Goal: Task Accomplishment & Management: Use online tool/utility

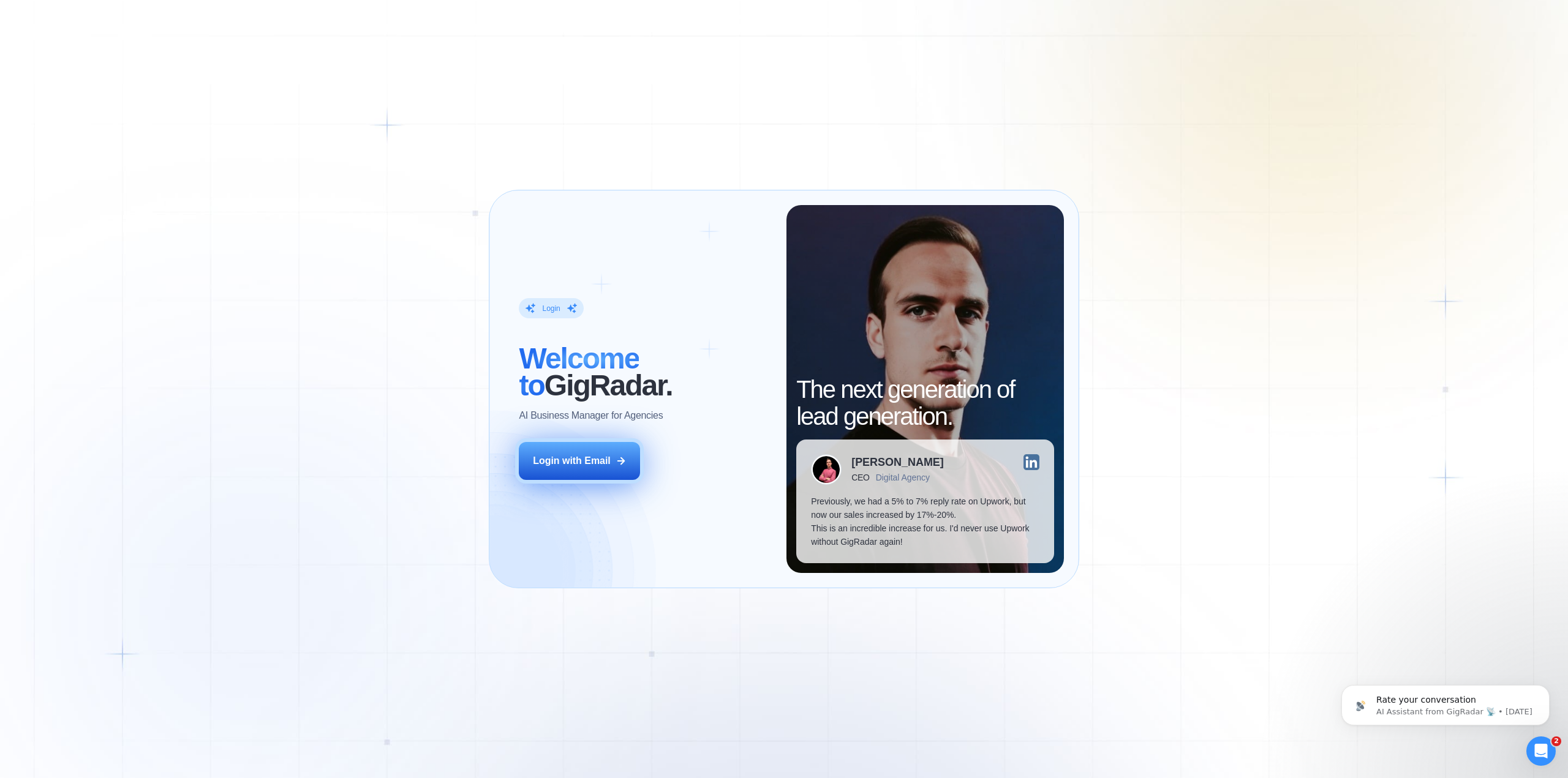
click at [589, 465] on div "Login with Email" at bounding box center [572, 461] width 78 height 13
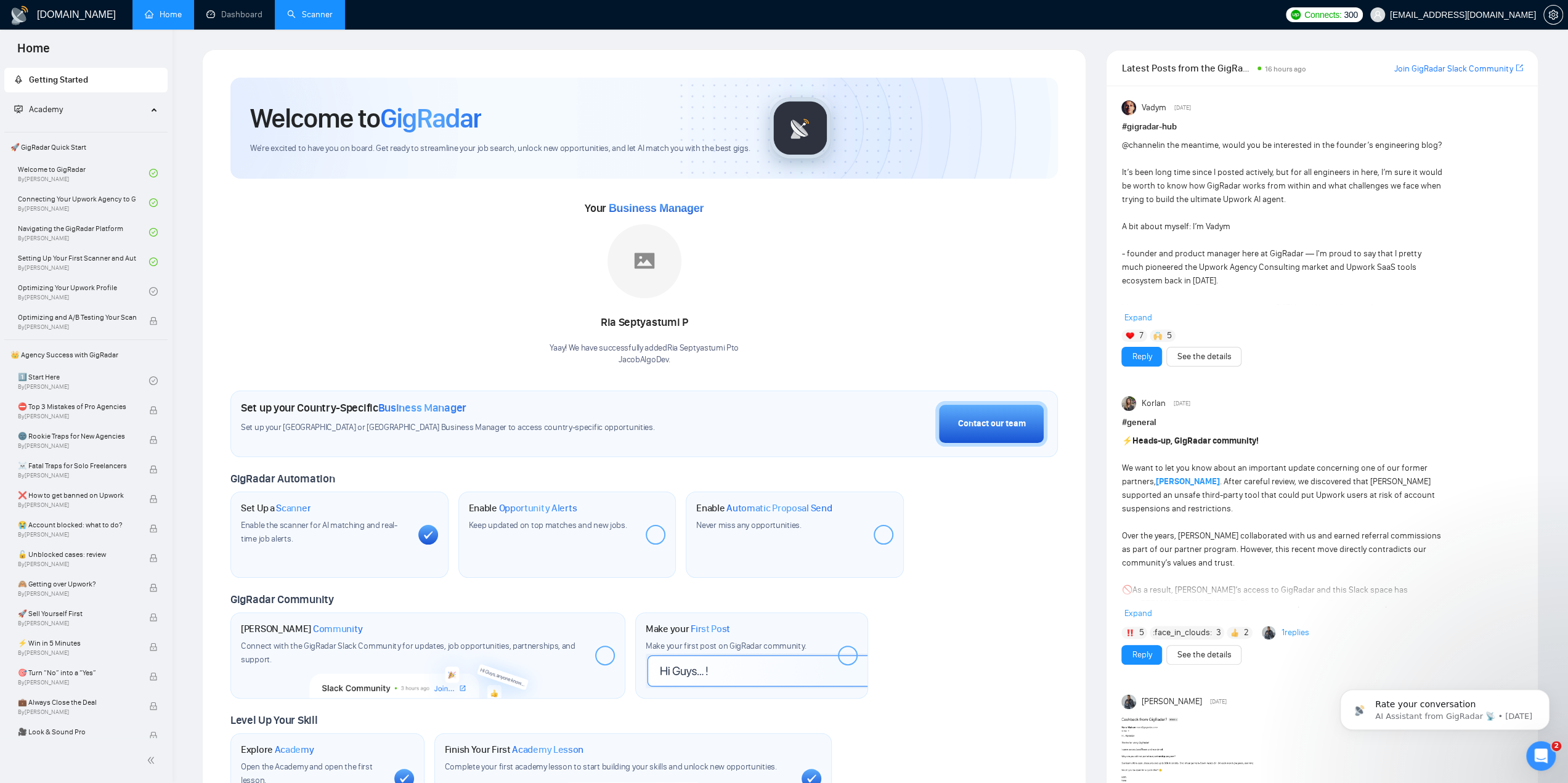
click at [302, 19] on link "Scanner" at bounding box center [309, 14] width 45 height 10
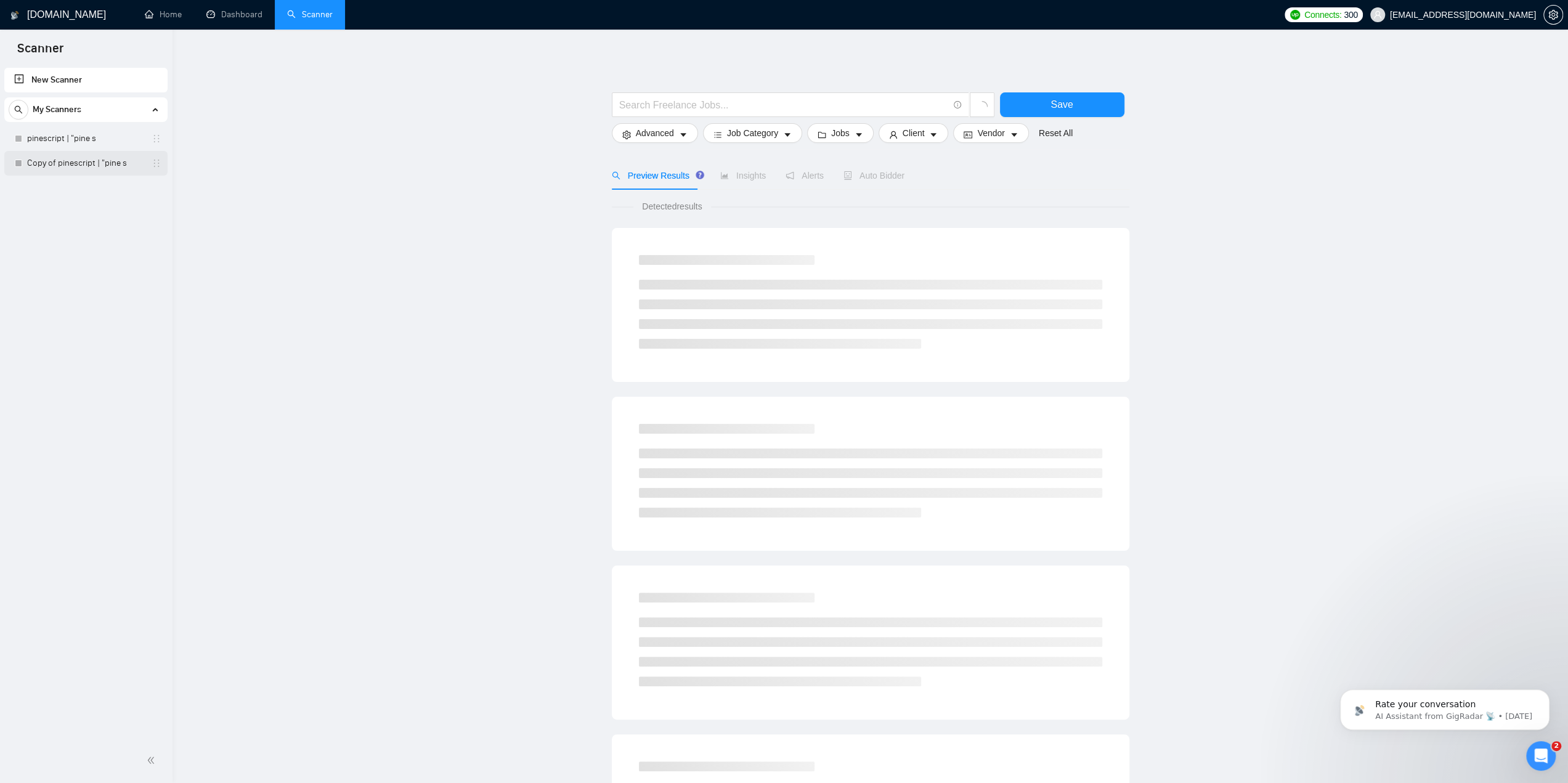
click at [125, 167] on link "Copy of pinescript | "pine s" at bounding box center [85, 163] width 117 height 24
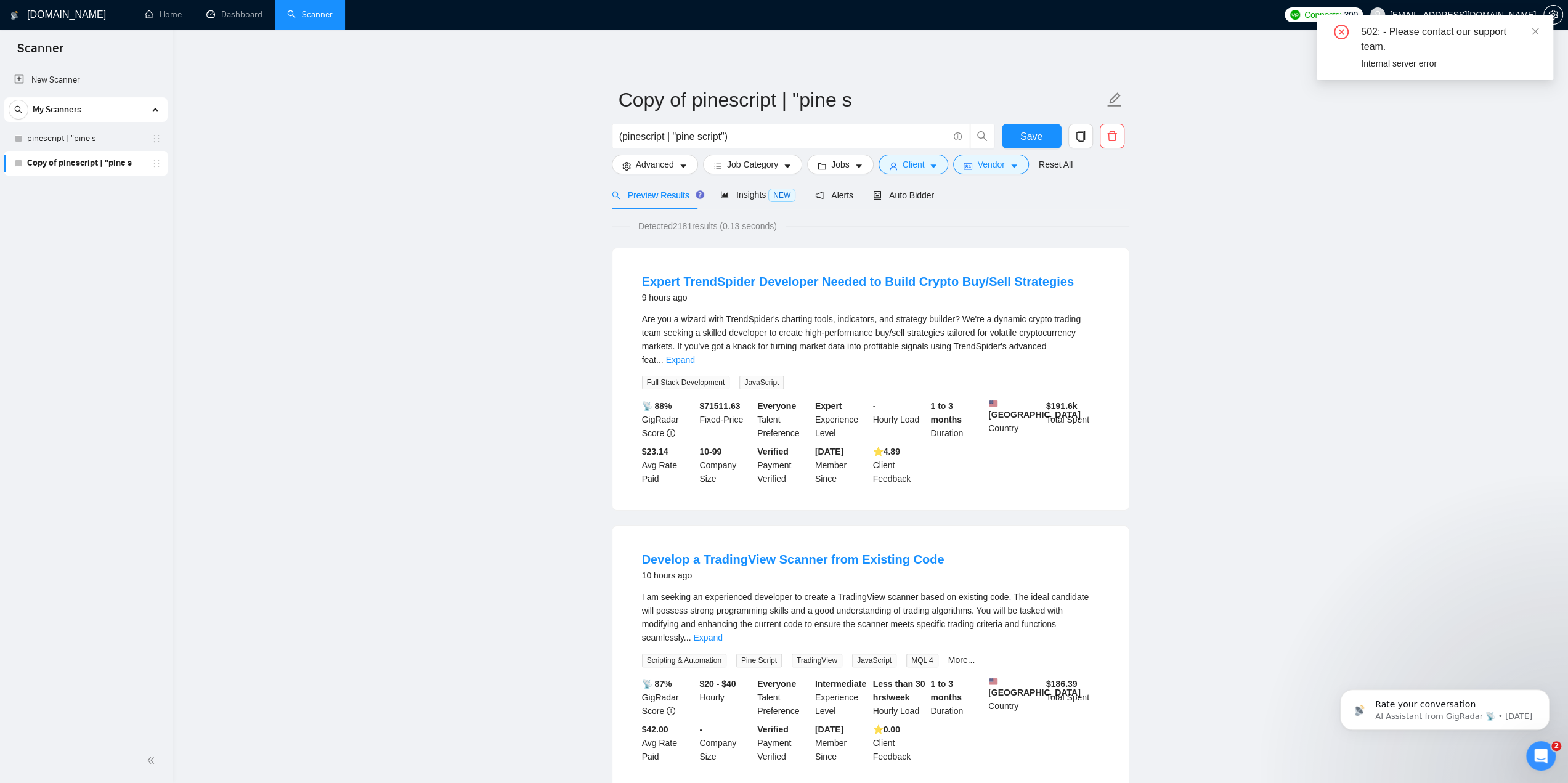
drag, startPoint x: 50, startPoint y: 164, endPoint x: 40, endPoint y: 209, distance: 46.1
click at [40, 209] on div "New Scanner My Scanners pinescript | "pine s Copy of pinescript | "pine s" at bounding box center [86, 402] width 172 height 673
click at [1112, 130] on icon "delete" at bounding box center [1111, 135] width 11 height 11
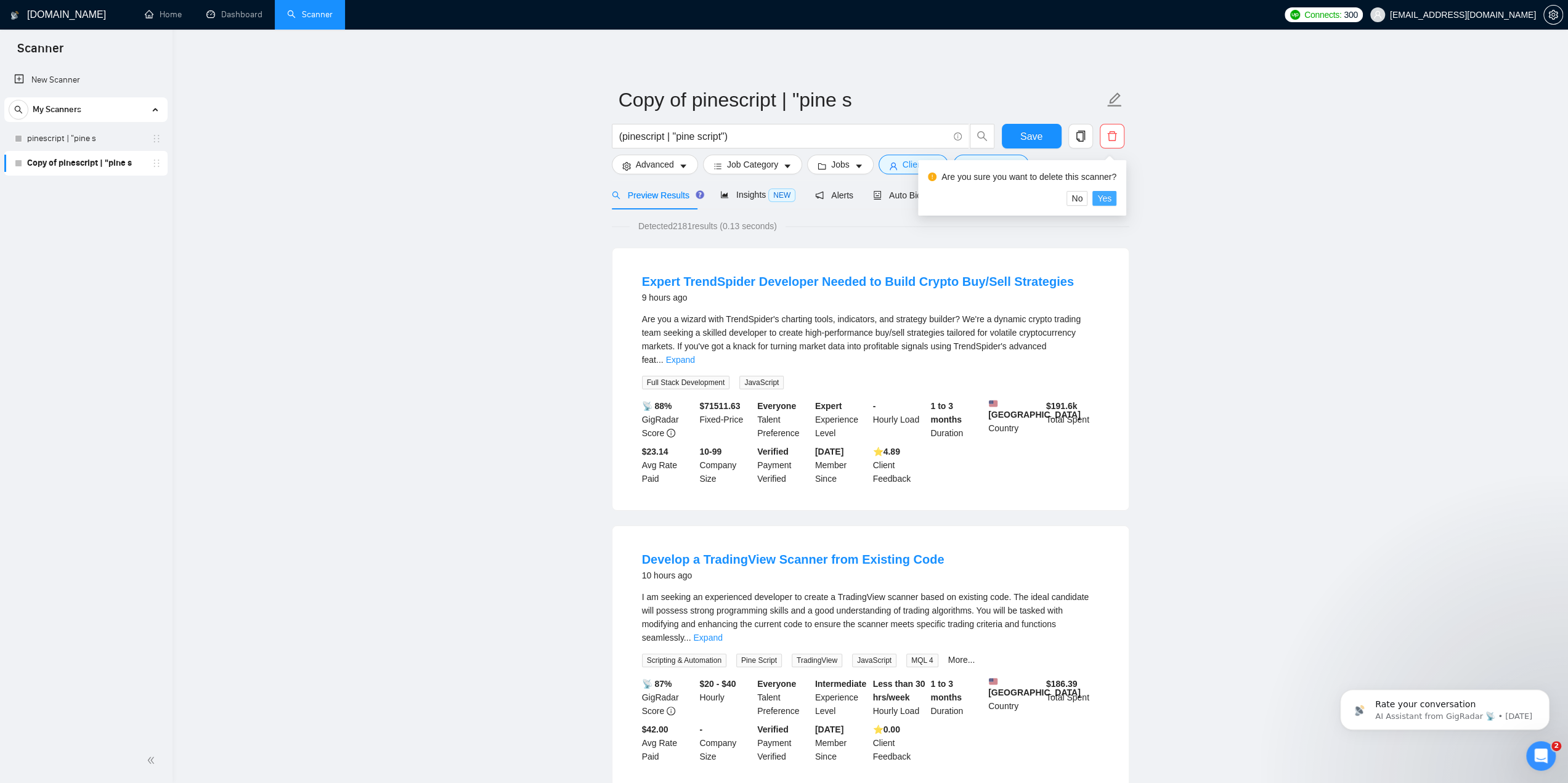
click at [1101, 198] on span "Yes" at bounding box center [1104, 198] width 14 height 13
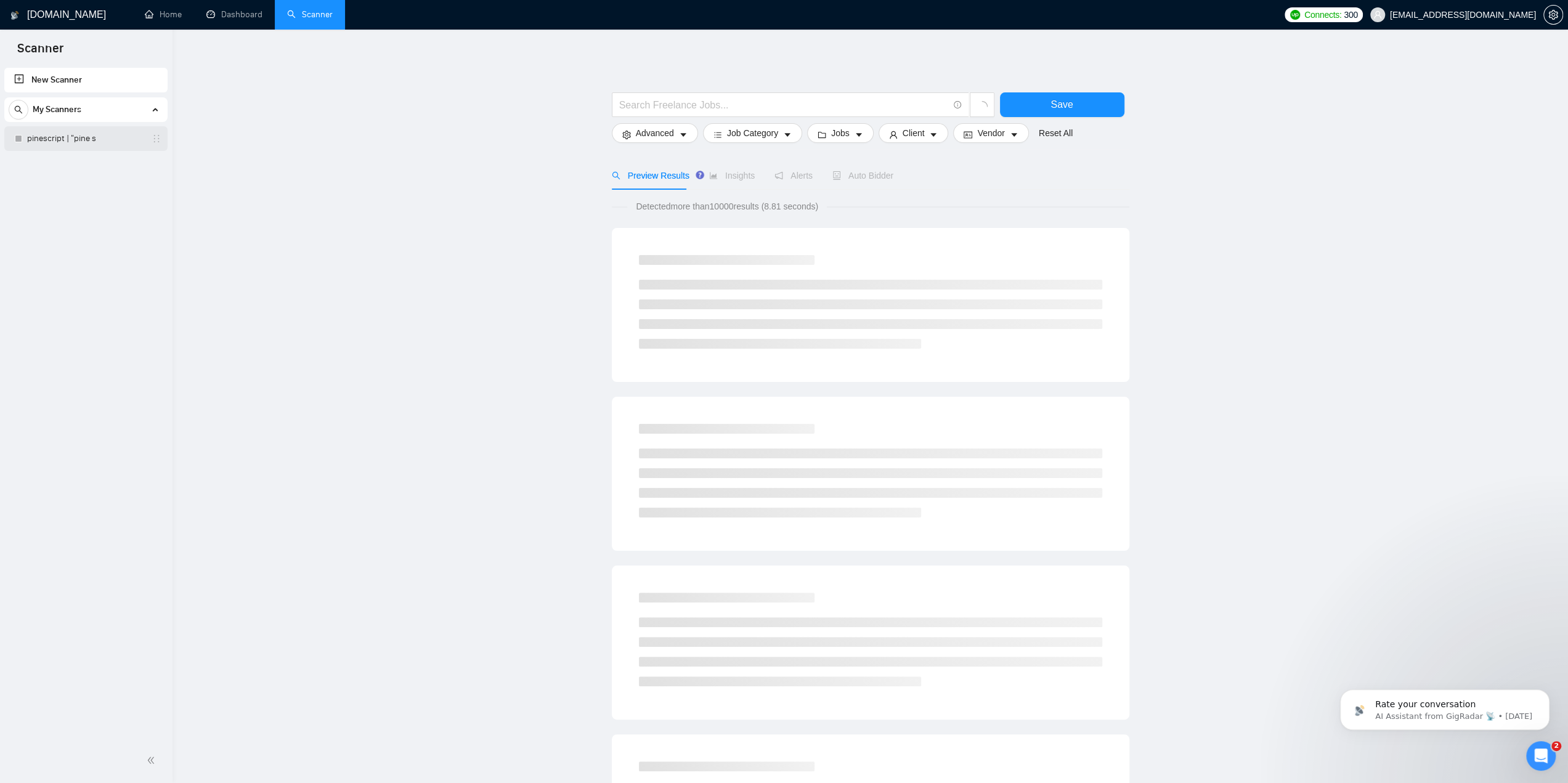
click at [82, 139] on link "pinescript | "pine s" at bounding box center [85, 138] width 117 height 24
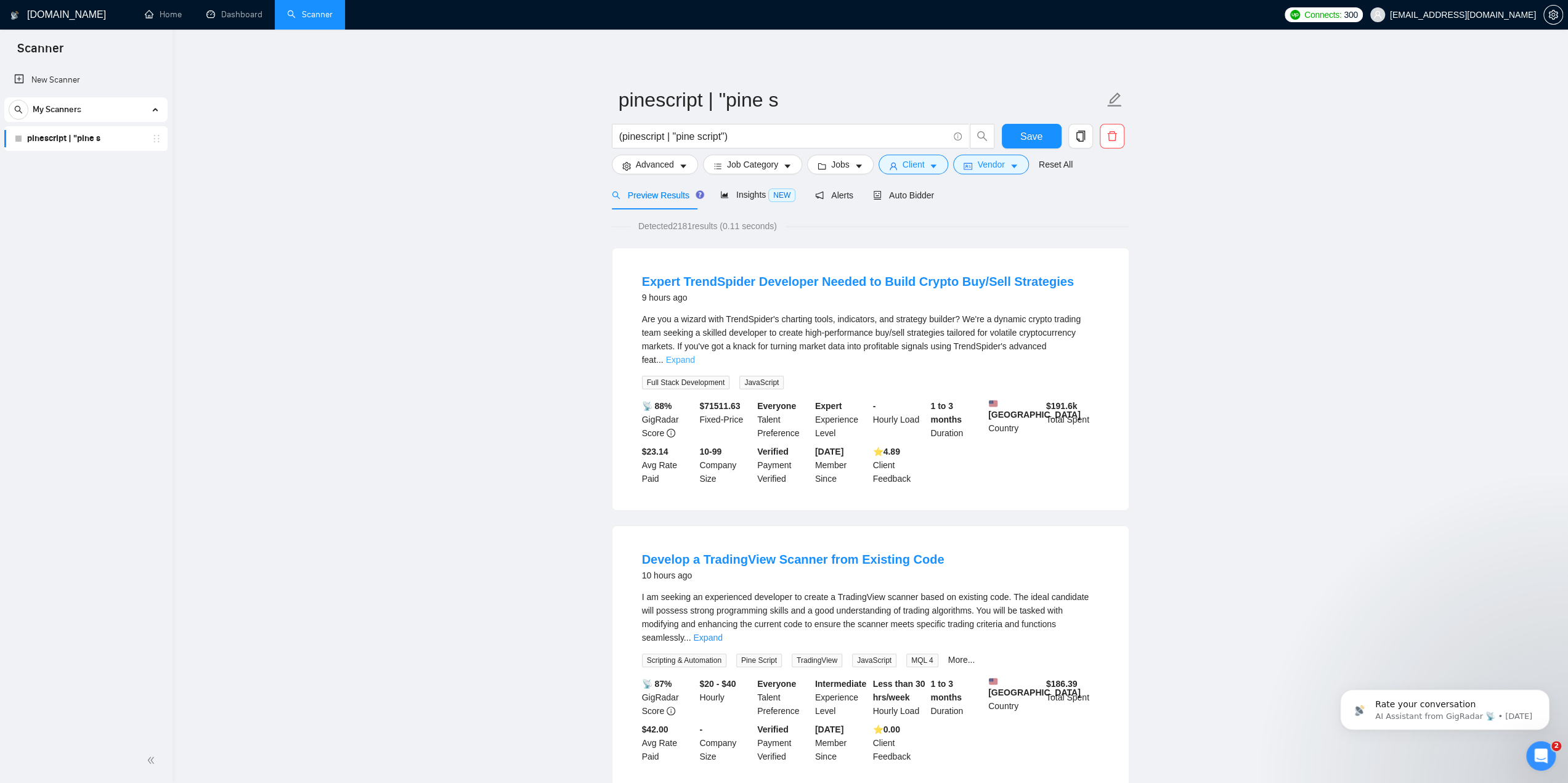
click at [695, 355] on link "Expand" at bounding box center [680, 360] width 29 height 10
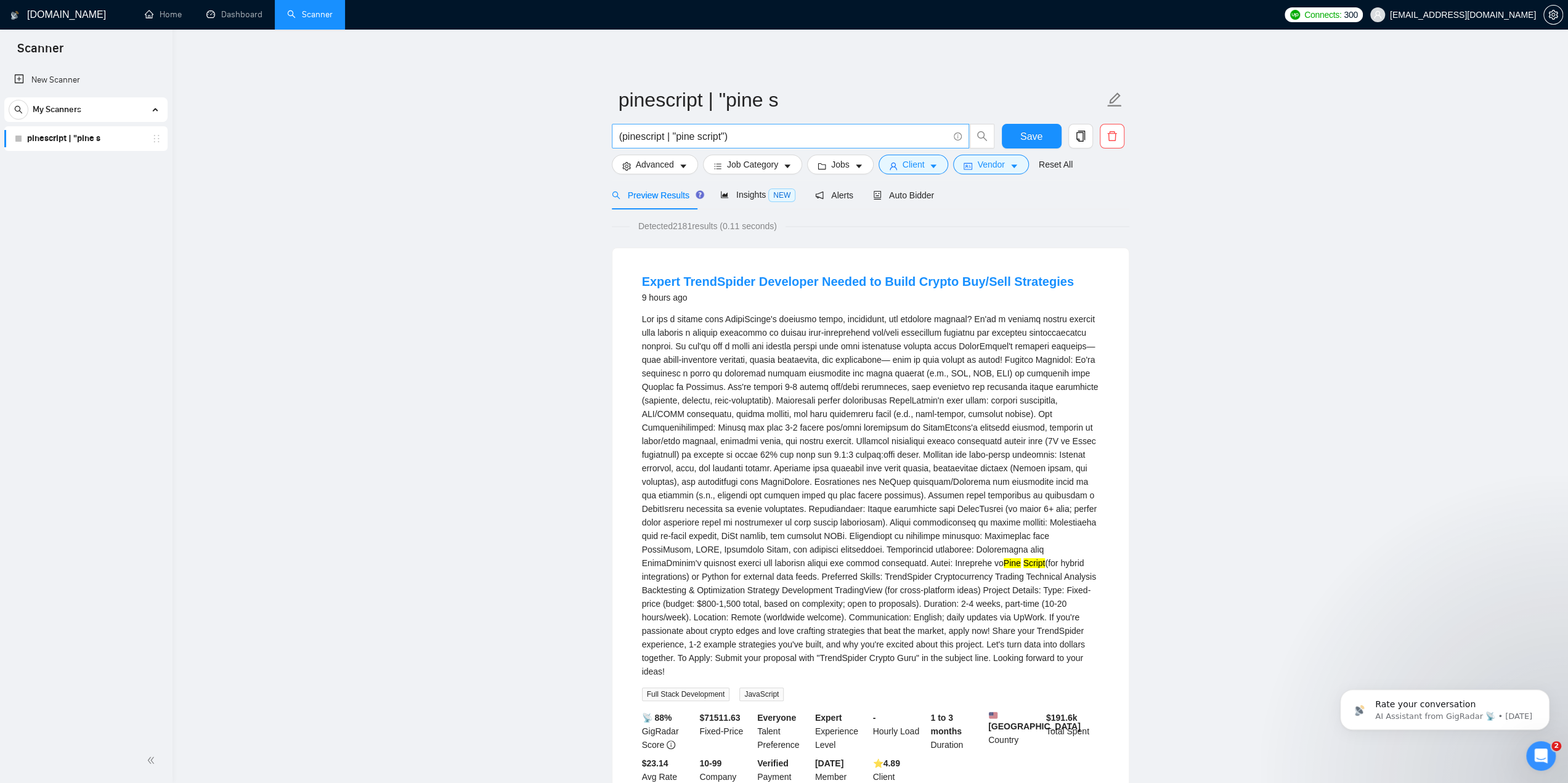
click at [759, 131] on input "(pinescript | "pine script")" at bounding box center [783, 136] width 329 height 15
click at [1010, 163] on icon "caret-down" at bounding box center [1014, 167] width 8 height 8
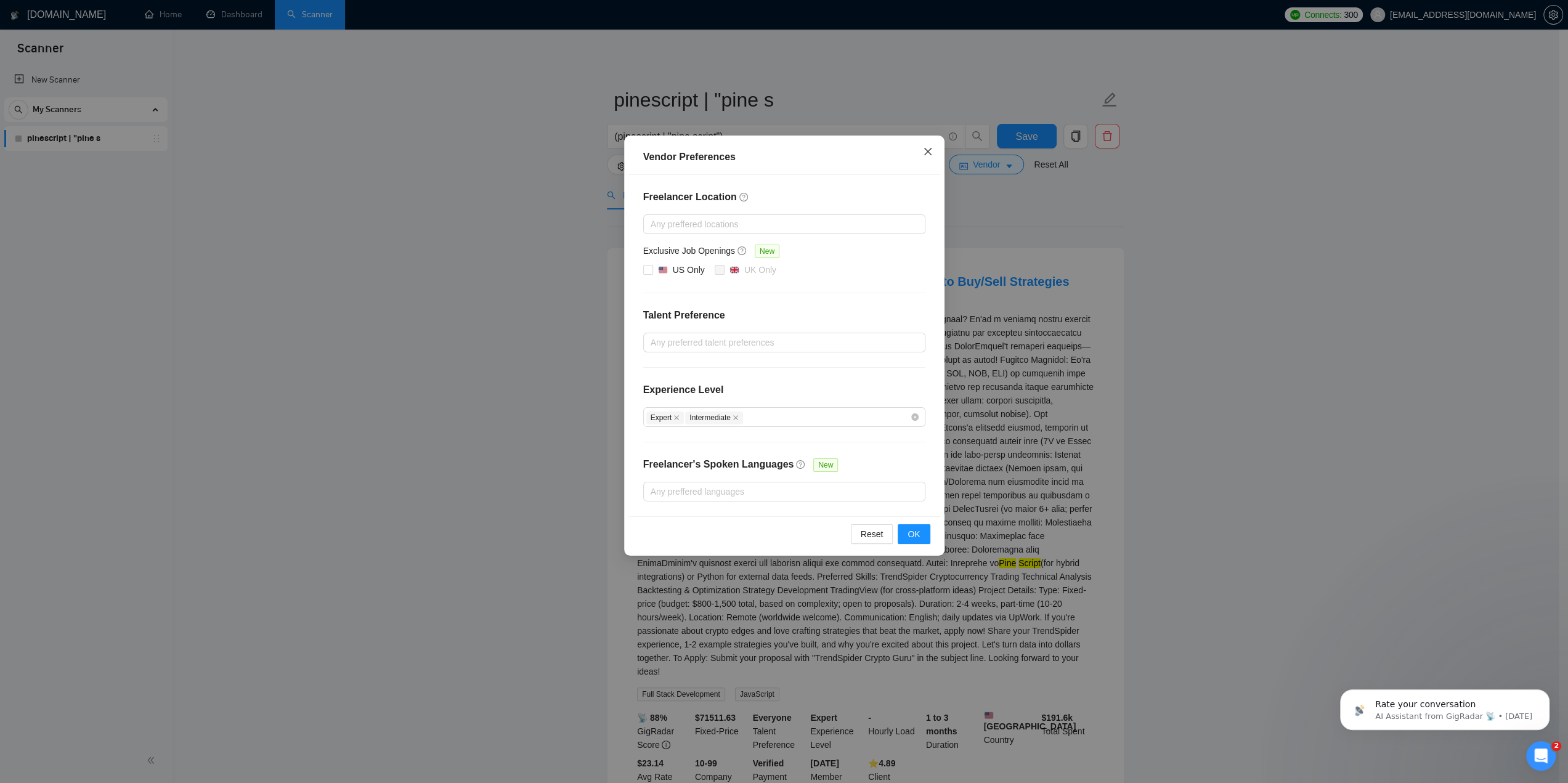
click at [928, 151] on icon "close" at bounding box center [927, 151] width 8 height 8
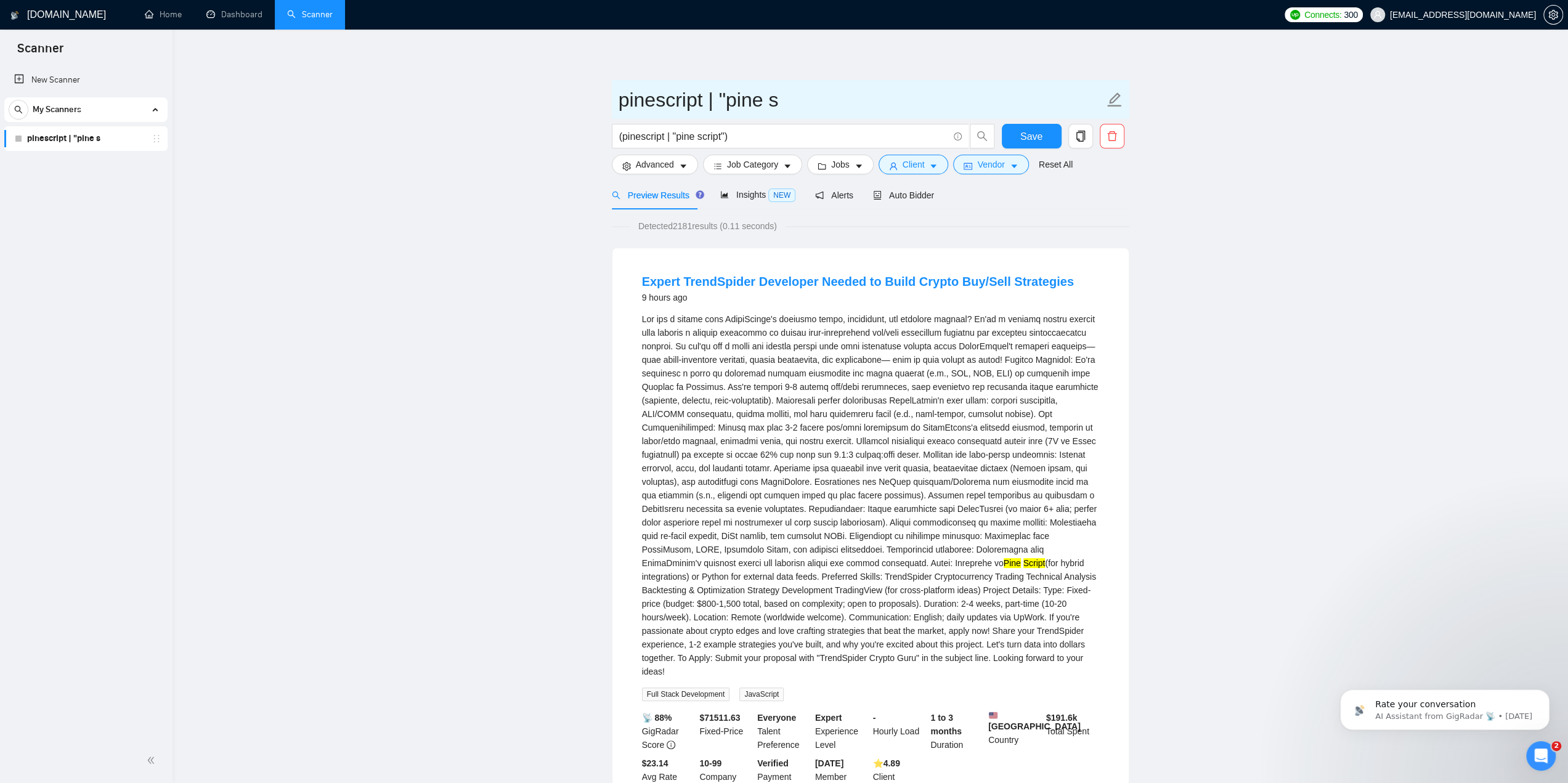
click at [804, 93] on input "pinescript | "pine s" at bounding box center [861, 99] width 485 height 31
click at [771, 130] on input "(pinescript | "pine script")" at bounding box center [783, 136] width 329 height 15
click at [1077, 134] on icon "copy" at bounding box center [1080, 135] width 11 height 11
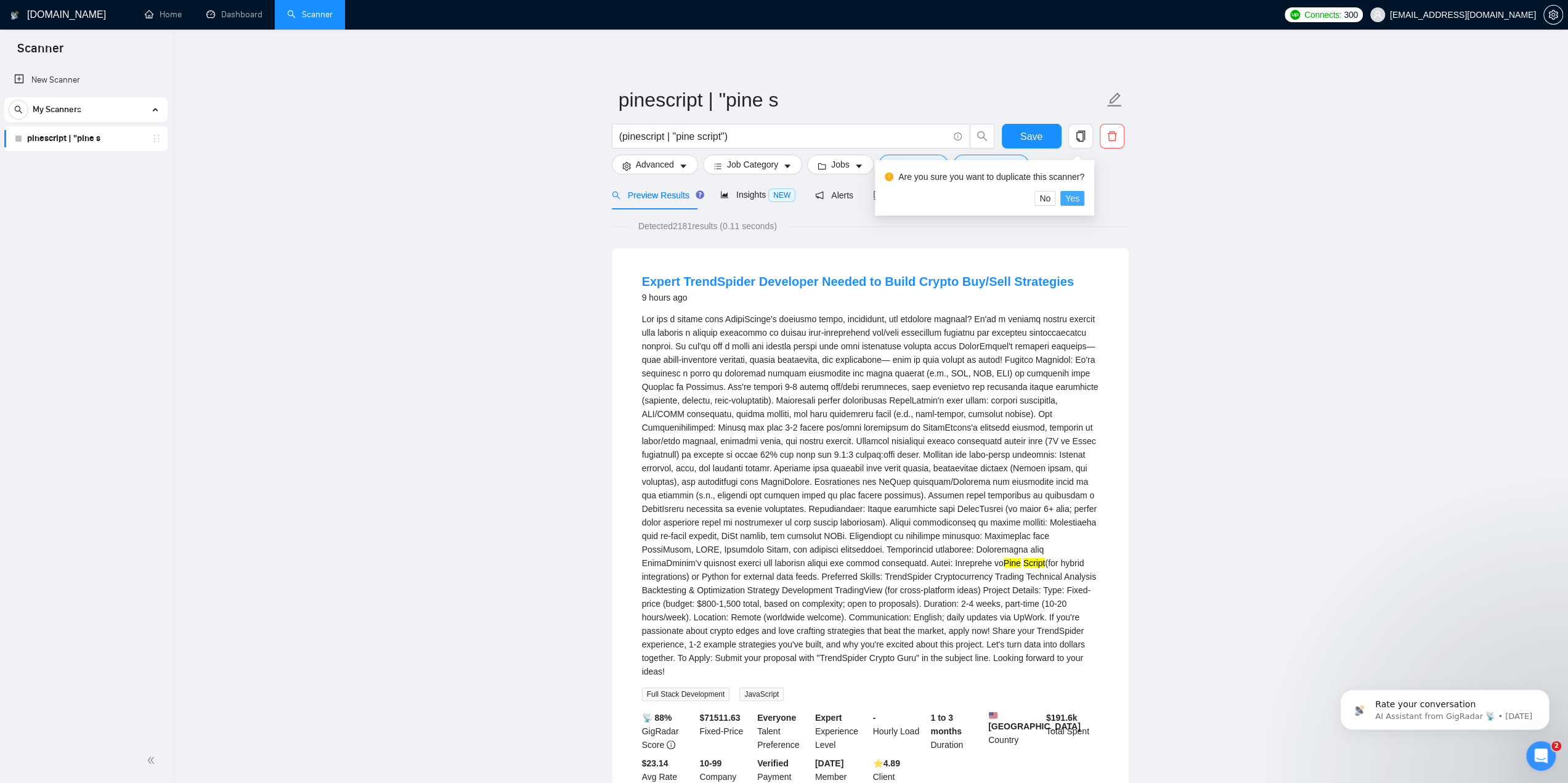
click at [1072, 195] on span "Yes" at bounding box center [1072, 198] width 14 height 13
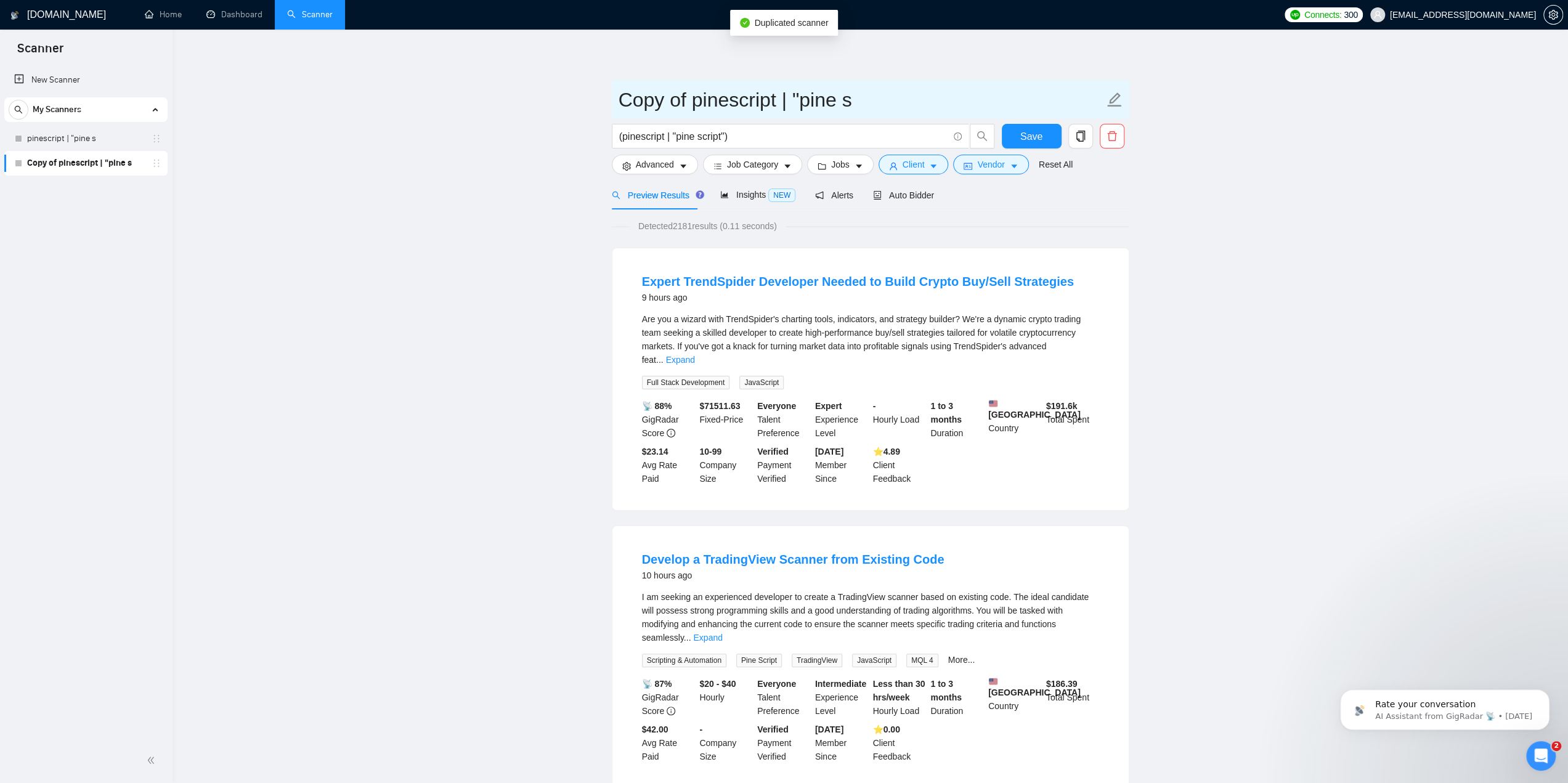
click at [816, 102] on input "Copy of pinescript | "pine s" at bounding box center [861, 99] width 485 height 31
click at [882, 104] on input "Copy of pinescript | "pine s" at bounding box center [861, 99] width 485 height 31
drag, startPoint x: 922, startPoint y: 104, endPoint x: 615, endPoint y: 108, distance: 307.0
click at [615, 108] on span "Copy of pinescript | "pine s" at bounding box center [871, 99] width 518 height 39
type input "Pinescript/[GEOGRAPHIC_DATA] (US ONLY)"
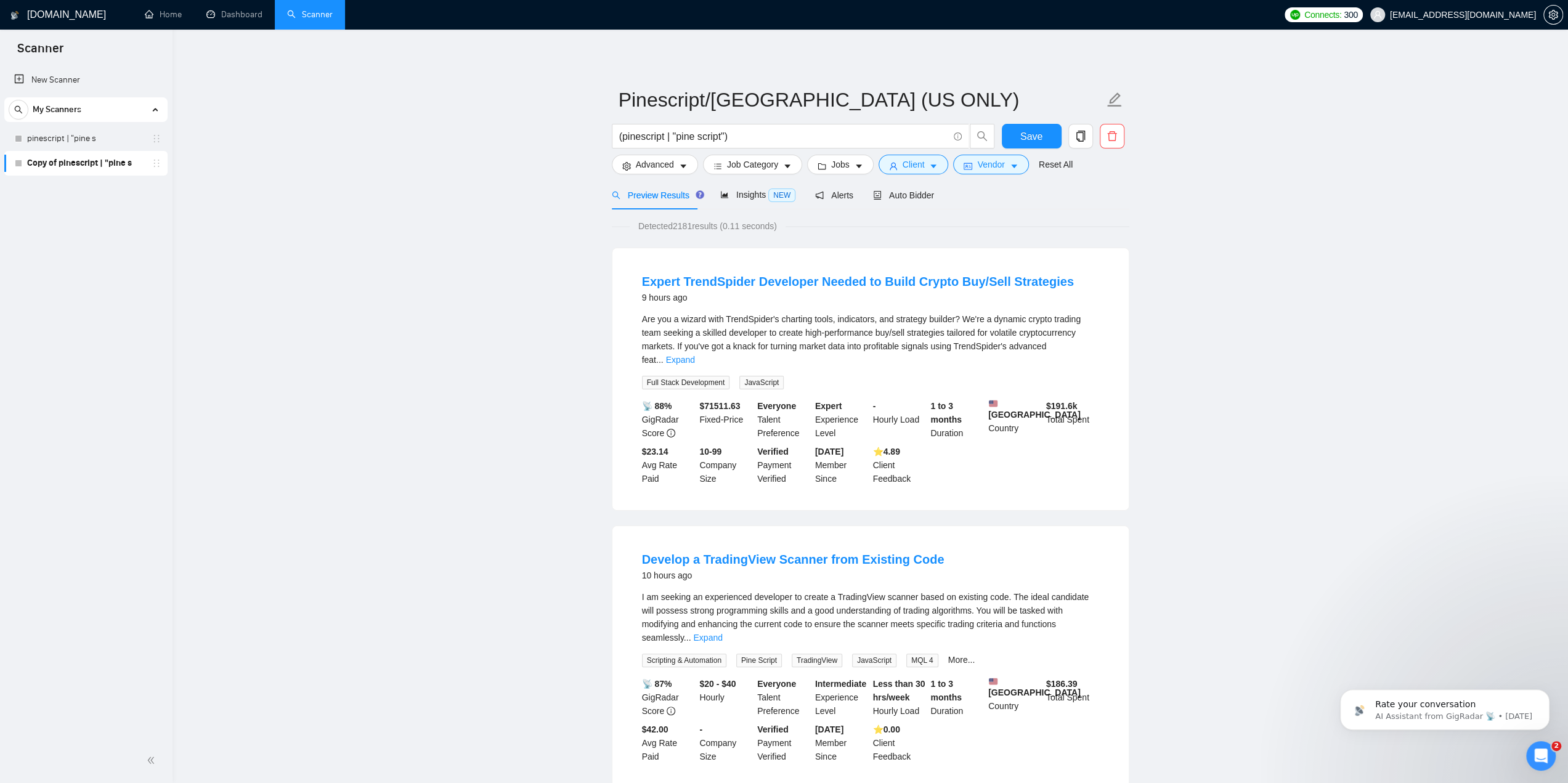
click at [1032, 131] on span "Save" at bounding box center [1032, 136] width 22 height 15
click at [93, 140] on link "pinescript | "pine s" at bounding box center [85, 138] width 117 height 24
click at [797, 106] on input "pinescript | "pine s" at bounding box center [861, 99] width 485 height 31
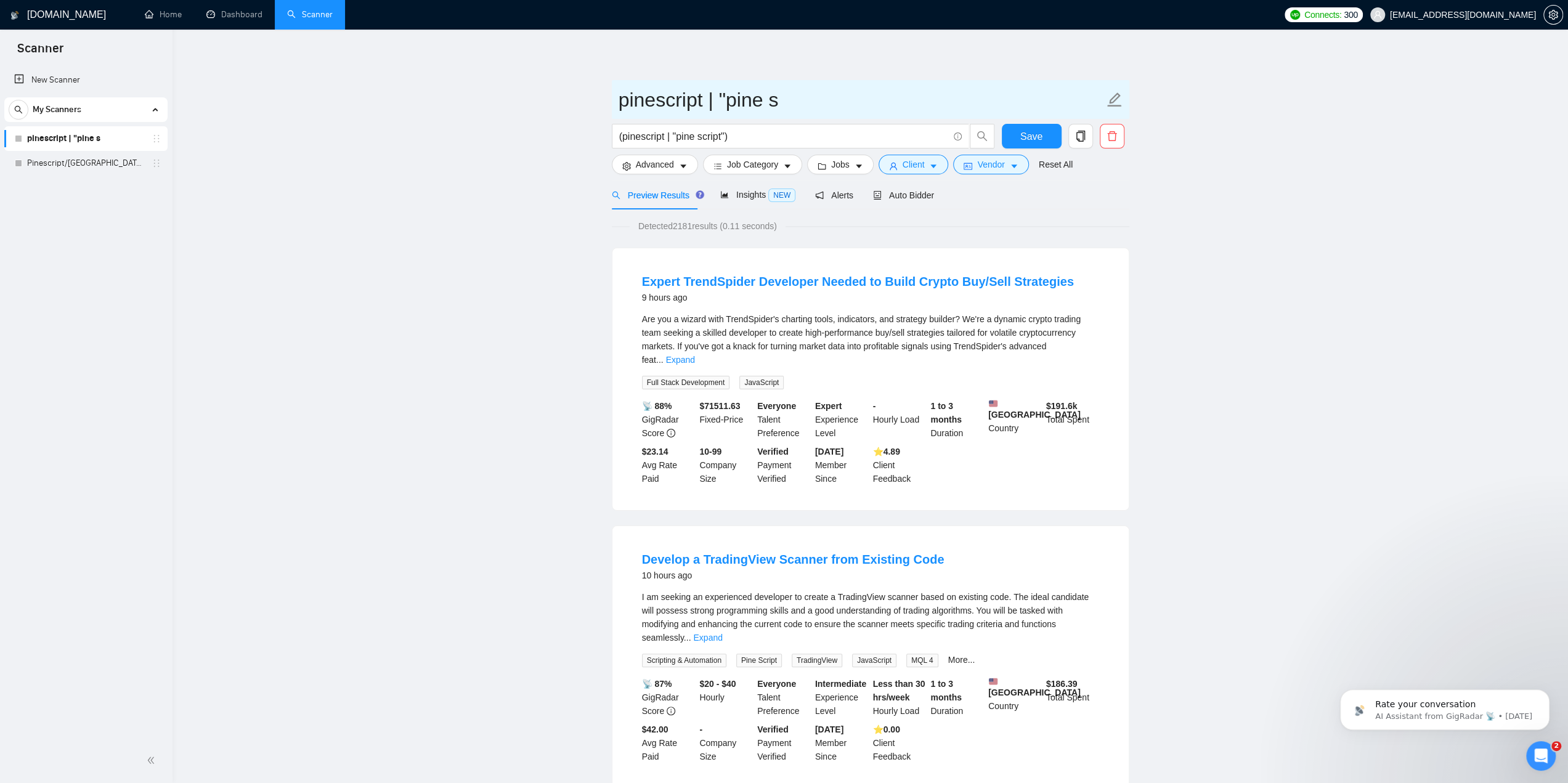
click at [797, 106] on input "pinescript | "pine s" at bounding box center [861, 99] width 485 height 31
type input "Pinescript/Tradingview"
click at [1032, 131] on span "Save" at bounding box center [1032, 136] width 22 height 15
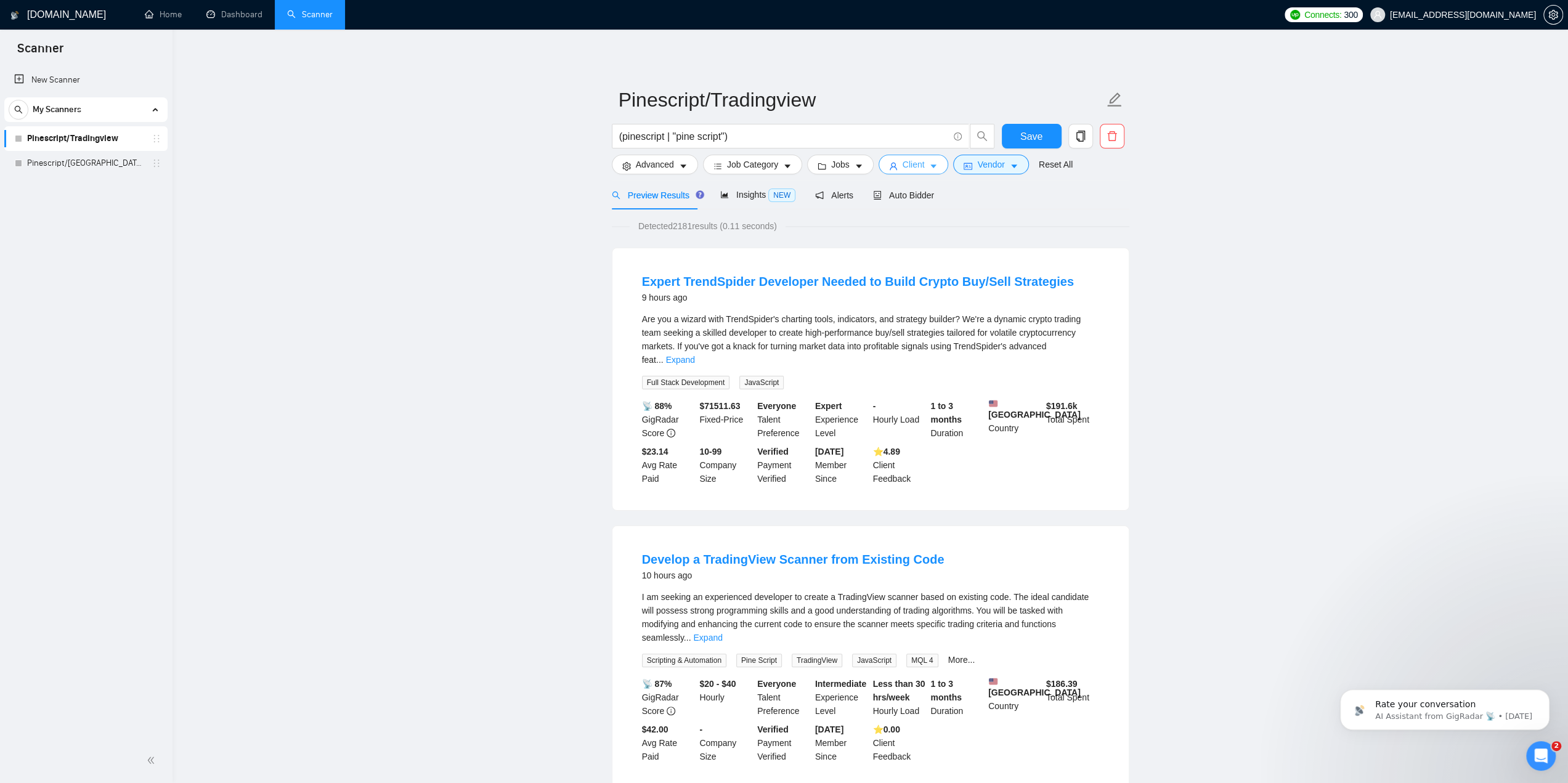
click at [915, 158] on span "Client" at bounding box center [914, 165] width 22 height 13
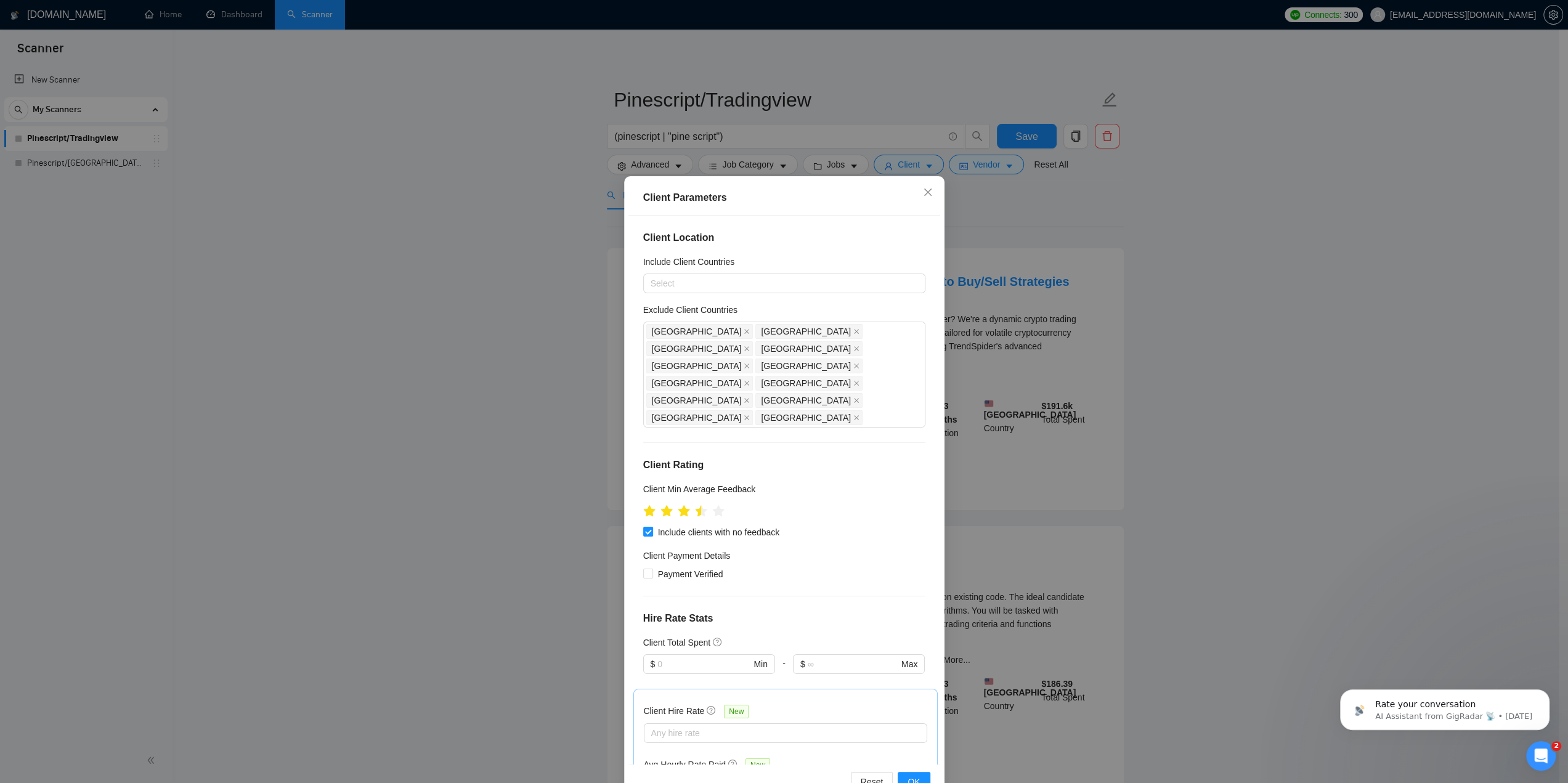
click at [531, 315] on div "Client Parameters Client Location Include Client Countries Select Exclude Clien…" at bounding box center [784, 391] width 1568 height 783
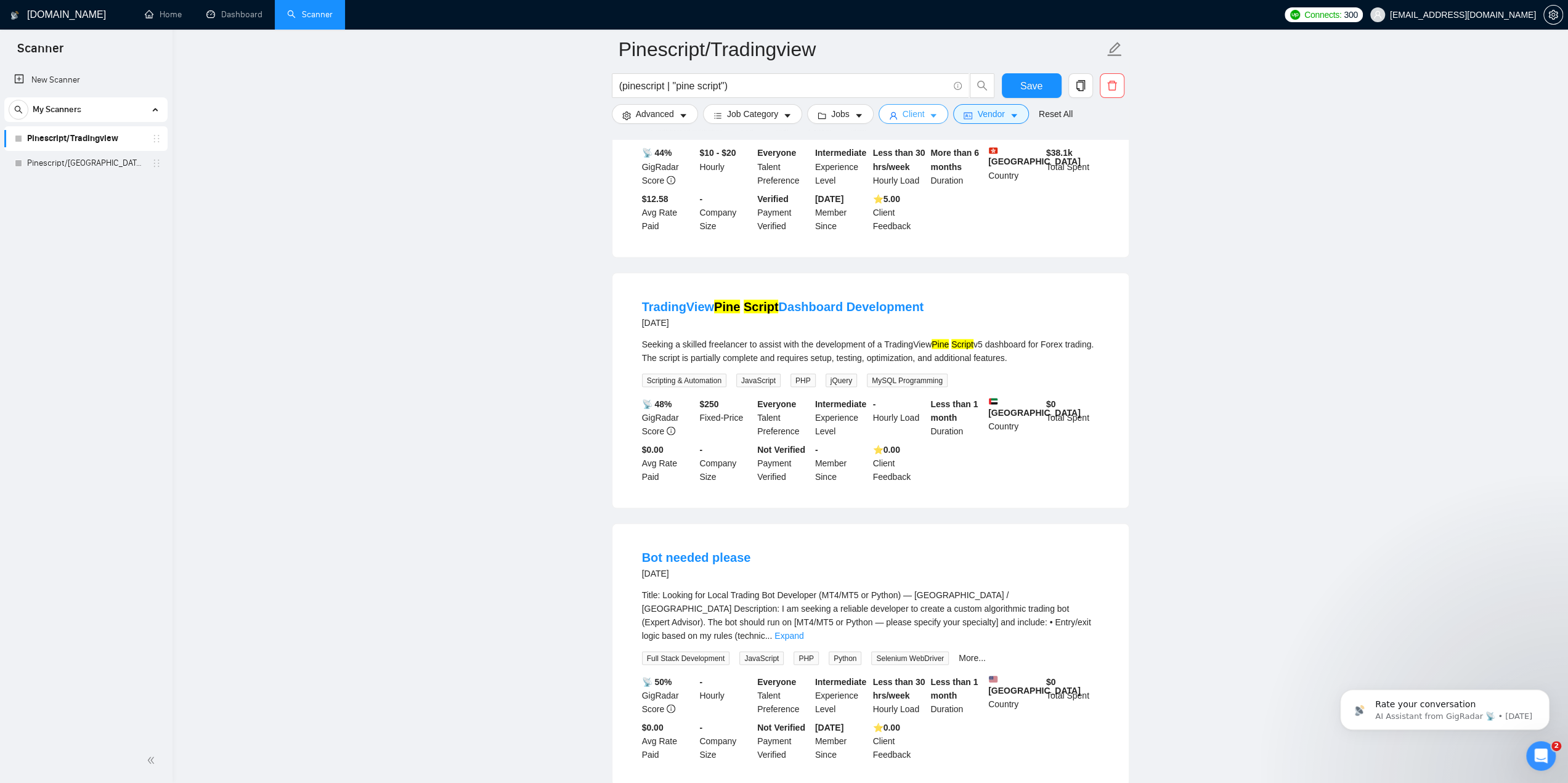
scroll to position [2251, 0]
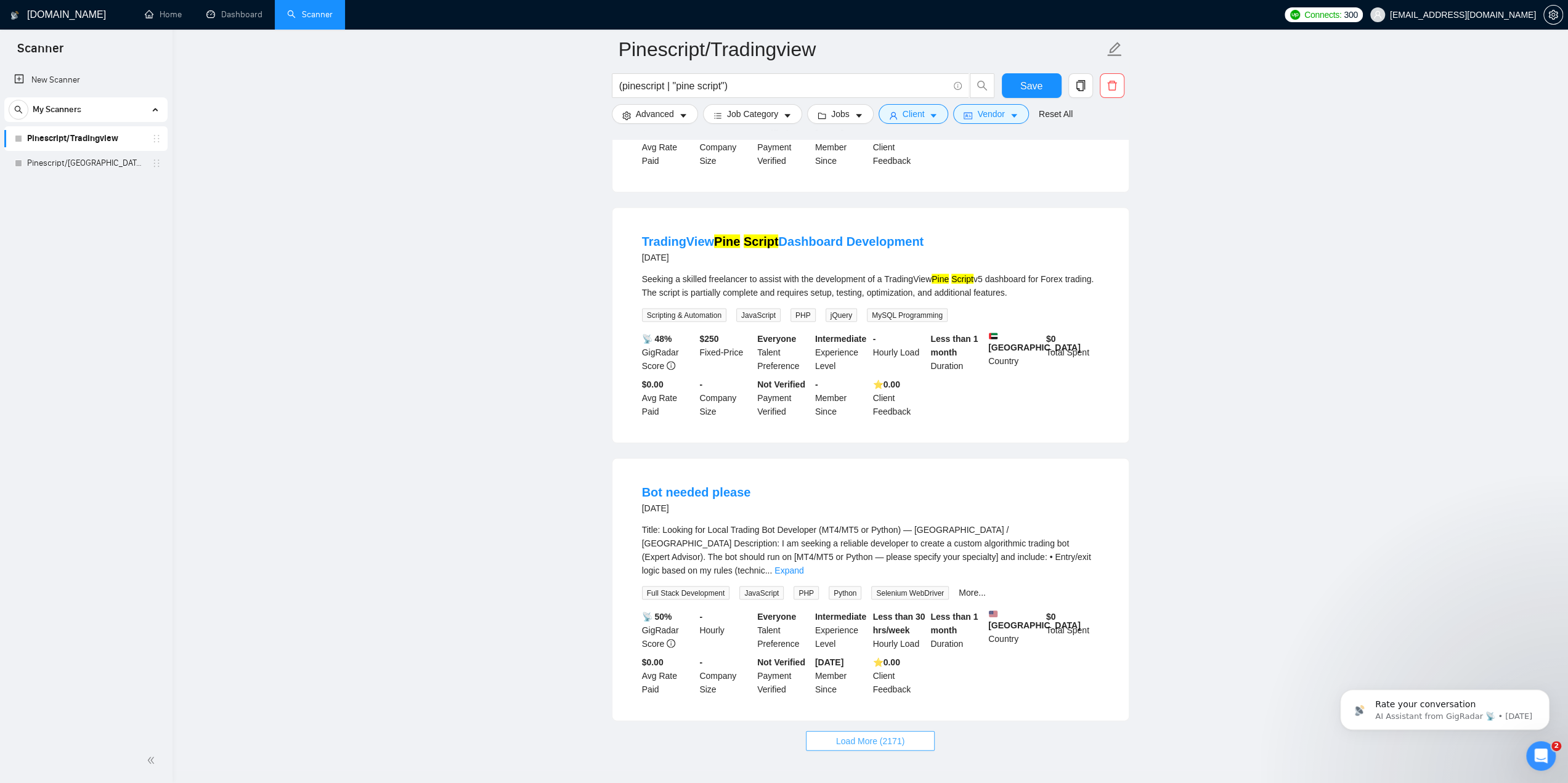
click at [871, 734] on span "Load More (2171)" at bounding box center [869, 741] width 68 height 13
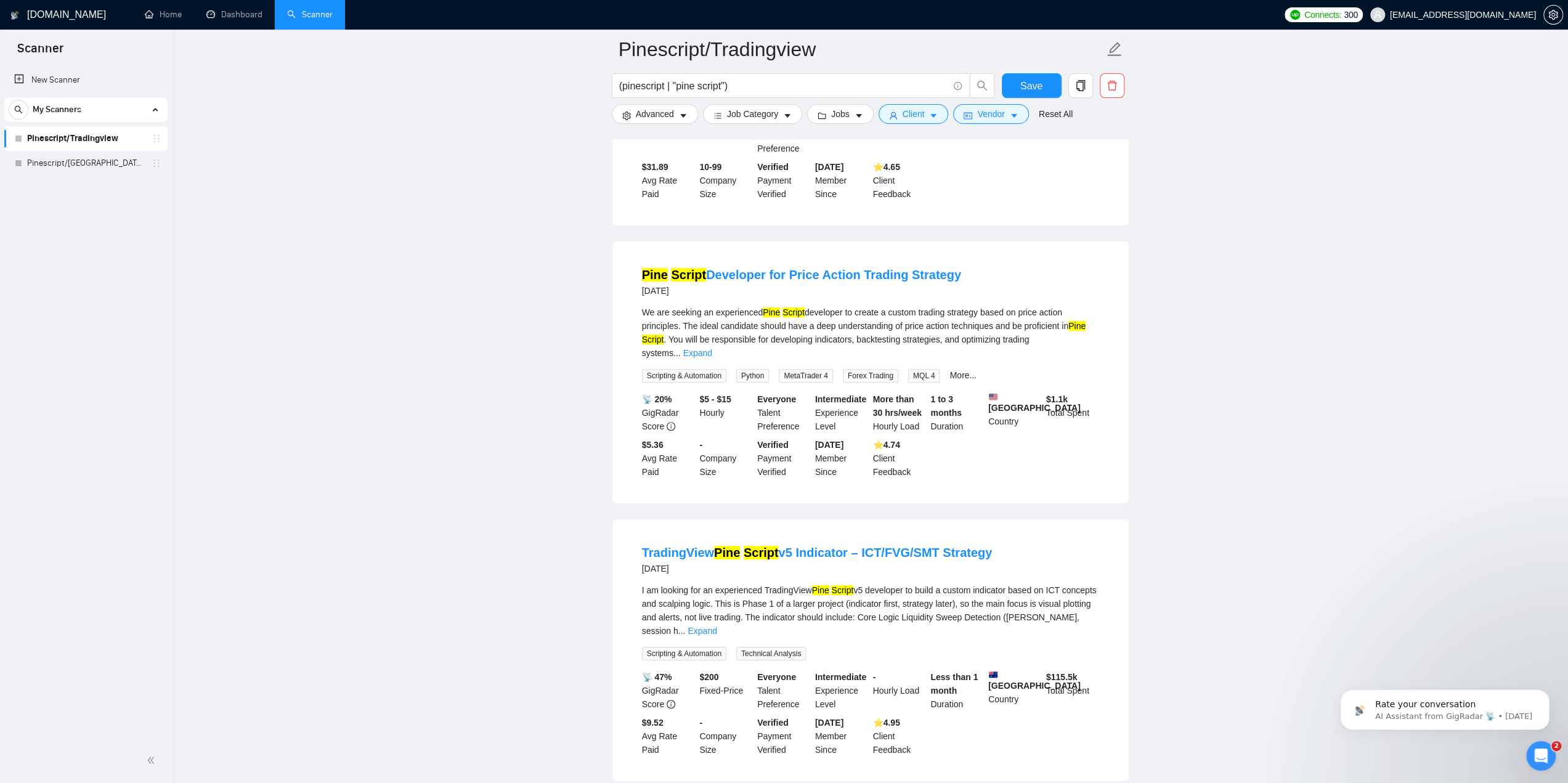
scroll to position [4944, 0]
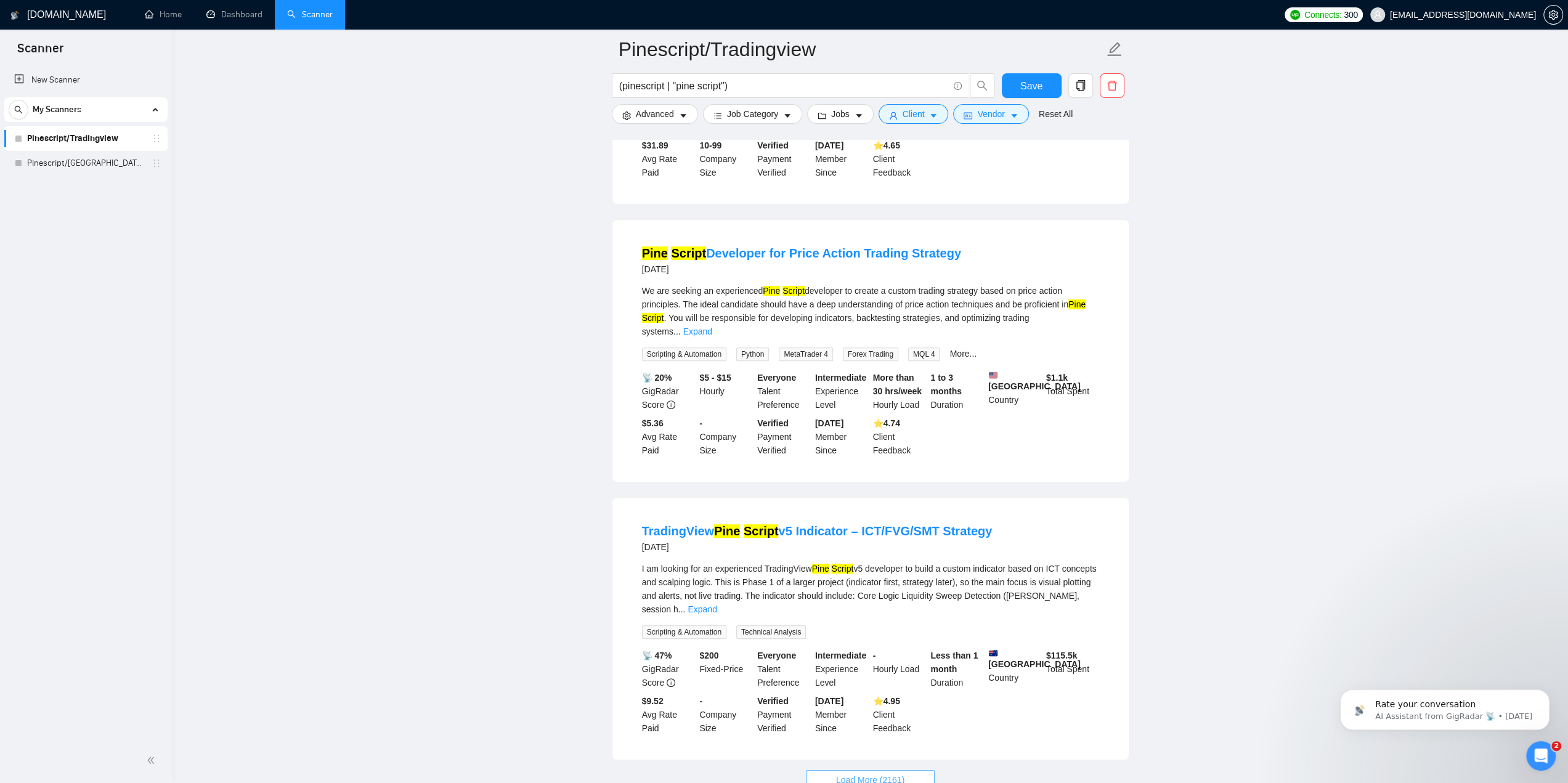
click at [860, 770] on button "Load More (2161)" at bounding box center [870, 780] width 129 height 19
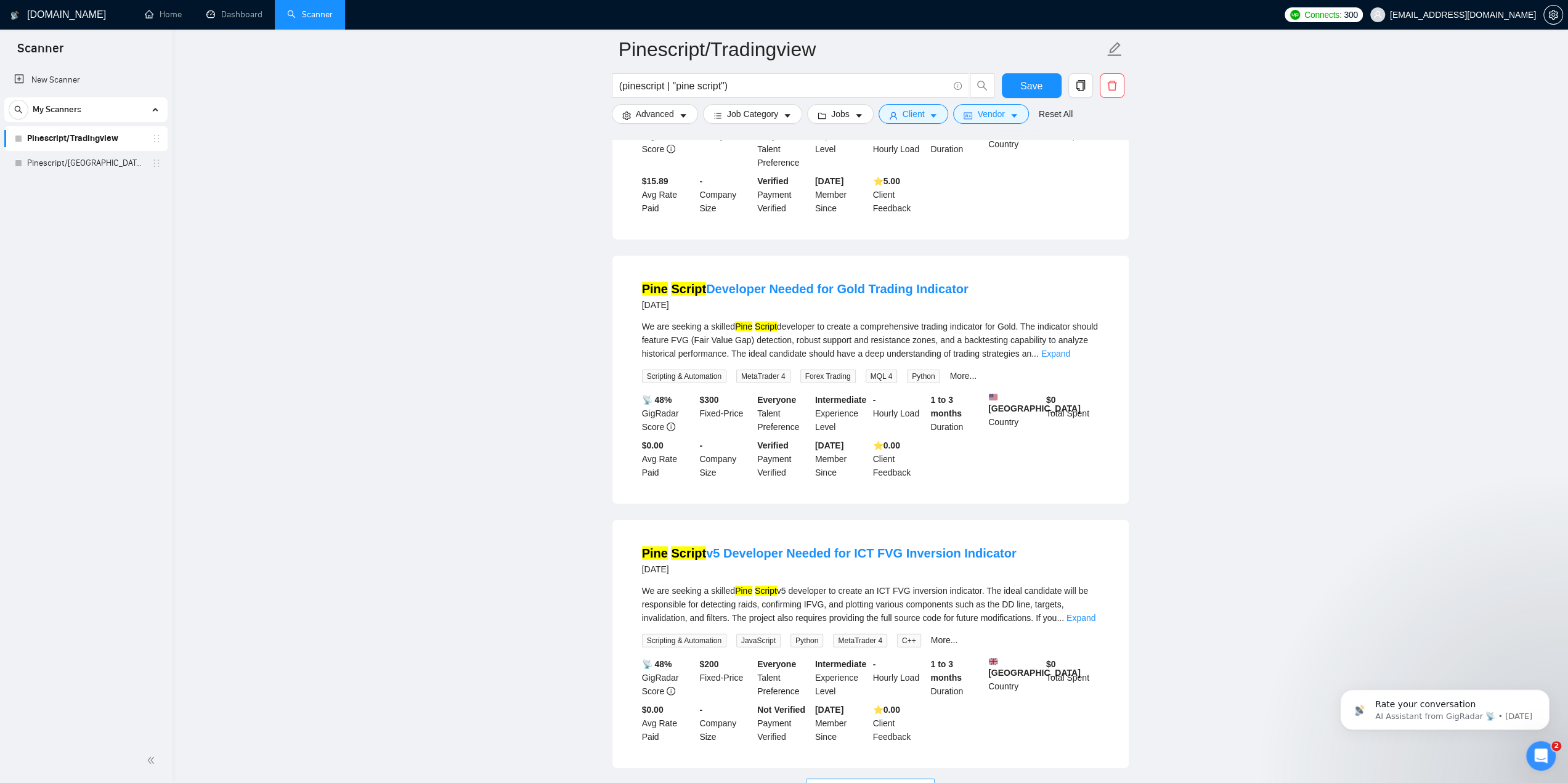
scroll to position [7637, 0]
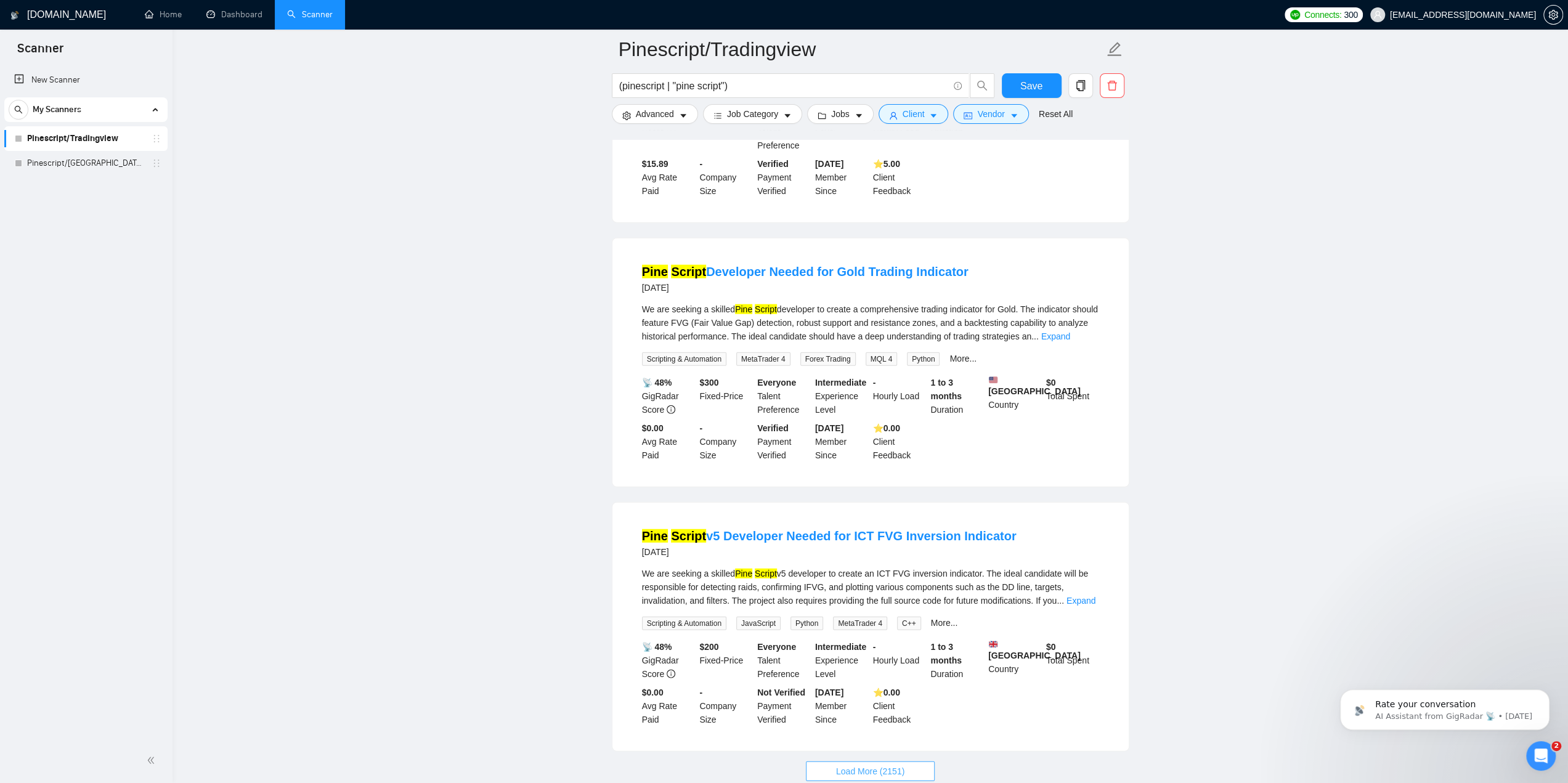
click at [878, 764] on span "Load More (2151)" at bounding box center [869, 771] width 68 height 13
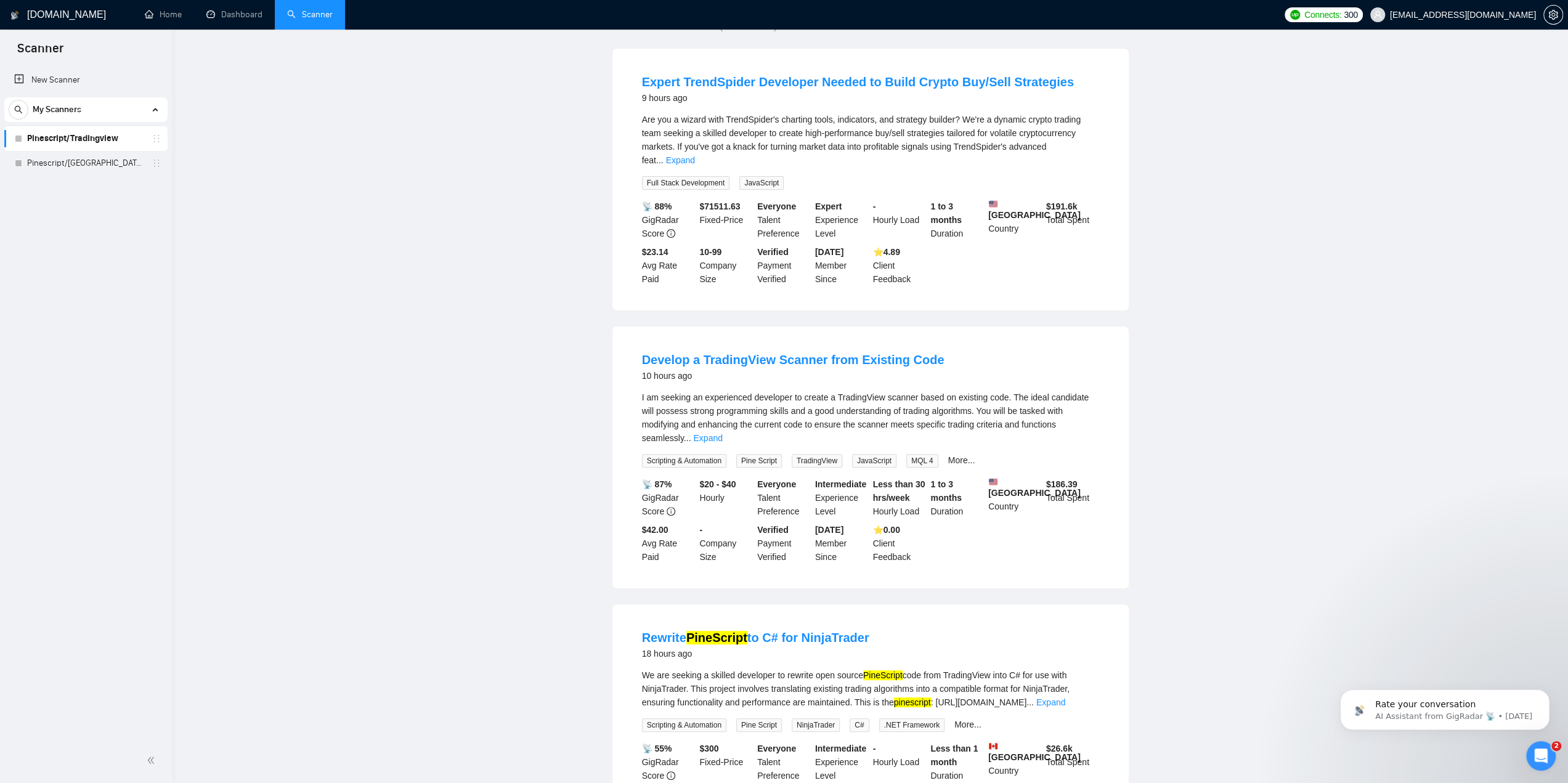
scroll to position [0, 0]
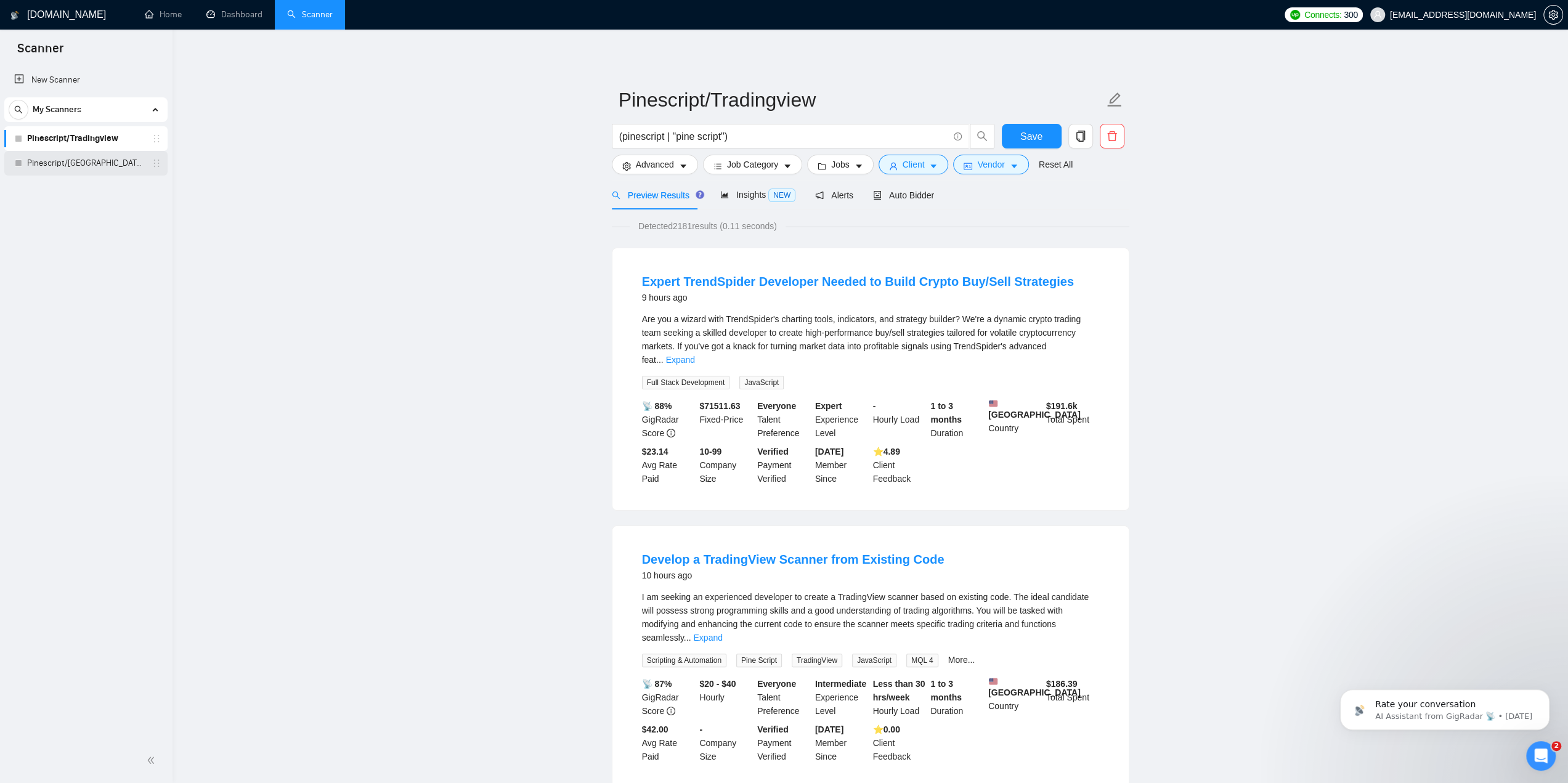
click at [77, 159] on link "Pinescript/[GEOGRAPHIC_DATA] (US ONLY)" at bounding box center [85, 163] width 117 height 24
click at [130, 140] on link "Pinescript/Tradingview" at bounding box center [85, 138] width 117 height 24
click at [746, 198] on span "Insights NEW" at bounding box center [758, 195] width 75 height 10
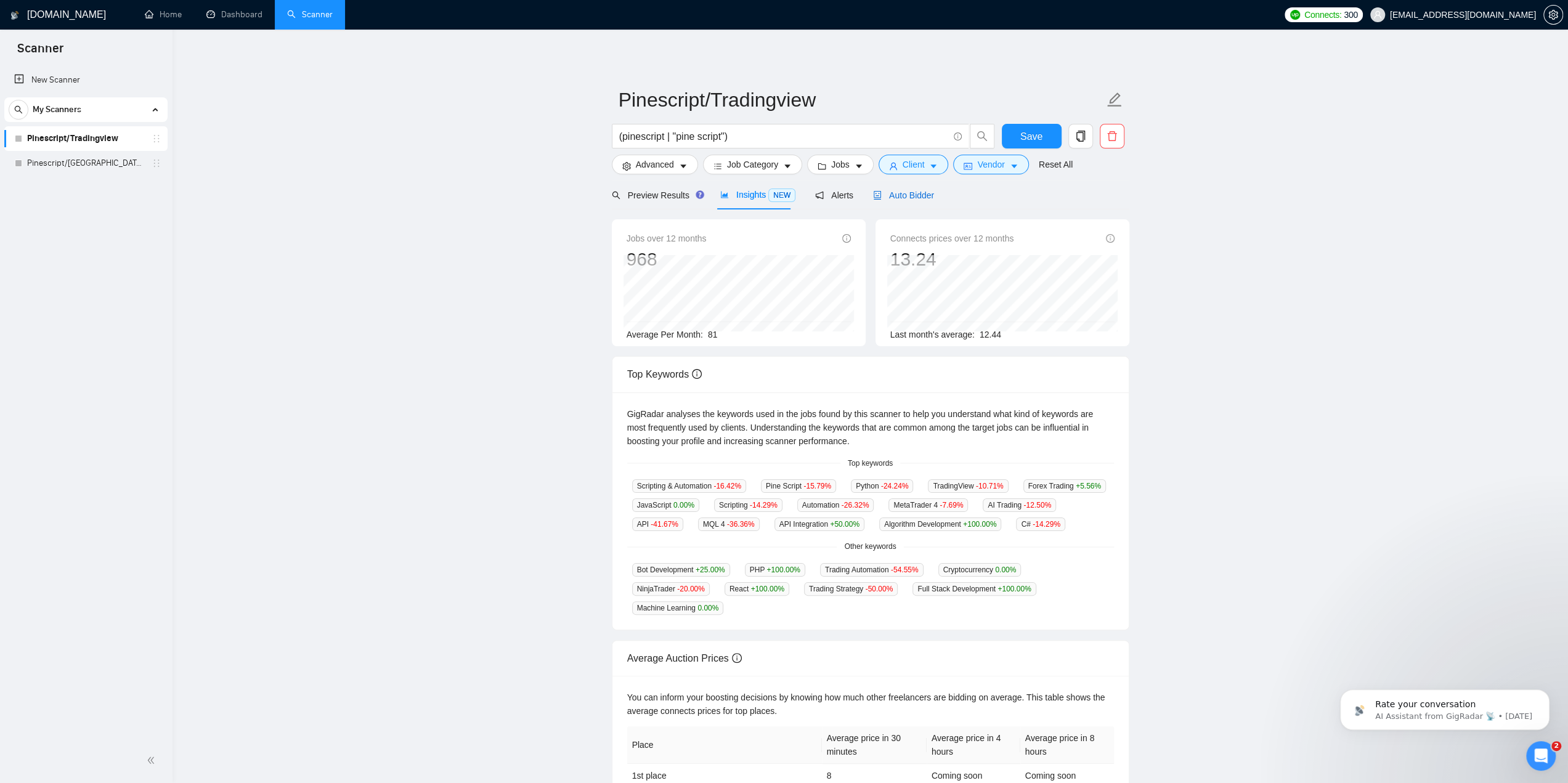
click at [892, 193] on span "Auto Bidder" at bounding box center [903, 195] width 61 height 10
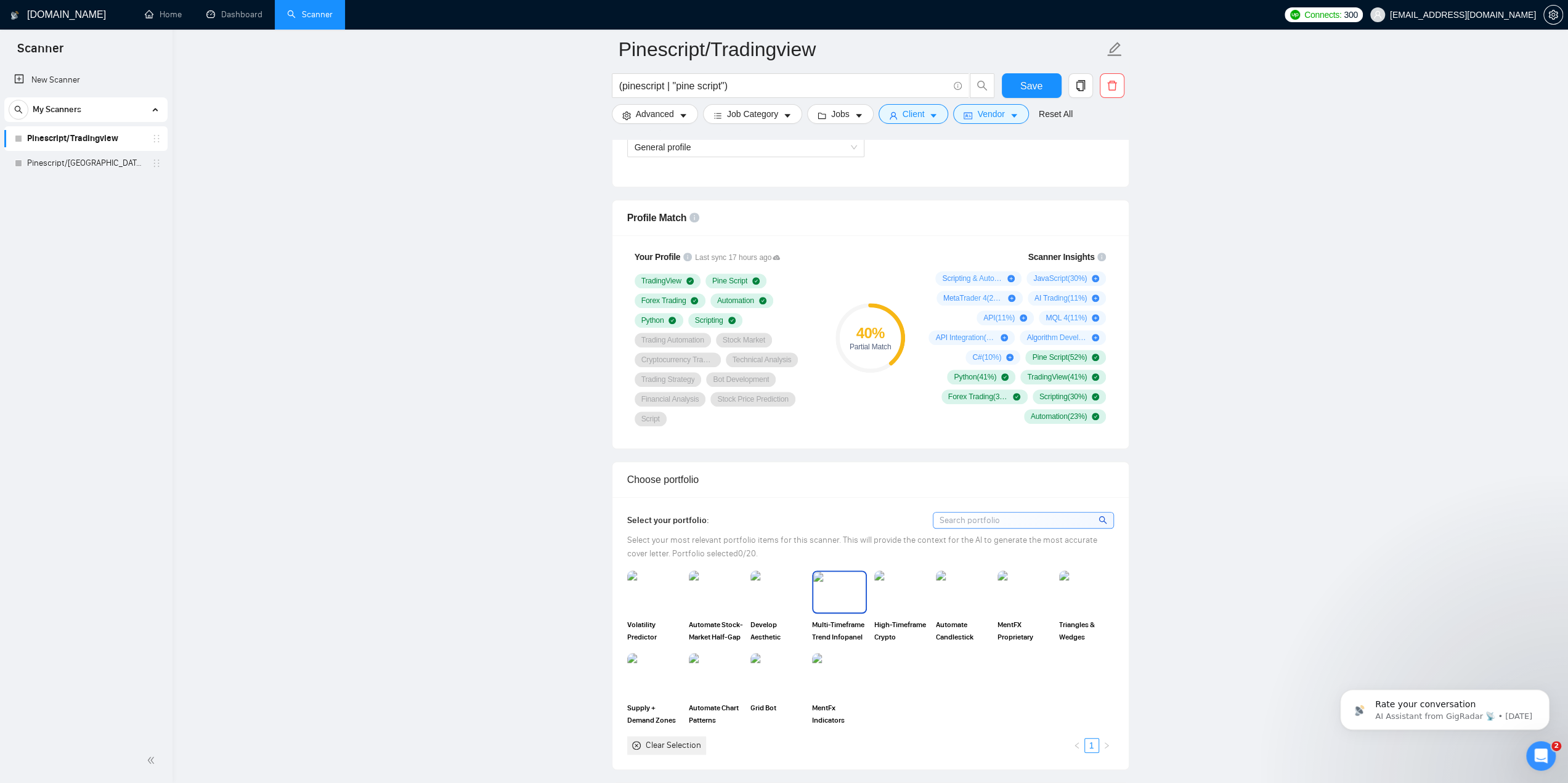
scroll to position [739, 0]
click at [117, 167] on link "Pinescript/[GEOGRAPHIC_DATA] (US ONLY)" at bounding box center [85, 163] width 117 height 24
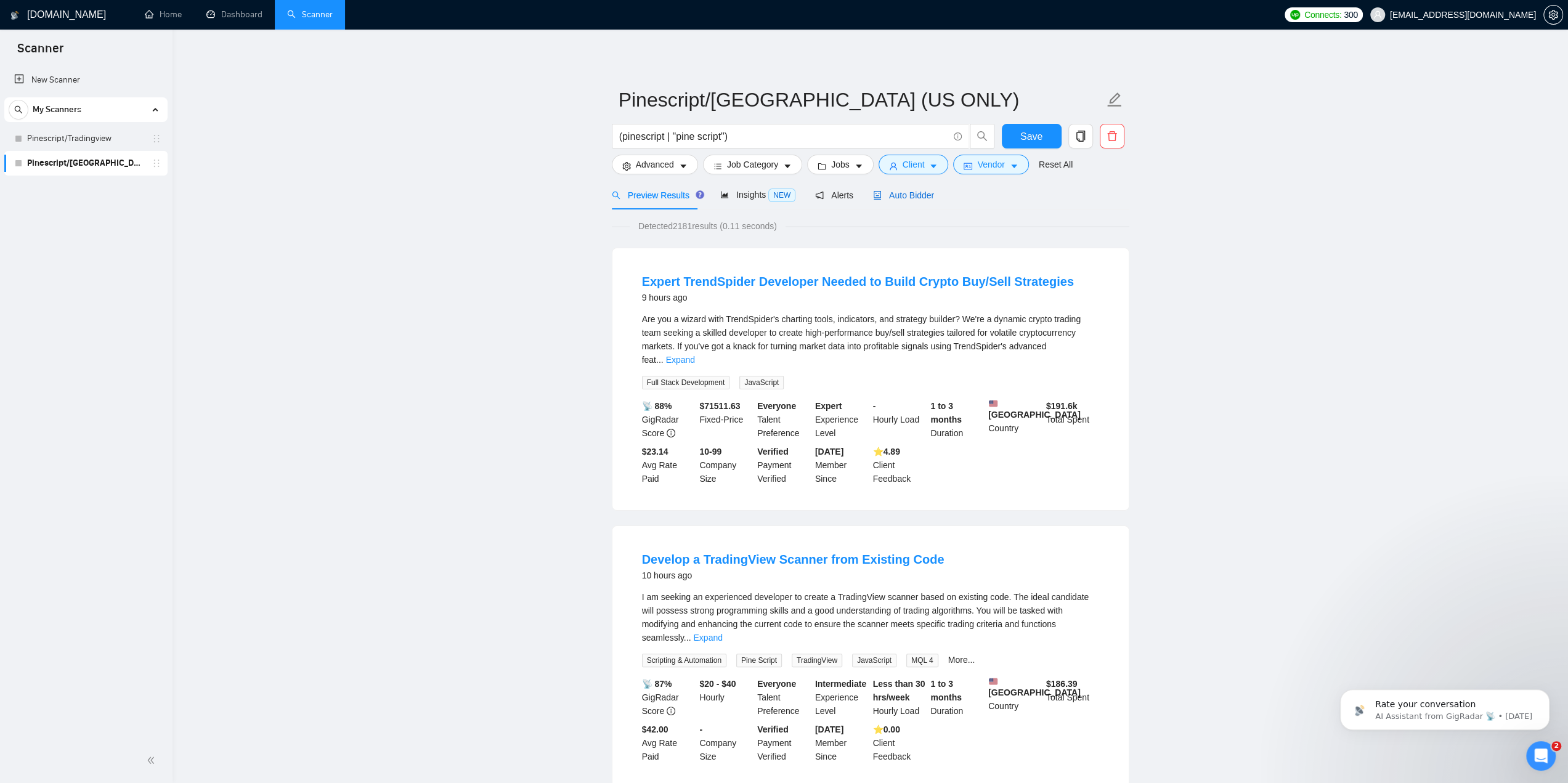
click at [916, 188] on div "Auto Bidder" at bounding box center [903, 195] width 61 height 13
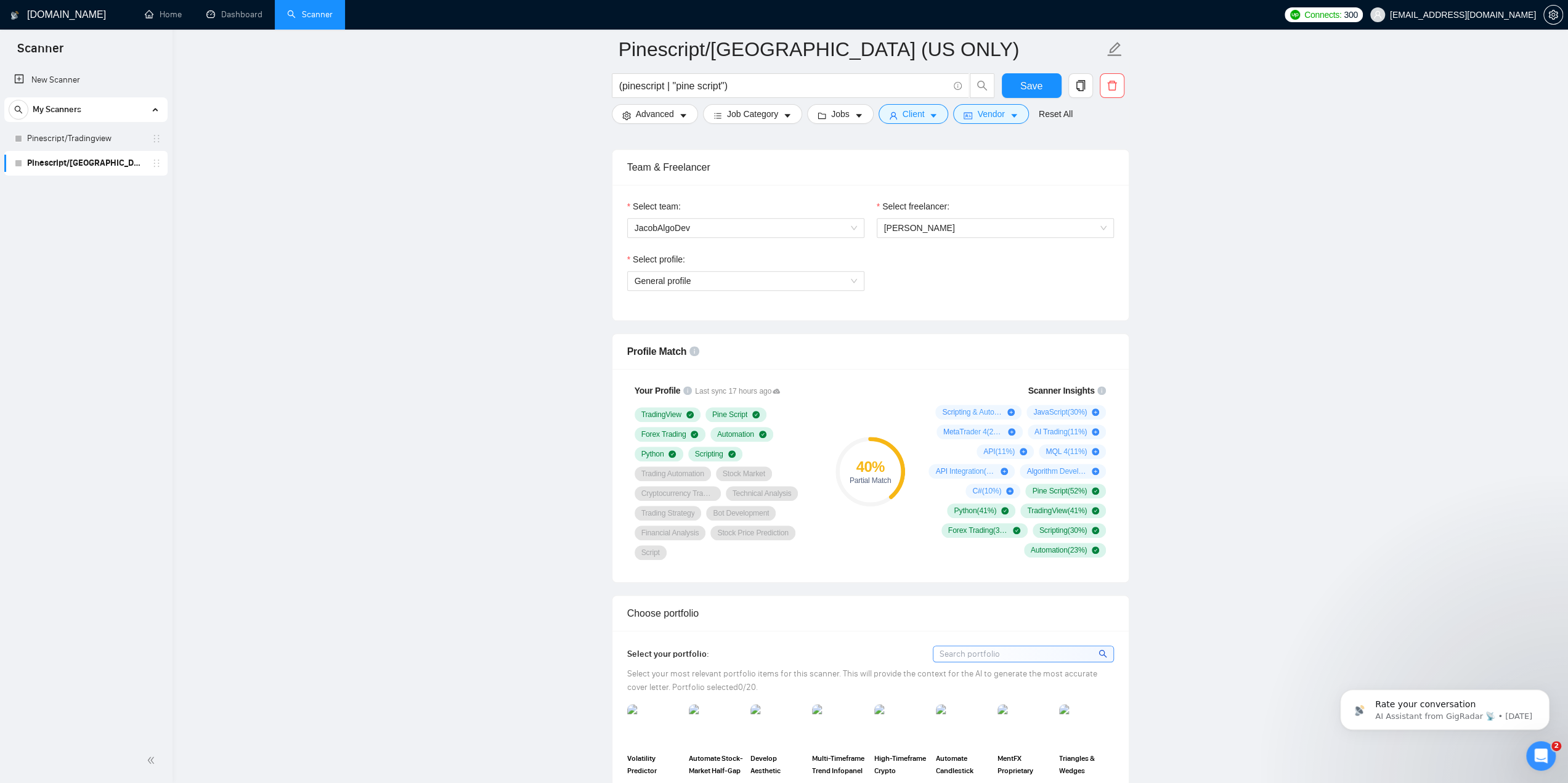
scroll to position [616, 0]
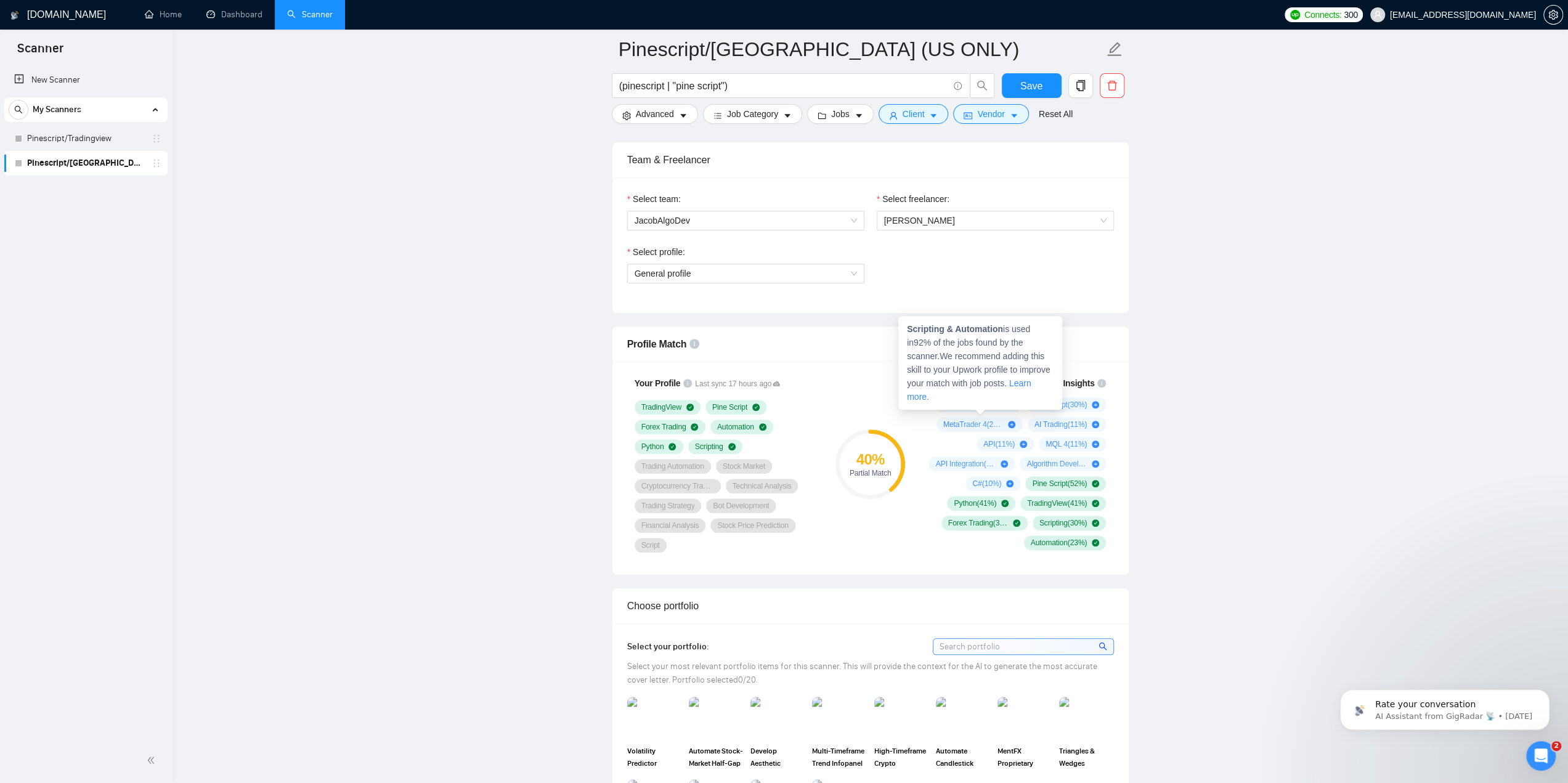
click at [1015, 403] on icon "plus-circle" at bounding box center [1011, 405] width 8 height 8
click at [818, 268] on span "General profile" at bounding box center [746, 273] width 223 height 19
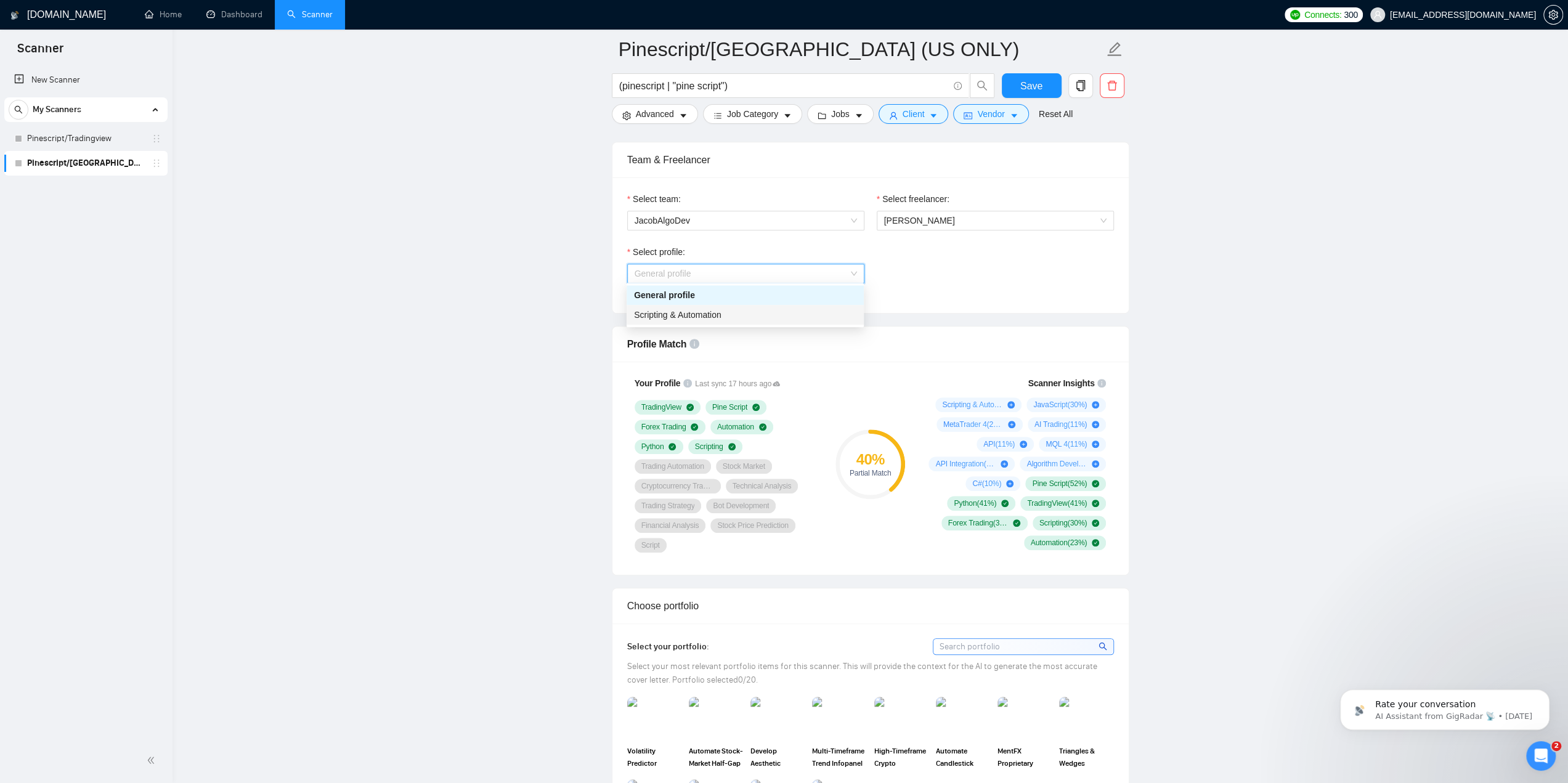
click at [731, 320] on div "Scripting & Automation" at bounding box center [745, 315] width 223 height 13
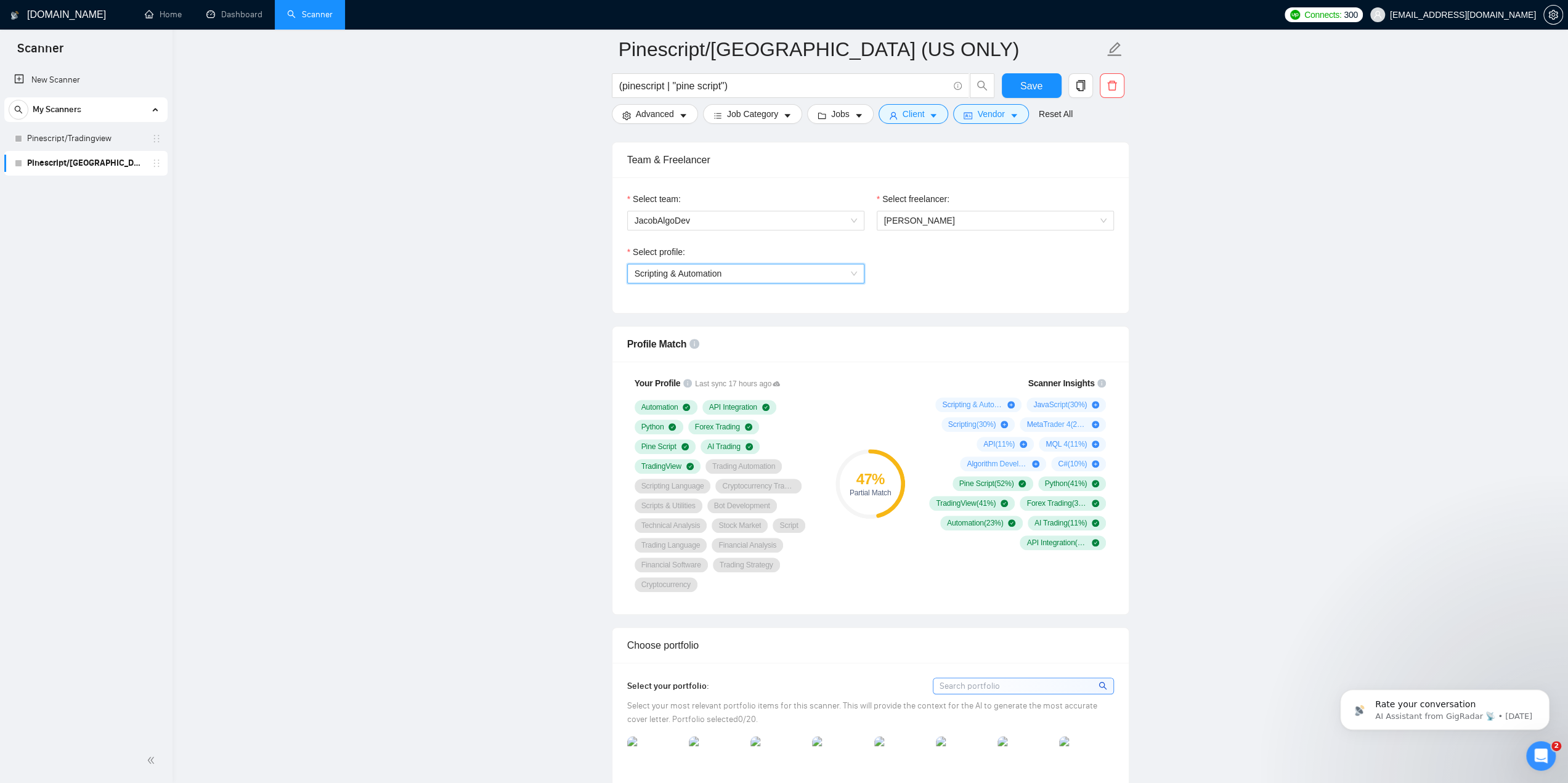
click at [1032, 76] on button "Save" at bounding box center [1032, 85] width 60 height 24
drag, startPoint x: 99, startPoint y: 141, endPoint x: 145, endPoint y: 146, distance: 46.3
click at [99, 141] on link "Pinescript/Tradingview" at bounding box center [85, 138] width 117 height 24
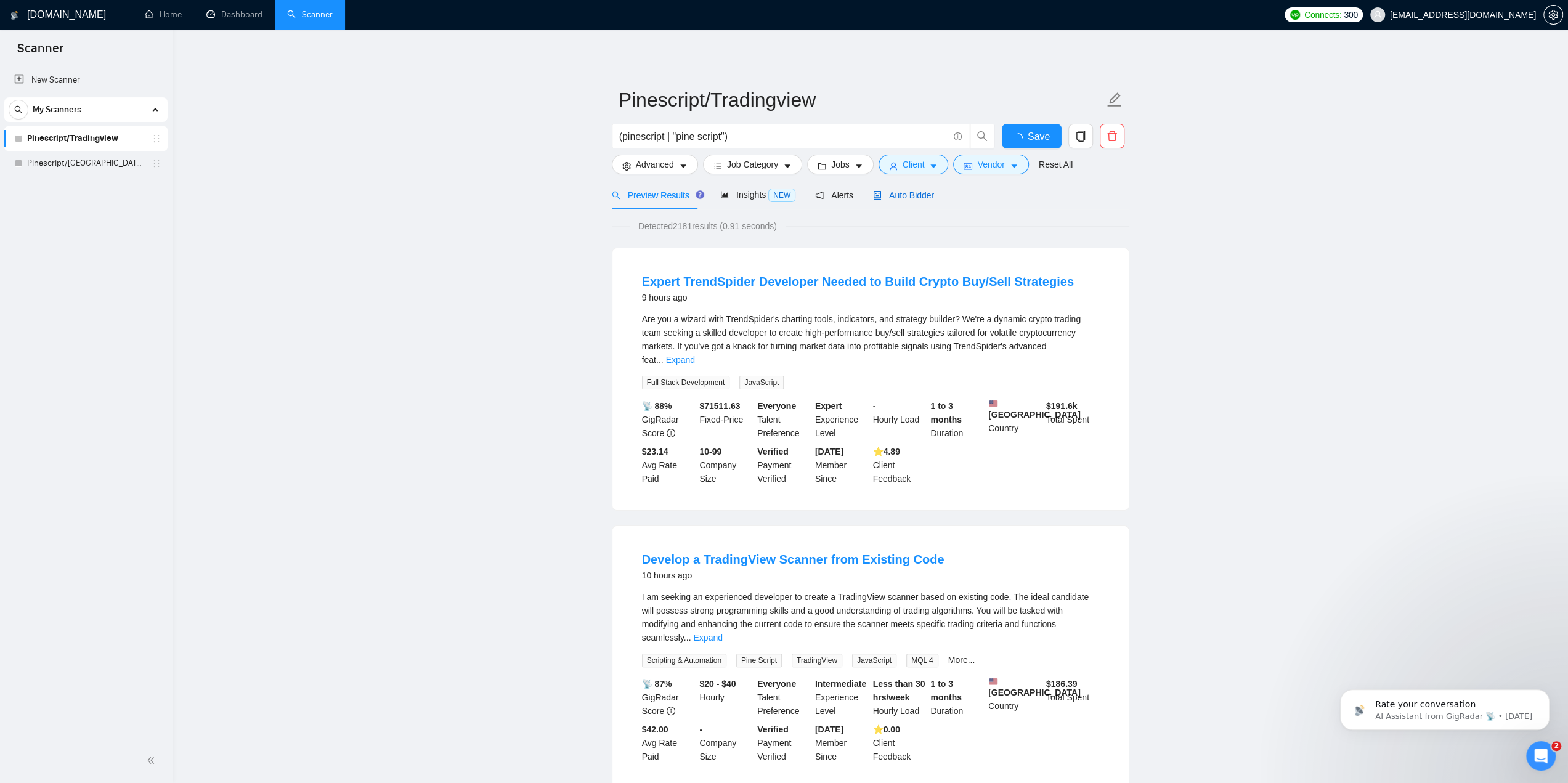
click at [907, 196] on span "Auto Bidder" at bounding box center [903, 195] width 61 height 10
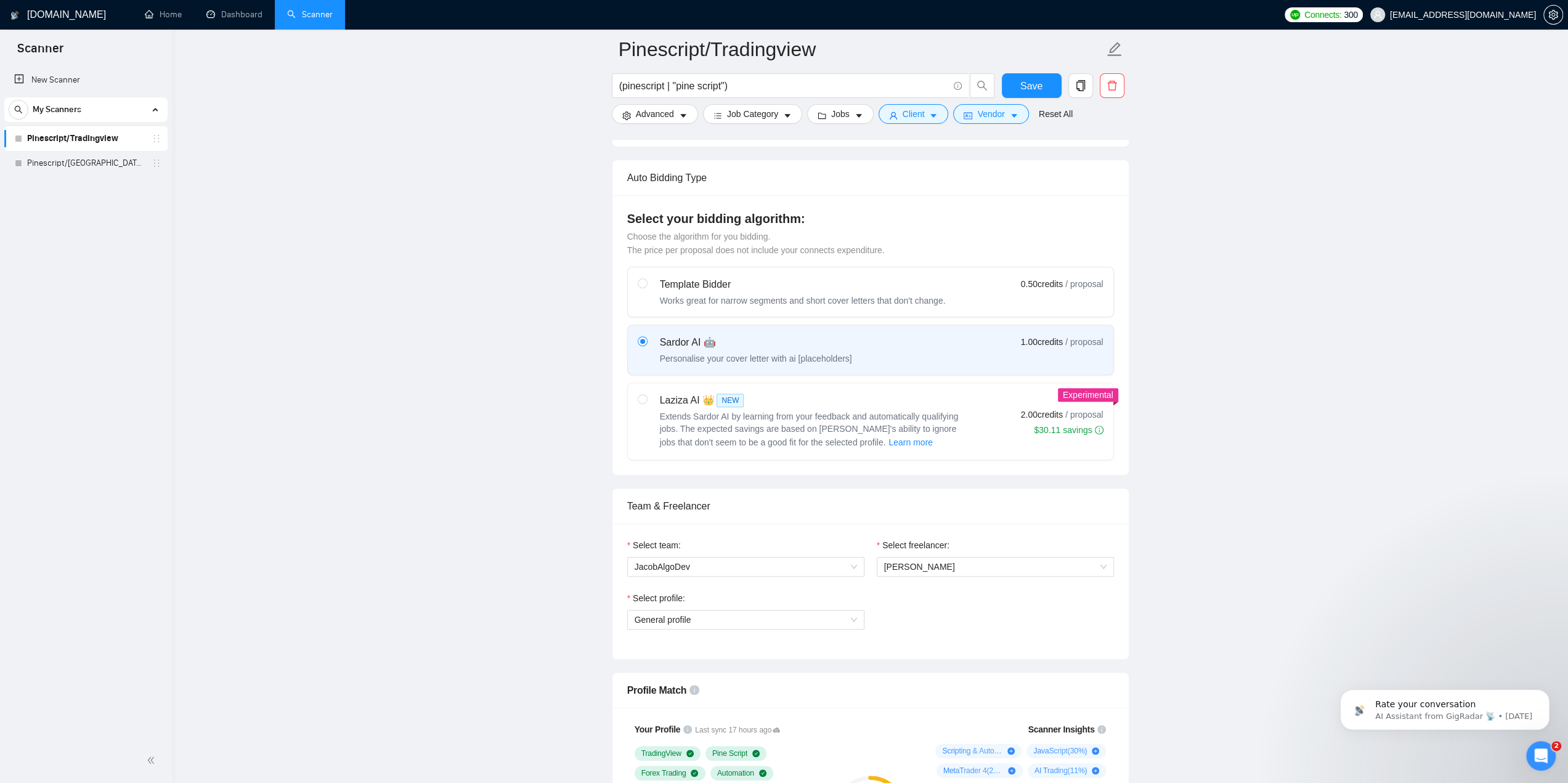
scroll to position [493, 0]
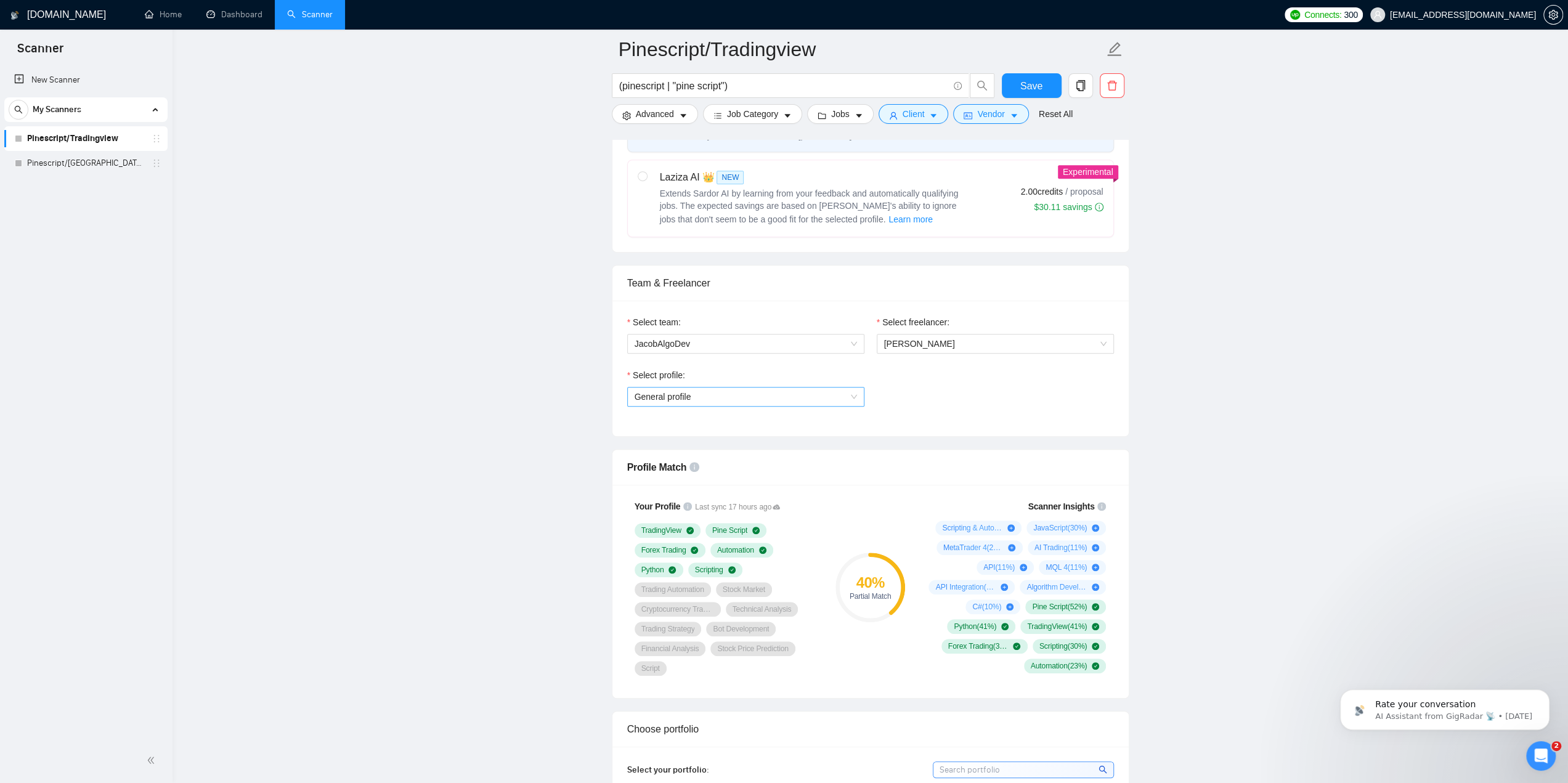
click at [716, 389] on span "General profile" at bounding box center [746, 397] width 223 height 19
click at [698, 433] on span "Scripting & Automation" at bounding box center [678, 438] width 87 height 10
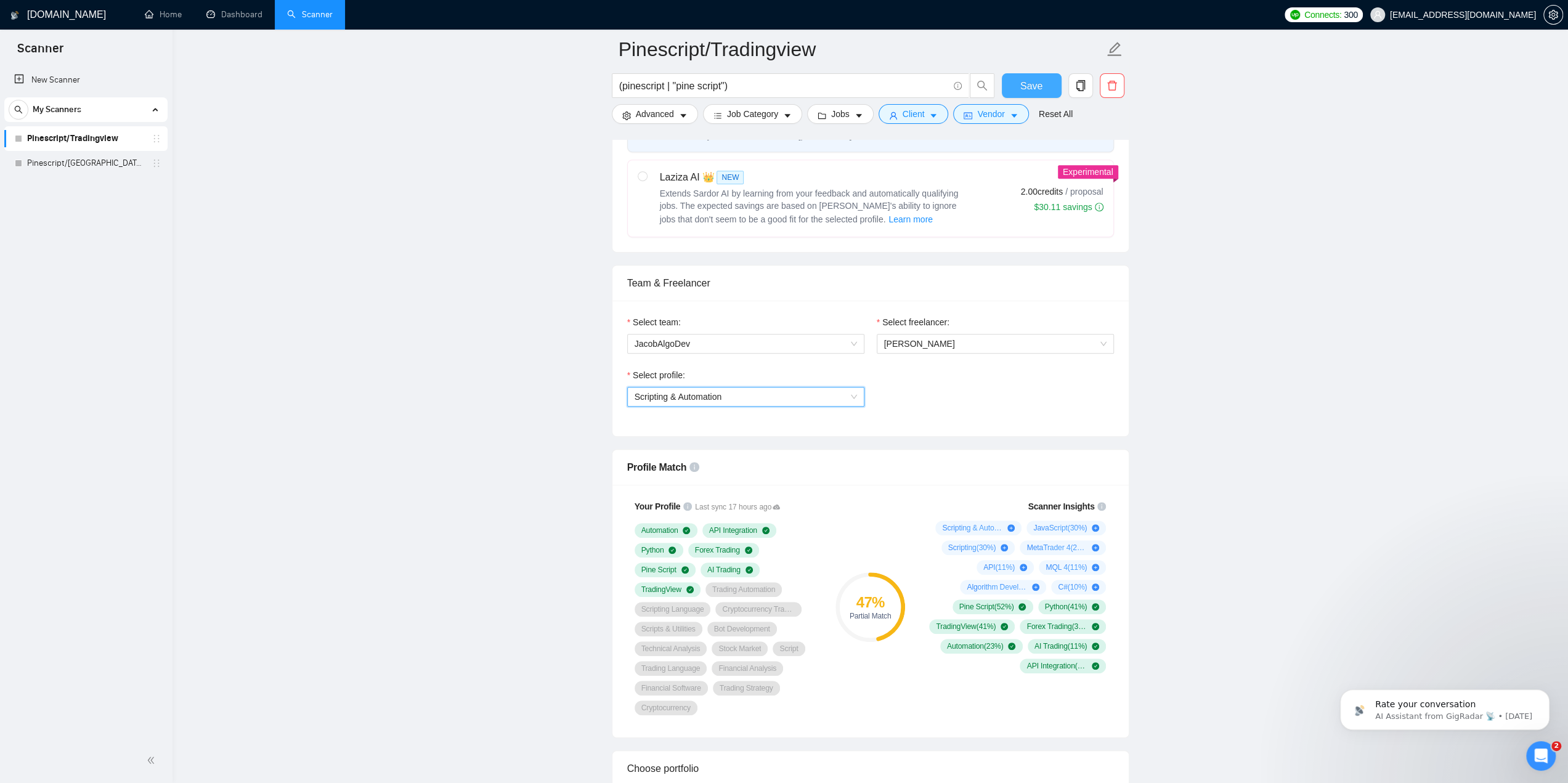
click at [1030, 85] on span "Save" at bounding box center [1032, 86] width 22 height 15
click at [766, 393] on span "Scripting & Automation" at bounding box center [746, 397] width 223 height 19
click at [740, 421] on div "General profile" at bounding box center [745, 419] width 223 height 13
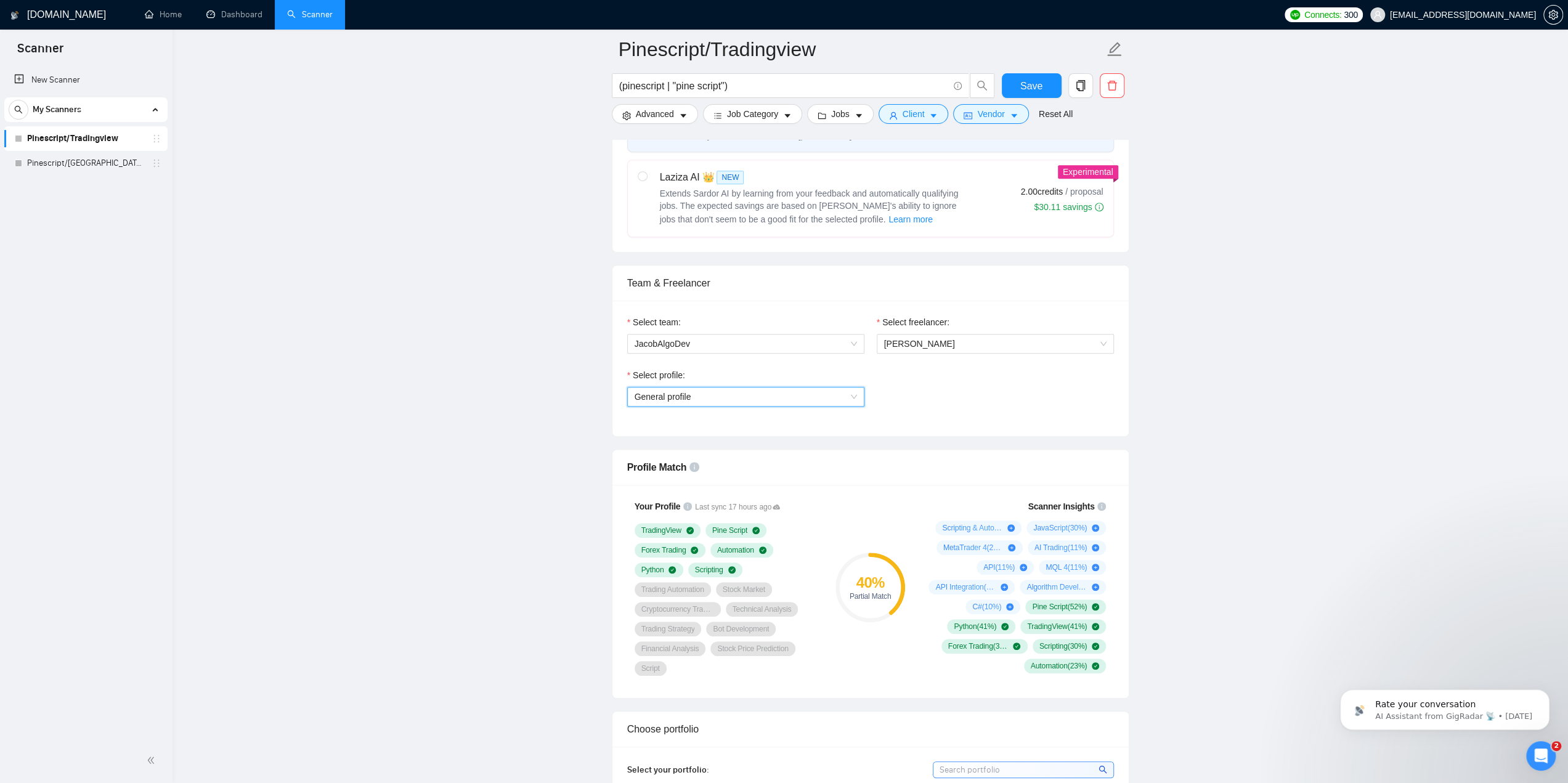
click at [817, 400] on span "General profile" at bounding box center [746, 397] width 223 height 19
click at [779, 438] on div "Scripting & Automation" at bounding box center [745, 438] width 223 height 13
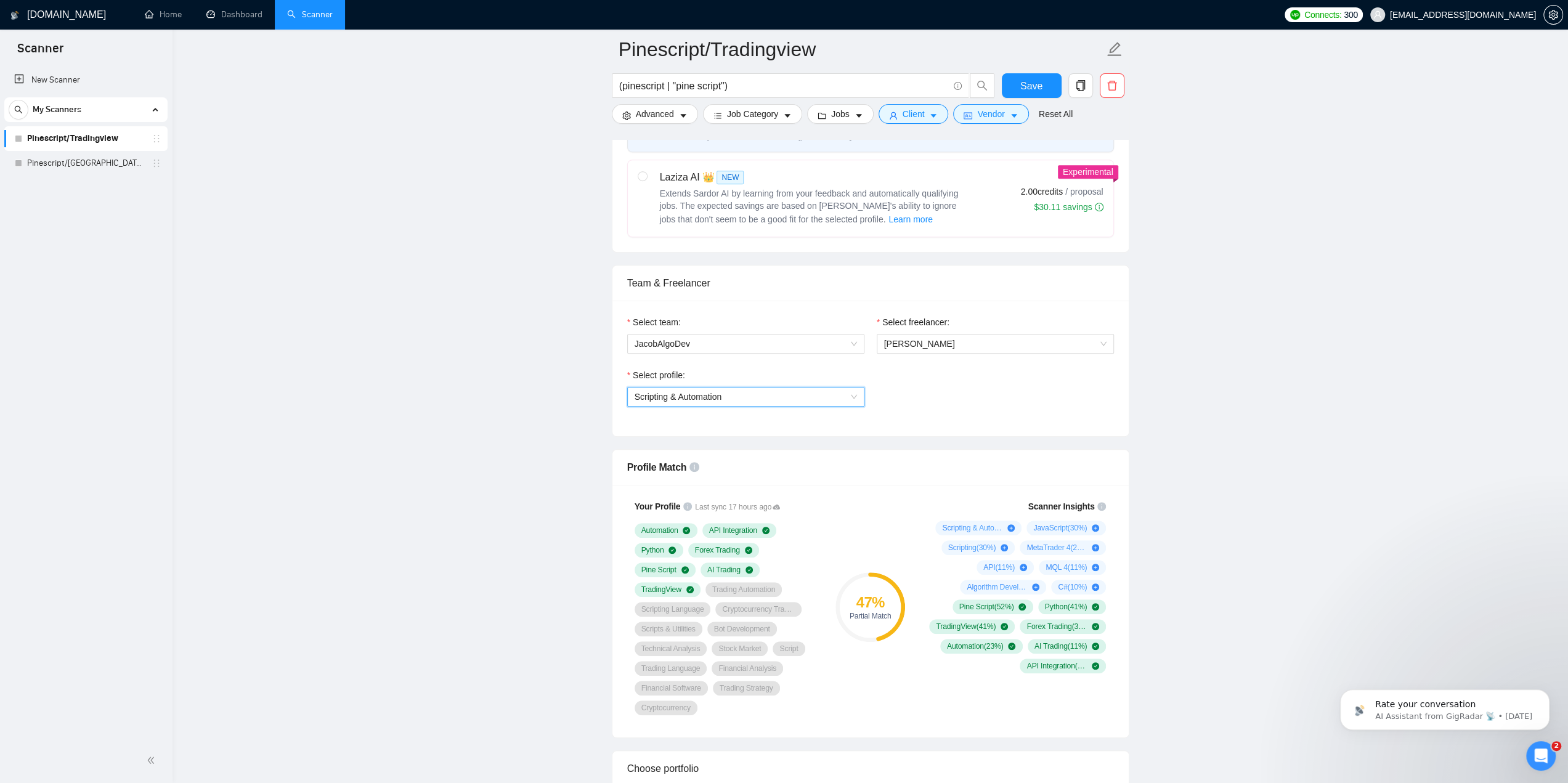
click at [972, 417] on div "Select profile: 1110580764771602432 Scripting & Automation" at bounding box center [871, 394] width 499 height 53
click at [1032, 82] on span "Save" at bounding box center [1032, 86] width 22 height 15
click at [645, 178] on span at bounding box center [642, 177] width 10 height 10
click at [645, 178] on input "radio" at bounding box center [641, 176] width 8 height 8
radio input "true"
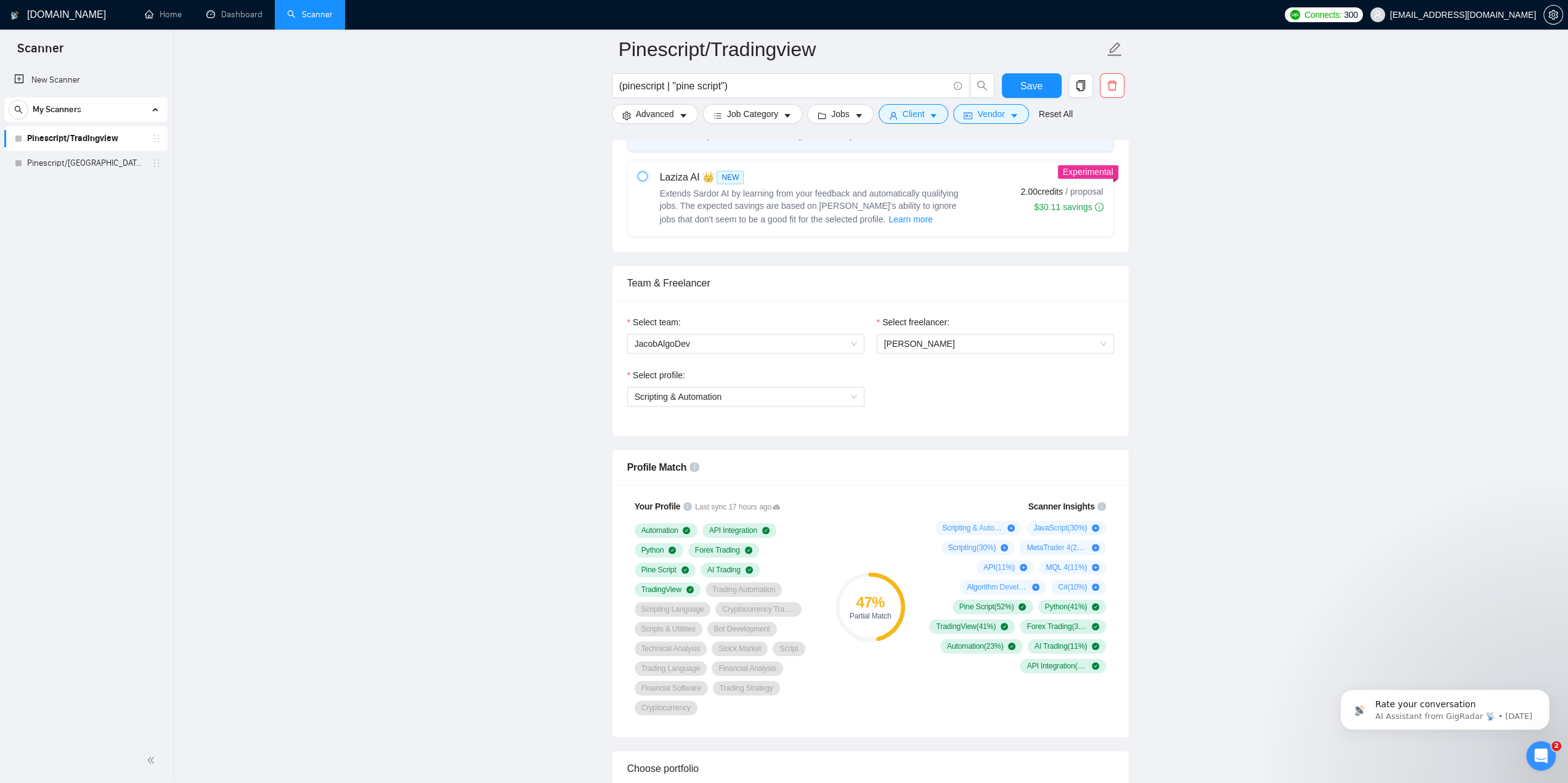
radio input "false"
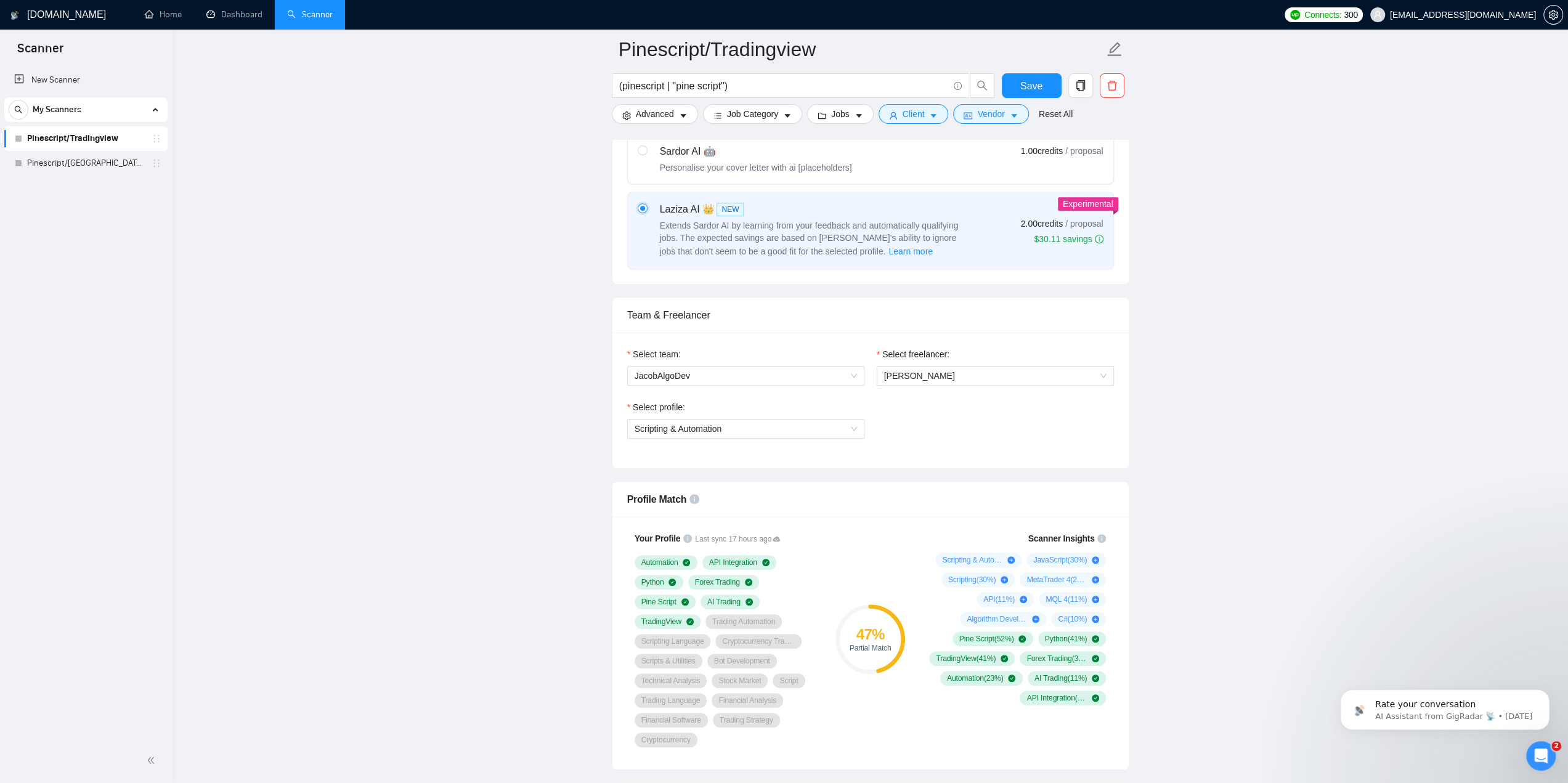
scroll to position [308, 0]
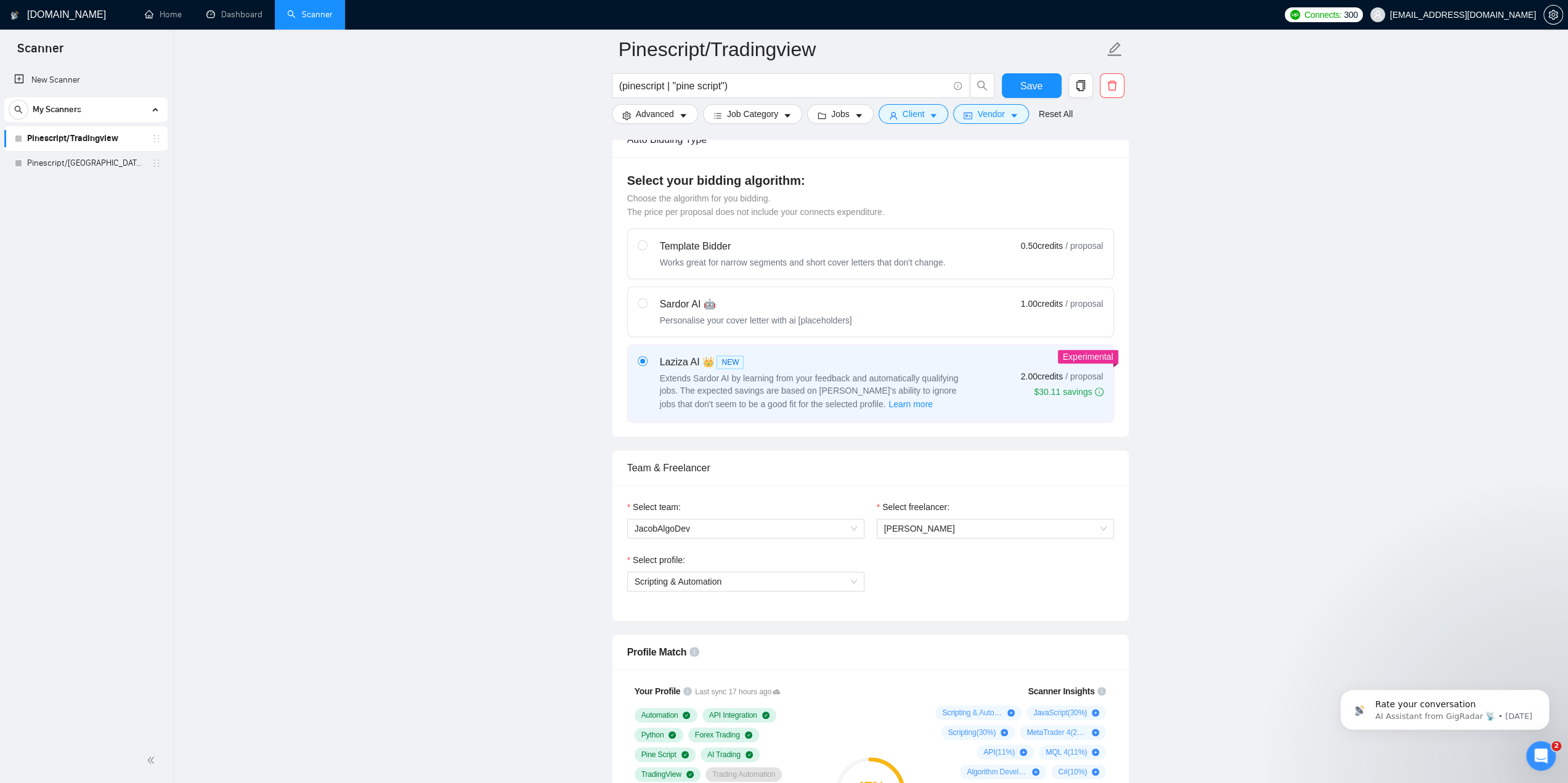
click at [647, 301] on div "Sardor AI 🤖 Personalise your cover letter with ai [placeholders]" at bounding box center [744, 311] width 214 height 29
click at [647, 301] on input "radio" at bounding box center [641, 303] width 8 height 8
radio input "true"
radio input "false"
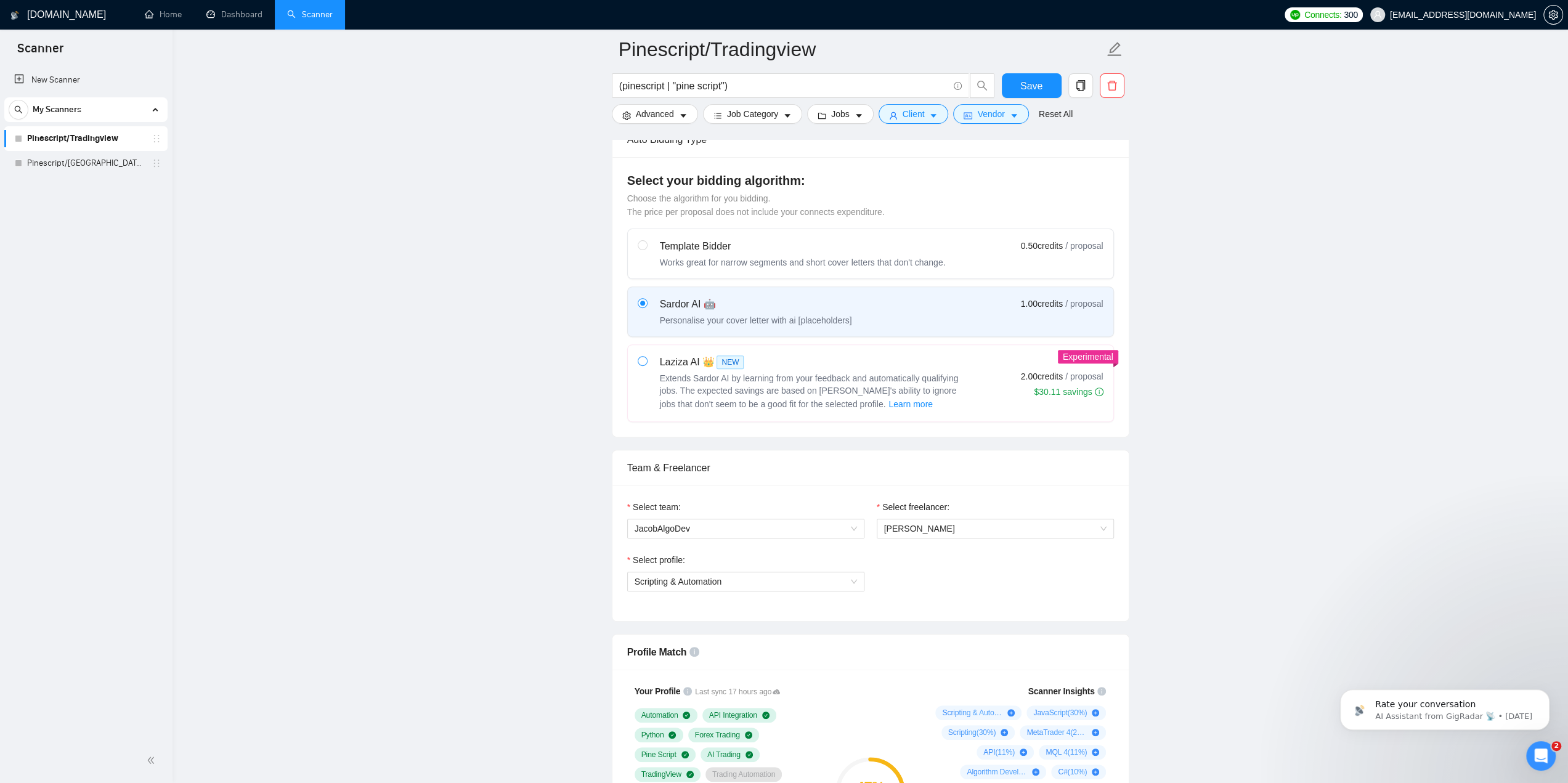
click at [646, 362] on span at bounding box center [642, 362] width 10 height 10
click at [646, 362] on input "radio" at bounding box center [641, 361] width 8 height 8
radio input "true"
radio input "false"
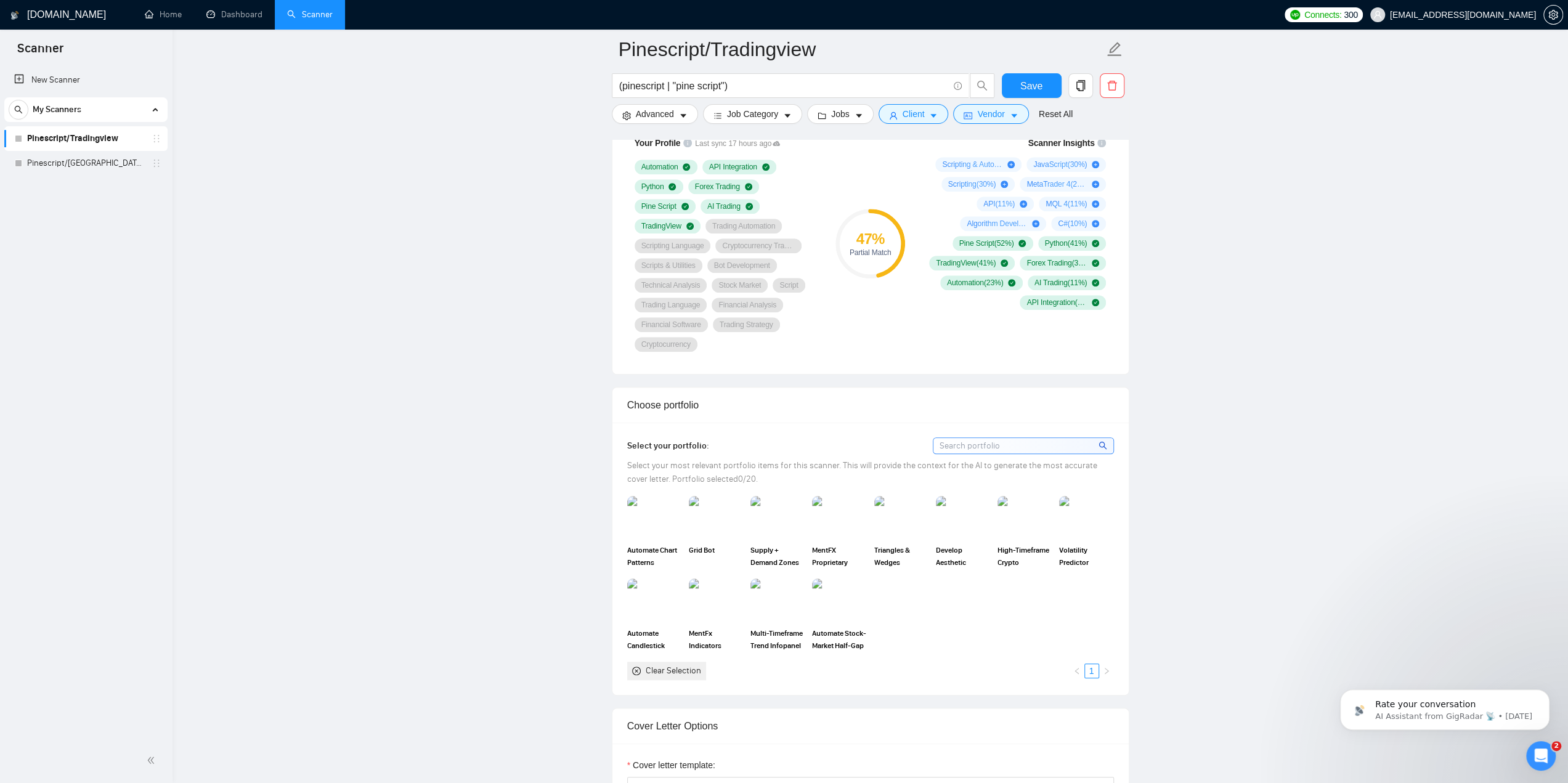
scroll to position [863, 0]
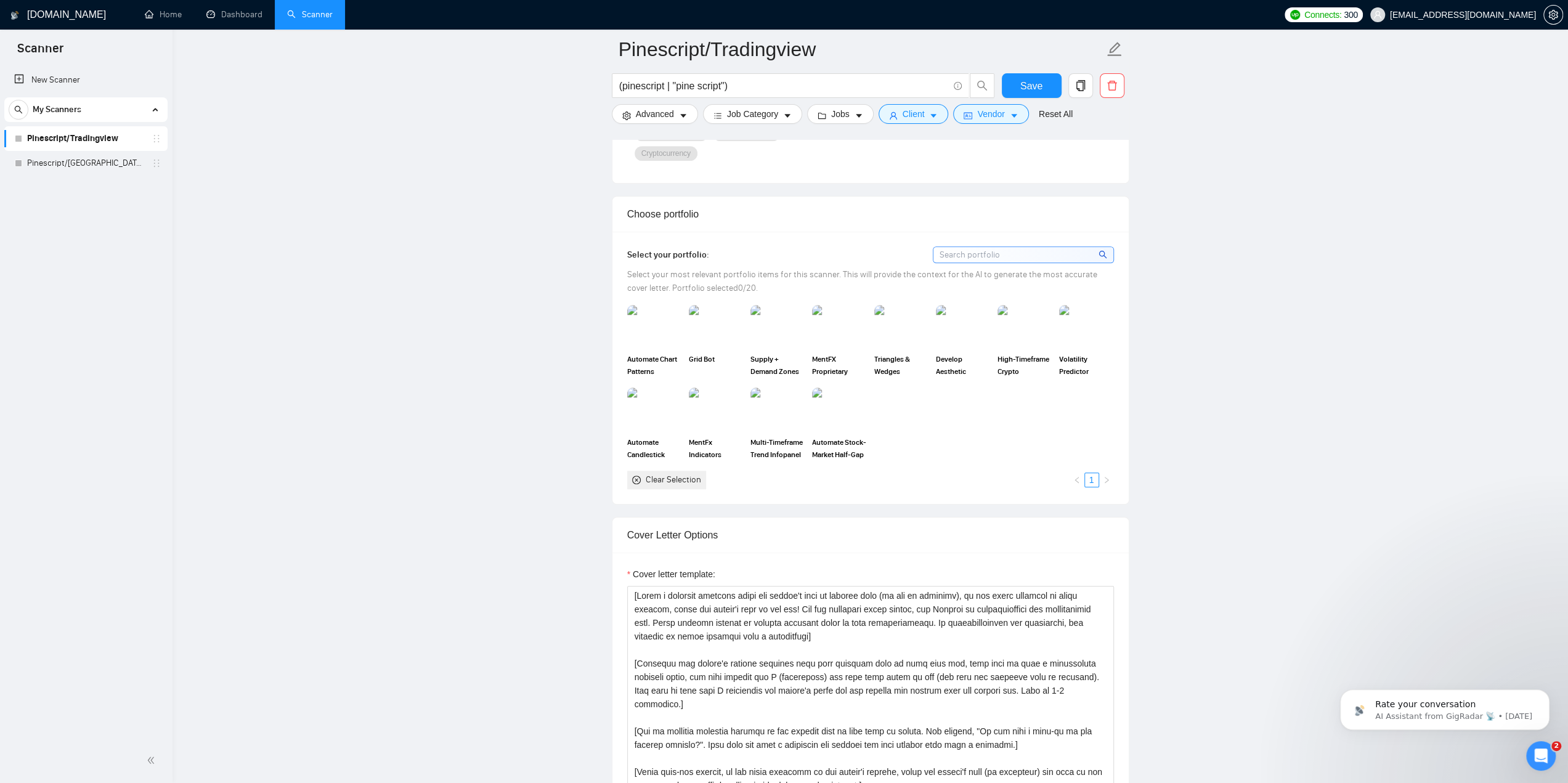
click at [635, 479] on icon "close-circle" at bounding box center [636, 480] width 8 height 8
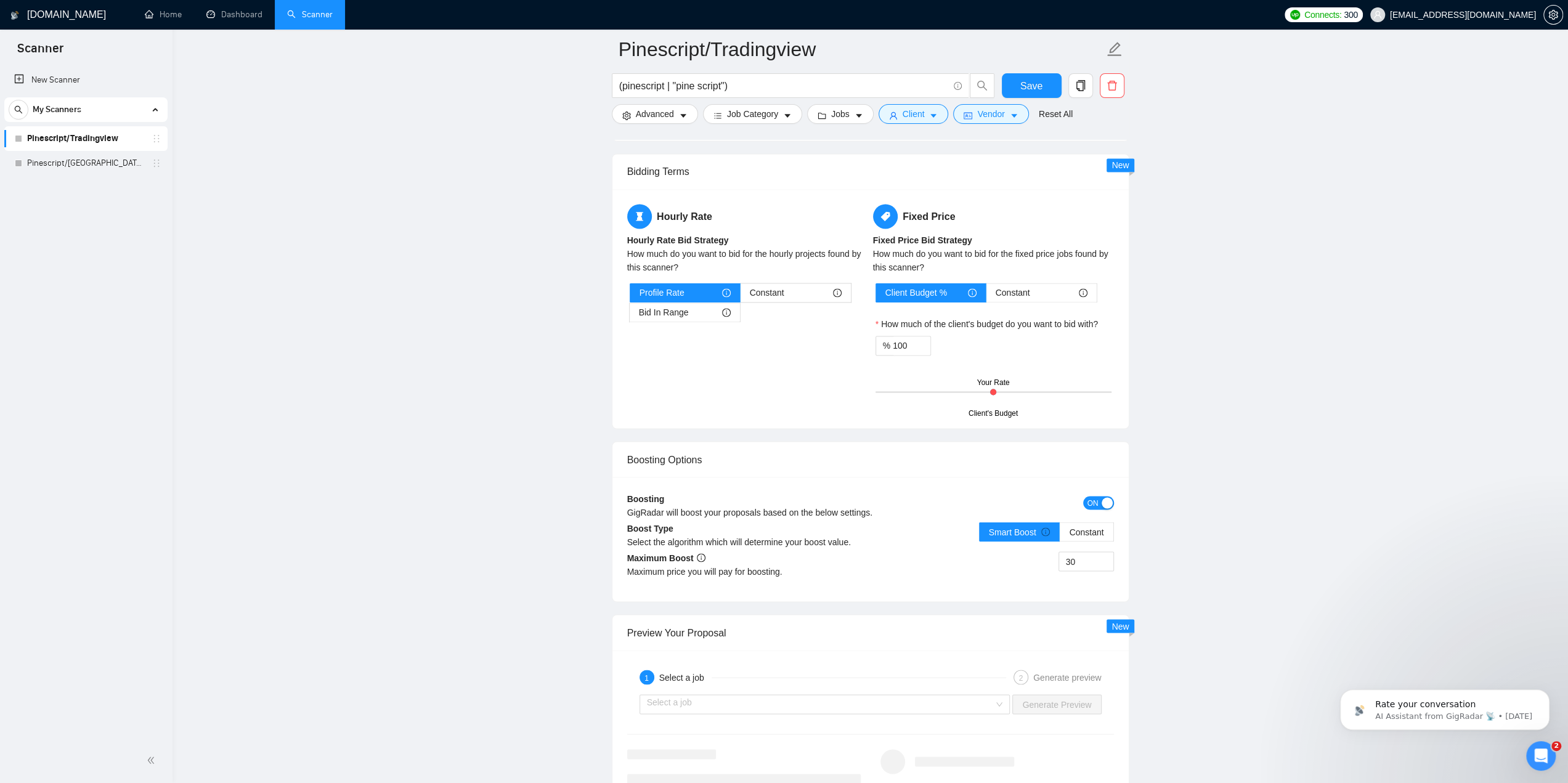
scroll to position [1972, 0]
click at [923, 342] on icon "up" at bounding box center [923, 344] width 4 height 4
click at [909, 342] on input "101" at bounding box center [911, 347] width 38 height 19
click at [922, 349] on icon "down" at bounding box center [923, 351] width 4 height 4
drag, startPoint x: 906, startPoint y: 342, endPoint x: 891, endPoint y: 342, distance: 15.0
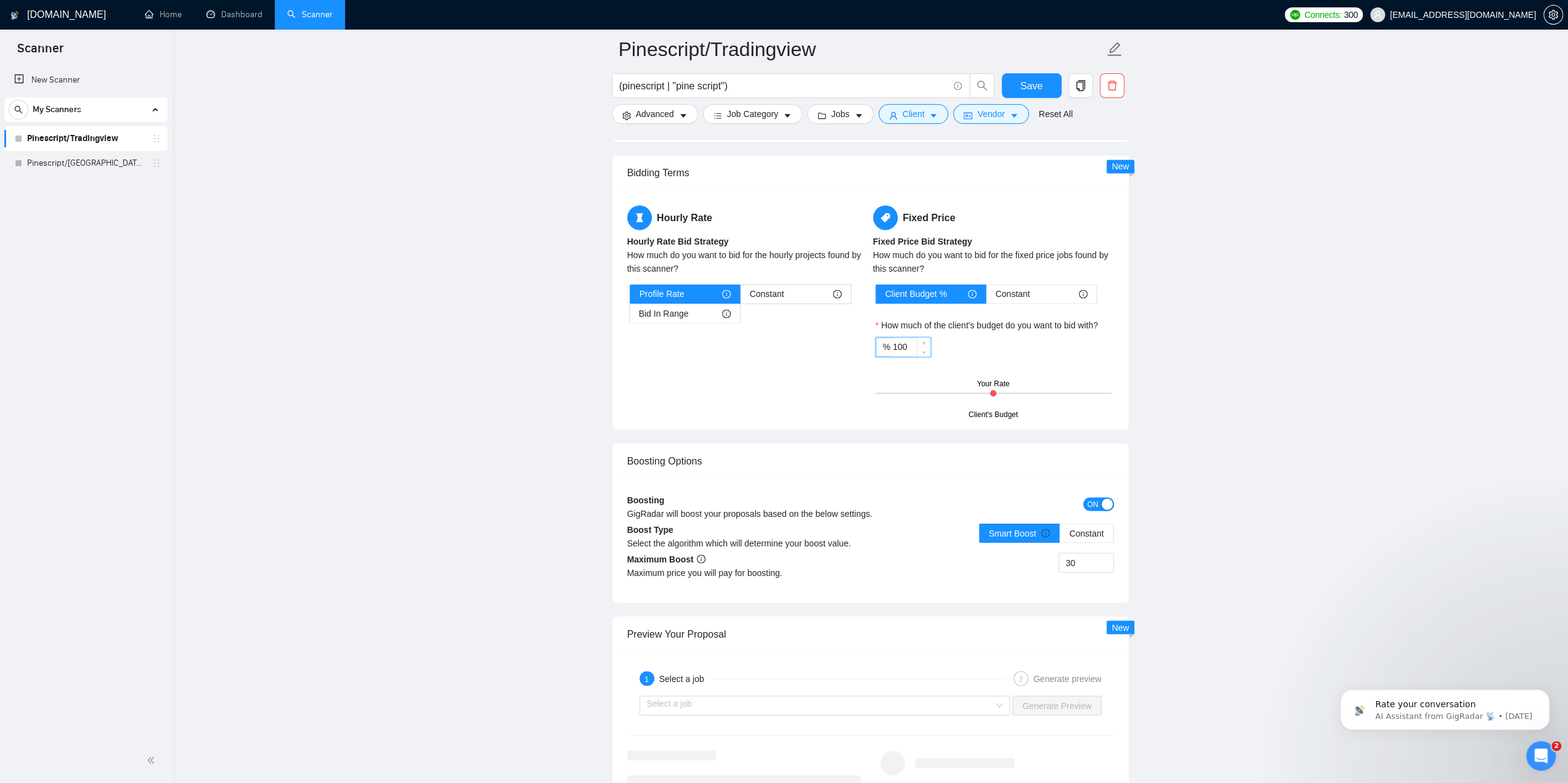
click at [891, 342] on div "% 100" at bounding box center [903, 347] width 55 height 19
drag, startPoint x: 911, startPoint y: 341, endPoint x: 884, endPoint y: 341, distance: 27.0
click at [884, 341] on div "% 500" at bounding box center [903, 347] width 55 height 19
type input "300"
click at [779, 371] on div "Hourly Rate Hourly Rate Bid Strategy How much do you want to bid for the hourly…" at bounding box center [870, 309] width 492 height 209
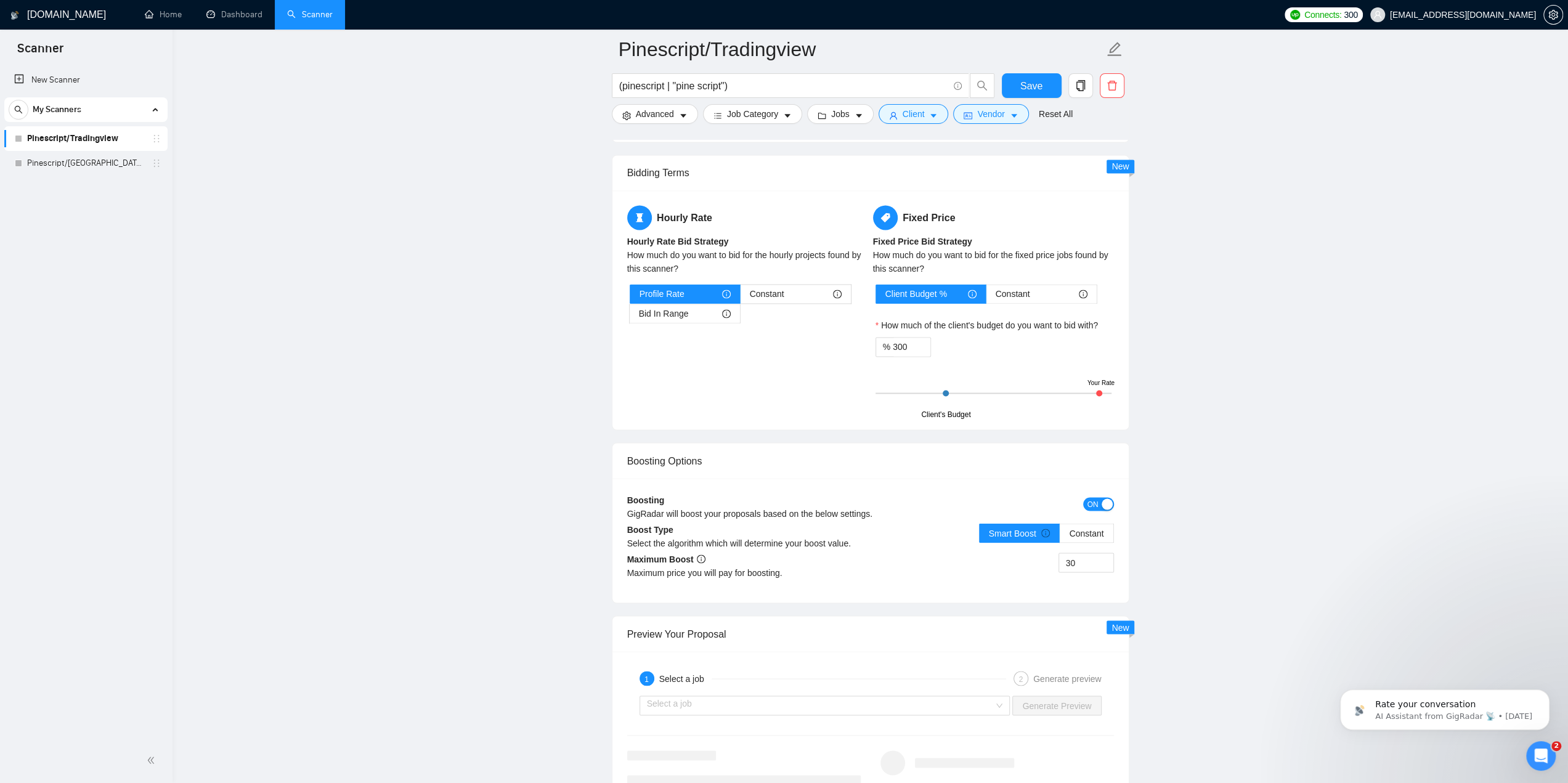
click at [948, 390] on div at bounding box center [945, 393] width 6 height 6
click at [1018, 220] on h5 "Fixed Price" at bounding box center [993, 217] width 241 height 24
click at [993, 337] on div "% 300" at bounding box center [993, 347] width 236 height 19
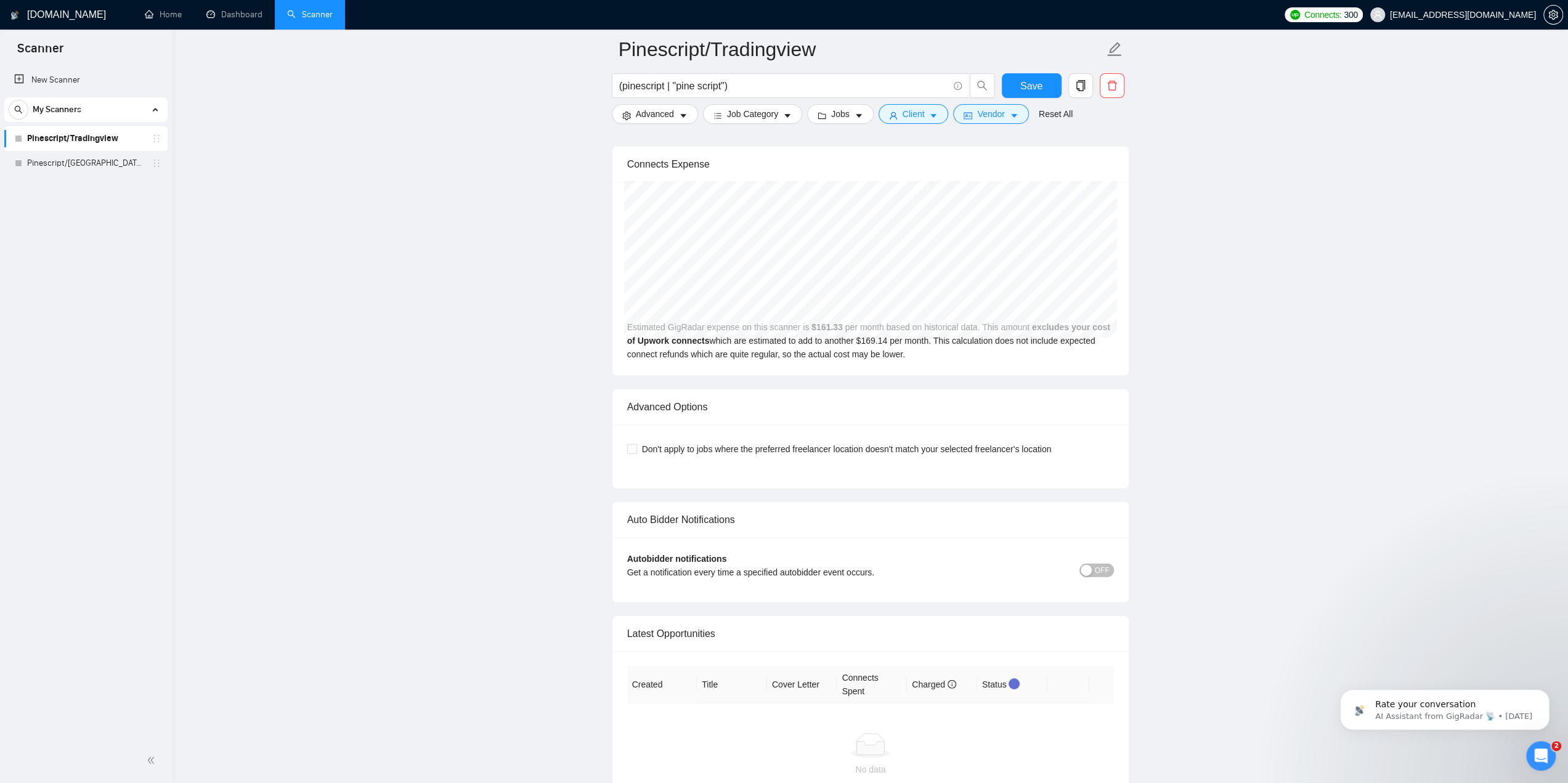
scroll to position [2626, 0]
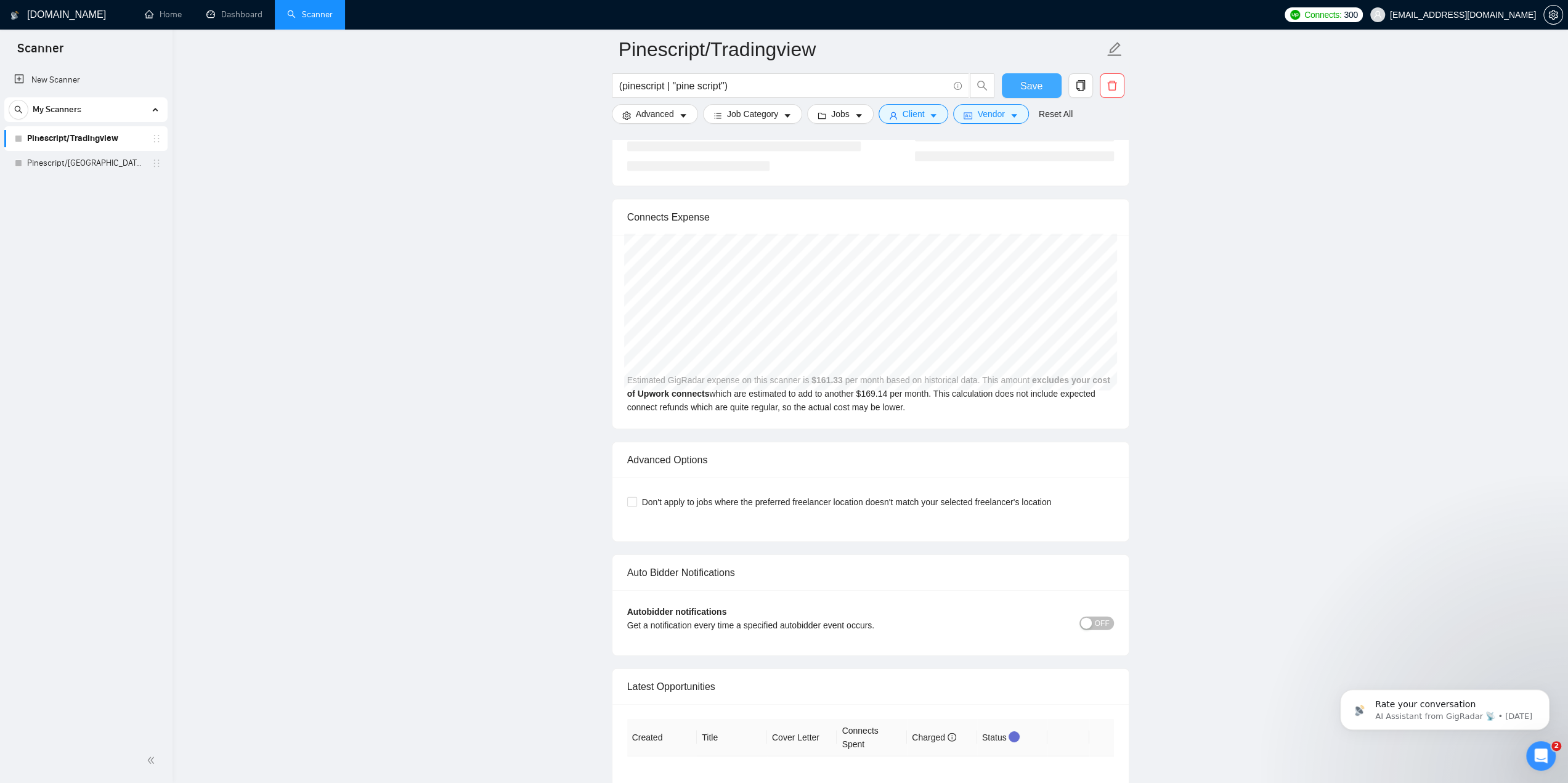
click at [1029, 83] on span "Save" at bounding box center [1032, 86] width 22 height 15
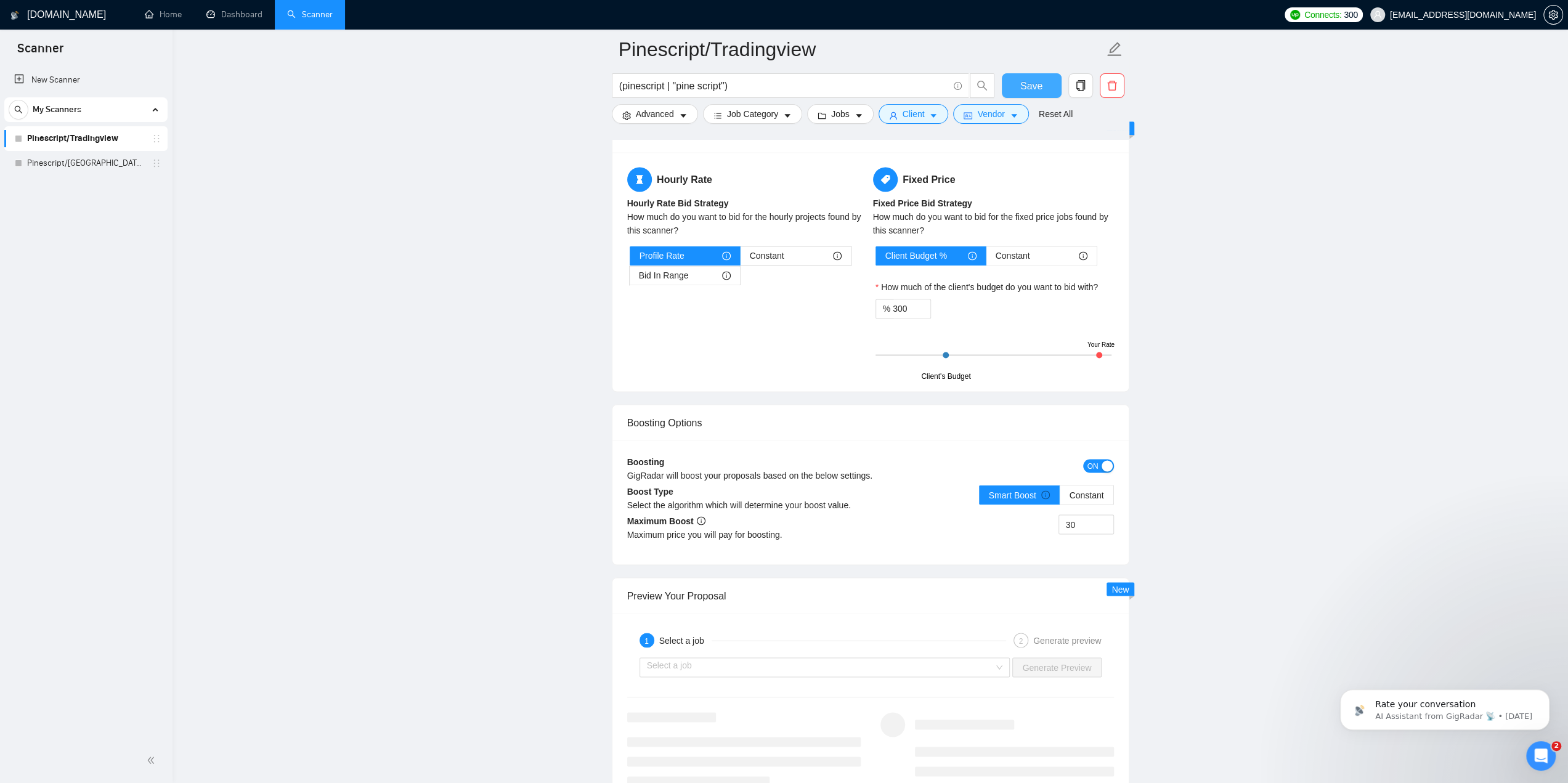
scroll to position [2009, 0]
click at [1087, 491] on span "Constant" at bounding box center [1085, 496] width 34 height 10
click at [1059, 500] on input "Constant" at bounding box center [1059, 500] width 0 height 0
drag, startPoint x: 1085, startPoint y: 518, endPoint x: 1059, endPoint y: 518, distance: 26.0
click at [1059, 518] on input "30" at bounding box center [1086, 526] width 54 height 19
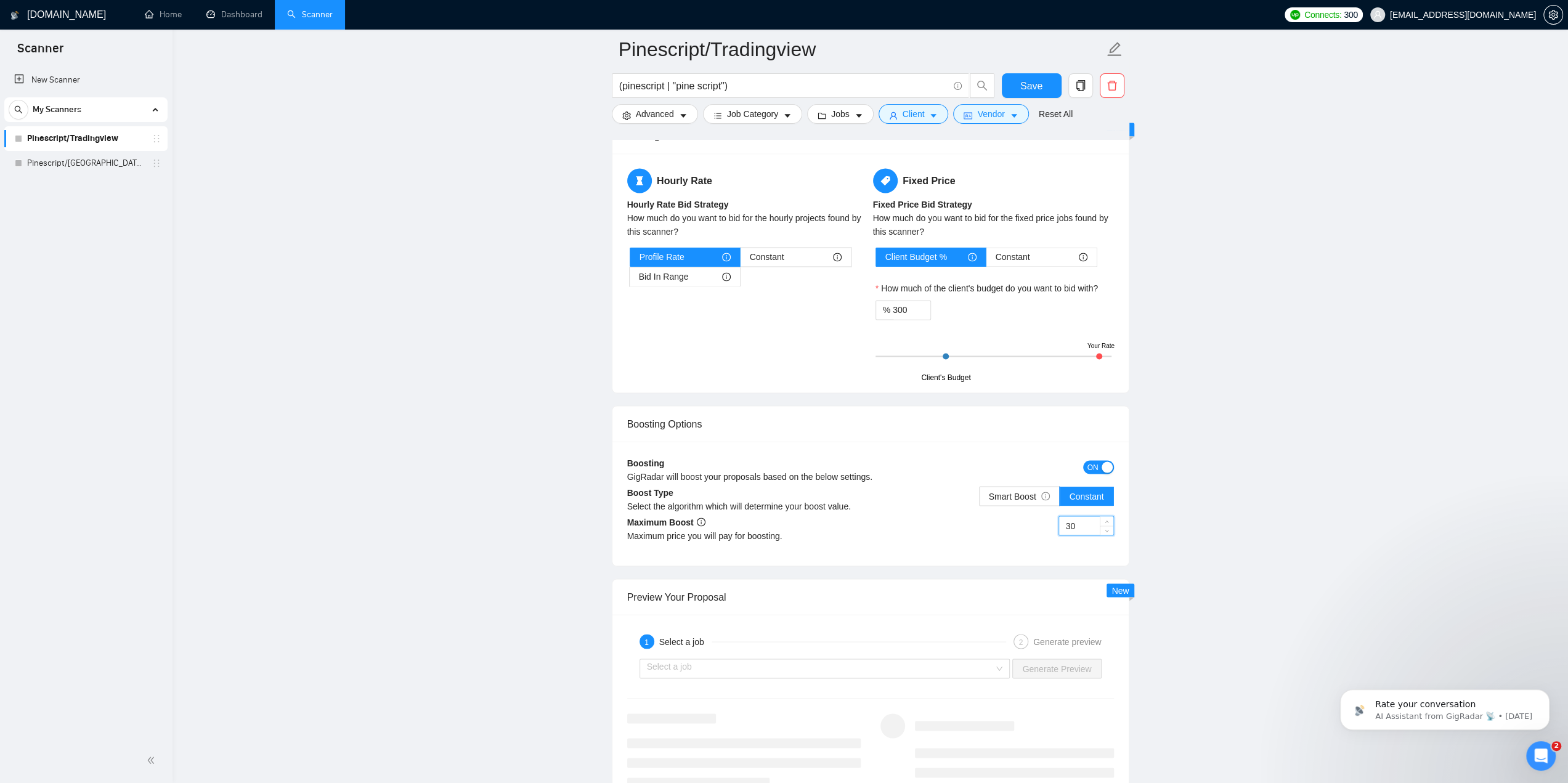
click at [1079, 518] on input "30" at bounding box center [1086, 526] width 54 height 19
drag, startPoint x: 1087, startPoint y: 520, endPoint x: 1064, endPoint y: 520, distance: 23.0
click at [1064, 520] on input "30" at bounding box center [1086, 526] width 54 height 19
click at [995, 527] on div "10" at bounding box center [991, 532] width 243 height 34
drag, startPoint x: 1085, startPoint y: 518, endPoint x: 1057, endPoint y: 518, distance: 28.0
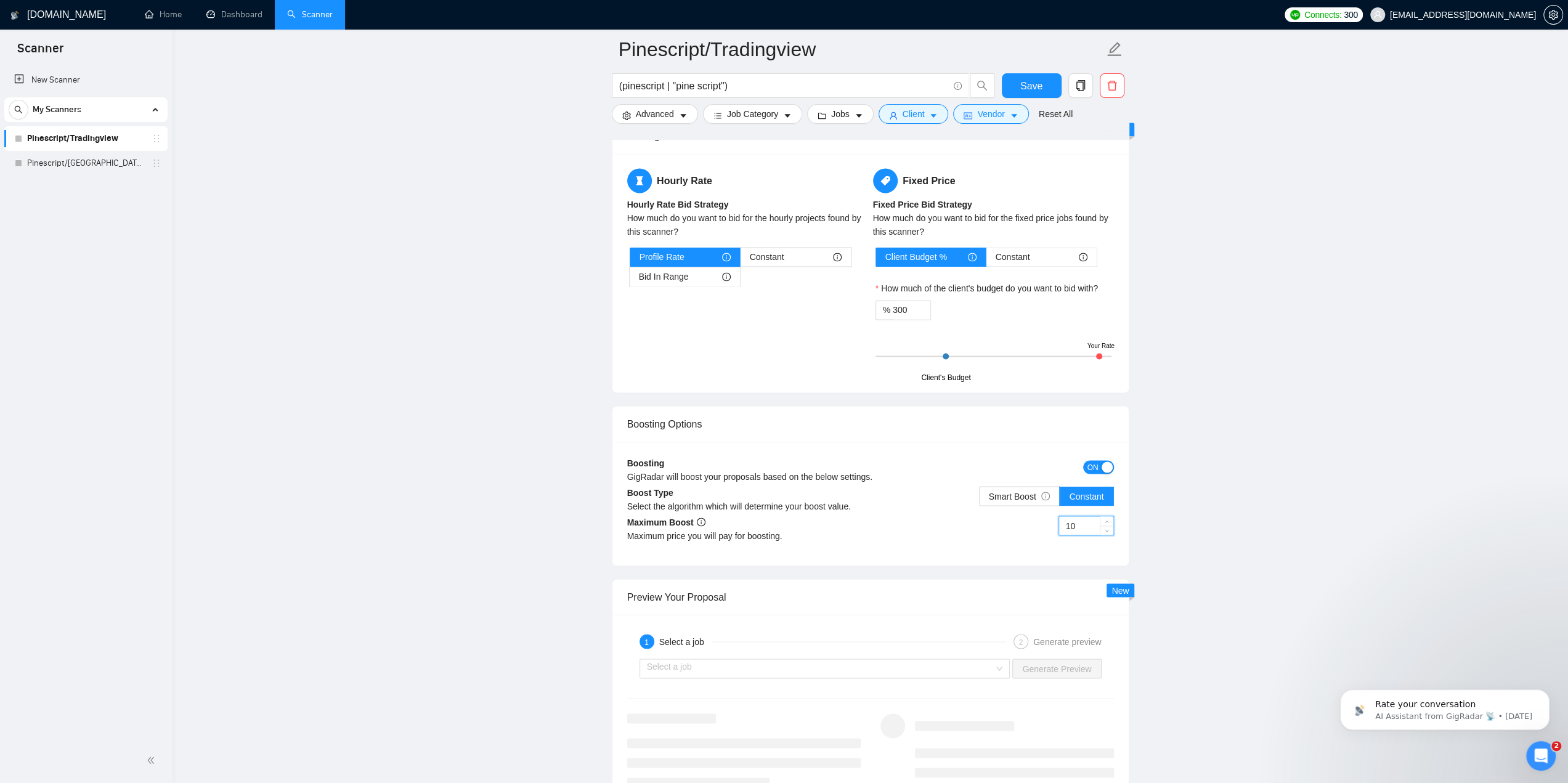
click at [1057, 518] on div "10" at bounding box center [991, 532] width 243 height 34
click at [979, 522] on div "20" at bounding box center [991, 532] width 243 height 34
click at [1019, 491] on span "Smart Boost" at bounding box center [1019, 496] width 61 height 10
click at [979, 500] on input "Smart Boost" at bounding box center [979, 500] width 0 height 0
drag, startPoint x: 1084, startPoint y: 518, endPoint x: 1041, endPoint y: 518, distance: 43.0
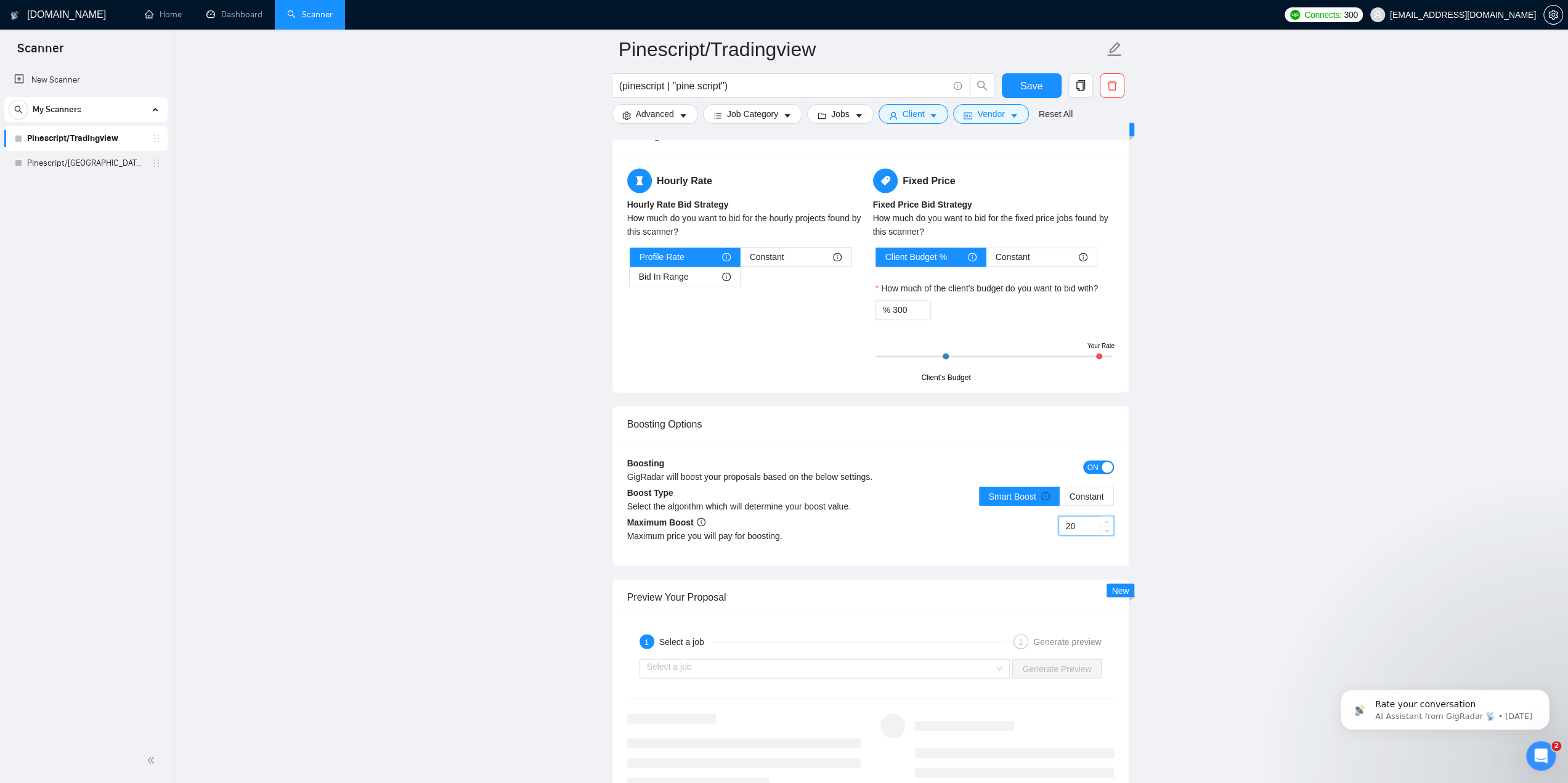
click at [1041, 518] on div "20" at bounding box center [991, 532] width 243 height 34
click at [1077, 491] on span "Constant" at bounding box center [1085, 496] width 34 height 10
click at [1059, 500] on input "Constant" at bounding box center [1059, 500] width 0 height 0
click at [1034, 491] on span "Smart Boost" at bounding box center [1019, 496] width 61 height 10
click at [979, 500] on input "Smart Boost" at bounding box center [979, 500] width 0 height 0
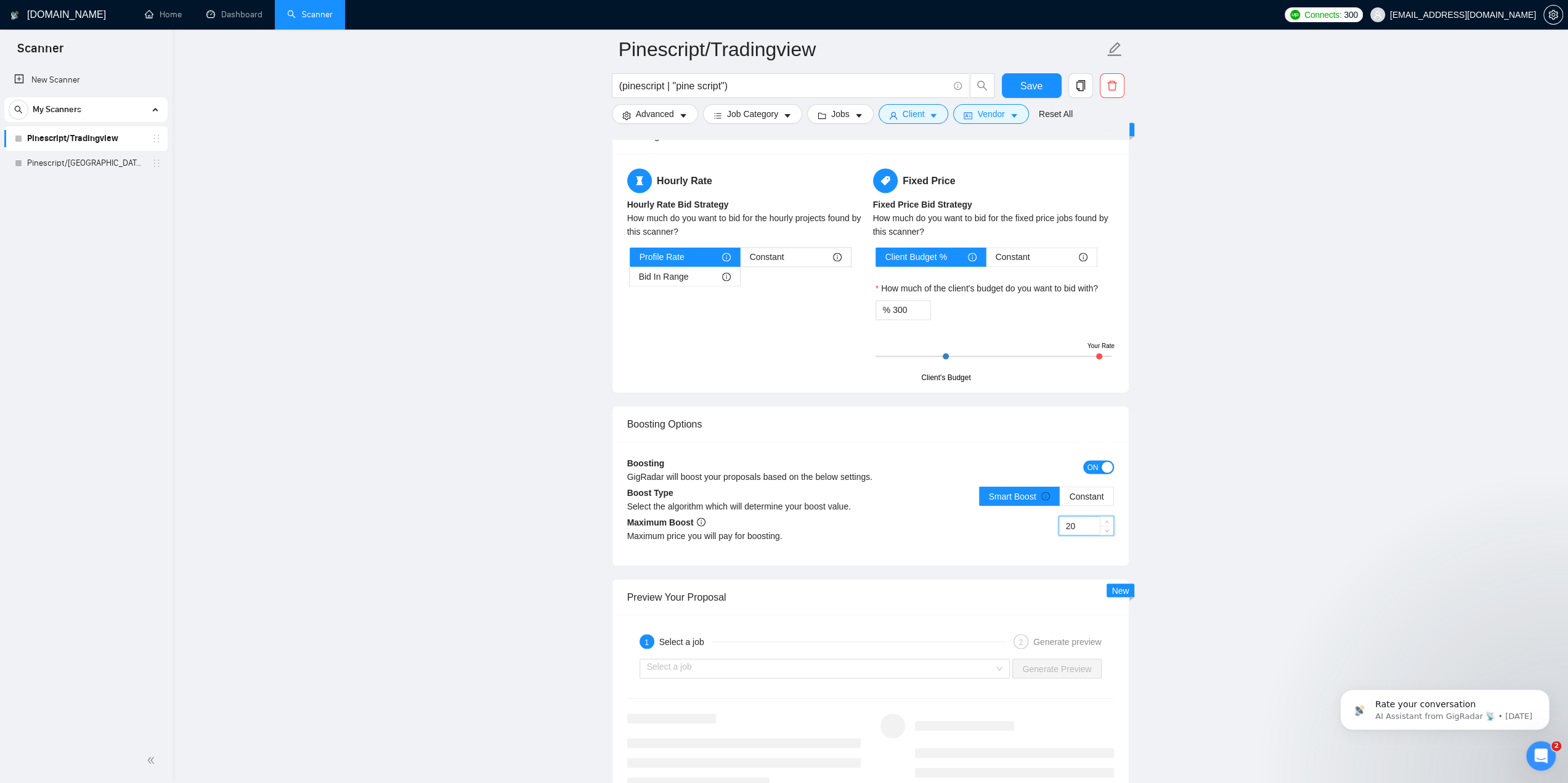
click at [1083, 519] on input "20" at bounding box center [1086, 526] width 54 height 19
drag, startPoint x: 1087, startPoint y: 520, endPoint x: 1053, endPoint y: 518, distance: 34.1
click at [1053, 518] on div "20" at bounding box center [991, 532] width 243 height 34
type input "30"
click at [977, 528] on div "30" at bounding box center [991, 532] width 243 height 34
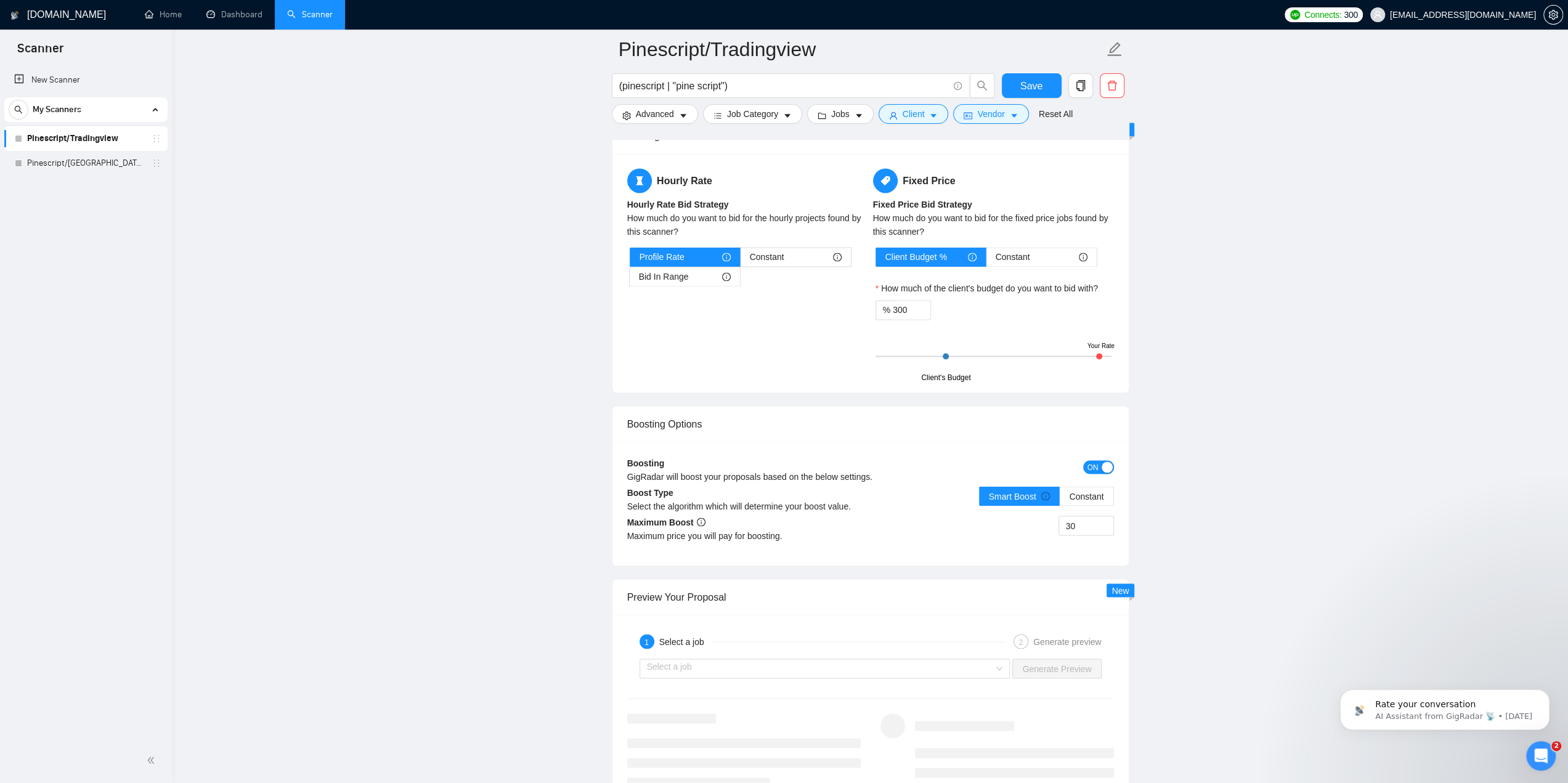
click at [950, 537] on div "30" at bounding box center [991, 532] width 243 height 34
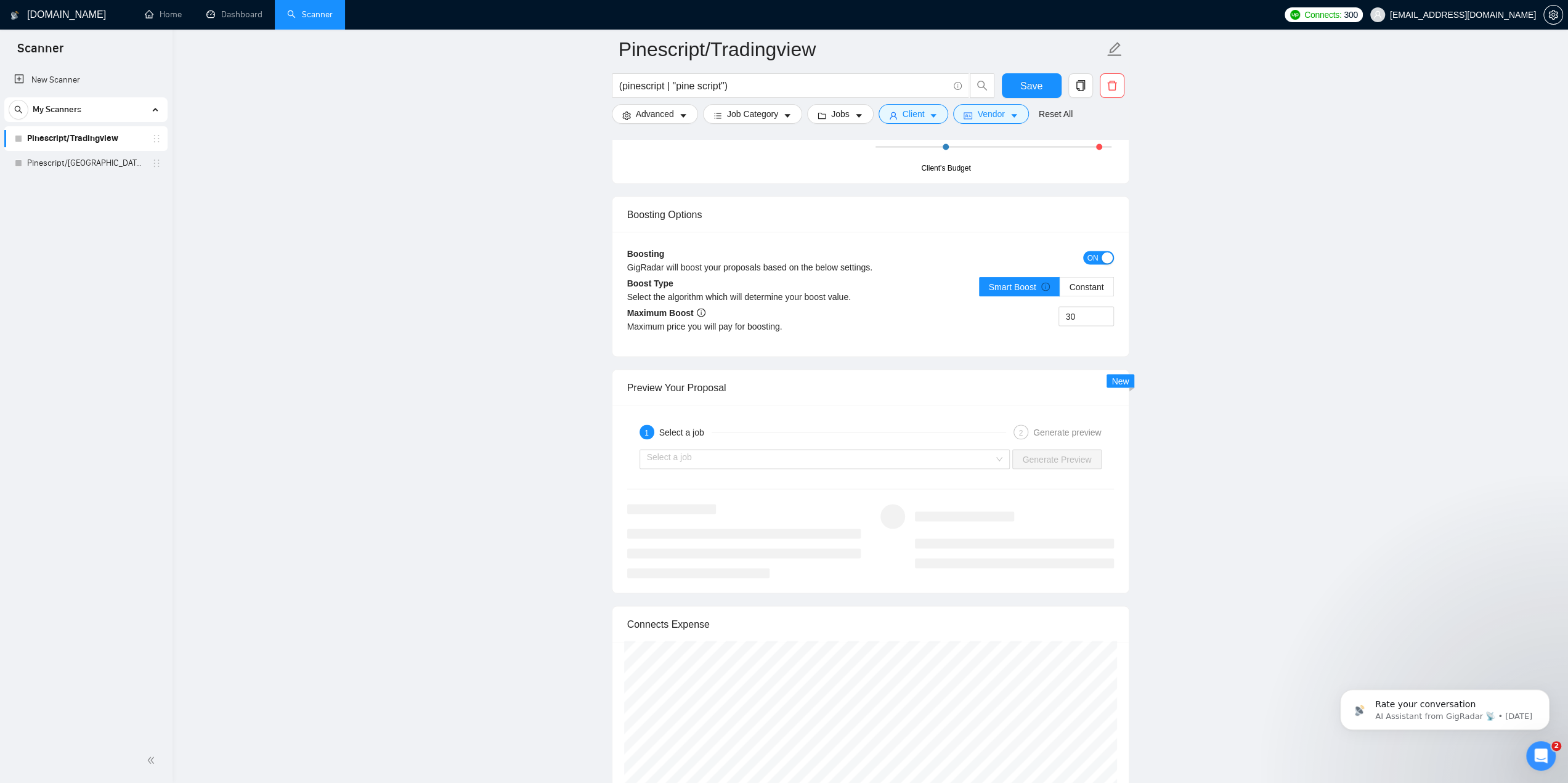
scroll to position [2256, 0]
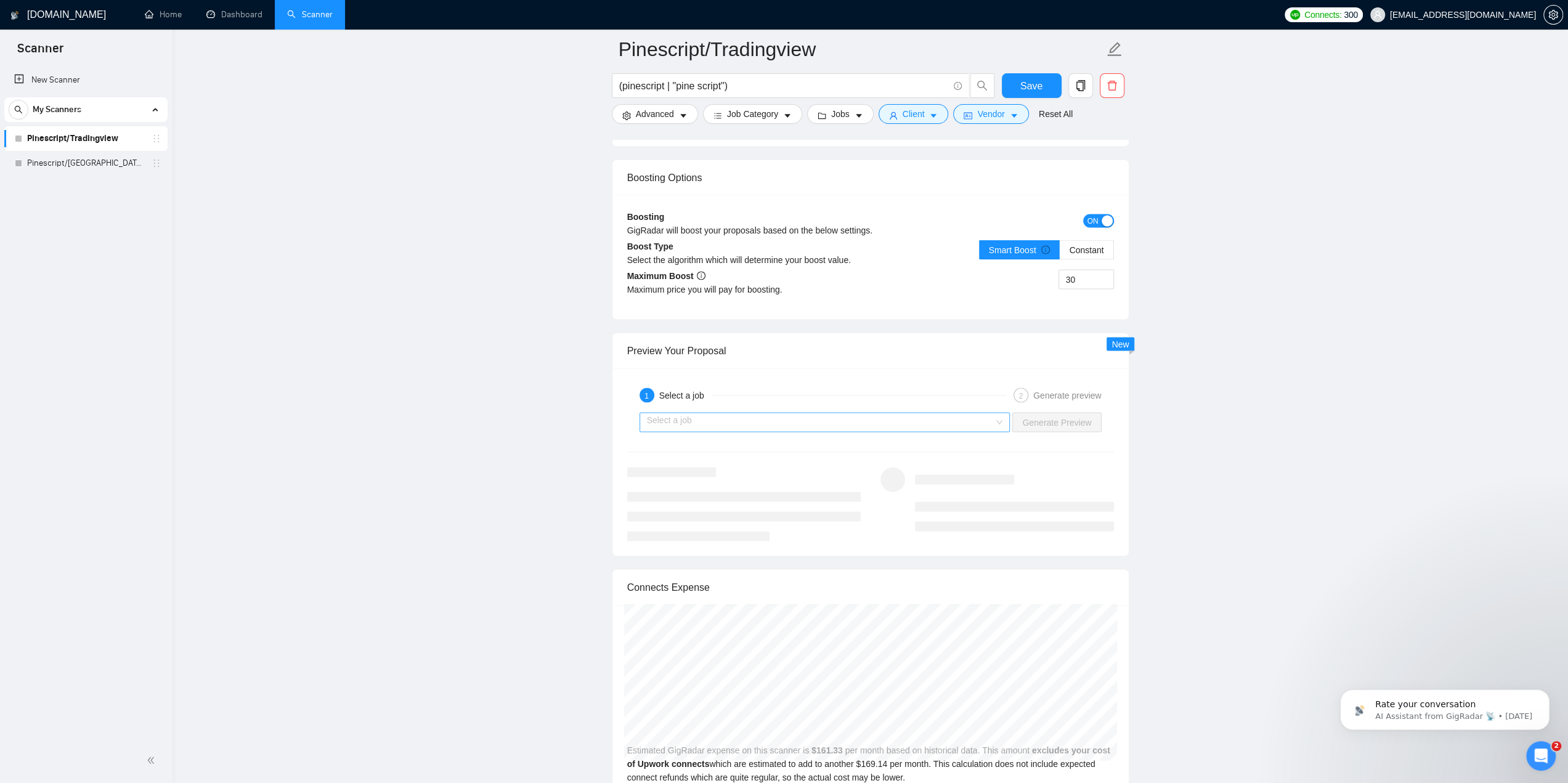
click at [732, 418] on input "search" at bounding box center [820, 422] width 347 height 19
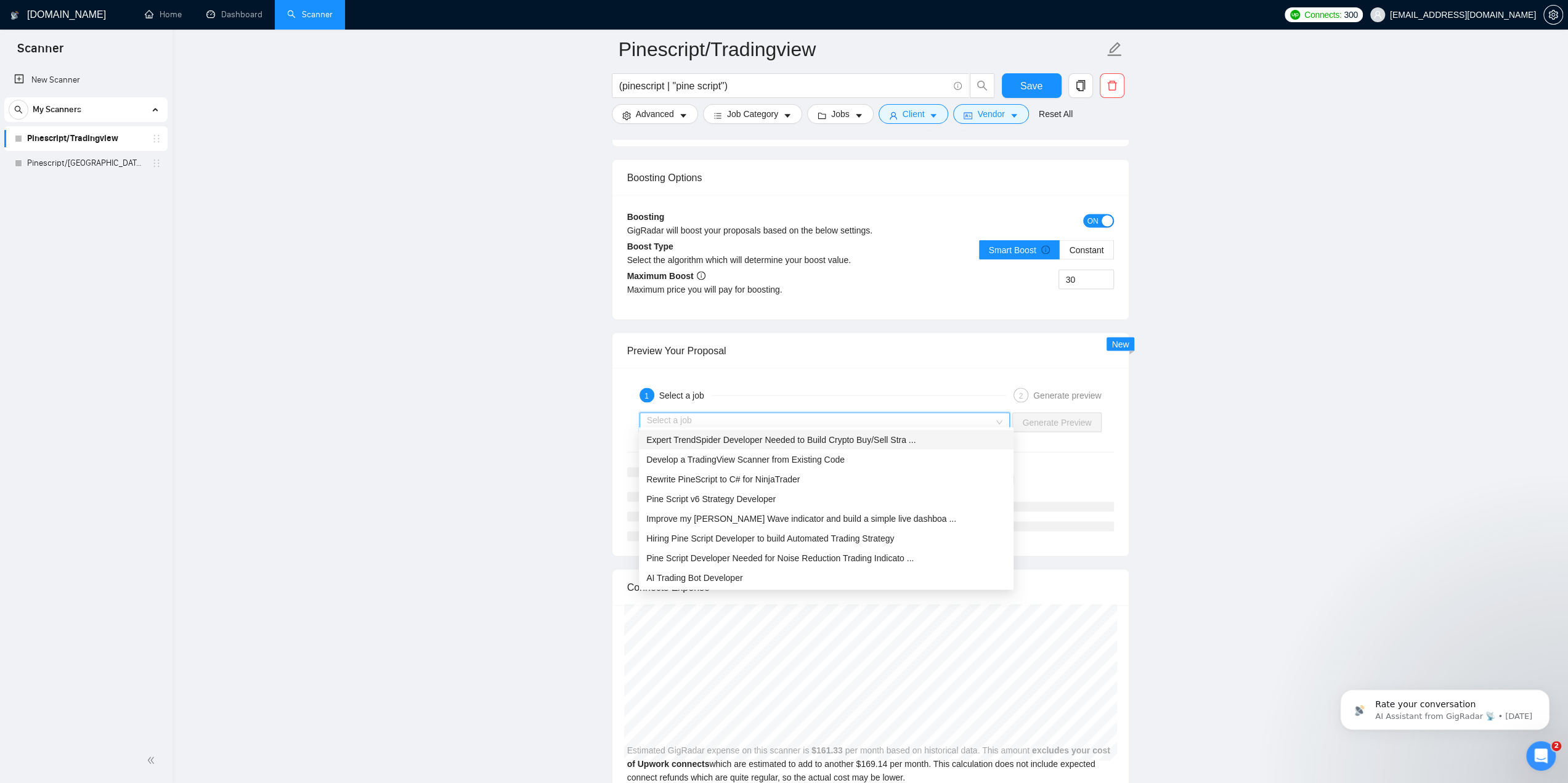
click at [751, 440] on span "Expert TrendSpider Developer Needed to Build Crypto Buy/Sell Stra ..." at bounding box center [781, 440] width 269 height 10
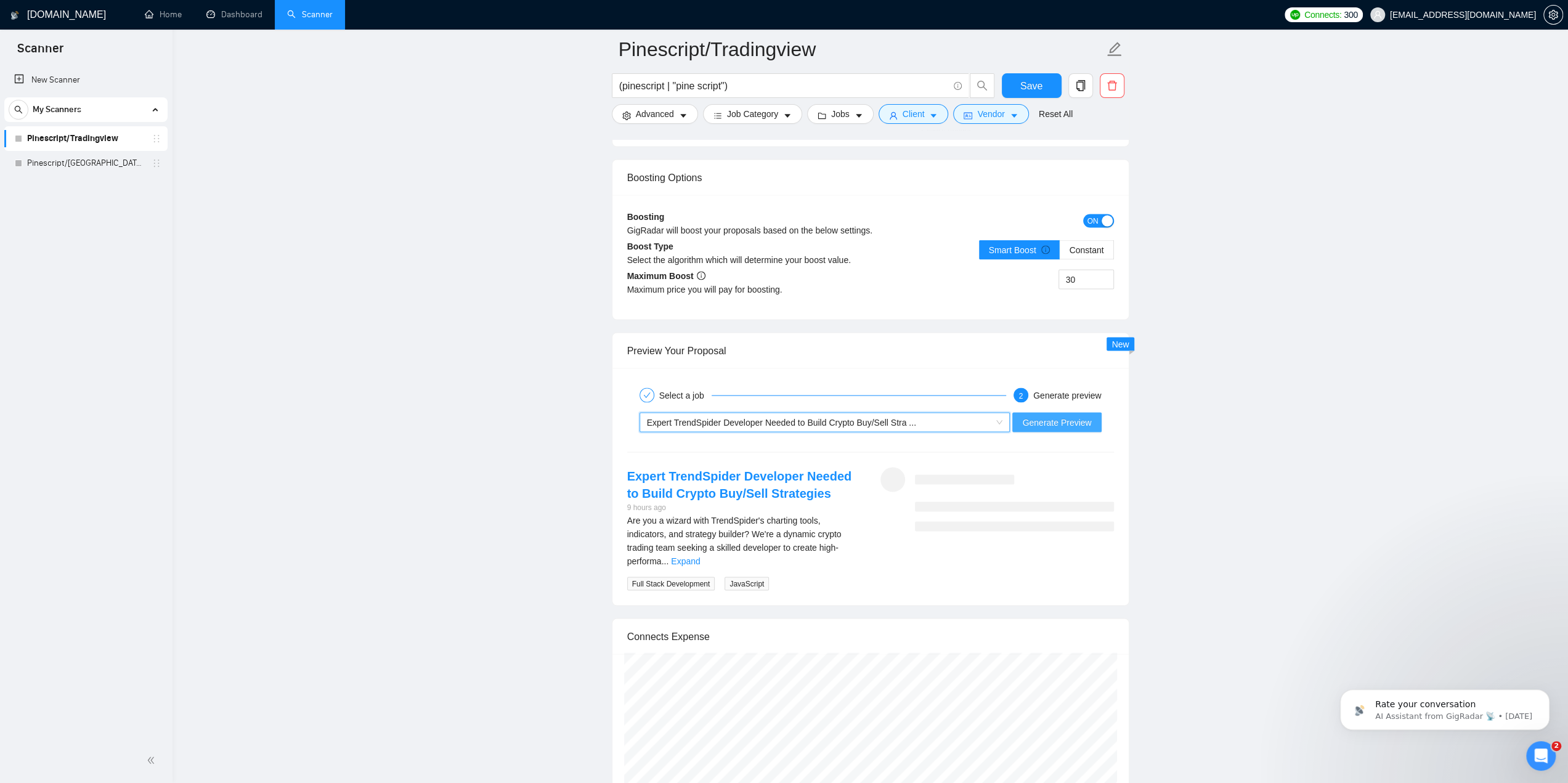
click at [1037, 415] on span "Generate Preview" at bounding box center [1057, 422] width 69 height 13
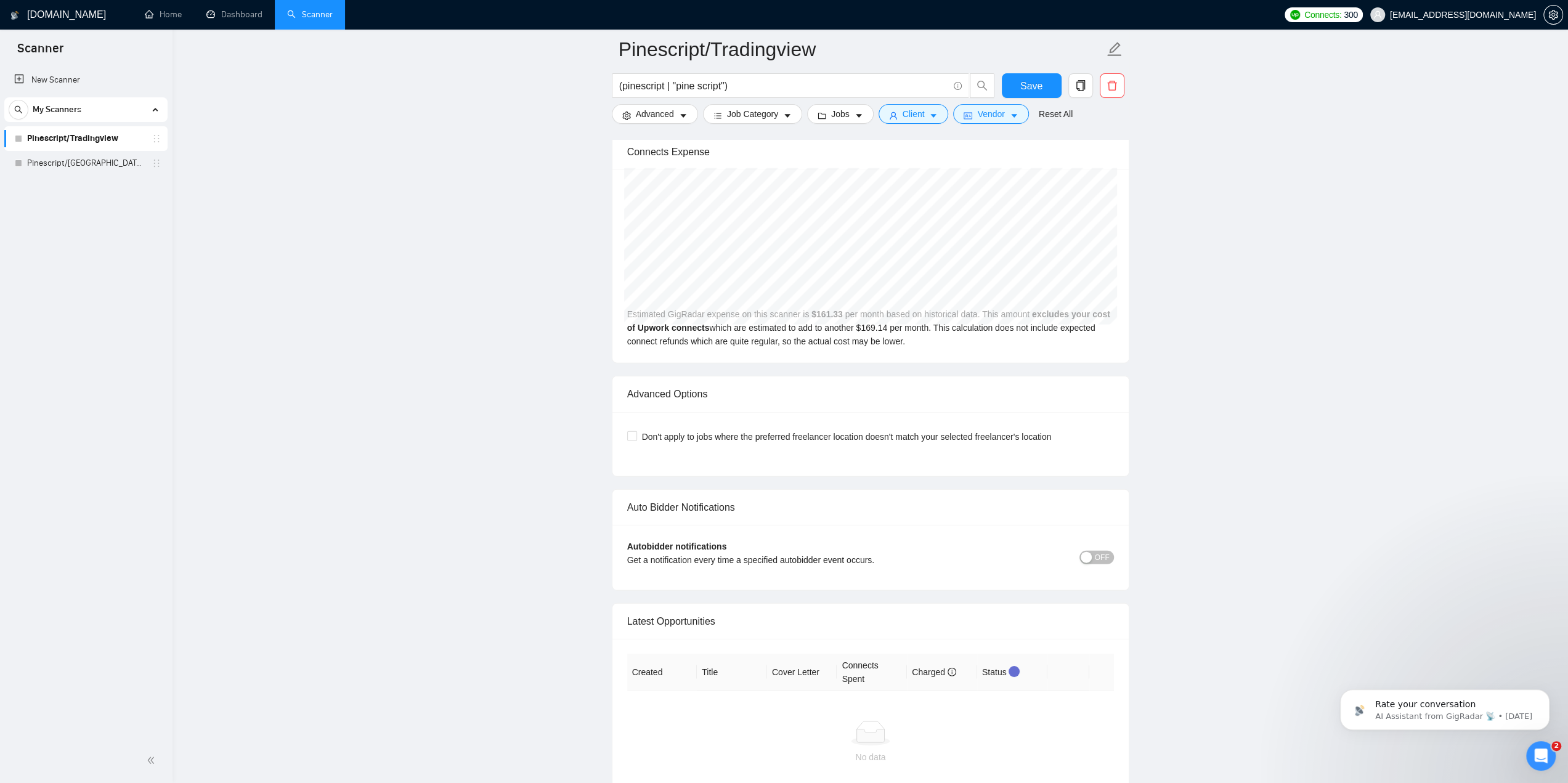
scroll to position [2748, 0]
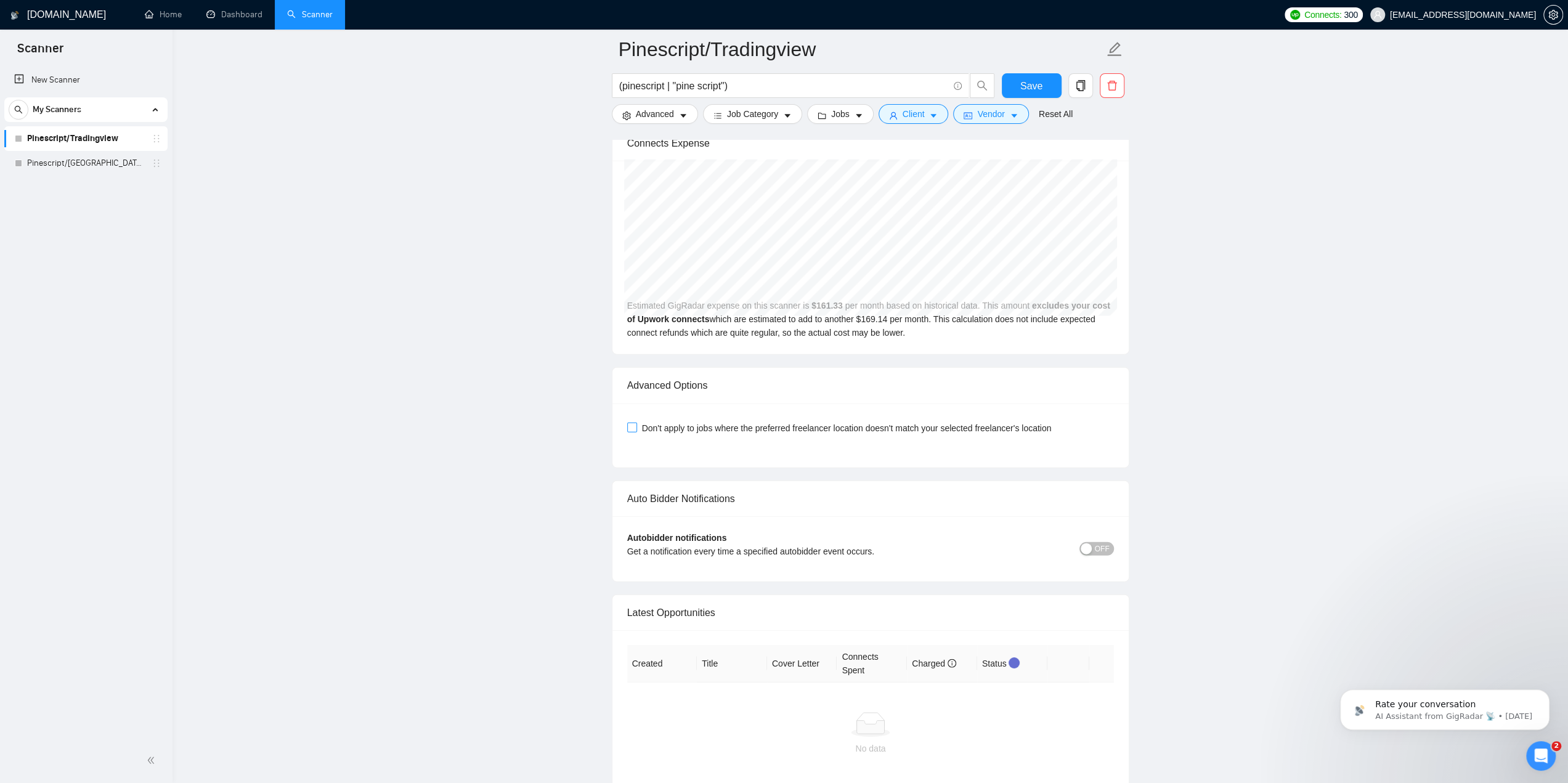
click at [633, 423] on input "Don't apply to jobs where the preferred freelancer location doesn't match your …" at bounding box center [631, 427] width 8 height 8
checkbox input "true"
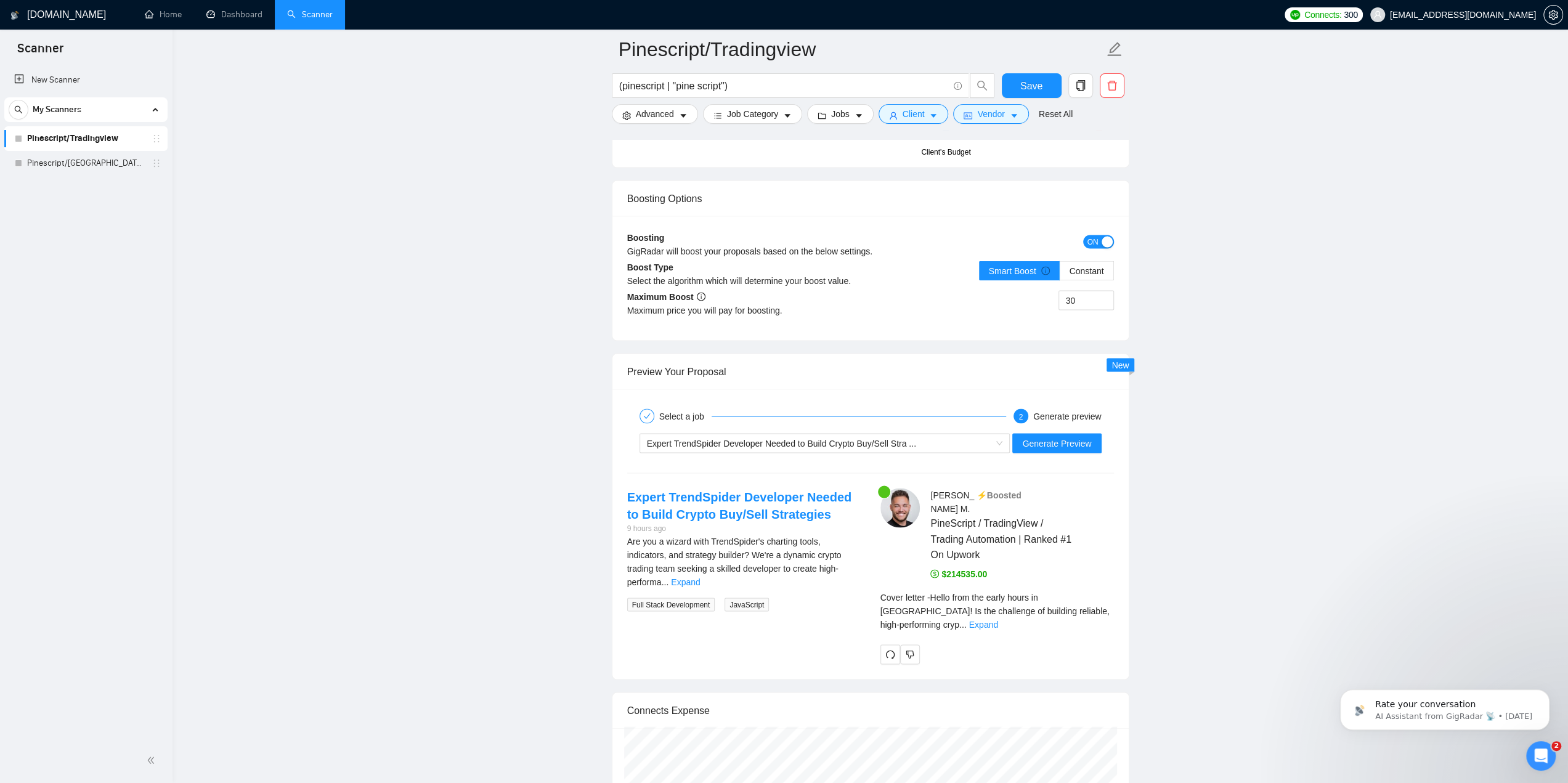
scroll to position [2230, 0]
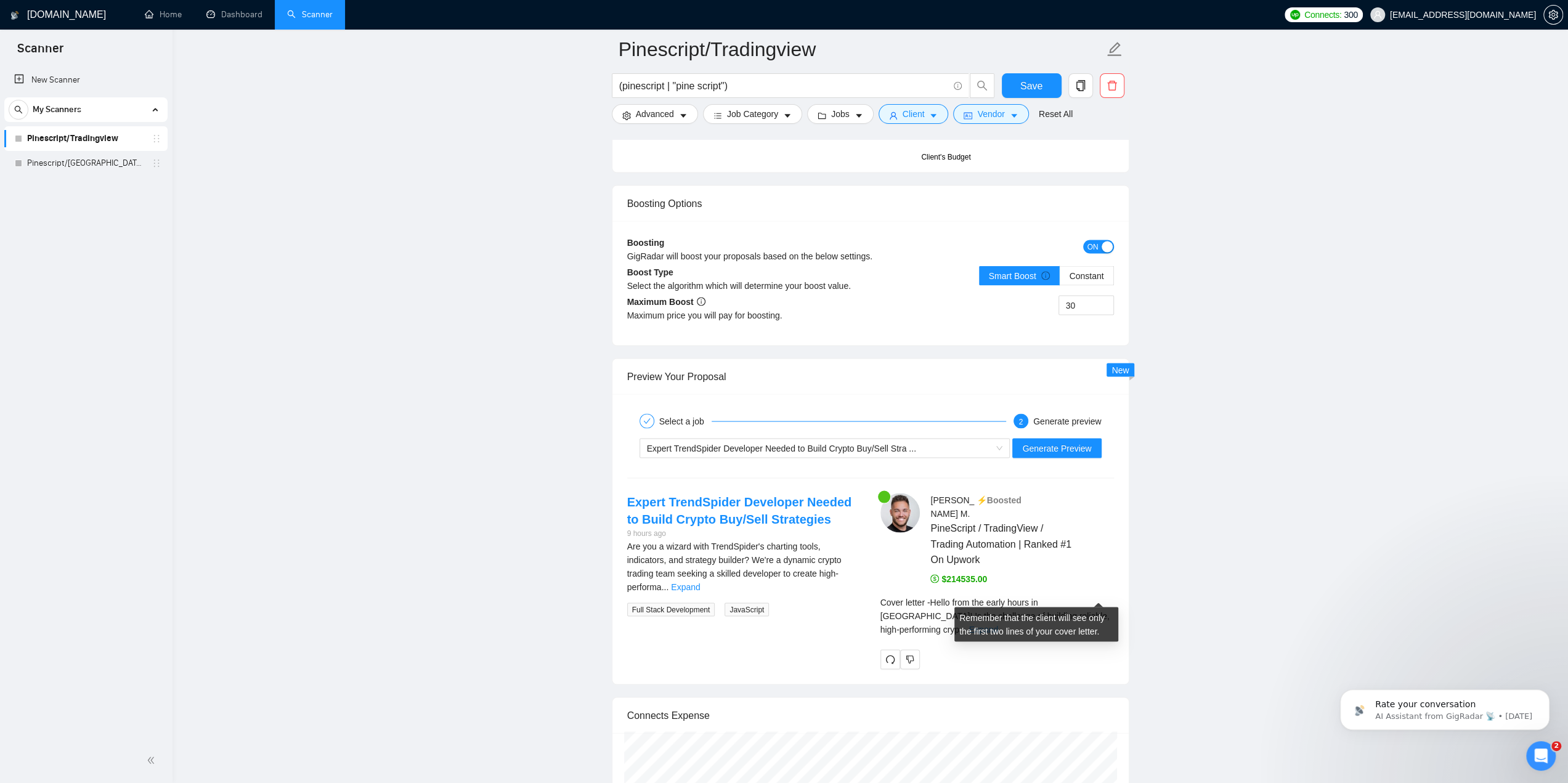
click at [998, 624] on link "Expand" at bounding box center [984, 629] width 29 height 10
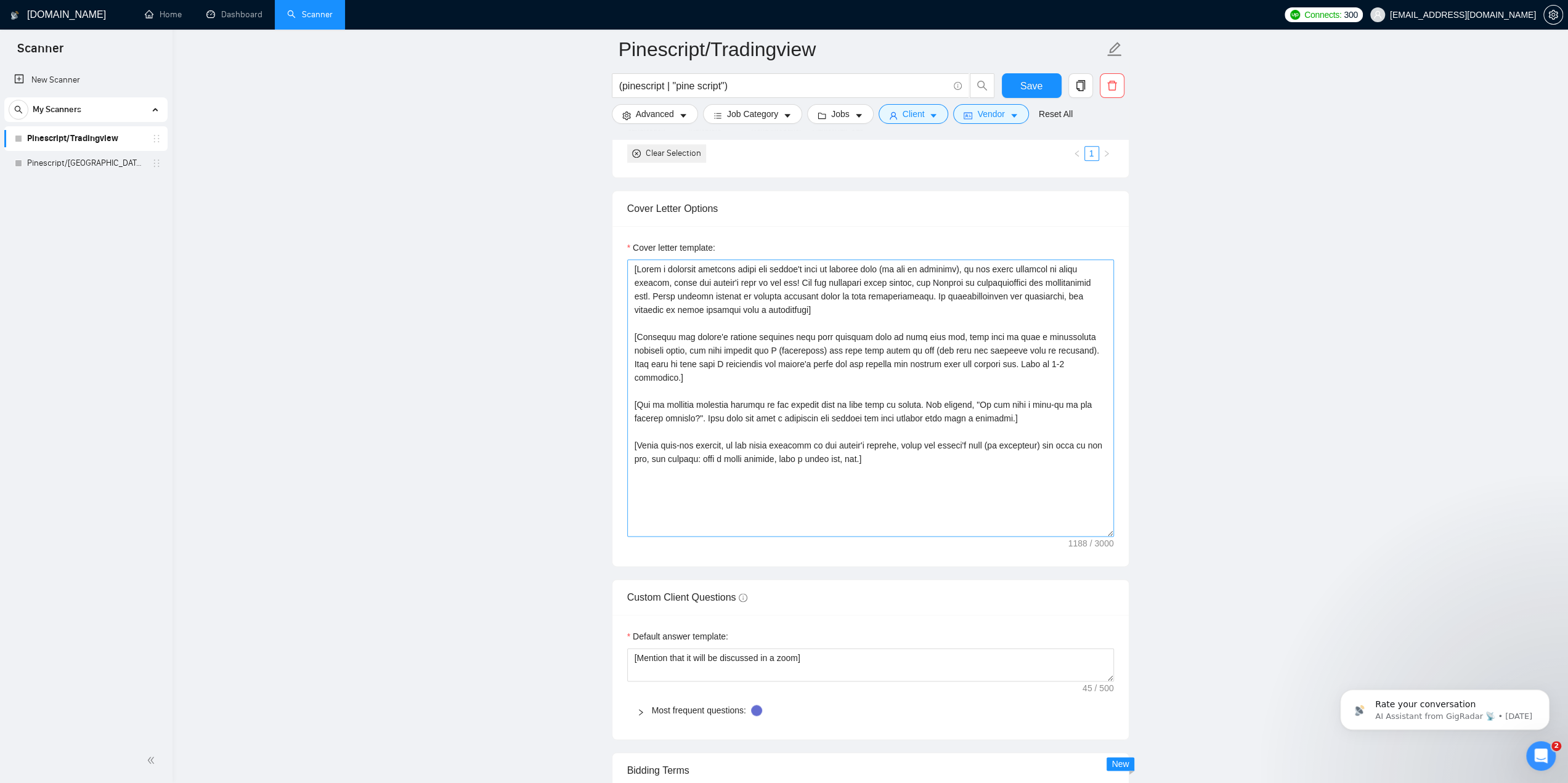
scroll to position [1367, 0]
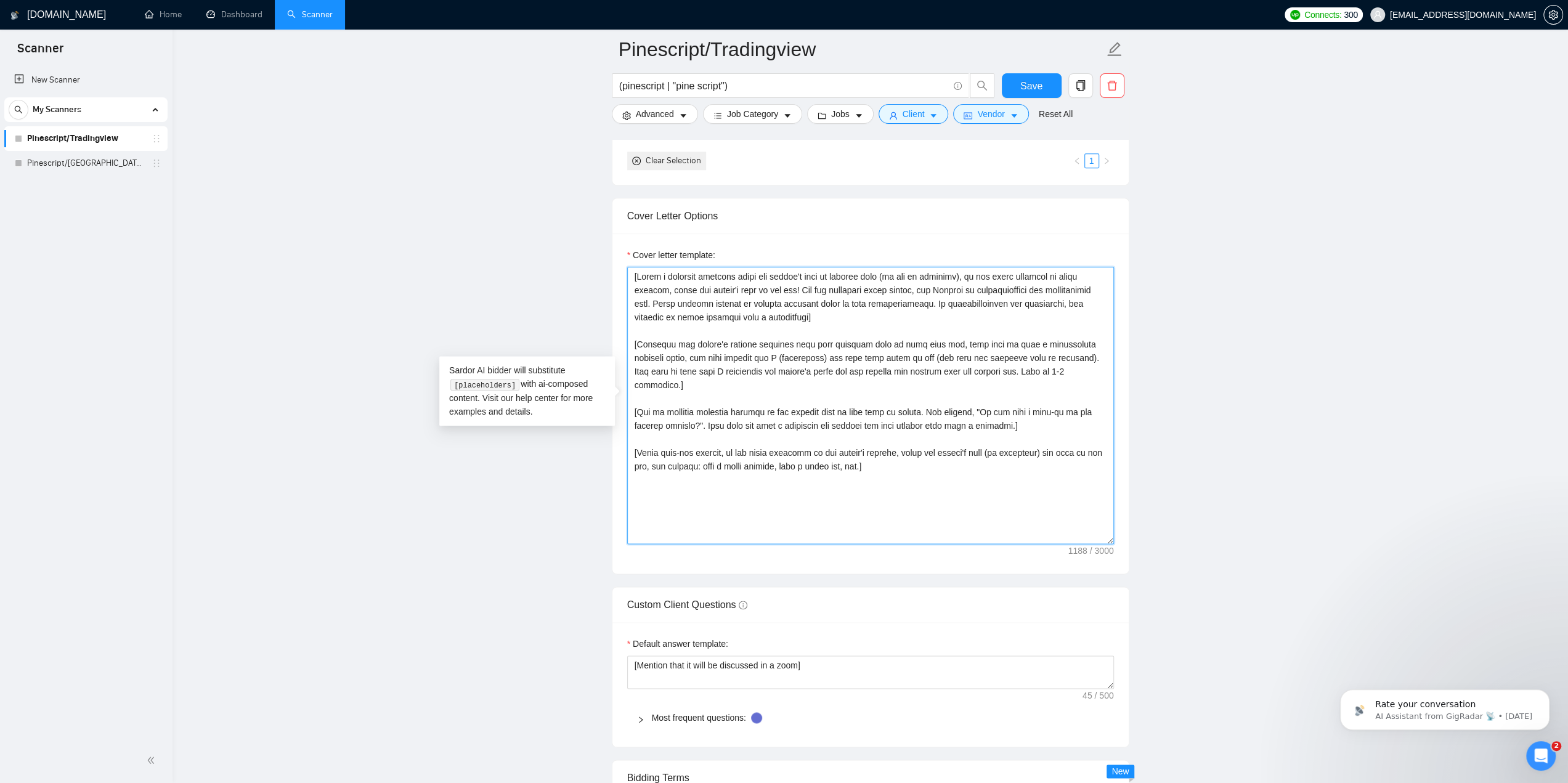
drag, startPoint x: 636, startPoint y: 273, endPoint x: 673, endPoint y: 287, distance: 39.6
click at [682, 296] on textarea "Cover letter template:" at bounding box center [870, 405] width 487 height 278
click at [667, 282] on textarea "Cover letter template:" at bounding box center [870, 405] width 487 height 278
drag, startPoint x: 886, startPoint y: 449, endPoint x: 599, endPoint y: 253, distance: 347.5
click at [599, 253] on main "Pinescript/Tradingview (pinescript | "pine script") Save Advanced Job Category …" at bounding box center [870, 565] width 1356 height 3766
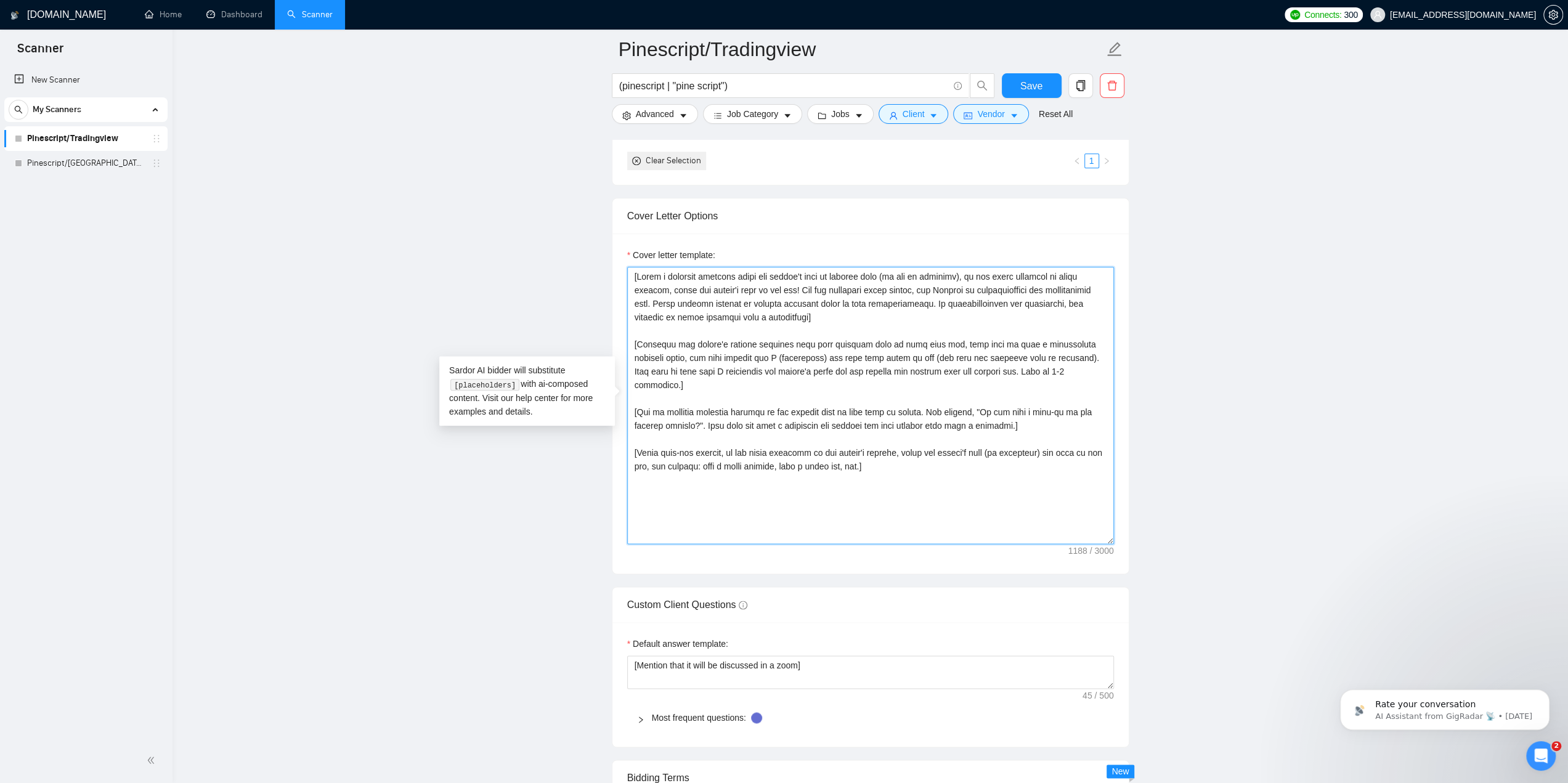
click at [884, 451] on textarea "Cover letter template:" at bounding box center [870, 405] width 487 height 278
drag, startPoint x: 910, startPoint y: 453, endPoint x: 563, endPoint y: 235, distance: 409.8
click at [563, 235] on main "Pinescript/Tradingview (pinescript | "pine script") Save Advanced Job Category …" at bounding box center [870, 565] width 1356 height 3766
paste textarea "Start the message by briefly acknowledging 1 specific detail from the client's …"
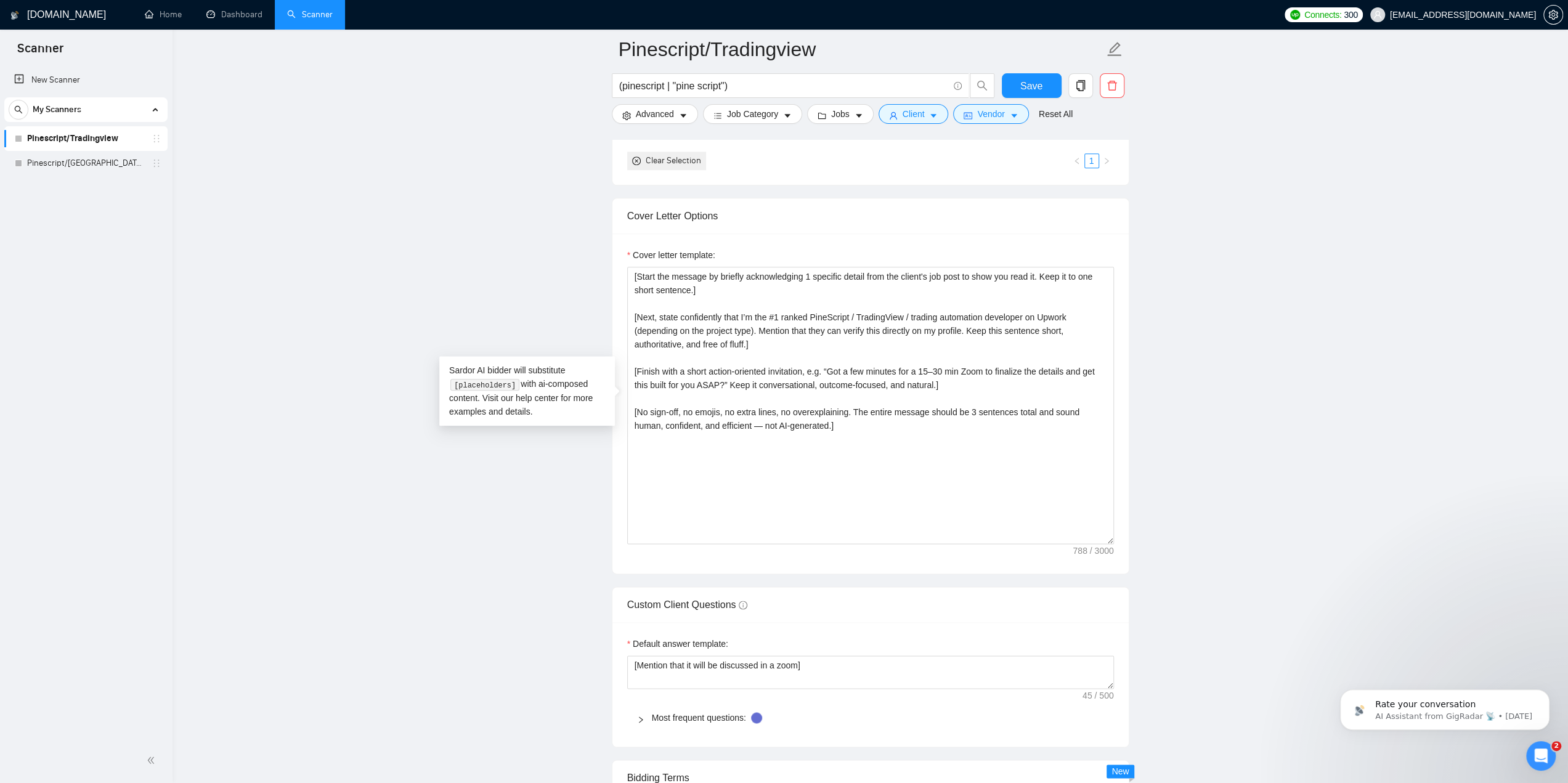
click at [1204, 357] on main "Pinescript/Tradingview (pinescript | "pine script") Save Advanced Job Category …" at bounding box center [870, 565] width 1356 height 3766
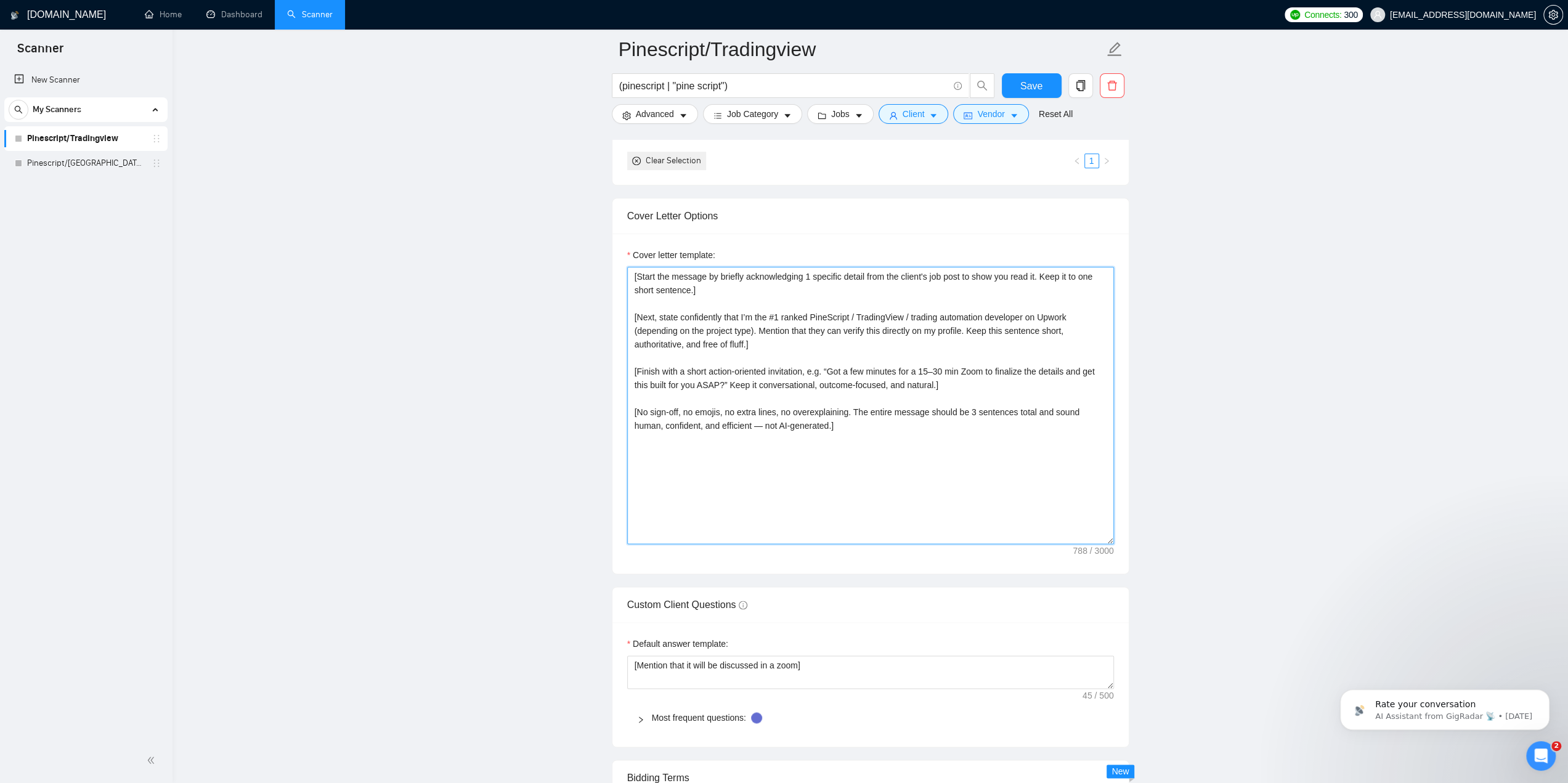
click at [818, 446] on textarea "[Start the message by briefly acknowledging 1 specific detail from the client's…" at bounding box center [870, 405] width 487 height 278
type textarea "[Start the message by briefly acknowledging 1 specific detail from the client's…"
click at [1038, 84] on span "Save" at bounding box center [1032, 86] width 22 height 15
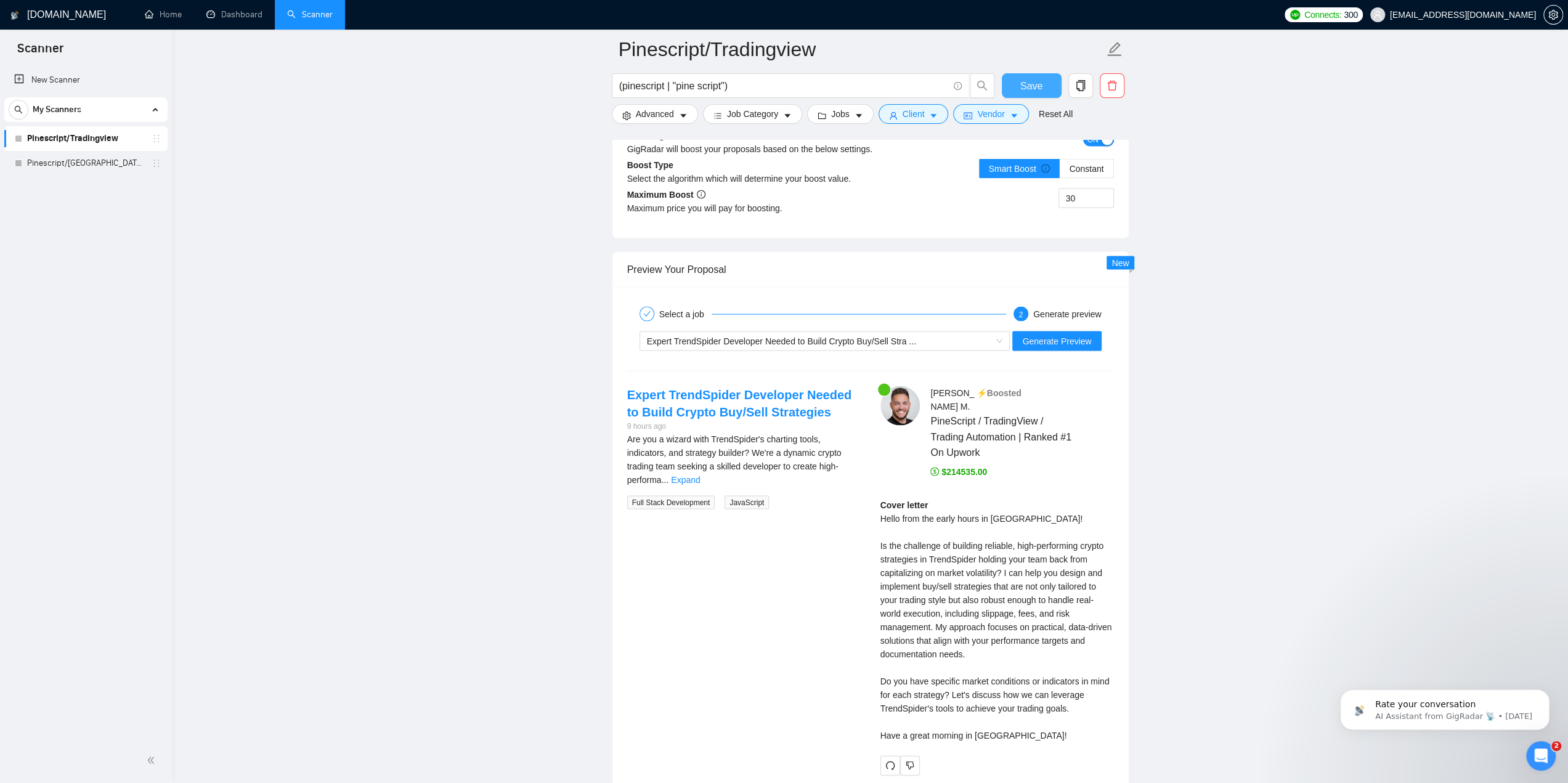
scroll to position [2353, 0]
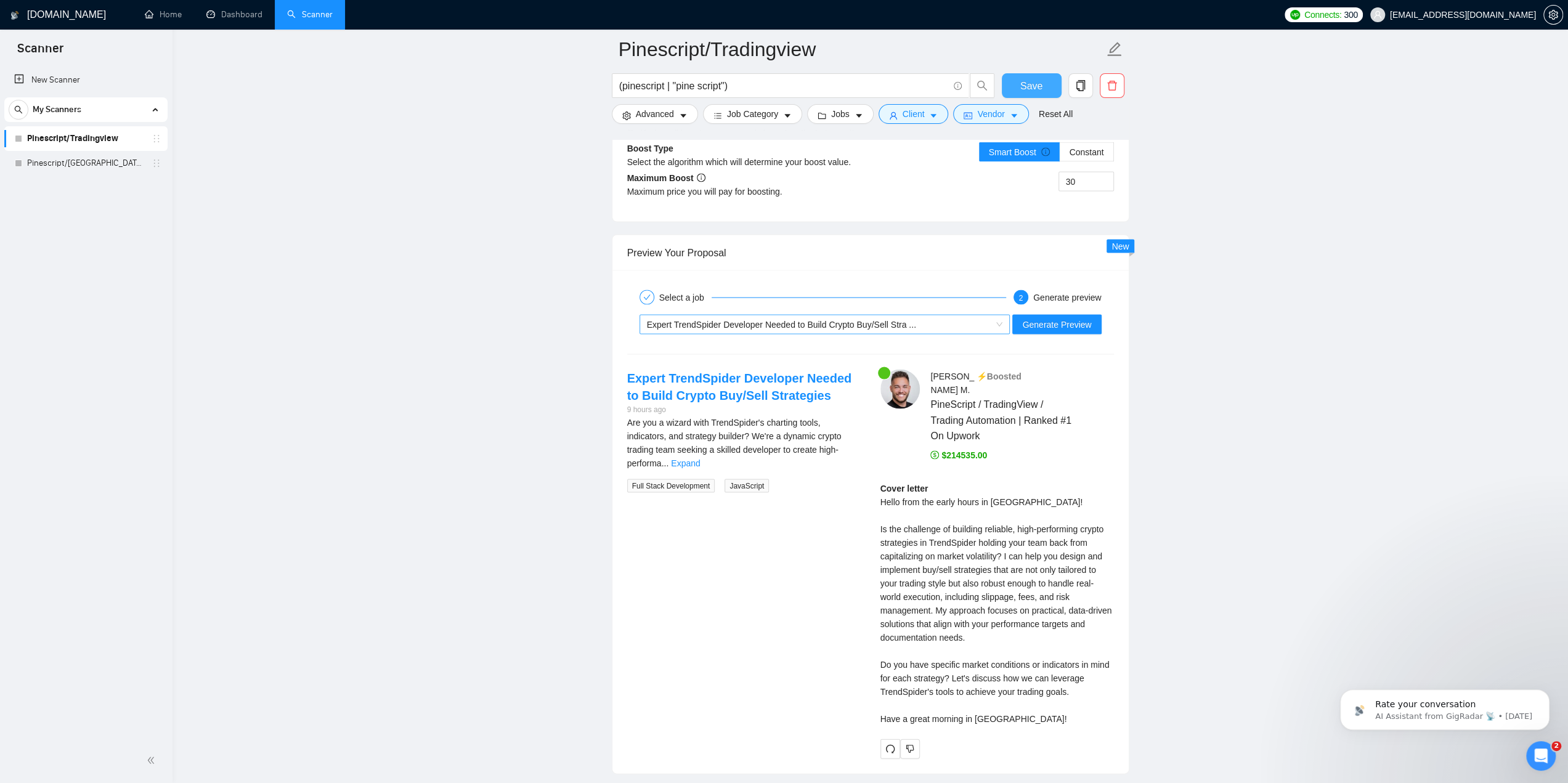
click at [954, 315] on div "Expert TrendSpider Developer Needed to Build Crypto Buy/Sell Stra ..." at bounding box center [819, 325] width 345 height 19
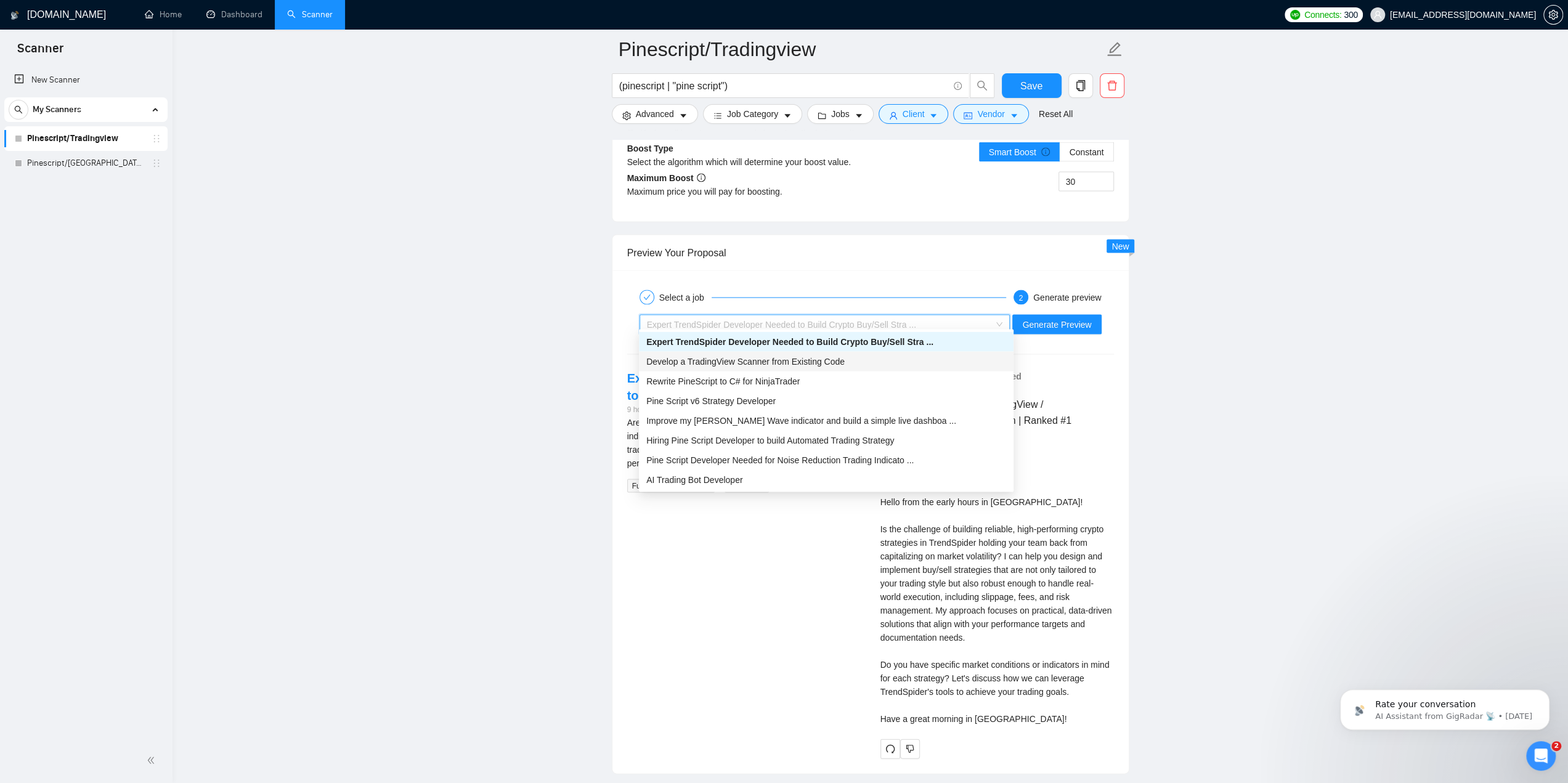
click at [817, 364] on span "Develop a TradingView Scanner from Existing Code" at bounding box center [746, 362] width 198 height 10
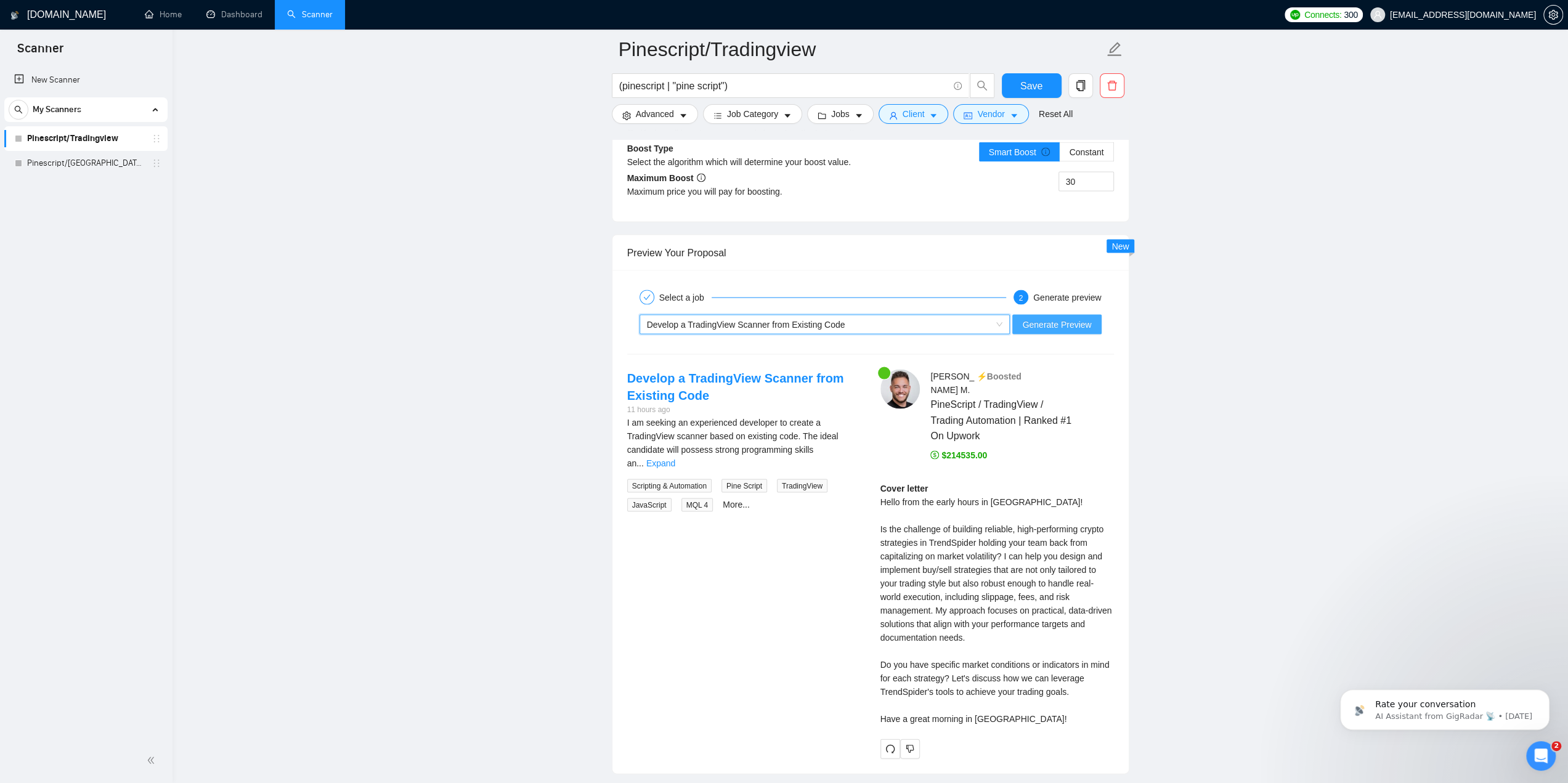
click at [1043, 320] on span "Generate Preview" at bounding box center [1057, 325] width 69 height 13
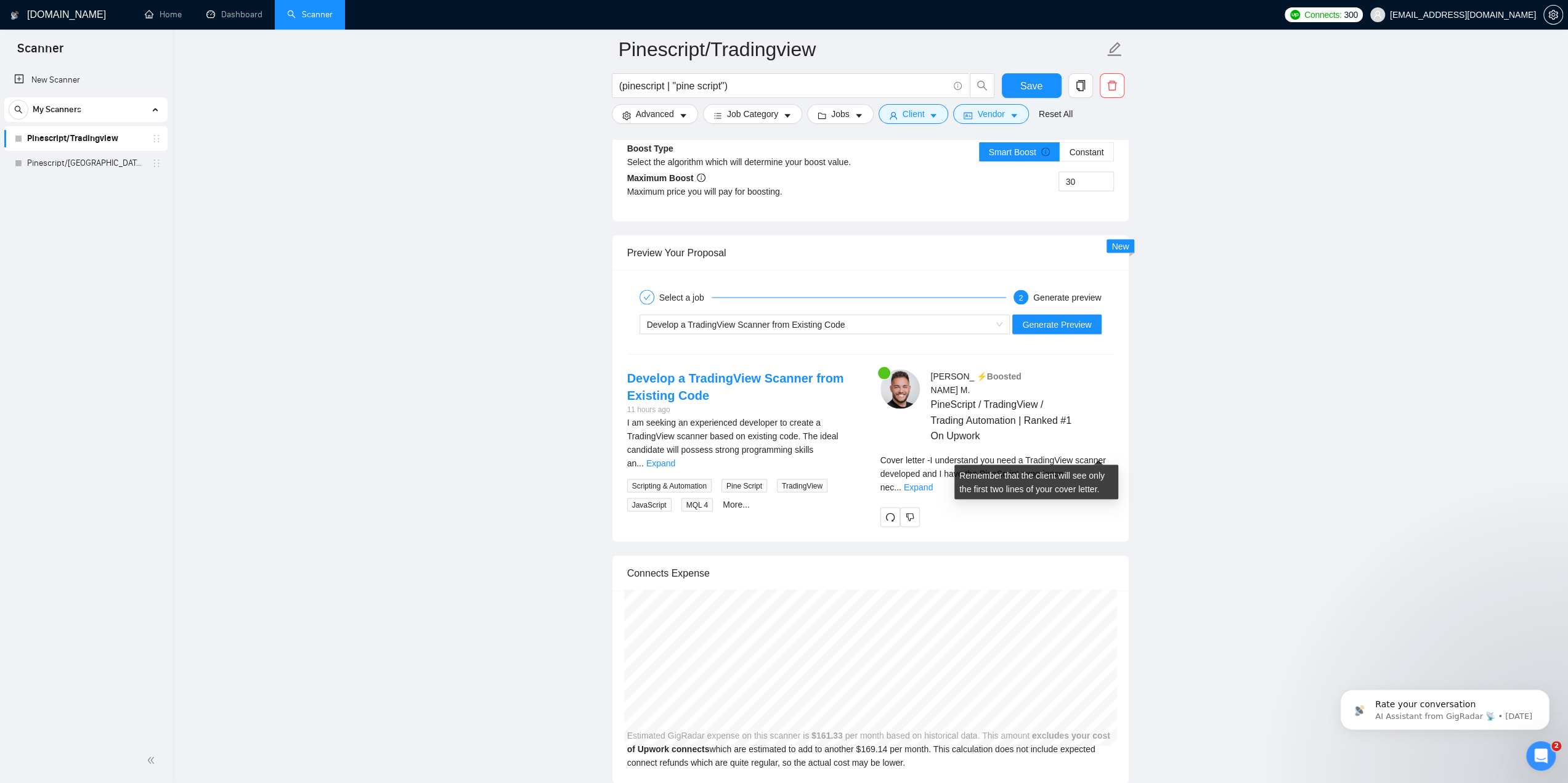
click at [1082, 453] on div "Cover letter - I understand you need a TradingView scanner developed and I have…" at bounding box center [997, 474] width 234 height 40
click at [932, 483] on link "Expand" at bounding box center [918, 488] width 29 height 10
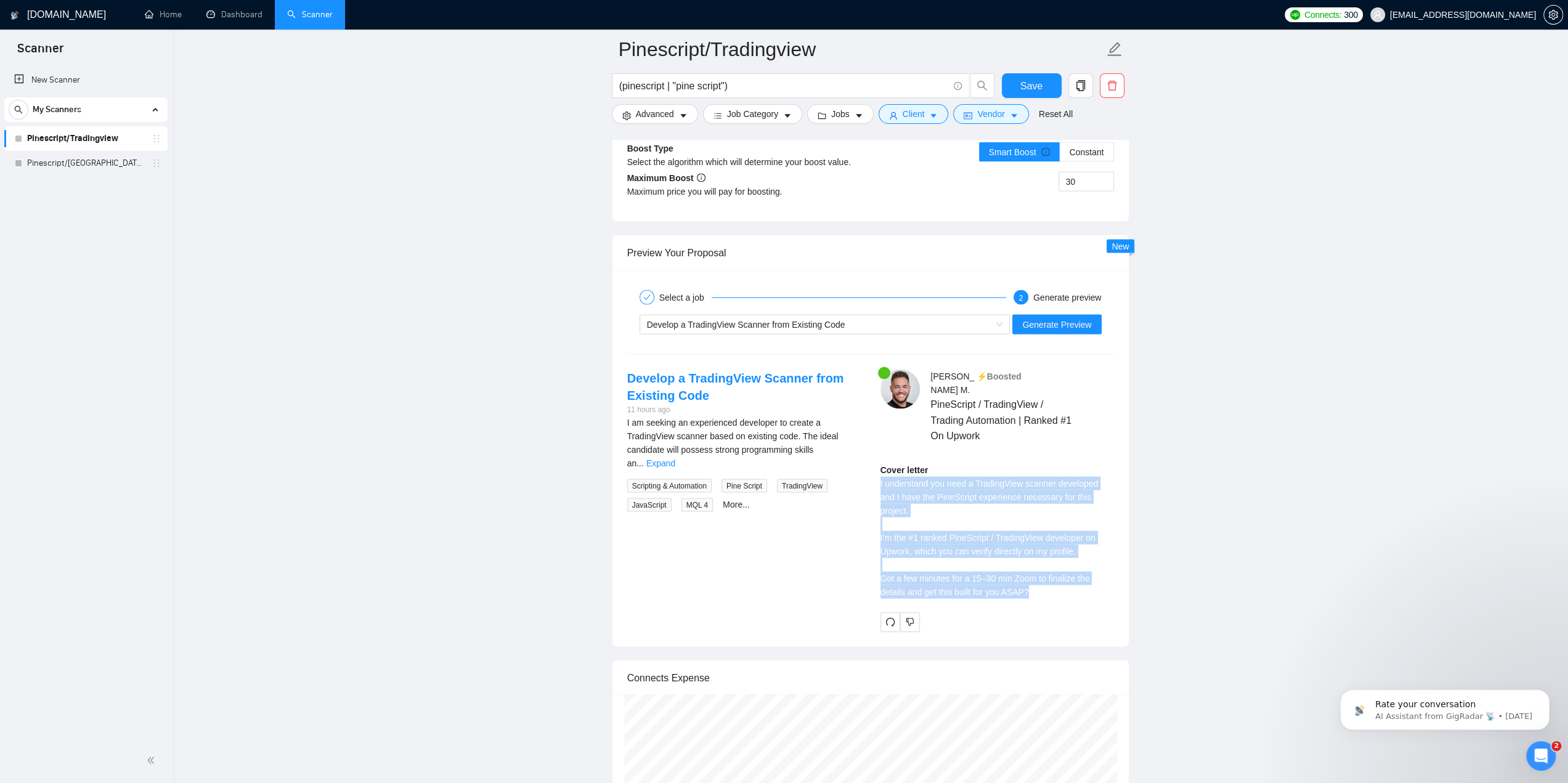
drag, startPoint x: 879, startPoint y: 459, endPoint x: 1048, endPoint y: 567, distance: 200.6
click at [1048, 567] on div "[PERSON_NAME] ⚡️Boosted PineScript / TradingView / Trading Automation | Ranked …" at bounding box center [996, 500] width 253 height 262
copy div "I understand you need a TradingView scanner developed and I have the PineScript…"
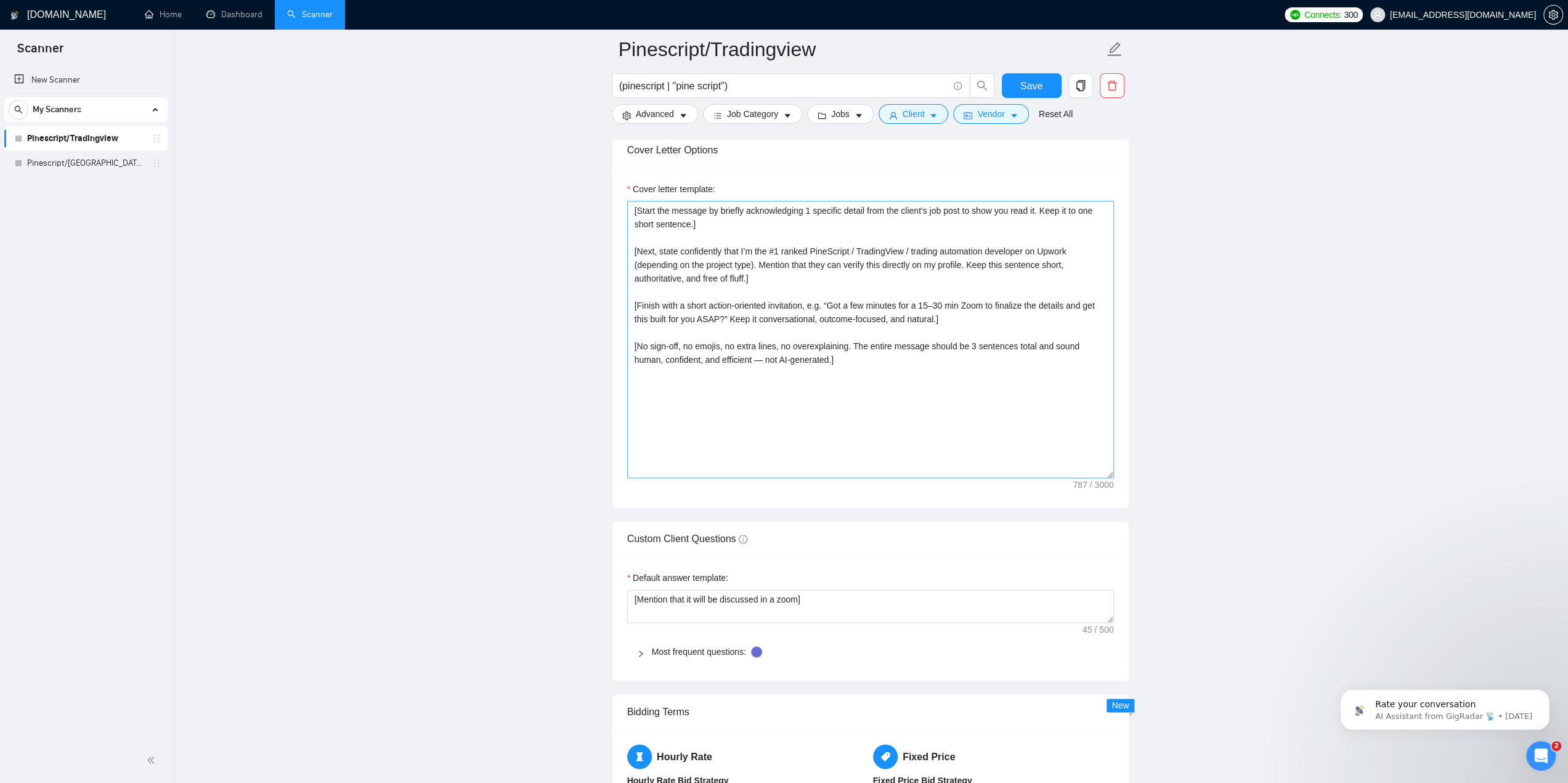
scroll to position [1431, 0]
drag, startPoint x: 849, startPoint y: 368, endPoint x: 598, endPoint y: 186, distance: 310.0
click at [594, 183] on main "Pinescript/Tradingview (pinescript | "pine script") Save Advanced Job Category …" at bounding box center [870, 437] width 1356 height 3639
click at [842, 352] on textarea "[Start the message by briefly acknowledging 1 specific detail from the client's…" at bounding box center [870, 341] width 487 height 278
click at [838, 353] on textarea "[Start the message by briefly acknowledging 1 specific detail from the client's…" at bounding box center [870, 341] width 487 height 278
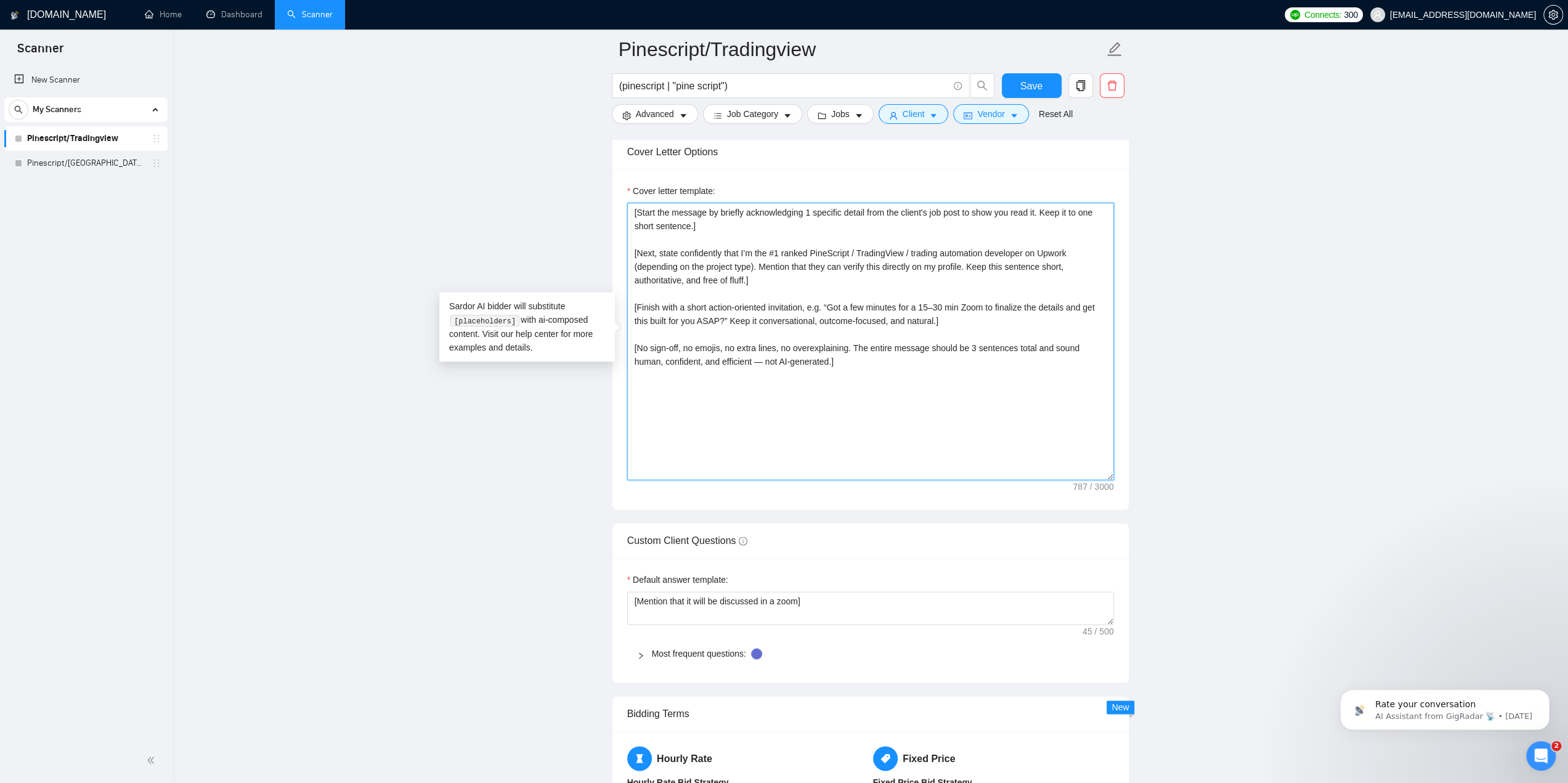
paste textarea "by referencing one specific detail from the client's job post naturally, showin…"
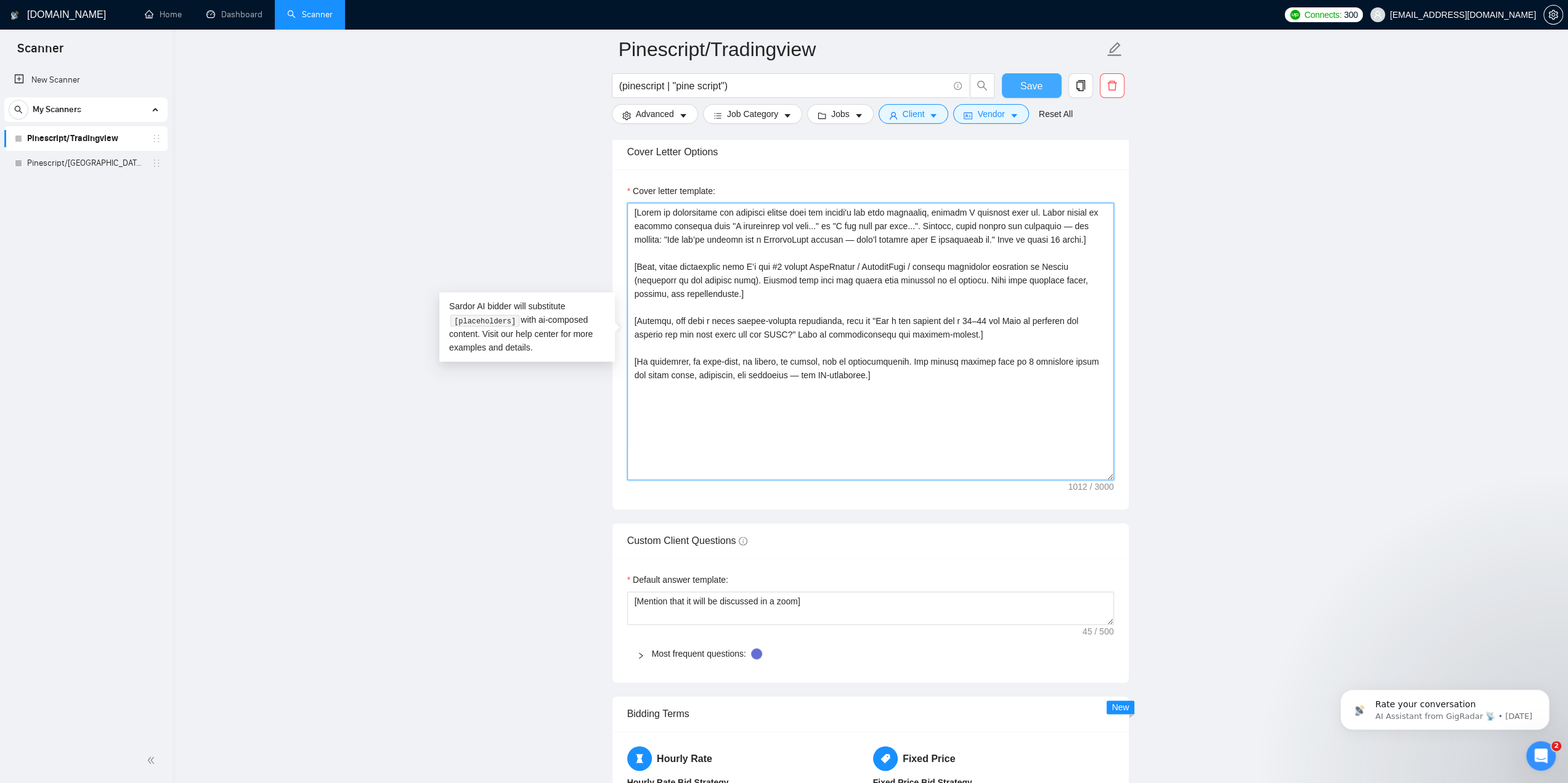
type textarea "[Lorem ip dolorsitame con adipisci elitse doei tem incidi'u lab etdo magnaaliq,…"
click at [1032, 75] on button "Save" at bounding box center [1032, 85] width 60 height 24
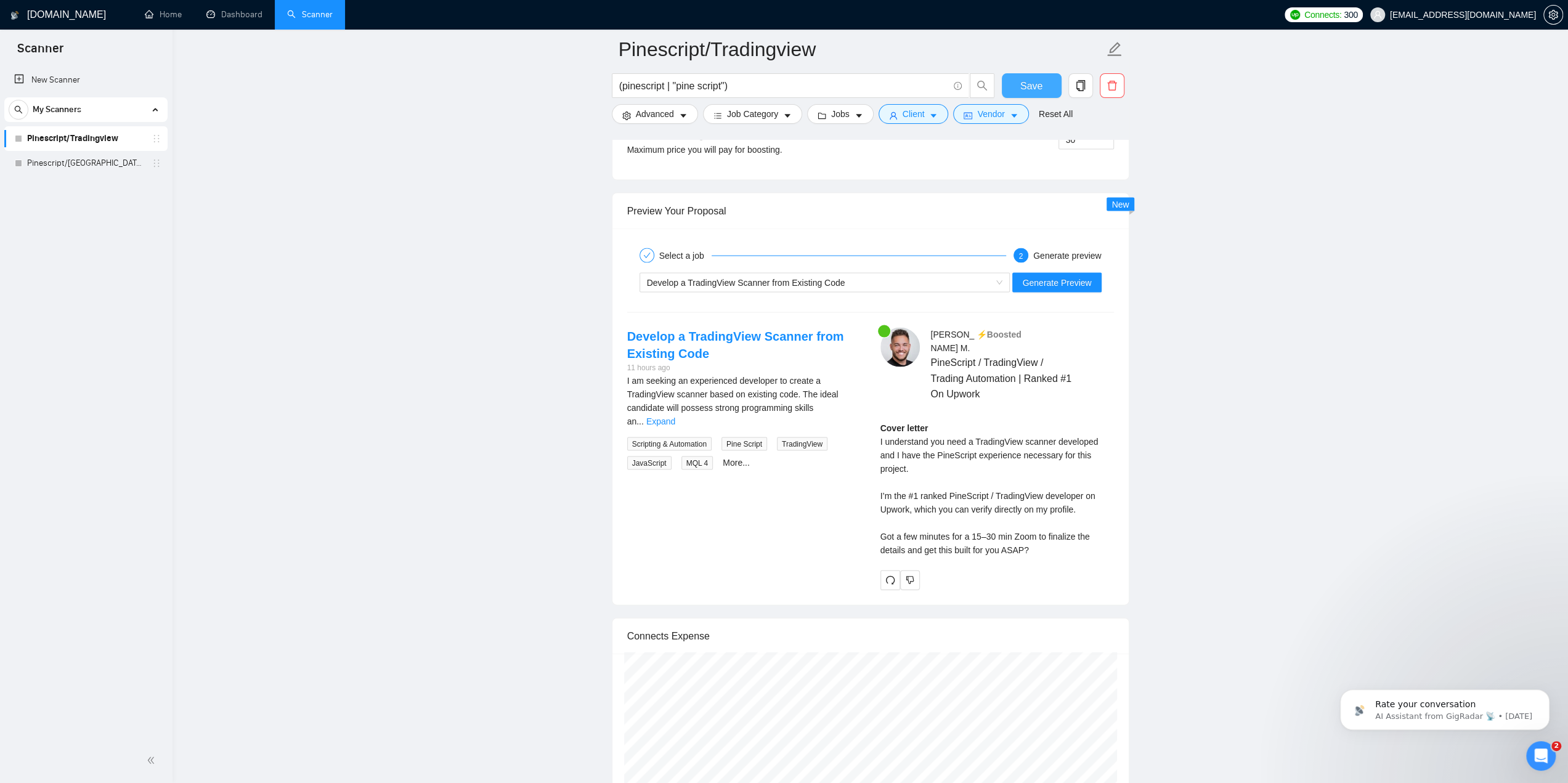
scroll to position [2479, 0]
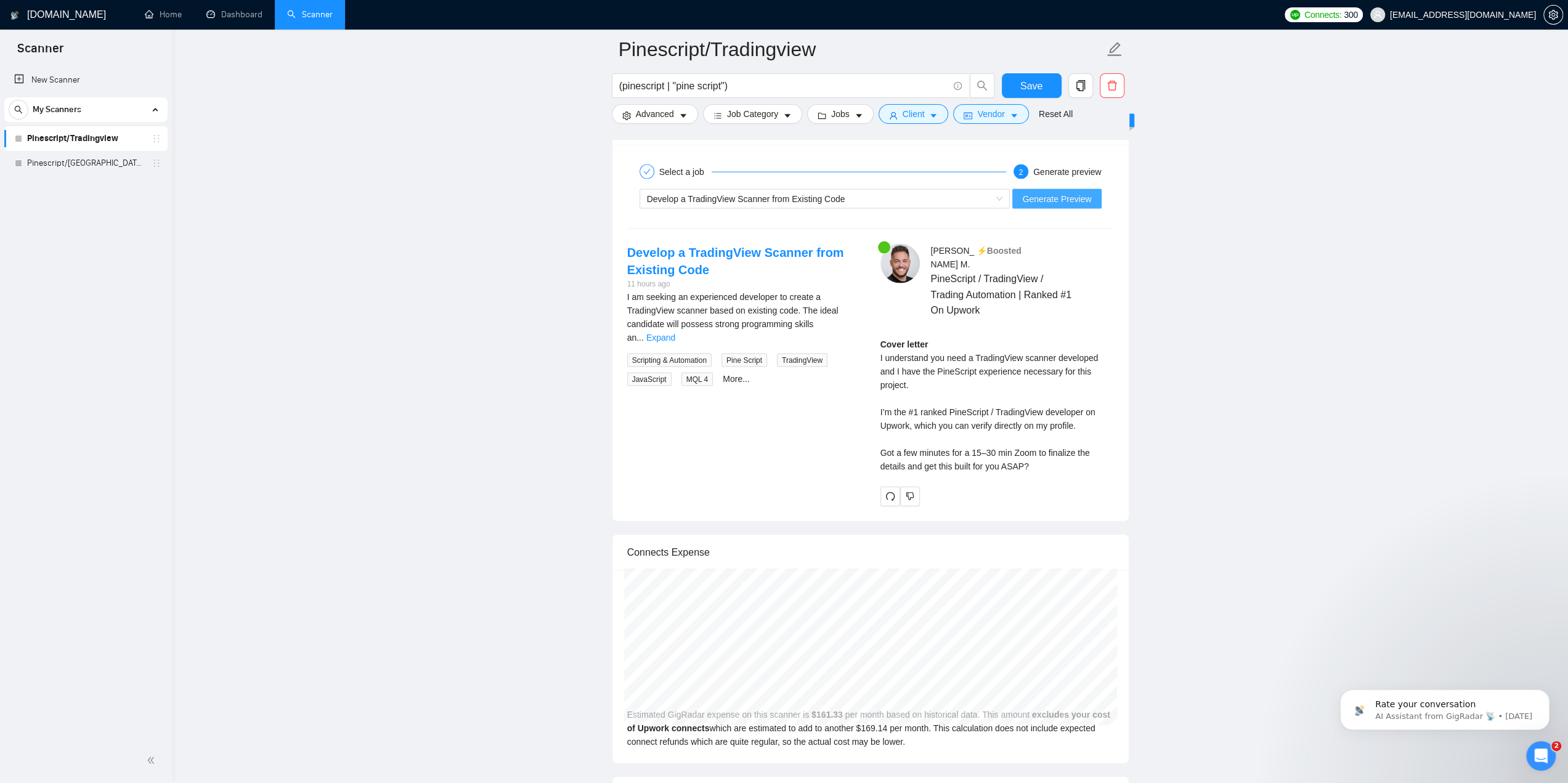
click at [1049, 197] on span "Generate Preview" at bounding box center [1057, 199] width 69 height 13
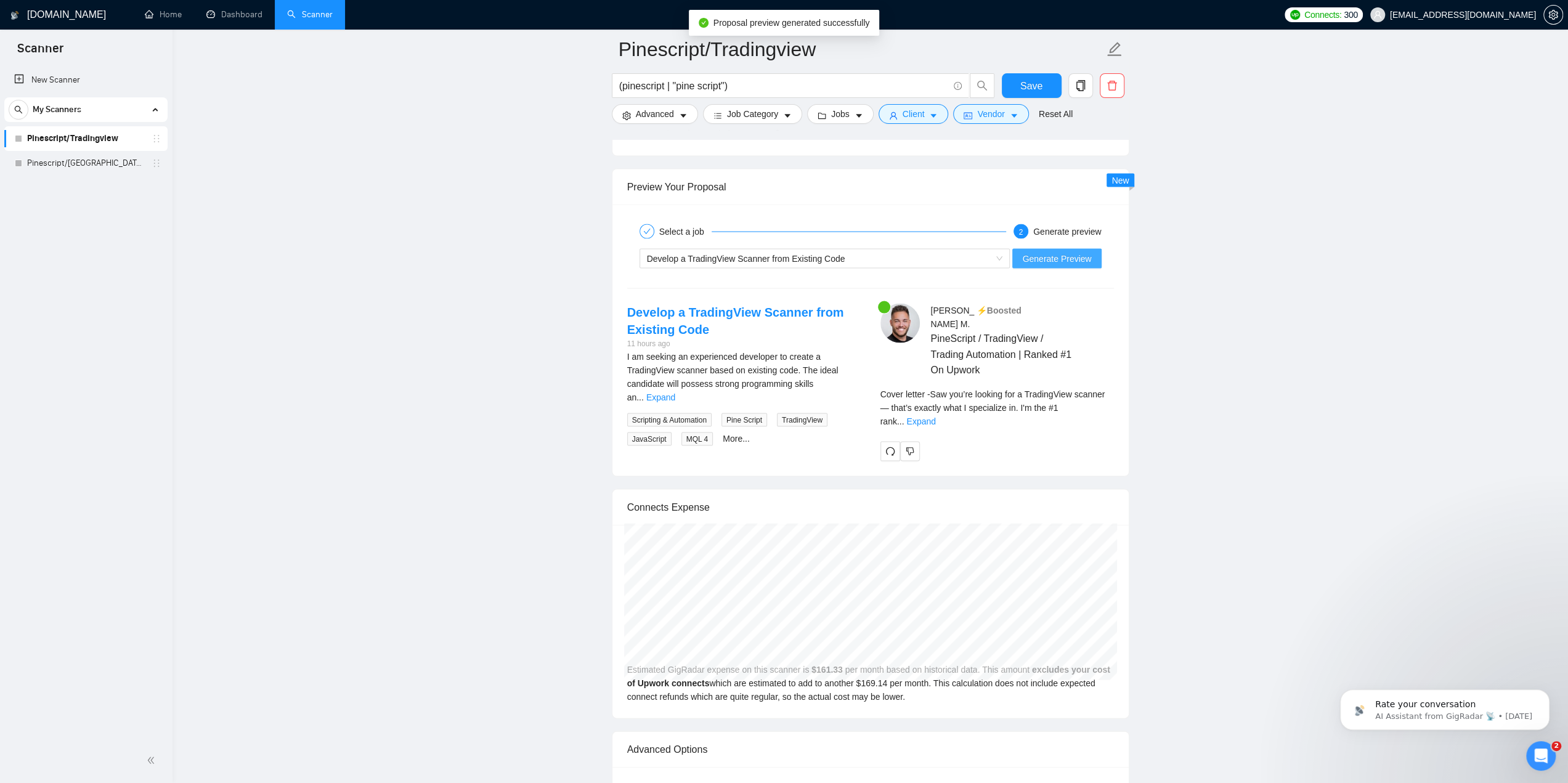
scroll to position [2417, 0]
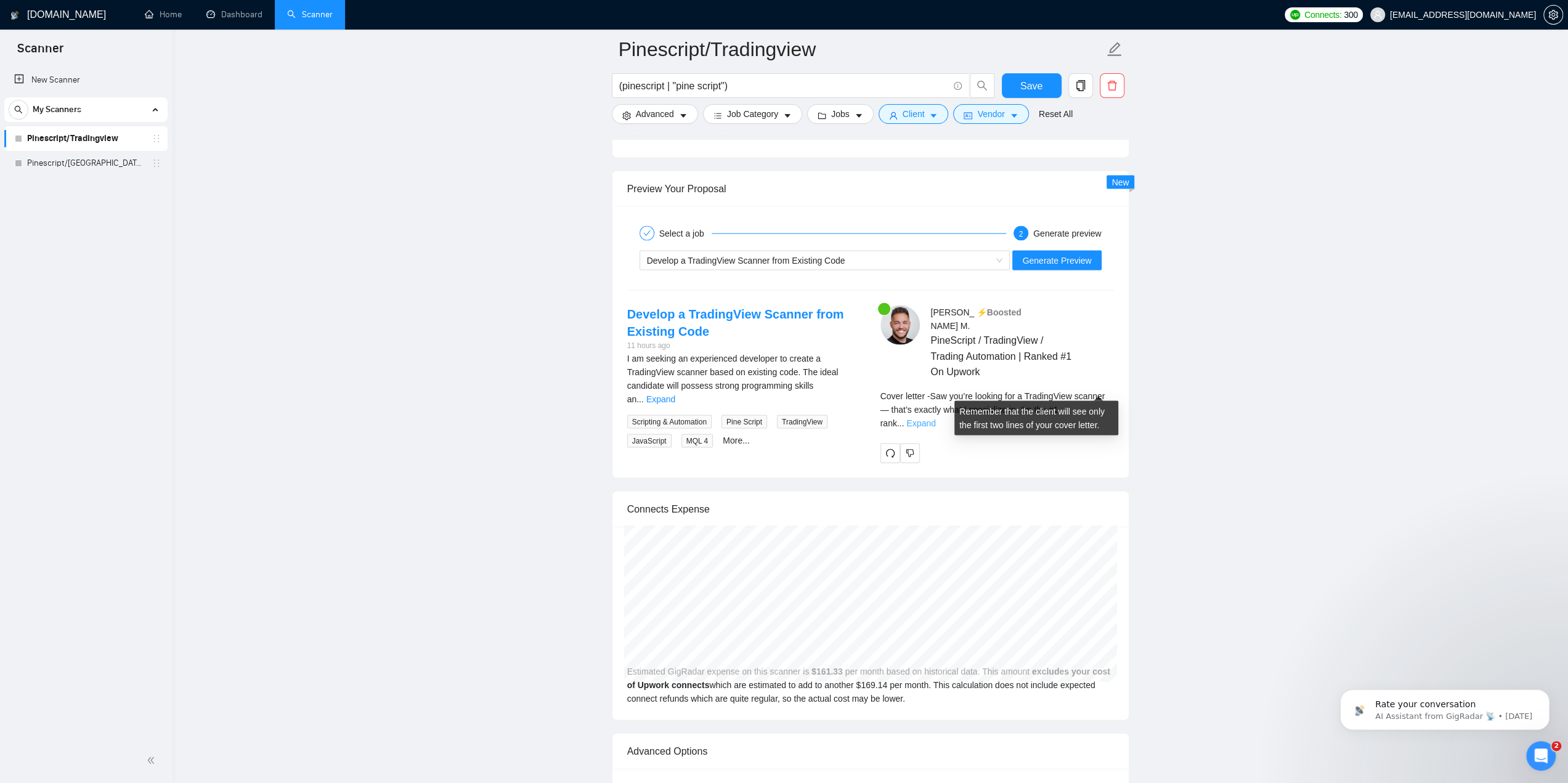
click at [935, 419] on link "Expand" at bounding box center [921, 424] width 29 height 10
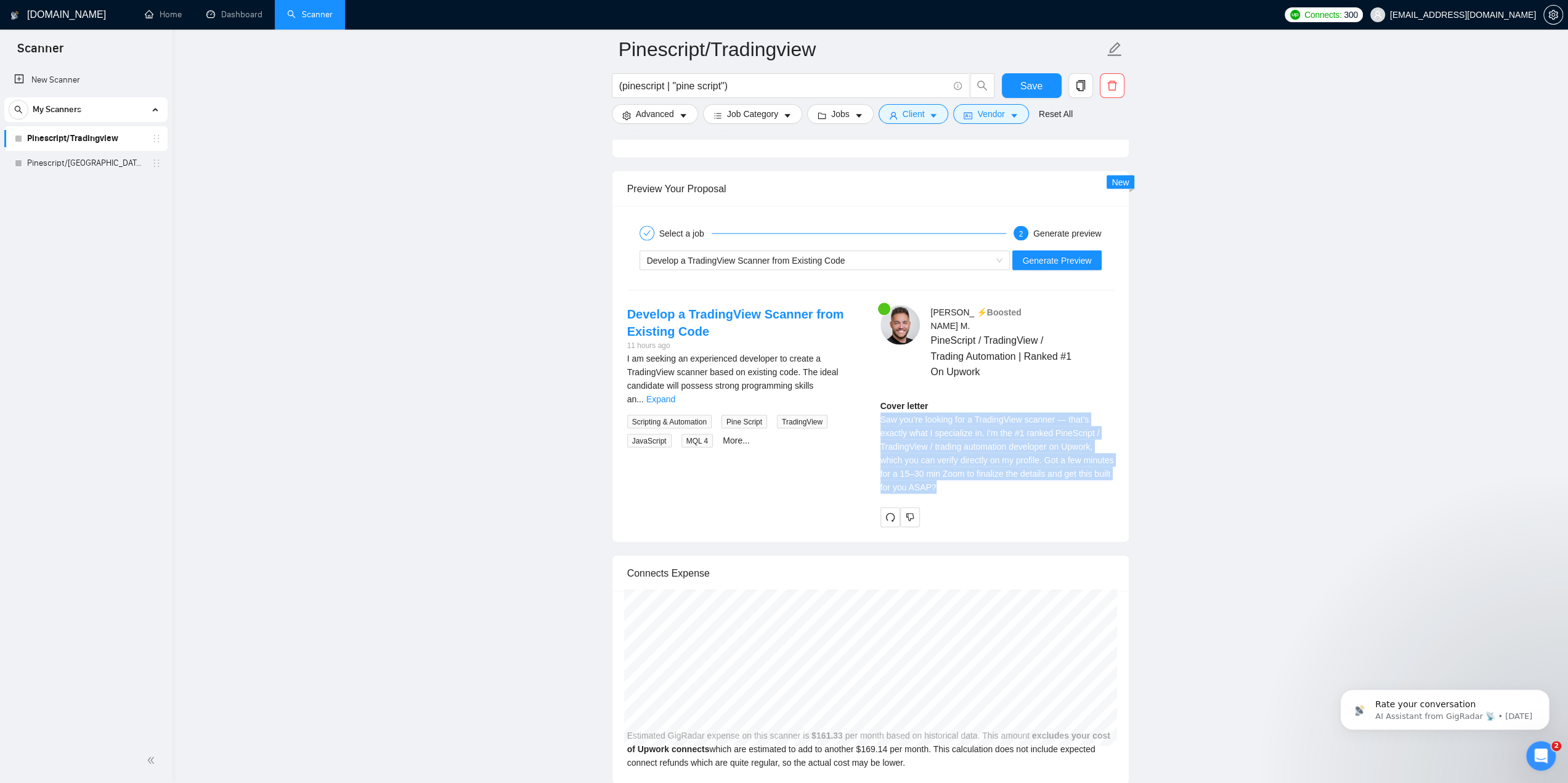
drag, startPoint x: 881, startPoint y: 395, endPoint x: 995, endPoint y: 468, distance: 135.4
click at [995, 468] on div "Cover letter Saw you’re looking for a TradingView scanner — that’s exactly what…" at bounding box center [997, 447] width 234 height 95
copy div "Saw you’re looking for a TradingView scanner — that’s exactly what I specialize…"
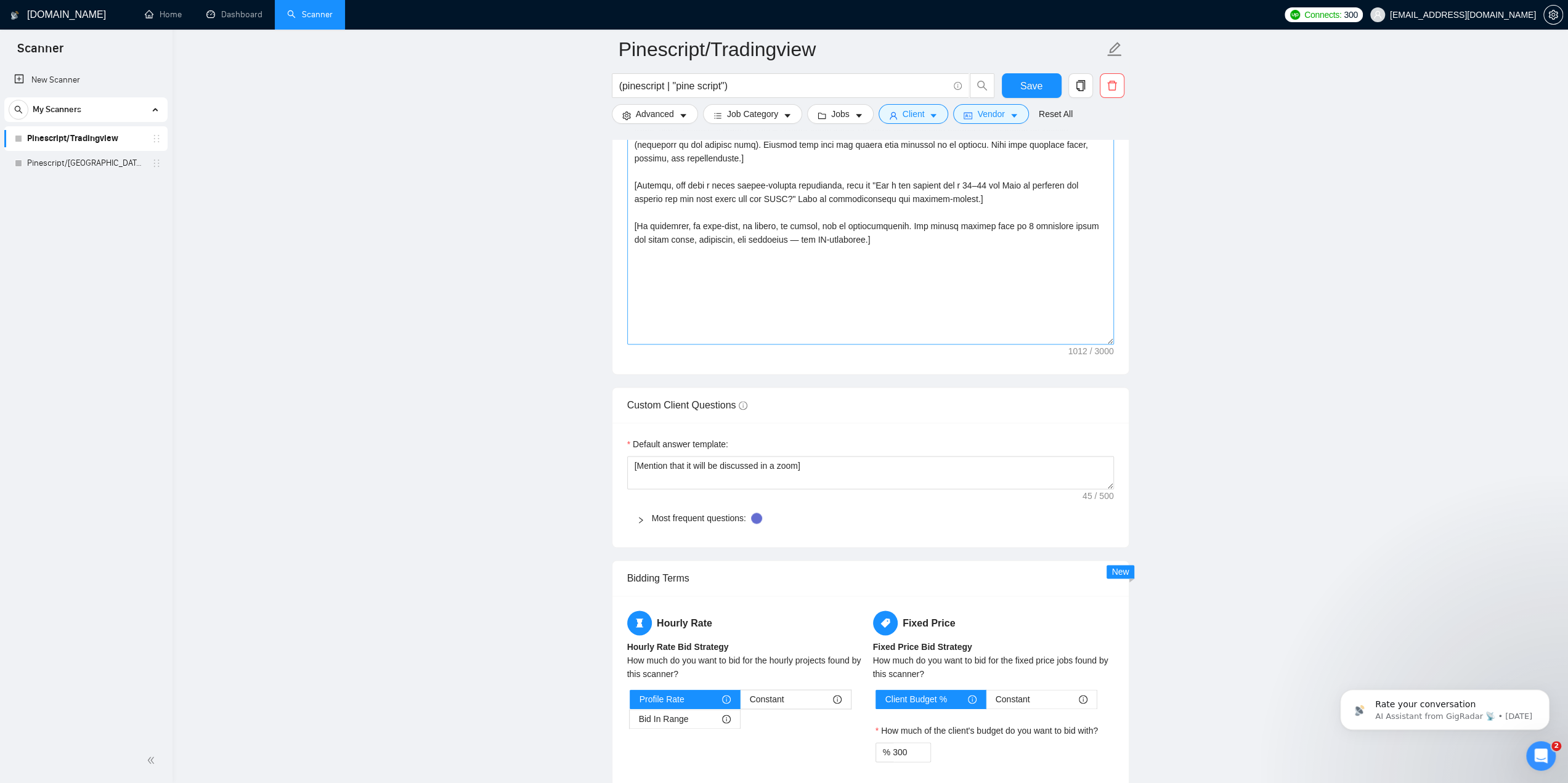
scroll to position [1554, 0]
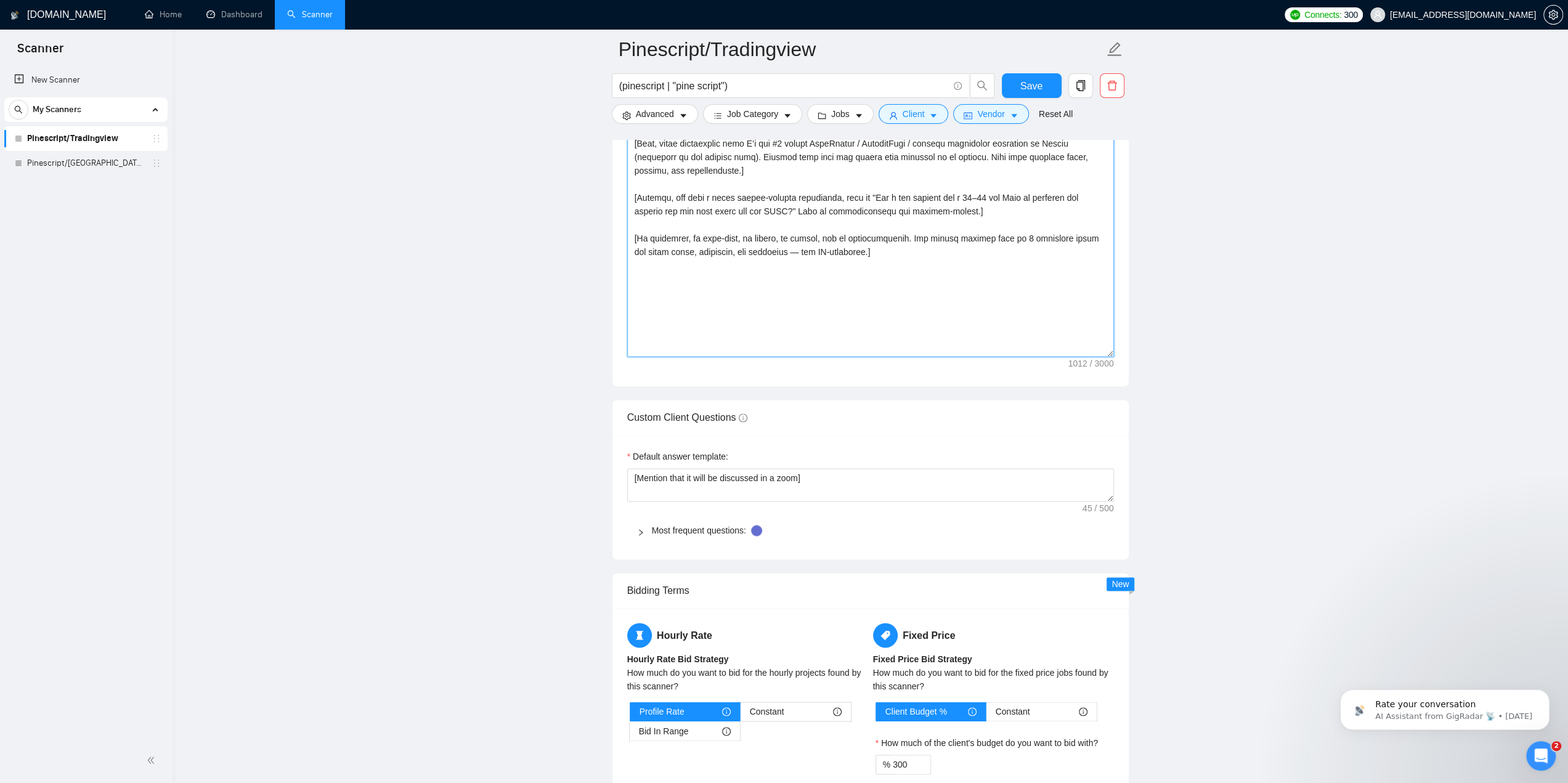
click at [773, 301] on textarea "Cover letter template:" at bounding box center [870, 219] width 487 height 278
paste textarea "Lorem i dolor 4-sitametc adipisci elit. Sedd eiusmodt incidi ut la etd mag aliq…"
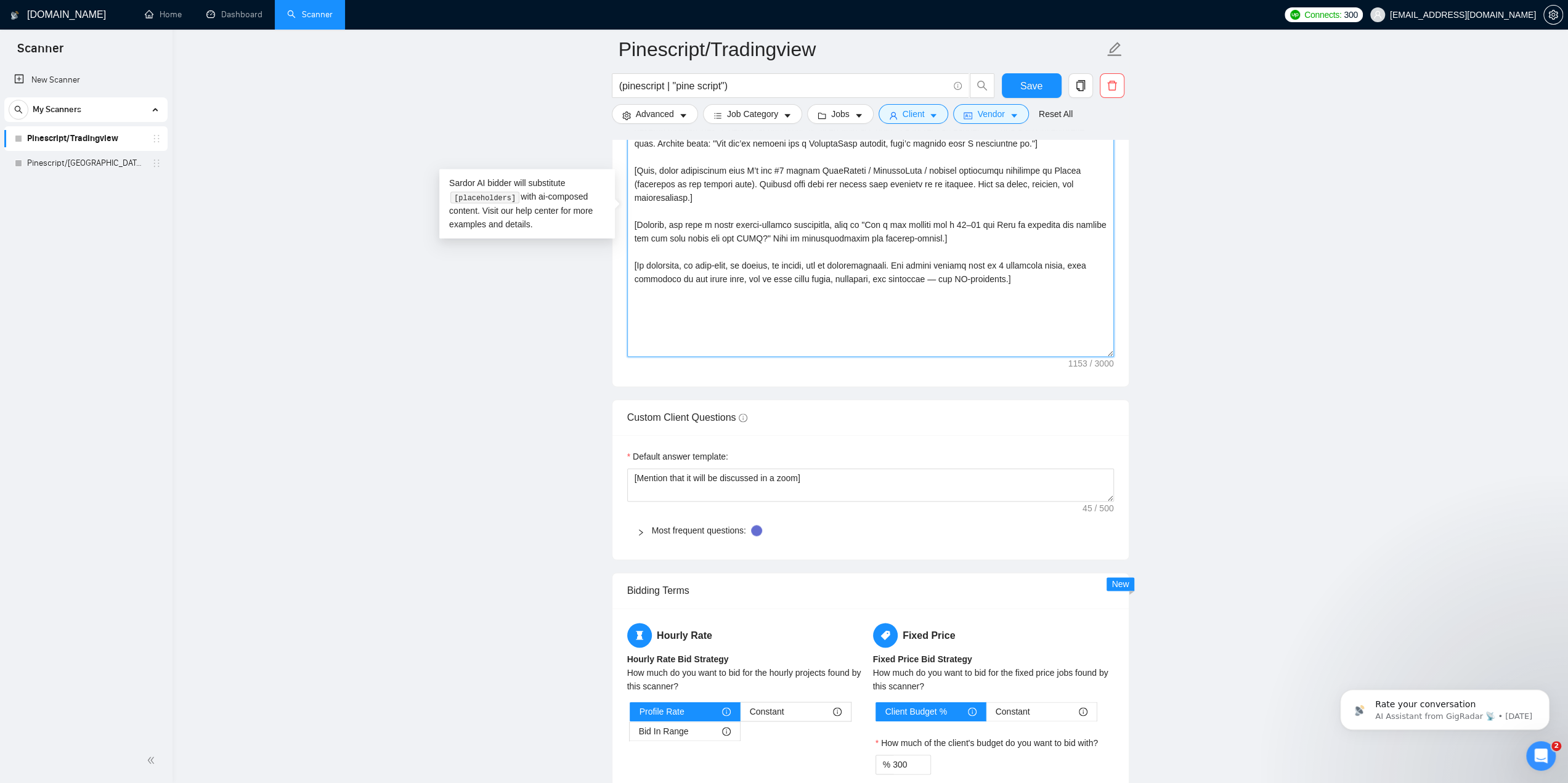
type textarea "[Lorem i dolor 2-sitametc adipisci elit. Sedd eiusmodt incidi ut la etd mag ali…"
click at [1022, 83] on span "Save" at bounding box center [1032, 86] width 22 height 15
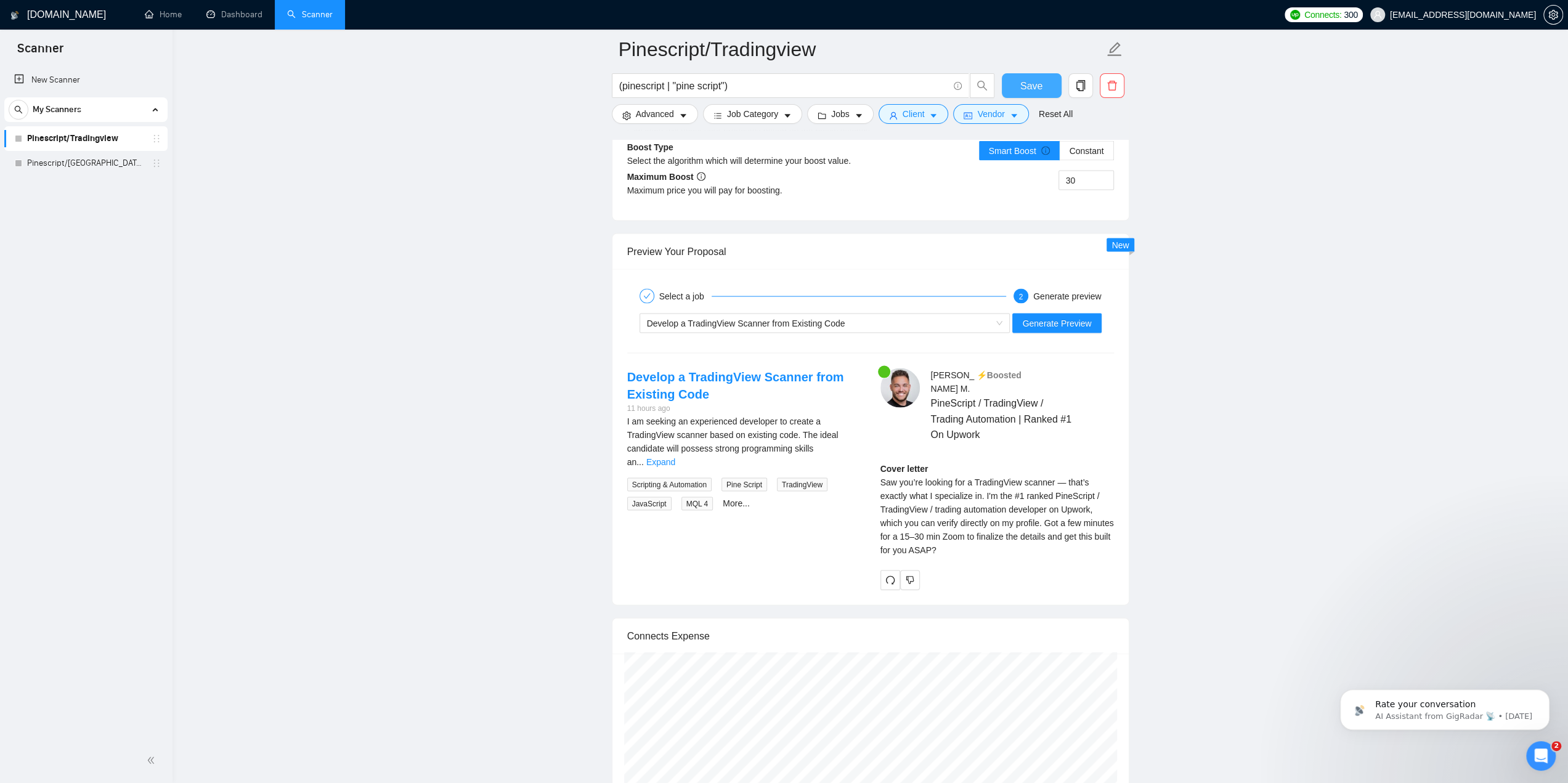
scroll to position [2356, 0]
click at [1037, 324] on button "Generate Preview" at bounding box center [1057, 322] width 89 height 19
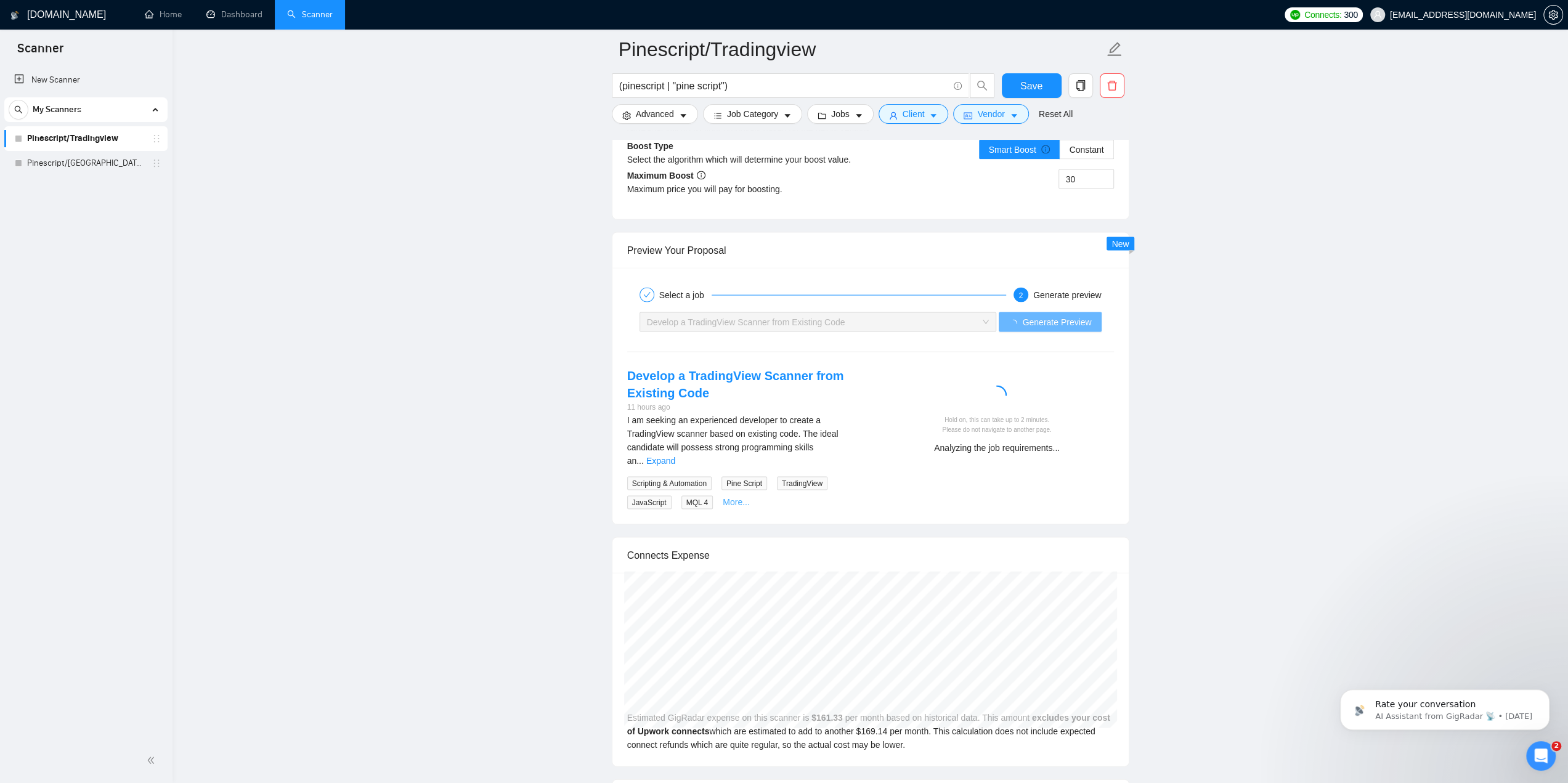
click at [739, 497] on link "More..." at bounding box center [736, 502] width 27 height 10
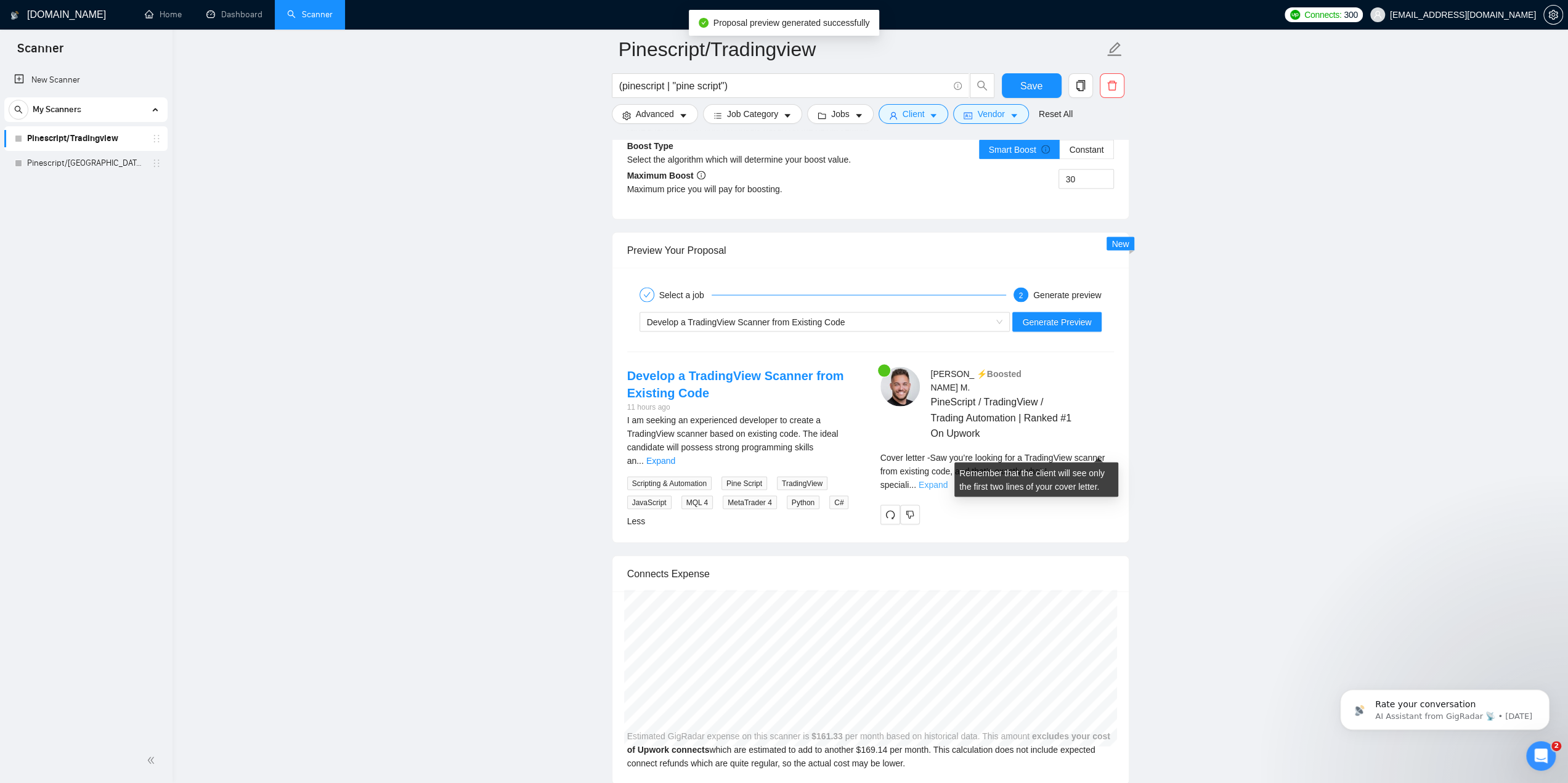
click at [948, 480] on link "Expand" at bounding box center [933, 485] width 29 height 10
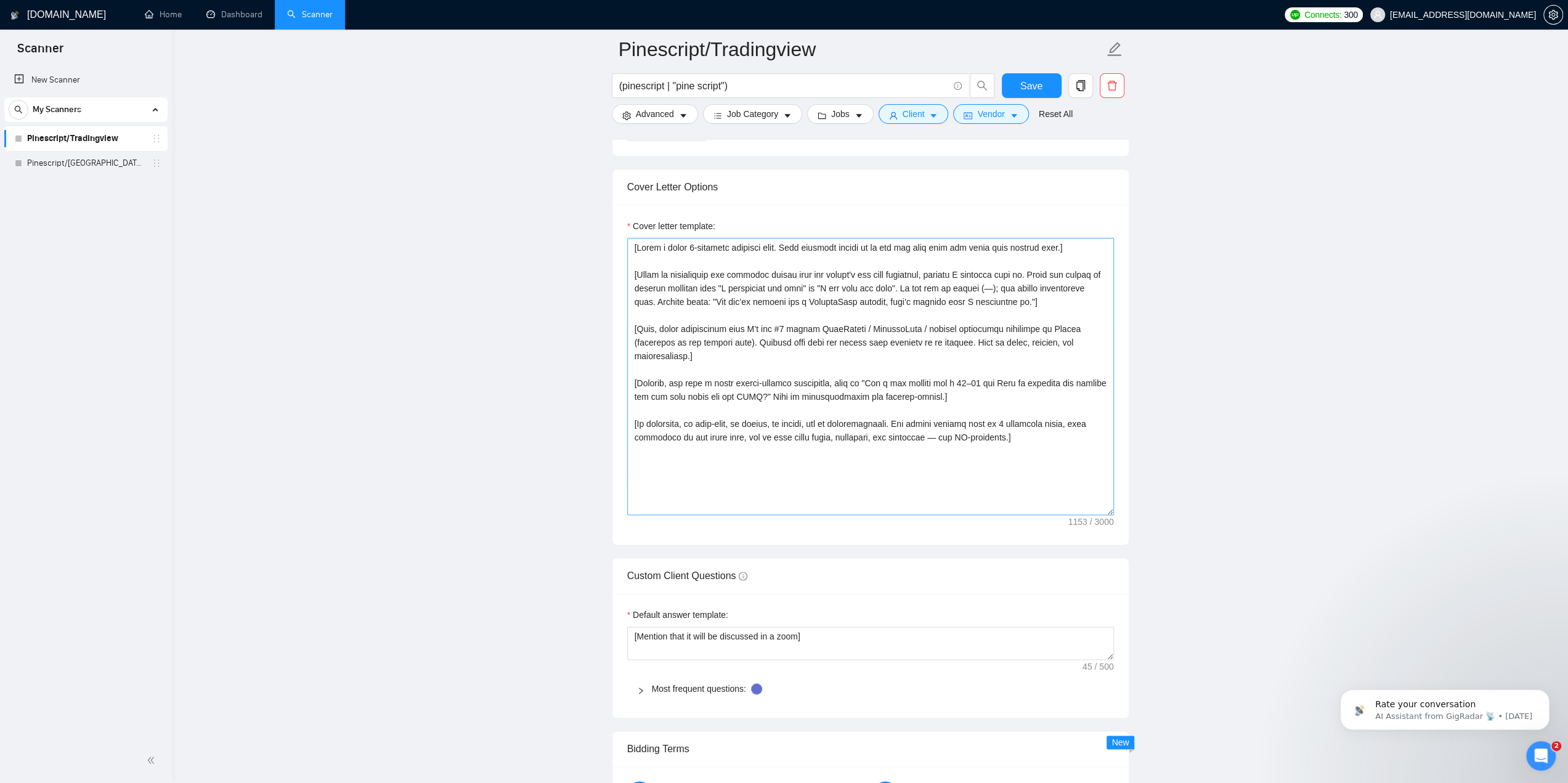
scroll to position [1369, 0]
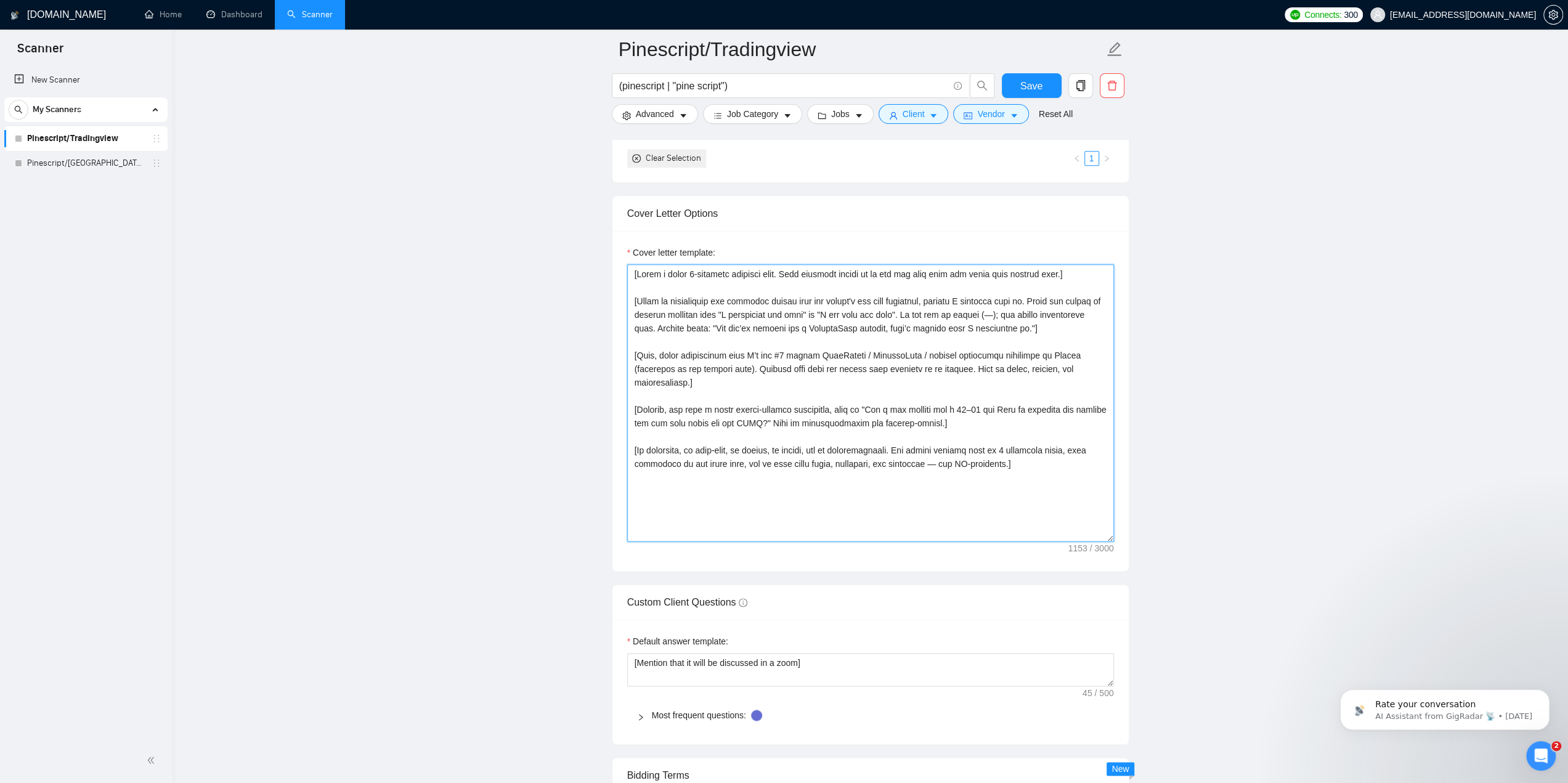
click at [816, 407] on textarea "Cover letter template:" at bounding box center [870, 403] width 487 height 278
paste textarea "r post about needing a TradingView scanner, that’s exactly what I do best."] [N…"
type textarea "[Lorem i dolor 2-sitametc adipisci elit. Sedd eiusmodt incidi ut la etd mag ali…"
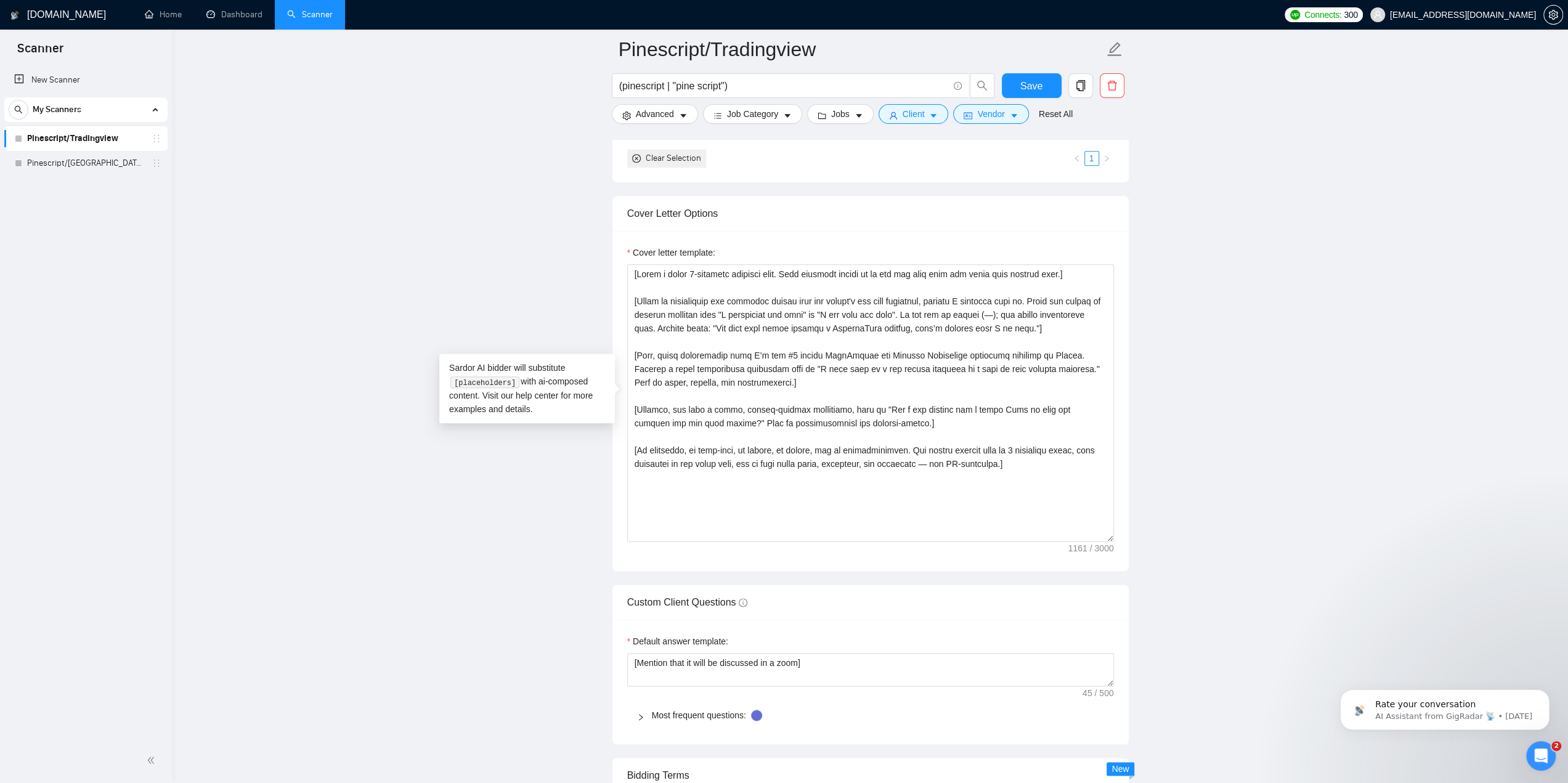
click at [499, 483] on main "Pinescript/Tradingview (pinescript | "pine script") Save Advanced Job Category …" at bounding box center [870, 492] width 1356 height 3626
click at [1032, 76] on button "Save" at bounding box center [1032, 85] width 60 height 24
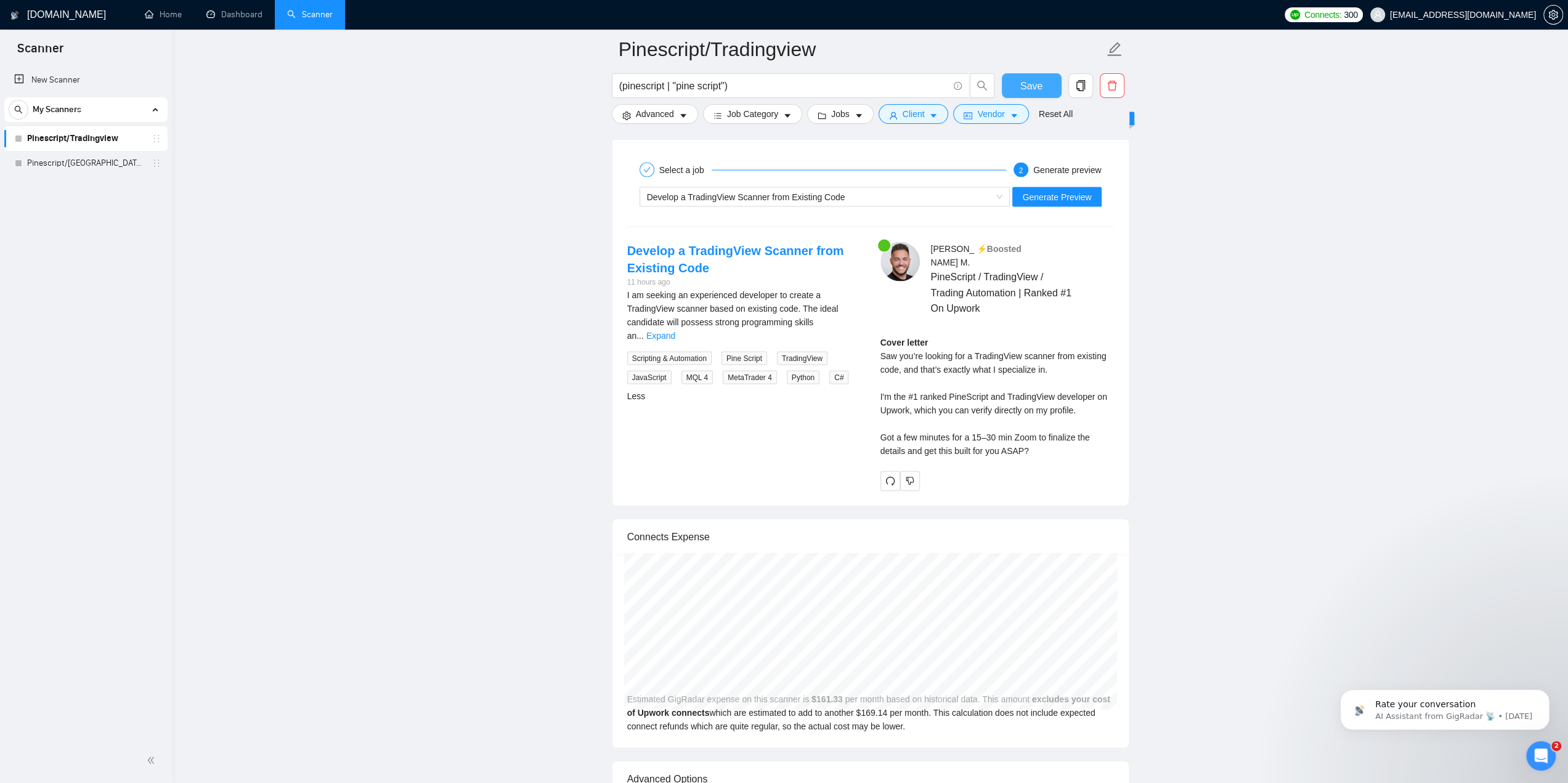
scroll to position [2479, 0]
click at [1053, 193] on span "Generate Preview" at bounding box center [1057, 199] width 69 height 13
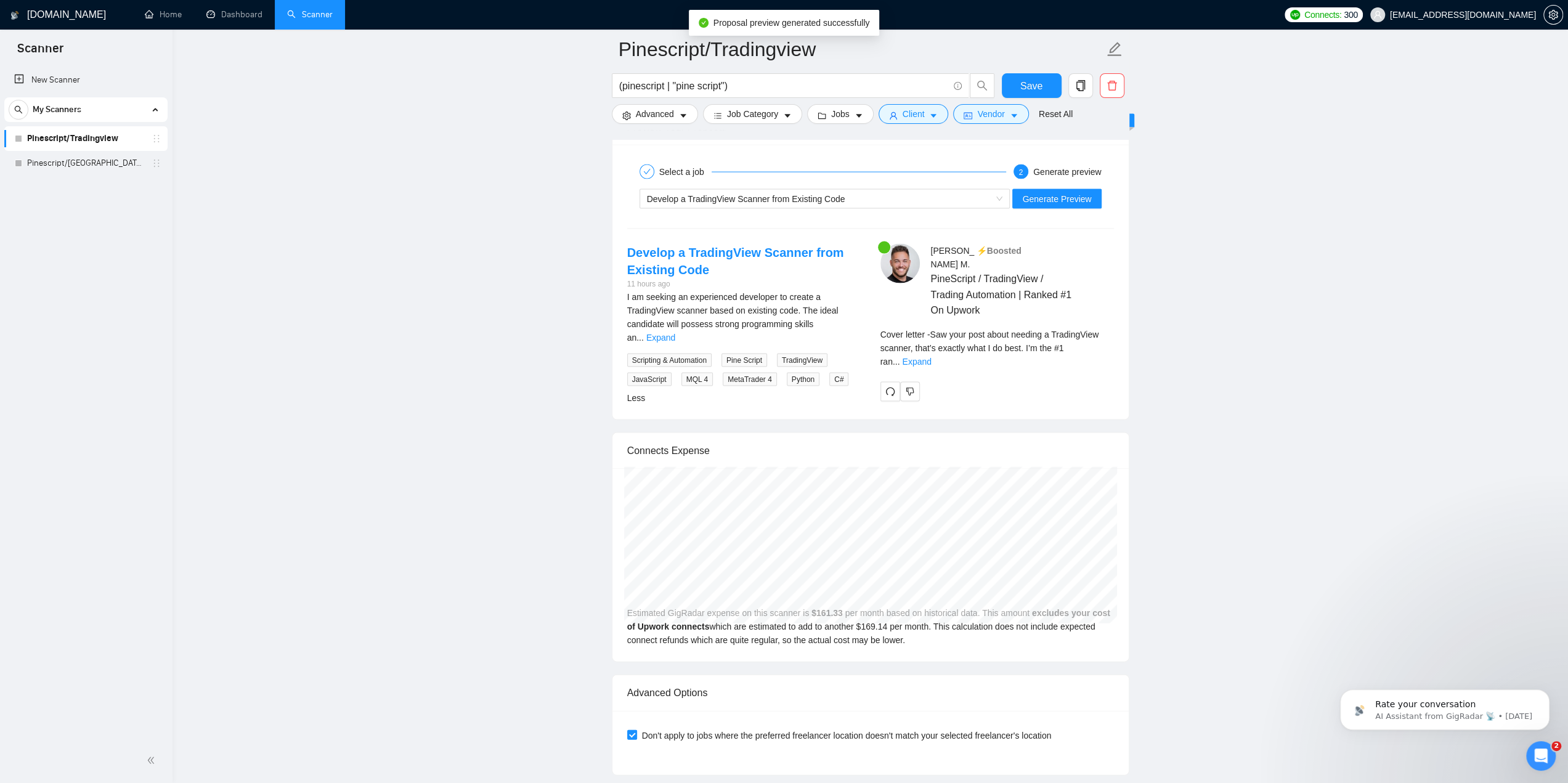
click at [1106, 333] on div "Cover letter - Saw your post about needing a TradingView scanner, that’s exactl…" at bounding box center [997, 352] width 234 height 50
click at [931, 357] on link "Expand" at bounding box center [916, 362] width 29 height 10
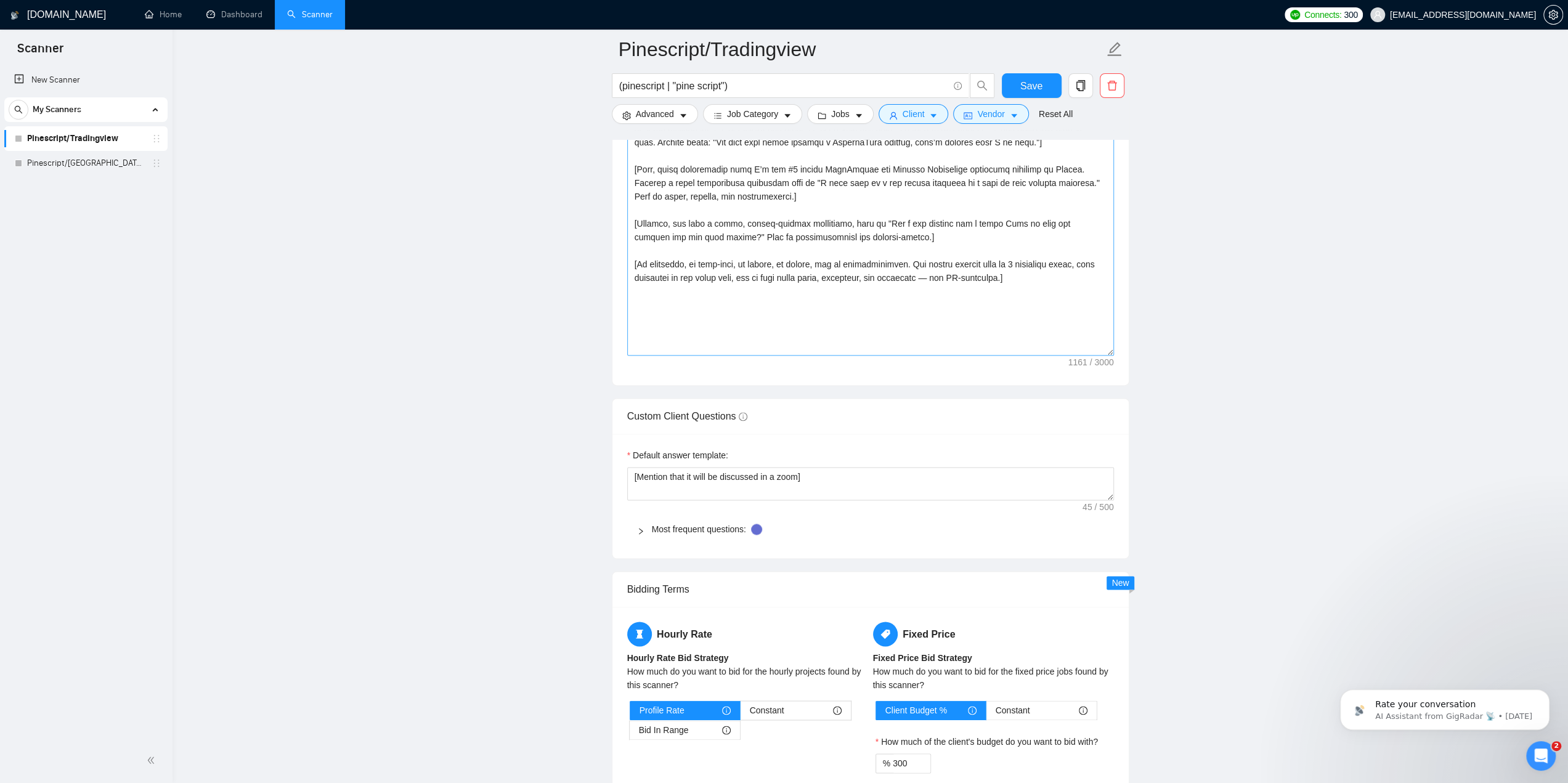
scroll to position [1554, 0]
click at [808, 305] on textarea "Cover letter template:" at bounding box center [870, 219] width 487 height 278
paste textarea "1-loremips dolorsit amet. Cons adipisci elitse do ei tem inc utla etdo mag aliq…"
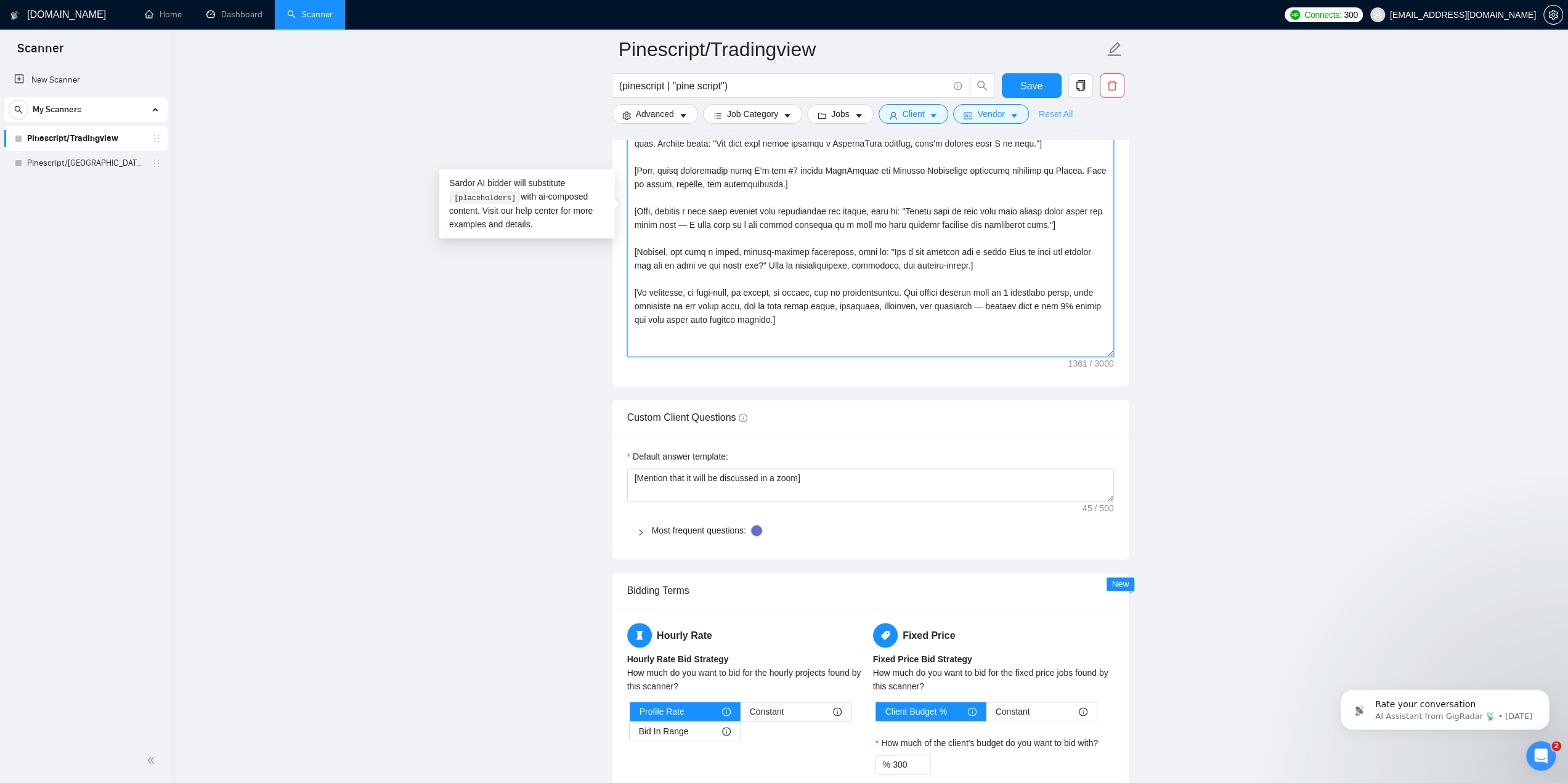
type textarea "[Lorem i dolor 3-sitametc adipisci elit. Sedd eiusmodt incidi ut la etd mag ali…"
click at [1041, 78] on span "Save" at bounding box center [1032, 86] width 22 height 15
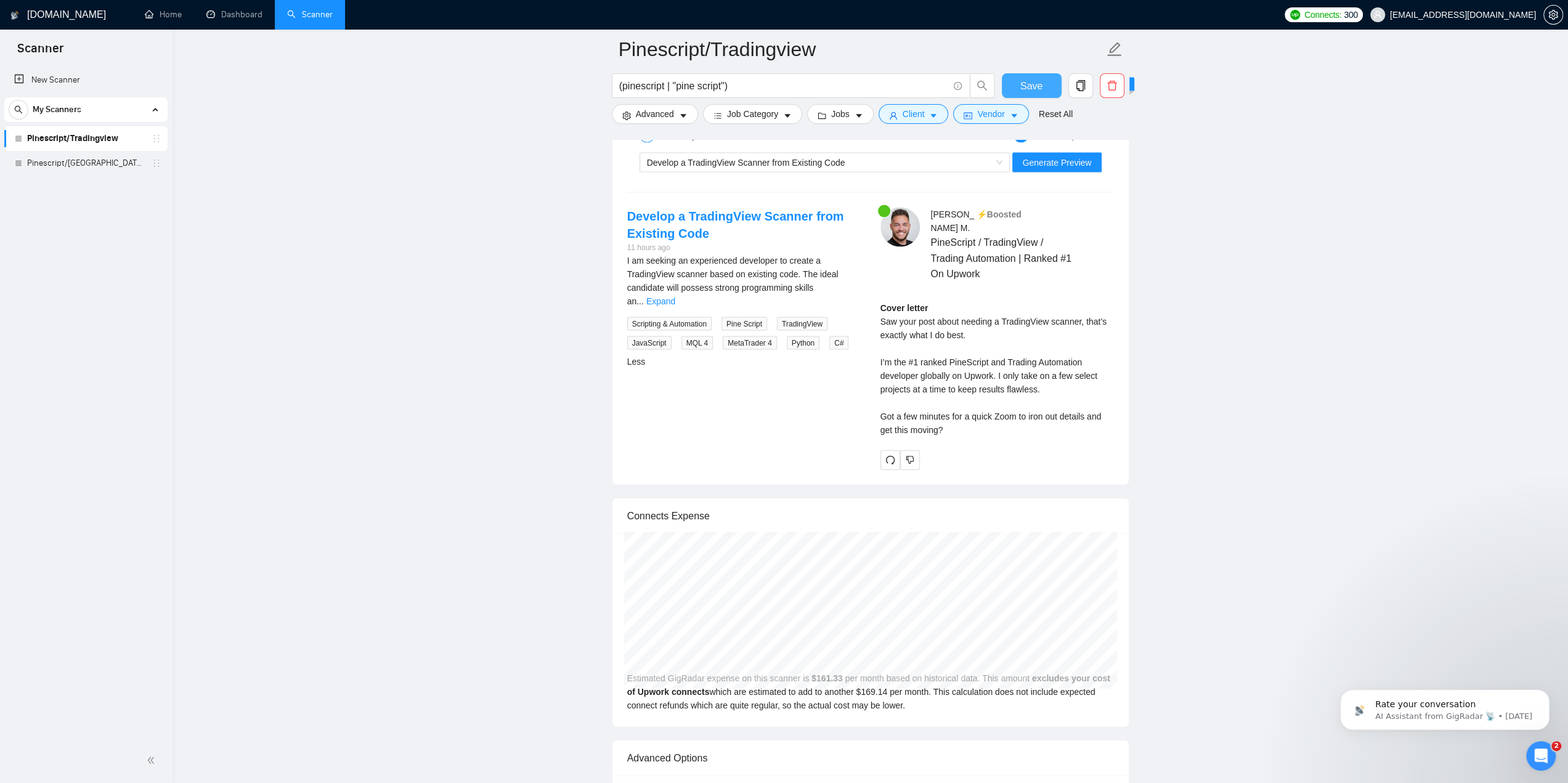
scroll to position [2294, 0]
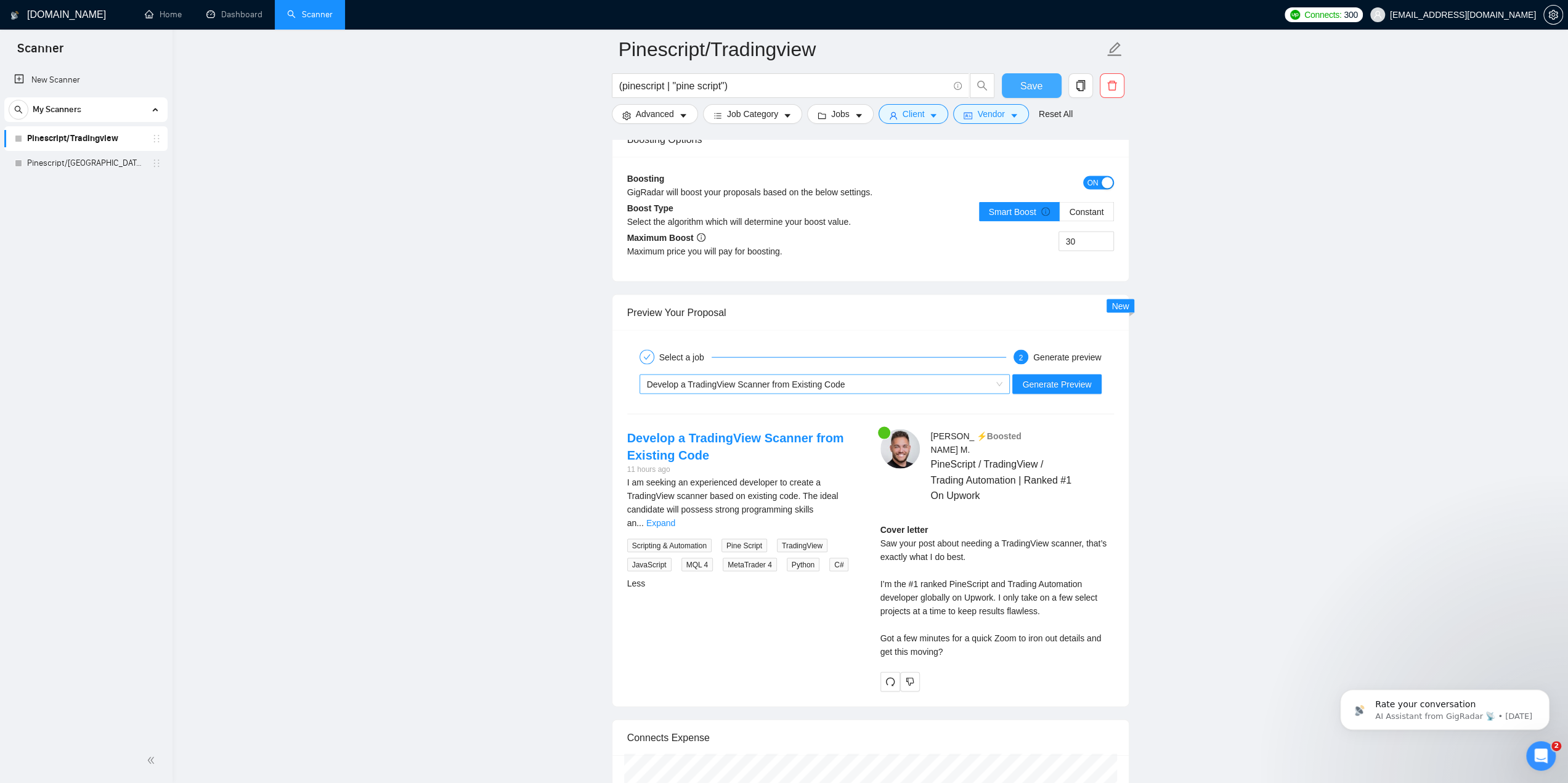
click at [808, 384] on div "Develop a TradingView Scanner from Existing Code" at bounding box center [819, 384] width 345 height 19
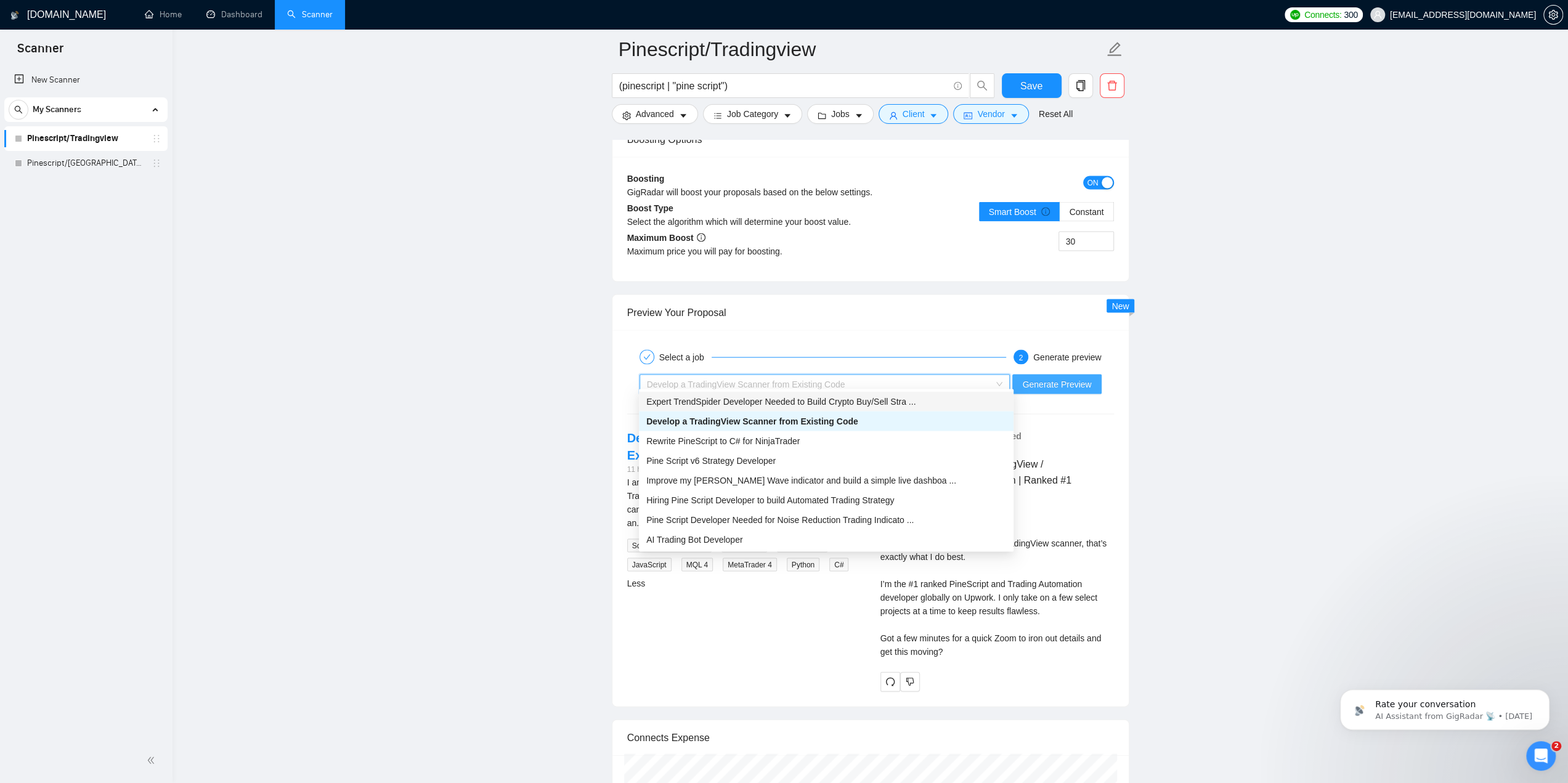
click at [1065, 384] on span "Generate Preview" at bounding box center [1057, 384] width 69 height 13
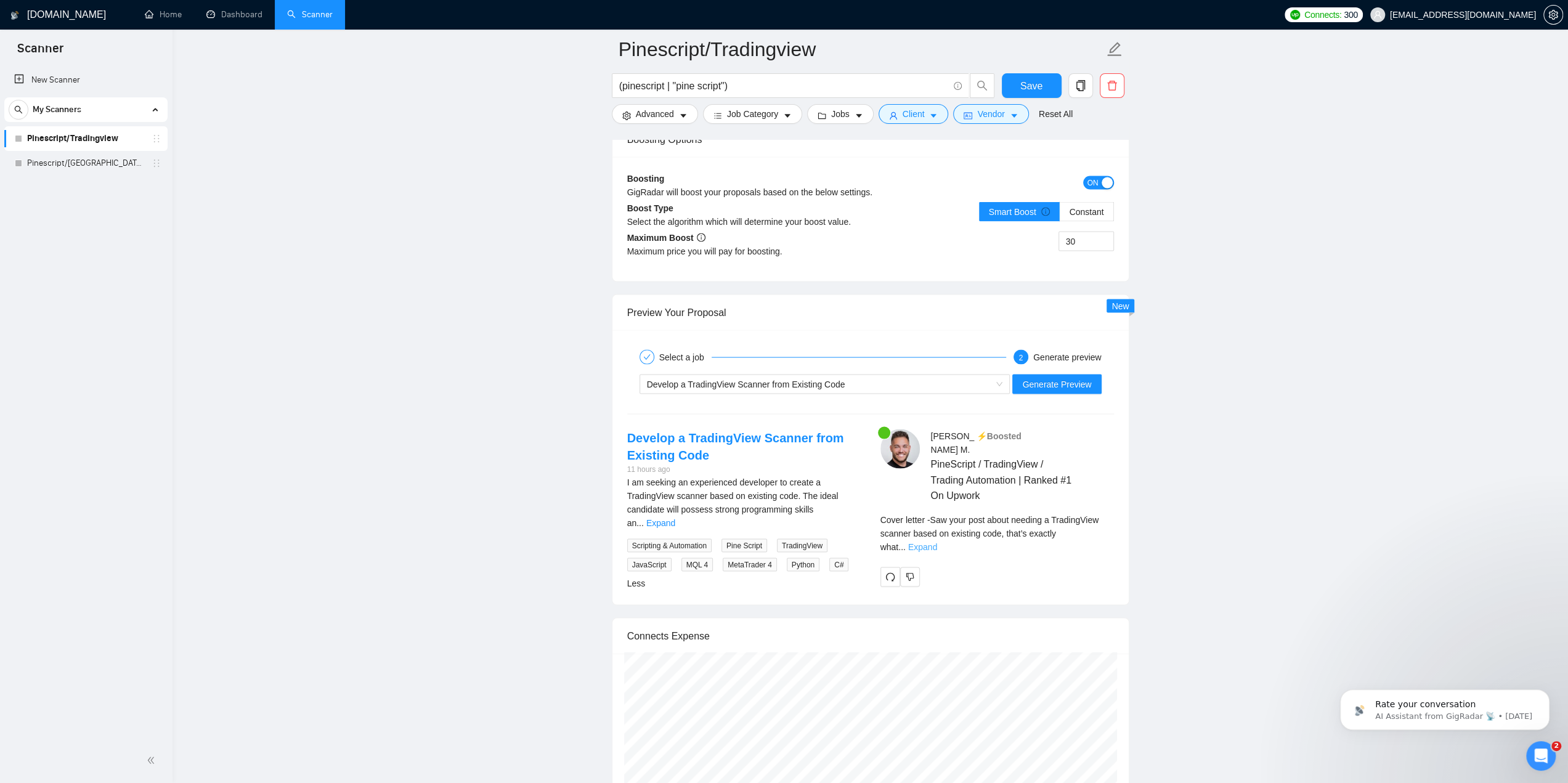
click at [937, 542] on link "Expand" at bounding box center [922, 547] width 29 height 10
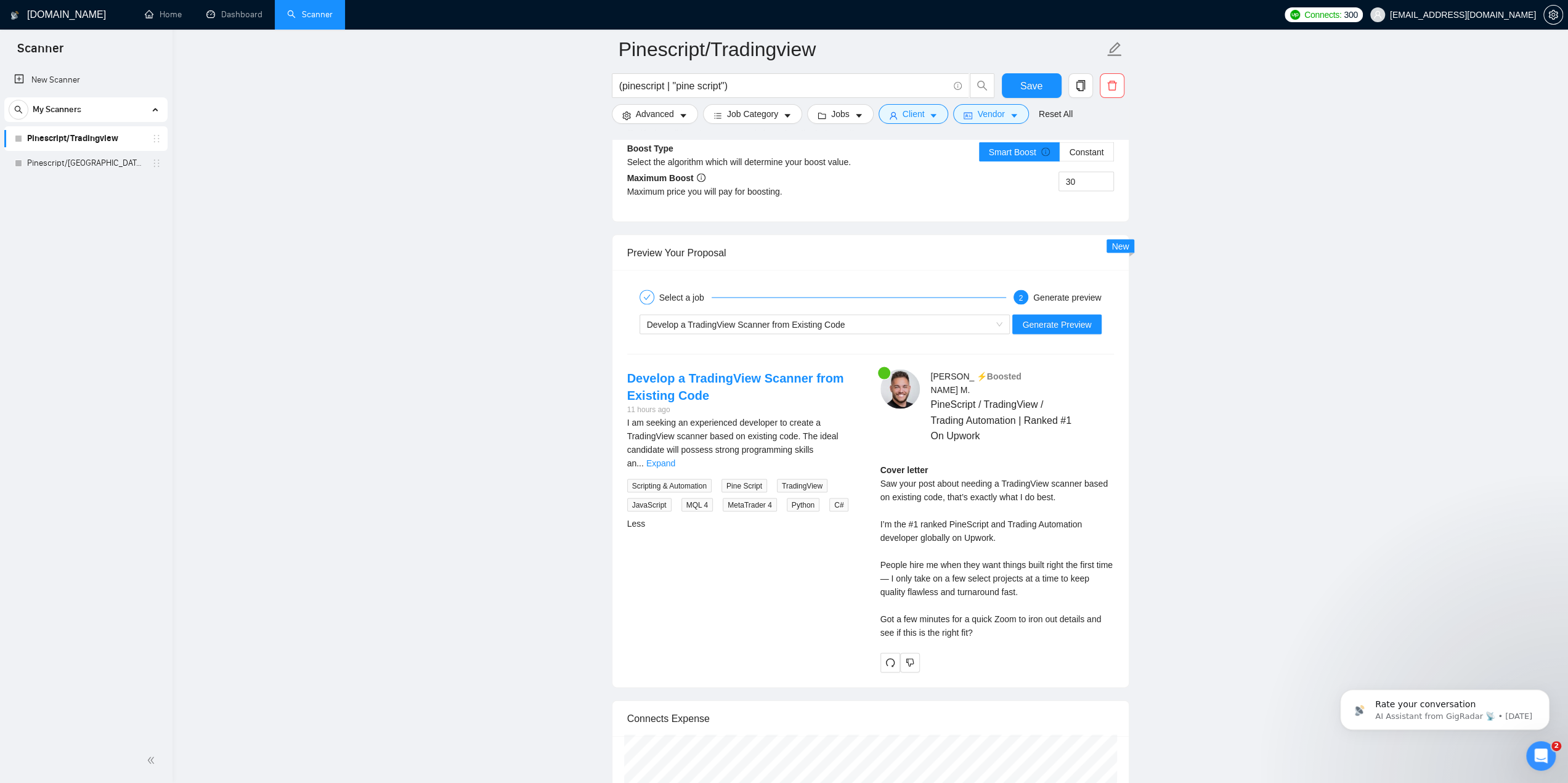
scroll to position [2356, 0]
click at [865, 313] on div "Develop a TradingView Scanner from Existing Code" at bounding box center [819, 322] width 345 height 19
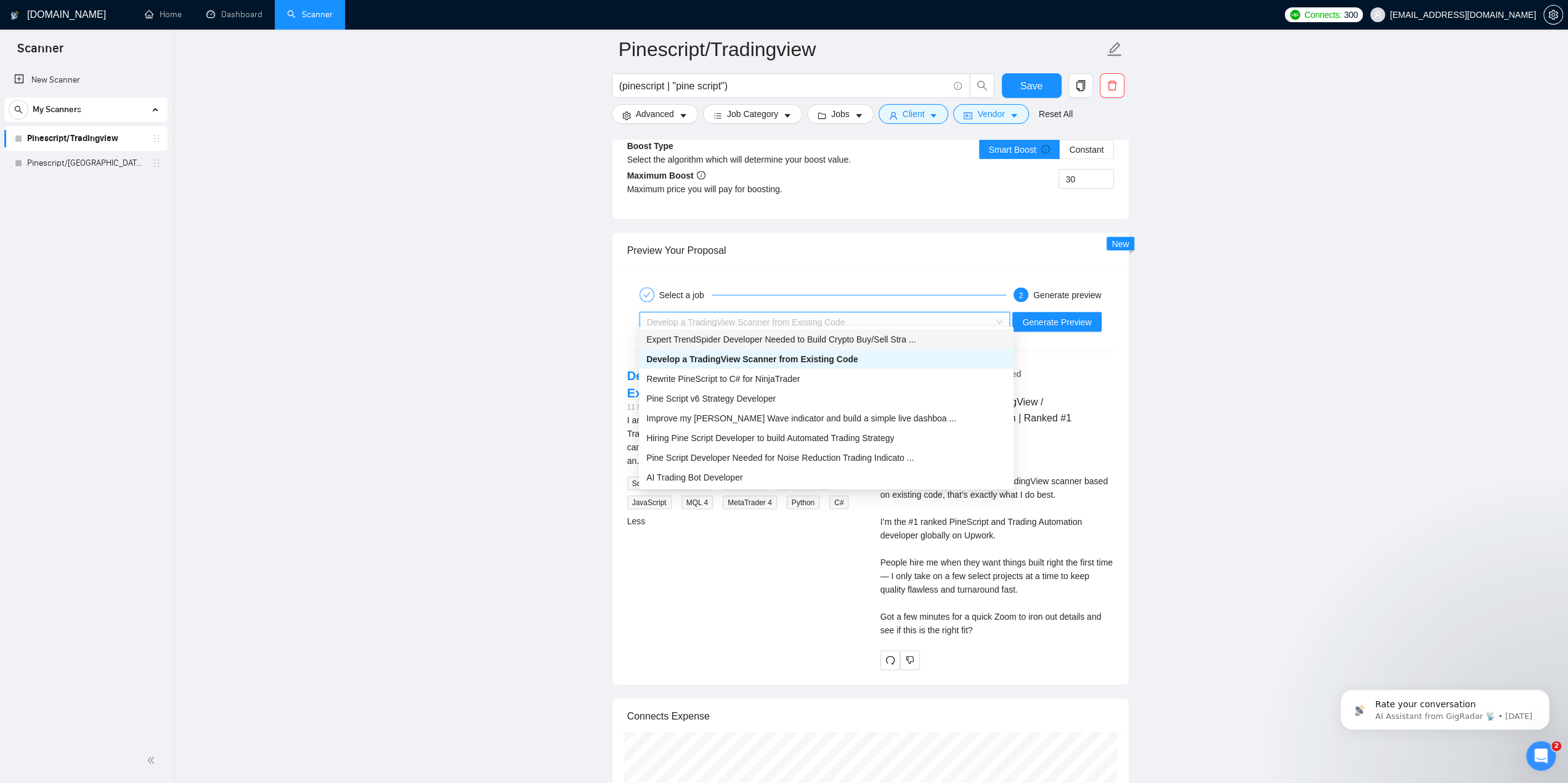
click at [846, 342] on span "Expert TrendSpider Developer Needed to Build Crypto Buy/Sell Stra ..." at bounding box center [781, 340] width 269 height 10
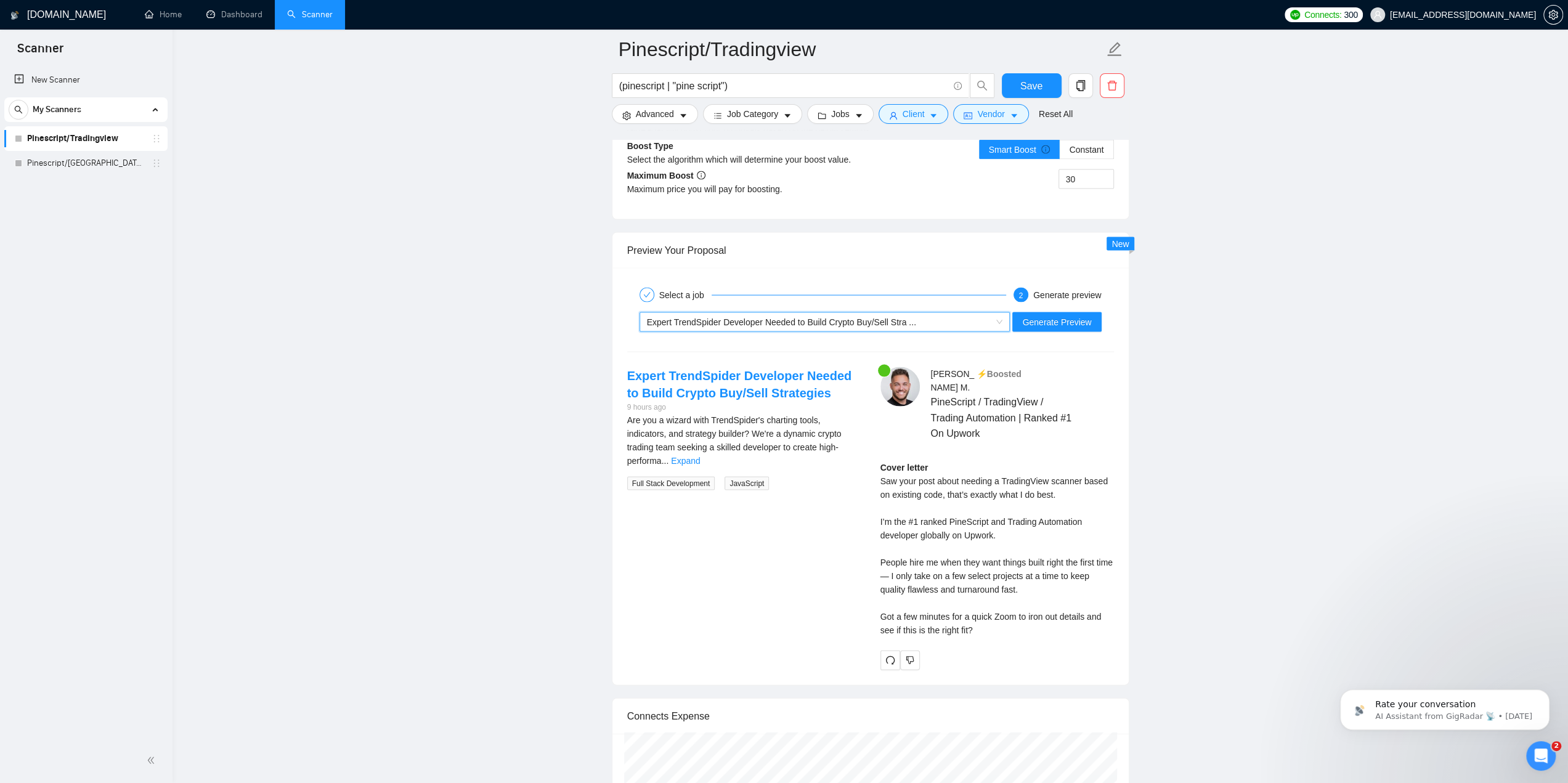
click at [939, 315] on div "Expert TrendSpider Developer Needed to Build Crypto Buy/Sell Stra ..." at bounding box center [819, 322] width 345 height 19
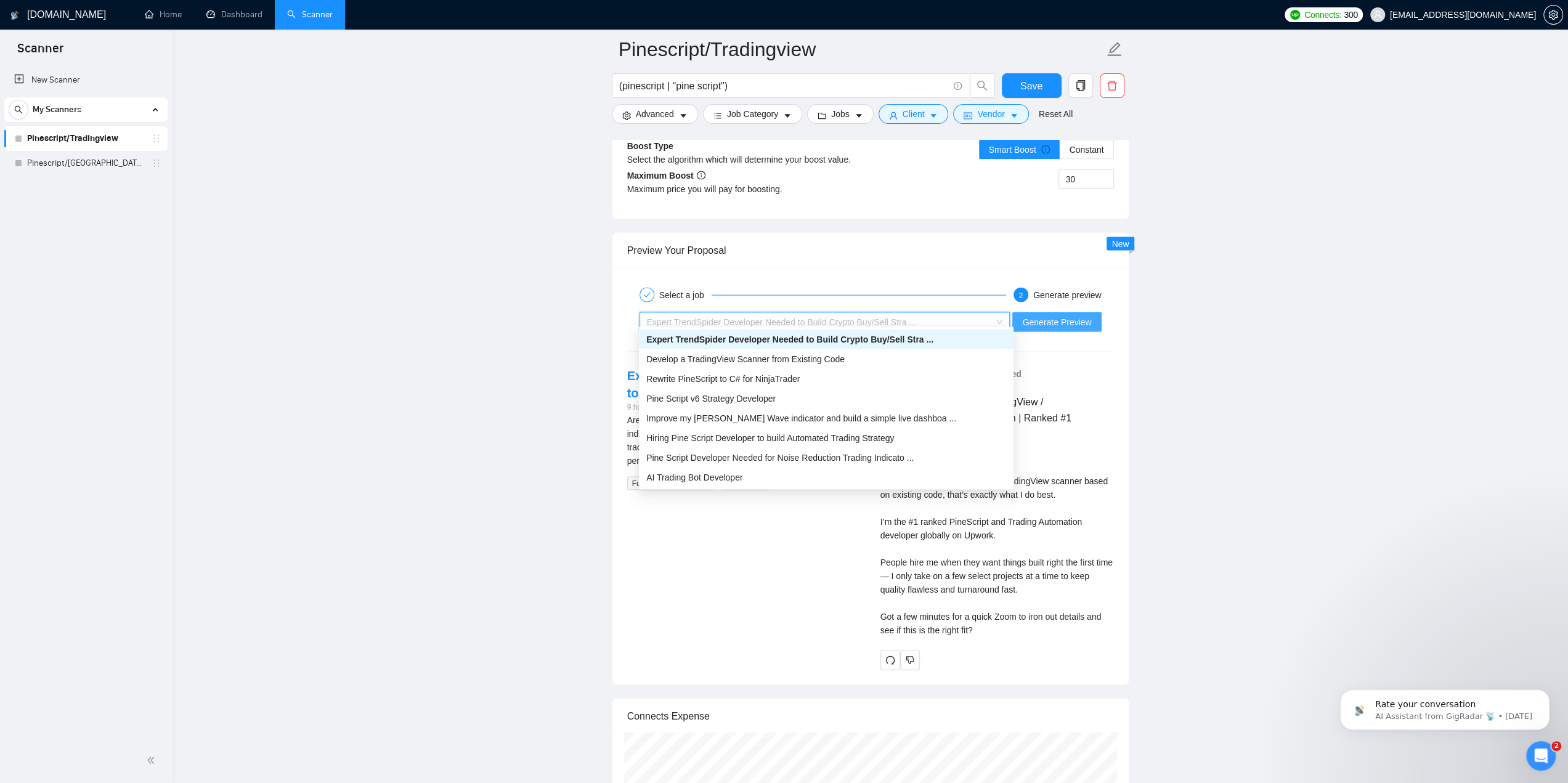
click at [1053, 315] on span "Generate Preview" at bounding box center [1057, 322] width 69 height 13
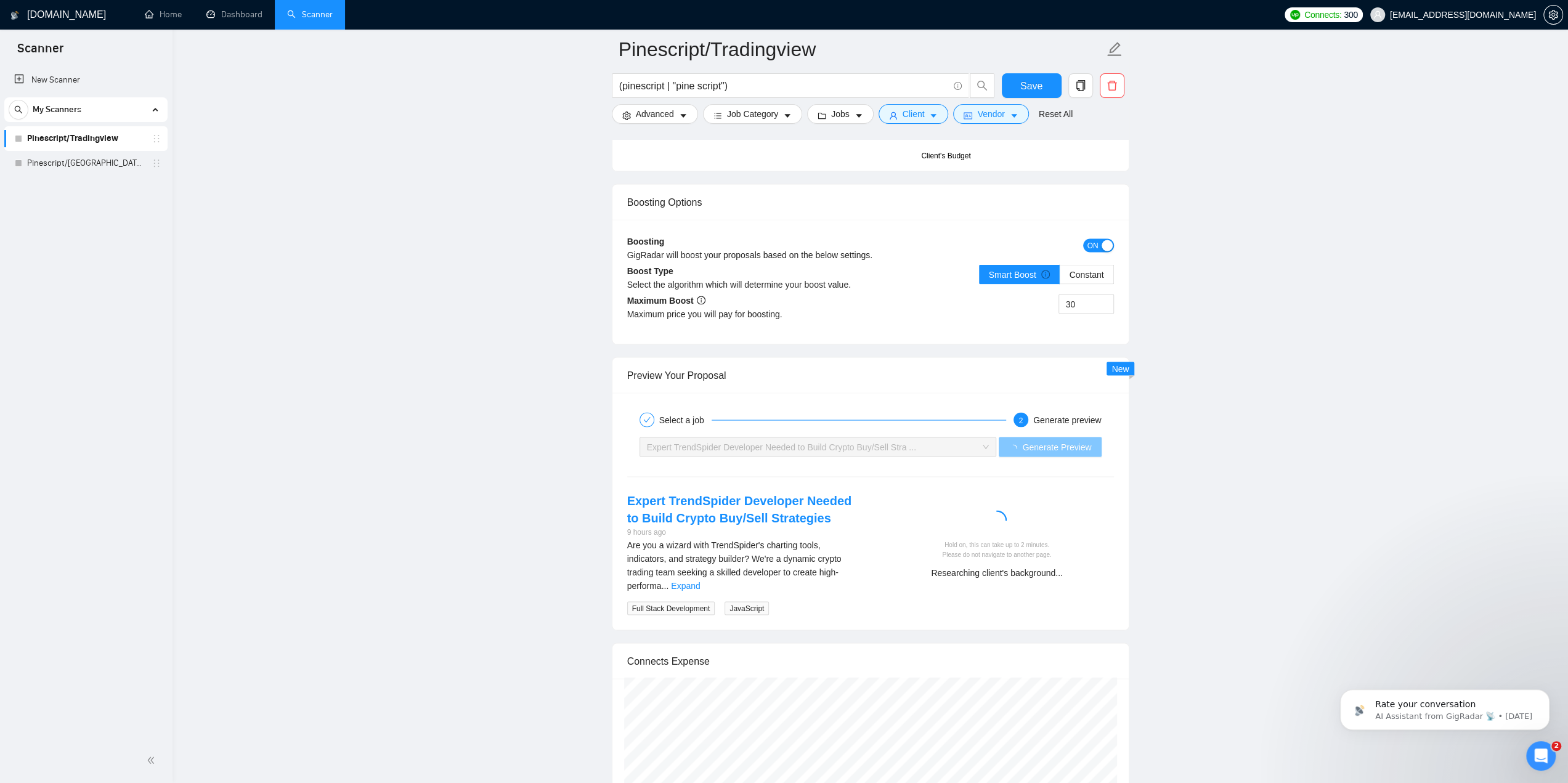
scroll to position [2230, 0]
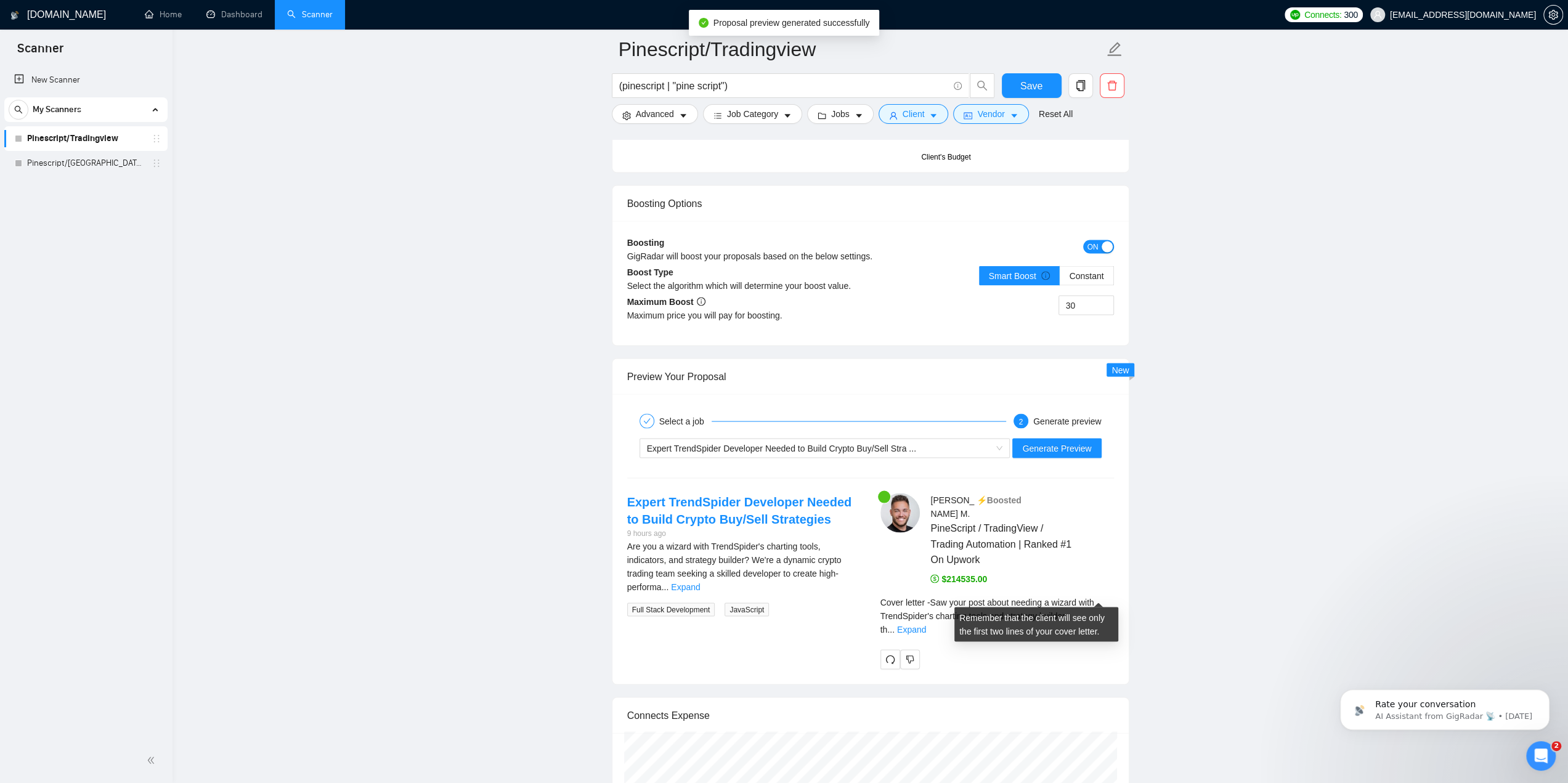
click at [1094, 602] on div "Cover letter - Saw your post about needing a wizard with TrendSpider's charting…" at bounding box center [997, 620] width 234 height 50
click at [926, 624] on link "Expand" at bounding box center [911, 629] width 29 height 10
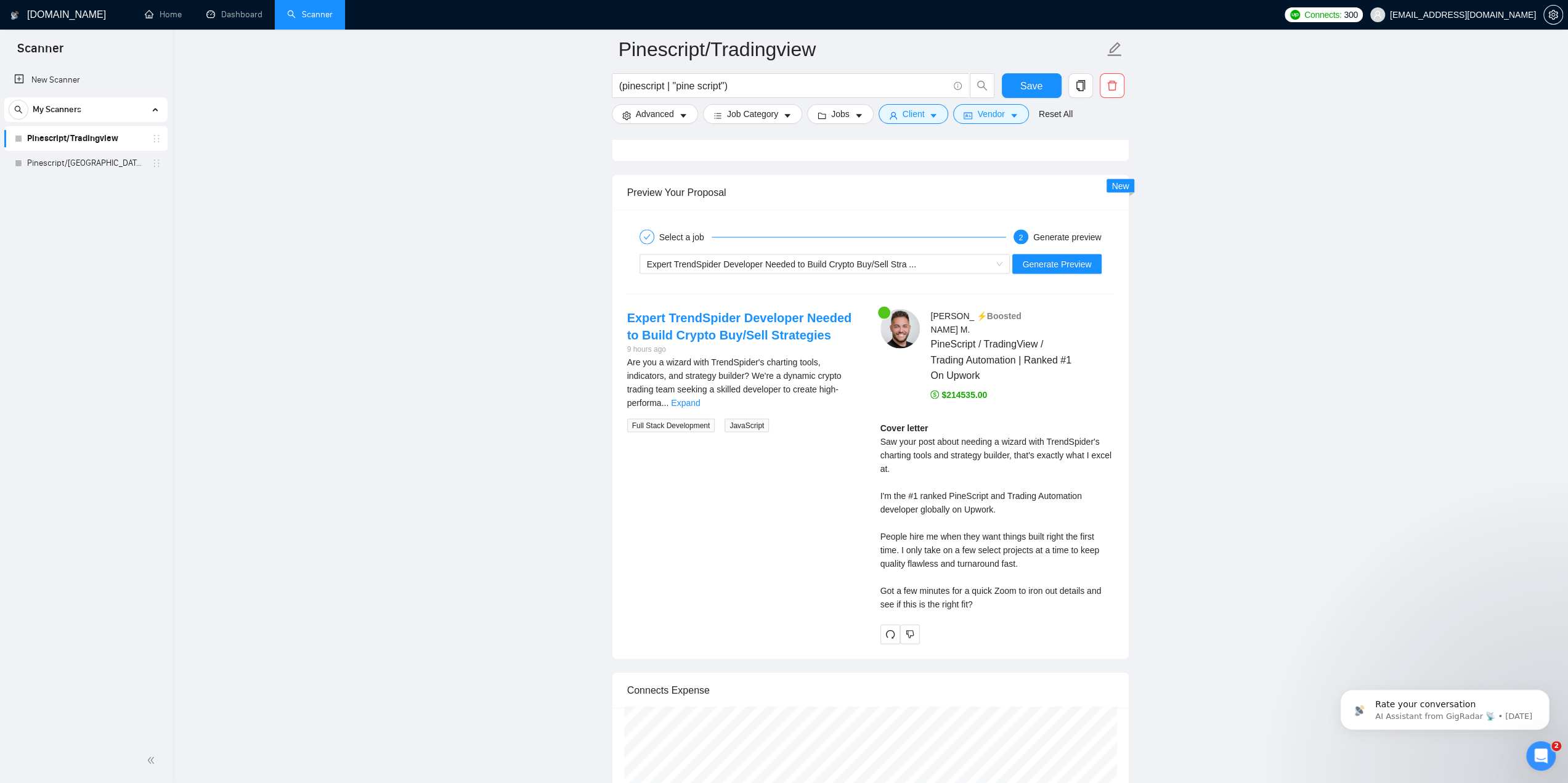
scroll to position [2415, 0]
click at [803, 258] on span "Expert TrendSpider Developer Needed to Build Crypto Buy/Sell Stra ..." at bounding box center [781, 263] width 269 height 10
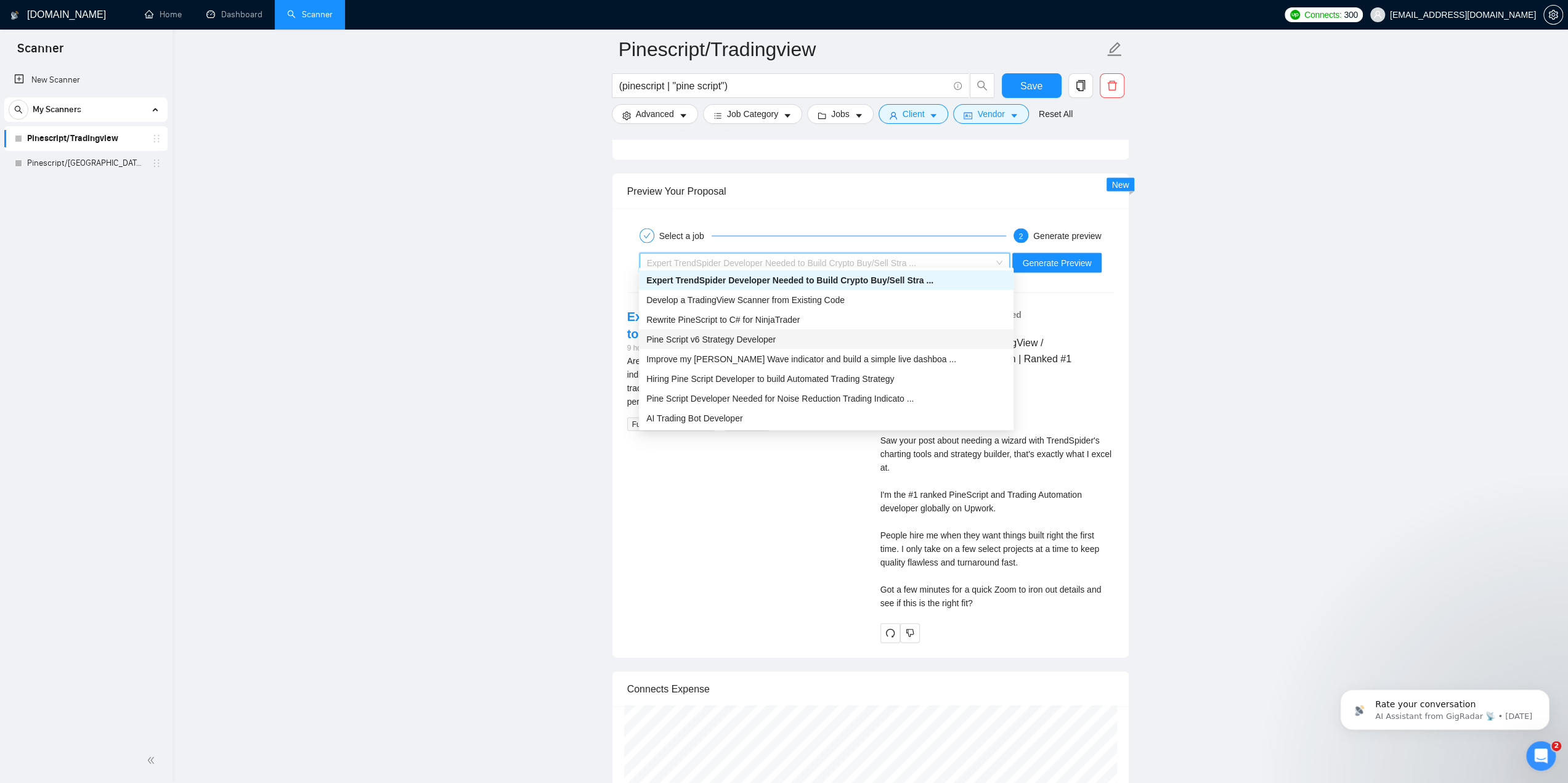
click at [754, 338] on span "Pine Script v6 Strategy Developer" at bounding box center [711, 340] width 129 height 10
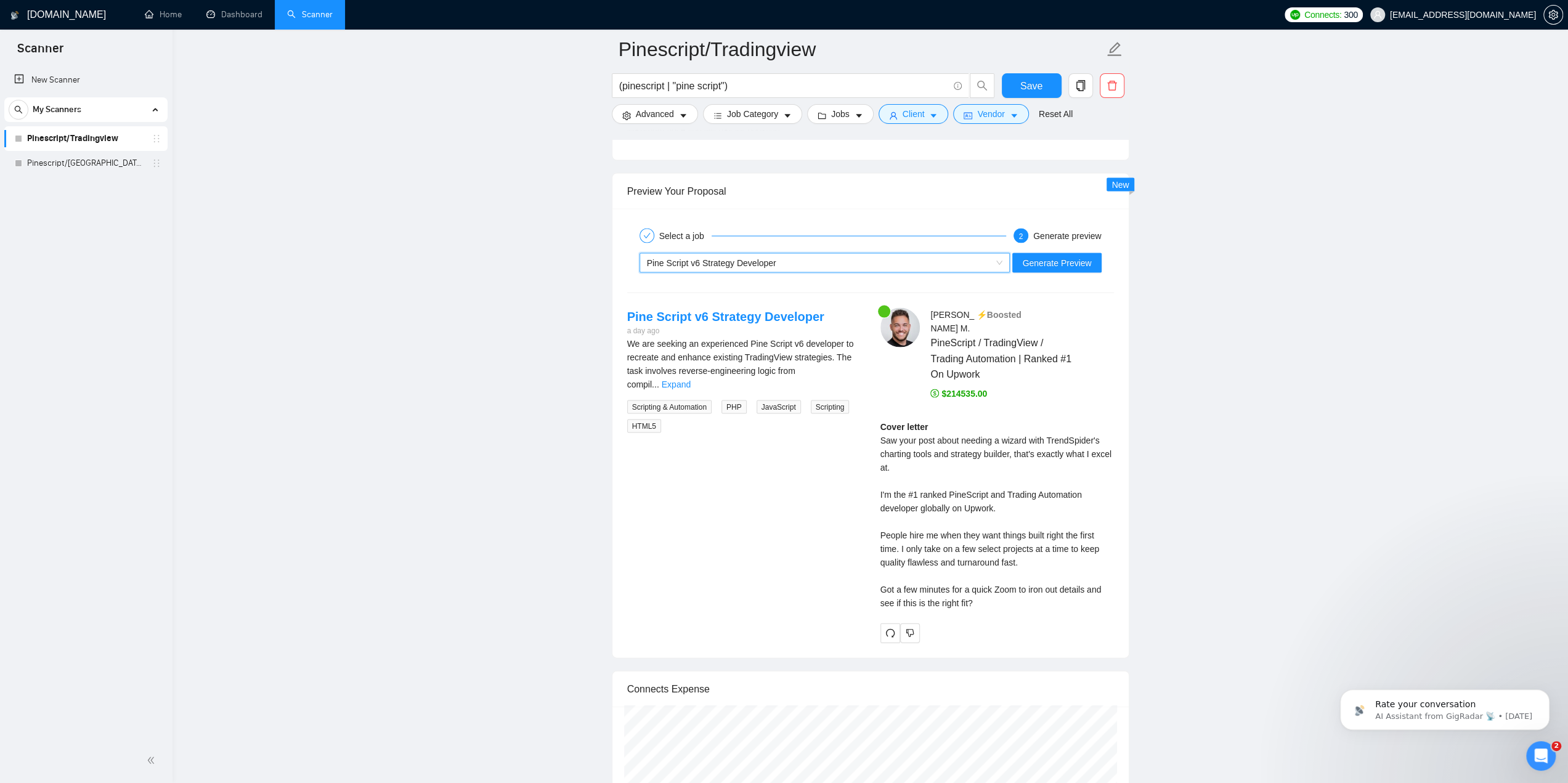
click at [928, 260] on div "Pine Script v6 Strategy Developer" at bounding box center [819, 263] width 345 height 19
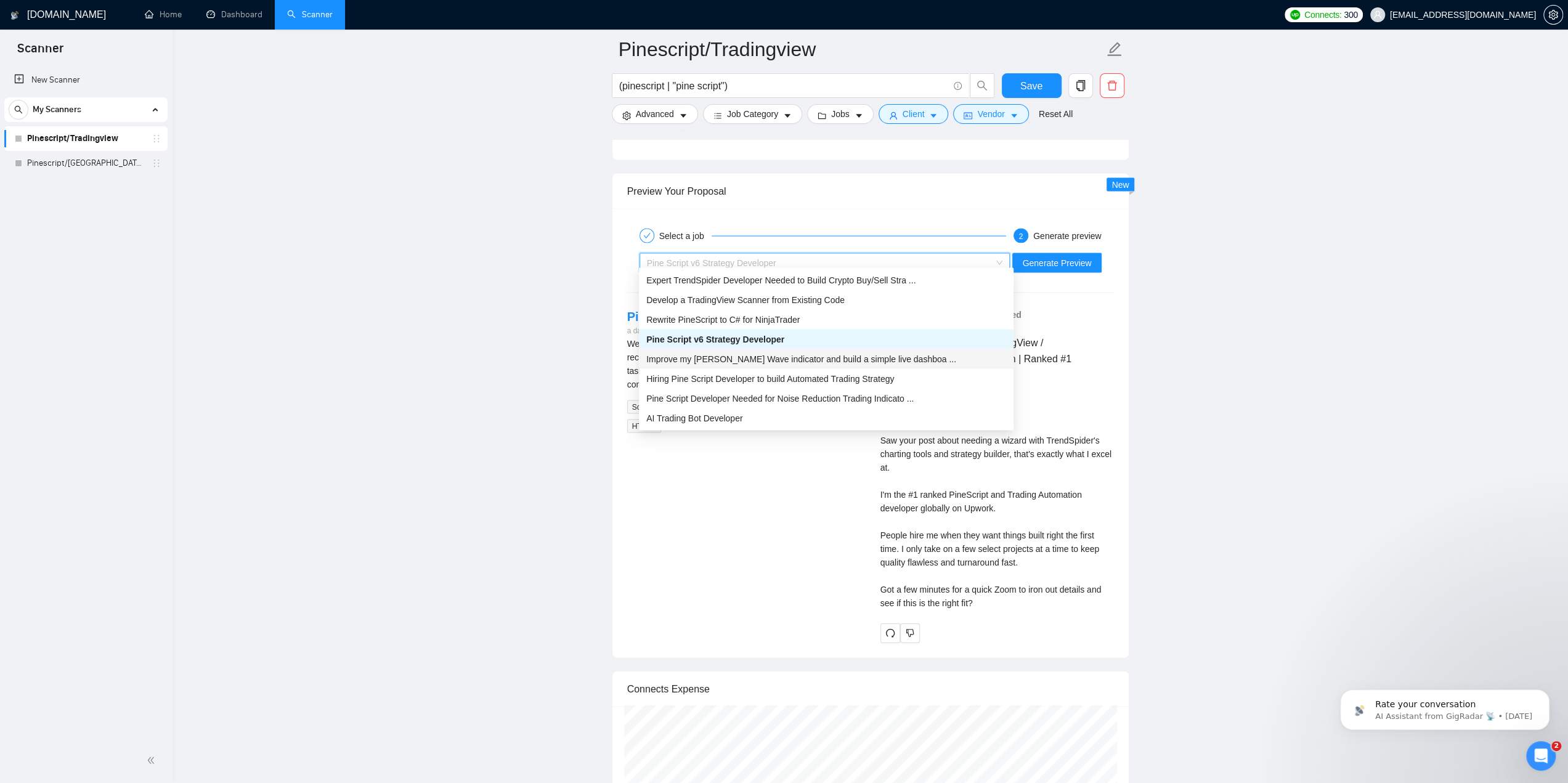
click at [786, 363] on span "Improve my [PERSON_NAME] Wave indicator and build a simple live dashboa ..." at bounding box center [801, 359] width 310 height 10
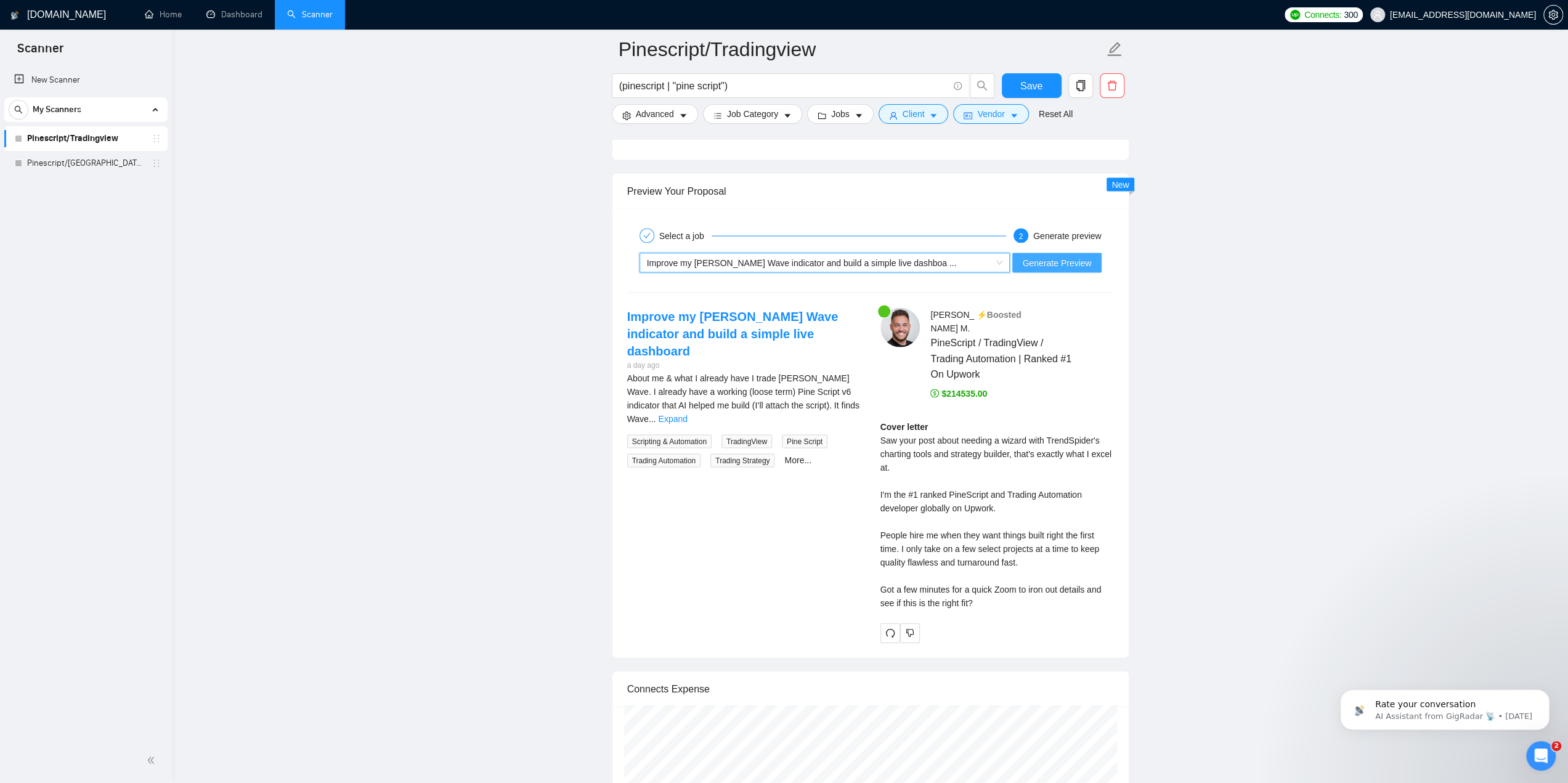
click at [1059, 259] on span "Generate Preview" at bounding box center [1057, 263] width 69 height 13
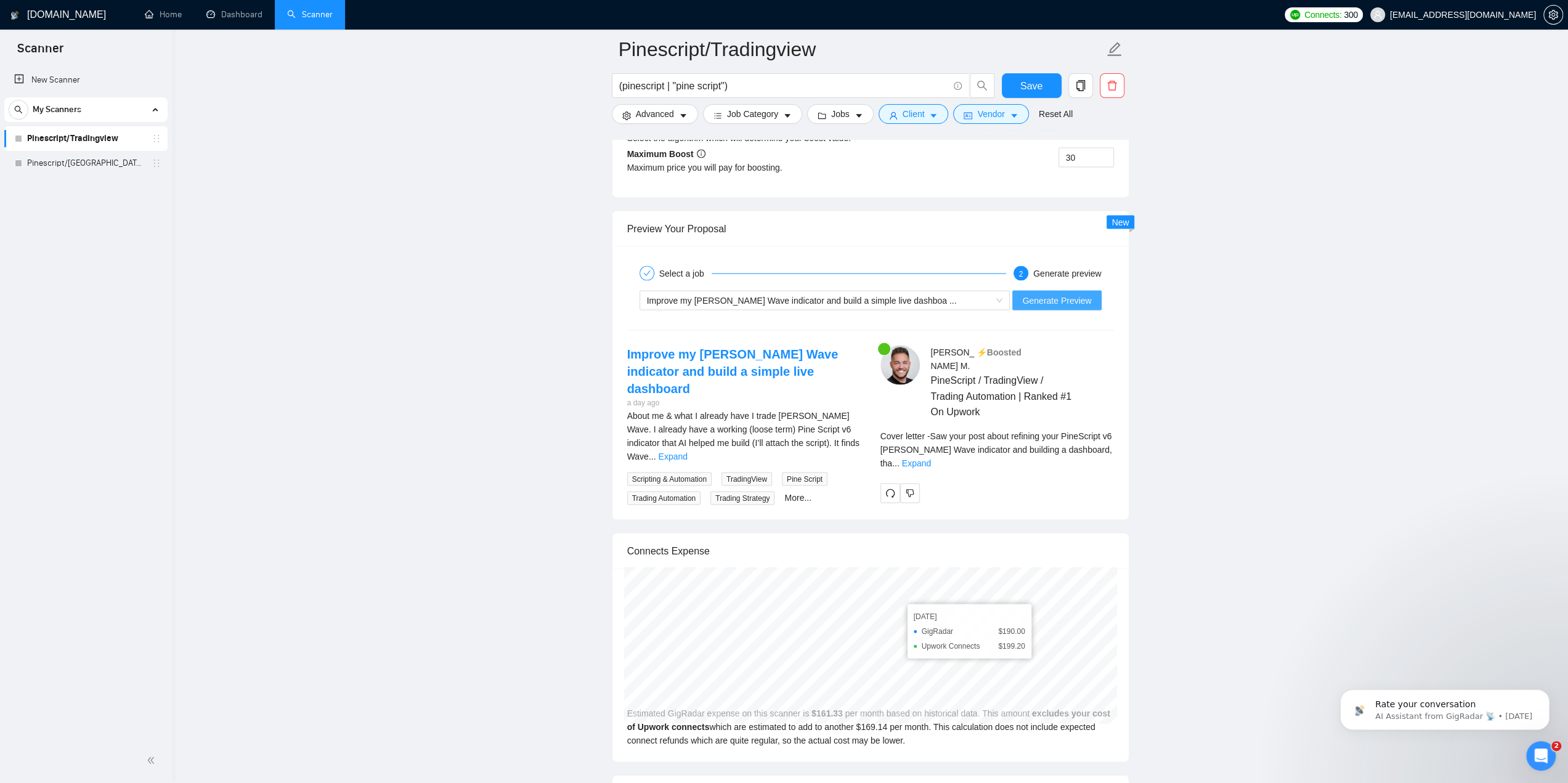
scroll to position [2374, 0]
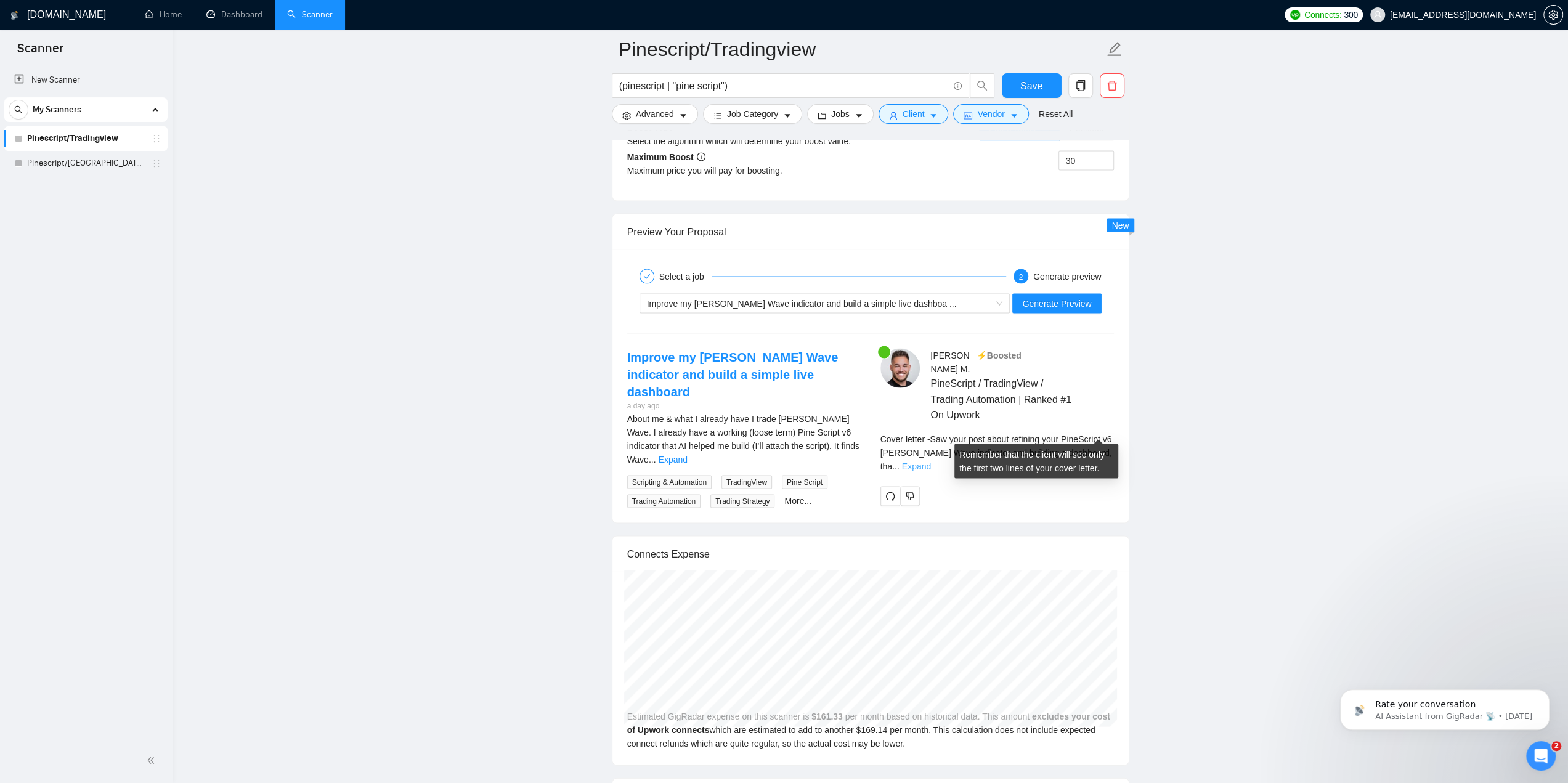
click at [931, 462] on link "Expand" at bounding box center [916, 467] width 29 height 10
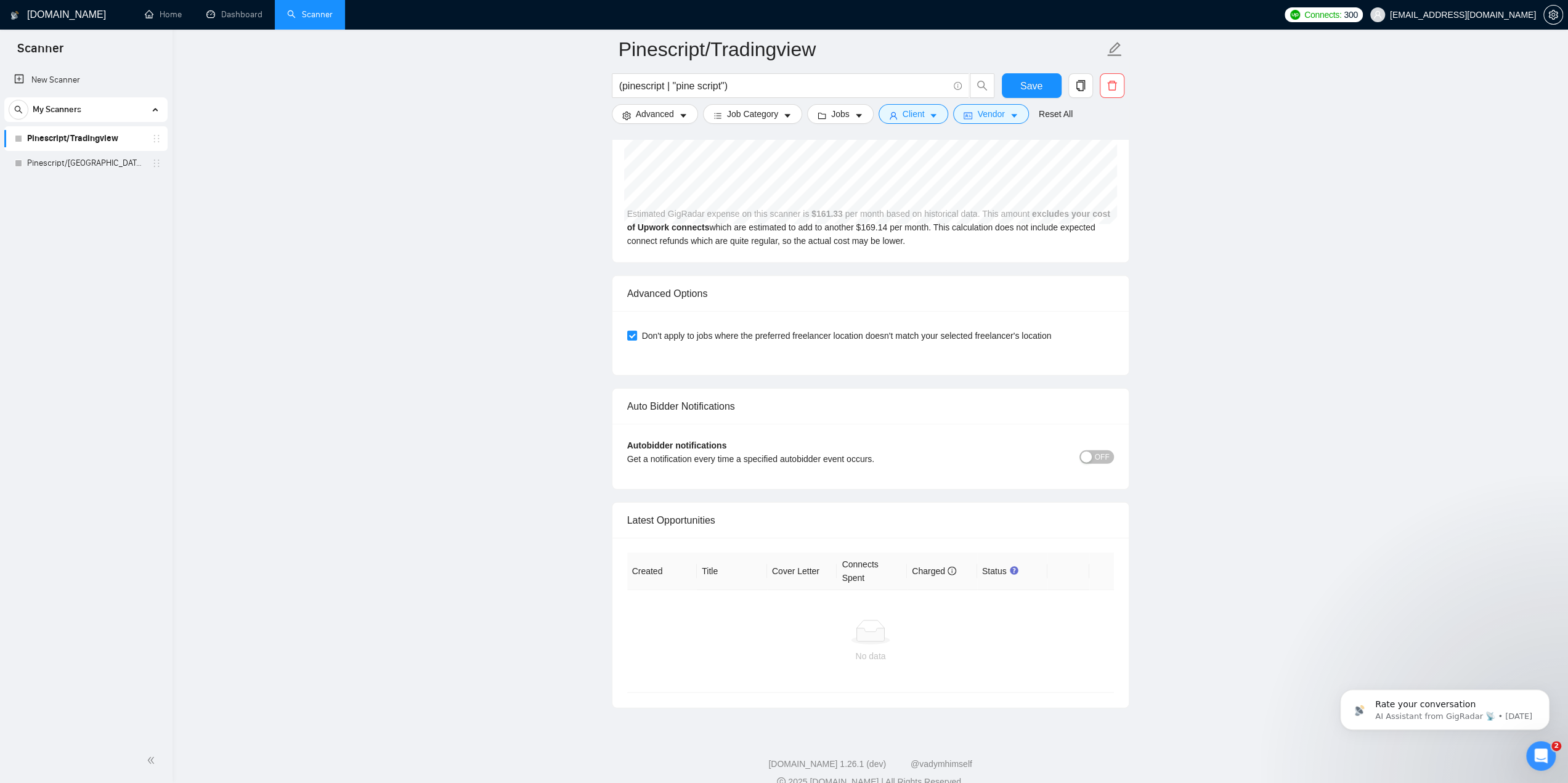
scroll to position [3039, 0]
click at [1101, 445] on span "OFF" at bounding box center [1102, 452] width 15 height 13
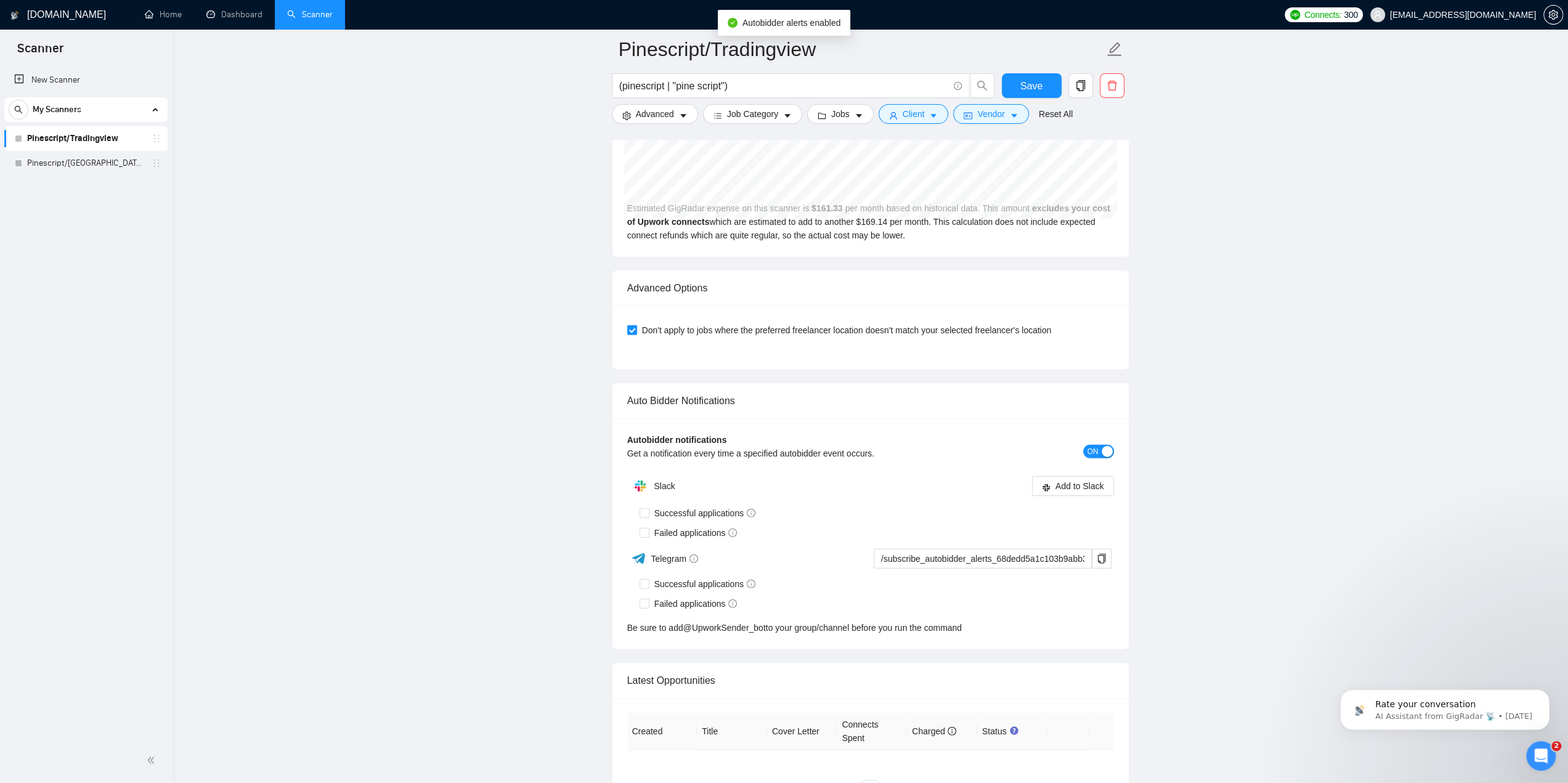
click at [1101, 445] on button "ON" at bounding box center [1098, 452] width 31 height 13
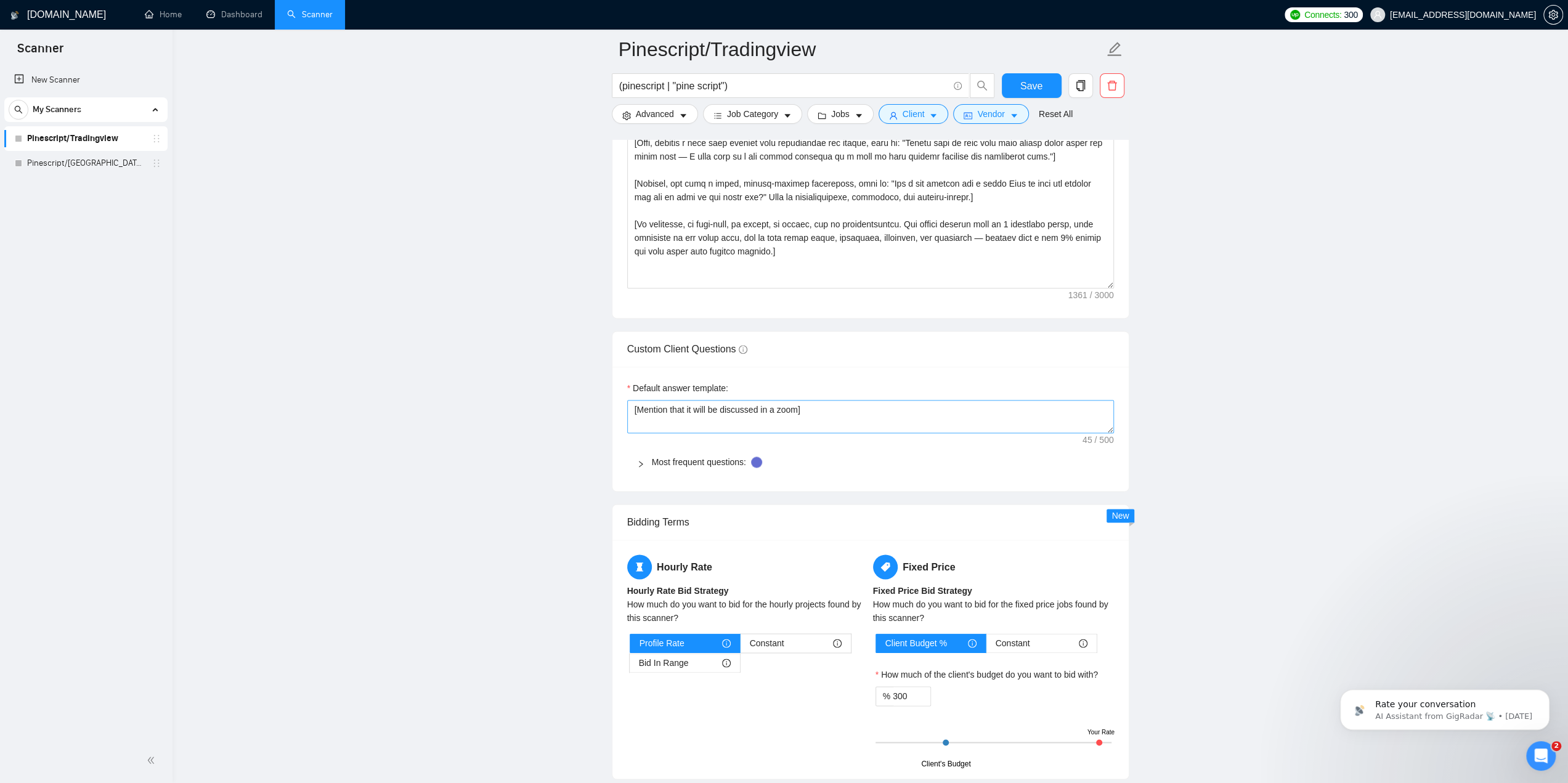
scroll to position [1622, 0]
click at [644, 458] on div at bounding box center [645, 463] width 15 height 13
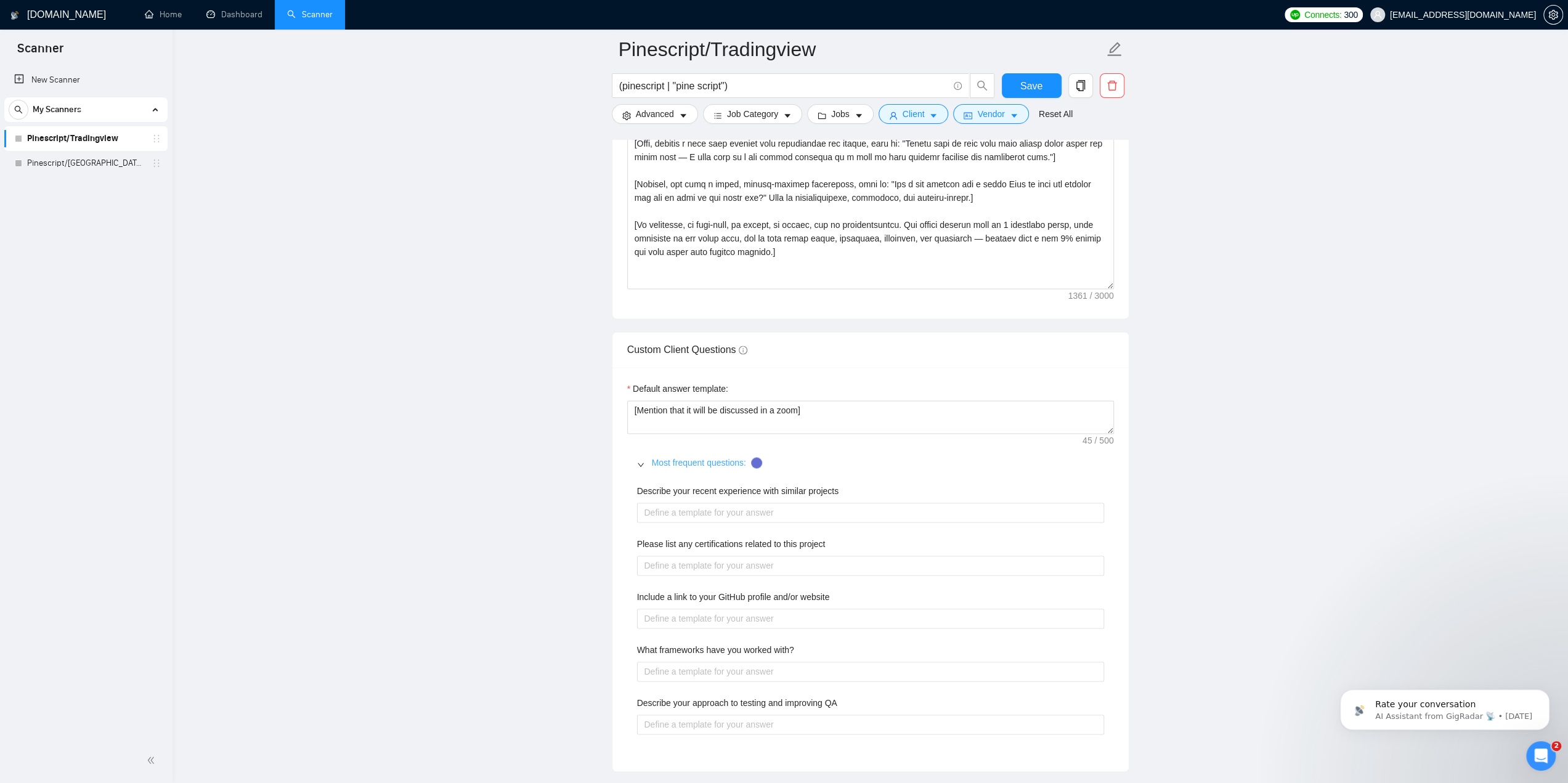
click at [654, 458] on link "Most frequent questions:" at bounding box center [699, 463] width 94 height 10
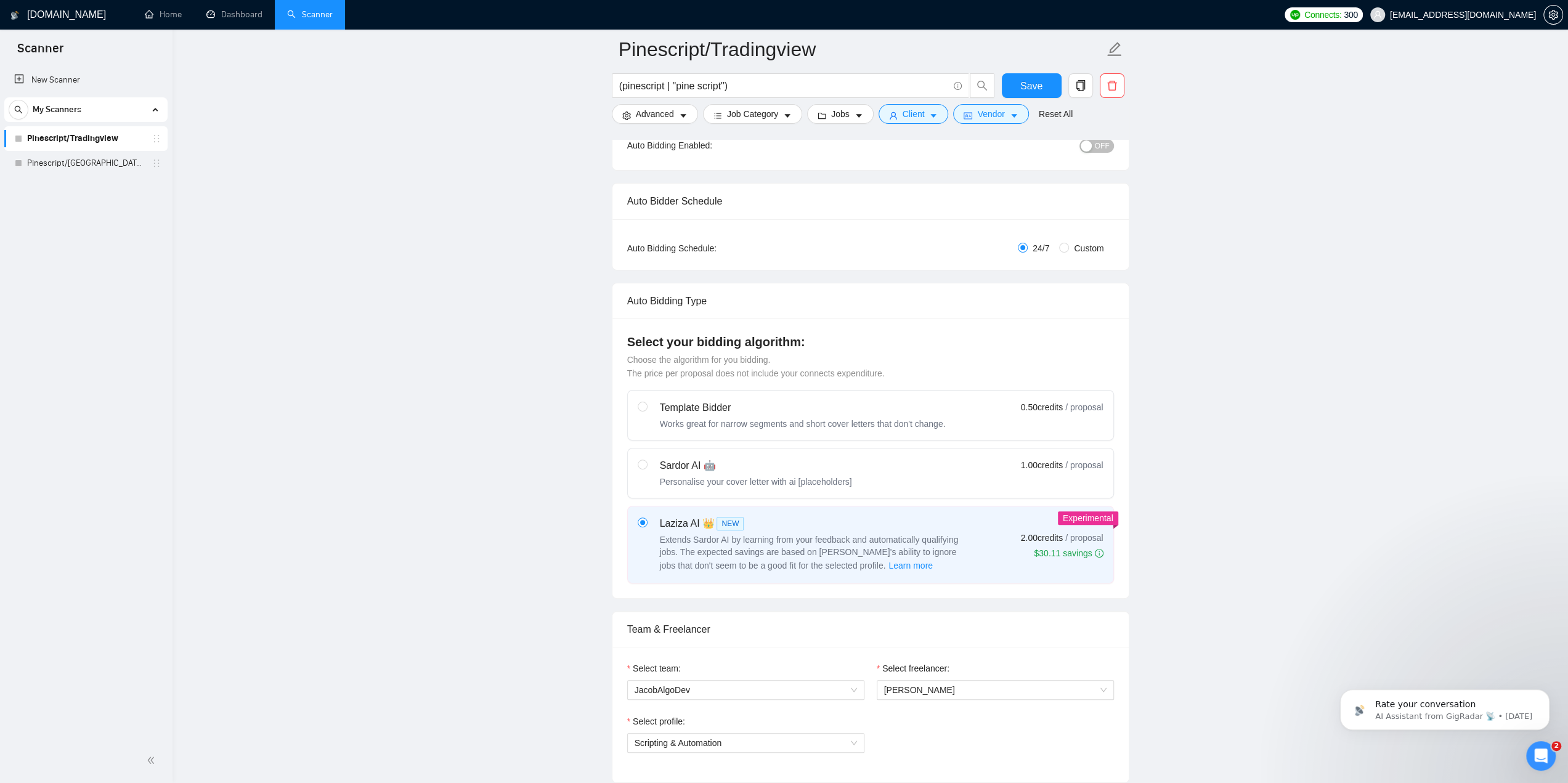
scroll to position [0, 0]
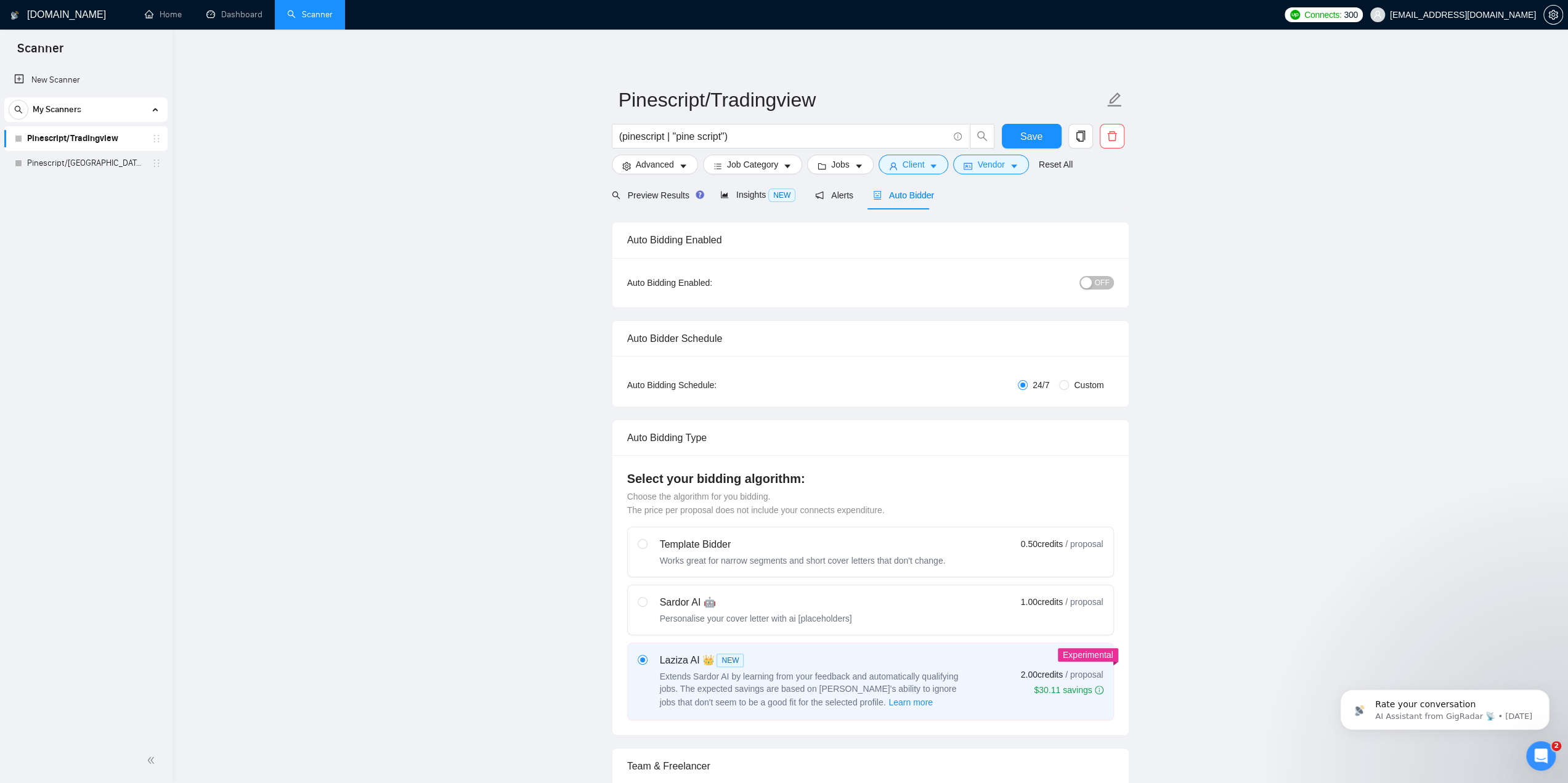
click at [1101, 285] on span "OFF" at bounding box center [1102, 283] width 15 height 13
click at [1037, 142] on span "Save" at bounding box center [1032, 136] width 22 height 15
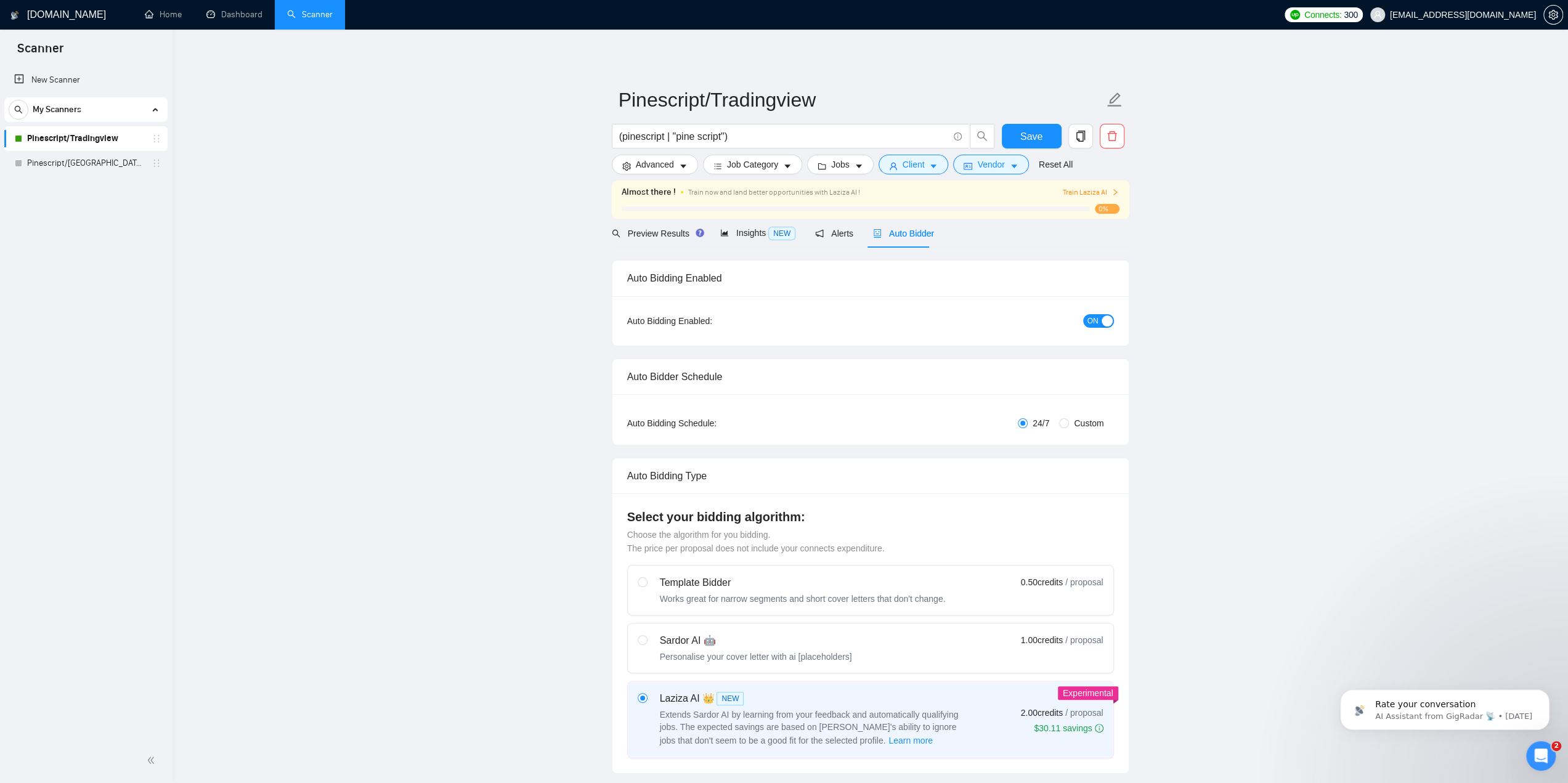
click at [1083, 194] on span "Train Laziza AI" at bounding box center [1090, 193] width 56 height 12
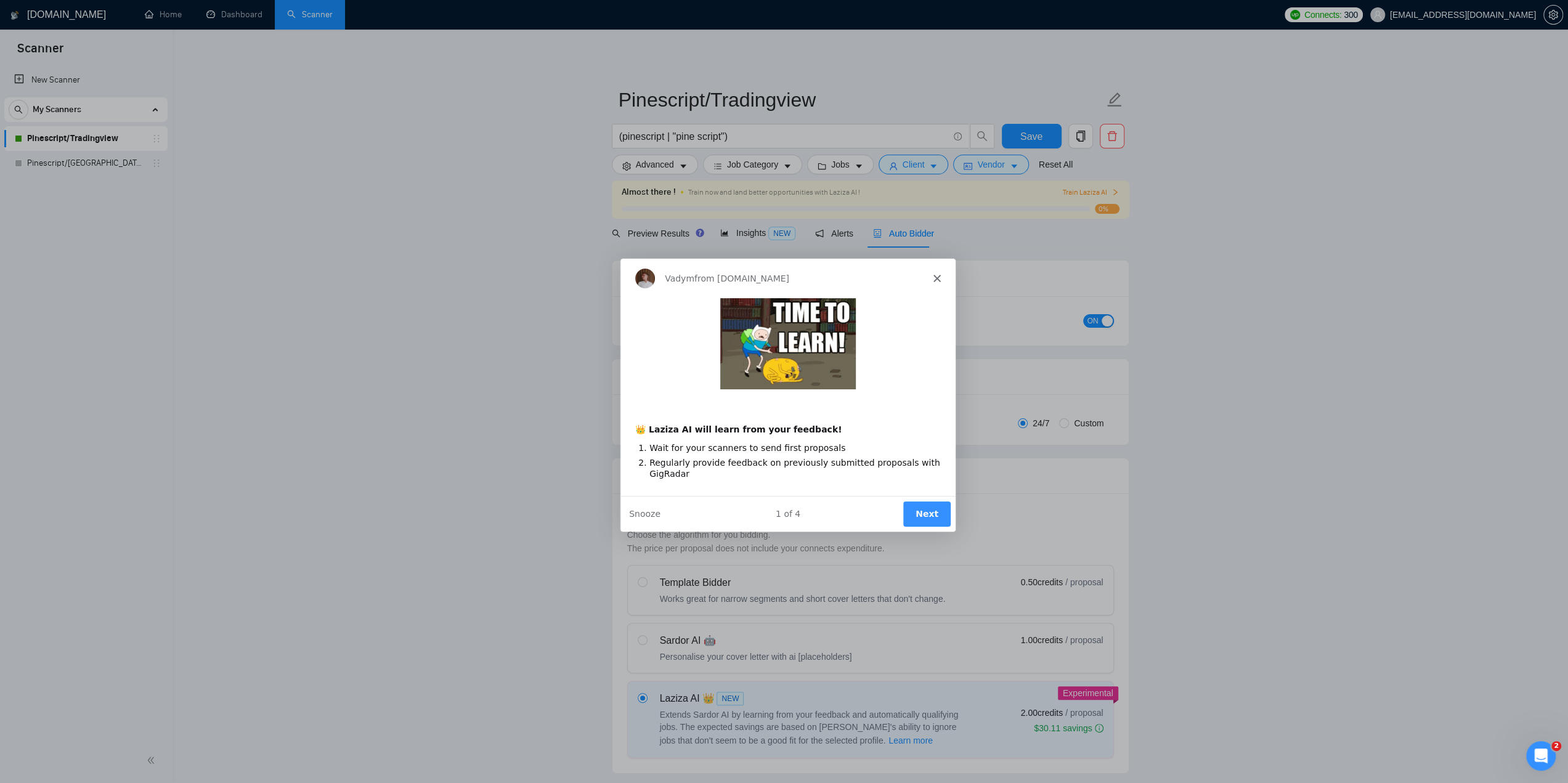
click at [920, 511] on button "Next" at bounding box center [926, 514] width 47 height 25
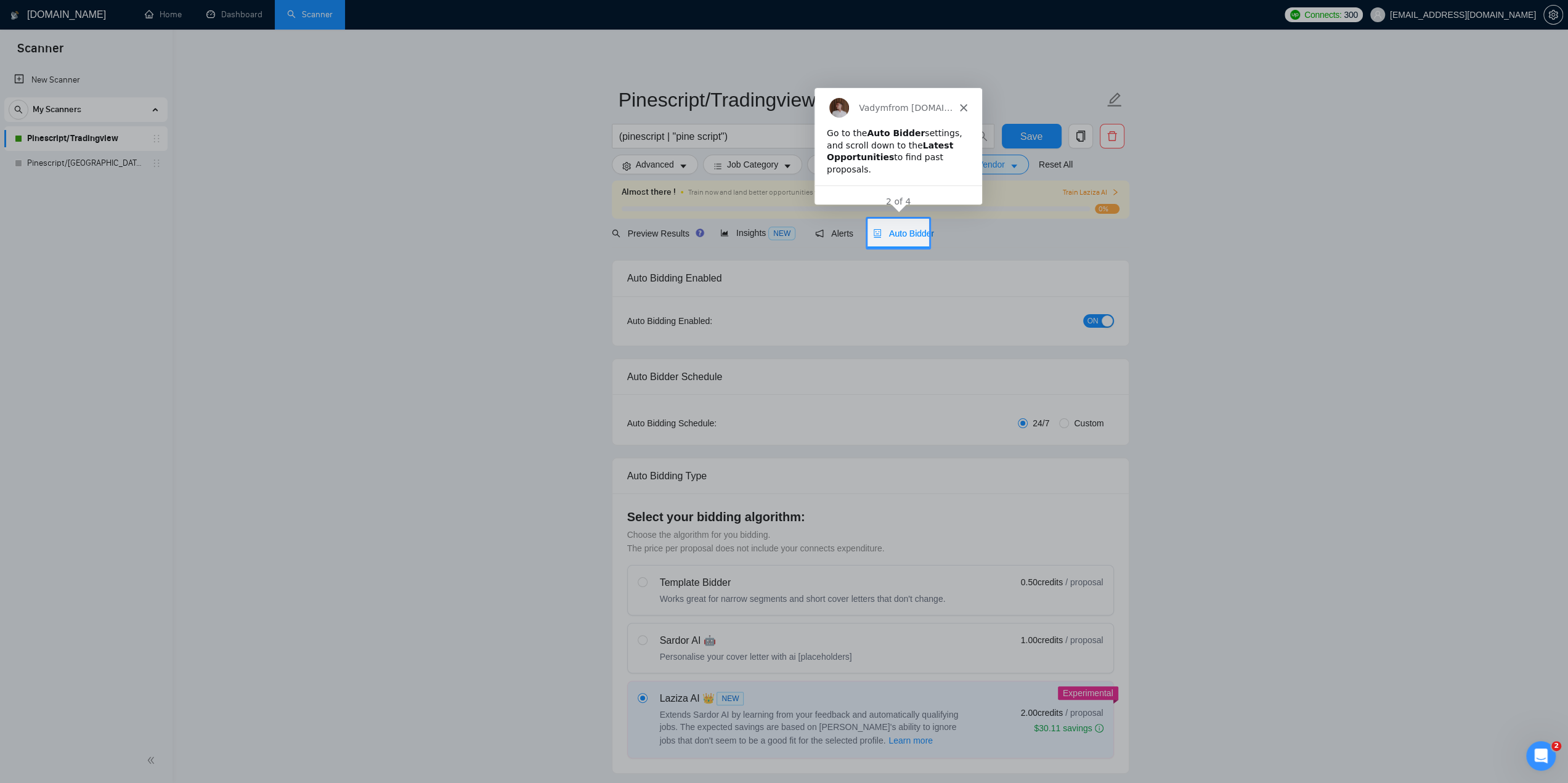
click at [905, 235] on span "Auto Bidder" at bounding box center [903, 234] width 61 height 10
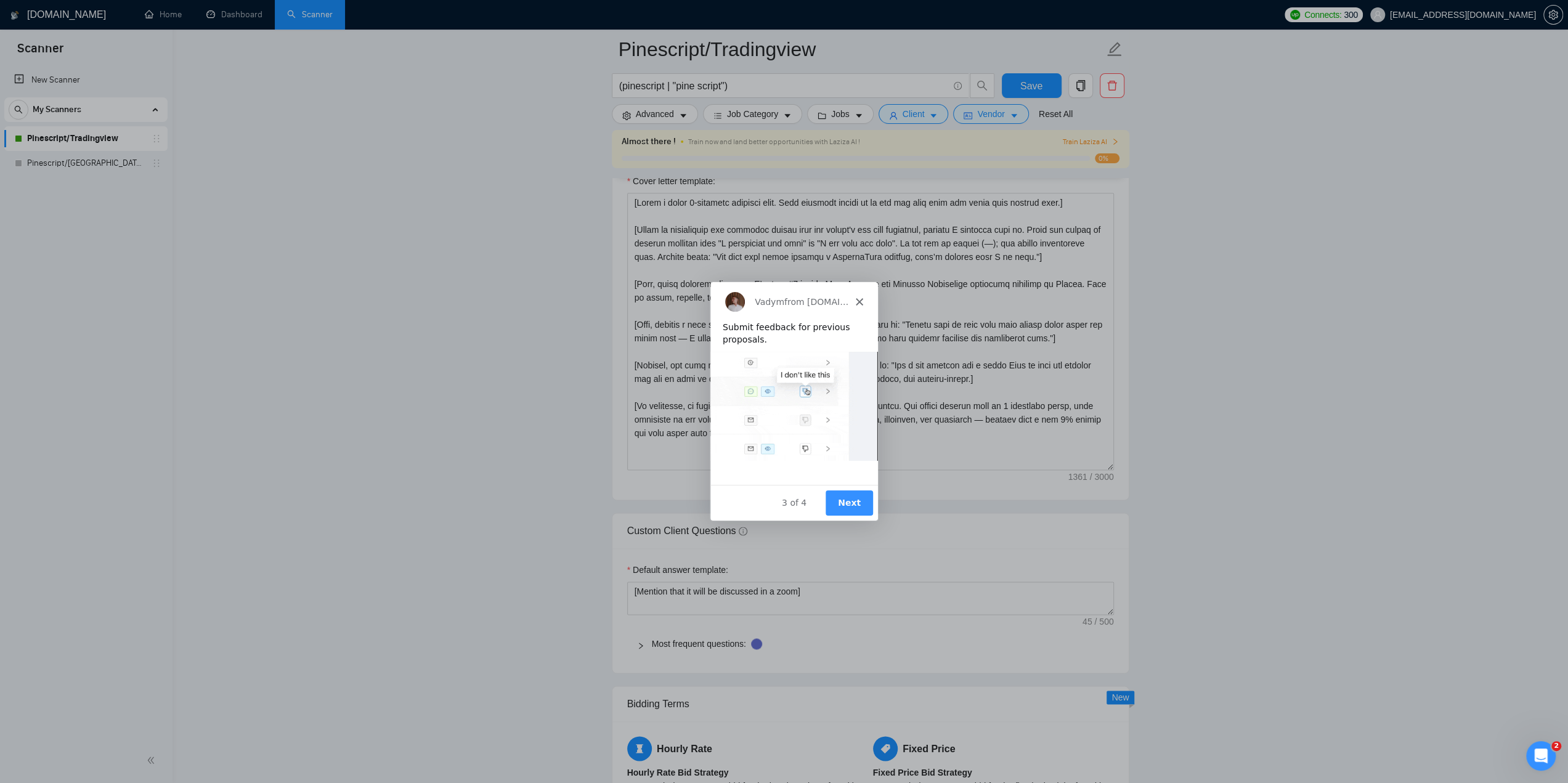
click at [805, 392] on img "Intercom messenger" at bounding box center [792, 406] width 167 height 109
click at [845, 503] on button "Next" at bounding box center [848, 503] width 47 height 25
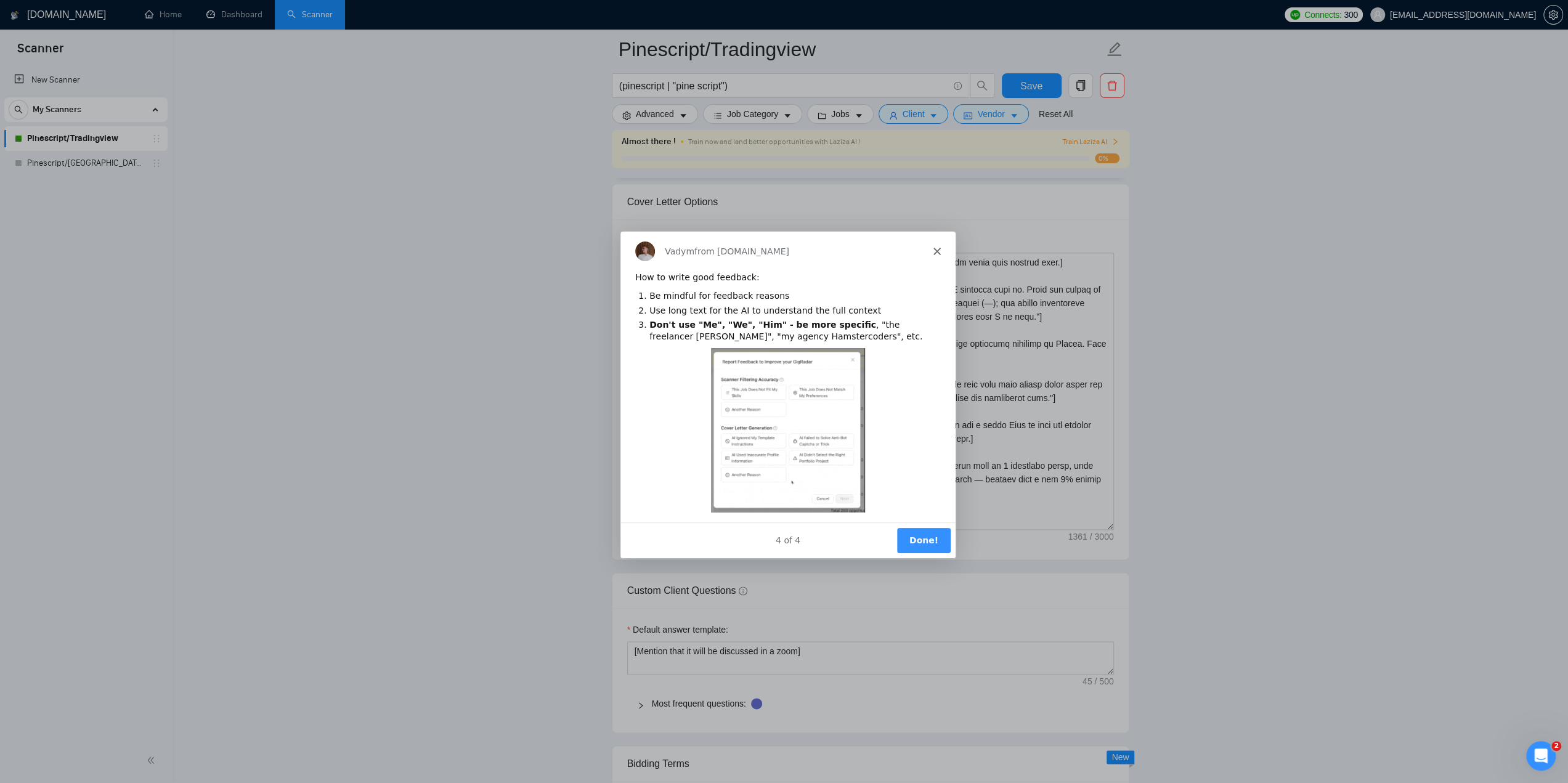
scroll to position [1417, 0]
click at [917, 539] on button "Done!" at bounding box center [923, 540] width 54 height 25
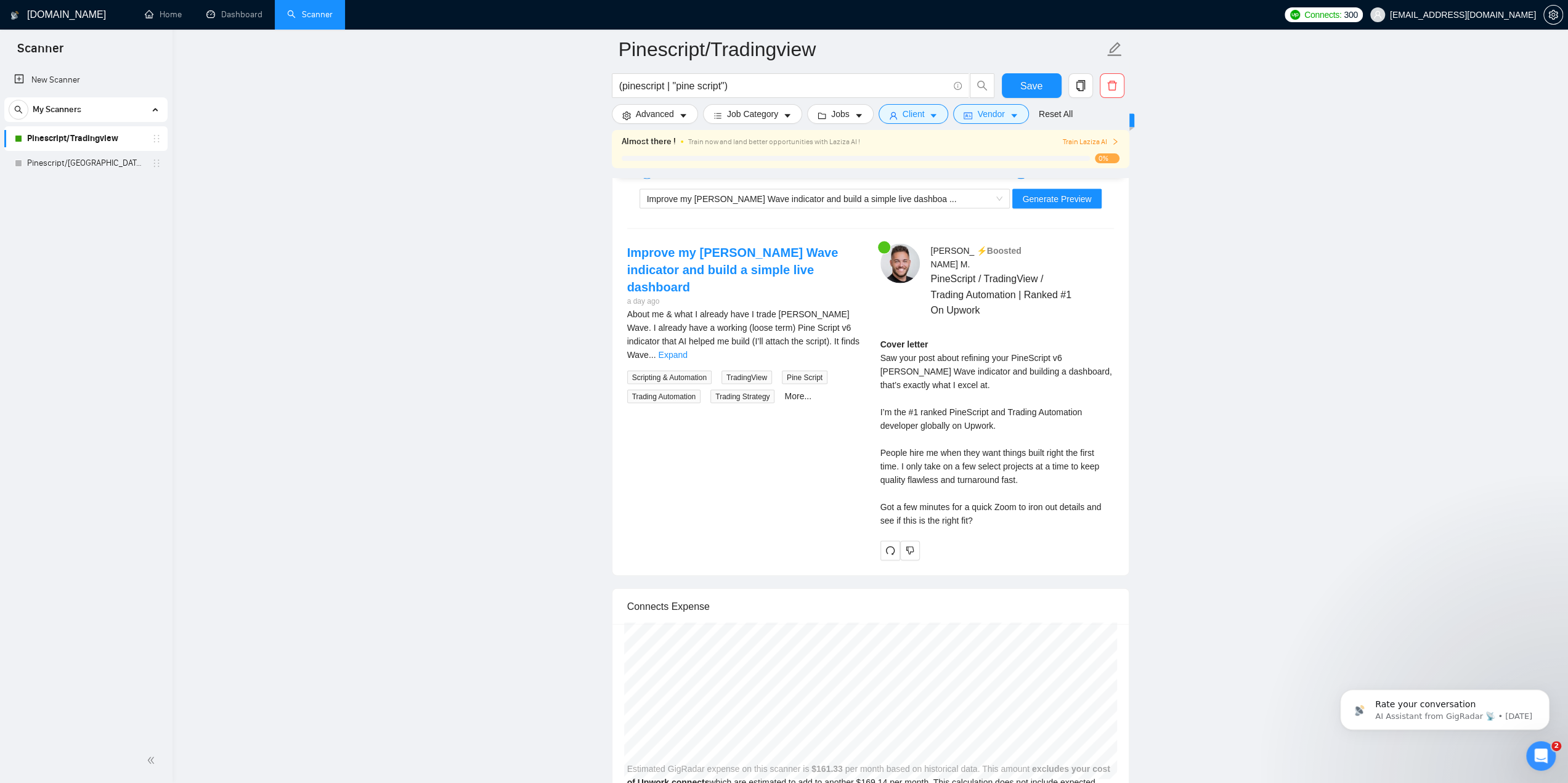
scroll to position [2404, 0]
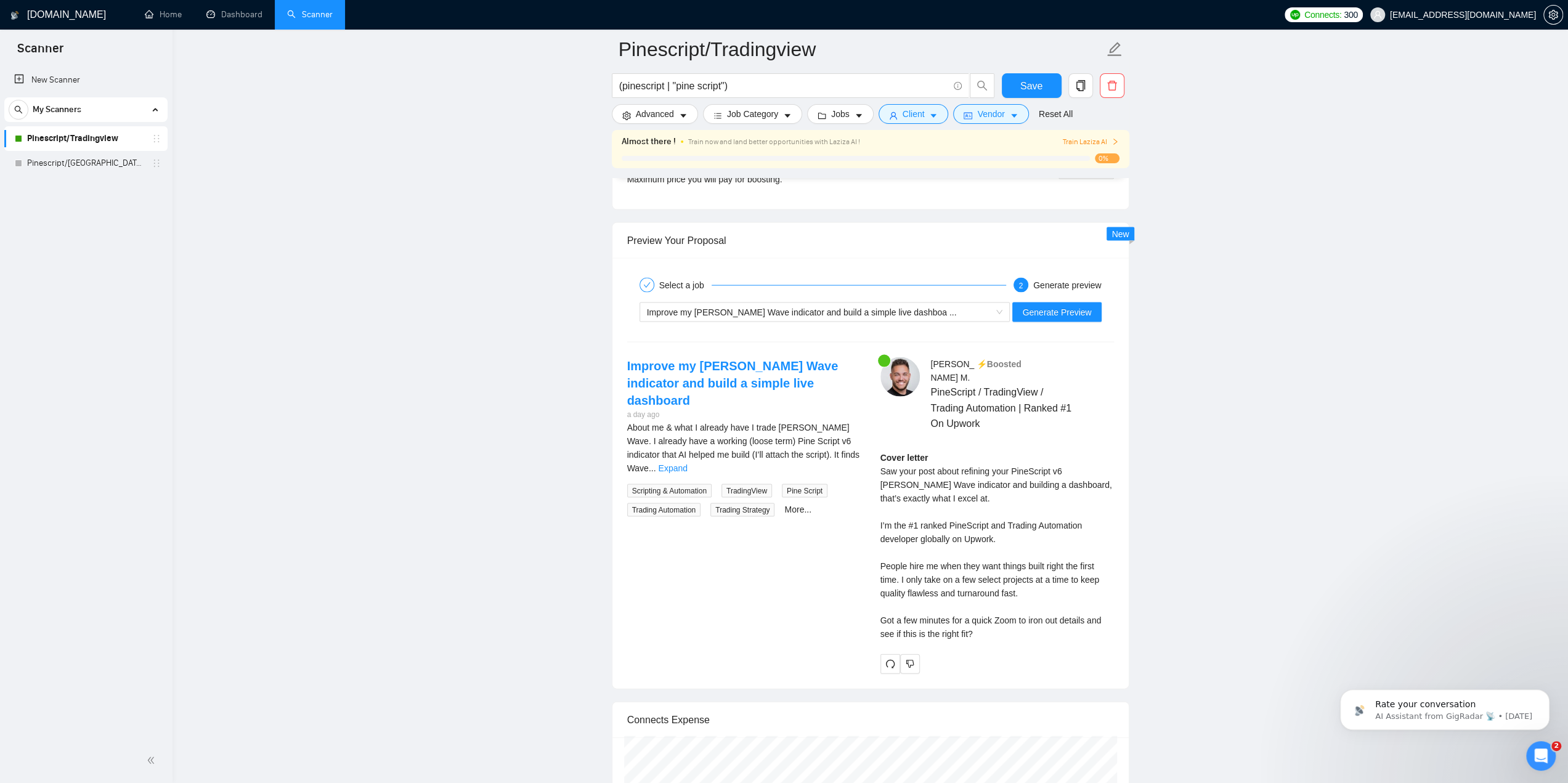
click at [1112, 138] on icon "right" at bounding box center [1115, 141] width 8 height 8
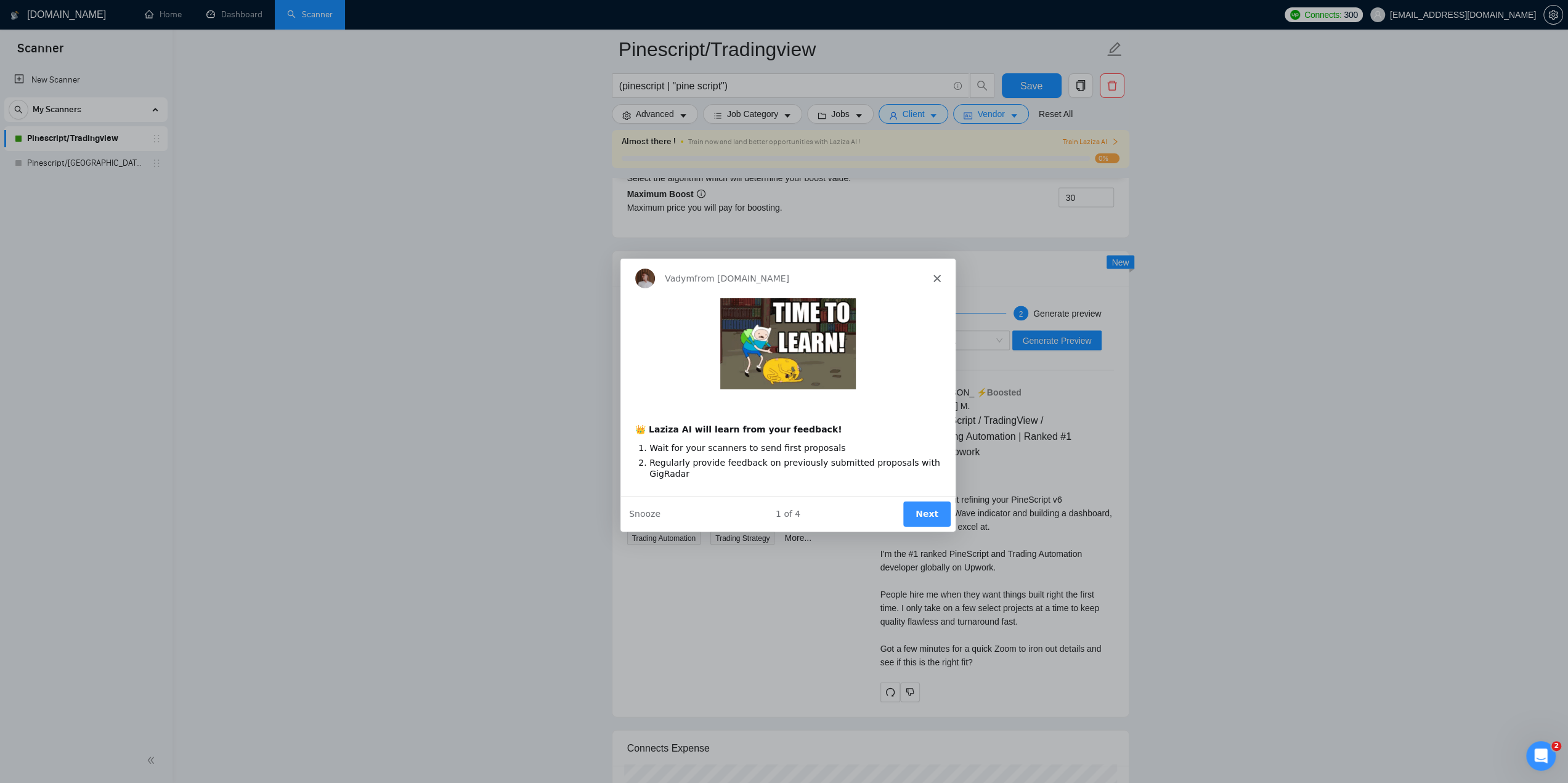
scroll to position [2342, 0]
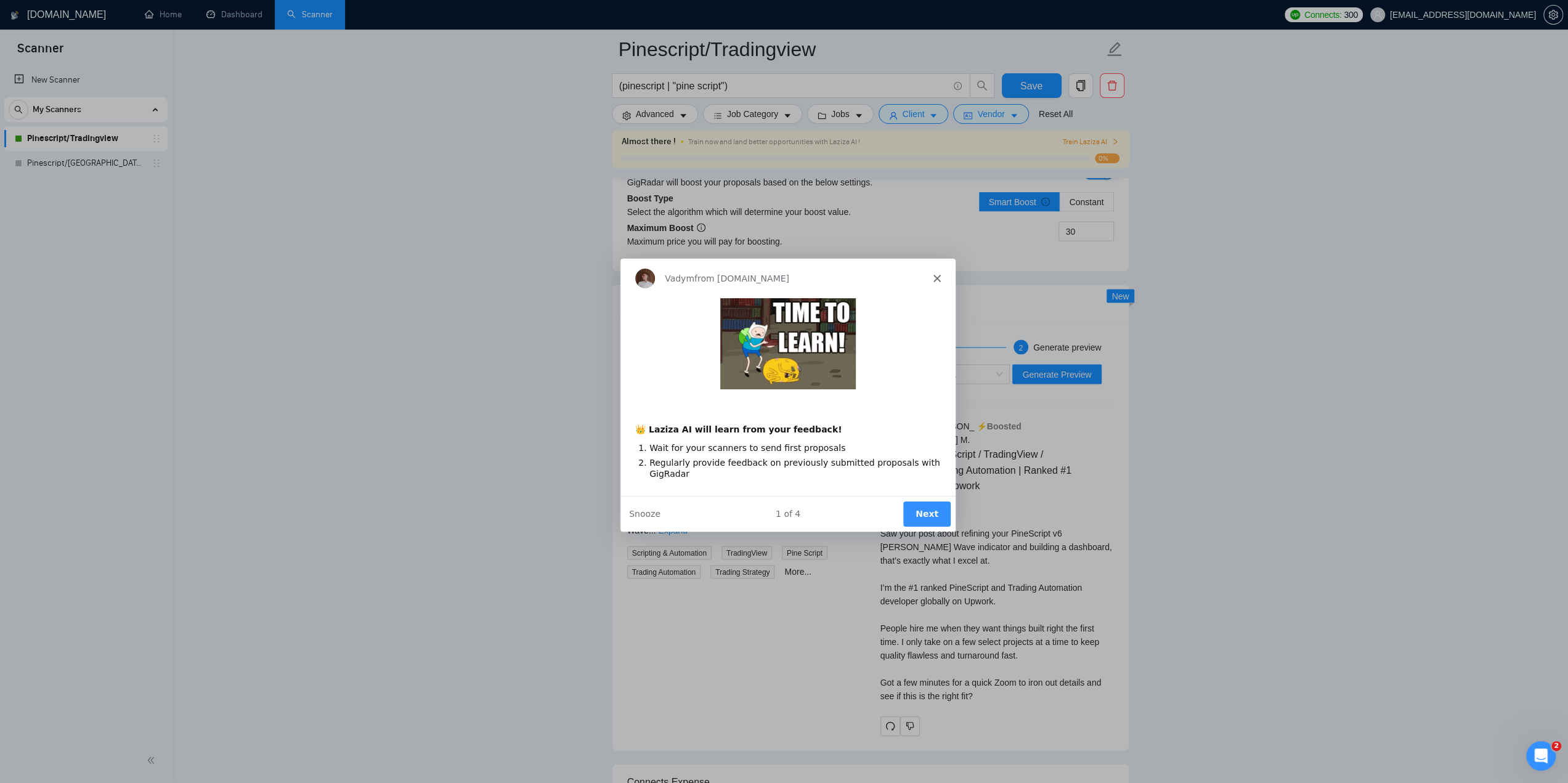
click at [932, 276] on polygon "Close" at bounding box center [936, 278] width 8 height 8
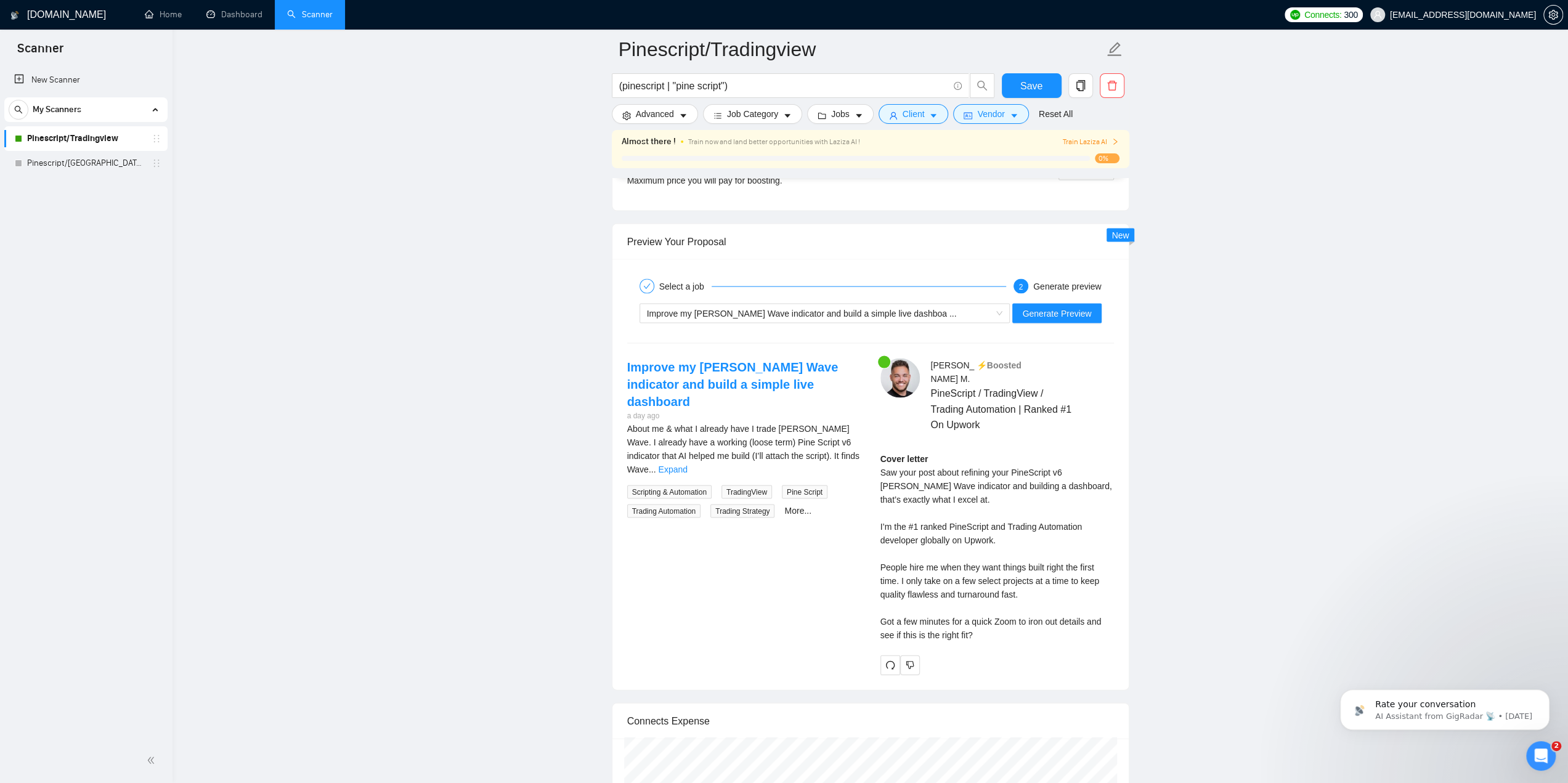
scroll to position [2404, 0]
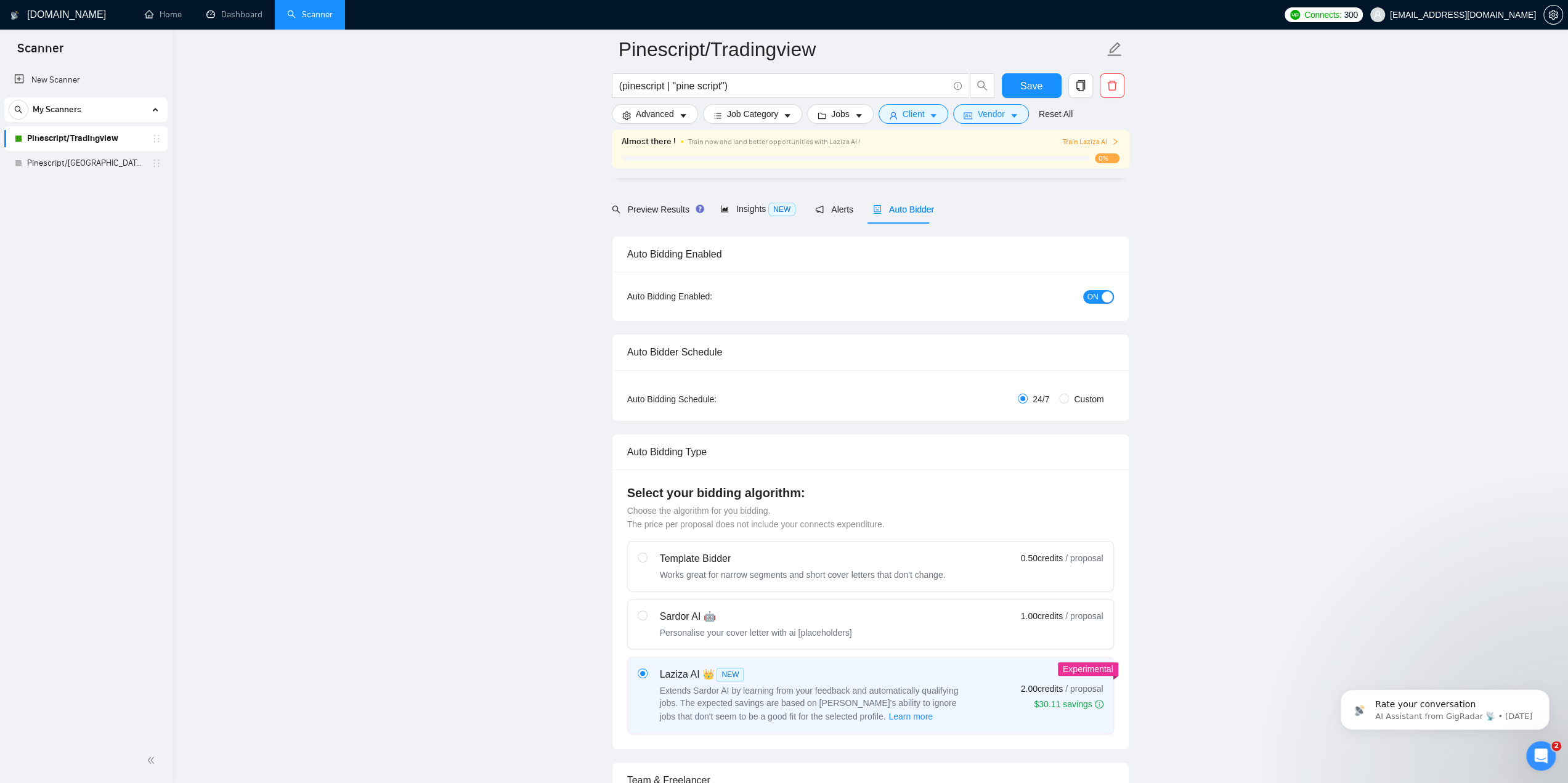
scroll to position [61, 0]
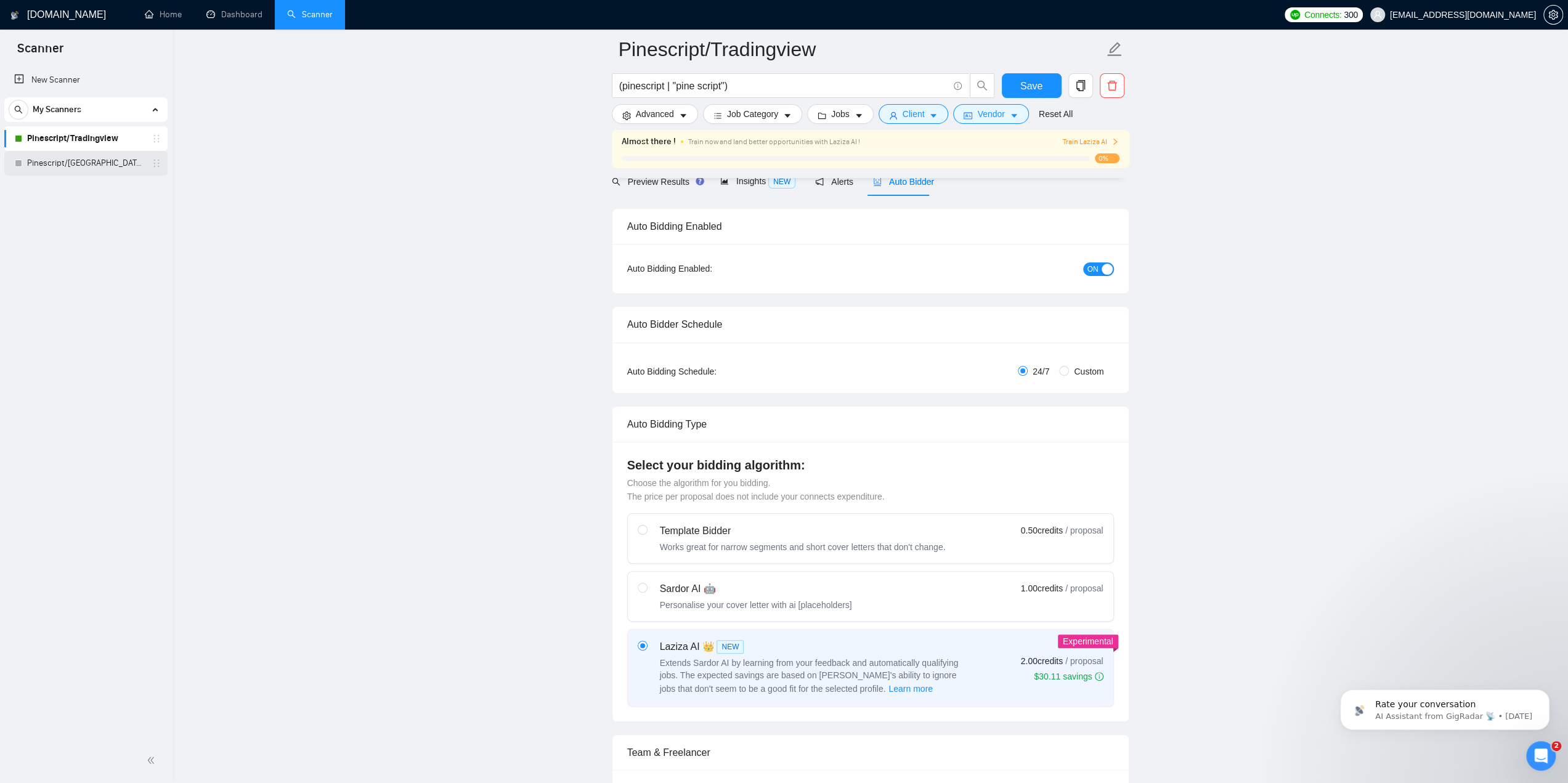
drag, startPoint x: 114, startPoint y: 165, endPoint x: 123, endPoint y: 165, distance: 9.0
click at [114, 165] on link "Pinescript/[GEOGRAPHIC_DATA] (US ONLY)" at bounding box center [85, 163] width 117 height 24
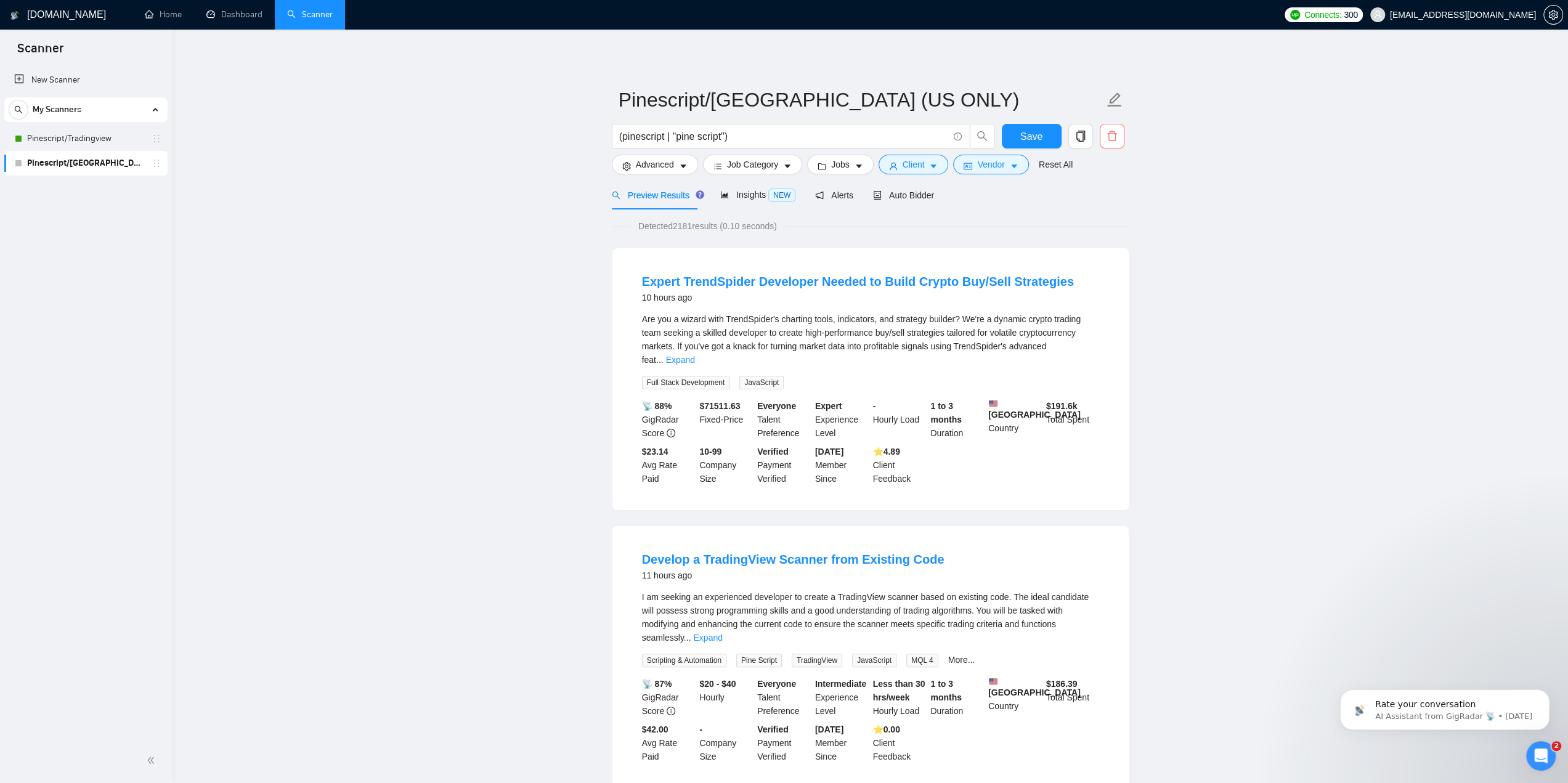
click at [1113, 136] on icon "delete" at bounding box center [1111, 135] width 11 height 11
click at [1106, 197] on span "Yes" at bounding box center [1104, 198] width 14 height 13
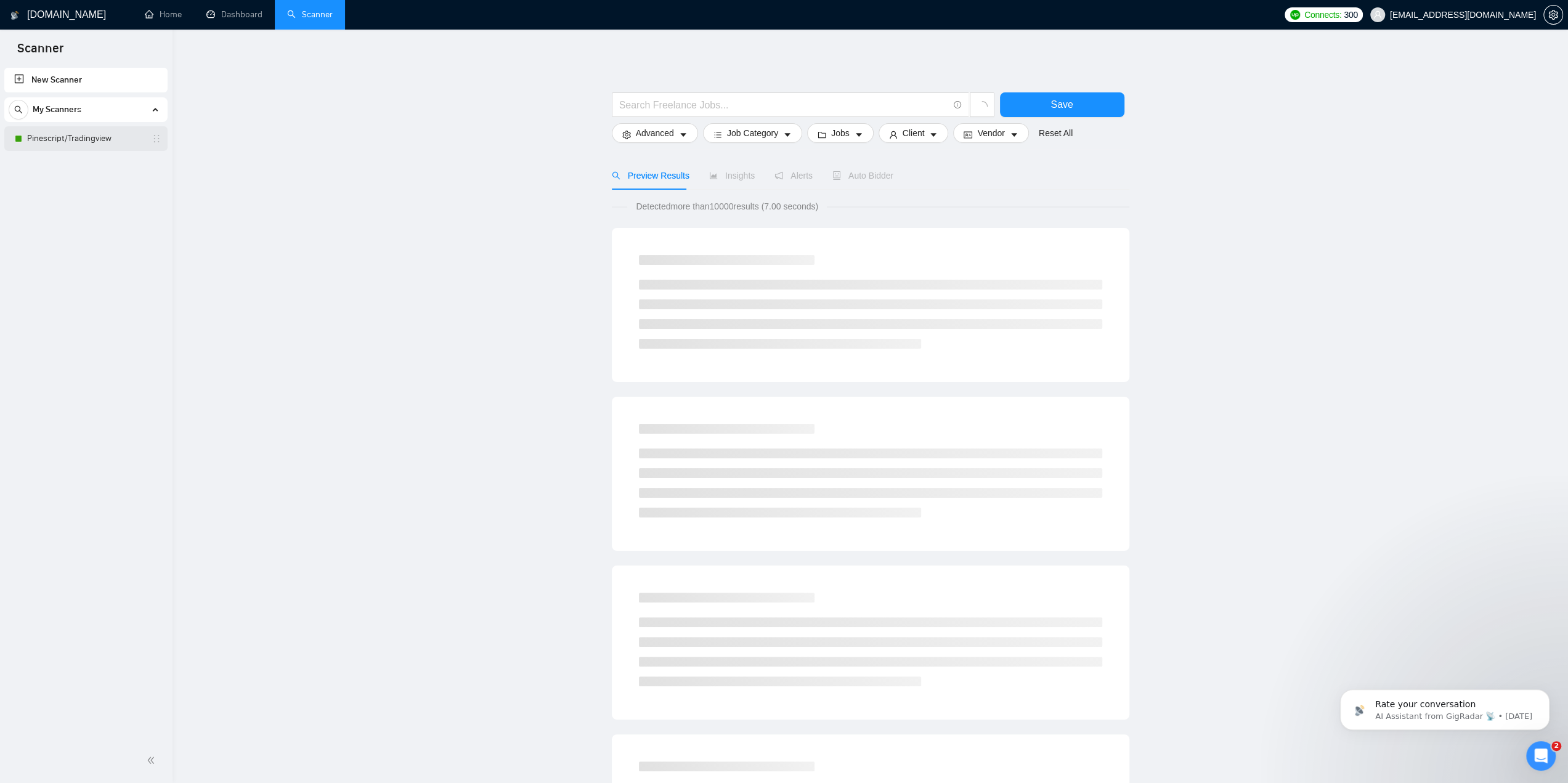
click at [100, 136] on link "Pinescript/Tradingview" at bounding box center [85, 138] width 117 height 24
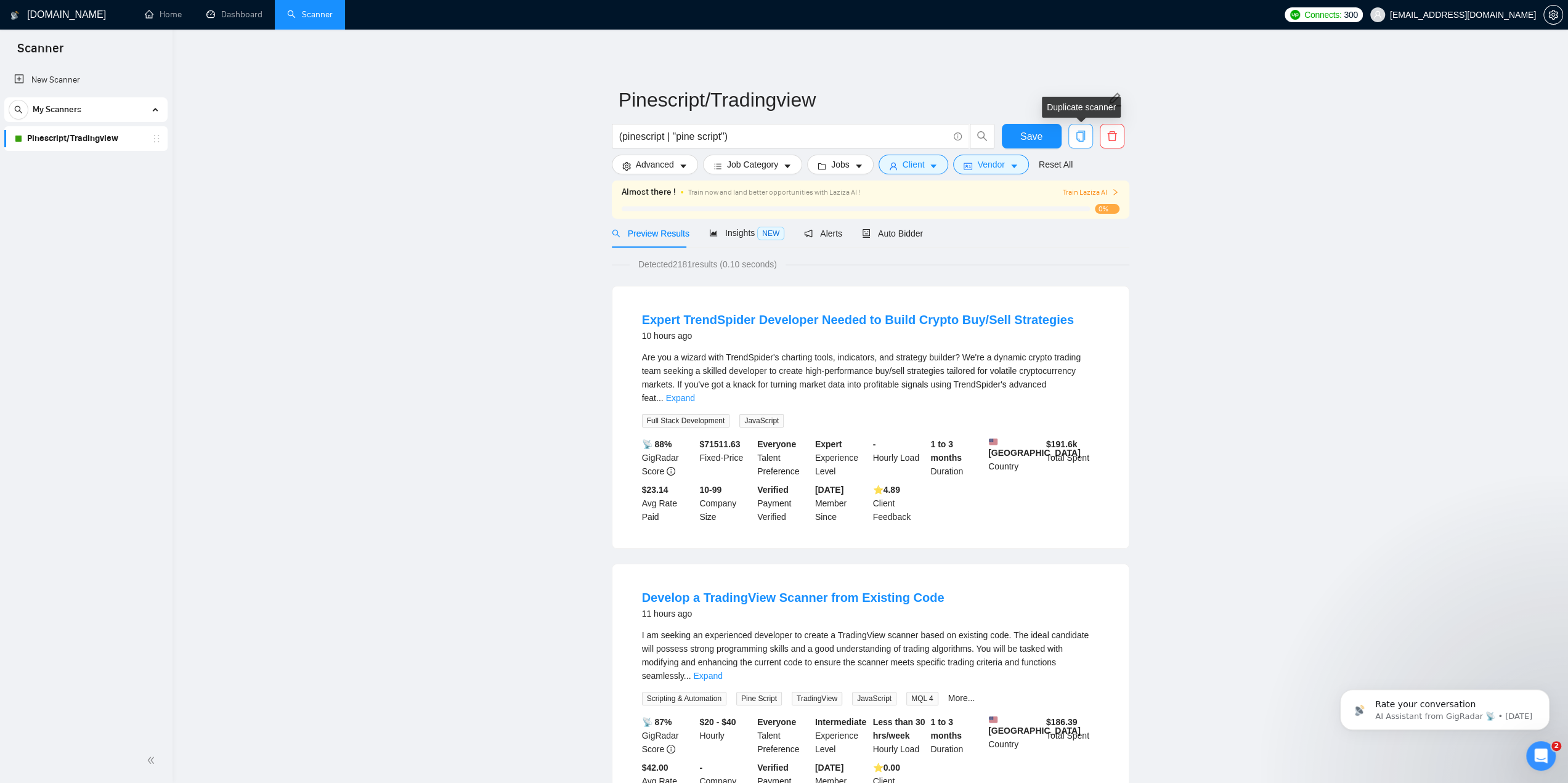
click at [1077, 131] on icon "copy" at bounding box center [1080, 135] width 11 height 11
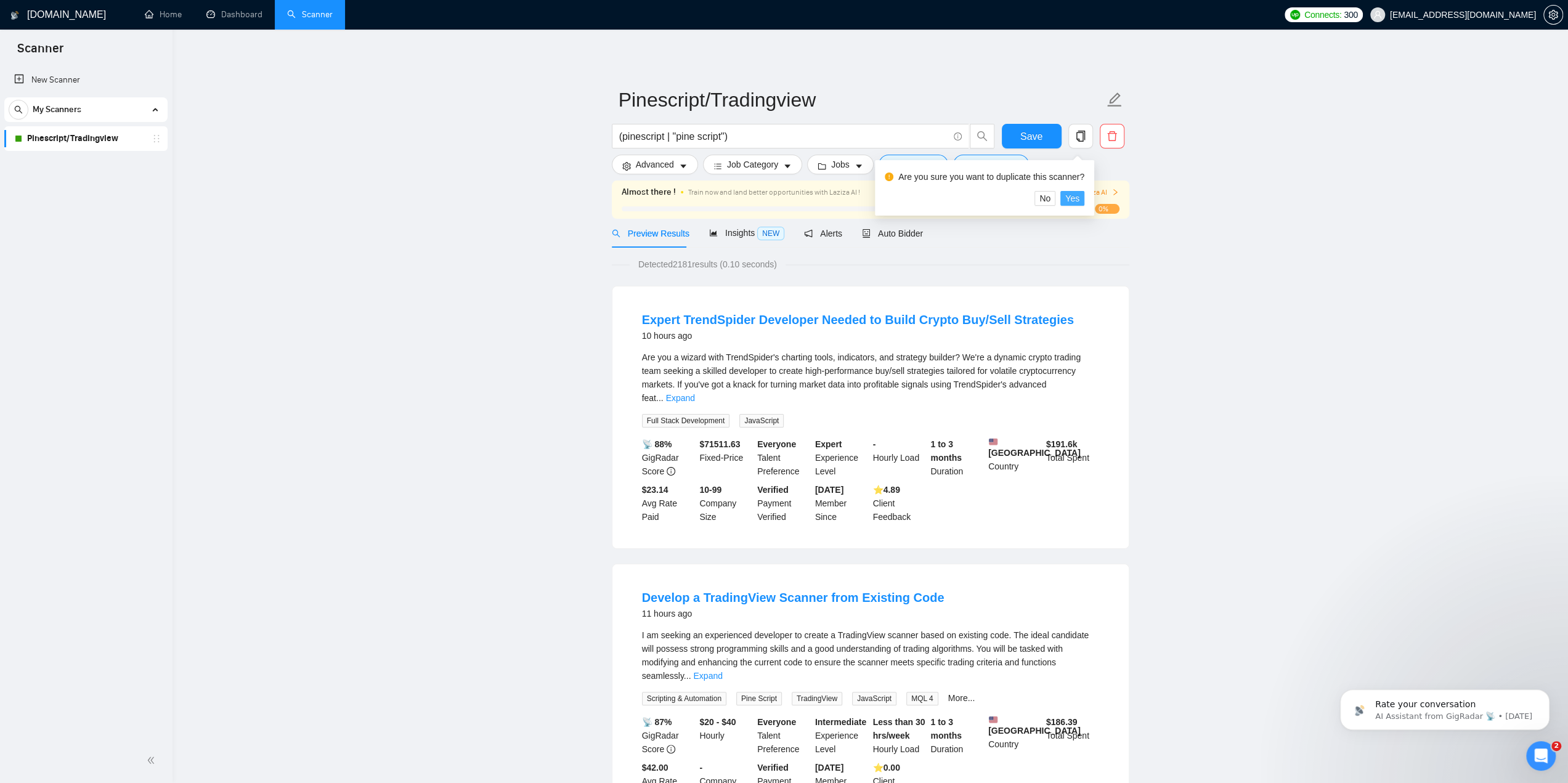
click at [1071, 199] on span "Yes" at bounding box center [1072, 198] width 14 height 13
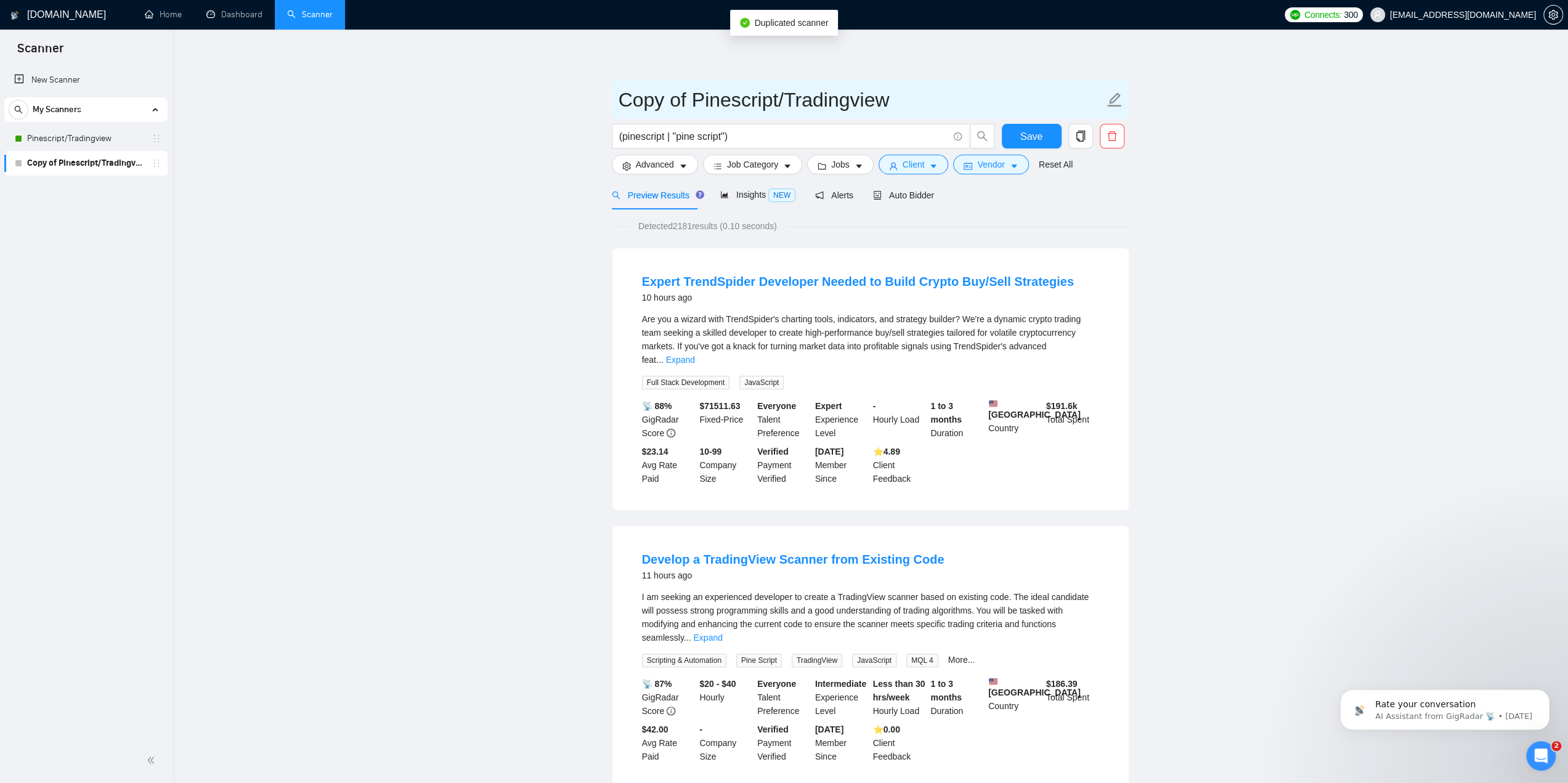
click at [899, 105] on input "Copy of Pinescript/Tradingview" at bounding box center [861, 99] width 485 height 31
type input "Pinescript/Tradingview ([GEOGRAPHIC_DATA] Only)"
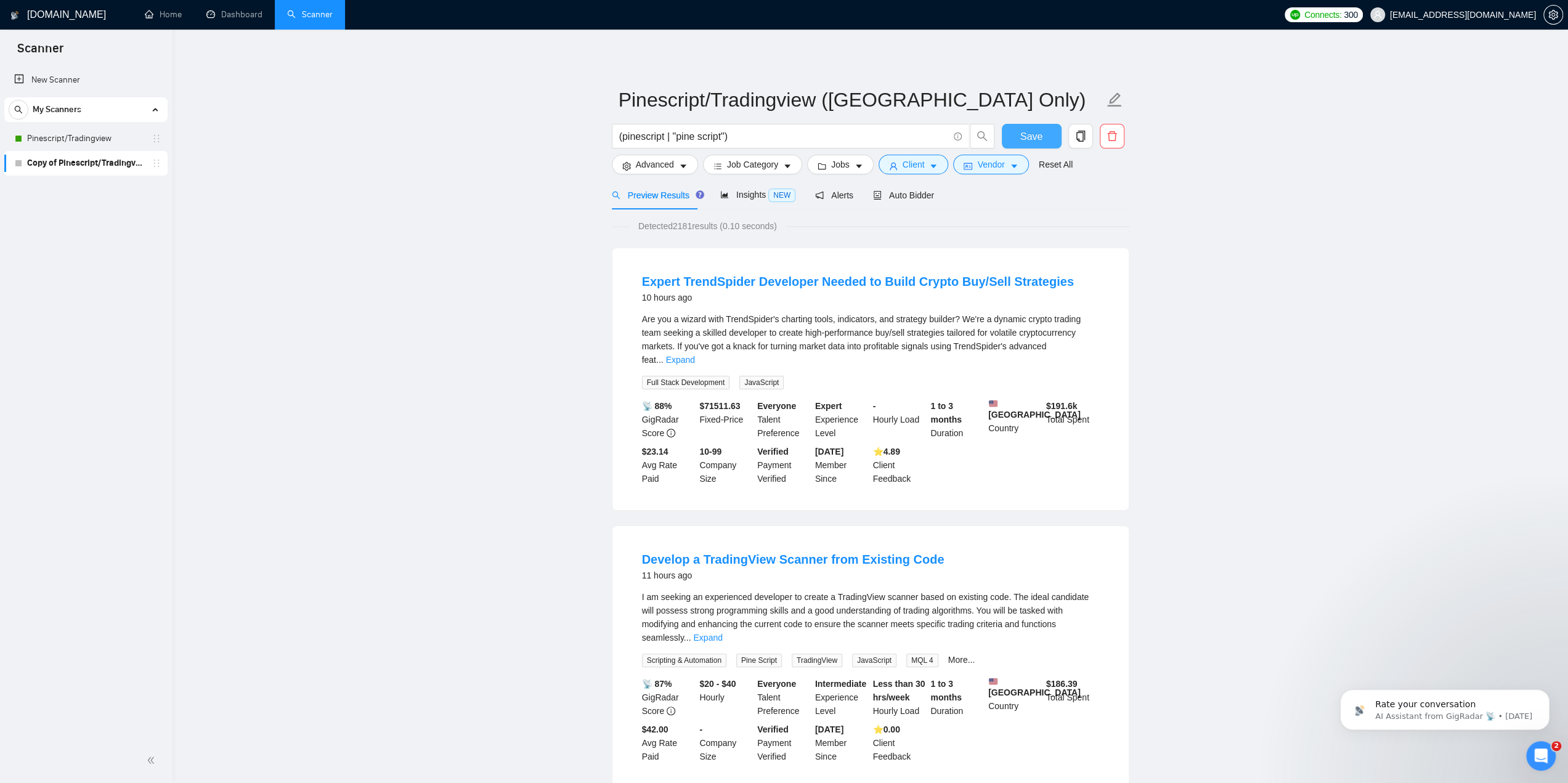
click at [1032, 136] on span "Save" at bounding box center [1032, 136] width 22 height 15
click at [1011, 167] on icon "caret-down" at bounding box center [1014, 167] width 6 height 3
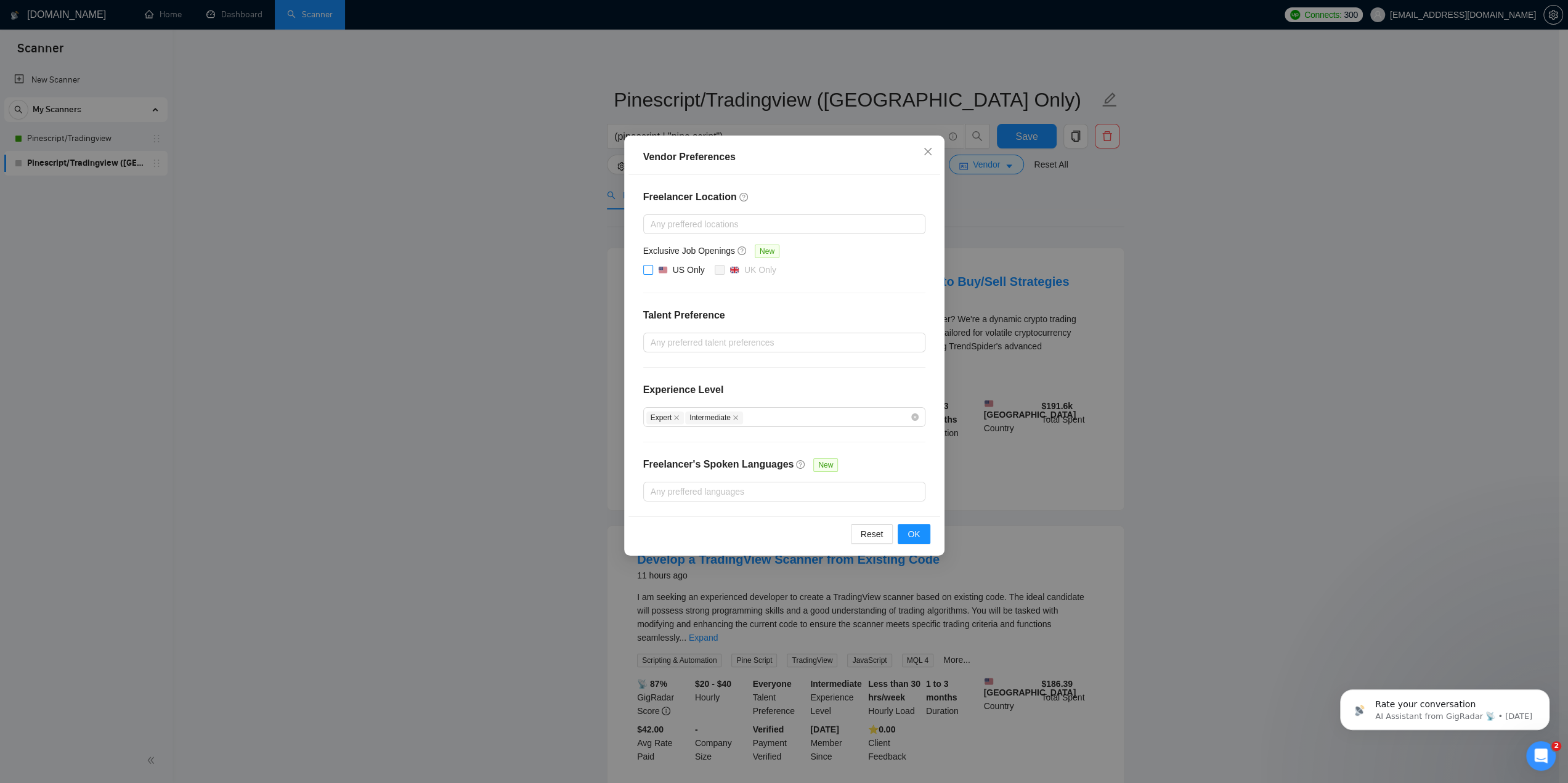
click at [648, 268] on input "US Only" at bounding box center [647, 269] width 8 height 8
checkbox input "true"
click at [912, 533] on span "OK" at bounding box center [913, 534] width 13 height 13
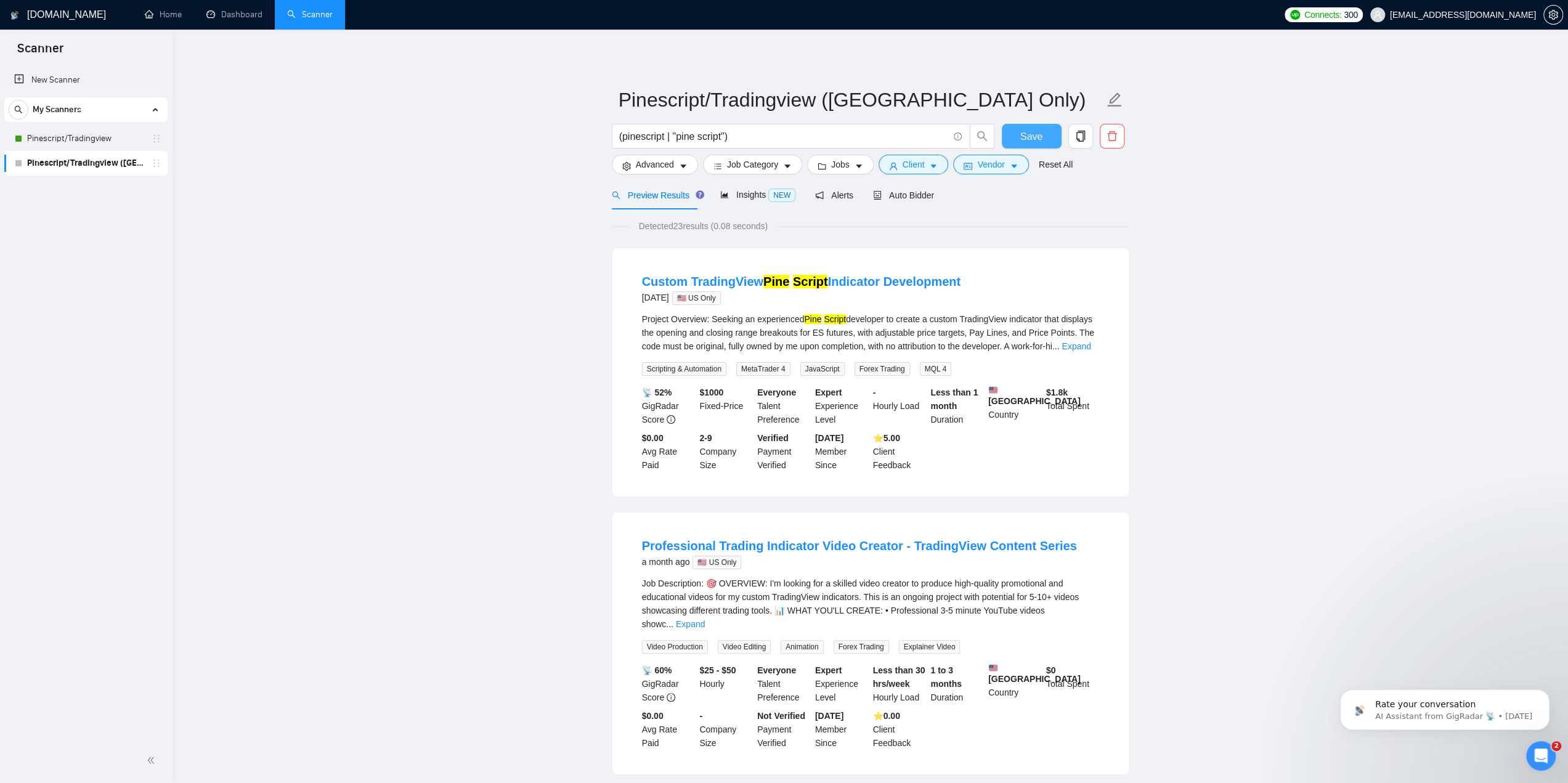
click at [1036, 141] on span "Save" at bounding box center [1032, 136] width 22 height 15
click at [890, 195] on span "Auto Bidder" at bounding box center [903, 195] width 61 height 10
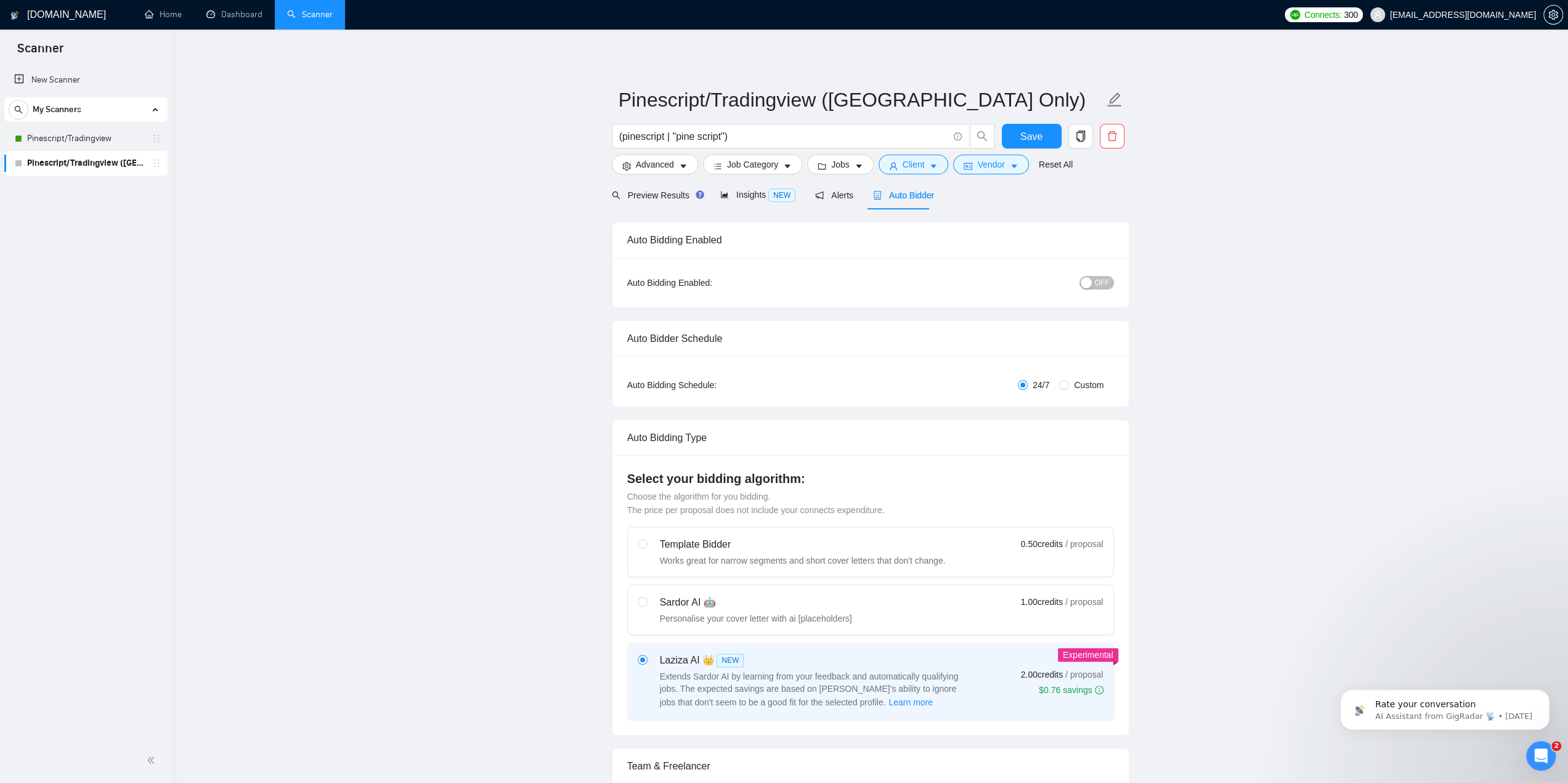
click at [1101, 278] on span "OFF" at bounding box center [1102, 283] width 15 height 13
click at [1043, 130] on button "Save" at bounding box center [1032, 135] width 60 height 24
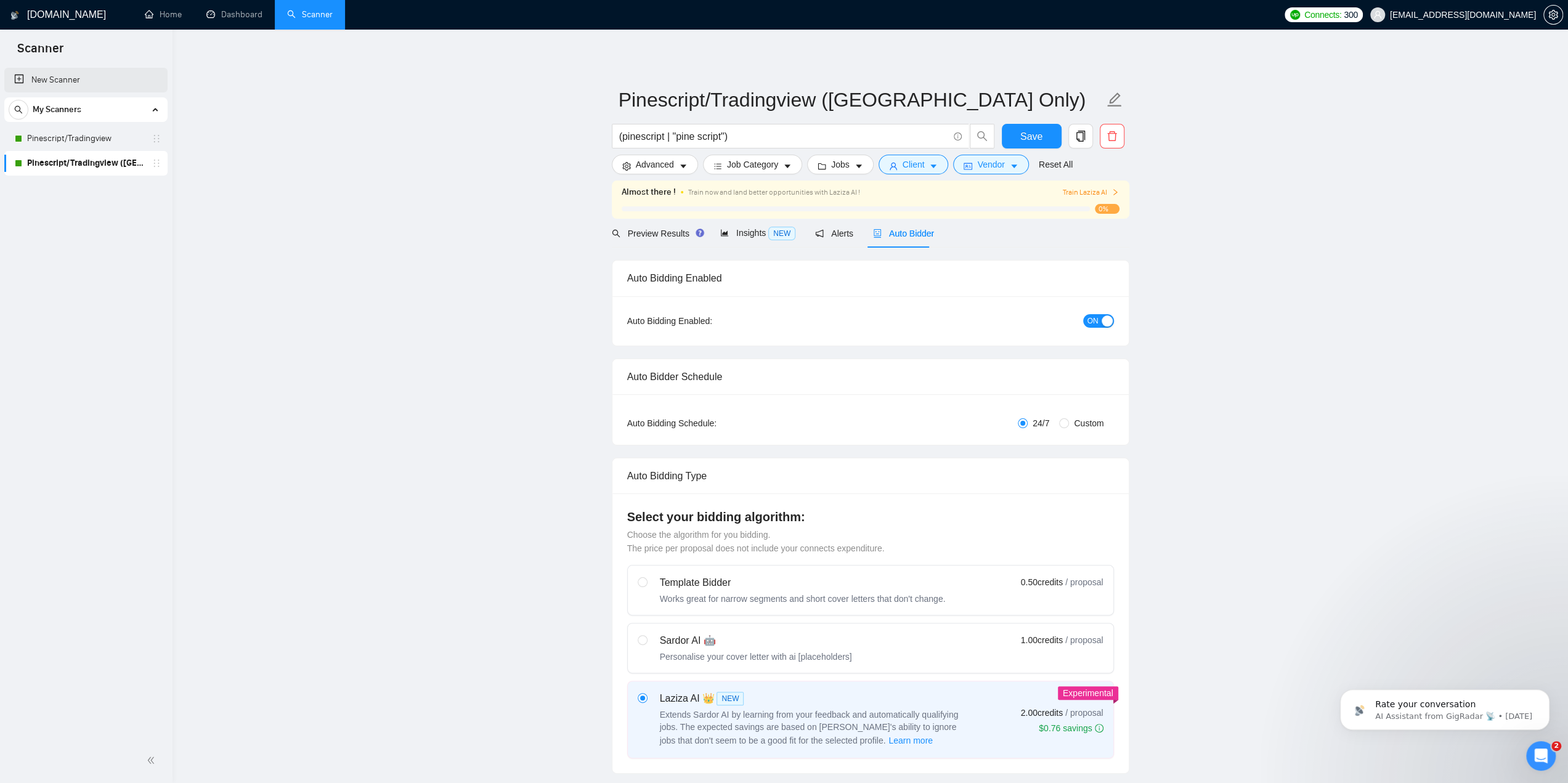
click at [22, 78] on link "New Scanner" at bounding box center [86, 80] width 144 height 24
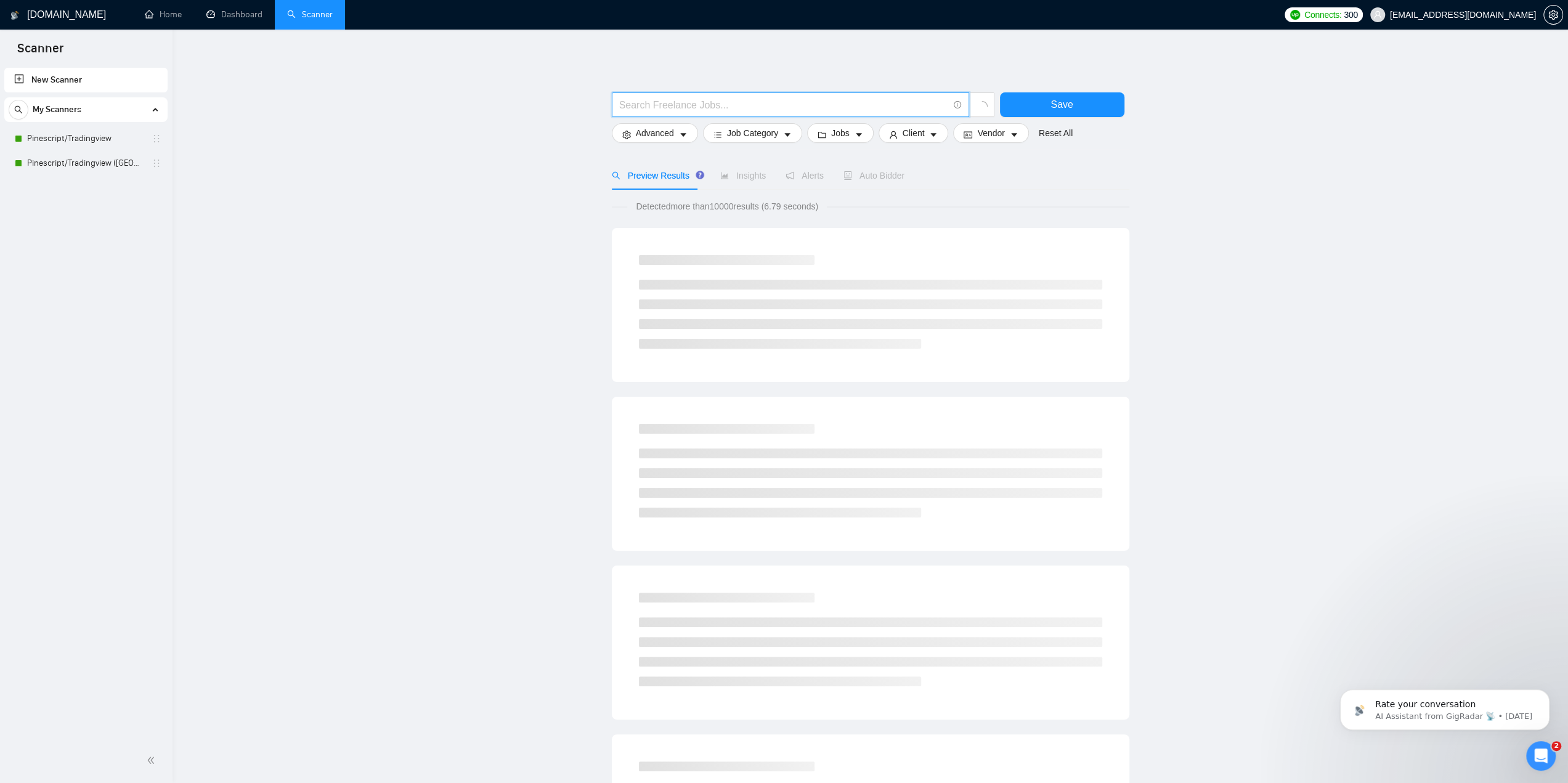
click at [675, 98] on input "text" at bounding box center [783, 105] width 329 height 15
click at [490, 100] on main "Save Advanced Job Category Jobs Client Vendor Reset All Preview Results Insight…" at bounding box center [870, 569] width 1356 height 1038
click at [646, 104] on input "text" at bounding box center [783, 105] width 329 height 15
click at [958, 103] on icon "info-circle" at bounding box center [958, 105] width 8 height 8
click at [974, 84] on link "Learn more" at bounding box center [971, 84] width 45 height 10
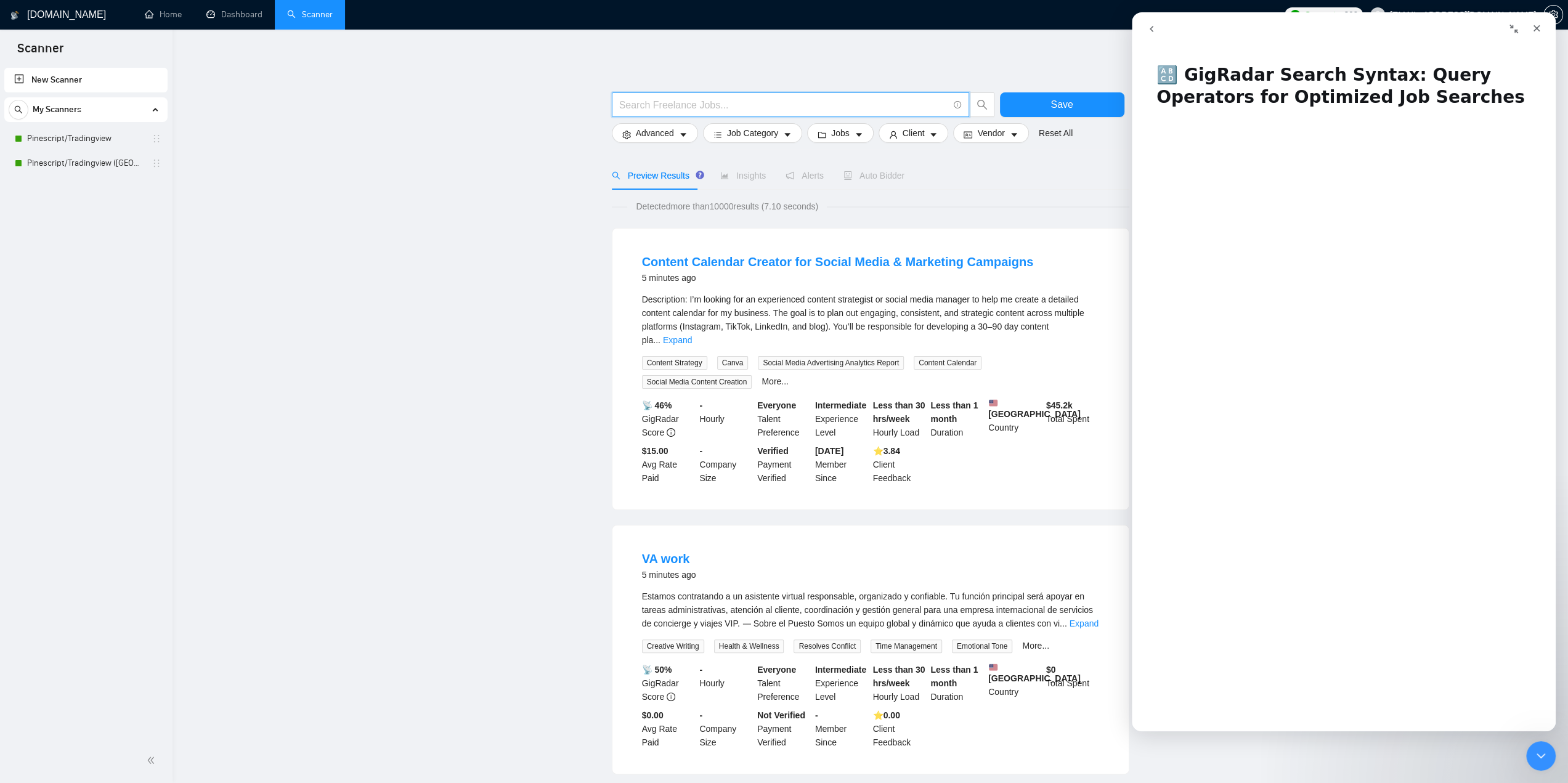
click at [812, 107] on input "text" at bounding box center [783, 105] width 329 height 15
click at [754, 104] on input "text" at bounding box center [783, 105] width 329 height 15
click at [765, 102] on input "text" at bounding box center [783, 105] width 329 height 15
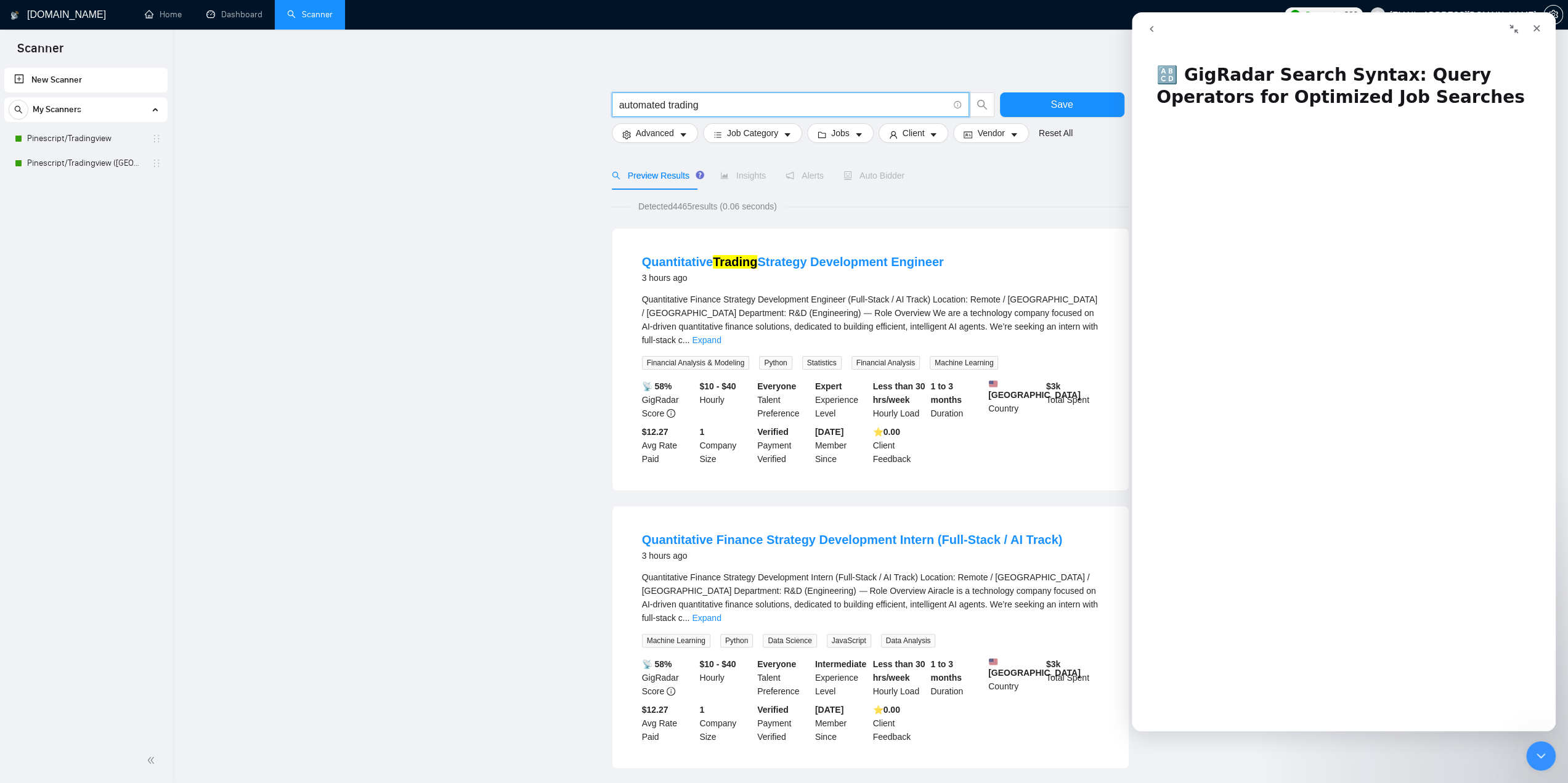
drag, startPoint x: 747, startPoint y: 98, endPoint x: 587, endPoint y: 98, distance: 160.0
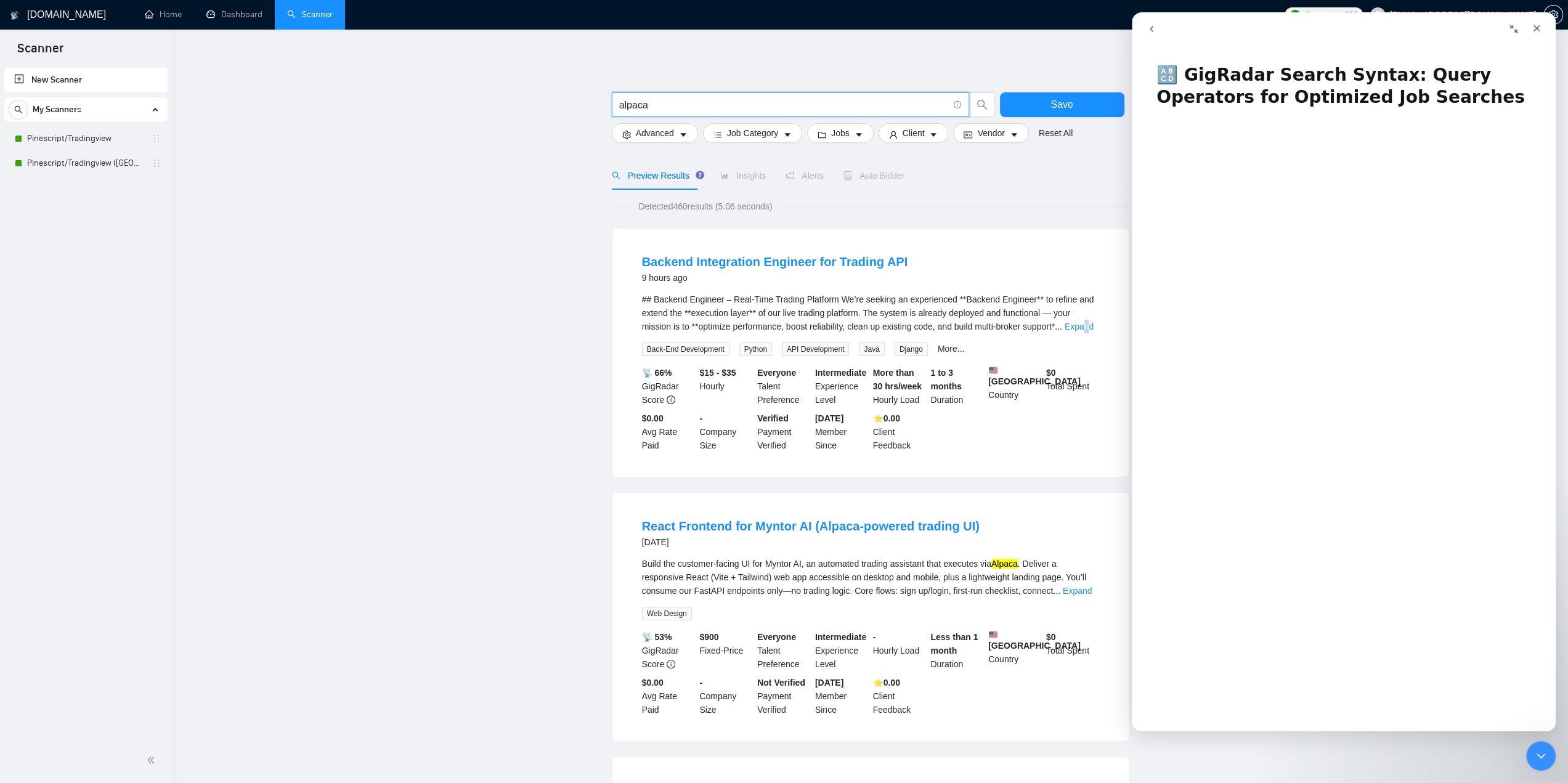
click at [1088, 325] on link "Expand" at bounding box center [1079, 327] width 29 height 10
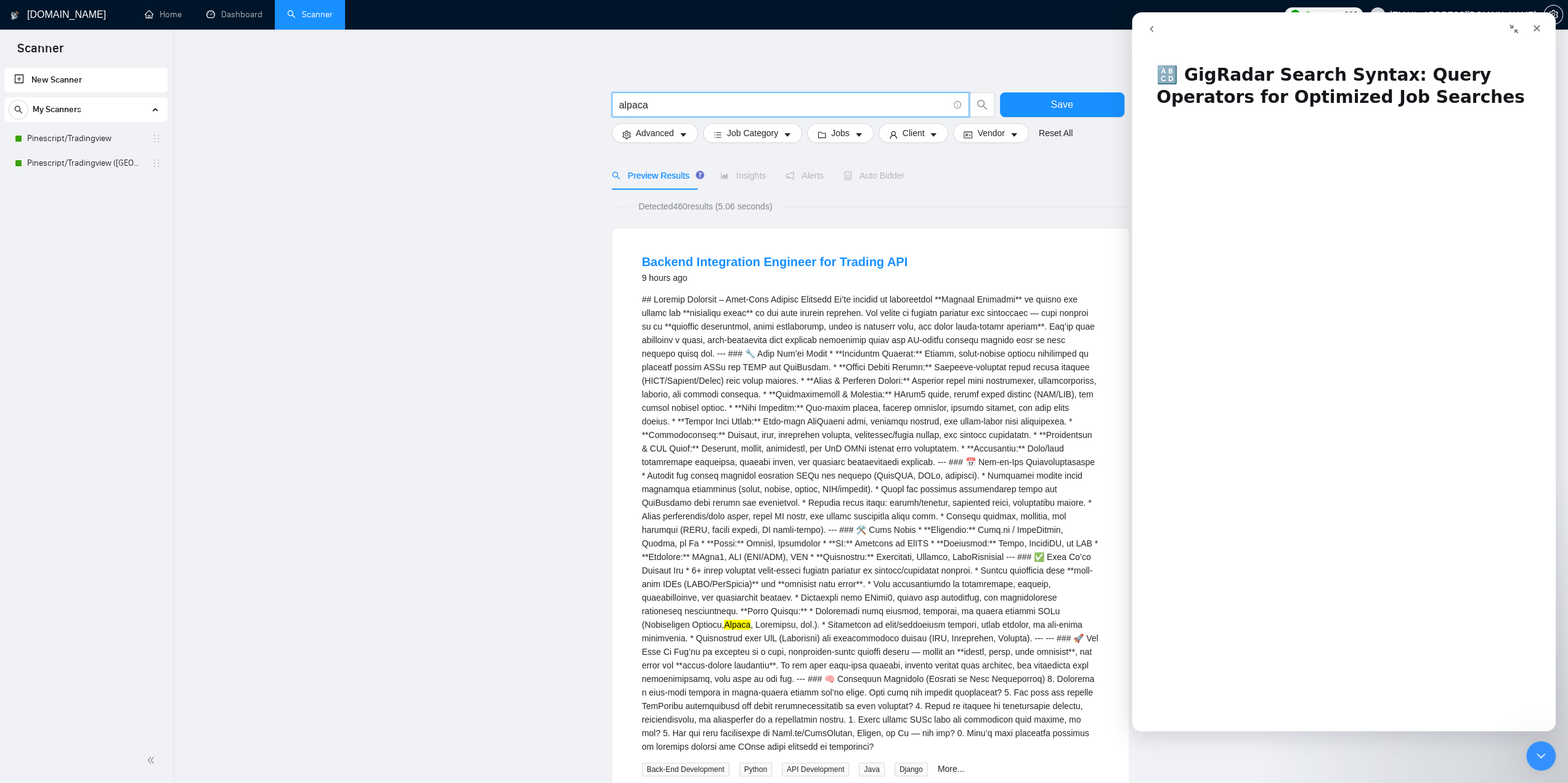
drag, startPoint x: 686, startPoint y: 102, endPoint x: 601, endPoint y: 101, distance: 85.0
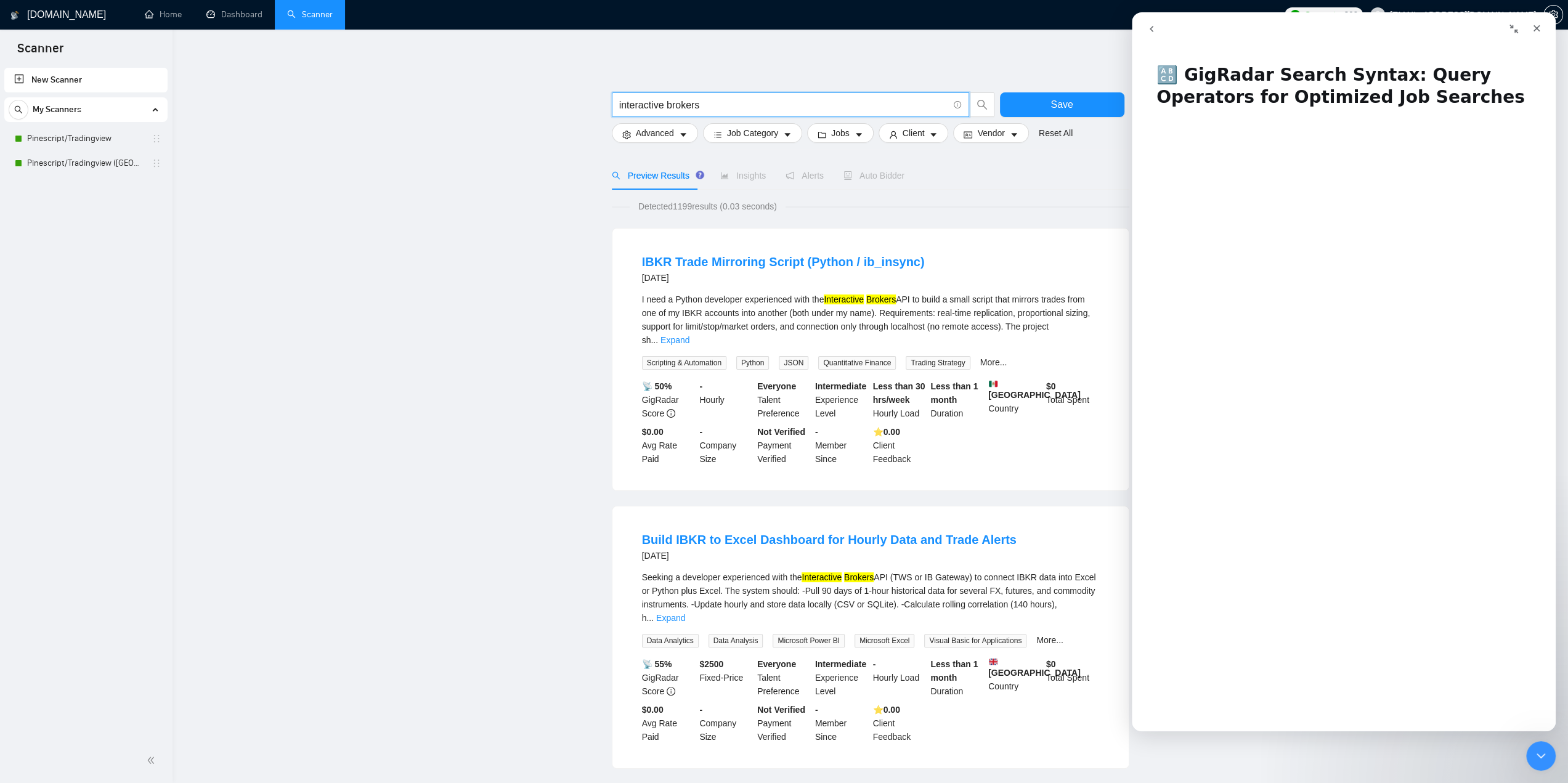
drag, startPoint x: 745, startPoint y: 100, endPoint x: 584, endPoint y: 96, distance: 161.0
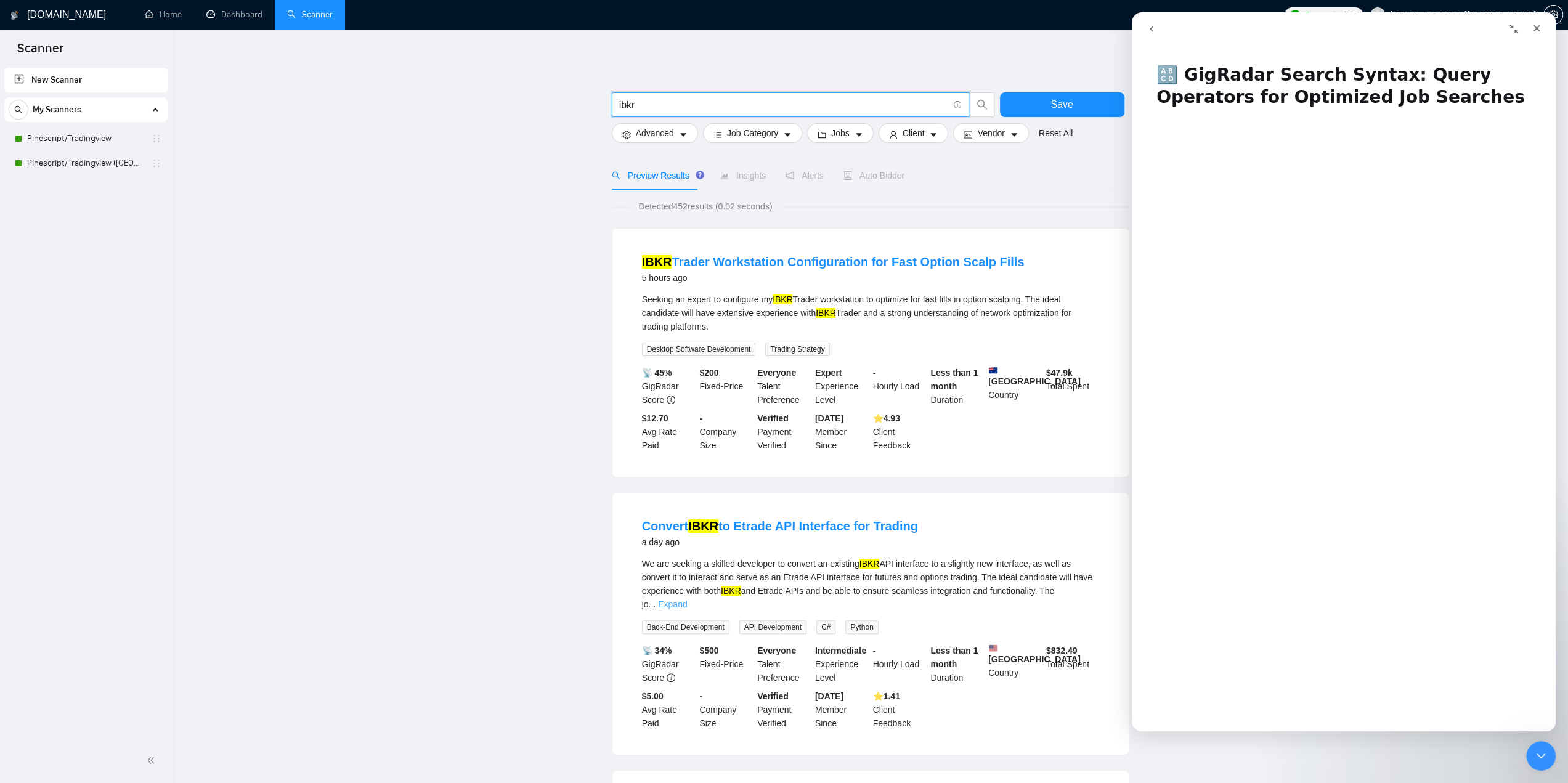
click at [687, 600] on link "Expand" at bounding box center [673, 605] width 29 height 10
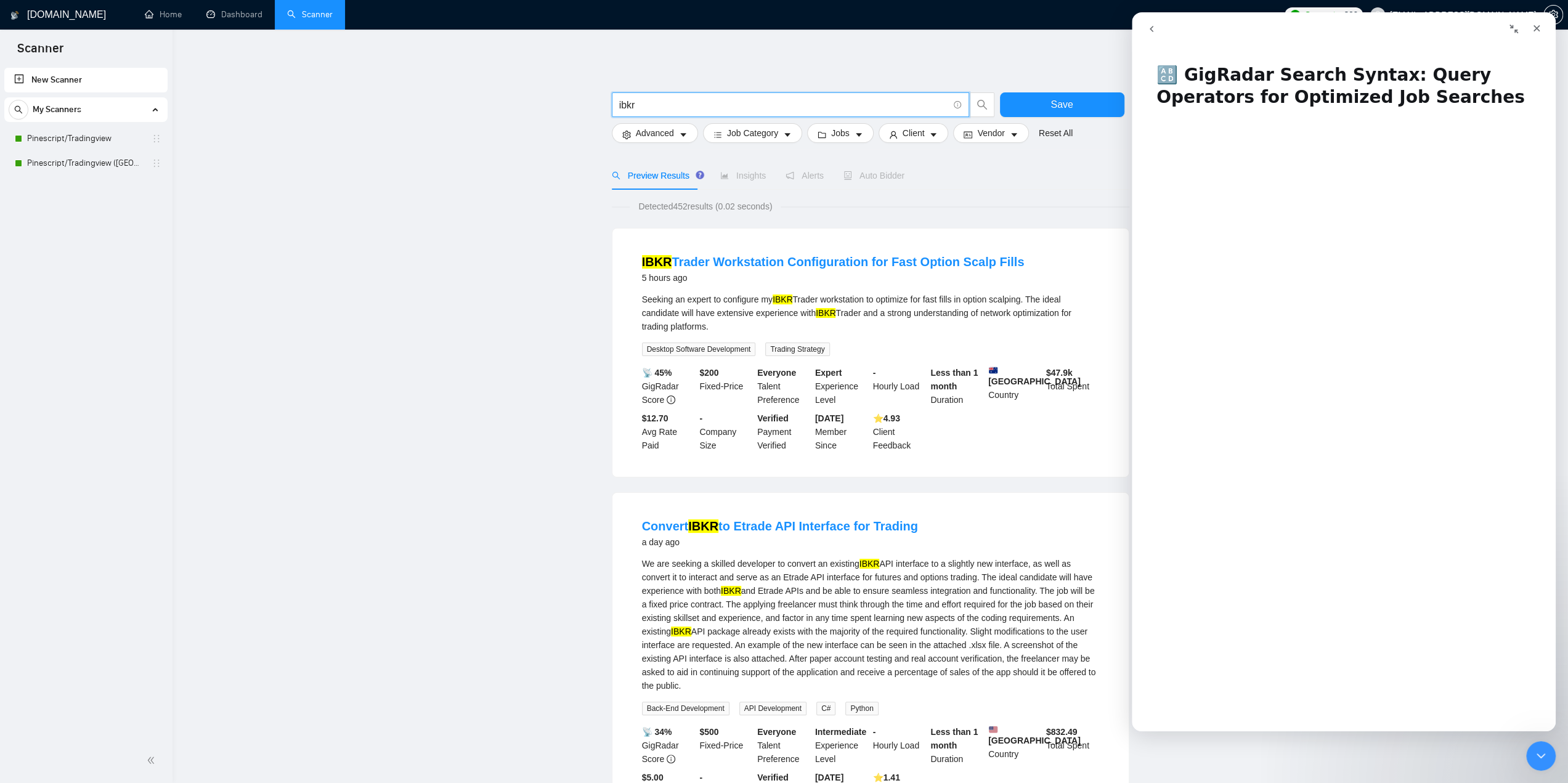
drag, startPoint x: 690, startPoint y: 99, endPoint x: 549, endPoint y: 103, distance: 141.1
type input "tradovate"
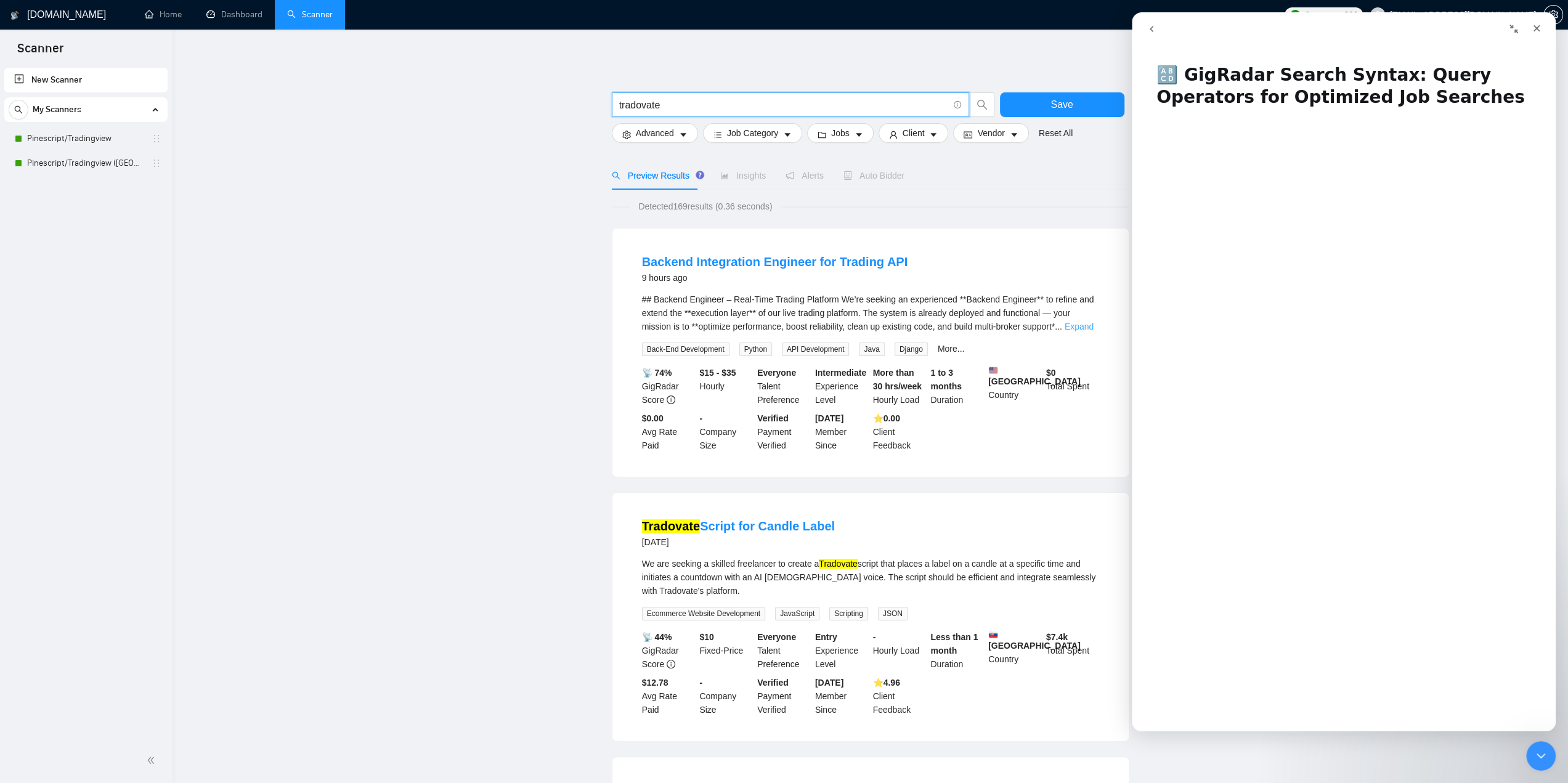
click at [1080, 328] on link "Expand" at bounding box center [1079, 327] width 29 height 10
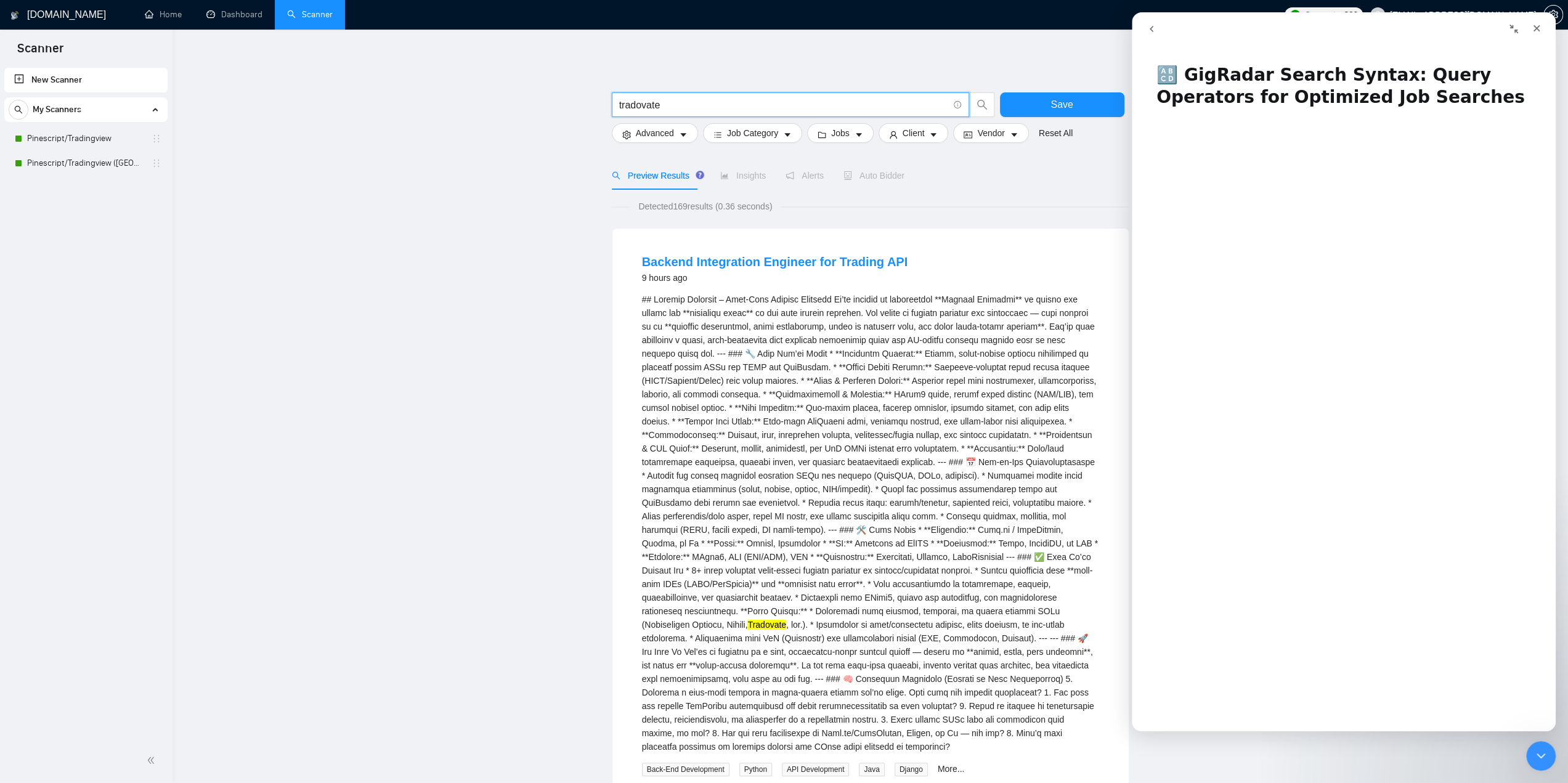
drag, startPoint x: 721, startPoint y: 101, endPoint x: 556, endPoint y: 103, distance: 165.0
type input "trading bot"
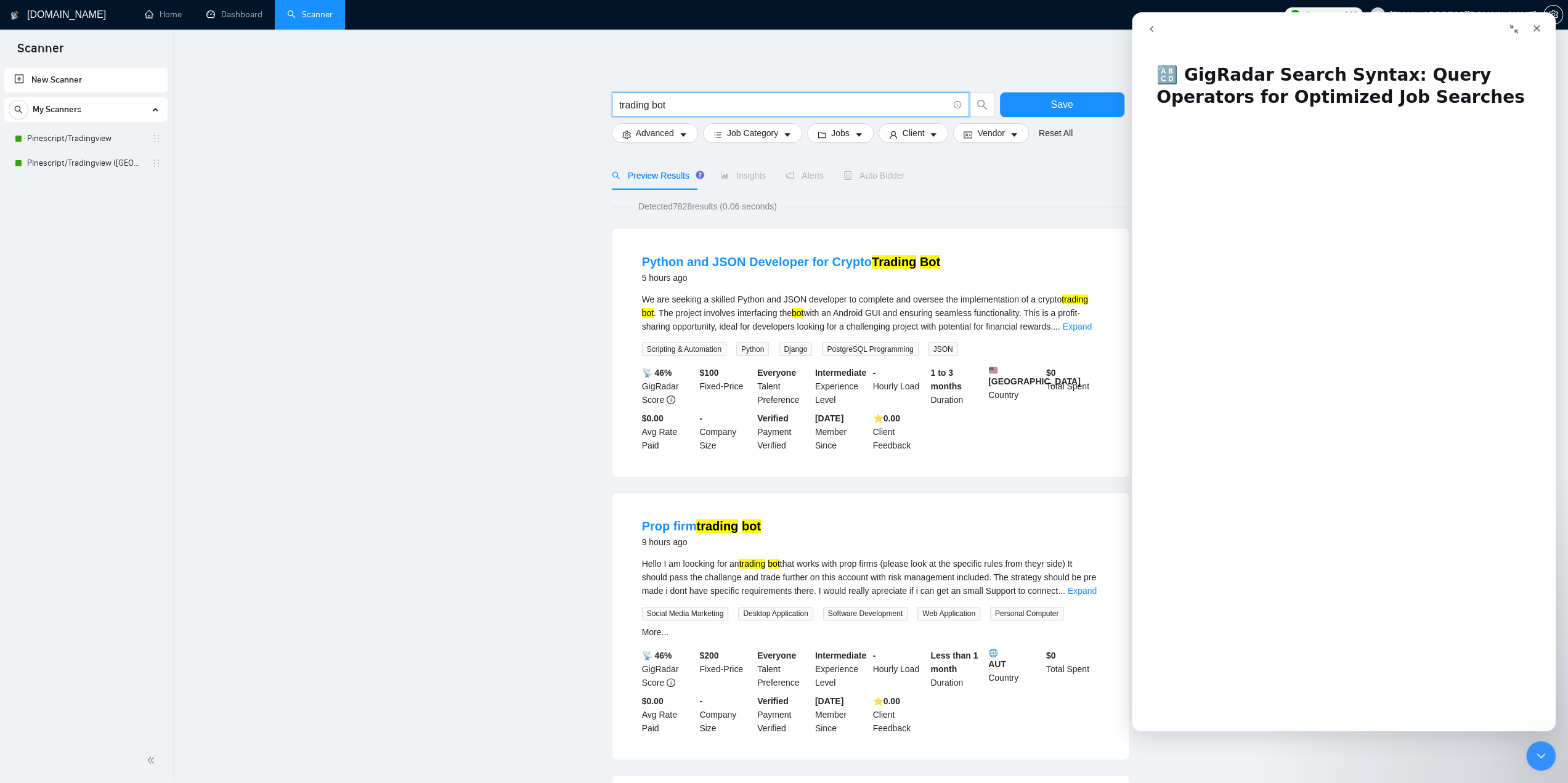
click at [989, 653] on b "AUT" at bounding box center [1014, 659] width 53 height 20
click at [934, 136] on button "Client" at bounding box center [914, 133] width 71 height 19
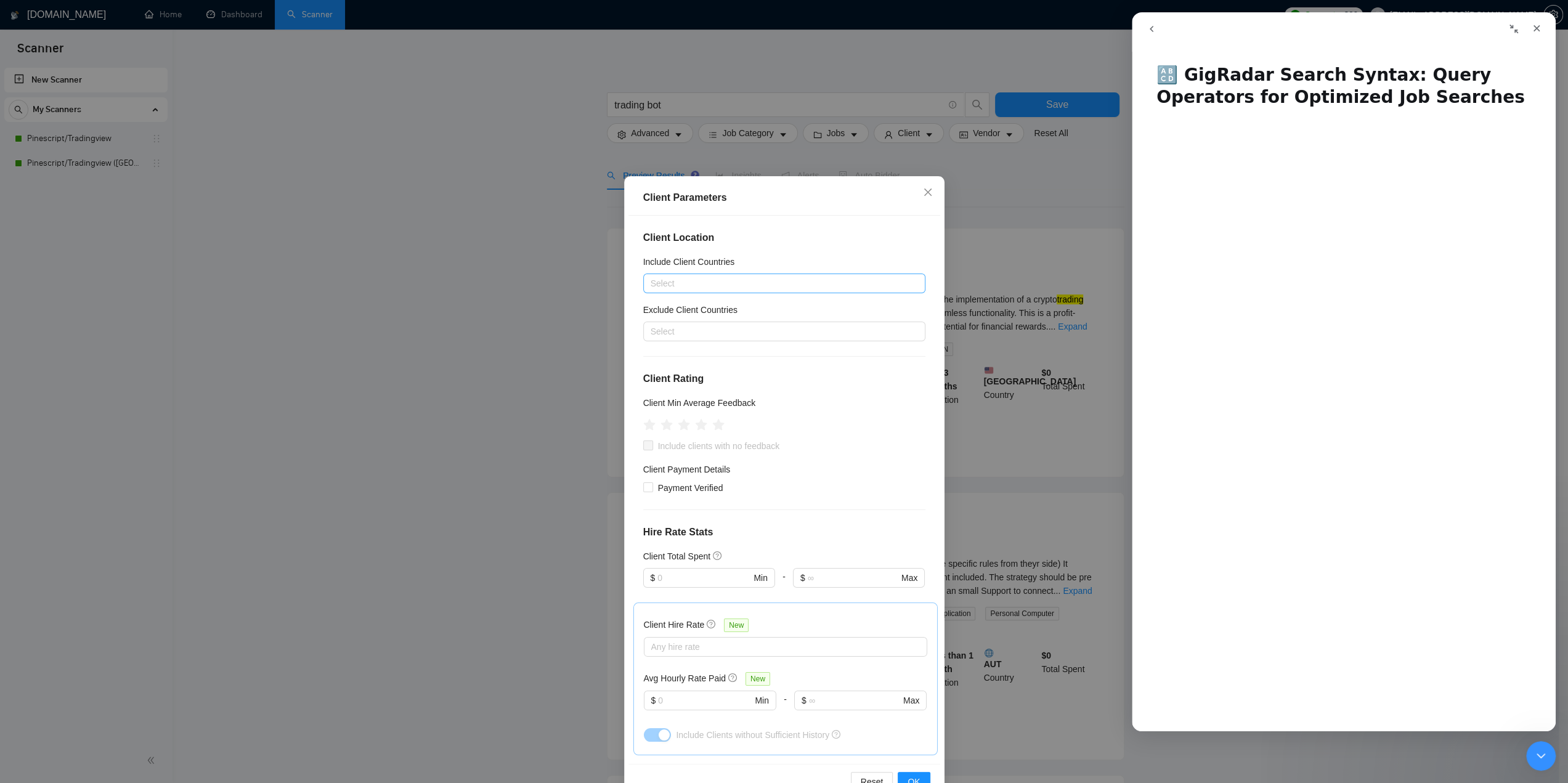
click at [744, 287] on div at bounding box center [779, 283] width 264 height 15
click at [705, 343] on div "[GEOGRAPHIC_DATA]" at bounding box center [779, 342] width 254 height 13
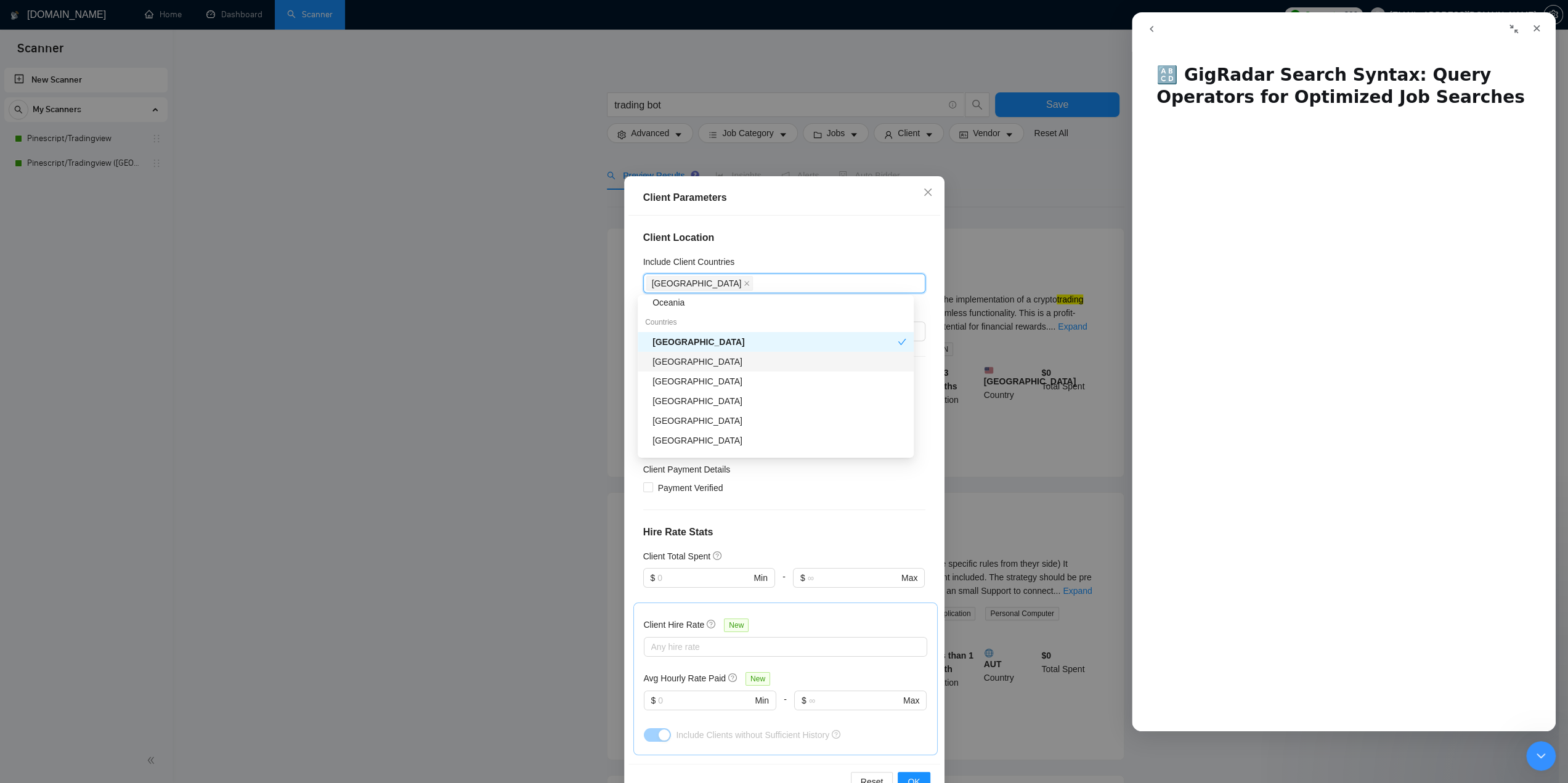
click at [715, 360] on div "[GEOGRAPHIC_DATA]" at bounding box center [779, 362] width 254 height 13
click at [704, 399] on div "[GEOGRAPHIC_DATA]" at bounding box center [779, 401] width 254 height 13
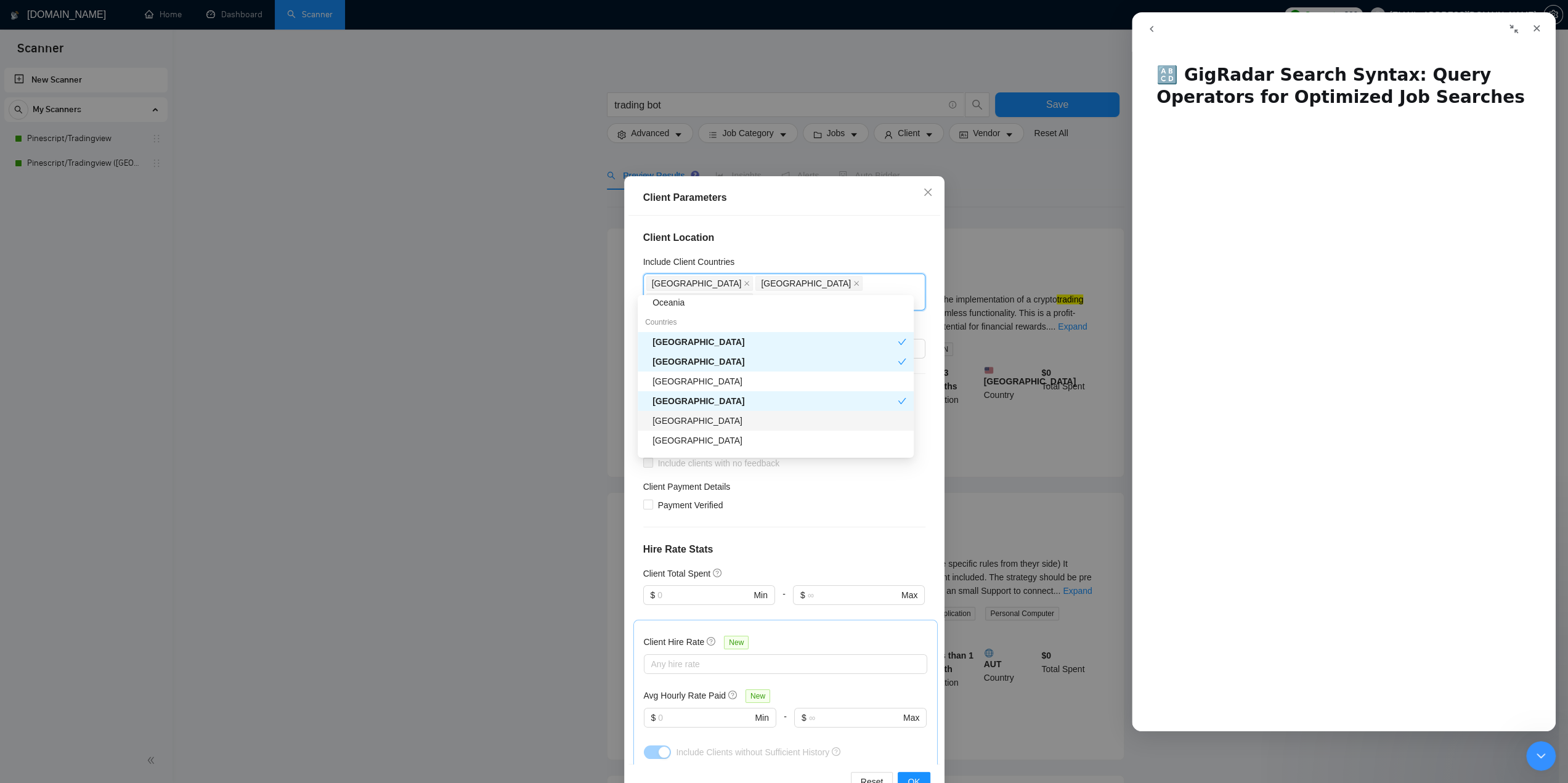
click at [695, 419] on div "[GEOGRAPHIC_DATA]" at bounding box center [779, 421] width 254 height 13
click at [691, 382] on div "[GEOGRAPHIC_DATA]" at bounding box center [779, 379] width 254 height 13
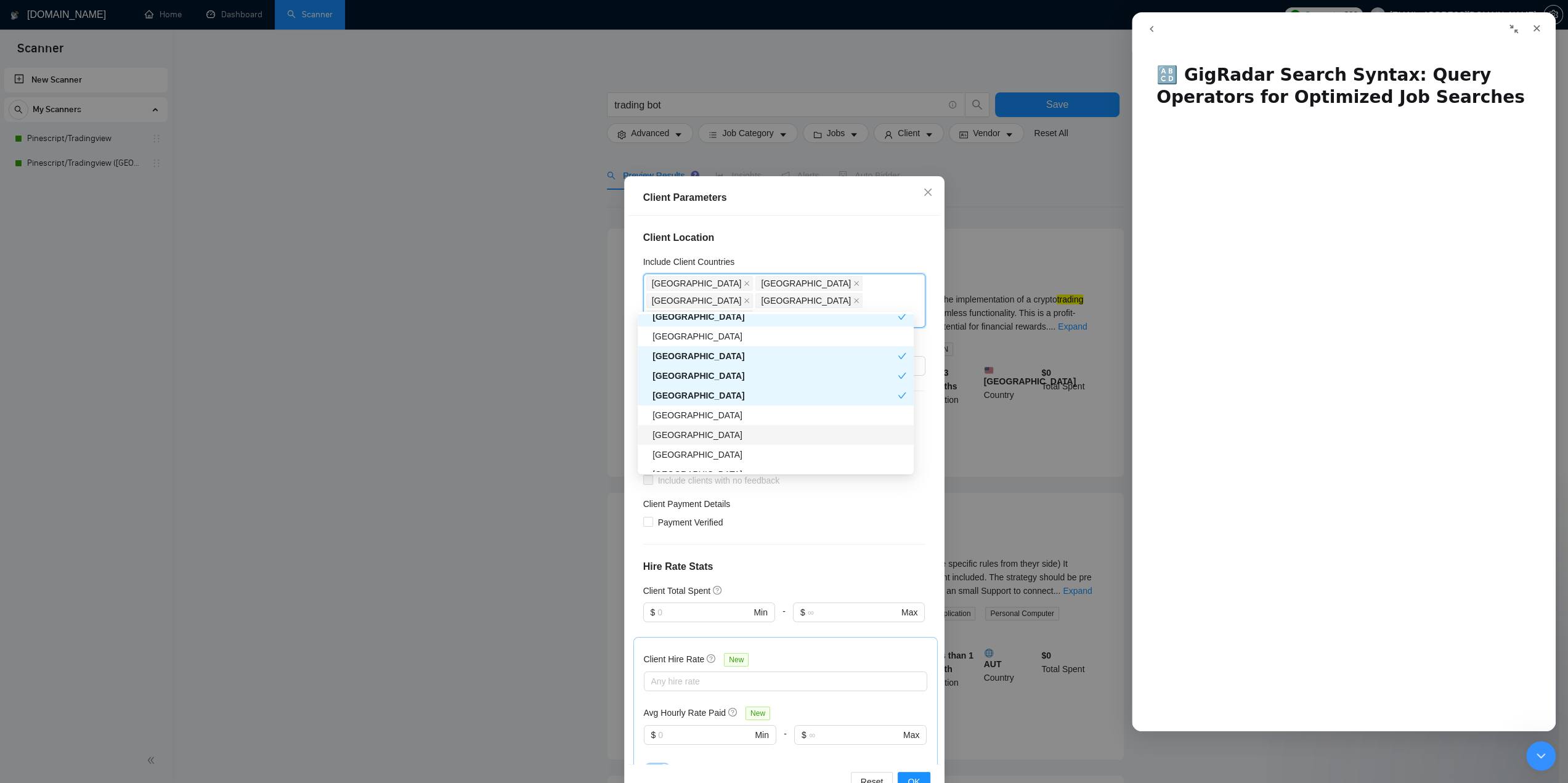
click at [692, 433] on div "[GEOGRAPHIC_DATA]" at bounding box center [779, 435] width 254 height 13
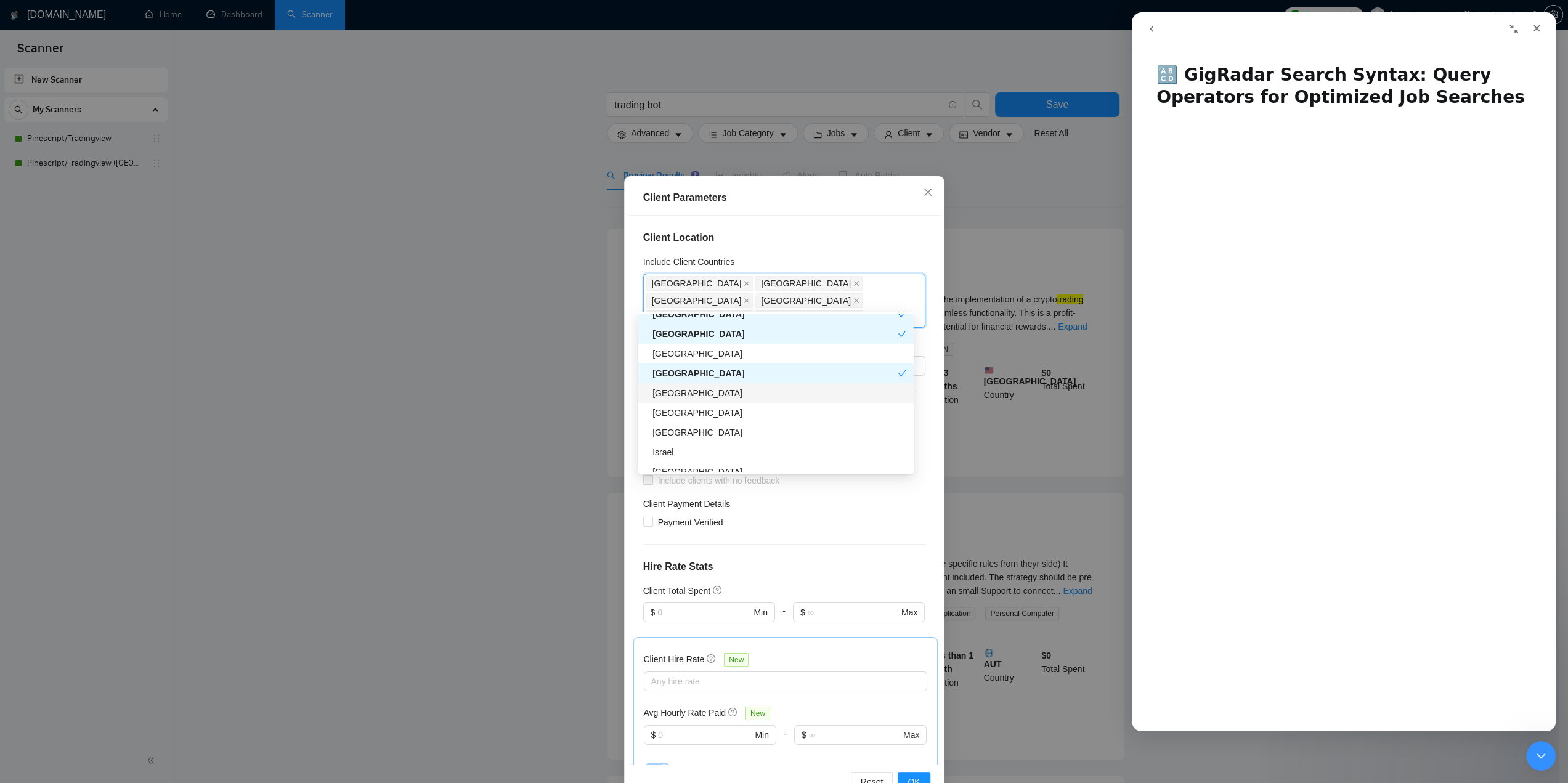
click at [689, 398] on div "[GEOGRAPHIC_DATA]" at bounding box center [779, 393] width 254 height 13
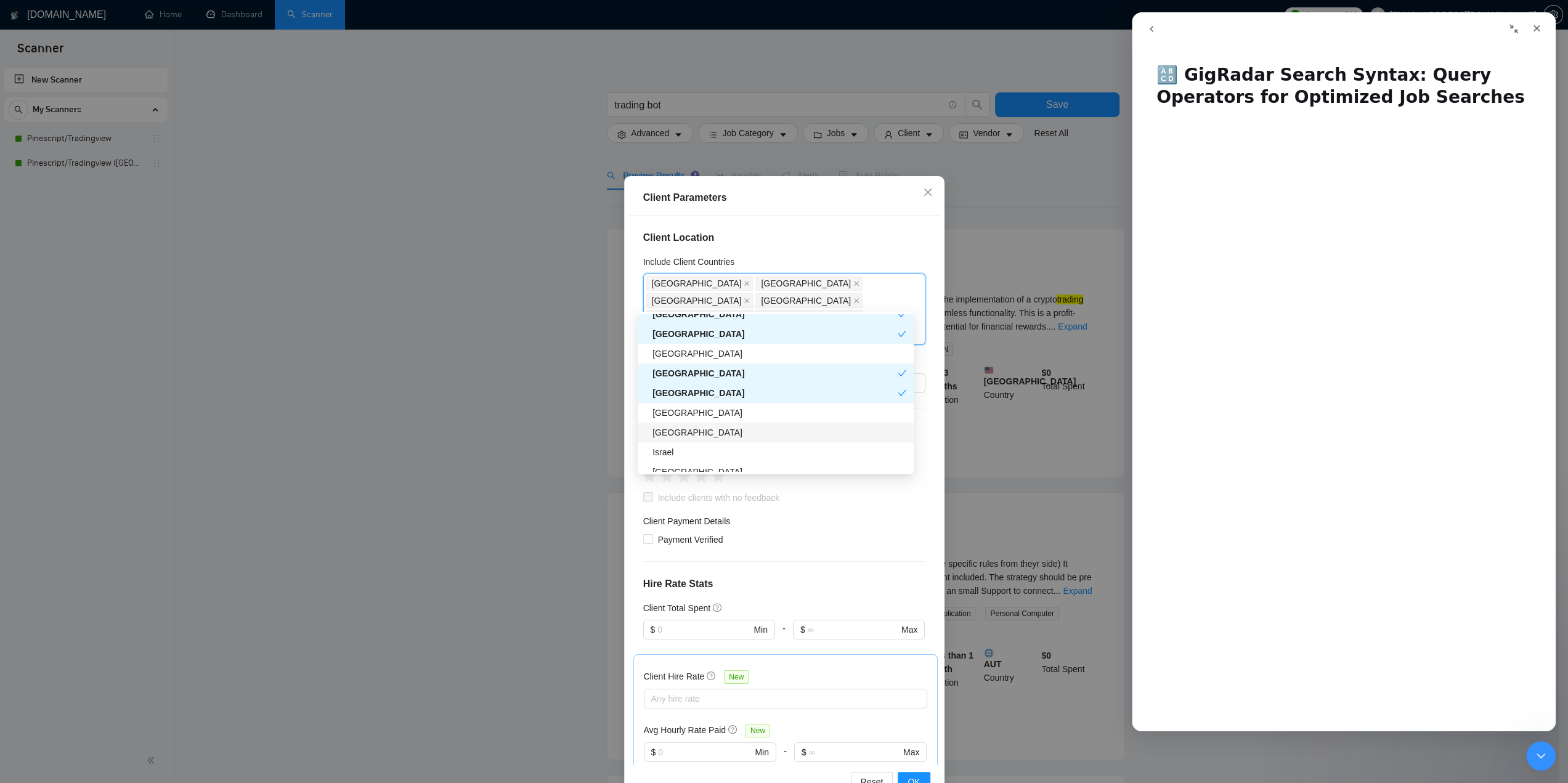
scroll to position [308, 0]
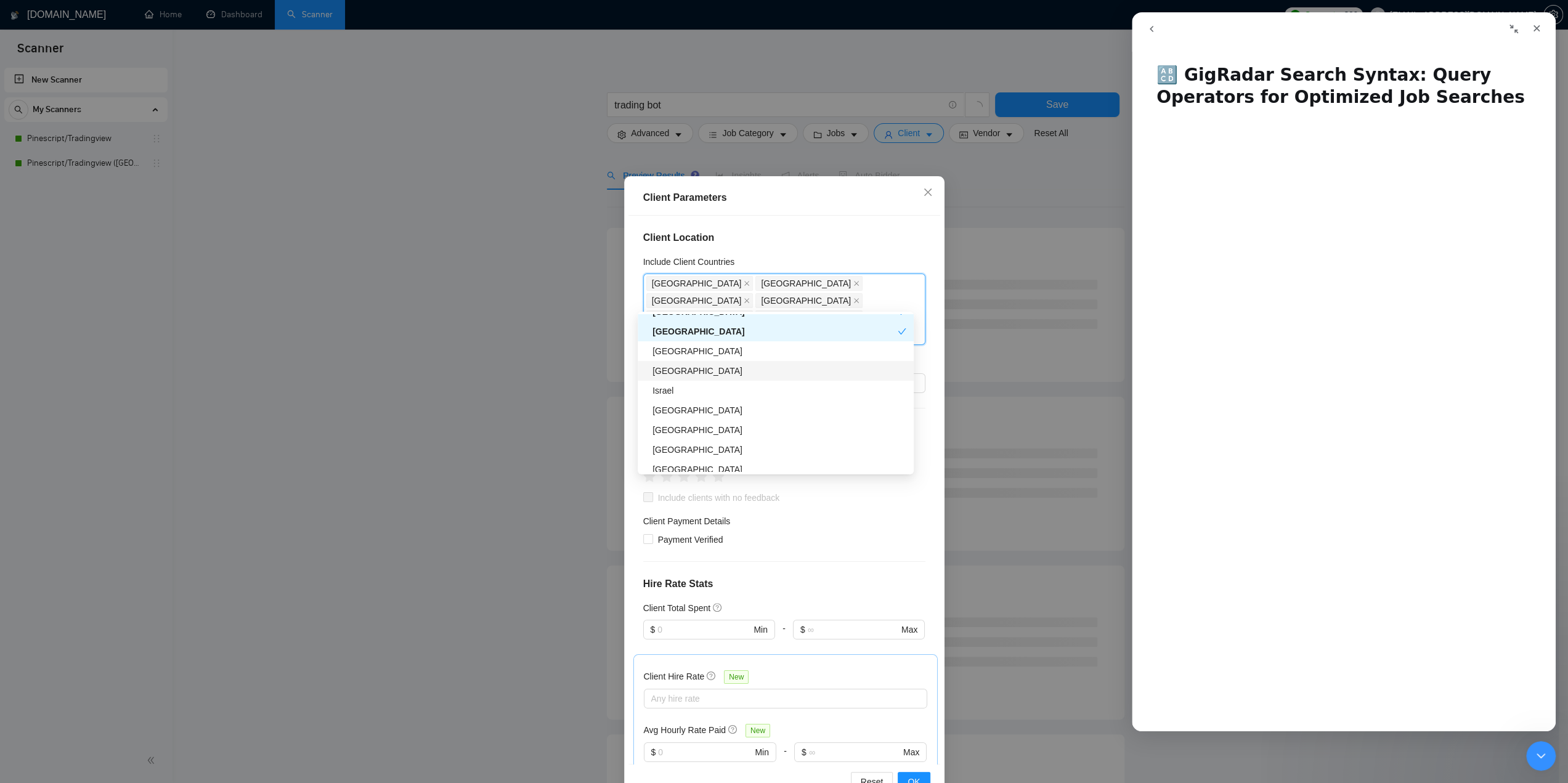
click at [681, 370] on div "[GEOGRAPHIC_DATA]" at bounding box center [779, 371] width 254 height 13
click at [685, 392] on div "Israel" at bounding box center [779, 391] width 254 height 13
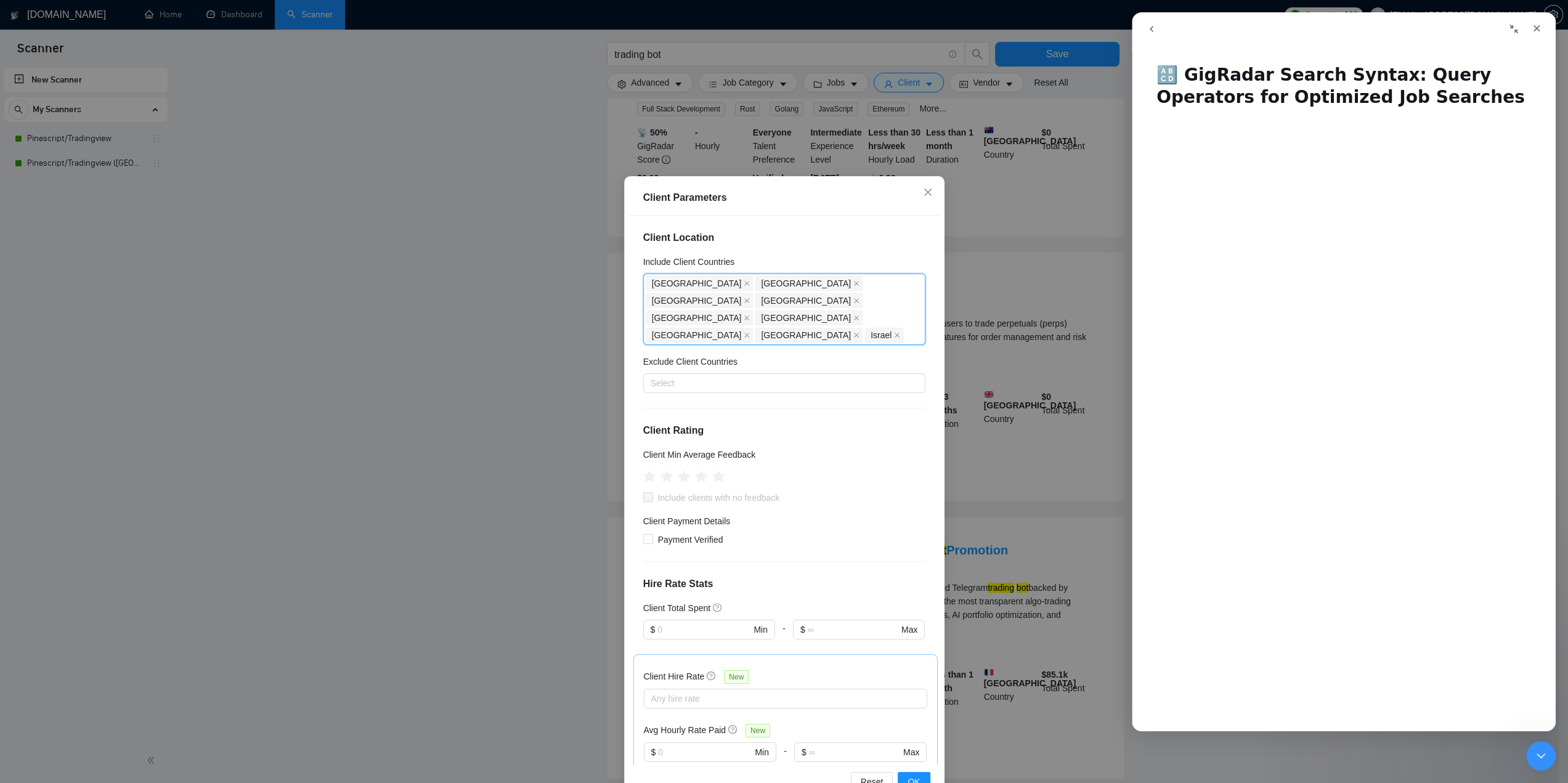
scroll to position [555, 0]
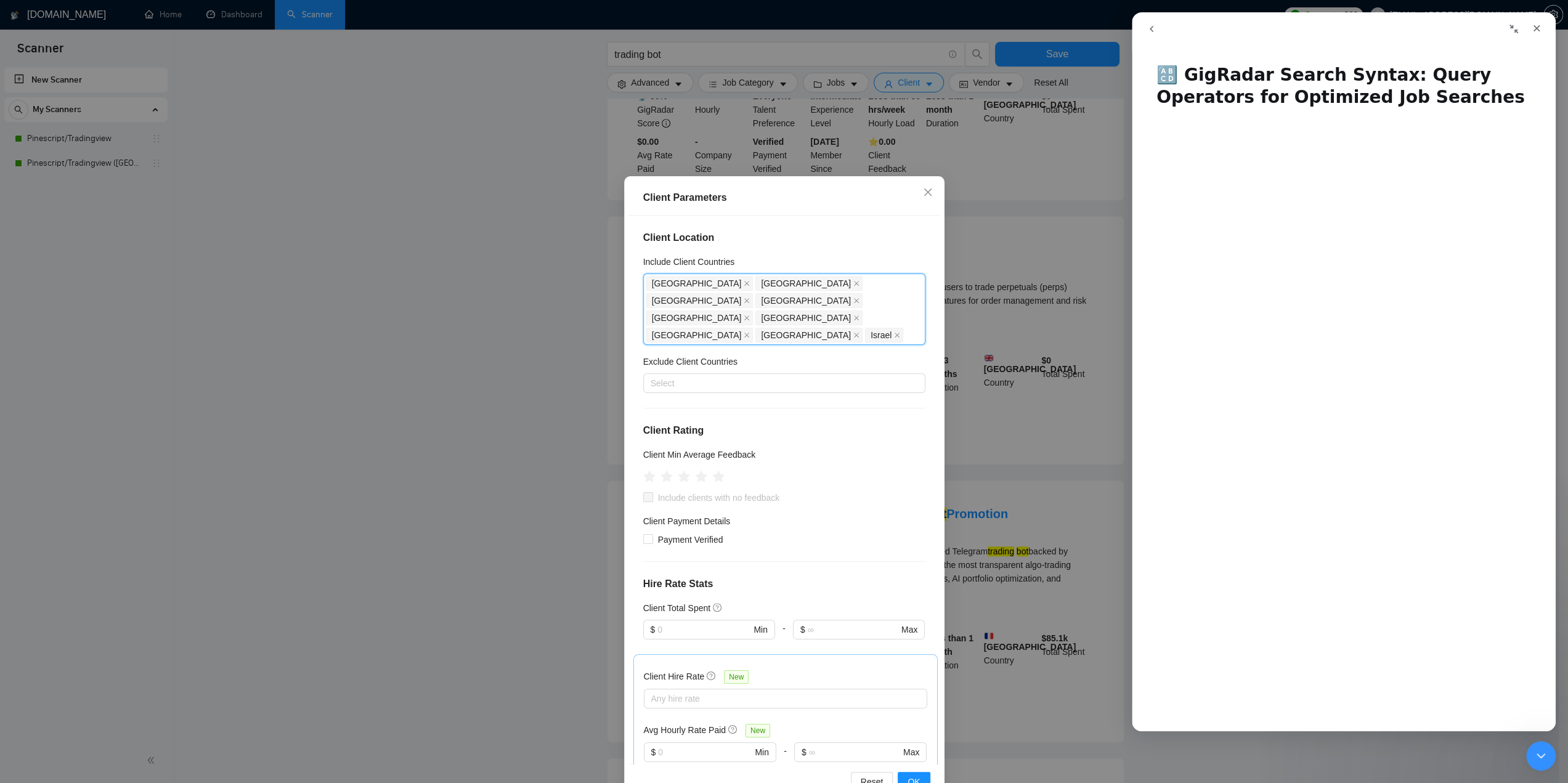
click at [836, 405] on div "Client Location Include Client Countries [GEOGRAPHIC_DATA] [GEOGRAPHIC_DATA] [G…" at bounding box center [784, 489] width 312 height 548
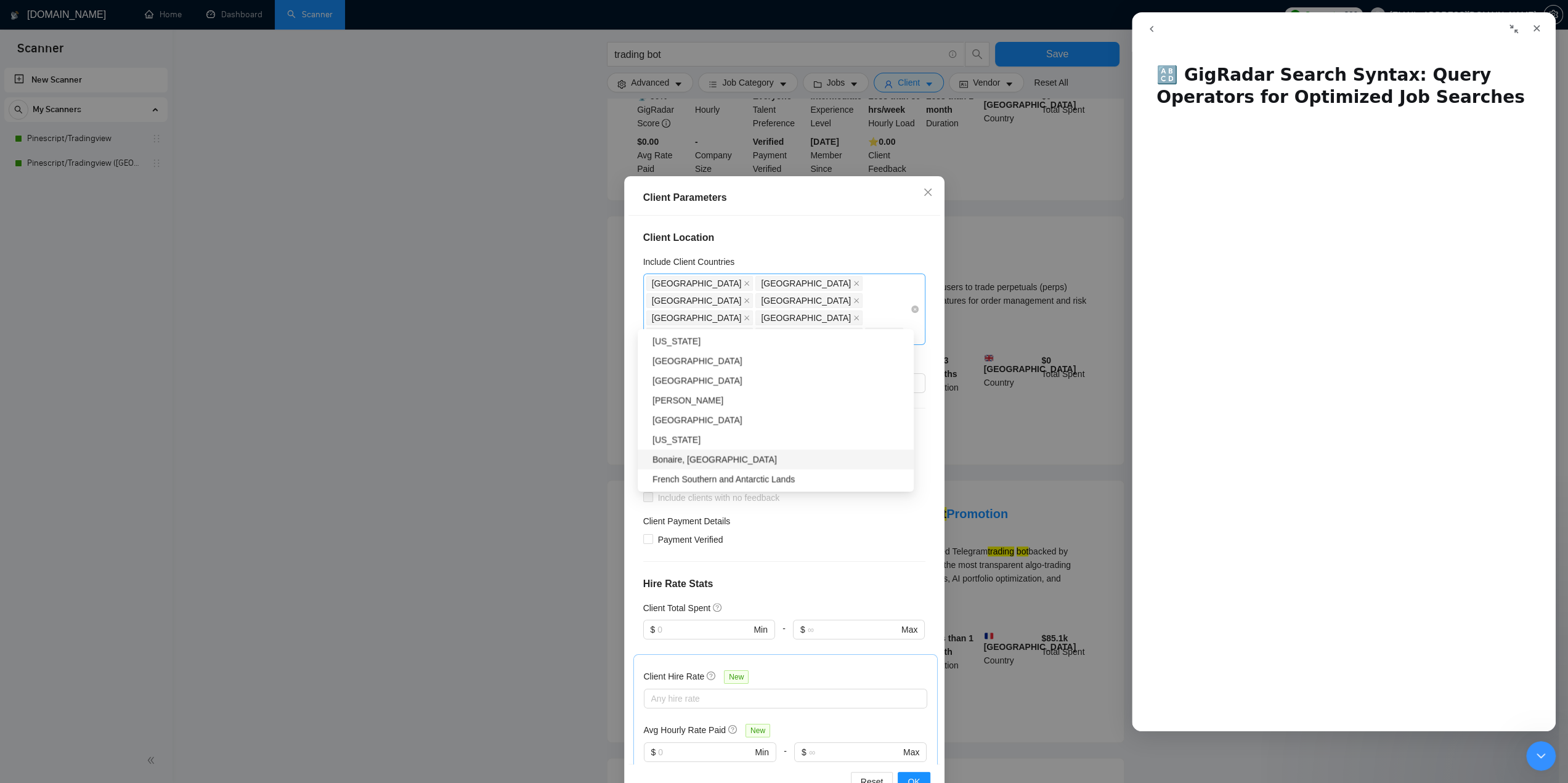
click at [748, 326] on div "[GEOGRAPHIC_DATA] [GEOGRAPHIC_DATA] [GEOGRAPHIC_DATA] [GEOGRAPHIC_DATA] [GEOGRA…" at bounding box center [779, 309] width 264 height 69
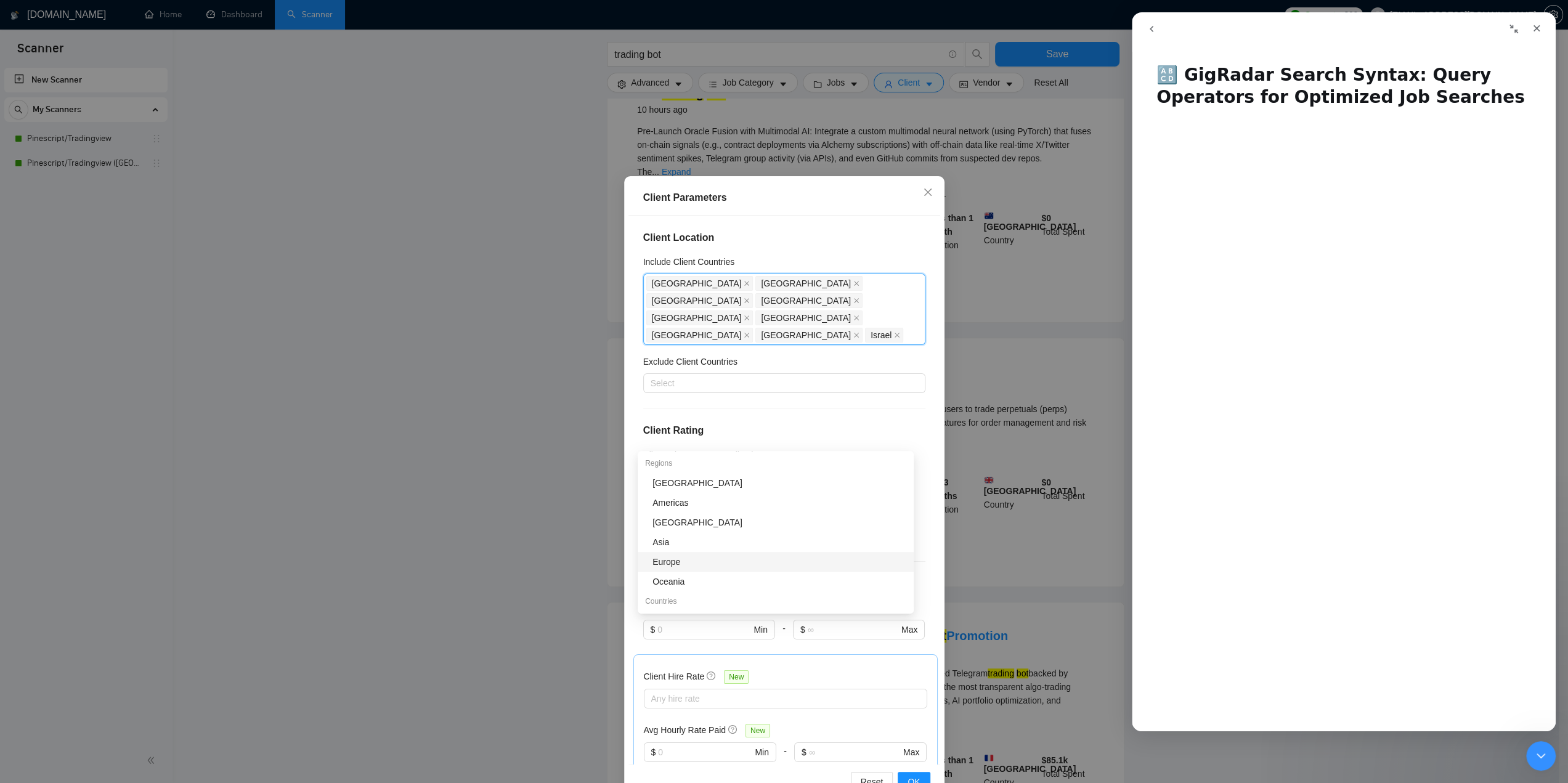
scroll to position [431, 0]
click at [895, 423] on h4 "Client Rating" at bounding box center [784, 431] width 282 height 15
click at [695, 470] on icon "star" at bounding box center [700, 476] width 13 height 13
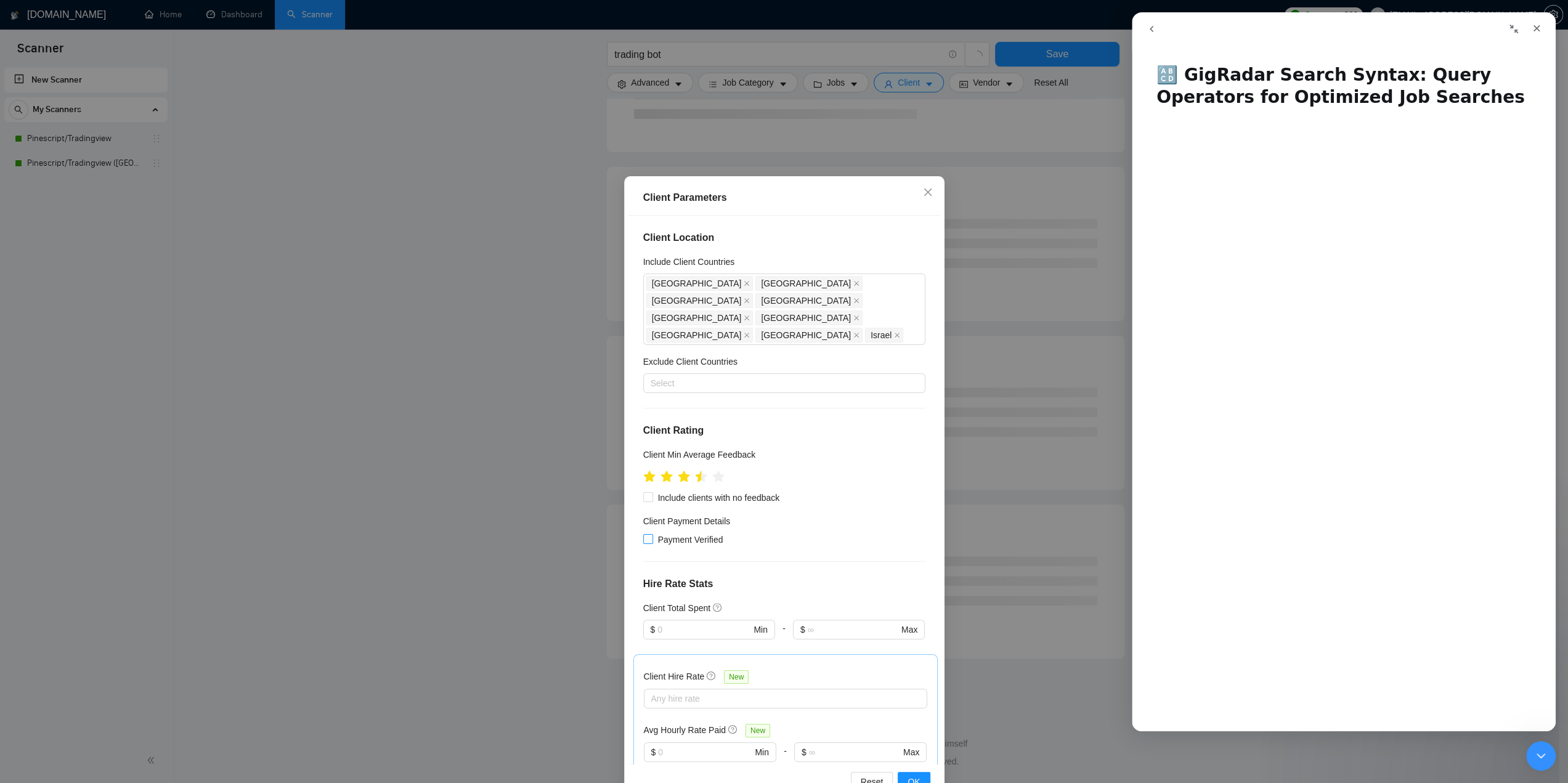
scroll to position [398, 0]
click at [647, 534] on span at bounding box center [648, 539] width 10 height 10
click at [647, 534] on input "Payment Verified" at bounding box center [647, 538] width 8 height 8
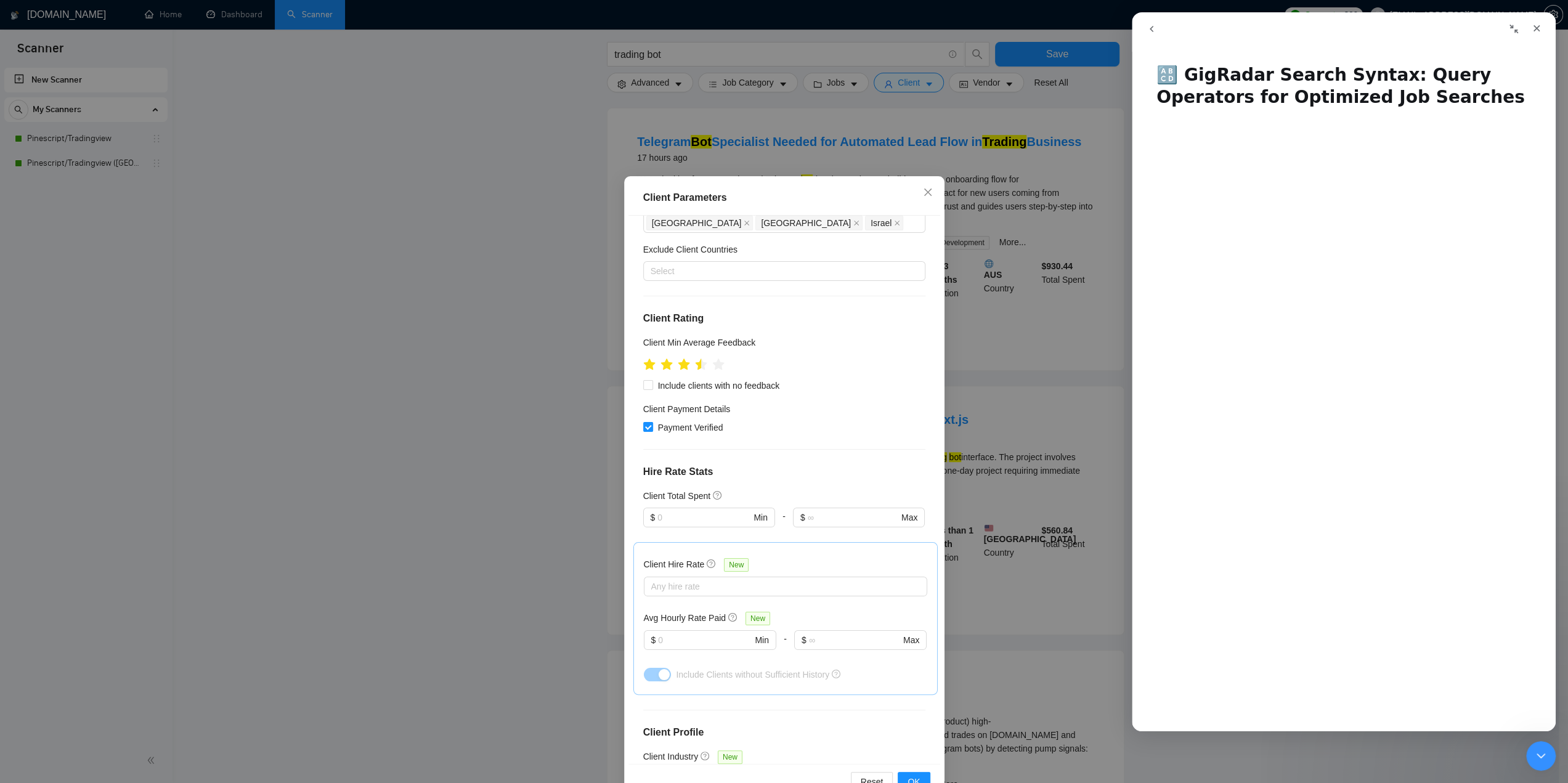
scroll to position [124, 0]
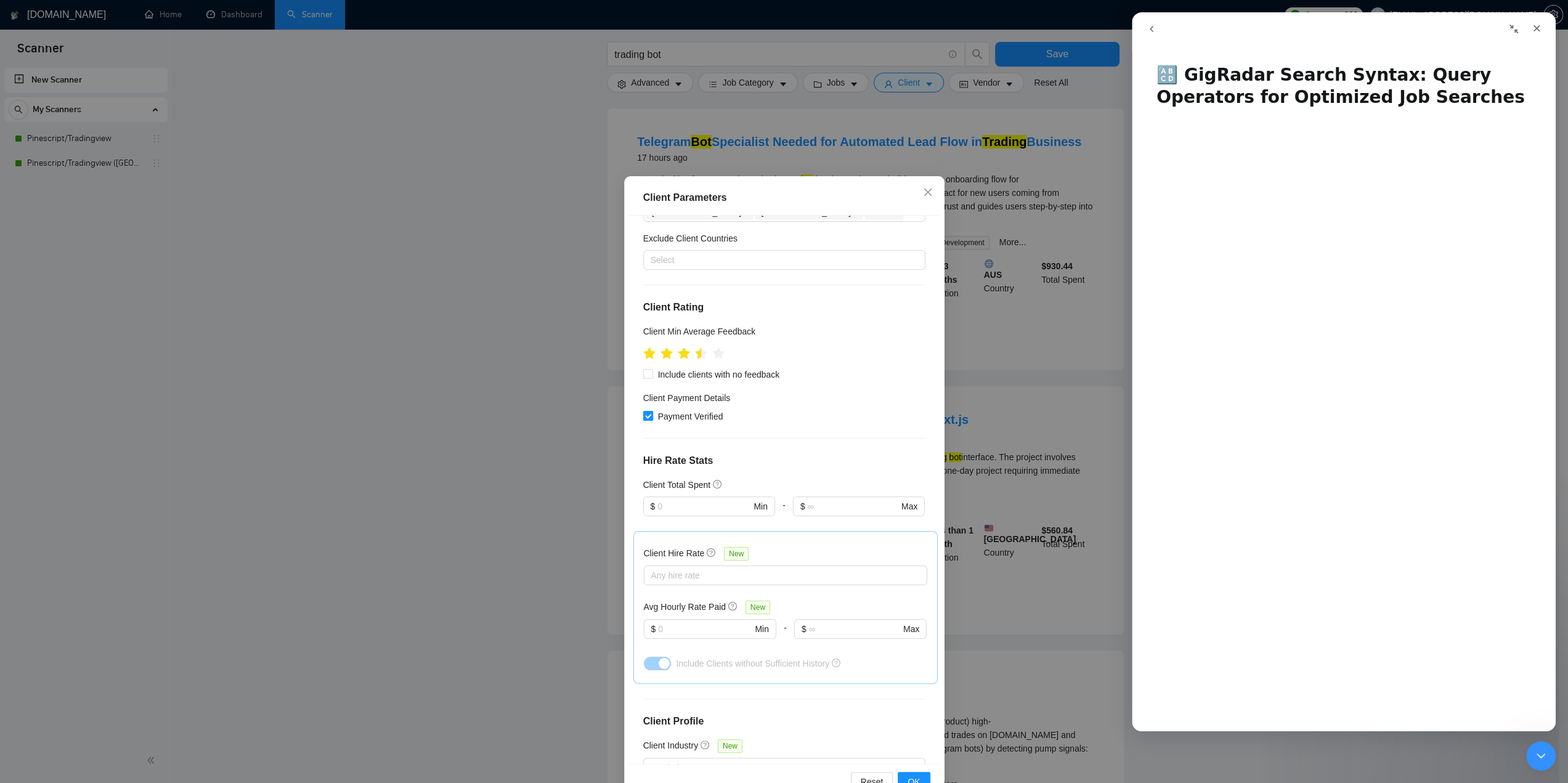
click at [645, 411] on input "Payment Verified" at bounding box center [647, 415] width 8 height 8
checkbox input "false"
click at [643, 368] on label "Include clients with no feedback" at bounding box center [714, 374] width 142 height 13
click at [643, 369] on input "Include clients with no feedback" at bounding box center [647, 373] width 8 height 8
checkbox input "true"
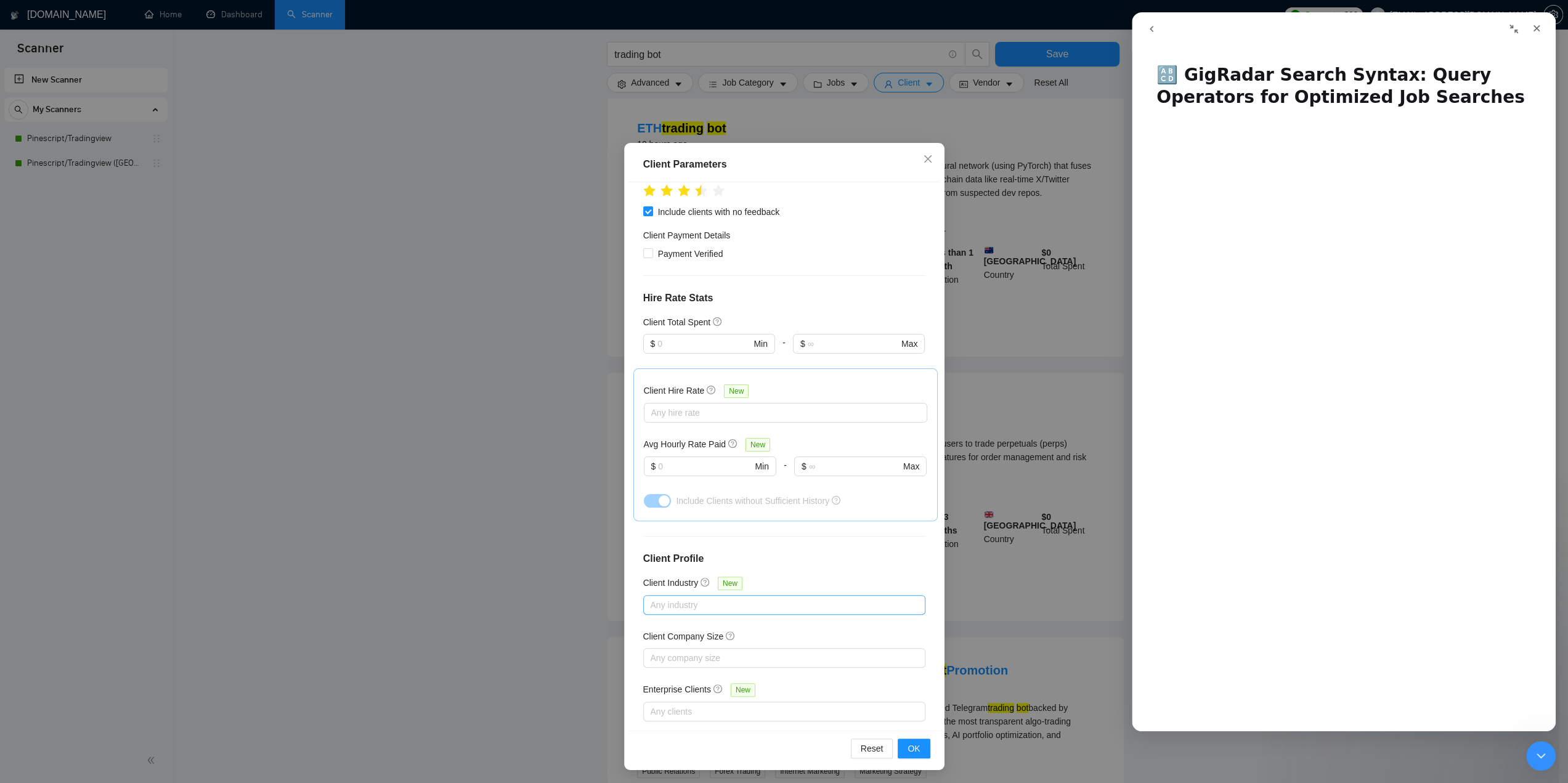
scroll to position [34, 0]
click at [908, 746] on span "OK" at bounding box center [913, 748] width 13 height 13
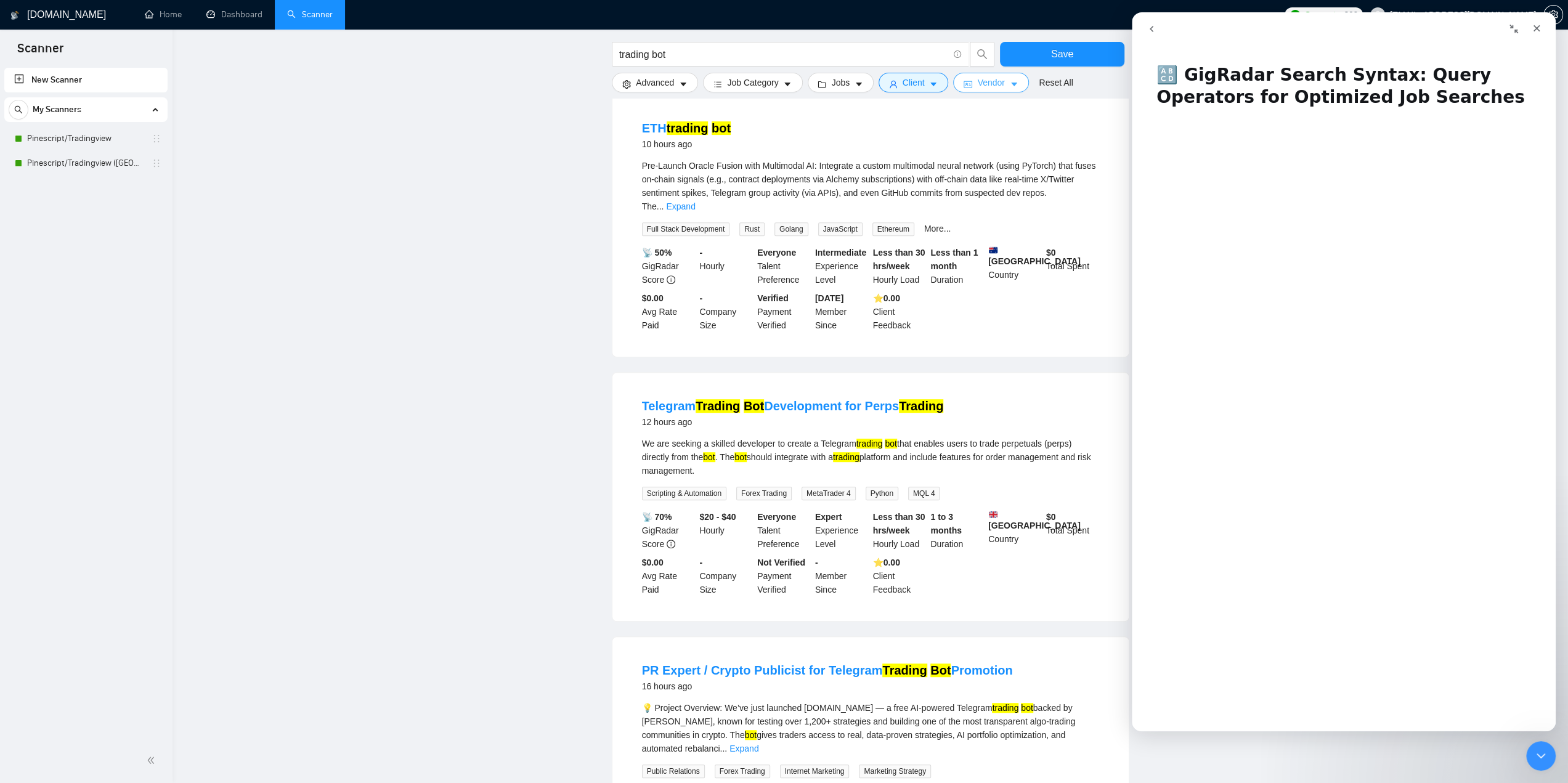
click at [986, 83] on span "Vendor" at bounding box center [990, 82] width 27 height 13
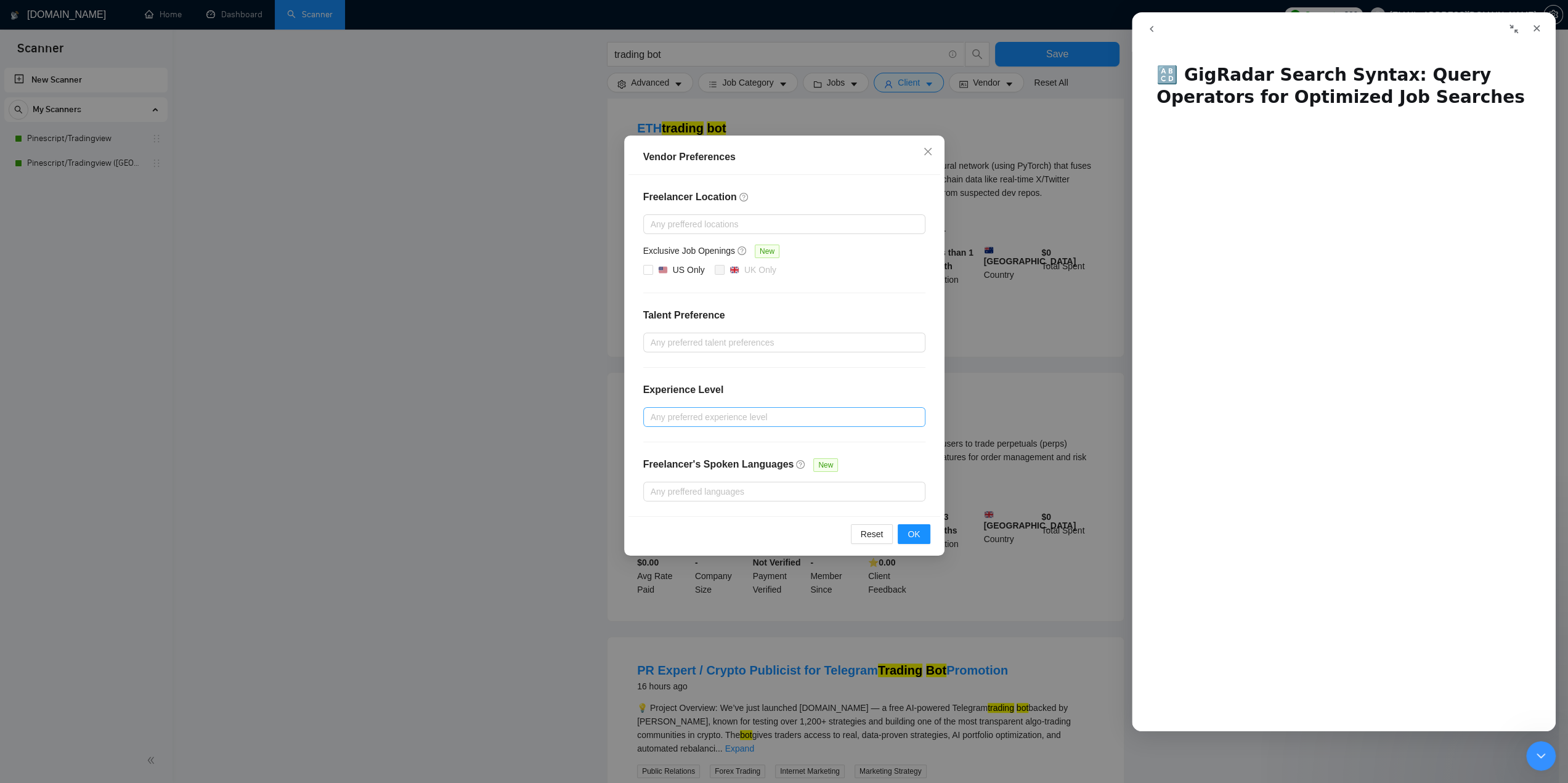
click at [784, 415] on div at bounding box center [779, 417] width 264 height 15
click at [656, 458] on input "Intermediate" at bounding box center [654, 459] width 8 height 8
checkbox input "true"
click at [656, 479] on input "Expert" at bounding box center [654, 479] width 8 height 8
checkbox input "true"
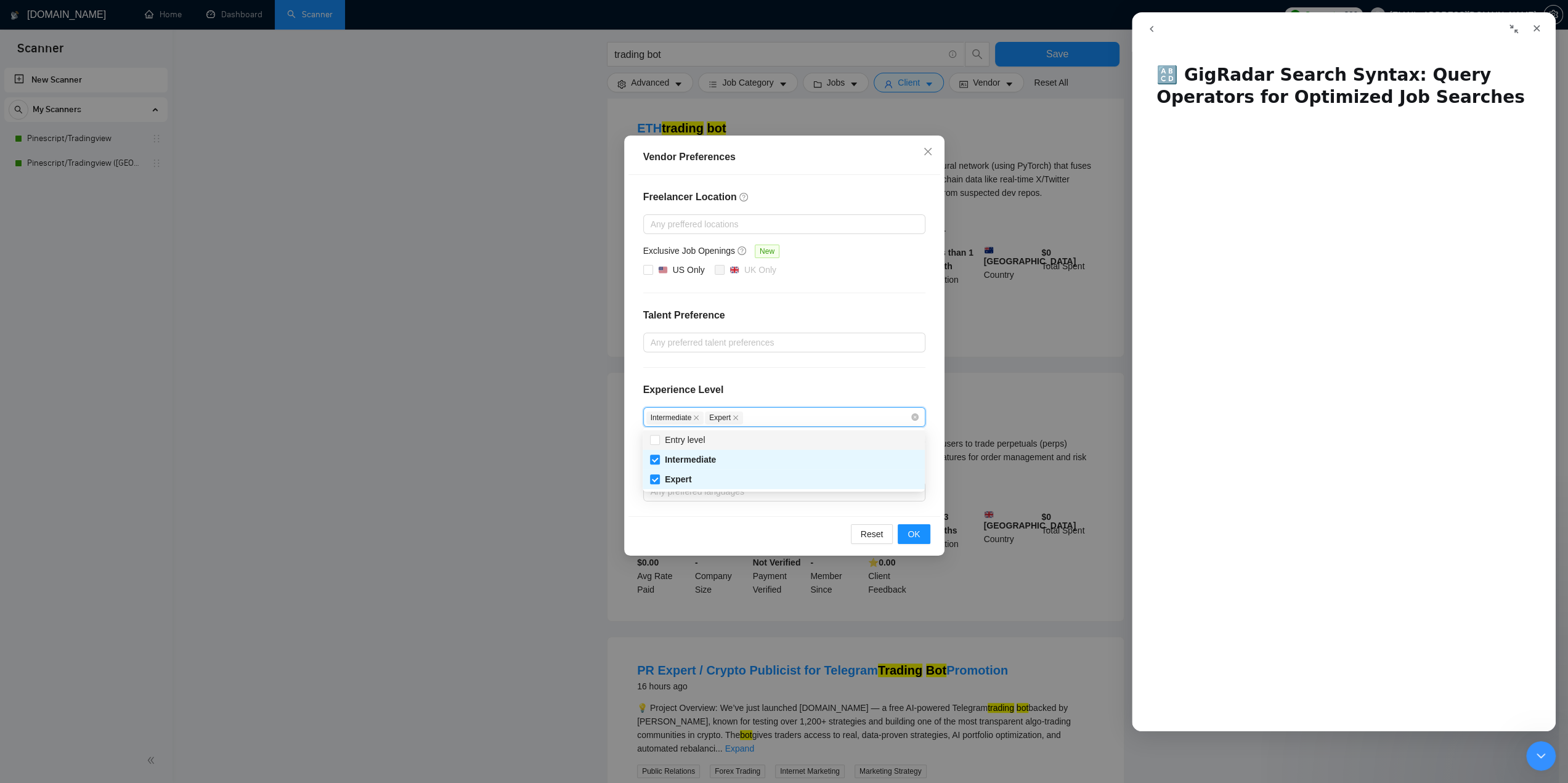
click at [764, 379] on div "Freelancer Location Any preffered locations Exclusive Job Openings New US Only …" at bounding box center [784, 346] width 312 height 341
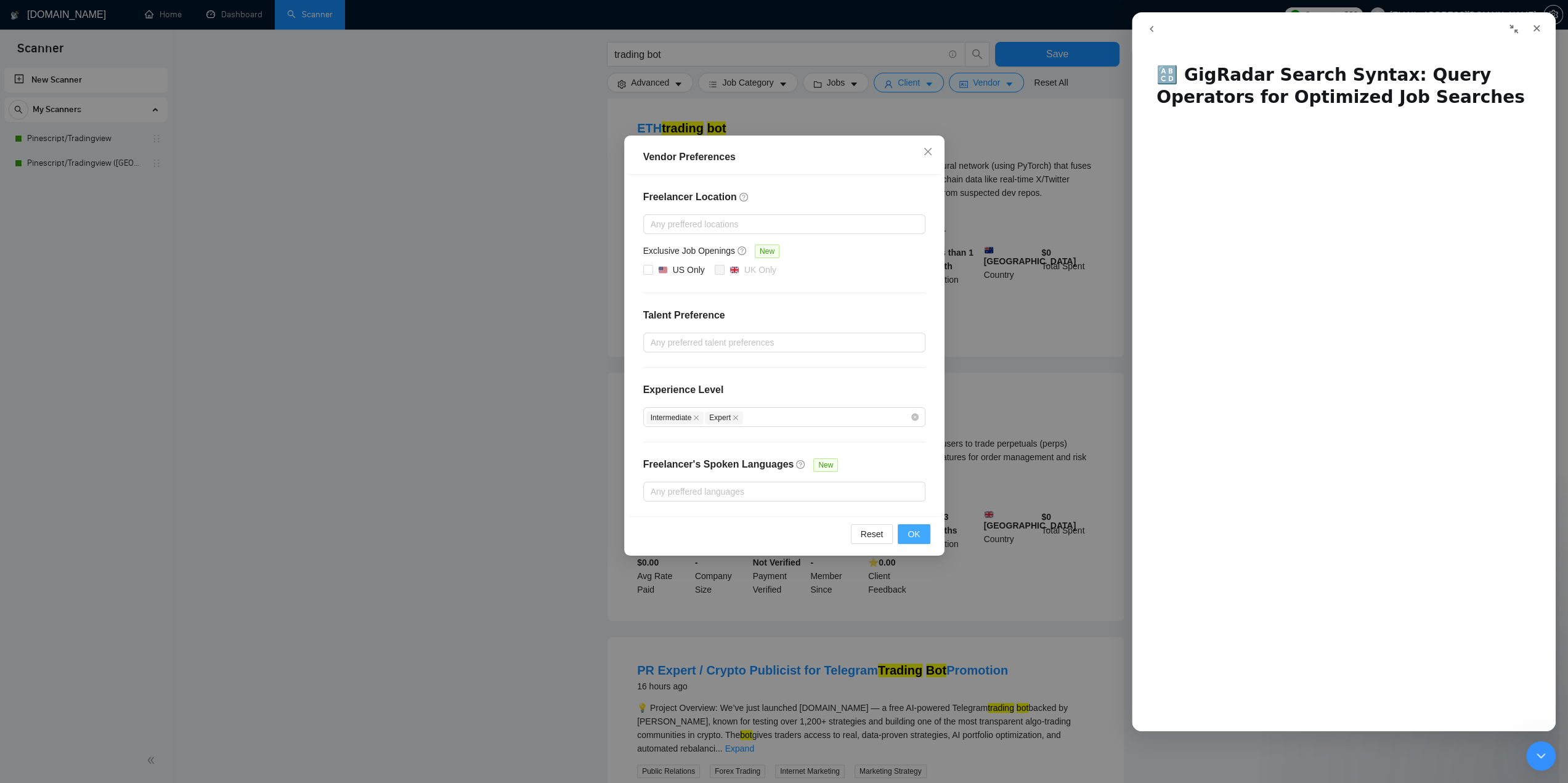
click at [911, 536] on span "OK" at bounding box center [913, 534] width 13 height 13
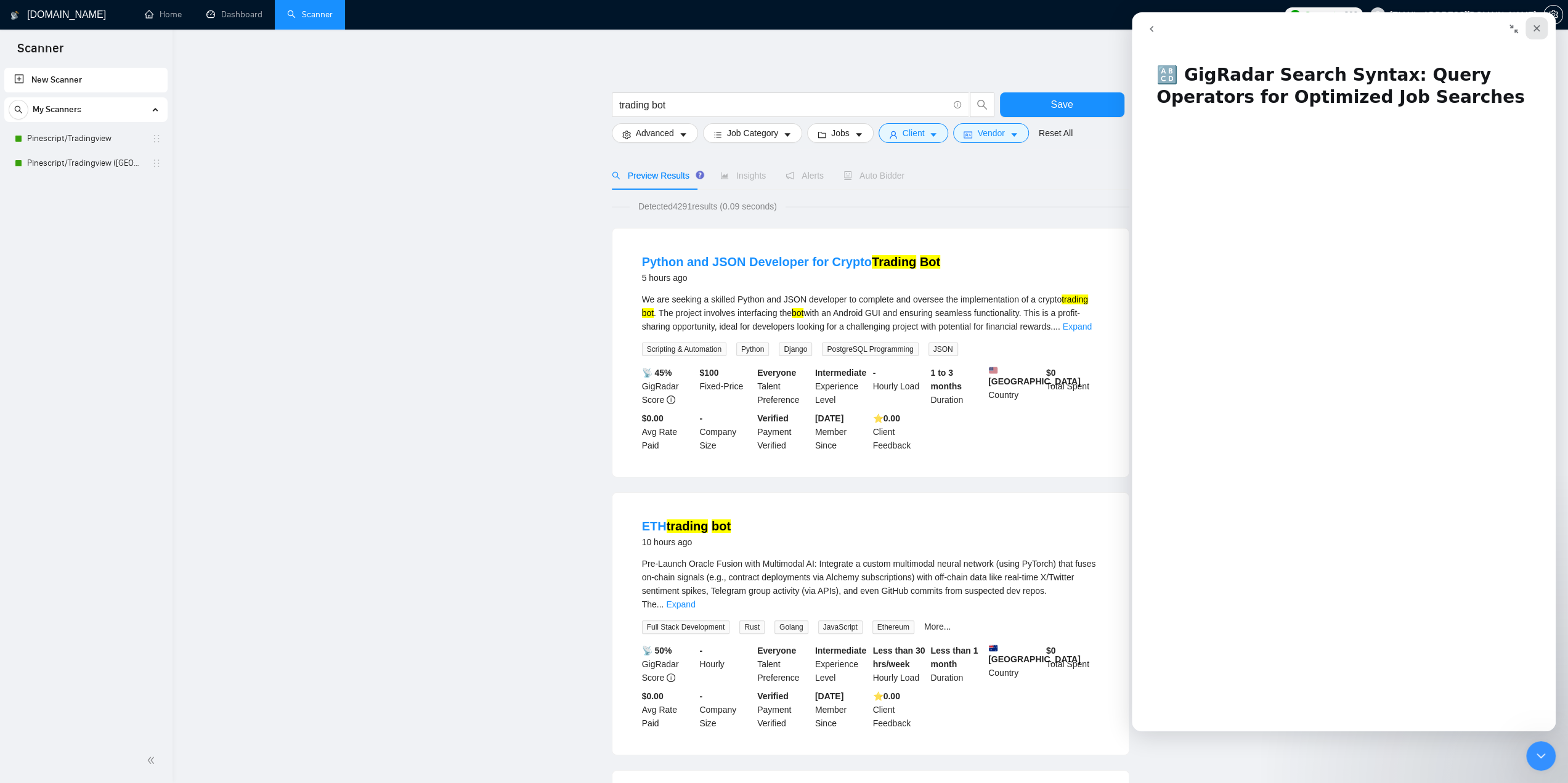
click at [1537, 34] on div "Close" at bounding box center [1536, 29] width 22 height 22
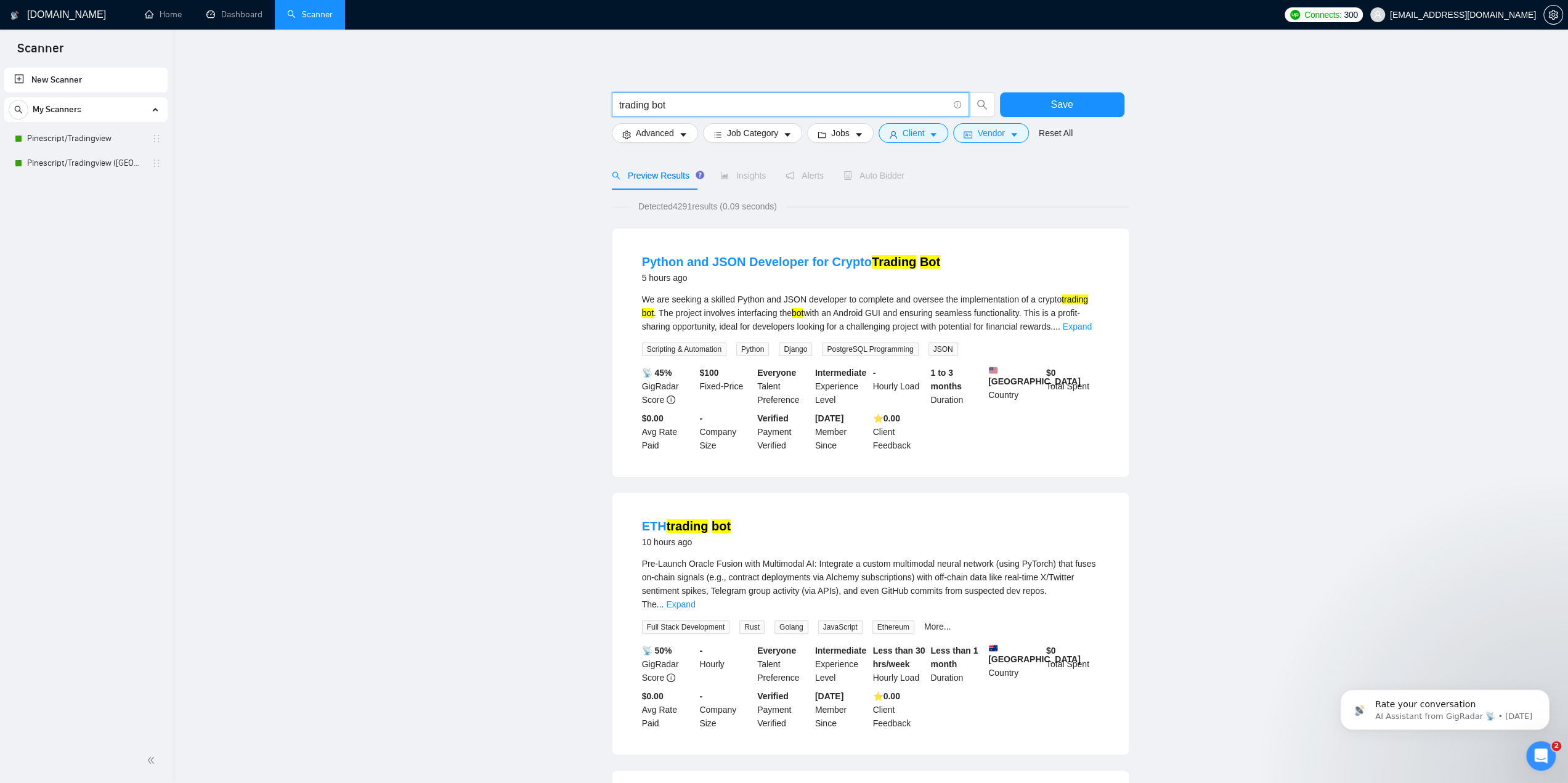
drag, startPoint x: 717, startPoint y: 103, endPoint x: 654, endPoint y: 108, distance: 63.2
click at [654, 108] on input "trading bot" at bounding box center [783, 105] width 329 height 15
click at [677, 135] on button "Advanced" at bounding box center [655, 133] width 87 height 19
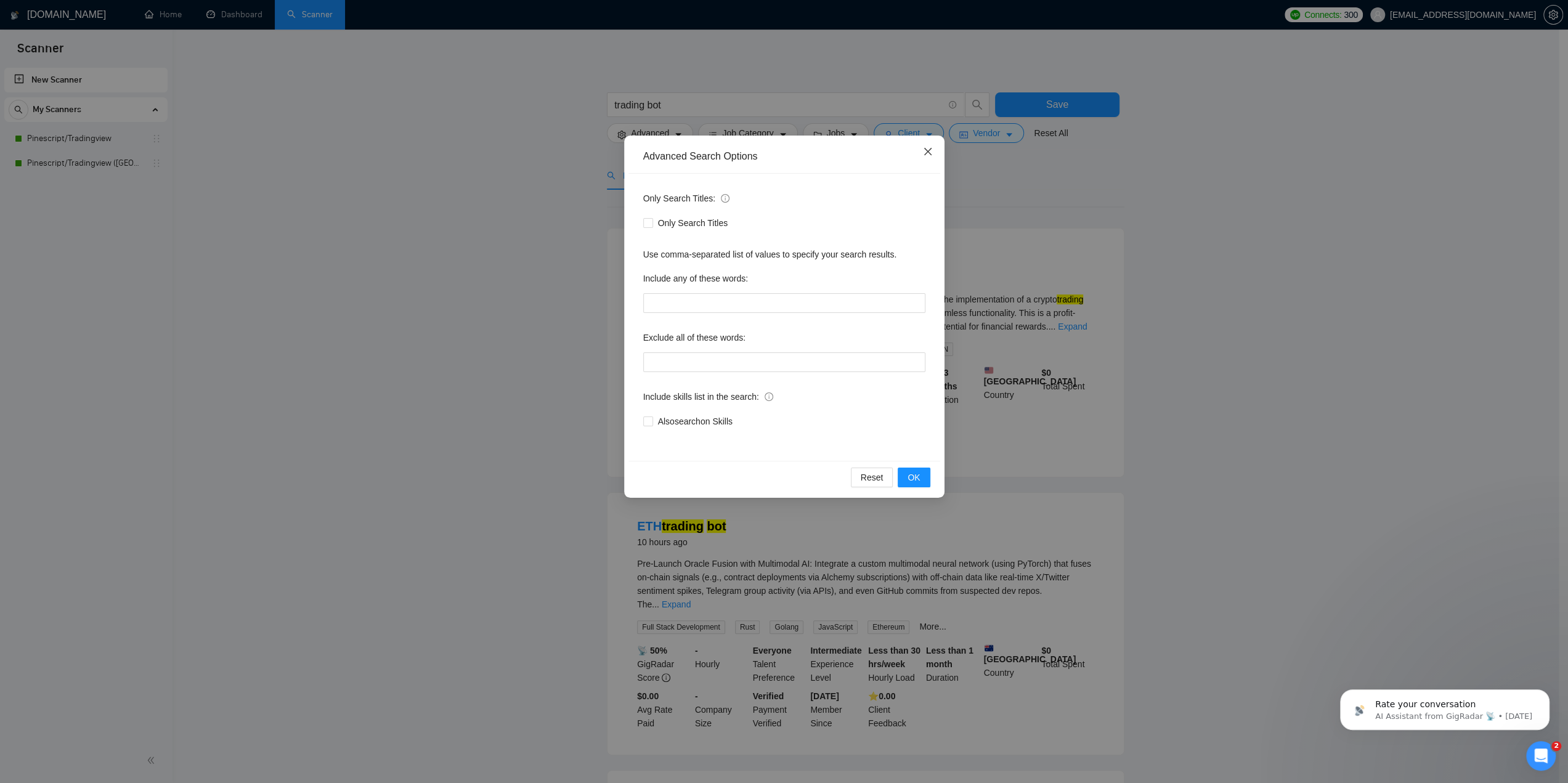
click at [923, 149] on icon "close" at bounding box center [928, 151] width 10 height 10
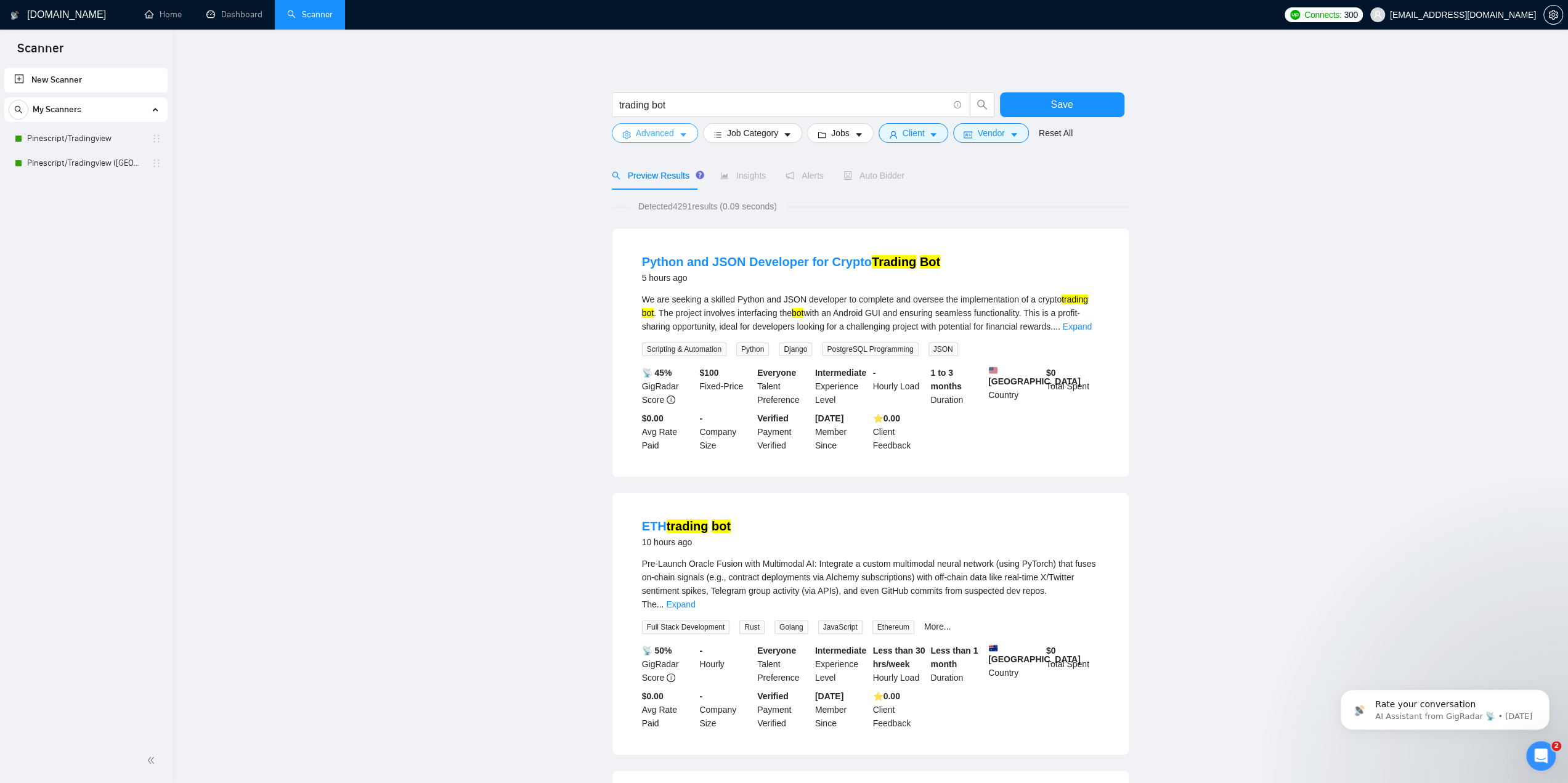
click at [689, 137] on button "Advanced" at bounding box center [655, 133] width 87 height 19
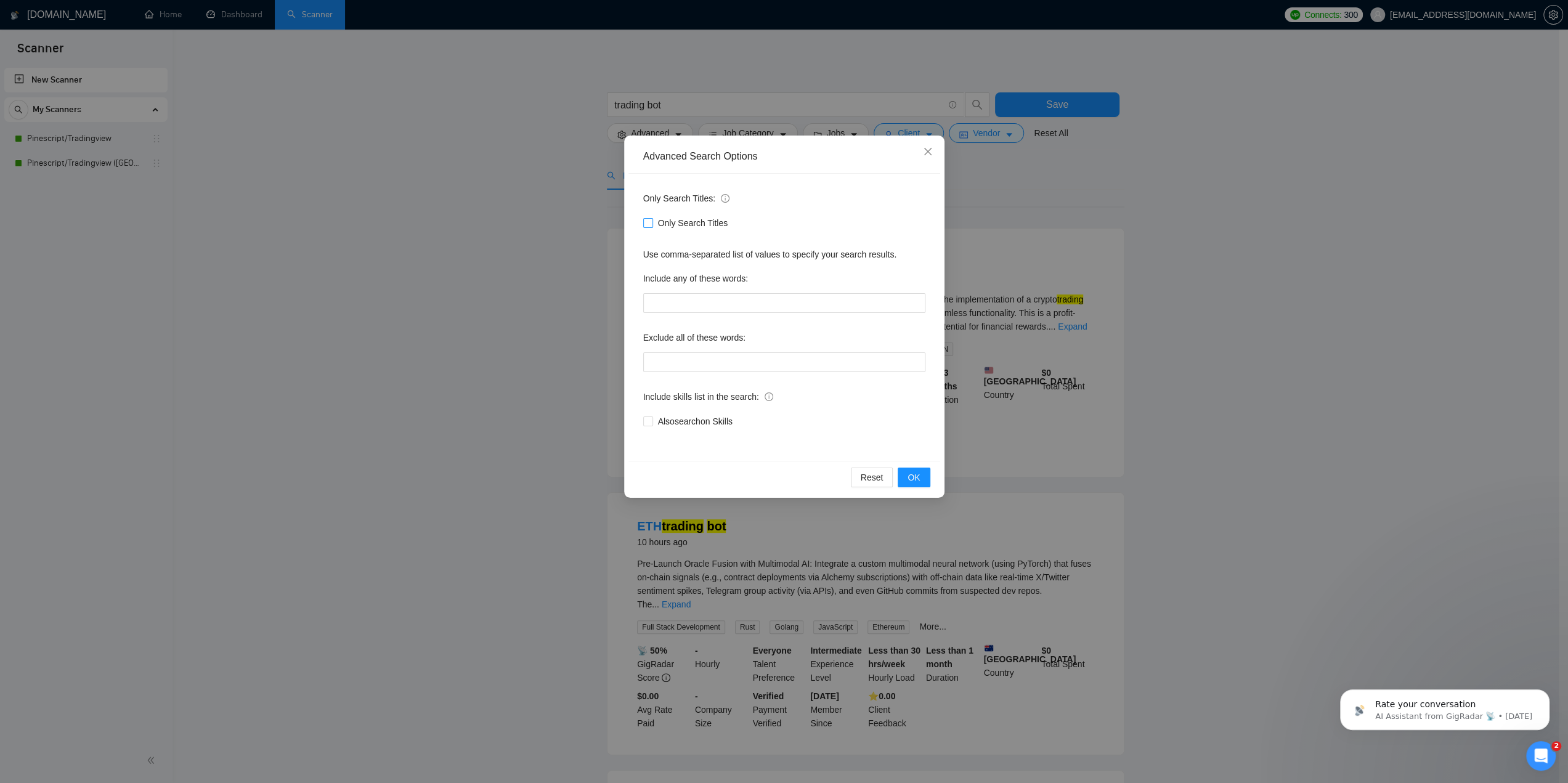
click at [648, 224] on input "Only Search Titles" at bounding box center [647, 222] width 8 height 8
click at [918, 477] on span "OK" at bounding box center [913, 478] width 13 height 13
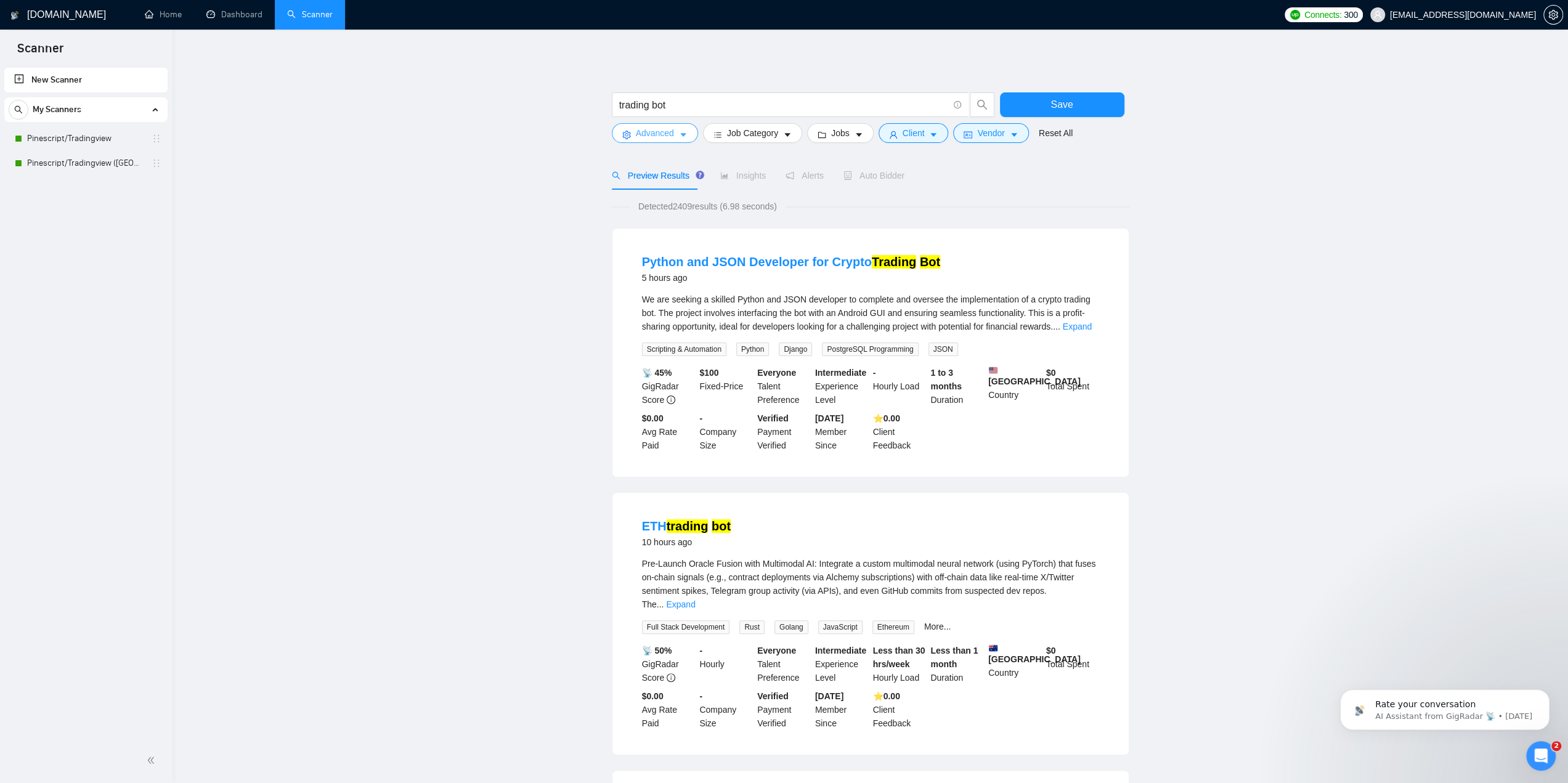
click at [680, 135] on icon "caret-down" at bounding box center [683, 135] width 6 height 3
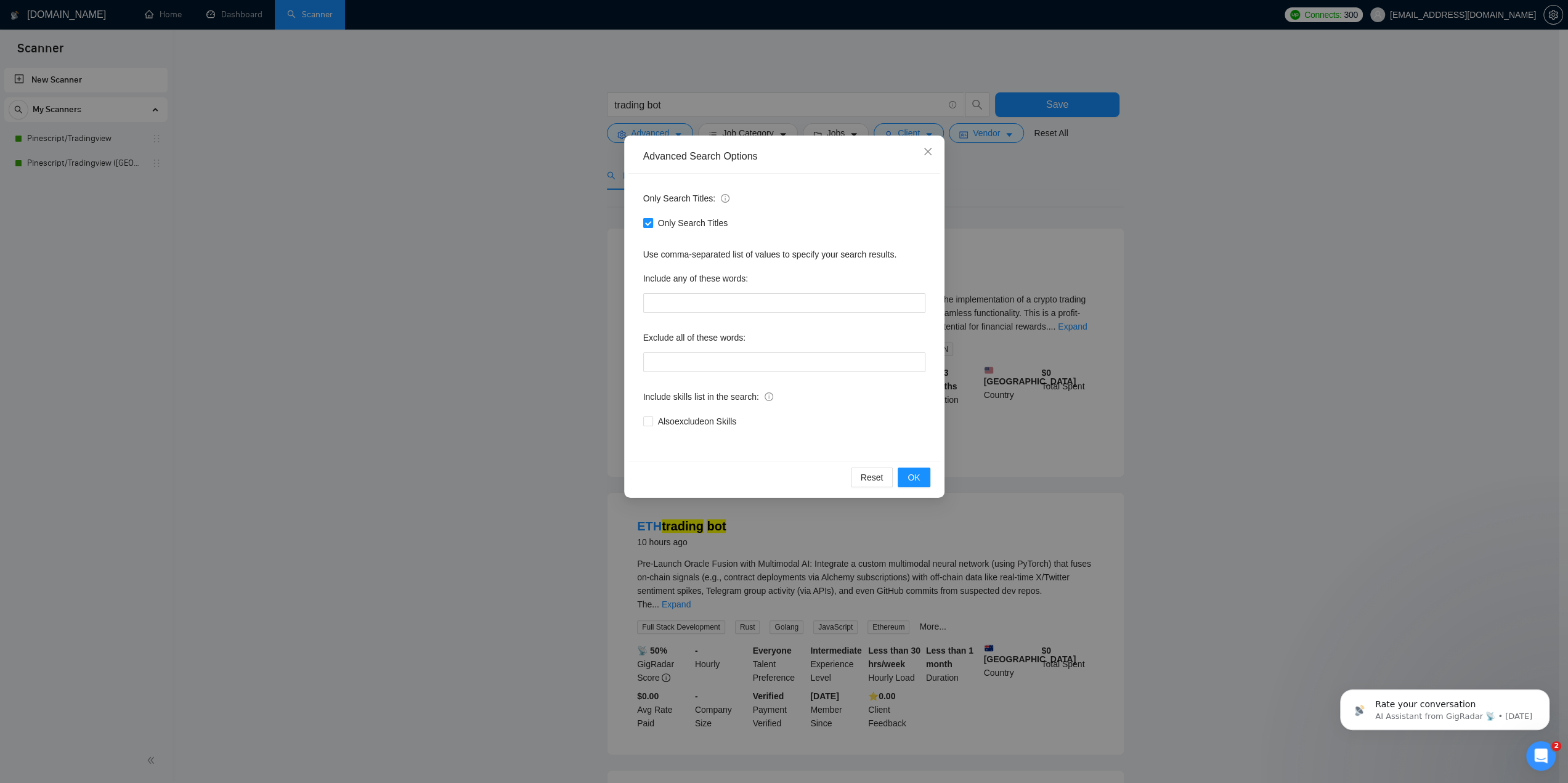
click at [652, 227] on span at bounding box center [648, 223] width 10 height 10
click at [652, 227] on input "Only Search Titles" at bounding box center [647, 222] width 8 height 8
checkbox input "false"
click at [910, 478] on span "OK" at bounding box center [913, 478] width 13 height 13
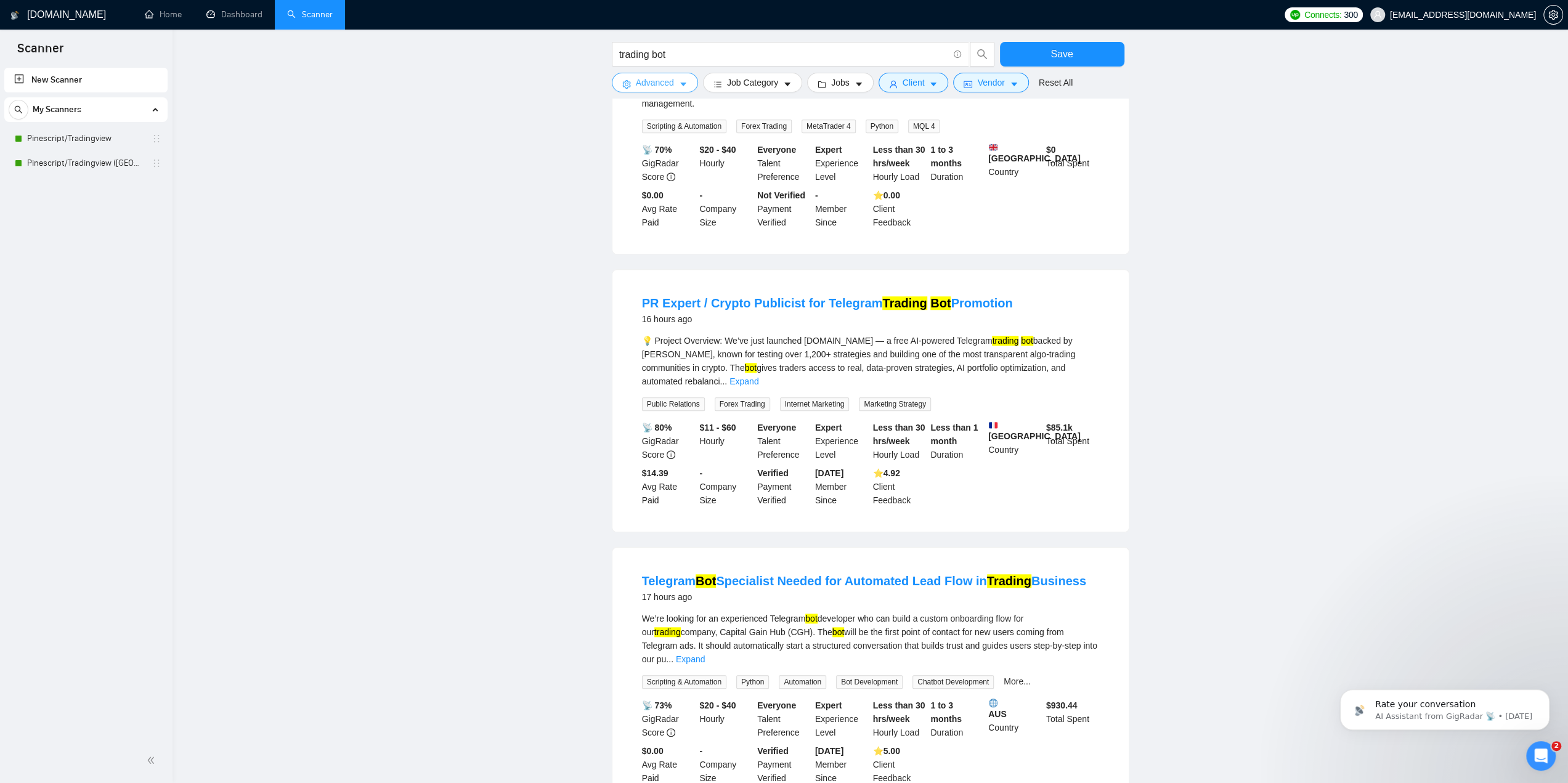
scroll to position [890, 0]
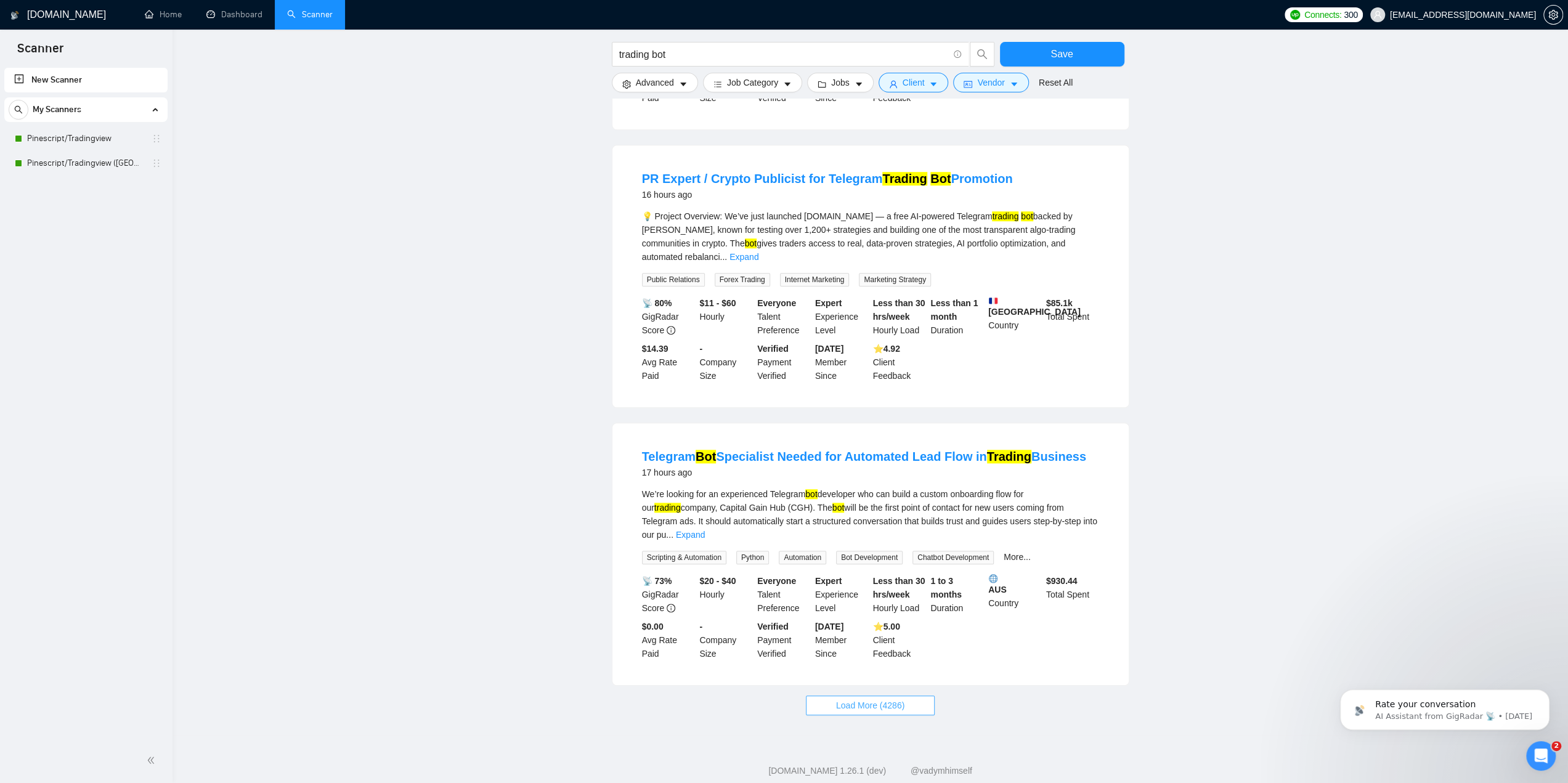
click at [868, 699] on span "Load More (4286)" at bounding box center [869, 706] width 68 height 13
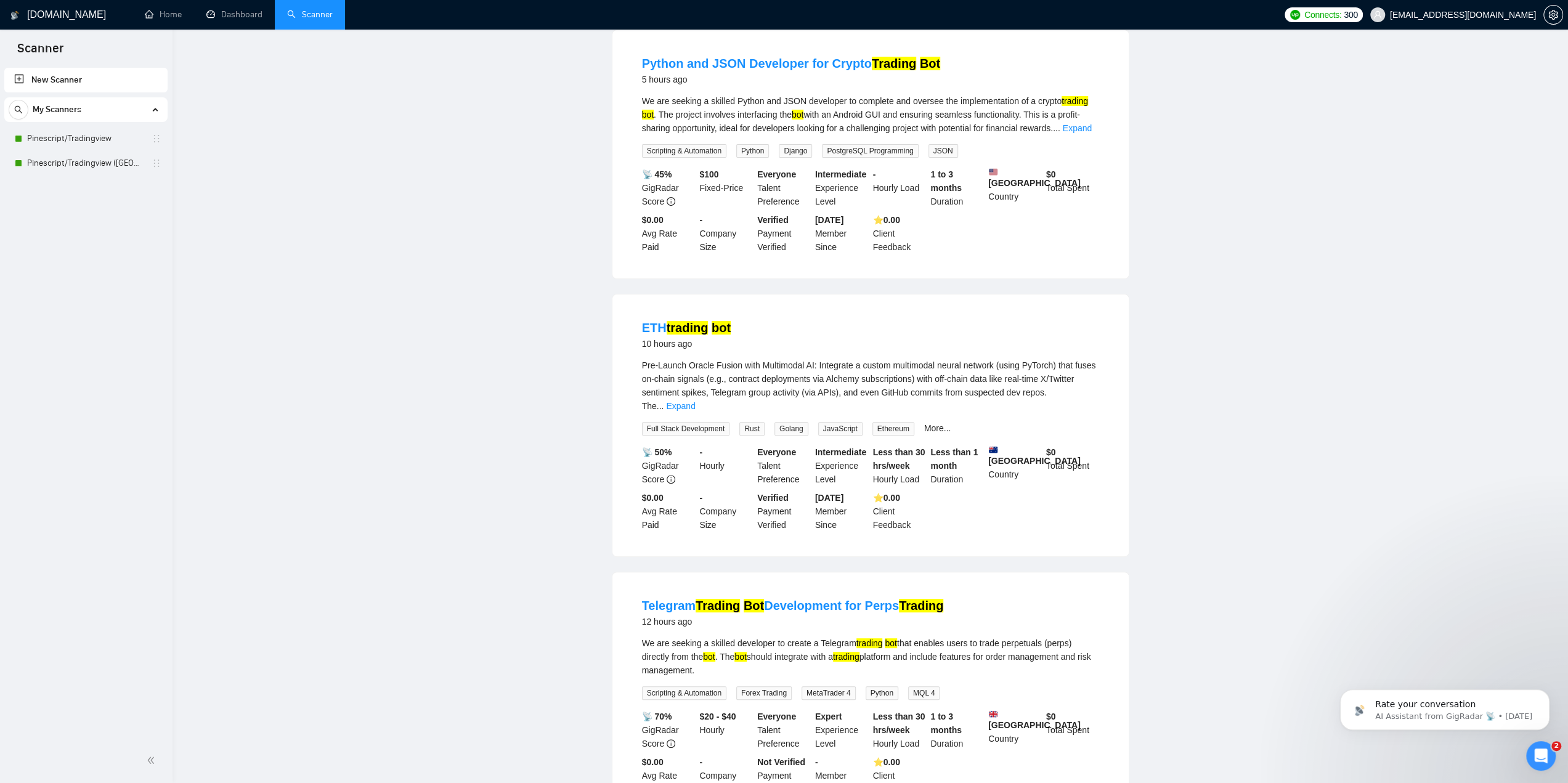
scroll to position [0, 0]
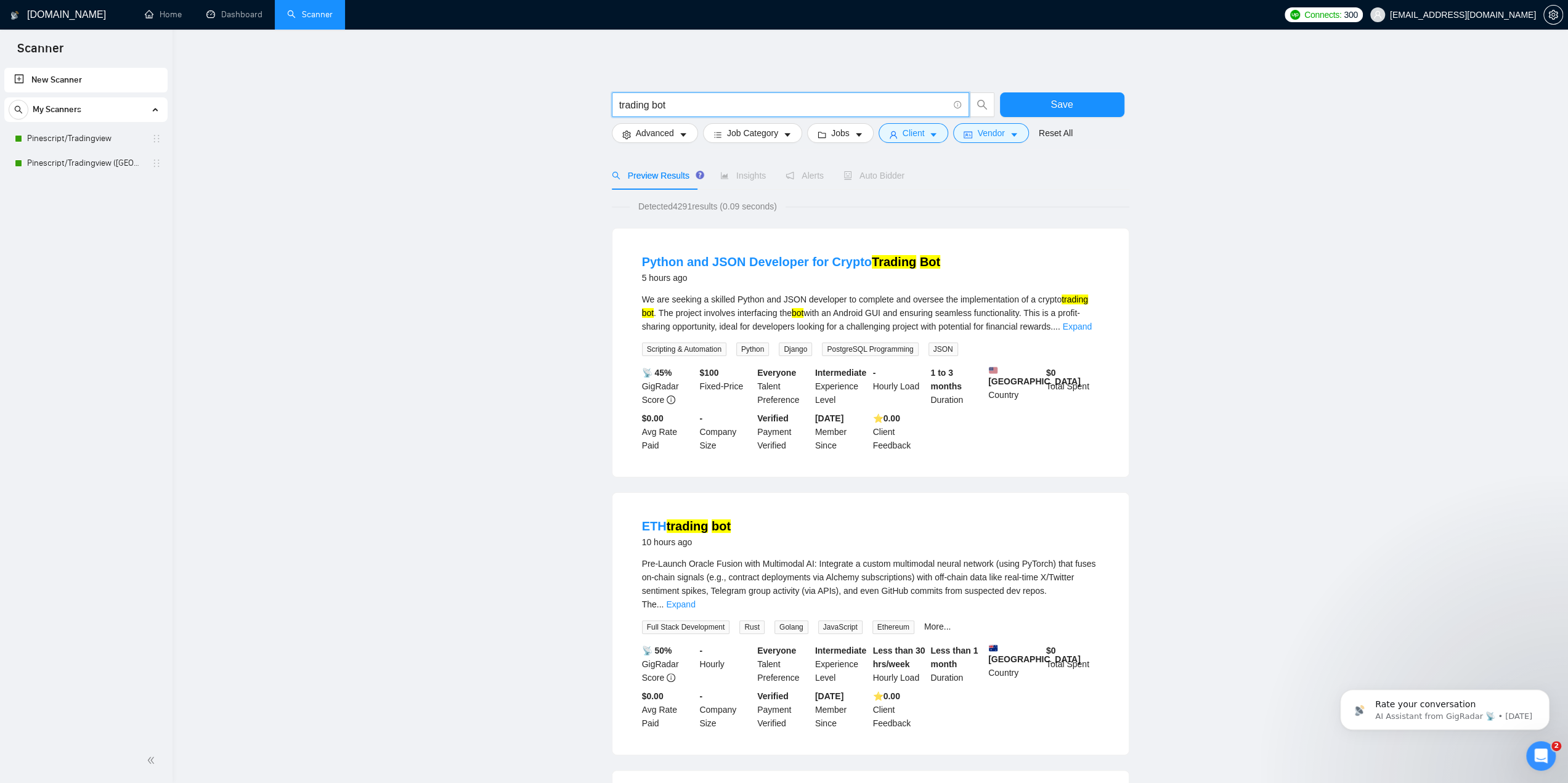
drag, startPoint x: 704, startPoint y: 98, endPoint x: 610, endPoint y: 104, distance: 94.2
click at [610, 104] on div "trading bot" at bounding box center [804, 108] width 388 height 31
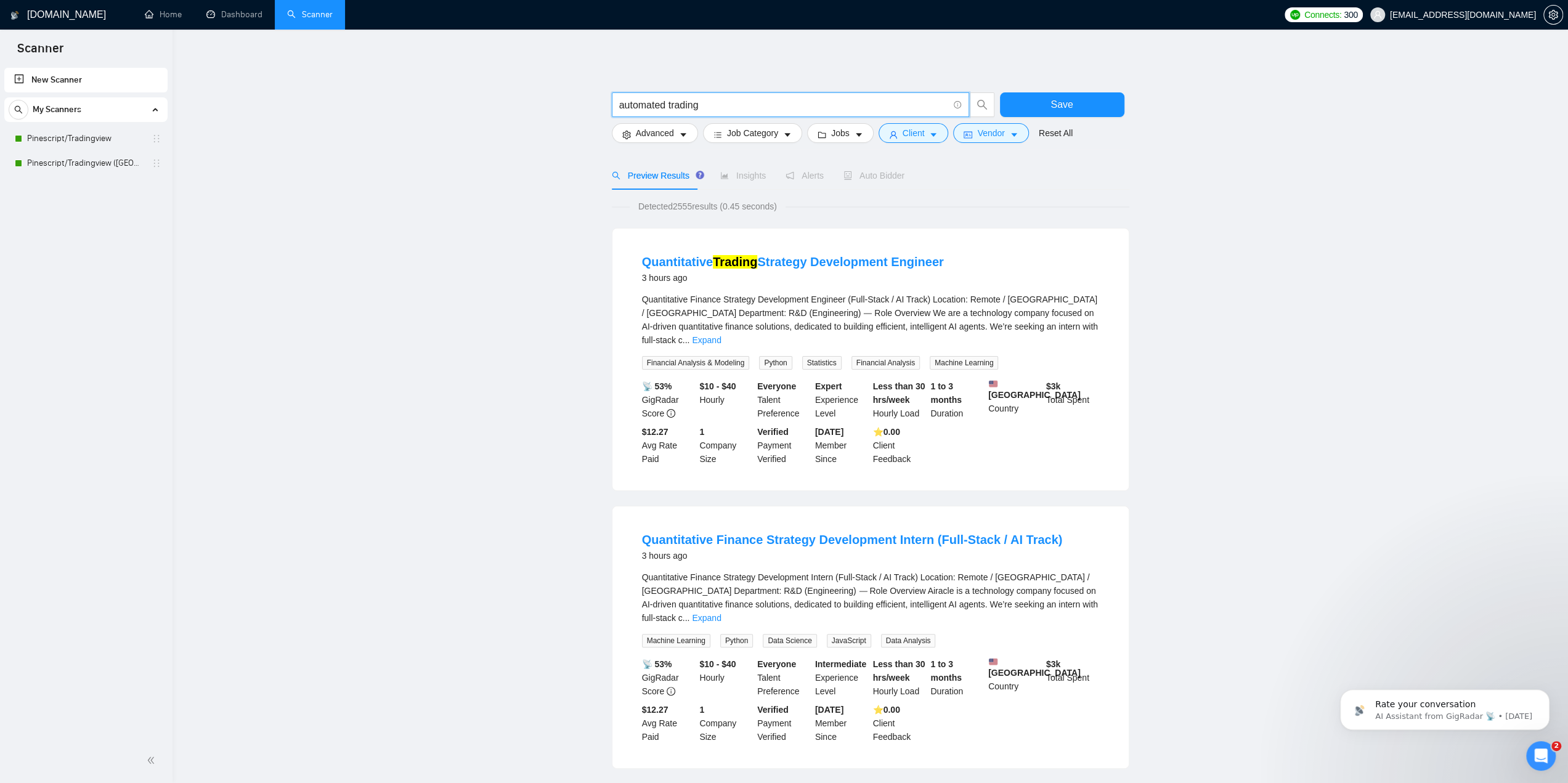
drag, startPoint x: 750, startPoint y: 105, endPoint x: 615, endPoint y: 103, distance: 135.0
click at [615, 103] on span "automated trading" at bounding box center [790, 104] width 357 height 24
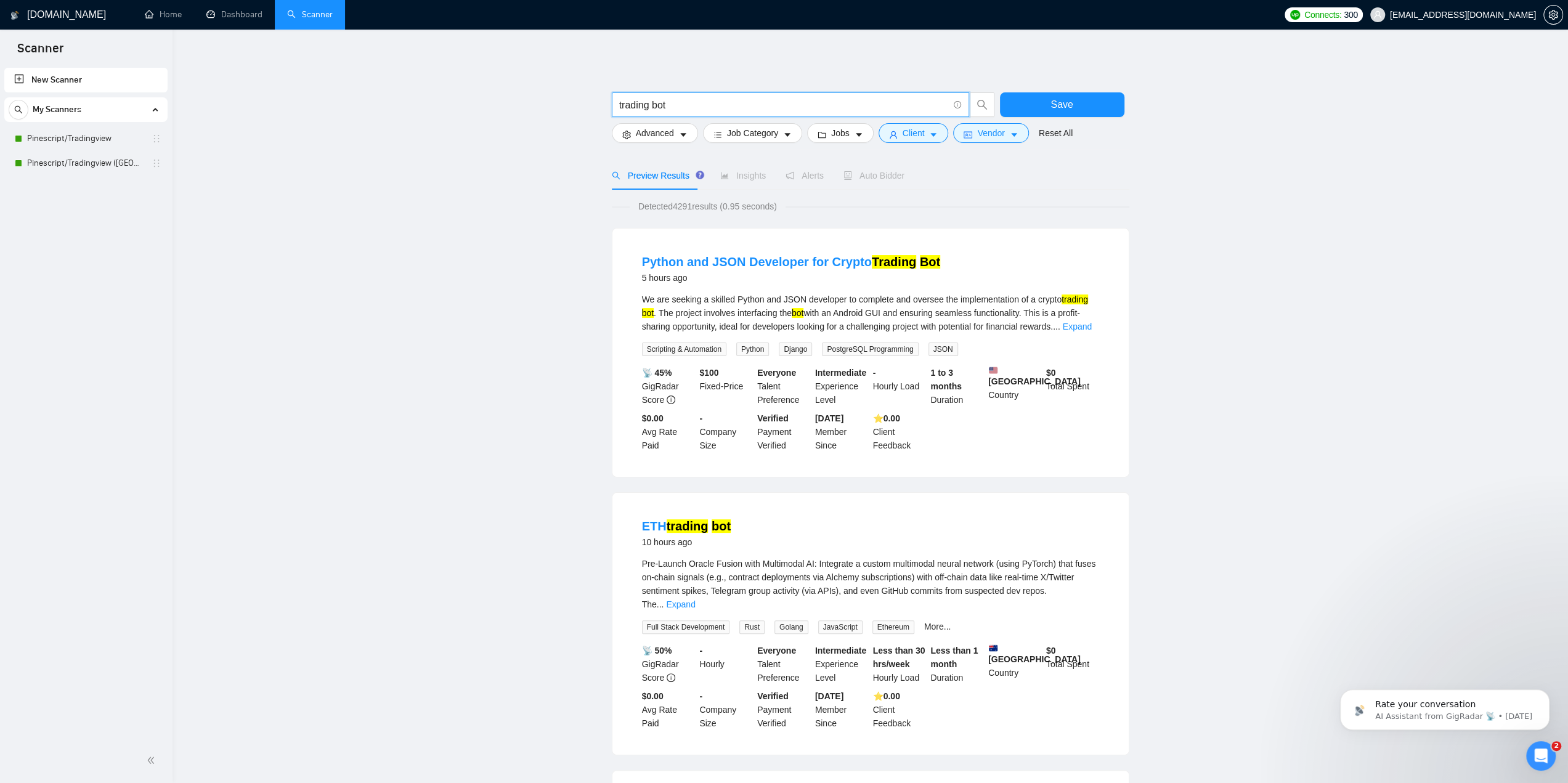
drag, startPoint x: 730, startPoint y: 98, endPoint x: 653, endPoint y: 99, distance: 77.0
click at [653, 99] on input "trading bot" at bounding box center [783, 105] width 329 height 15
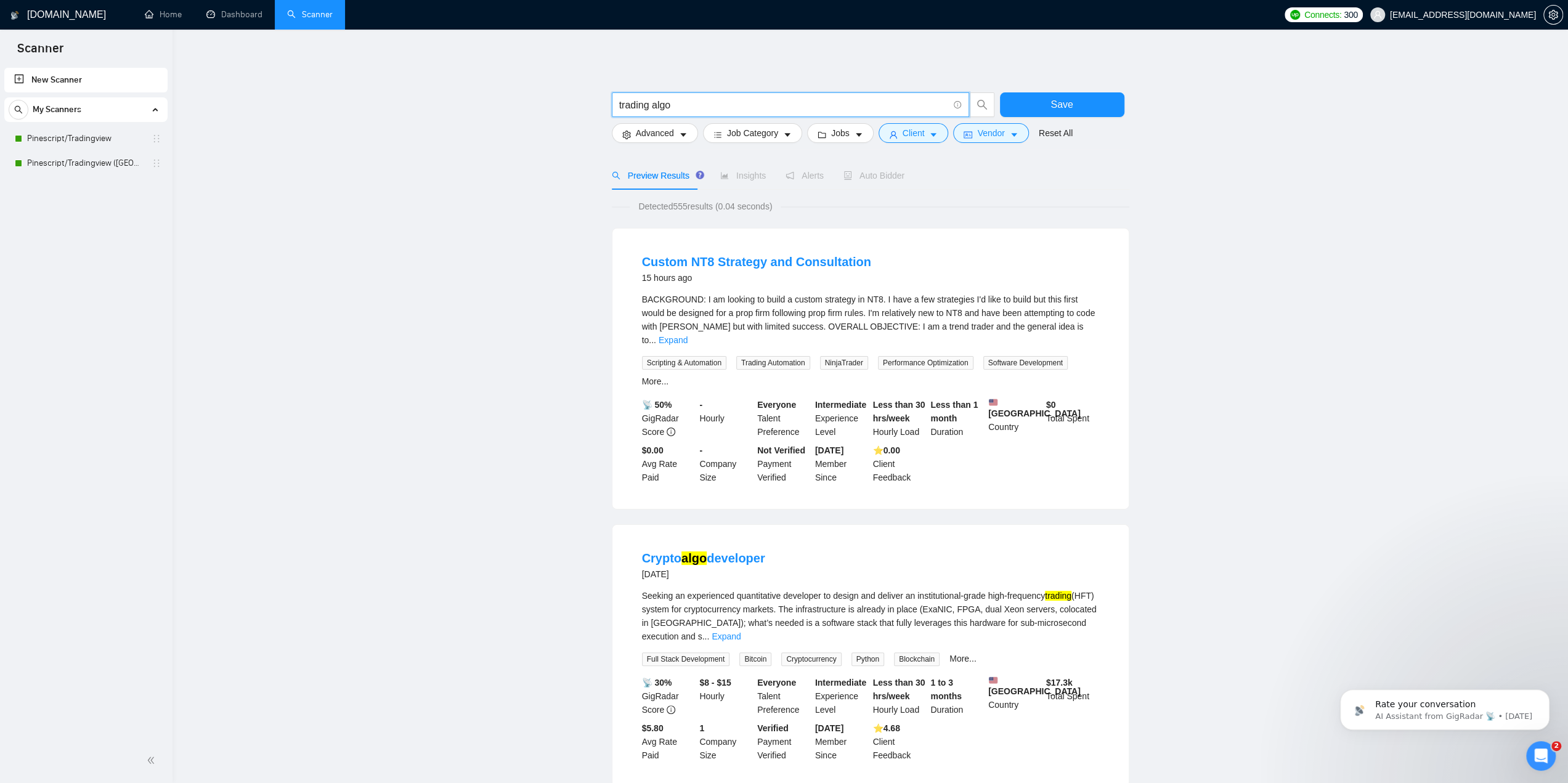
click at [686, 101] on input "trading algo" at bounding box center [783, 105] width 329 height 15
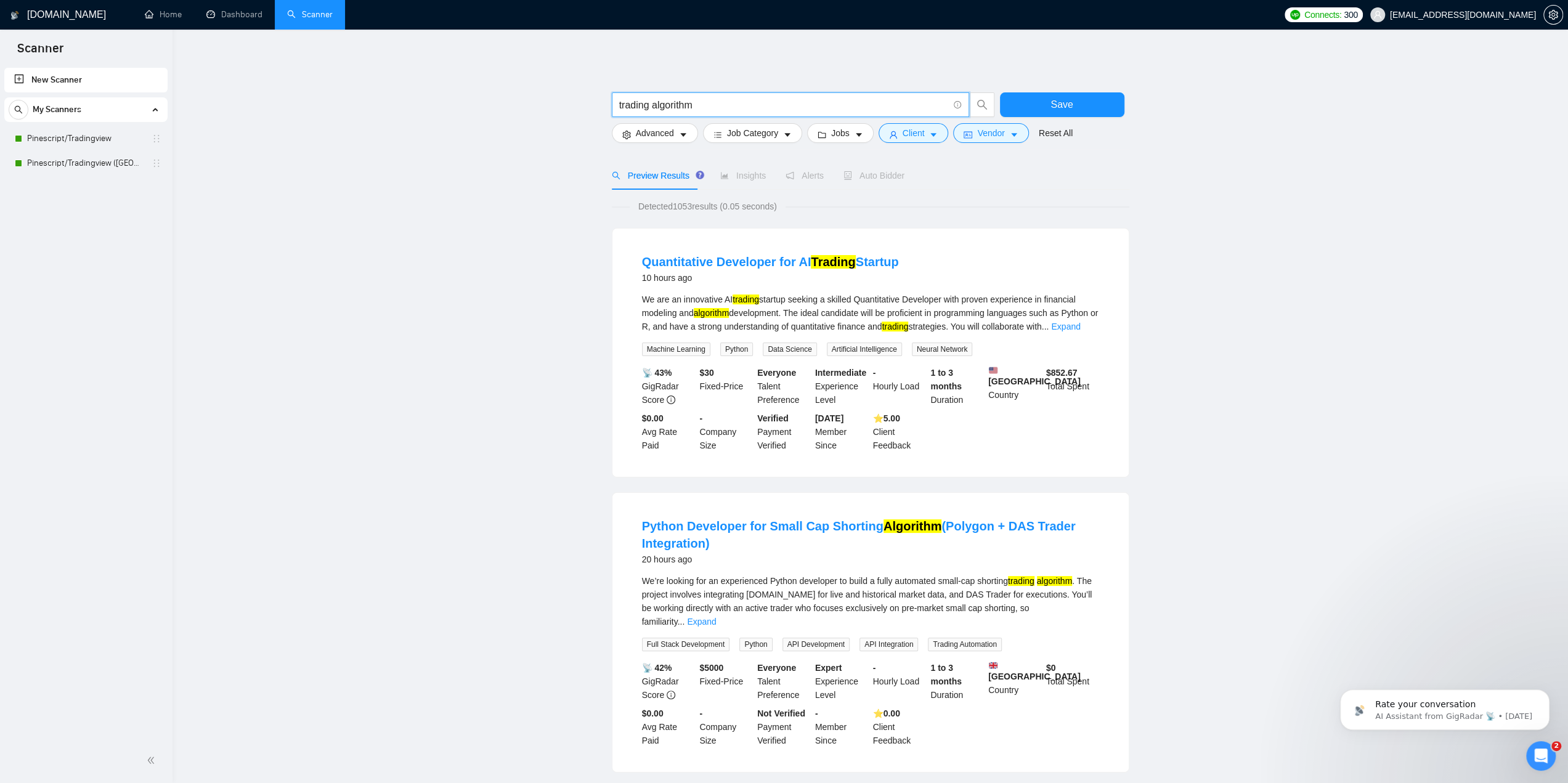
drag, startPoint x: 716, startPoint y: 99, endPoint x: 654, endPoint y: 105, distance: 62.3
click at [654, 105] on input "trading algorithm" at bounding box center [783, 105] width 329 height 15
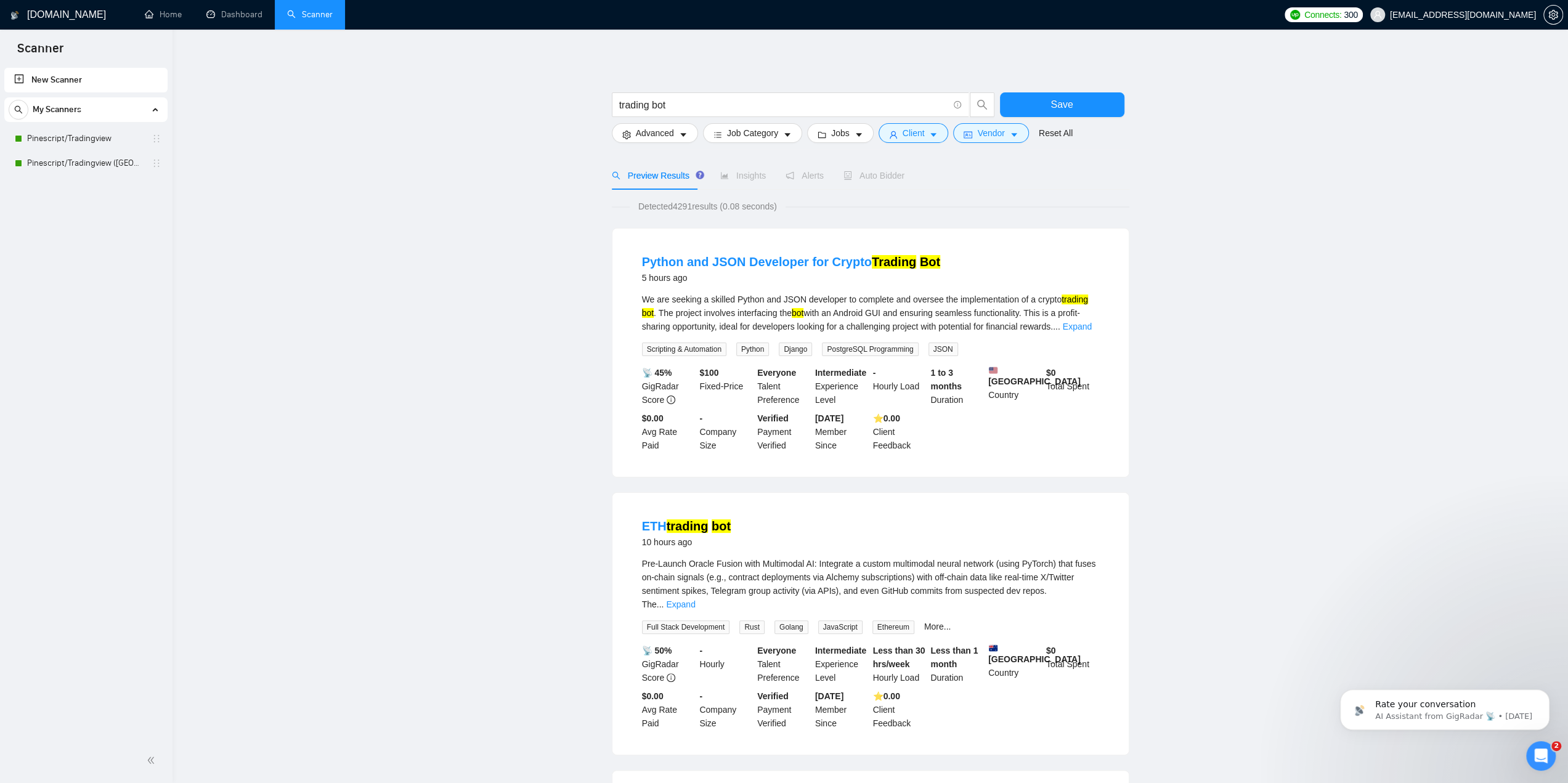
click at [690, 104] on input "trading bot" at bounding box center [783, 105] width 329 height 15
click at [619, 103] on input "trading bot"" at bounding box center [783, 105] width 329 height 15
type input ""trading bot""
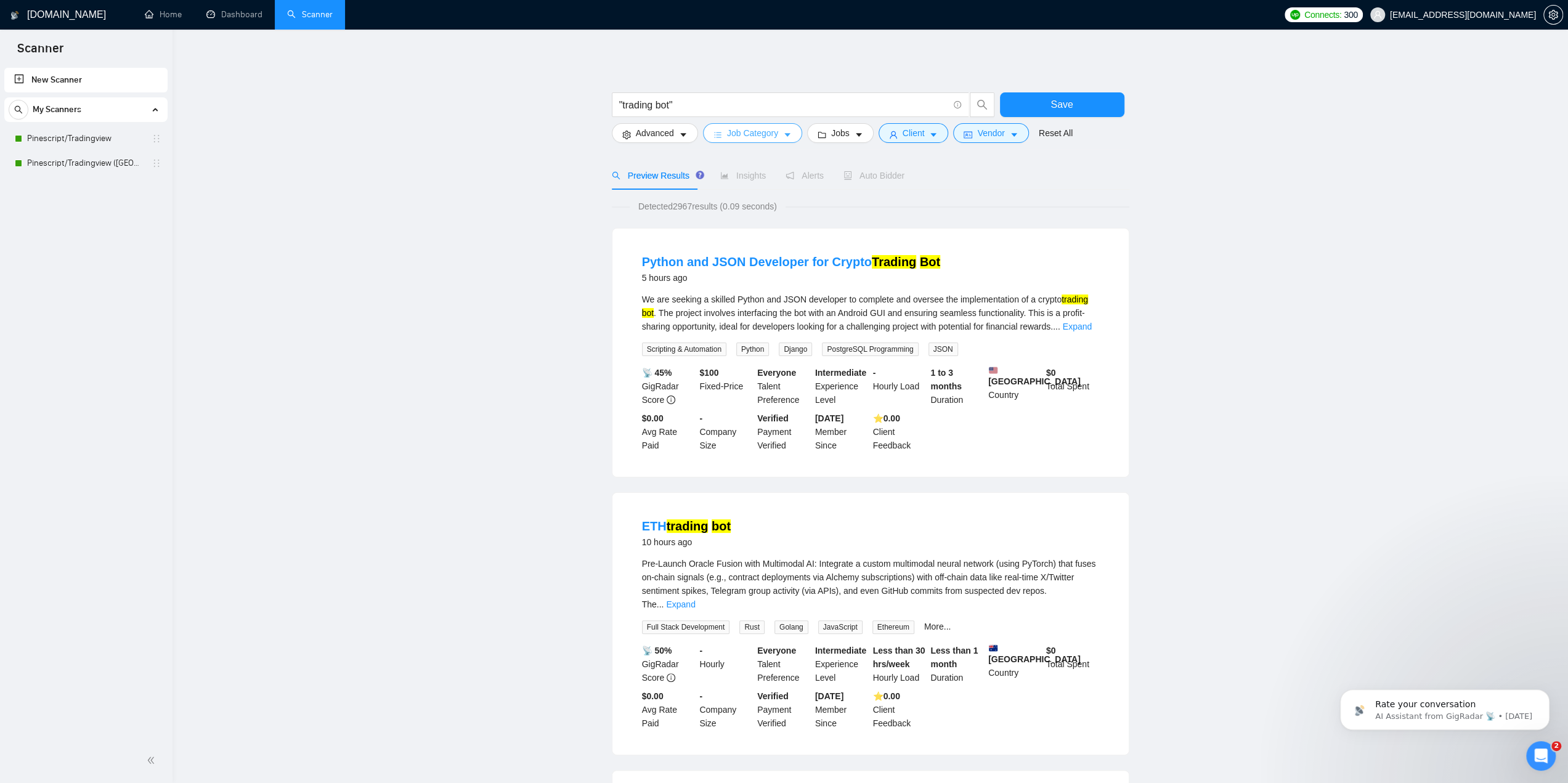
click at [785, 134] on icon "caret-down" at bounding box center [787, 135] width 6 height 3
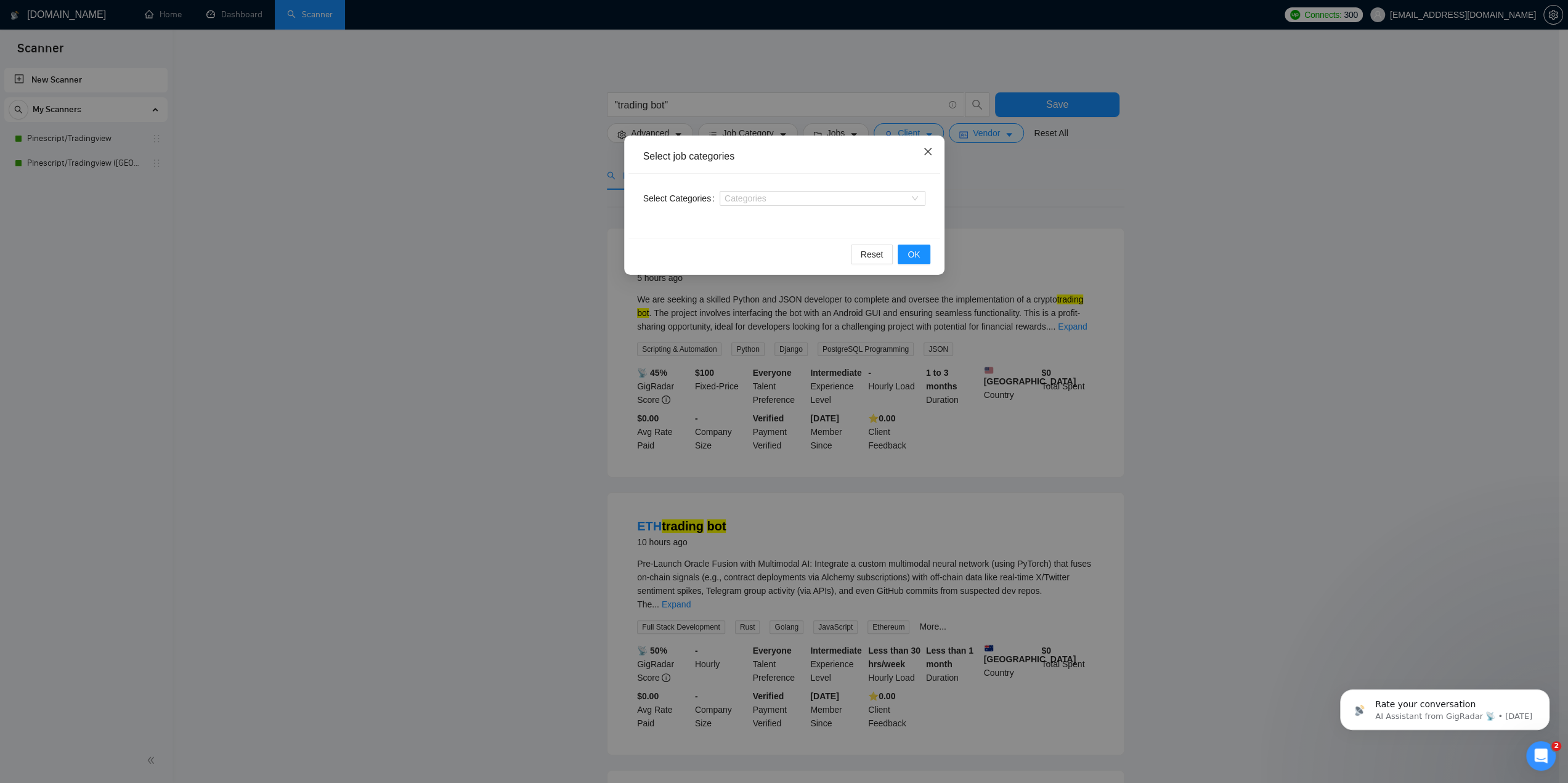
click at [927, 149] on icon "close" at bounding box center [928, 151] width 10 height 10
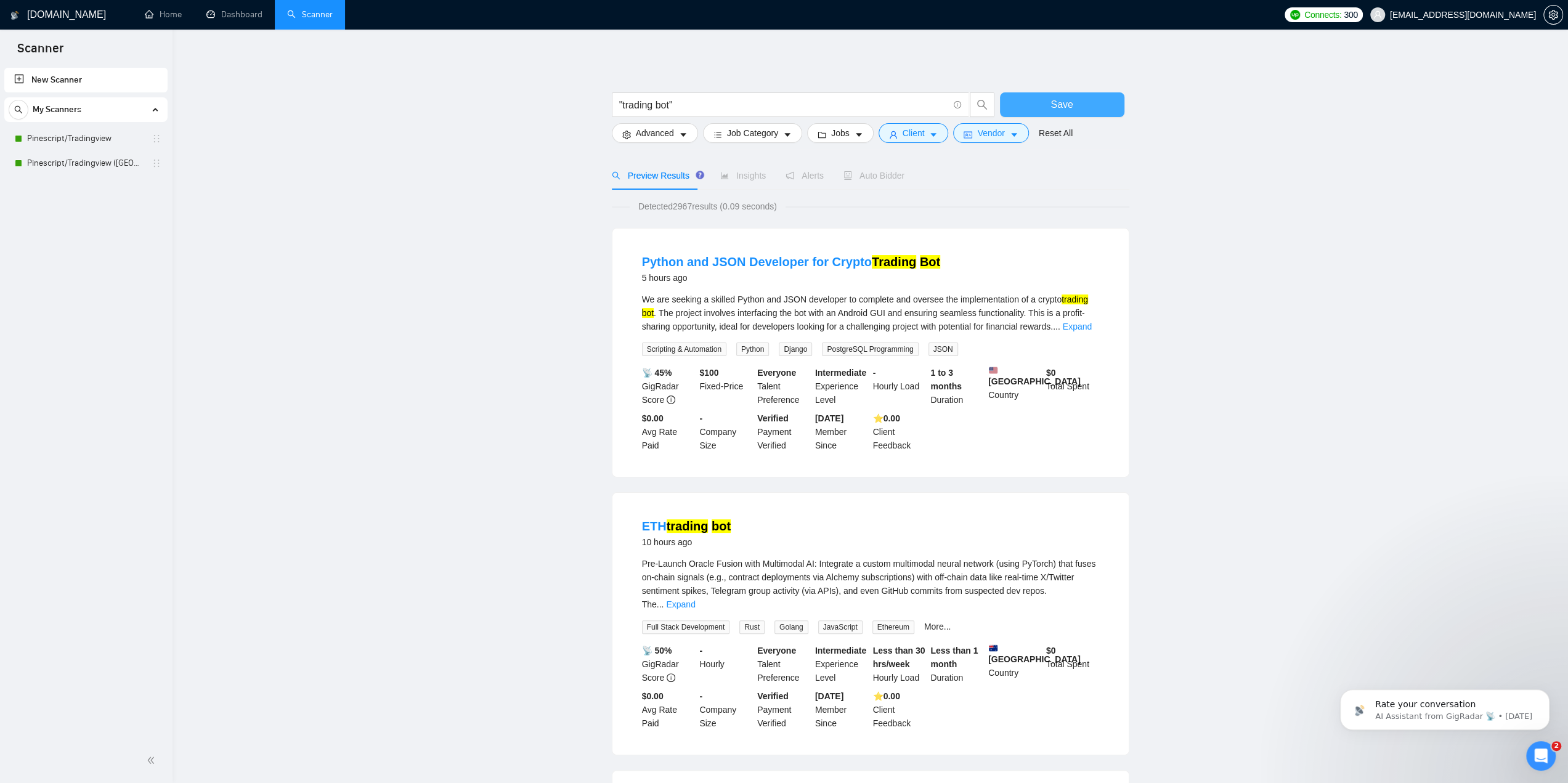
click at [1055, 110] on span "Save" at bounding box center [1061, 104] width 22 height 15
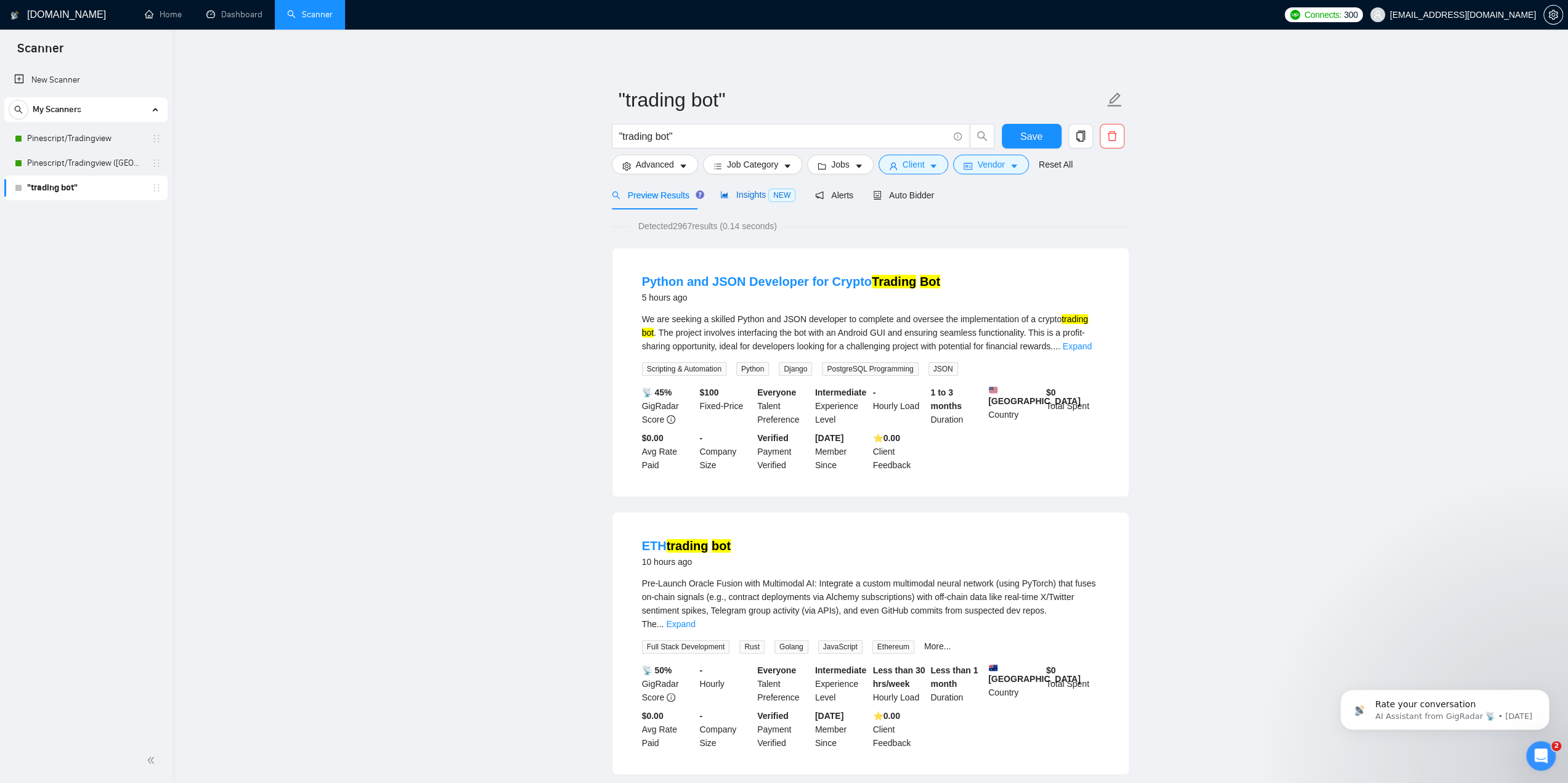
click at [746, 194] on span "Insights NEW" at bounding box center [758, 195] width 75 height 10
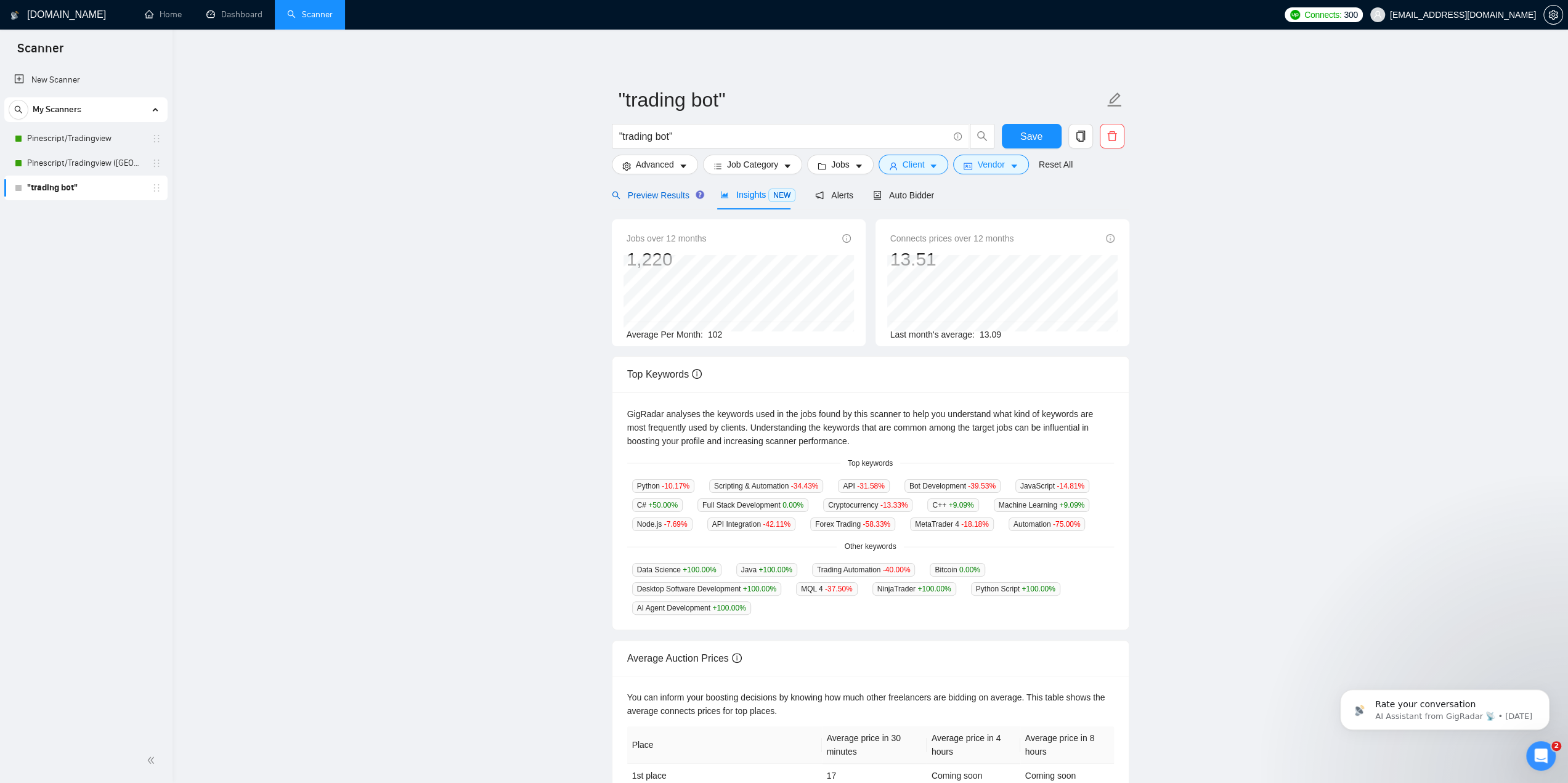
click at [657, 202] on div "Preview Results" at bounding box center [657, 195] width 89 height 13
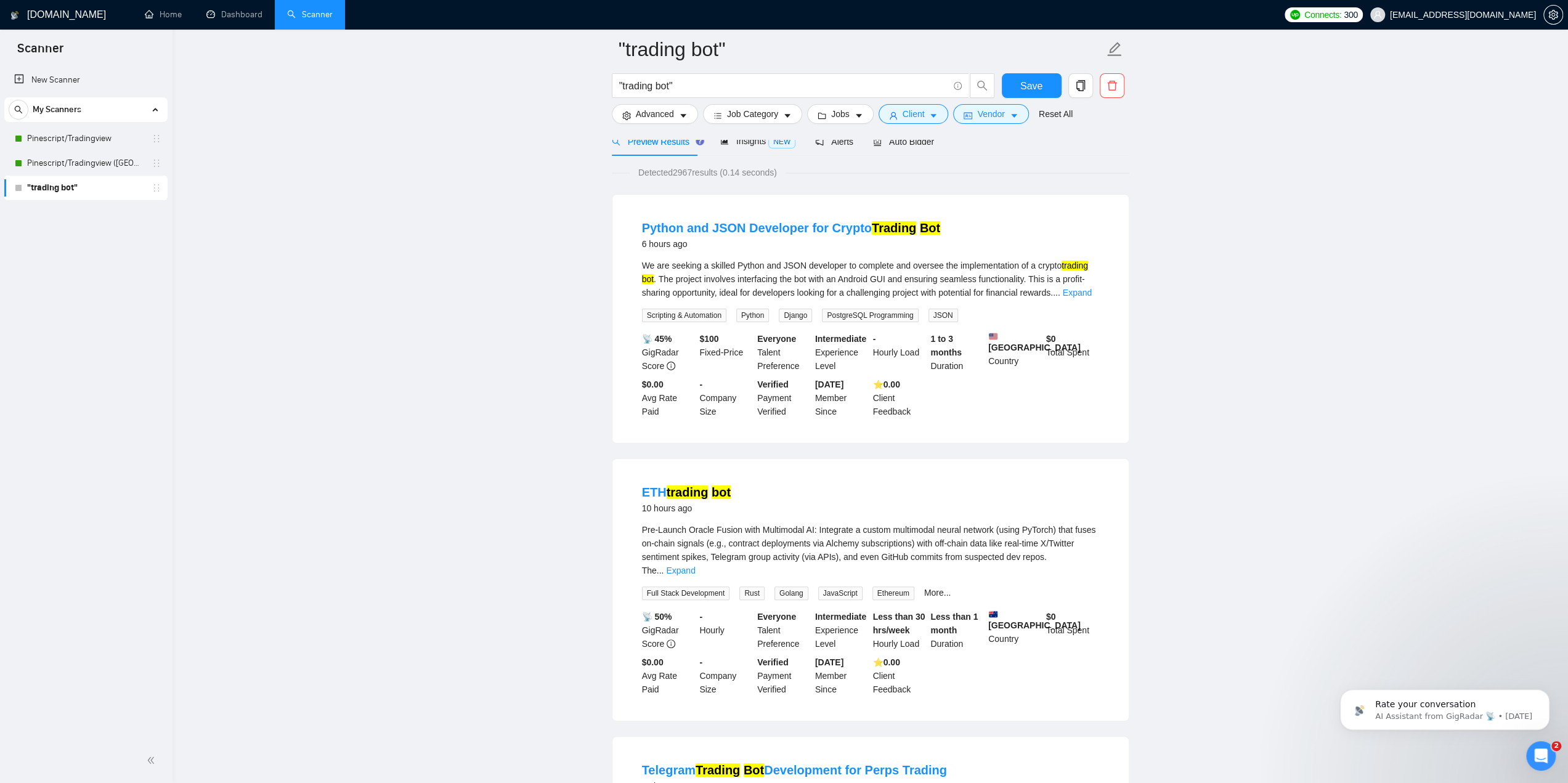
scroll to position [61, 0]
click at [773, 248] on div "6 hours ago" at bounding box center [791, 246] width 298 height 15
click at [776, 236] on link "Python and JSON Developer for Crypto Trading Bot" at bounding box center [791, 230] width 298 height 13
click at [929, 112] on span "caret-down" at bounding box center [933, 115] width 8 height 9
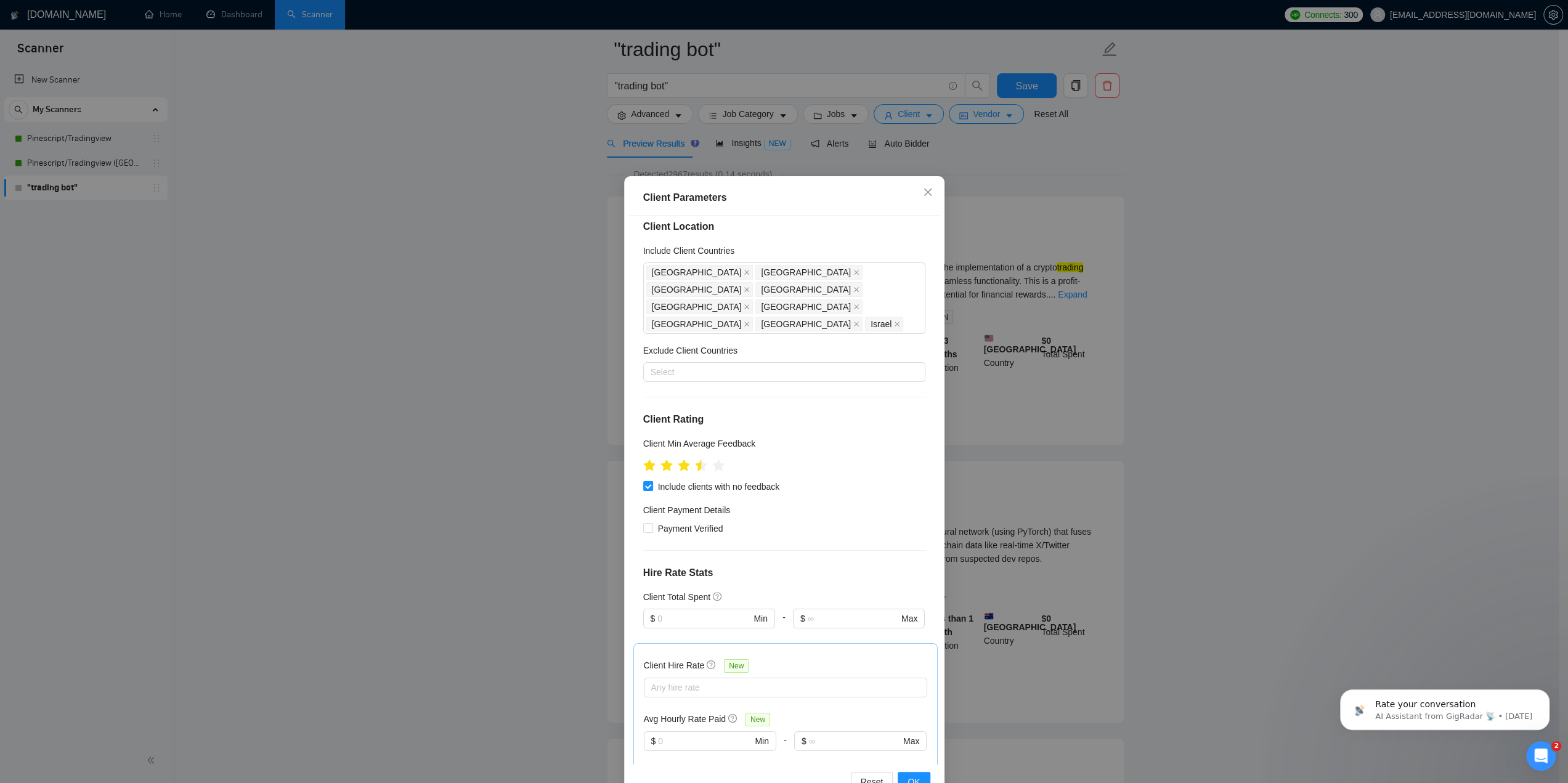
scroll to position [0, 0]
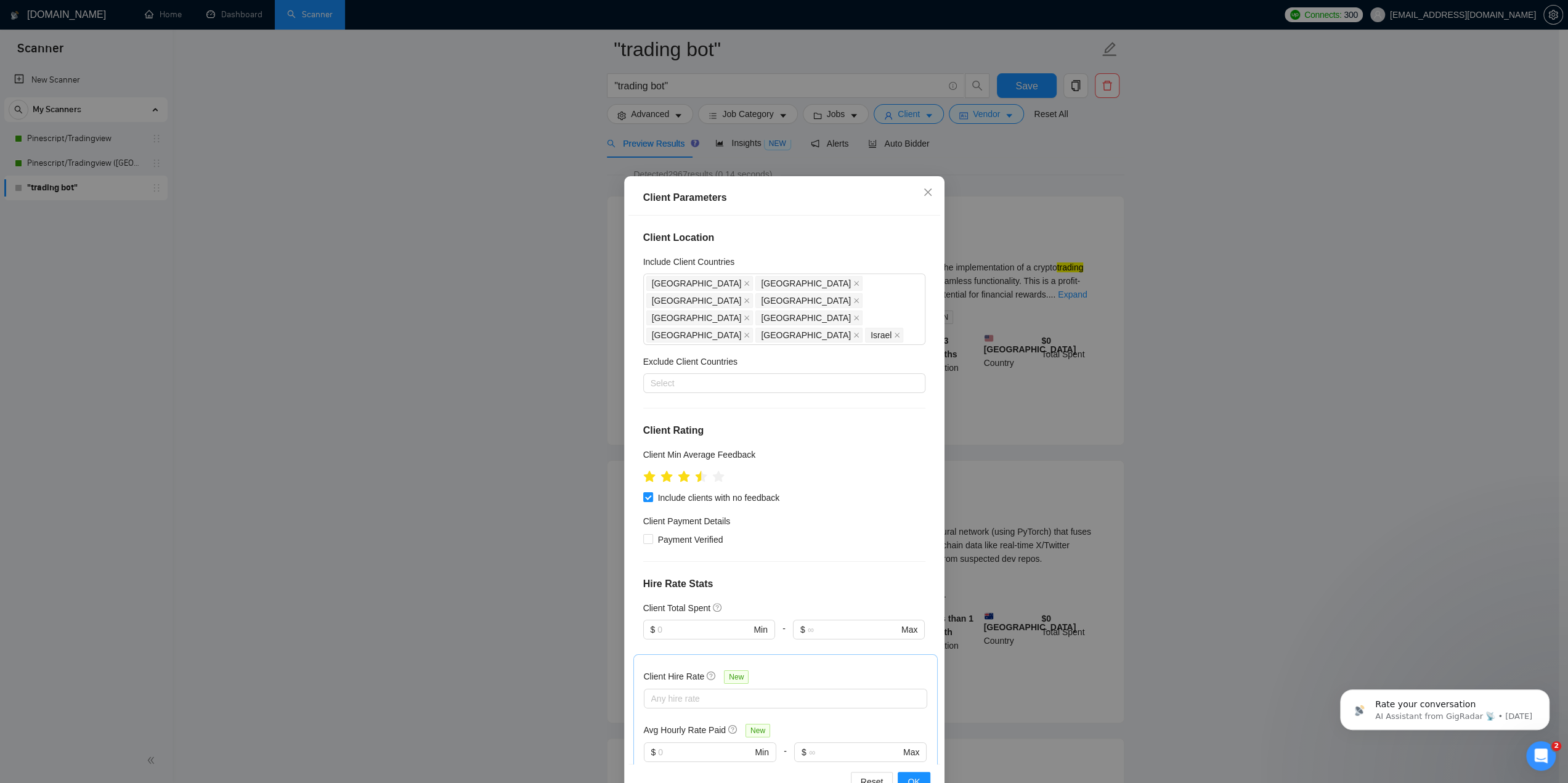
click at [1025, 236] on div "Client Parameters Client Location Include Client Countries [GEOGRAPHIC_DATA] [G…" at bounding box center [784, 391] width 1568 height 783
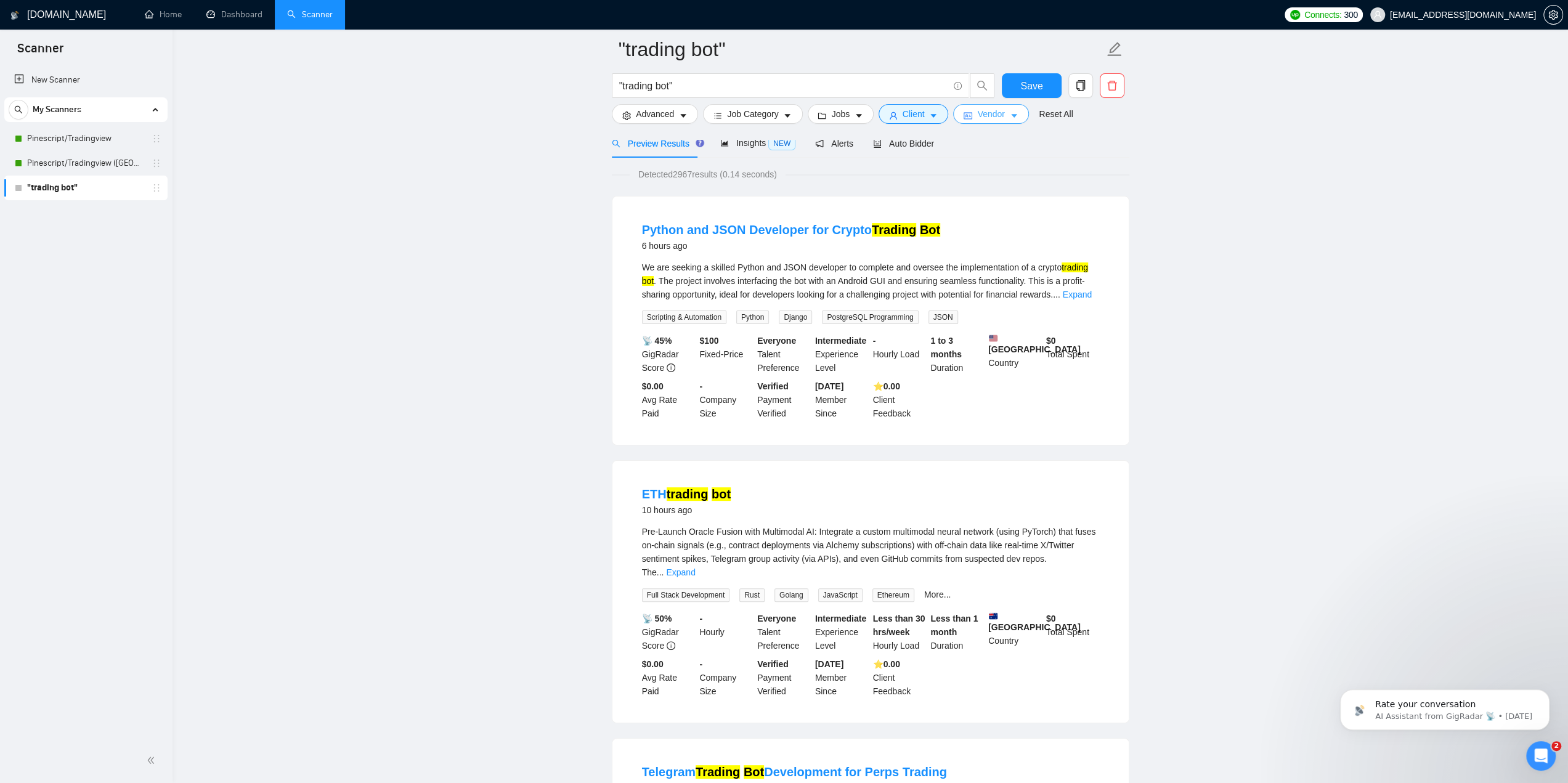
click at [992, 112] on span "Vendor" at bounding box center [990, 114] width 27 height 13
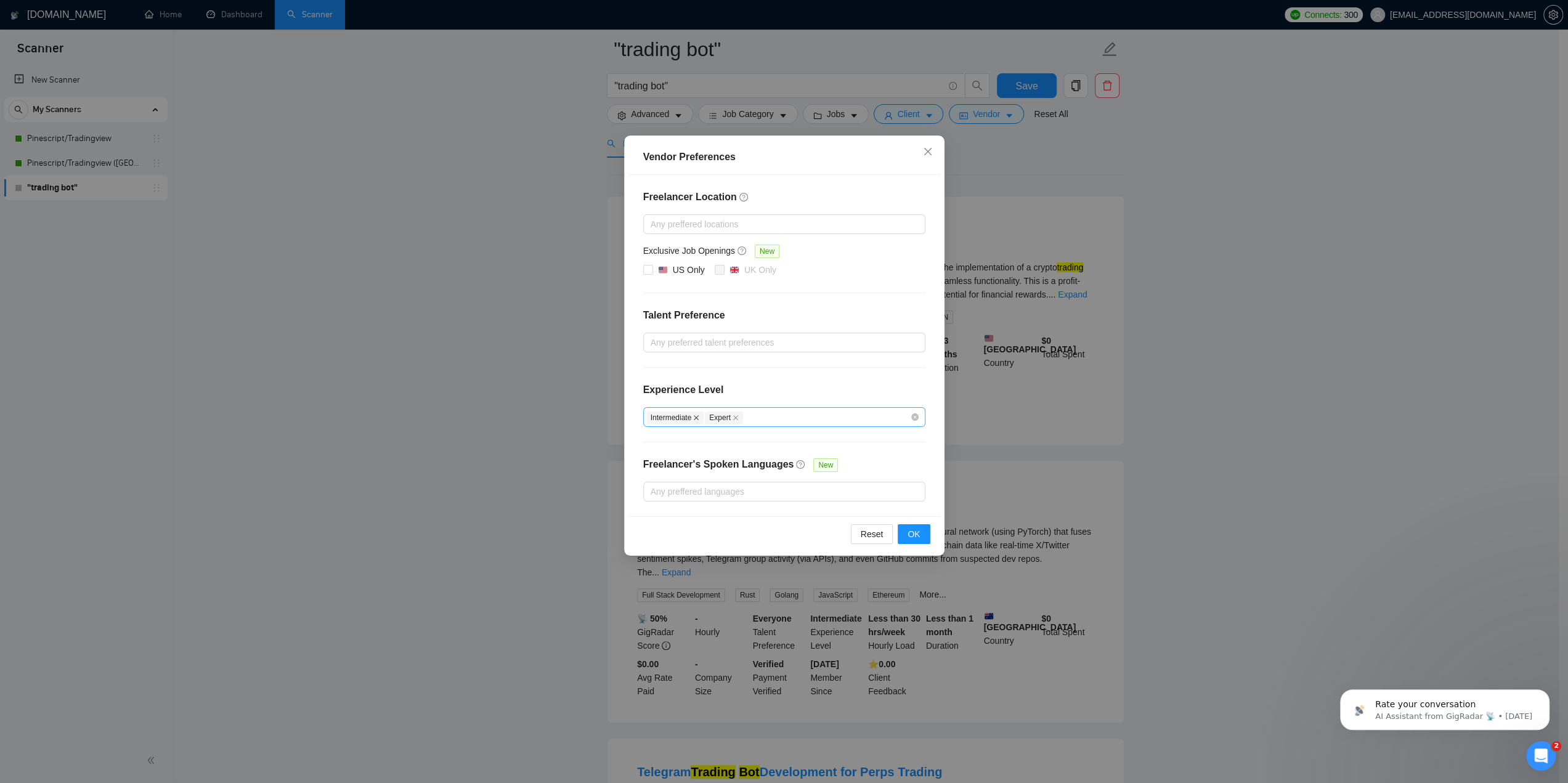
click at [696, 415] on icon "close" at bounding box center [695, 417] width 6 height 6
click at [913, 531] on span "OK" at bounding box center [913, 534] width 13 height 13
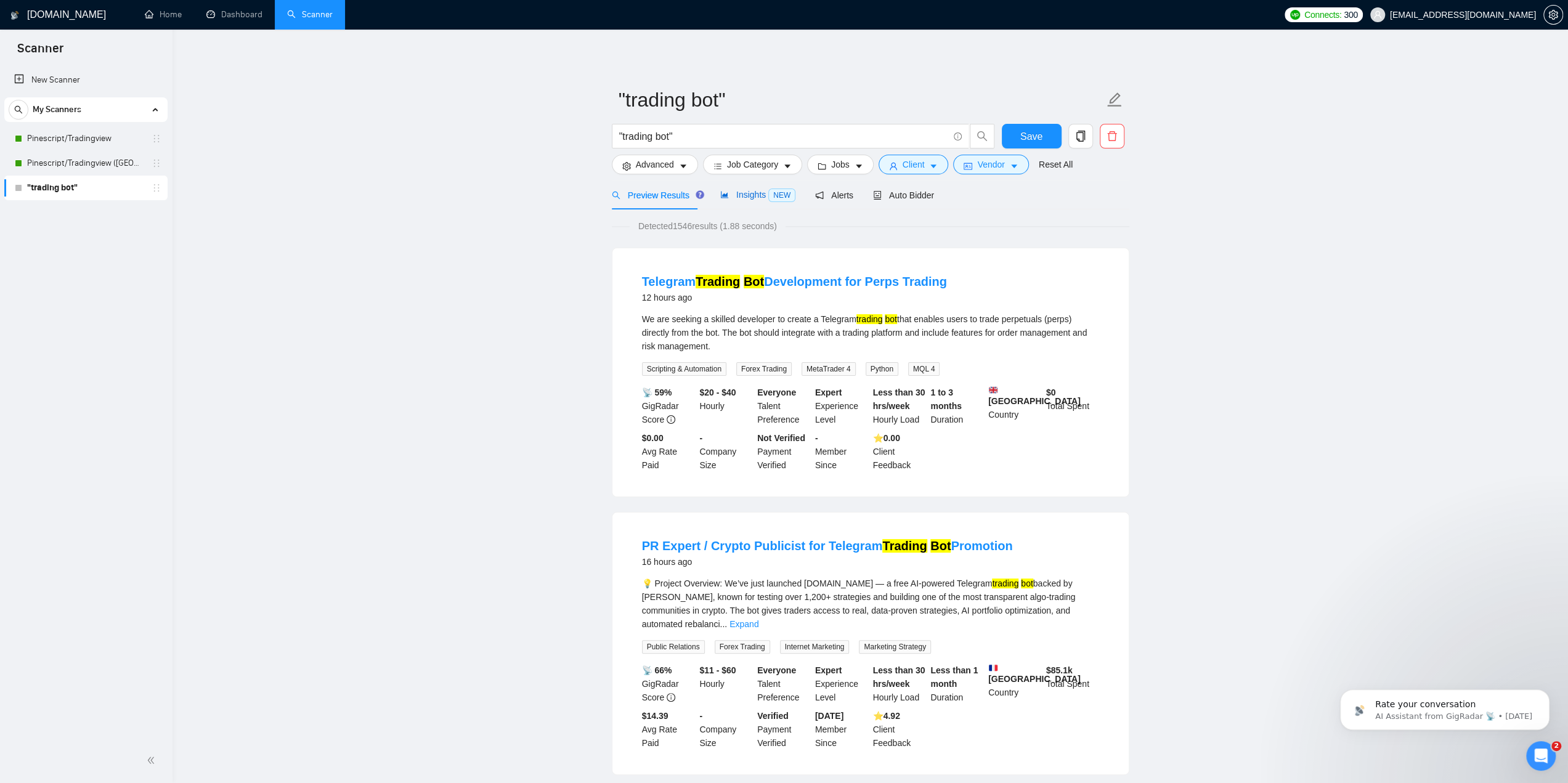
click at [747, 194] on span "Insights NEW" at bounding box center [758, 195] width 75 height 10
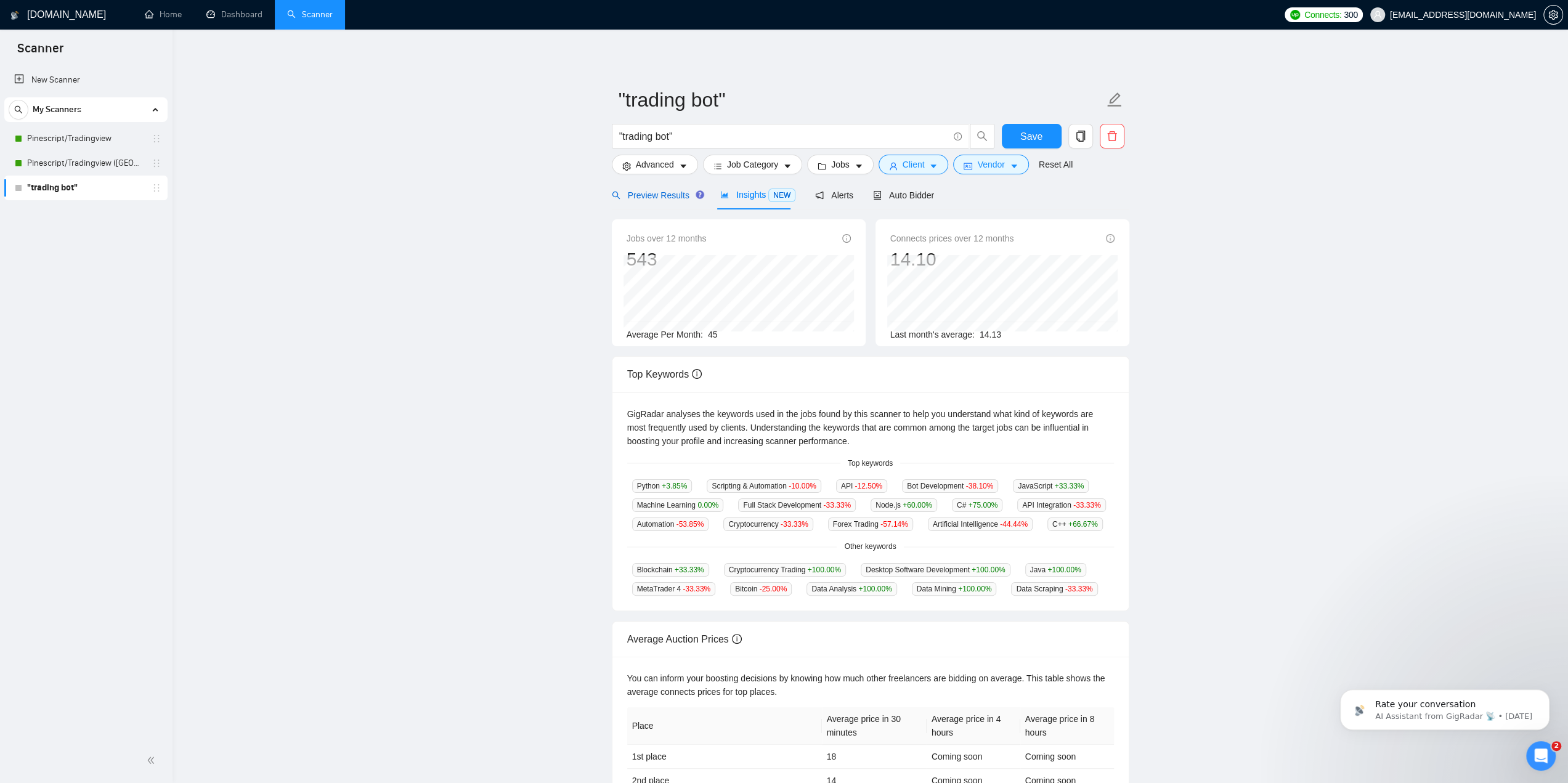
click at [663, 193] on span "Preview Results" at bounding box center [657, 195] width 89 height 10
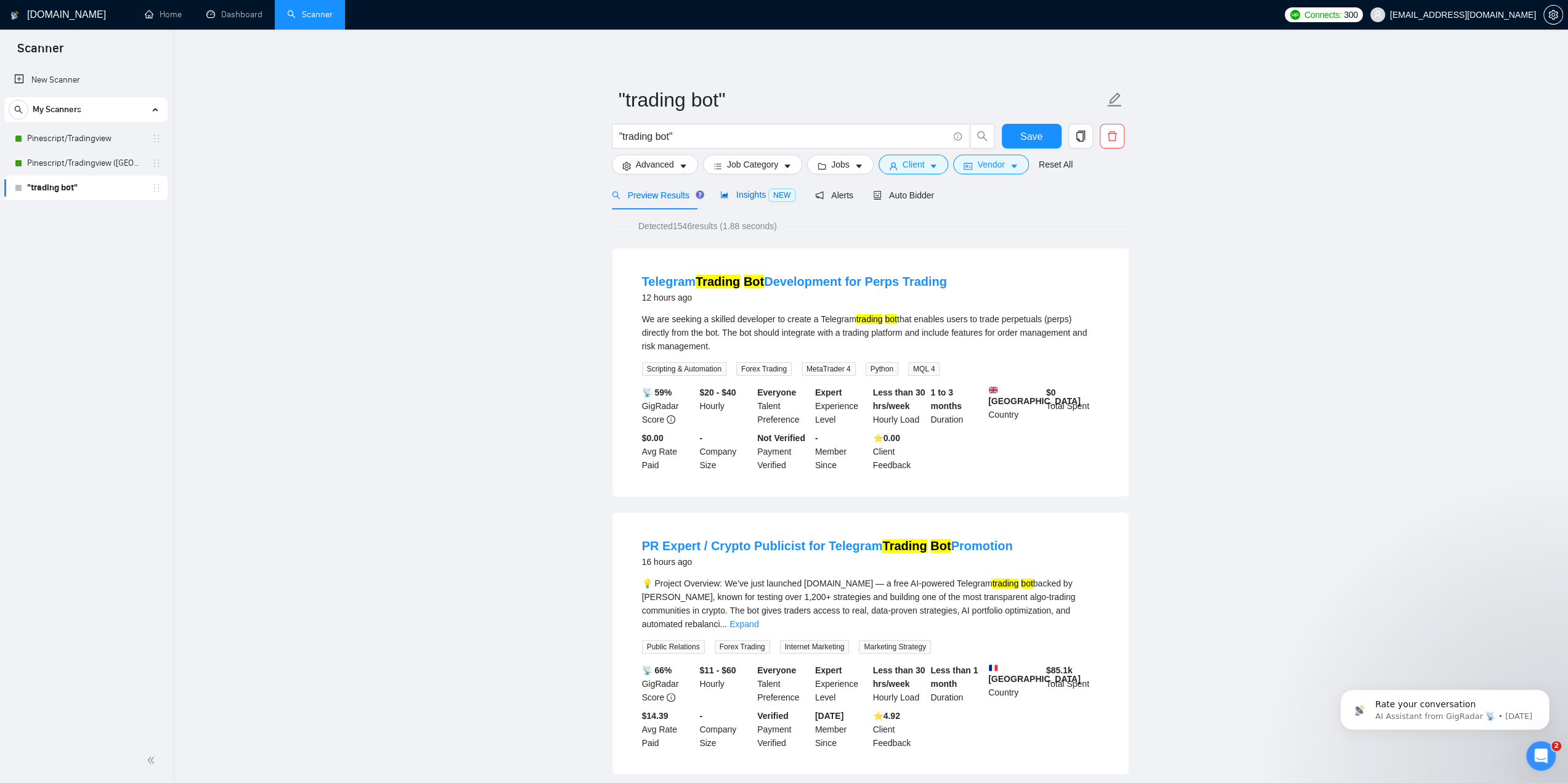
click at [742, 196] on span "Insights NEW" at bounding box center [758, 195] width 75 height 10
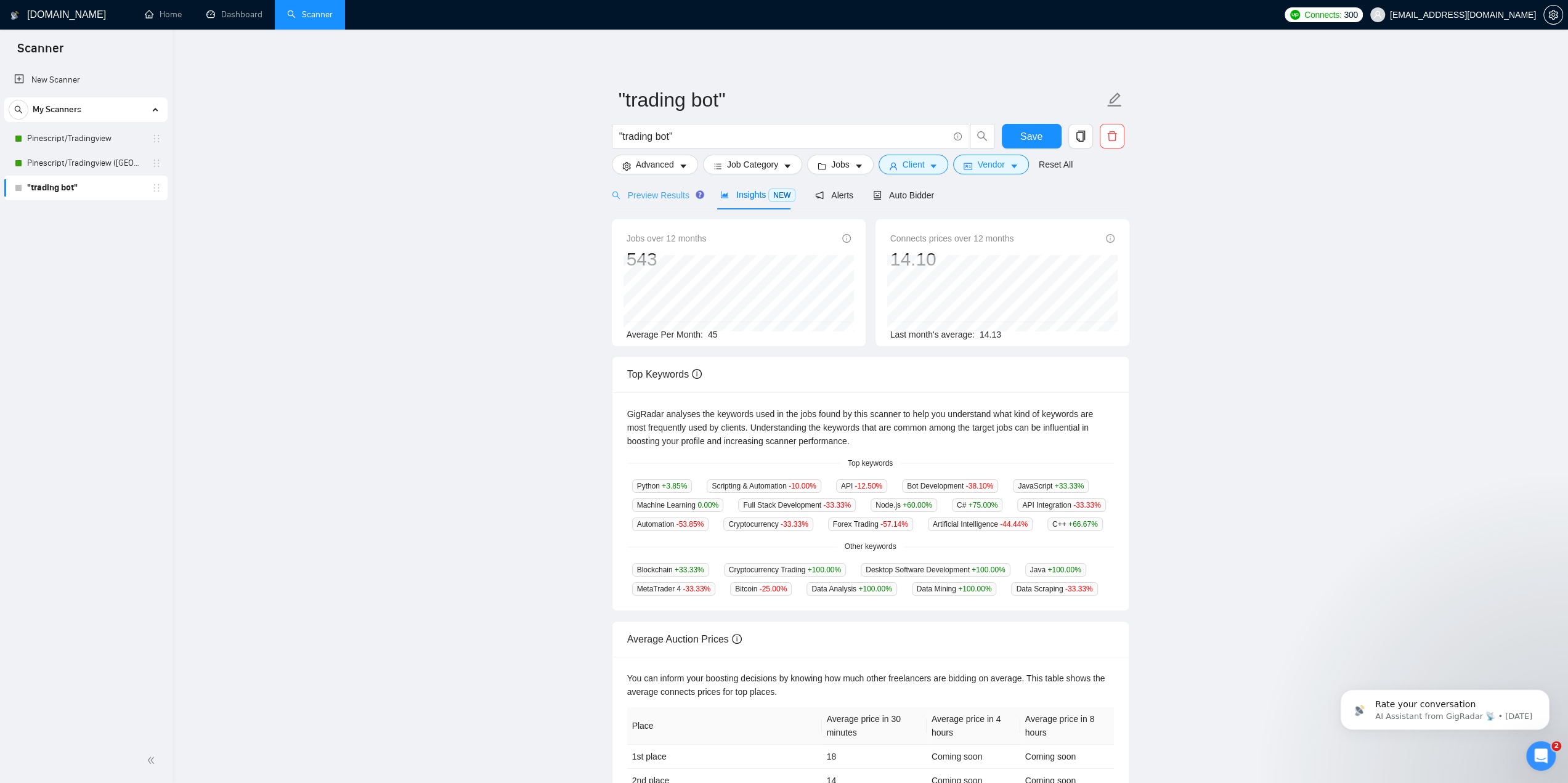
click at [677, 203] on div "Preview Results" at bounding box center [657, 195] width 89 height 29
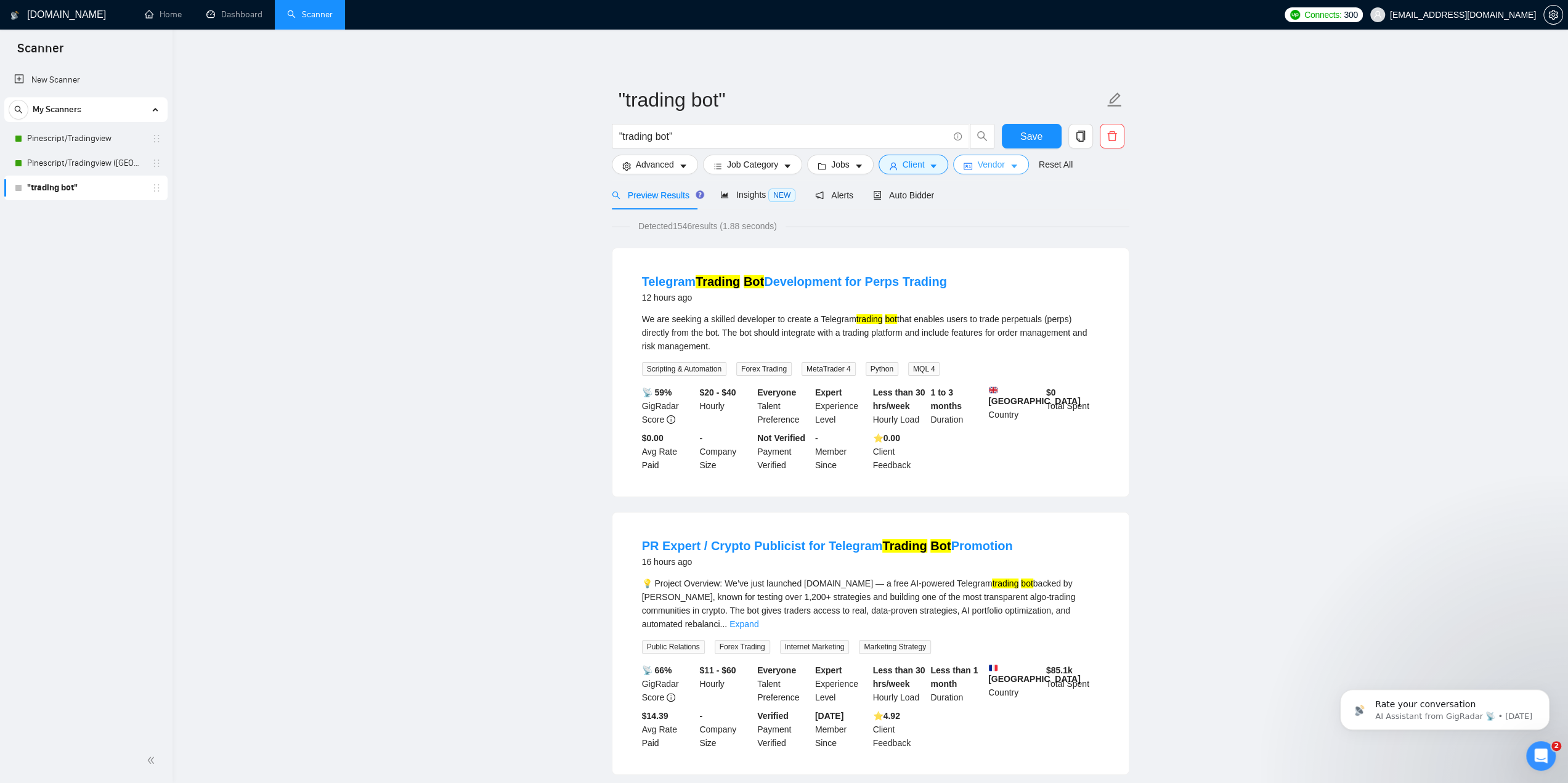
click at [998, 162] on span "Vendor" at bounding box center [990, 165] width 27 height 13
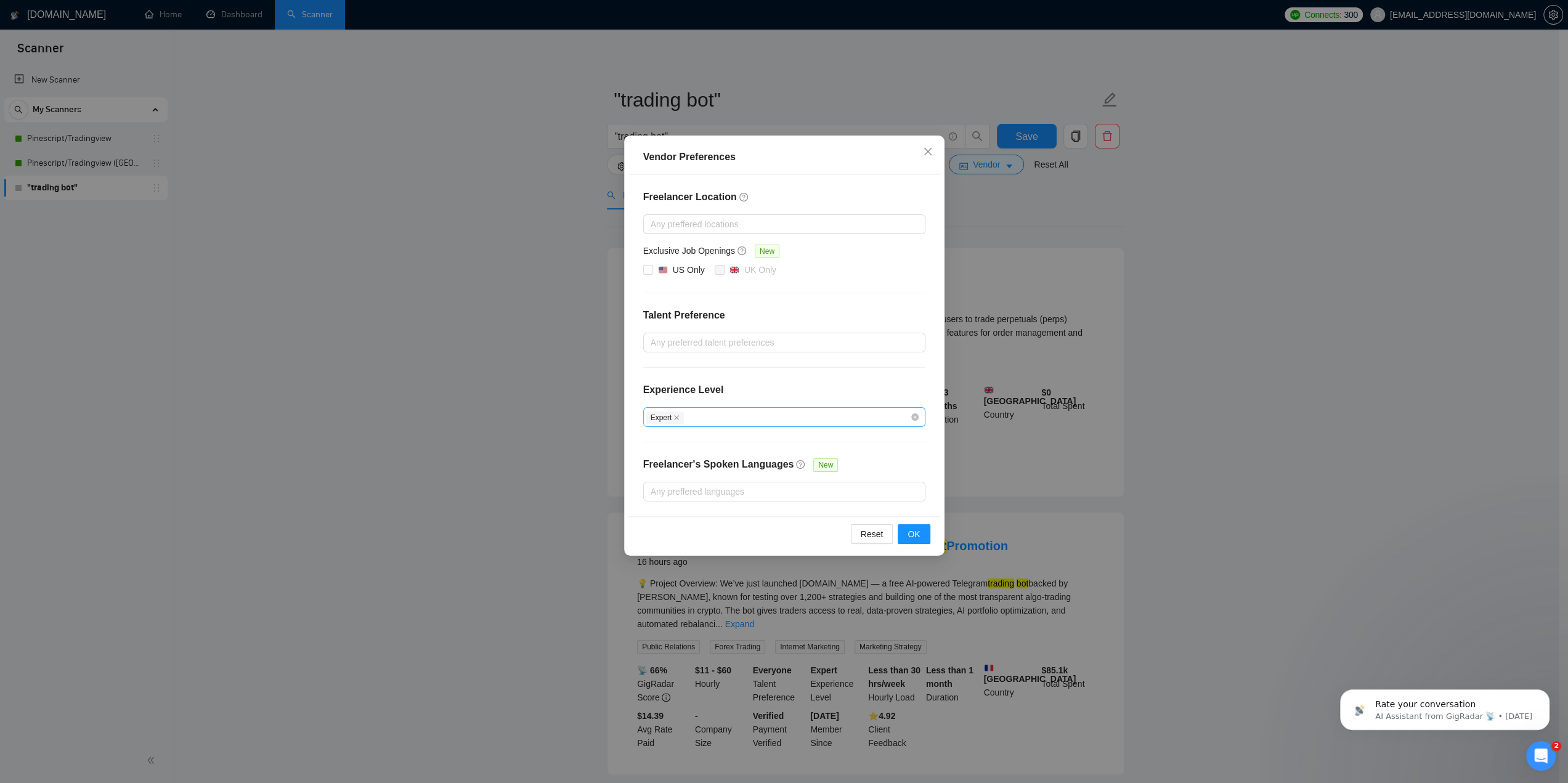
click at [794, 416] on div "Expert" at bounding box center [779, 417] width 264 height 15
click at [656, 456] on input "Intermediate" at bounding box center [654, 458] width 8 height 8
checkbox input "true"
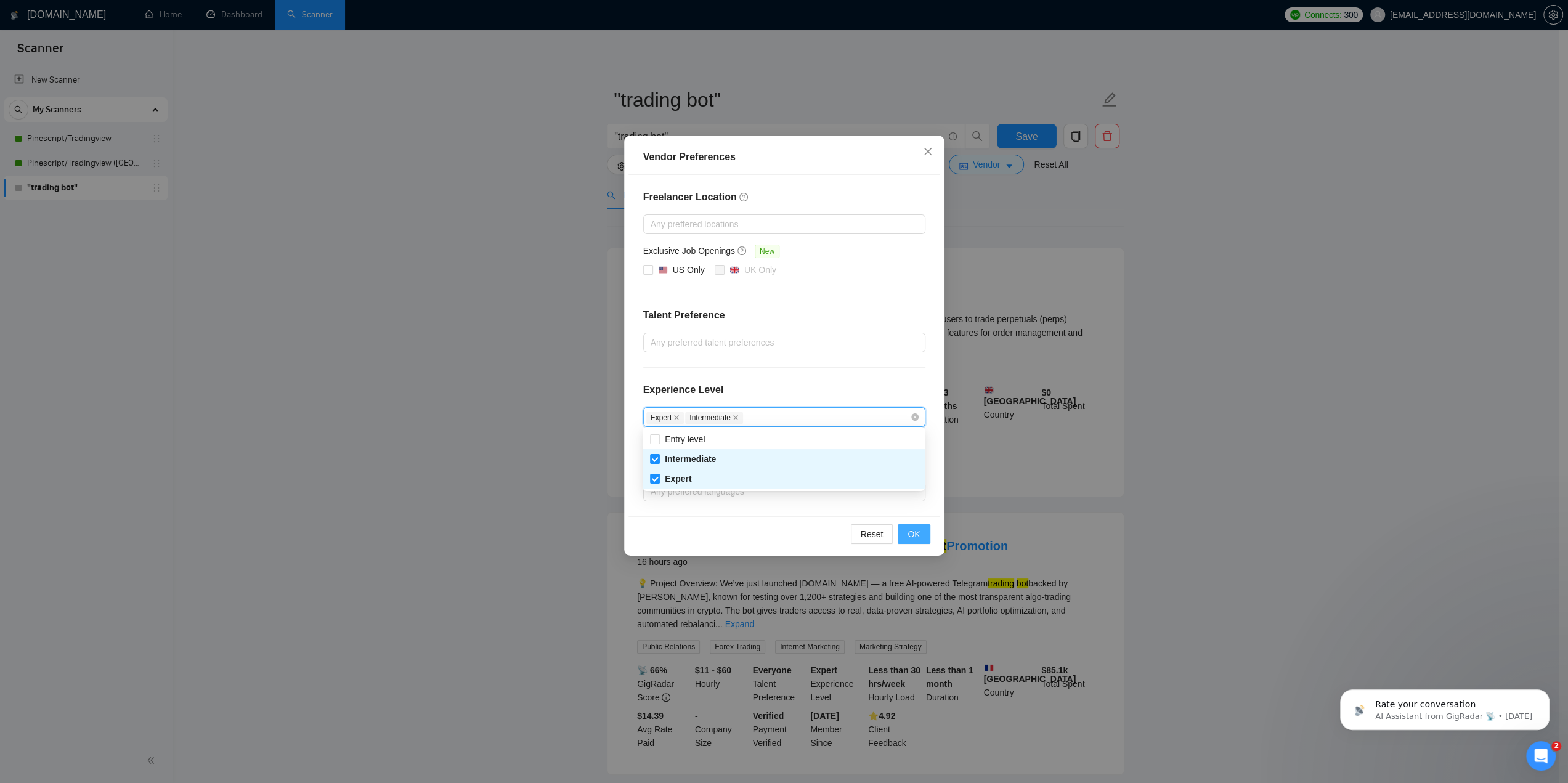
click at [914, 532] on span "OK" at bounding box center [913, 534] width 13 height 13
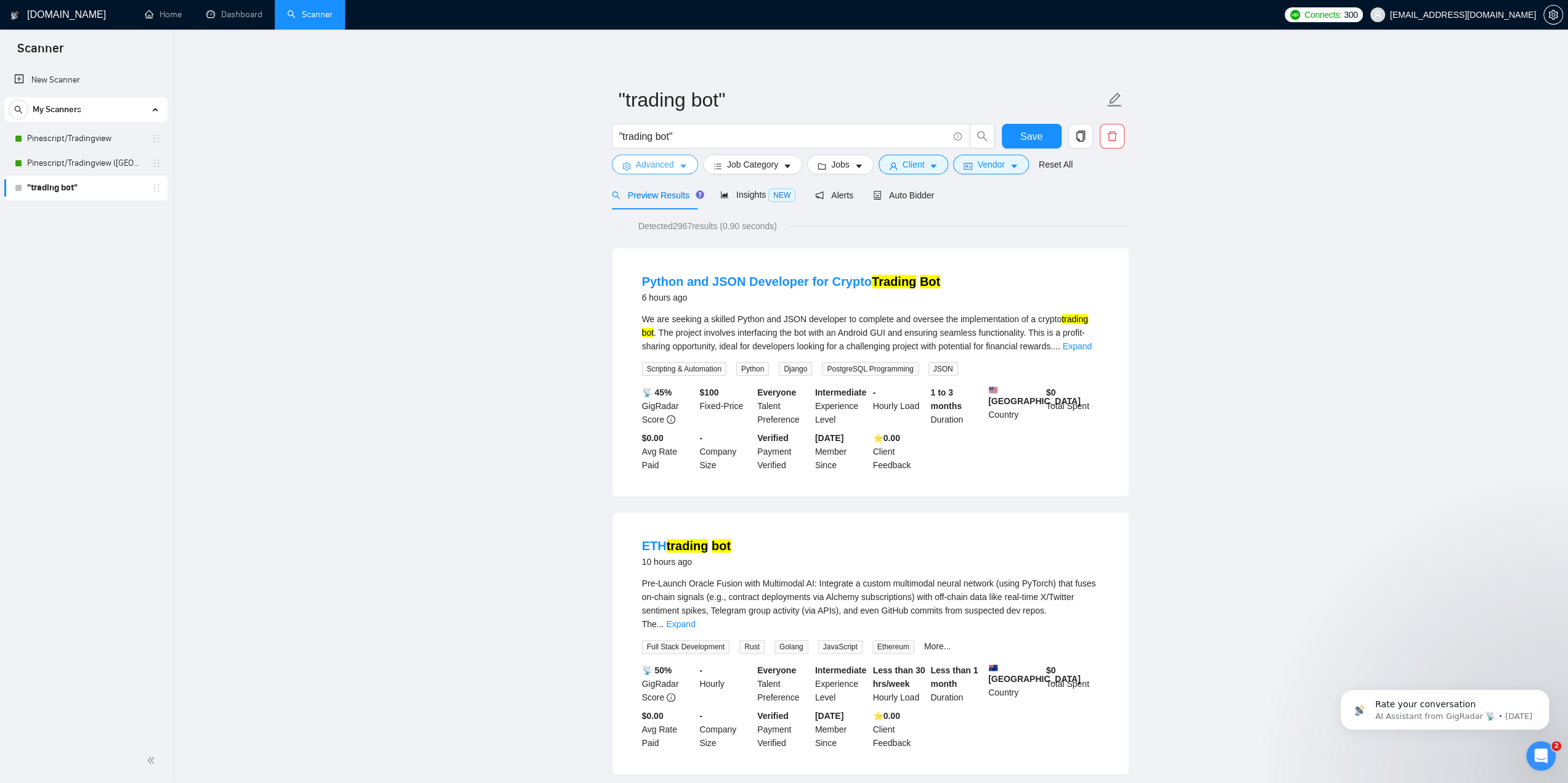
click at [687, 167] on button "Advanced" at bounding box center [655, 164] width 87 height 19
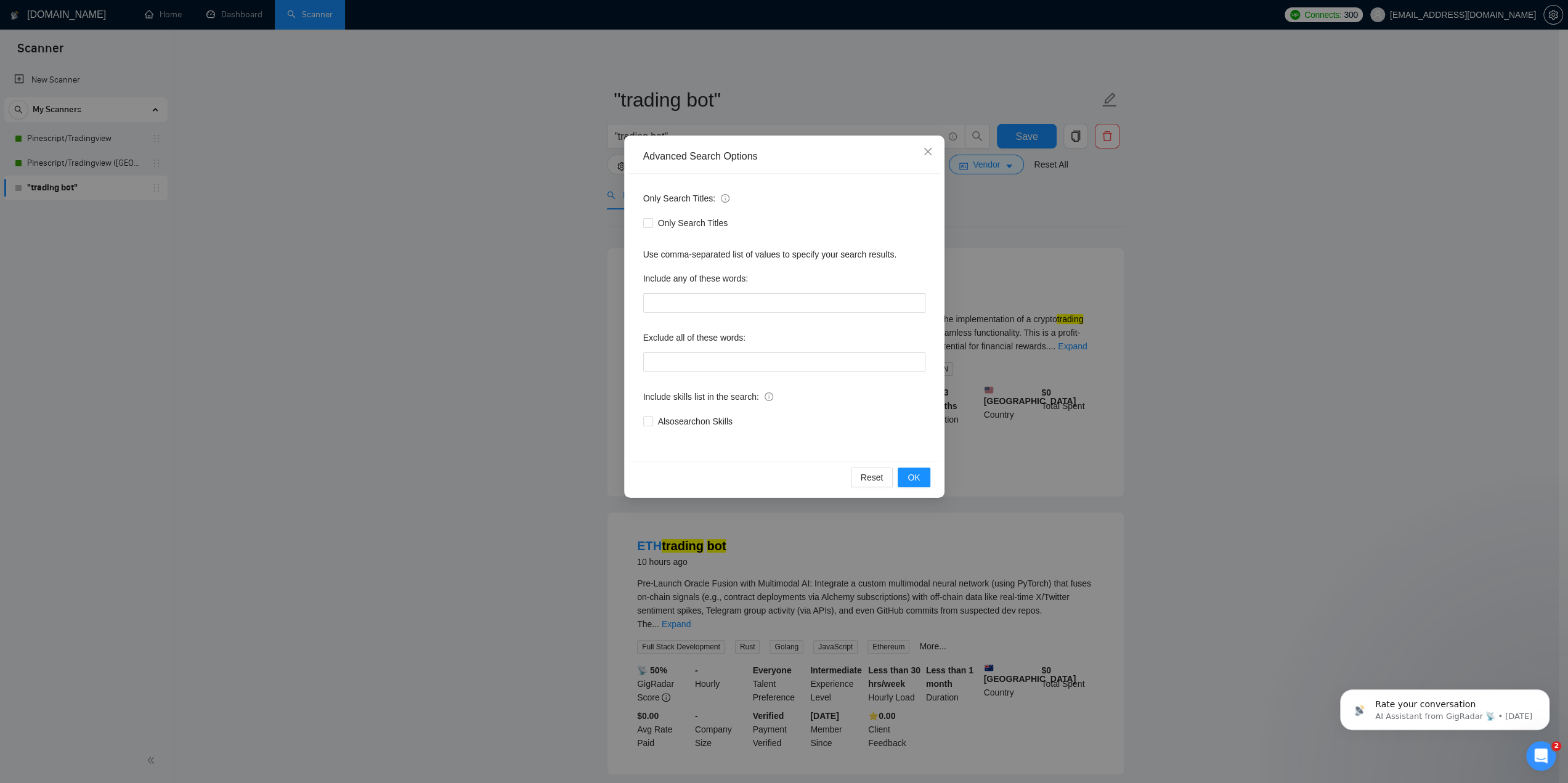
click at [559, 241] on div "Advanced Search Options Only Search Titles: Only Search Titles Use comma-separa…" at bounding box center [784, 391] width 1568 height 783
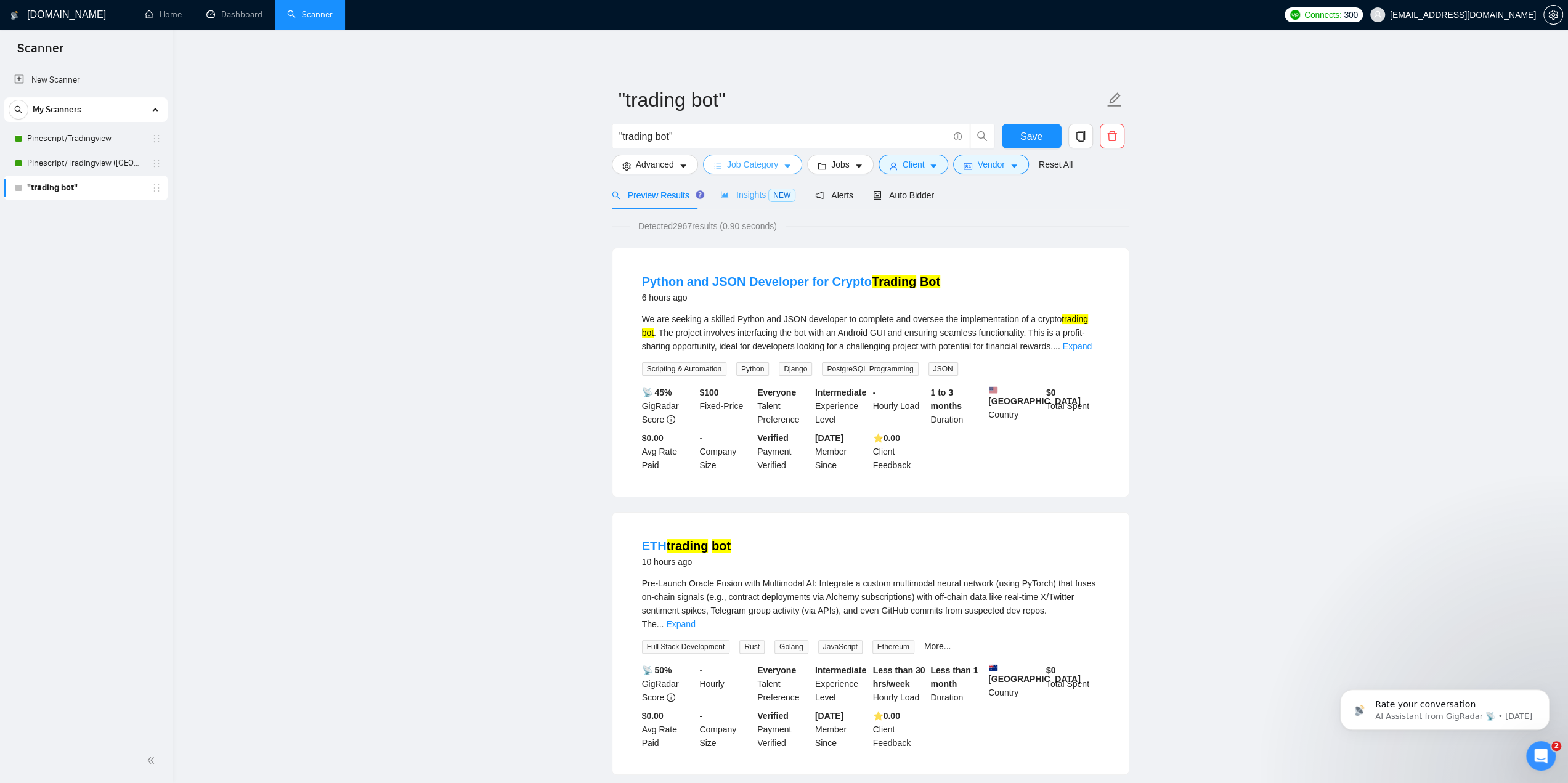
drag, startPoint x: 760, startPoint y: 161, endPoint x: 758, endPoint y: 195, distance: 34.1
click at [758, 195] on span "Insights NEW" at bounding box center [758, 195] width 75 height 10
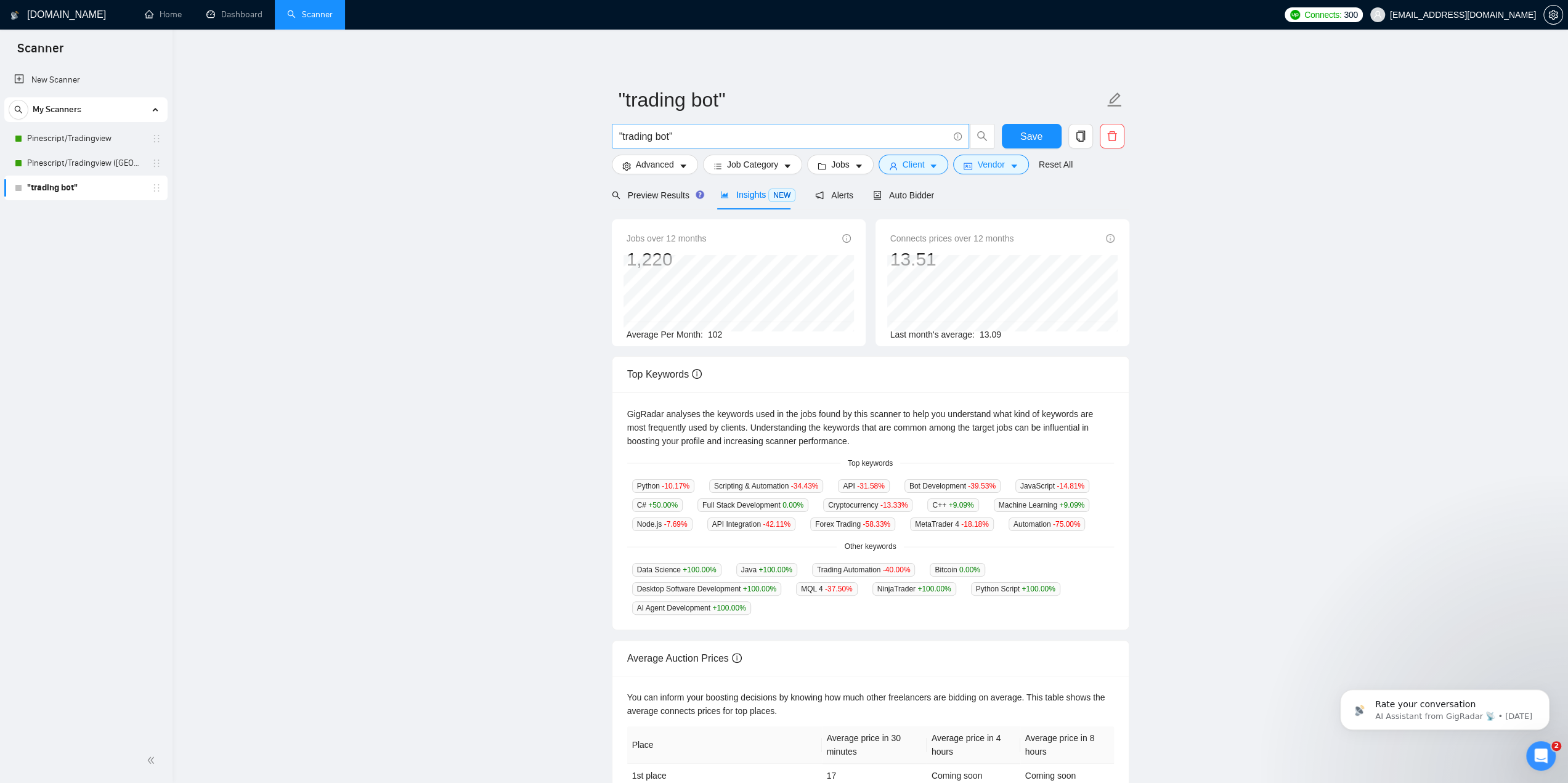
click at [706, 138] on input ""trading bot"" at bounding box center [783, 136] width 329 height 15
click at [672, 197] on span "Preview Results" at bounding box center [657, 195] width 89 height 10
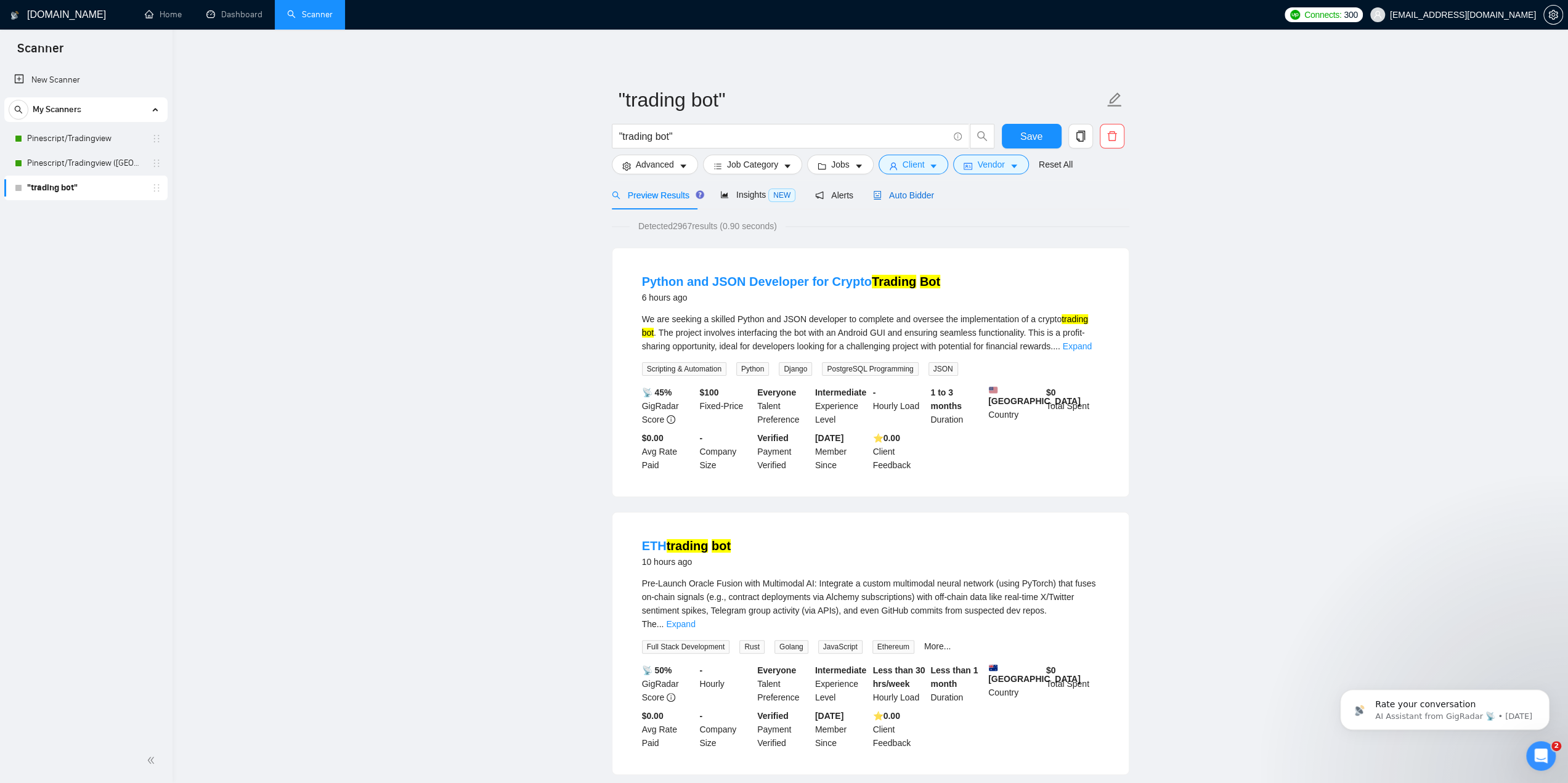
click at [878, 198] on span "Auto Bidder" at bounding box center [903, 195] width 61 height 10
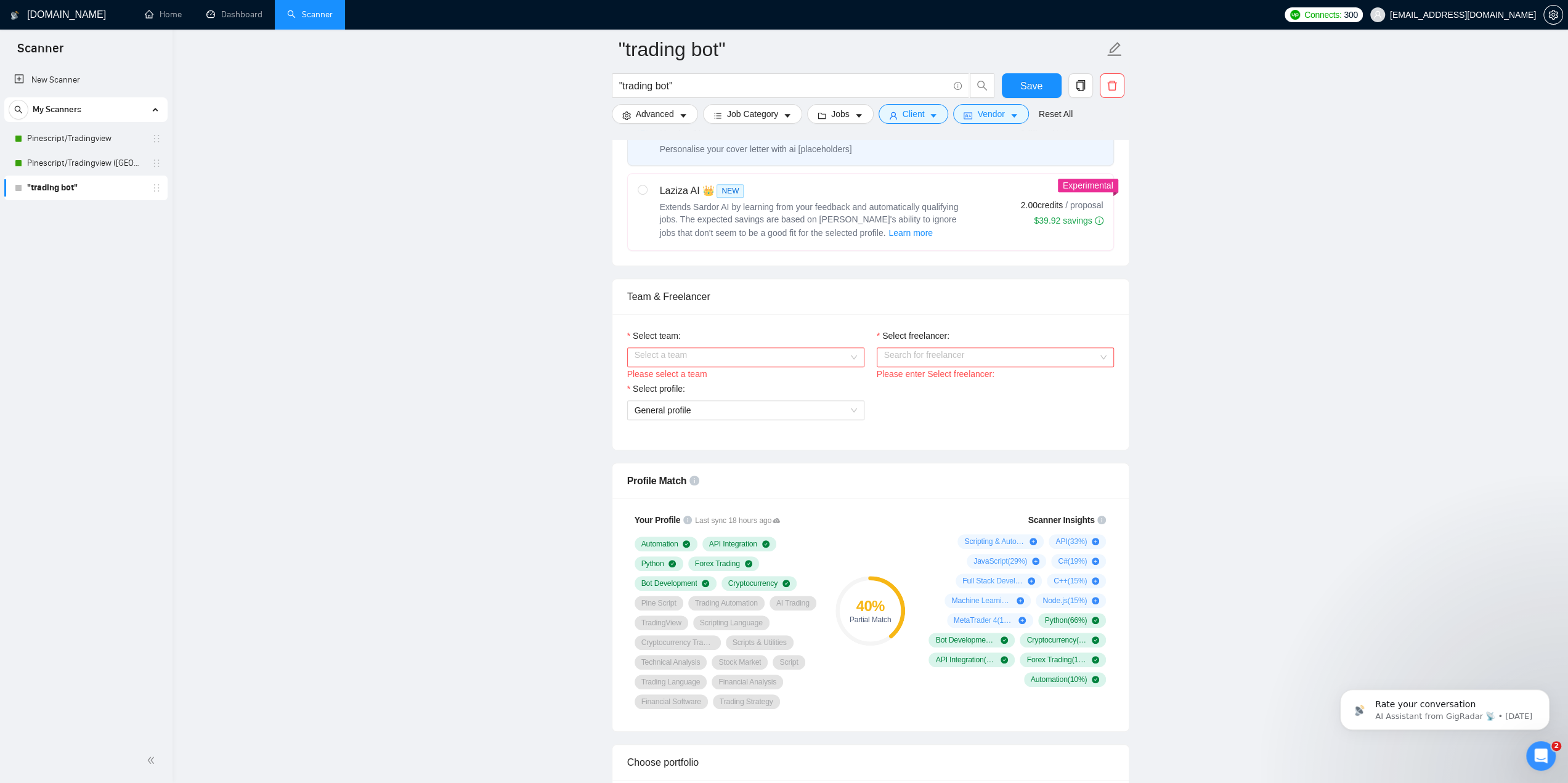
scroll to position [493, 0]
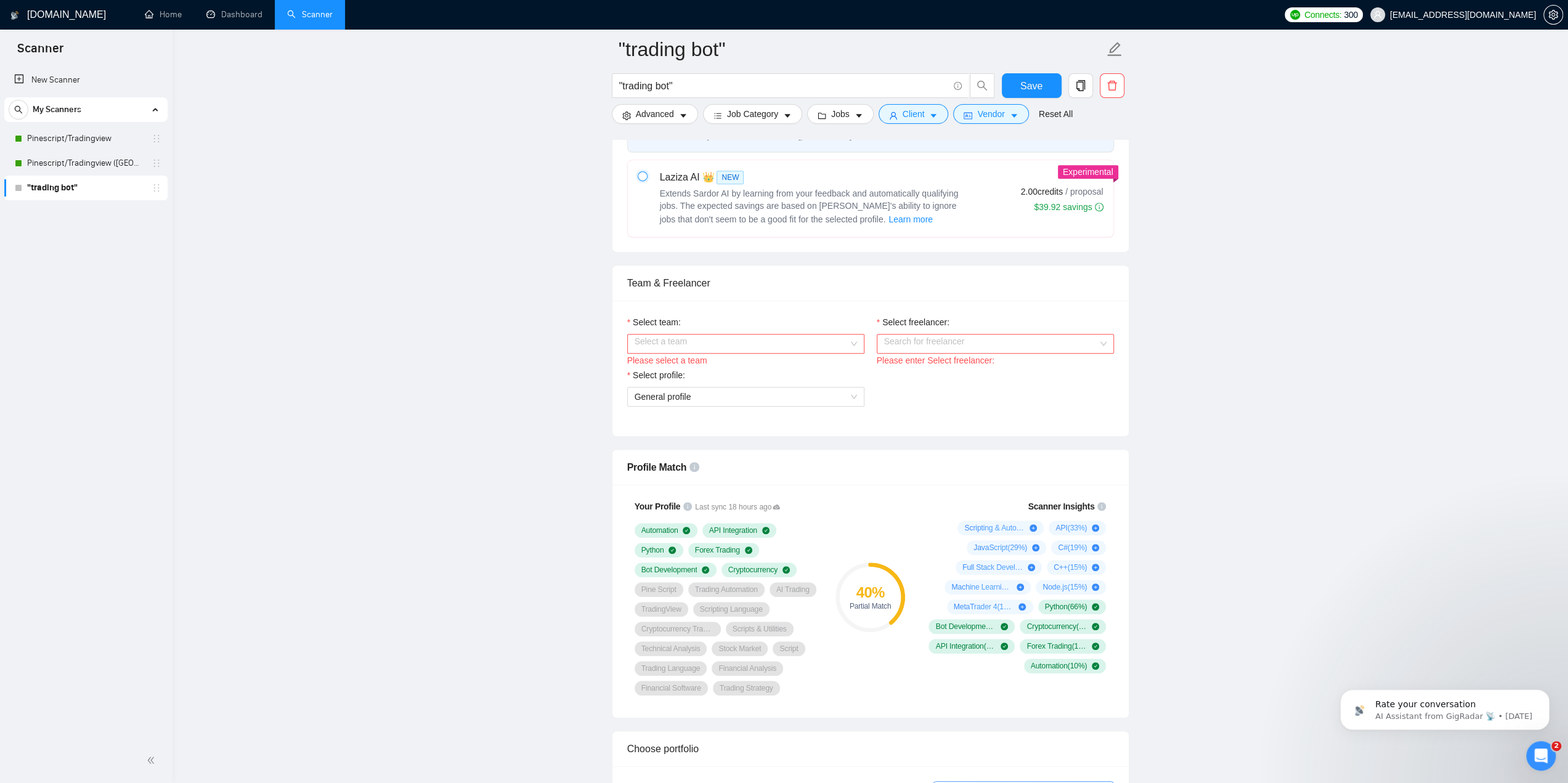
click at [645, 172] on input "radio" at bounding box center [641, 176] width 8 height 8
radio input "true"
radio input "false"
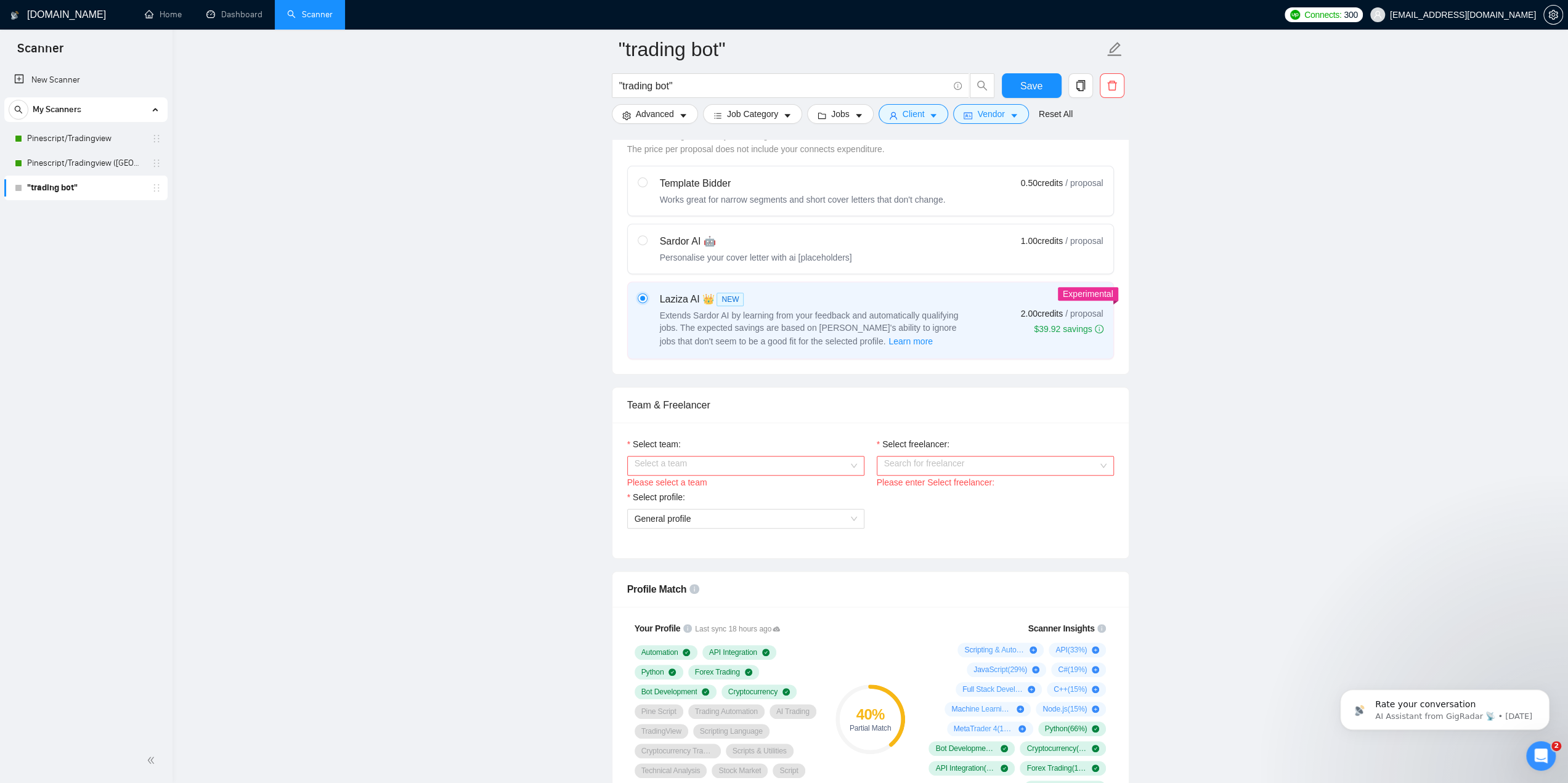
scroll to position [370, 0]
click at [640, 239] on input "radio" at bounding box center [641, 241] width 8 height 8
radio input "true"
radio input "false"
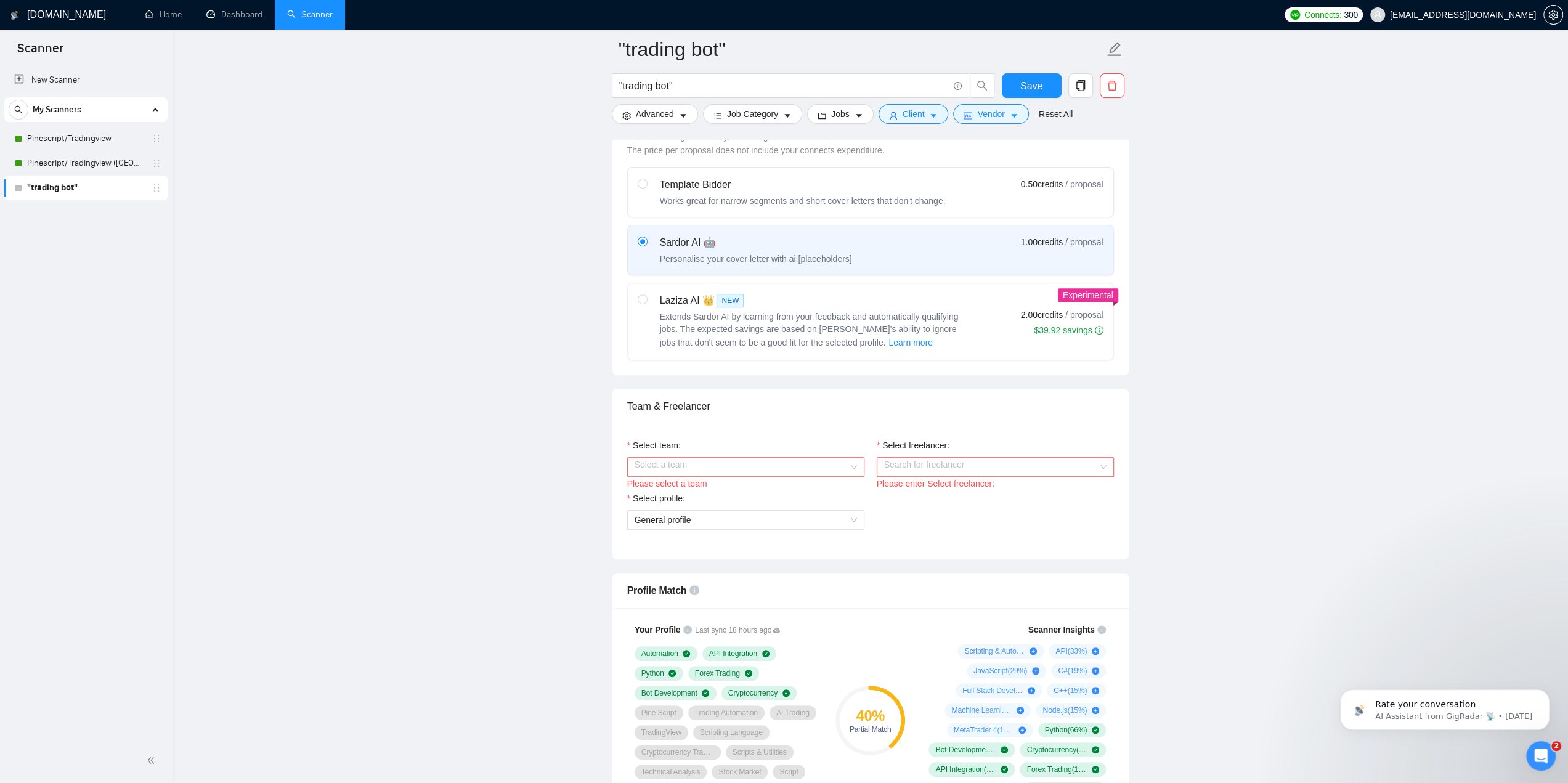
click at [714, 472] on input "Select team:" at bounding box center [742, 467] width 214 height 19
click at [710, 488] on div "JacobAlgoDev" at bounding box center [745, 488] width 223 height 13
click at [903, 458] on input "Select freelancer:" at bounding box center [991, 467] width 214 height 19
drag, startPoint x: 911, startPoint y: 491, endPoint x: 900, endPoint y: 496, distance: 12.1
click at [911, 491] on span "[PERSON_NAME]" at bounding box center [919, 489] width 71 height 10
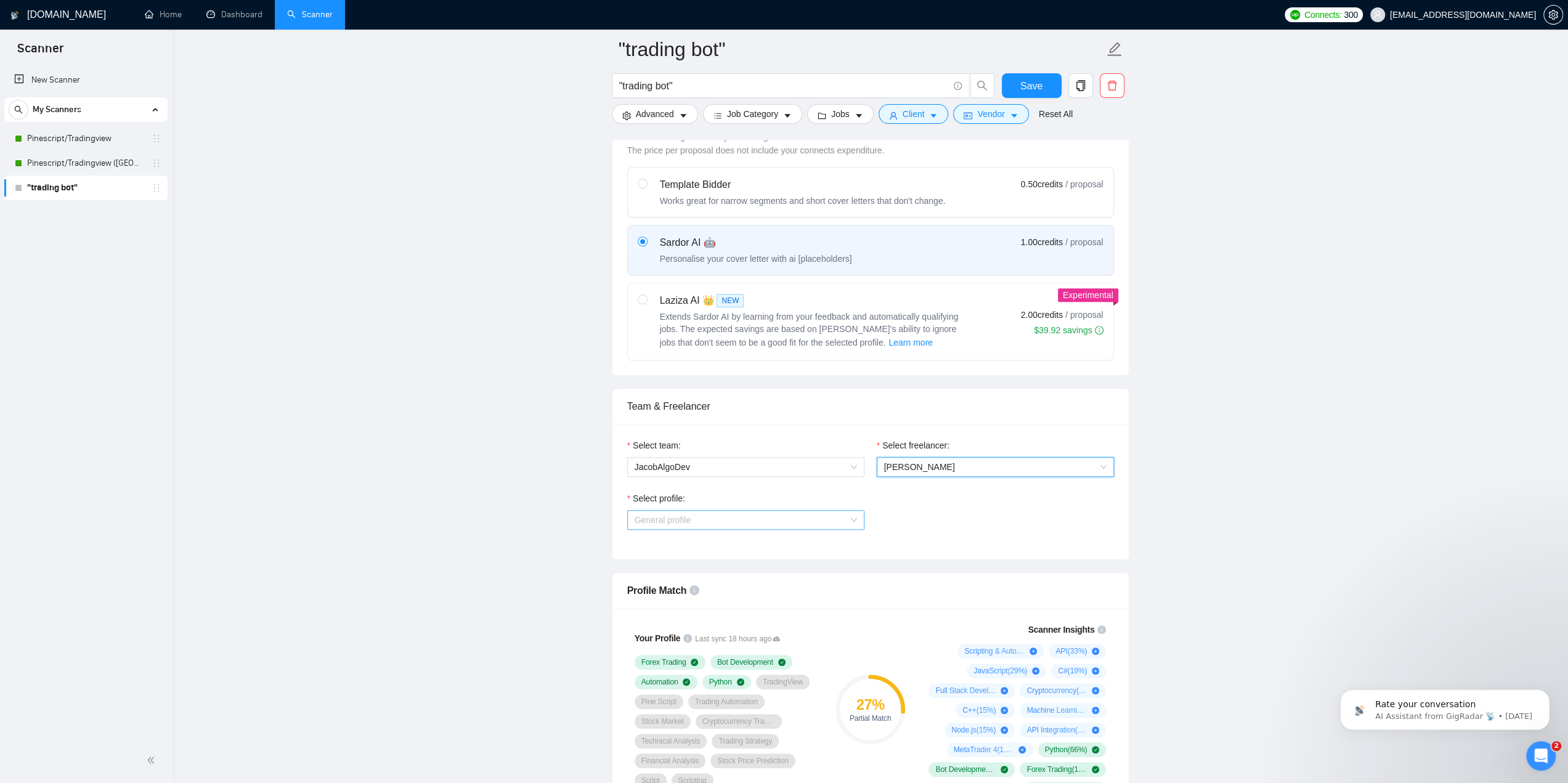
click at [764, 513] on span "General profile" at bounding box center [746, 521] width 223 height 19
click at [718, 564] on span "Scripting & Automation" at bounding box center [678, 562] width 87 height 10
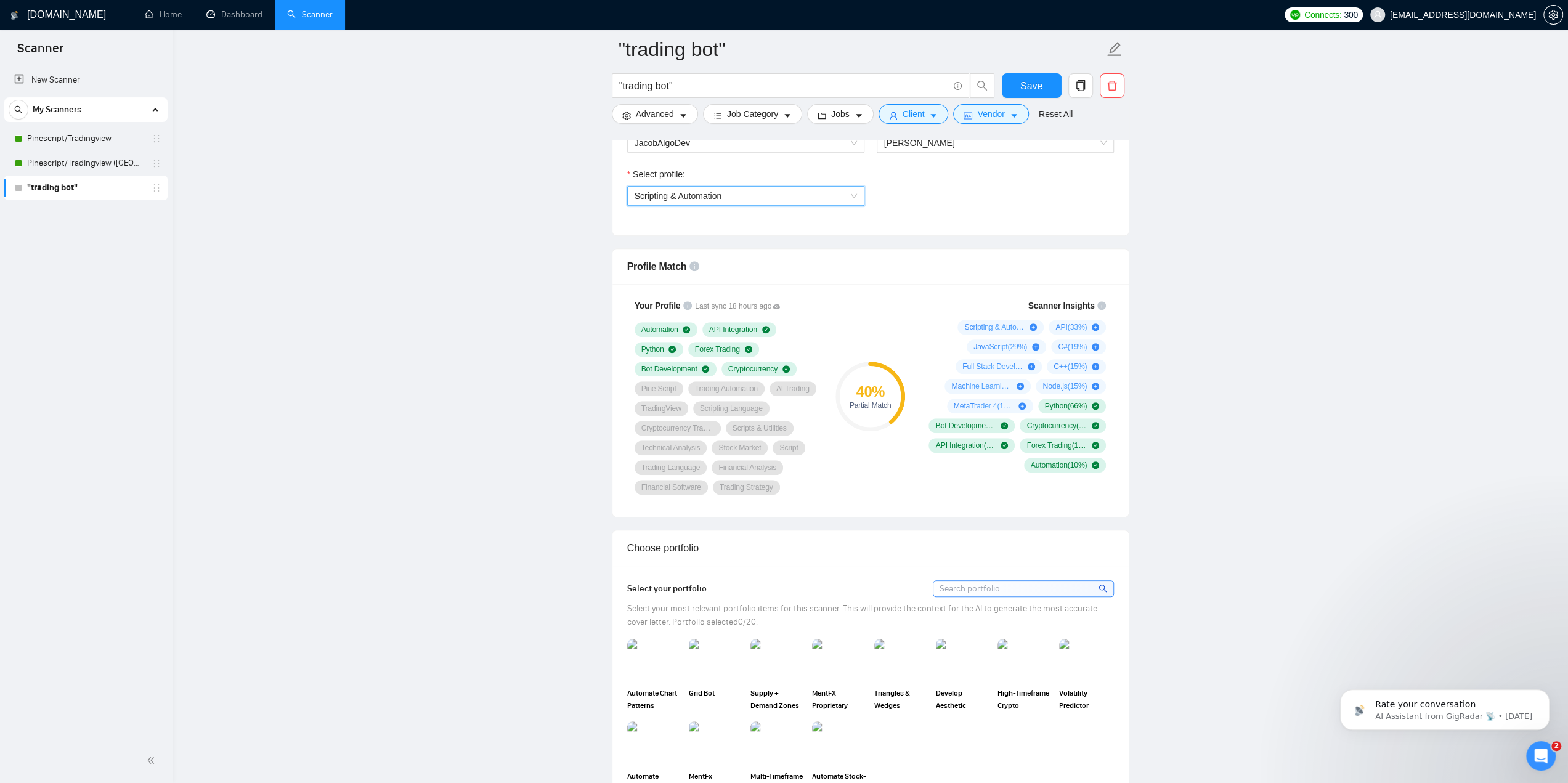
scroll to position [739, 0]
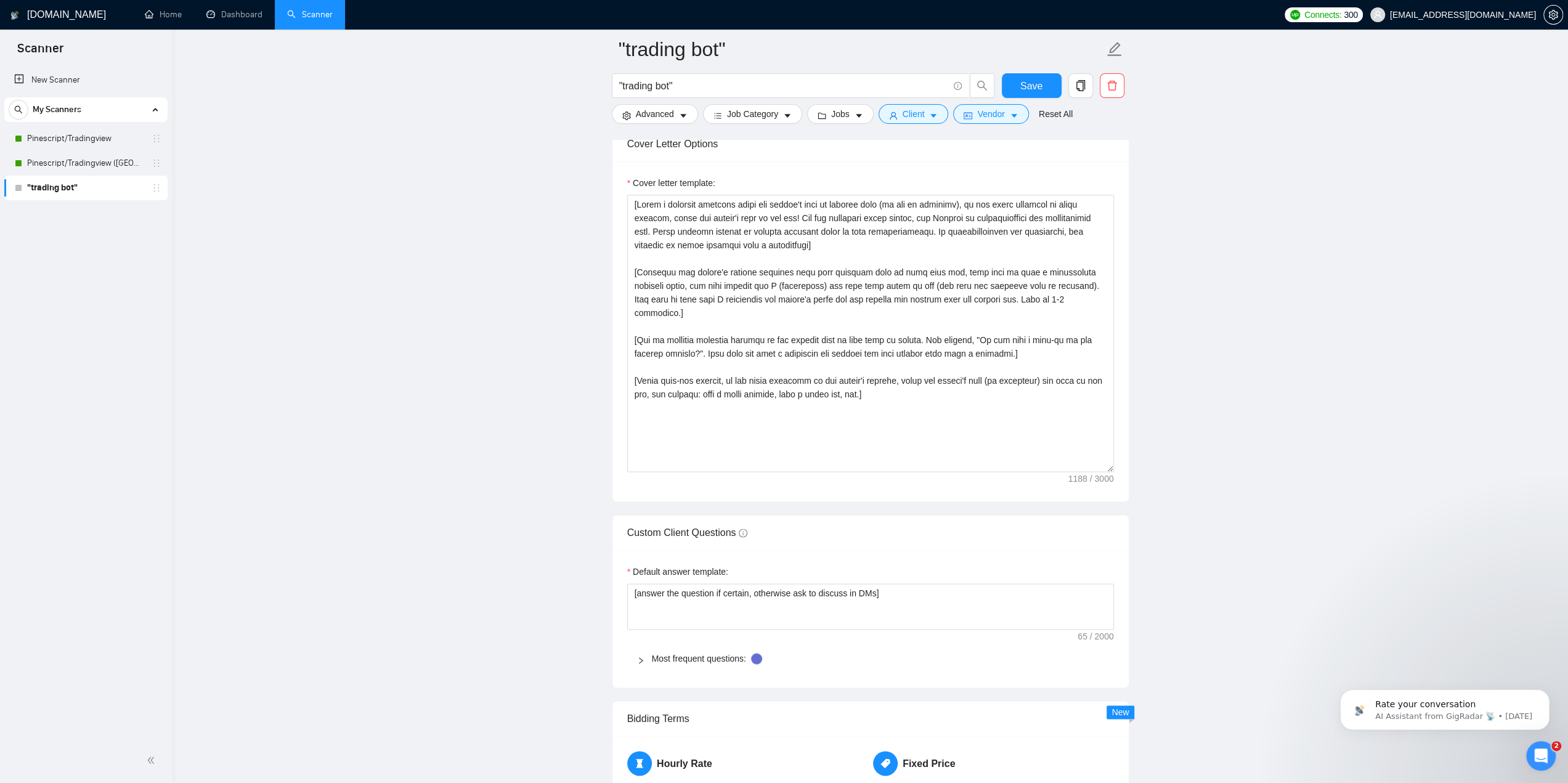
scroll to position [1417, 0]
click at [848, 344] on textarea "Cover letter template:" at bounding box center [870, 336] width 487 height 278
paste textarea "lorem 0-ipsumdol sitametc adip. Elit seddoeiu tempor in ut lab etd magn aliq en…"
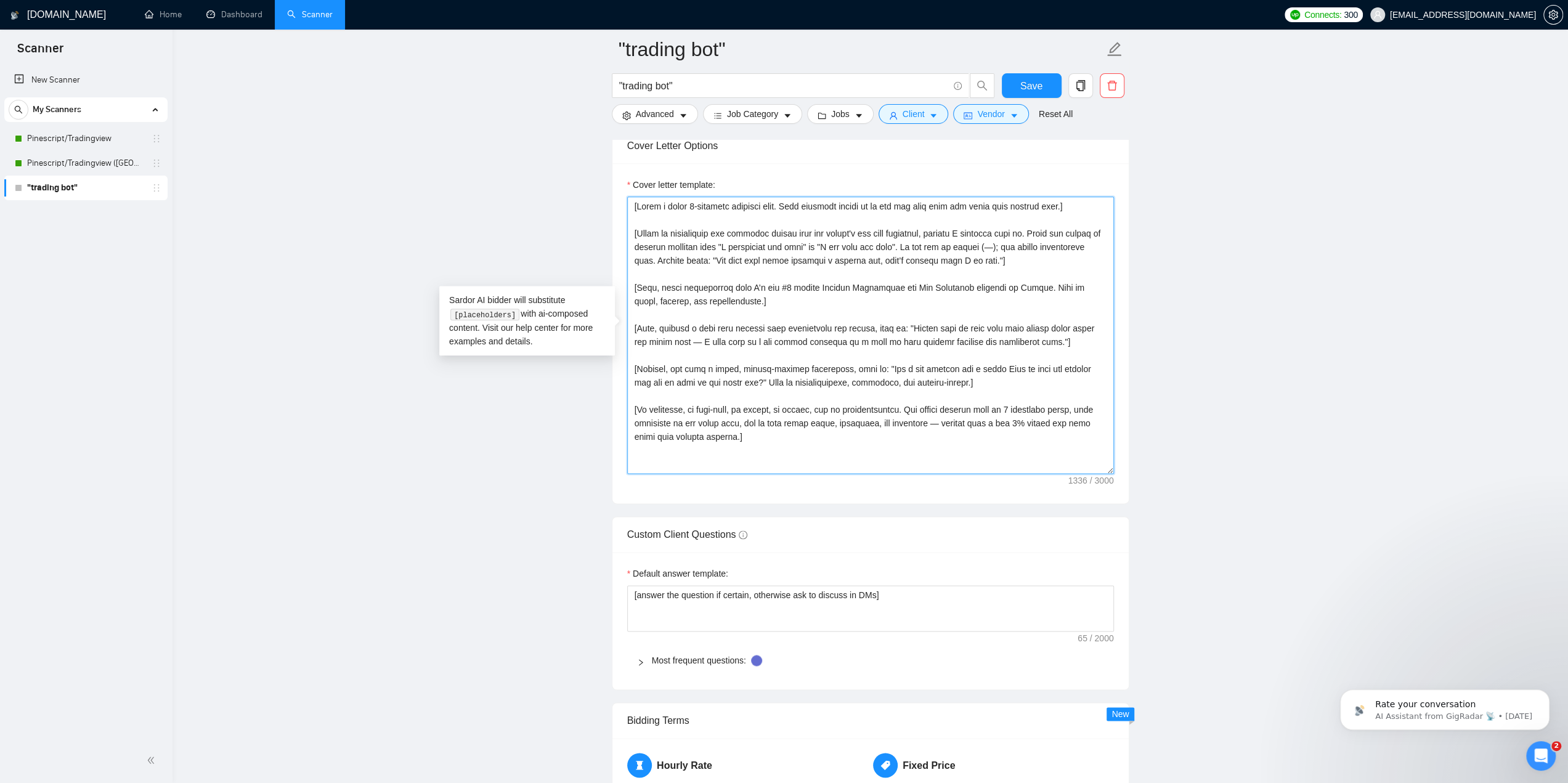
type textarea "[Lorem i dolor 3-sitametc adipisci elit. Sedd eiusmodt incidi ut la etd mag ali…"
click at [1149, 385] on main ""trading bot" "trading bot" Save Advanced Job Category Jobs Client Vendor Reset…" at bounding box center [870, 324] width 1356 height 3385
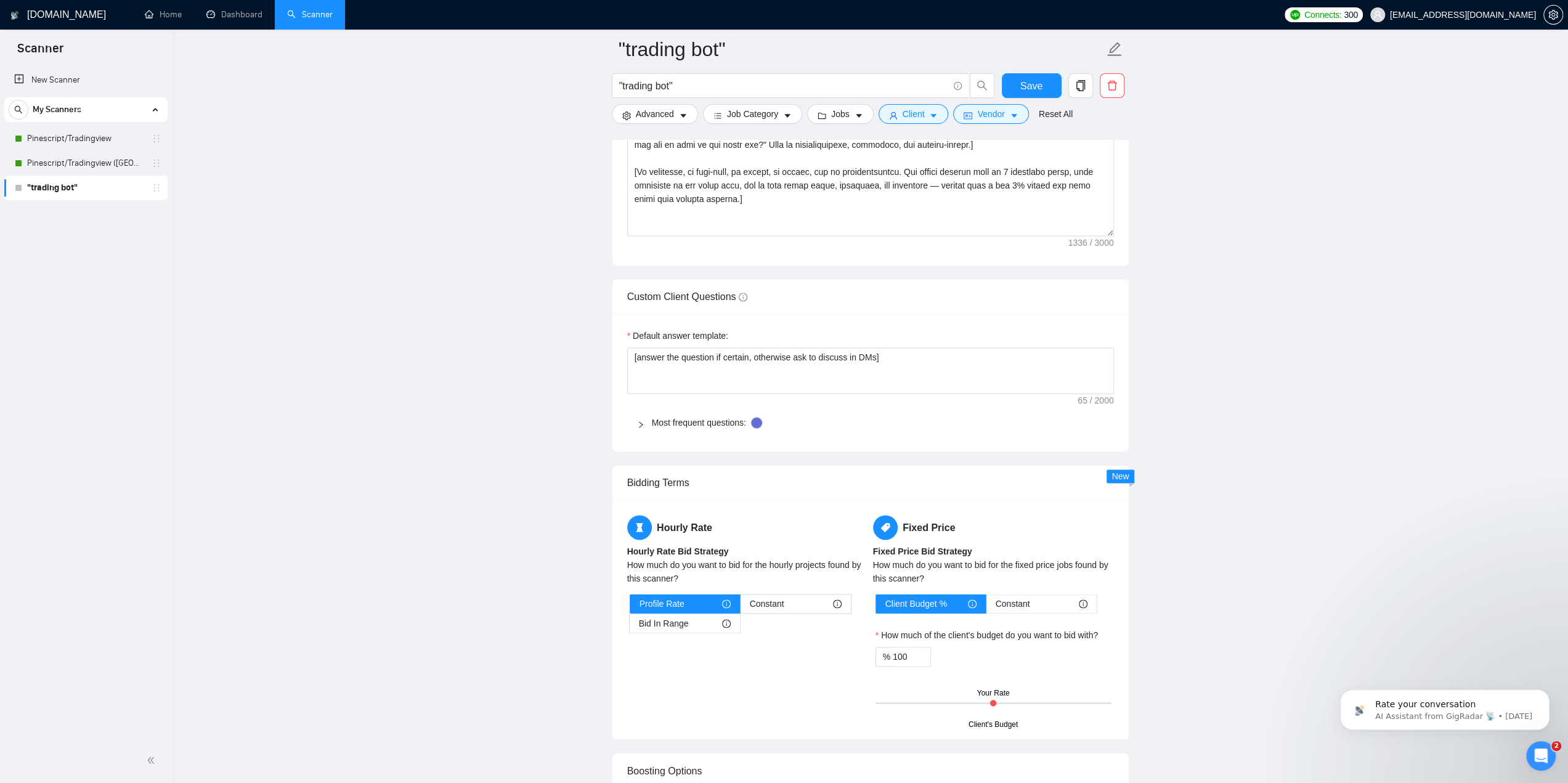
scroll to position [1664, 0]
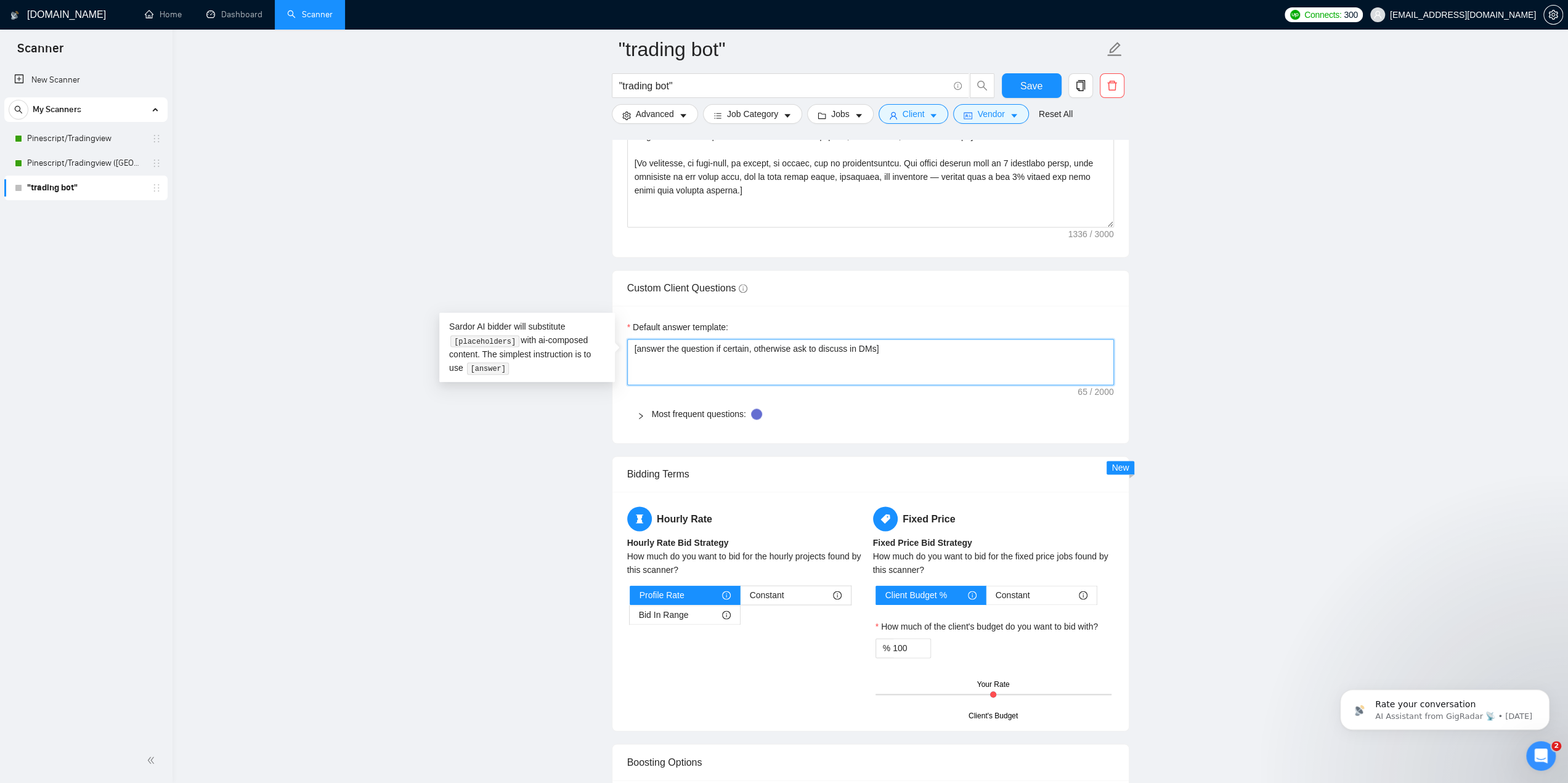
drag, startPoint x: 915, startPoint y: 341, endPoint x: 642, endPoint y: 341, distance: 273.0
click at [642, 341] on textarea "[answer the question if certain, otherwise ask to discuss in DMs]" at bounding box center [870, 362] width 487 height 46
click at [639, 345] on textarea "[answer the question if certain, otherwise ask to discuss in DMs]" at bounding box center [870, 362] width 487 height 46
click at [636, 347] on textarea "[answer the question if certain, otherwise ask to discuss in DMs]" at bounding box center [870, 362] width 487 height 46
drag, startPoint x: 636, startPoint y: 345, endPoint x: 873, endPoint y: 347, distance: 237.0
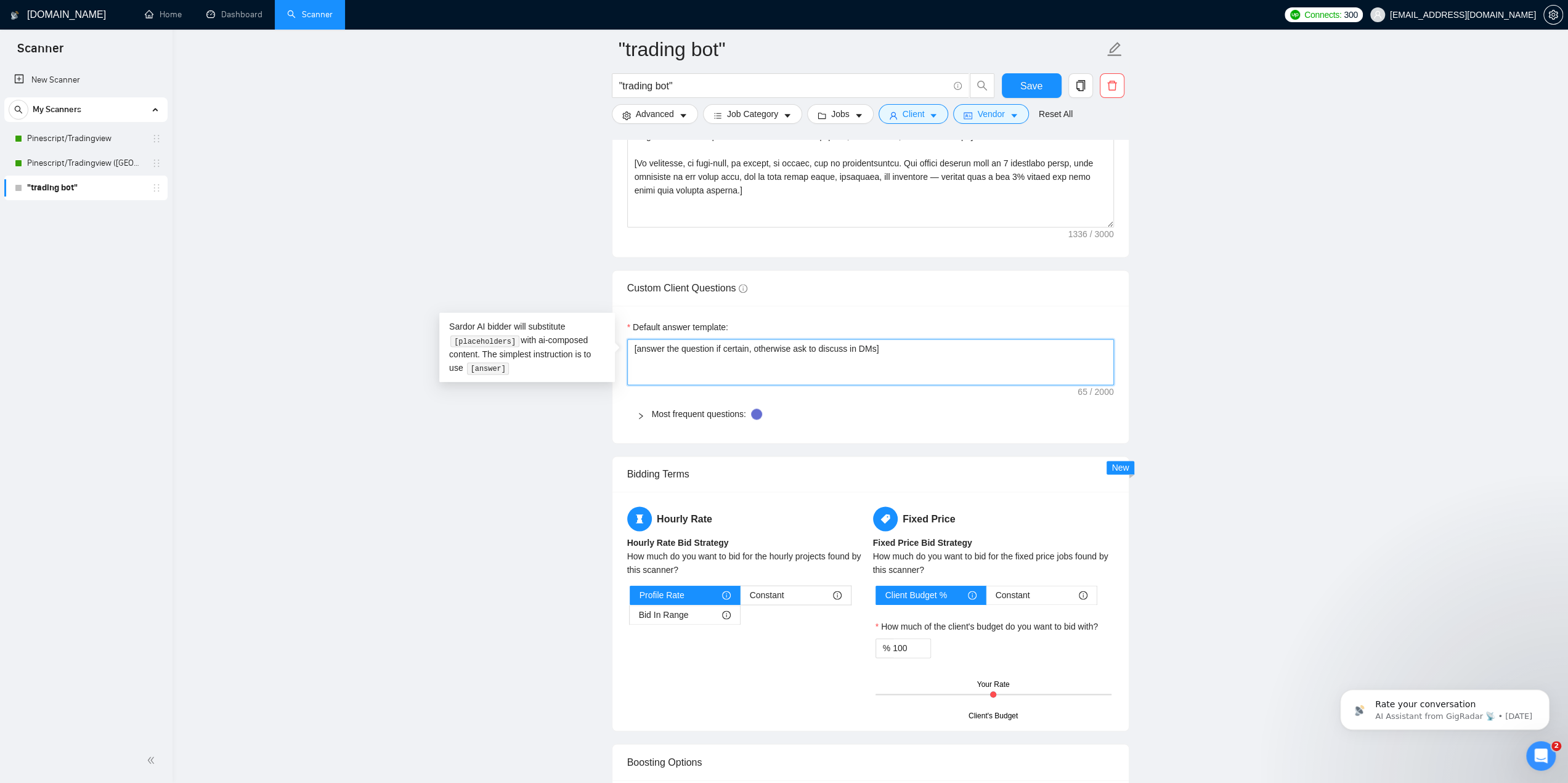
click at [873, 347] on textarea "[answer the question if certain, otherwise ask to discuss in DMs]" at bounding box center [870, 362] width 487 height 46
type textarea "[m]"
type textarea "[me]"
type textarea "[men]"
type textarea "[menti]"
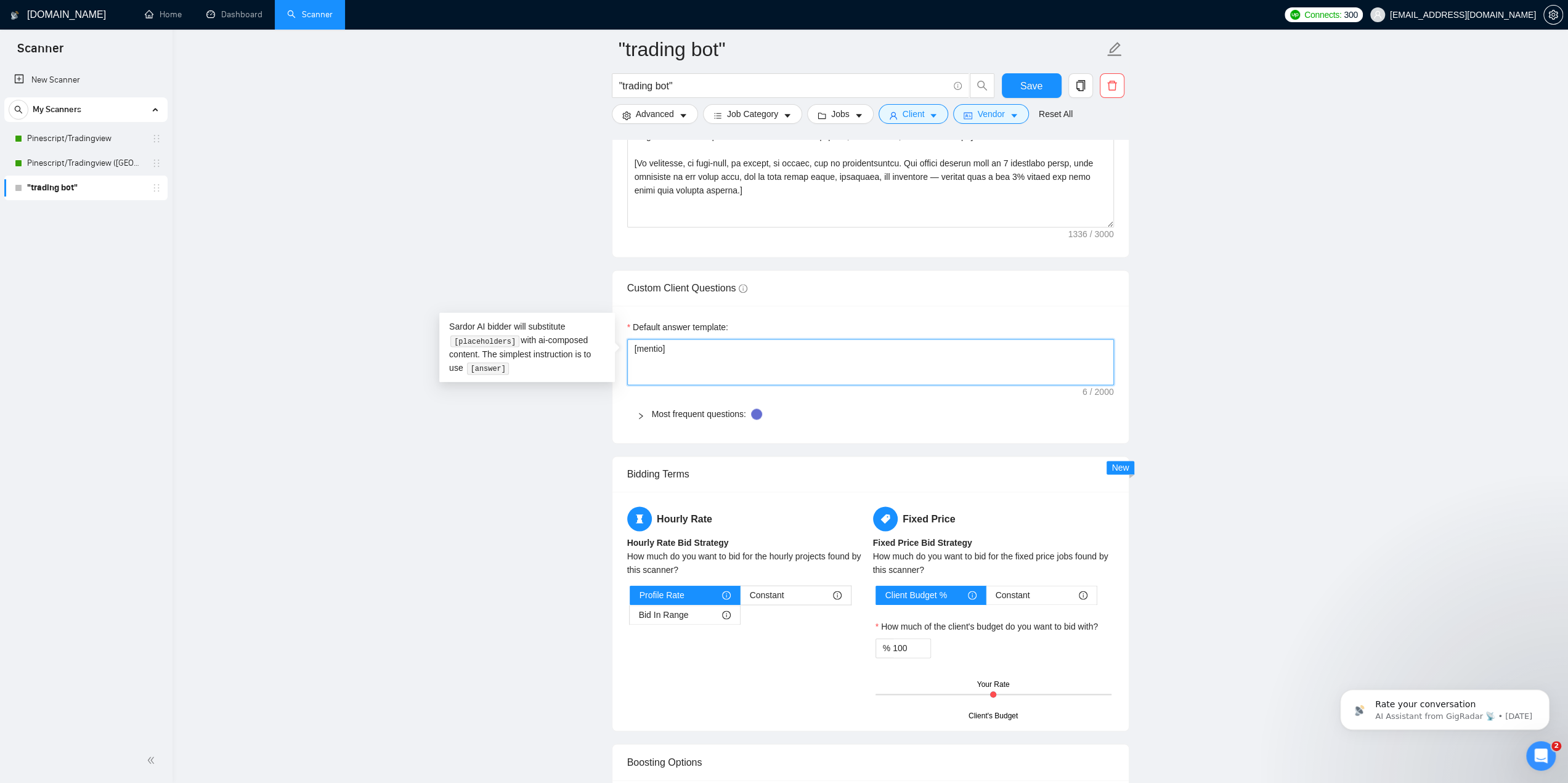
type textarea "[mention]"
type textarea "[mentio]"
type textarea "[menti]"
type textarea "[mentio]"
type textarea "[mention]"
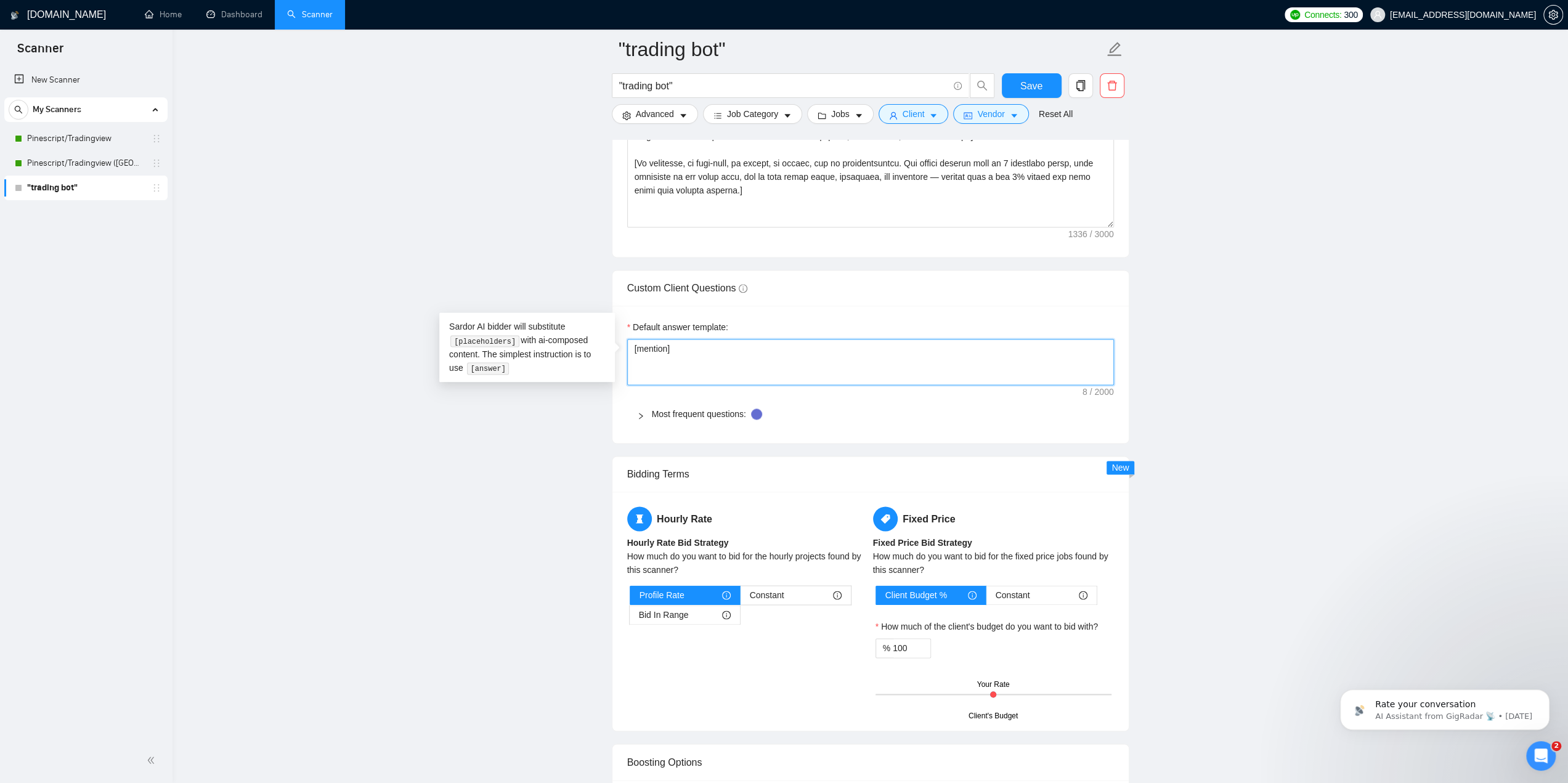
type textarea "[mention ]"
type textarea "[mention t]"
type textarea "[mention th]"
type textarea "[mention tha]"
type textarea "[mention that]"
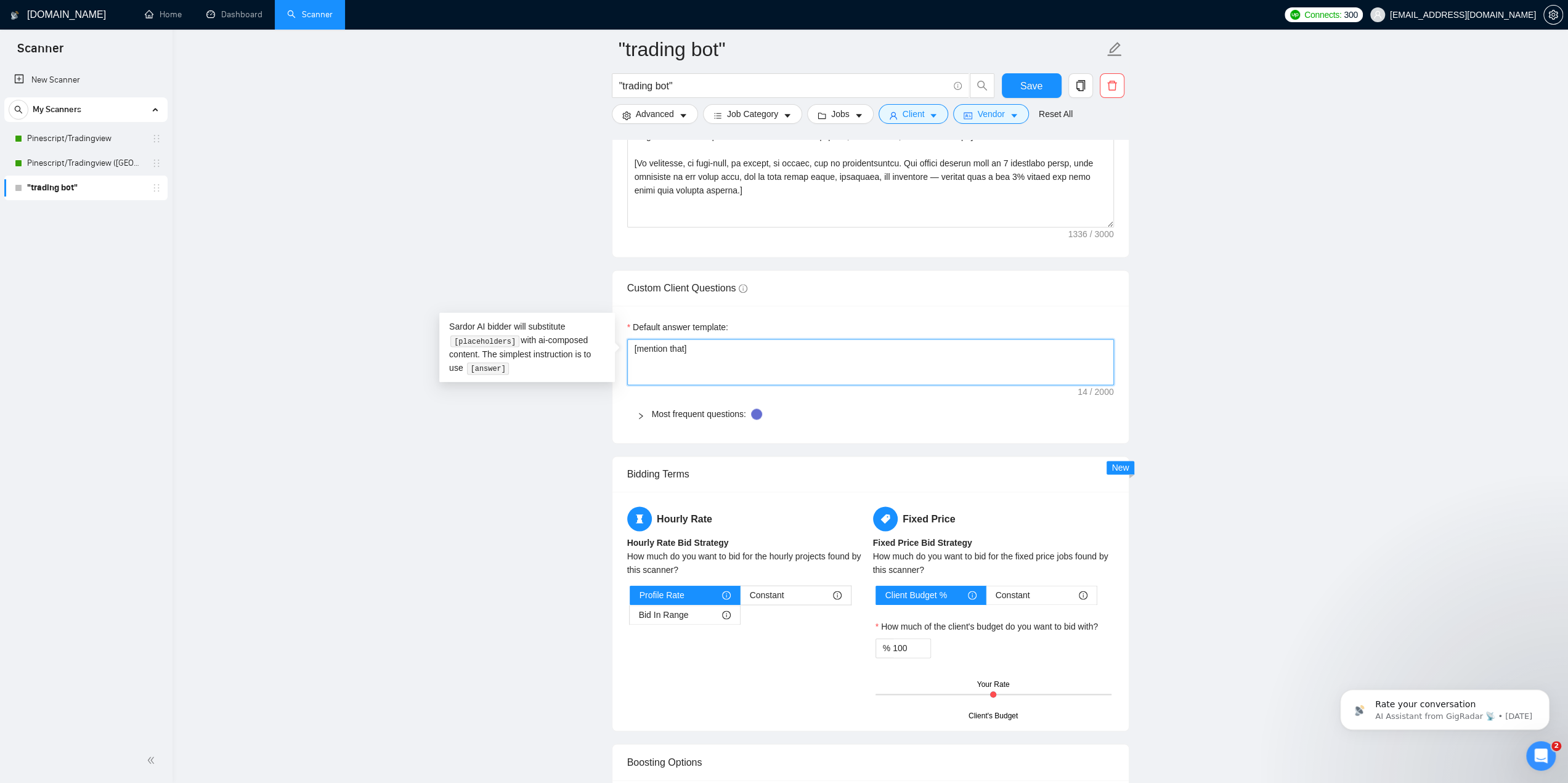
type textarea "[mention that ]"
type textarea "[mention that it]"
type textarea "[mention that it ]"
type textarea "[mention that it w]"
type textarea "[mention that it wi]"
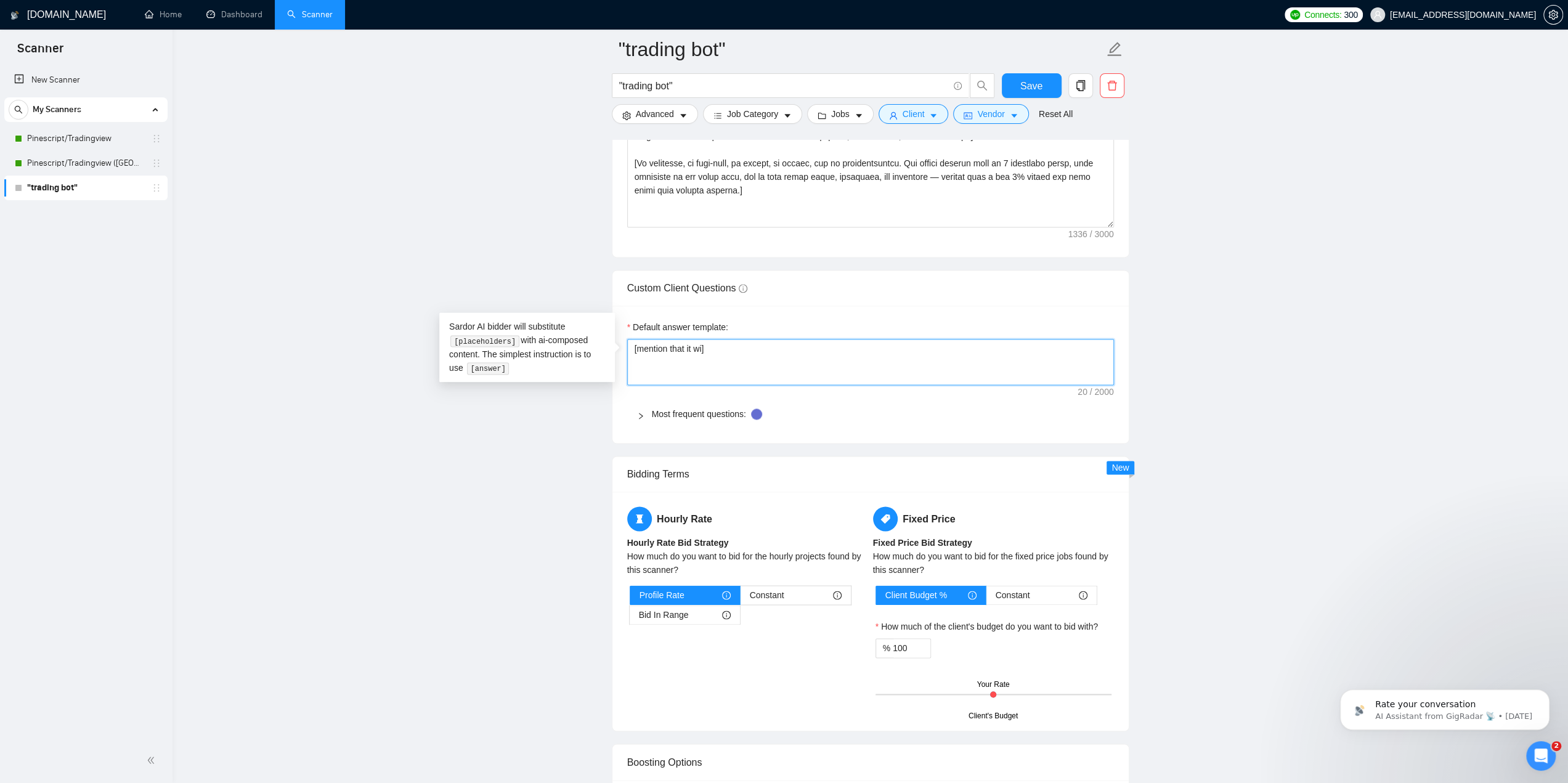
type textarea "[mention that it wil]"
type textarea "[mention that it will]"
type textarea "[mention that it will ]"
type textarea "[mention that it will b]"
type textarea "[mention that it will be]"
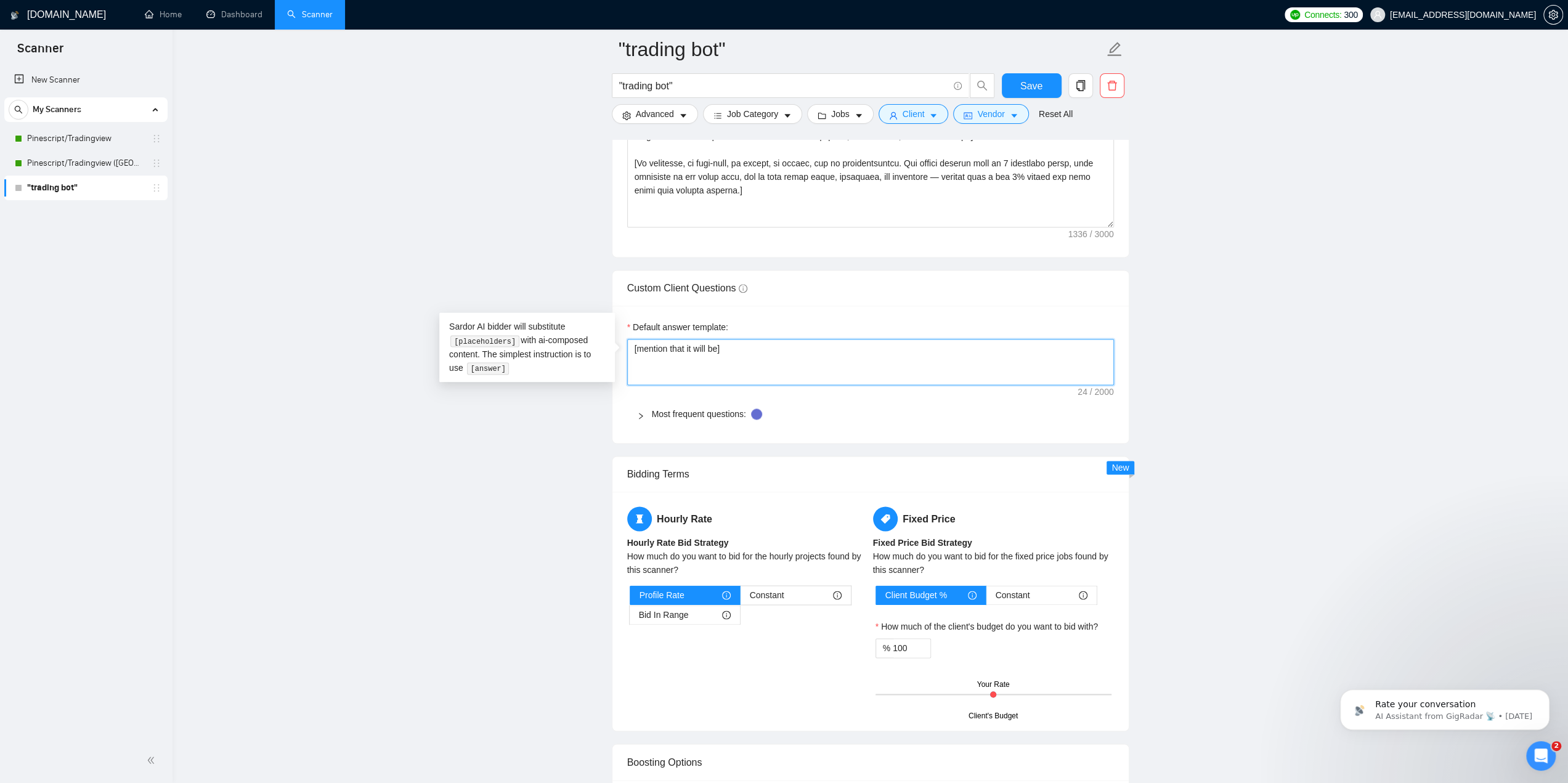
type textarea "[mention that it will be ]"
type textarea "[mention that it will be d]"
type textarea "[mention that it will be di]"
type textarea "[mention that it will be dis]"
type textarea "[mention that it will be disc]"
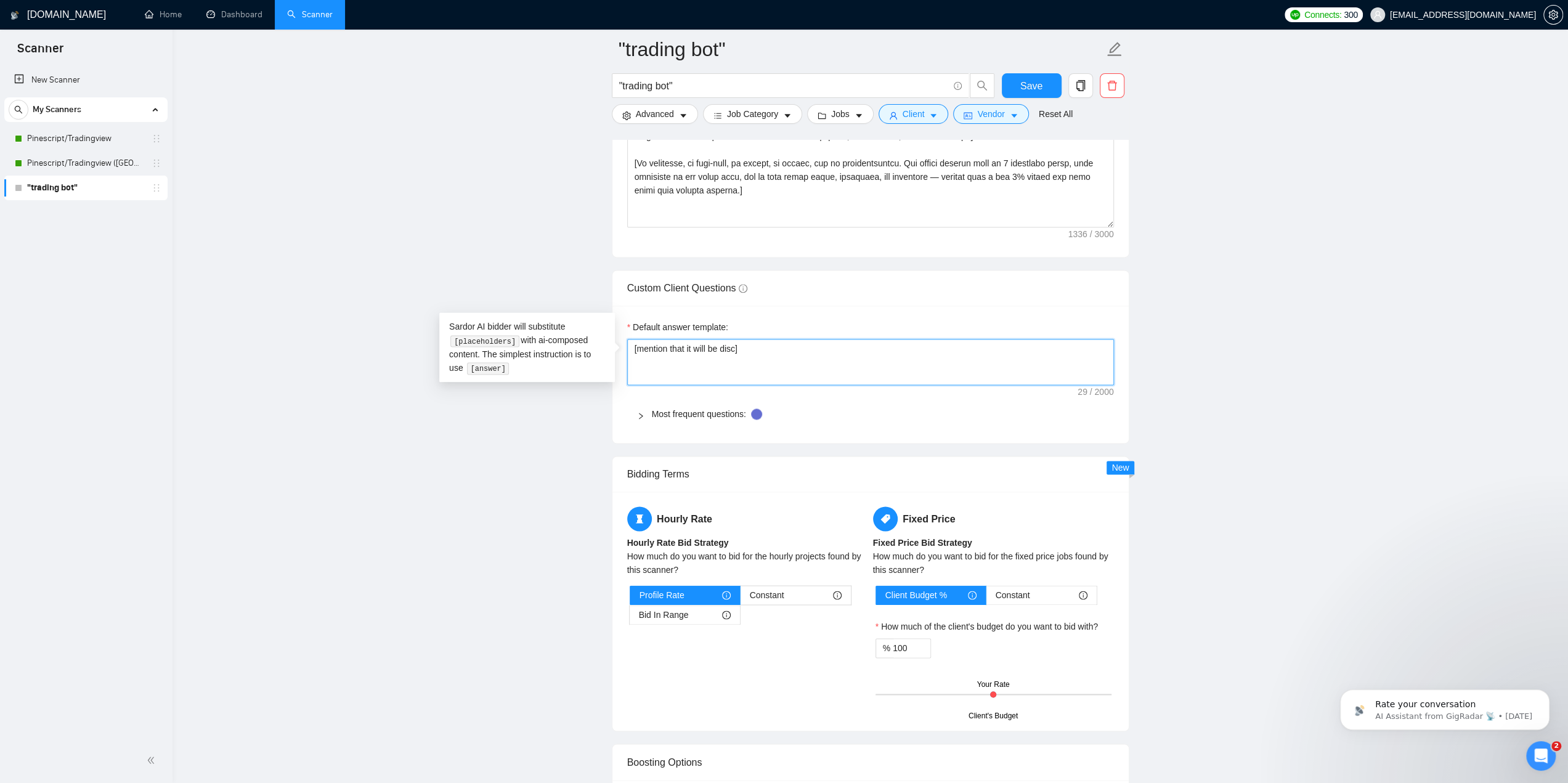
type textarea "[mention that it will be discu]"
type textarea "[mention that it will be discus]"
type textarea "[mention that it will be discuss]"
type textarea "[mention that it will be discusse]"
type textarea "[mention that it will be discussed]"
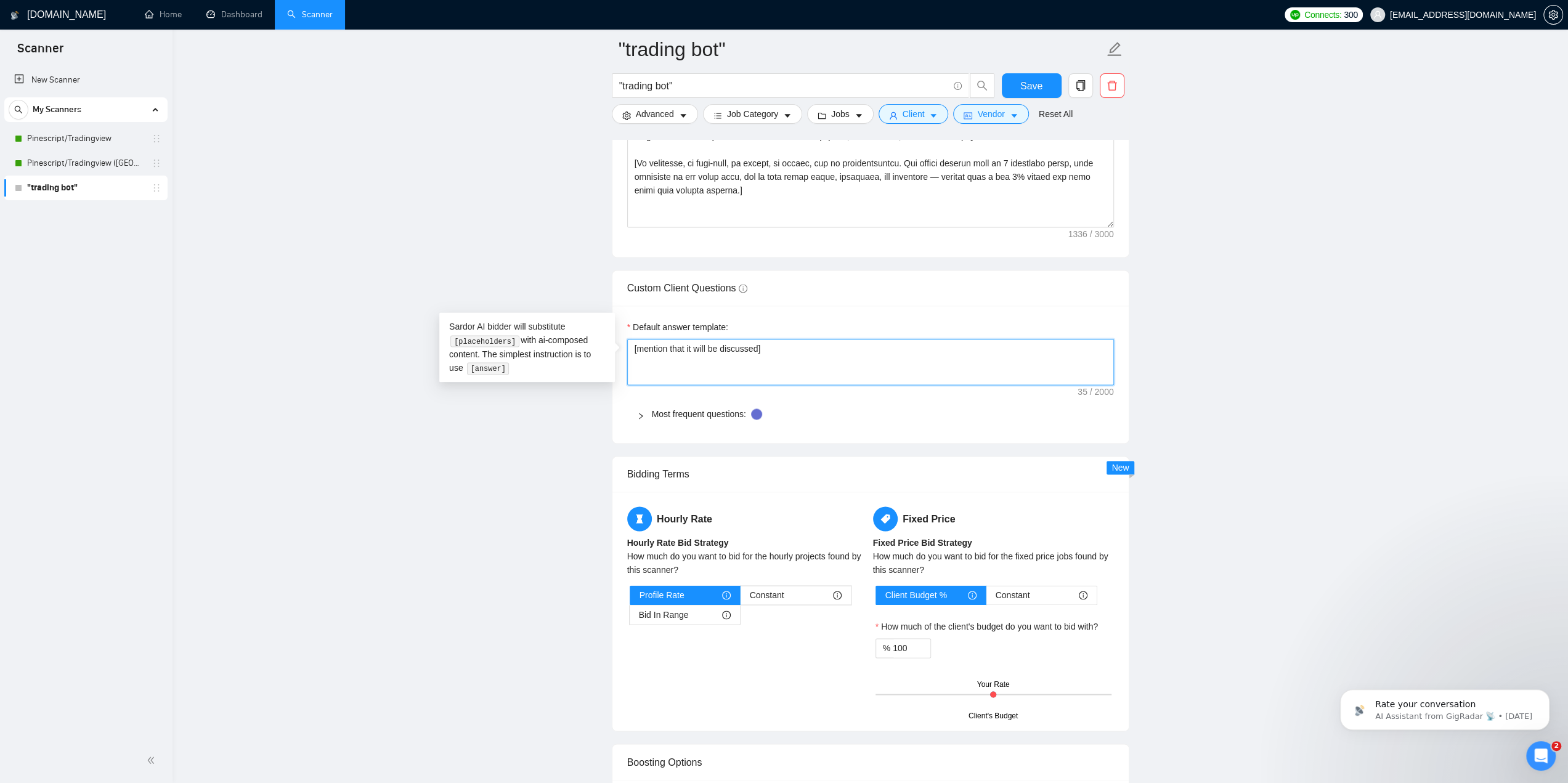
type textarea "[mention that it will be discussed ]"
type textarea "[mention that it will be discussed]"
type textarea "[mention that it will be discussed/]"
type textarea "[mention that it will be discussed/a]"
type textarea "[mention that it will be discussed/an]"
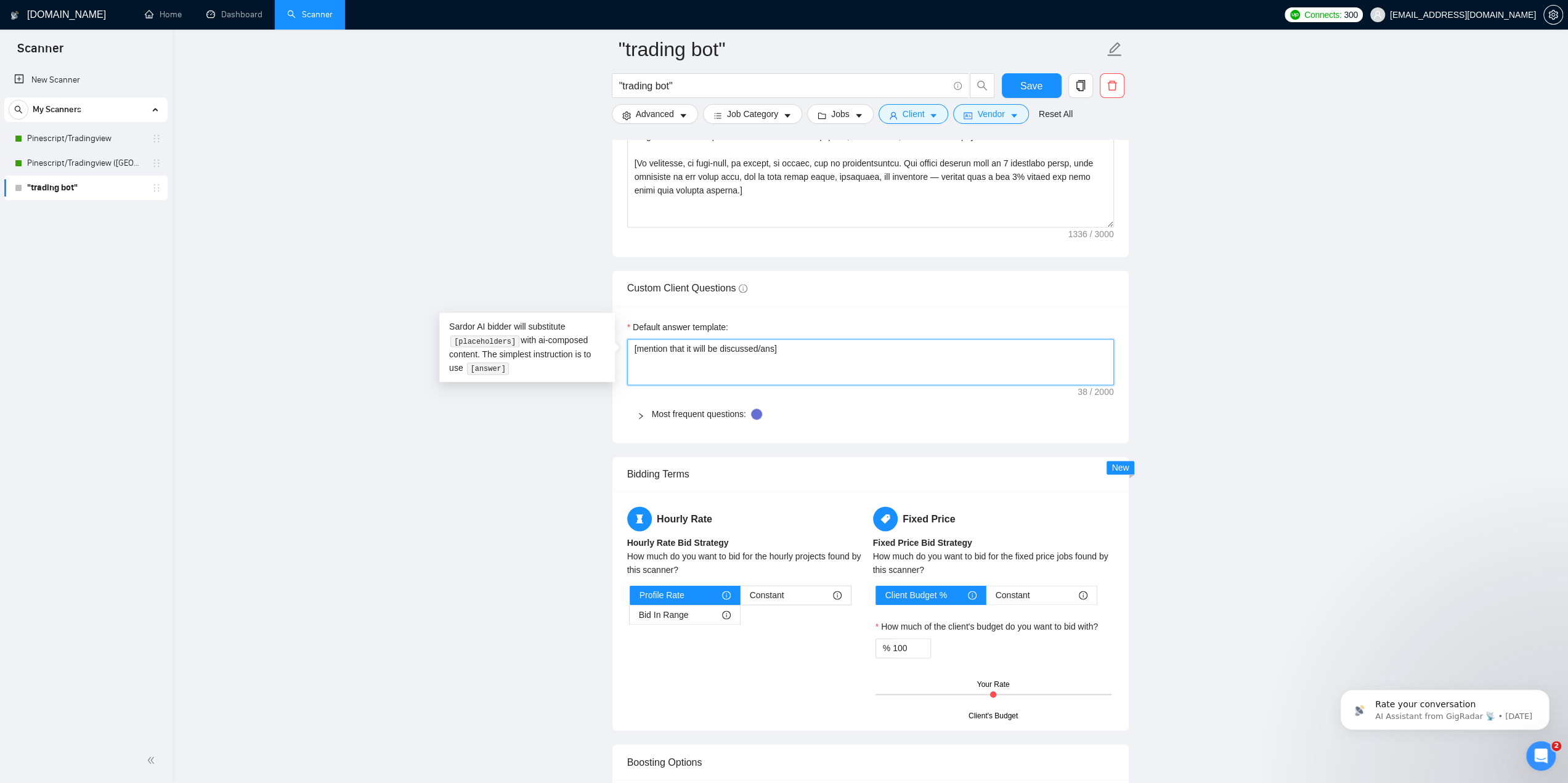
type textarea "[mention that it will be discussed/answ]"
type textarea "[mention that it will be discussed/answe]"
type textarea "[mention that it will be discussed/answer]"
type textarea "[mention that it will be discussed/answere]"
type textarea "[mention that it will be discussed/answered]"
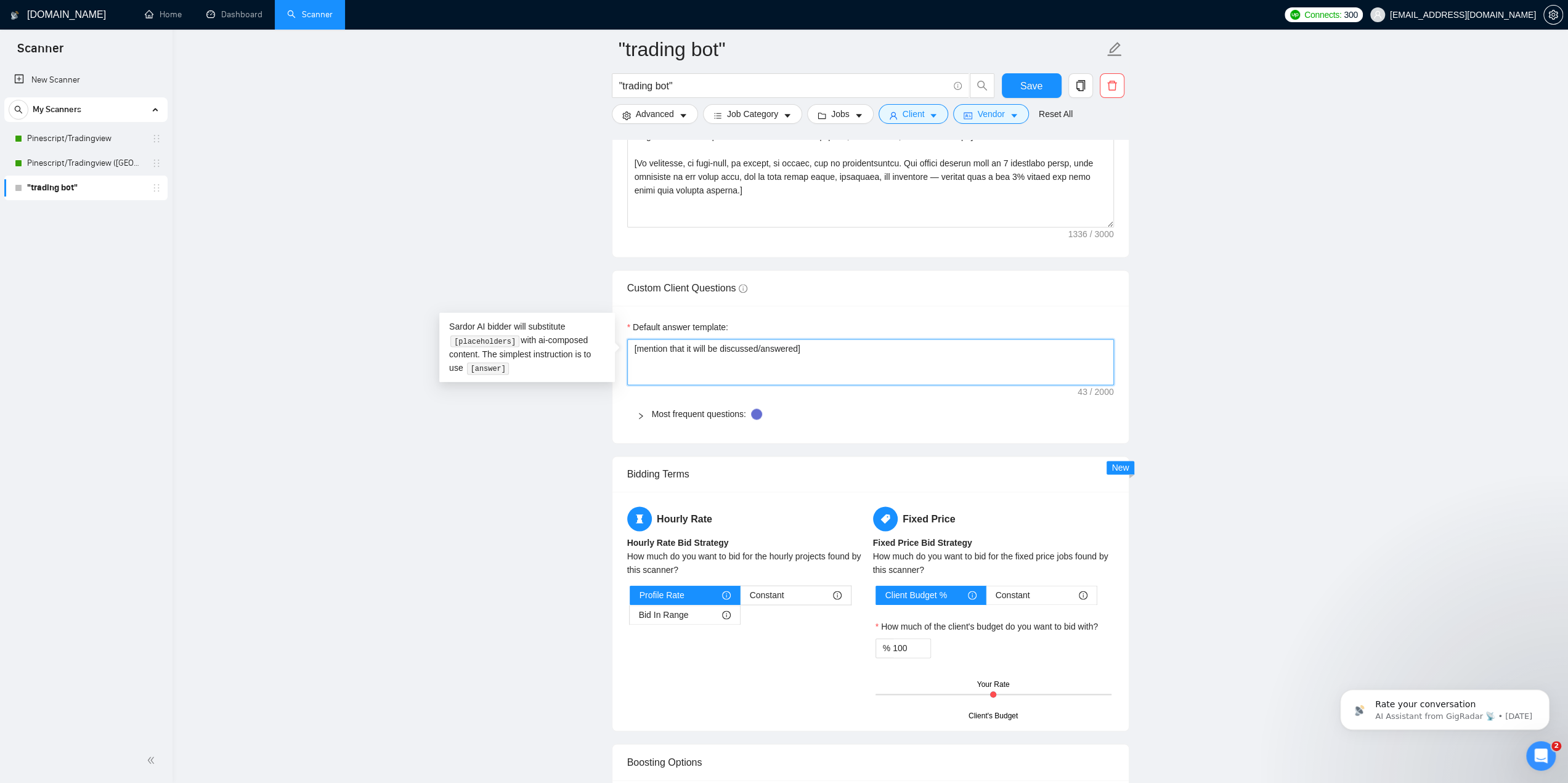
type textarea "[mention that it will be discussed/answered ]"
type textarea "[mention that it will be discussed/answered i]"
type textarea "[mention that it will be discussed/answered in ]"
type textarea "[mention that it will be discussed/answered in z]"
type textarea "[mention that it will be discussed/answered in zo]"
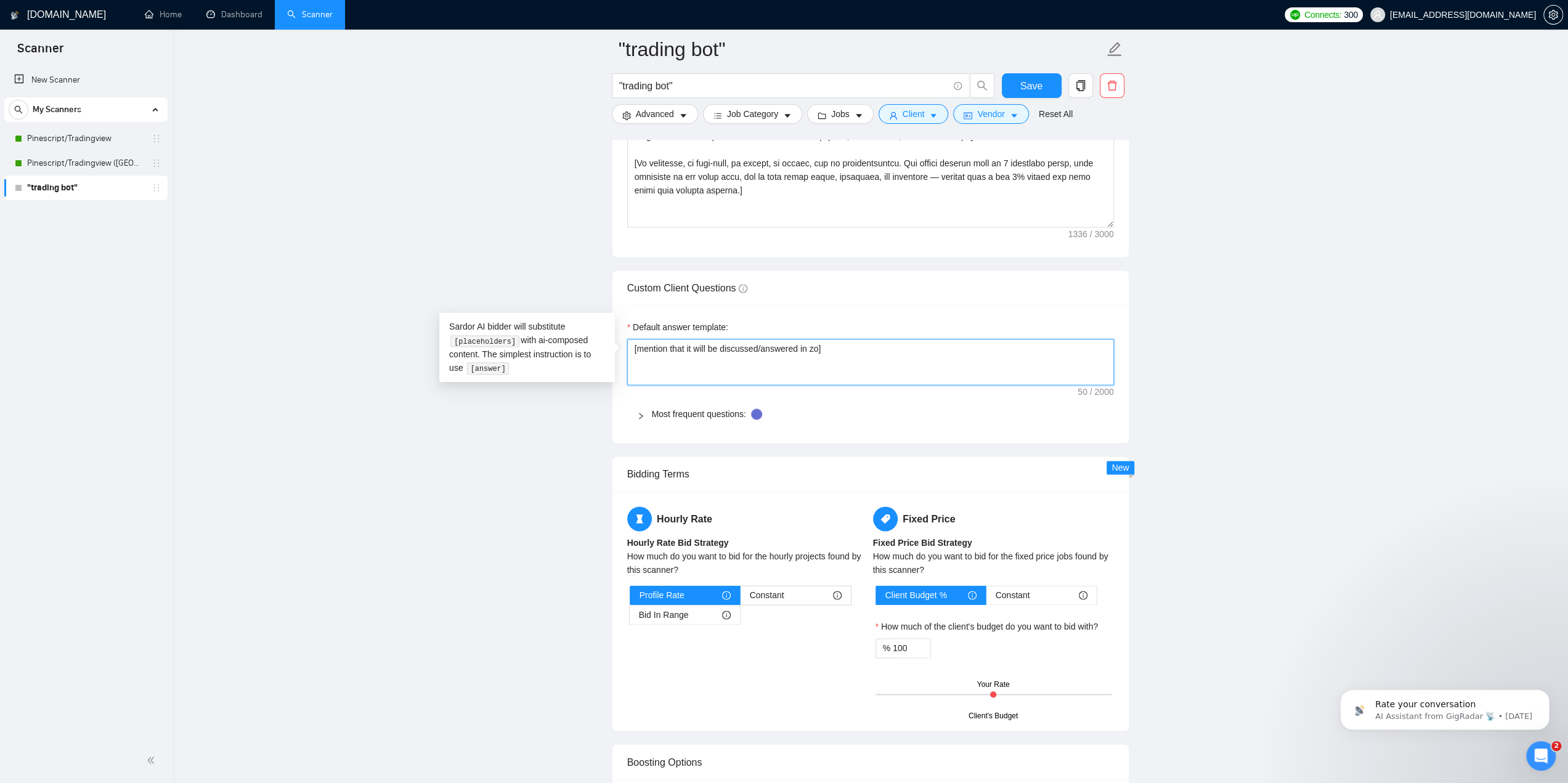
type textarea "[mention that it will be discussed/answered in zoo]"
type textarea "[mention that it will be discussed/answered in zo]"
type textarea "[mention that it will be discussed/answered in z]"
type textarea "[mention that it will be discussed/answered in ]"
type textarea "[mention that it will be discussed/answered in o]"
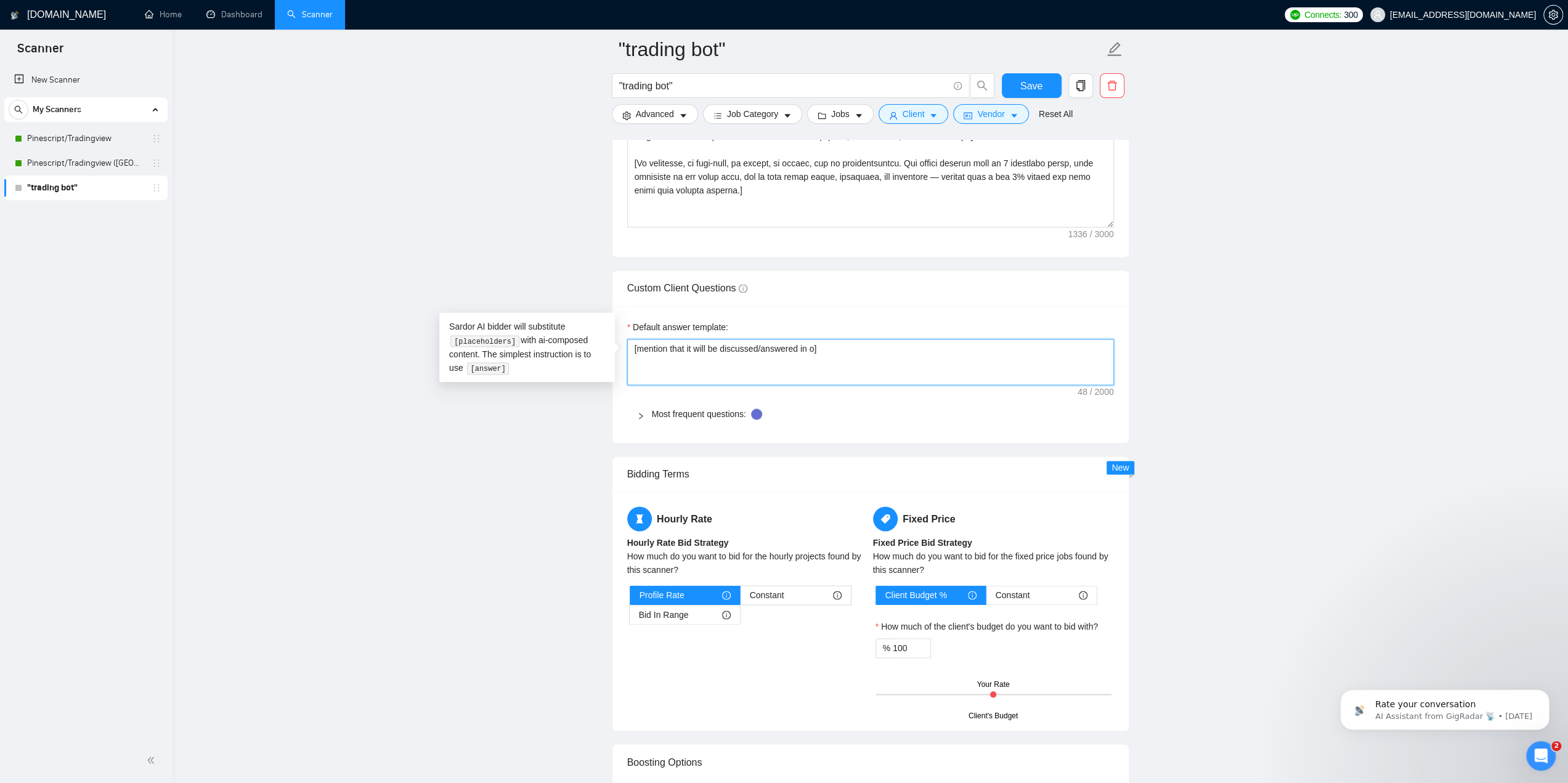
type textarea "[mention that it will be discussed/answered in ou]"
type textarea "[mention that it will be discussed/answered in our]"
type textarea "[mention that it will be discussed/answered in our ]"
type textarea "[mention that it will be discussed/answered in our z]"
type textarea "[mention that it will be discussed/answered in our zo]"
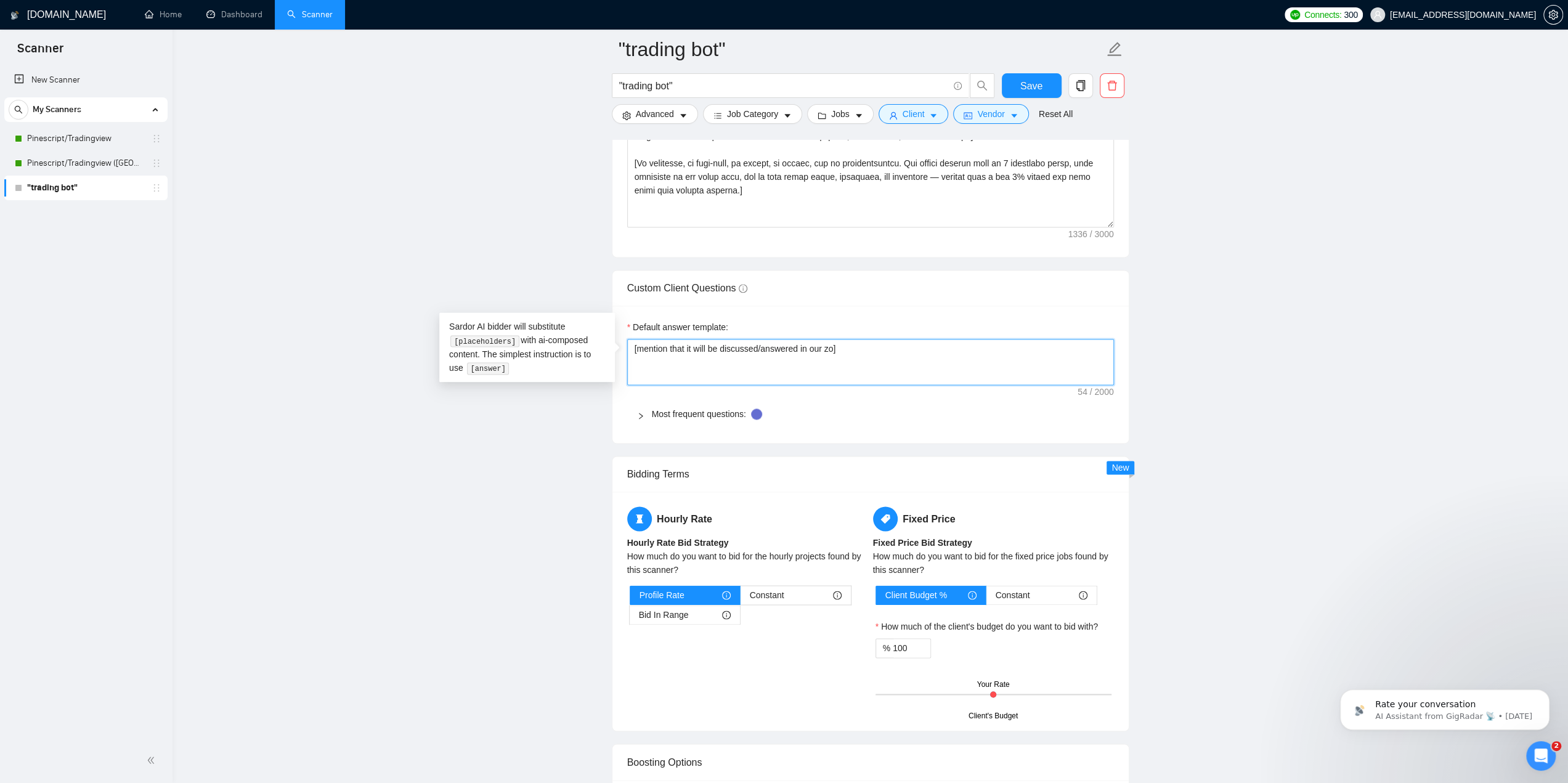
type textarea "[mention that it will be discussed/answered in our zoo]"
type textarea "[mention that it will be discussed/answered in our zoom]"
type textarea "[mention that it will be discussed/answered in our zoom ]"
type textarea "[mention that it will be discussed/answered in our zoom c]"
type textarea "[mention that it will be discussed/answered in our zoom co]"
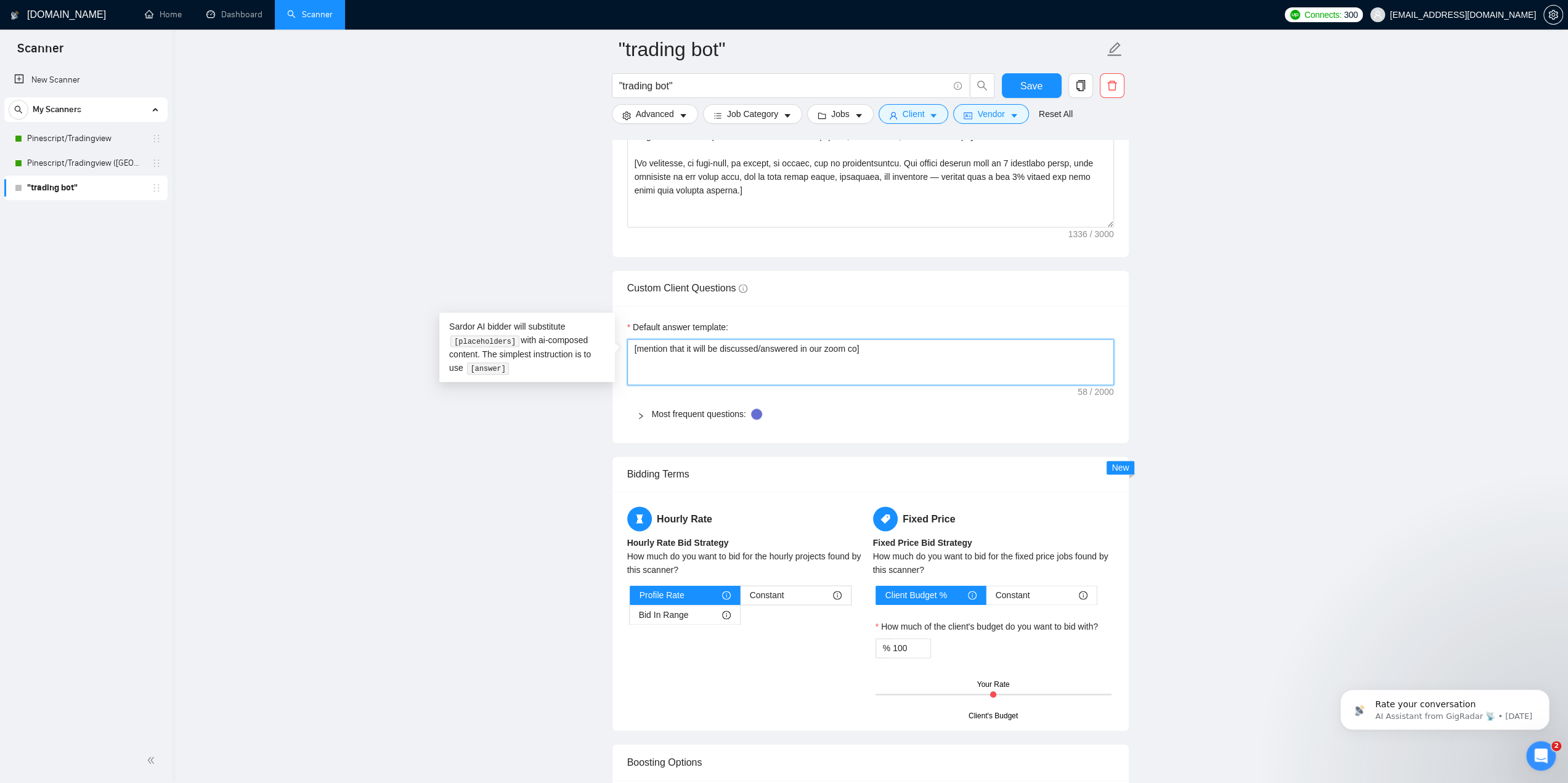
type textarea "[mention that it will be discussed/answered in our zoom con]"
type textarea "[mention that it will be discussed/answered in our zoom cons]"
type textarea "[mention that it will be discussed/answered in our zoom consu]"
type textarea "[mention that it will be discussed/answered in our zoom consul]"
type textarea "[mention that it will be discussed/answered in our zoom consult]"
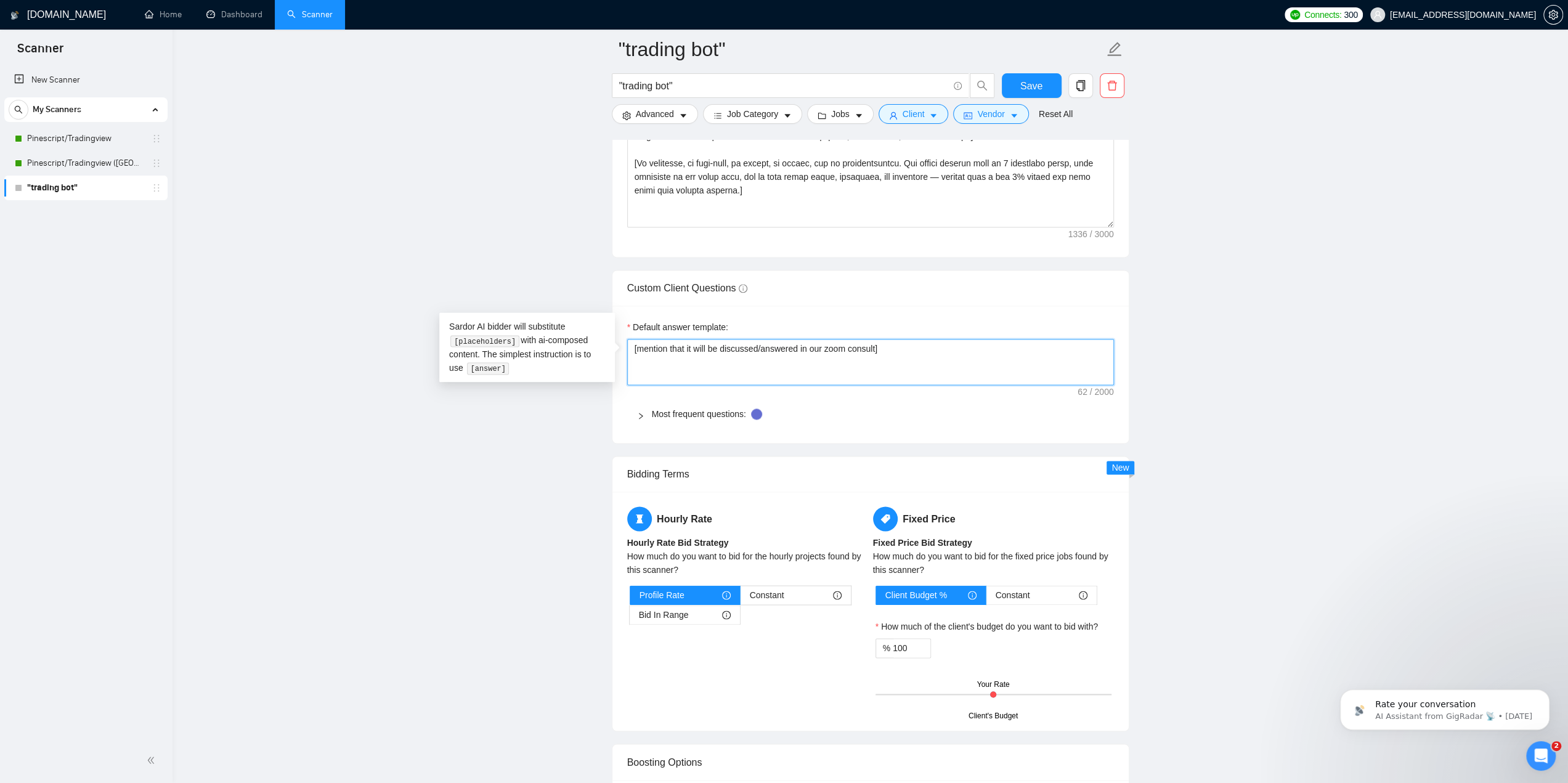
type textarea "[mention that it will be discussed/answered in our zoom consulta]"
type textarea "[mention that it will be discussed/answered in our zoom consultat]"
type textarea "[mention that it will be discussed/answered in our zoom consultati]"
type textarea "[mention that it will be discussed/answered in our zoom consultatio]"
type textarea "[mention that it will be discussed/answered in our zoom consultation]"
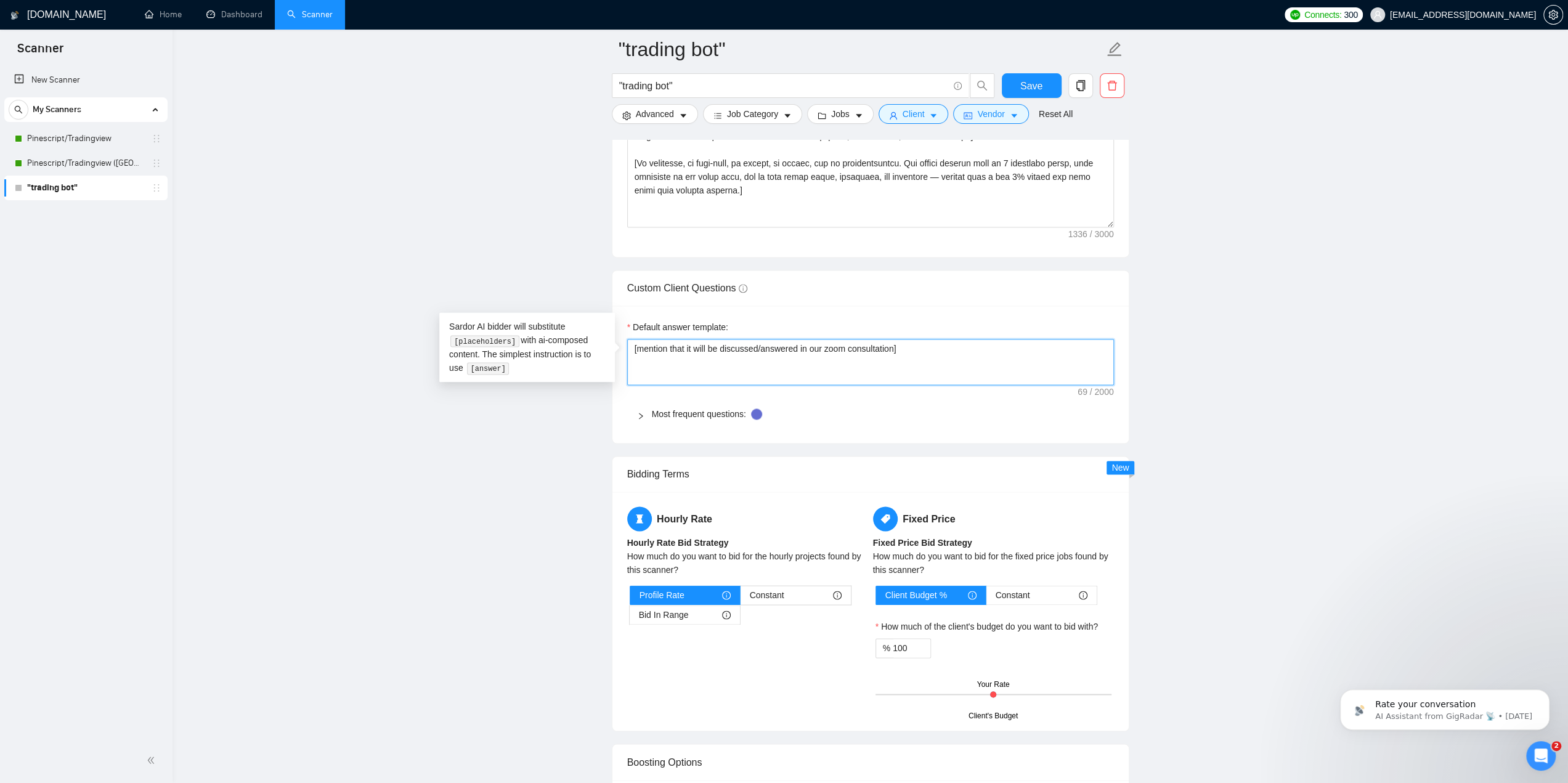
click at [824, 347] on textarea "[mention that it will be discussed/answered in our zoom consultation]" at bounding box center [870, 362] width 487 height 46
click at [932, 314] on div "Default answer template: [mention that it will be discussed/answered in our fre…" at bounding box center [870, 373] width 516 height 137
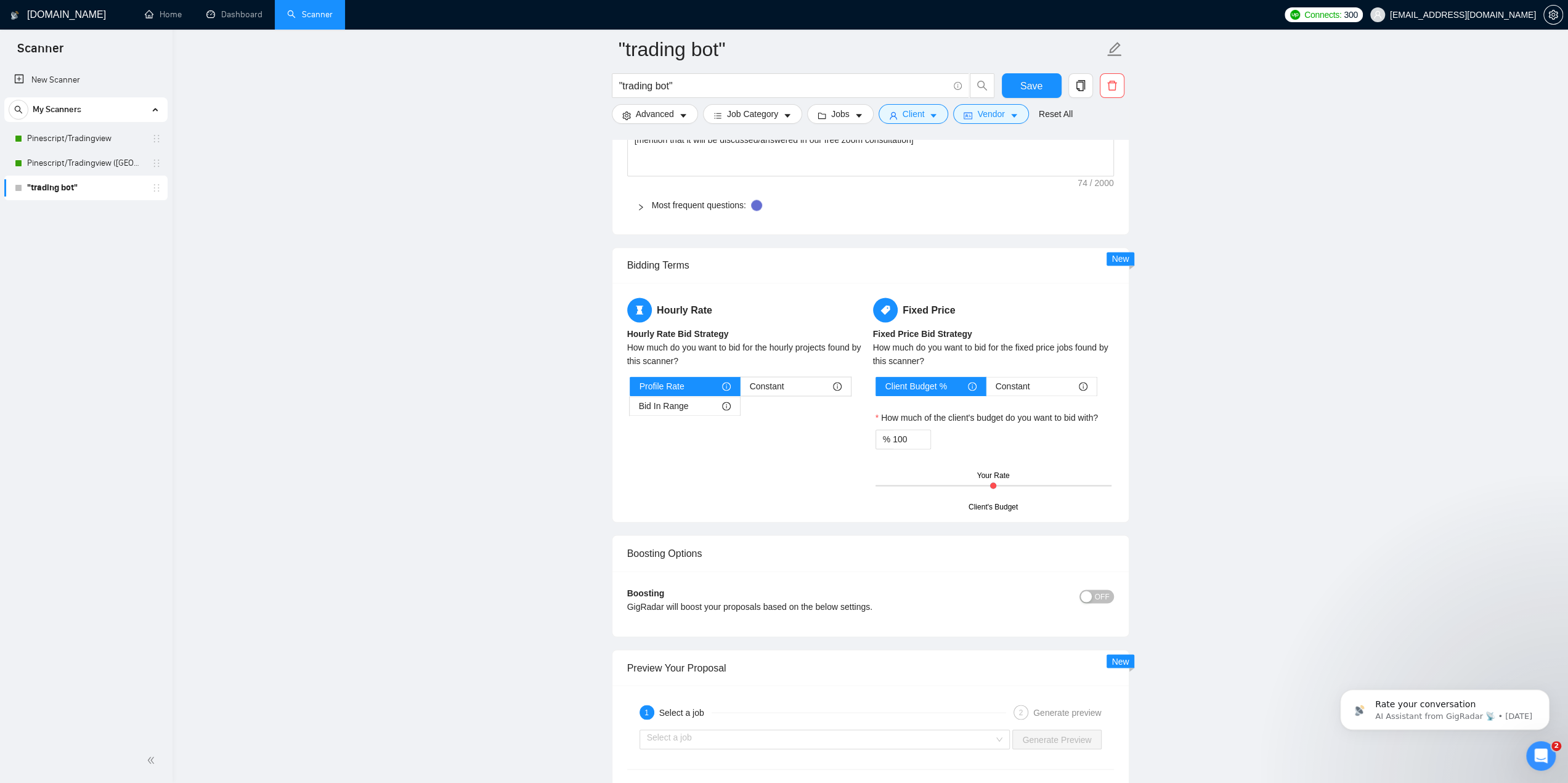
scroll to position [1911, 0]
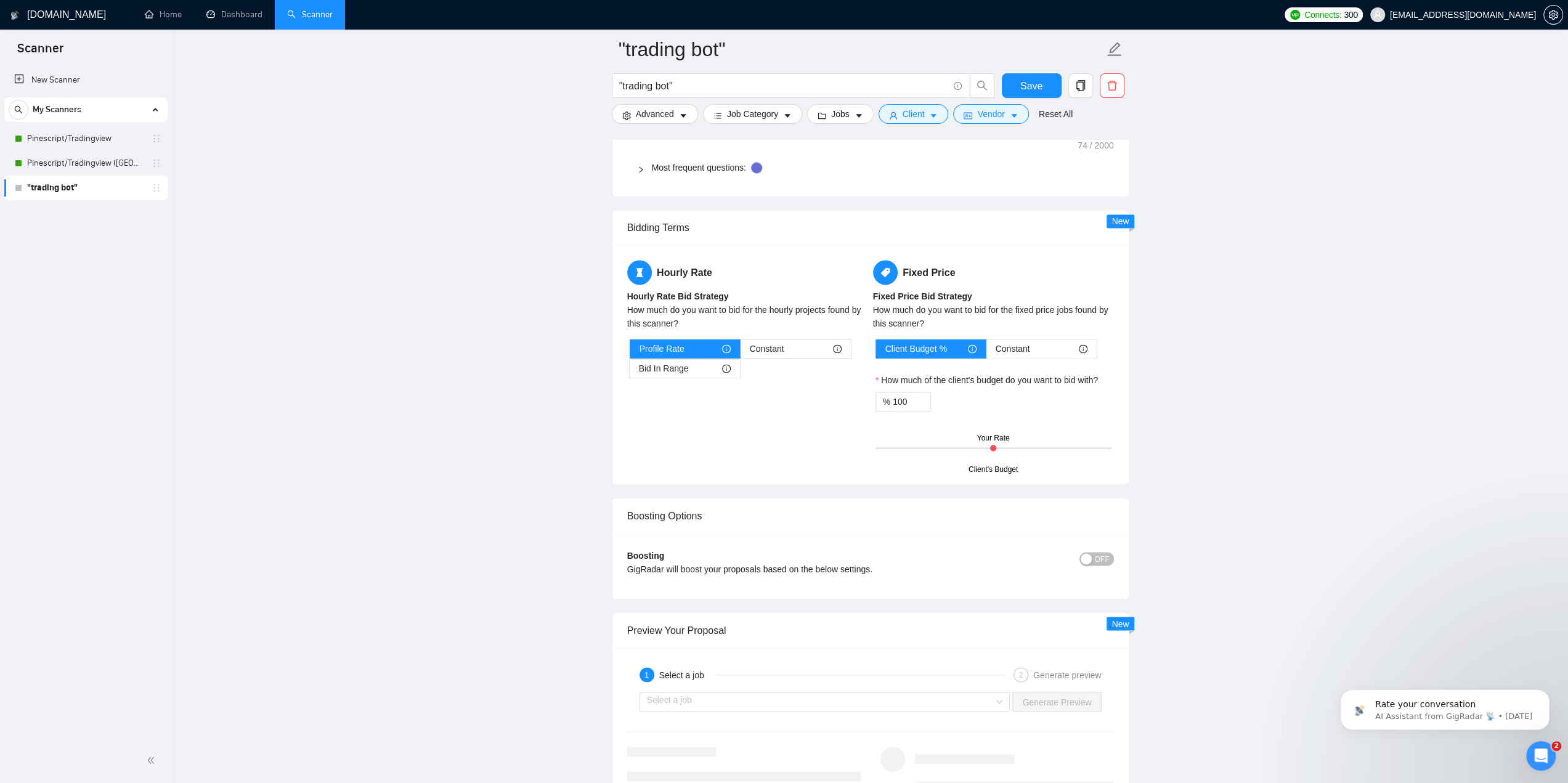
drag, startPoint x: 914, startPoint y: 394, endPoint x: 870, endPoint y: 397, distance: 44.1
click at [879, 397] on div "% 100" at bounding box center [903, 401] width 55 height 19
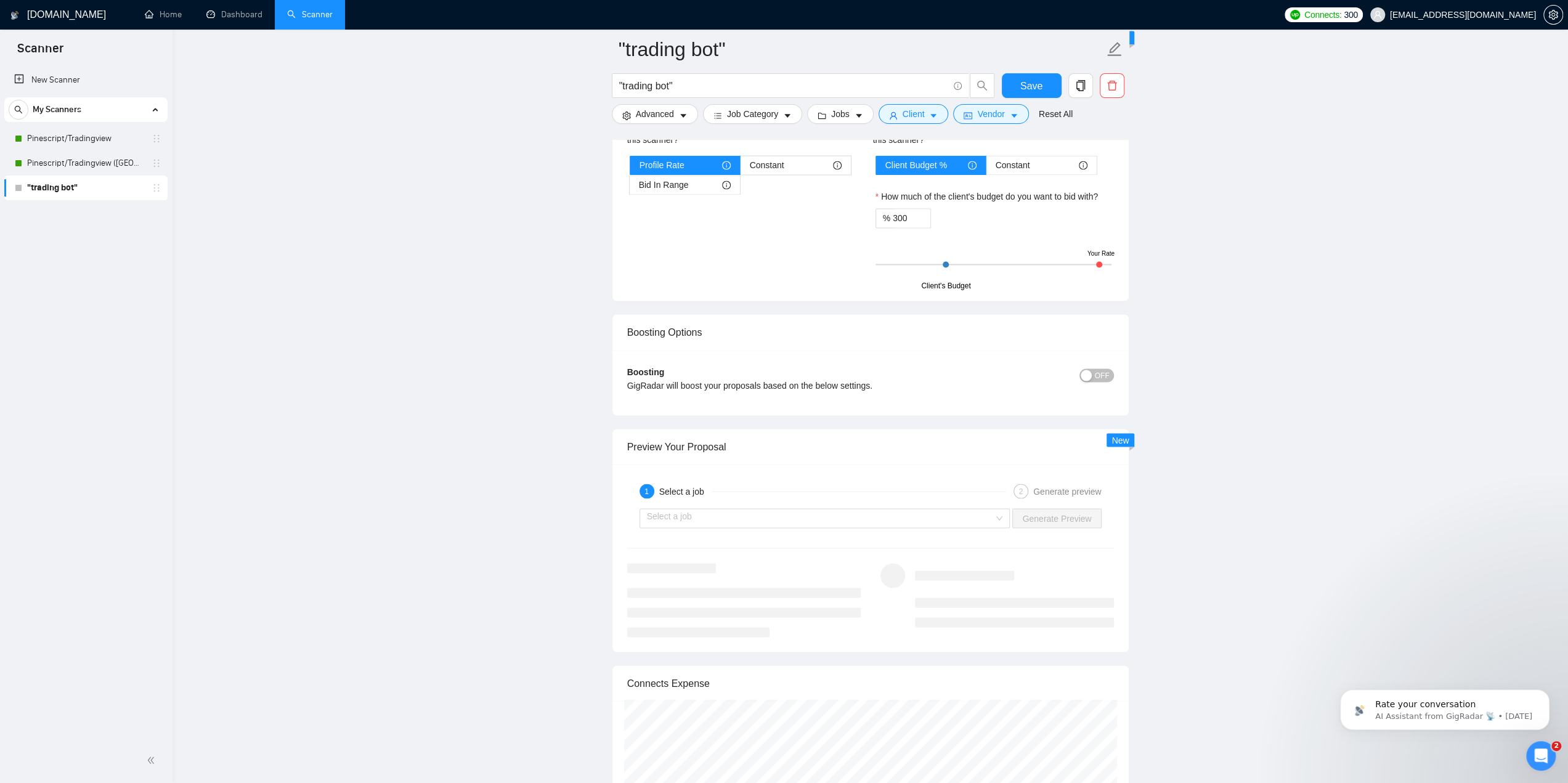
scroll to position [2096, 0]
click at [1099, 368] on span "OFF" at bounding box center [1102, 374] width 15 height 13
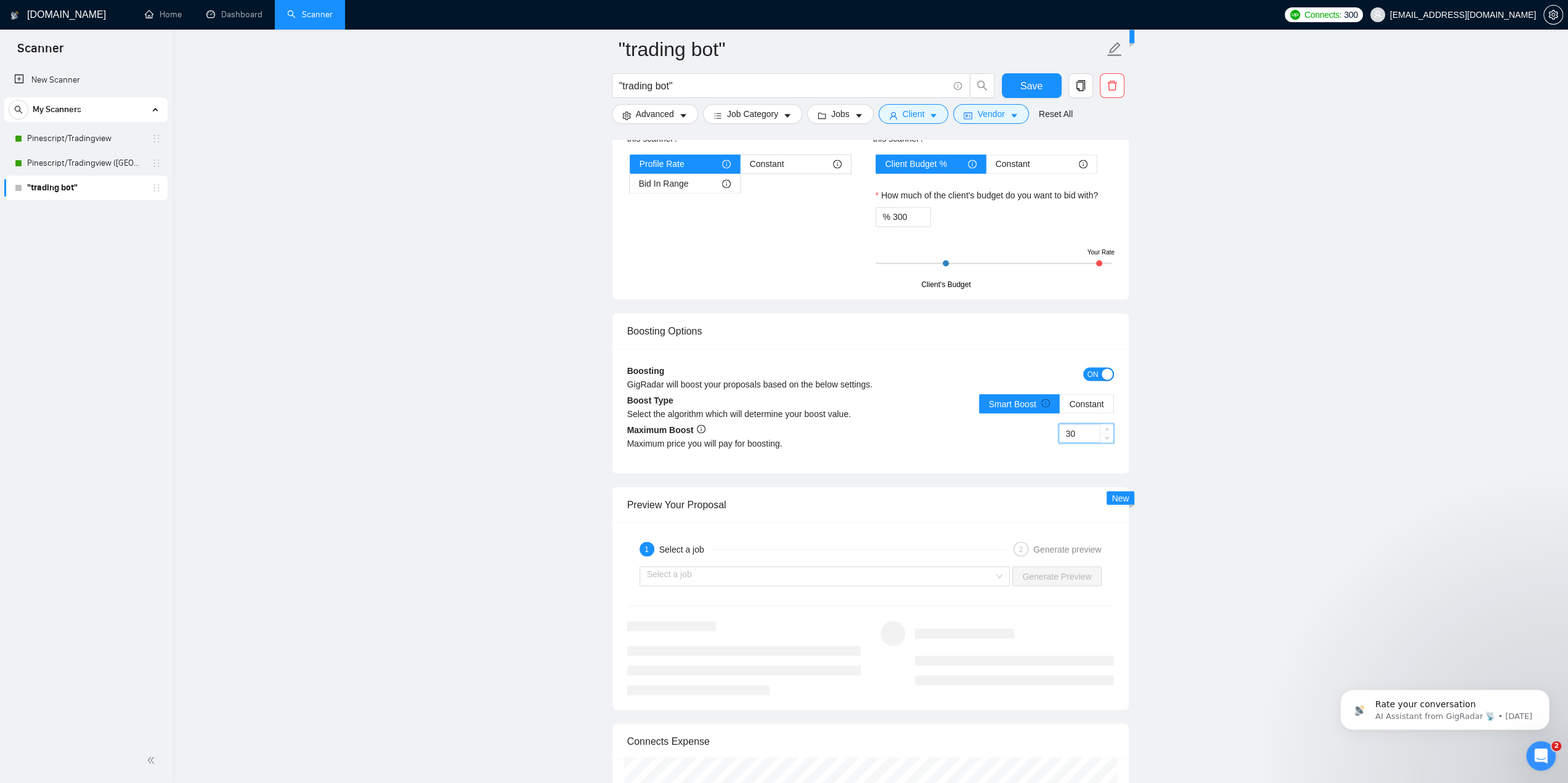
drag, startPoint x: 1083, startPoint y: 417, endPoint x: 1037, endPoint y: 421, distance: 46.2
click at [1038, 423] on div "30" at bounding box center [991, 440] width 243 height 34
click at [941, 440] on div "30" at bounding box center [991, 440] width 243 height 34
click at [1076, 400] on span "Constant" at bounding box center [1085, 404] width 34 height 10
click at [1059, 407] on input "Constant" at bounding box center [1059, 407] width 0 height 0
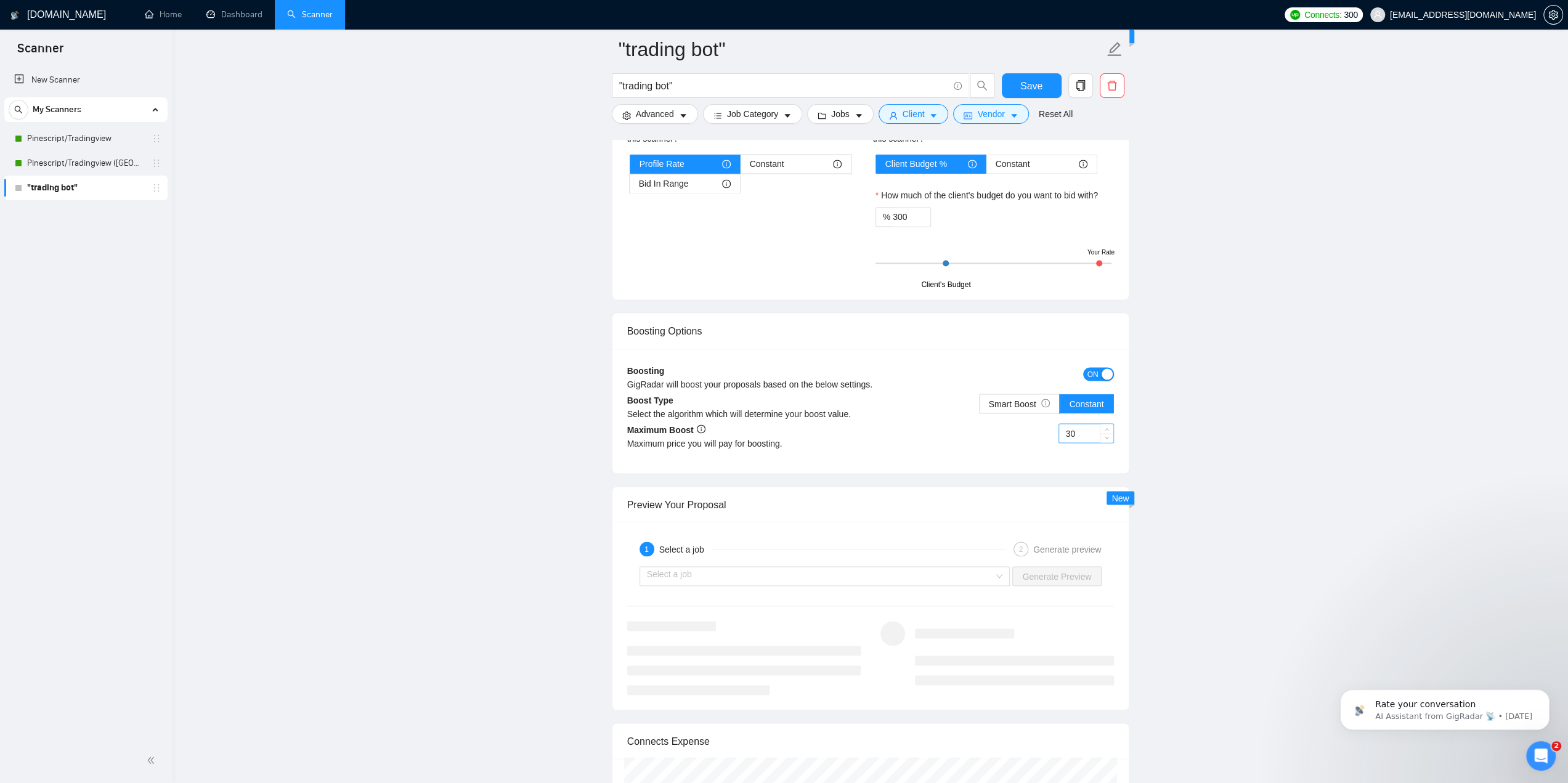
click at [1077, 424] on input "30" at bounding box center [1086, 433] width 54 height 19
click at [1019, 432] on div "30" at bounding box center [991, 440] width 243 height 34
click at [918, 441] on div "30" at bounding box center [991, 440] width 243 height 34
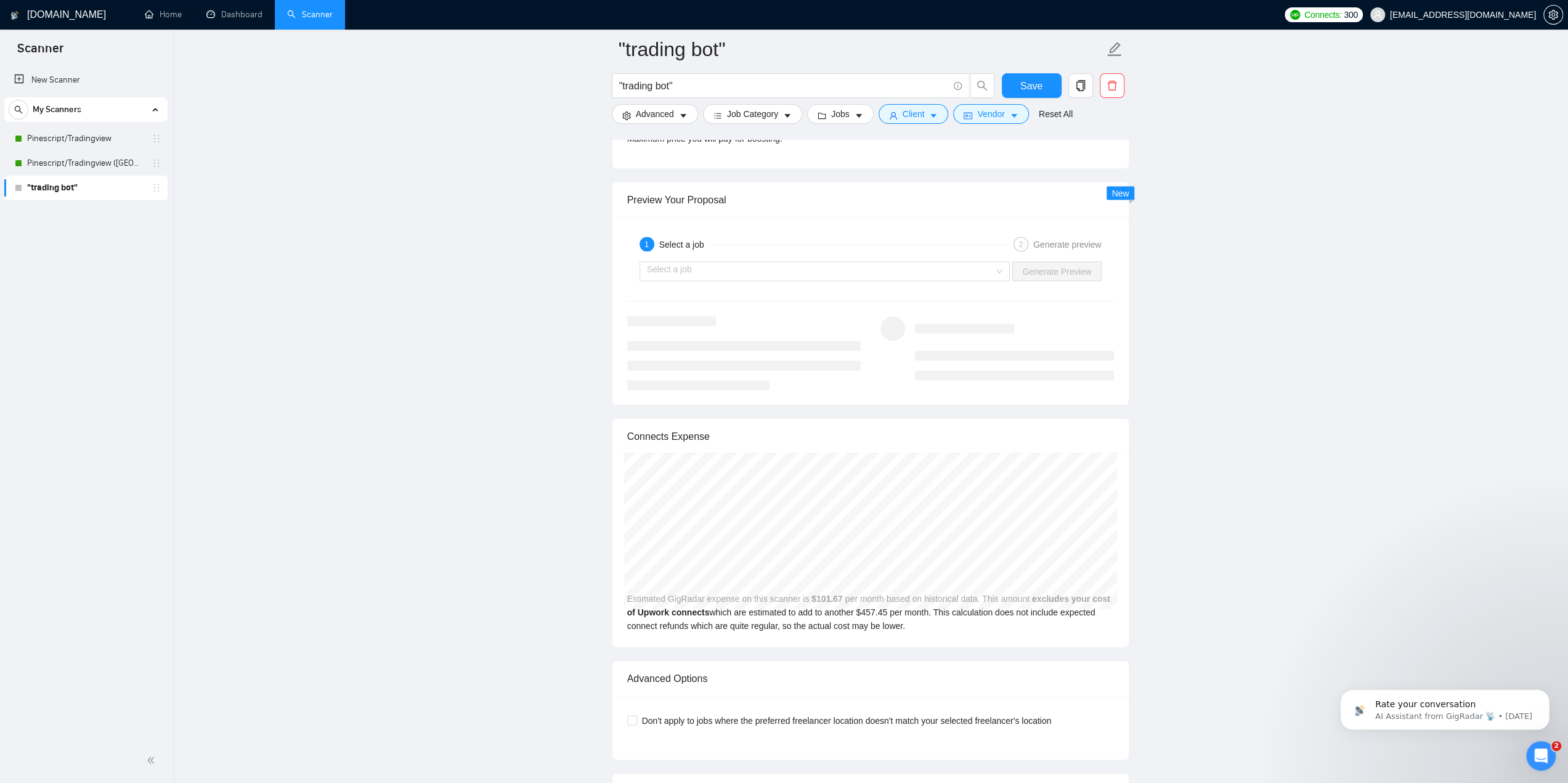
scroll to position [2404, 0]
click at [765, 259] on input "search" at bounding box center [820, 268] width 347 height 19
click at [635, 712] on input "Don't apply to jobs where the preferred freelancer location doesn't match your …" at bounding box center [631, 717] width 8 height 8
click at [700, 261] on input "search" at bounding box center [820, 268] width 347 height 19
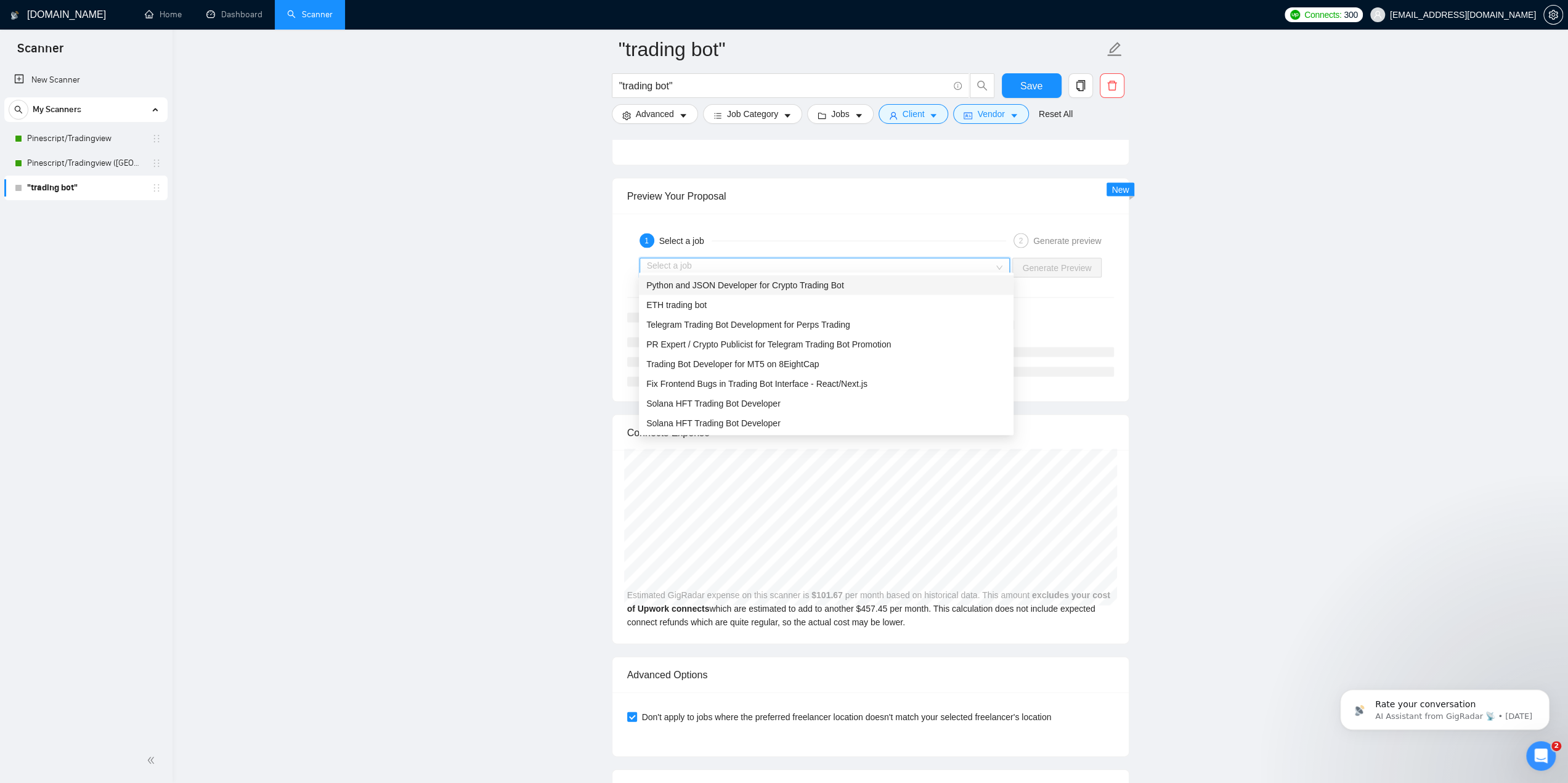
click at [661, 289] on span "Python and JSON Developer for Crypto Trading Bot" at bounding box center [745, 285] width 198 height 10
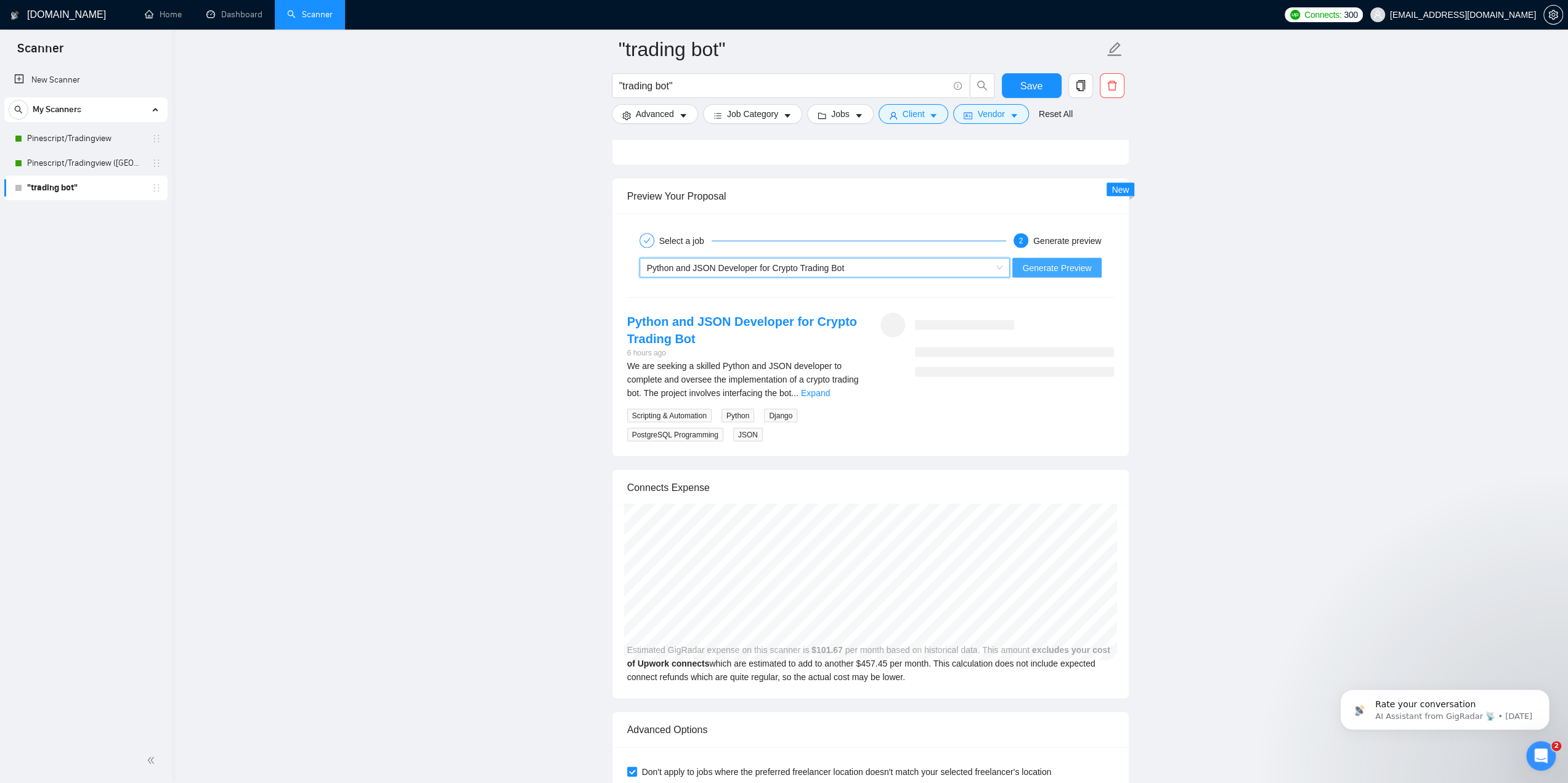
click at [1043, 262] on span "Generate Preview" at bounding box center [1057, 268] width 69 height 13
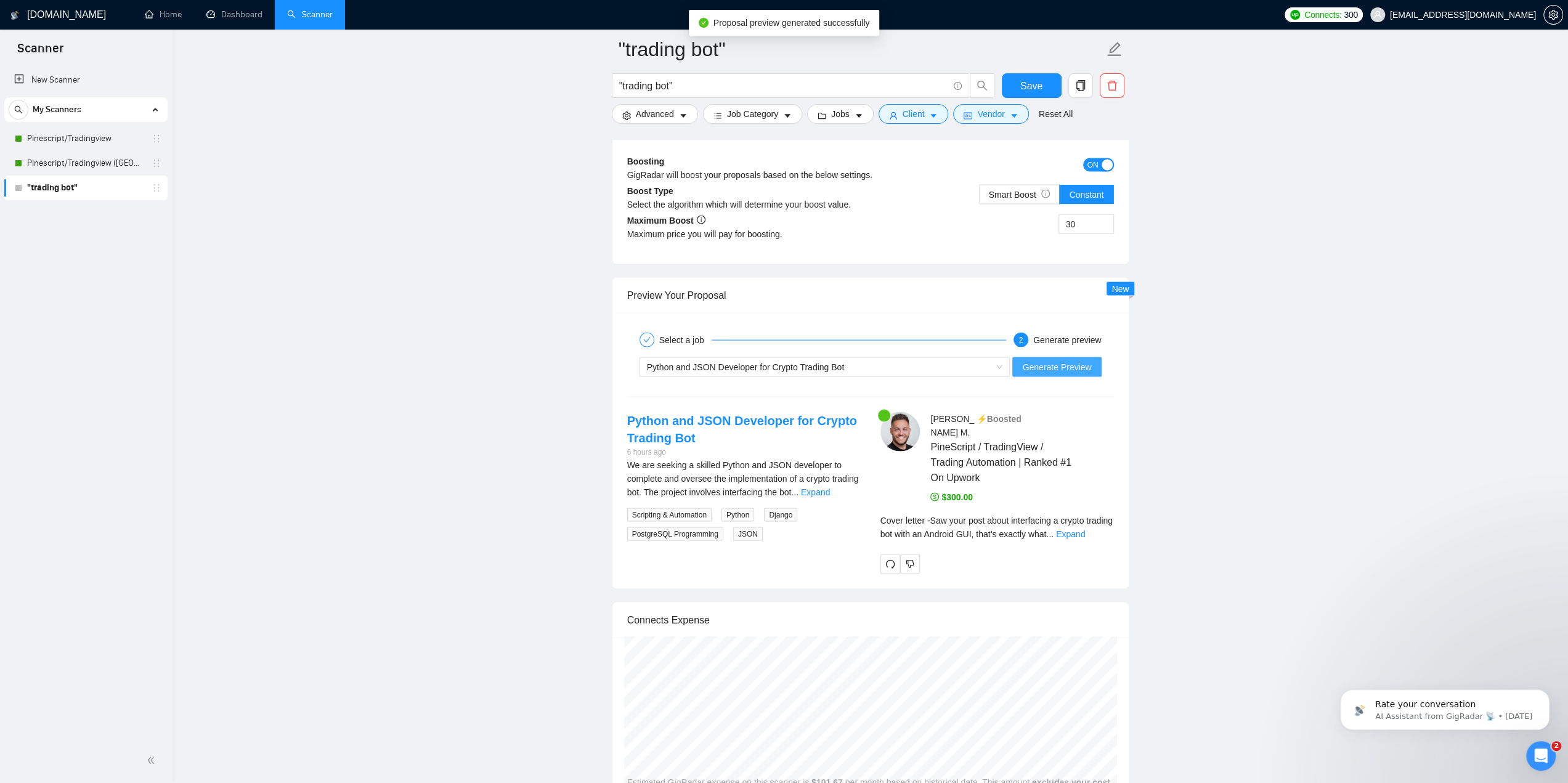
scroll to position [2304, 0]
click at [1085, 530] on link "Expand" at bounding box center [1070, 535] width 29 height 10
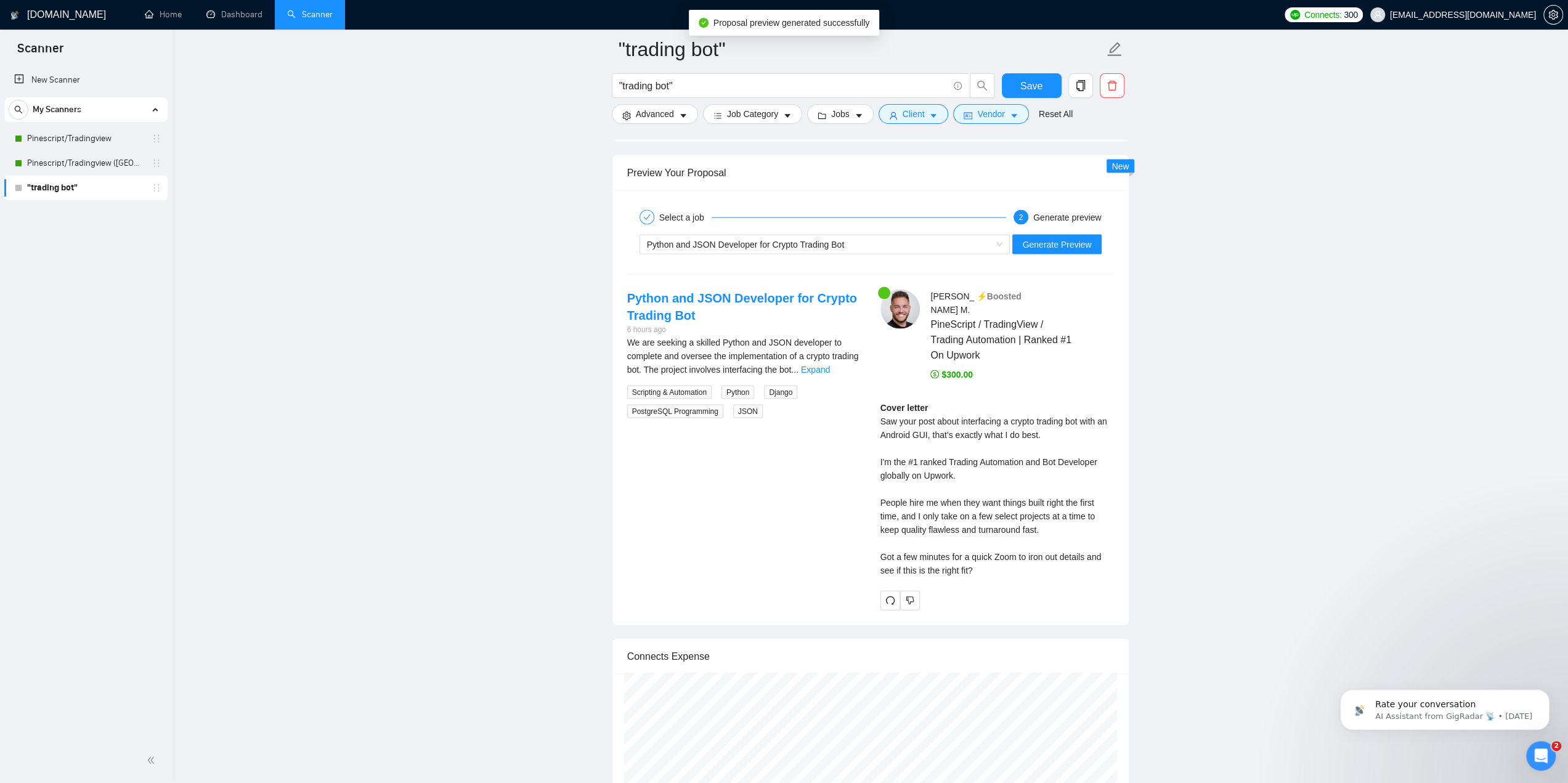
scroll to position [2427, 0]
click at [830, 365] on link "Expand" at bounding box center [816, 370] width 29 height 10
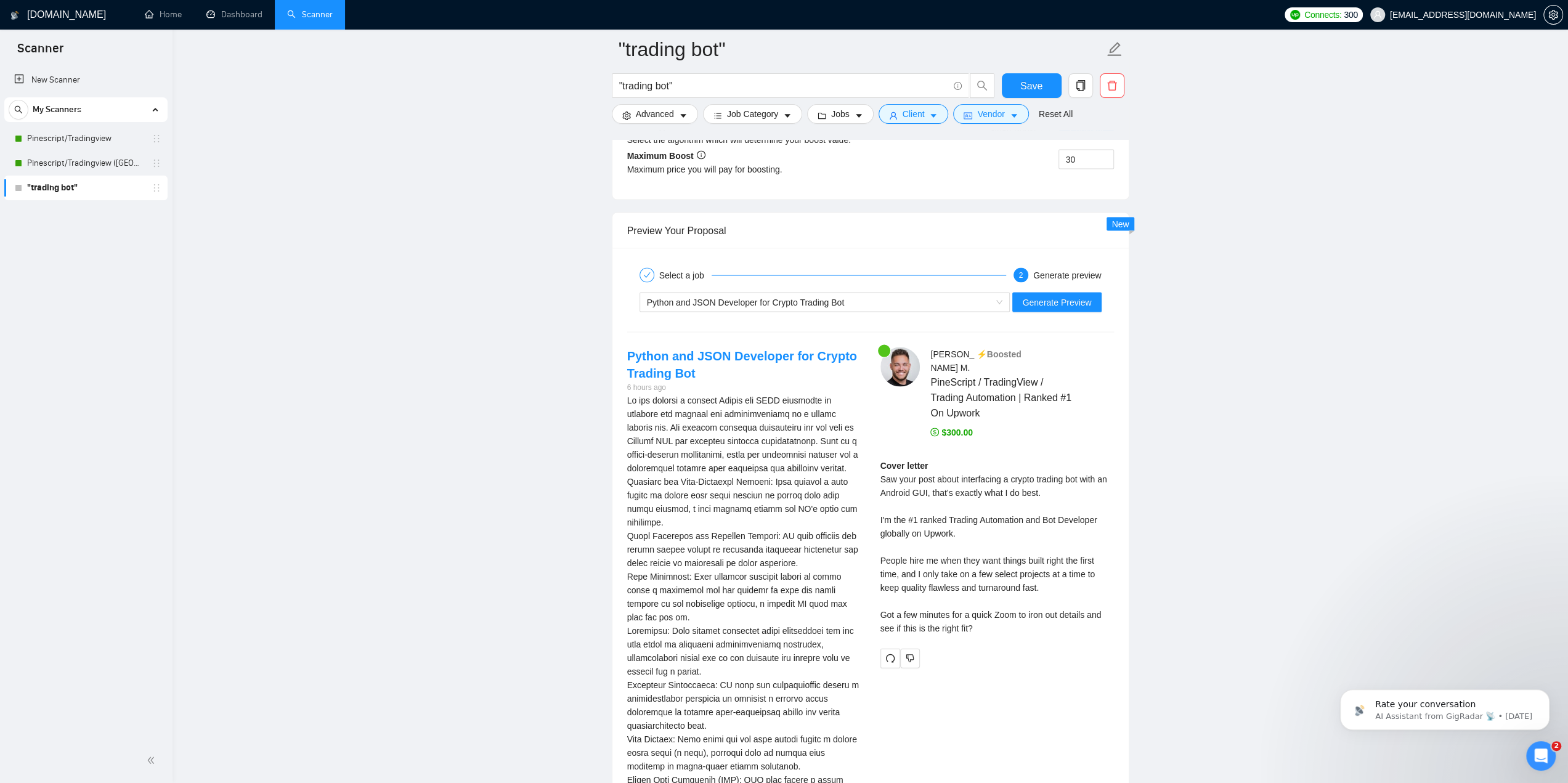
scroll to position [2366, 0]
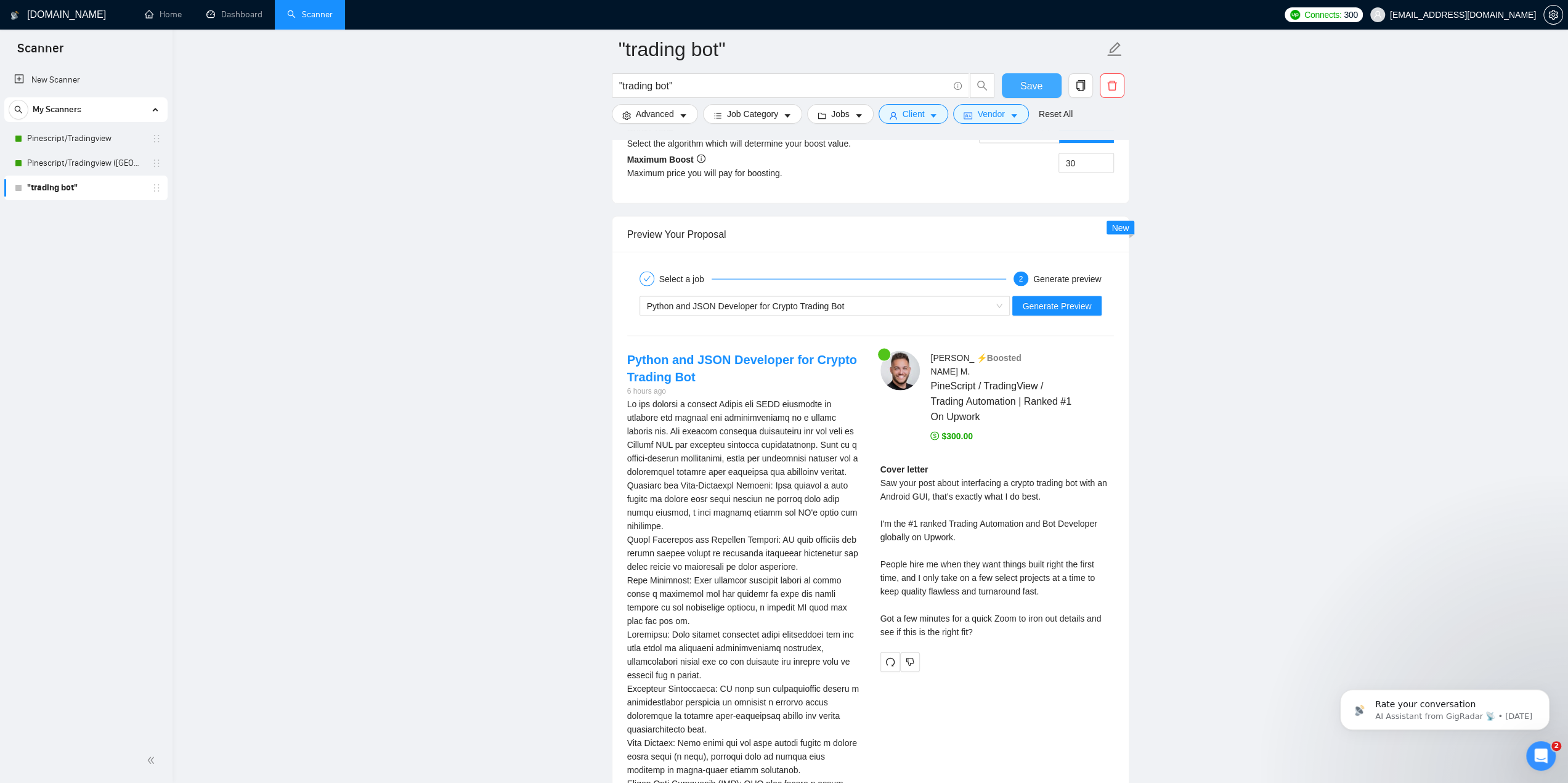
click at [1035, 77] on button "Save" at bounding box center [1032, 85] width 60 height 24
click at [922, 120] on button "Client" at bounding box center [914, 114] width 71 height 19
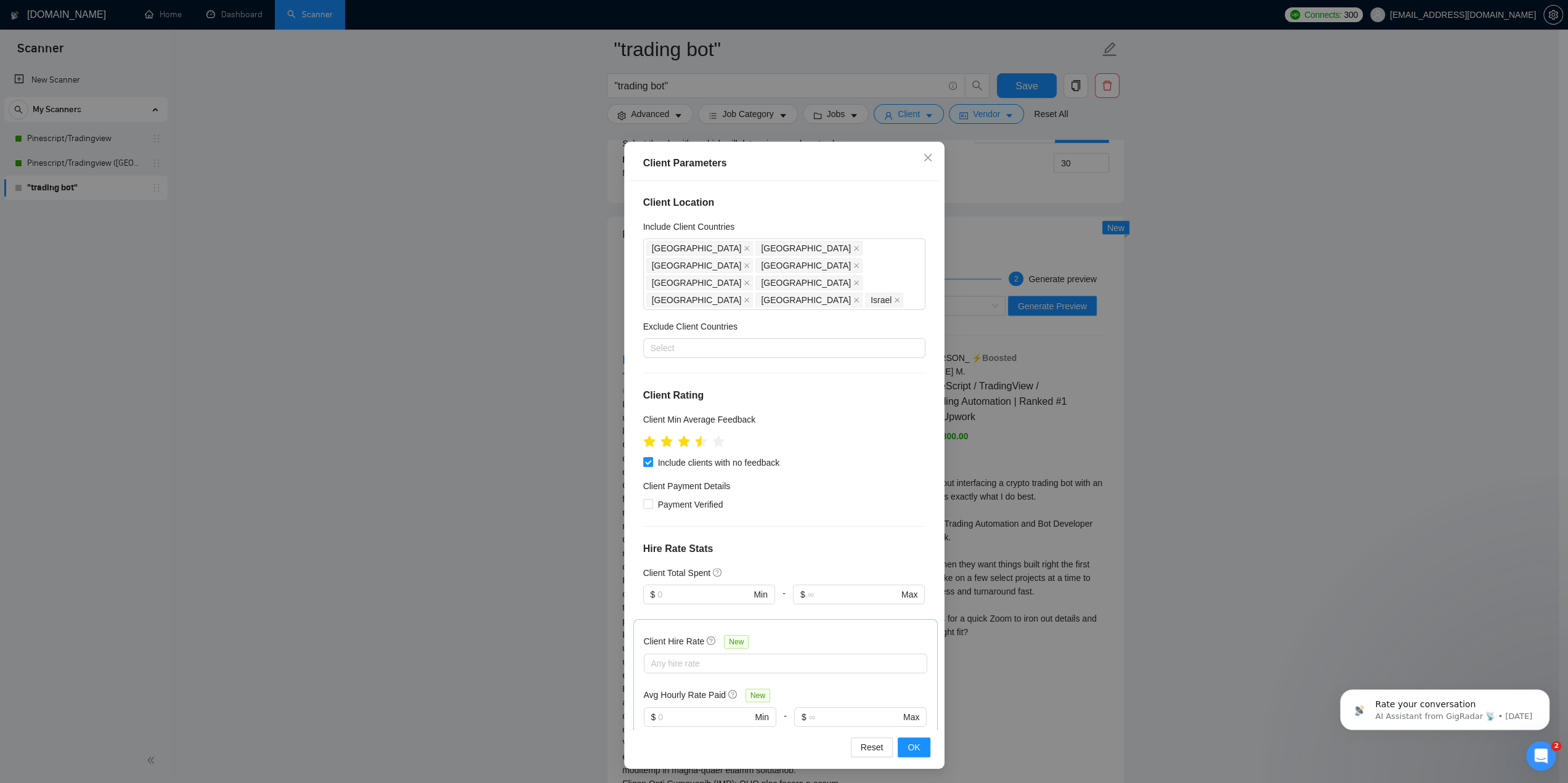
scroll to position [0, 0]
click at [1006, 296] on div "Client Parameters Client Location Include Client Countries [GEOGRAPHIC_DATA] [G…" at bounding box center [784, 391] width 1568 height 783
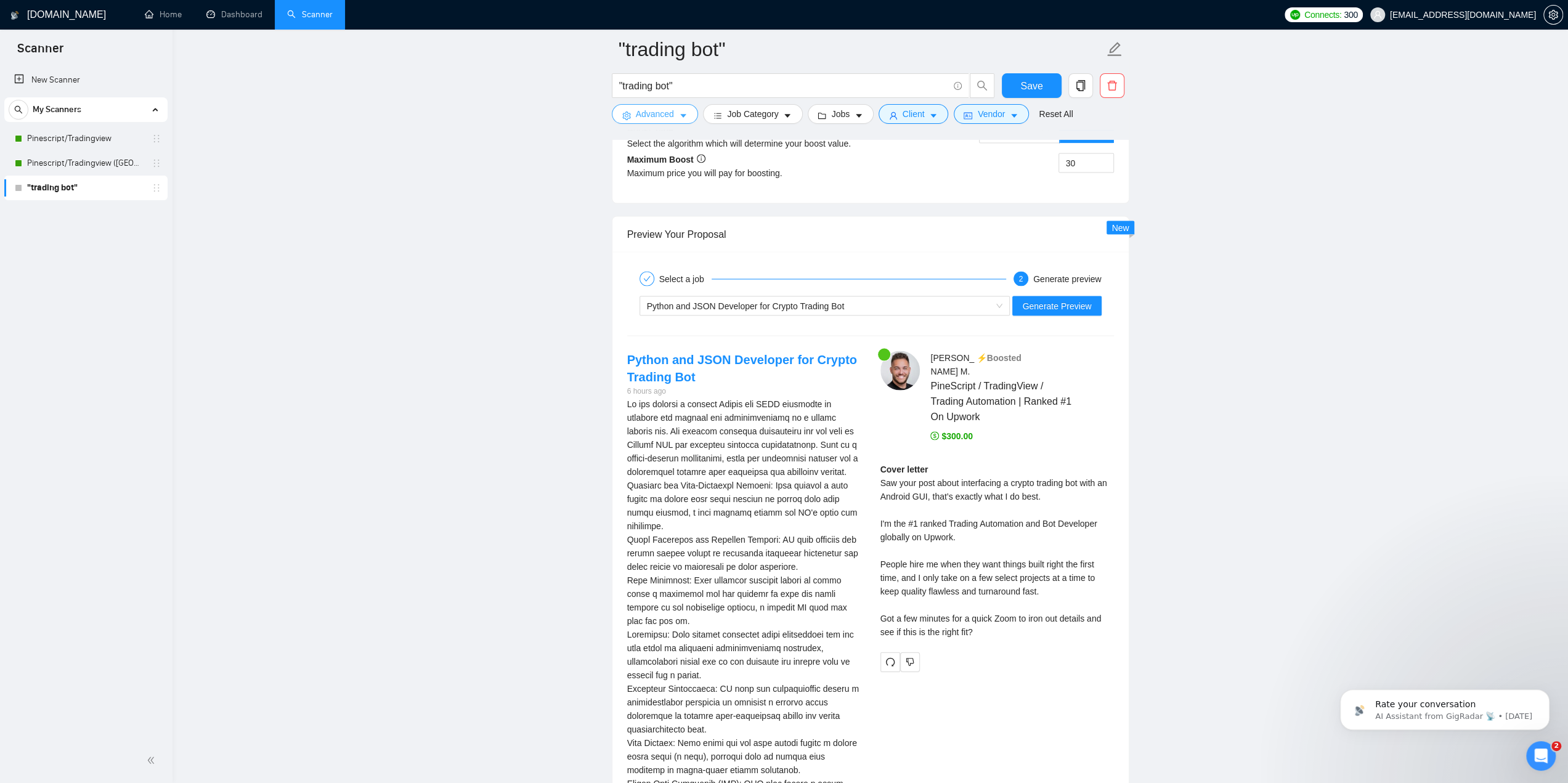
click at [682, 122] on button "Advanced" at bounding box center [655, 114] width 87 height 19
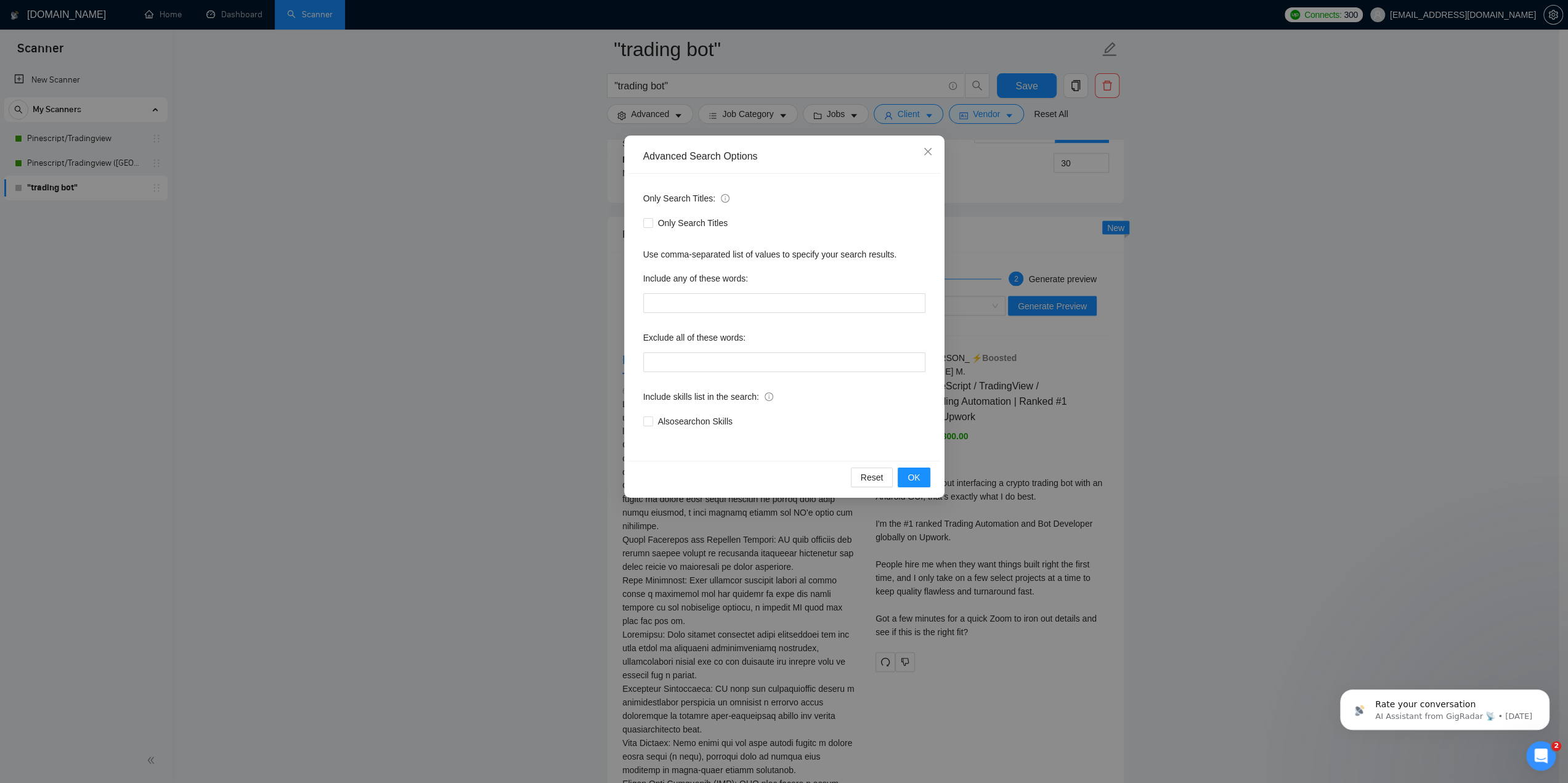
click at [1021, 192] on div "Advanced Search Options Only Search Titles: Only Search Titles Use comma-separa…" at bounding box center [784, 391] width 1568 height 783
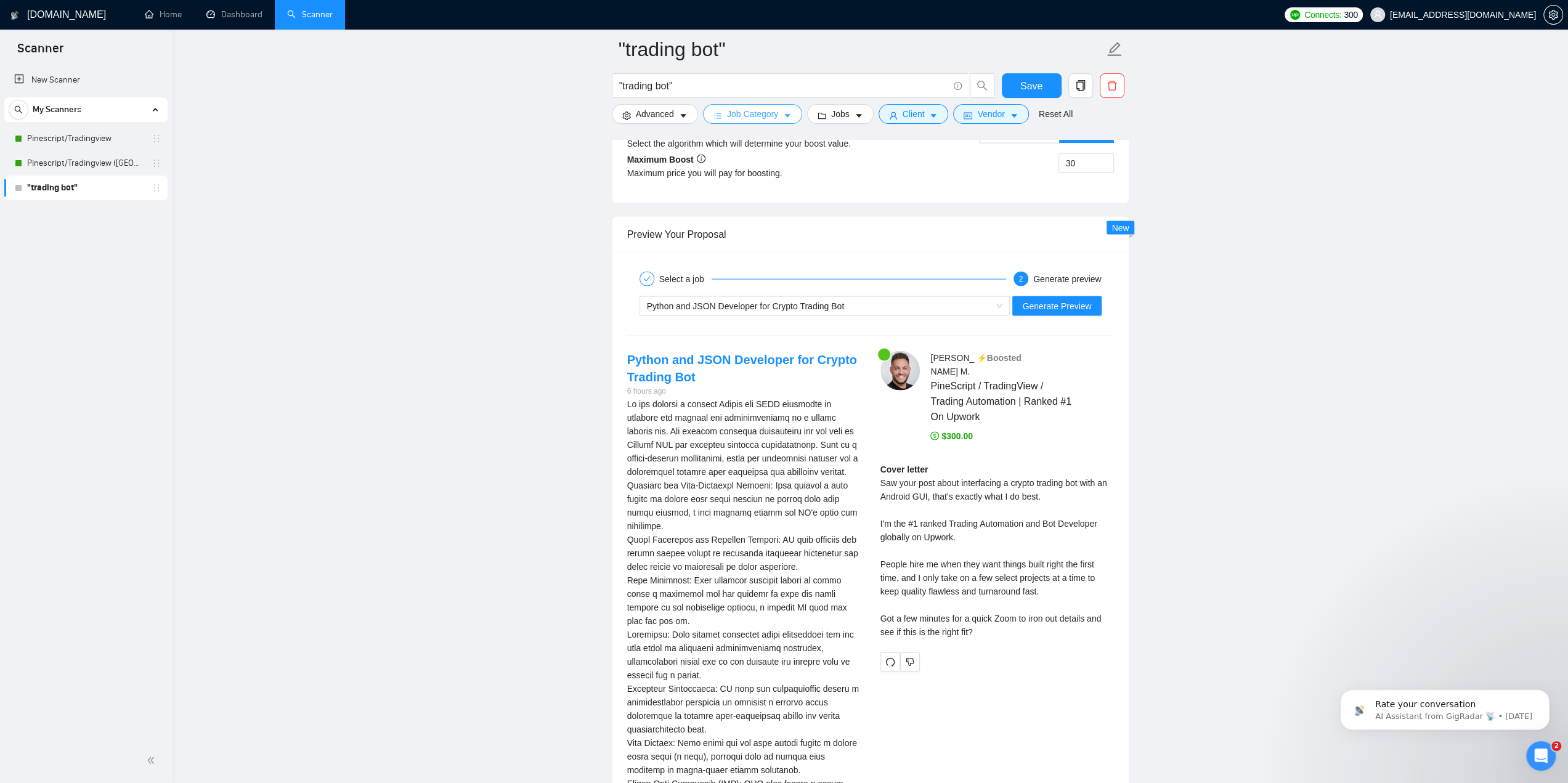
click at [784, 116] on icon "caret-down" at bounding box center [787, 116] width 6 height 3
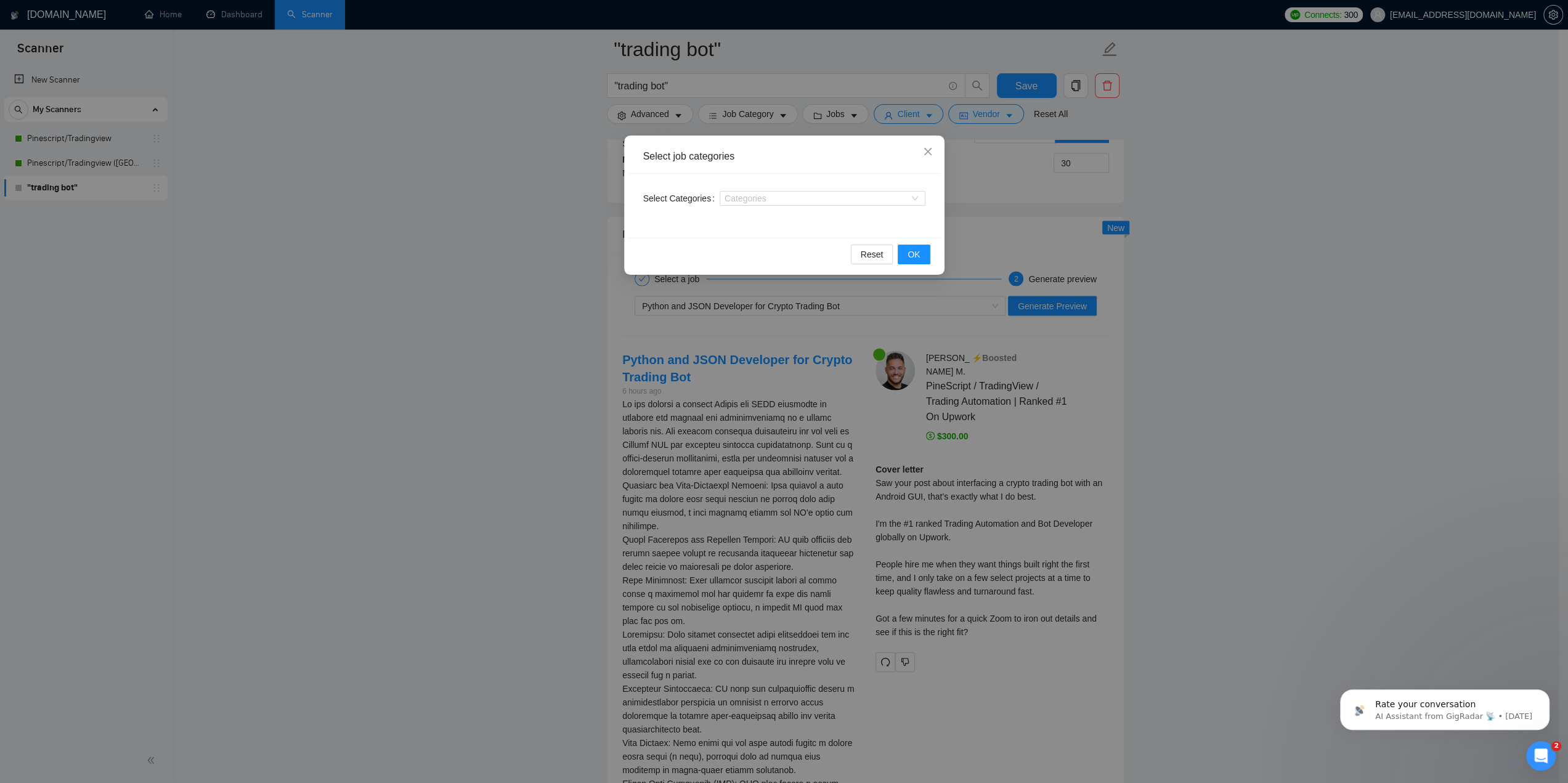
click at [1047, 160] on div "Select job categories Select Categories Categories Reset OK" at bounding box center [784, 391] width 1568 height 783
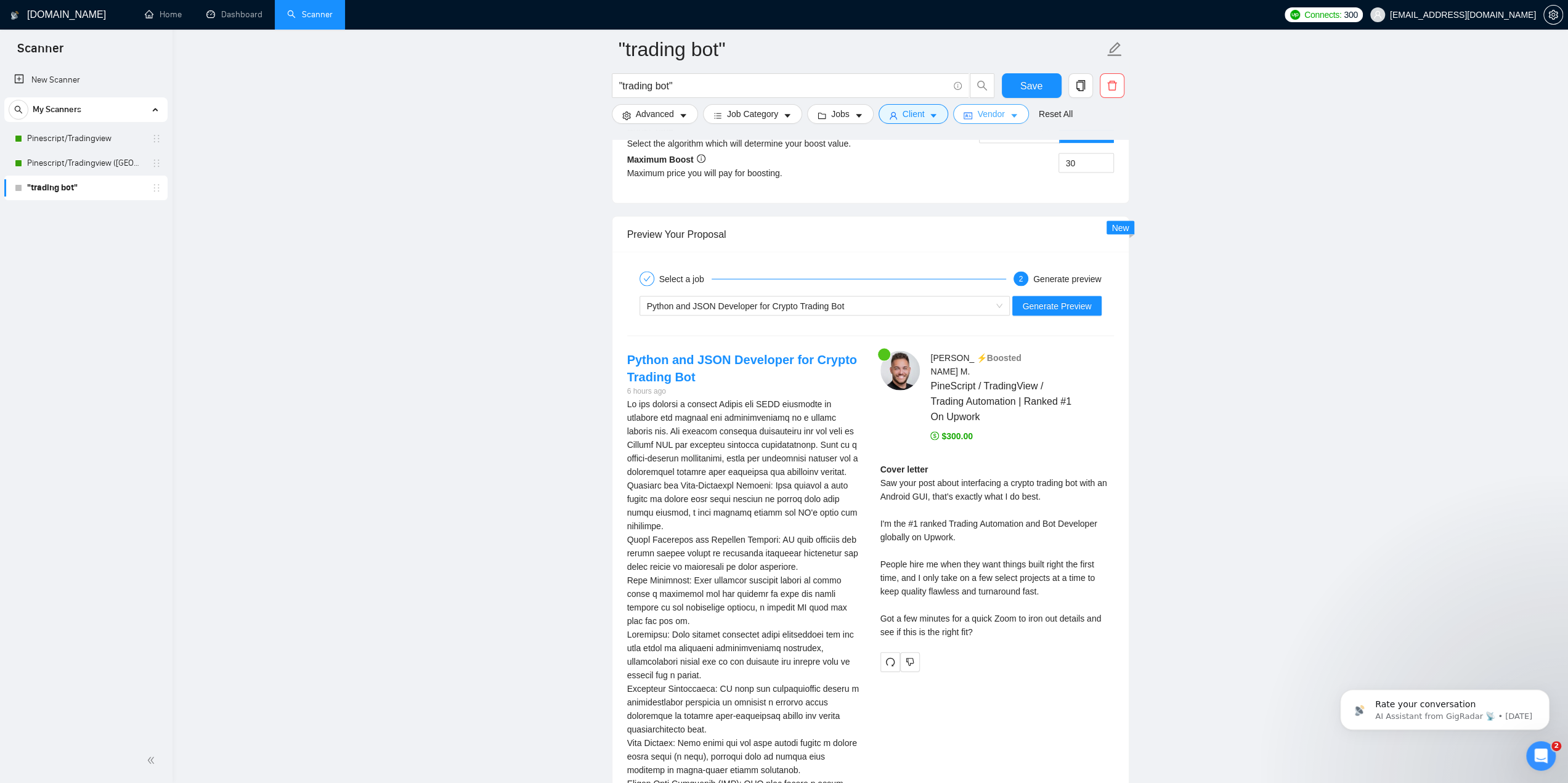
click at [985, 116] on span "Vendor" at bounding box center [990, 114] width 27 height 13
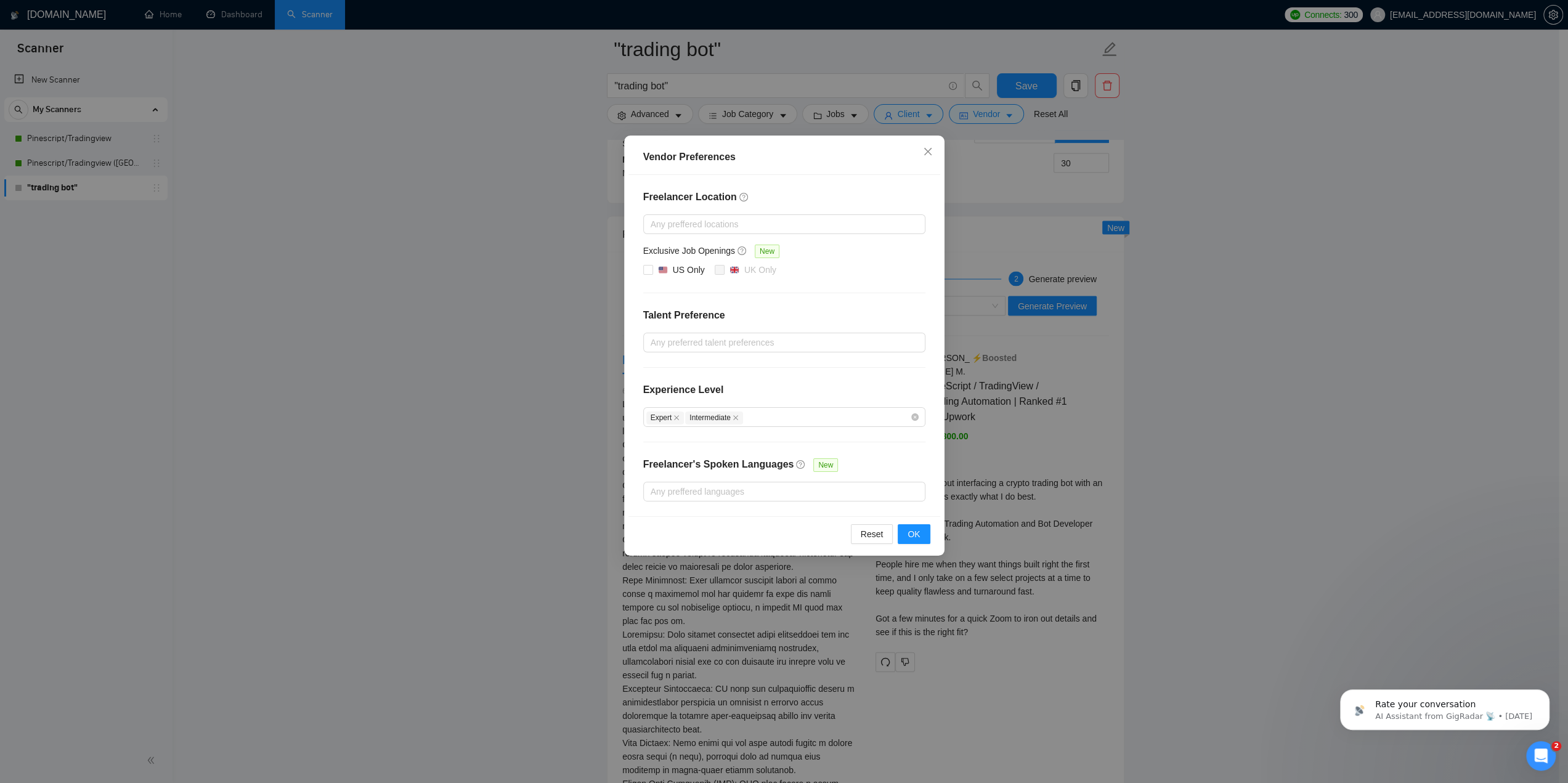
click at [1021, 166] on div "Vendor Preferences Freelancer Location Any preffered locations Exclusive Job Op…" at bounding box center [784, 391] width 1568 height 783
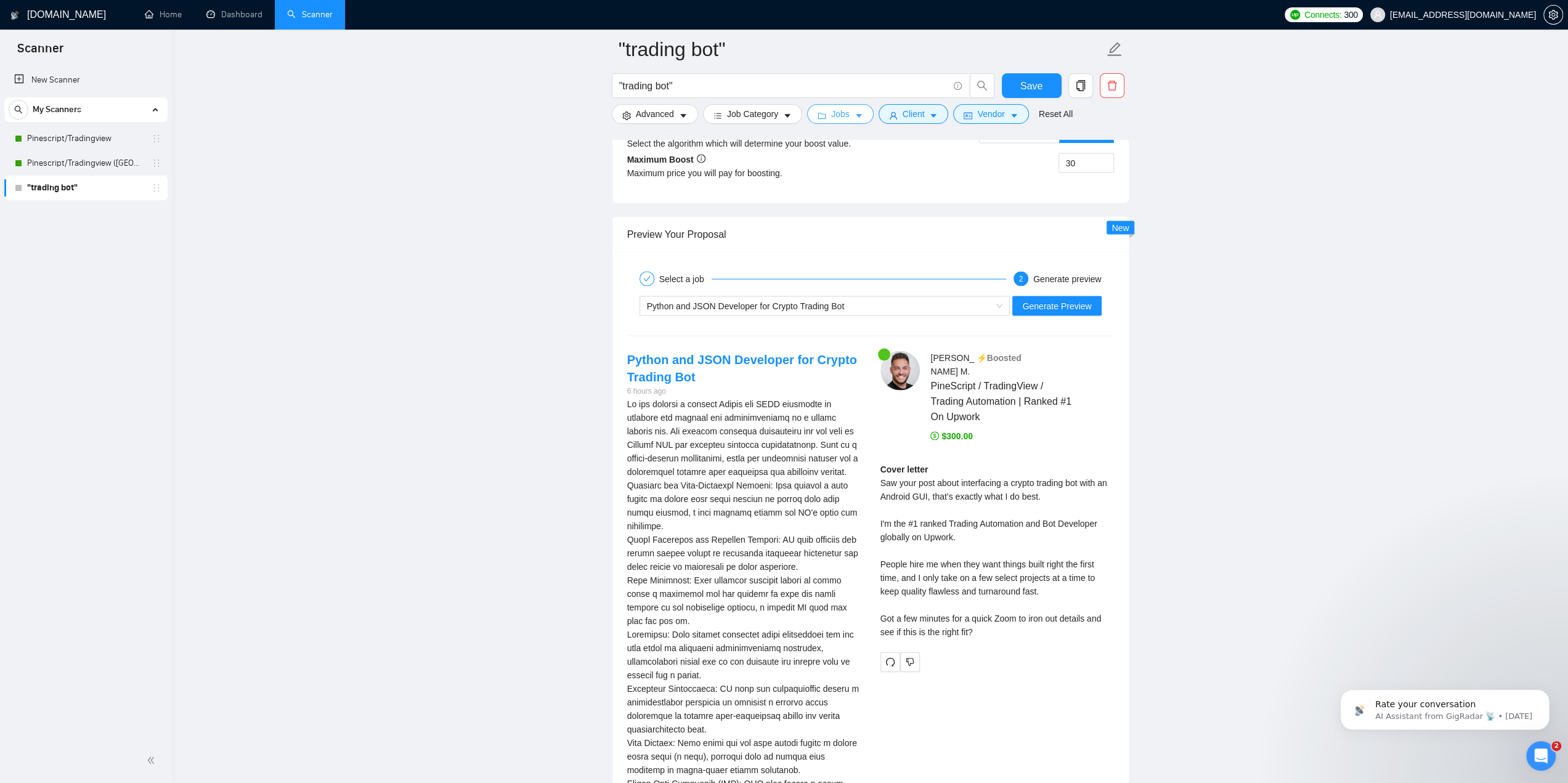
click at [854, 114] on icon "caret-down" at bounding box center [858, 116] width 8 height 8
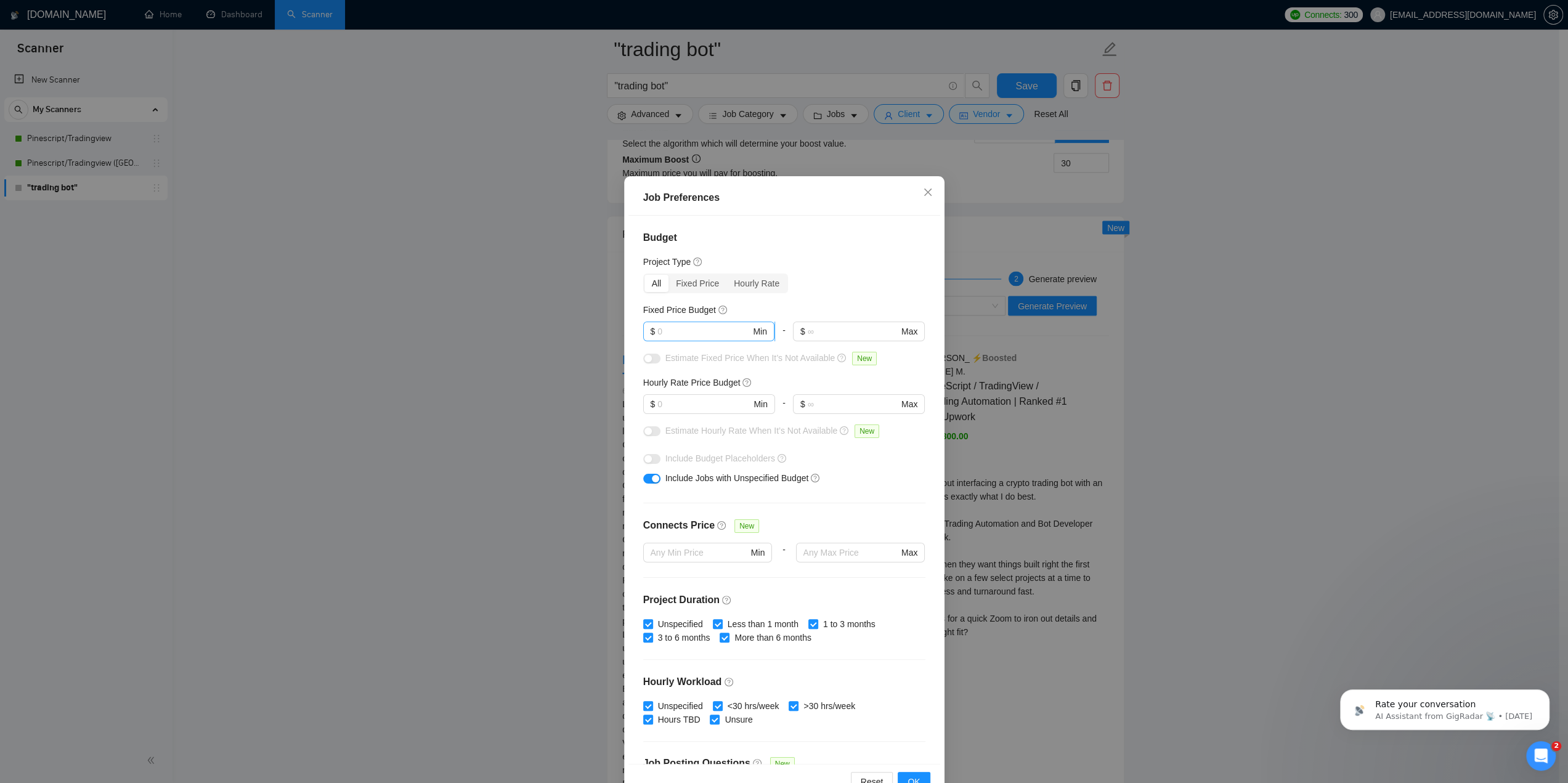
click at [717, 330] on input "text" at bounding box center [704, 331] width 93 height 13
click at [718, 401] on input "text" at bounding box center [704, 405] width 93 height 13
click at [797, 380] on div "Hourly Rate Price Budget" at bounding box center [784, 383] width 282 height 13
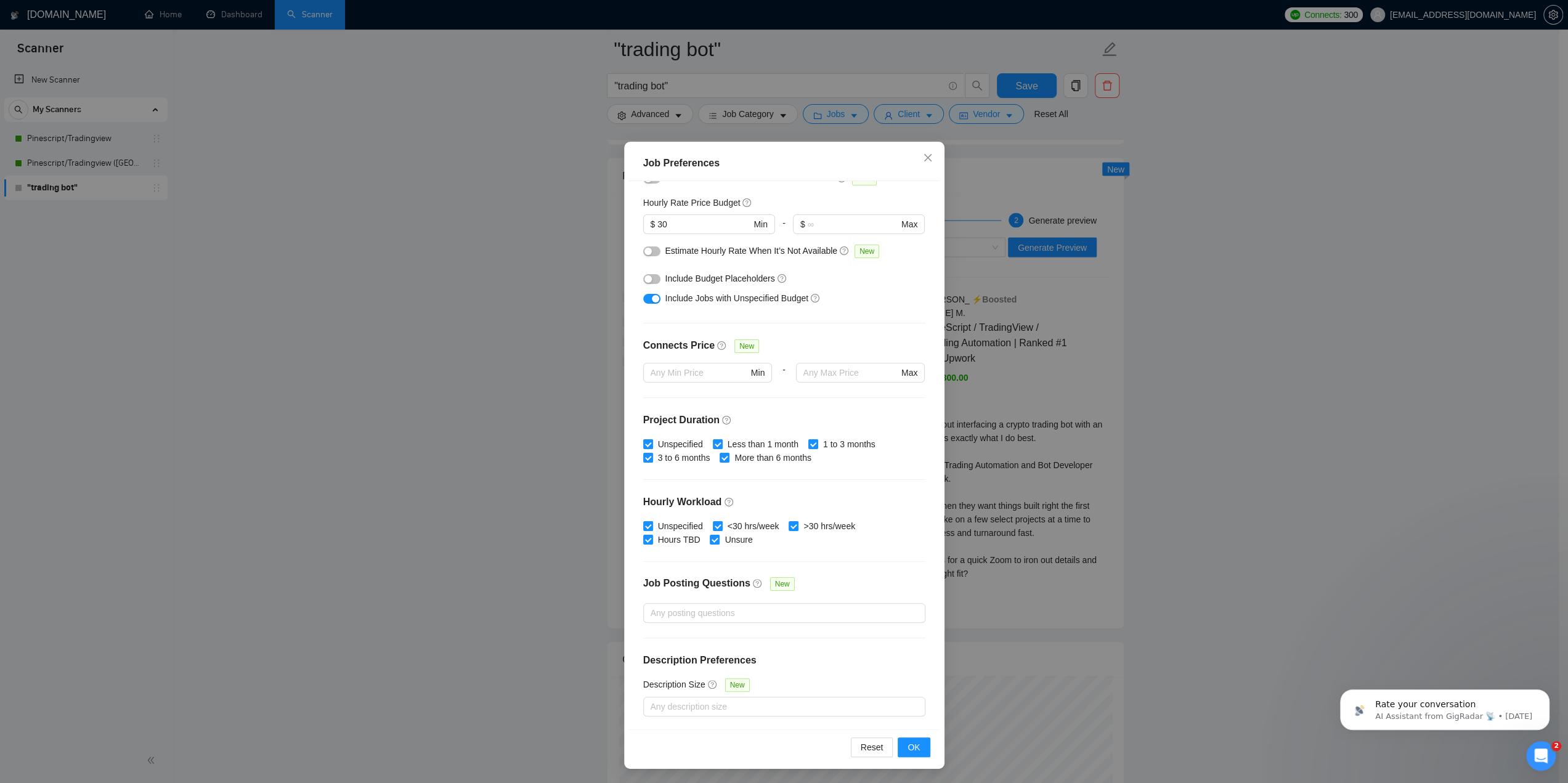
scroll to position [2427, 0]
click at [903, 749] on button "OK" at bounding box center [914, 747] width 32 height 19
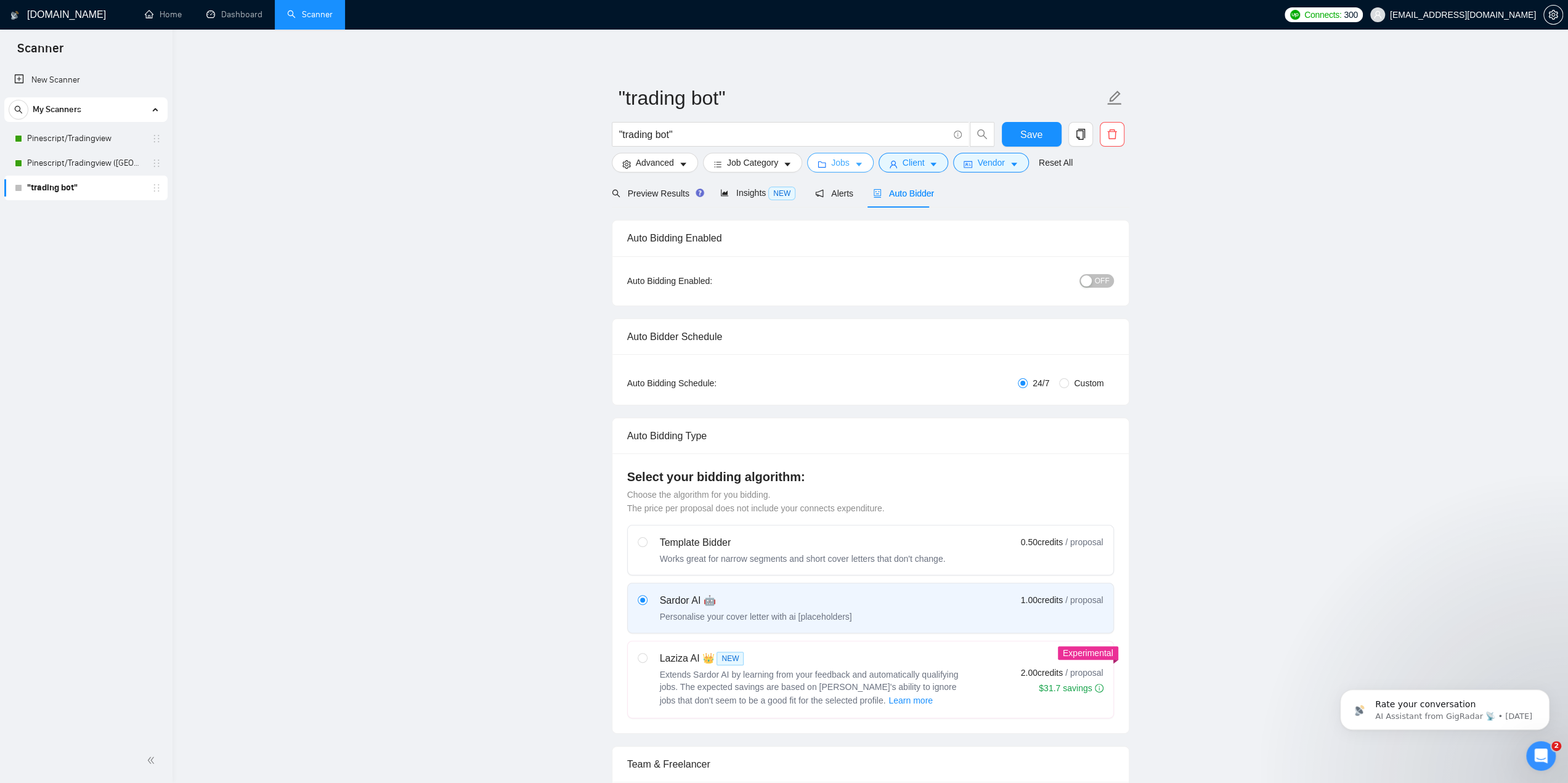
scroll to position [0, 0]
click at [673, 197] on span "Preview Results" at bounding box center [657, 195] width 89 height 10
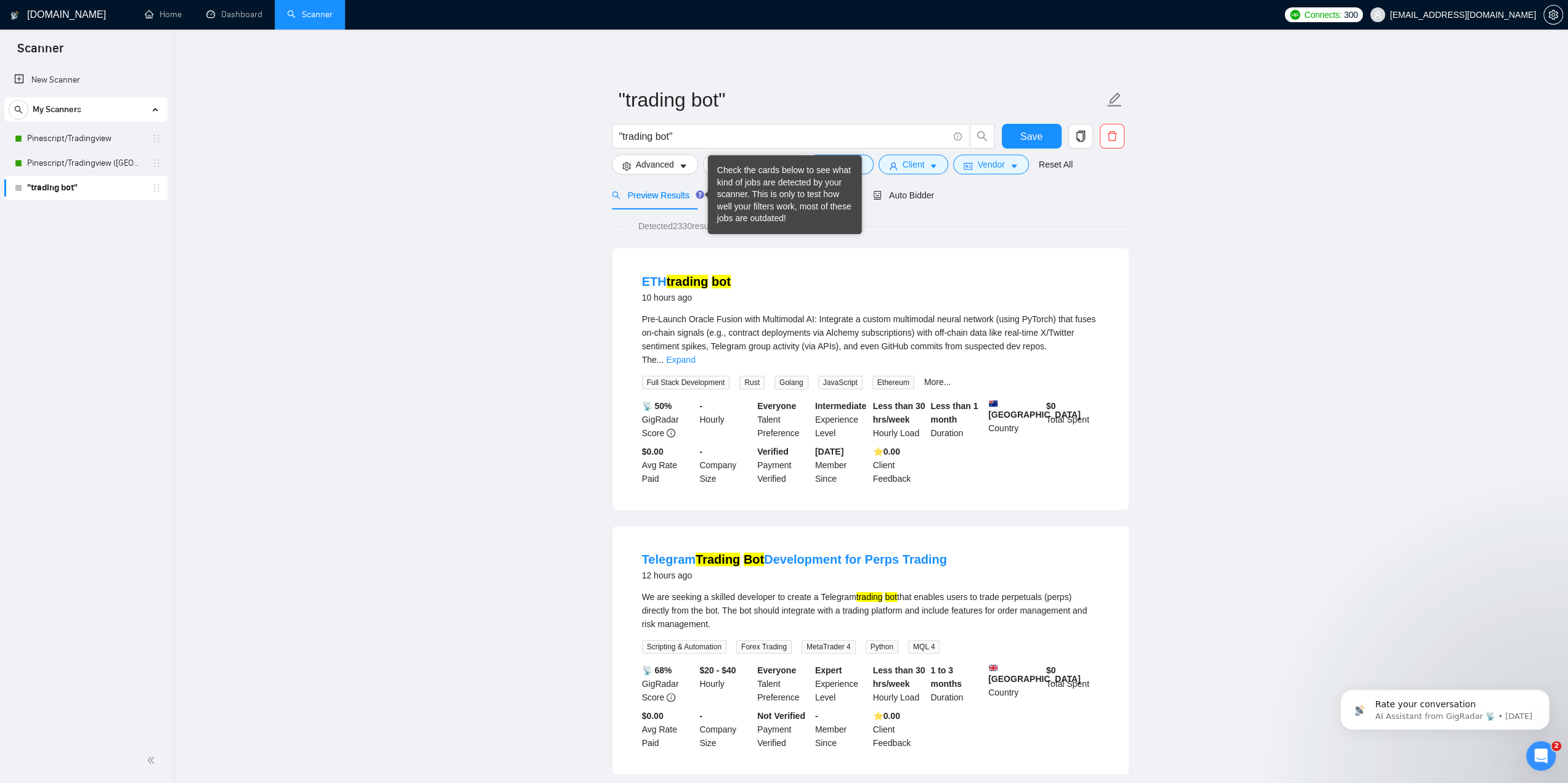
click at [747, 195] on span "Insights NEW" at bounding box center [758, 195] width 75 height 10
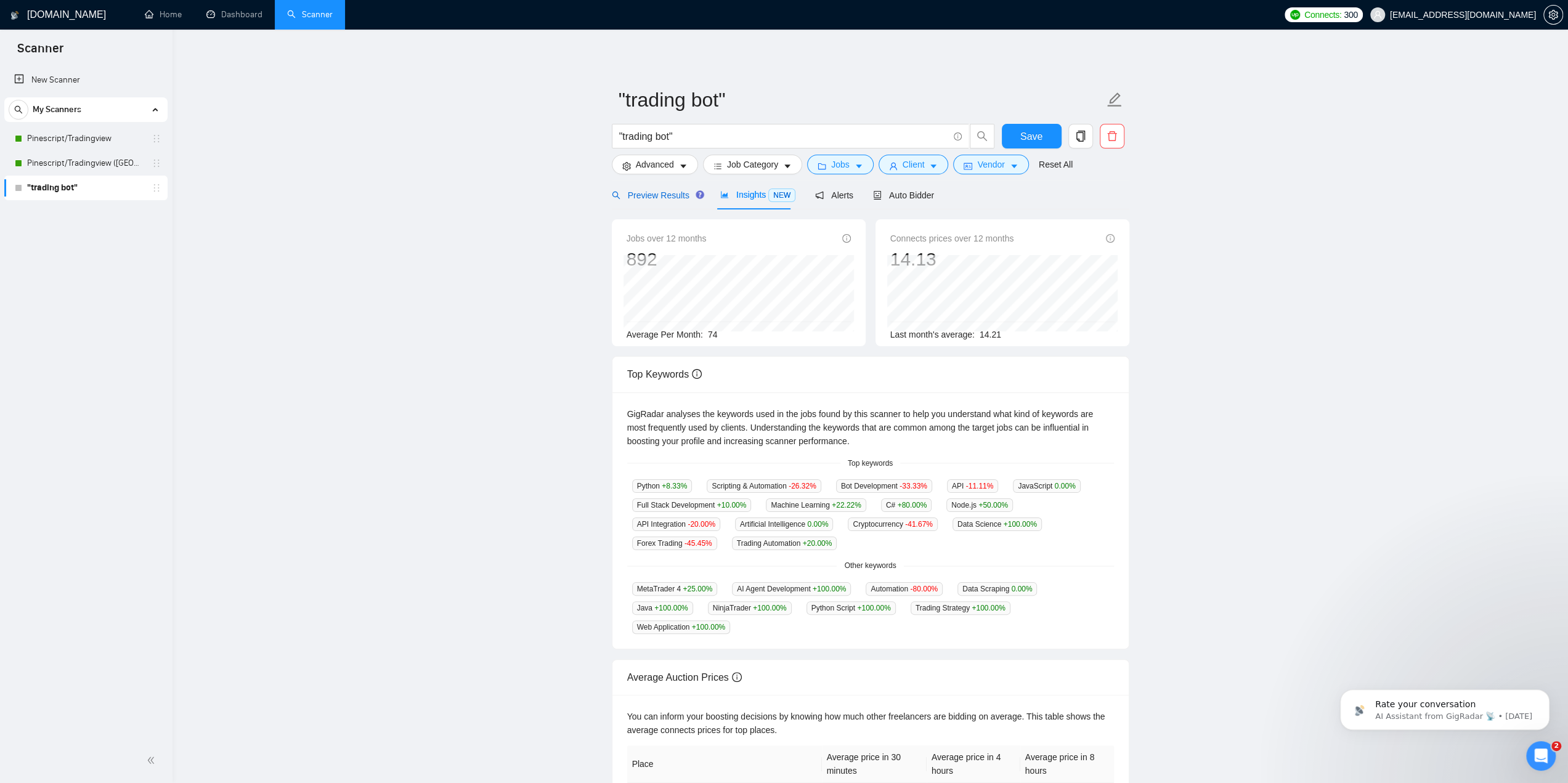
click at [652, 195] on span "Preview Results" at bounding box center [657, 195] width 89 height 10
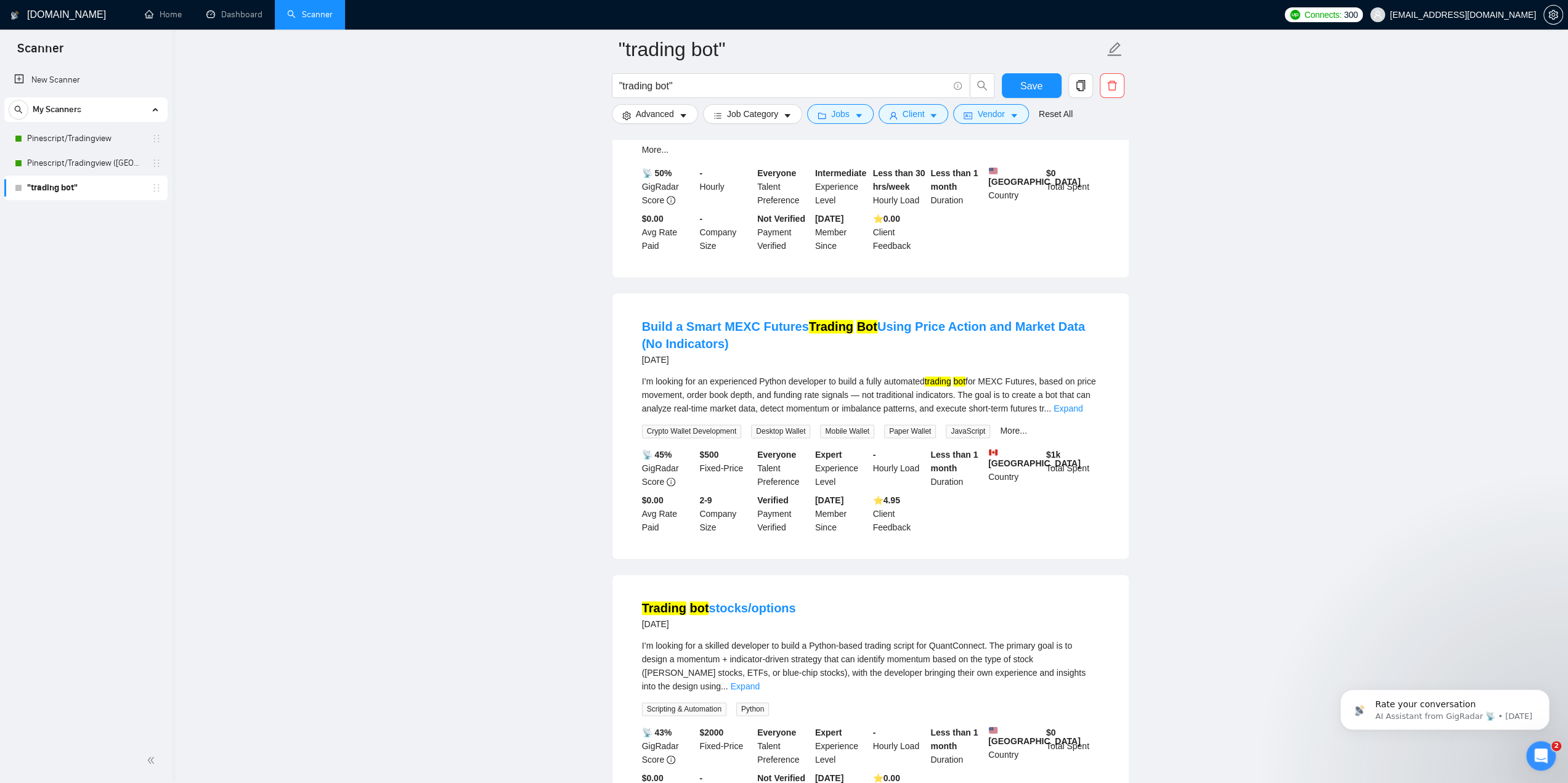
scroll to position [1417, 0]
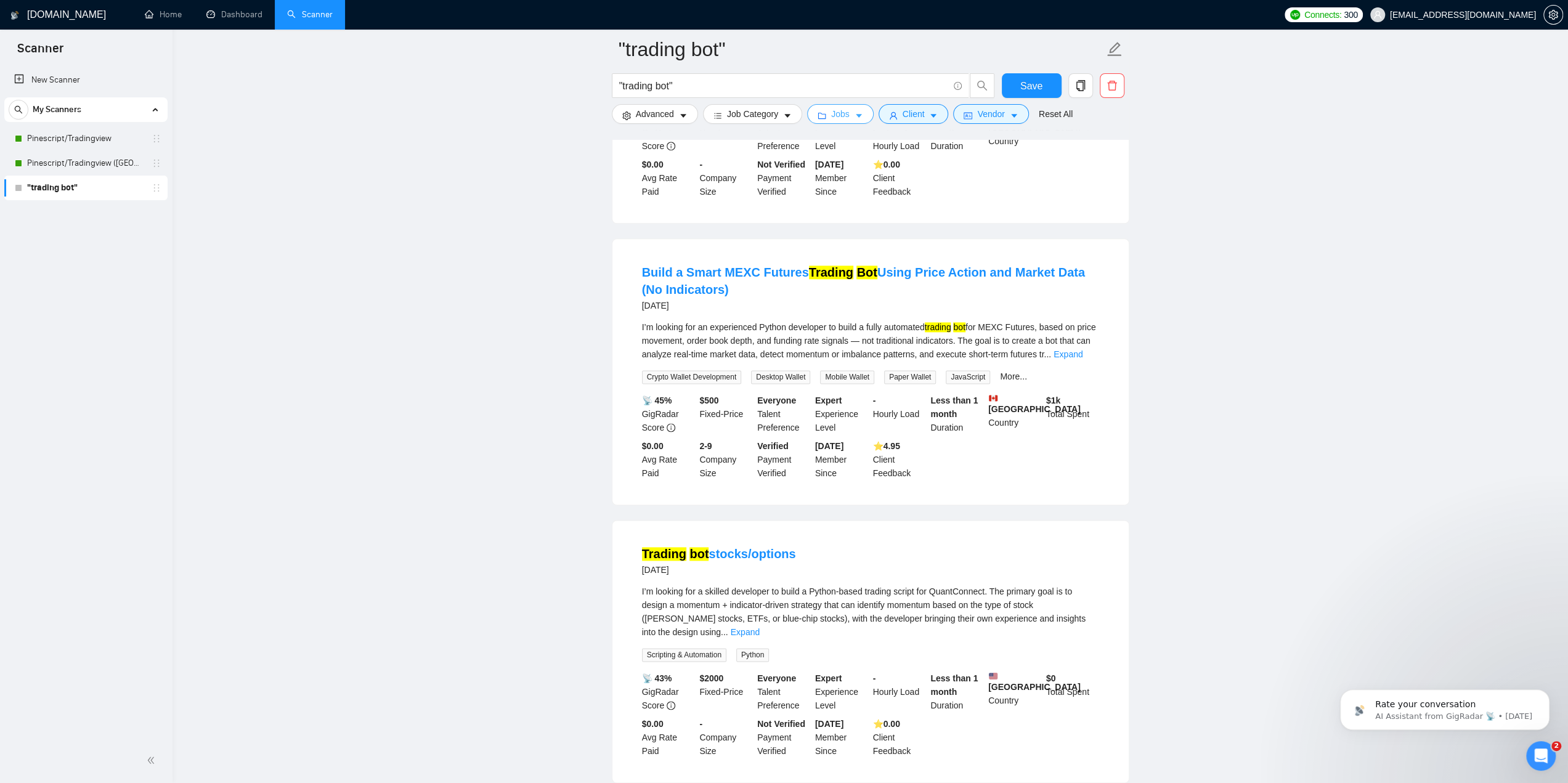
click at [836, 112] on span "Jobs" at bounding box center [841, 114] width 18 height 13
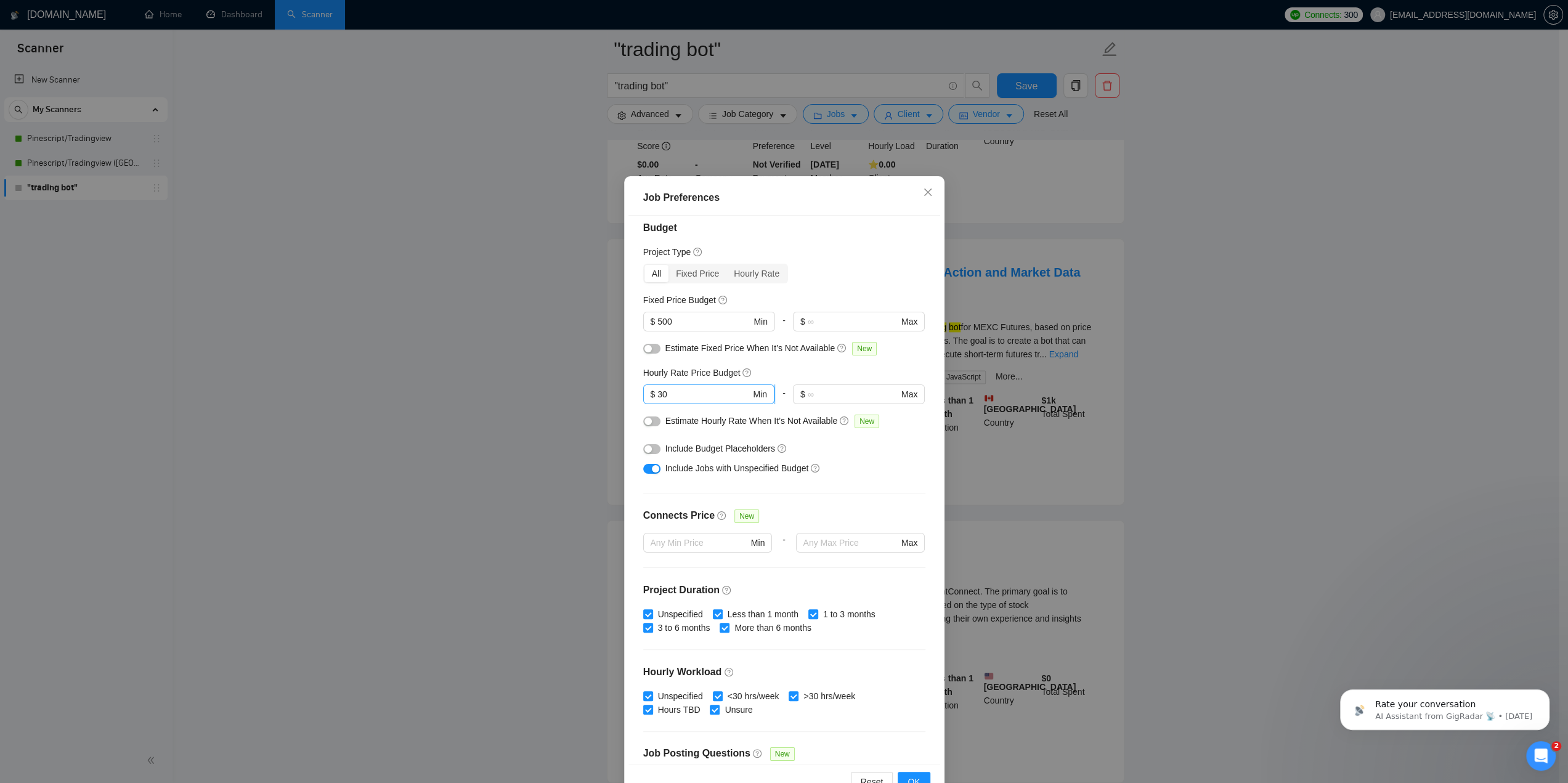
scroll to position [0, 0]
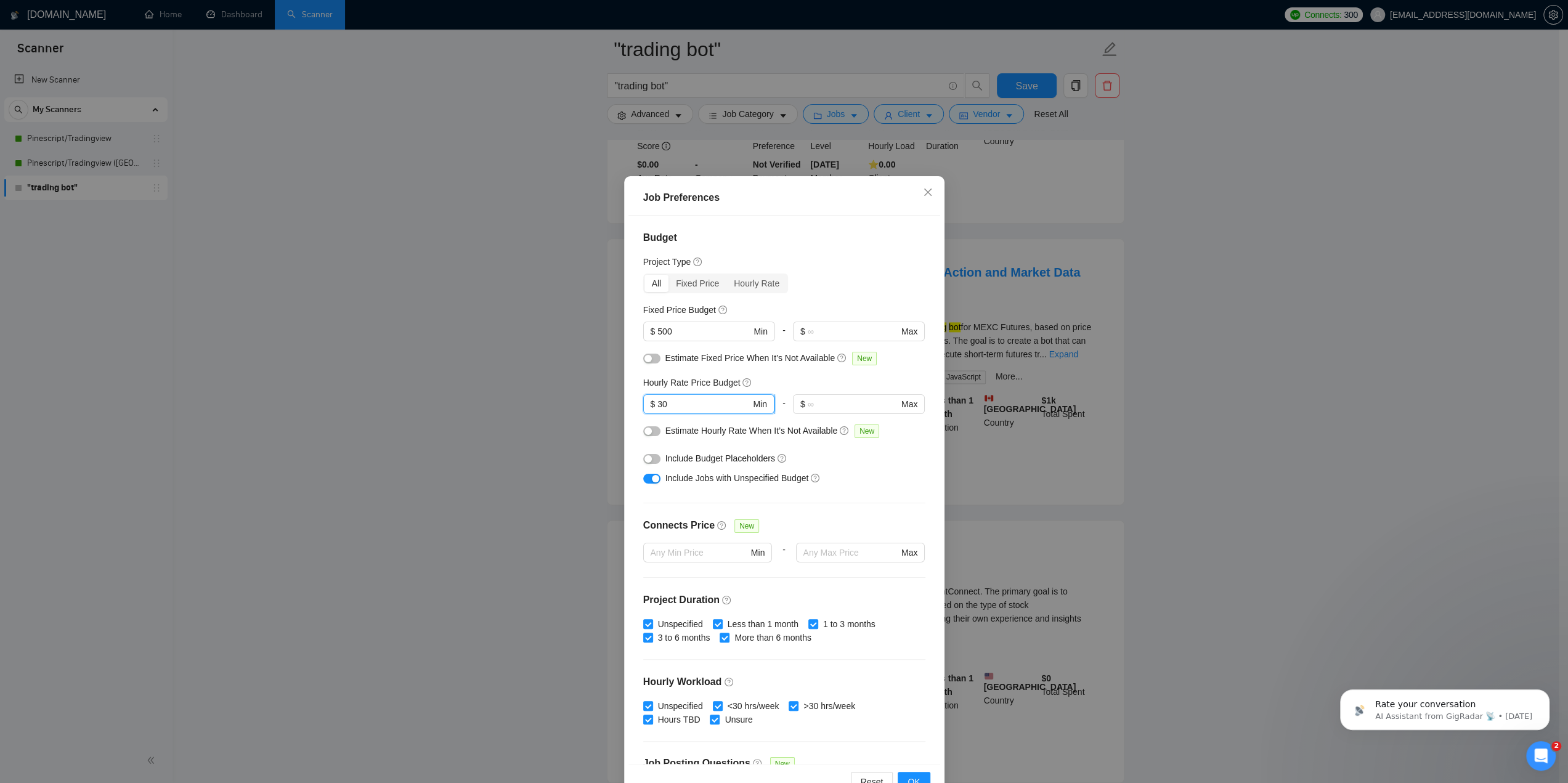
drag, startPoint x: 689, startPoint y: 405, endPoint x: 641, endPoint y: 399, distance: 48.4
click at [643, 399] on span "$ 30 Min" at bounding box center [709, 404] width 131 height 19
drag, startPoint x: 682, startPoint y: 331, endPoint x: 624, endPoint y: 324, distance: 58.4
click at [628, 326] on div "Budget Project Type All Fixed Price Hourly Rate Fixed Price Budget 500 $ 500 Mi…" at bounding box center [784, 489] width 312 height 548
click at [910, 774] on button "OK" at bounding box center [914, 781] width 32 height 19
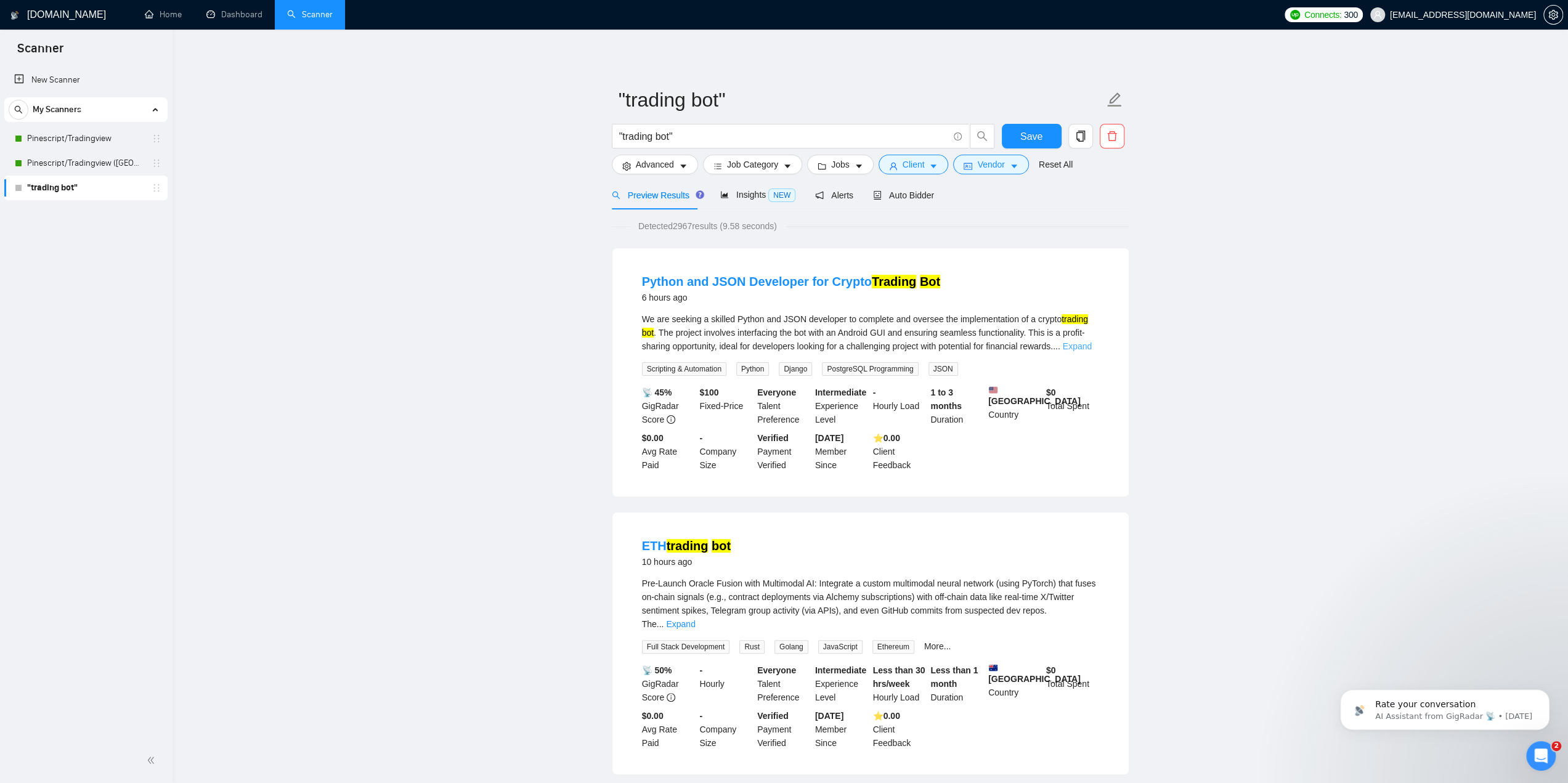
click at [1080, 349] on link "Expand" at bounding box center [1077, 347] width 29 height 10
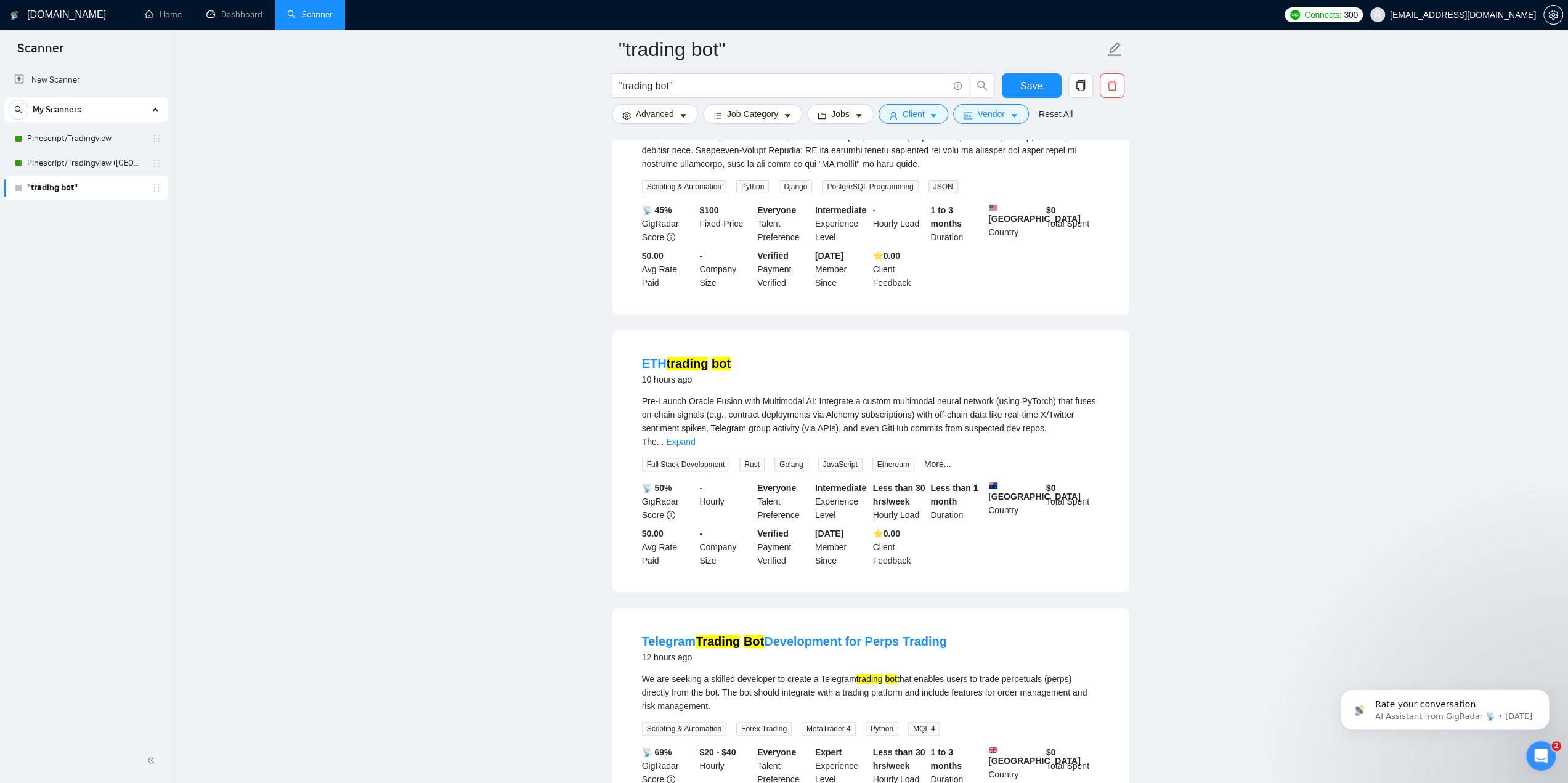
scroll to position [370, 0]
click at [695, 436] on link "Expand" at bounding box center [680, 441] width 29 height 10
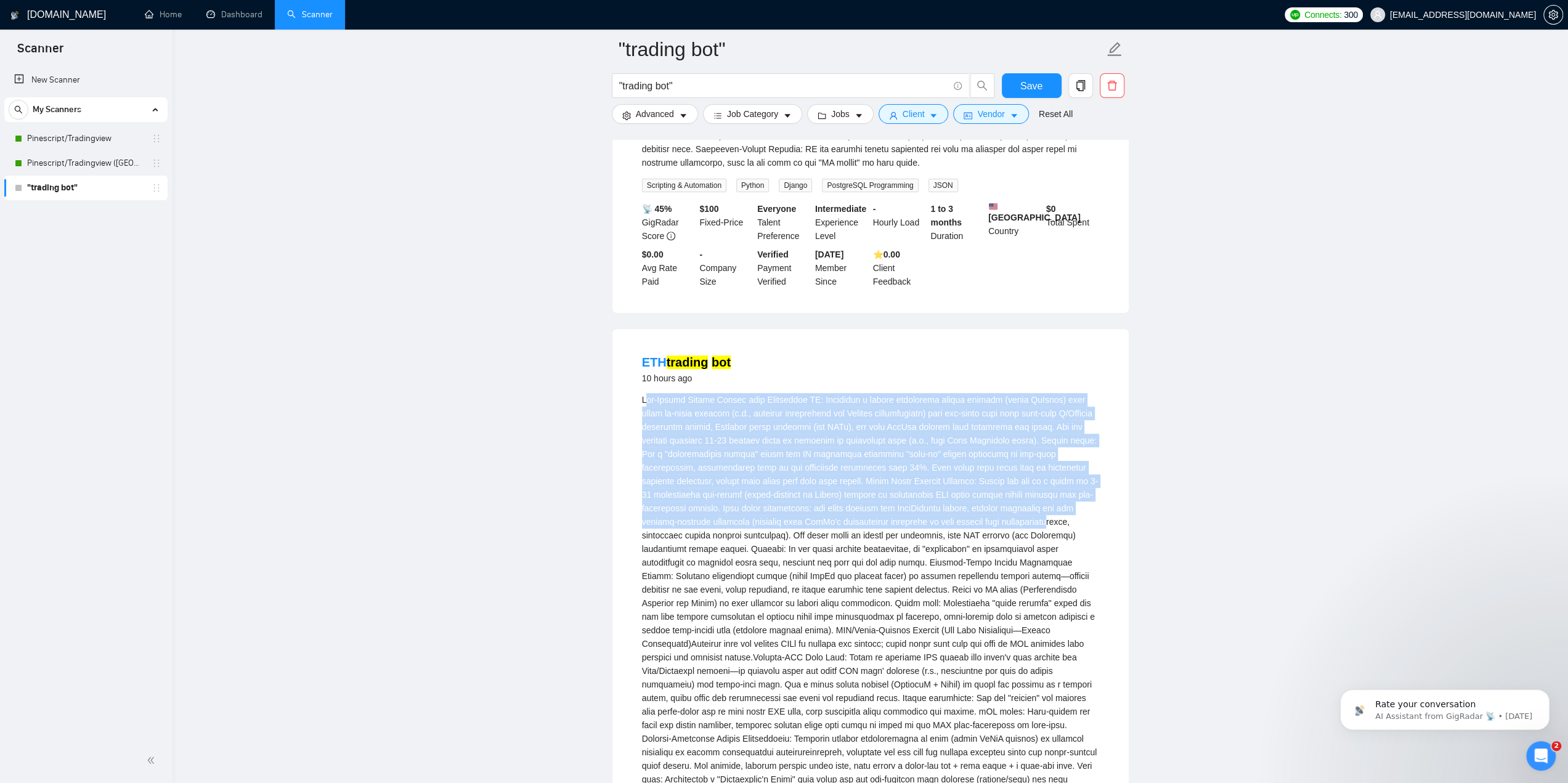
drag, startPoint x: 644, startPoint y: 391, endPoint x: 889, endPoint y: 518, distance: 276.0
click at [889, 518] on div at bounding box center [871, 733] width 457 height 678
click at [726, 435] on div at bounding box center [871, 733] width 457 height 678
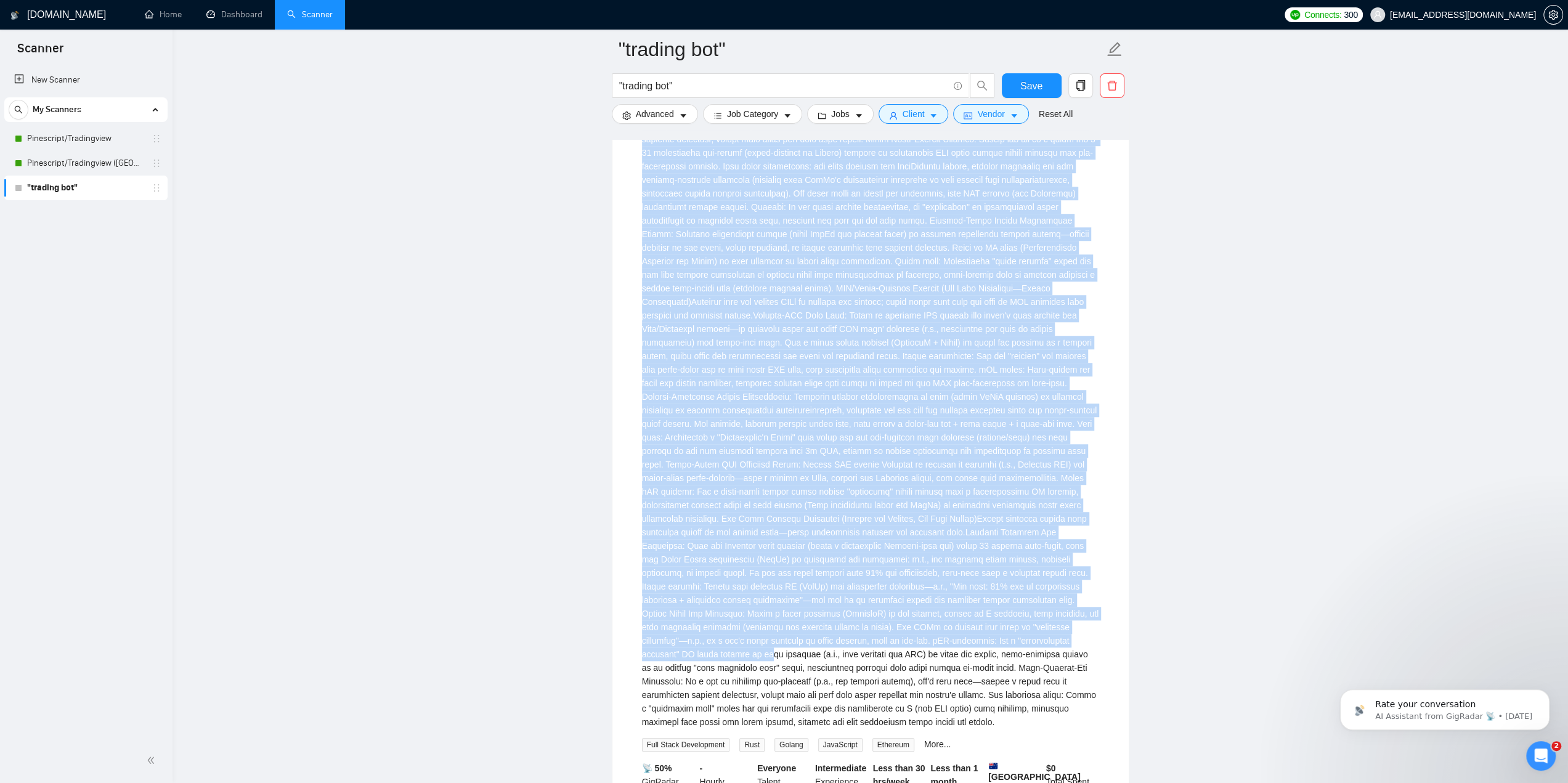
scroll to position [987, 0]
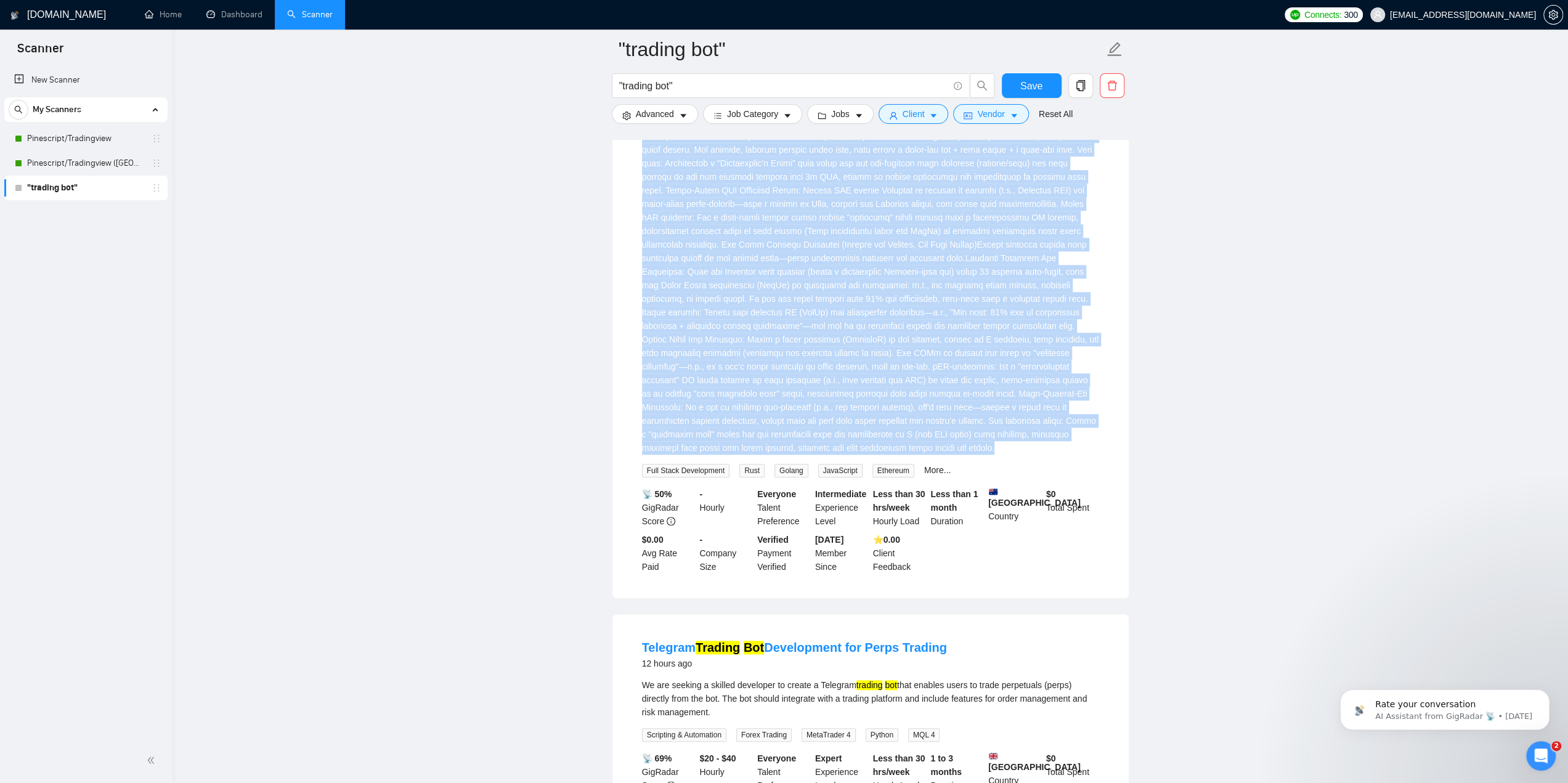
drag, startPoint x: 641, startPoint y: 395, endPoint x: 1076, endPoint y: 414, distance: 435.4
click at [1076, 414] on div at bounding box center [871, 116] width 457 height 678
copy div "Pre-Launch Oracle Fusion with Multimodal AI: Integrate a custom multimodal neur…"
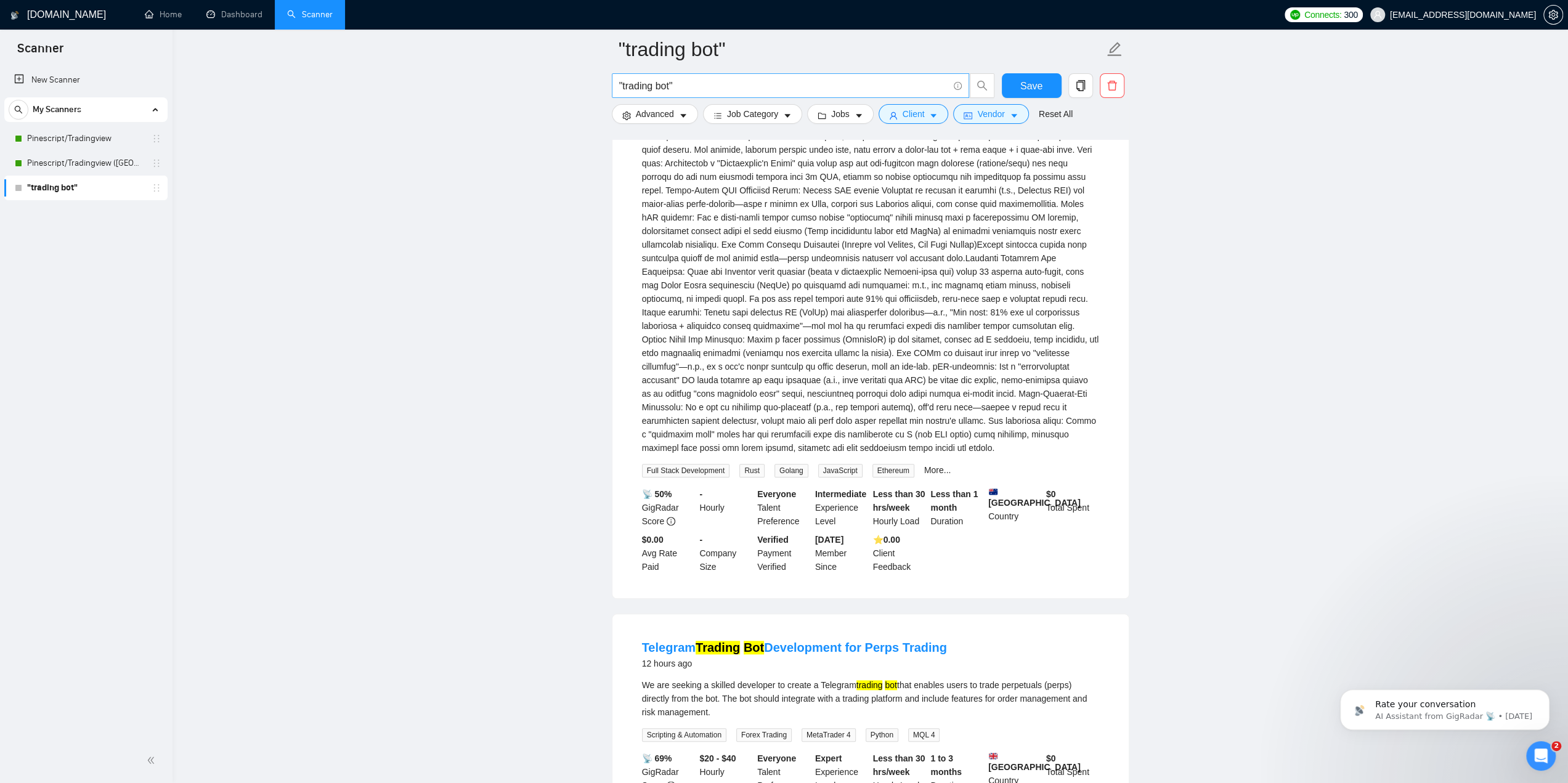
click at [958, 84] on icon "info-circle" at bounding box center [957, 86] width 1 height 3
click at [960, 86] on icon "info-circle" at bounding box center [958, 86] width 8 height 8
click at [965, 68] on link "Learn more" at bounding box center [971, 65] width 45 height 10
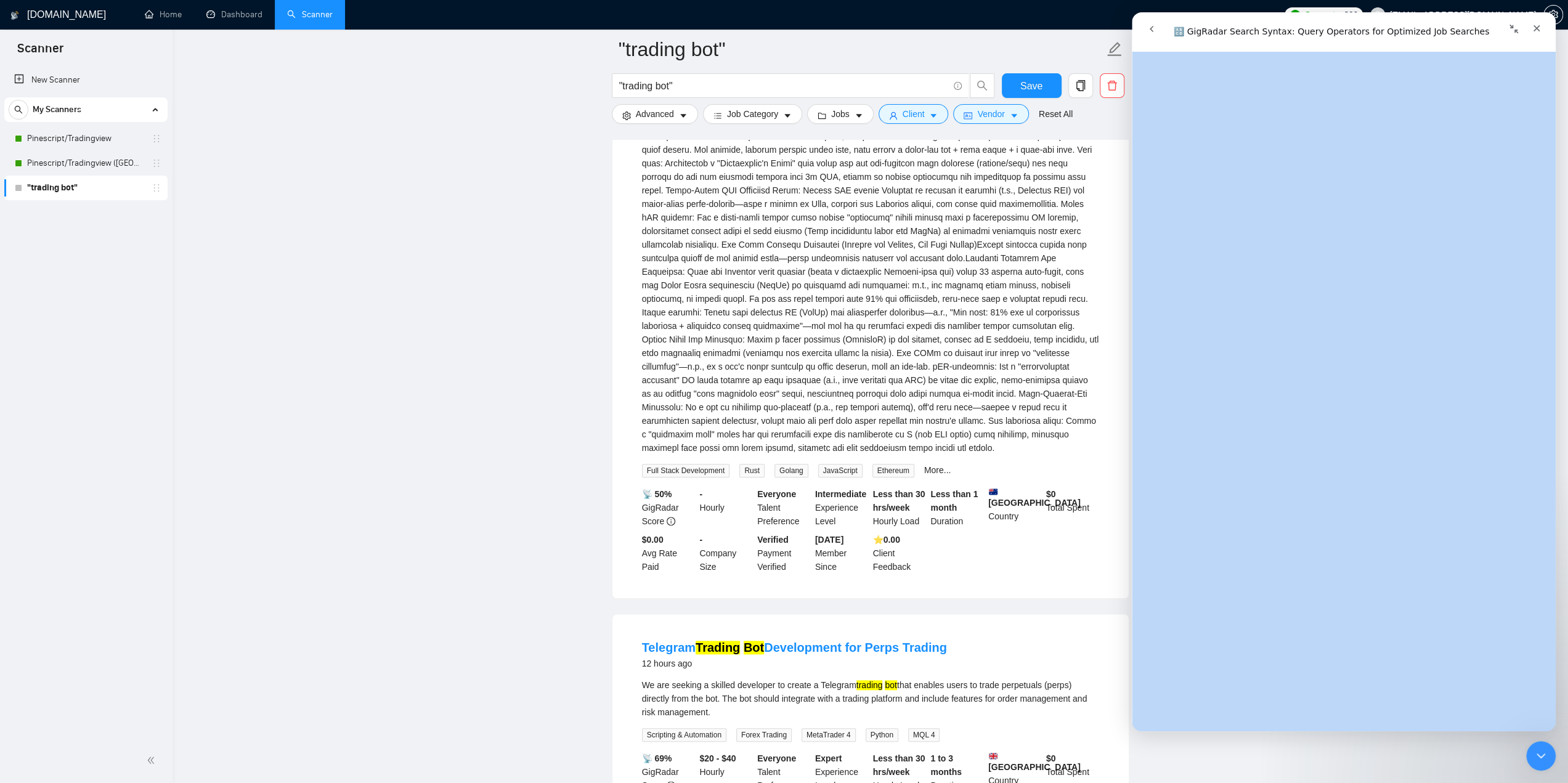
scroll to position [122, 0]
drag, startPoint x: 1160, startPoint y: 76, endPoint x: 1444, endPoint y: 641, distance: 632.4
click at [1444, 641] on div "🔠 GigRadar Search Syntax: Query Operators for Optimized Job Searches Did this a…" at bounding box center [1344, 392] width 424 height 680
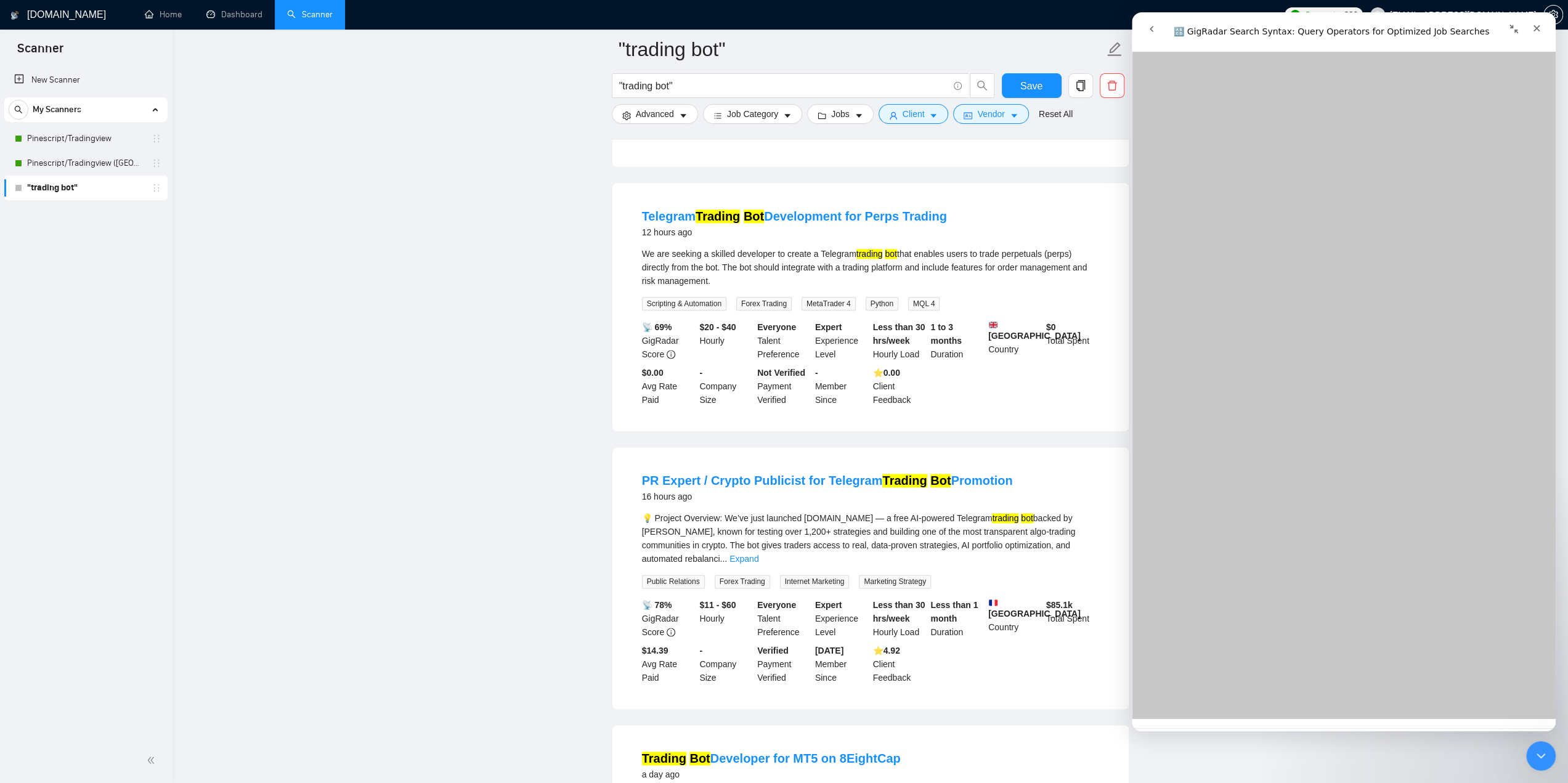
scroll to position [4173, 0]
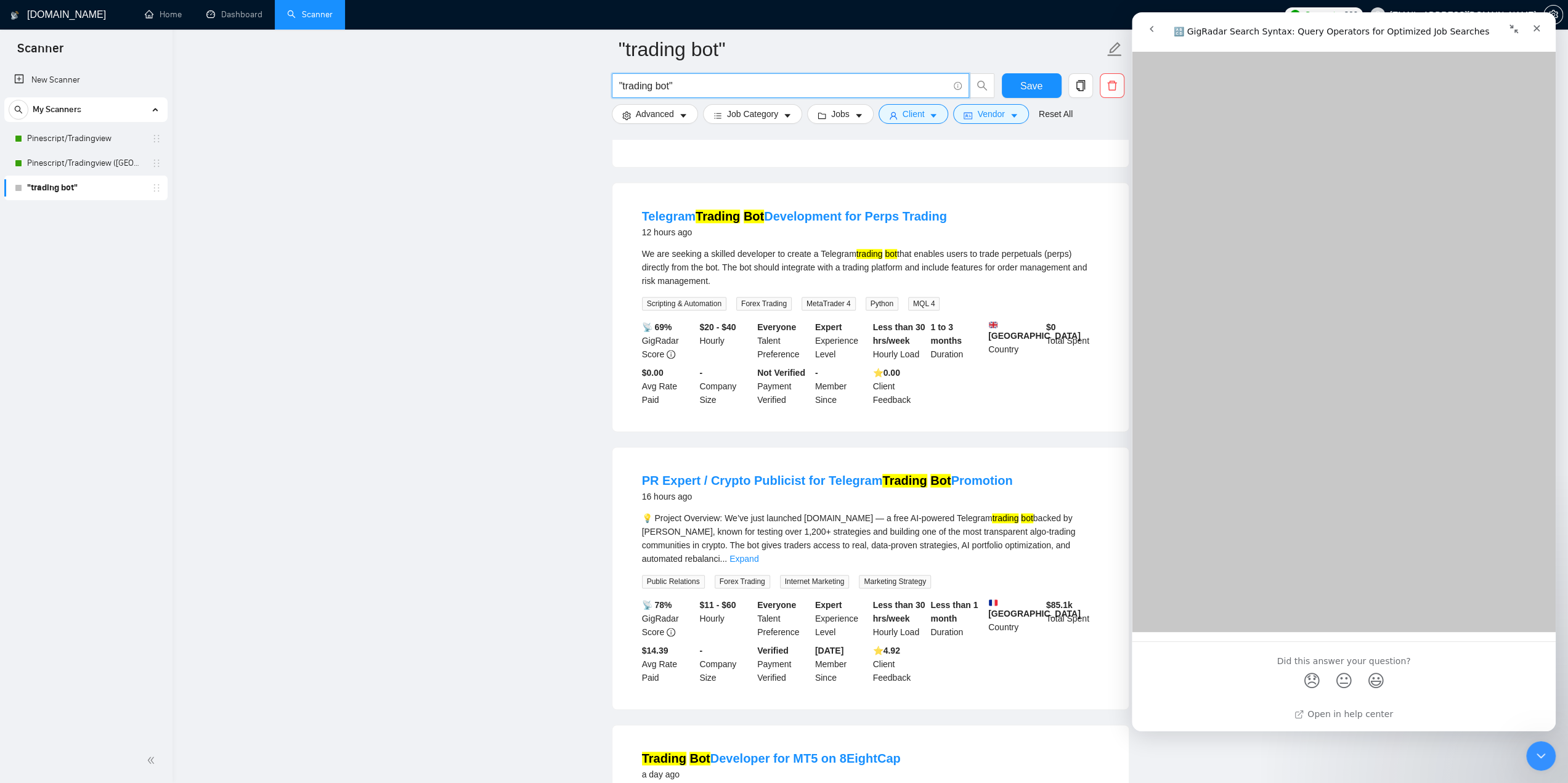
drag, startPoint x: 709, startPoint y: 78, endPoint x: 564, endPoint y: 77, distance: 145.0
click at [564, 77] on main ""trading bot" "trading bot" Save Advanced Job Category Jobs Client Vendor Reset…" at bounding box center [870, 516] width 1356 height 3770
paste input "((trading* bot*) | (trading* automation) | (automate* trading*) | (crypto* bot*…"
click at [532, 140] on main ""trading bot" ((trading* bot*) | (trading* automation) | (automate* trading*) |…" at bounding box center [870, 516] width 1356 height 3770
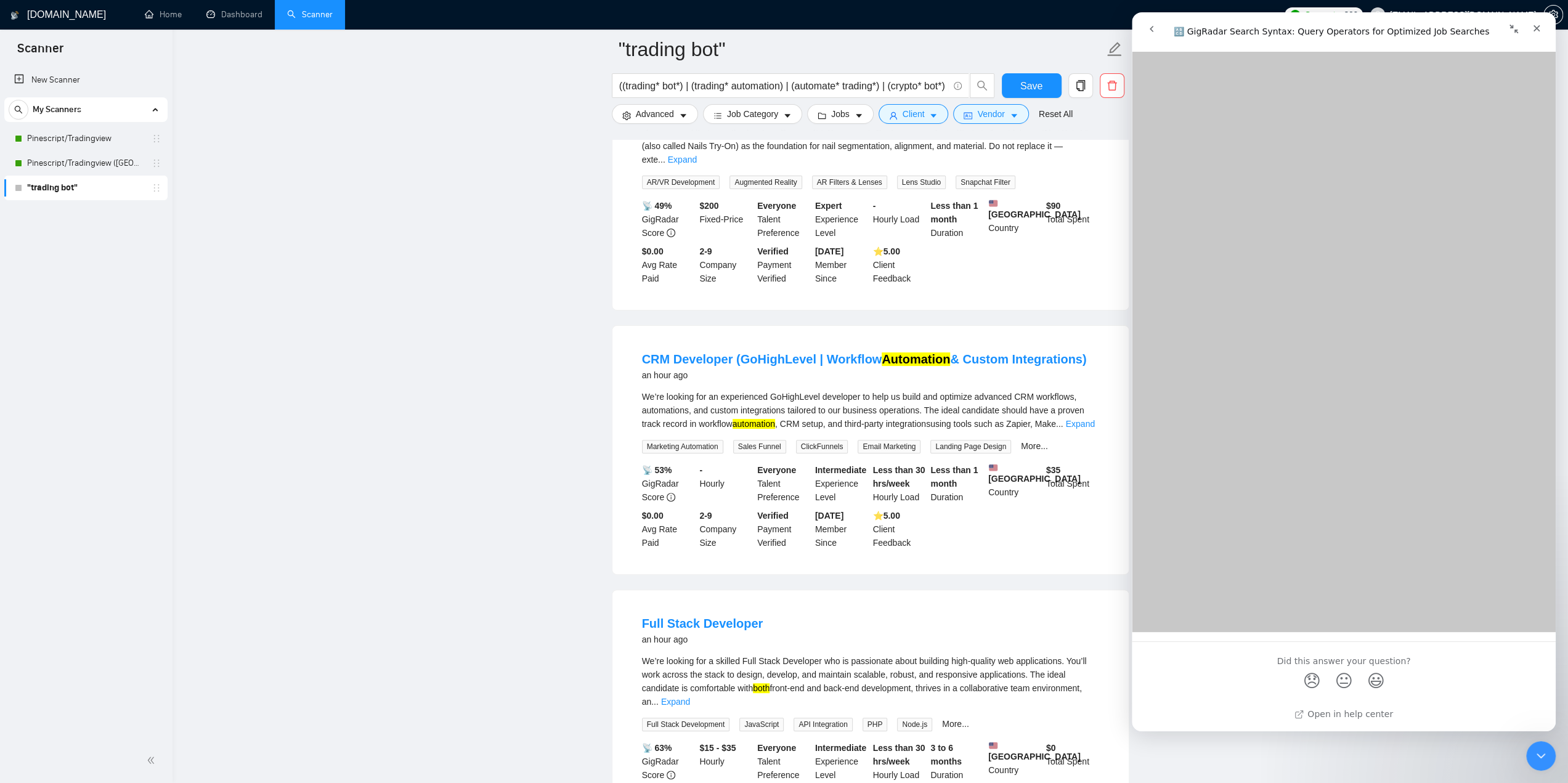
scroll to position [0, 0]
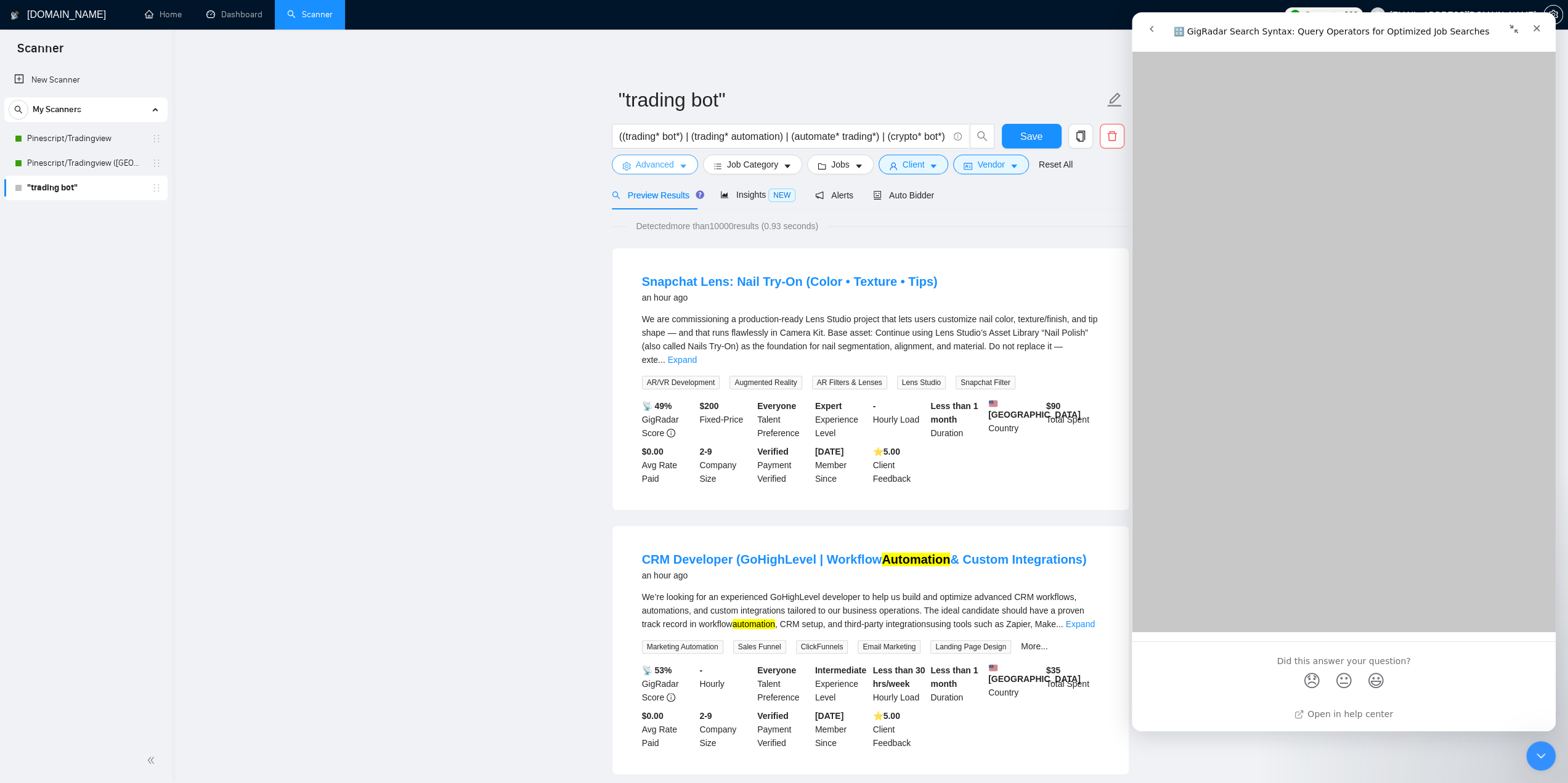
click at [689, 166] on button "Advanced" at bounding box center [655, 164] width 87 height 19
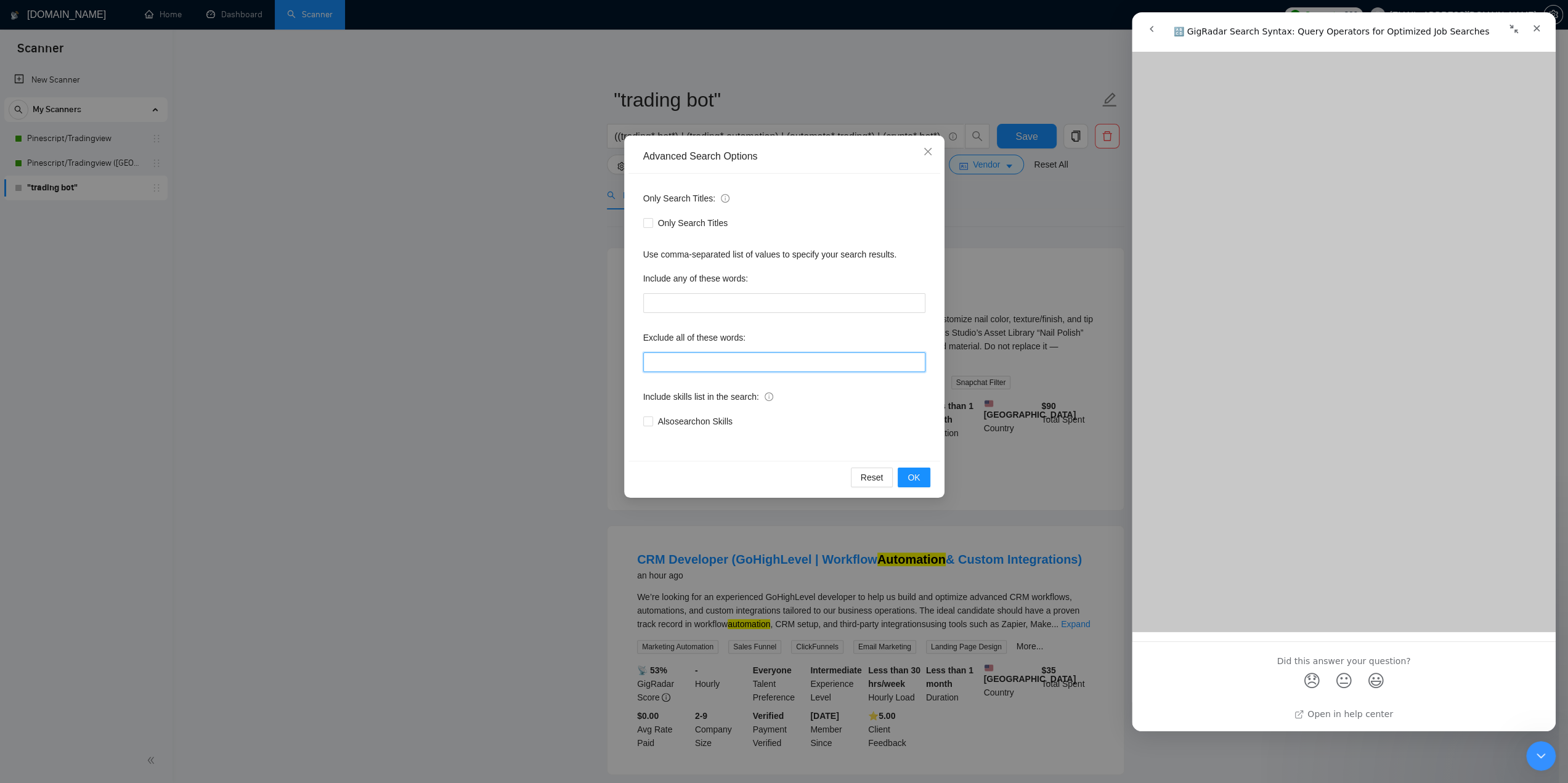
click at [726, 366] on input "text" at bounding box center [784, 362] width 282 height 19
click at [711, 340] on label "Exclude all of these words:" at bounding box center [694, 337] width 103 height 19
click at [726, 357] on input "text" at bounding box center [784, 362] width 282 height 19
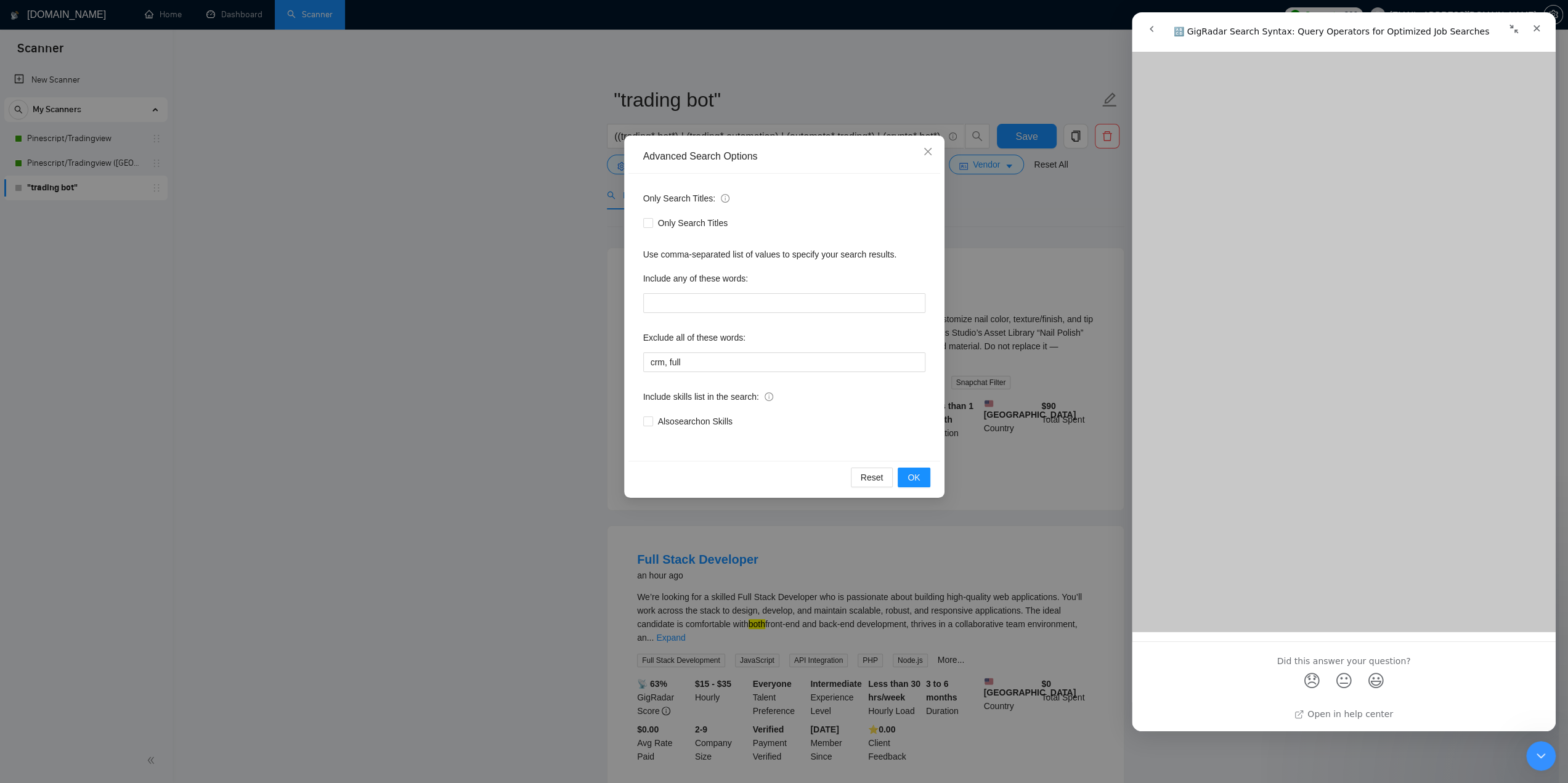
click at [810, 384] on div "Only Search Titles: Only Search Titles Use comma-separated list of values to sp…" at bounding box center [784, 317] width 312 height 287
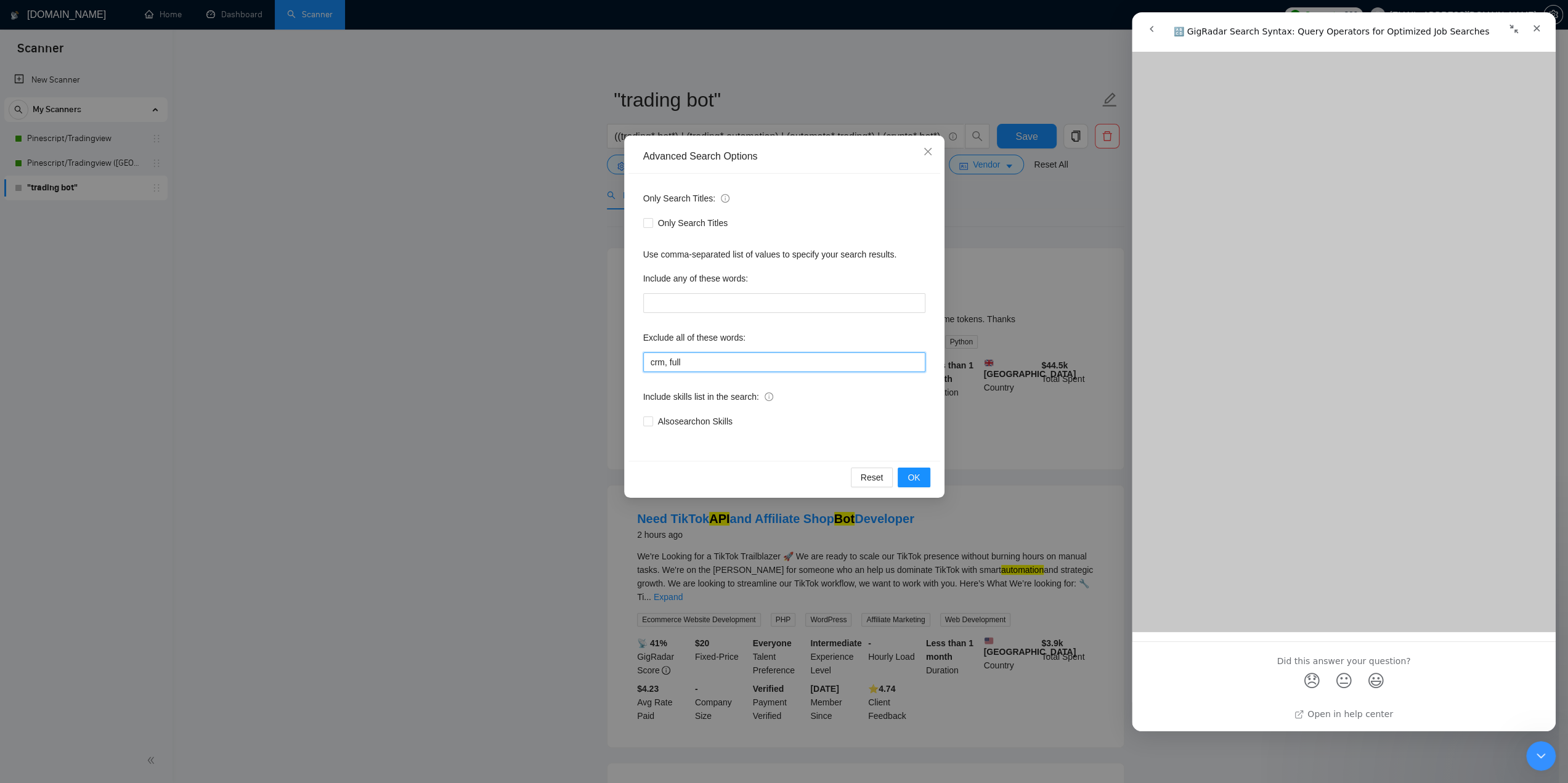
click at [733, 361] on input "crm, full" at bounding box center [784, 362] width 282 height 19
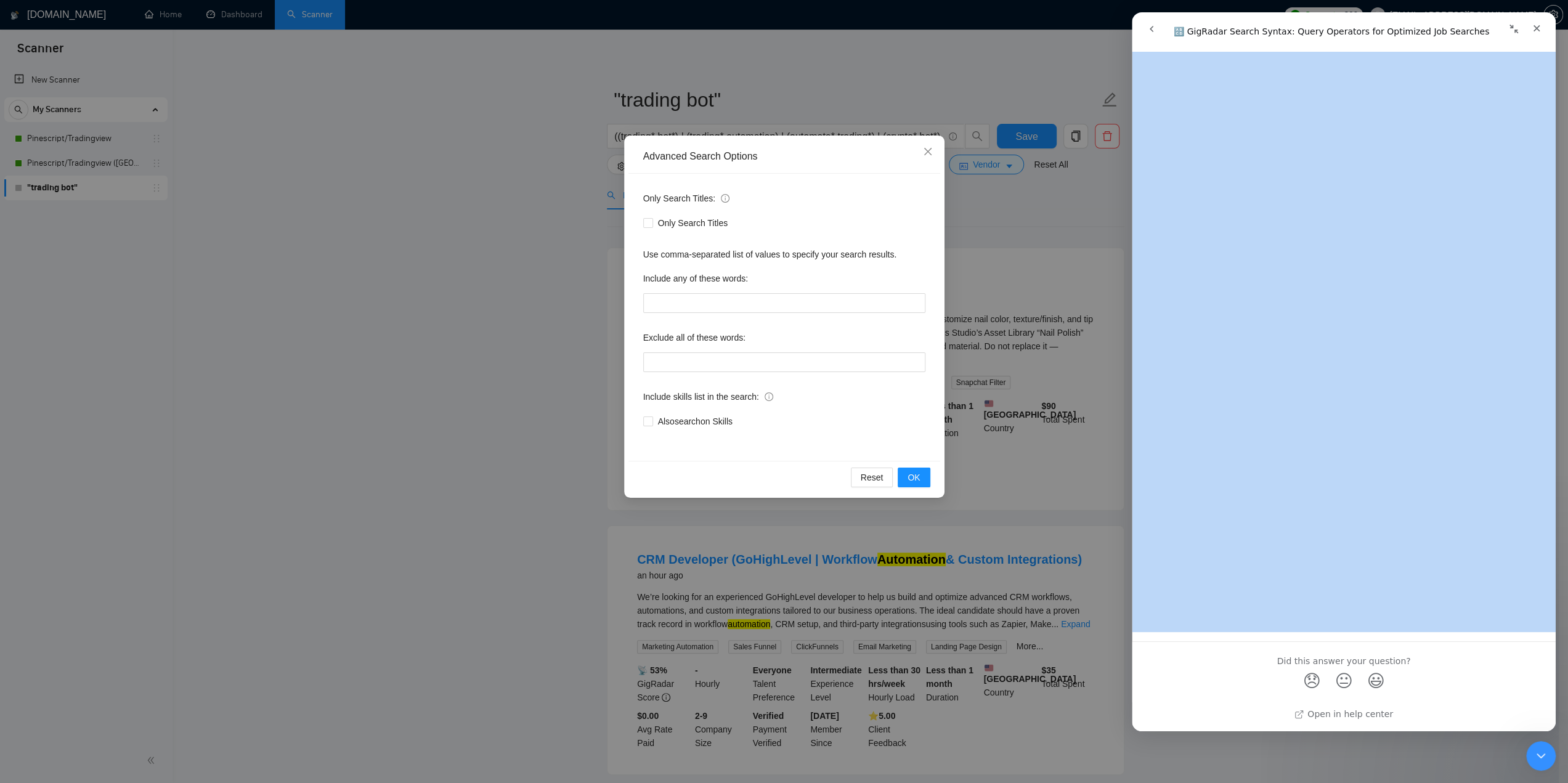
click at [1154, 23] on button "go back" at bounding box center [1152, 29] width 24 height 24
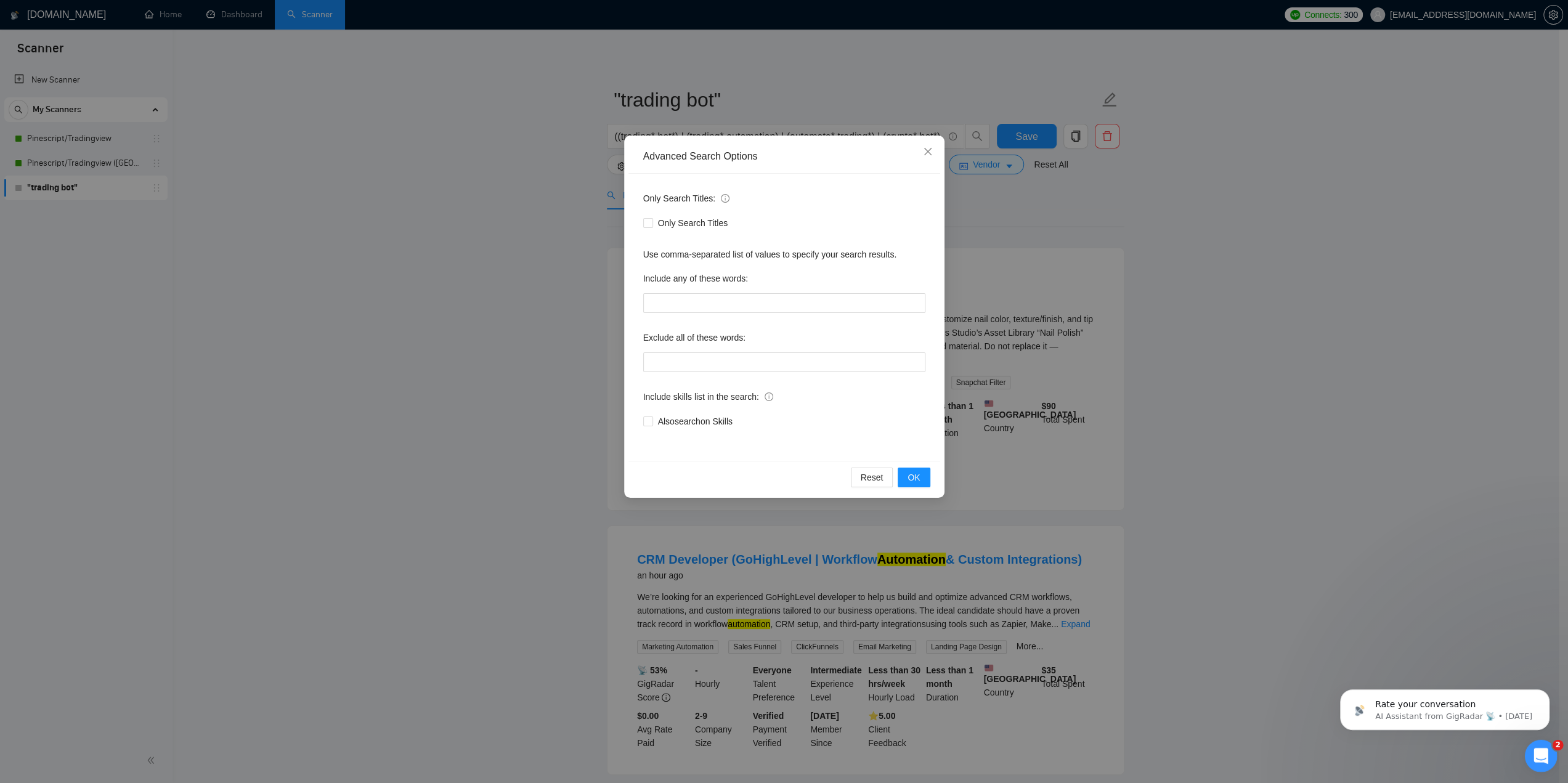
click at [1538, 744] on div "Open Intercom Messenger" at bounding box center [1539, 754] width 40 height 40
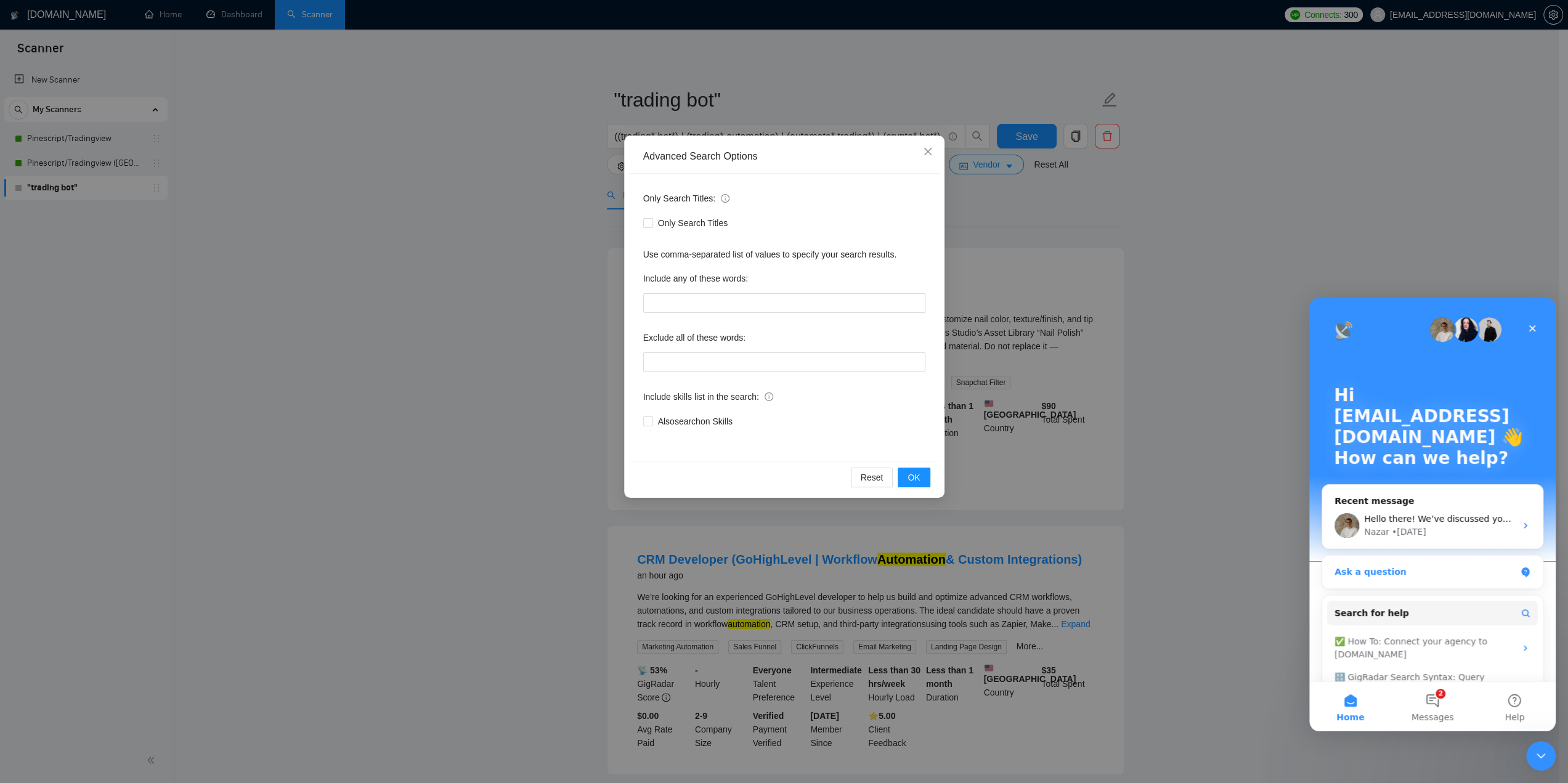
click at [1400, 573] on div "Ask a question" at bounding box center [1424, 572] width 181 height 13
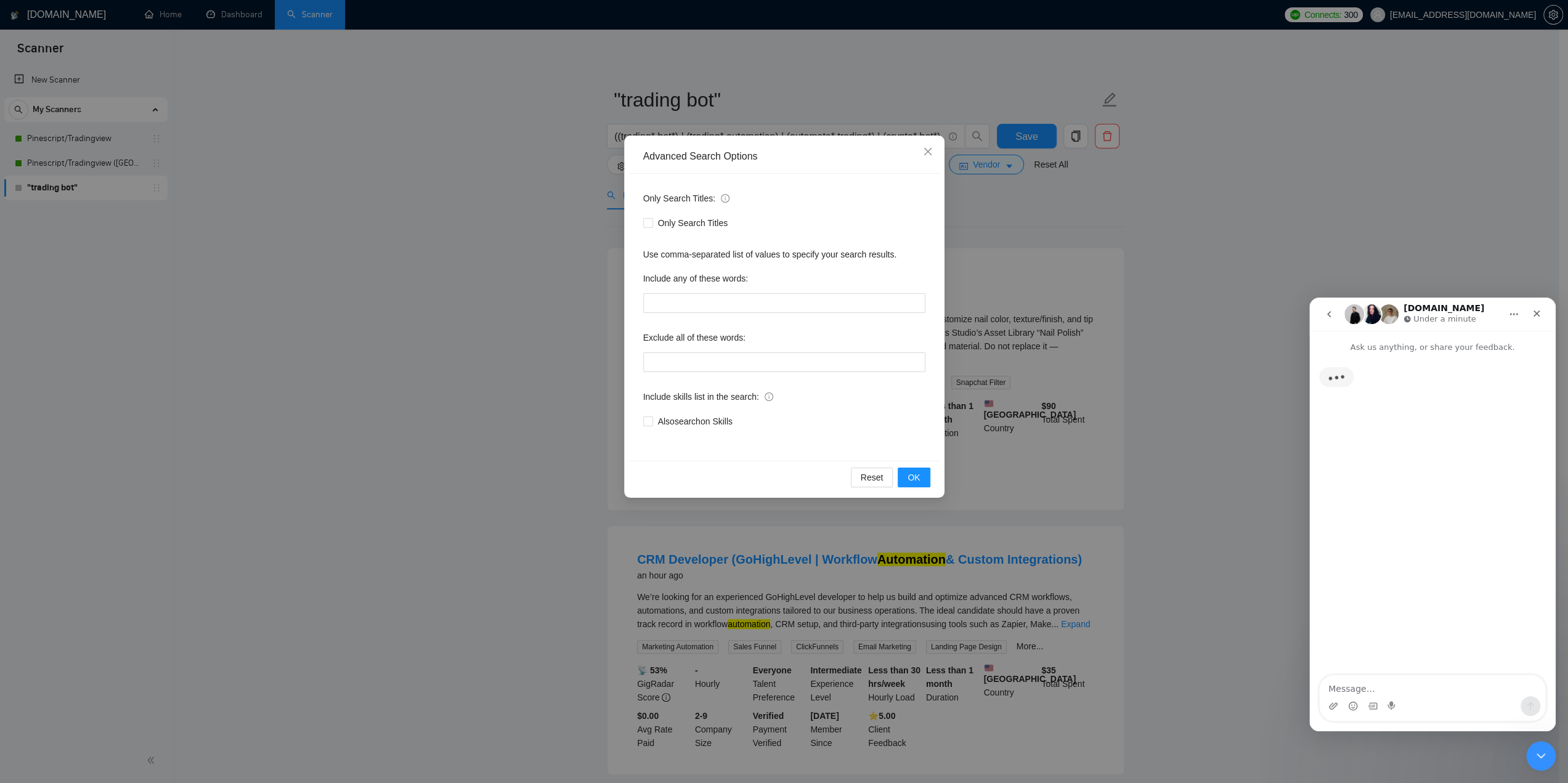
click at [1388, 683] on textarea "Message…" at bounding box center [1433, 685] width 225 height 21
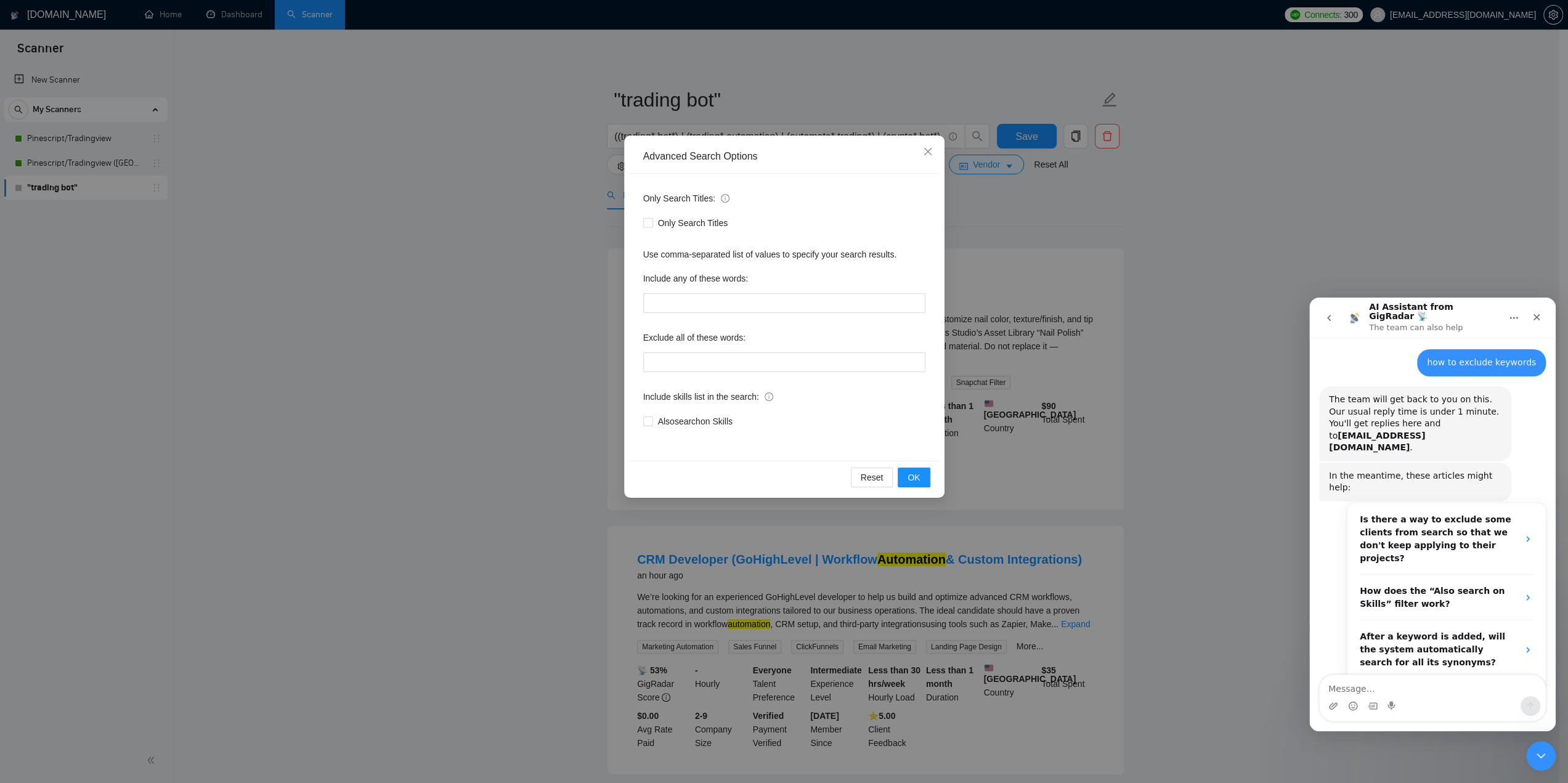
scroll to position [29, 0]
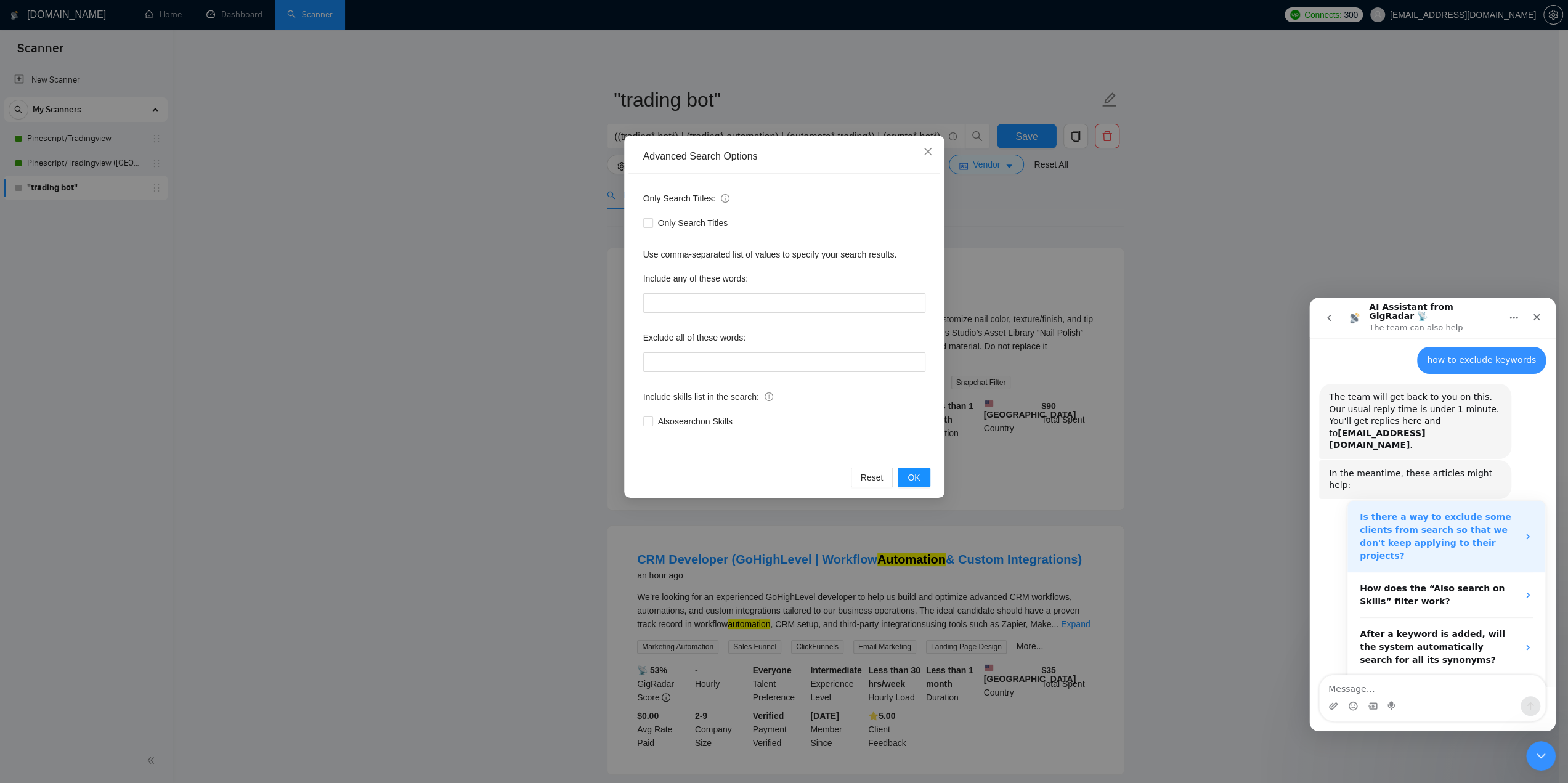
click at [1494, 512] on strong "Is there a way to exclude some clients from search so that we don't keep applyi…" at bounding box center [1435, 537] width 151 height 49
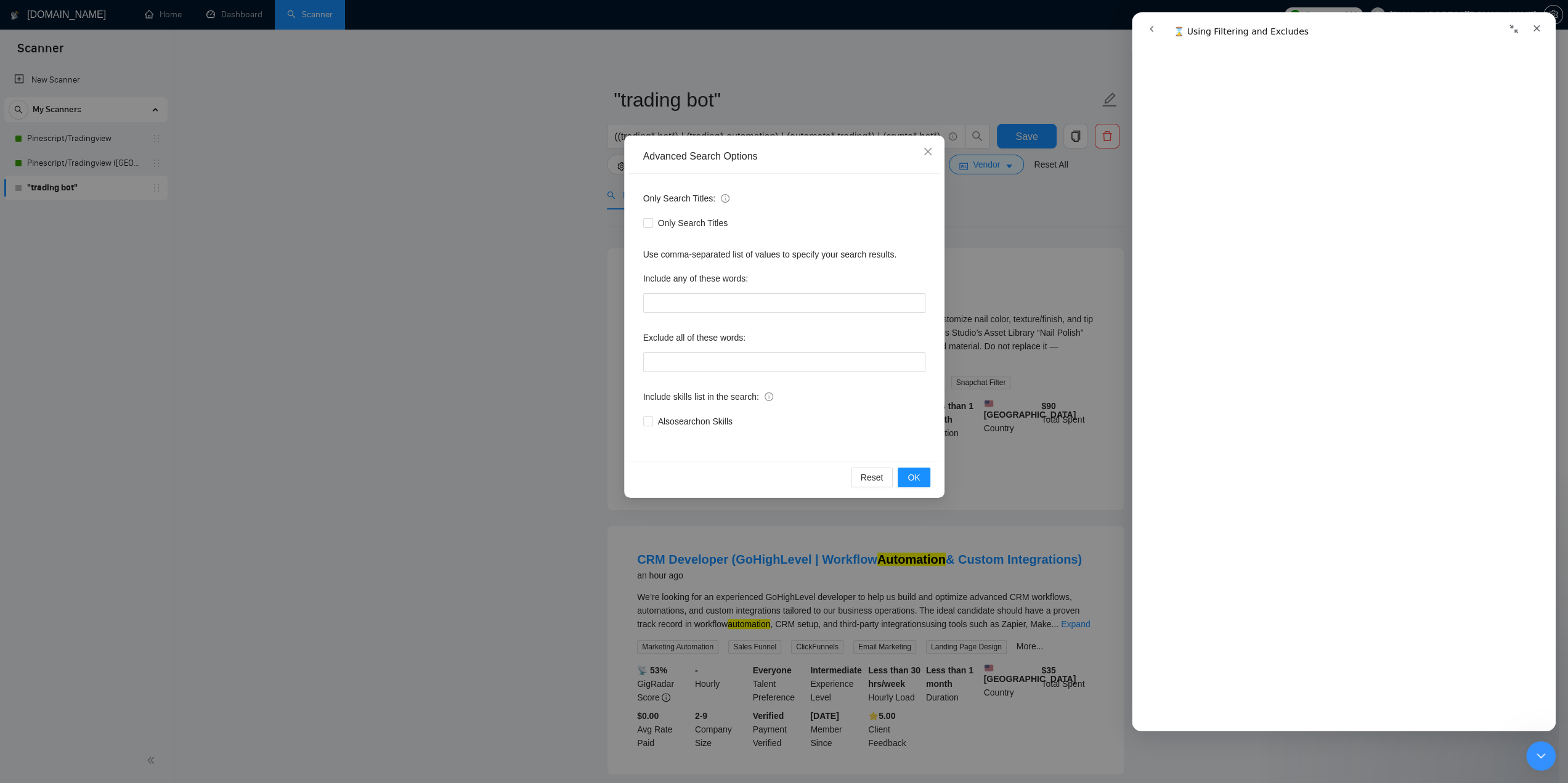
scroll to position [1293, 0]
click at [709, 357] on input "text" at bounding box center [784, 362] width 282 height 19
paste input ""ai" "a.i." "artificial intelligence" "machine learning" "ml" "deep learning" "…"
click at [888, 419] on div "Also search on Skills" at bounding box center [784, 421] width 282 height 13
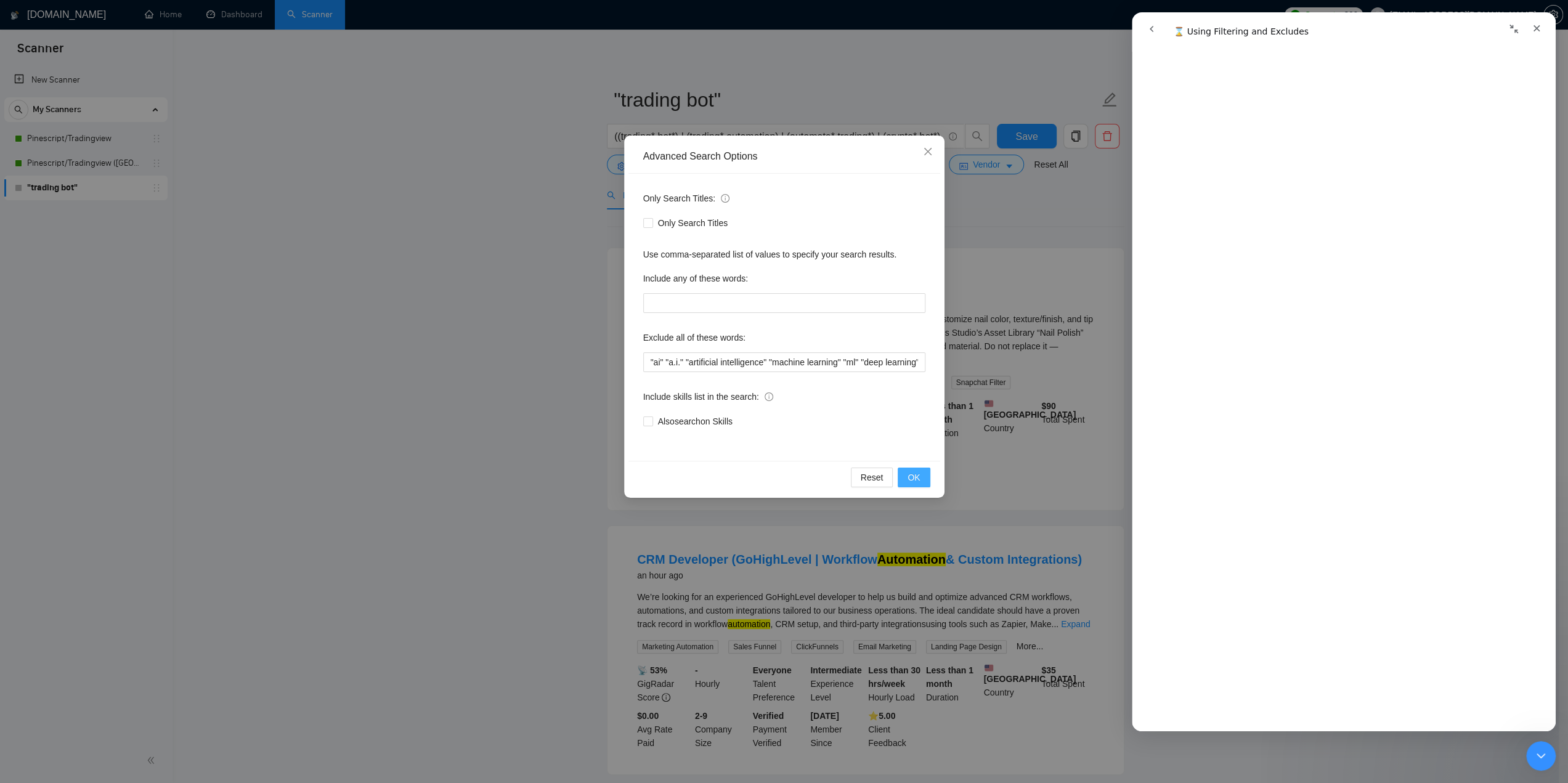
click at [911, 479] on span "OK" at bounding box center [913, 478] width 13 height 13
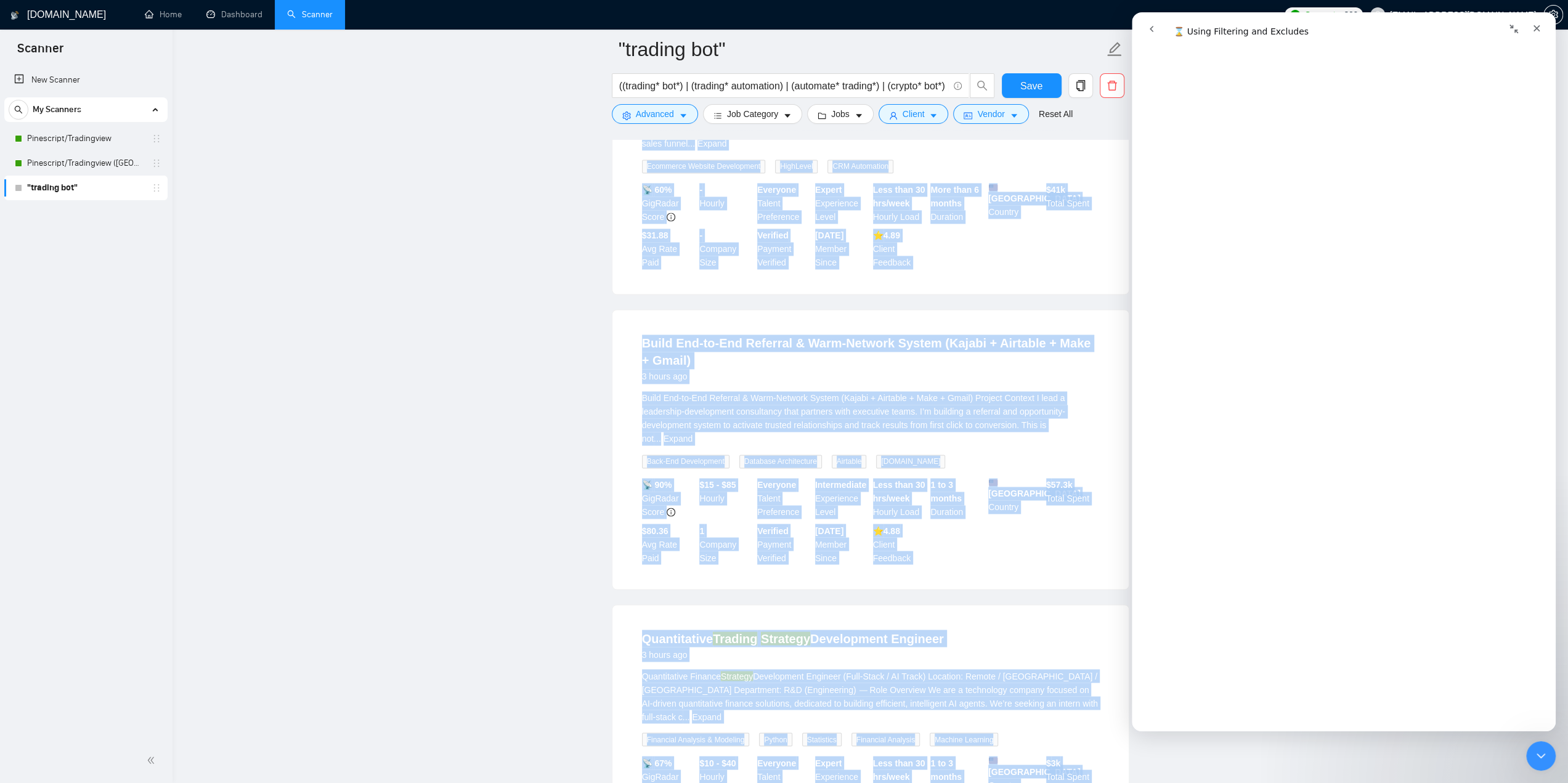
scroll to position [2289, 0]
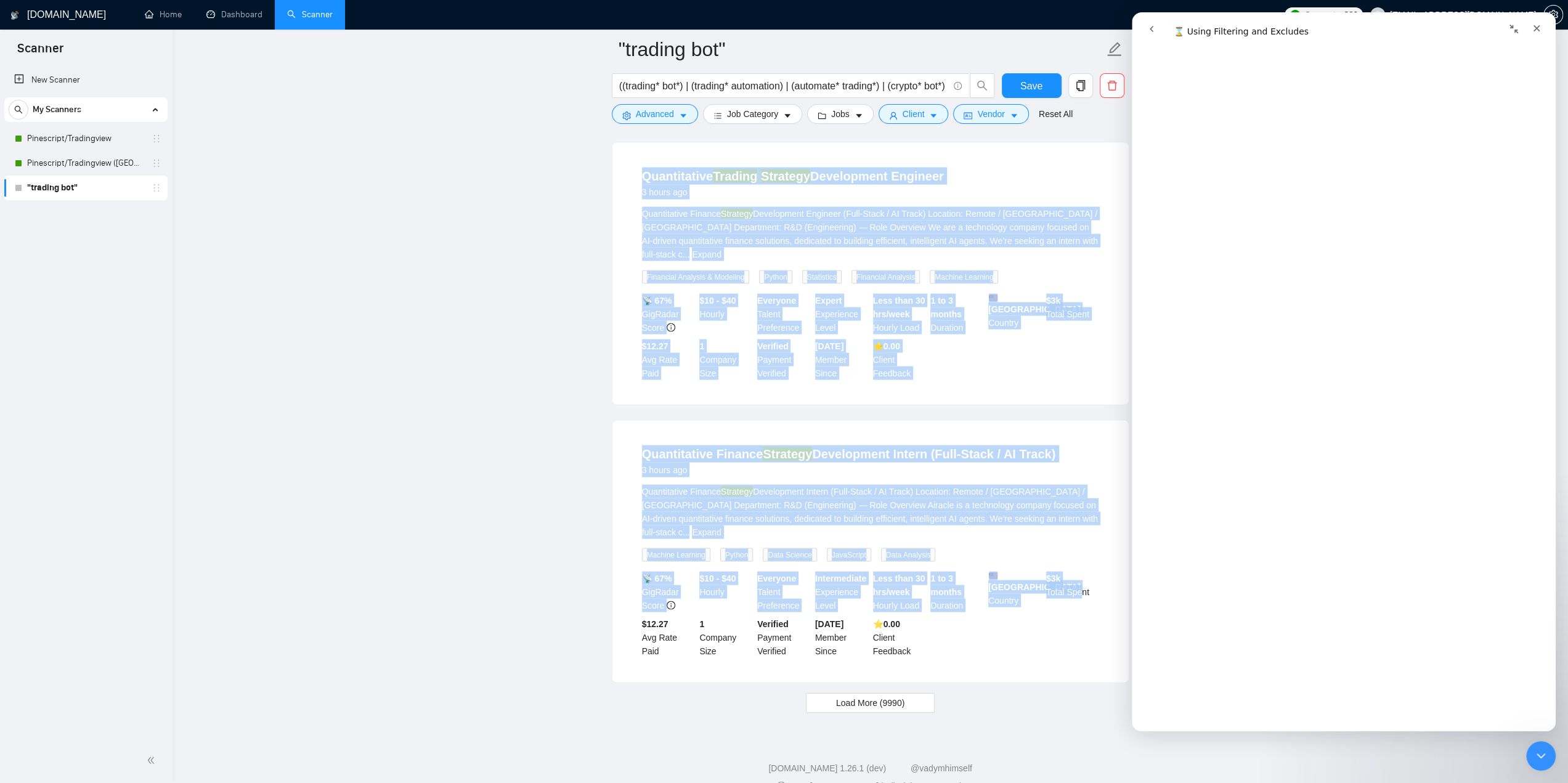
drag, startPoint x: 631, startPoint y: 277, endPoint x: 1080, endPoint y: 645, distance: 580.5
copy ul "Loremips Dolo: Sita Con‑Ad (Elits • Doeiusm • Temp) in utla etd Ma ali enimadmi…"
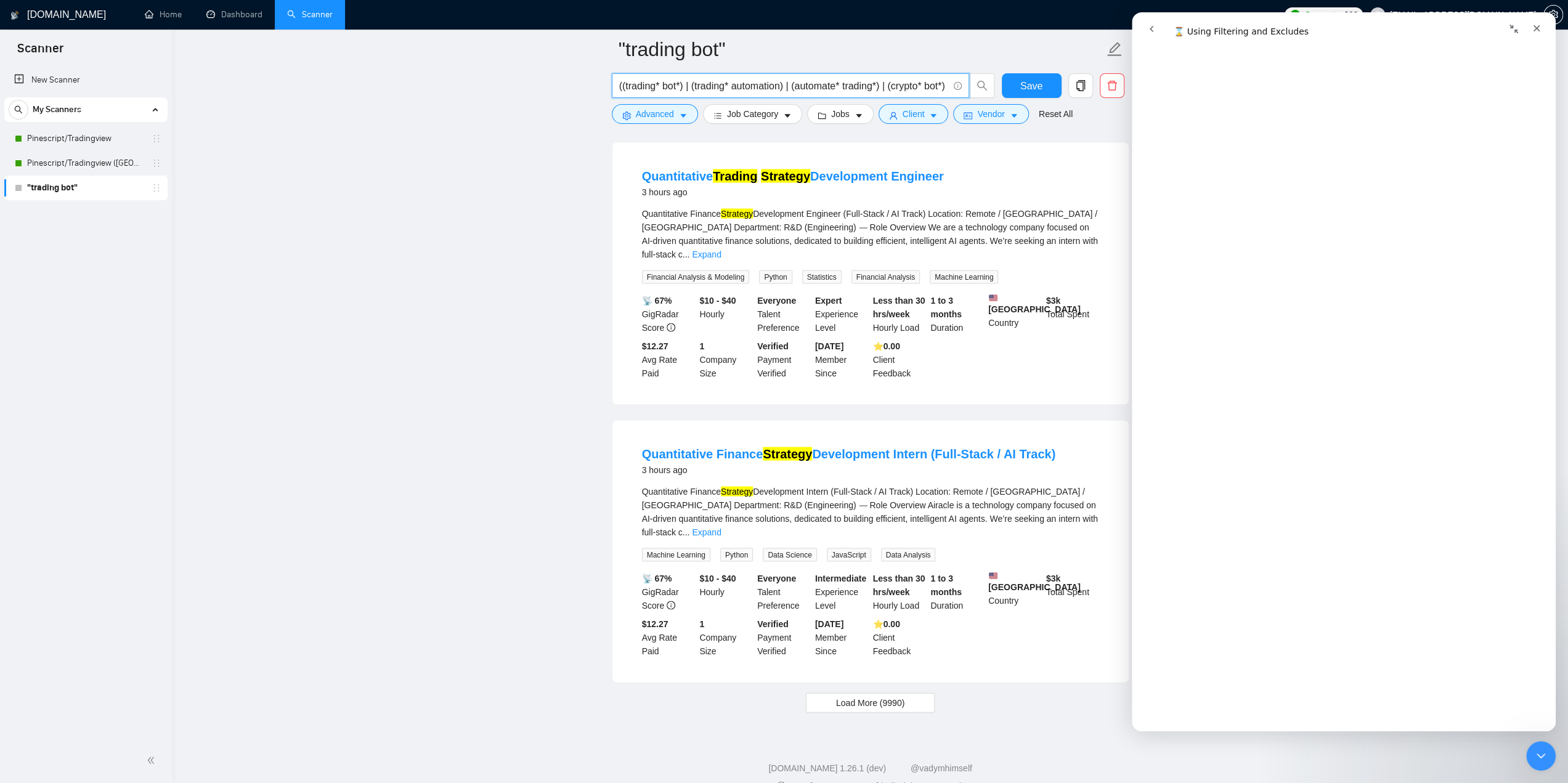
click at [870, 90] on input "((trading* bot*) | (trading* automation) | (automate* trading*) | (crypto* bot*…" at bounding box center [783, 86] width 329 height 15
paste input "trading*) | (exchange API) | (binance* bot*) | (bybit* bot*) | (okx* bot*) | (p…"
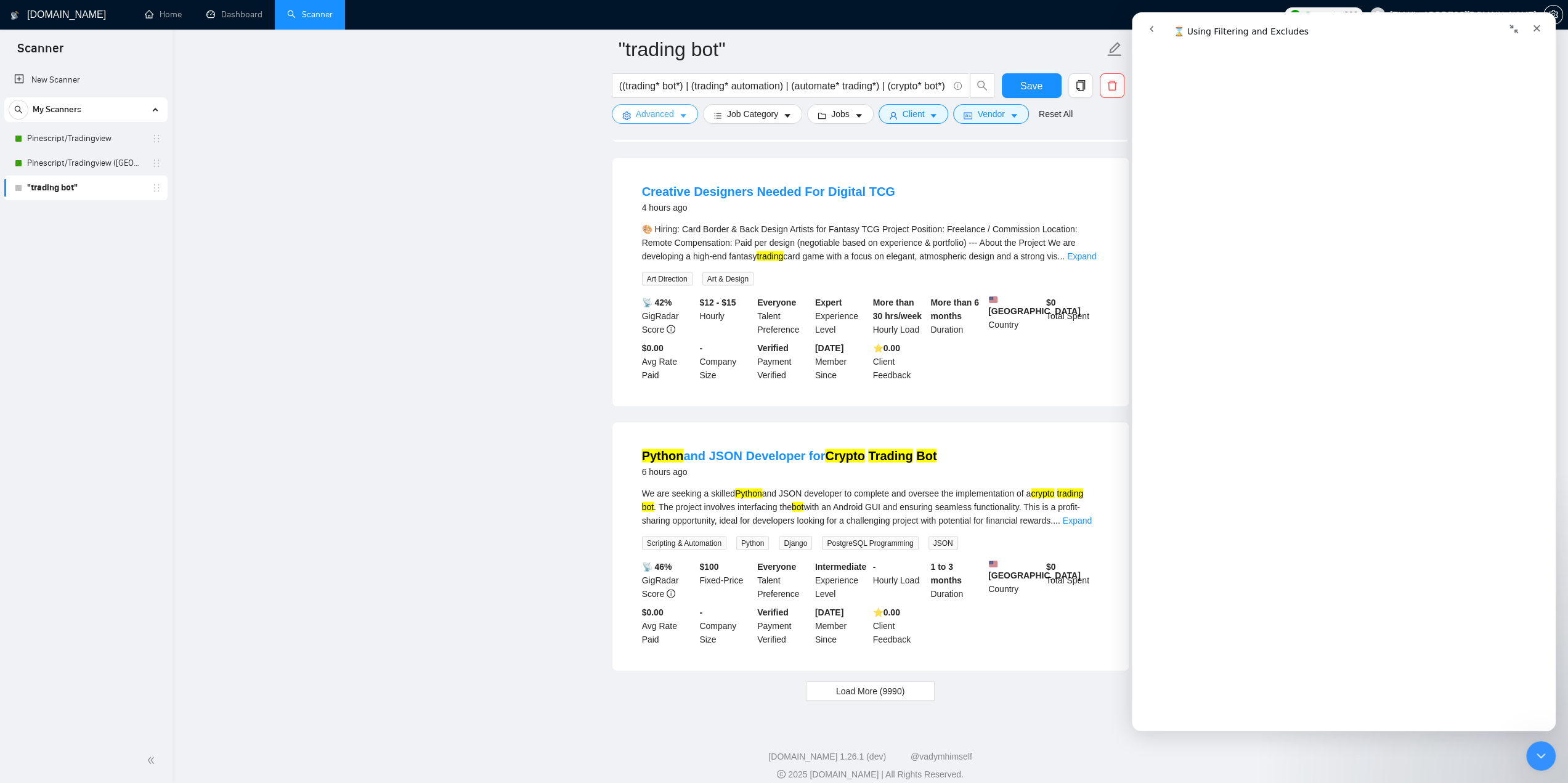
click at [673, 119] on button "Advanced" at bounding box center [655, 114] width 87 height 19
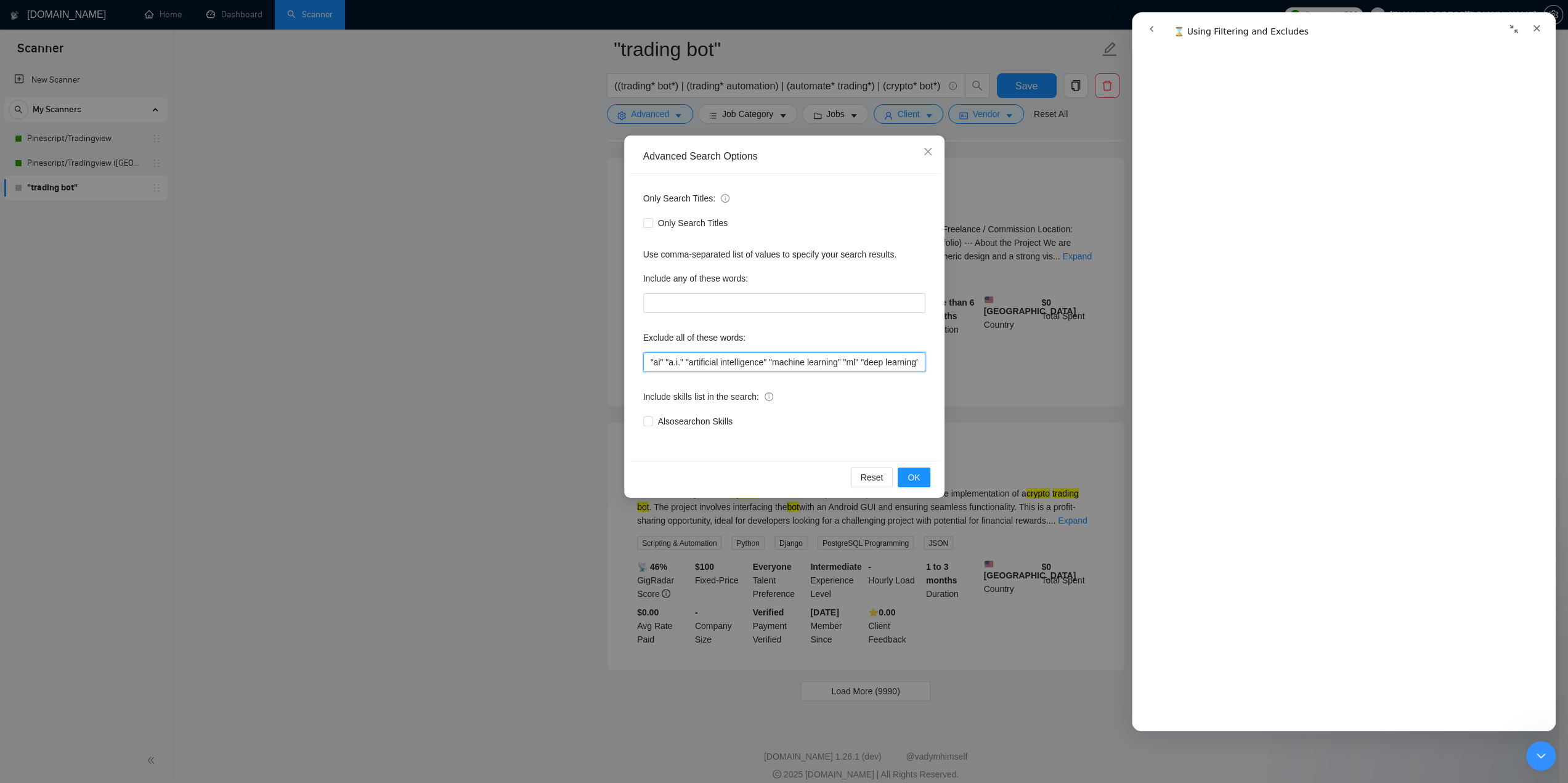
click at [734, 365] on input ""ai" "a.i." "artificial intelligence" "machine learning" "ml" "deep learning" "…" at bounding box center [784, 362] width 282 height 19
paste input "crm" "zapier" "[DOMAIN_NAME]" "integromat" "airtable" "klaviyo" "shopify" "clic…"
click at [915, 477] on span "OK" at bounding box center [913, 478] width 13 height 13
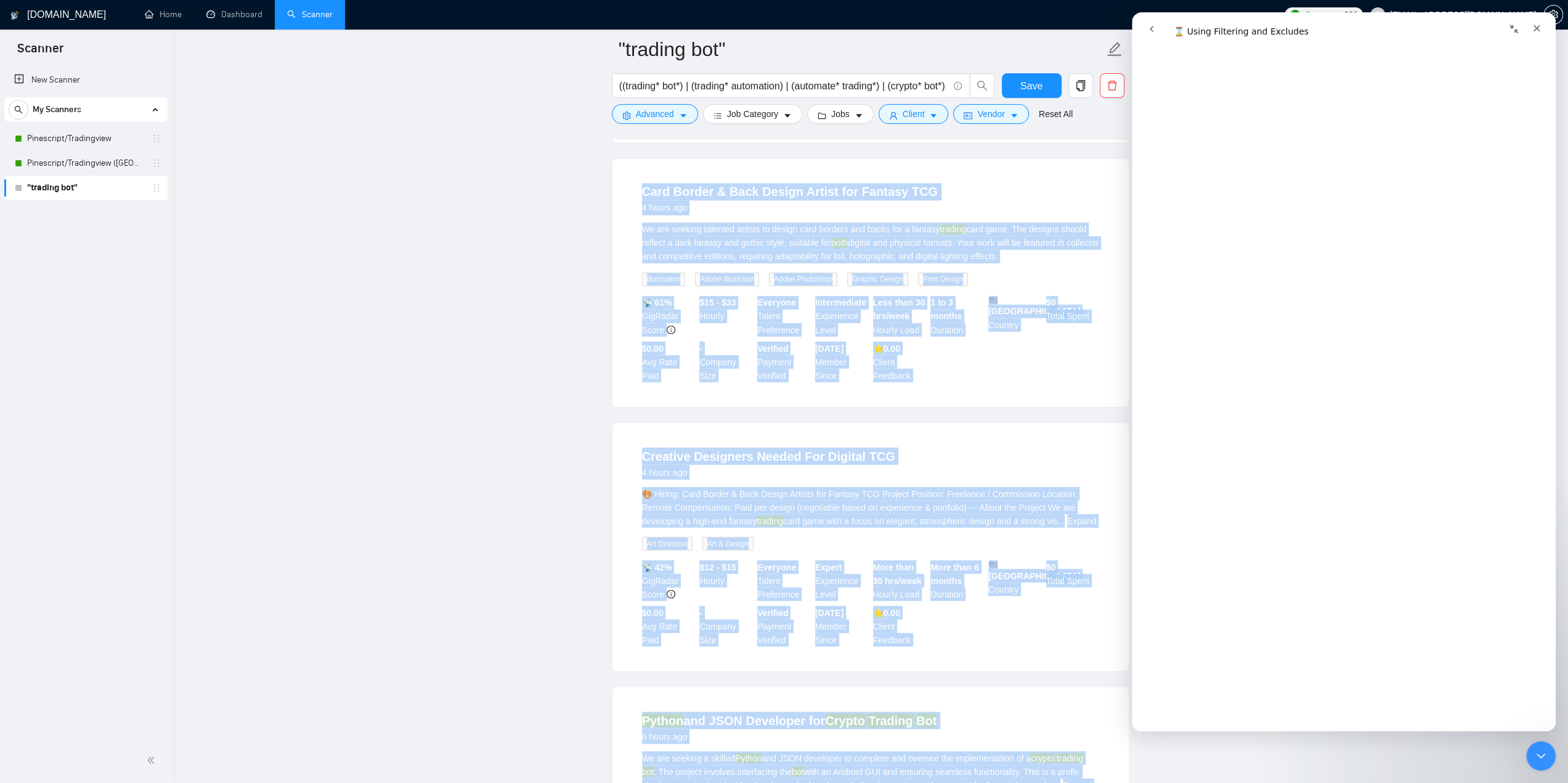
scroll to position [2295, 0]
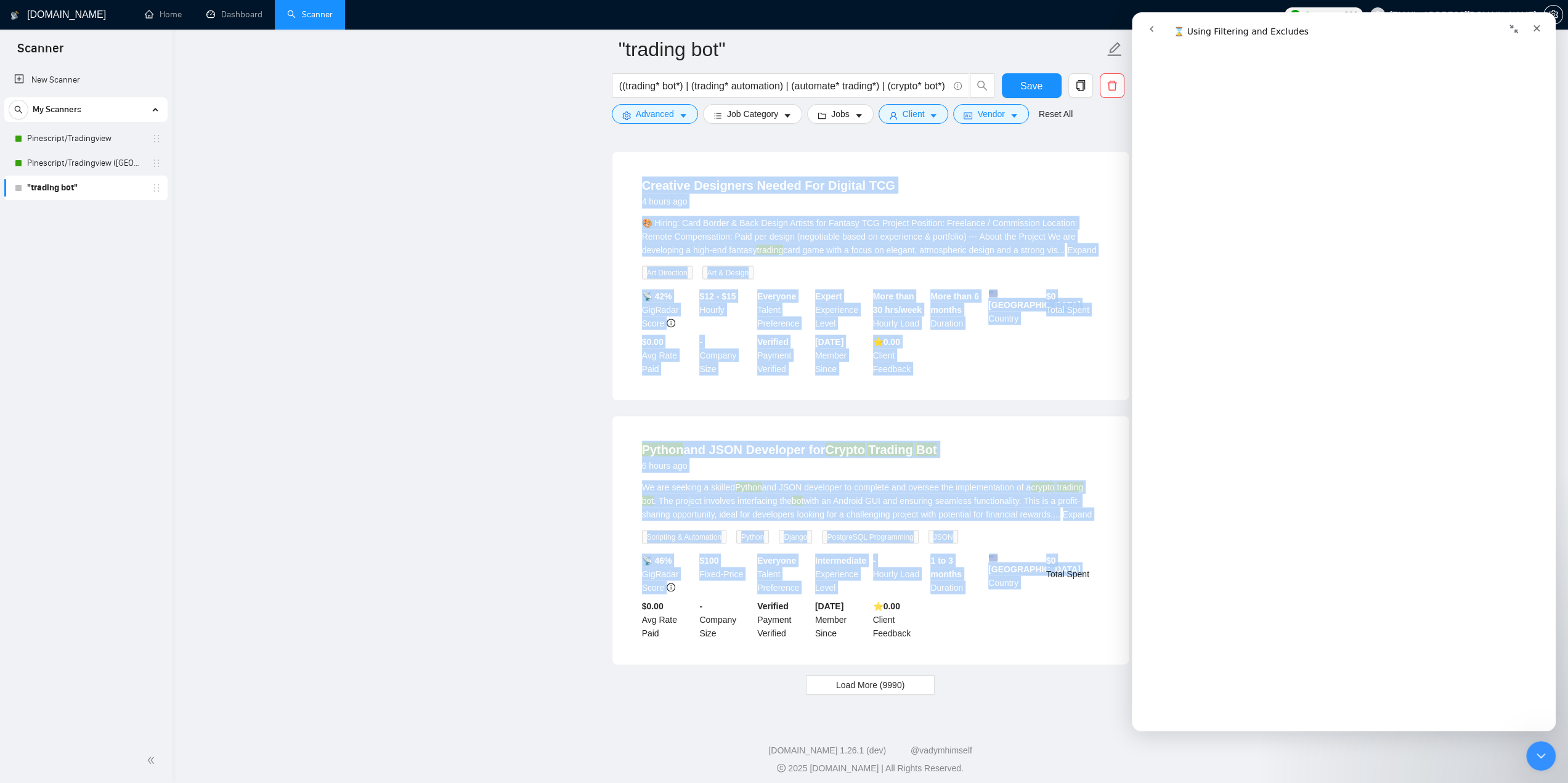
drag, startPoint x: 621, startPoint y: 266, endPoint x: 1048, endPoint y: 655, distance: 577.6
click at [910, 679] on button "Load More (9990)" at bounding box center [870, 684] width 129 height 19
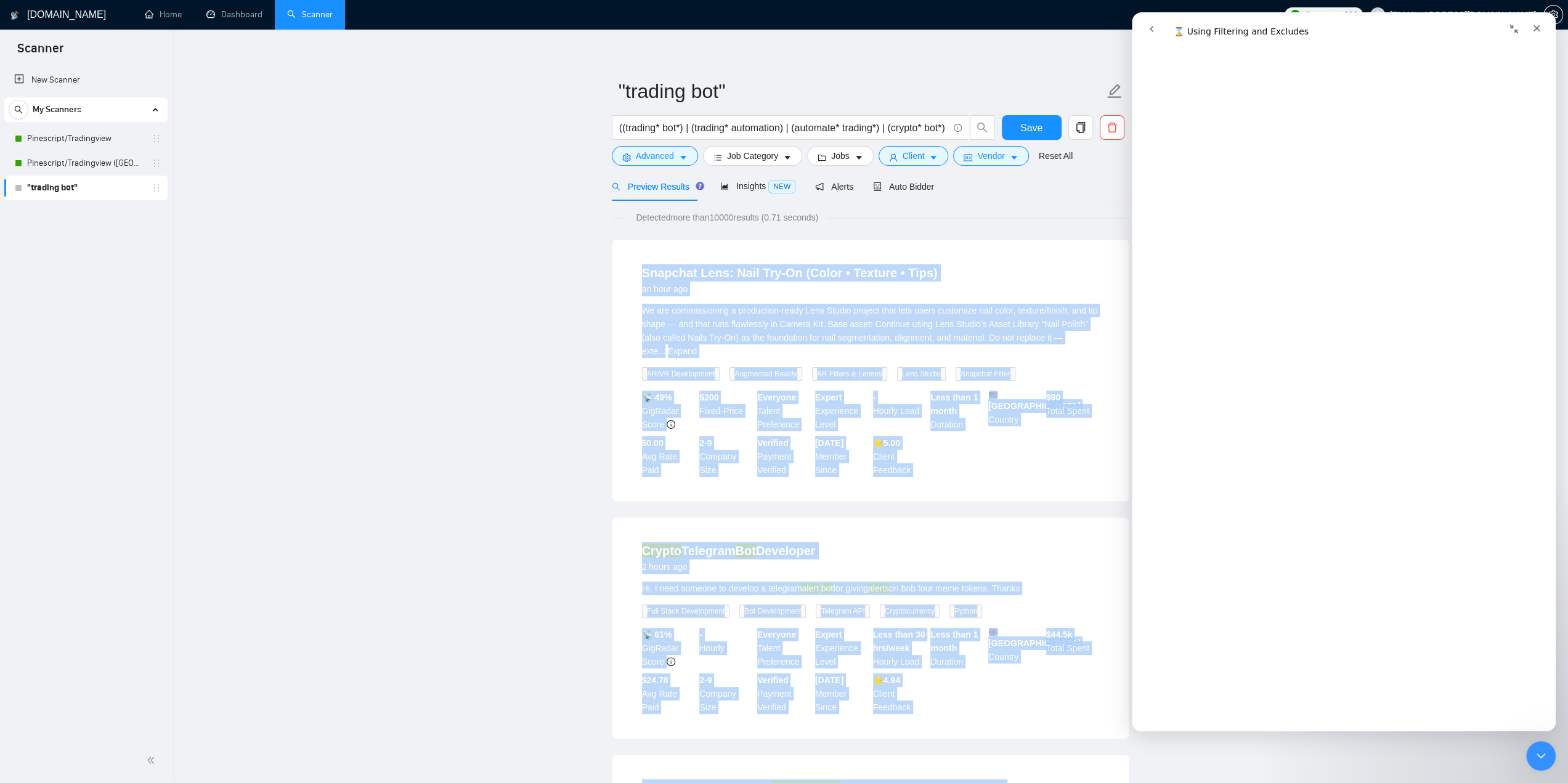
scroll to position [0, 0]
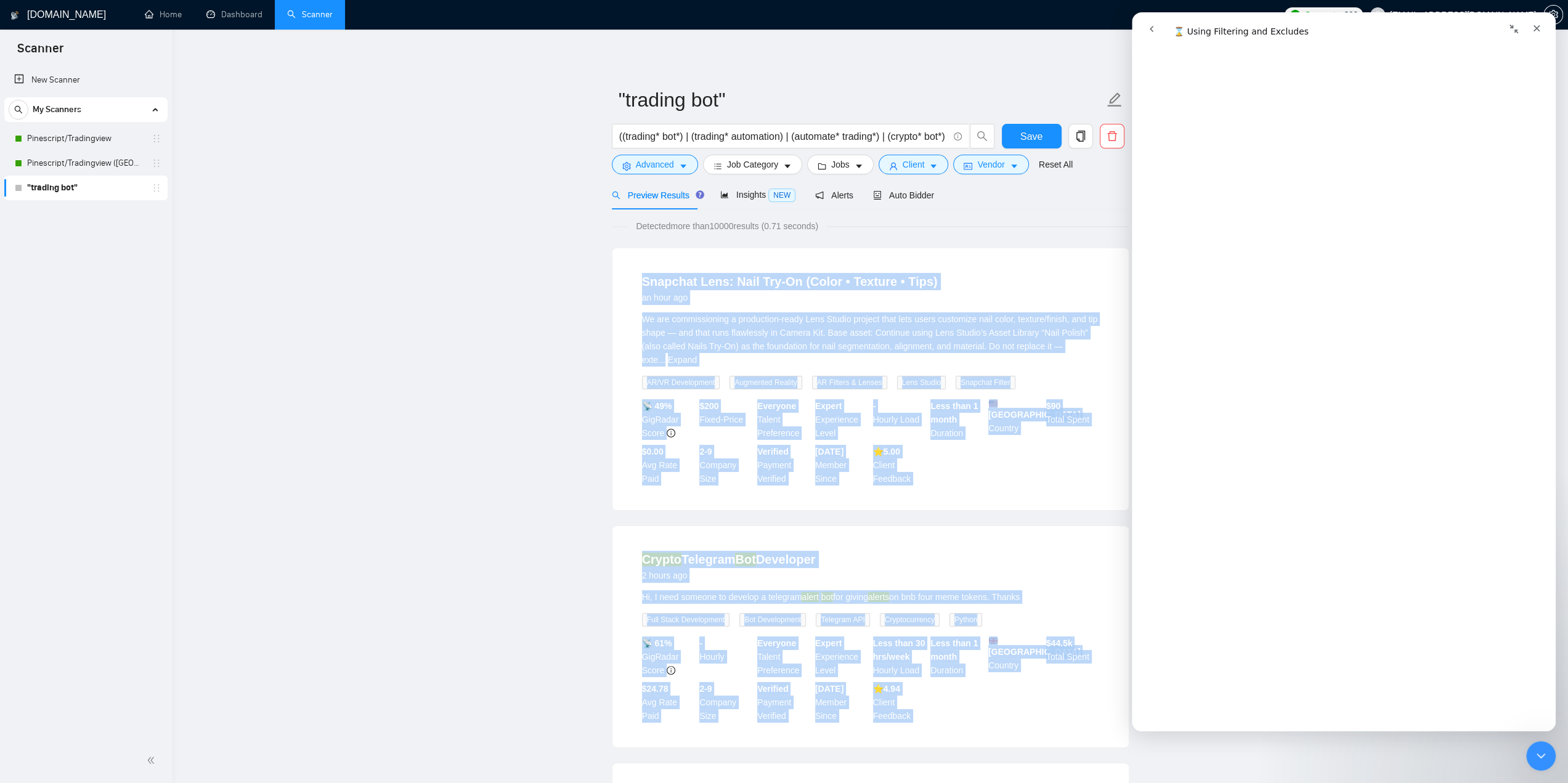
click at [638, 314] on li "Snapchat Lens: Nail Try‑On (Color • Texture • Tips) an hour ago We are commissi…" at bounding box center [870, 379] width 487 height 232
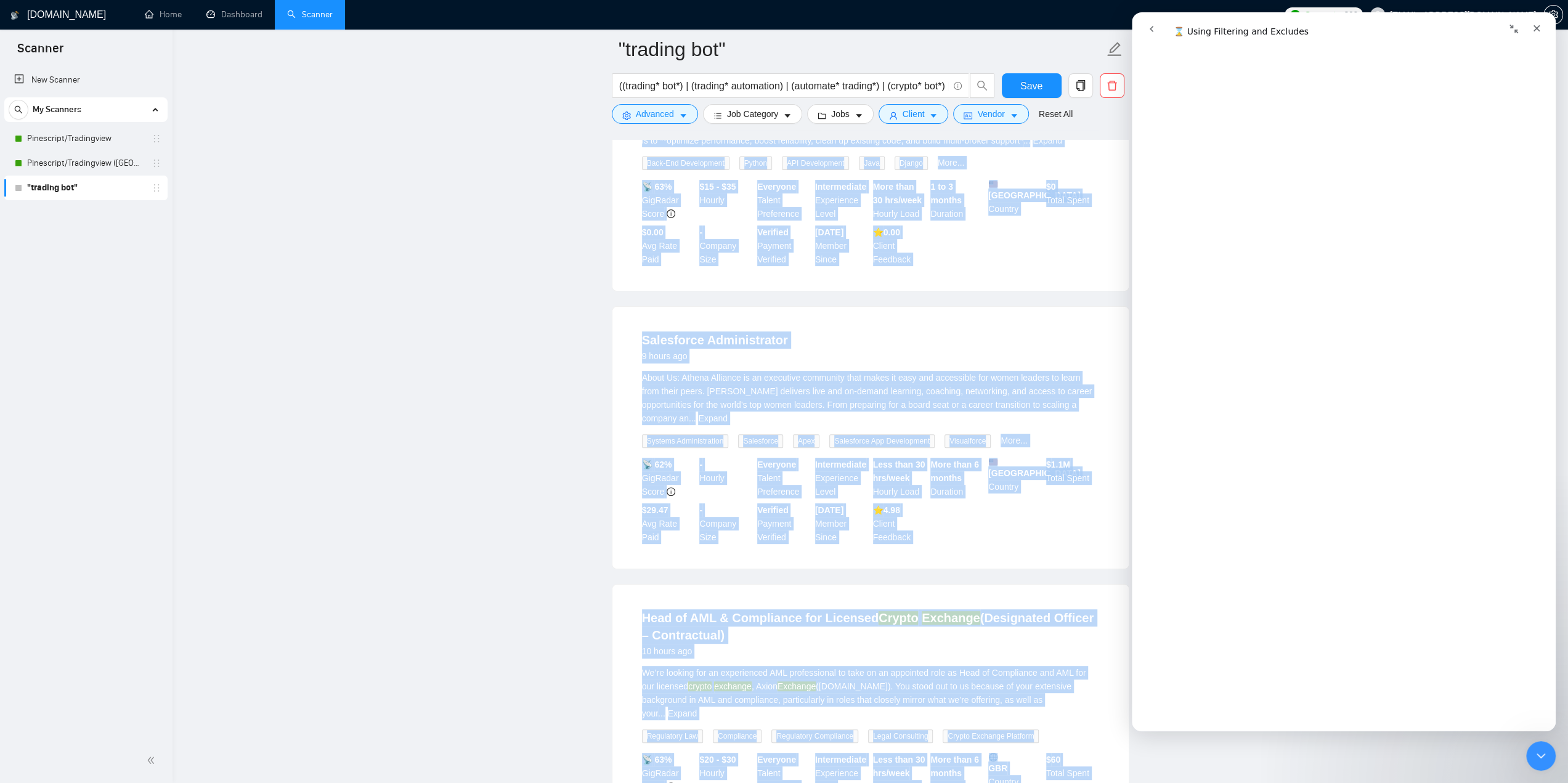
scroll to position [5077, 0]
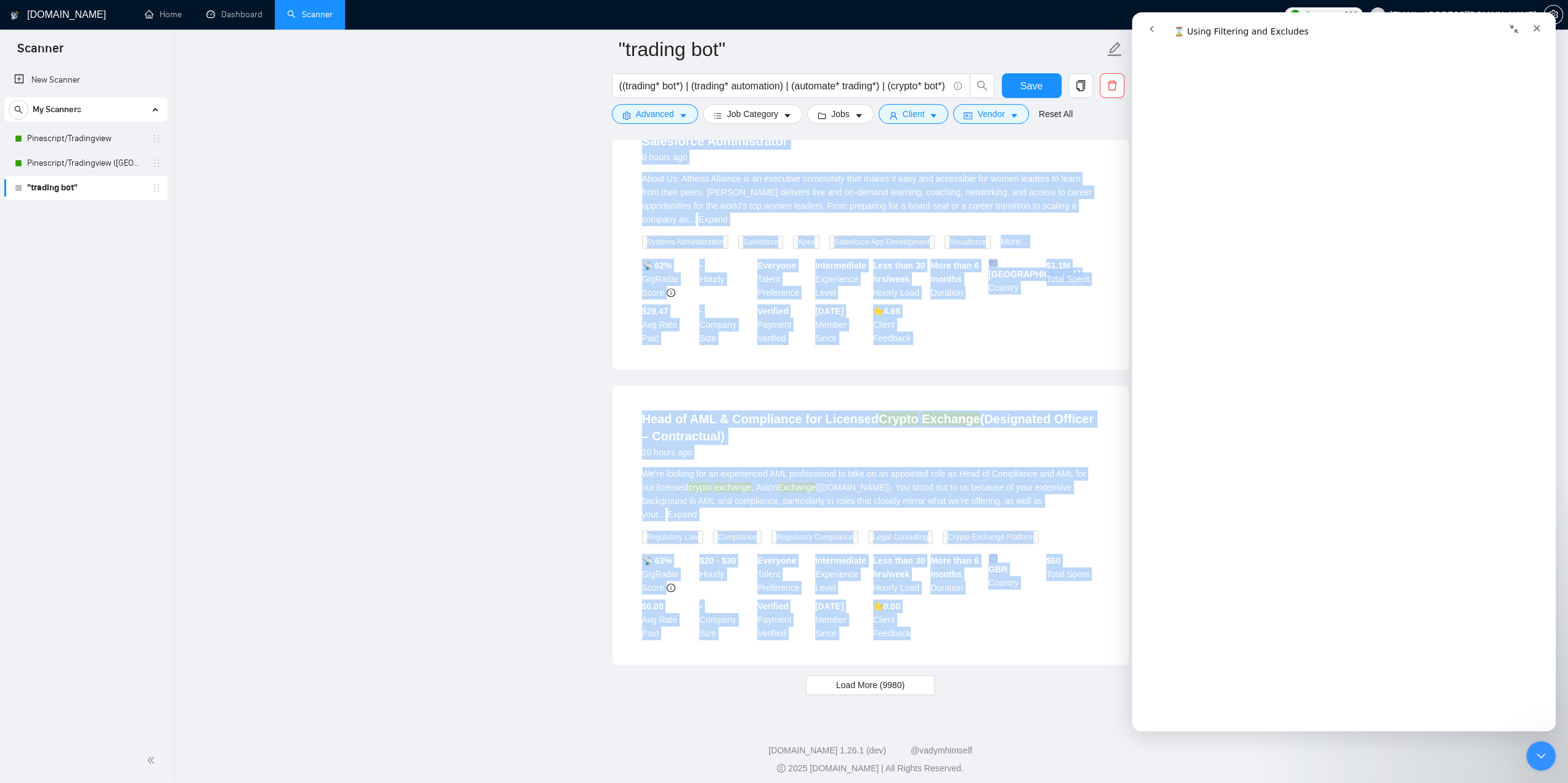
drag, startPoint x: 640, startPoint y: 276, endPoint x: 964, endPoint y: 653, distance: 497.1
copy ul "Loremips Dolo: Sita Con‑Ad (Elits • Doeiusm • Temp) in utla etd Ma ali enimadmi…"
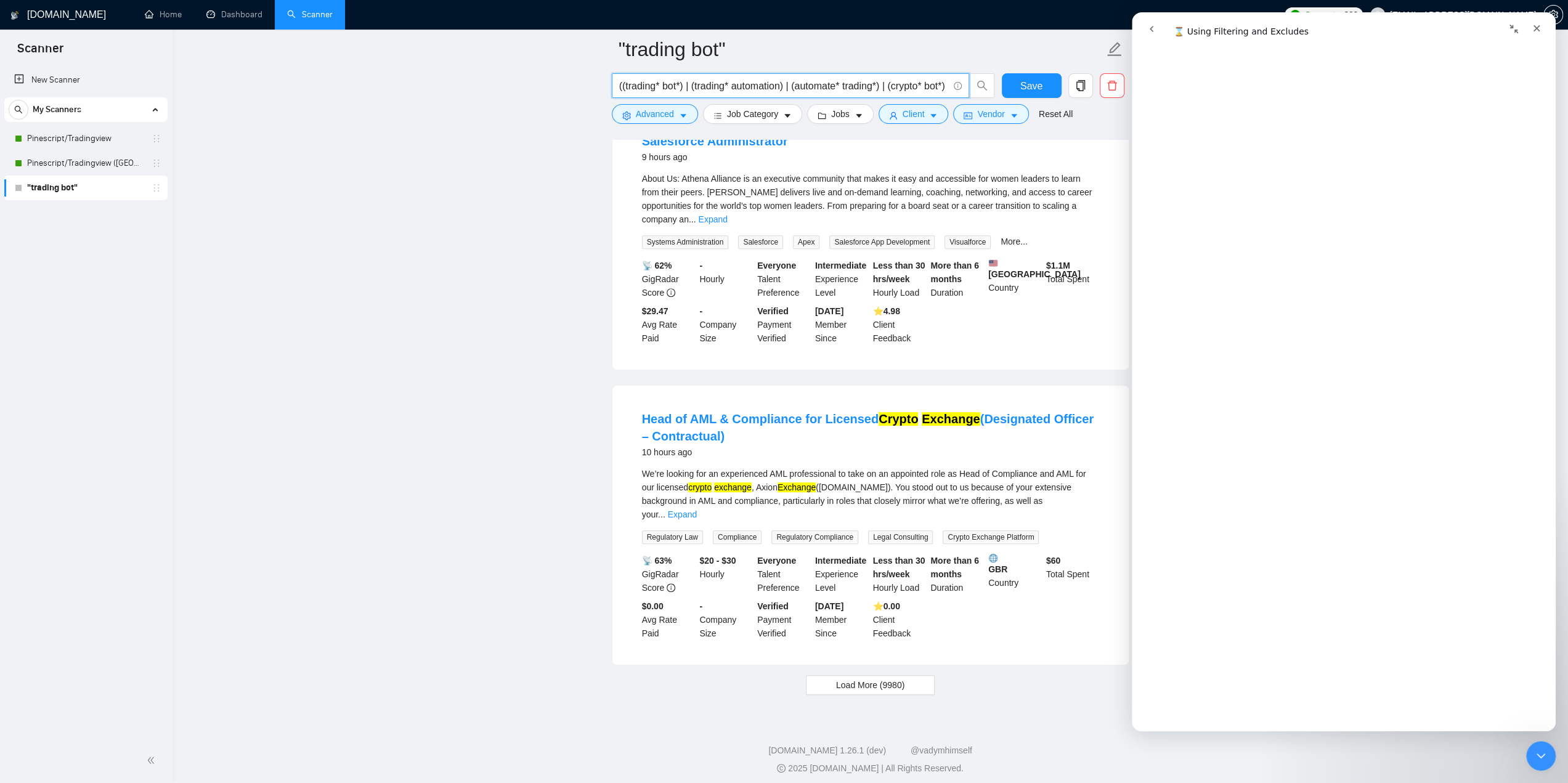
click at [776, 90] on input "((trading* bot*) | (trading* automation) | (automate* trading*) | (crypto* bot*…" at bounding box center [783, 86] width 329 height 15
paste input "crypto* bot*) | (binance* bot*) | (bybit* bot*) | (okx* bot*) | (exchange API) …"
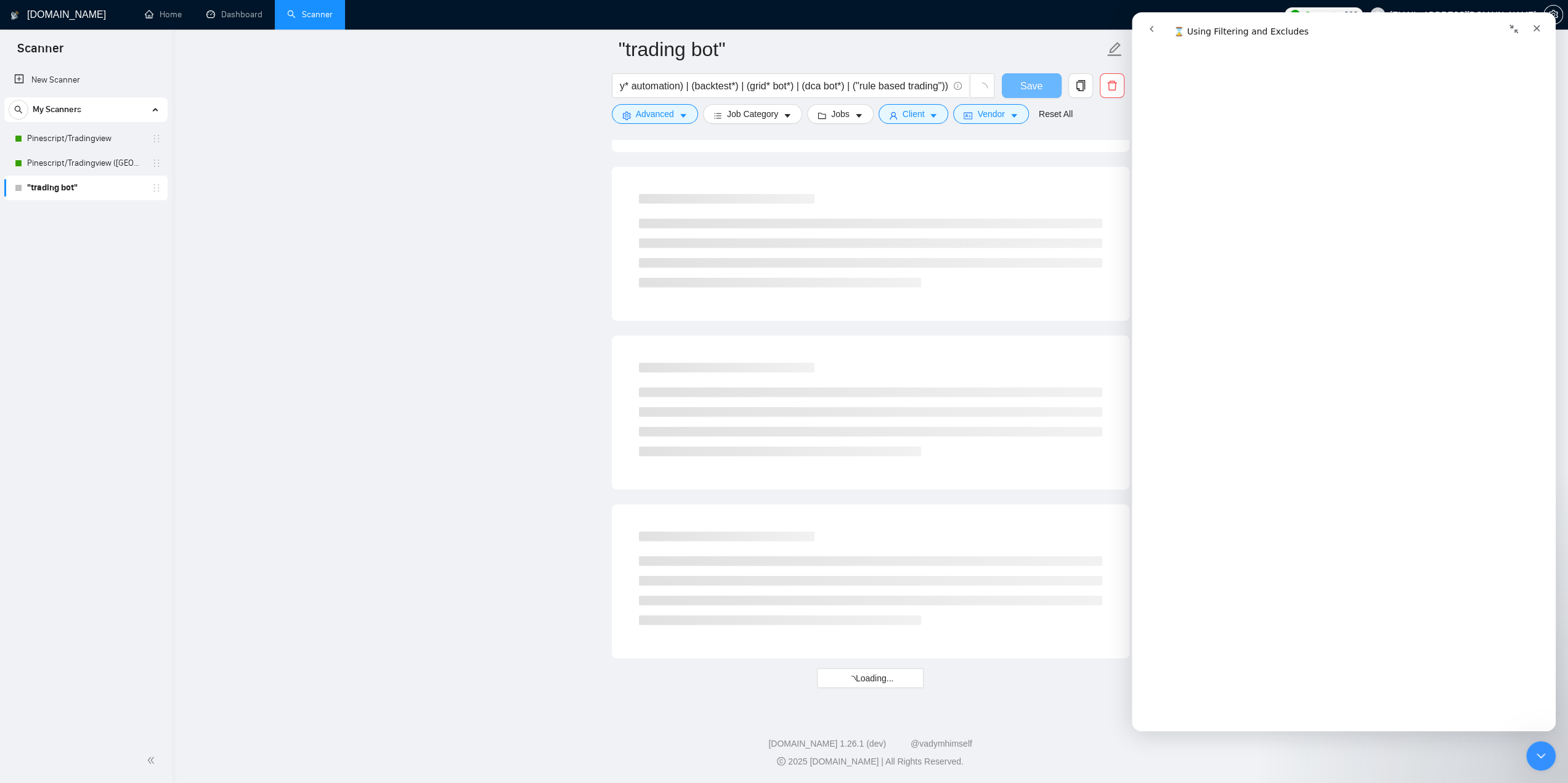
scroll to position [0, 0]
click at [684, 112] on icon "caret-down" at bounding box center [684, 116] width 8 height 8
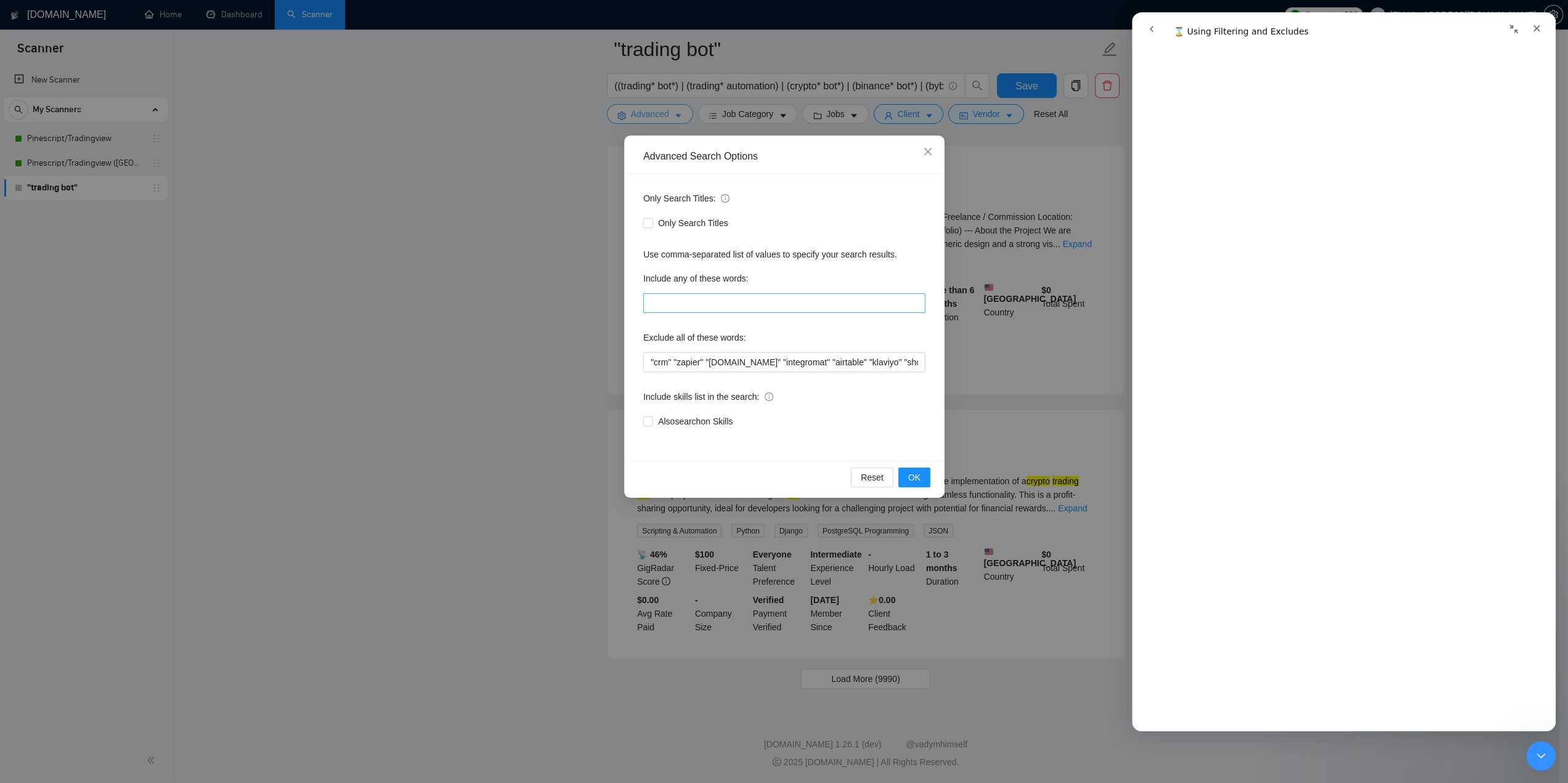
scroll to position [2295, 0]
click at [744, 367] on input ""crm" "zapier" "[DOMAIN_NAME]" "integromat" "airtable" "klaviyo" "shopify" "cli…" at bounding box center [784, 362] width 282 height 19
paste input "ar" "vr" "augmented reality" "virtual reality" "lens studio" "snapchat" "filter…"
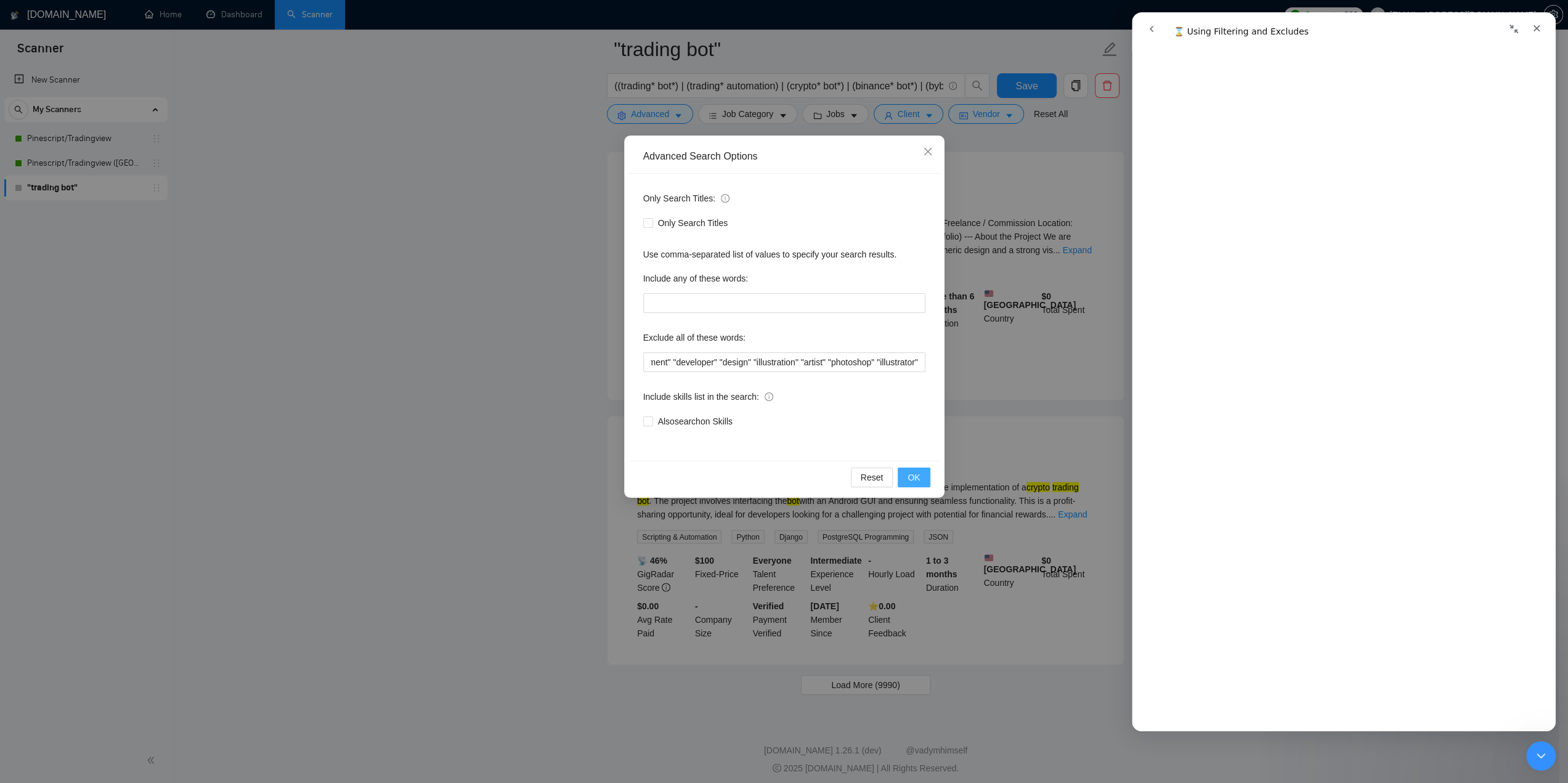
scroll to position [0, 0]
click at [911, 472] on span "OK" at bounding box center [913, 478] width 13 height 13
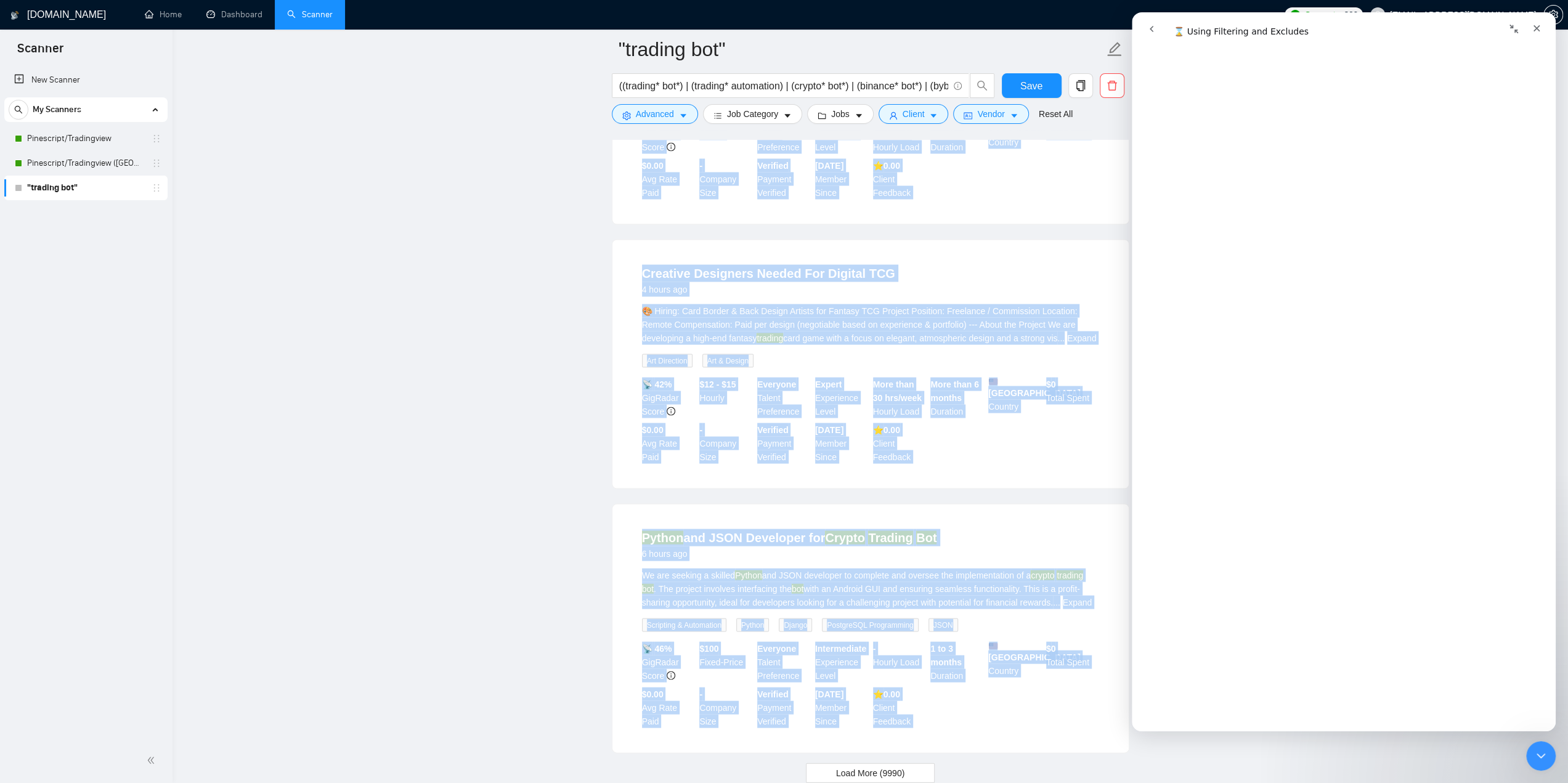
scroll to position [2295, 0]
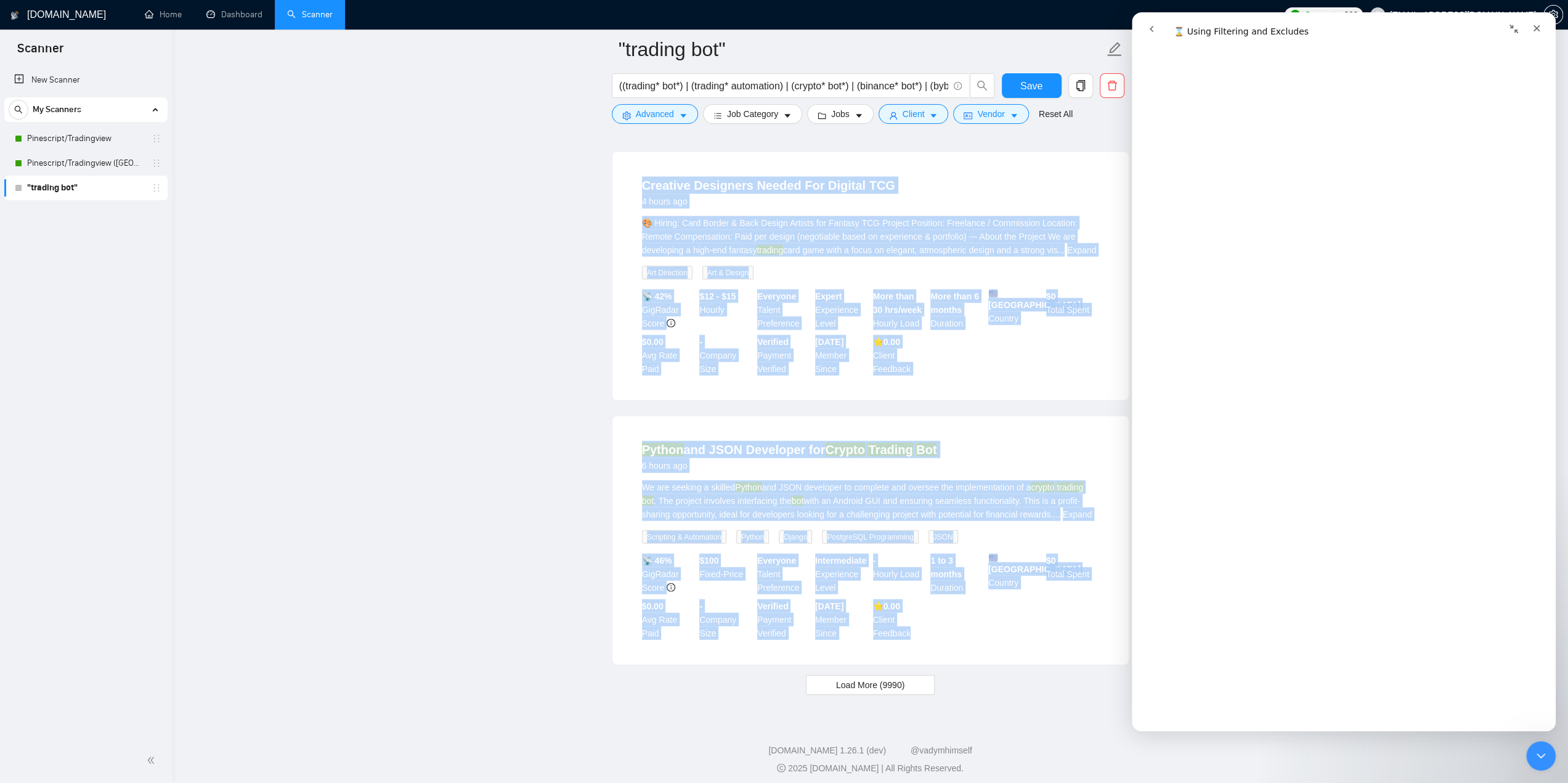
drag, startPoint x: 632, startPoint y: 275, endPoint x: 969, endPoint y: 649, distance: 503.4
click at [870, 679] on span "Load More (9990)" at bounding box center [869, 685] width 68 height 13
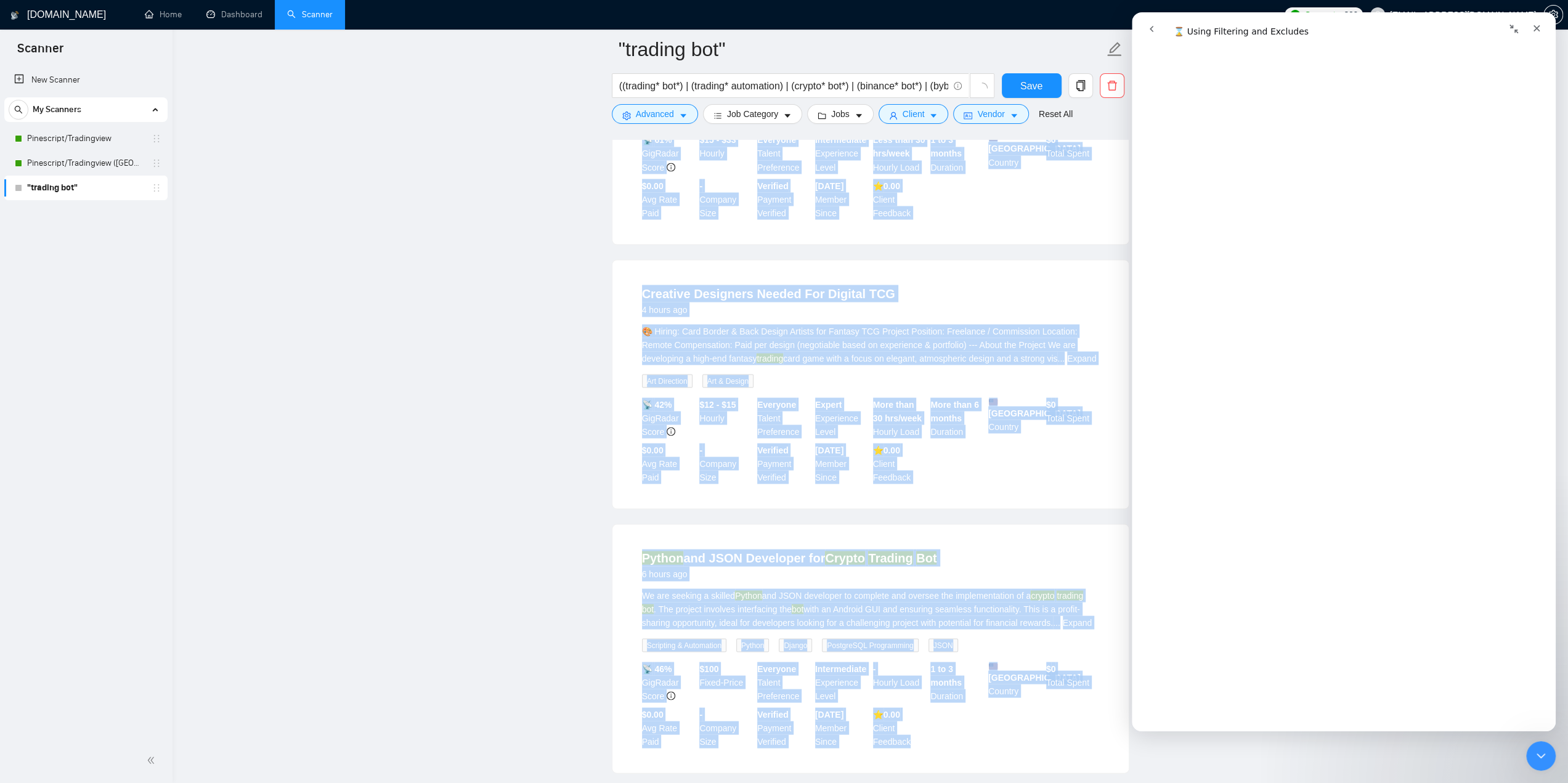
scroll to position [2172, 0]
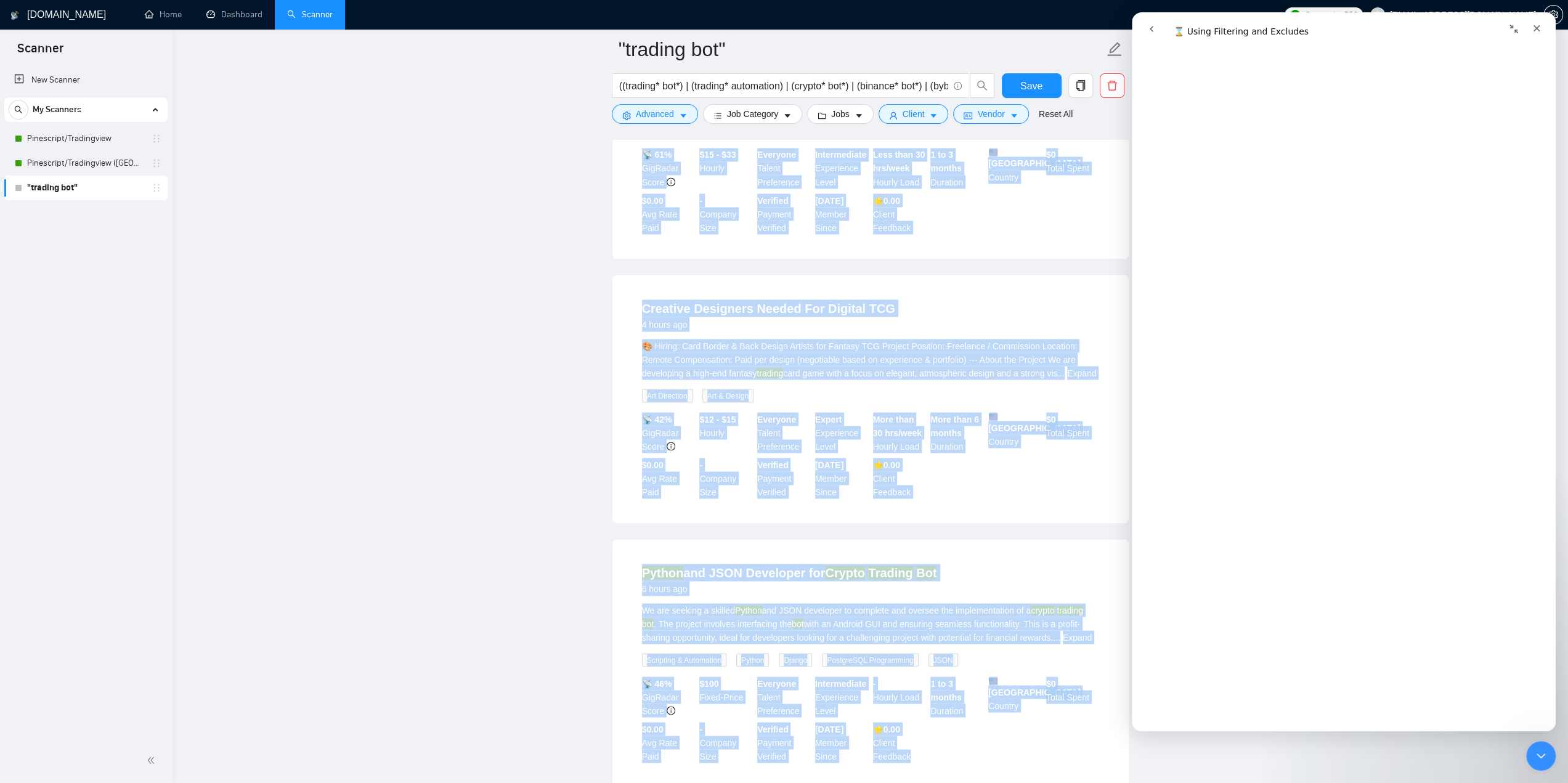
click at [593, 396] on main ""trading bot" ((trading* bot*) | (trading* automation) | (crypto* bot*) | (bina…" at bounding box center [870, 738] width 1356 height 5723
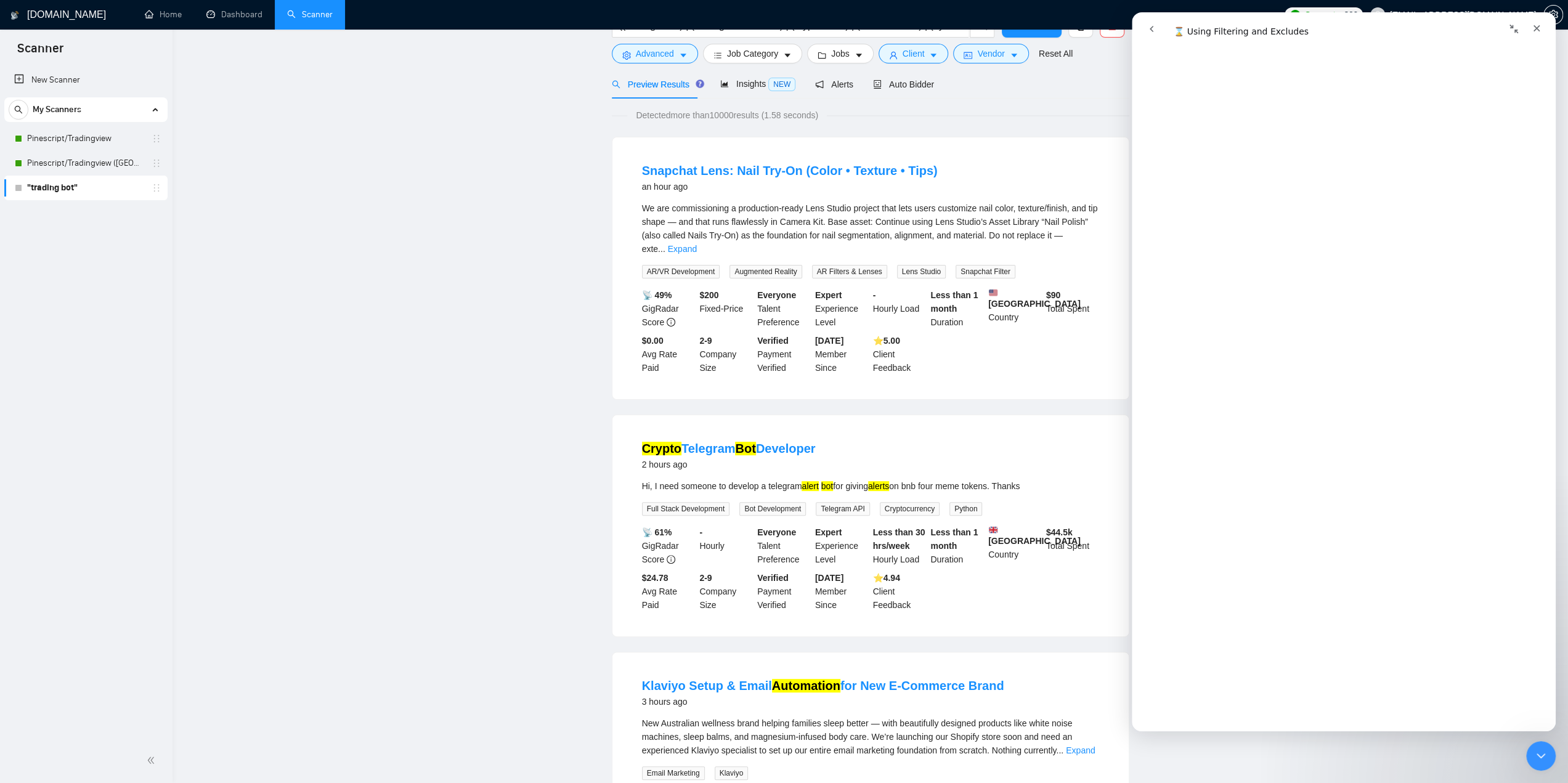
scroll to position [0, 0]
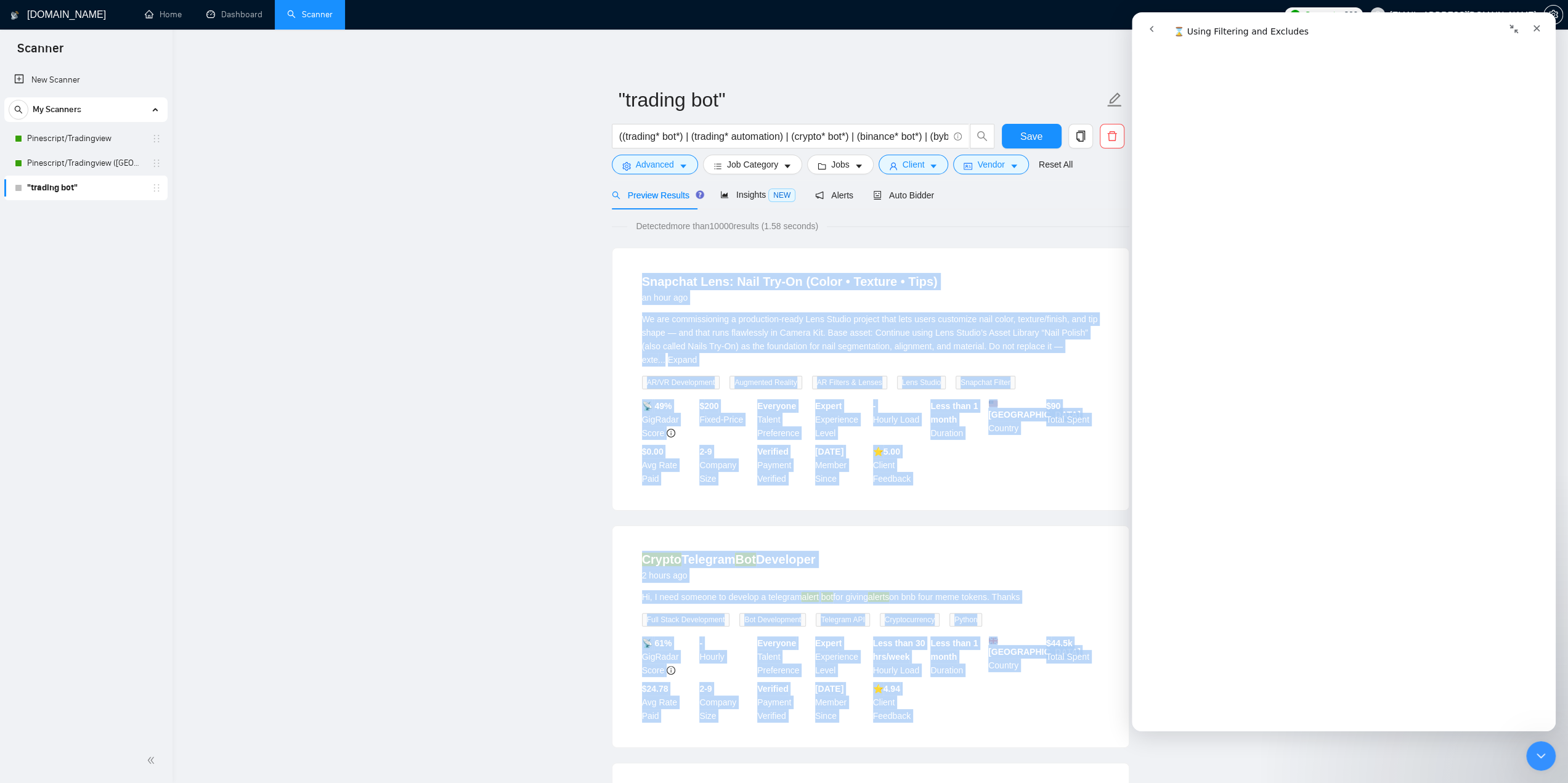
drag, startPoint x: 932, startPoint y: 624, endPoint x: 619, endPoint y: 280, distance: 465.1
copy ul "Loremips Dolo: Sita Con‑Ad (Elits • Doeiusm • Temp) in utla etd Ma ali enimadmi…"
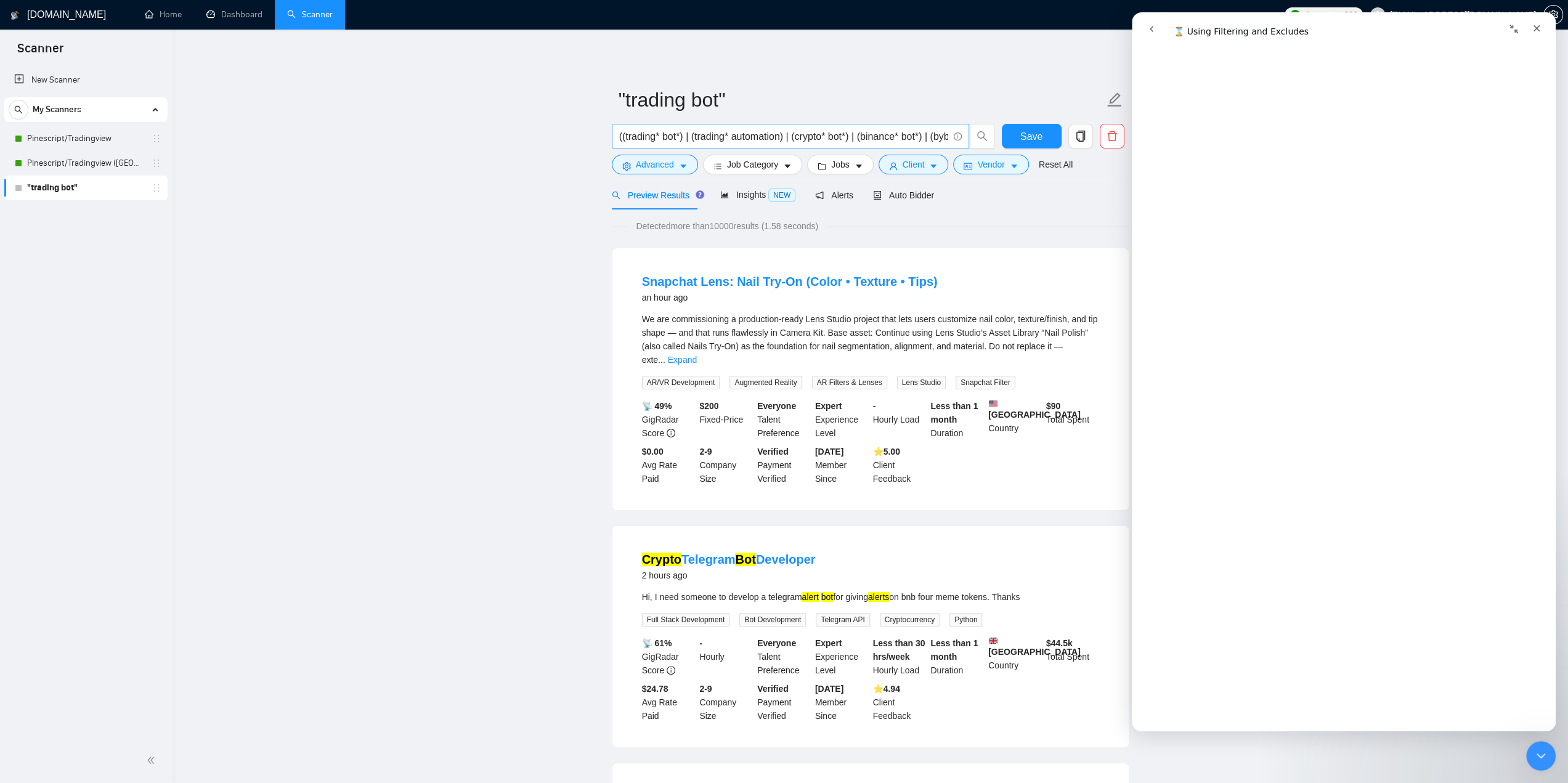
click at [816, 137] on input "((trading* bot*) | (trading* automation) | (crypto* bot*) | (binance* bot*) | (…" at bounding box center [783, 136] width 329 height 15
paste input "* | crypto | binance | bybit | okx | kucoin | dex | uniswap | pancakeswap) (bot…"
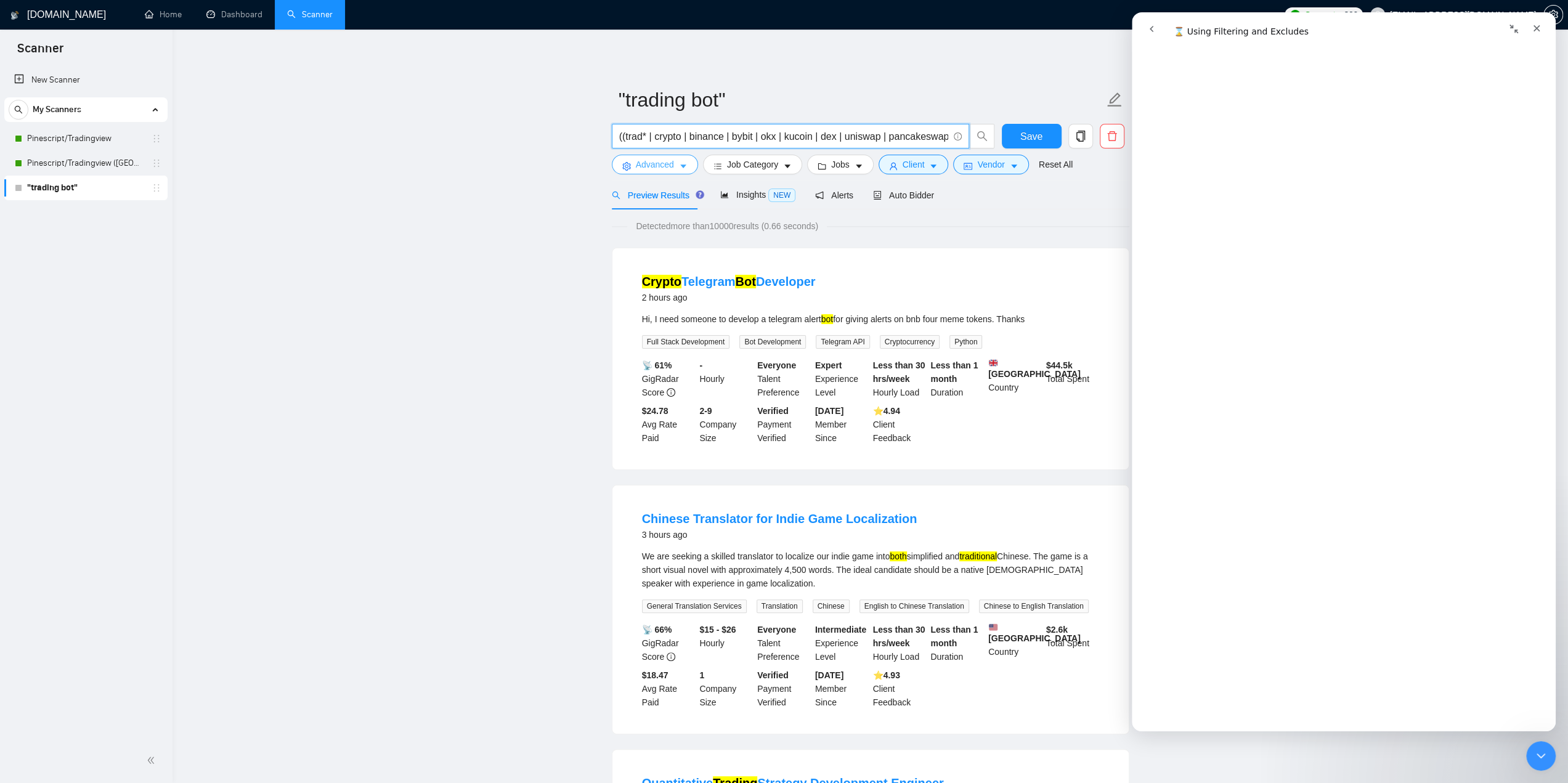
click at [665, 161] on span "Advanced" at bounding box center [654, 165] width 38 height 13
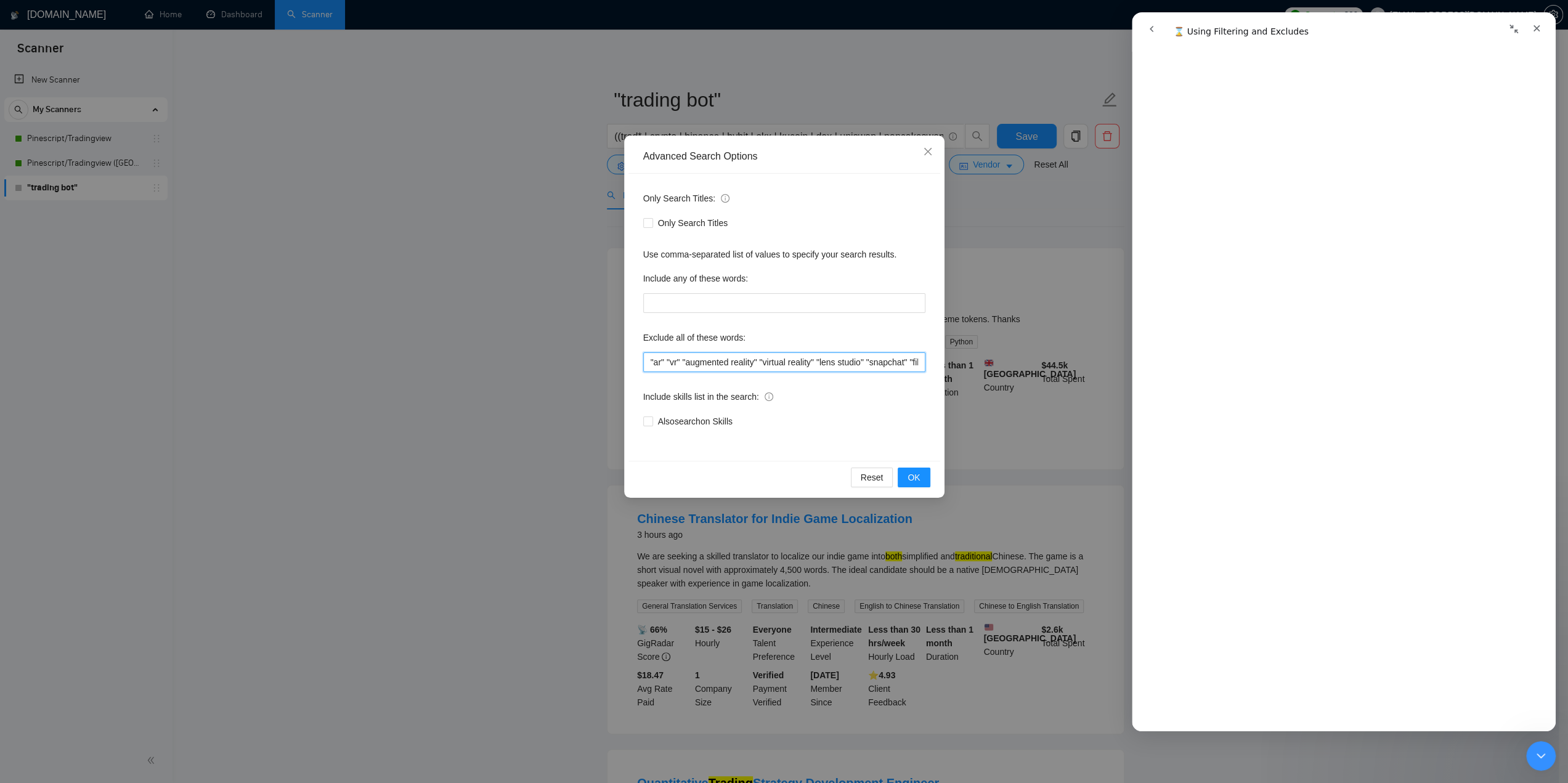
click at [717, 363] on input ""ar" "vr" "augmented reality" "virtual reality" "lens studio" "snapchat" "filte…" at bounding box center [784, 362] width 282 height 19
paste input "ugmented reality" "virtual reality" "lens studio" "snapchat" "filter" "ar filte…"
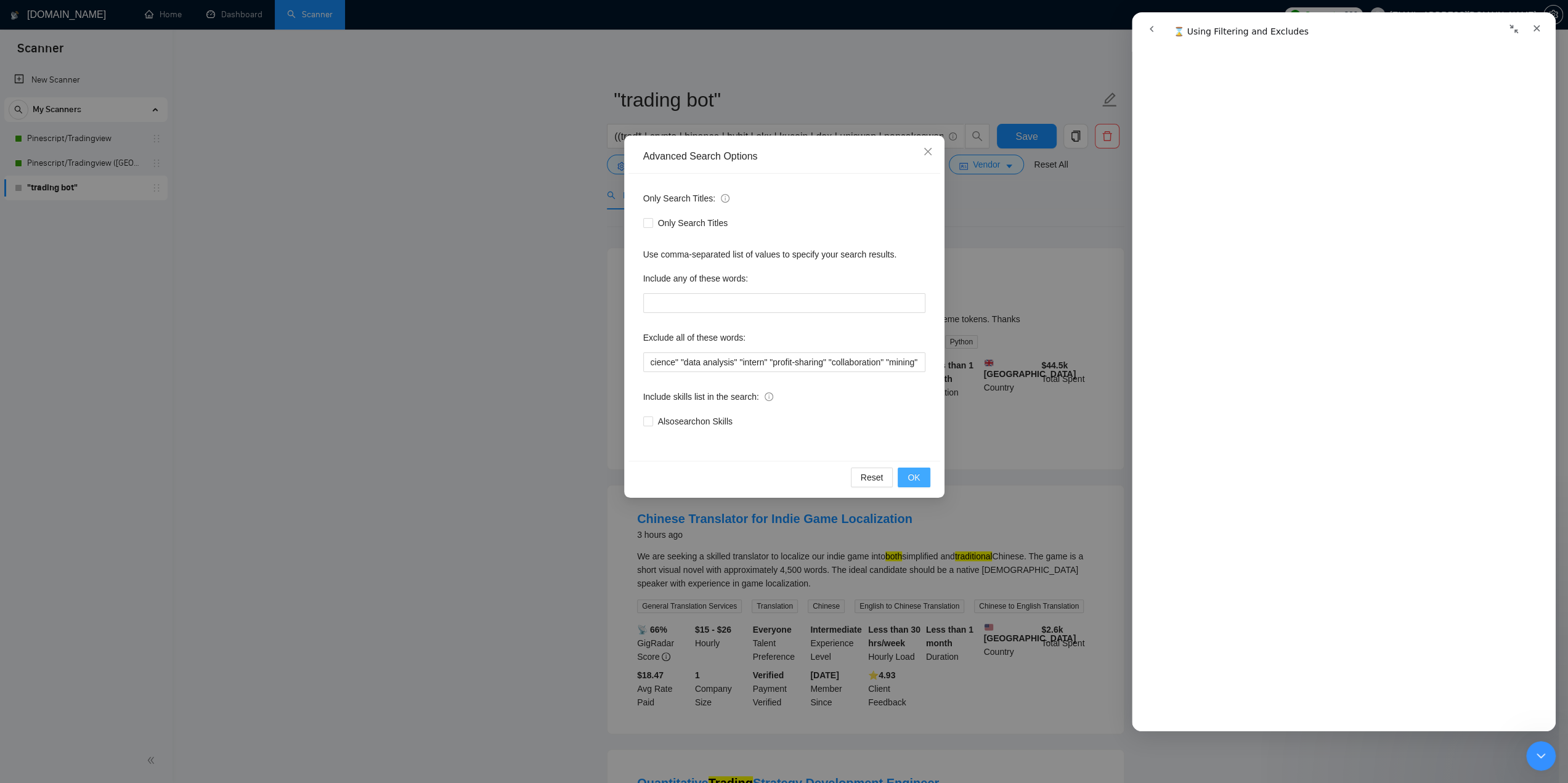
click at [910, 474] on span "OK" at bounding box center [913, 478] width 13 height 13
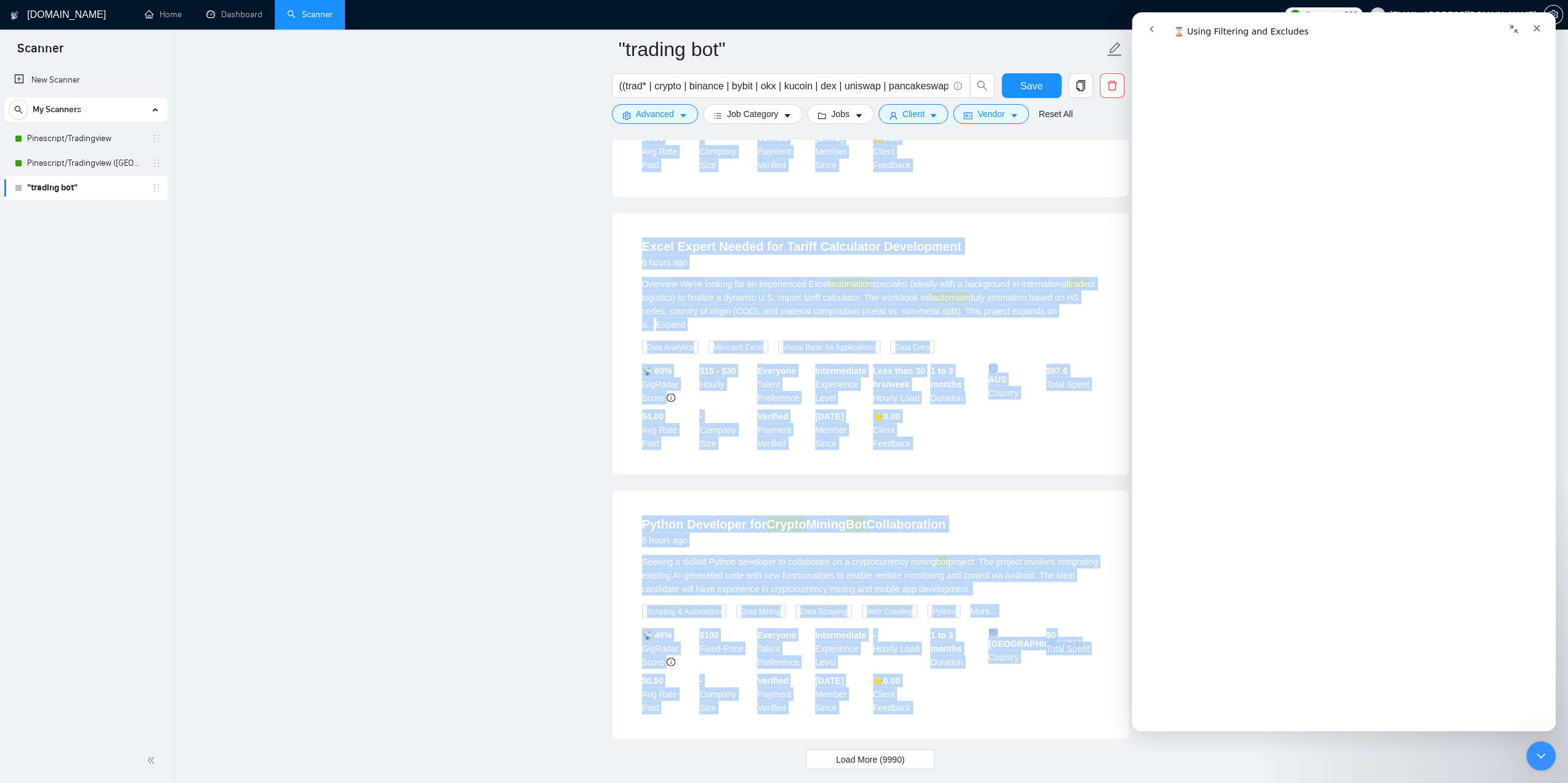
scroll to position [2272, 0]
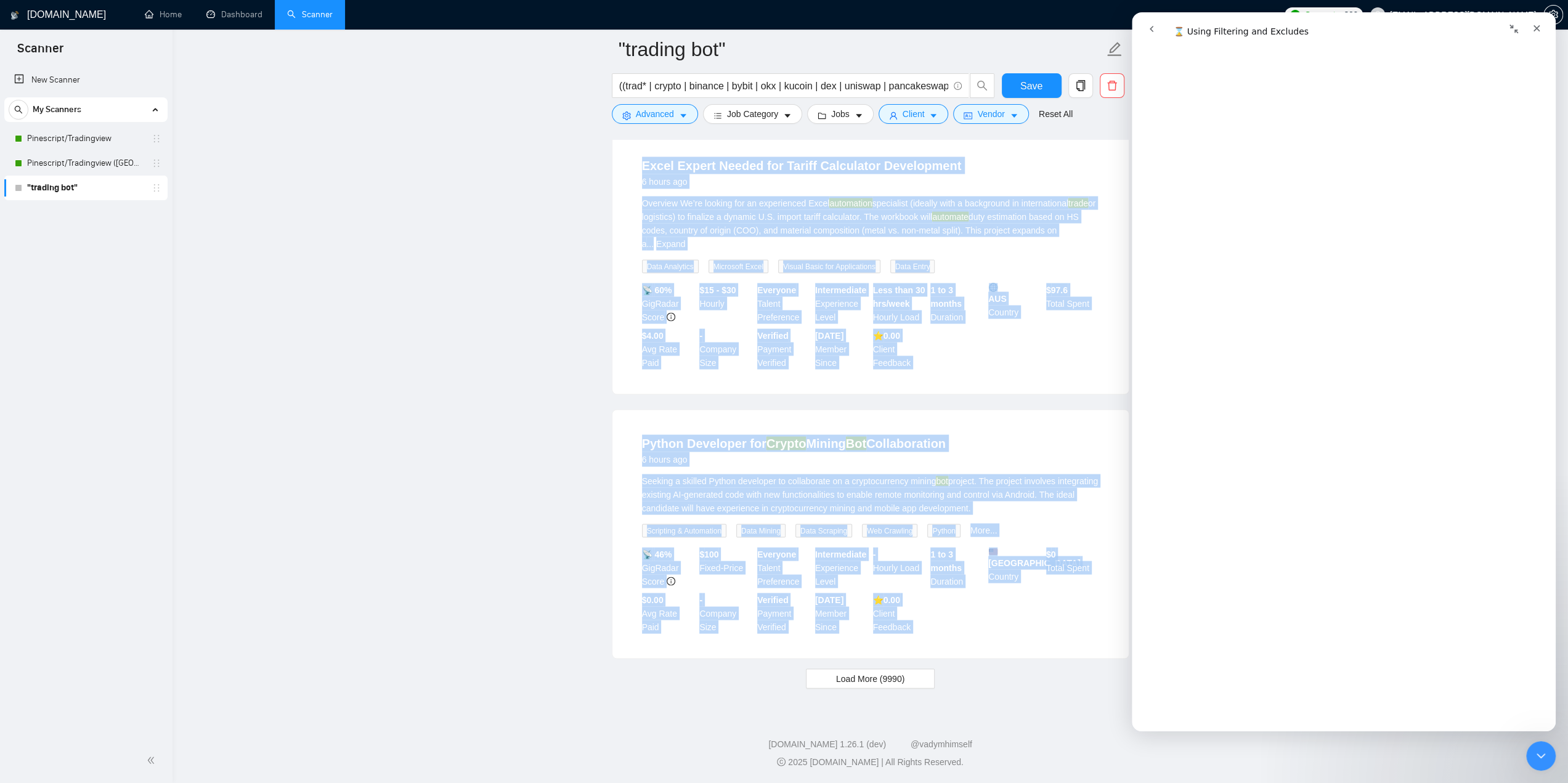
drag, startPoint x: 620, startPoint y: 273, endPoint x: 1005, endPoint y: 680, distance: 560.2
click at [890, 675] on span "Load More (9990)" at bounding box center [869, 679] width 68 height 13
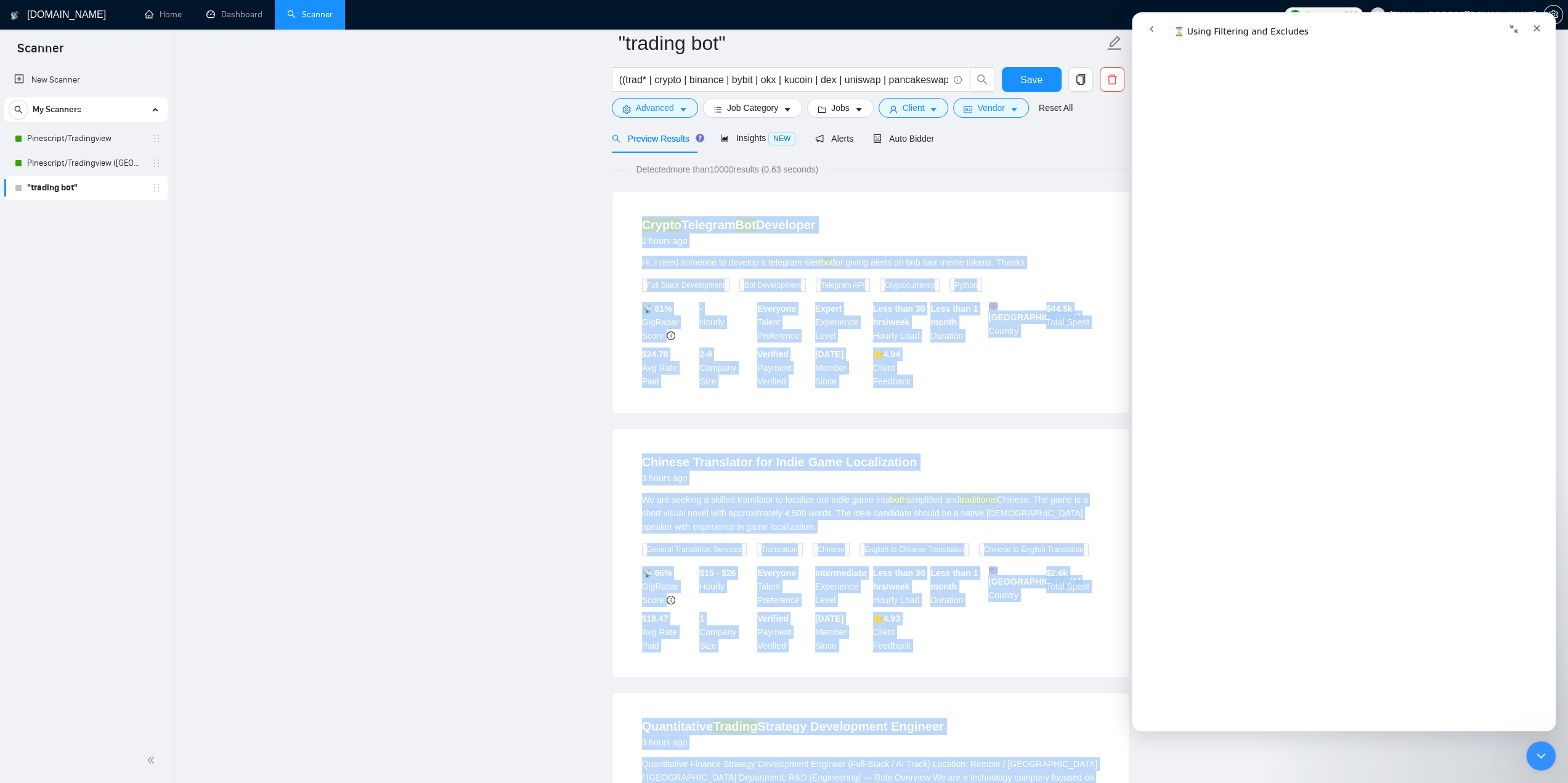
scroll to position [0, 0]
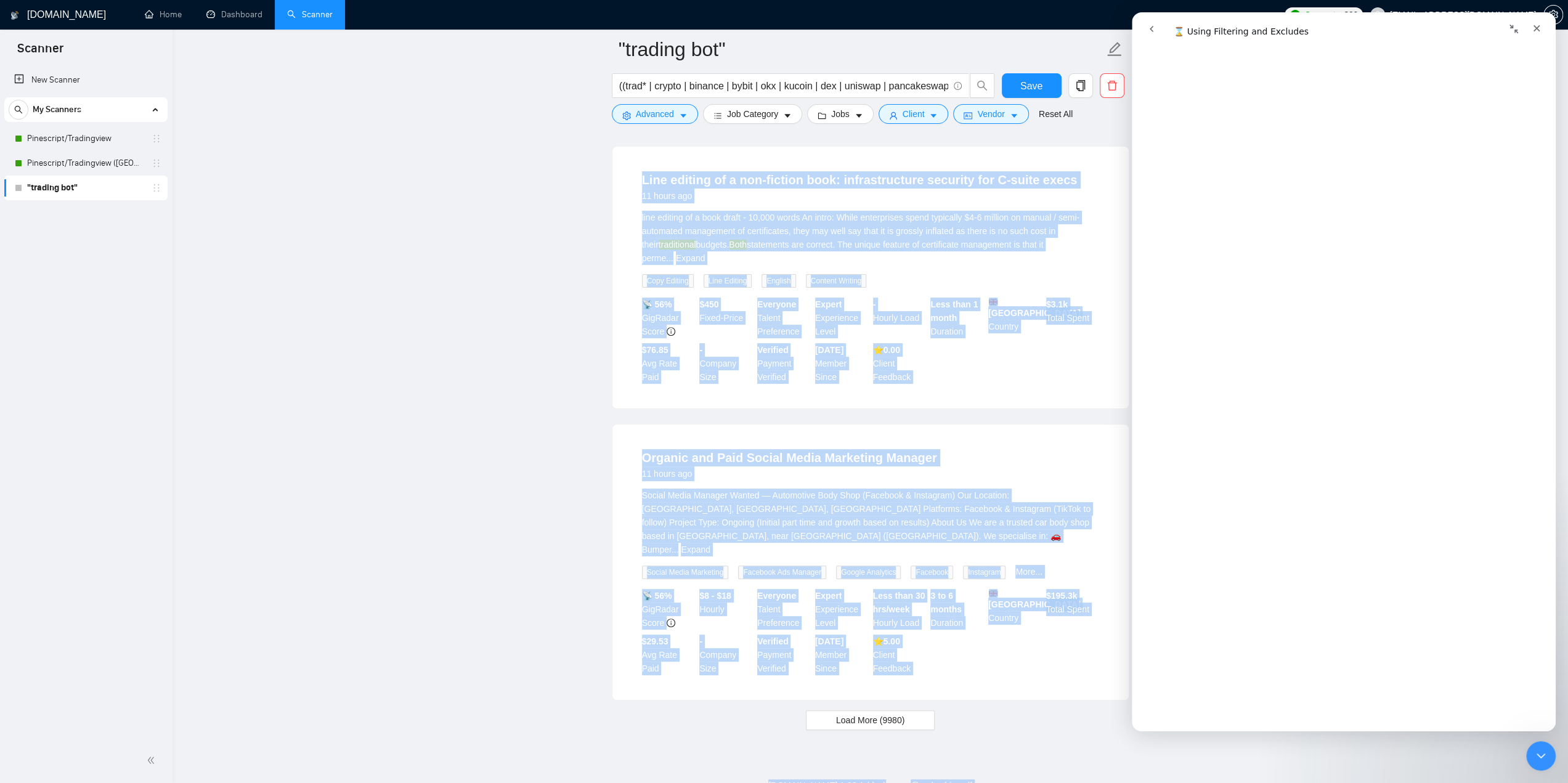
scroll to position [4970, 0]
drag, startPoint x: 636, startPoint y: 276, endPoint x: 944, endPoint y: 643, distance: 479.1
copy ul "Loremi Dolorsit Ame Consectet 0 adipi eli Se, D eius tempori ut laboree d magna…"
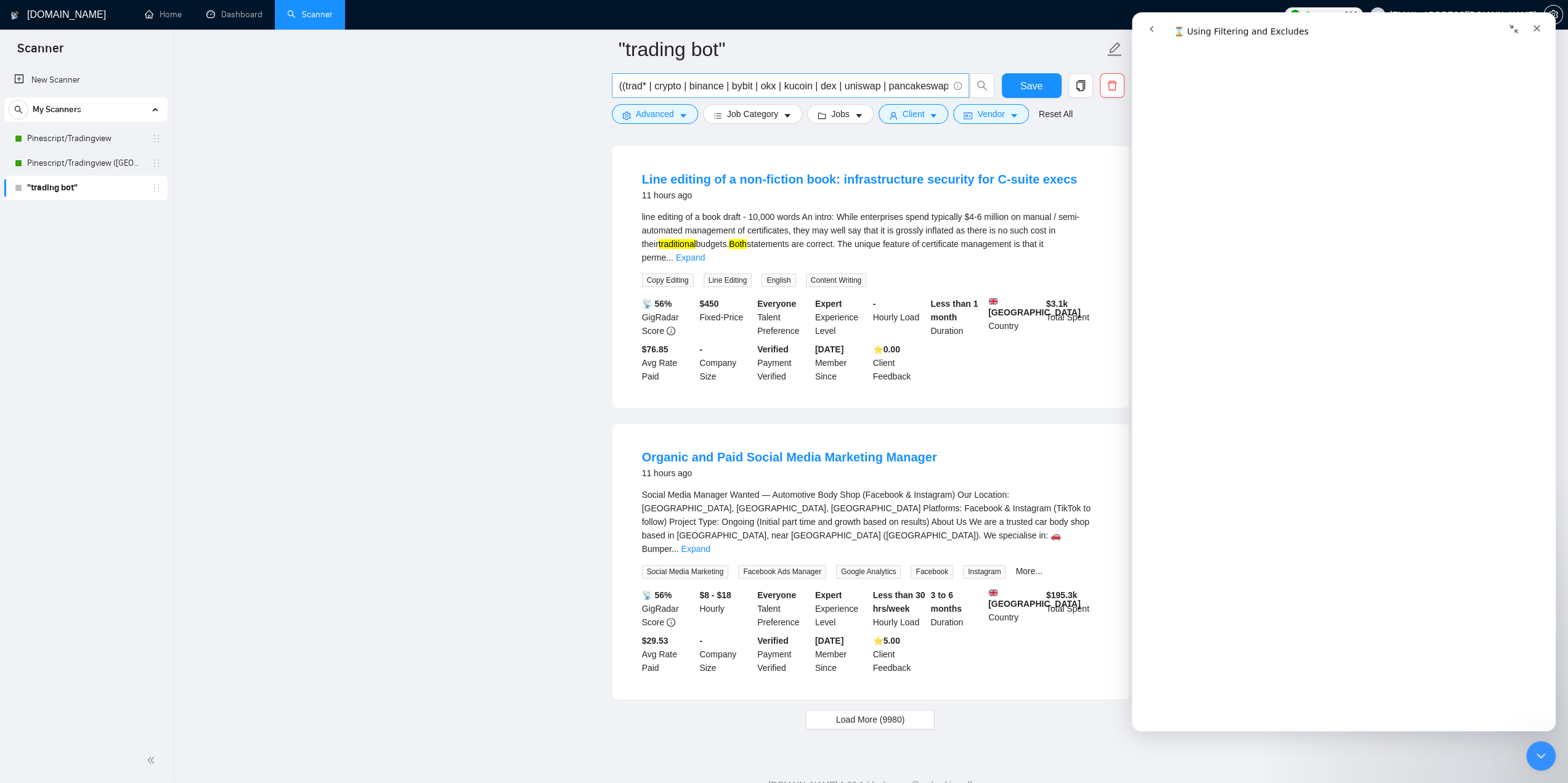
click at [774, 80] on input "((trad* | crypto | binance | bybit | okx | kucoin | dex | uniswap | pancakeswap…" at bounding box center [783, 86] width 329 height 15
paste input "crypto | binance | bybit | okx | kucoin | bitget | coinbase | kraken | bsc | et…"
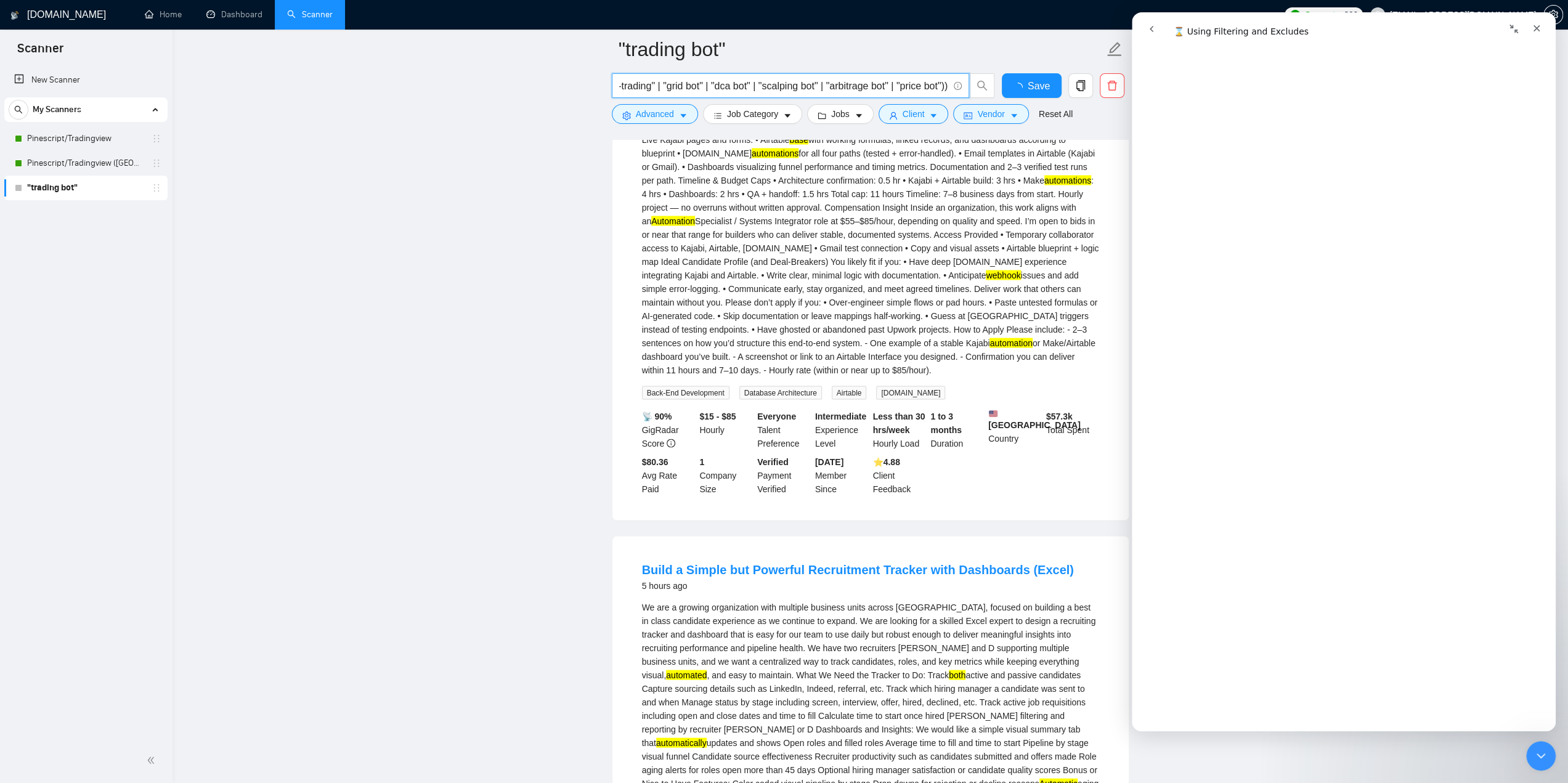
scroll to position [0, 0]
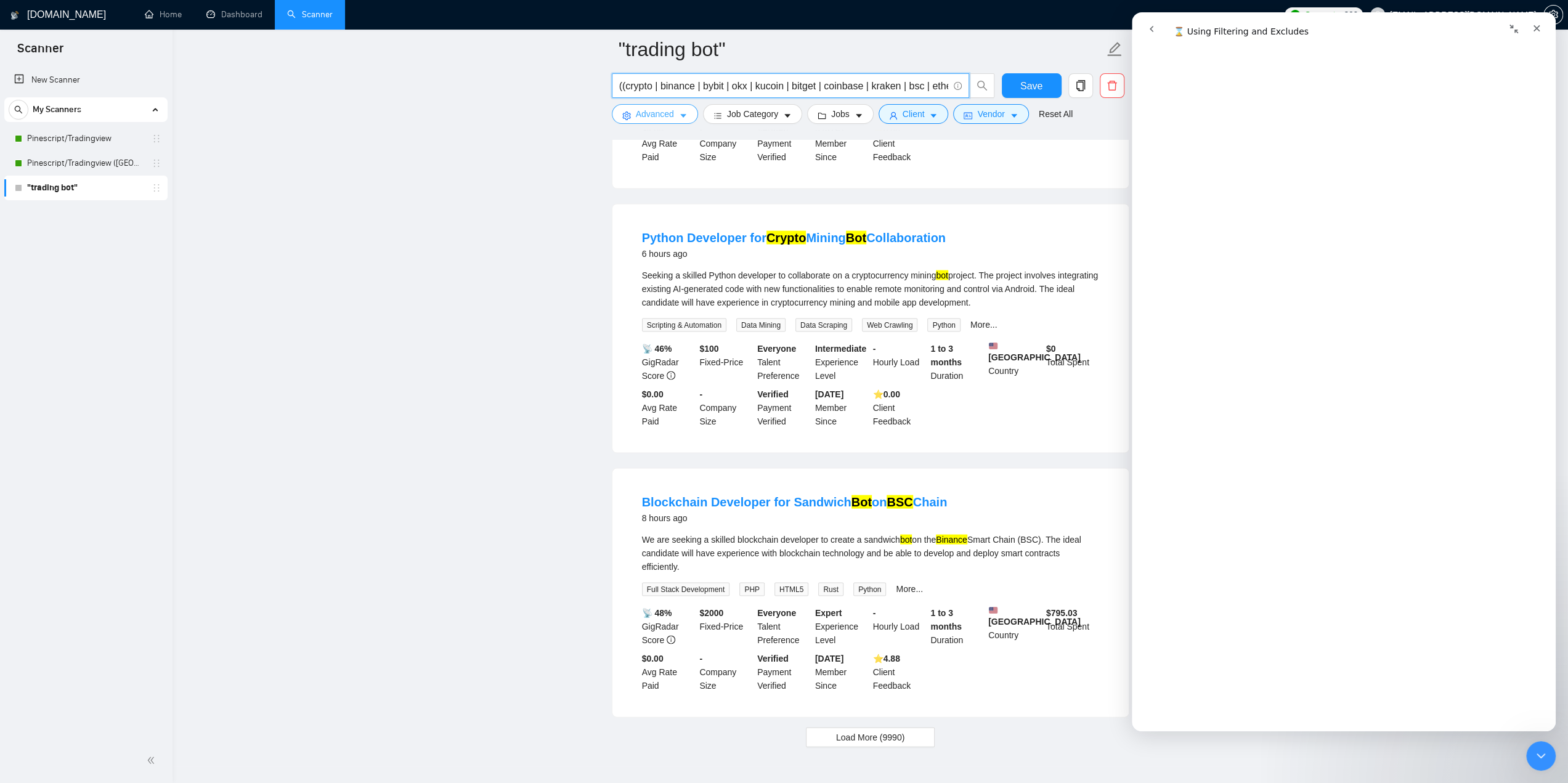
click at [677, 114] on button "Advanced" at bounding box center [655, 114] width 87 height 19
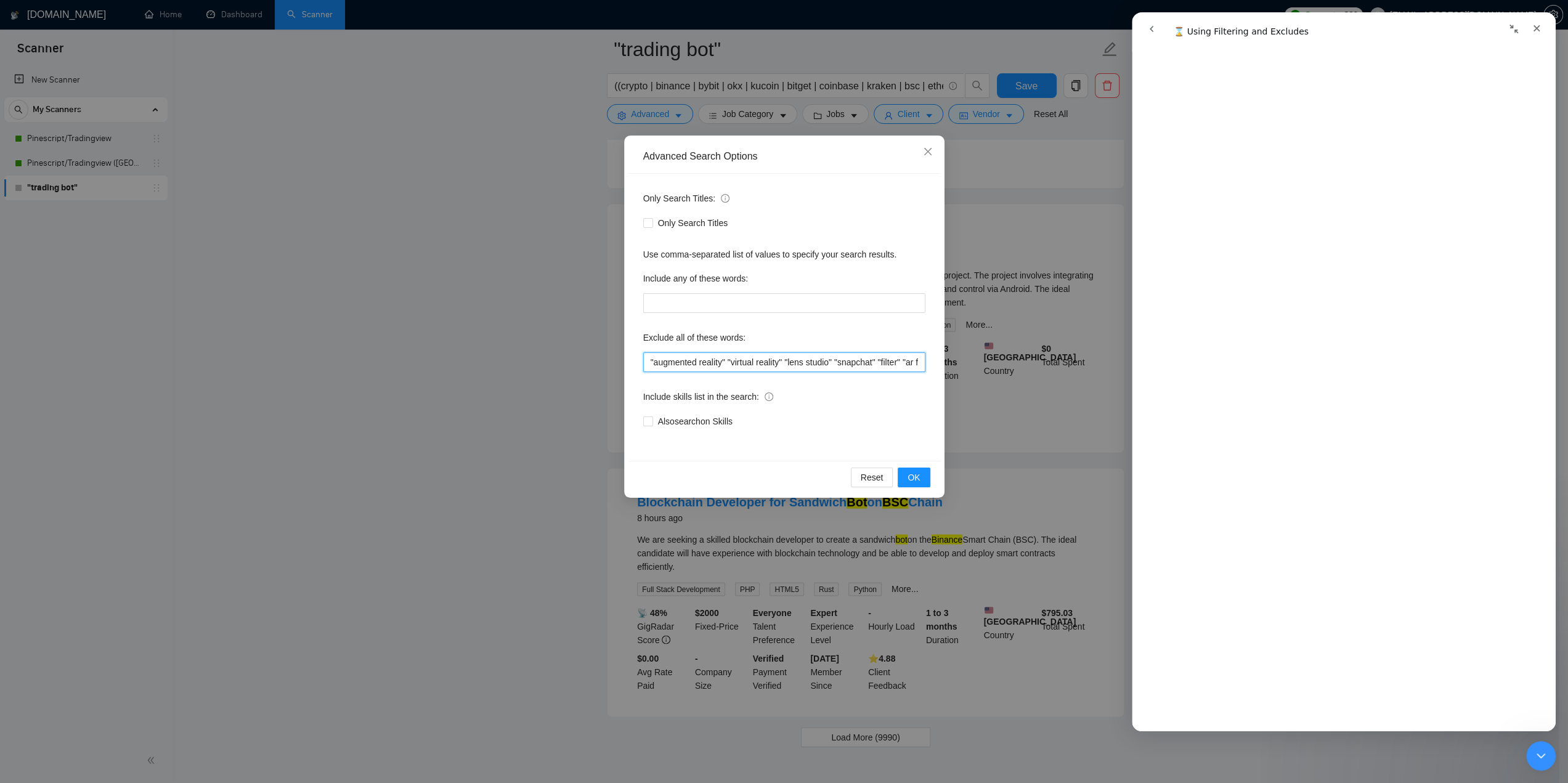
click at [743, 368] on input ""augmented reality" "virtual reality" "lens studio" "snapchat" "filter" "ar fil…" at bounding box center [784, 362] width 282 height 19
paste input "sms automation" "marketing automation" "sales funnel" "lead generation" "landin…"
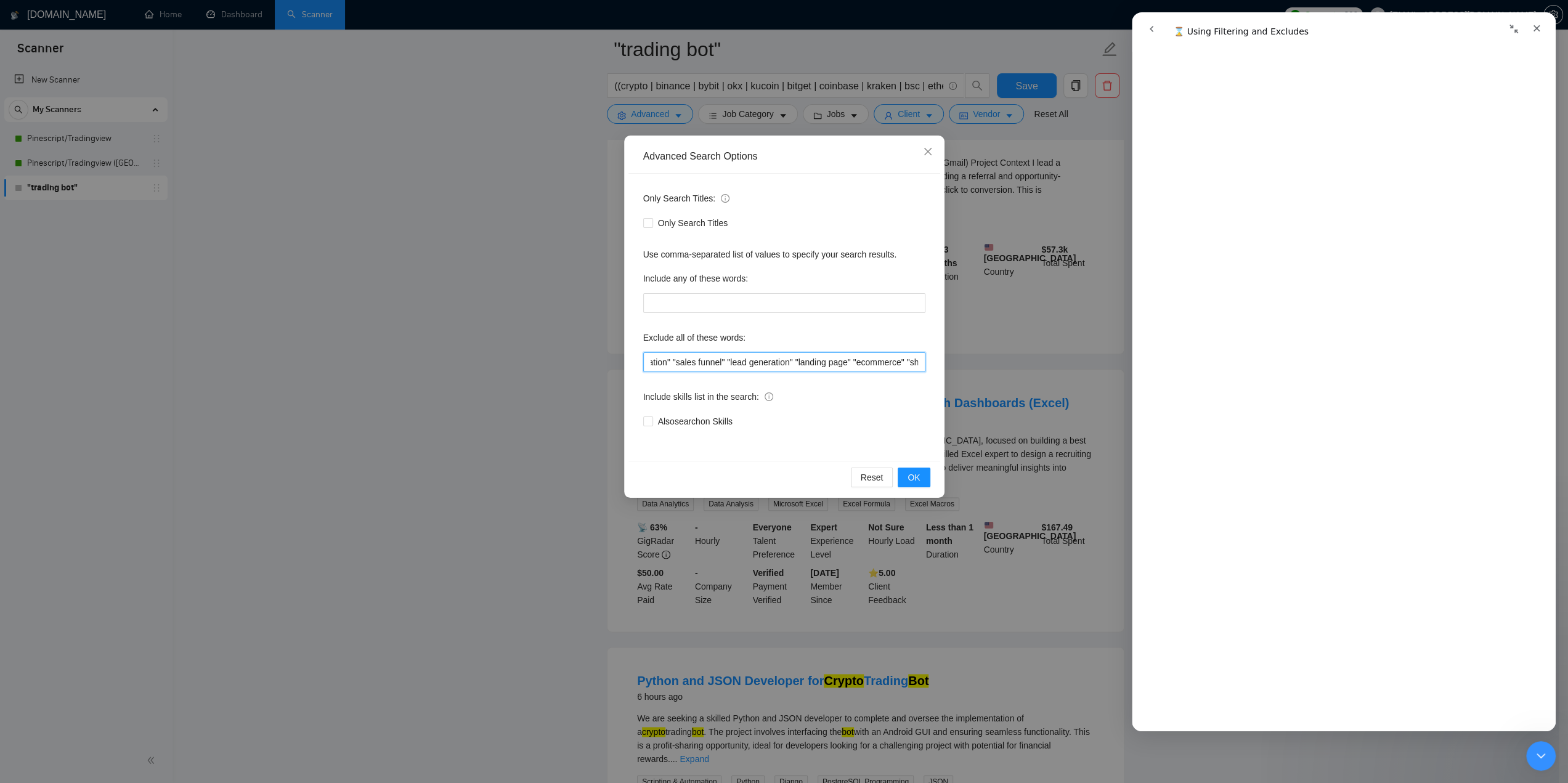
scroll to position [0, 1164]
drag, startPoint x: 883, startPoint y: 366, endPoint x: 979, endPoint y: 362, distance: 96.1
click at [994, 361] on div "Advanced Search Options Only Search Titles: Only Search Titles Use comma-separa…" at bounding box center [784, 391] width 1568 height 783
click at [919, 363] on input ""augmented reality" "virtual reality" "lens studio" "snapchat" "filter" "ar fil…" at bounding box center [784, 362] width 282 height 19
paste input ""logo" "designer" "design" "illustration" "artist" "branding" "photoshop" "illu…"
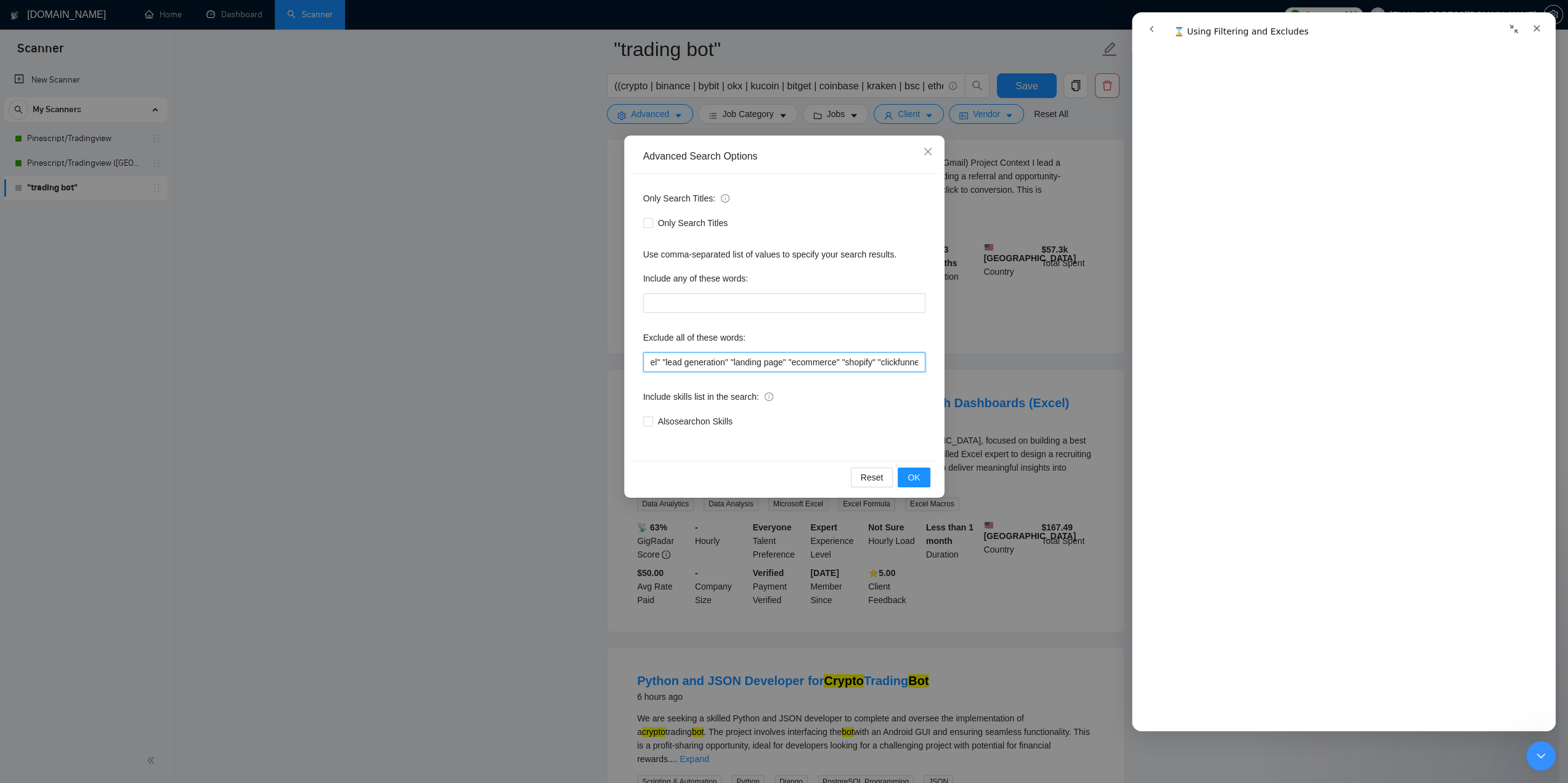
scroll to position [0, 1829]
drag, startPoint x: 907, startPoint y: 363, endPoint x: 969, endPoint y: 359, distance: 62.1
click at [969, 359] on div "Advanced Search Options Only Search Titles: Only Search Titles Use comma-separa…" at bounding box center [784, 391] width 1568 height 783
click at [919, 364] on input ""augmented reality" "virtual reality" "lens studio" "snapchat" "filter" "ar fil…" at bounding box center [784, 362] width 282 height 19
paste input ""ai" "a.i." "artificial intelligence" "machine learning" "ml" "deep learning" "…"
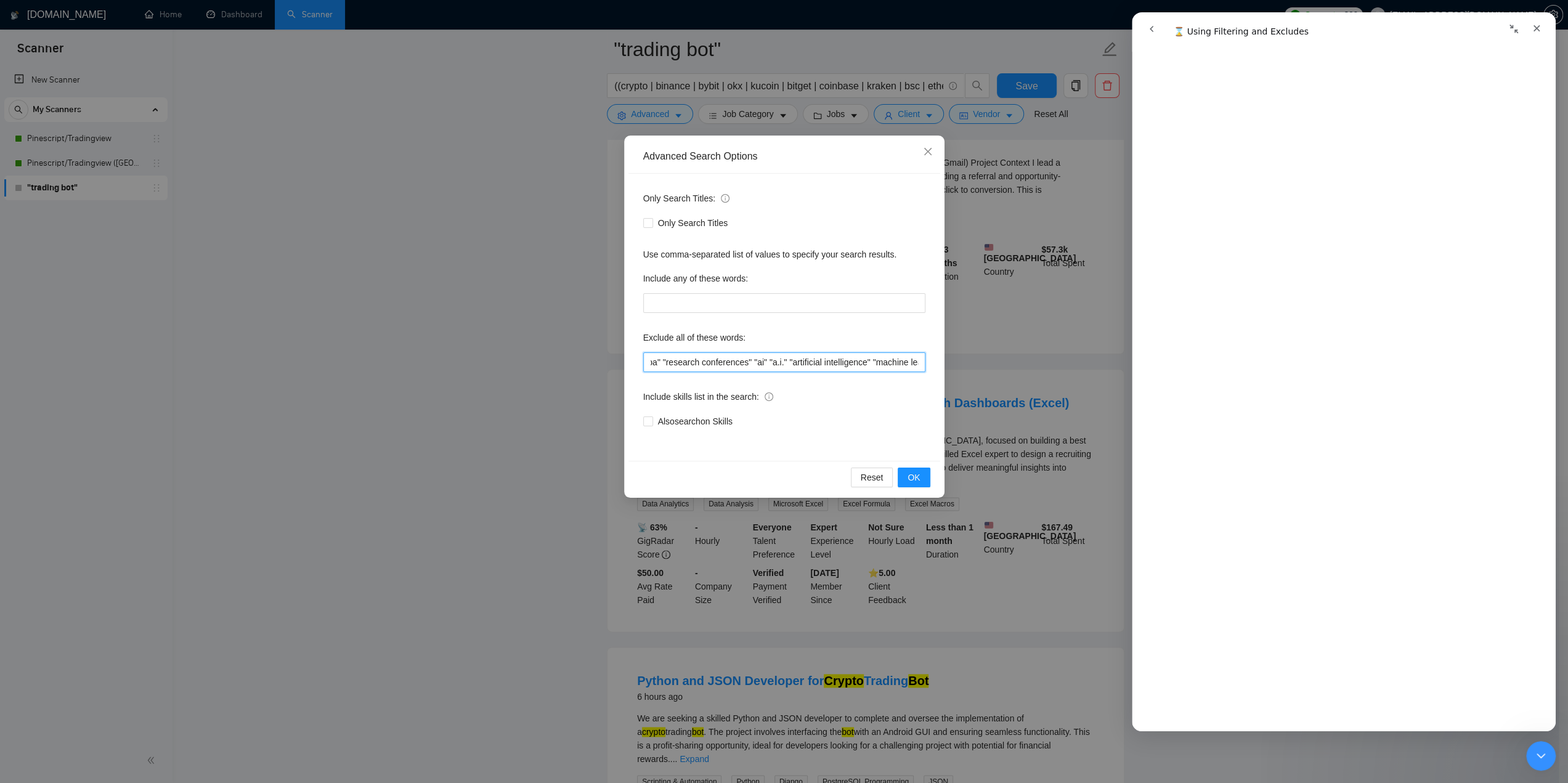
scroll to position [0, 2687]
drag, startPoint x: 915, startPoint y: 366, endPoint x: 1021, endPoint y: 364, distance: 106.0
click at [1021, 364] on div "Advanced Search Options Only Search Titles: Only Search Titles Use comma-separa…" at bounding box center [784, 391] width 1568 height 783
click at [916, 362] on input ""augmented reality" "virtual reality" "lens studio" "snapchat" "filter" "ar fil…" at bounding box center [784, 362] width 282 height 19
paste input ""intern" "internship" "profit-sharing" "profit sharing" "collaboration" "mining""
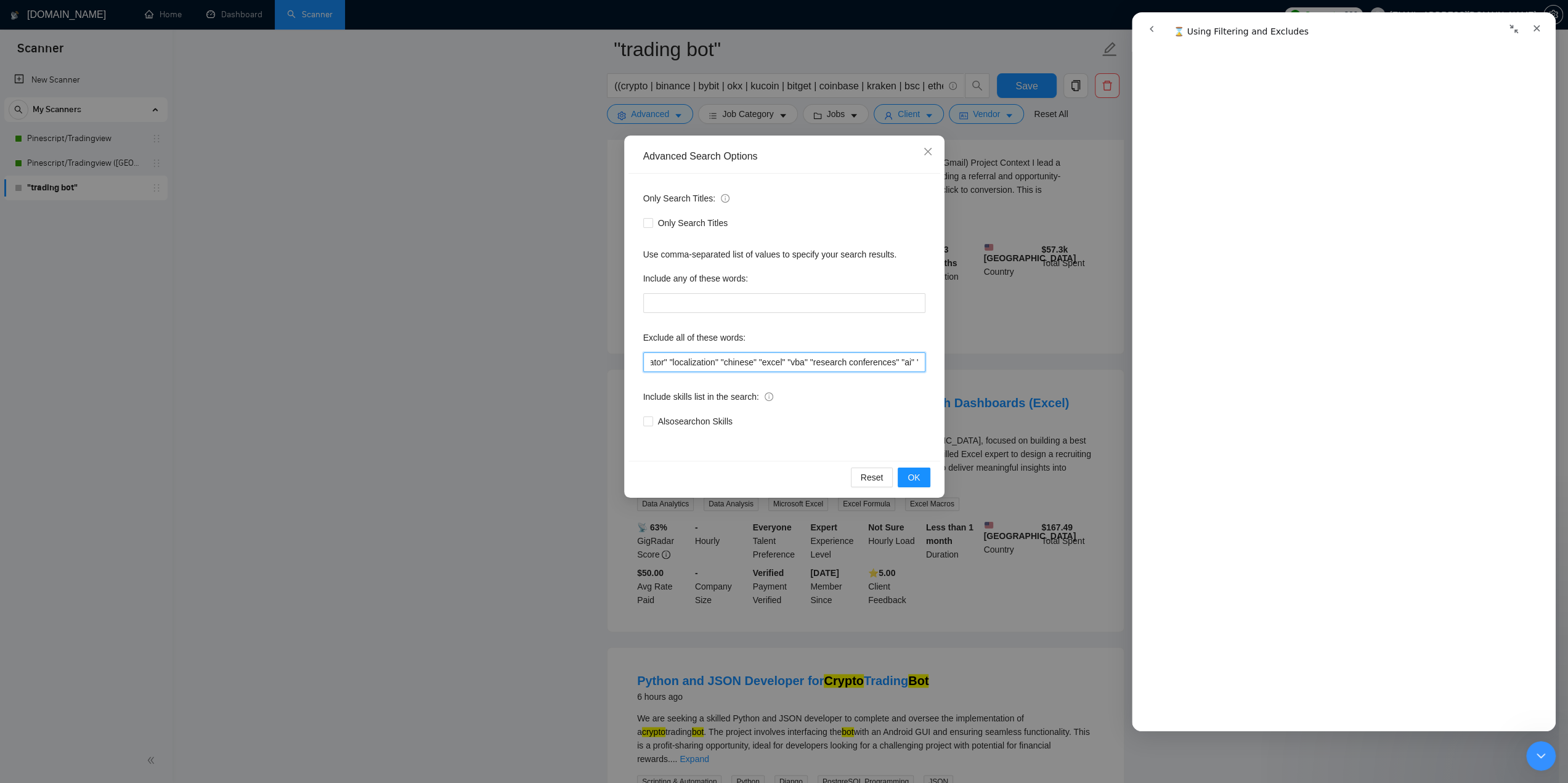
scroll to position [0, 2982]
drag, startPoint x: 913, startPoint y: 364, endPoint x: 942, endPoint y: 366, distance: 29.1
click at [1008, 362] on div "Advanced Search Options Only Search Titles: Only Search Titles Use comma-separa…" at bounding box center [784, 391] width 1568 height 783
click at [919, 363] on input ""augmented reality" "virtual reality" "lens studio" "snapchat" "filter" "ar fil…" at bounding box center [784, 362] width 282 height 19
paste input ""mev" "sandwich" "flashbots""
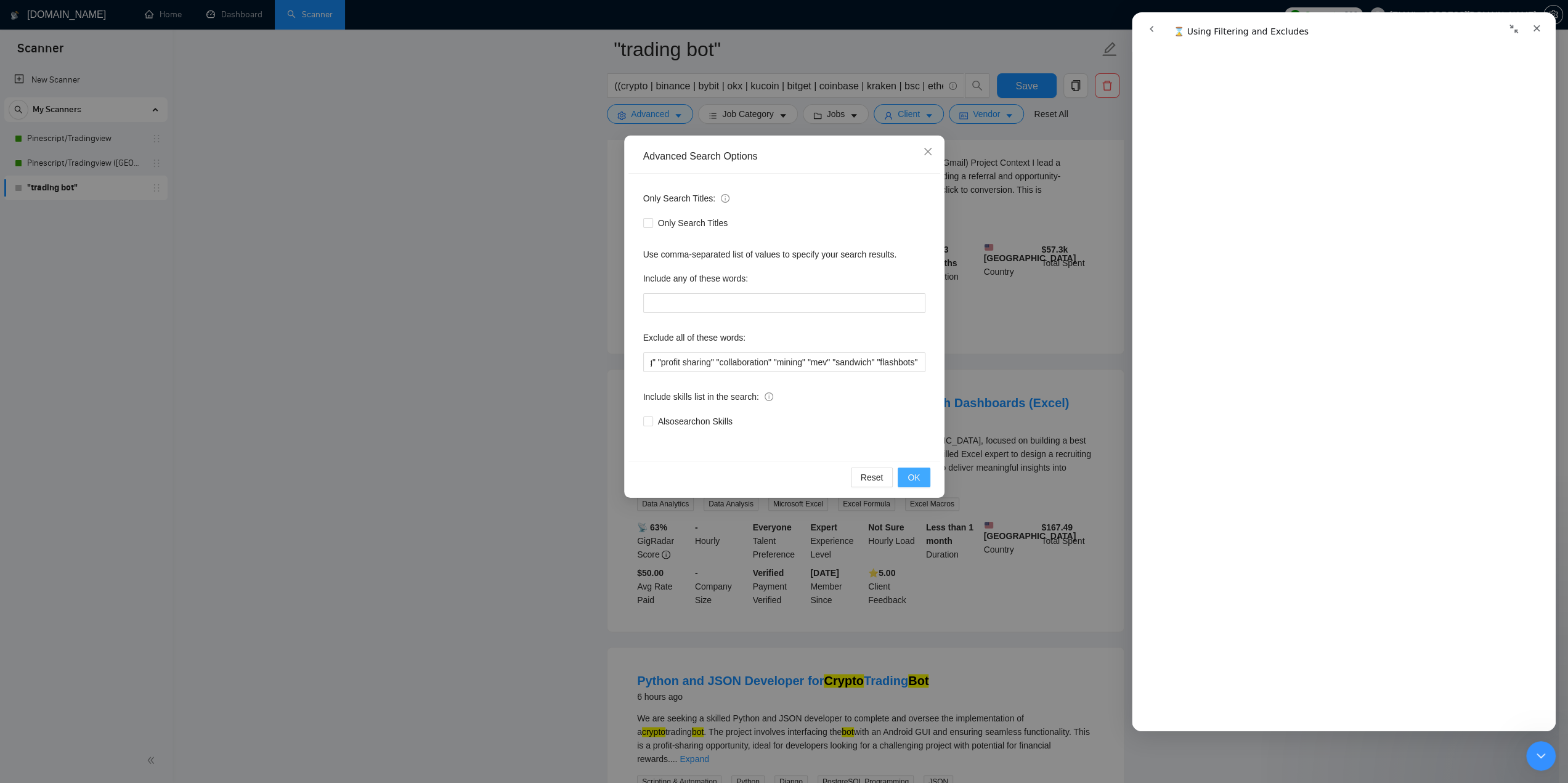
scroll to position [0, 0]
click at [915, 476] on span "OK" at bounding box center [913, 478] width 13 height 13
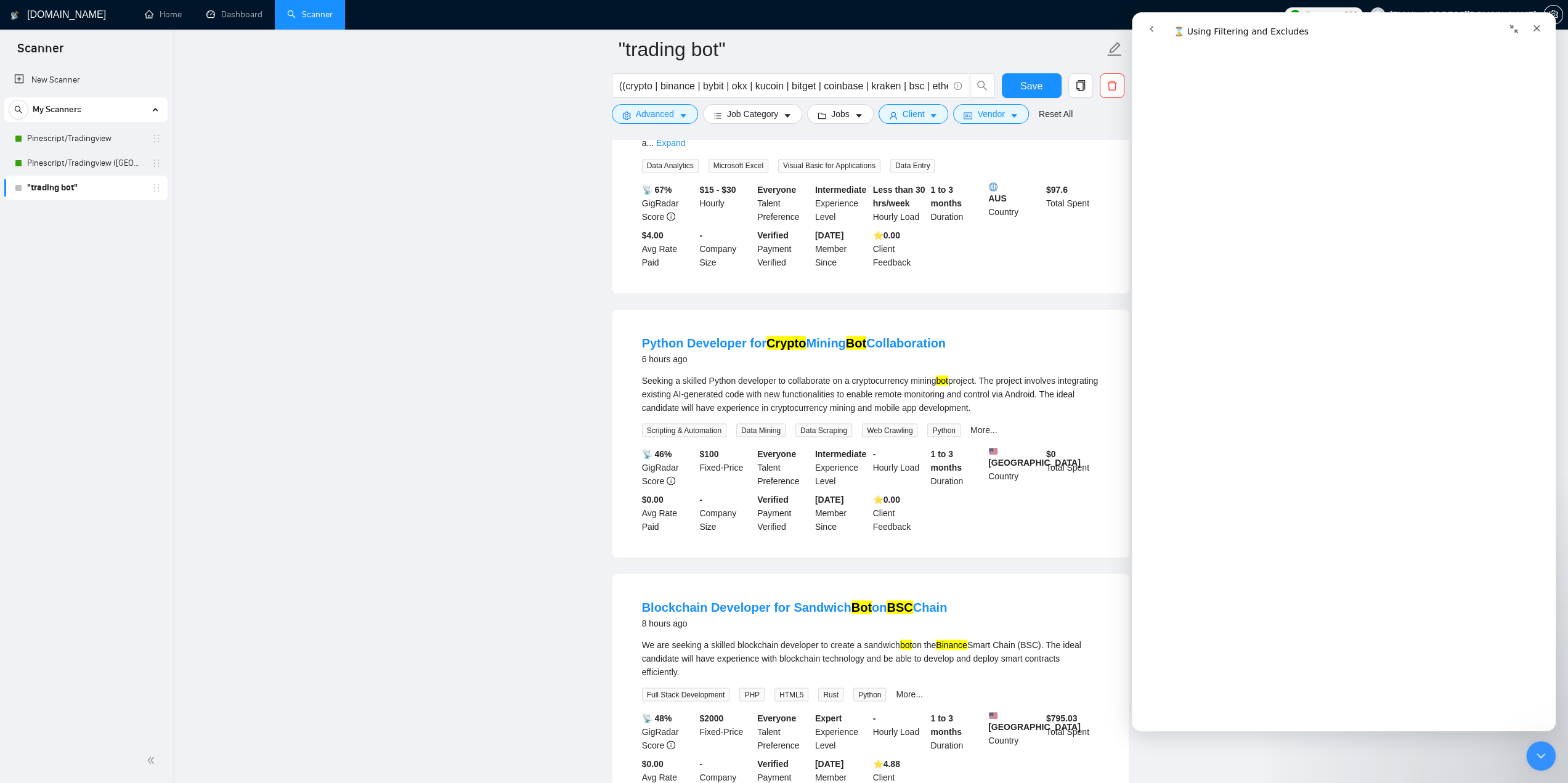
scroll to position [2272, 0]
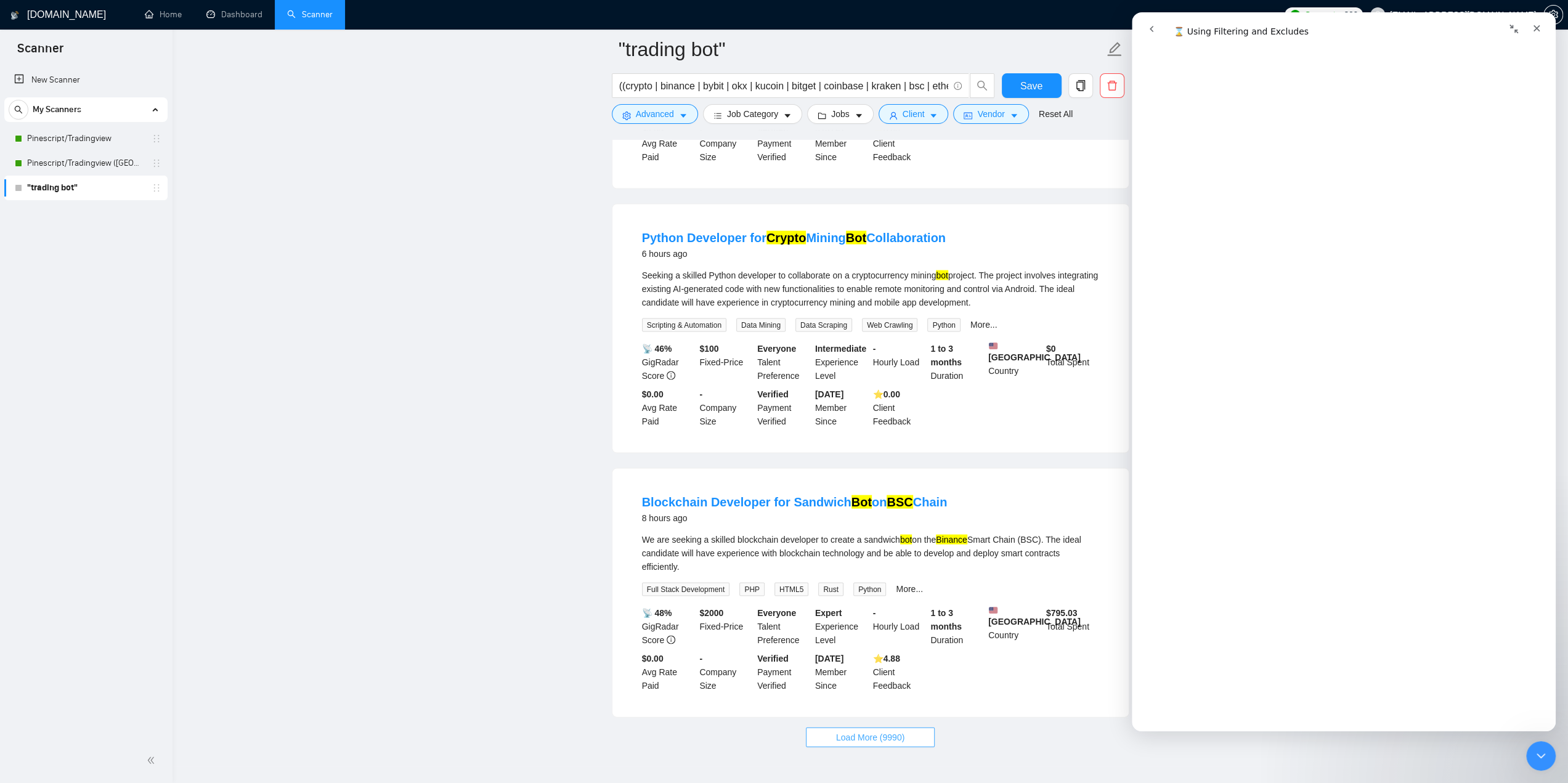
click at [855, 730] on span "Load More (9990)" at bounding box center [869, 737] width 68 height 13
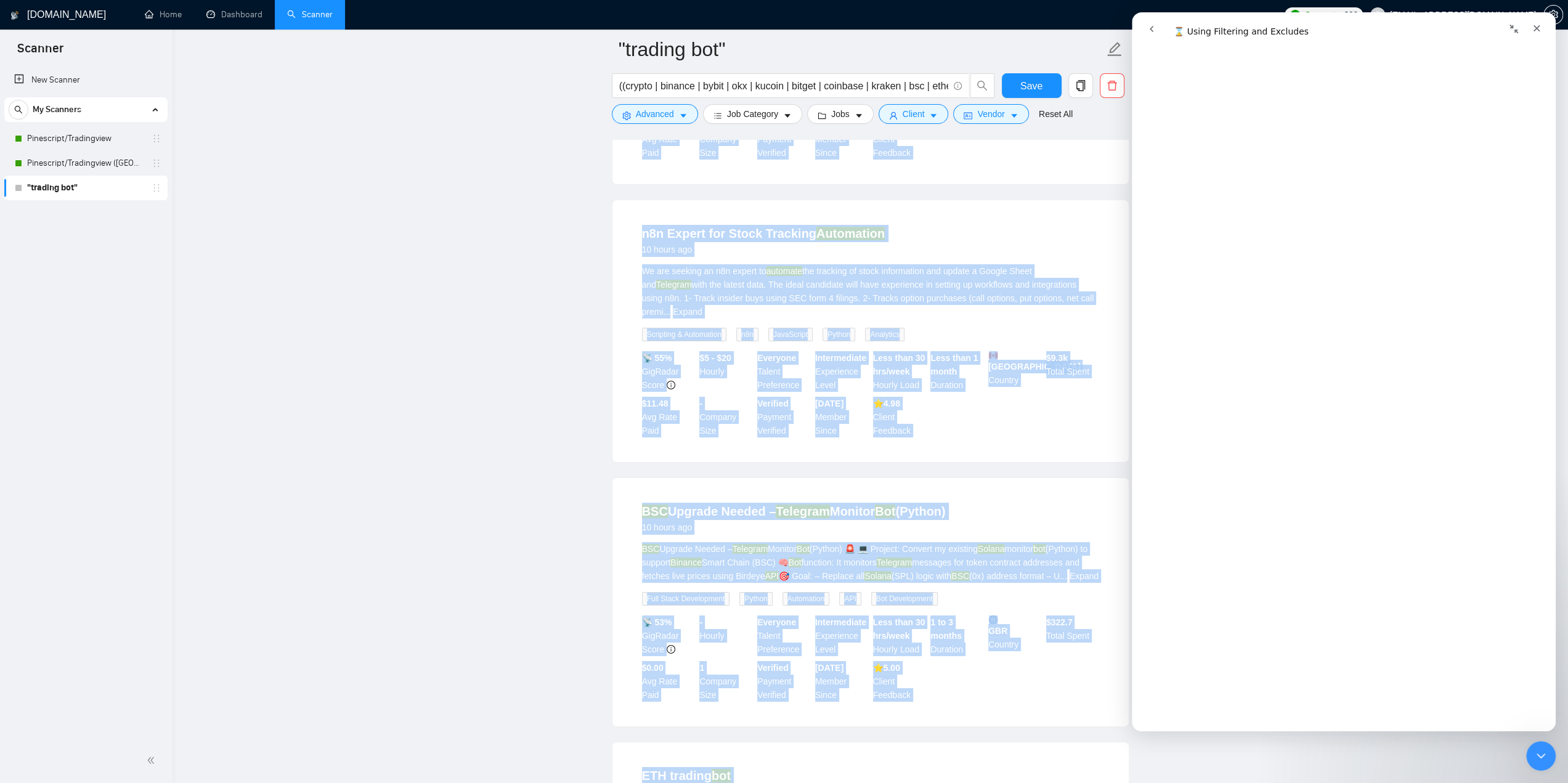
scroll to position [5001, 0]
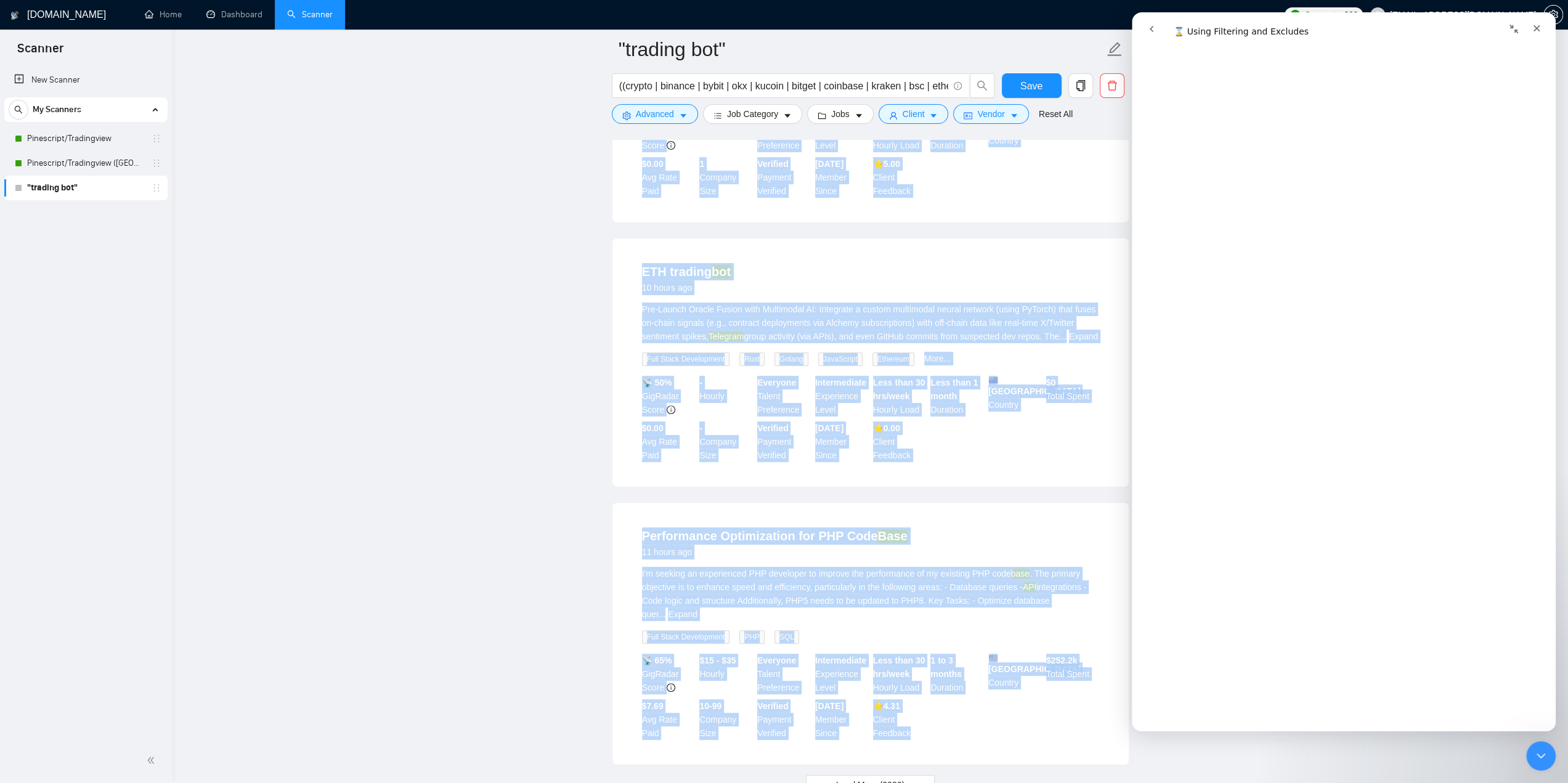
drag, startPoint x: 621, startPoint y: 273, endPoint x: 977, endPoint y: 654, distance: 521.4
copy ul "Loremipsu Dolors Ametc Adipiscing Elitsedd 91 eiusmod tem In utla et doloremagn…"
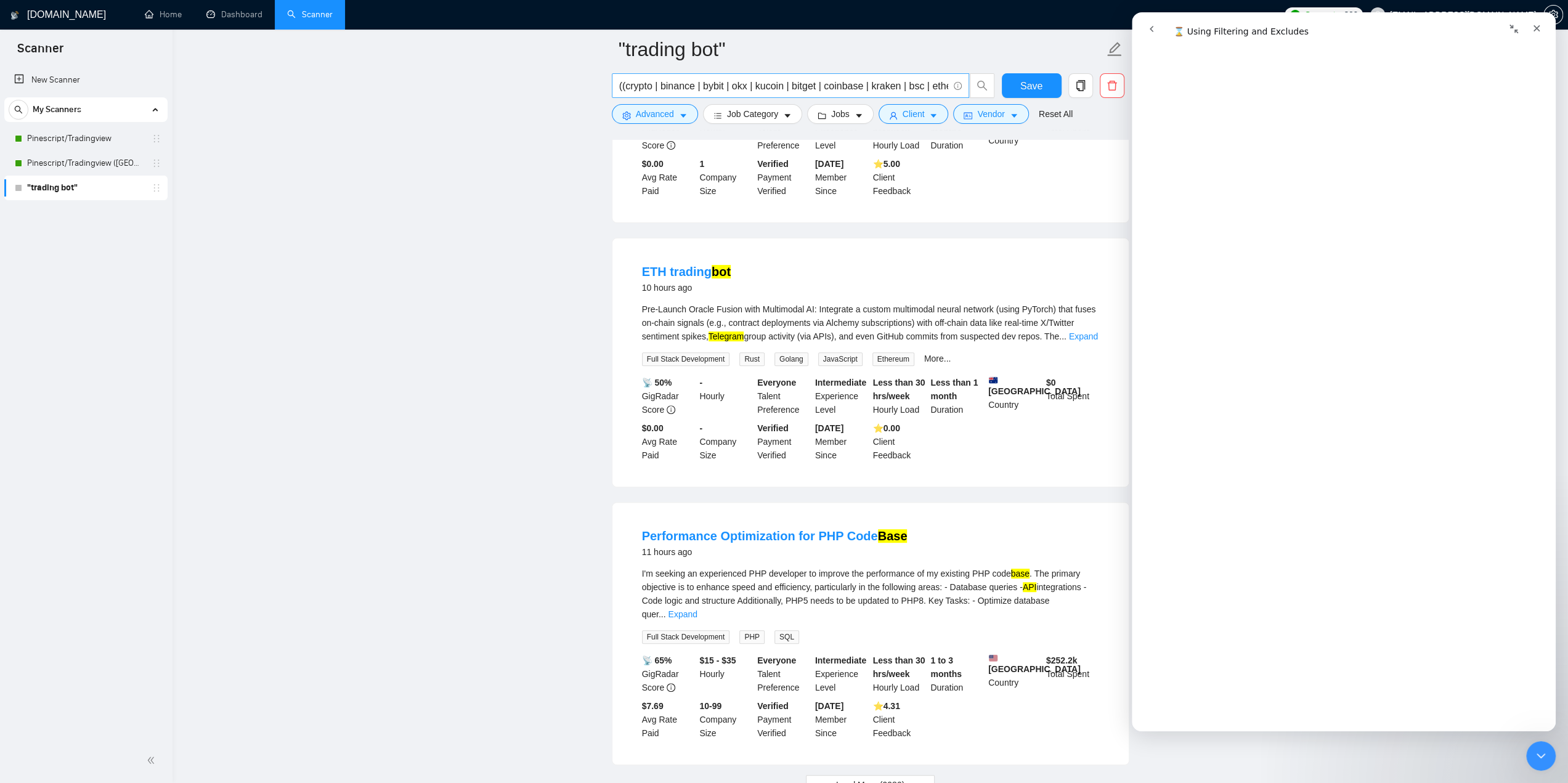
click at [866, 91] on input "((crypto | binance | bybit | okx | kucoin | bitget | coinbase | kraken | bsc | …" at bounding box center [783, 86] width 329 height 15
paste input "trading* bot*"
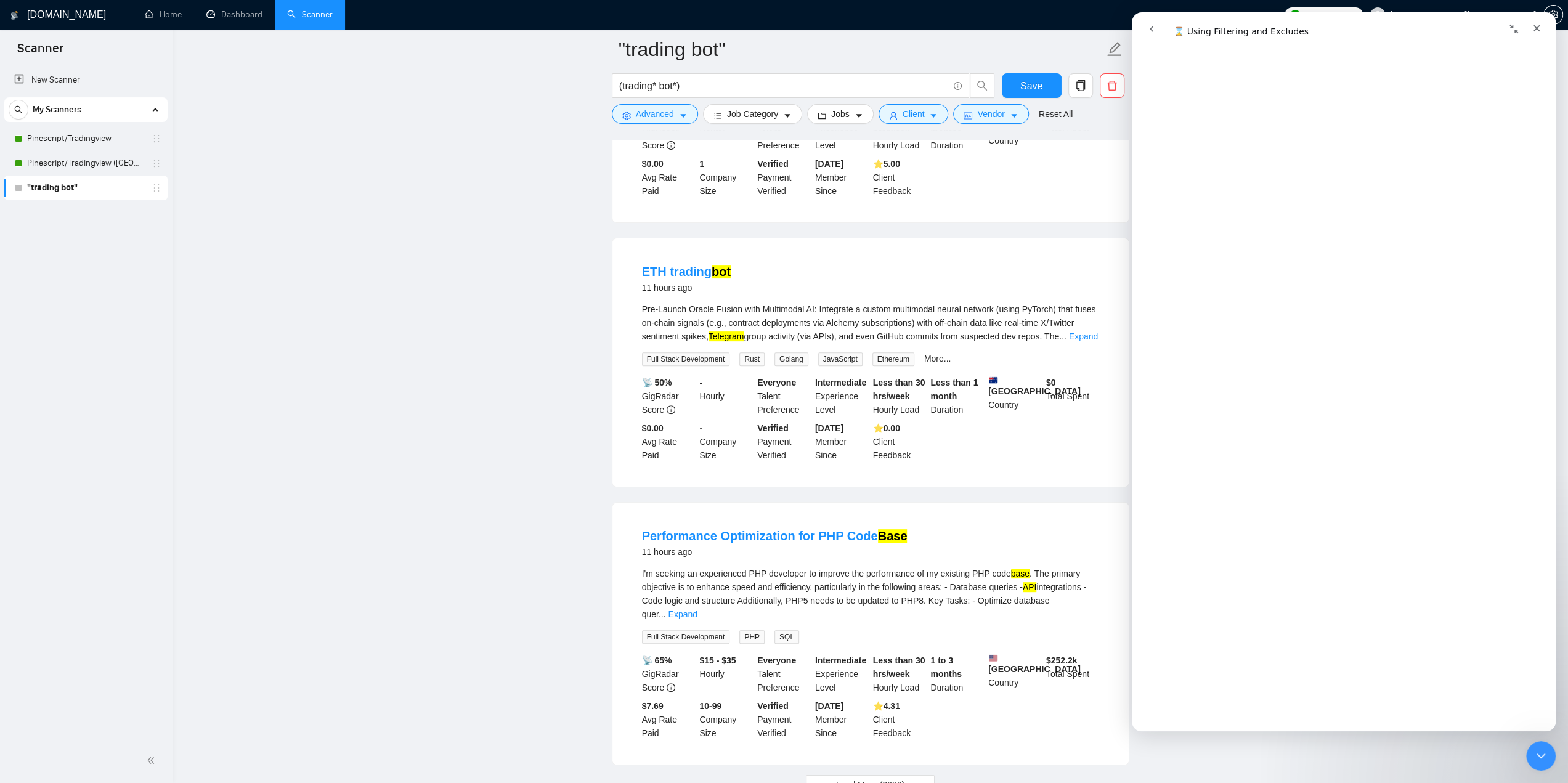
scroll to position [2960, 0]
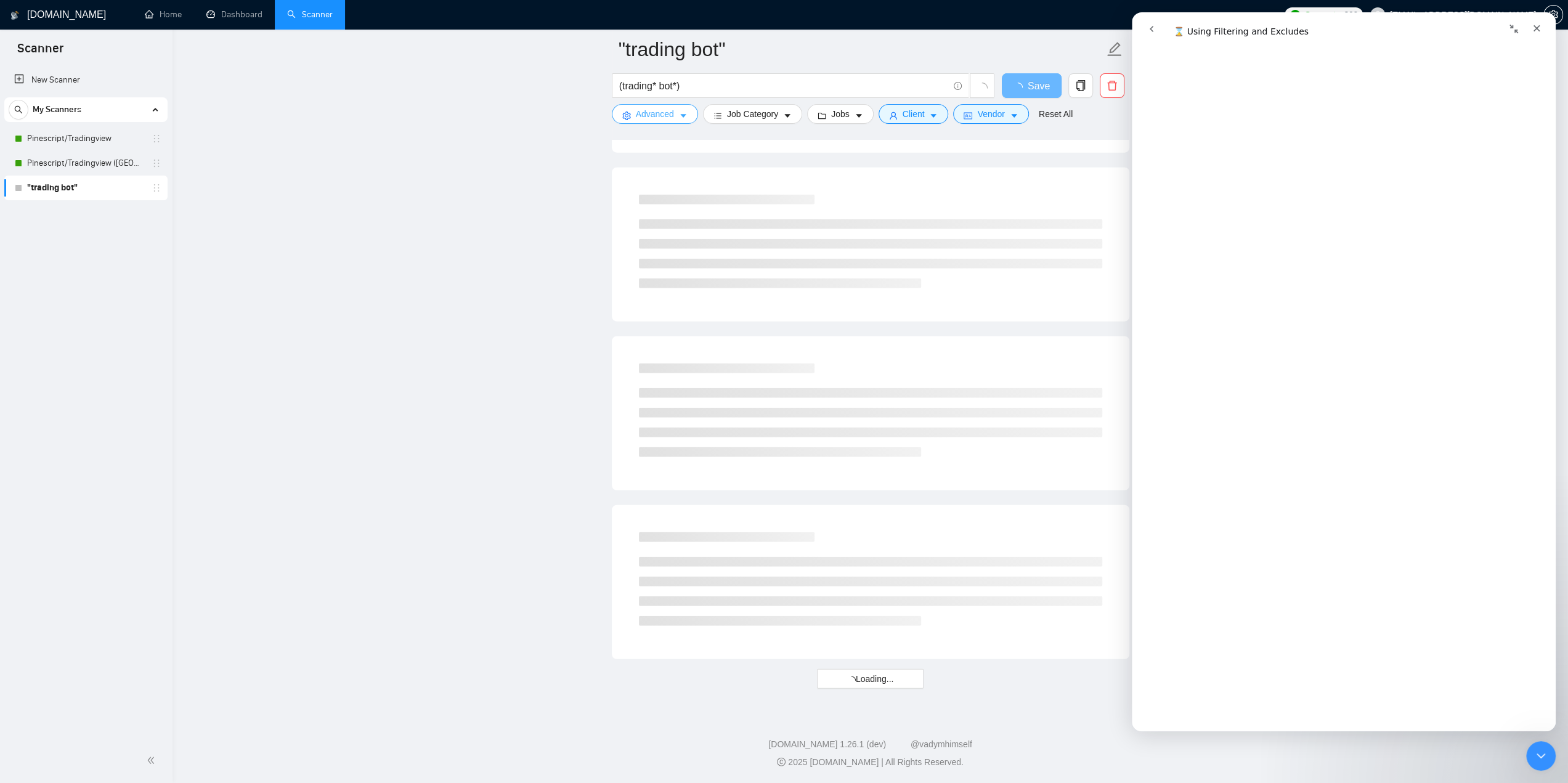
click at [689, 117] on button "Advanced" at bounding box center [655, 114] width 87 height 19
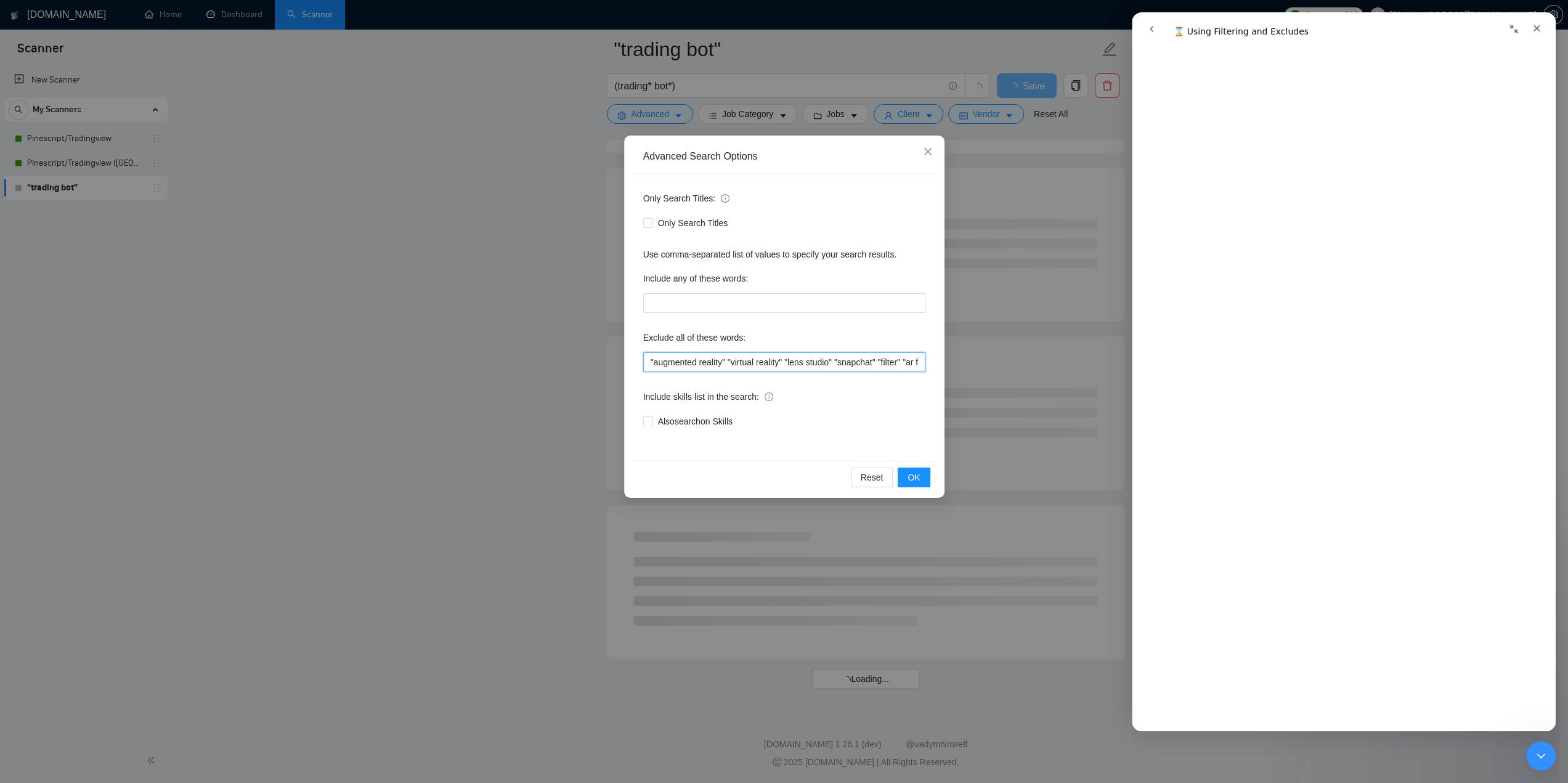
click at [792, 354] on input ""augmented reality" "virtual reality" "lens studio" "snapchat" "filter" "ar fil…" at bounding box center [784, 362] width 282 height 19
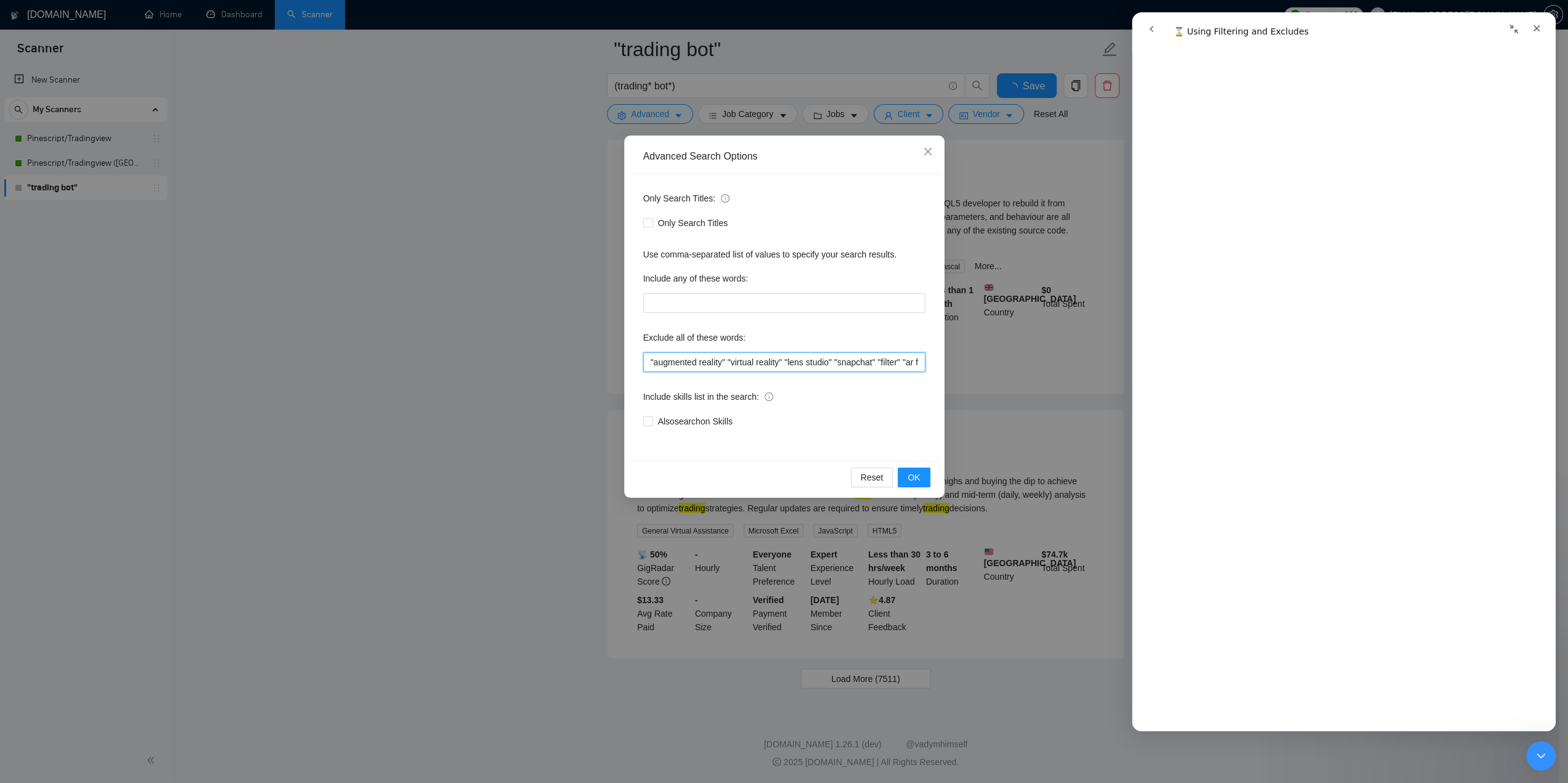
scroll to position [2273, 0]
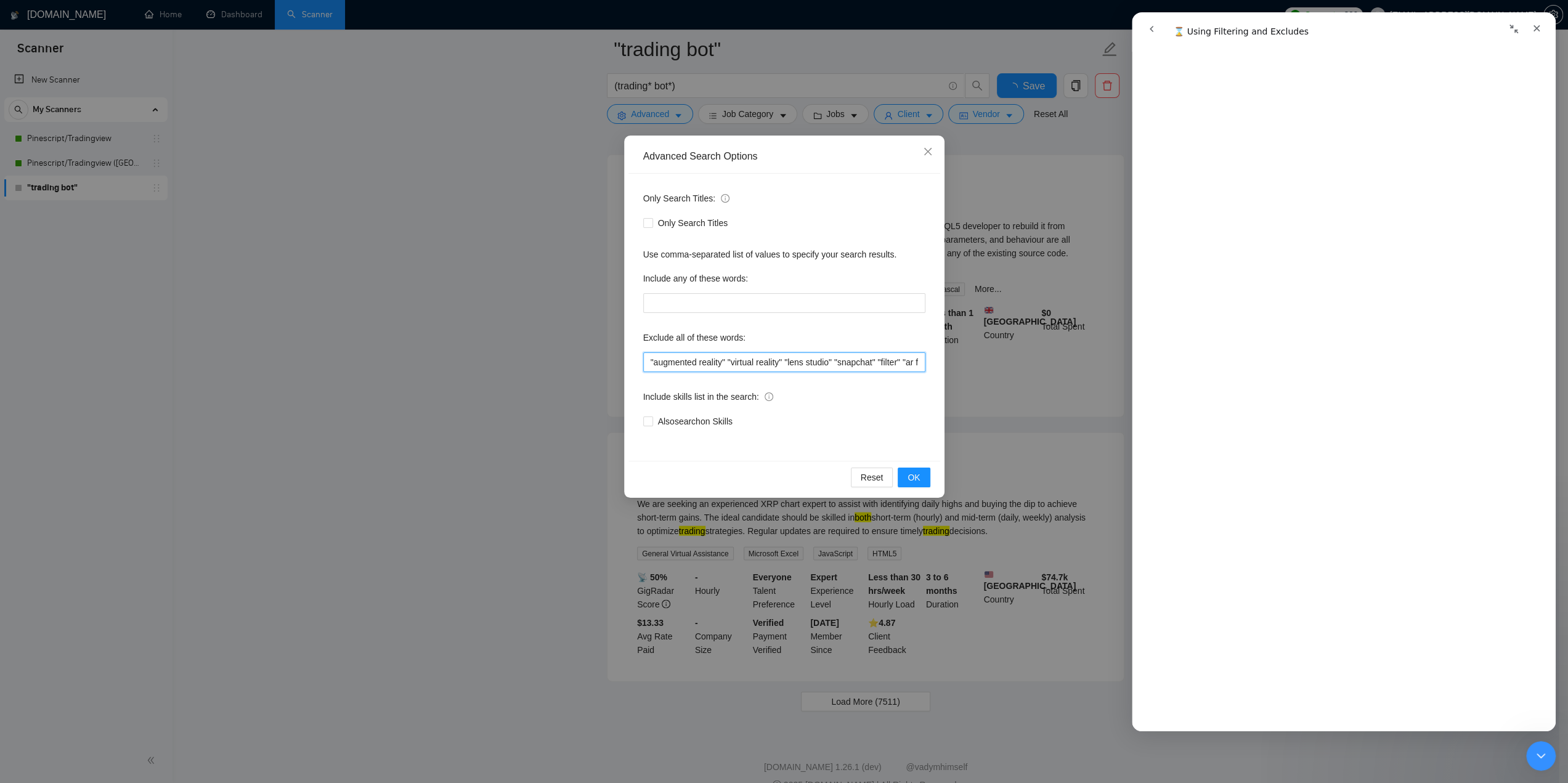
click at [792, 364] on input ""augmented reality" "virtual reality" "lens studio" "snapchat" "filter" "ar fil…" at bounding box center [784, 362] width 282 height 19
click at [485, 366] on div "Advanced Search Options Only Search Titles: Only Search Titles Use comma-separa…" at bounding box center [784, 391] width 1568 height 783
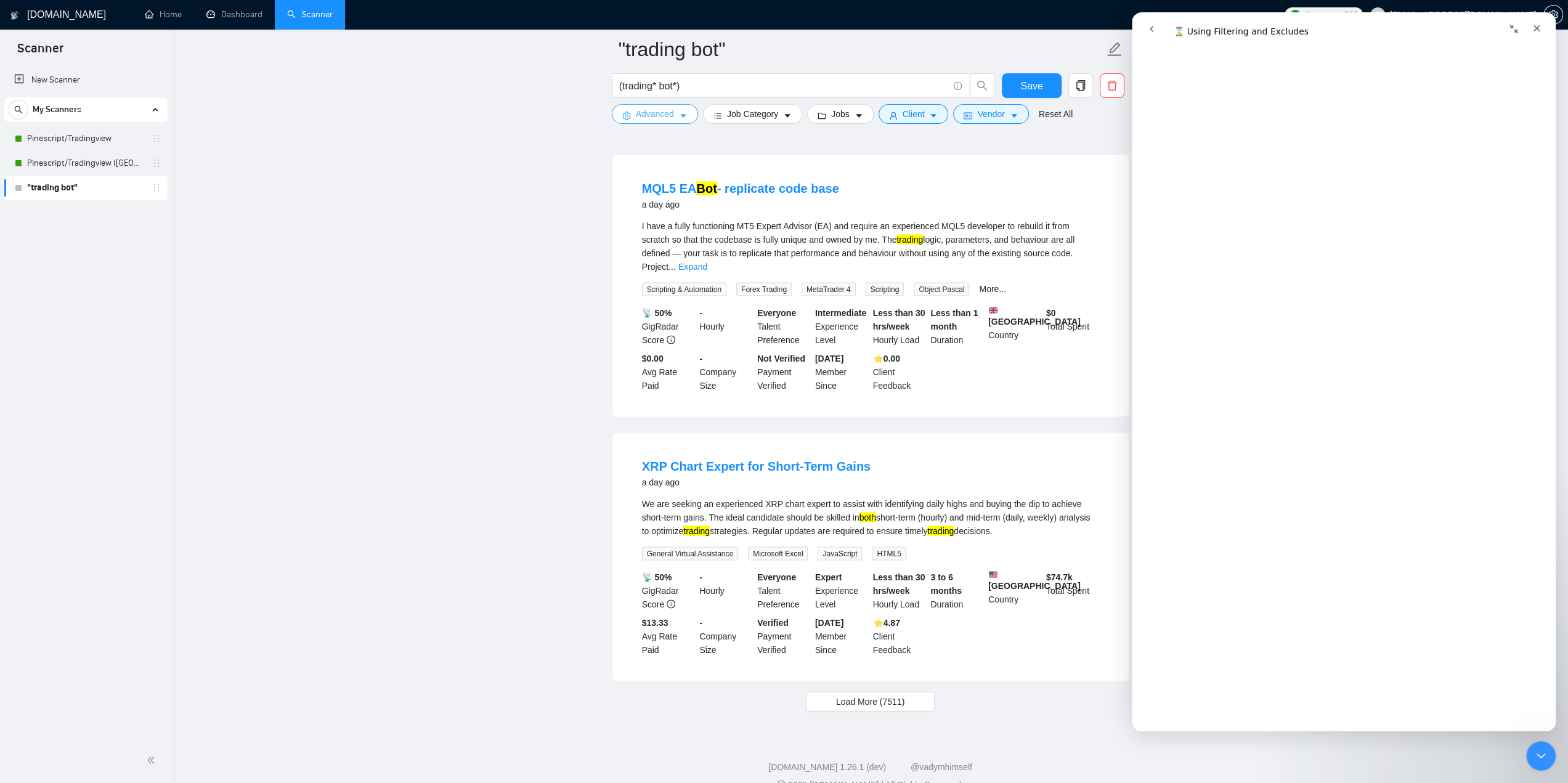
click at [671, 113] on span "Advanced" at bounding box center [654, 114] width 38 height 13
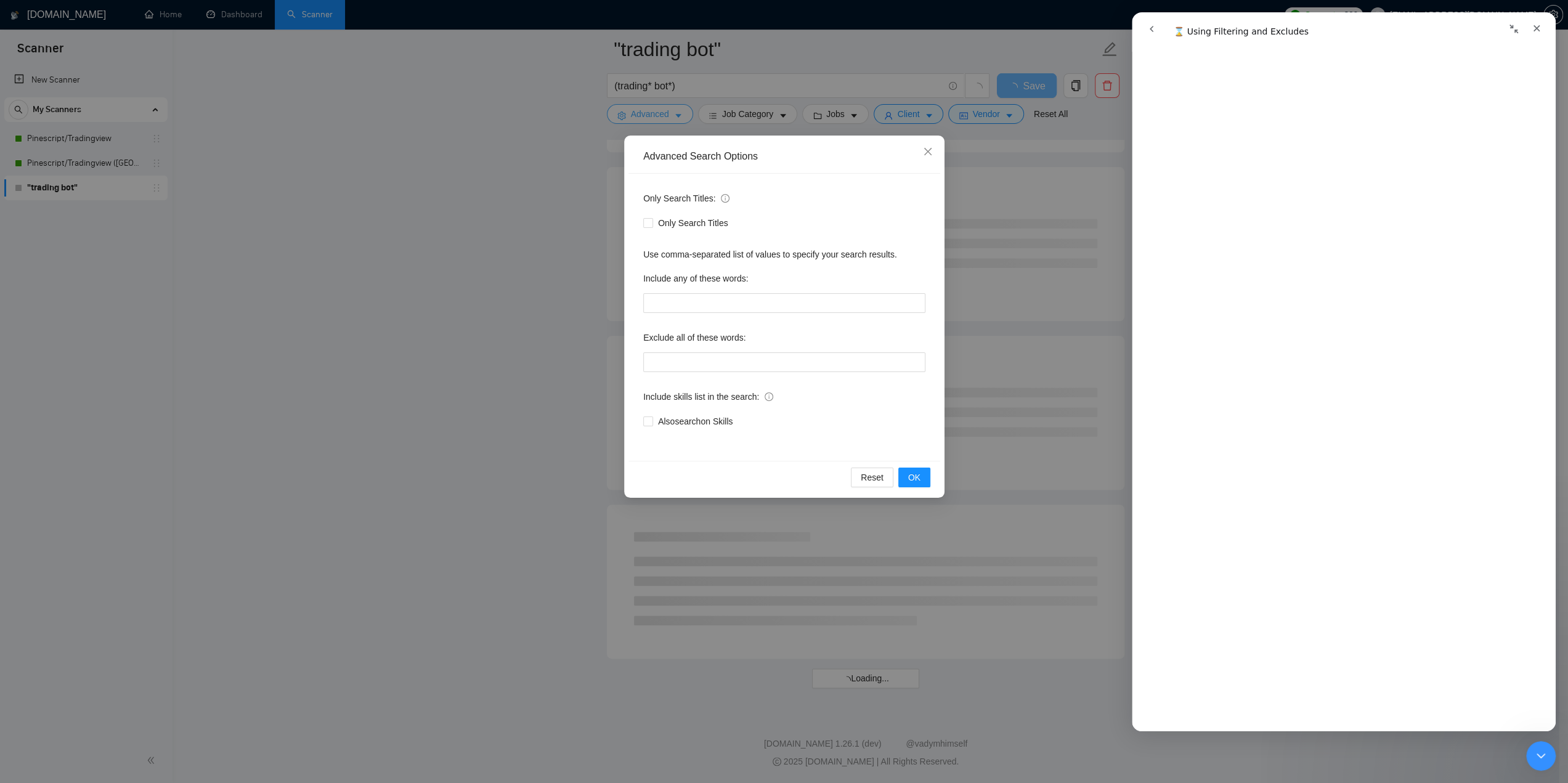
scroll to position [1272, 0]
click at [520, 308] on div "Advanced Search Options Only Search Titles: Only Search Titles Use comma-separa…" at bounding box center [784, 391] width 1568 height 783
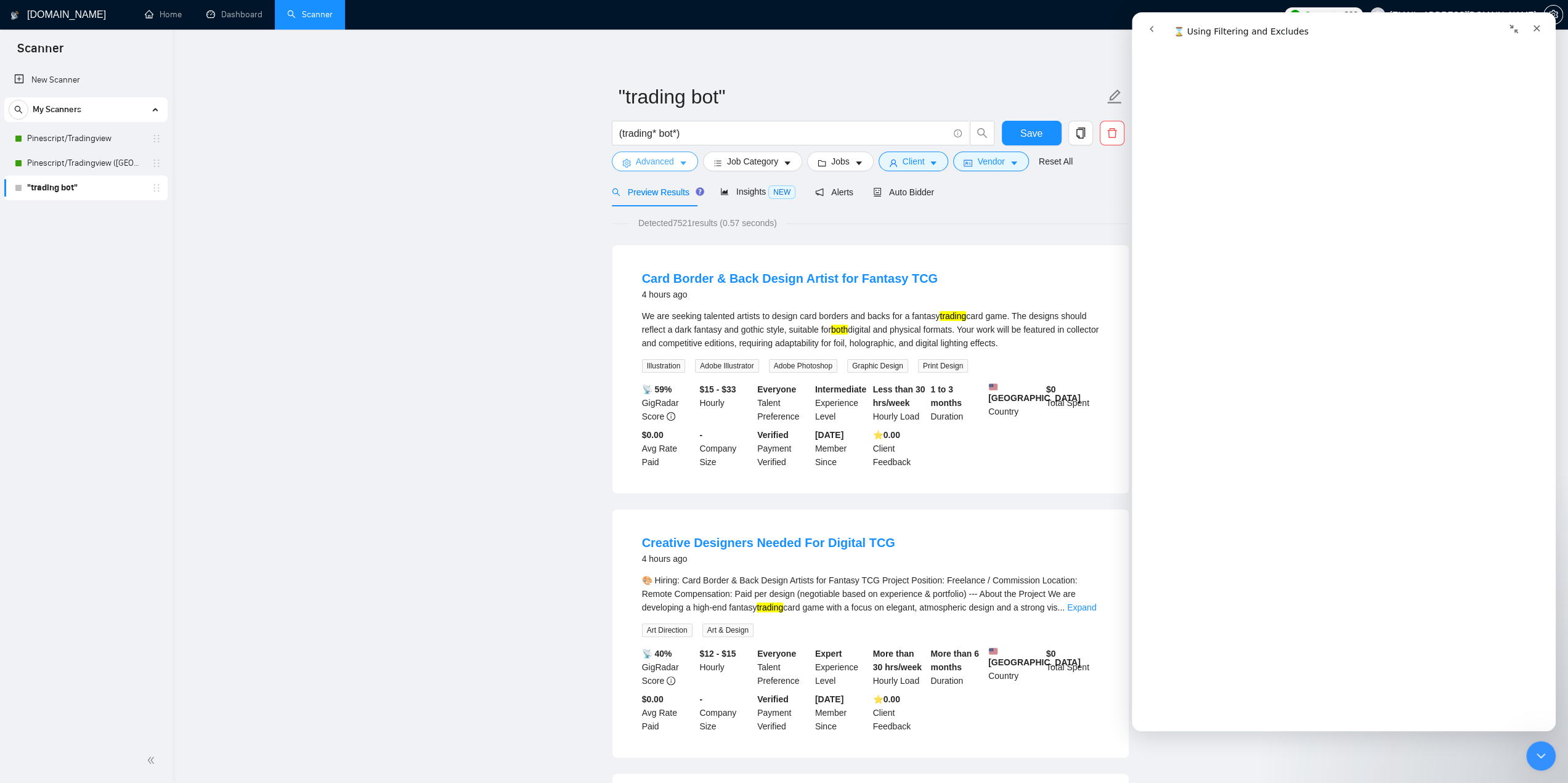
scroll to position [0, 0]
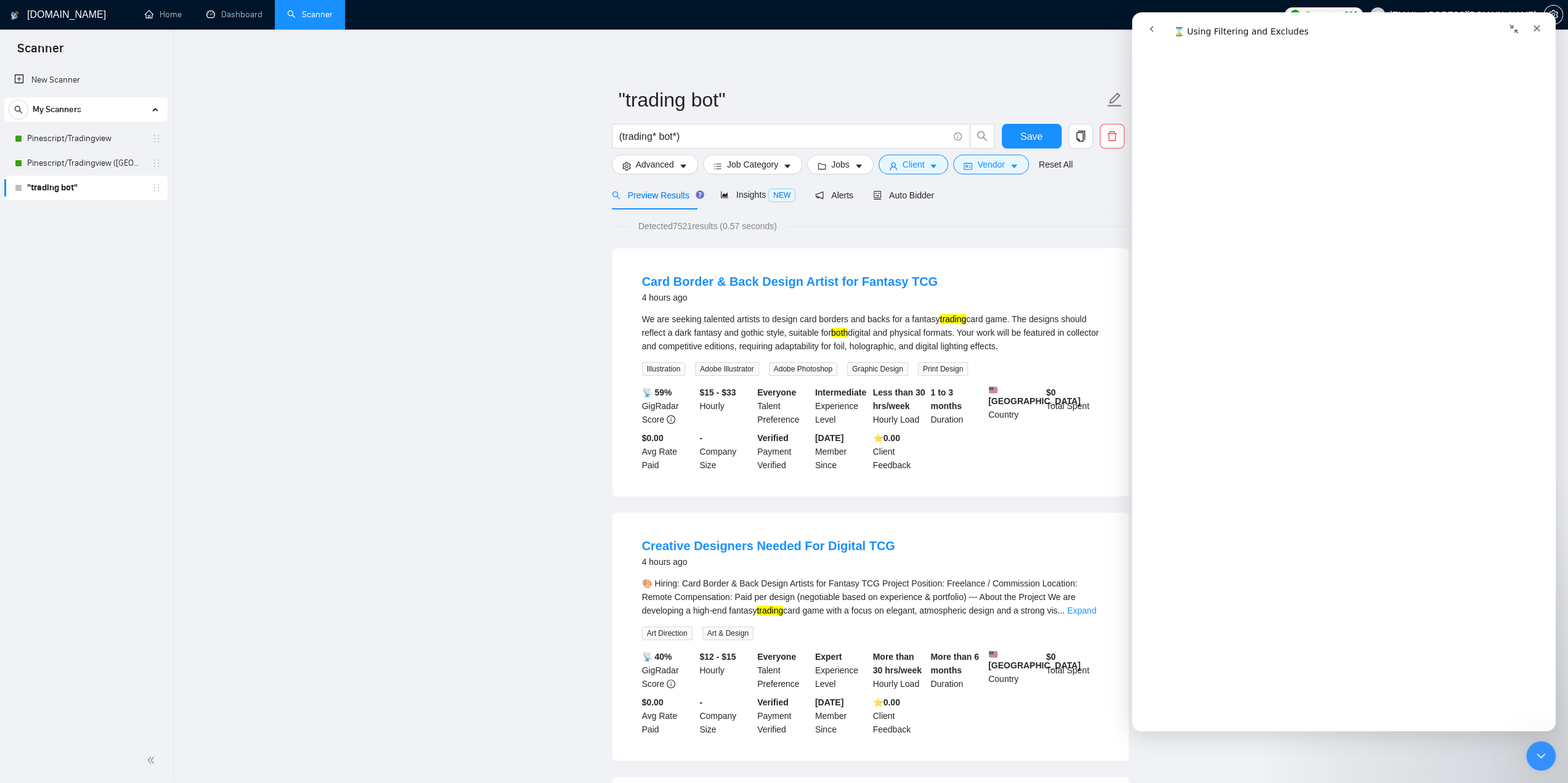
drag, startPoint x: 617, startPoint y: 264, endPoint x: 612, endPoint y: 278, distance: 14.9
click at [612, 278] on div "Card Border & Back Design Artist for Fantasy TCG 4 hours ago We are seeking tal…" at bounding box center [870, 372] width 516 height 248
drag, startPoint x: 701, startPoint y: 134, endPoint x: 610, endPoint y: 137, distance: 91.0
click at [610, 137] on div "(trading* bot*)" at bounding box center [804, 139] width 388 height 31
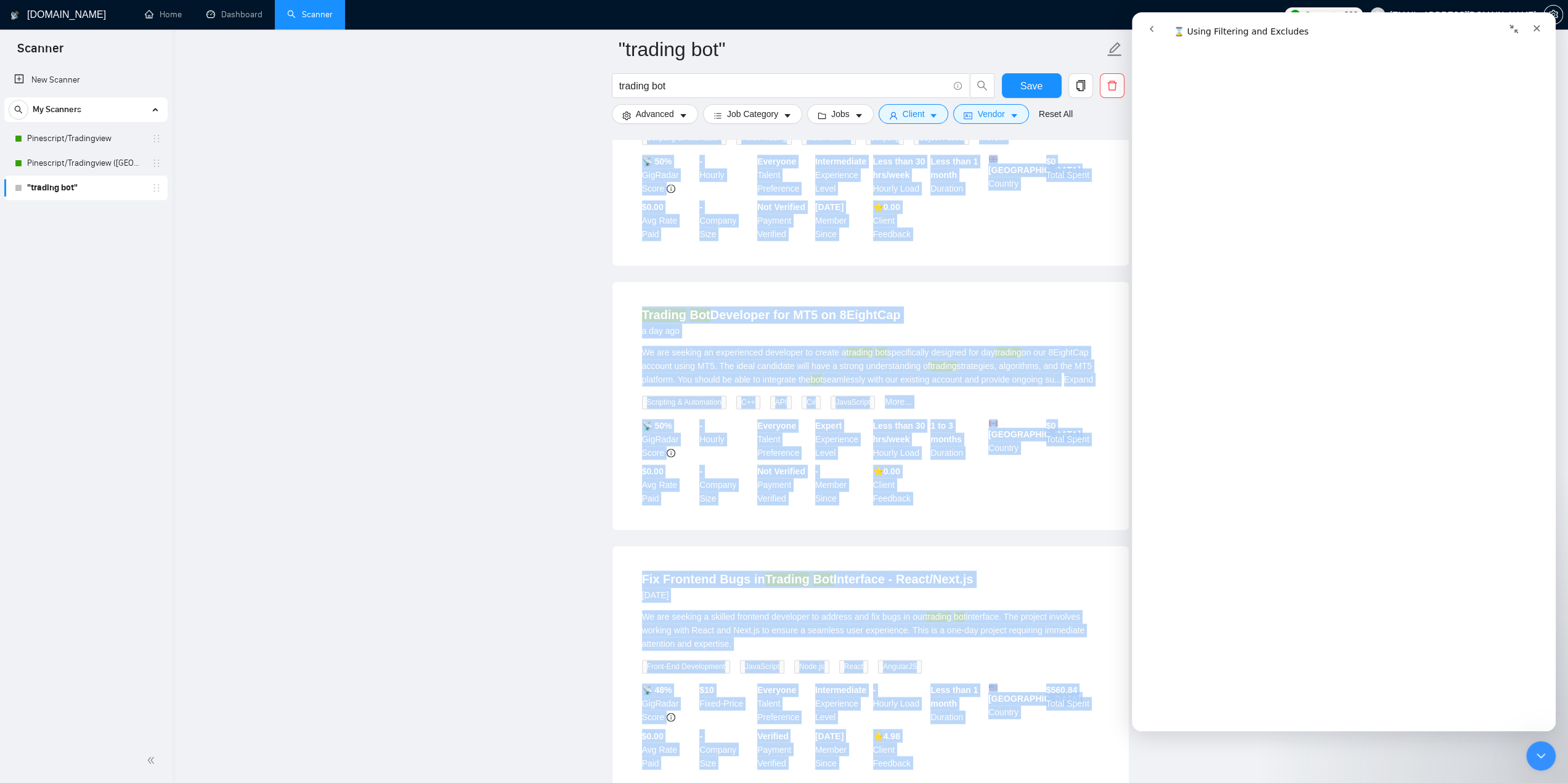
scroll to position [2273, 0]
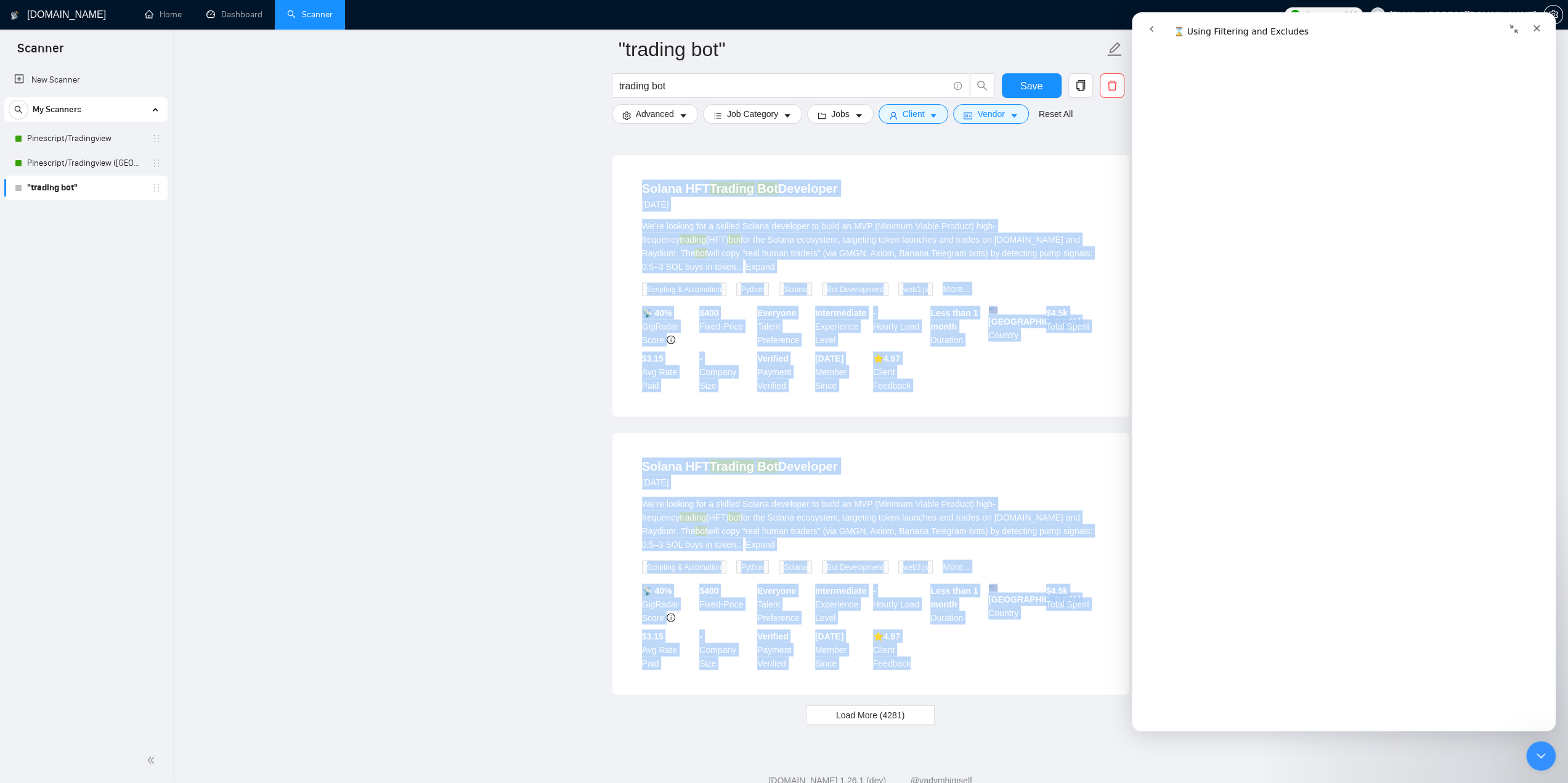
drag, startPoint x: 616, startPoint y: 251, endPoint x: 960, endPoint y: 637, distance: 517.0
copy ul "Loremi dol SITA Consectet adi Elitse Doeiusm Tem 0 incid utl Et dol magnaal e a…"
click at [868, 705] on button "Load More (4281)" at bounding box center [870, 714] width 129 height 19
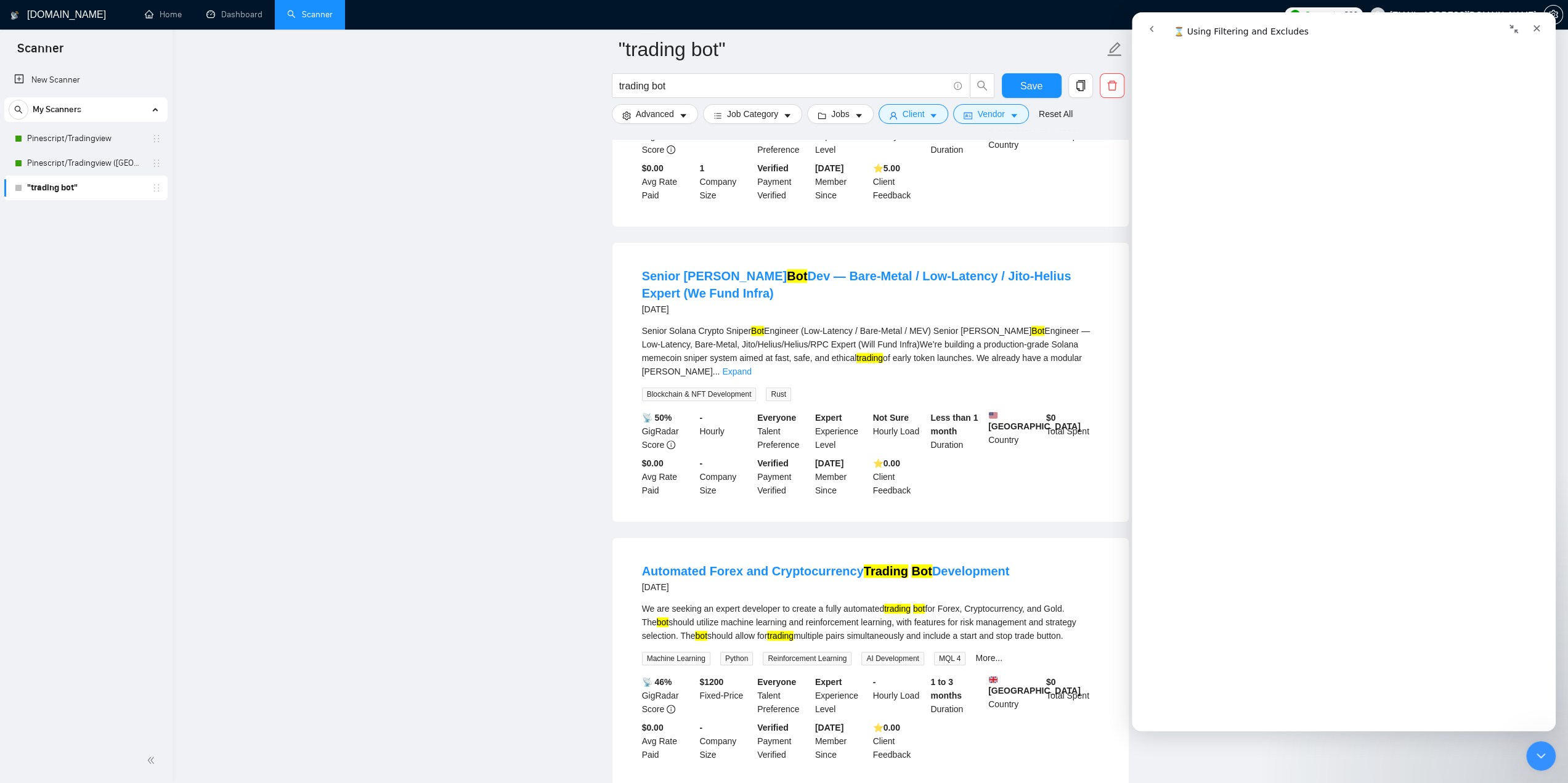
scroll to position [5034, 0]
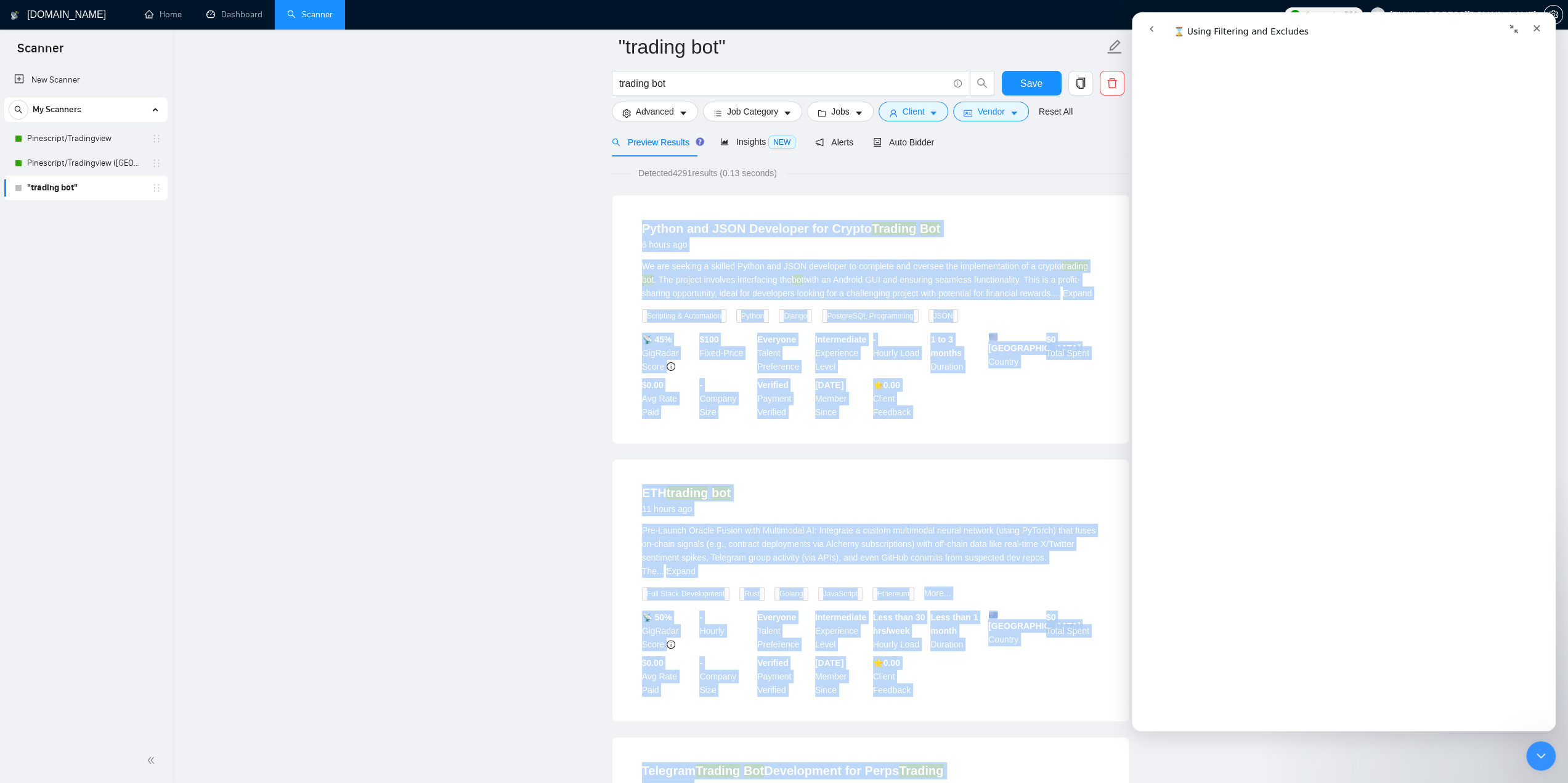
scroll to position [0, 0]
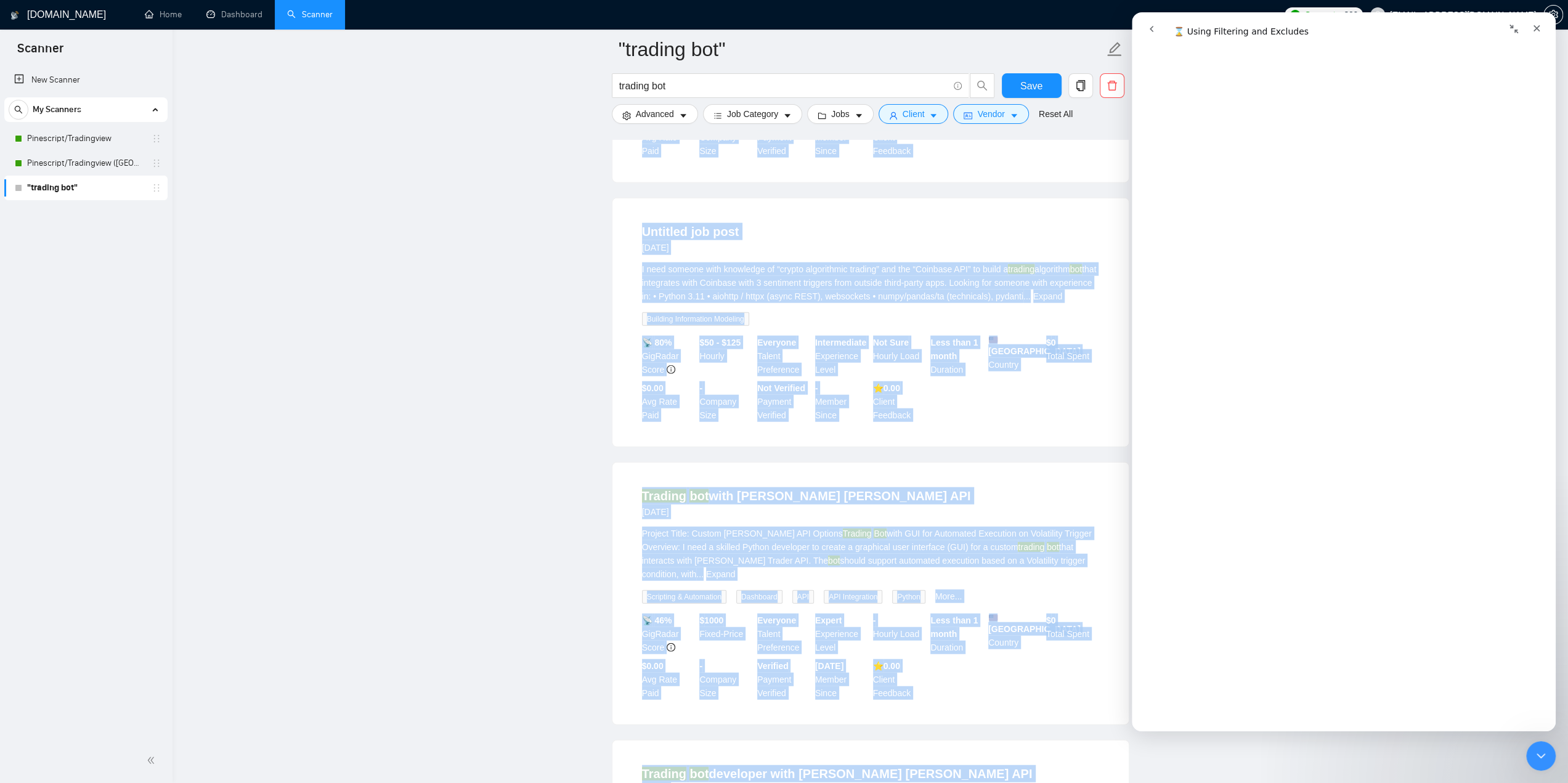
scroll to position [7692, 0]
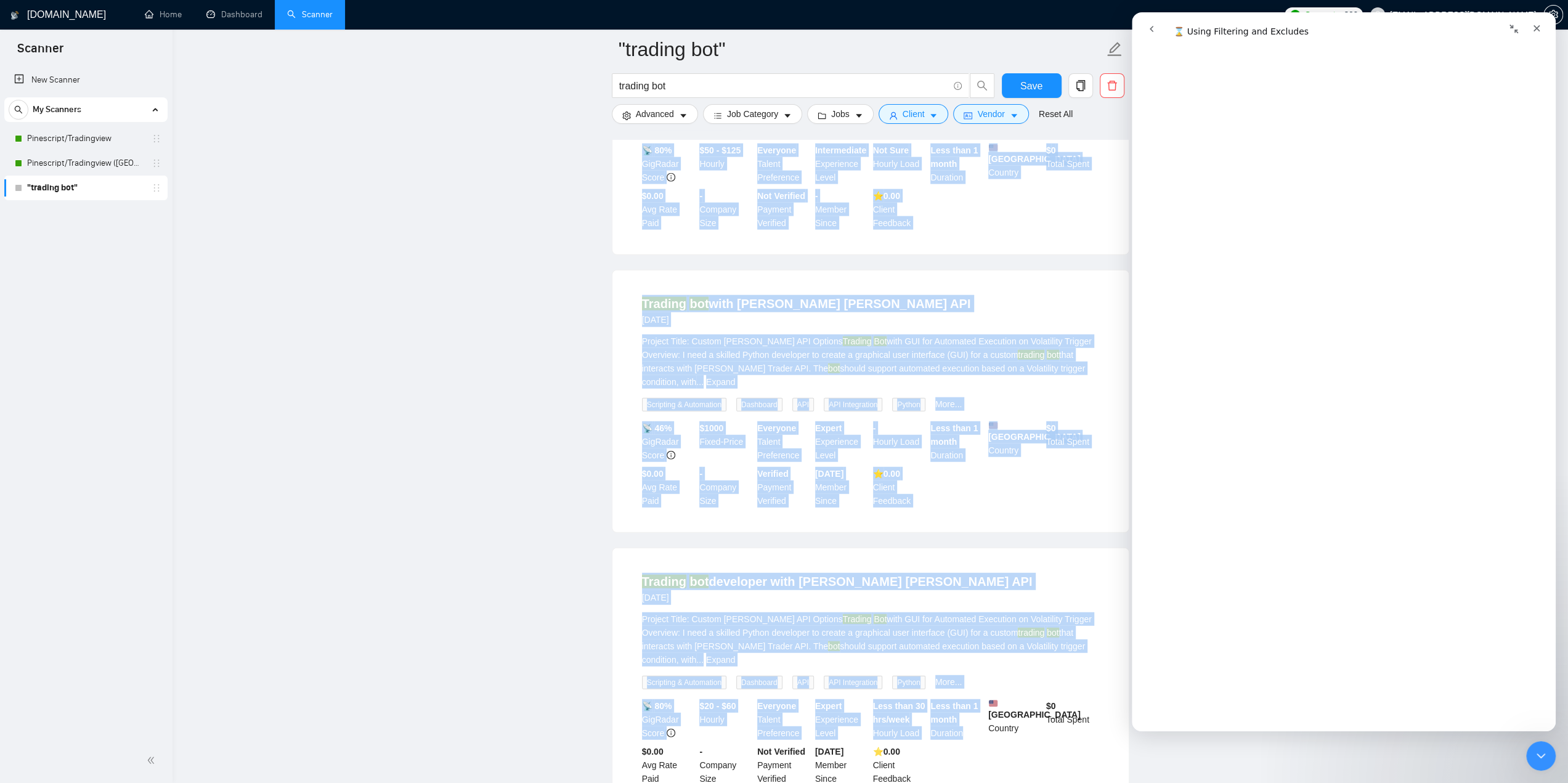
drag, startPoint x: 641, startPoint y: 280, endPoint x: 983, endPoint y: 643, distance: 498.7
copy ul "Loremi dol SITA Consectet adi Elitse Doeiusm Tem 0 incid utl Et dol magnaal e a…"
click at [680, 118] on icon "caret-down" at bounding box center [684, 116] width 8 height 8
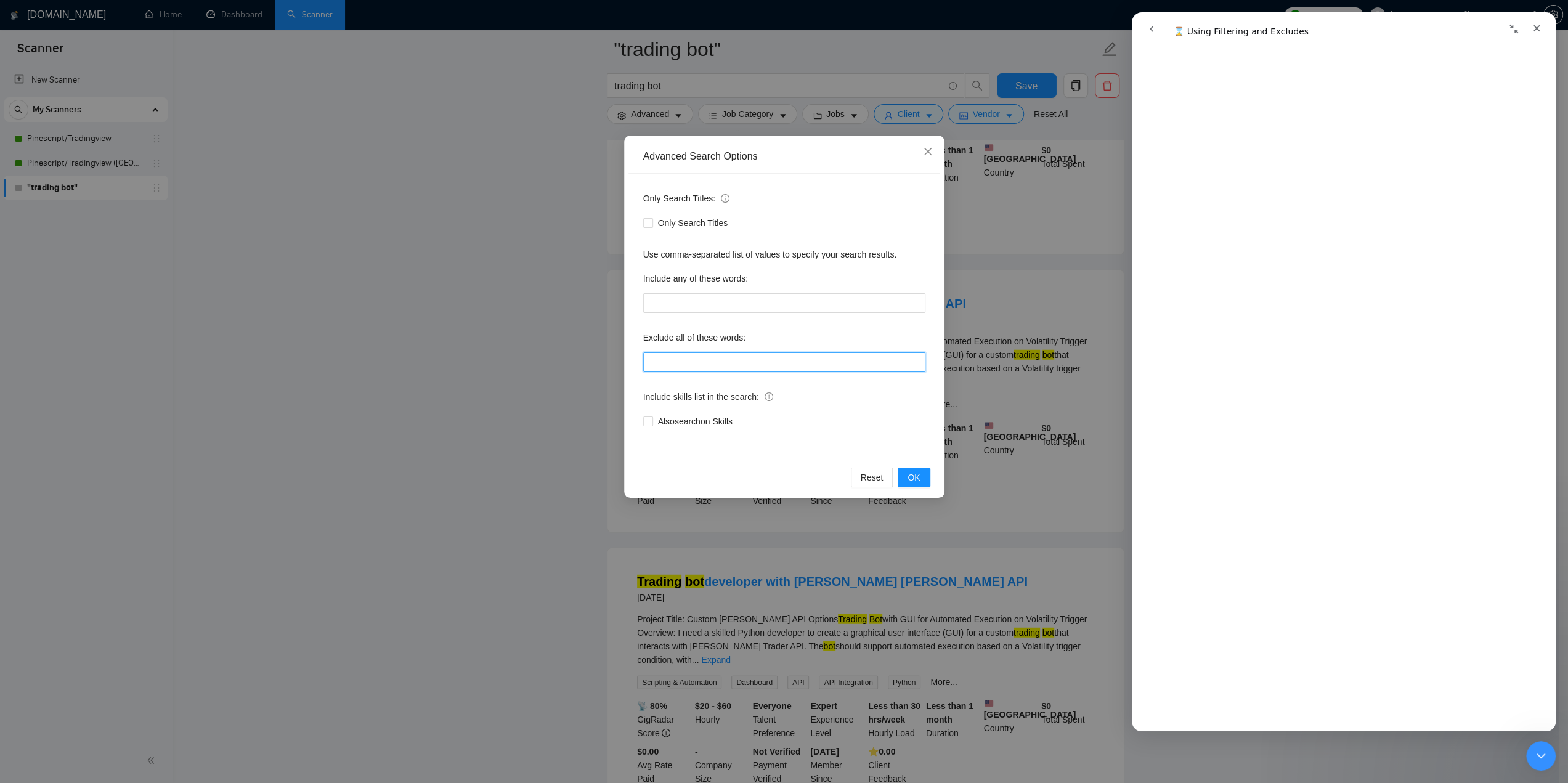
click at [714, 354] on input "text" at bounding box center [784, 362] width 282 height 19
paste input ""ai" "a.i." "artificial intelligence" "machine learning" "deep learning" "neura…"
click at [894, 426] on div "Also search on Skills" at bounding box center [784, 421] width 282 height 13
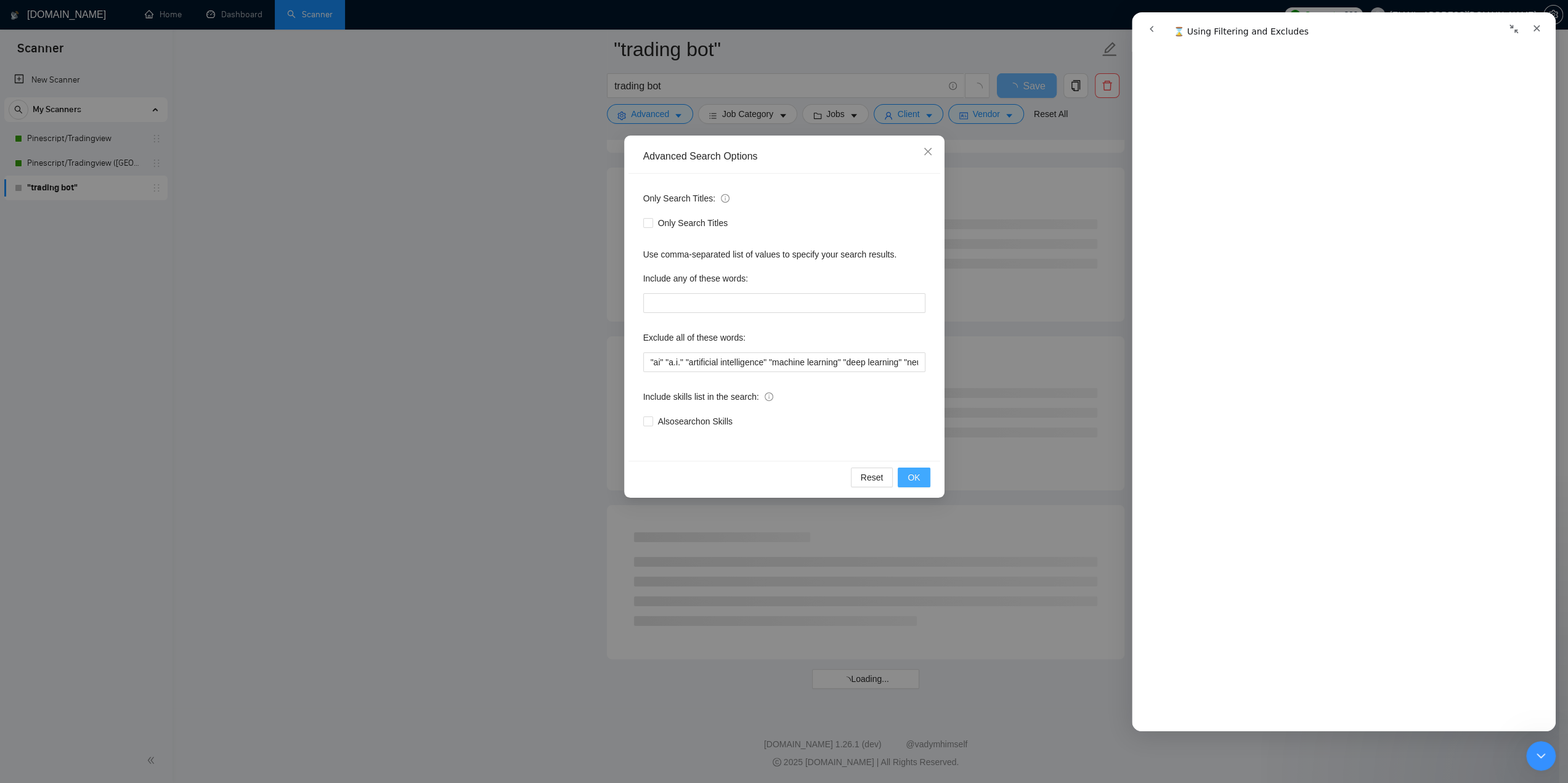
click at [915, 472] on span "OK" at bounding box center [913, 478] width 13 height 13
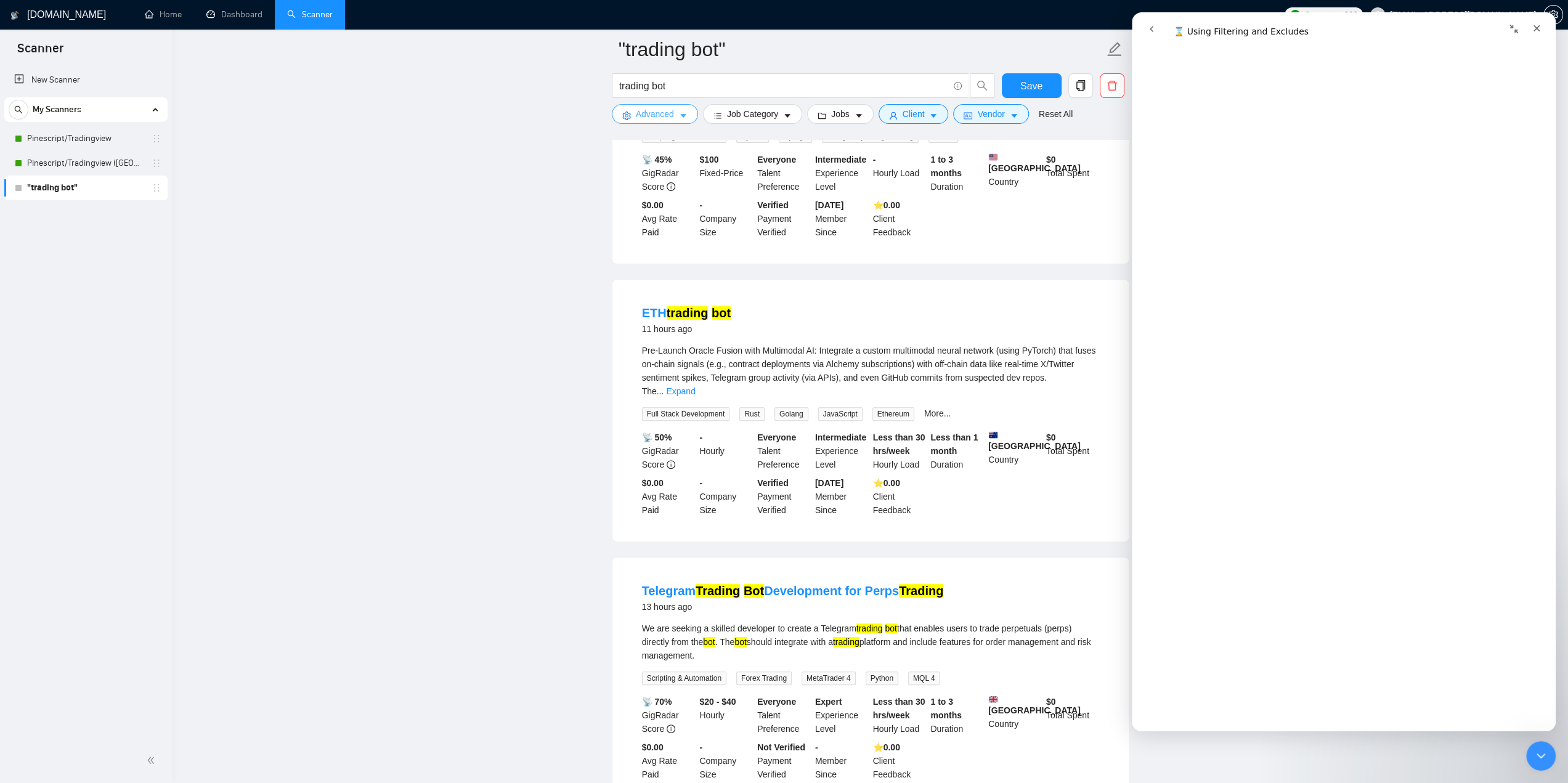
scroll to position [0, 0]
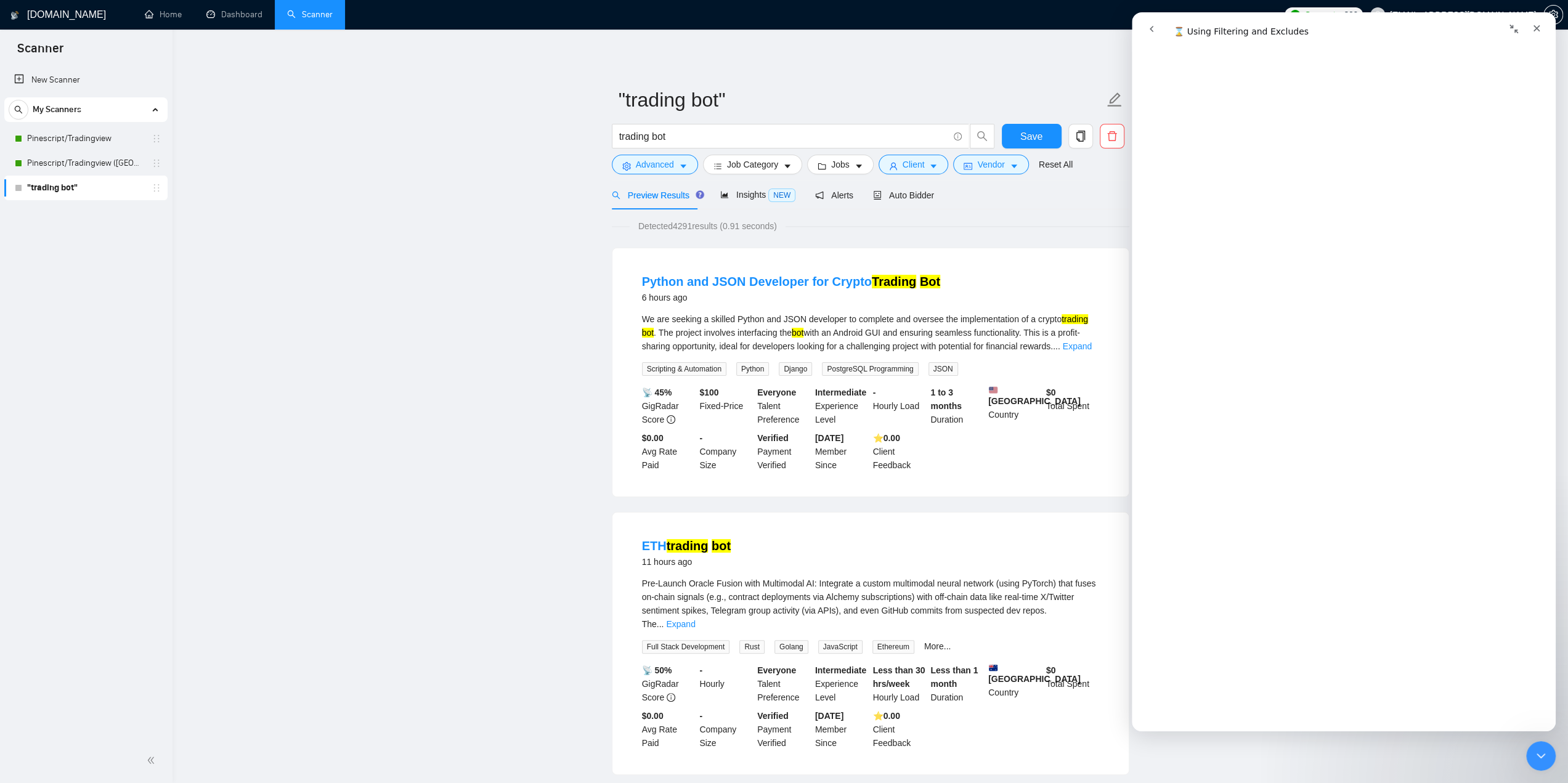
click at [677, 168] on button "Advanced" at bounding box center [655, 164] width 87 height 19
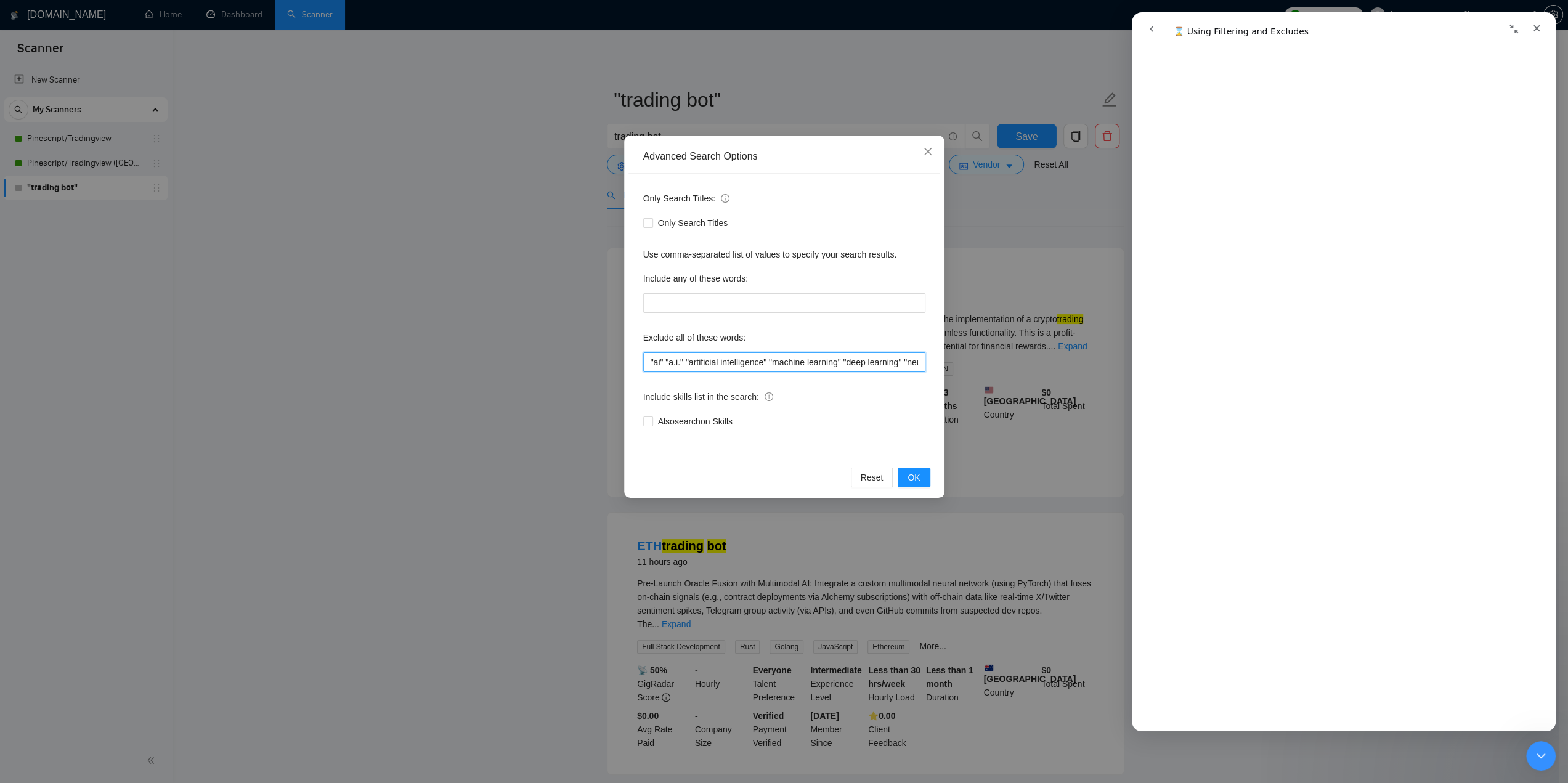
click at [772, 362] on input ""ai" "a.i." "artificial intelligence" "machine learning" "deep learning" "neura…" at bounding box center [784, 362] width 282 height 19
click at [810, 407] on div "Include skills list in the search:" at bounding box center [784, 399] width 282 height 24
click at [916, 471] on span "OK" at bounding box center [913, 478] width 13 height 13
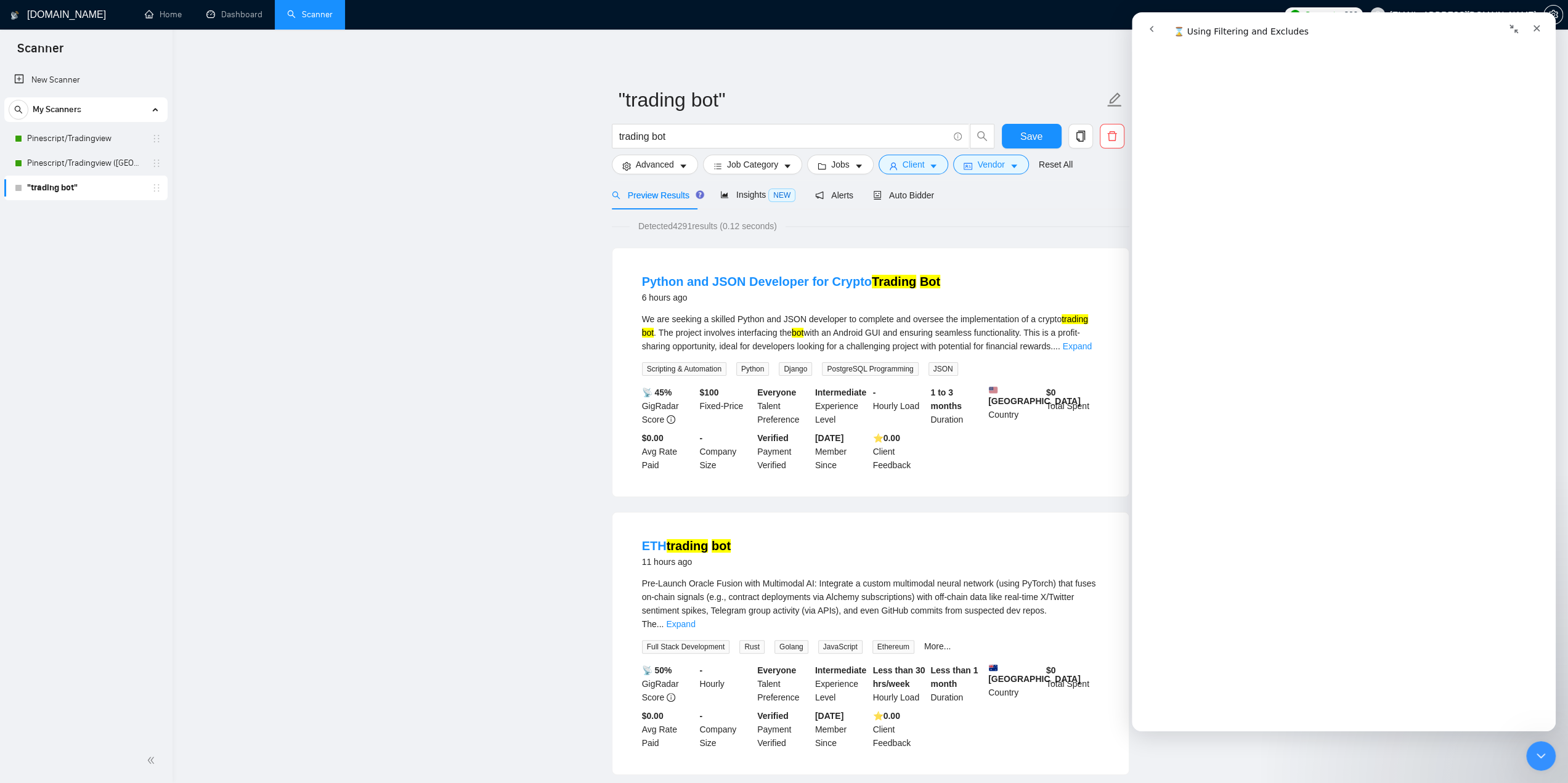
click at [665, 165] on span "Advanced" at bounding box center [654, 165] width 38 height 13
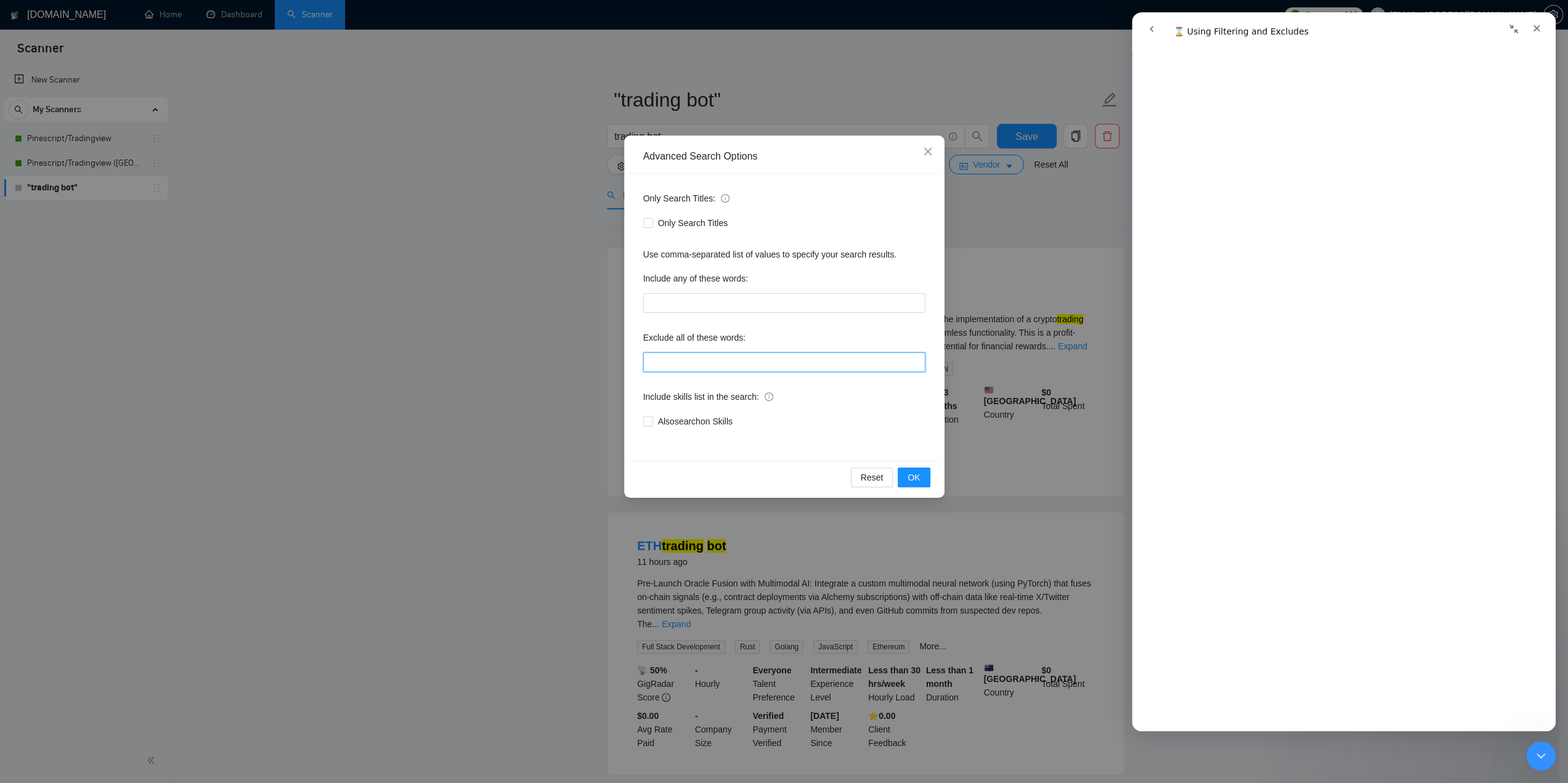
click at [733, 354] on input "text" at bounding box center [784, 362] width 282 height 19
paste input ""ai" "a.i." "artificial intelligence" "machine learning" "deep learning" "neura…"
click at [838, 391] on div "Include skills list in the search:" at bounding box center [784, 399] width 282 height 24
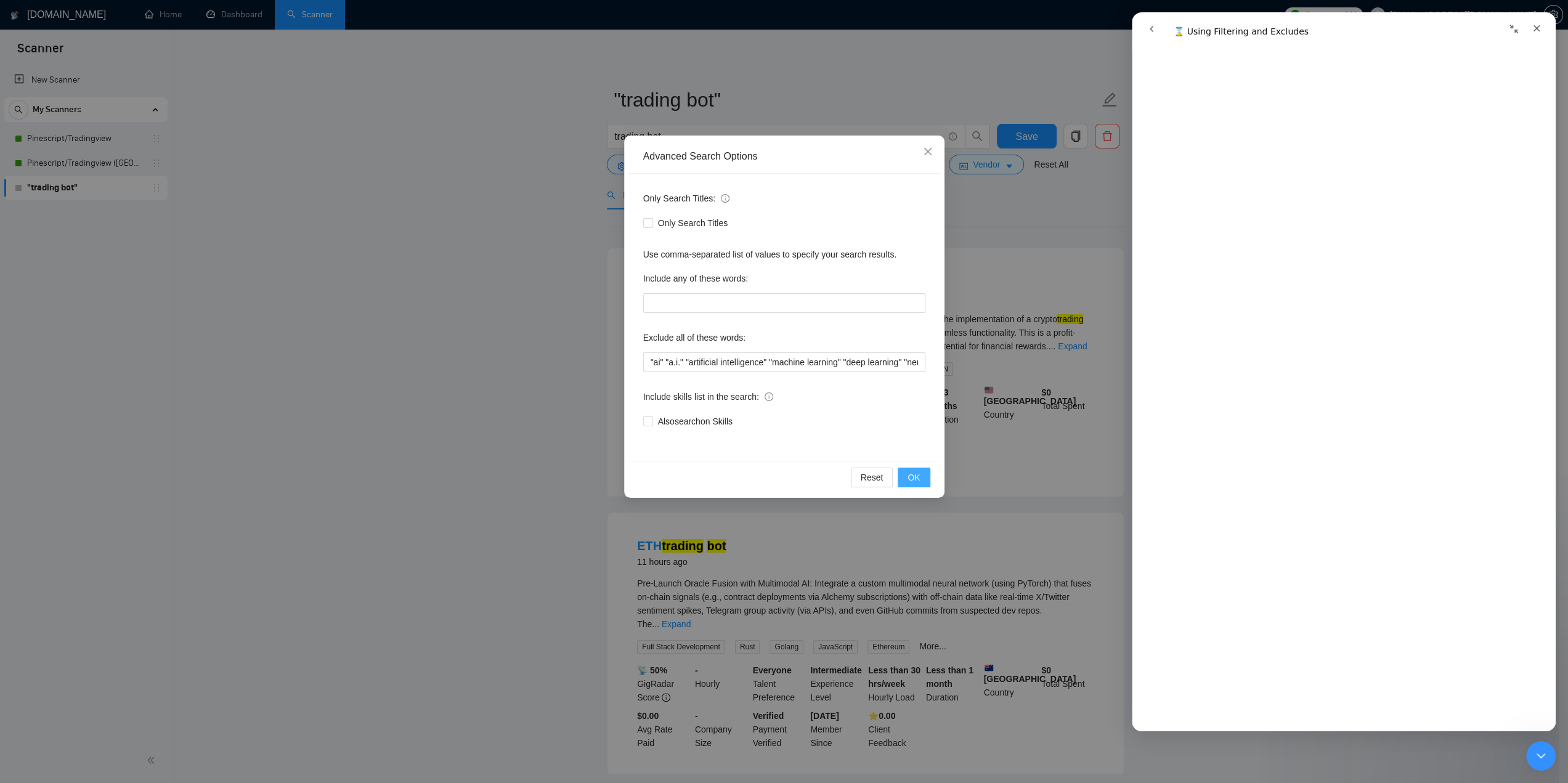
click at [910, 476] on span "OK" at bounding box center [913, 478] width 13 height 13
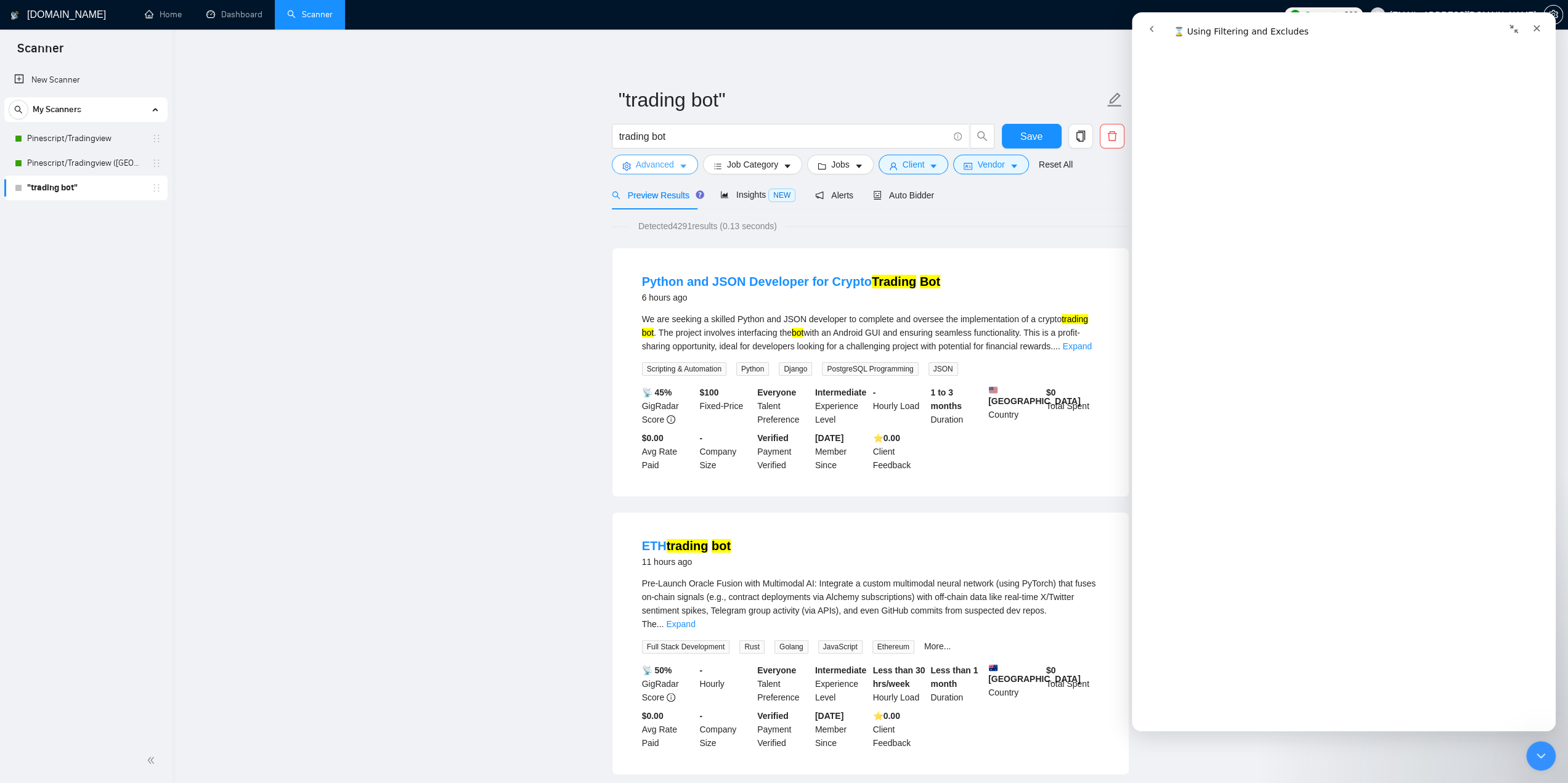
click at [668, 163] on span "Advanced" at bounding box center [654, 165] width 38 height 13
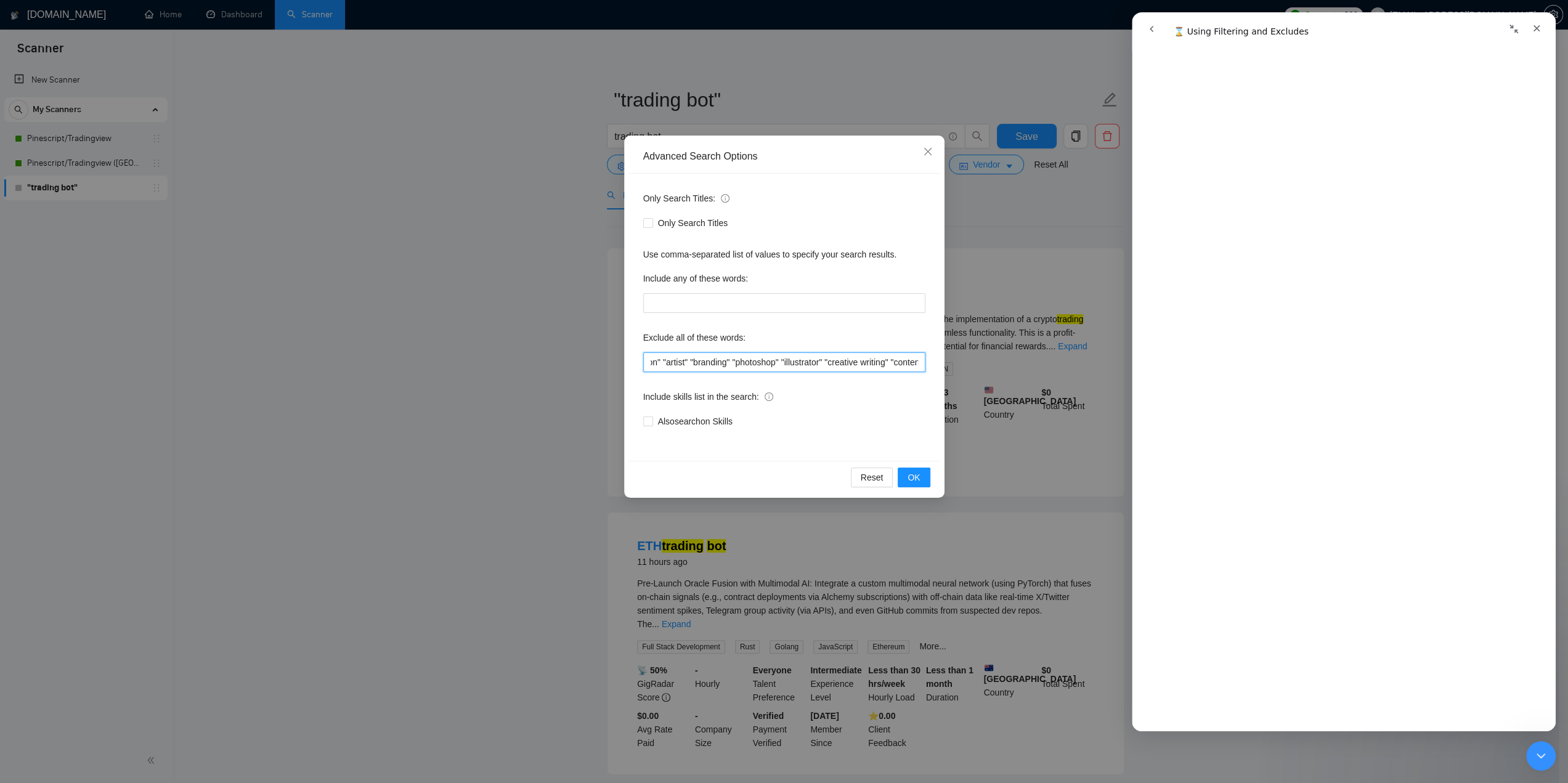
scroll to position [0, 1580]
drag, startPoint x: 834, startPoint y: 362, endPoint x: 924, endPoint y: 366, distance: 90.1
click at [1006, 364] on div "Advanced Search Options Only Search Titles: Only Search Titles Use comma-separa…" at bounding box center [784, 391] width 1568 height 783
click at [921, 363] on input ""ai" "a.i." "artificial intelligence" "machine learning" "deep learning" "neura…" at bounding box center [784, 362] width 282 height 19
click at [919, 364] on input ""ai" "a.i." "artificial intelligence" "machine learning" "deep learning" "neura…" at bounding box center [784, 362] width 282 height 19
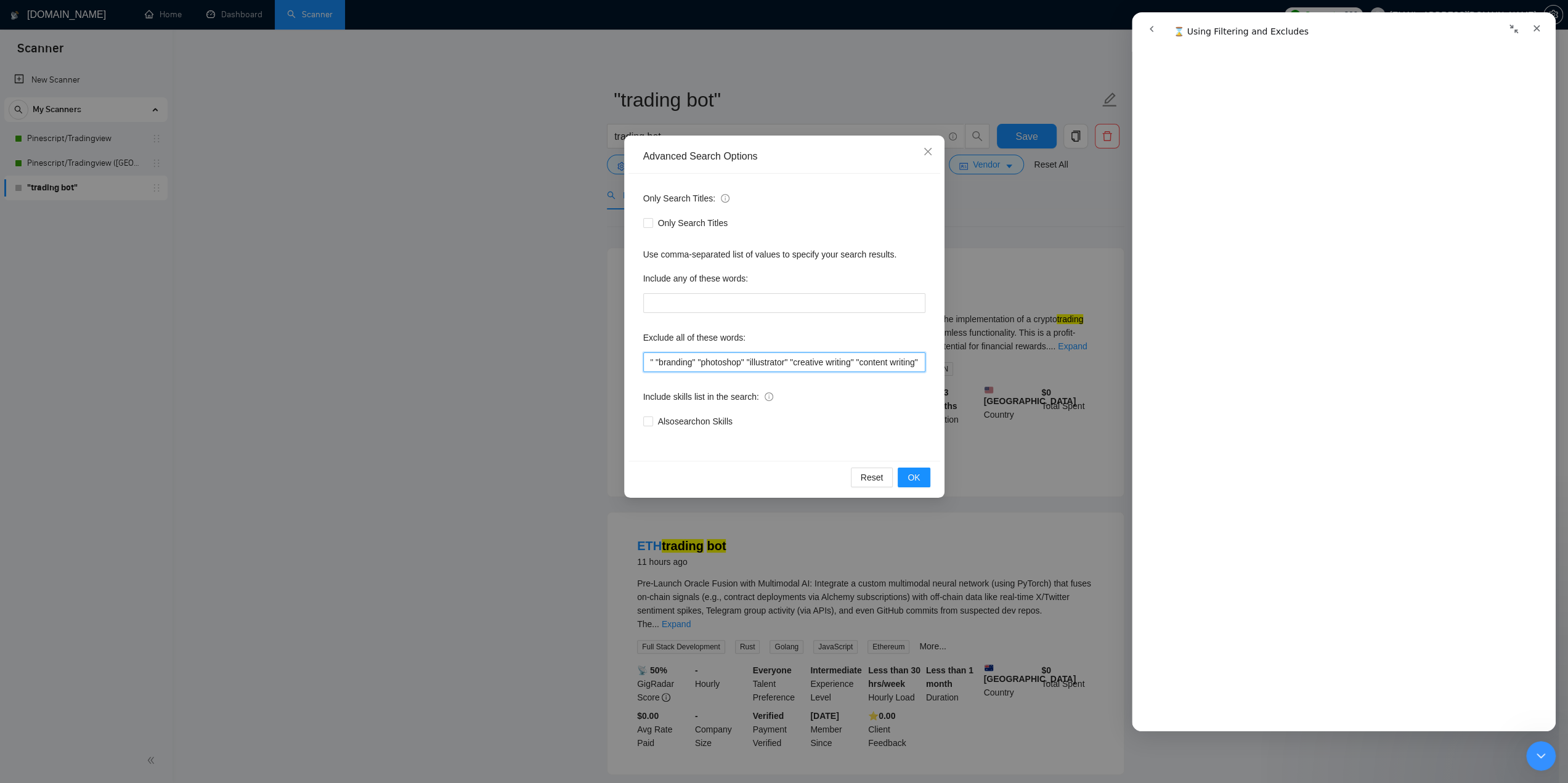
paste input ""ai-powered" "ai powered" "ai driven" "ai-driven" "ai trading bot" "ai bot" "ma…"
click at [915, 475] on span "OK" at bounding box center [913, 478] width 13 height 13
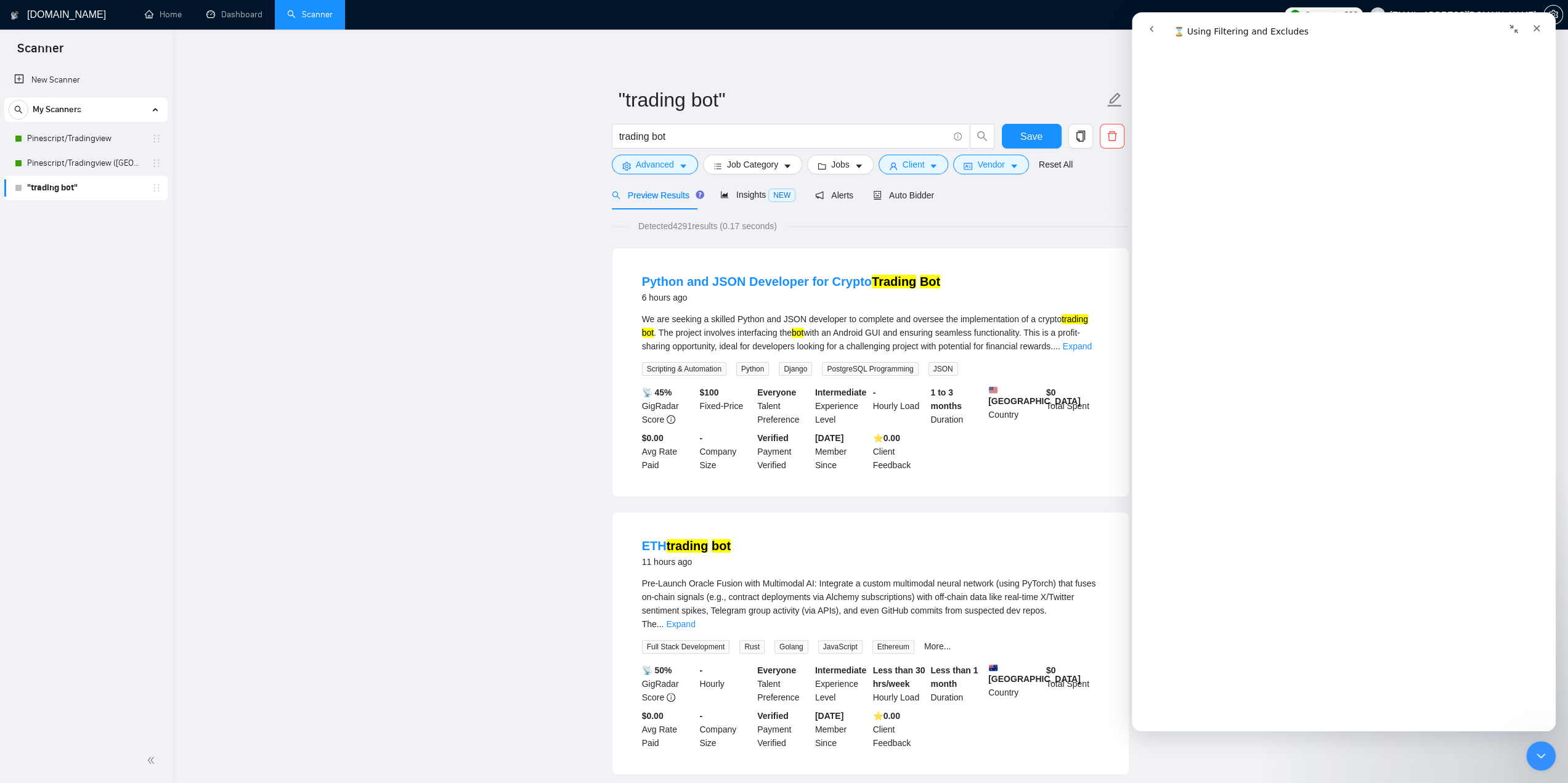
click at [686, 163] on icon "caret-down" at bounding box center [684, 167] width 8 height 8
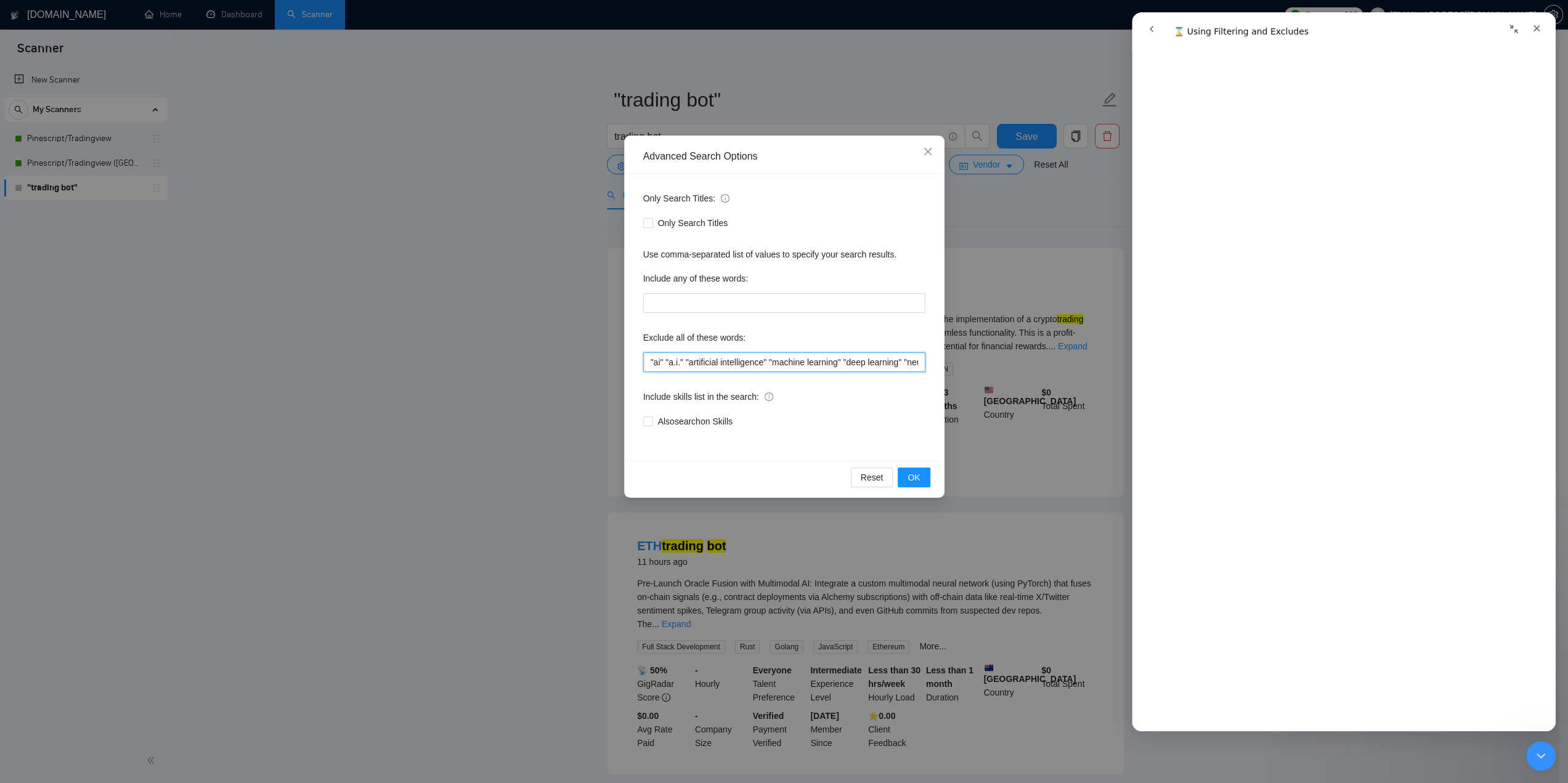
click at [832, 366] on input ""ai" "a.i." "artificial intelligence" "machine learning" "deep learning" "neura…" at bounding box center [784, 362] width 282 height 19
click at [913, 481] on span "OK" at bounding box center [913, 478] width 13 height 13
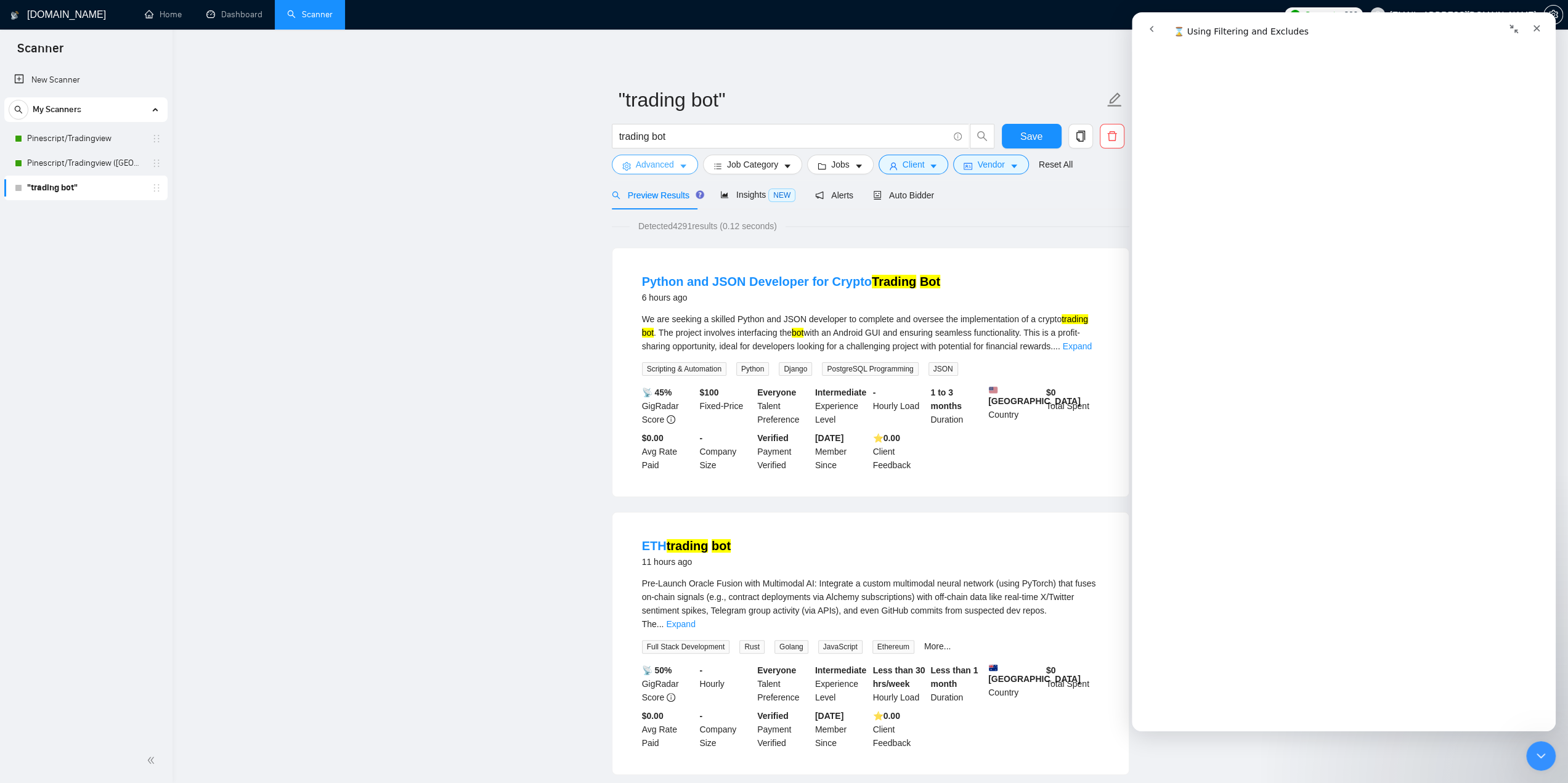
click at [684, 163] on icon "caret-down" at bounding box center [684, 167] width 8 height 8
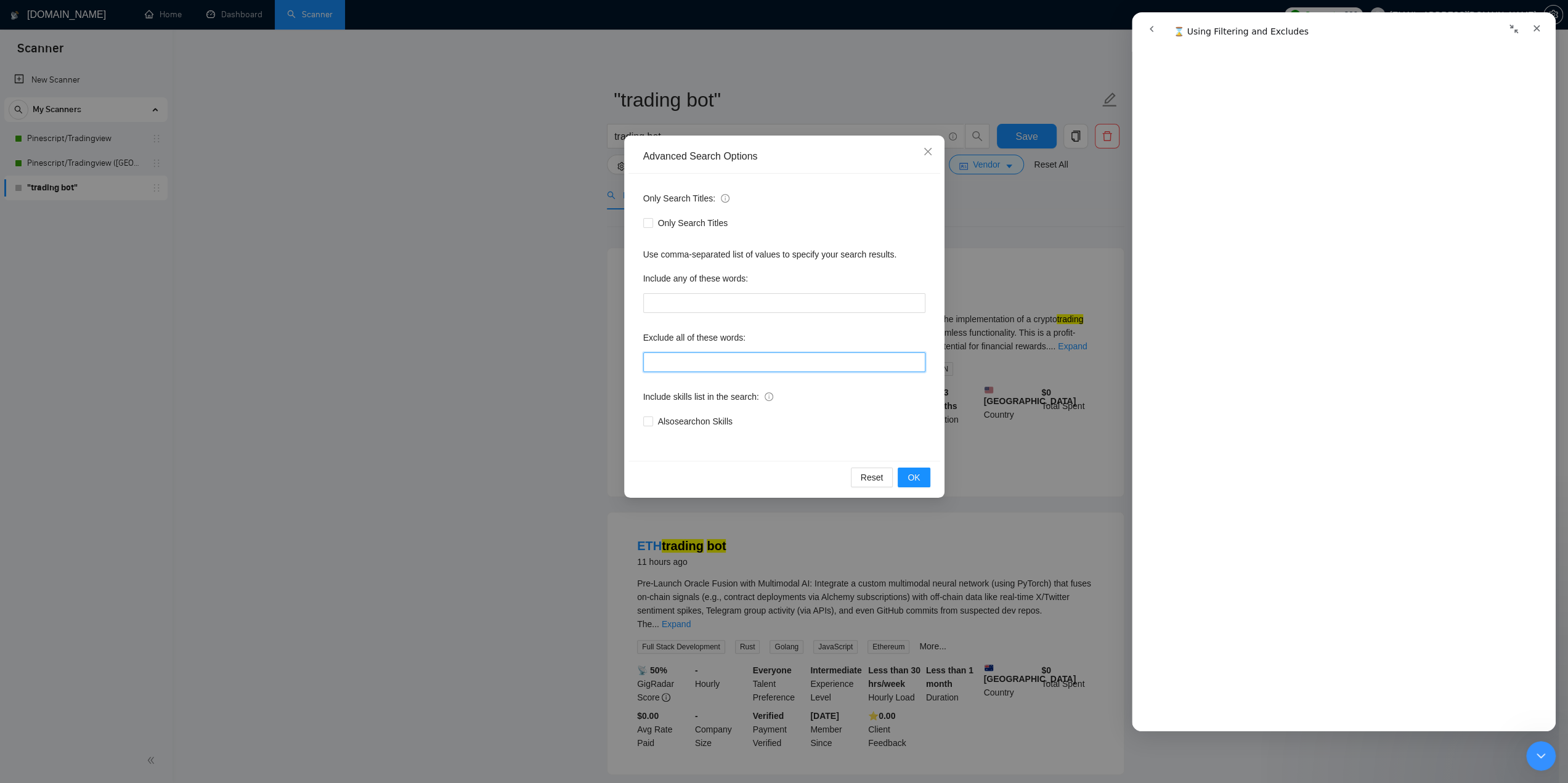
click at [773, 363] on input "text" at bounding box center [784, 362] width 282 height 19
click at [820, 419] on div "Also search on Skills" at bounding box center [784, 421] width 282 height 13
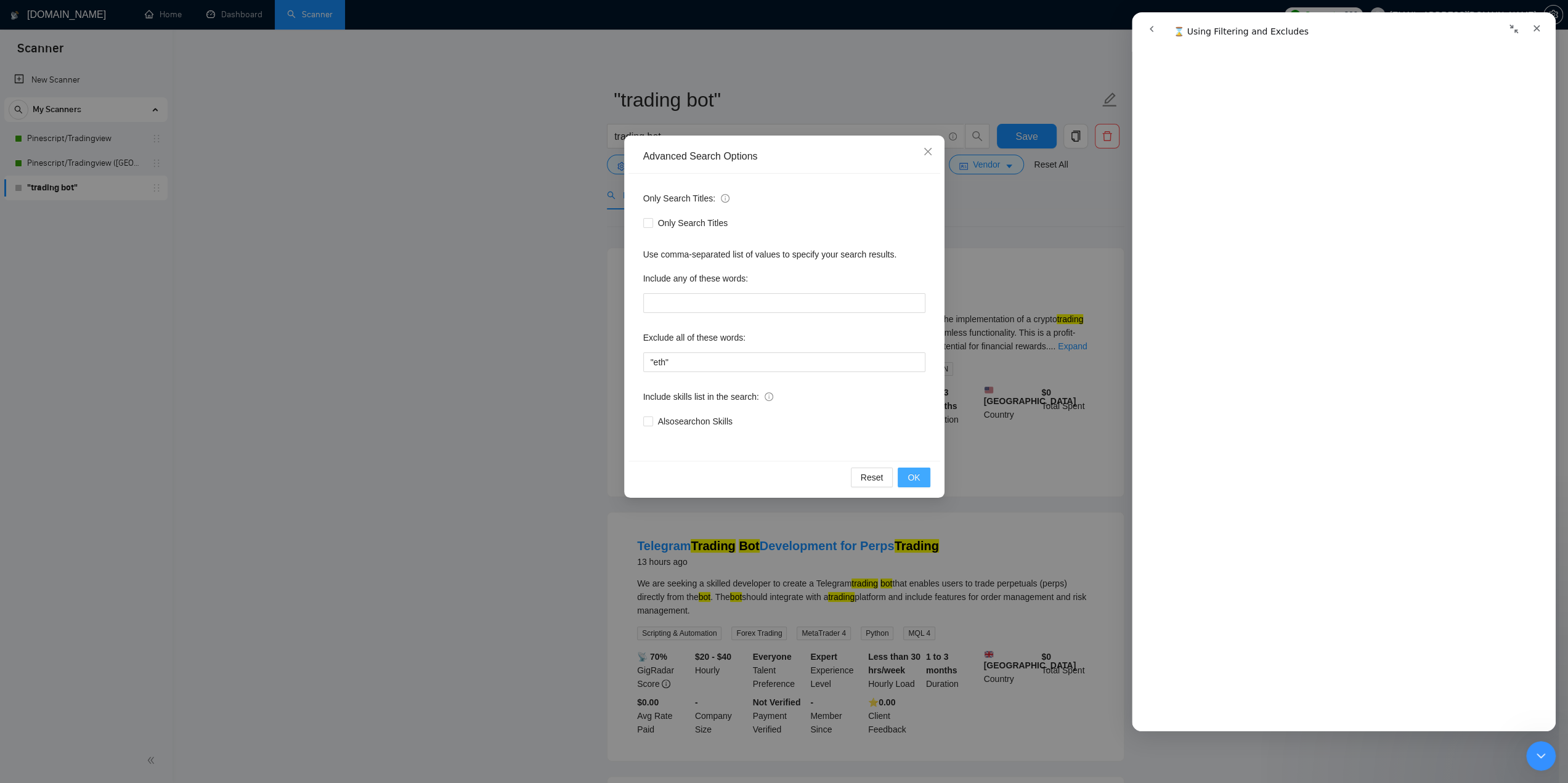
click at [916, 478] on span "OK" at bounding box center [913, 478] width 13 height 13
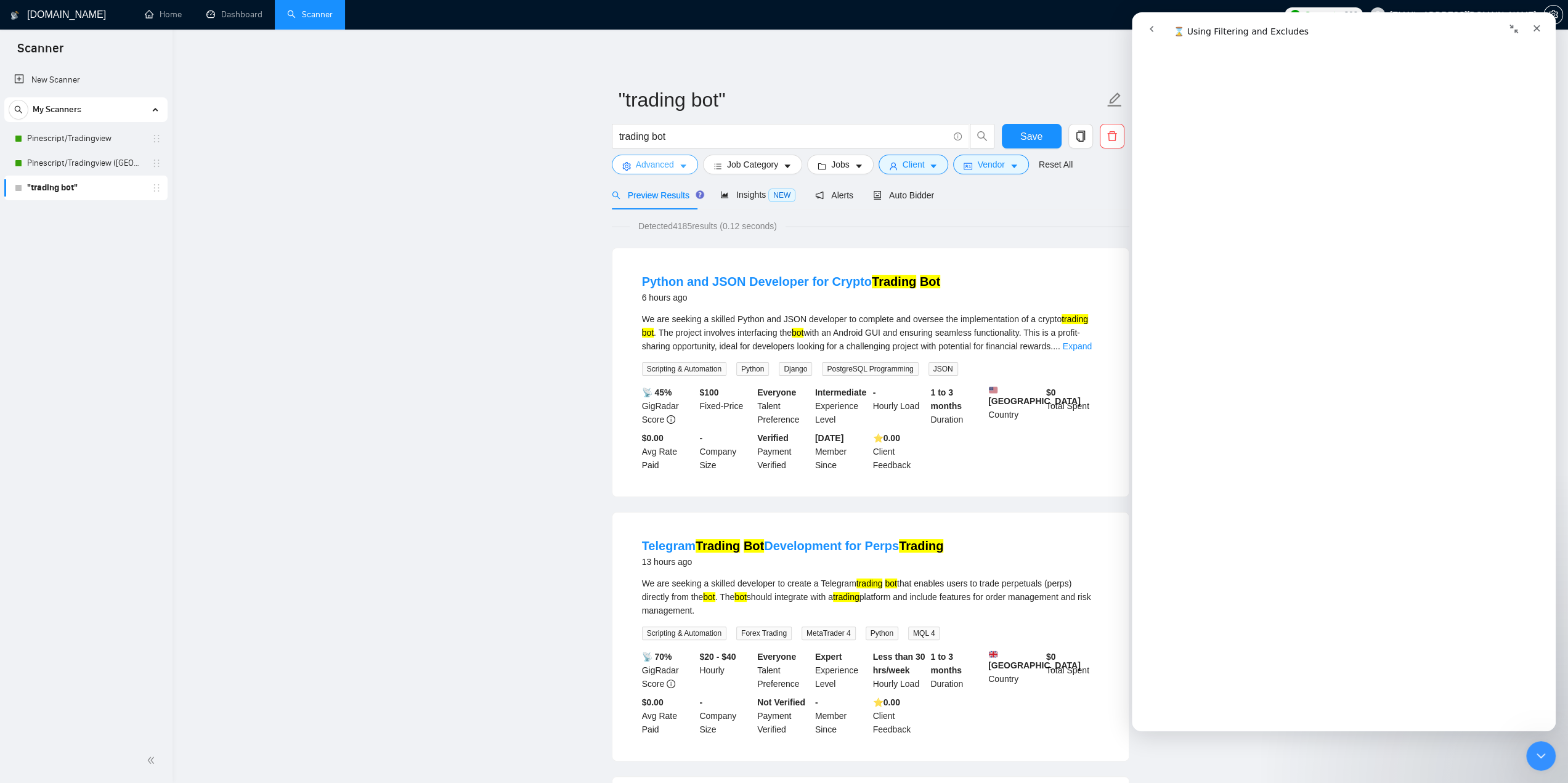
click at [679, 164] on icon "caret-down" at bounding box center [684, 167] width 8 height 8
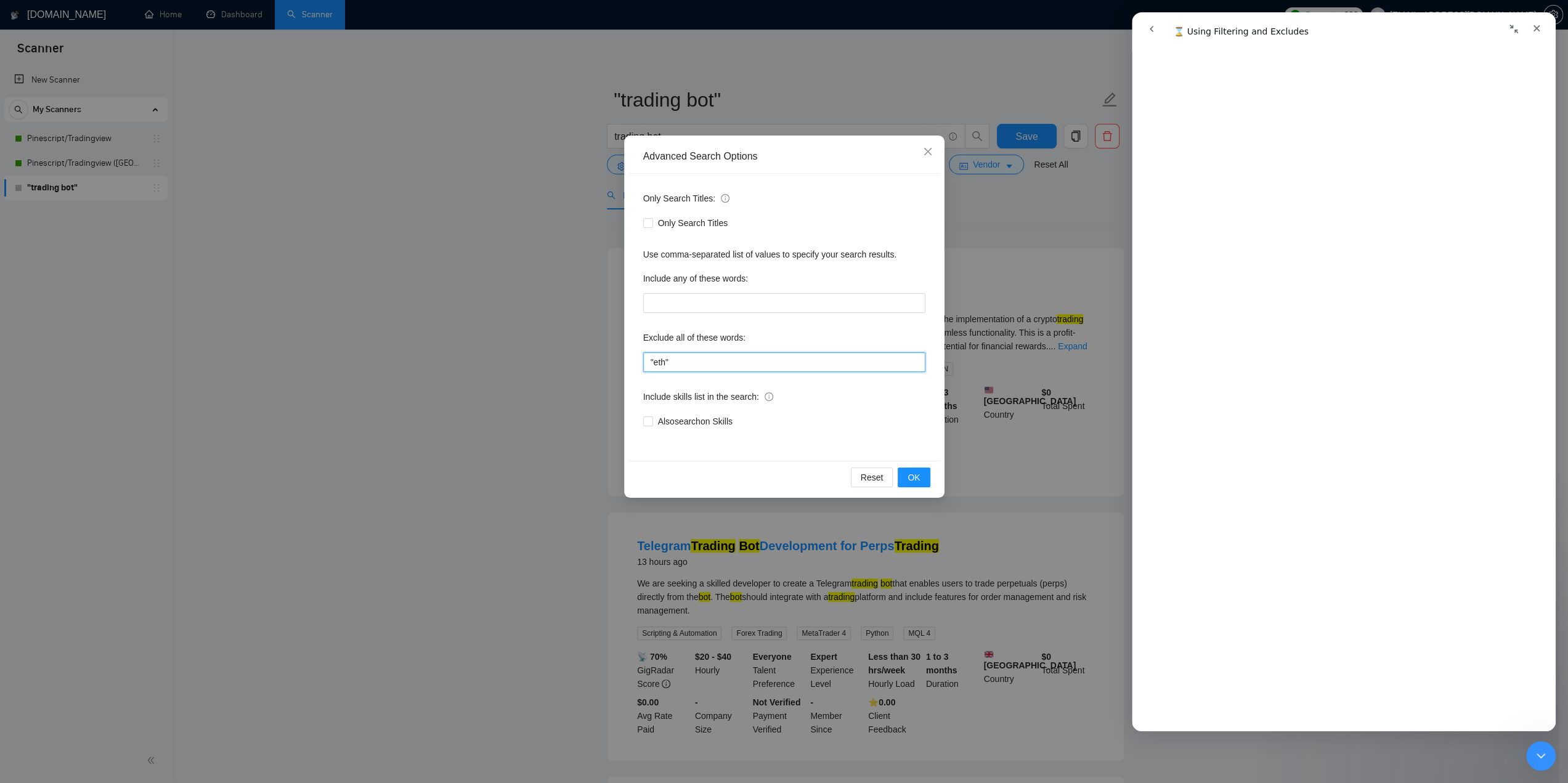
click at [715, 360] on input ""eth"" at bounding box center [784, 362] width 282 height 19
click at [844, 419] on div "Also search on Skills" at bounding box center [784, 421] width 282 height 13
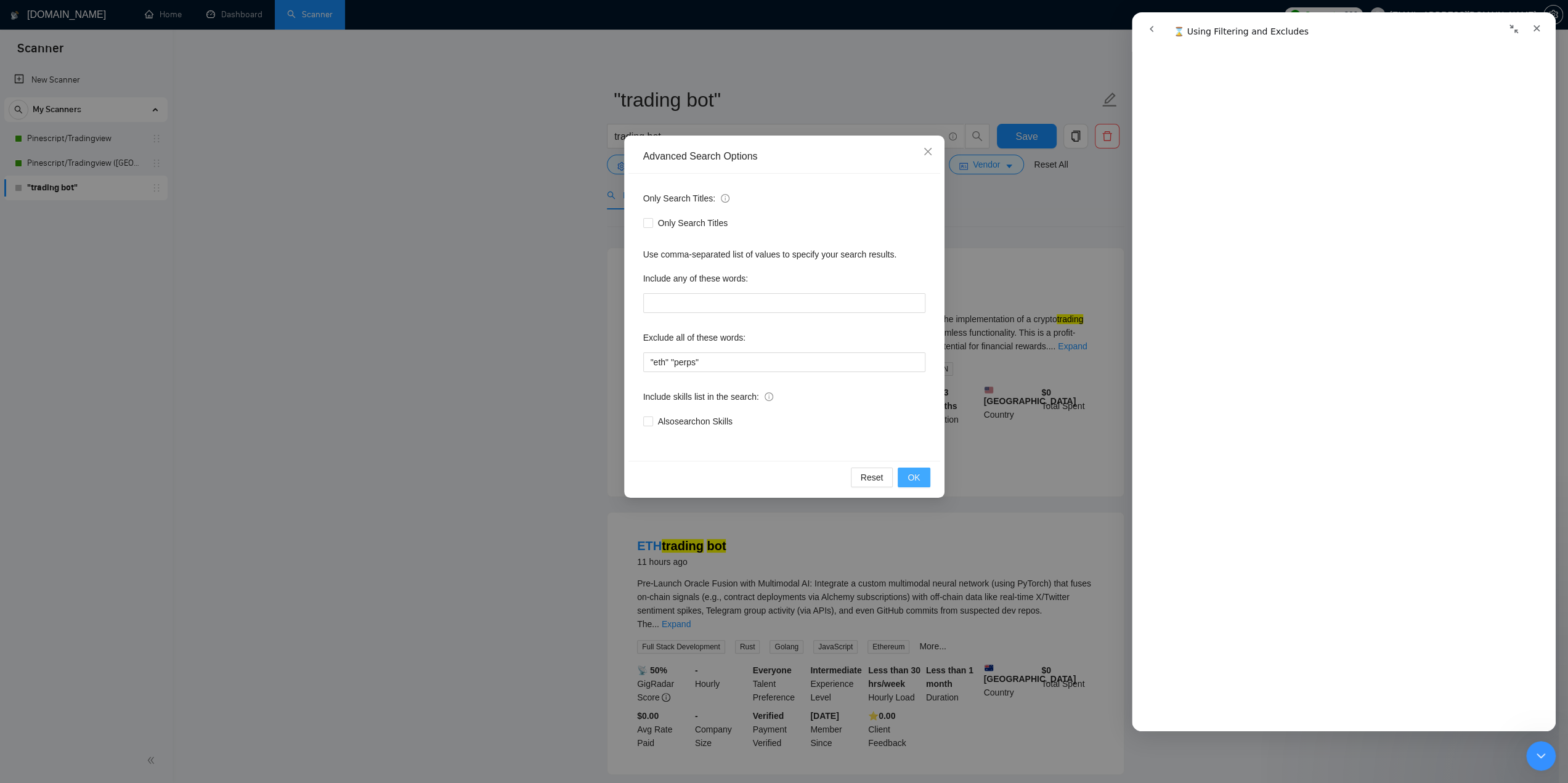
click at [907, 473] on button "OK" at bounding box center [914, 477] width 32 height 19
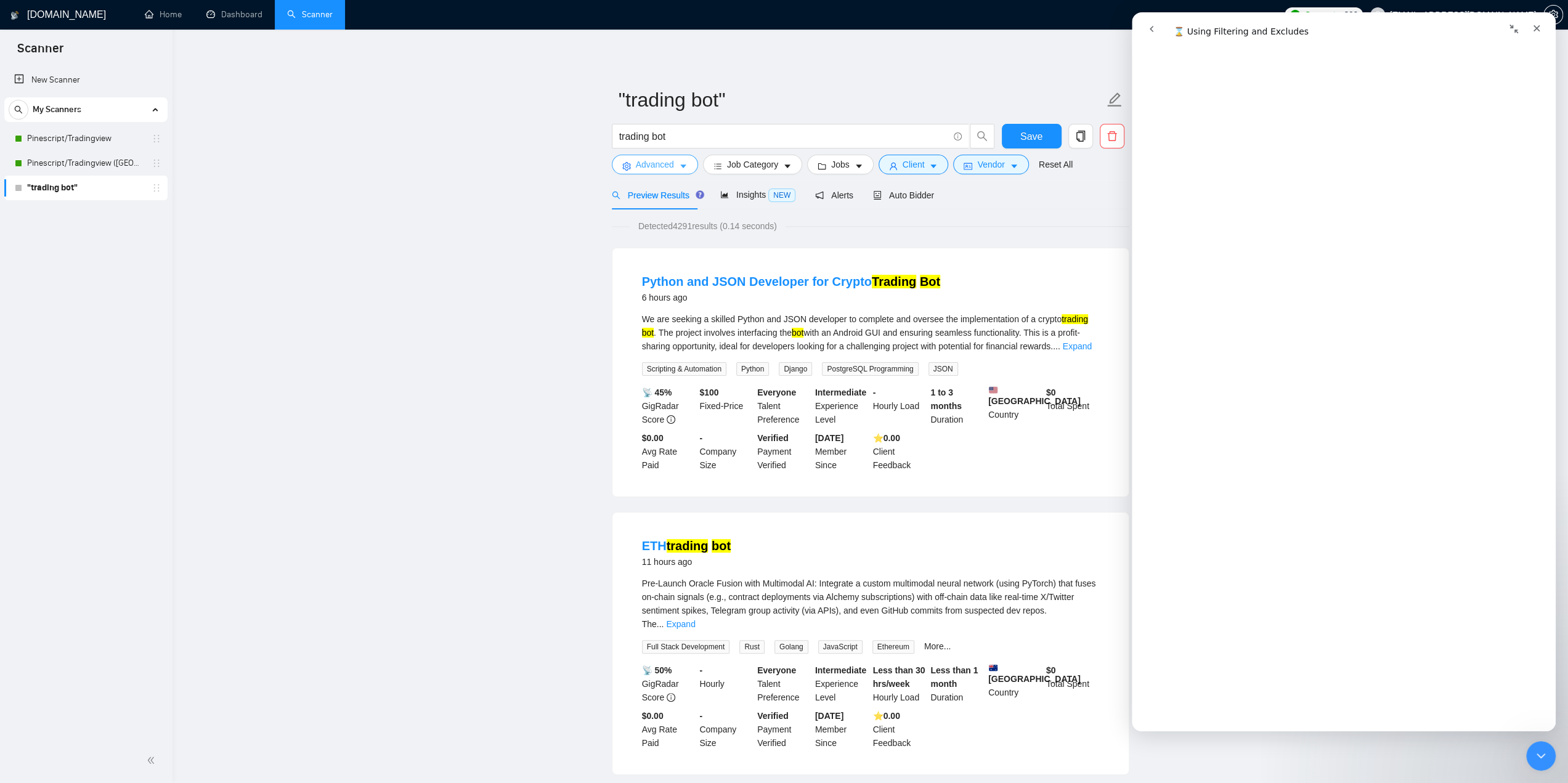
click at [683, 167] on icon "caret-down" at bounding box center [683, 167] width 6 height 3
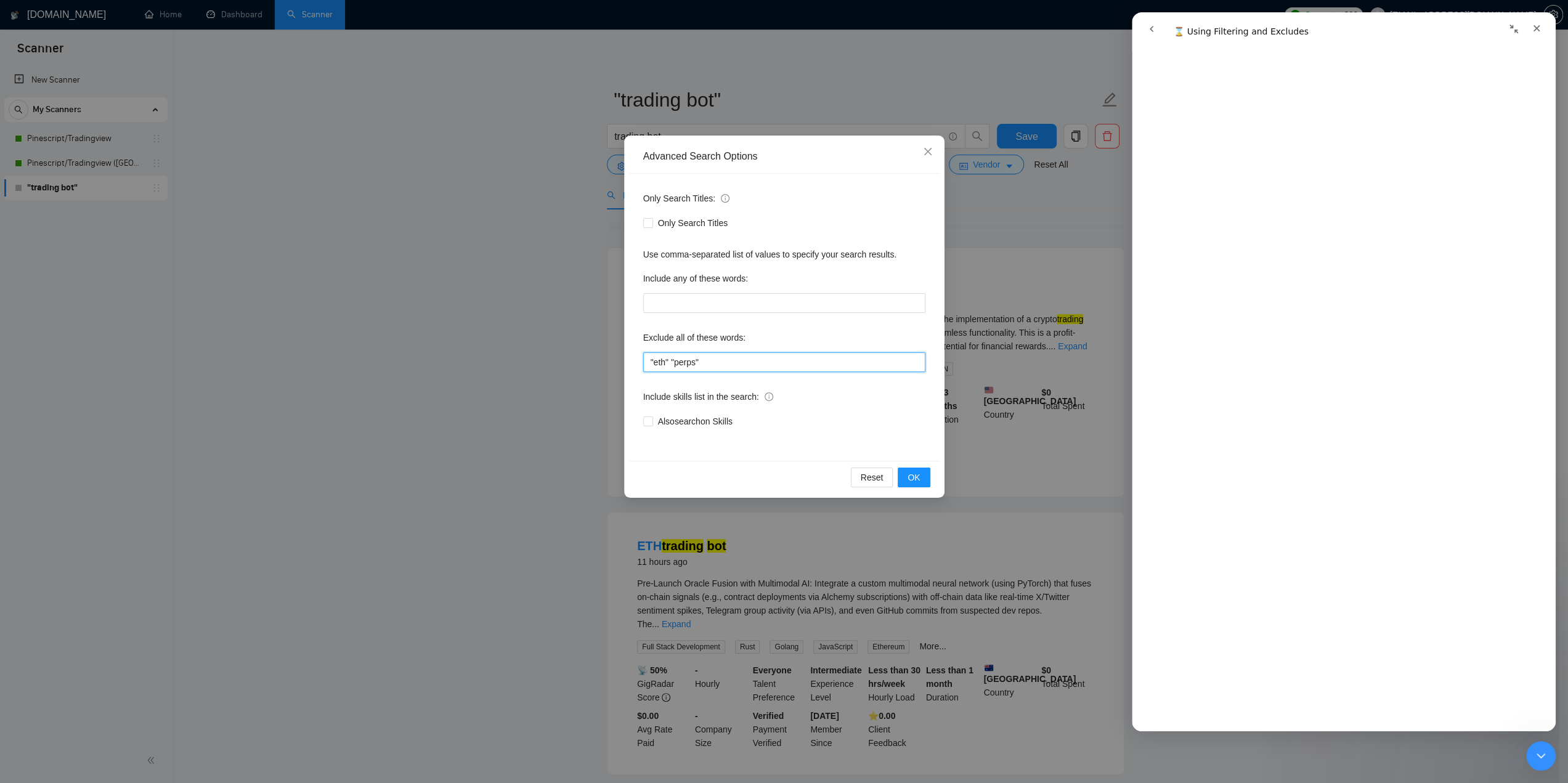
drag, startPoint x: 730, startPoint y: 361, endPoint x: 717, endPoint y: 357, distance: 13.6
click at [704, 359] on input ""eth" "perps"" at bounding box center [784, 362] width 282 height 19
click at [935, 149] on span "Close" at bounding box center [928, 152] width 34 height 34
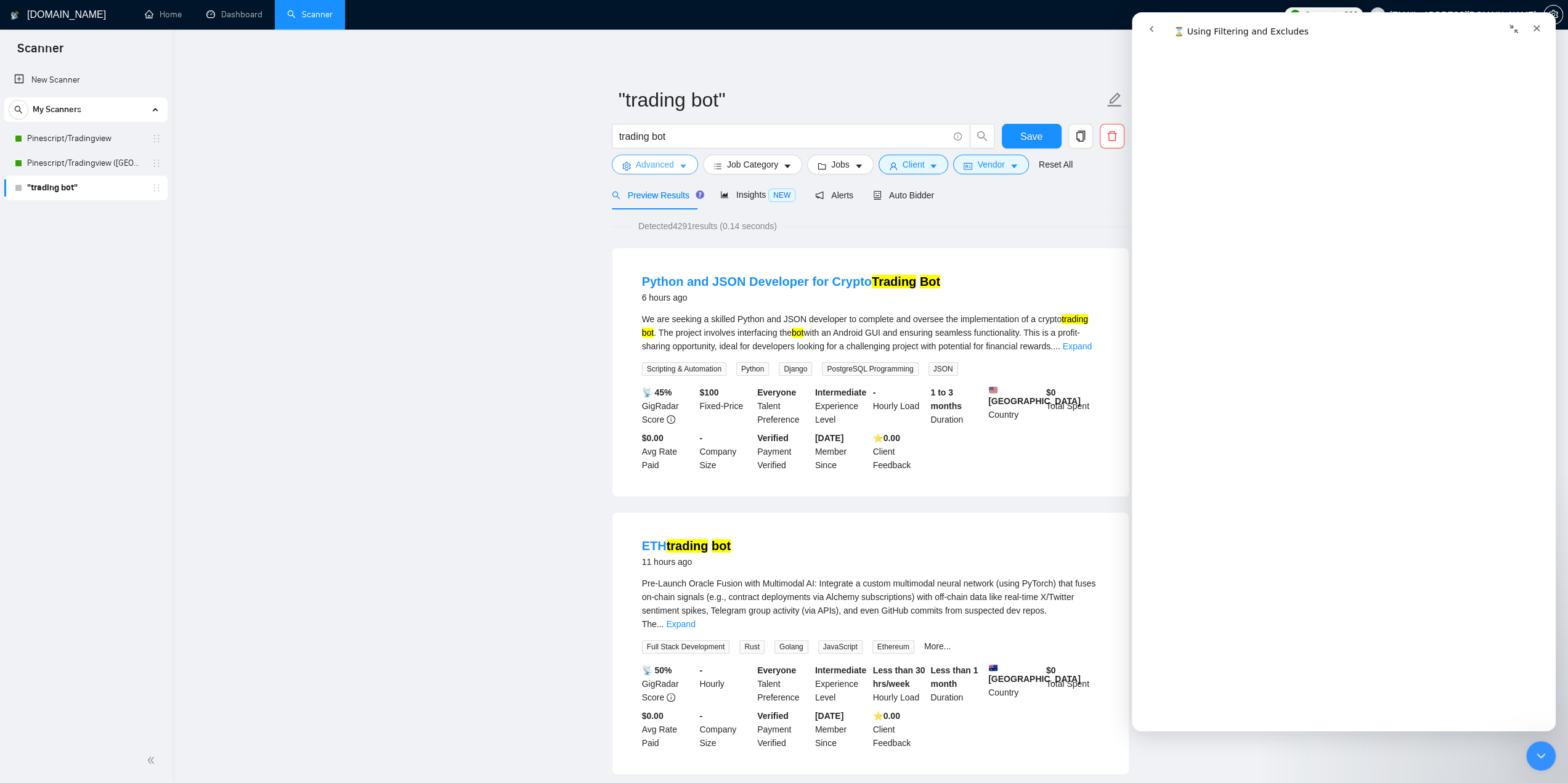
click at [684, 161] on span "caret-down" at bounding box center [684, 166] width 8 height 9
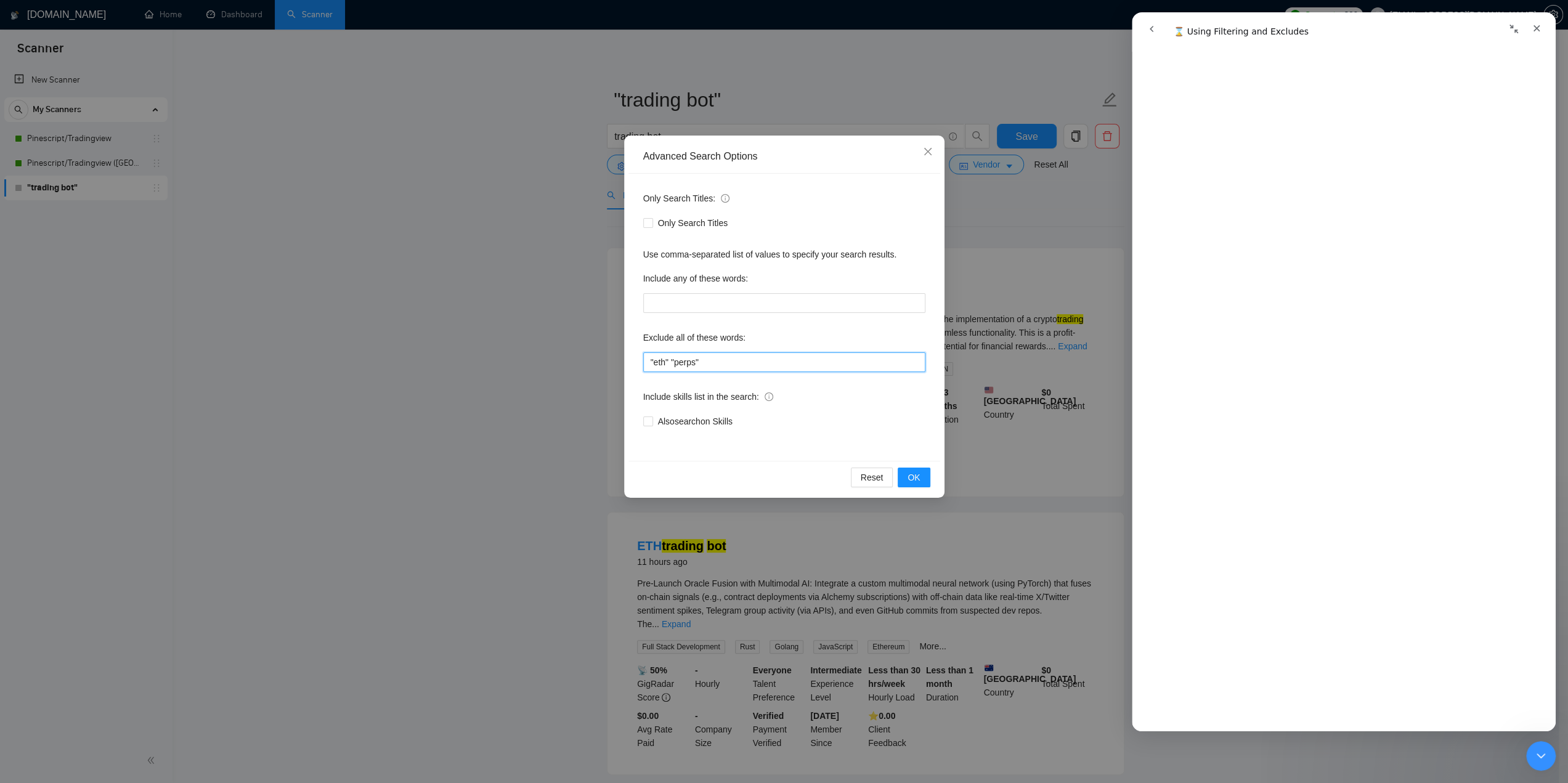
click at [668, 362] on input ""eth" "perps"" at bounding box center [784, 362] width 282 height 19
click at [780, 338] on div "Exclude all of these words:" at bounding box center [784, 340] width 282 height 24
click at [911, 481] on span "OK" at bounding box center [913, 478] width 13 height 13
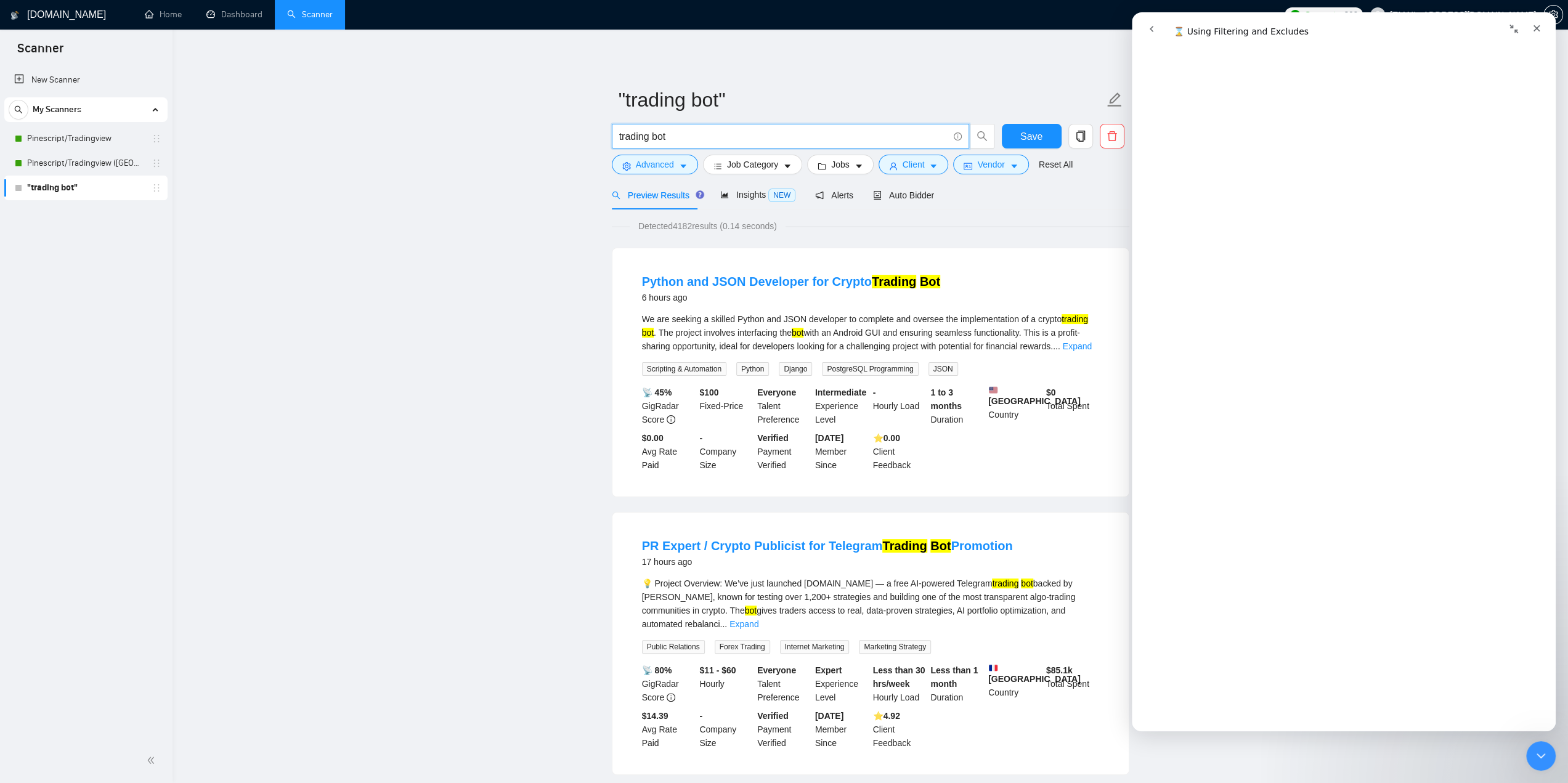
drag, startPoint x: 720, startPoint y: 137, endPoint x: 569, endPoint y: 136, distance: 151.0
paste input "((trading* bot*) | (trading* automation) | (crypto* bot*) | (api trading) | (au…"
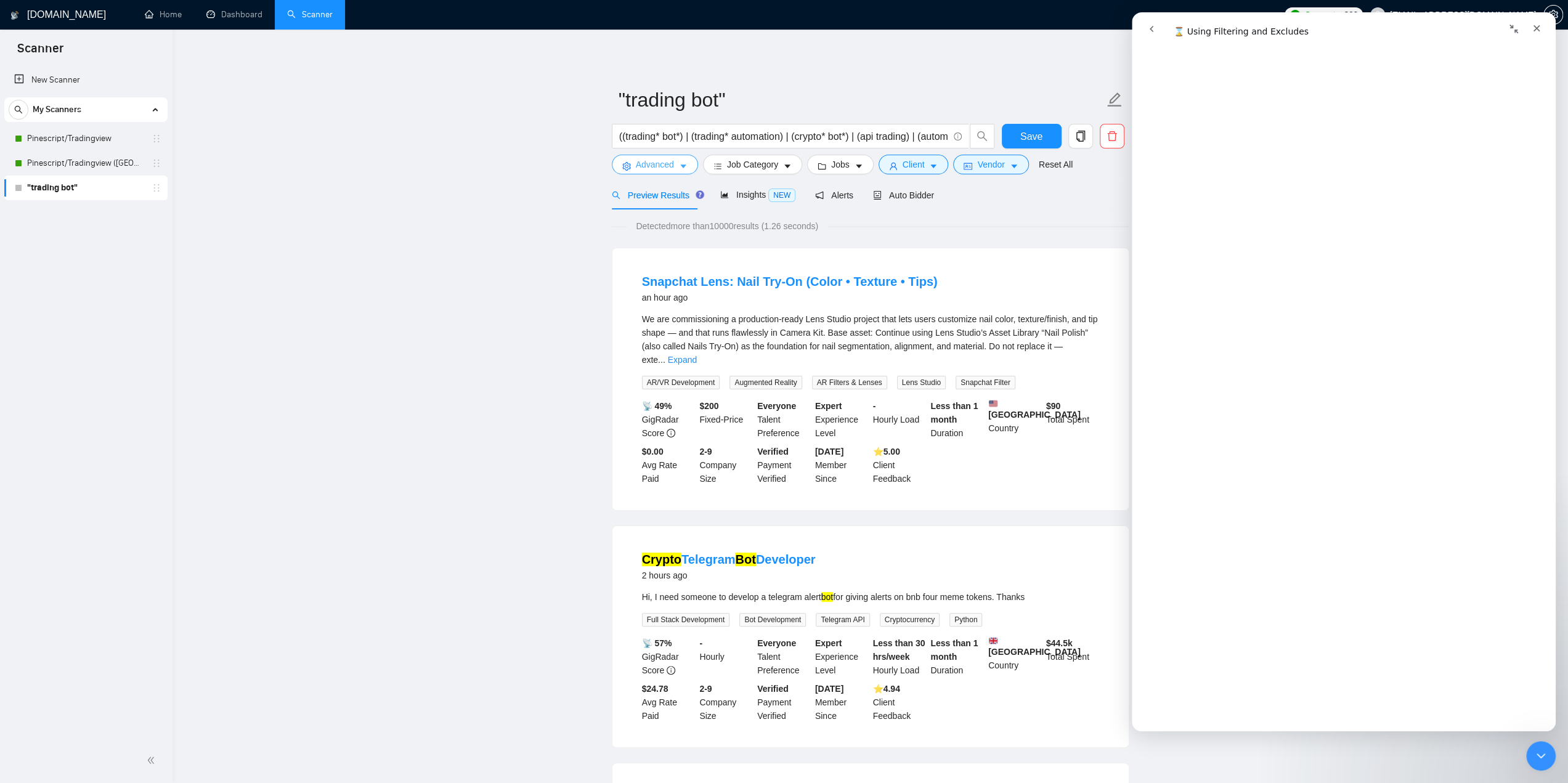
click at [680, 165] on icon "caret-down" at bounding box center [683, 167] width 6 height 3
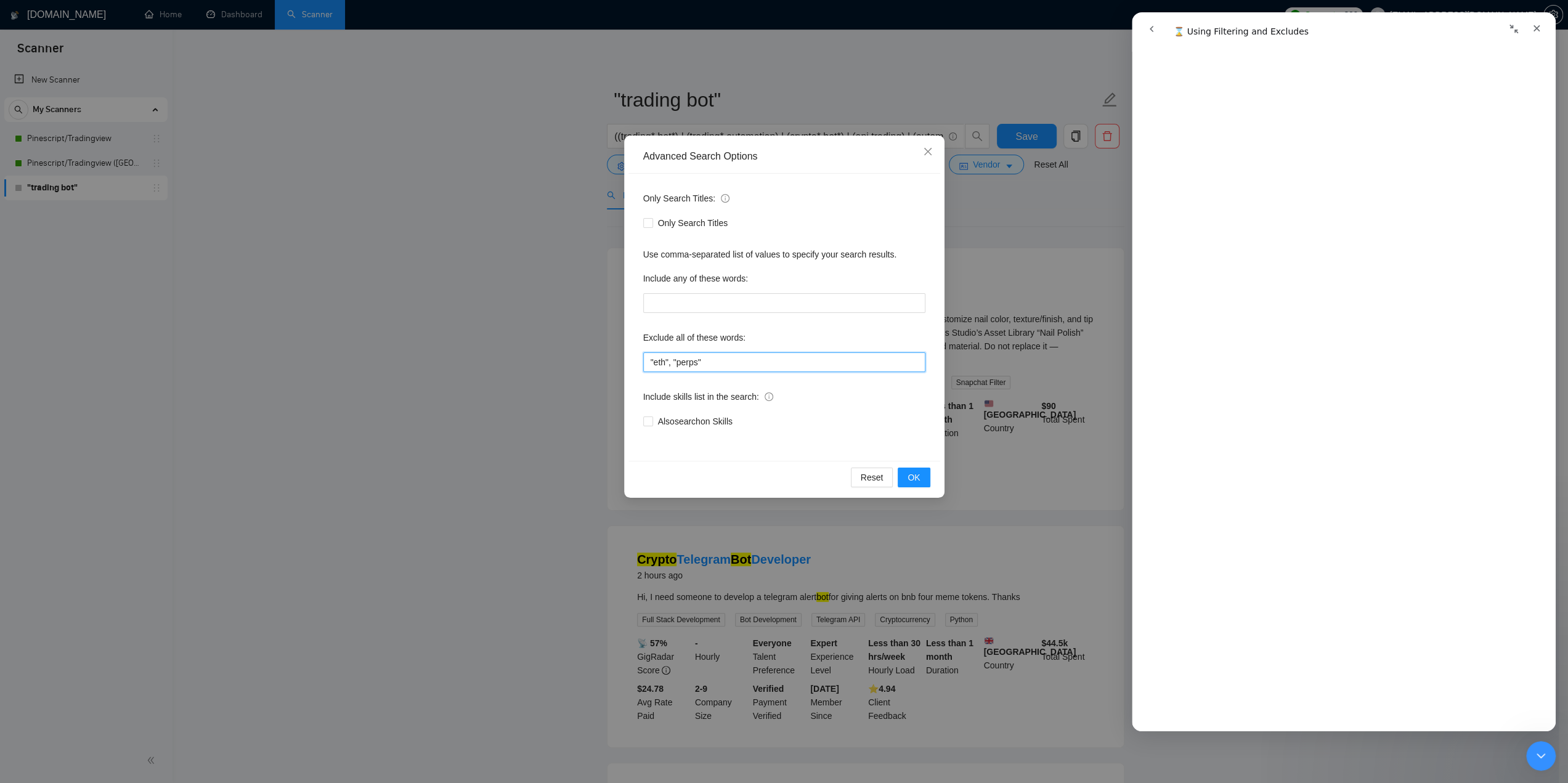
drag, startPoint x: 735, startPoint y: 359, endPoint x: 621, endPoint y: 360, distance: 114.0
click at [621, 360] on div "Advanced Search Options Only Search Titles: Only Search Titles Use comma-separa…" at bounding box center [784, 391] width 1568 height 783
paste input "ai", "artificial intelligence", "machine learning", "ml", "deep learning", "neu…"
click at [894, 438] on div "Only Search Titles: Only Search Titles Use comma-separated list of values to sp…" at bounding box center [784, 317] width 312 height 287
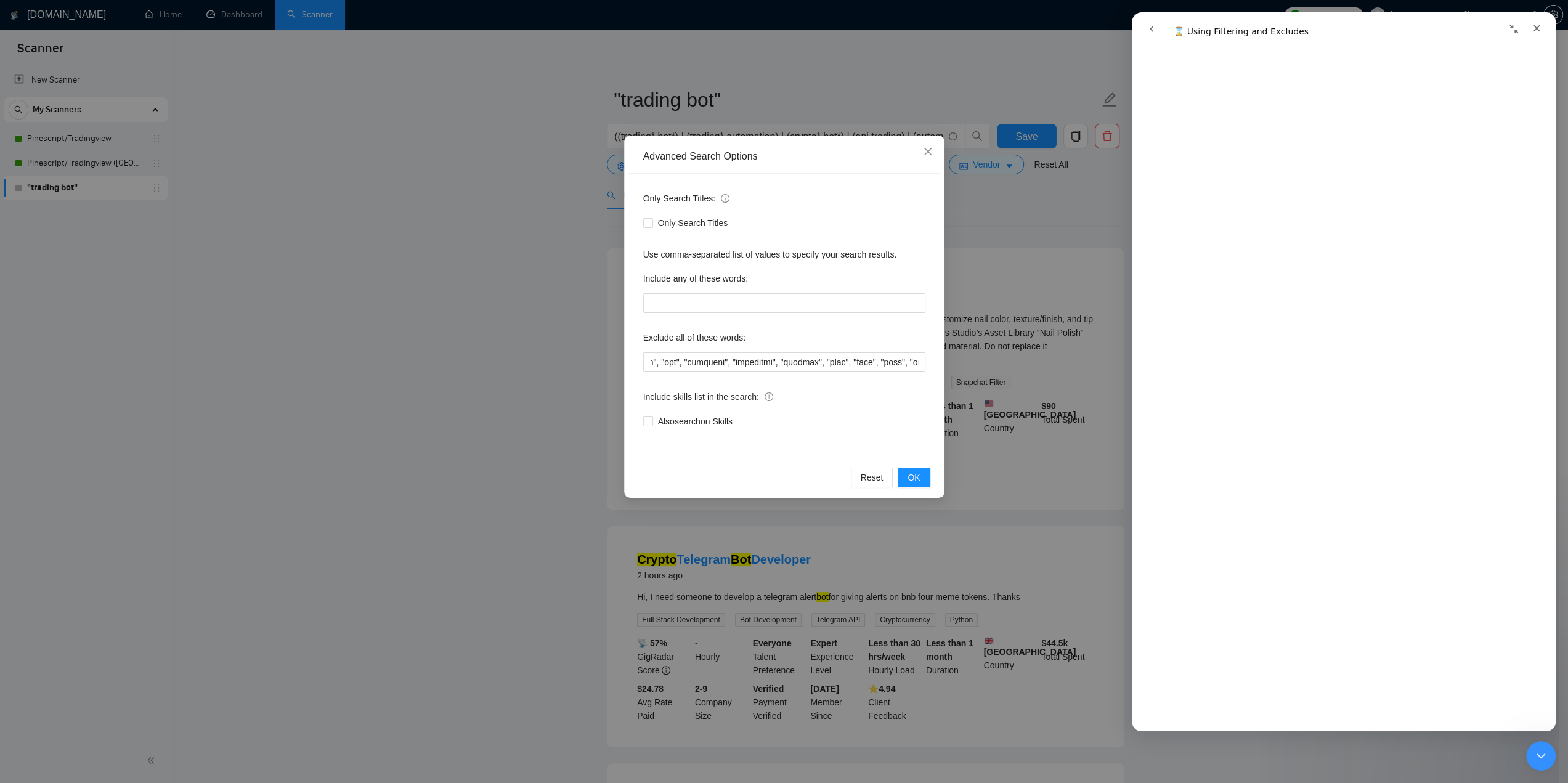
scroll to position [0, 0]
click at [916, 485] on button "OK" at bounding box center [914, 477] width 32 height 19
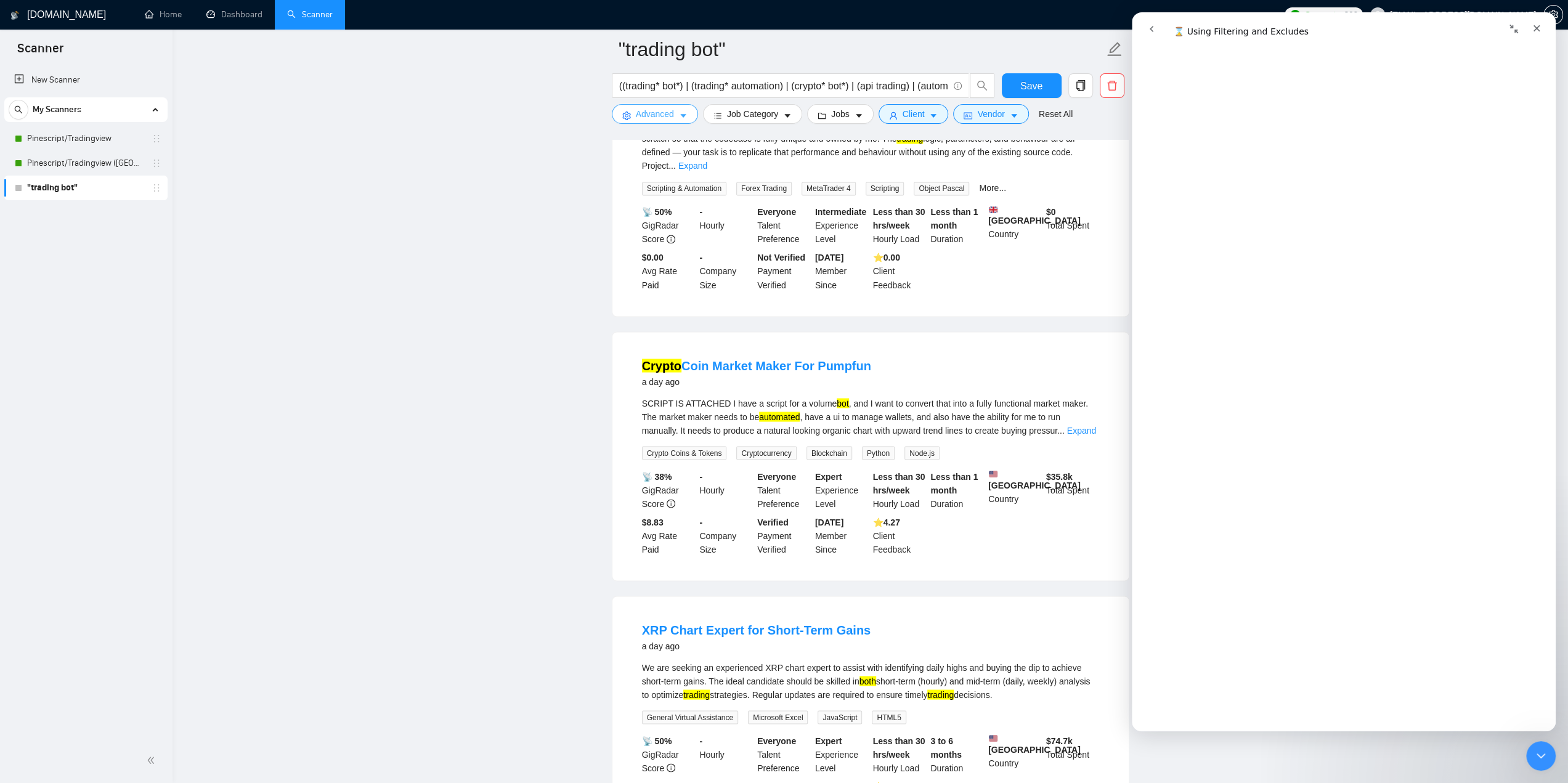
scroll to position [2263, 0]
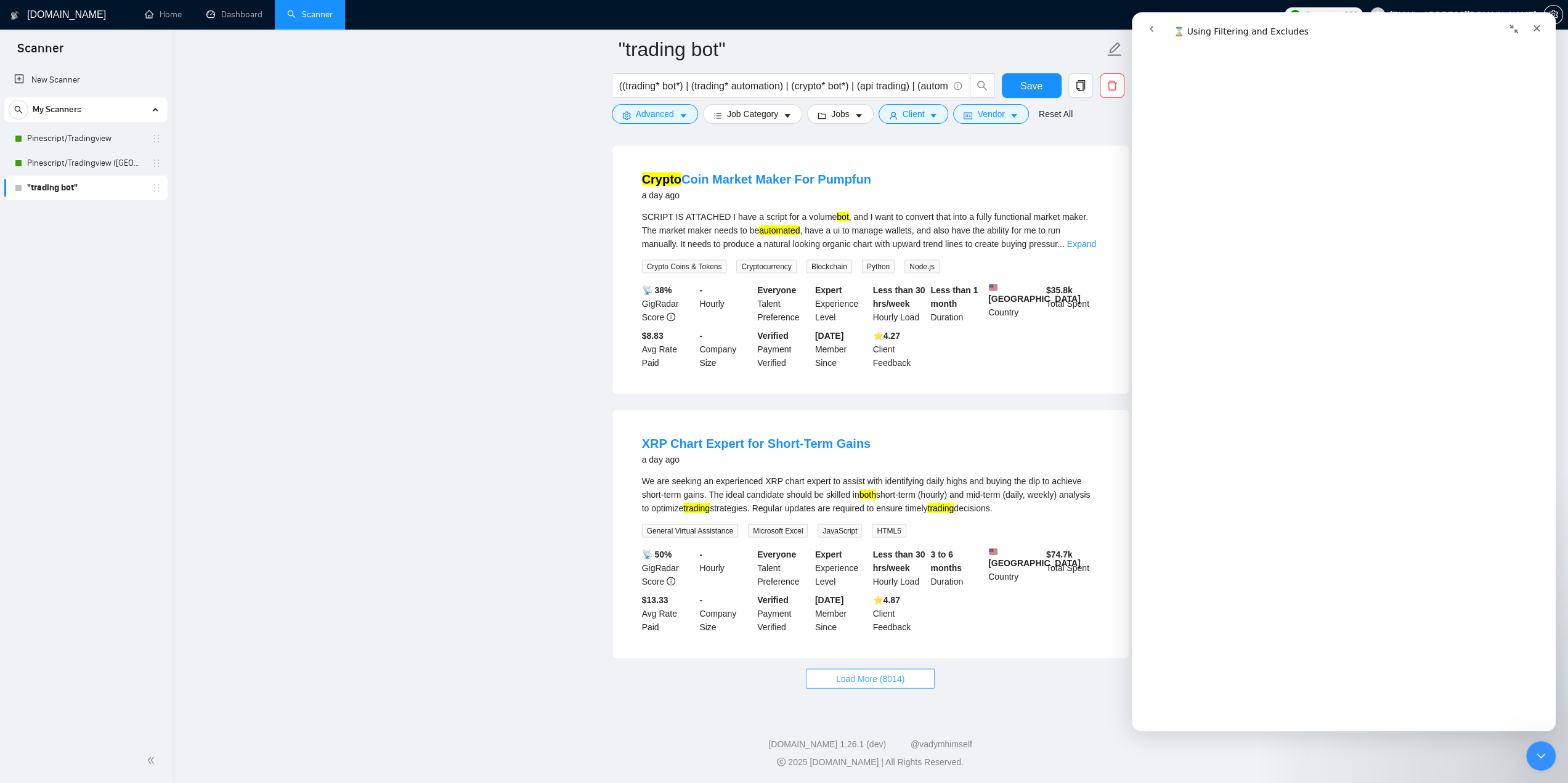
click at [850, 677] on span "Load More (8014)" at bounding box center [869, 679] width 68 height 13
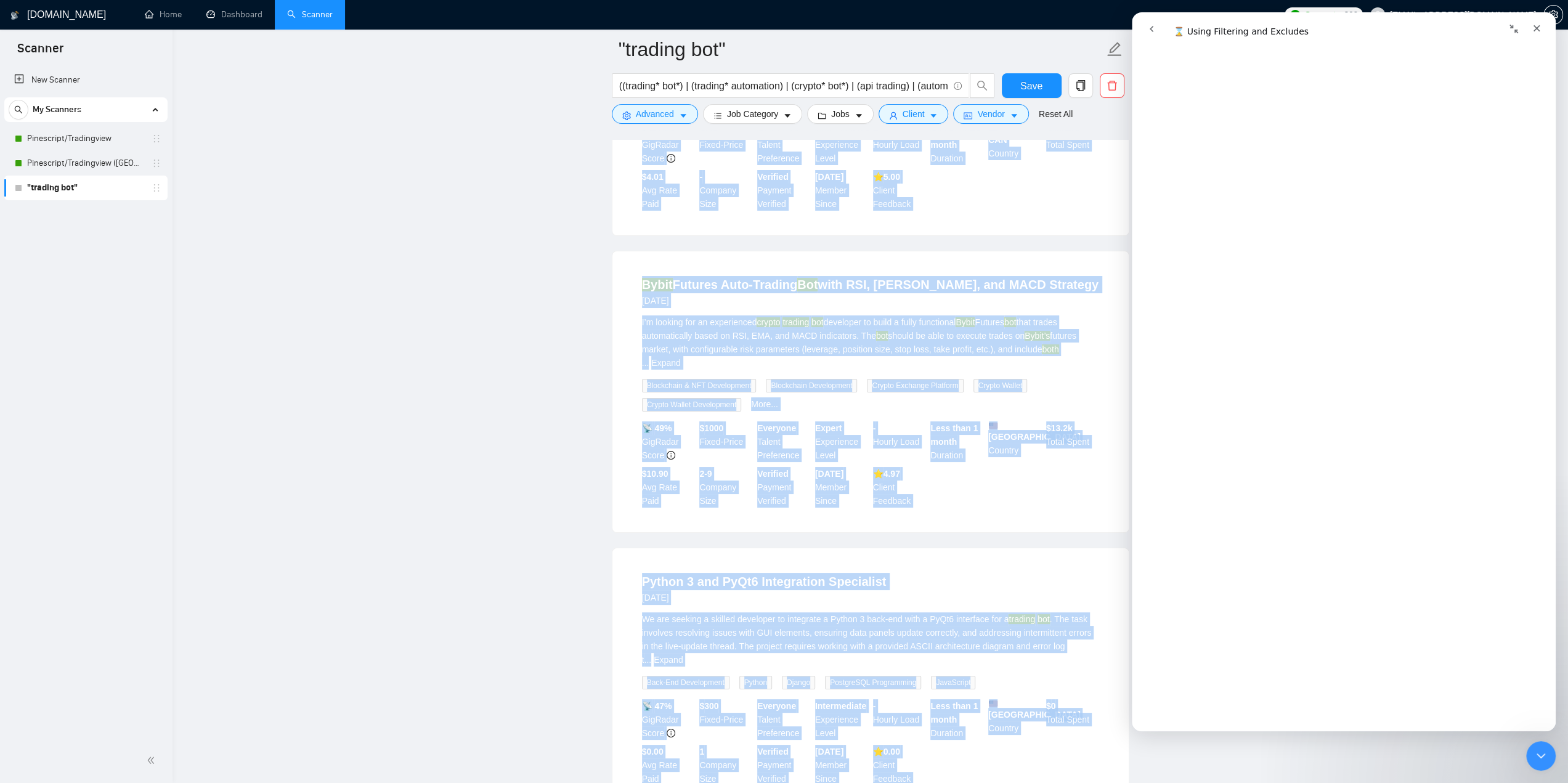
scroll to position [4963, 0]
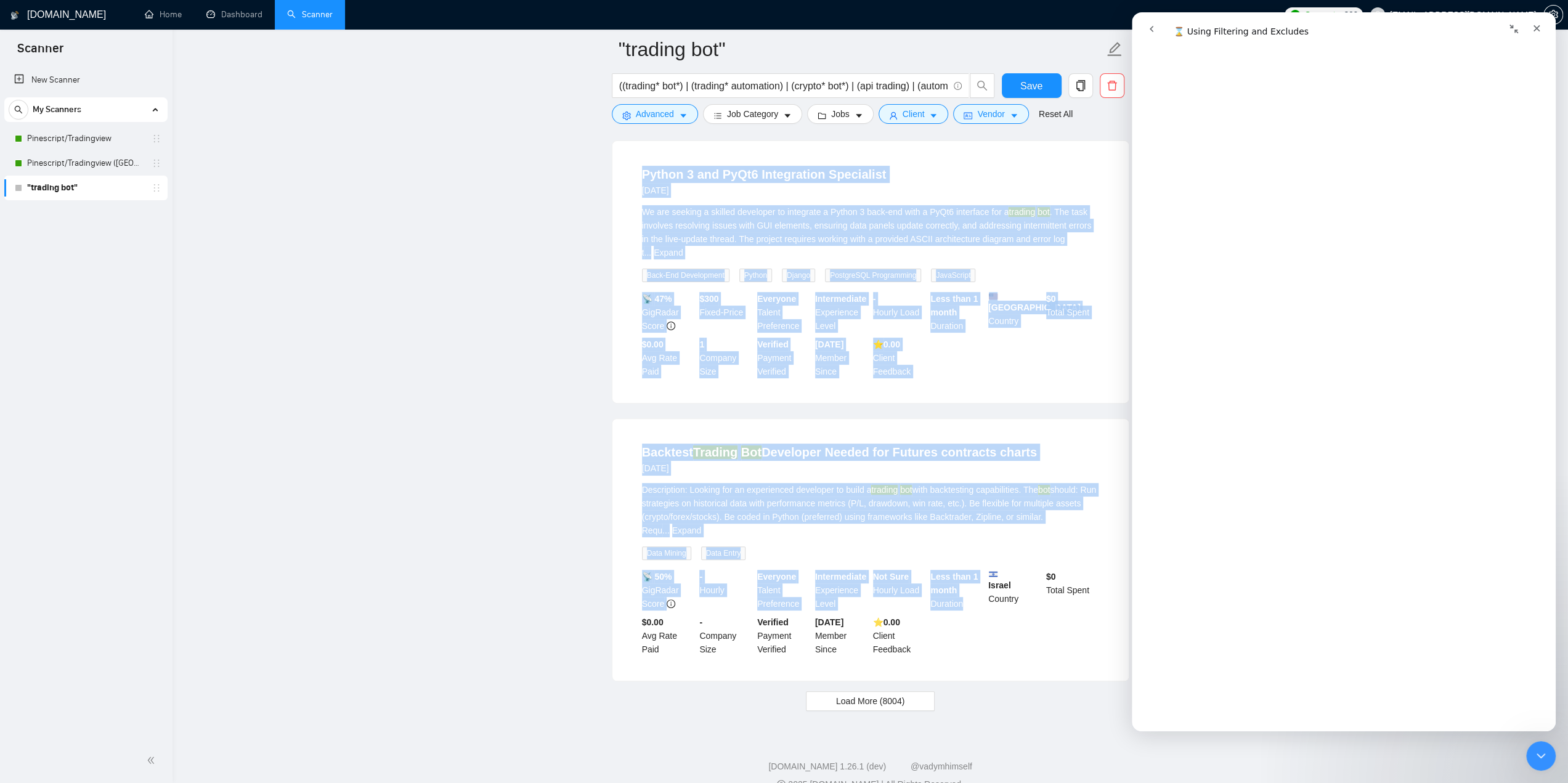
drag, startPoint x: 633, startPoint y: 276, endPoint x: 980, endPoint y: 637, distance: 500.7
click at [668, 119] on span "Advanced" at bounding box center [654, 114] width 38 height 13
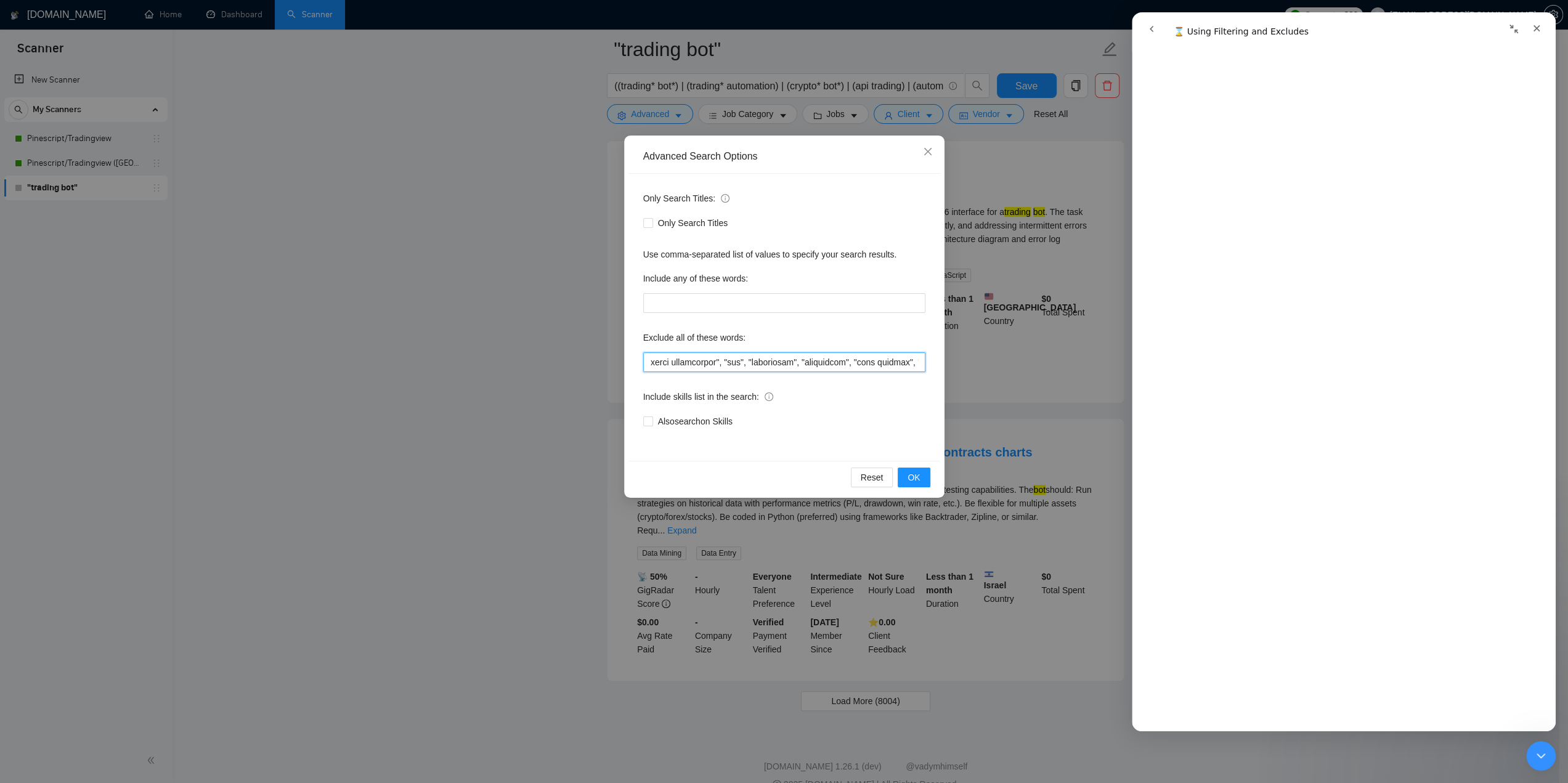
scroll to position [0, 4476]
drag, startPoint x: 897, startPoint y: 362, endPoint x: 984, endPoint y: 363, distance: 87.0
click at [1018, 364] on div "Advanced Search Options Only Search Titles: Only Search Titles Use comma-separa…" at bounding box center [784, 391] width 1568 height 783
click at [917, 361] on input "text" at bounding box center [784, 362] width 282 height 19
paste input ""financial model", "financial modeling", "forecasting", "bookkeeper", "accounti…"
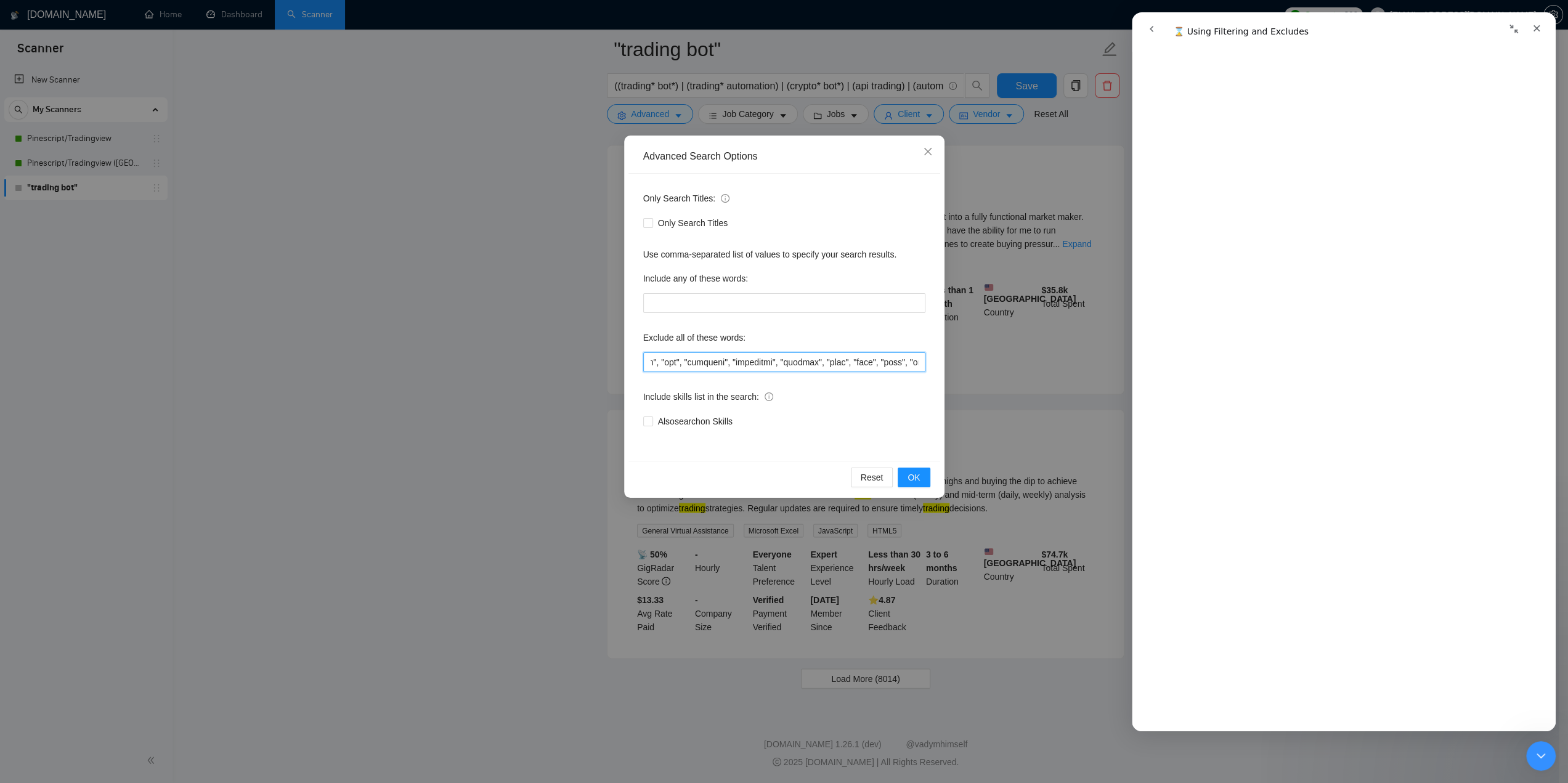
drag, startPoint x: 884, startPoint y: 368, endPoint x: 1016, endPoint y: 365, distance: 132.0
click at [1016, 365] on div "Advanced Search Options Only Search Titles: Only Search Titles Use comma-separa…" at bounding box center [784, 391] width 1568 height 783
click at [921, 361] on input "text" at bounding box center [784, 362] width 282 height 19
click at [921, 476] on button "OK" at bounding box center [914, 477] width 32 height 19
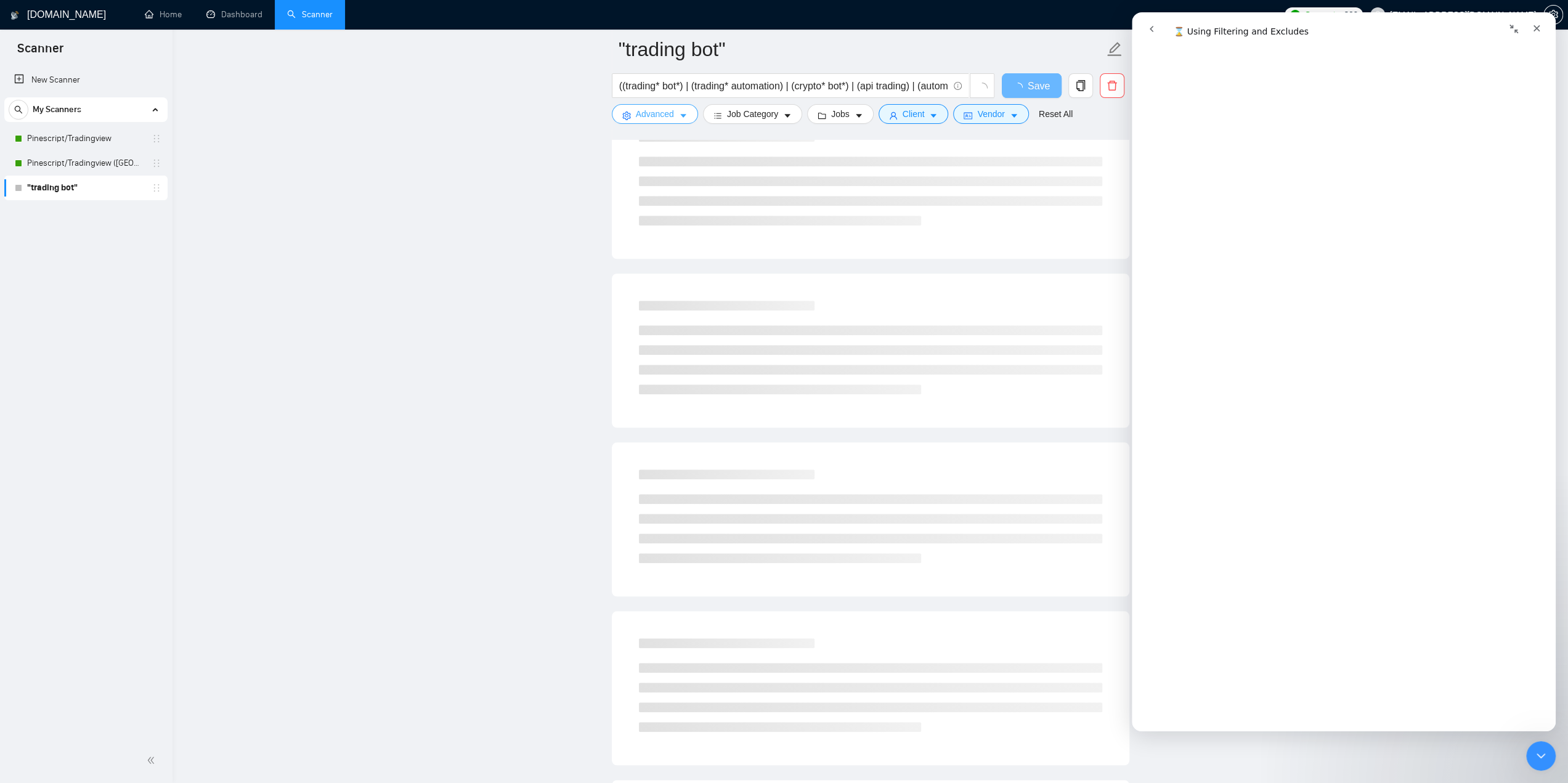
scroll to position [964, 0]
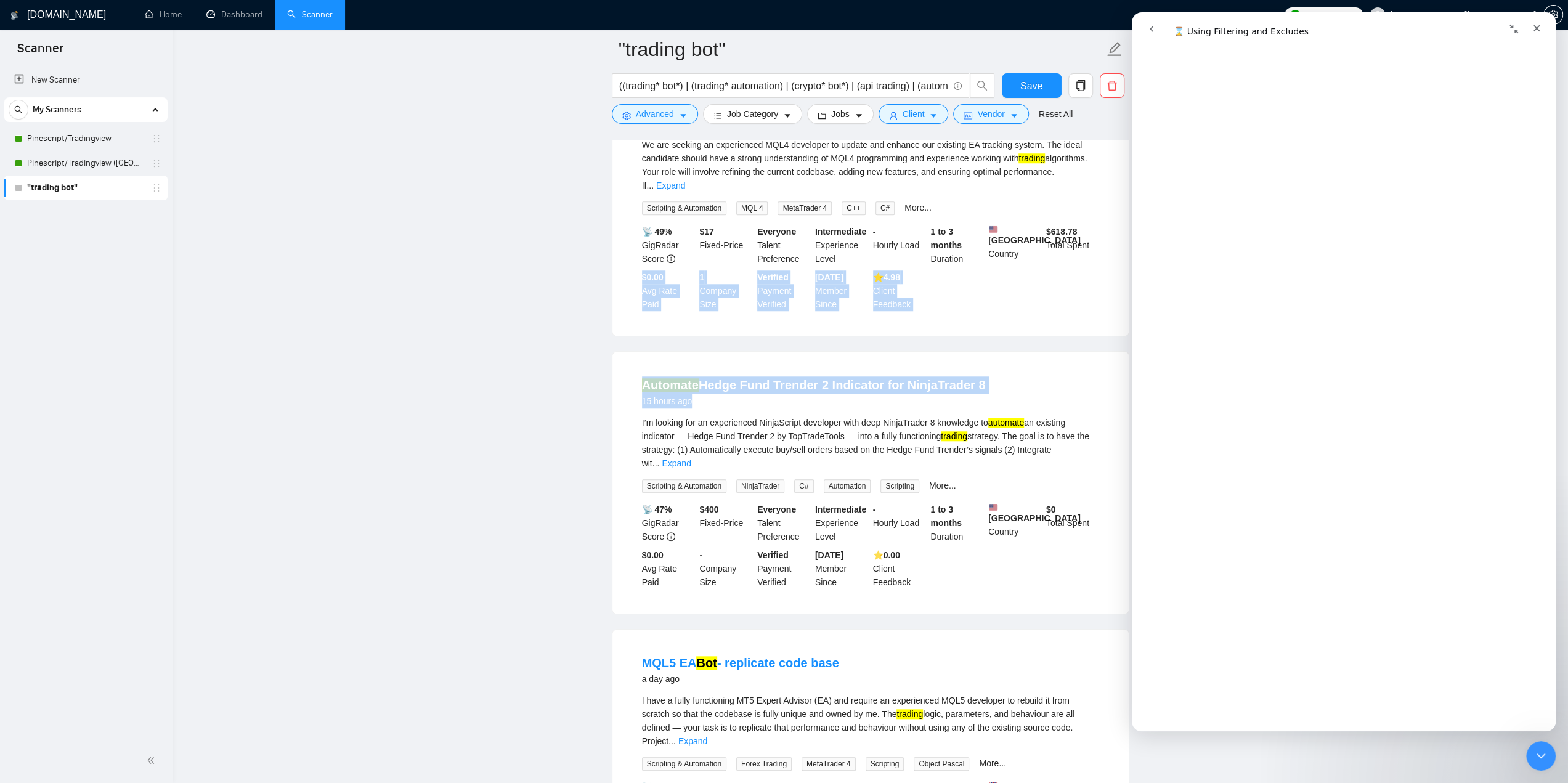
drag, startPoint x: 1566, startPoint y: 363, endPoint x: 1567, endPoint y: 304, distance: 59.0
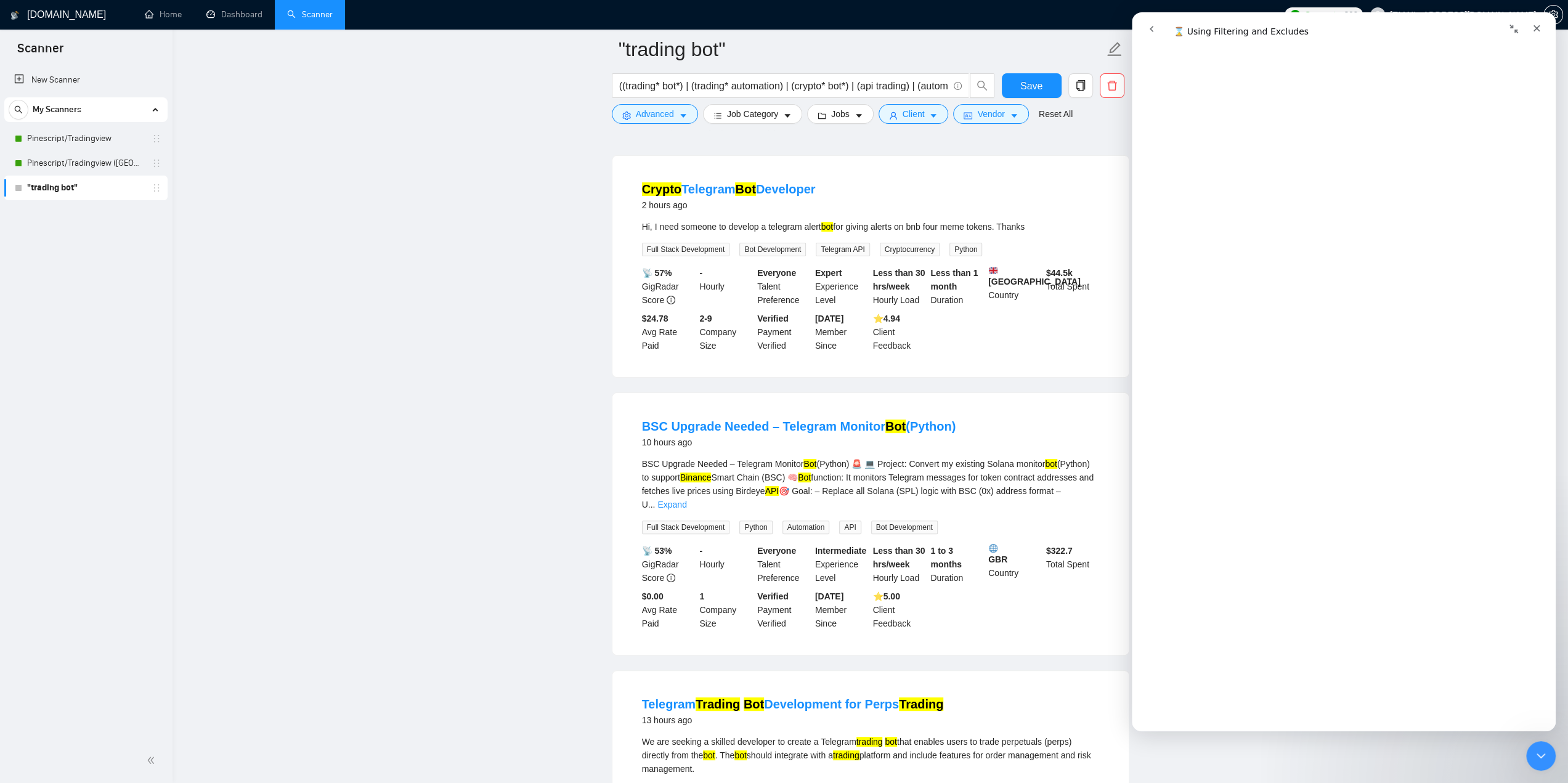
scroll to position [0, 0]
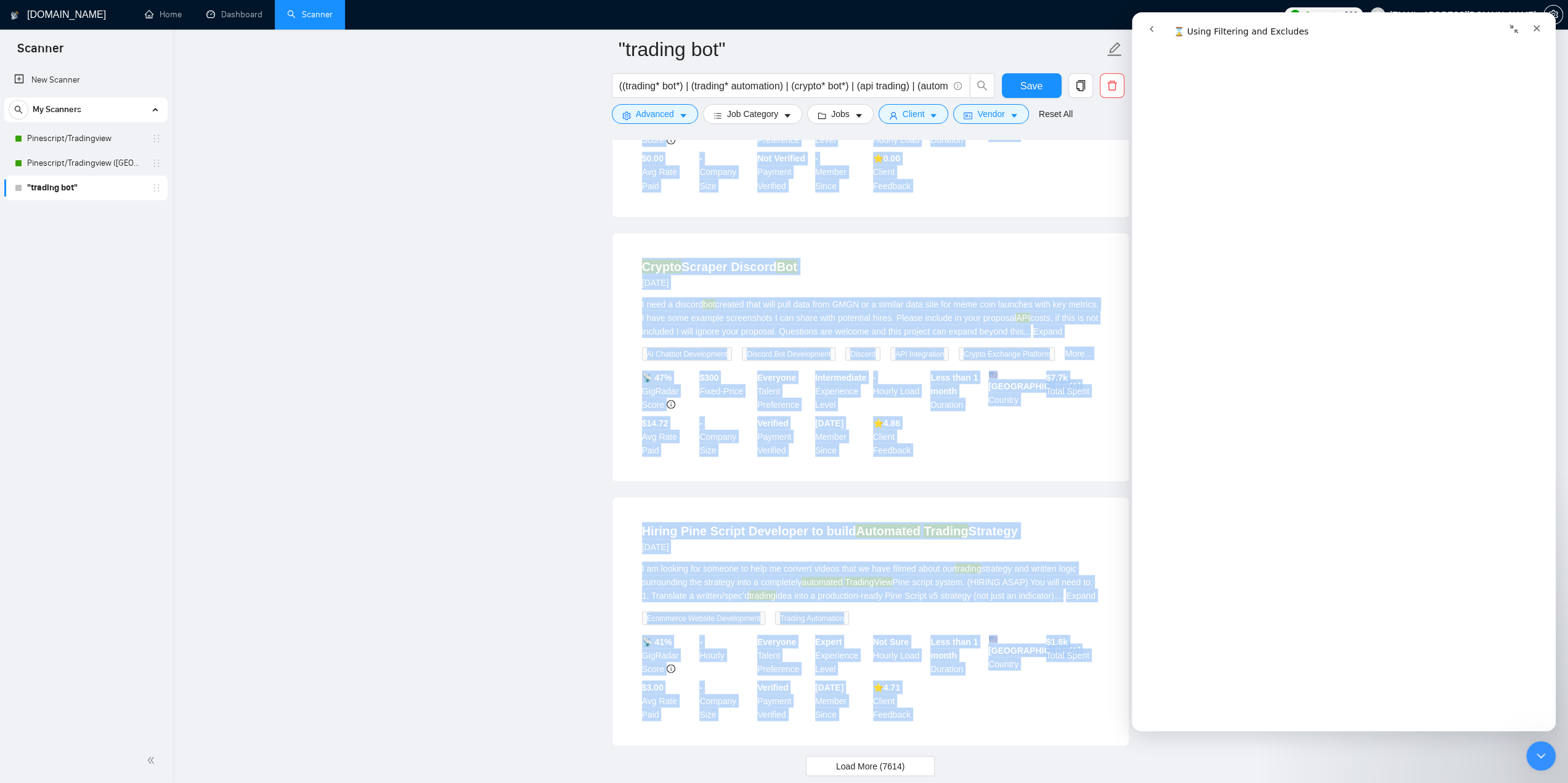
scroll to position [2255, 0]
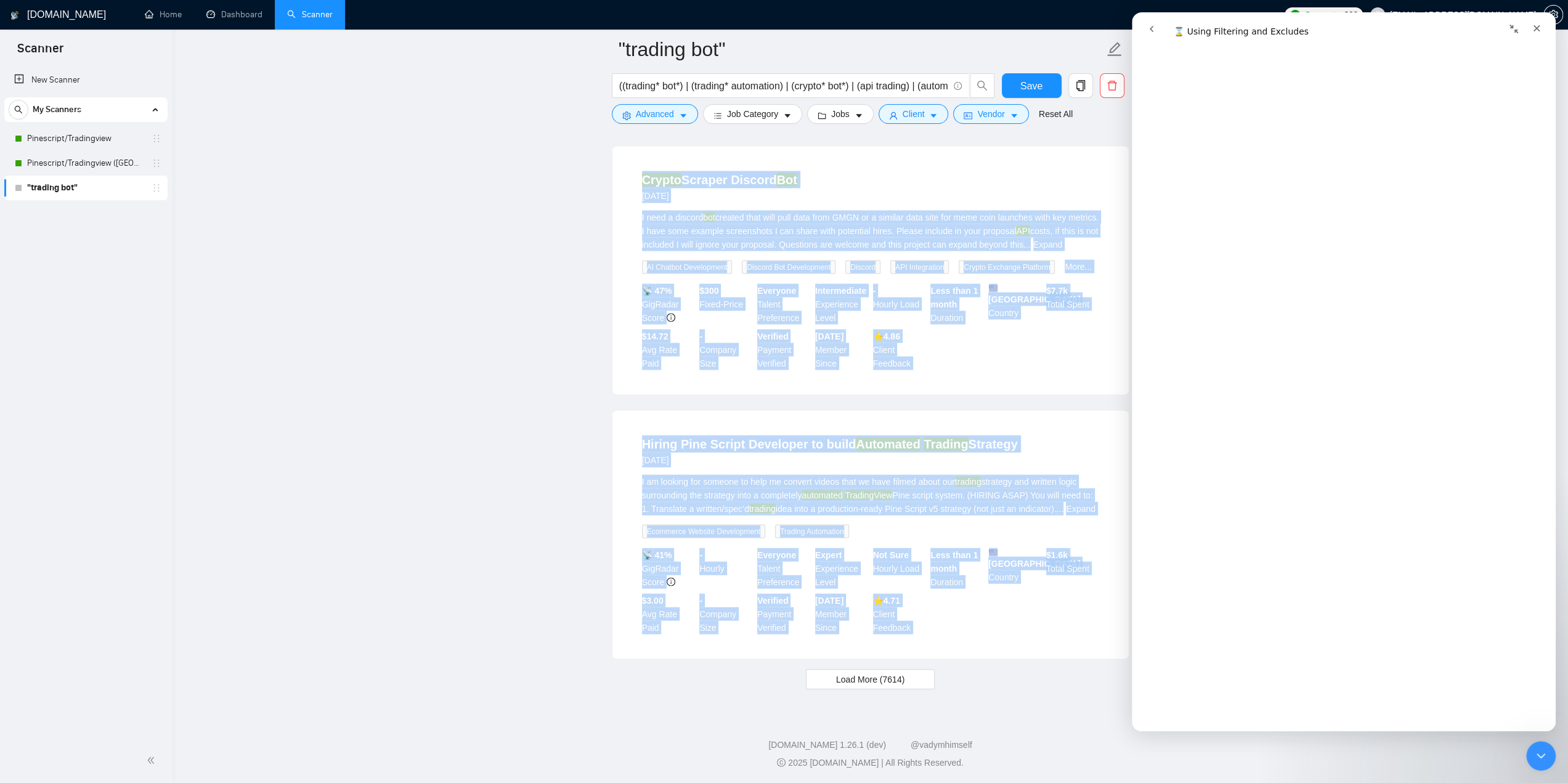
drag, startPoint x: 612, startPoint y: 268, endPoint x: 1003, endPoint y: 671, distance: 561.5
click at [904, 677] on button "Load More (7614)" at bounding box center [870, 679] width 129 height 19
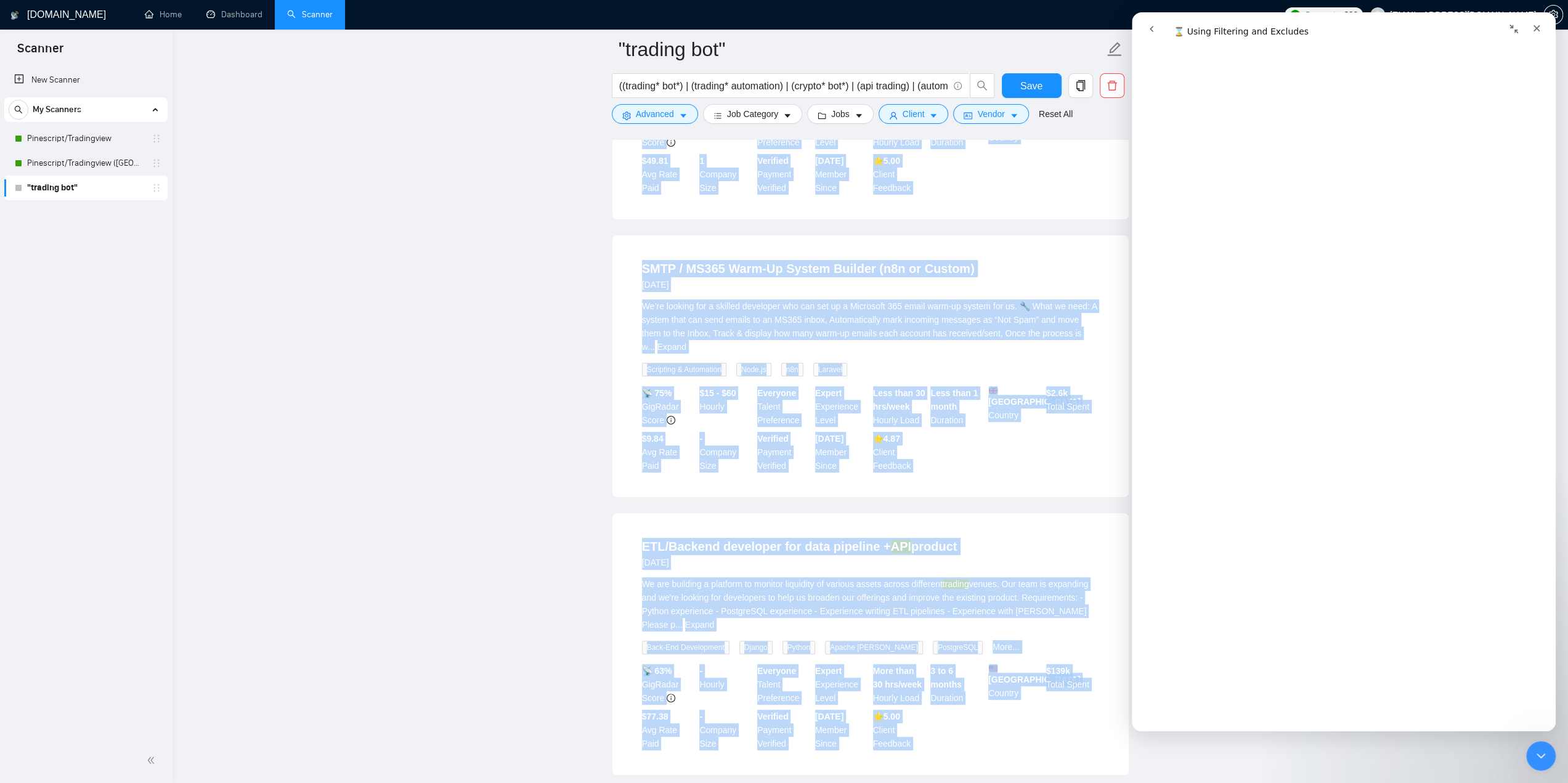
scroll to position [4954, 0]
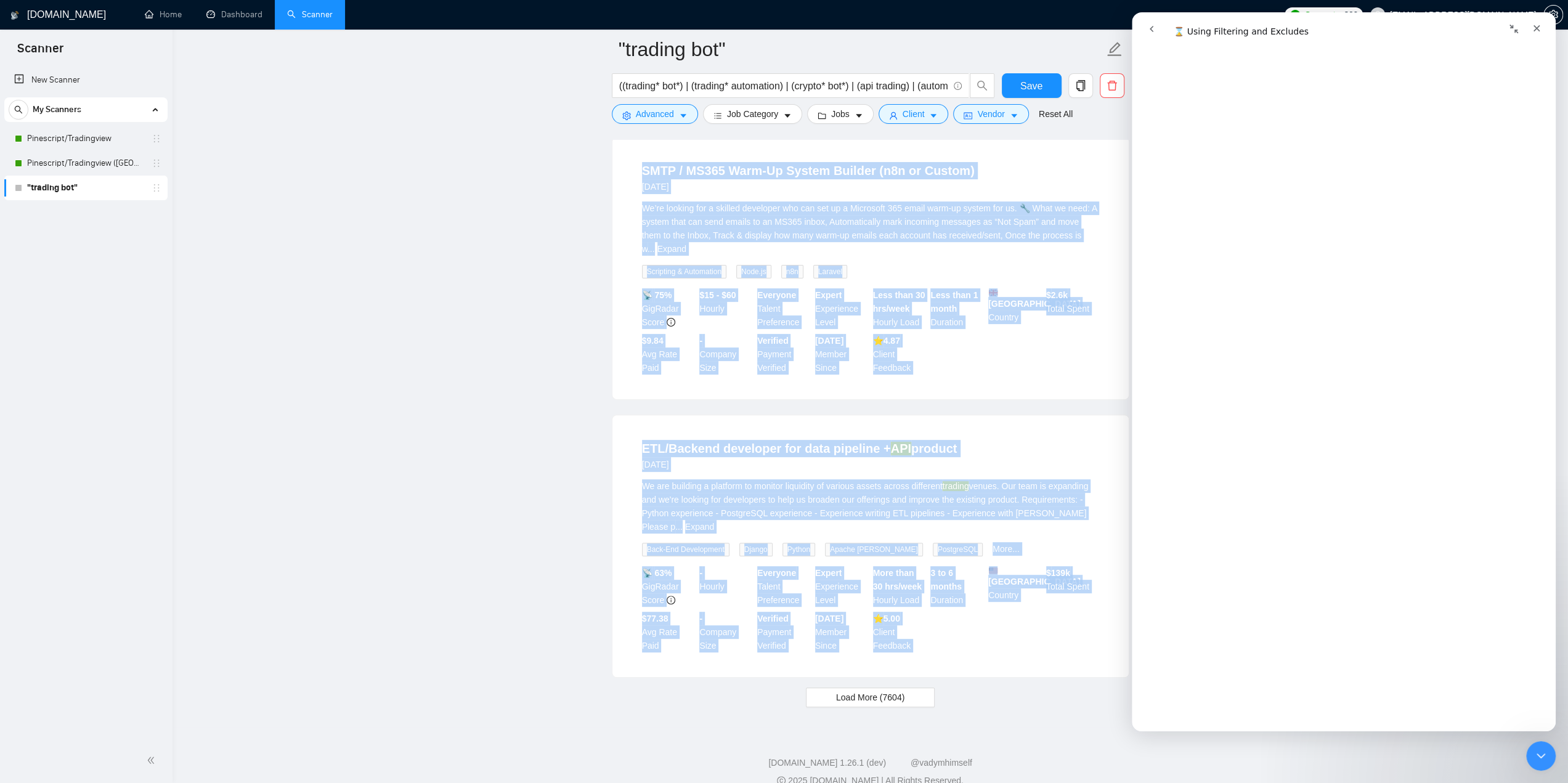
drag, startPoint x: 1575, startPoint y: 419, endPoint x: 18, endPoint y: 10, distance: 1609.8
click at [907, 688] on button "Load More (7604)" at bounding box center [870, 697] width 129 height 19
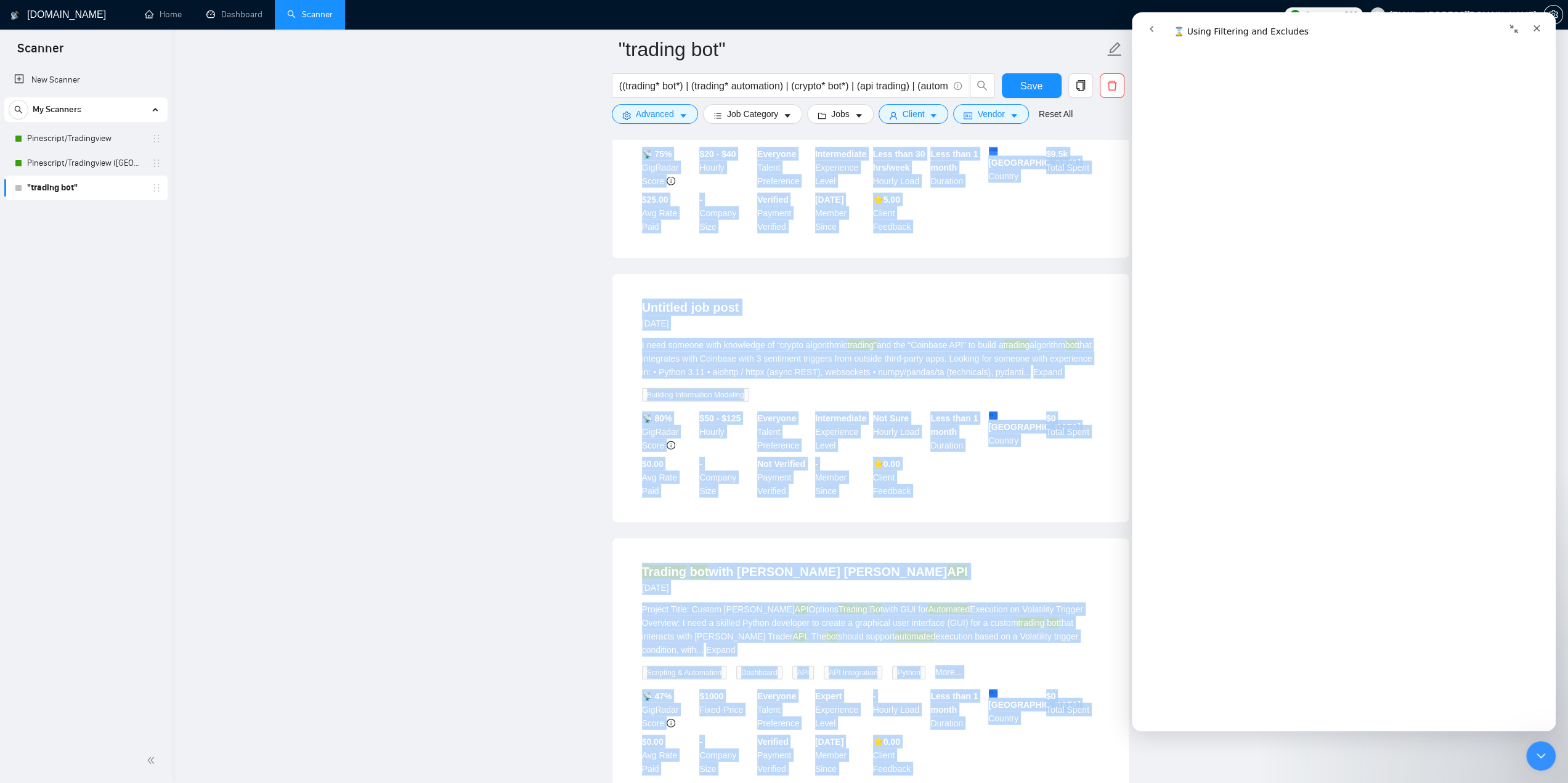
scroll to position [7625, 0]
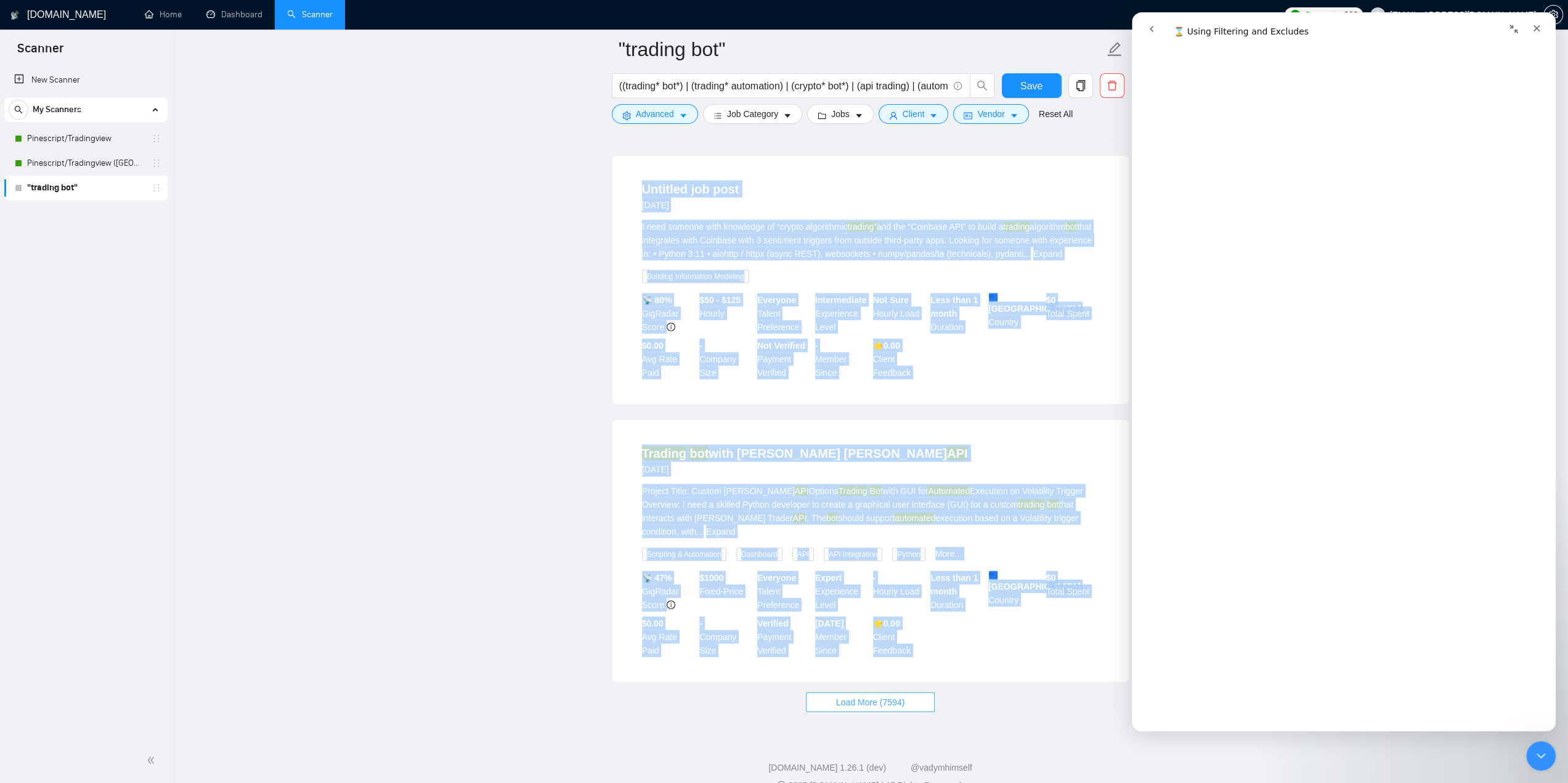
click at [907, 693] on button "Load More (7594)" at bounding box center [870, 702] width 129 height 19
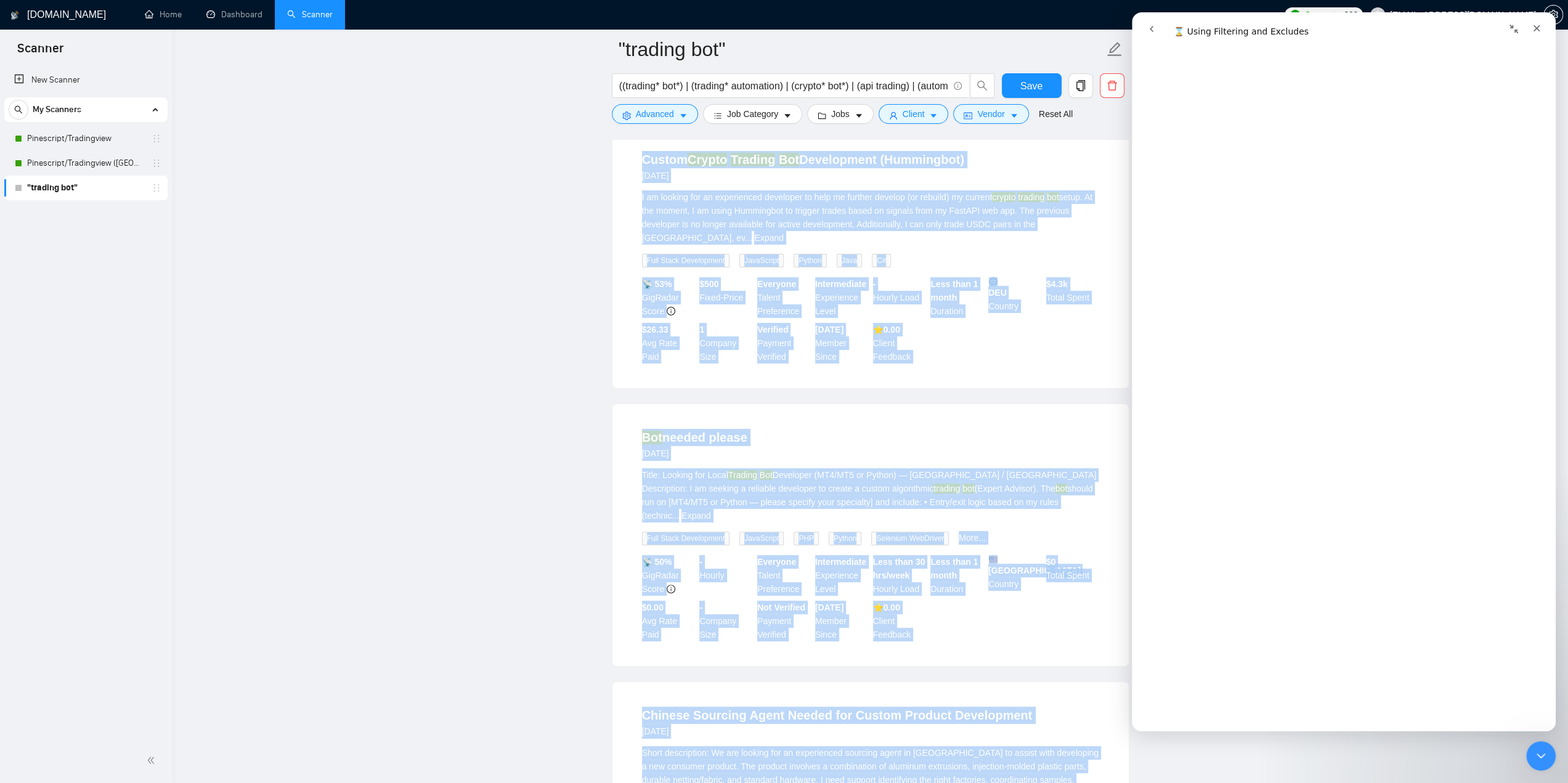
scroll to position [10314, 0]
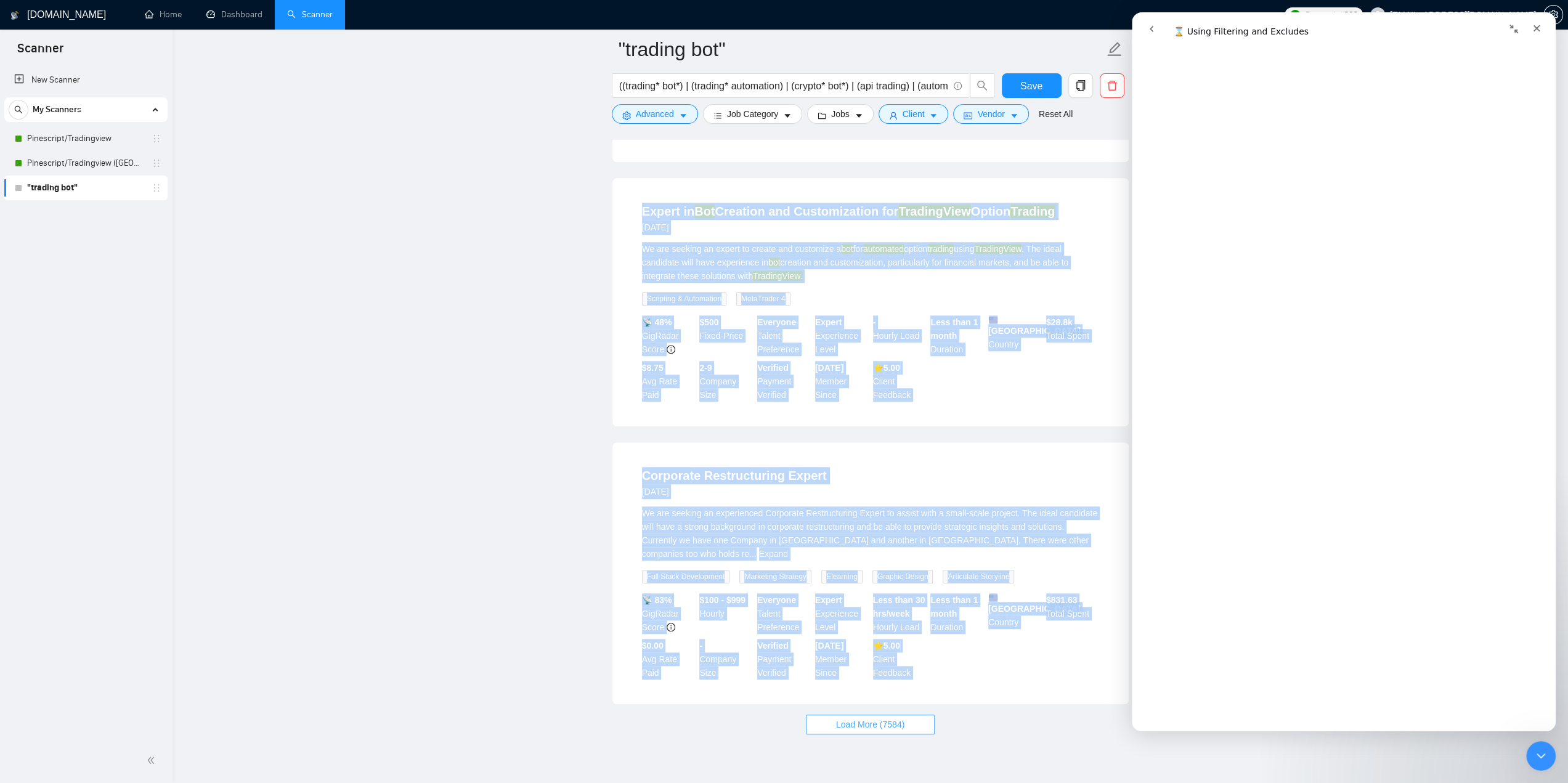
click at [911, 715] on button "Load More (7584)" at bounding box center [870, 724] width 129 height 19
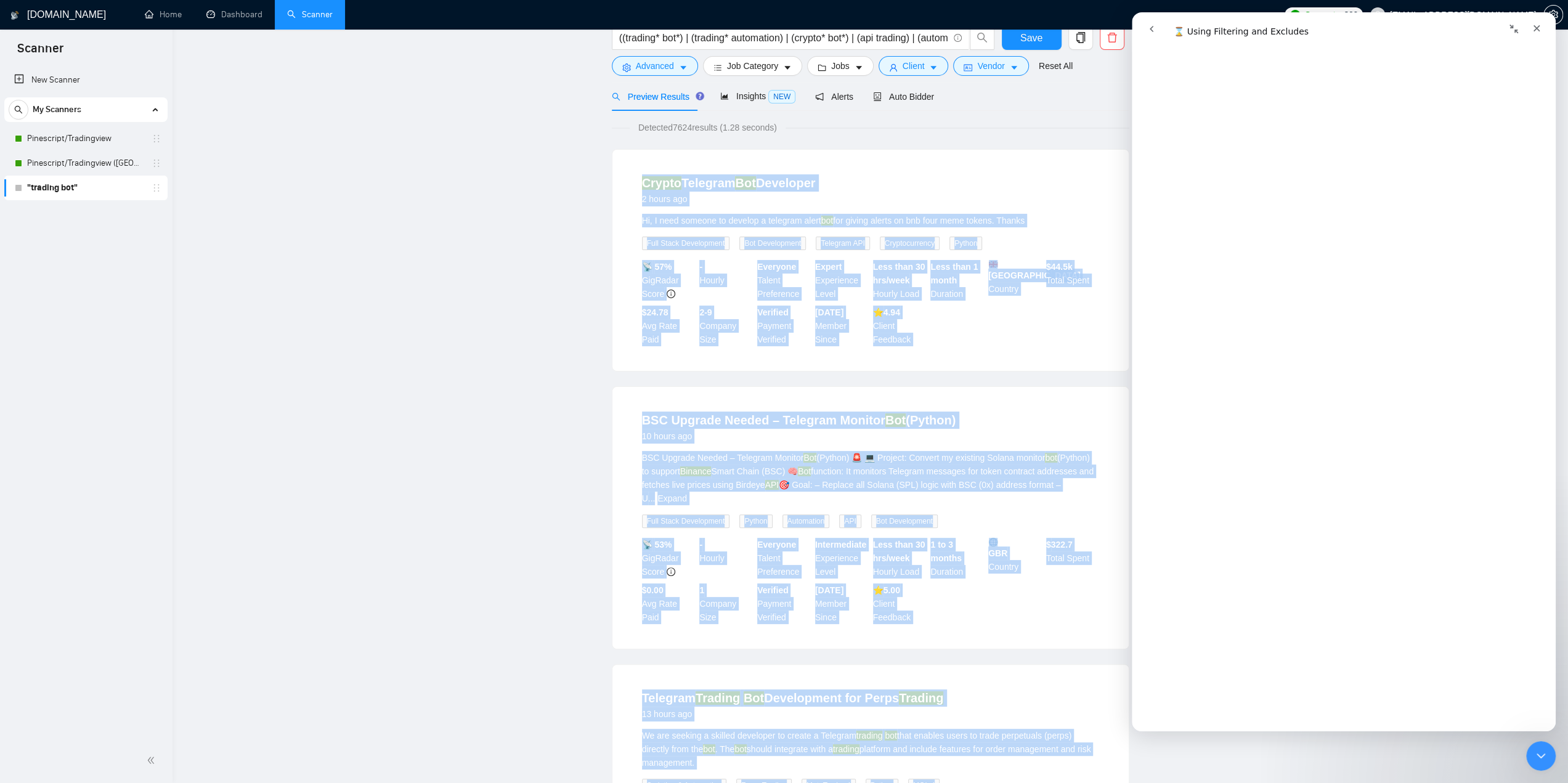
scroll to position [0, 0]
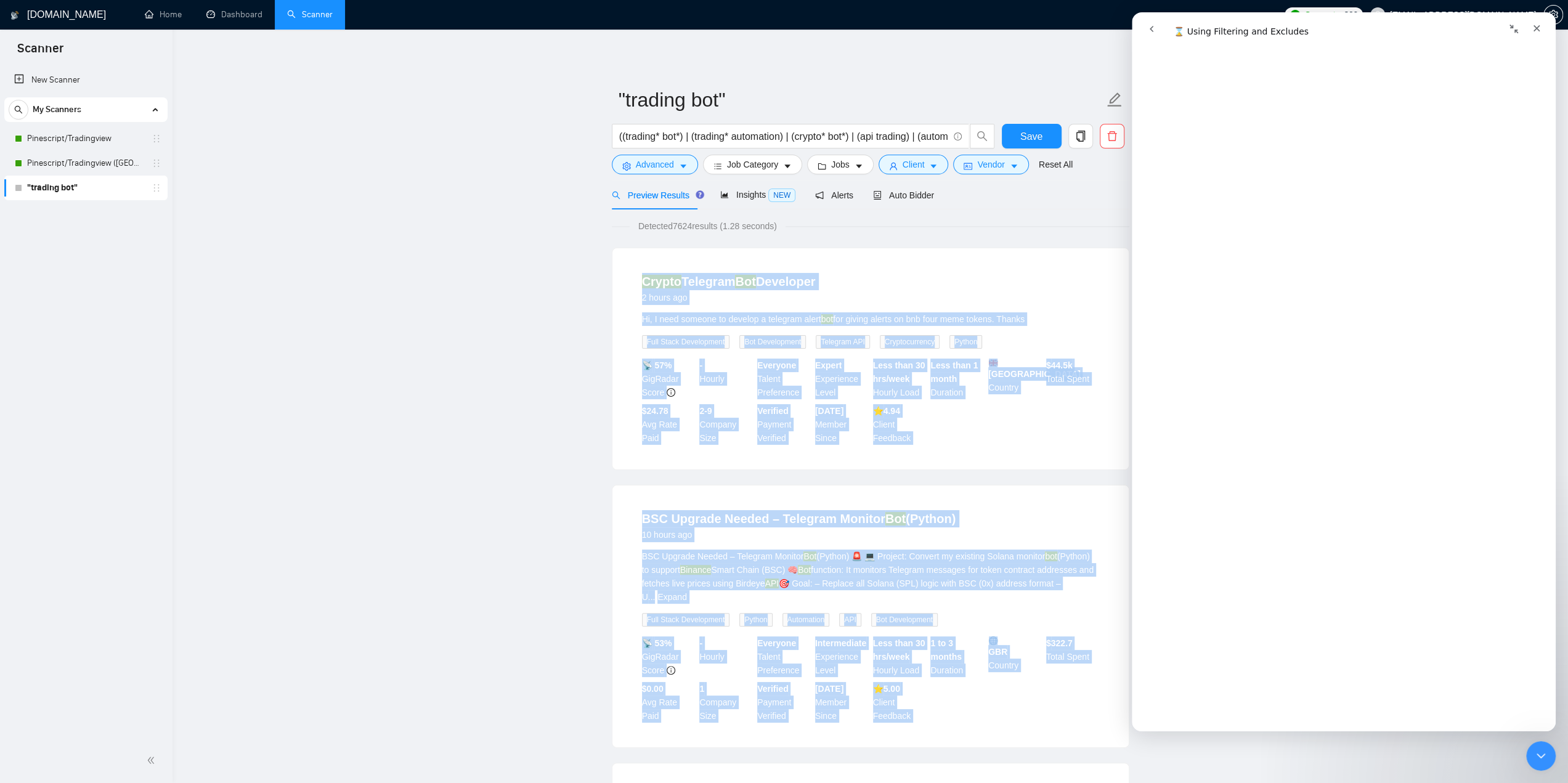
click at [612, 269] on div "Crypto Telegram Bot Developer 2 hours ago Hi, I need someone to develop a teleg…" at bounding box center [870, 358] width 516 height 221
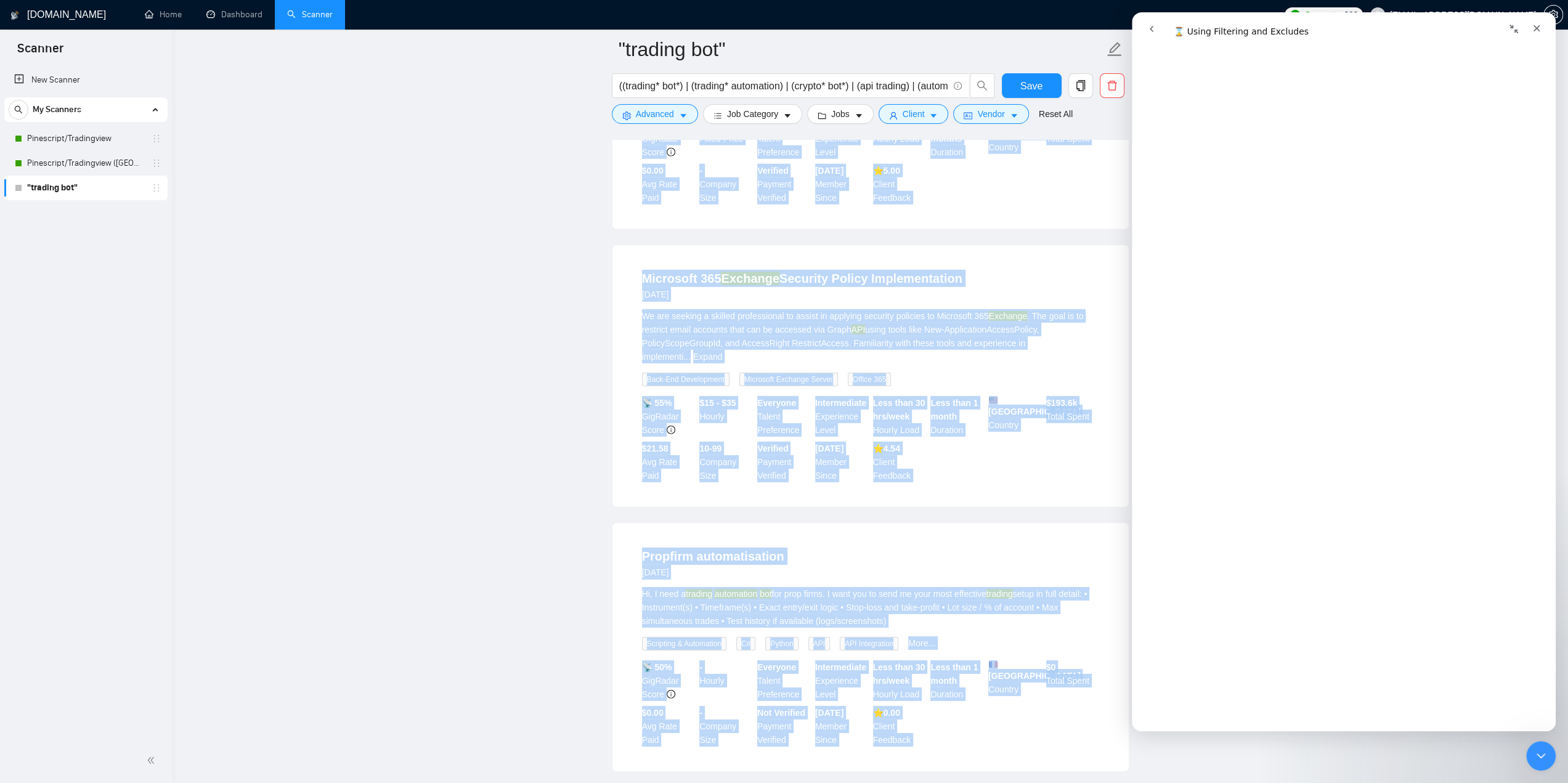
scroll to position [13011, 0]
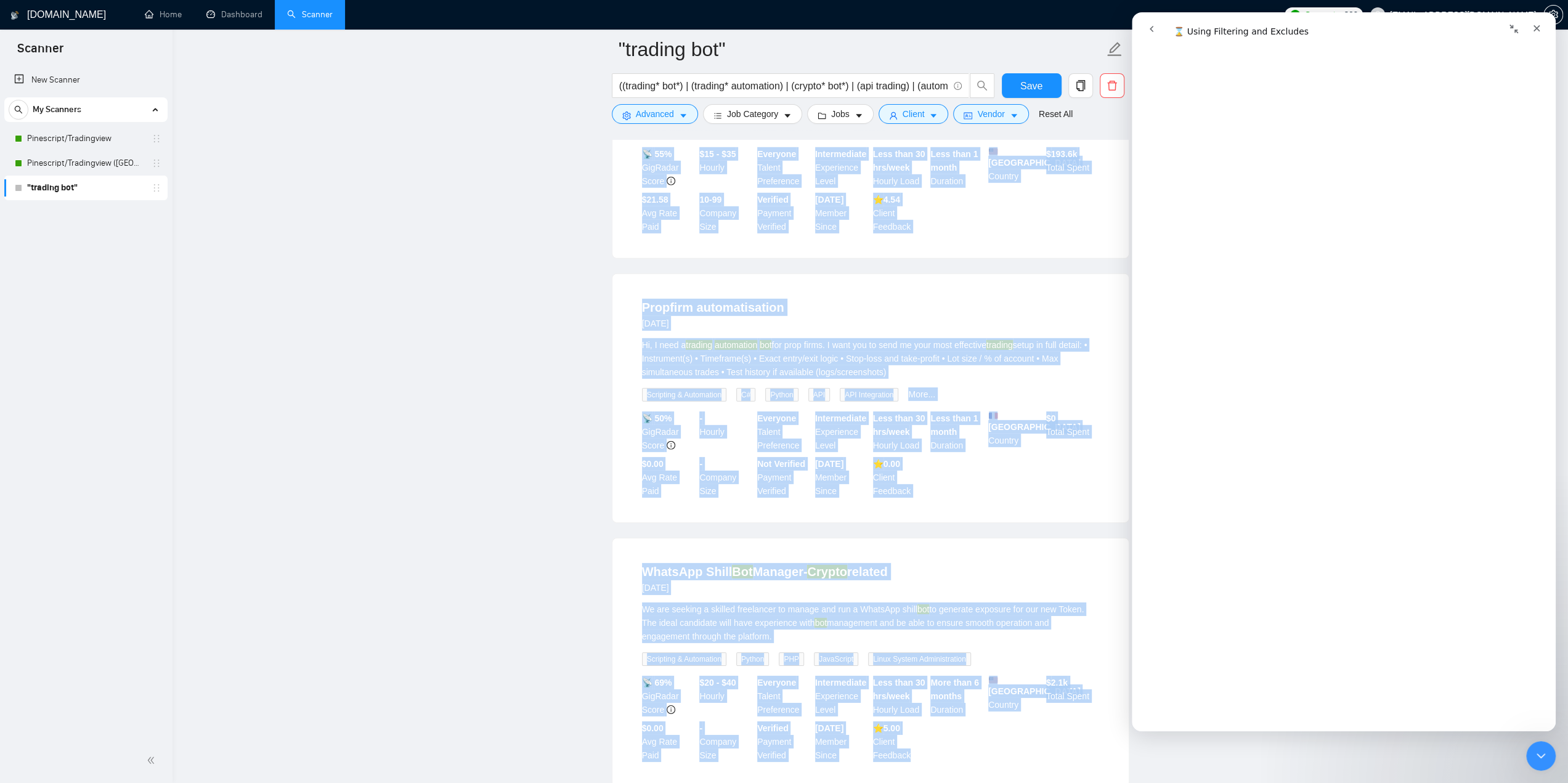
drag, startPoint x: 642, startPoint y: 280, endPoint x: 934, endPoint y: 637, distance: 461.2
copy ul "Crypto Telegram Bot Developer 2 hours ago Hi, I need someone to develop a teleg…"
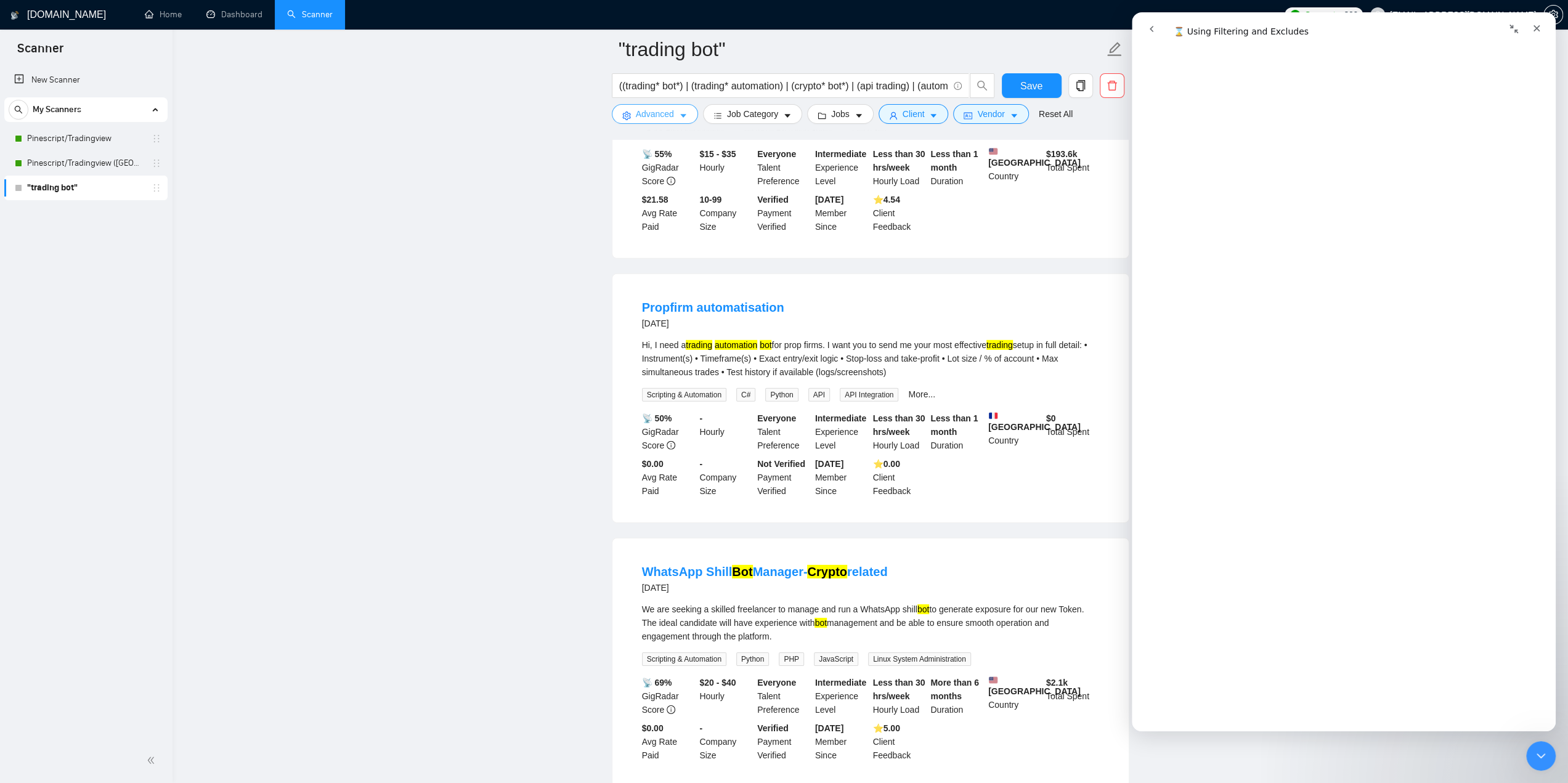
click at [638, 114] on span "Advanced" at bounding box center [654, 114] width 38 height 13
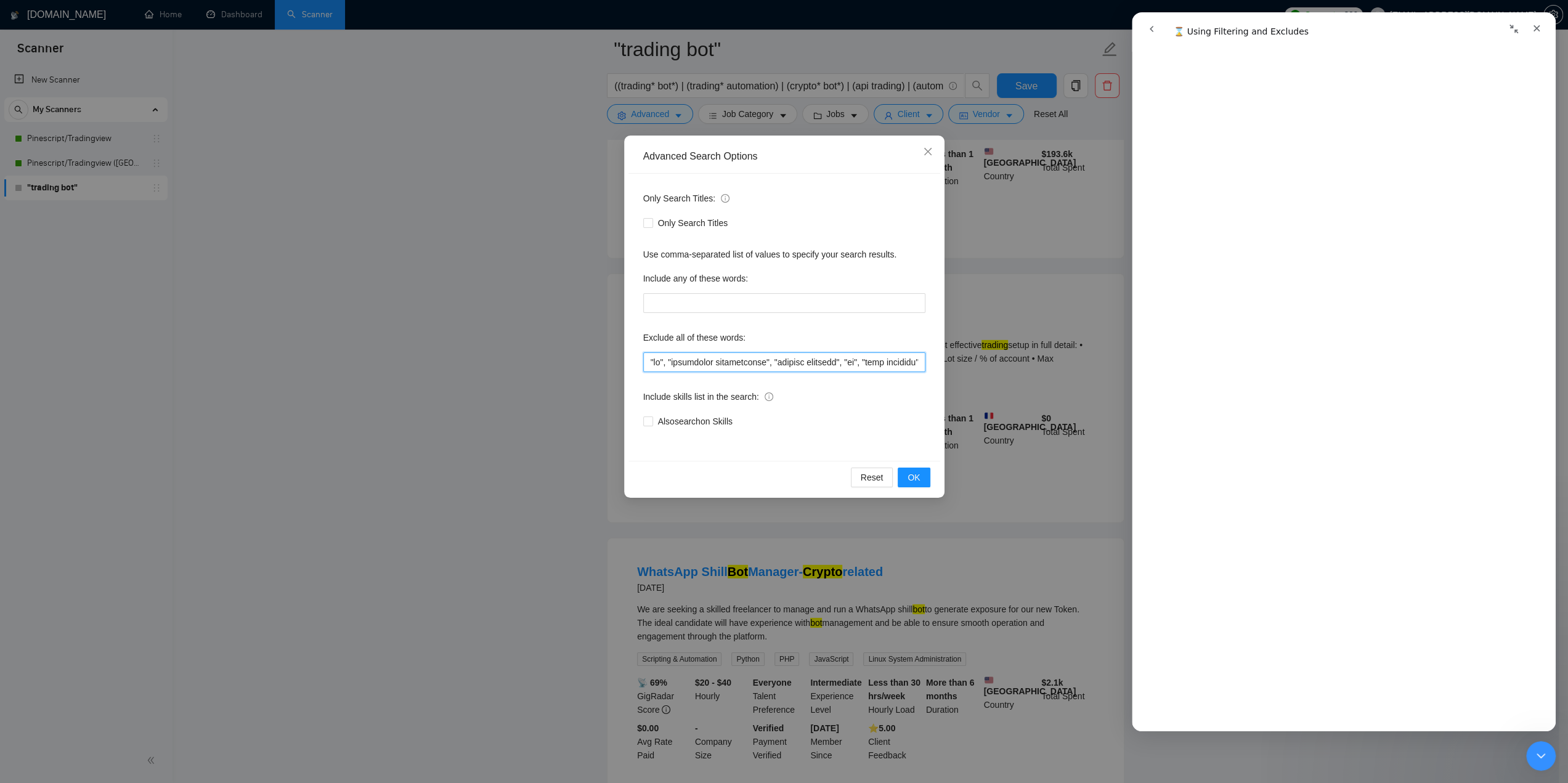
click at [736, 368] on input "text" at bounding box center [784, 362] width 282 height 19
paste input "market research", "data extraction", "coingecko", "coinmarketcap", "bookkeeper"…"
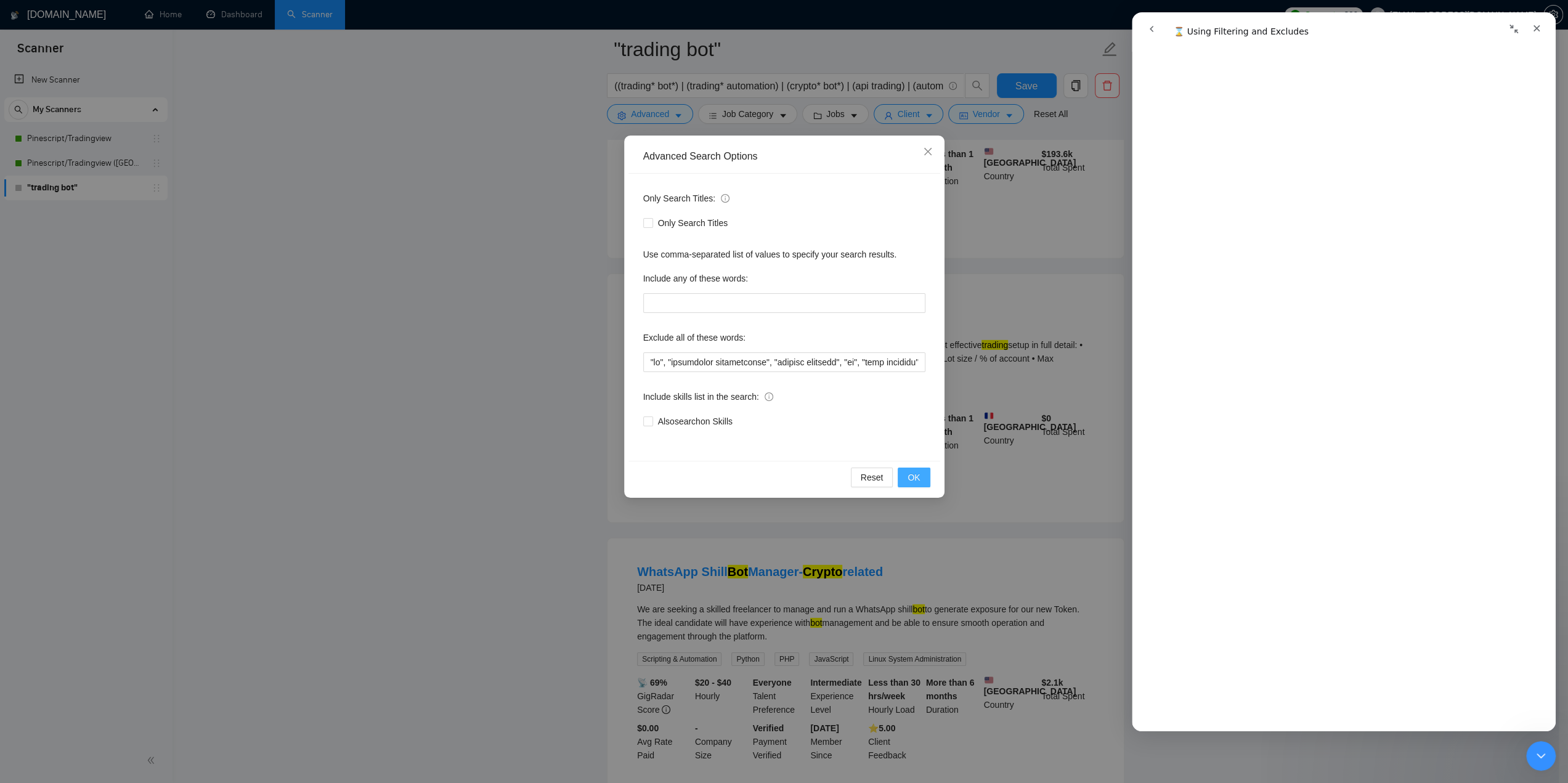
click at [919, 479] on span "OK" at bounding box center [913, 478] width 13 height 13
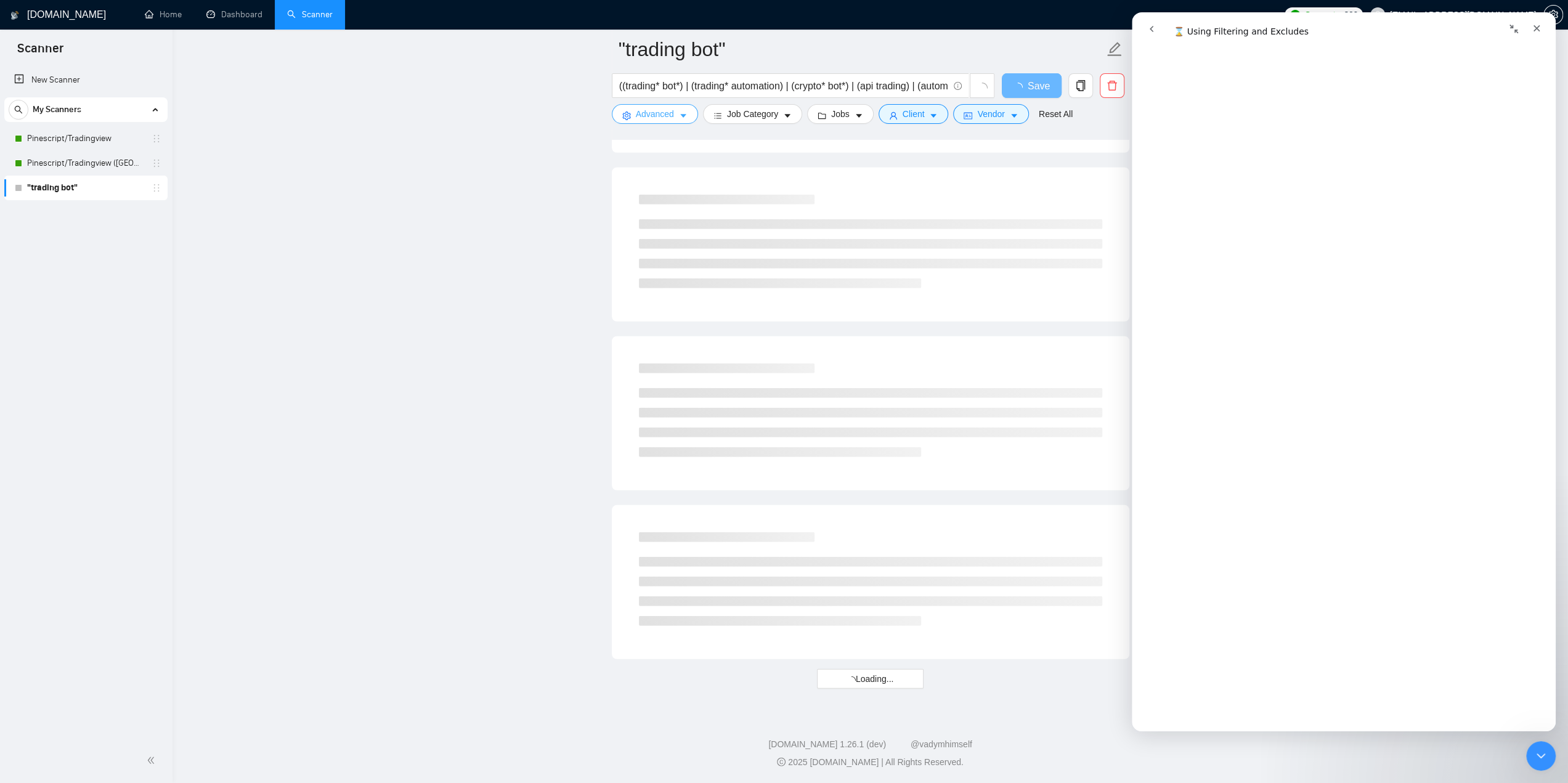
scroll to position [2255, 0]
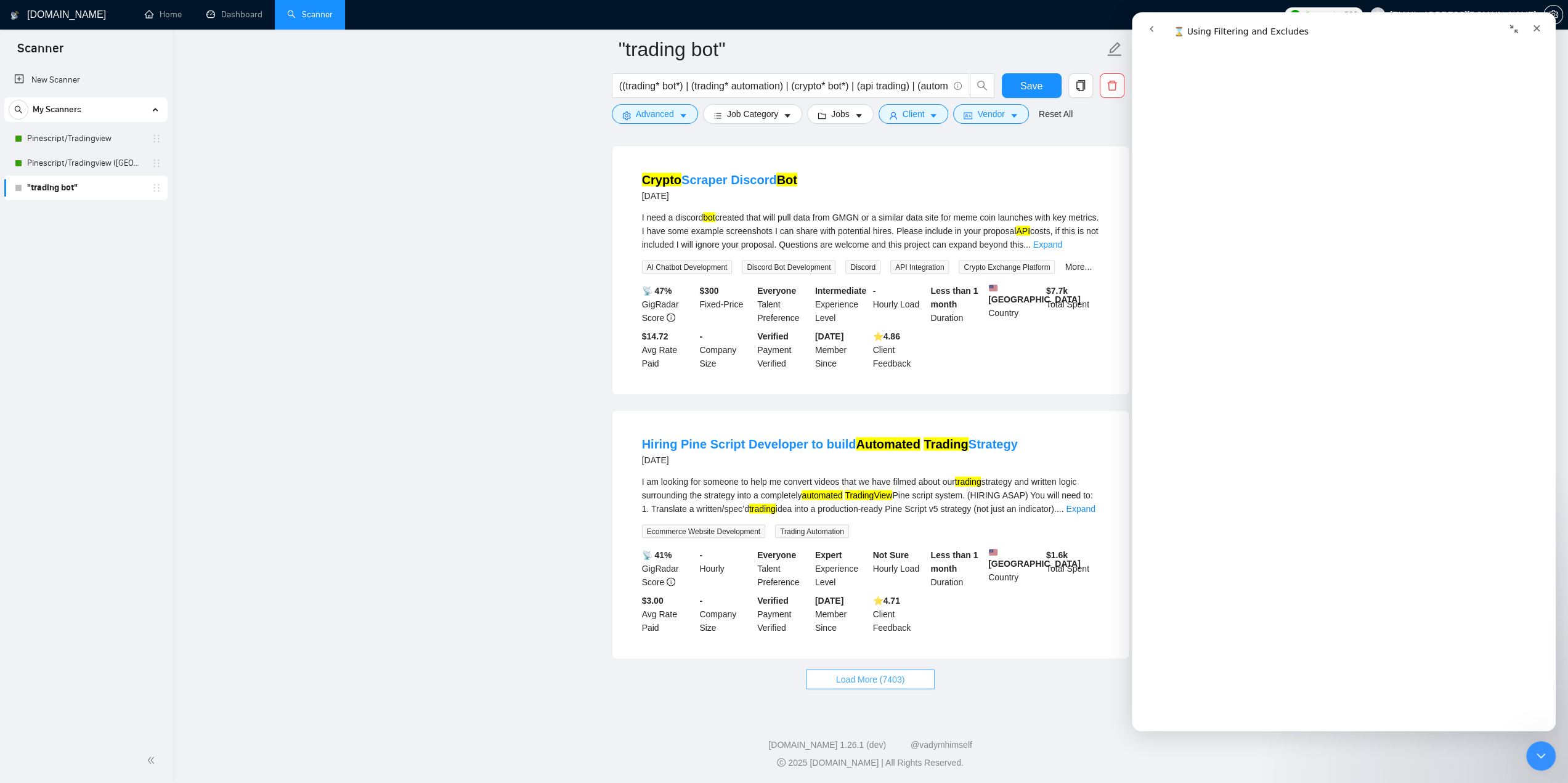
click at [879, 675] on span "Load More (7403)" at bounding box center [869, 680] width 68 height 13
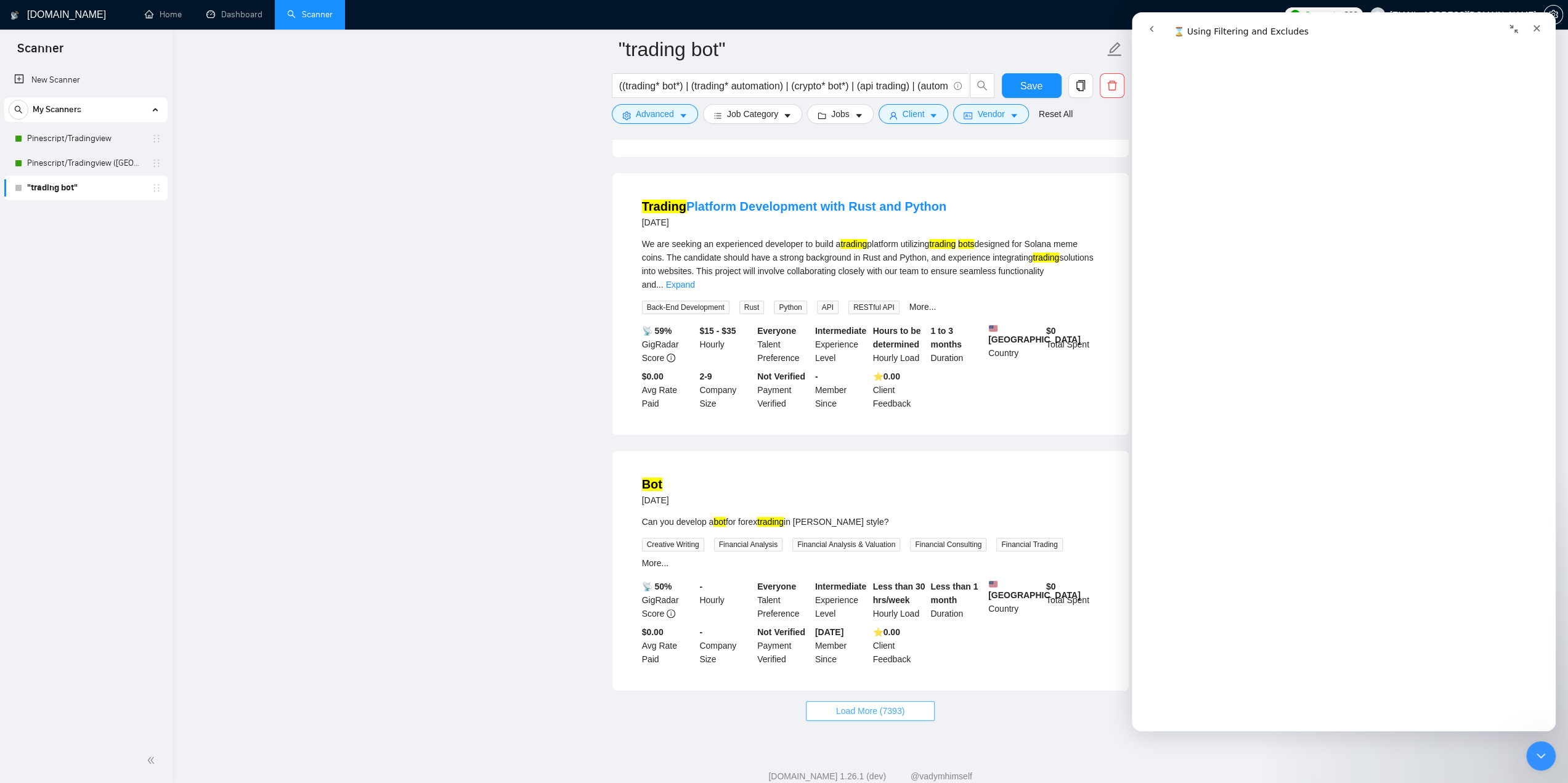
scroll to position [4926, 0]
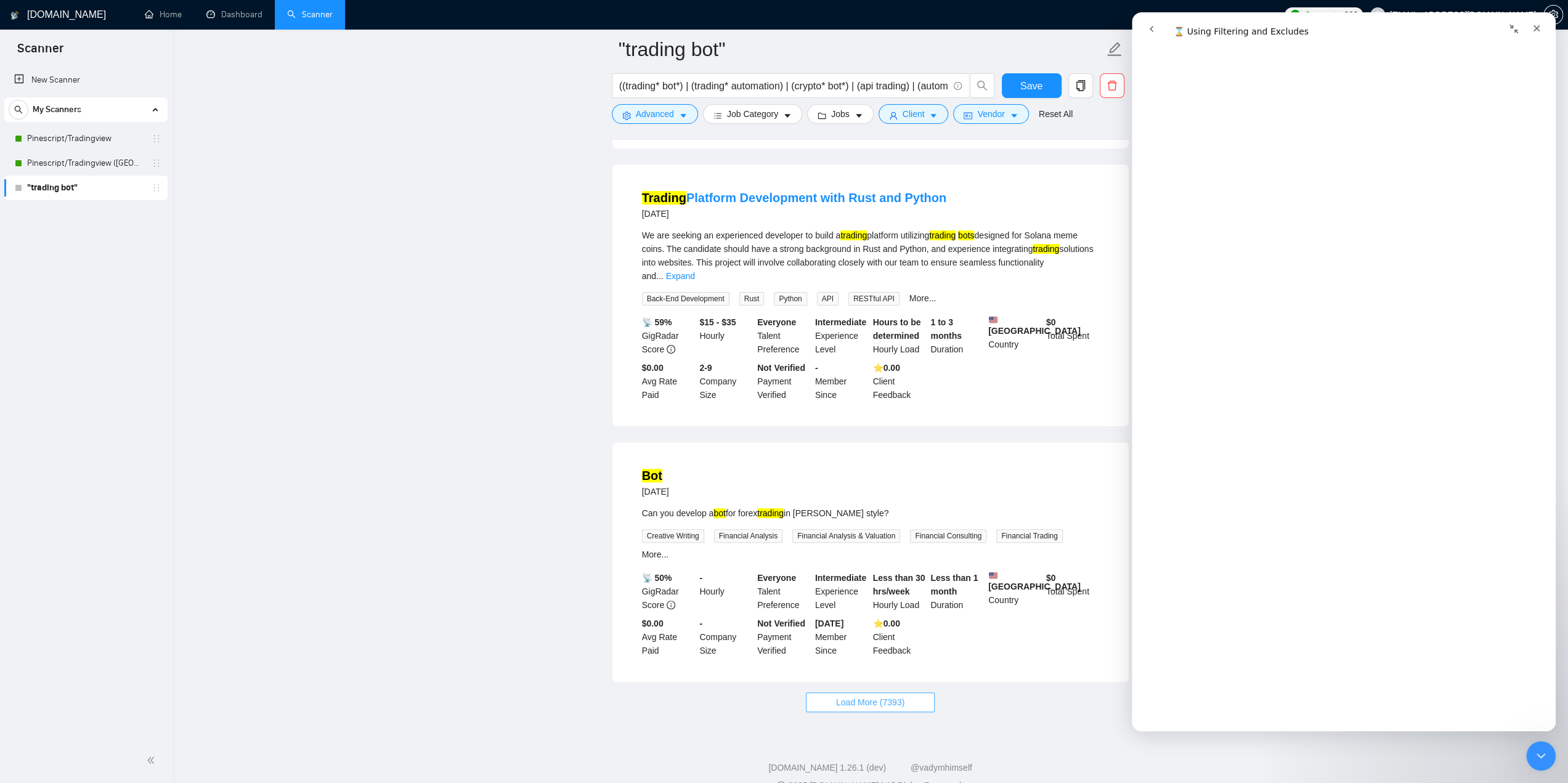
click at [894, 696] on span "Load More (7393)" at bounding box center [869, 702] width 68 height 13
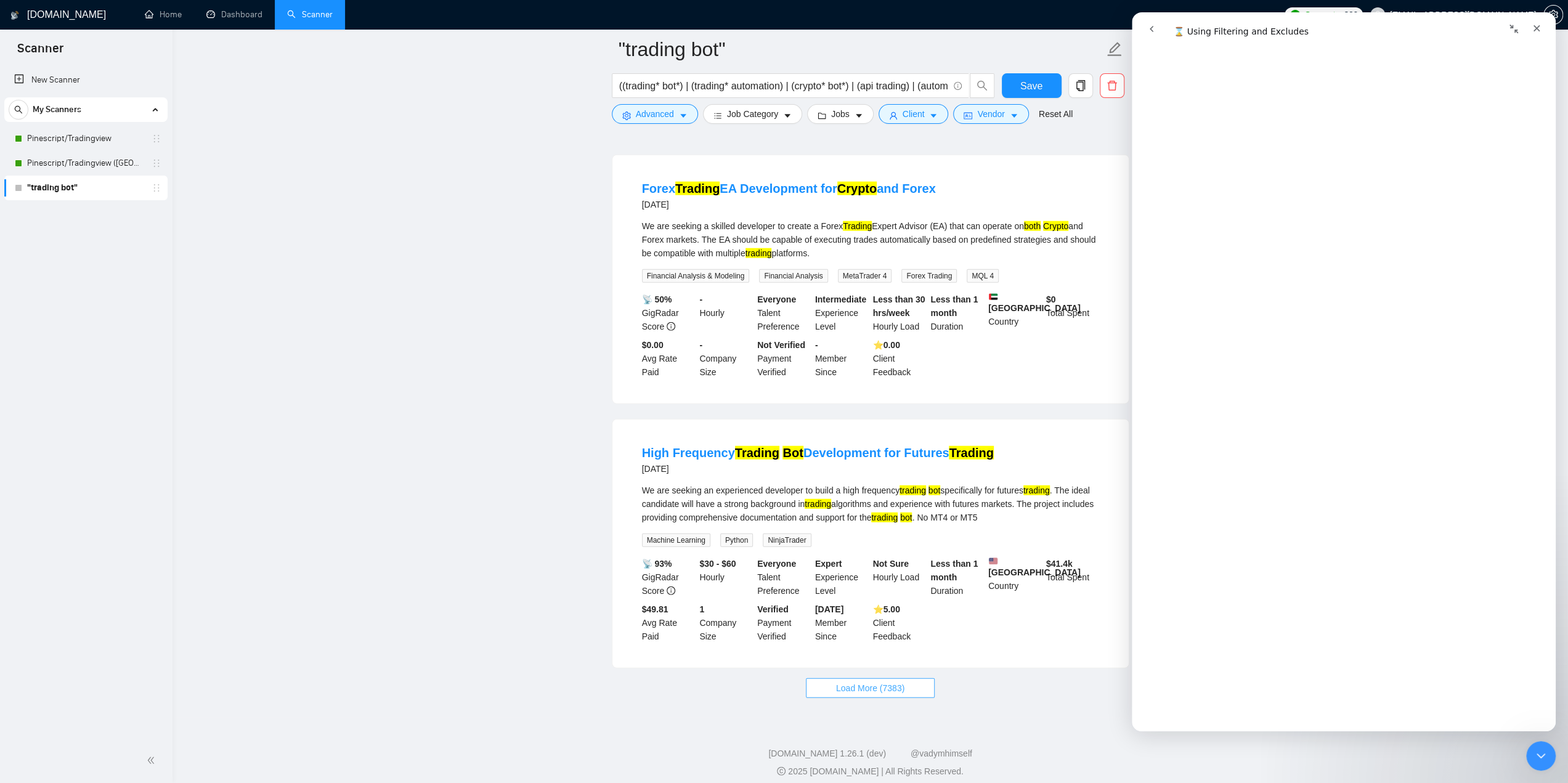
scroll to position [7633, 0]
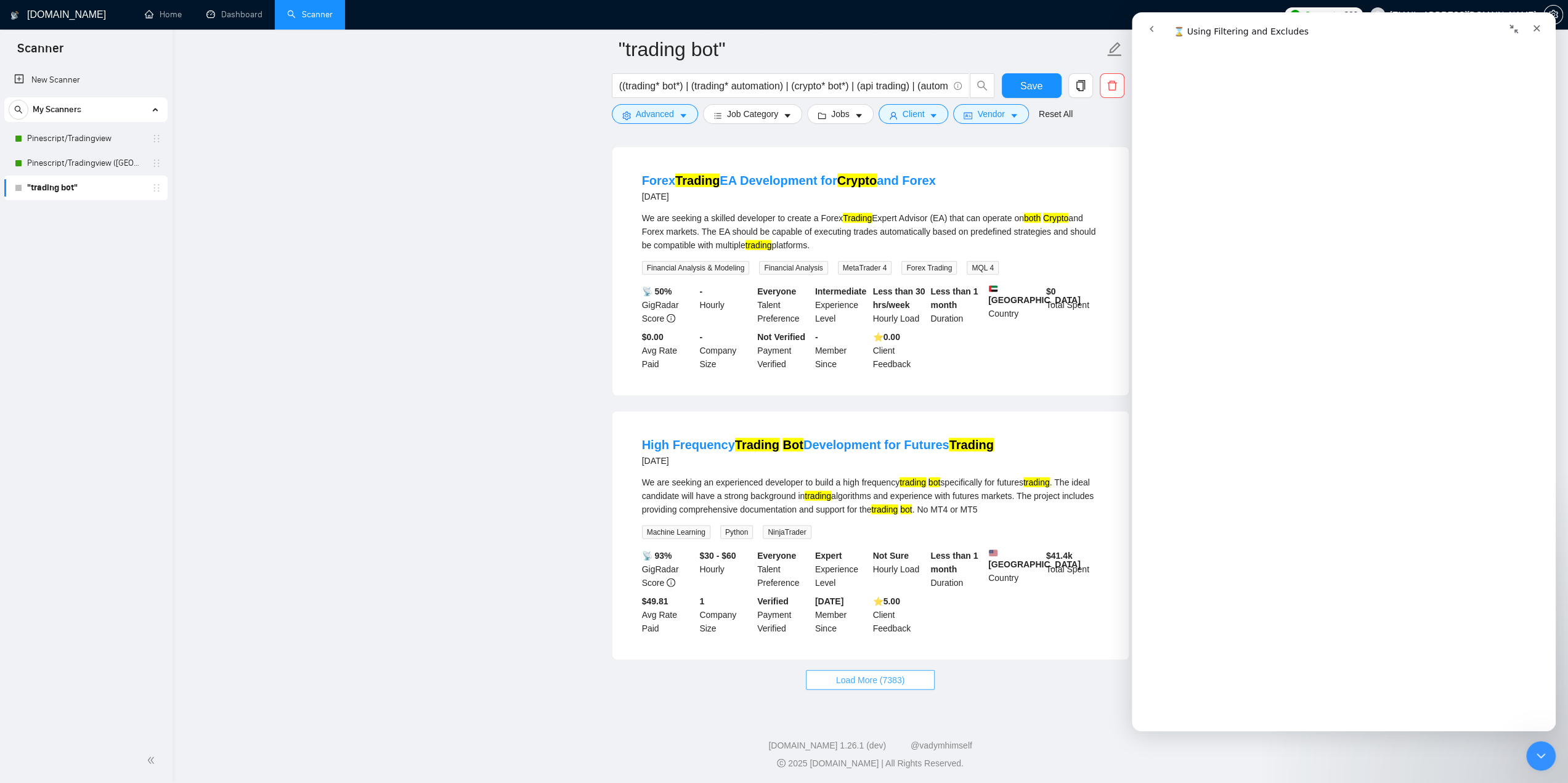
click at [902, 687] on button "Load More (7383)" at bounding box center [870, 680] width 129 height 19
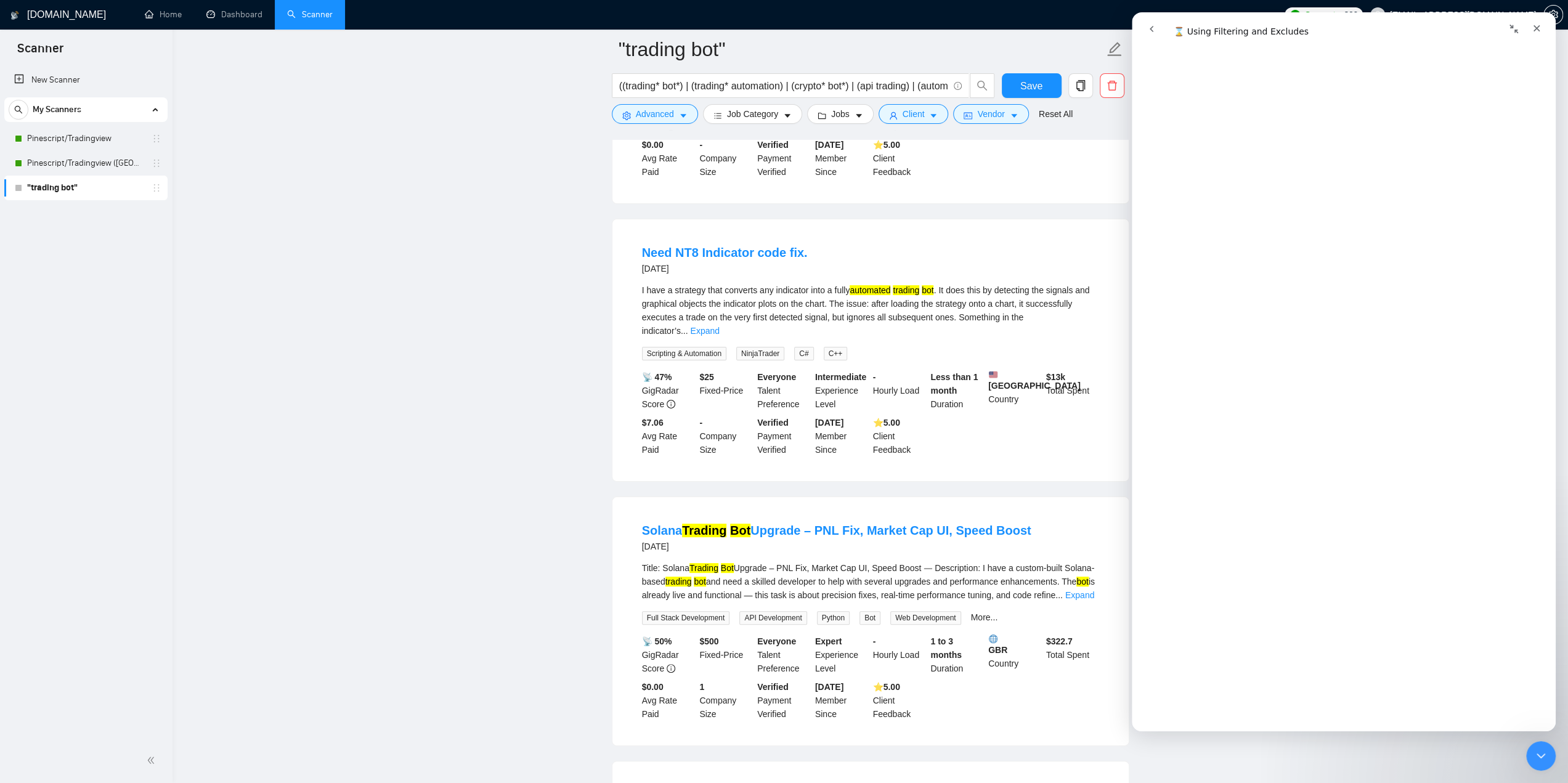
scroll to position [10306, 0]
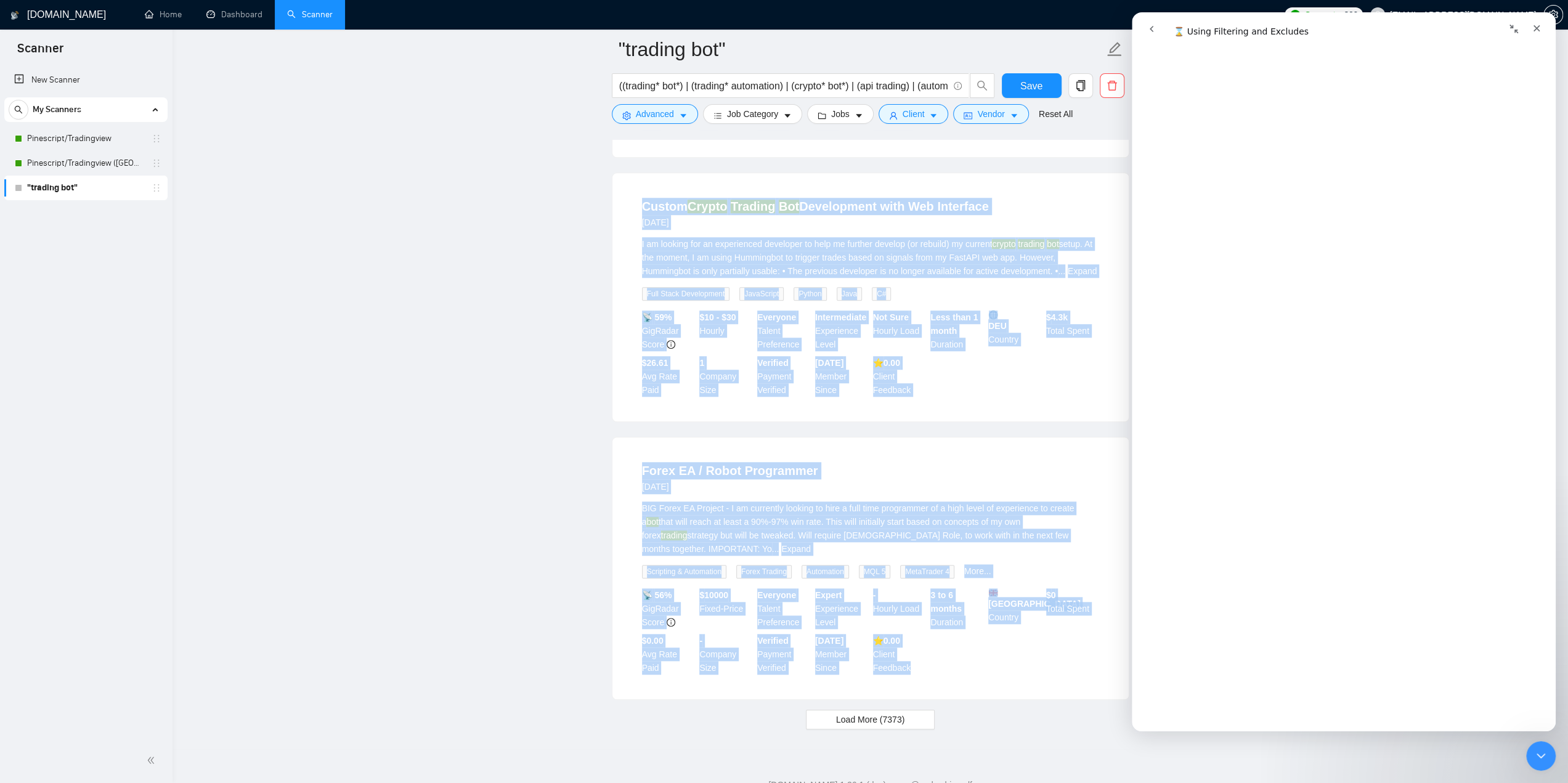
drag, startPoint x: 635, startPoint y: 278, endPoint x: 949, endPoint y: 652, distance: 488.3
copy ul "Crypto Telegram Bot Developer 2 hours ago Hi, I need someone to develop a teleg…"
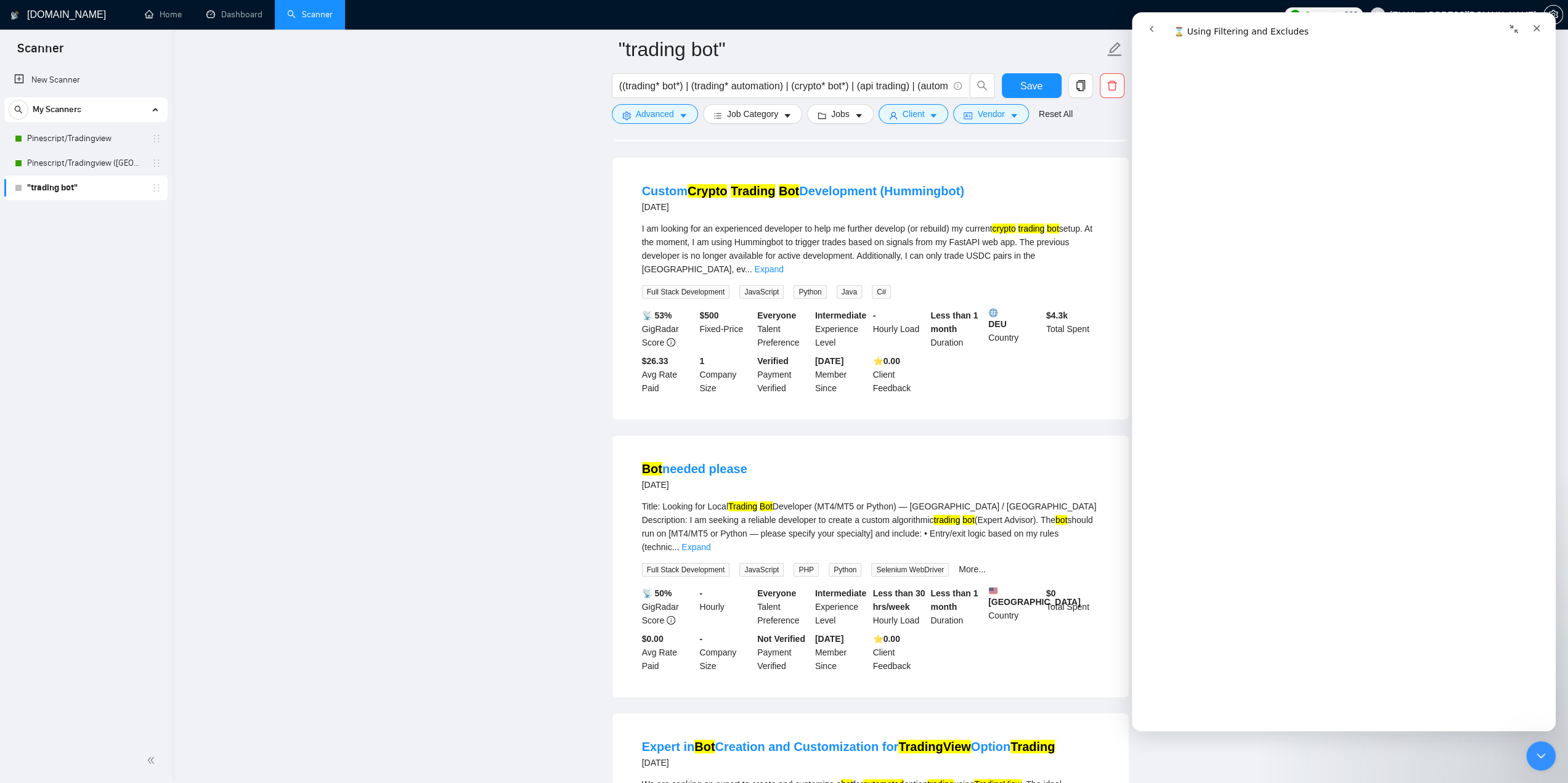
scroll to position [8272, 0]
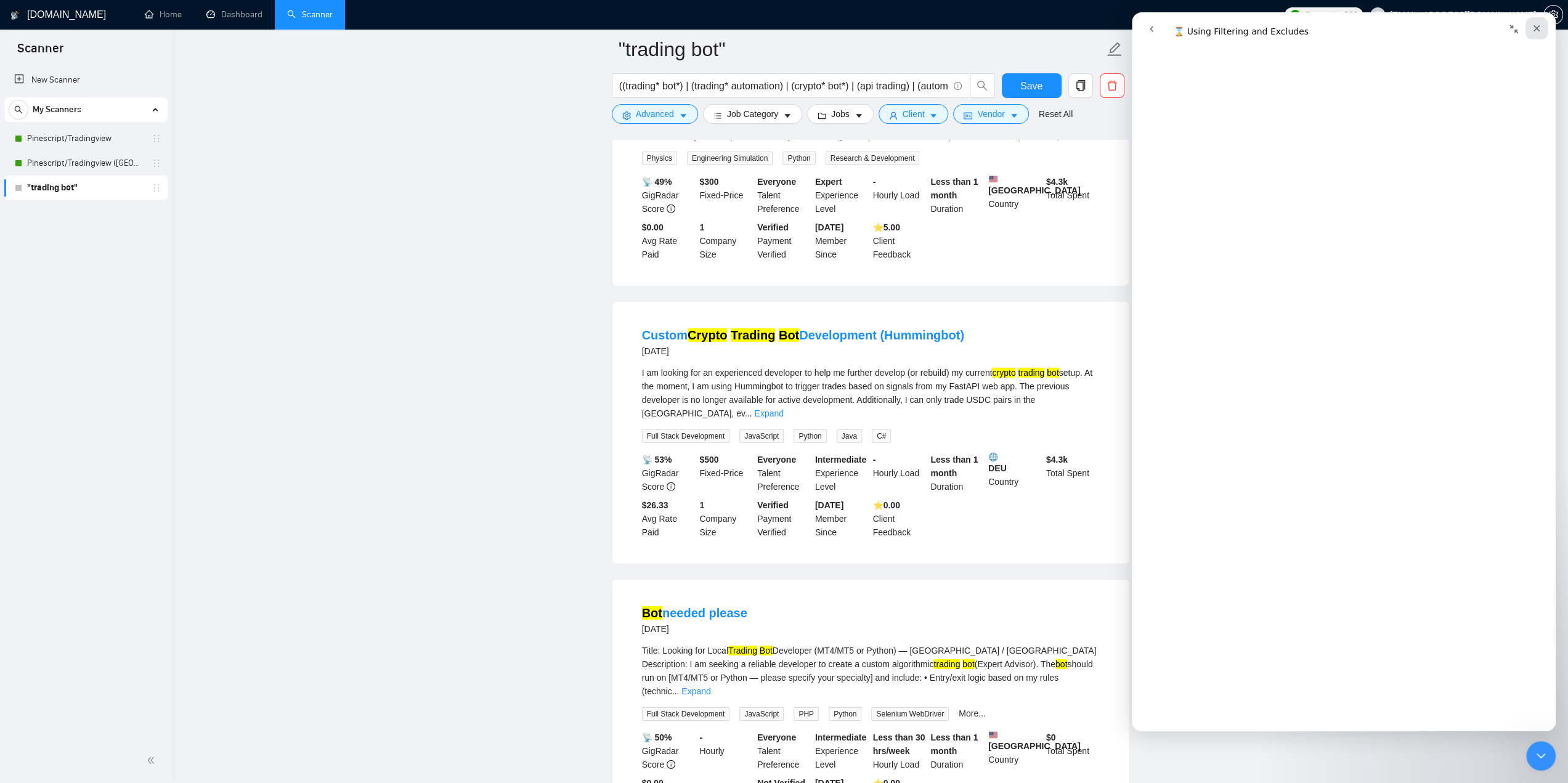
click at [1533, 24] on icon "Close" at bounding box center [1537, 29] width 10 height 10
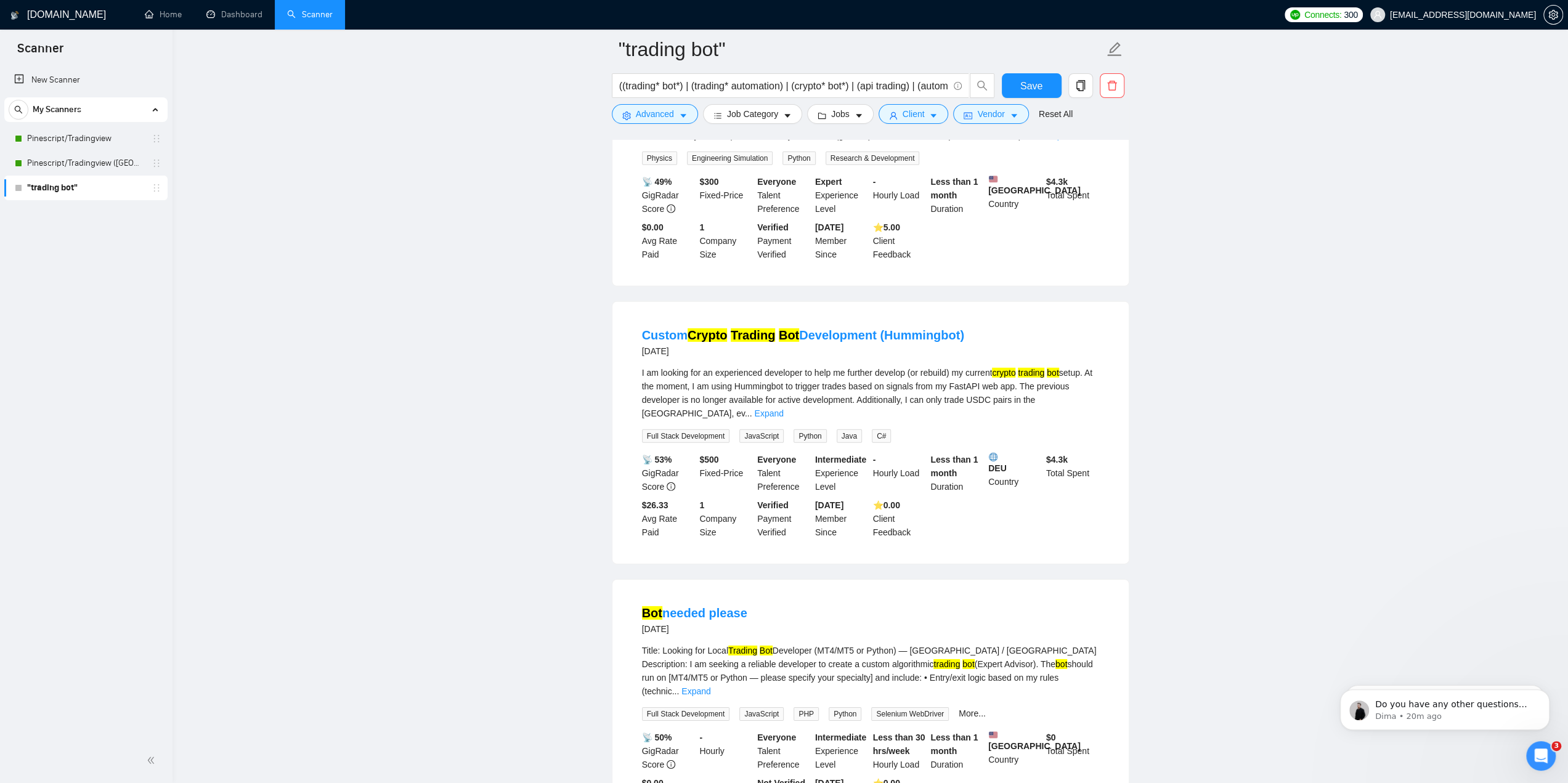
scroll to position [0, 0]
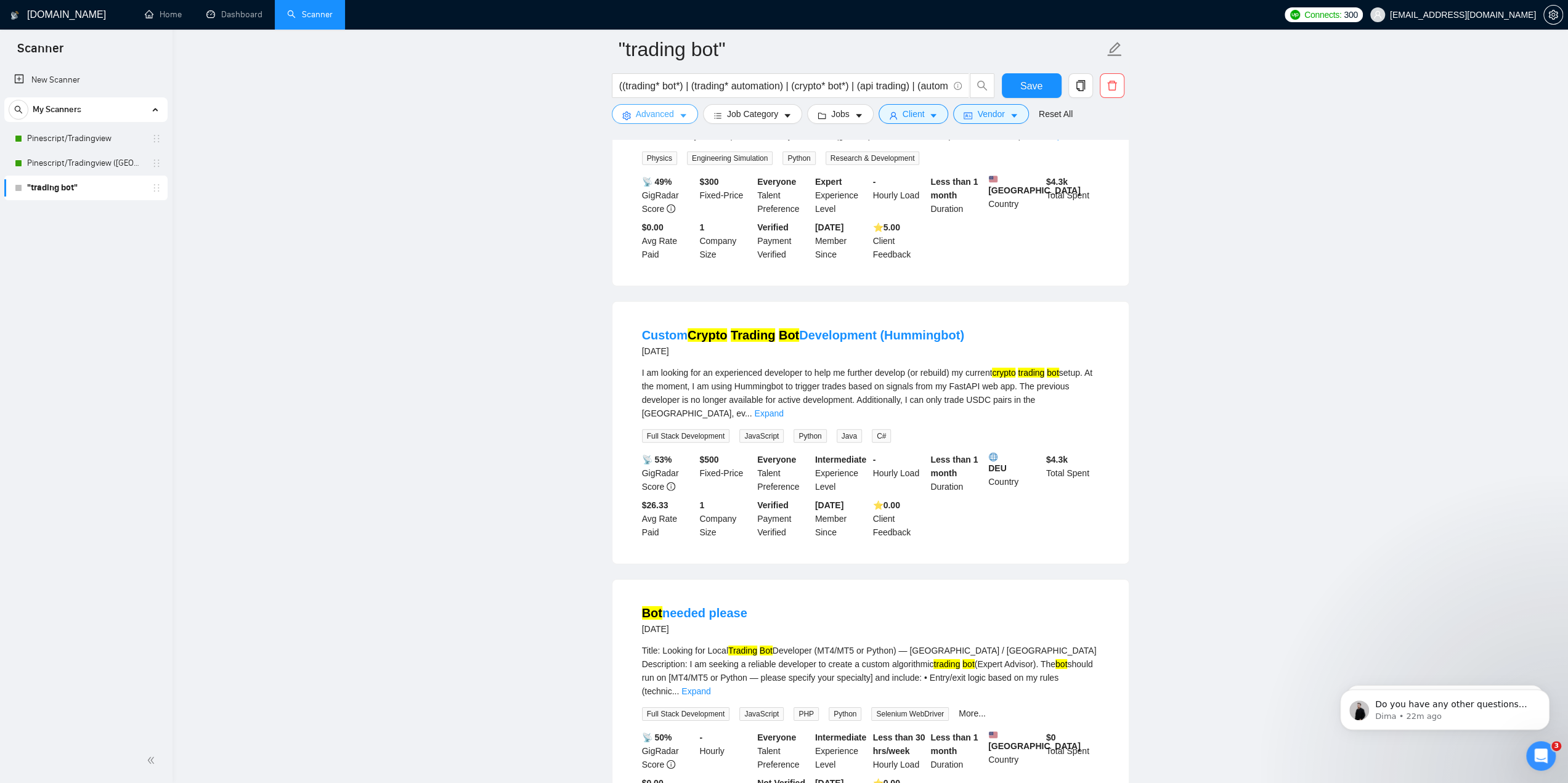
click at [656, 117] on span "Advanced" at bounding box center [654, 114] width 38 height 13
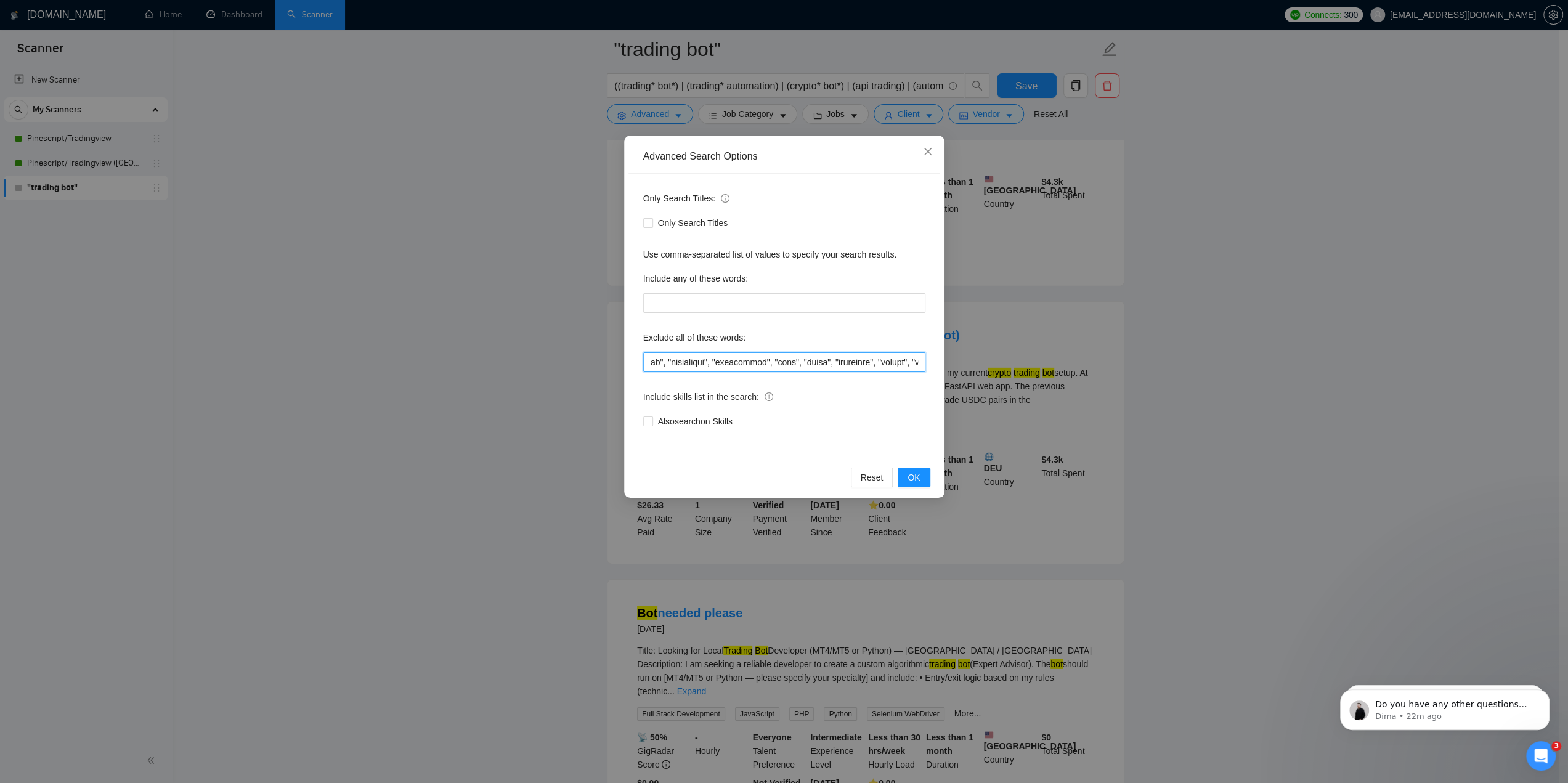
scroll to position [0, 6465]
drag, startPoint x: 828, startPoint y: 358, endPoint x: 1021, endPoint y: 356, distance: 193.0
click at [1025, 355] on div "Advanced Search Options Only Search Titles: Only Search Titles Use comma-separa…" at bounding box center [784, 391] width 1568 height 783
click at [919, 359] on input "text" at bounding box center [784, 362] width 282 height 19
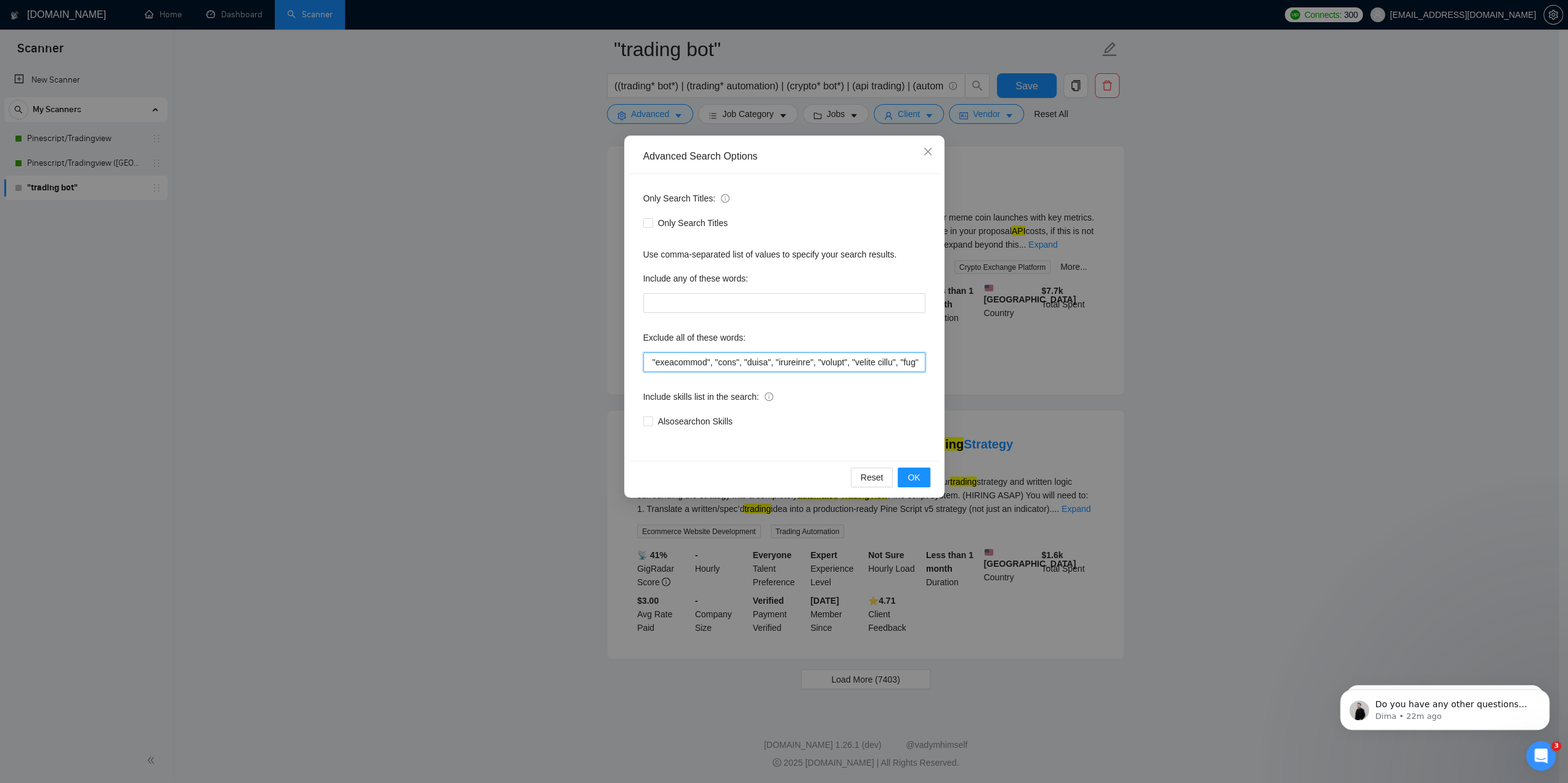
scroll to position [0, 6468]
drag, startPoint x: 914, startPoint y: 357, endPoint x: 932, endPoint y: 356, distance: 18.0
click at [971, 358] on div "Advanced Search Options Only Search Titles: Only Search Titles Use comma-separa…" at bounding box center [784, 391] width 1568 height 783
click at [921, 357] on input "text" at bounding box center [784, 362] width 282 height 19
paste input ""discord bot", "discord", "gmgn", "whatsapp", "shill", "smtp", "microsoft 365",…"
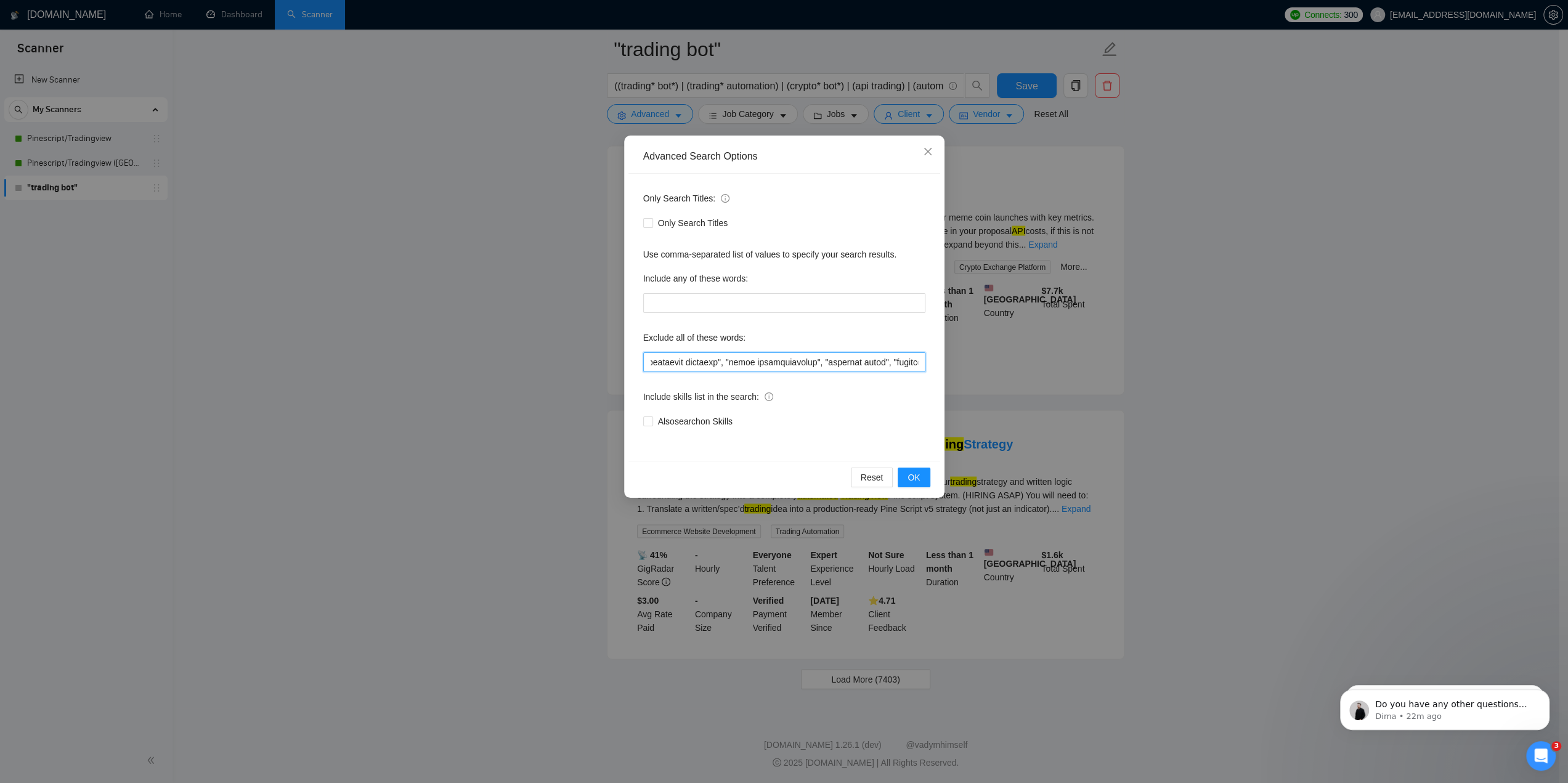
scroll to position [0, 7726]
click at [918, 476] on span "OK" at bounding box center [913, 478] width 13 height 13
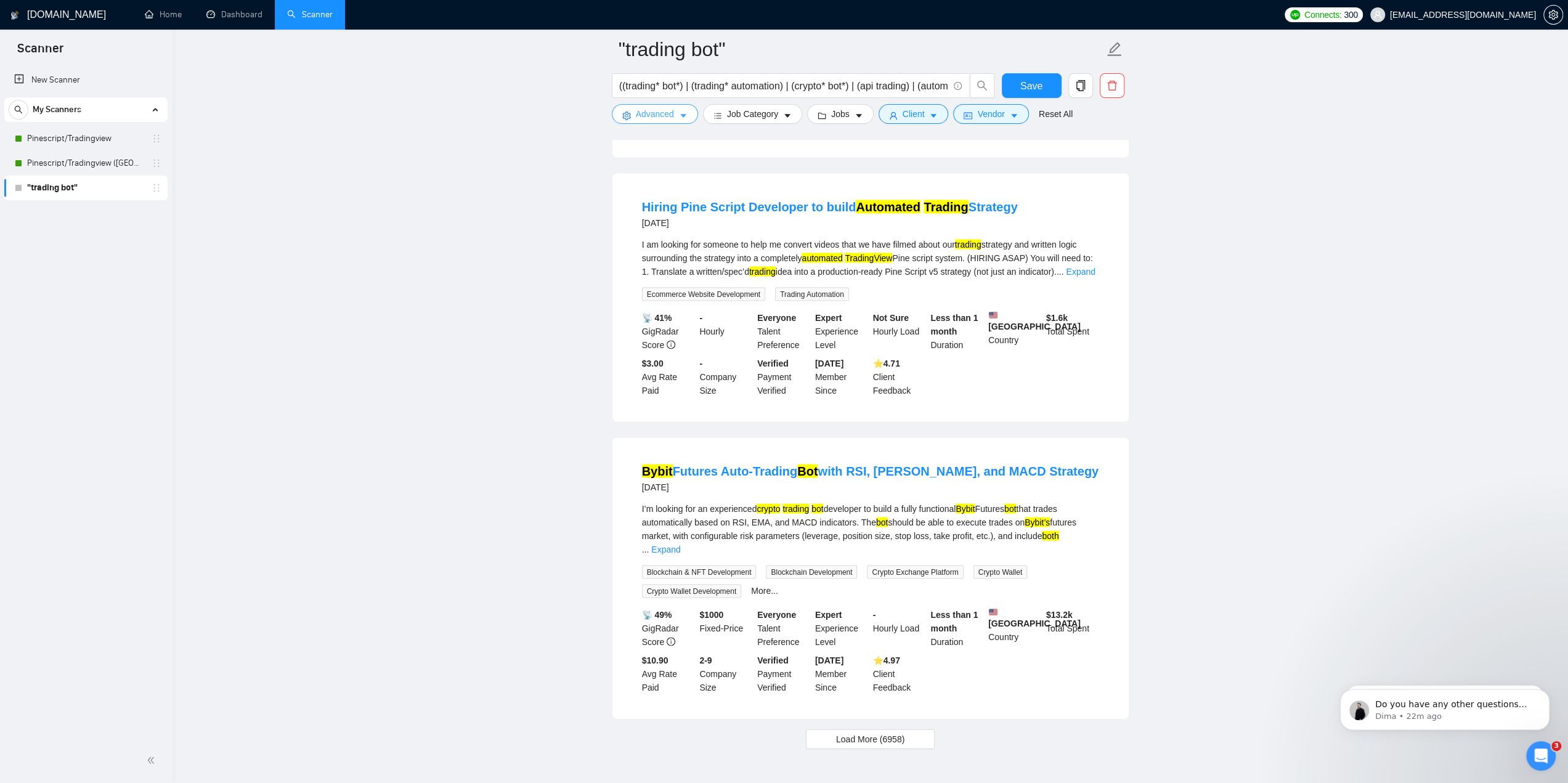
scroll to position [2273, 0]
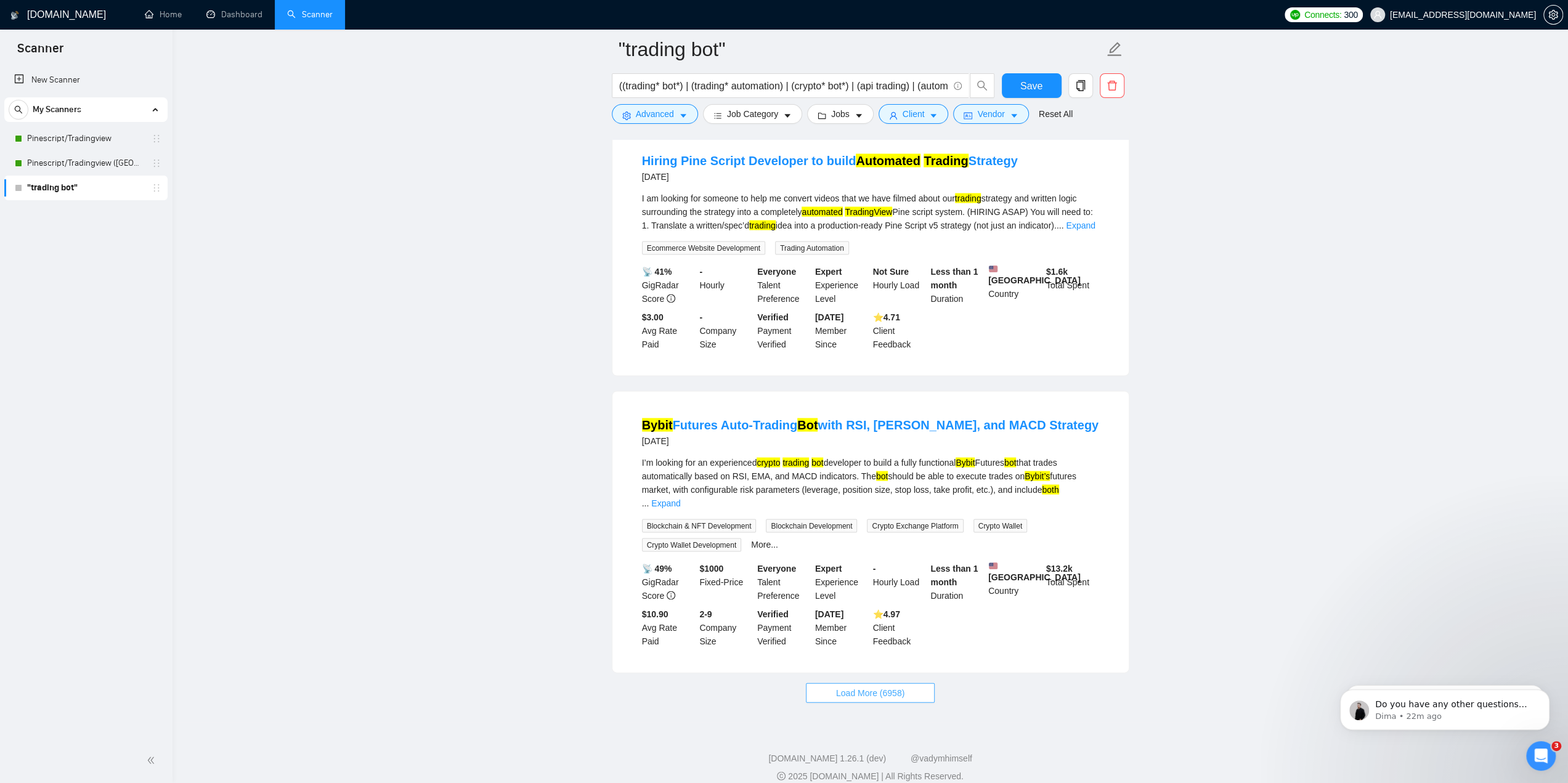
click at [865, 686] on span "Load More (6958)" at bounding box center [869, 693] width 68 height 13
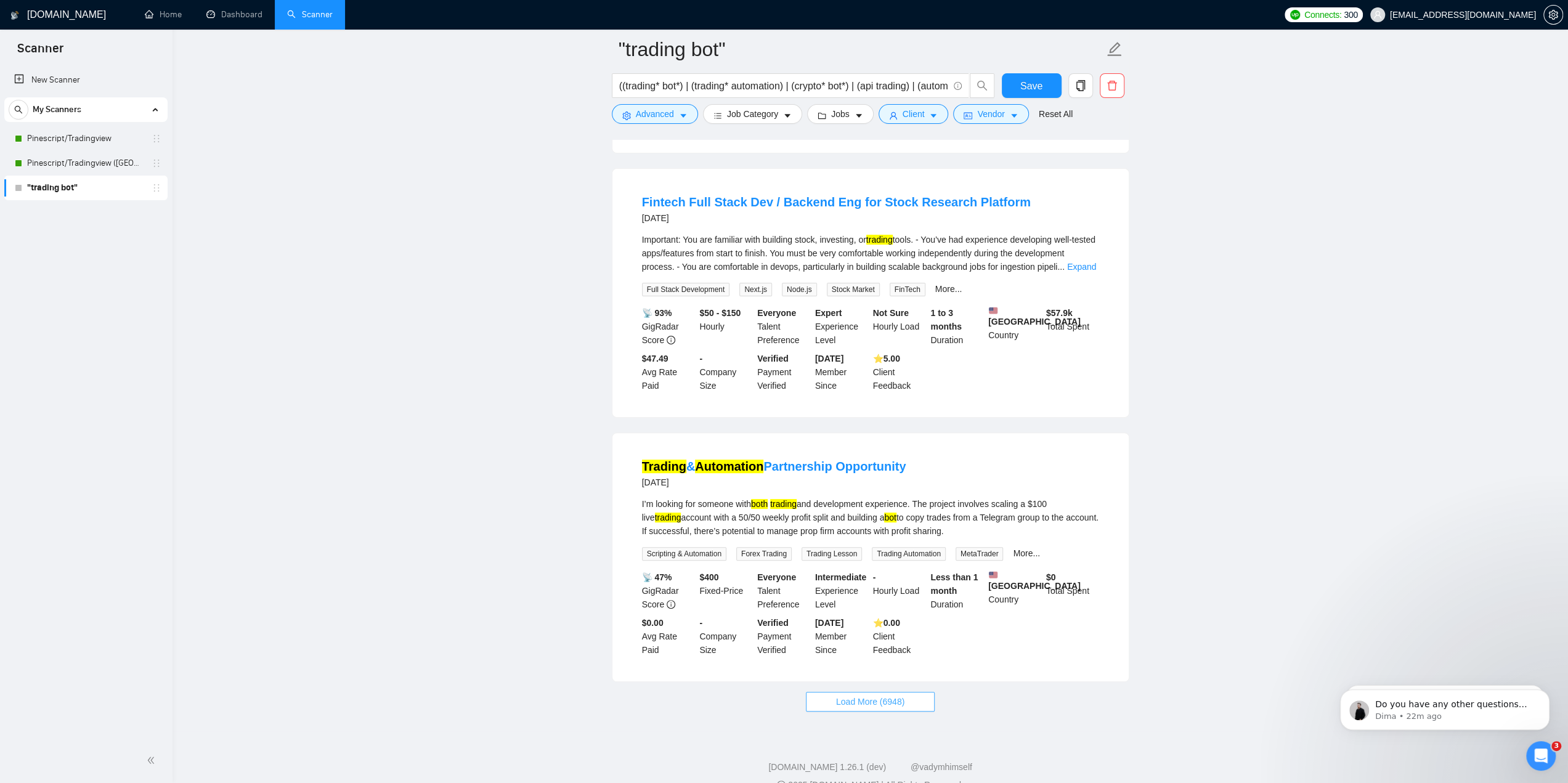
scroll to position [4926, 0]
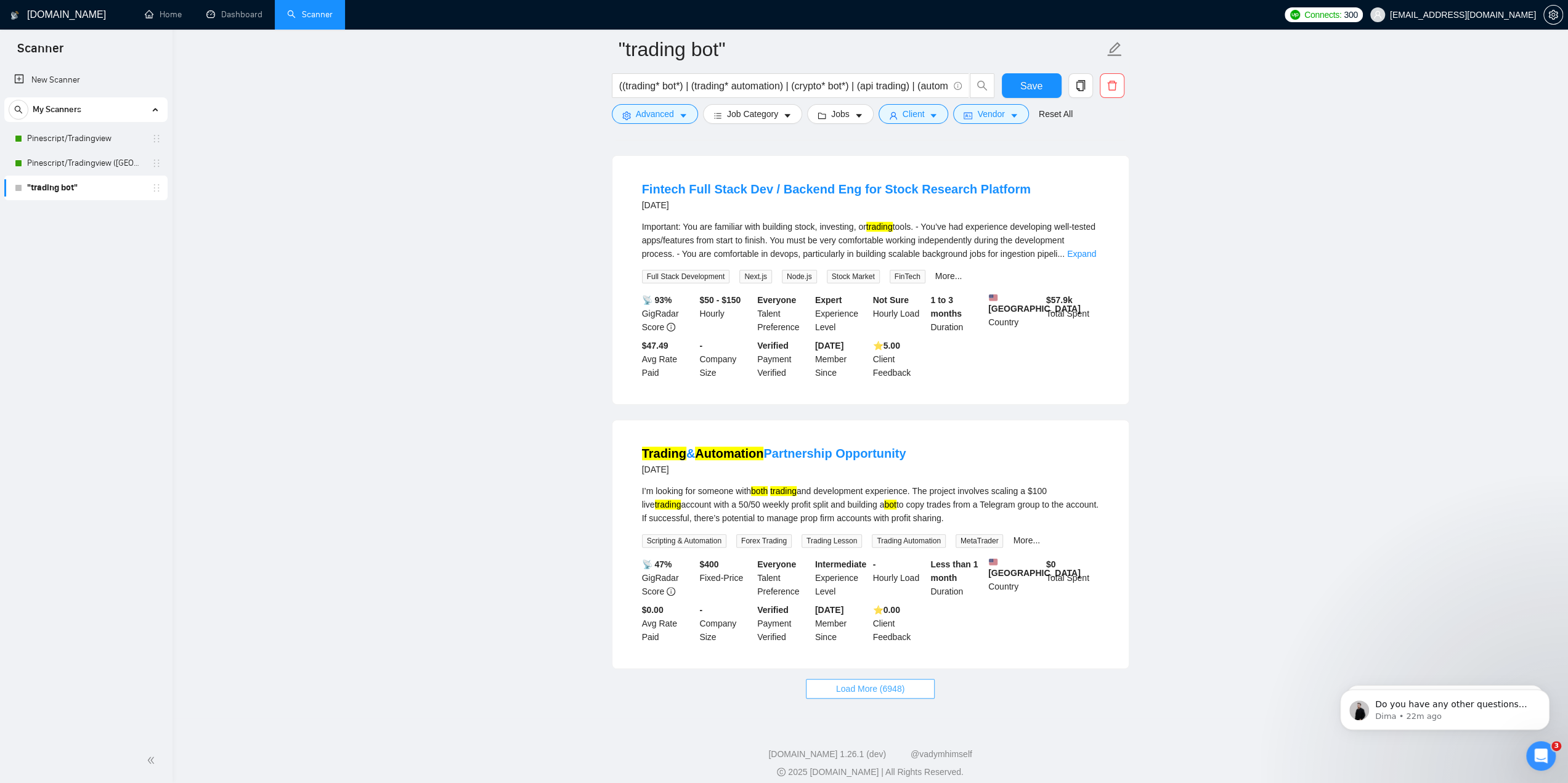
click at [861, 682] on span "Load More (6948)" at bounding box center [869, 689] width 68 height 13
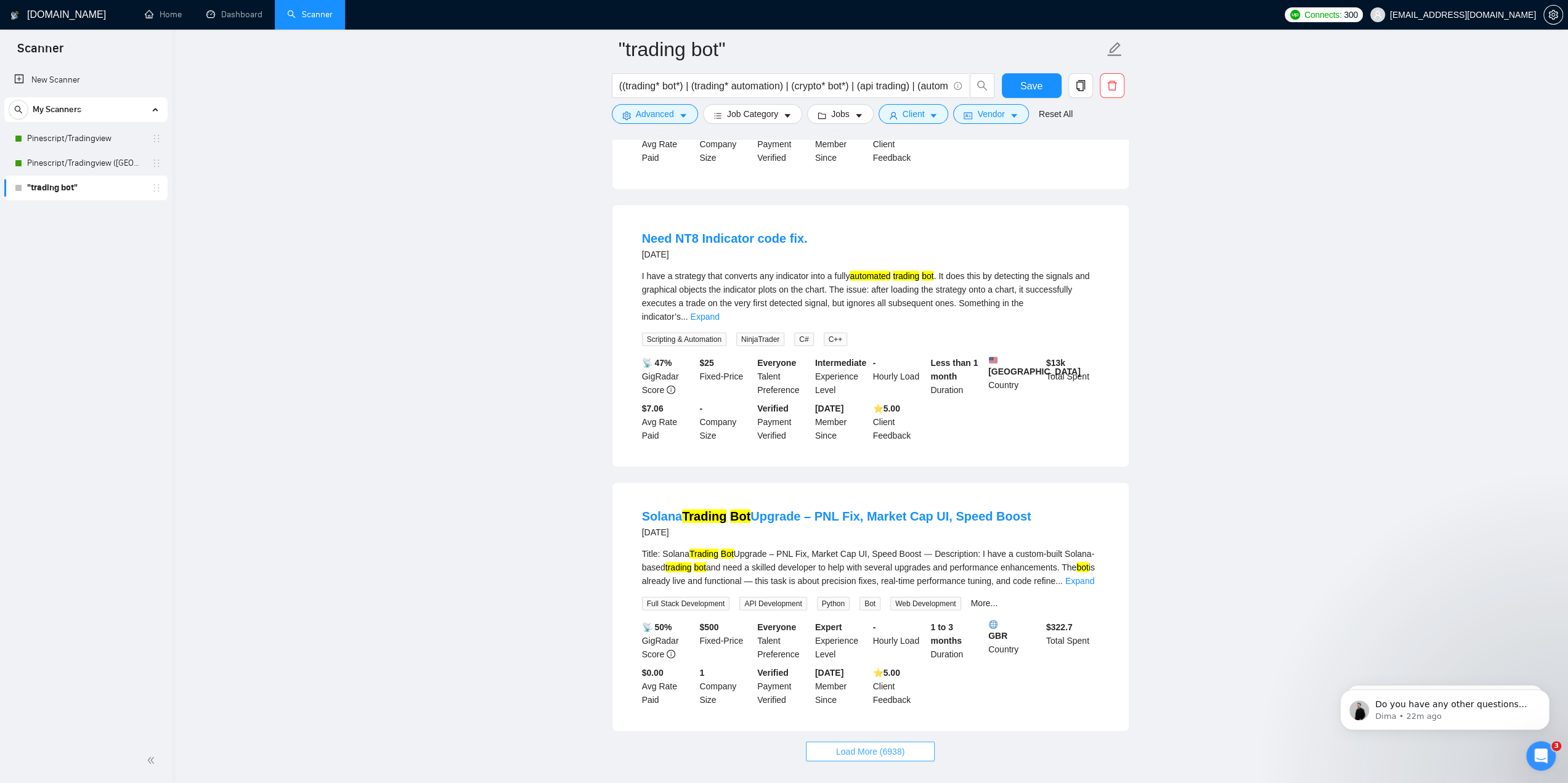
scroll to position [7577, 0]
click at [870, 744] on span "Load More (6938)" at bounding box center [869, 751] width 68 height 13
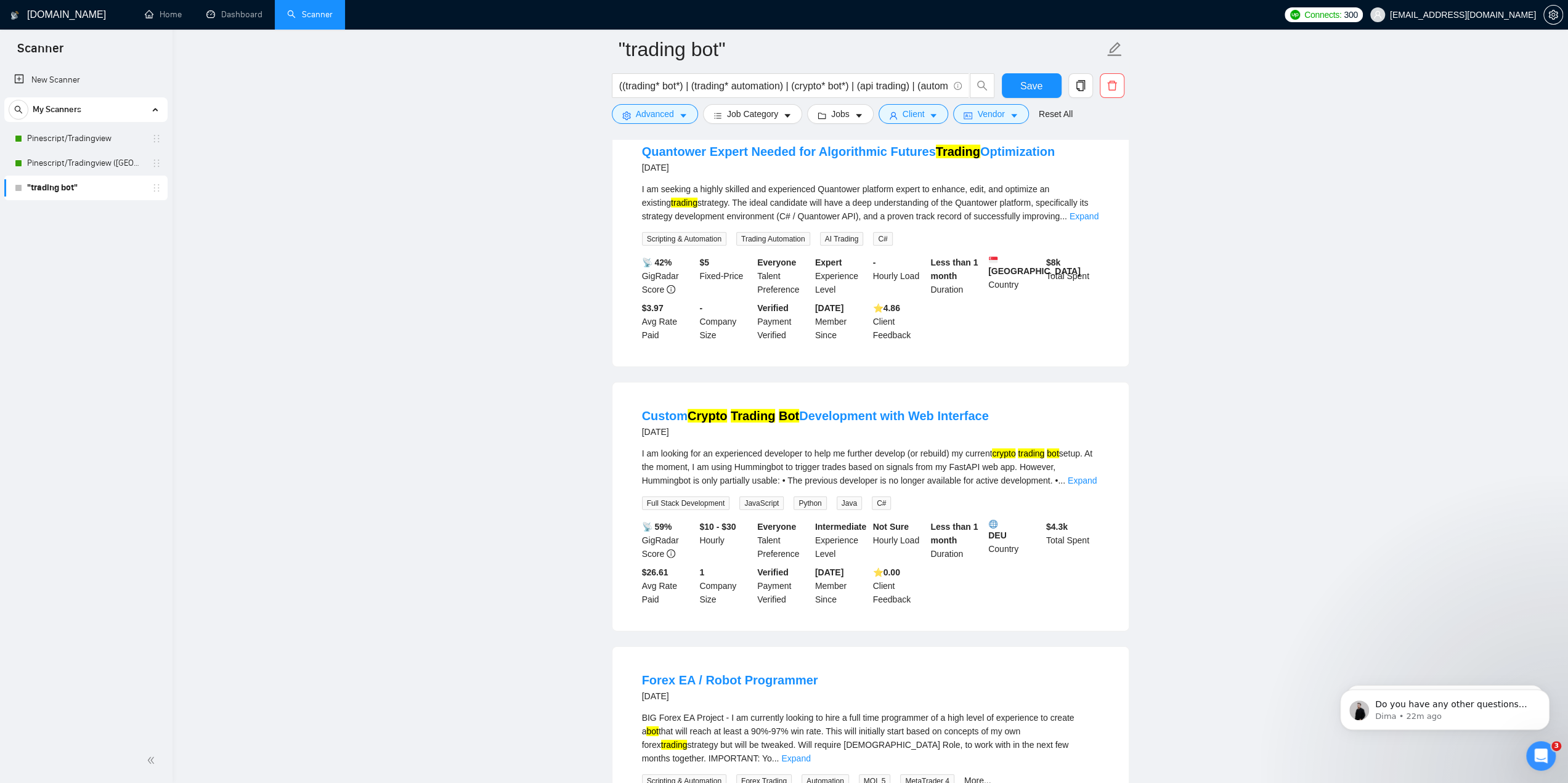
scroll to position [8470, 0]
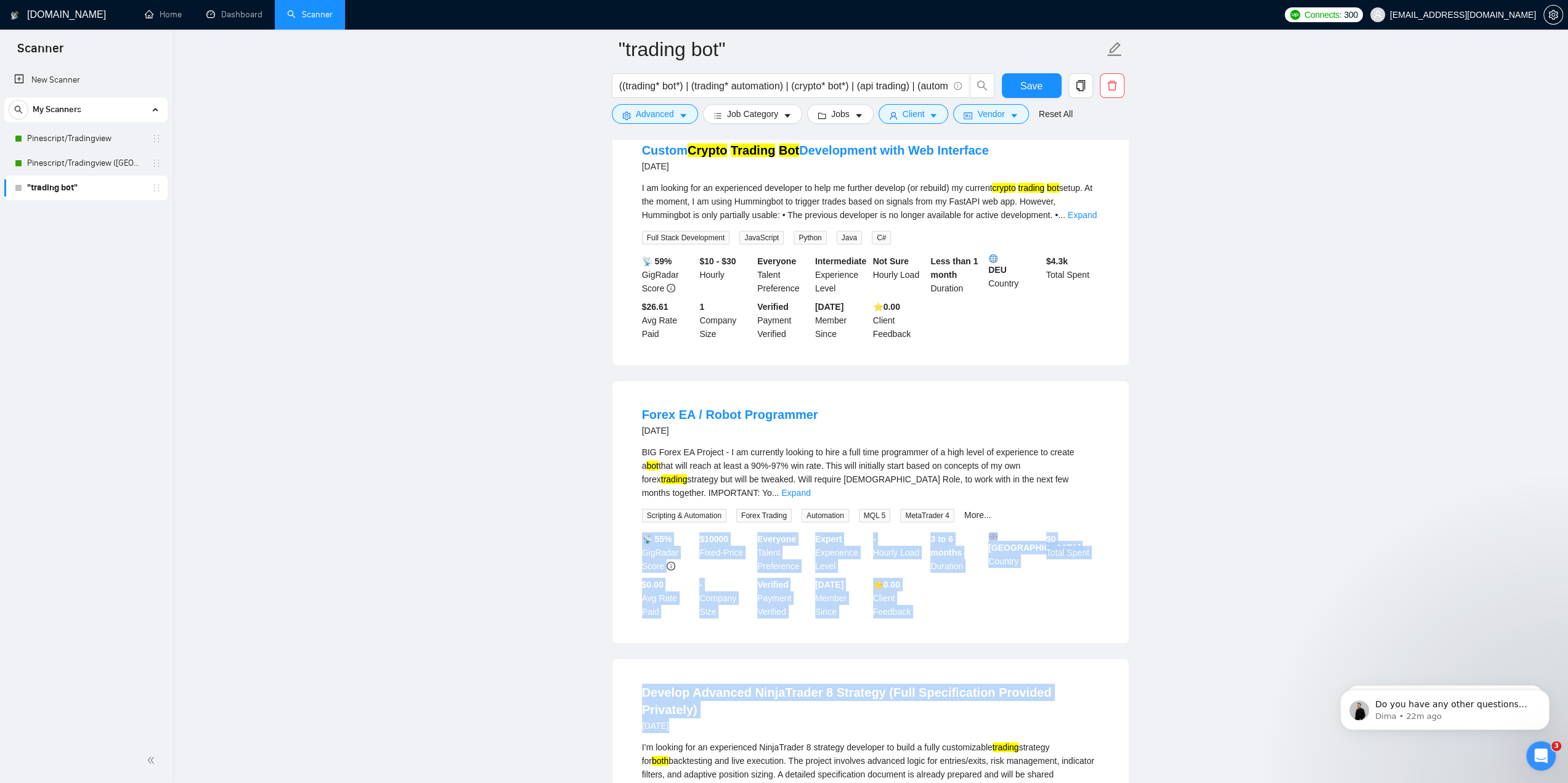
drag, startPoint x: 1567, startPoint y: 613, endPoint x: 1528, endPoint y: 447, distance: 170.5
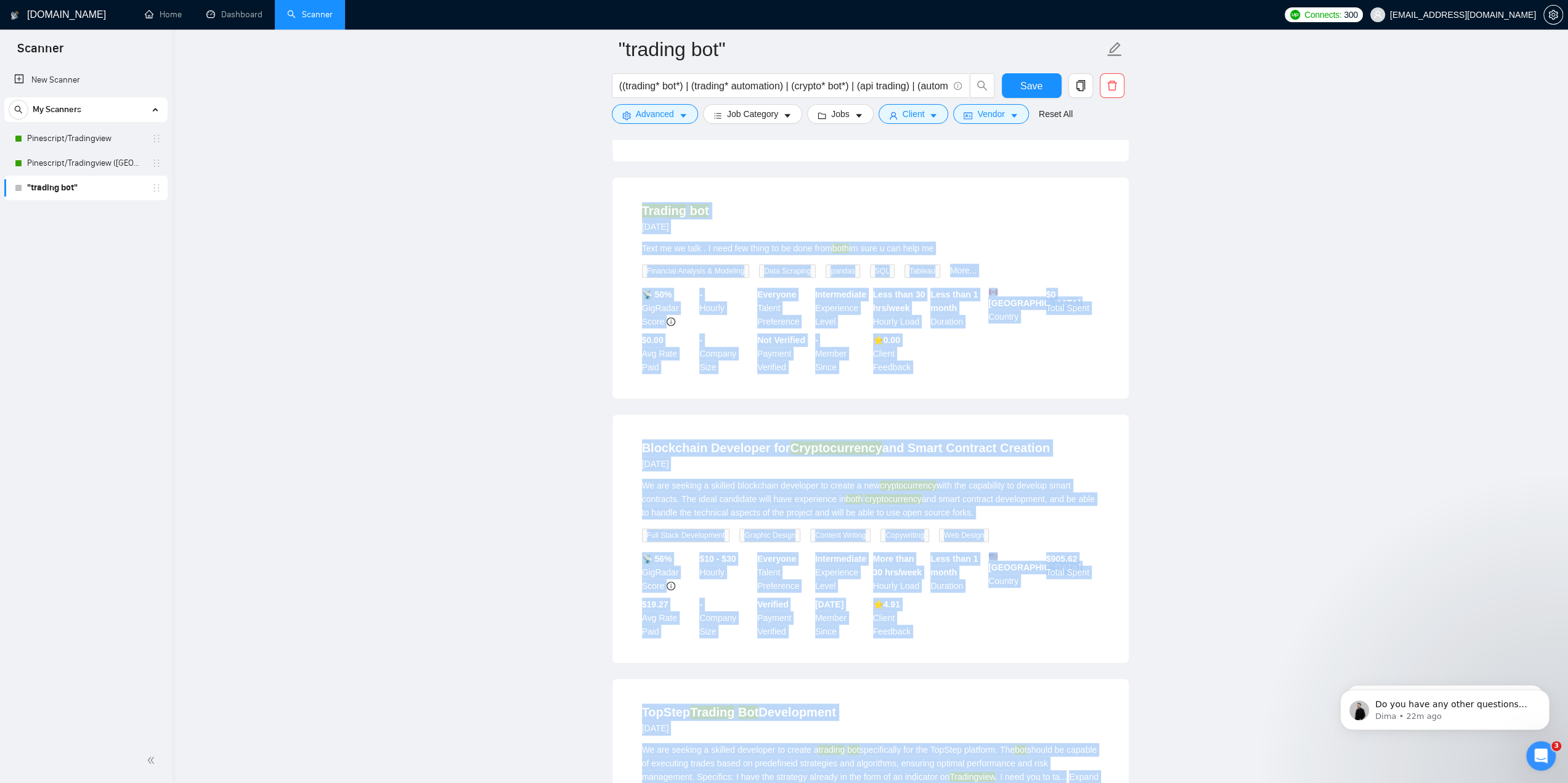
scroll to position [10235, 0]
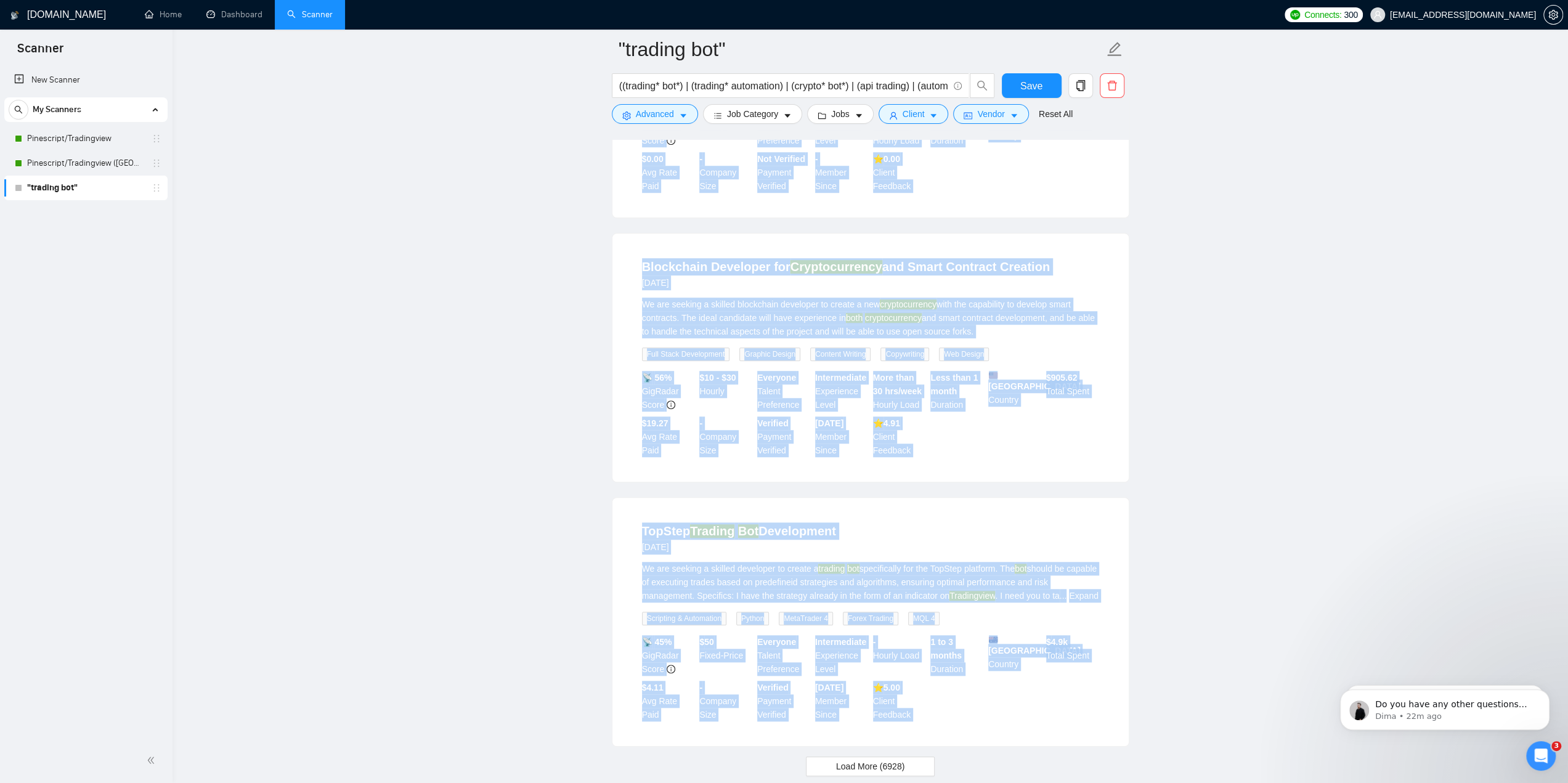
drag, startPoint x: 606, startPoint y: 272, endPoint x: 1024, endPoint y: 664, distance: 573.1
copy div "Crypto Telegram Bot Developer 2 hours ago Hi, I need someone to develop a teleg…"
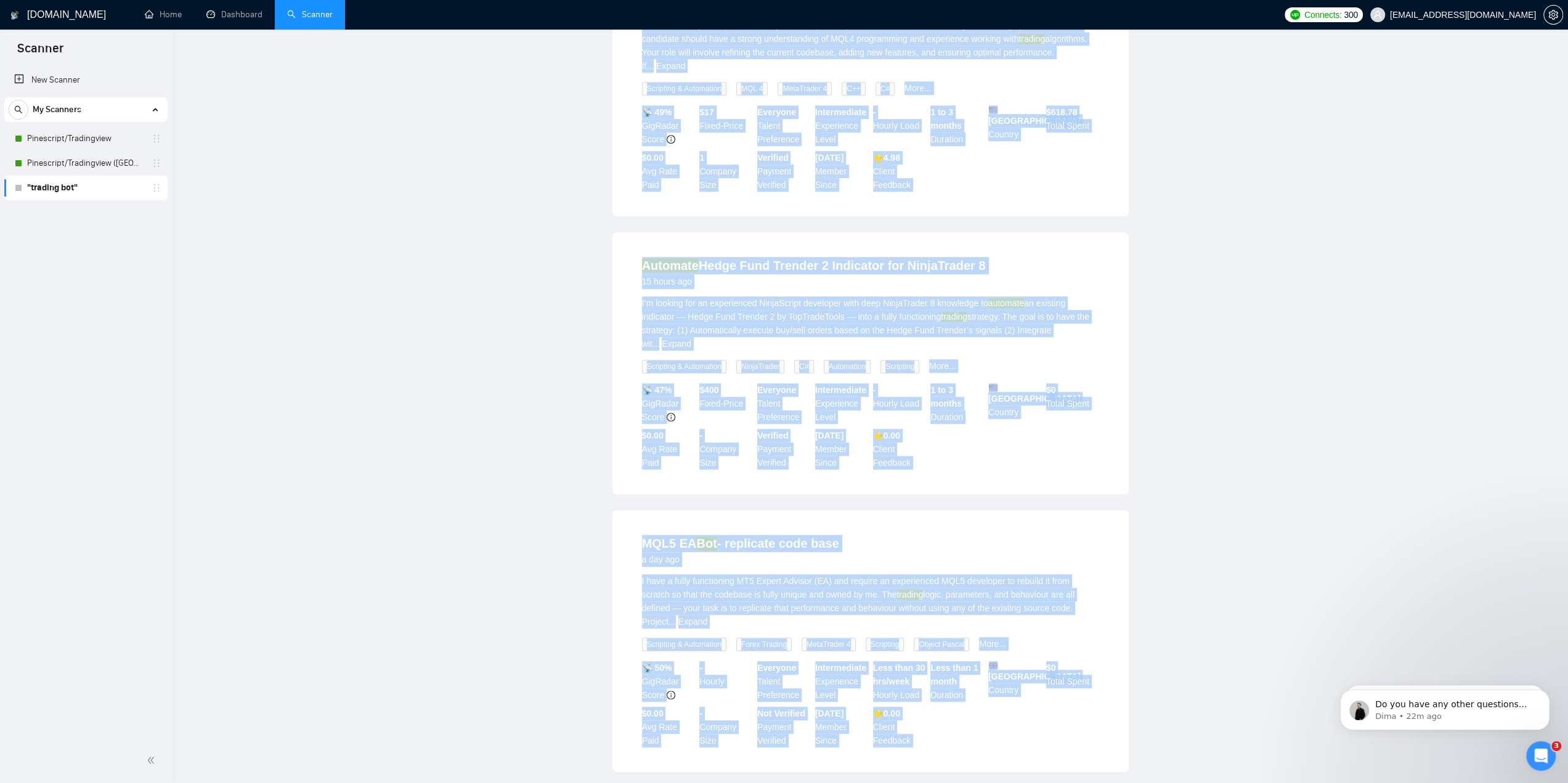
scroll to position [0, 0]
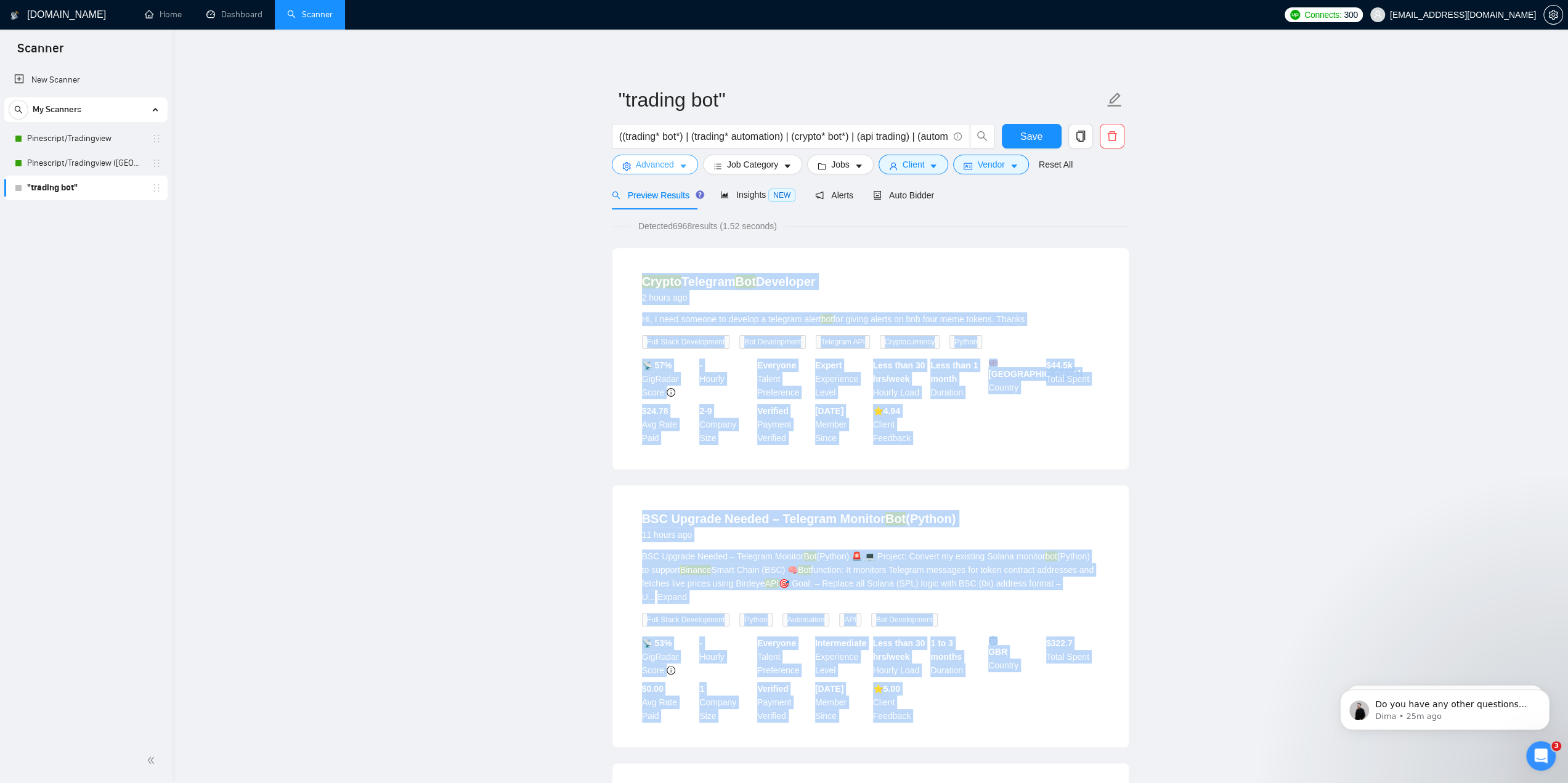
click at [670, 166] on span "Advanced" at bounding box center [654, 165] width 38 height 13
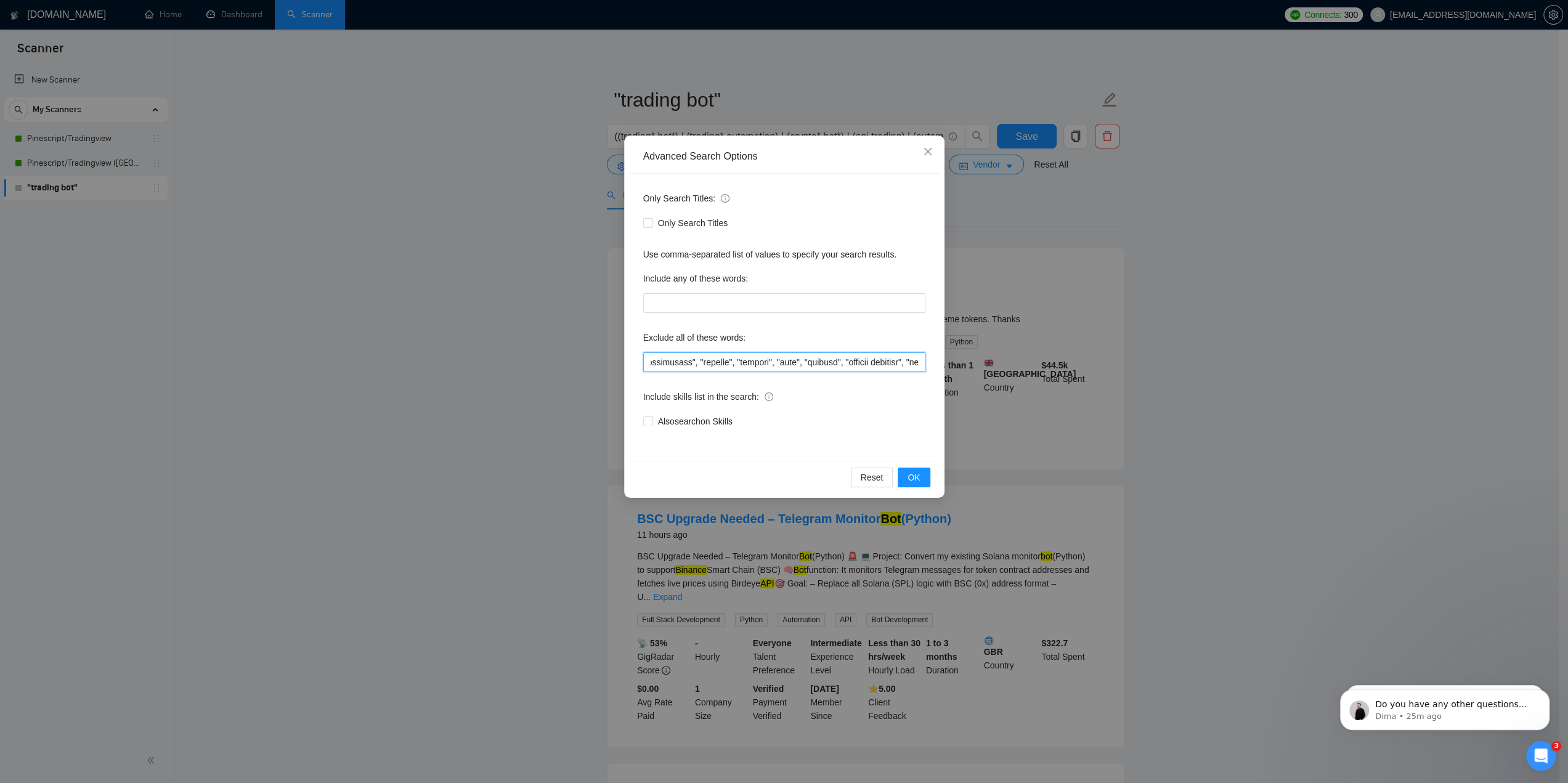
scroll to position [0, 7726]
drag, startPoint x: 879, startPoint y: 358, endPoint x: 1006, endPoint y: 363, distance: 127.1
click at [1006, 363] on div "Advanced Search Options Only Search Titles: Only Search Titles Use comma-separa…" at bounding box center [784, 391] width 1568 height 783
click at [921, 362] on input "text" at bounding box center [784, 362] width 282 height 19
paste input ""ebay", "product listings", "sports cards", "trading cards", "corporate restruc…"
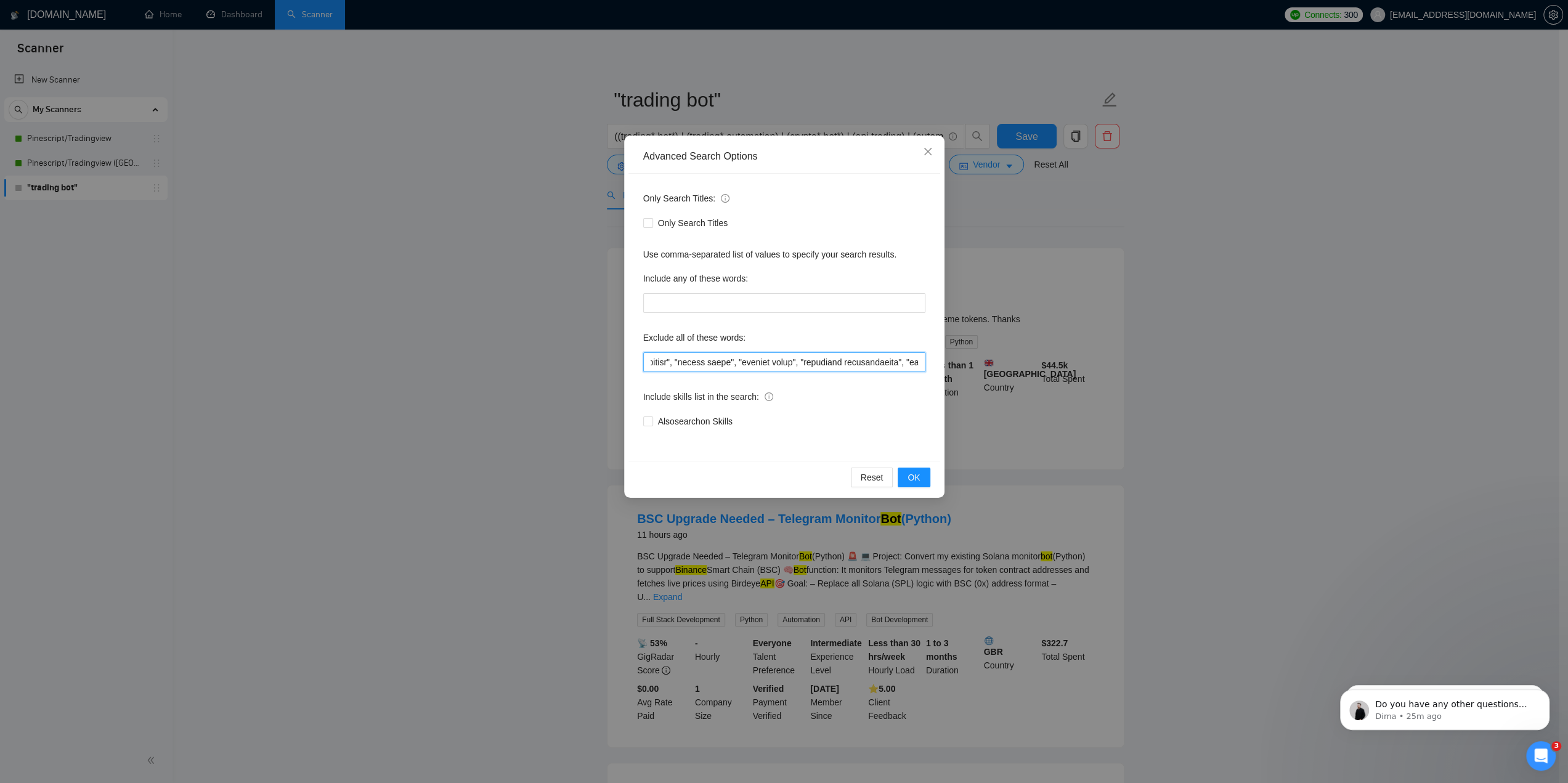
scroll to position [0, 8649]
click at [918, 479] on span "OK" at bounding box center [913, 478] width 13 height 13
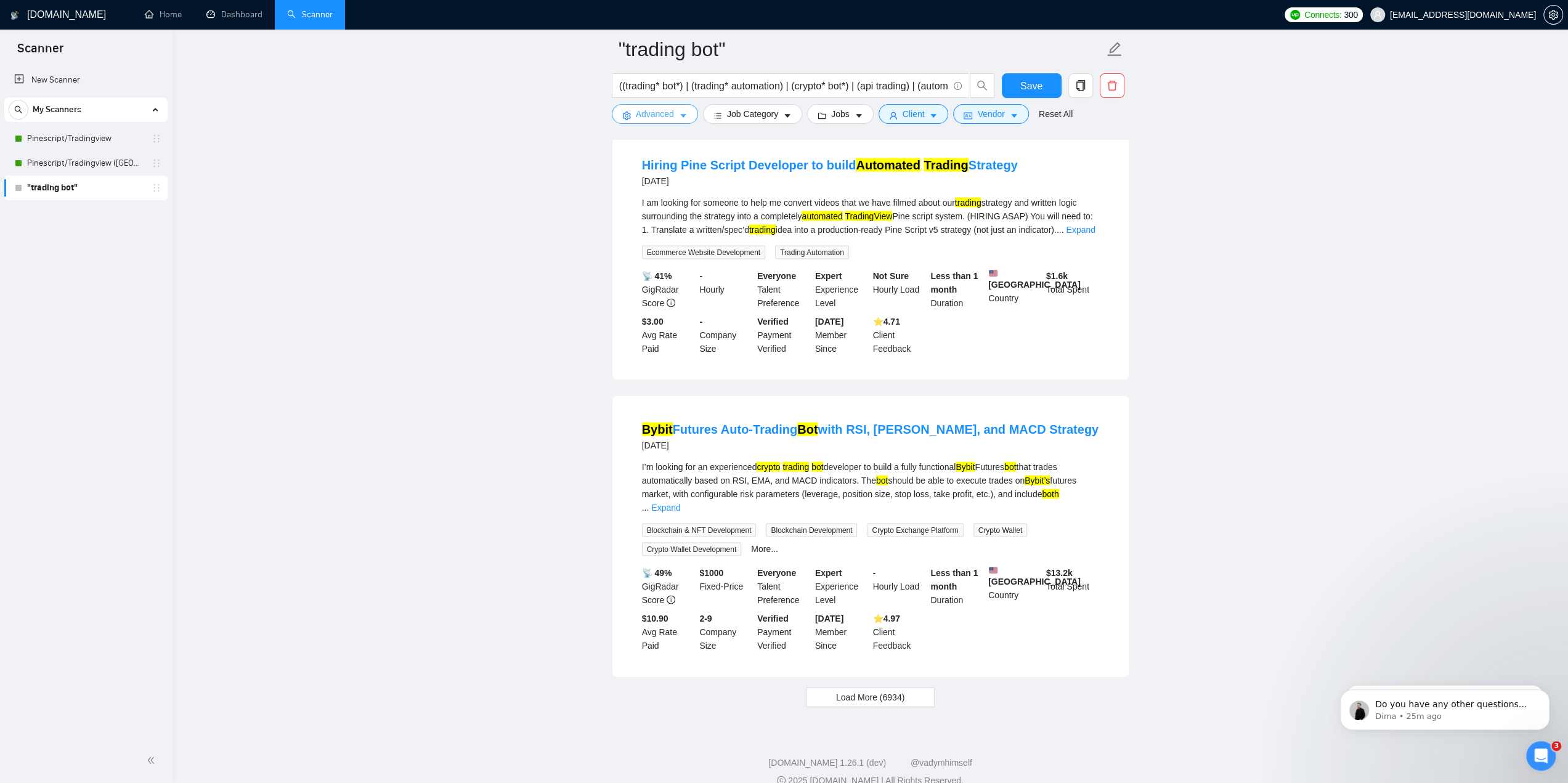
scroll to position [2273, 0]
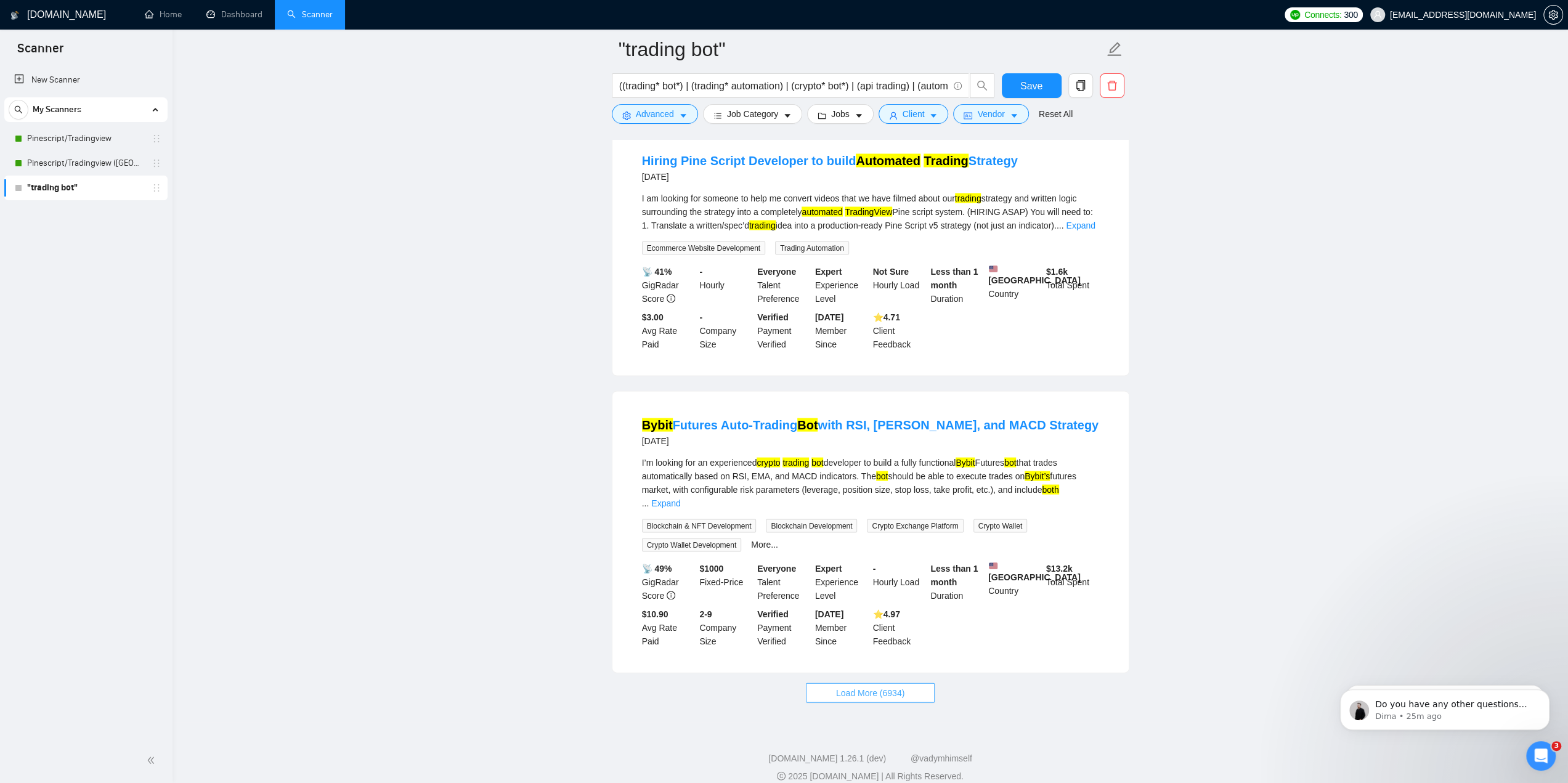
click at [880, 686] on span "Load More (6934)" at bounding box center [869, 693] width 68 height 13
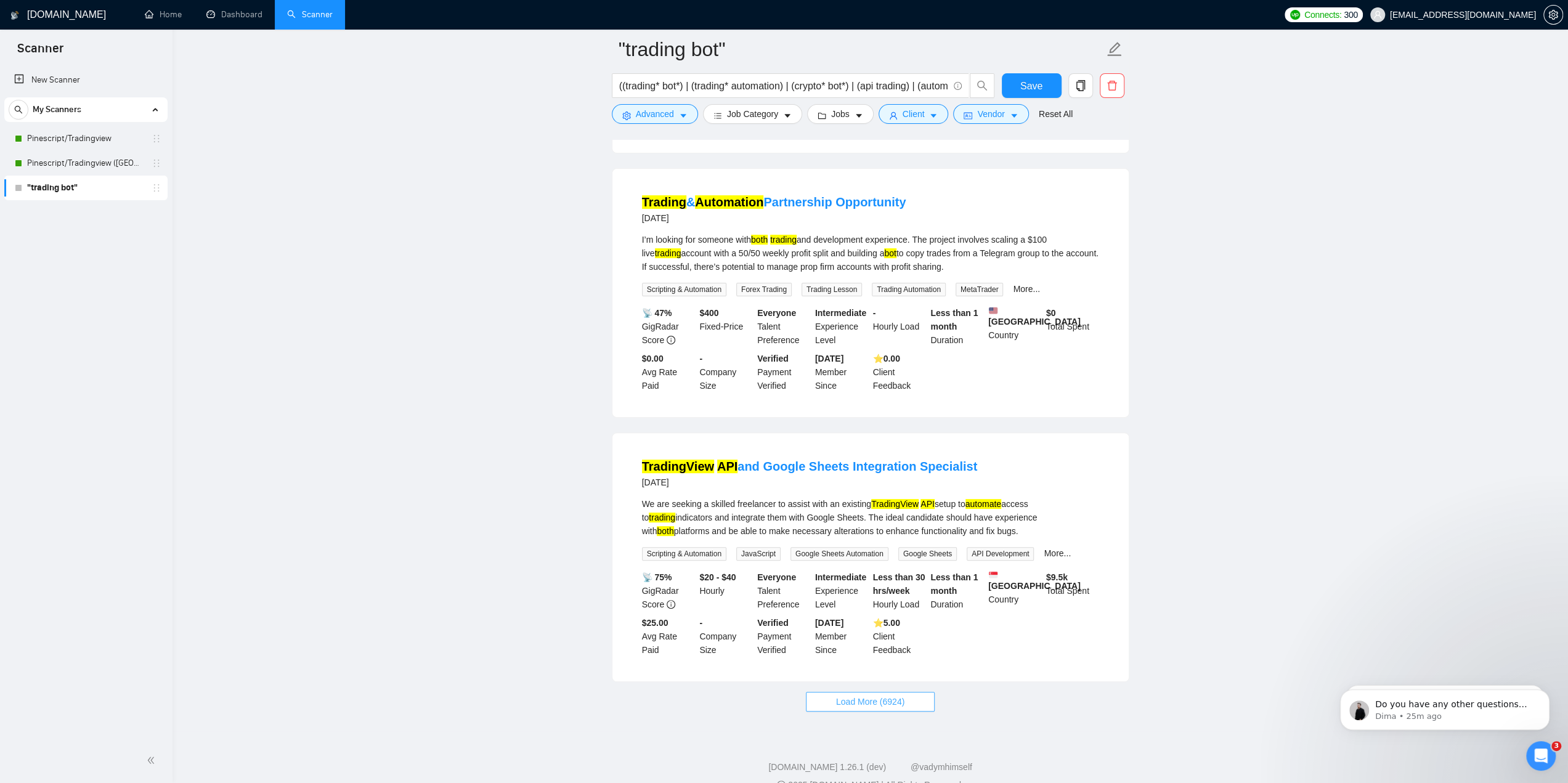
scroll to position [4918, 0]
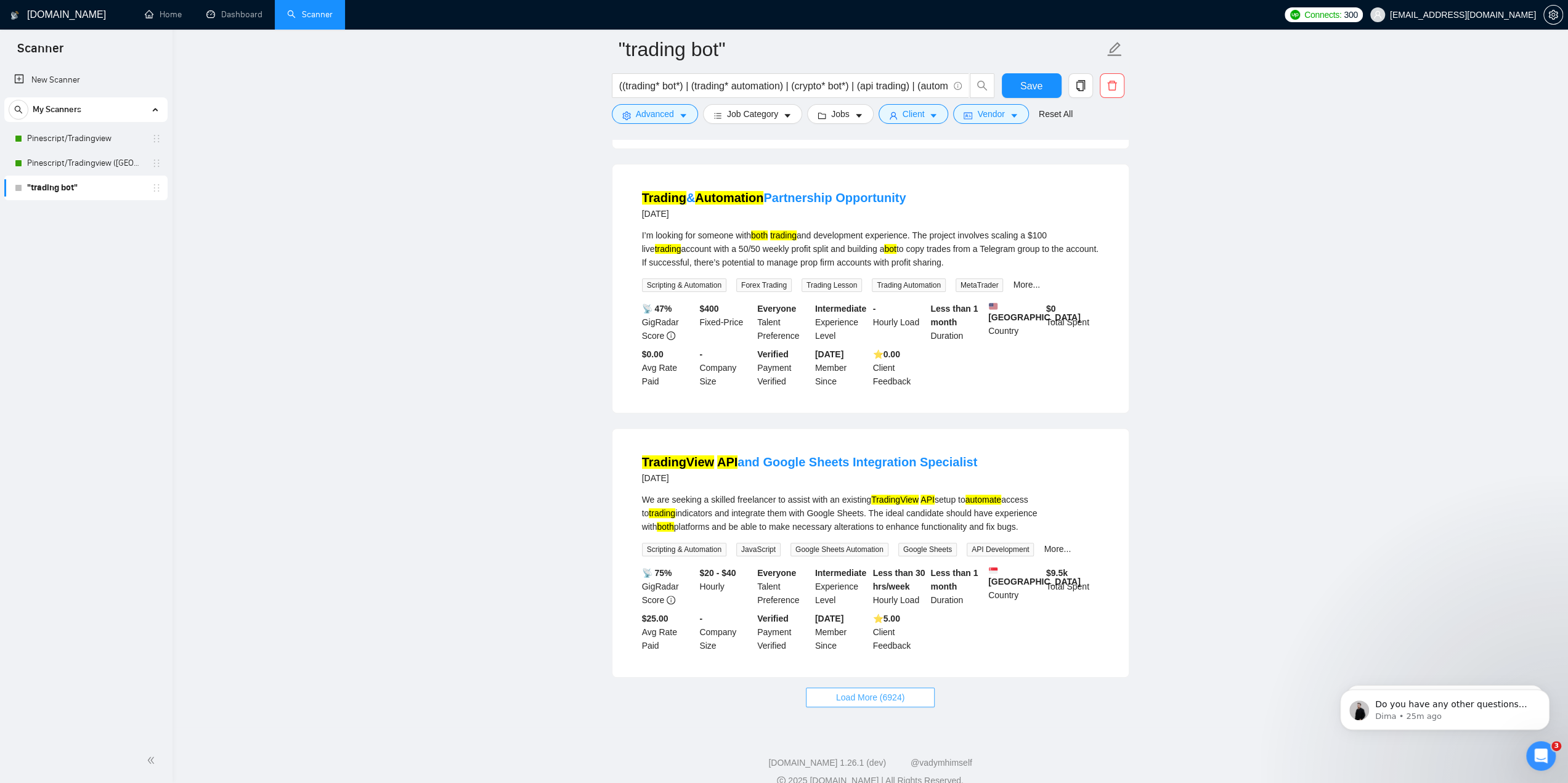
click at [874, 690] on span "Load More (6924)" at bounding box center [869, 697] width 68 height 13
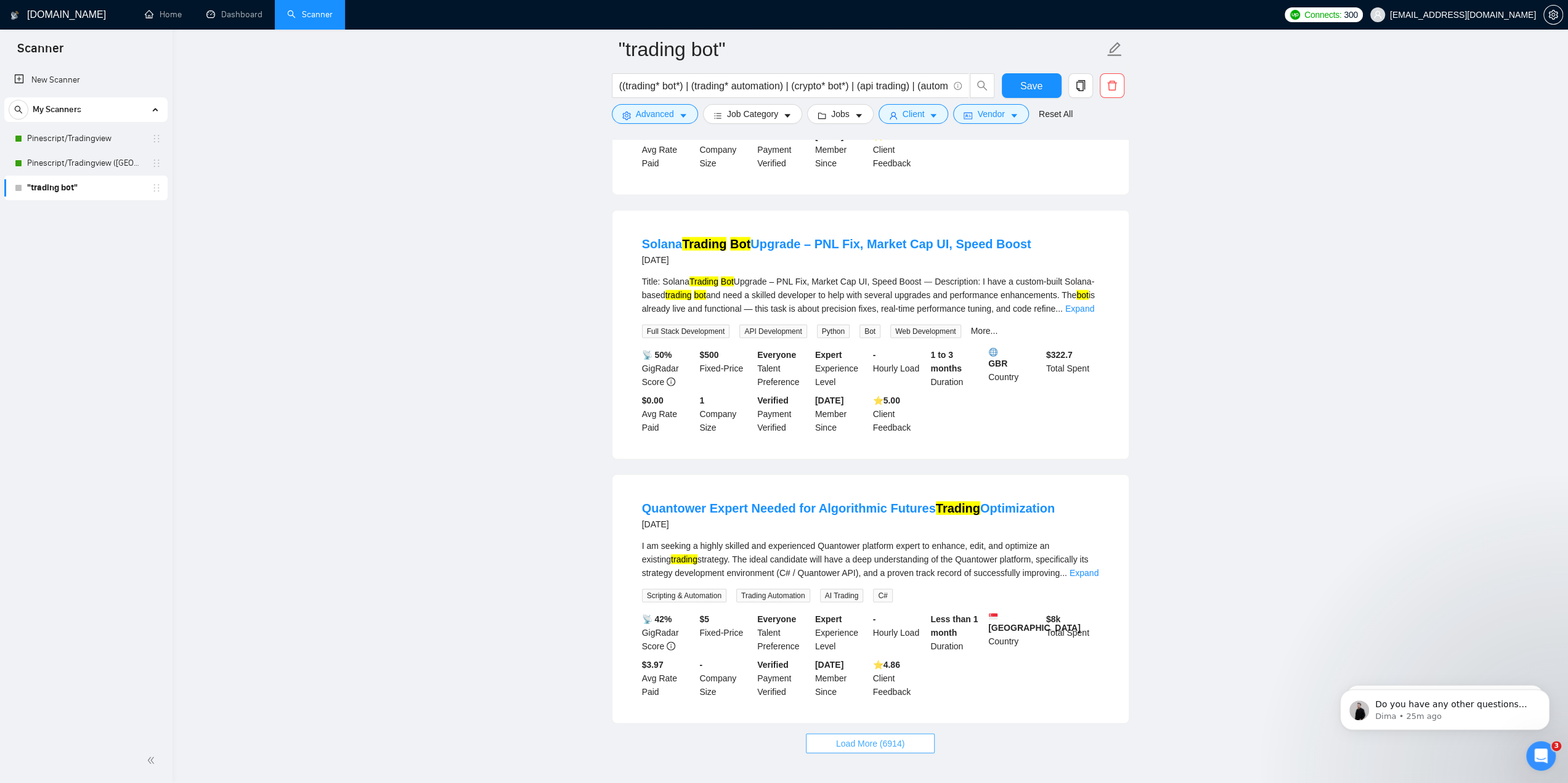
scroll to position [7599, 0]
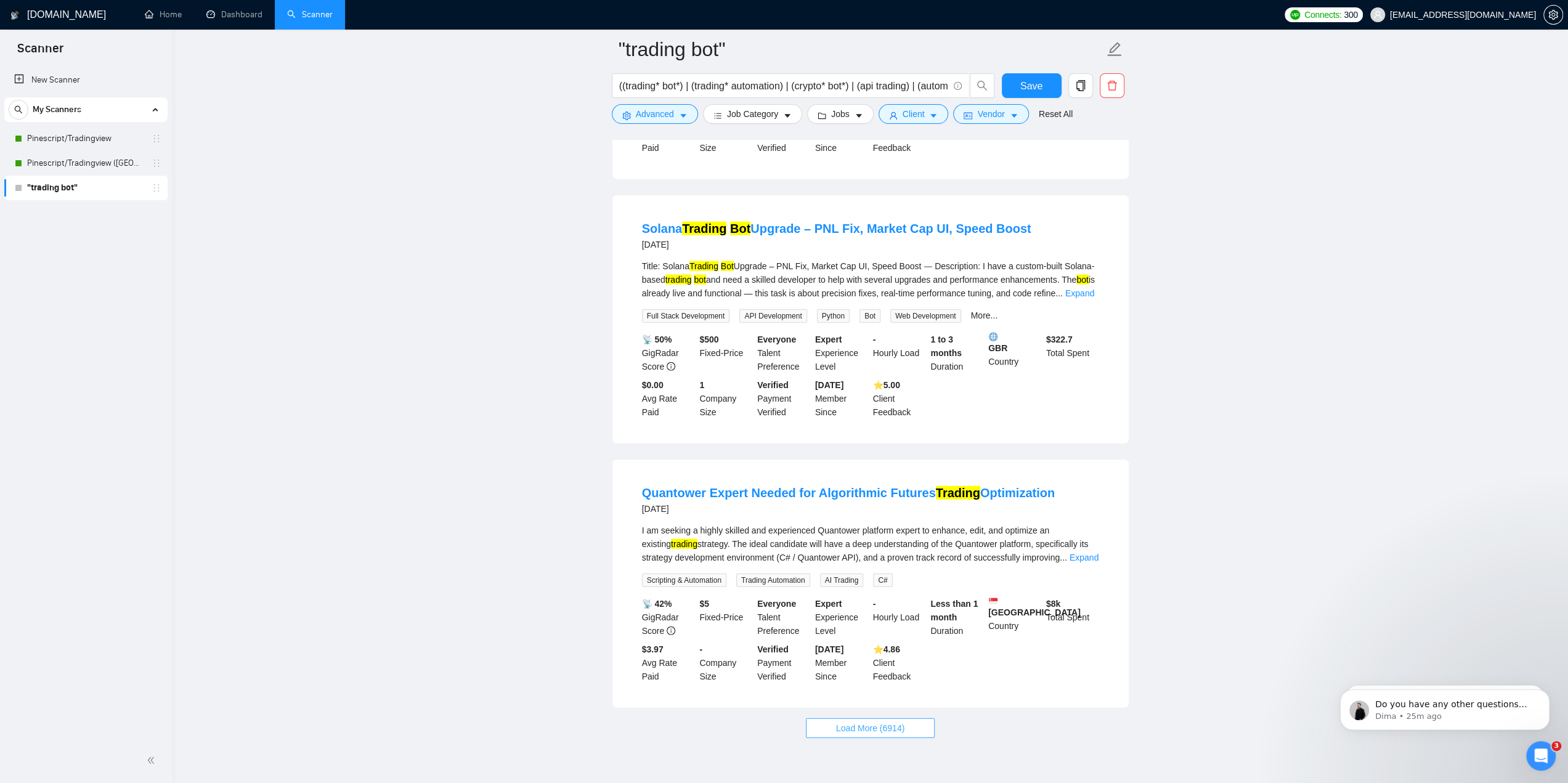
click at [879, 722] on span "Load More (6914)" at bounding box center [869, 728] width 68 height 13
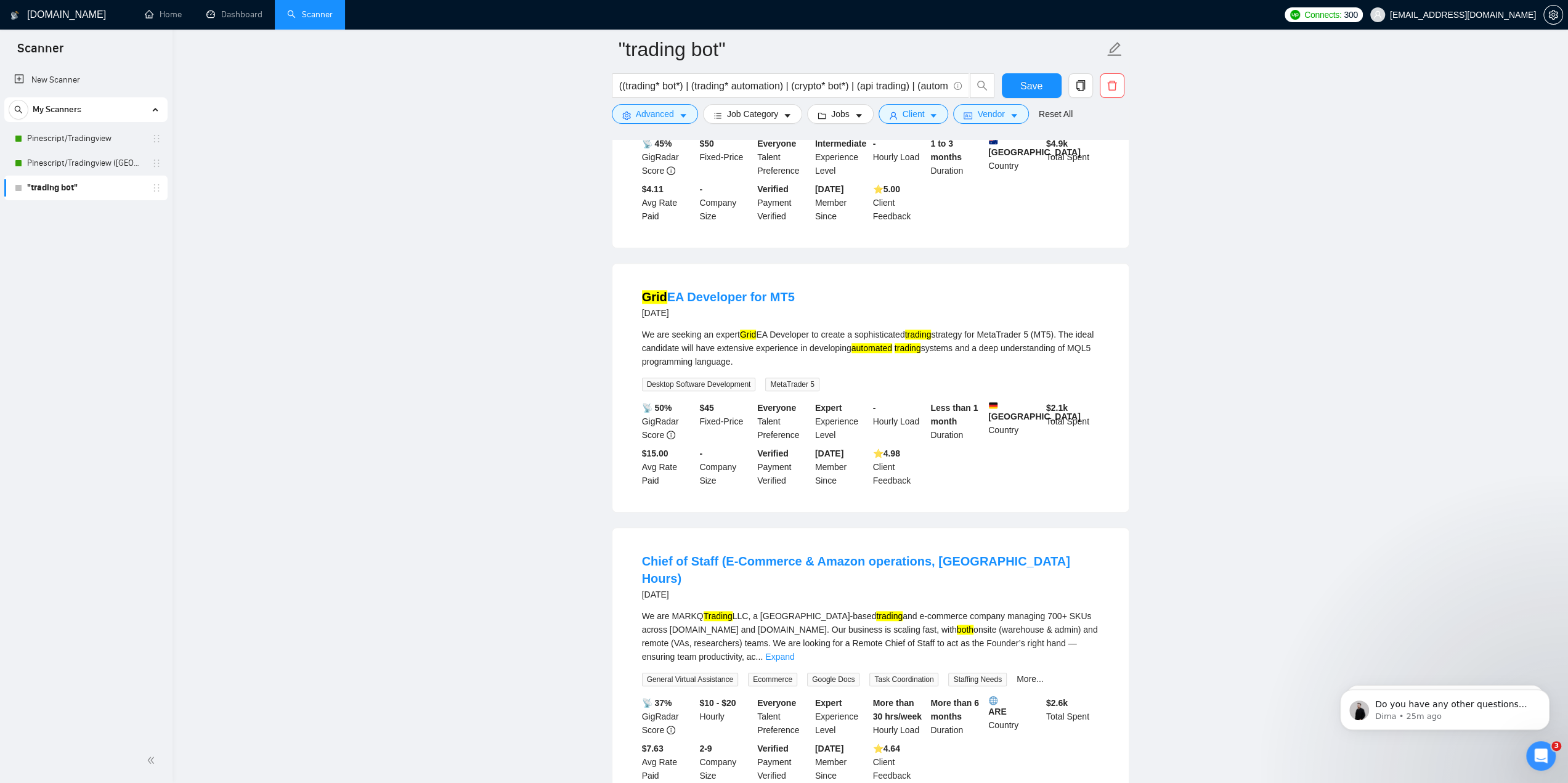
scroll to position [10227, 0]
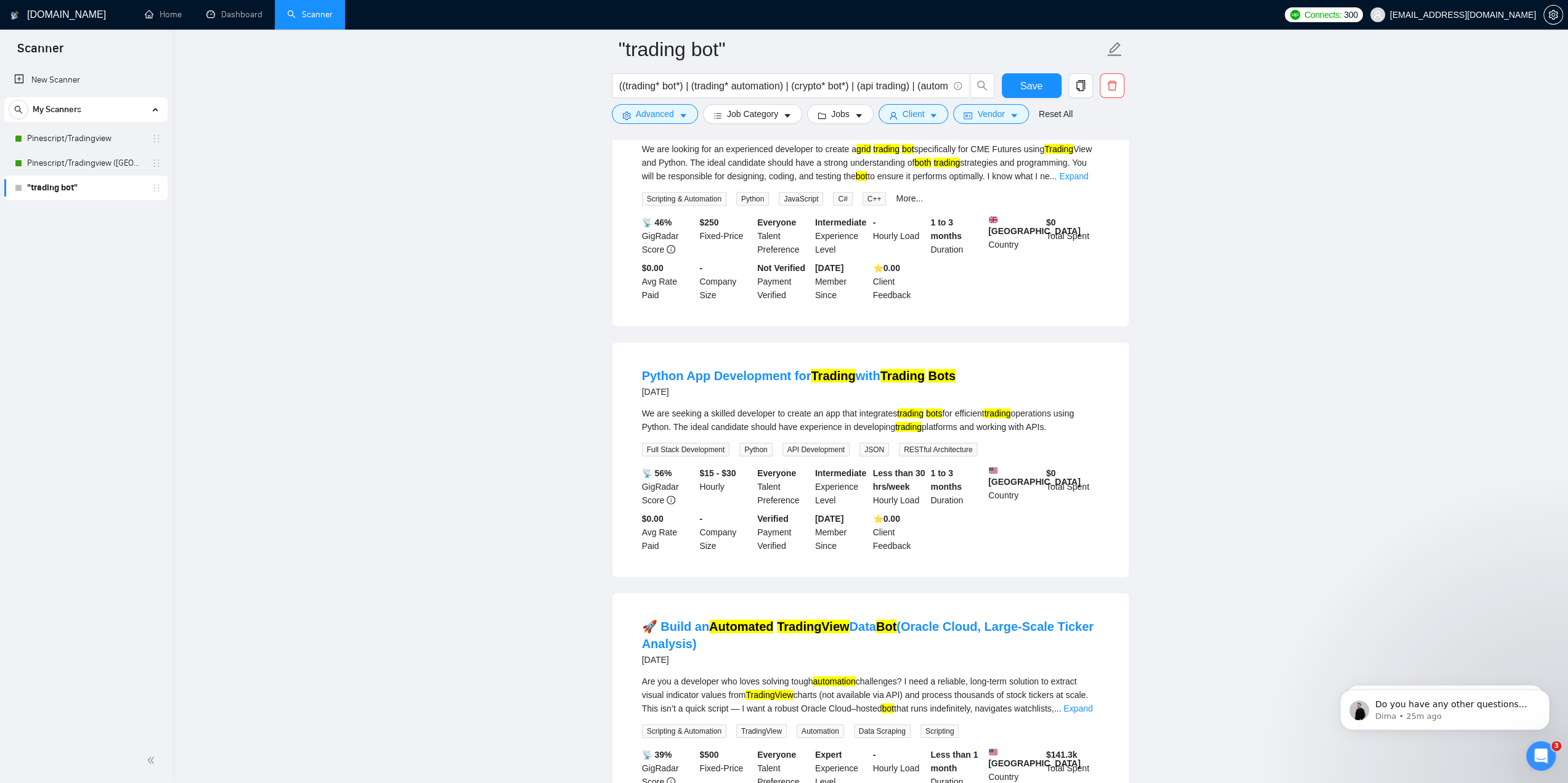
scroll to position [12938, 0]
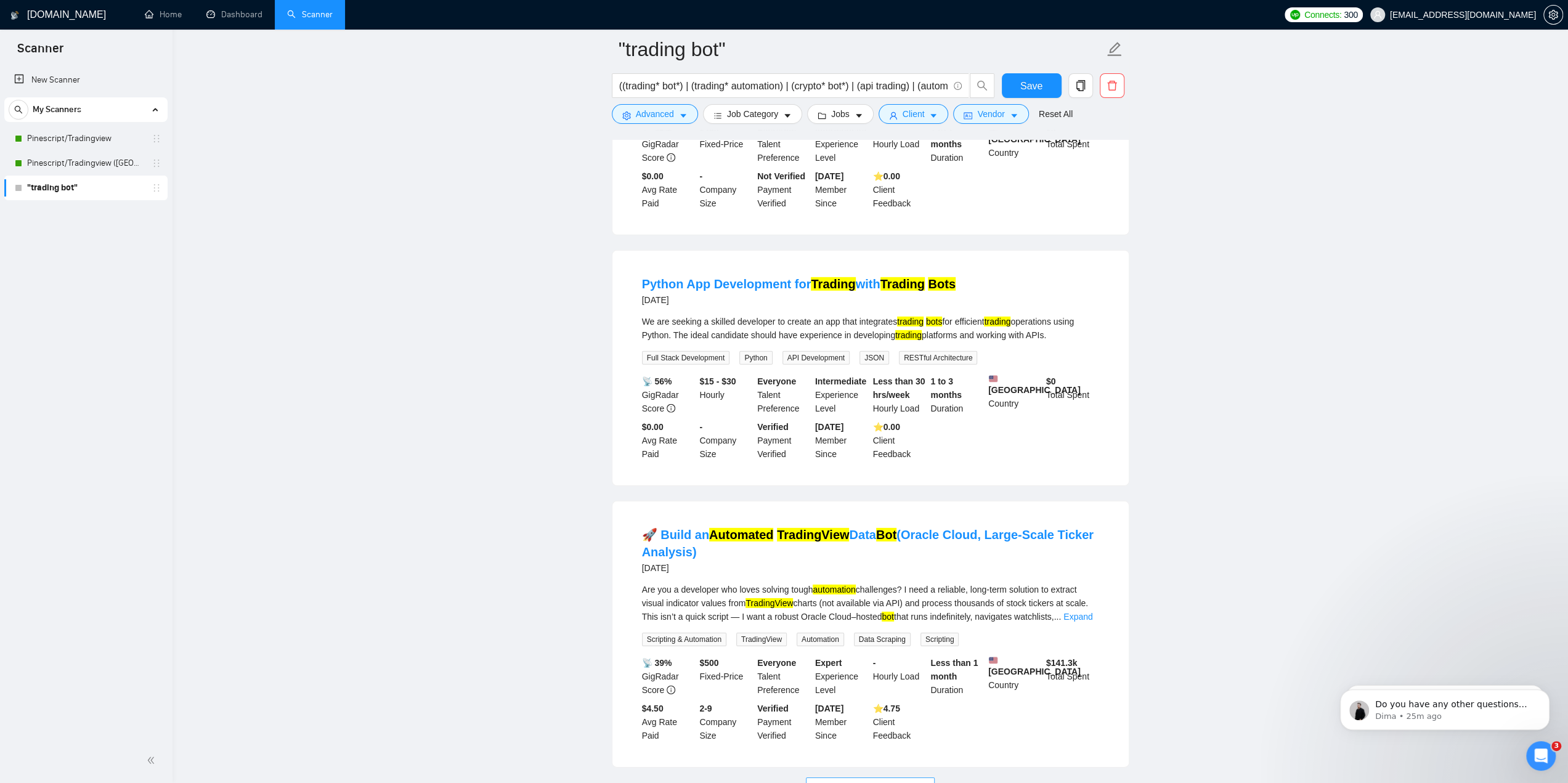
click at [881, 780] on span "Load More (6894)" at bounding box center [869, 787] width 68 height 13
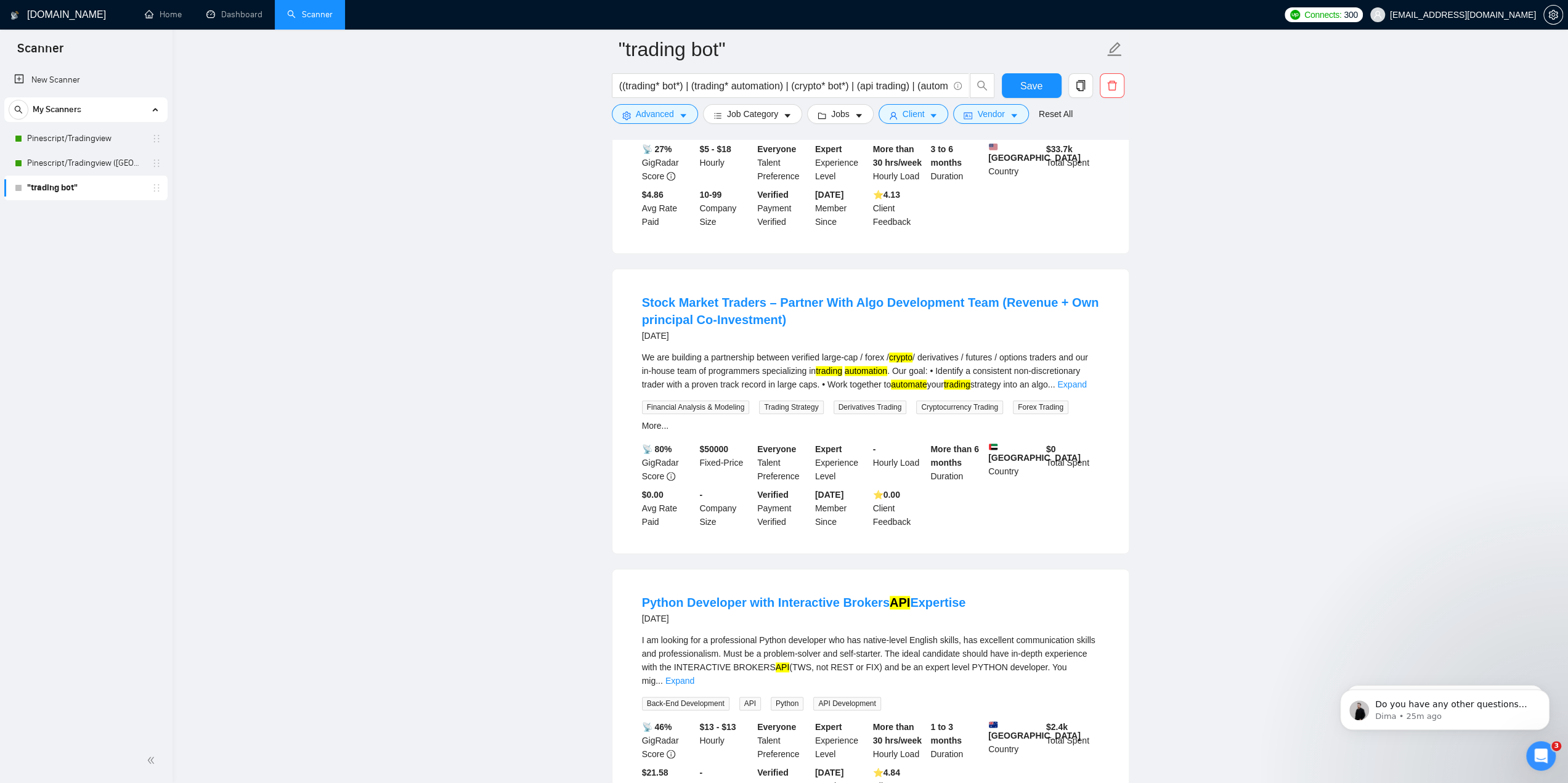
scroll to position [15684, 0]
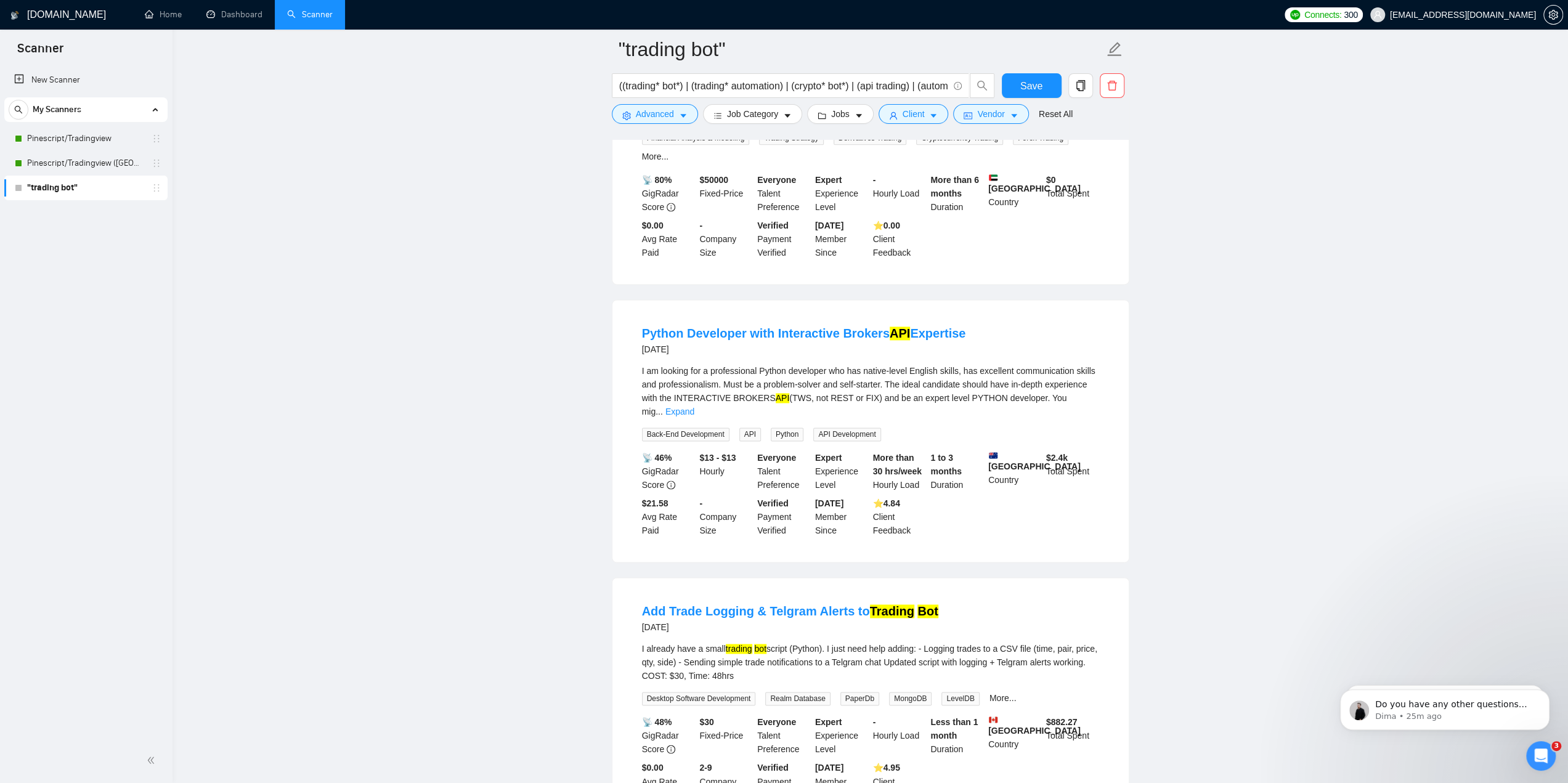
click at [681, 115] on icon "caret-down" at bounding box center [683, 116] width 6 height 3
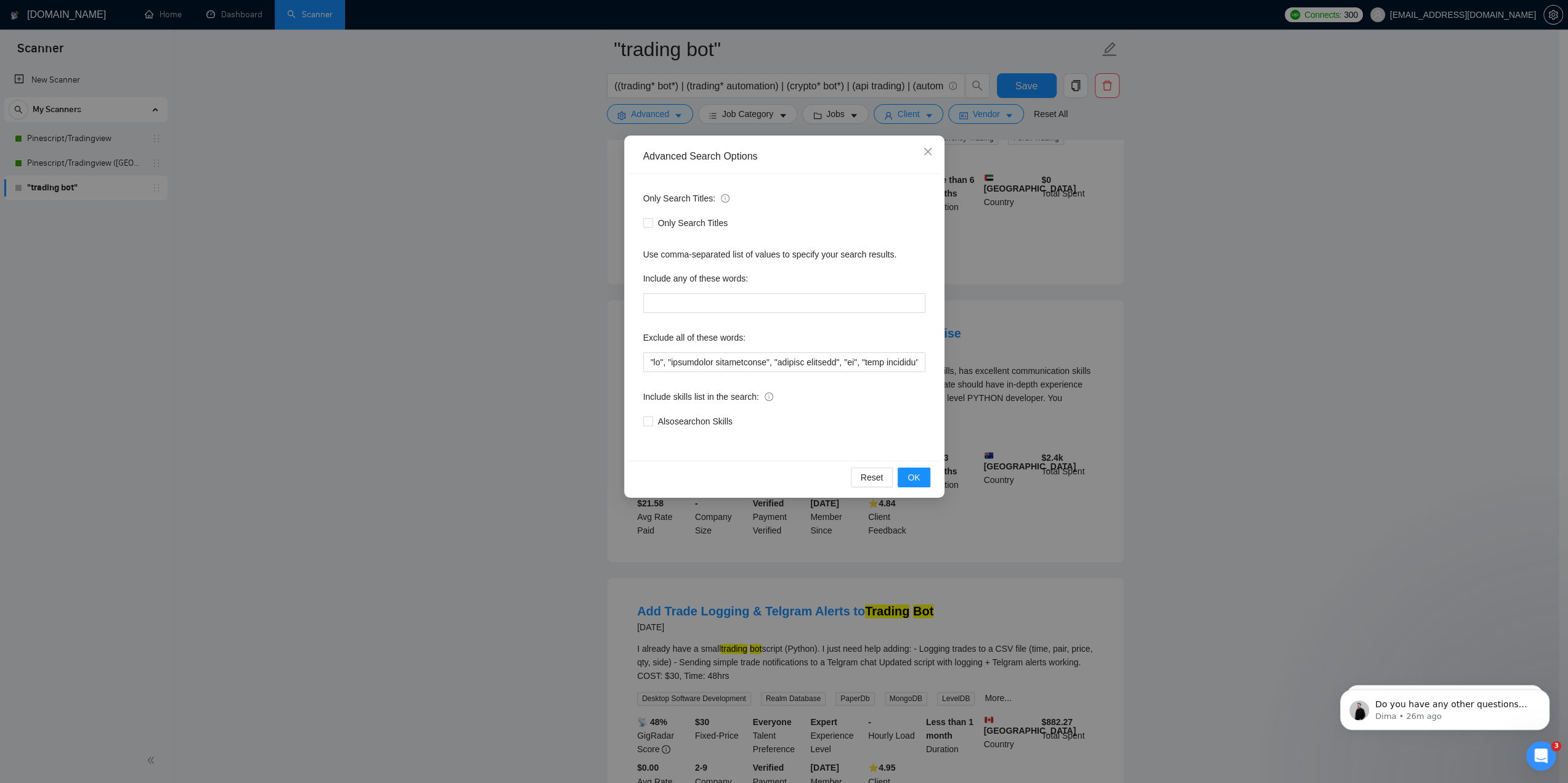
click at [1027, 289] on div "Advanced Search Options Only Search Titles: Only Search Titles Use comma-separa…" at bounding box center [784, 391] width 1568 height 783
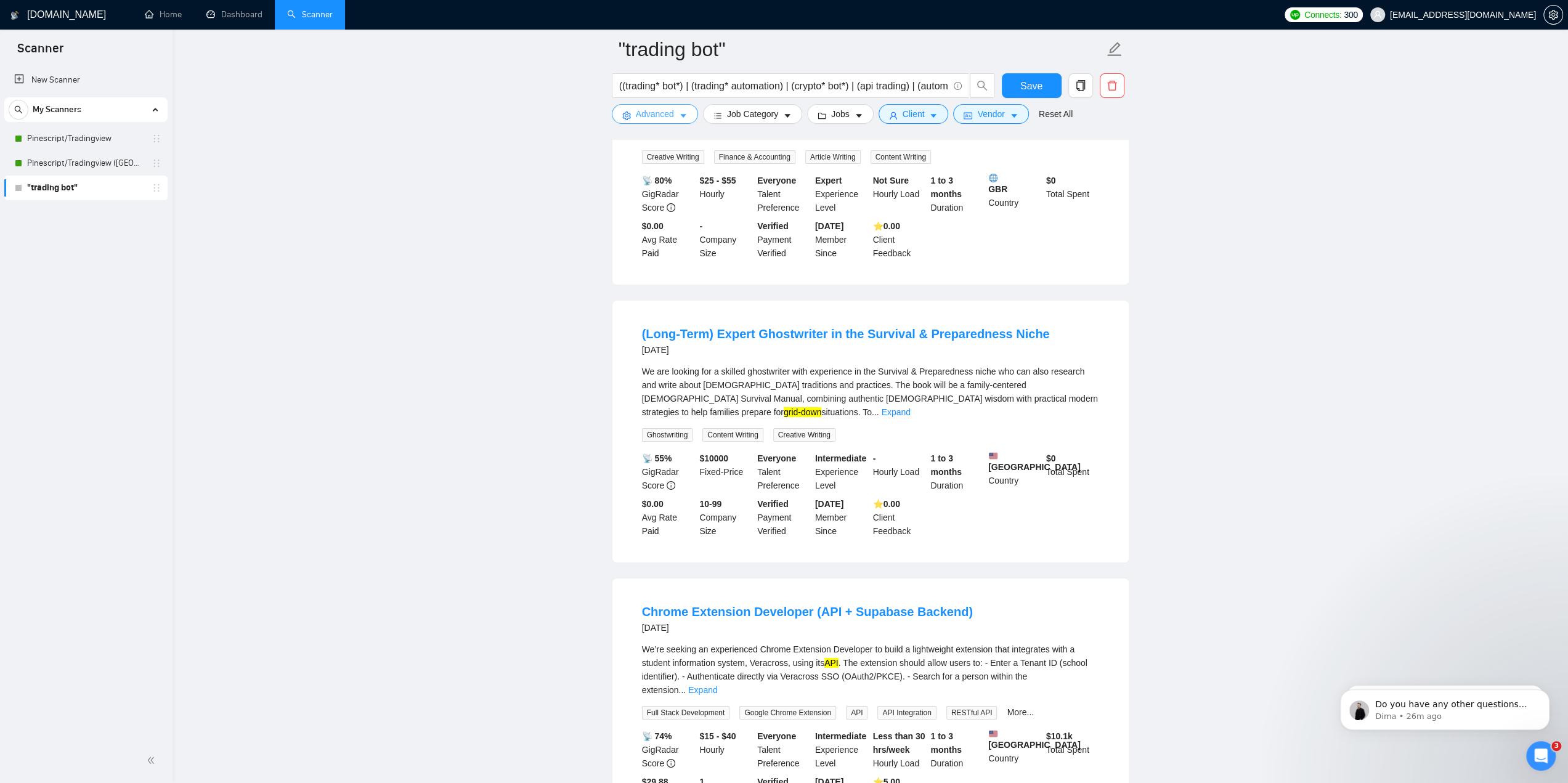
scroll to position [18382, 0]
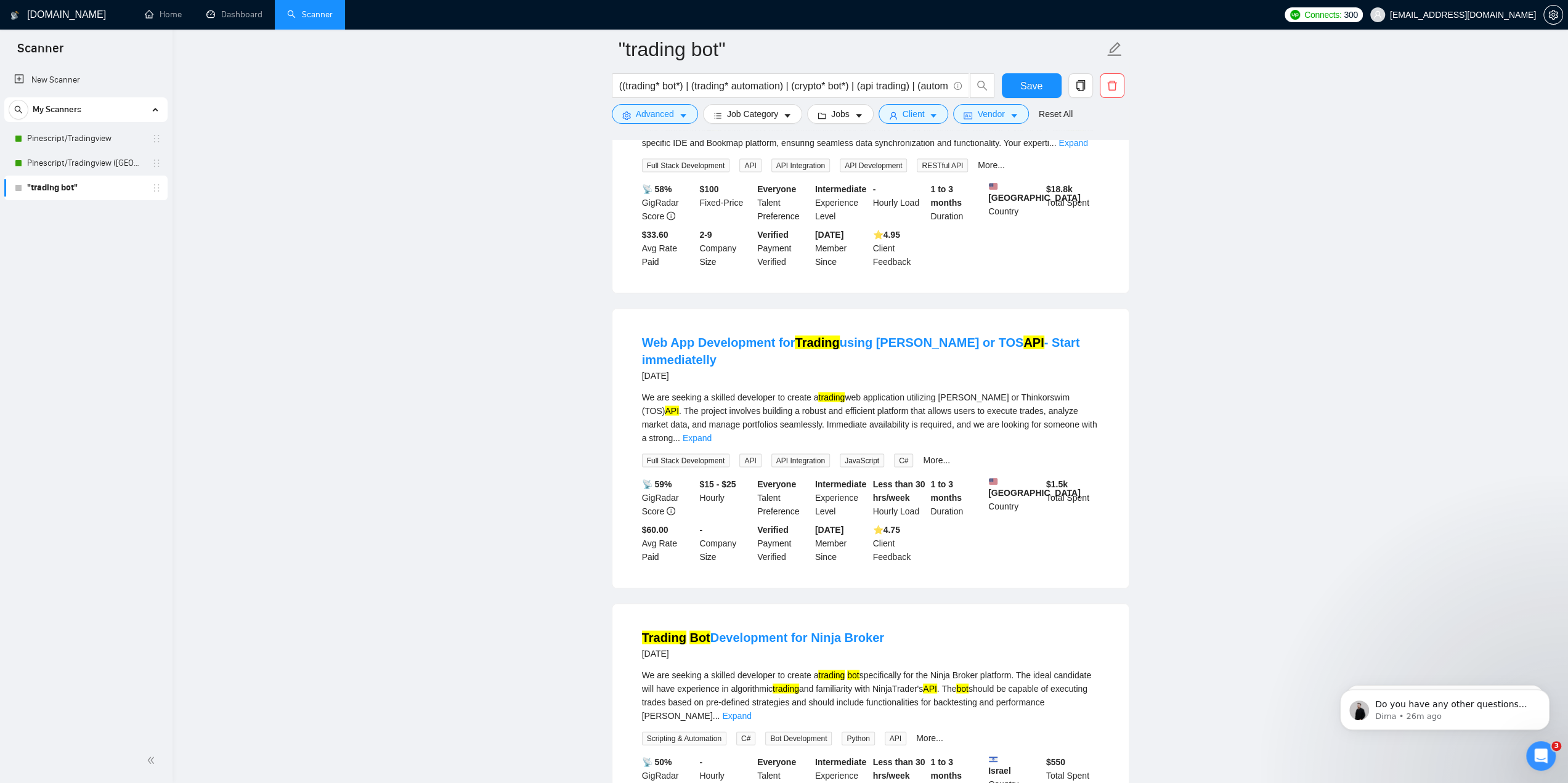
scroll to position [21097, 0]
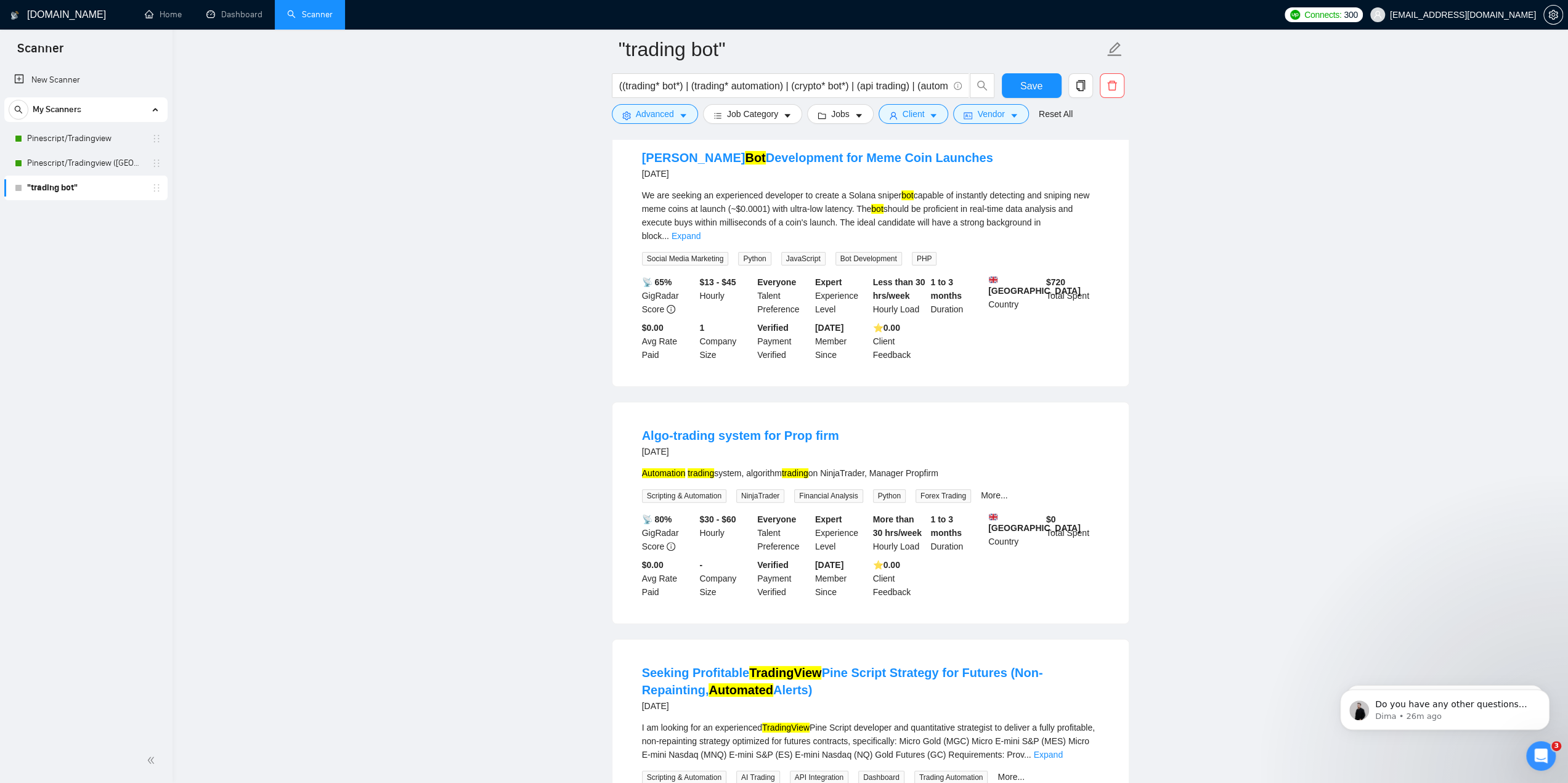
scroll to position [23781, 0]
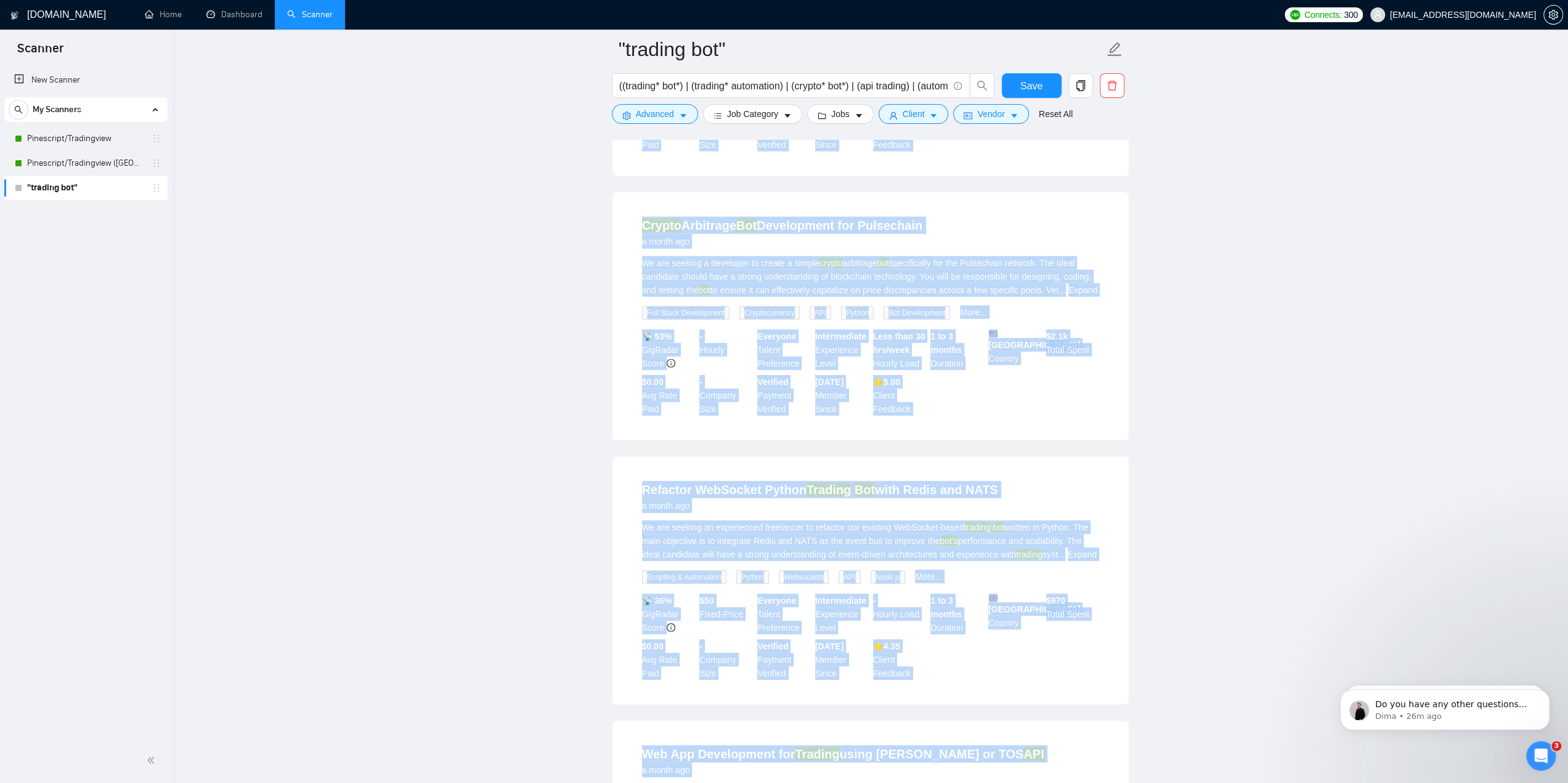
scroll to position [26471, 0]
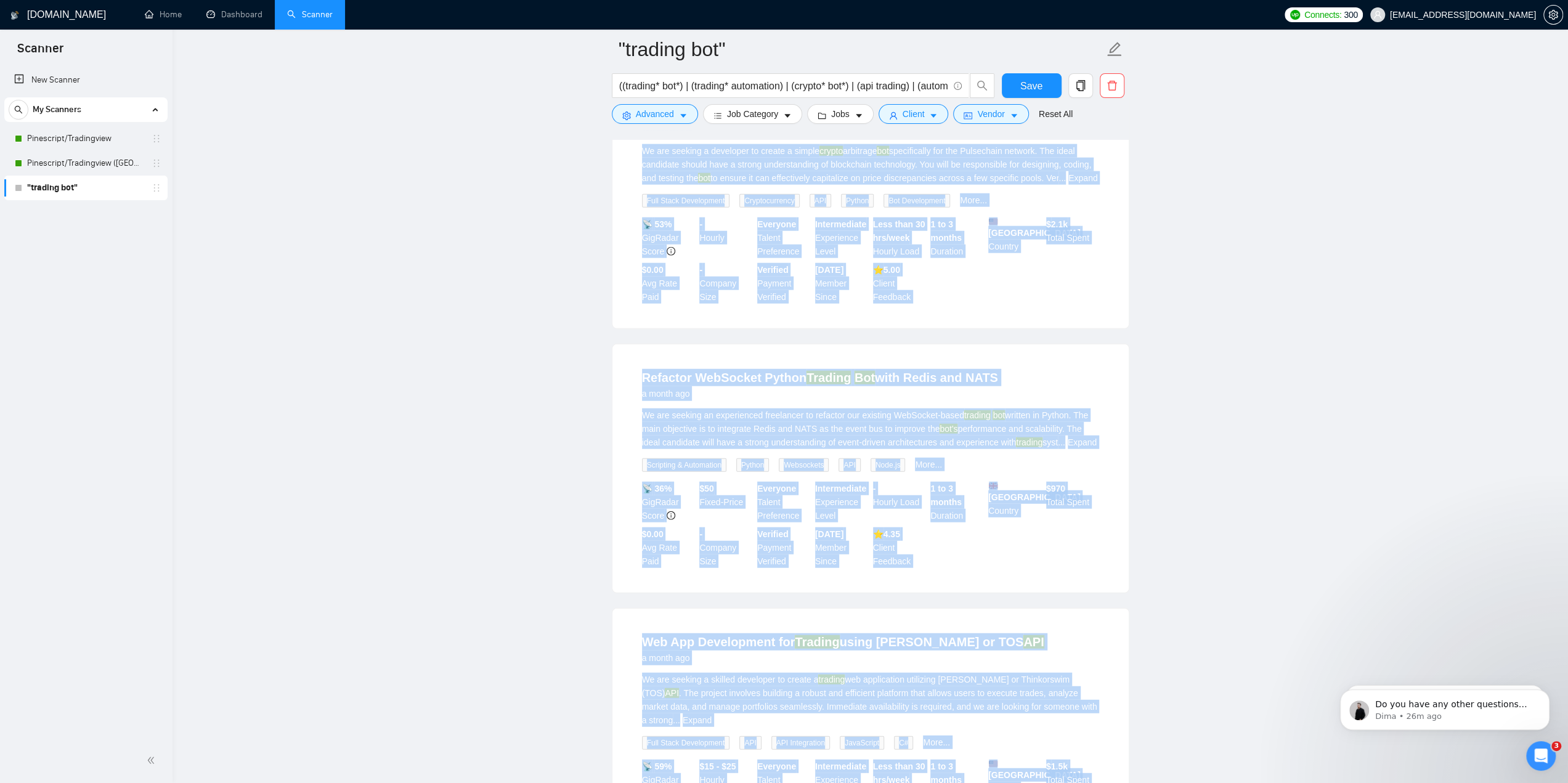
drag, startPoint x: 640, startPoint y: 275, endPoint x: 961, endPoint y: 653, distance: 495.9
copy ul "Crypto Telegram Bot Developer 2 hours ago Hi, I need someone to develop a teleg…"
click at [679, 115] on icon "caret-down" at bounding box center [684, 116] width 8 height 8
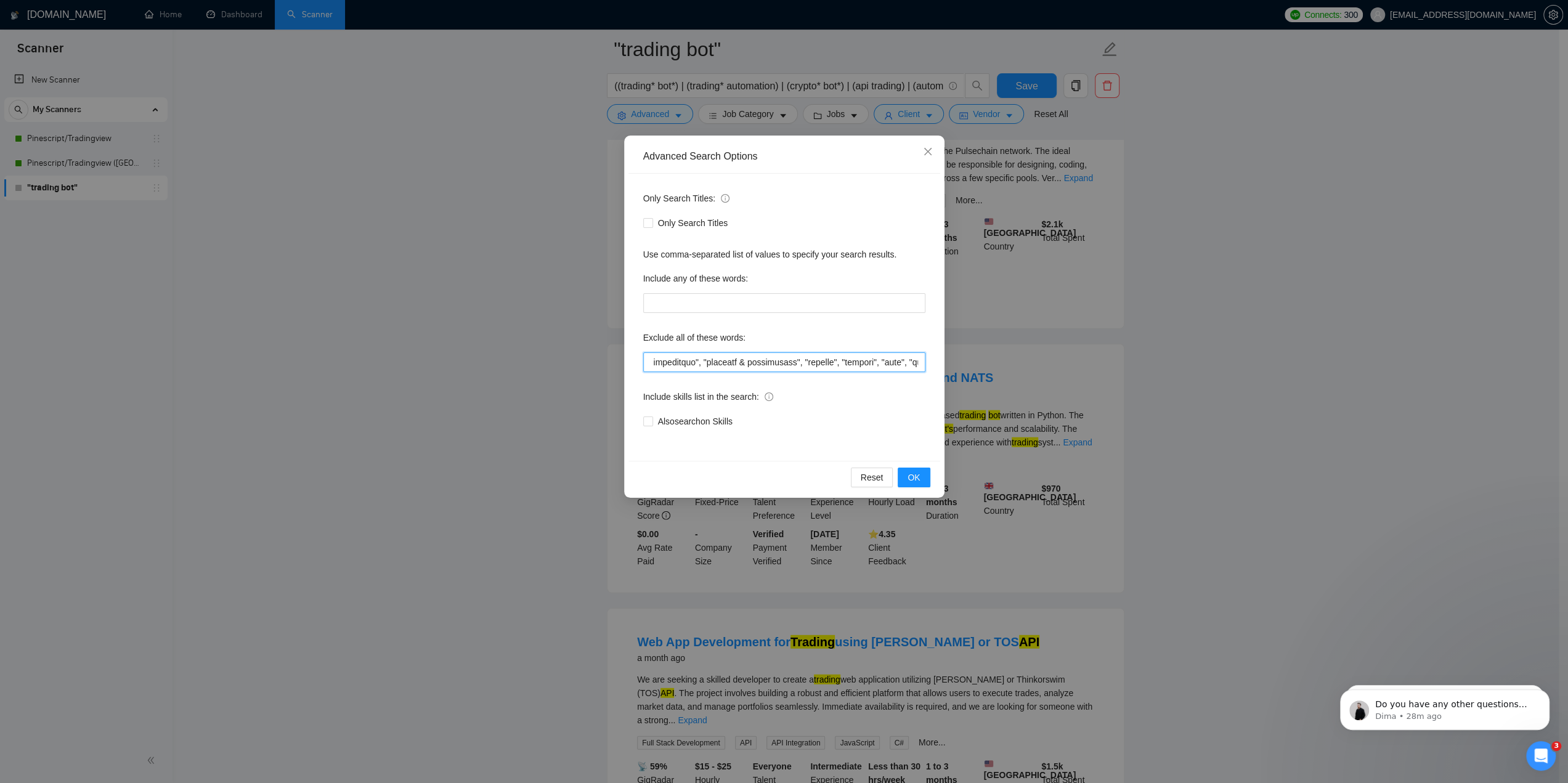
scroll to position [0, 8649]
drag, startPoint x: 895, startPoint y: 365, endPoint x: 969, endPoint y: 359, distance: 74.2
click at [969, 359] on div "Advanced Search Options Only Search Titles: Only Search Titles Use comma-separa…" at bounding box center [784, 391] width 1568 height 783
click at [916, 360] on input "text" at bounding box center [784, 362] width 282 height 19
paste input ""writer", "ghostwriter", "content strategist", "copywriting", "writing", "artic…"
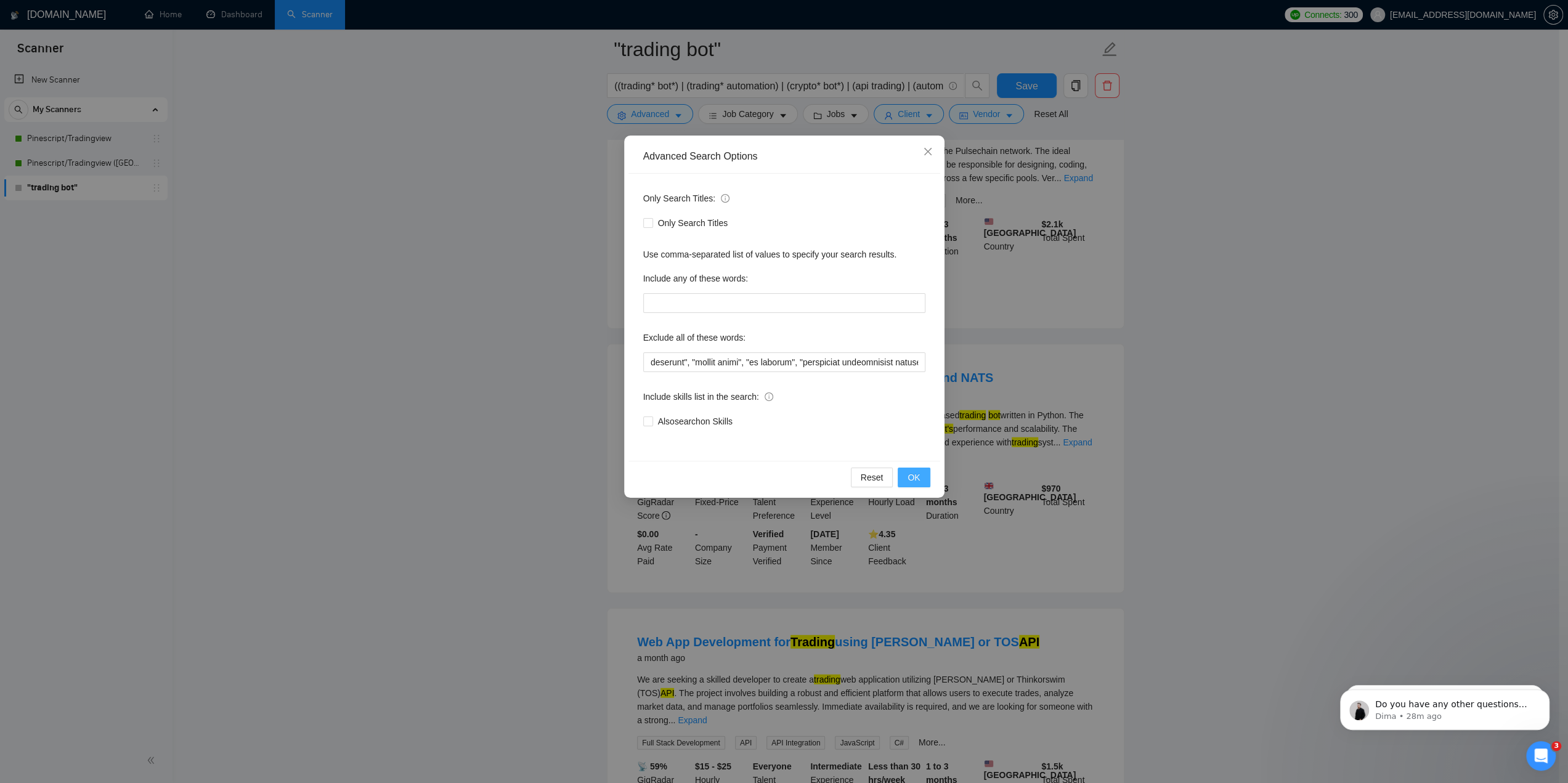
scroll to position [0, 0]
click at [916, 478] on span "OK" at bounding box center [913, 478] width 13 height 13
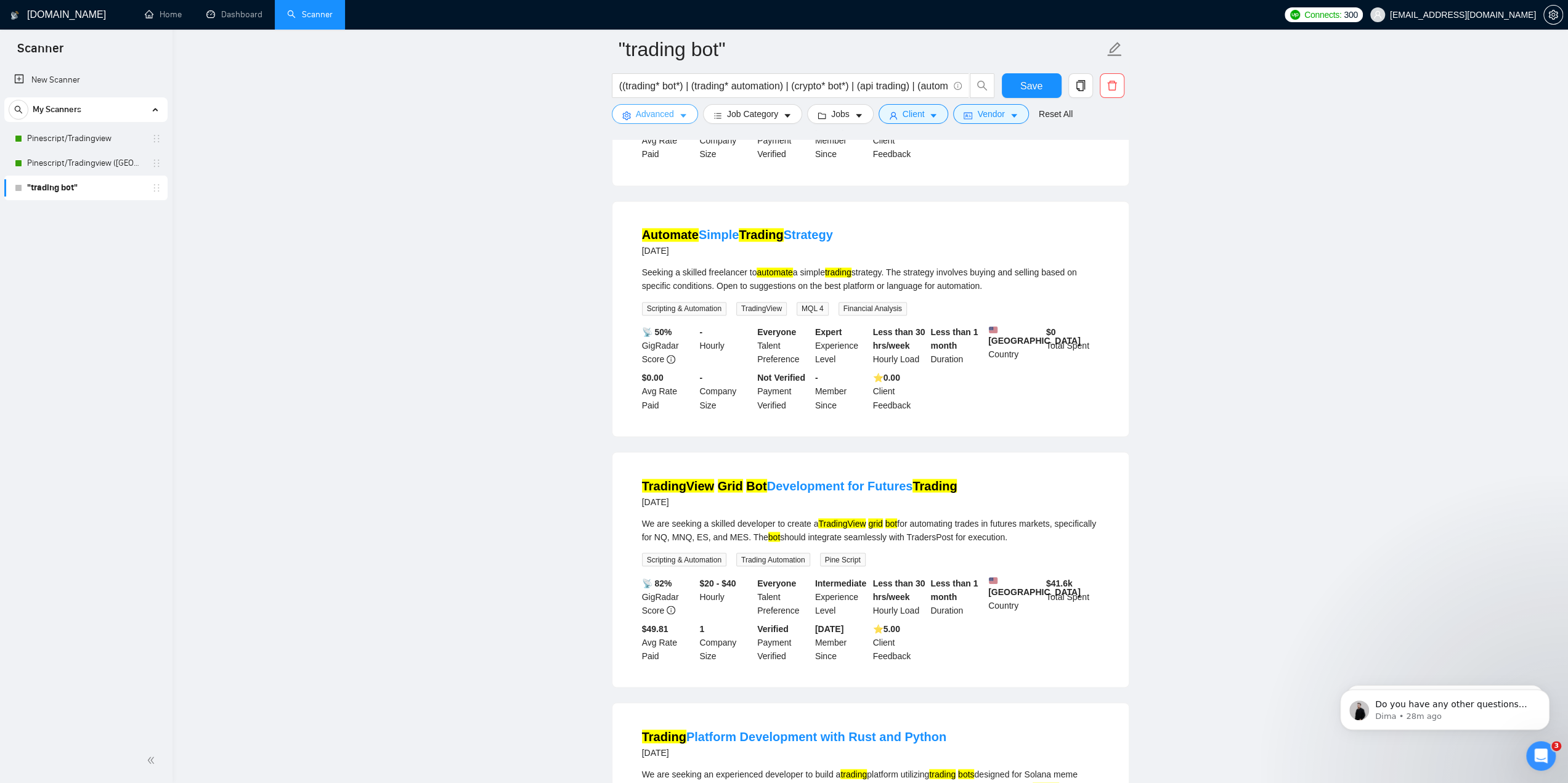
scroll to position [2238, 0]
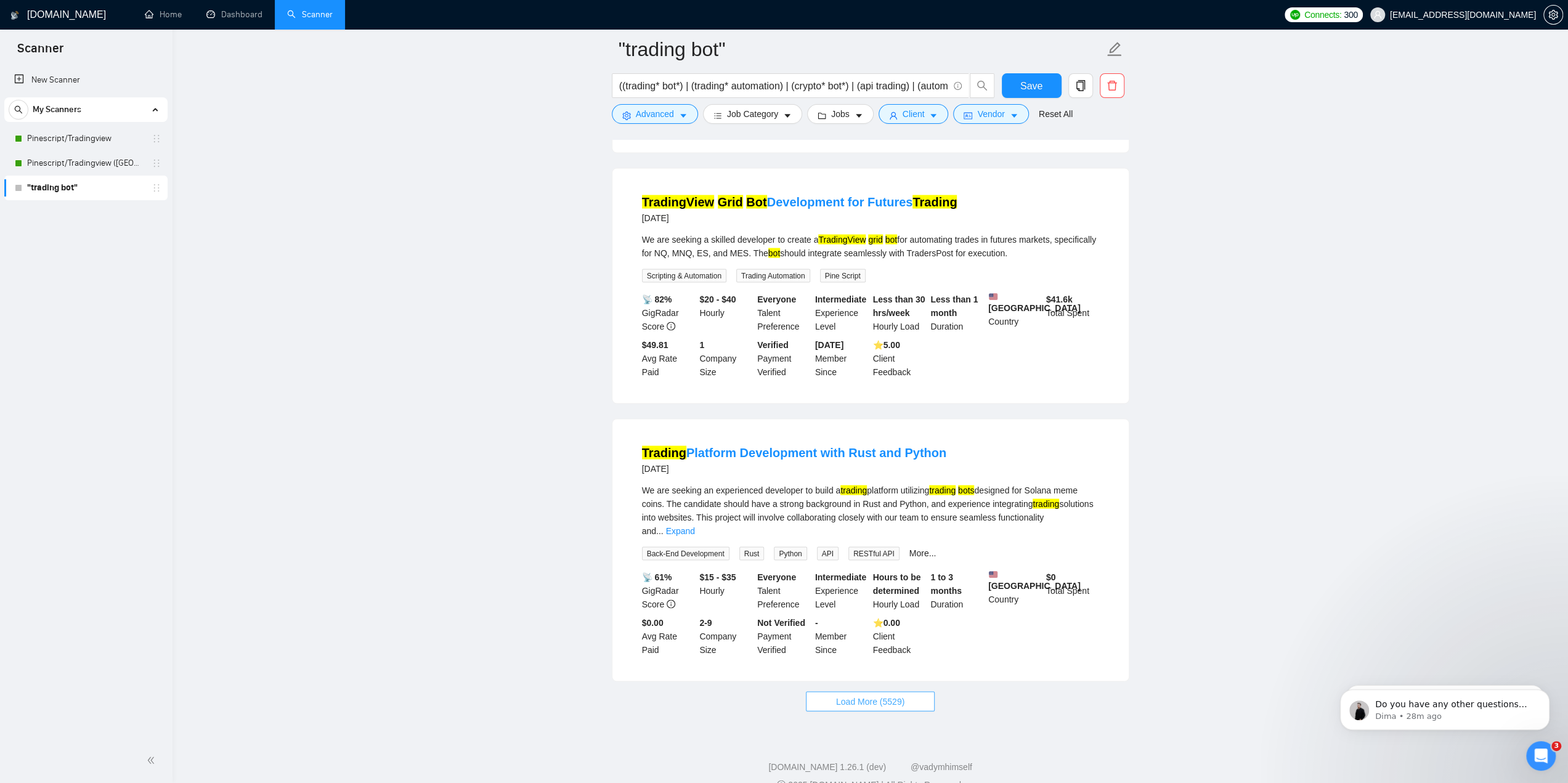
click at [860, 695] on span "Load More (5529)" at bounding box center [869, 701] width 68 height 13
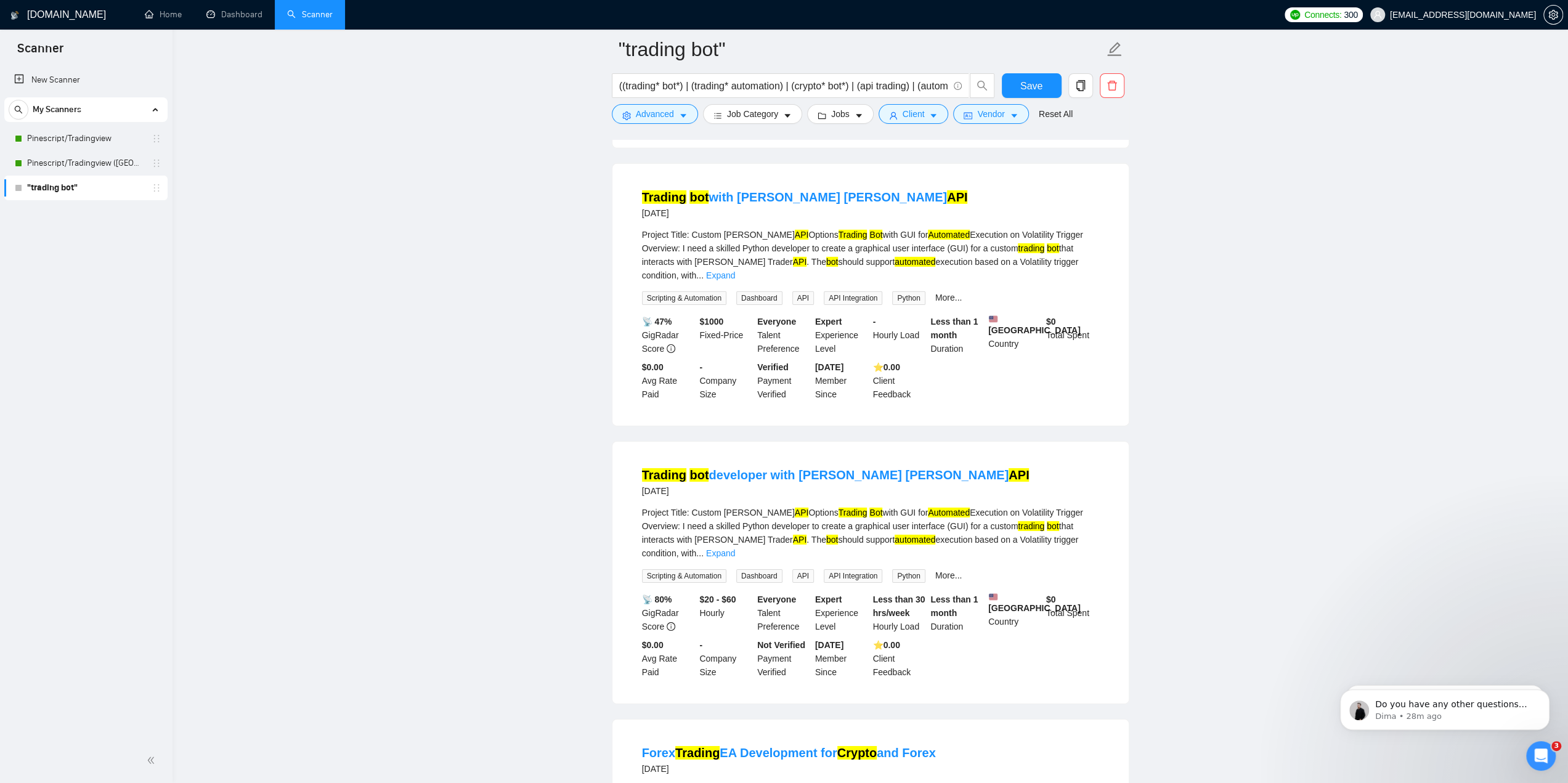
scroll to position [4918, 0]
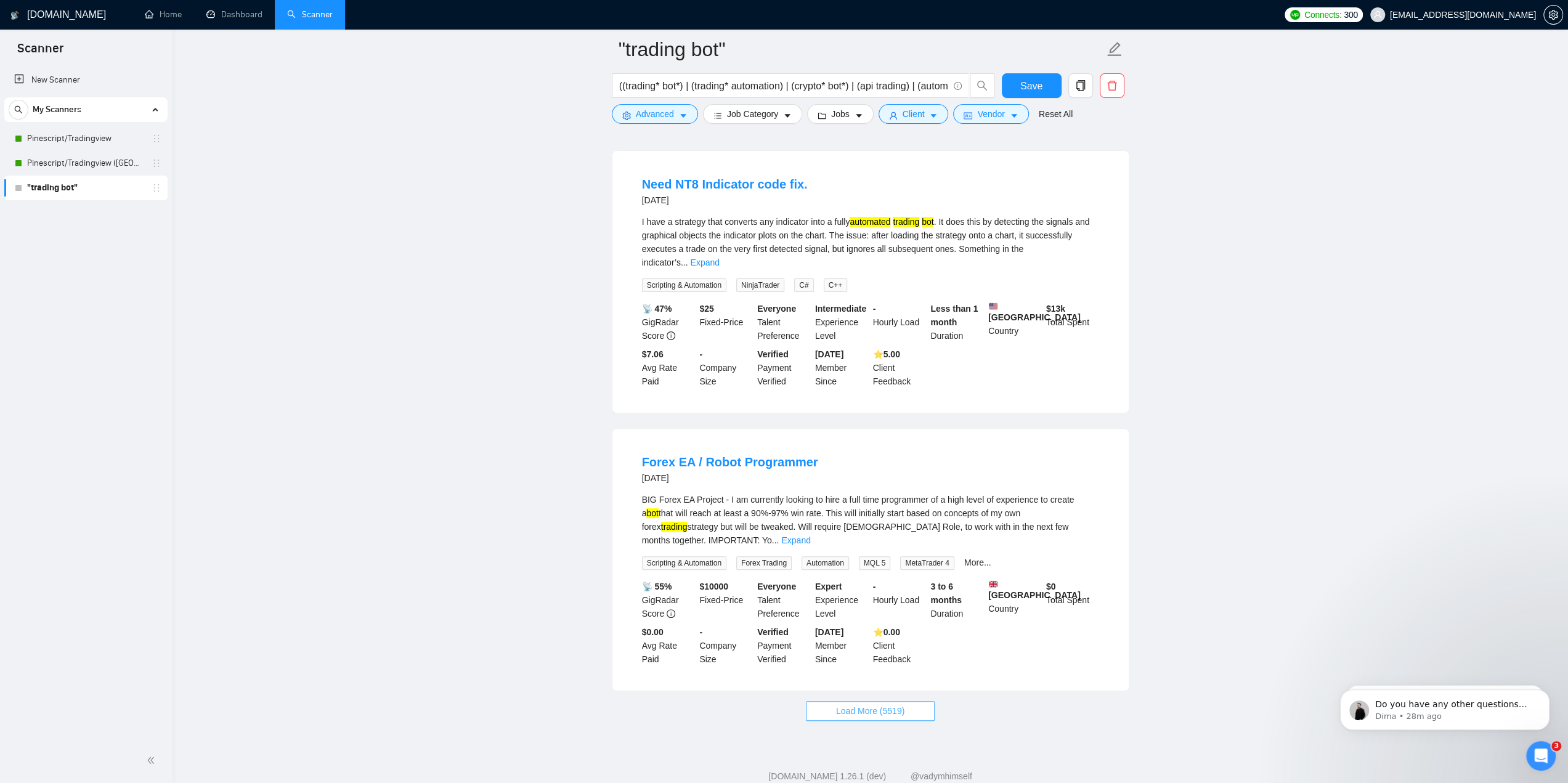
click at [890, 705] on span "Load More (5519)" at bounding box center [869, 712] width 68 height 13
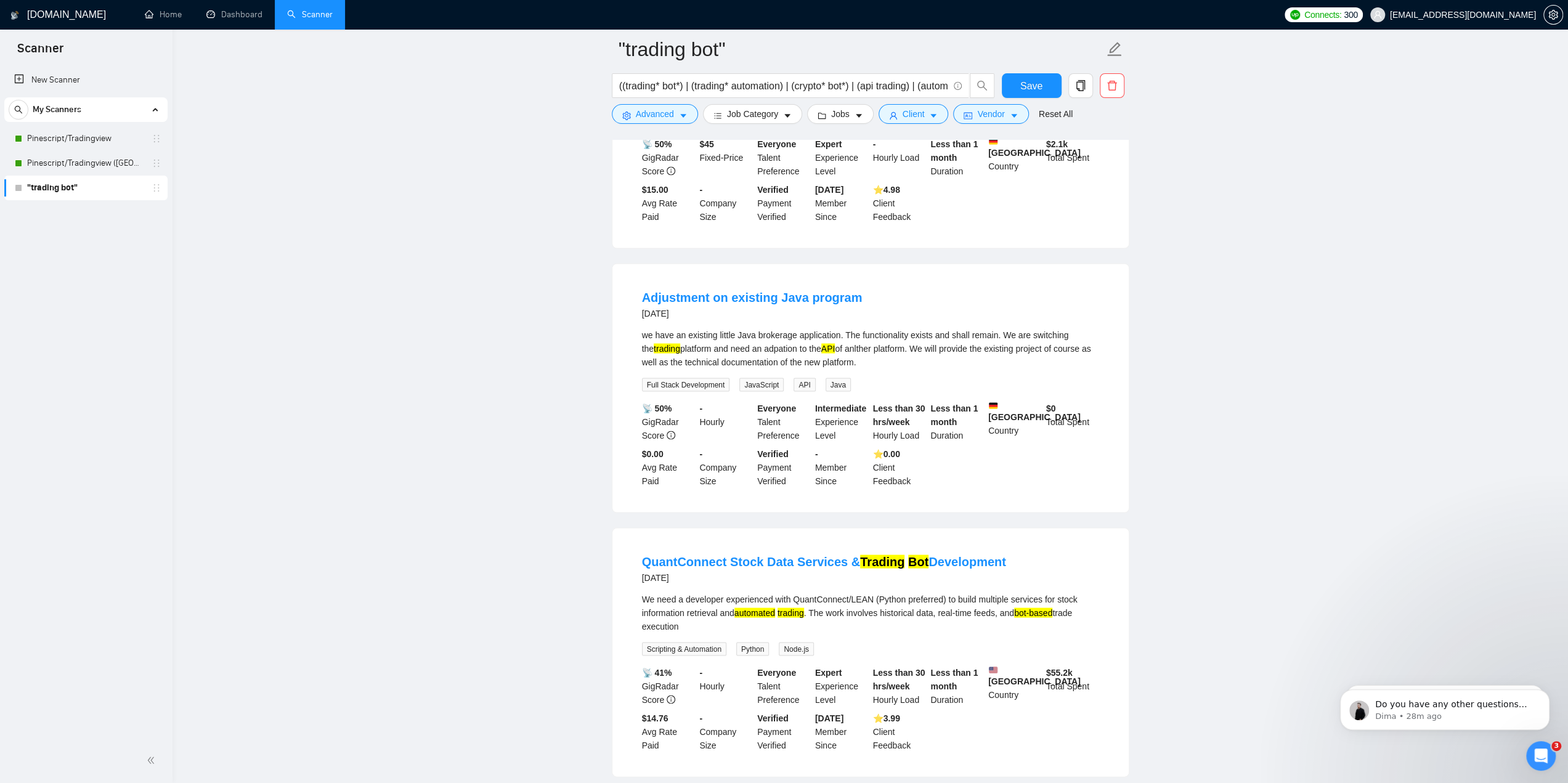
scroll to position [7580, 0]
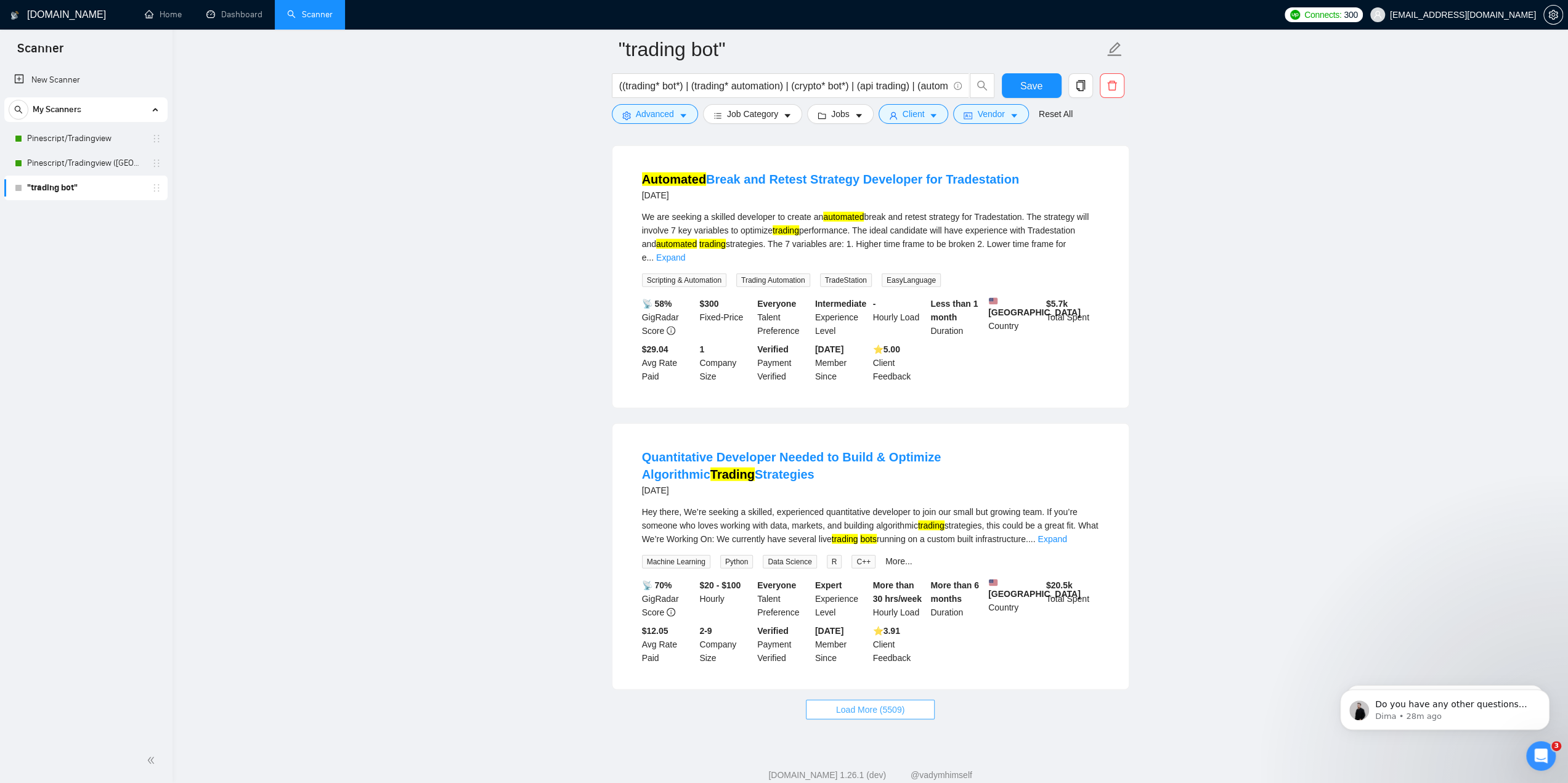
click at [890, 703] on span "Load More (5509)" at bounding box center [869, 710] width 68 height 13
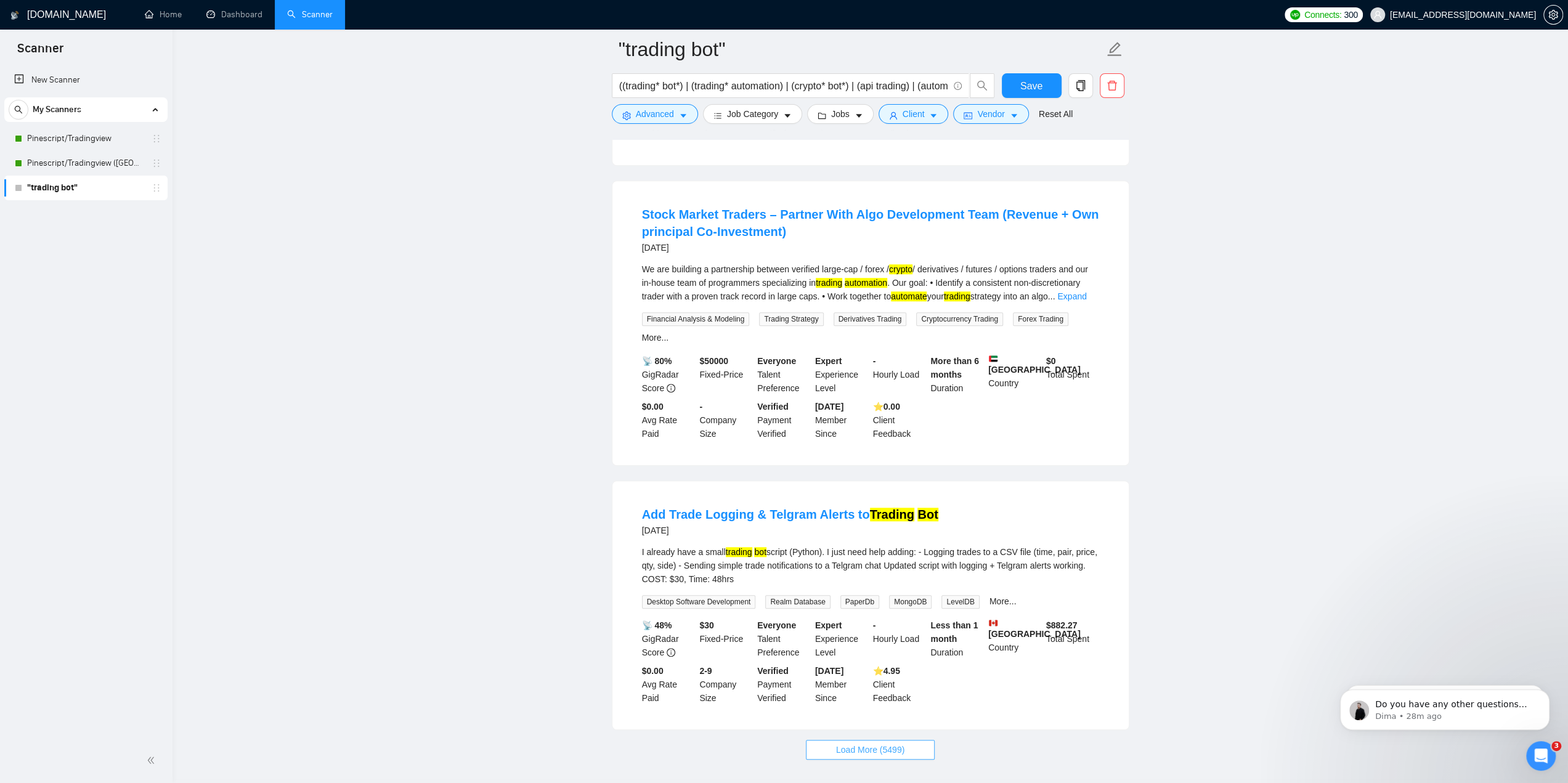
scroll to position [10330, 0]
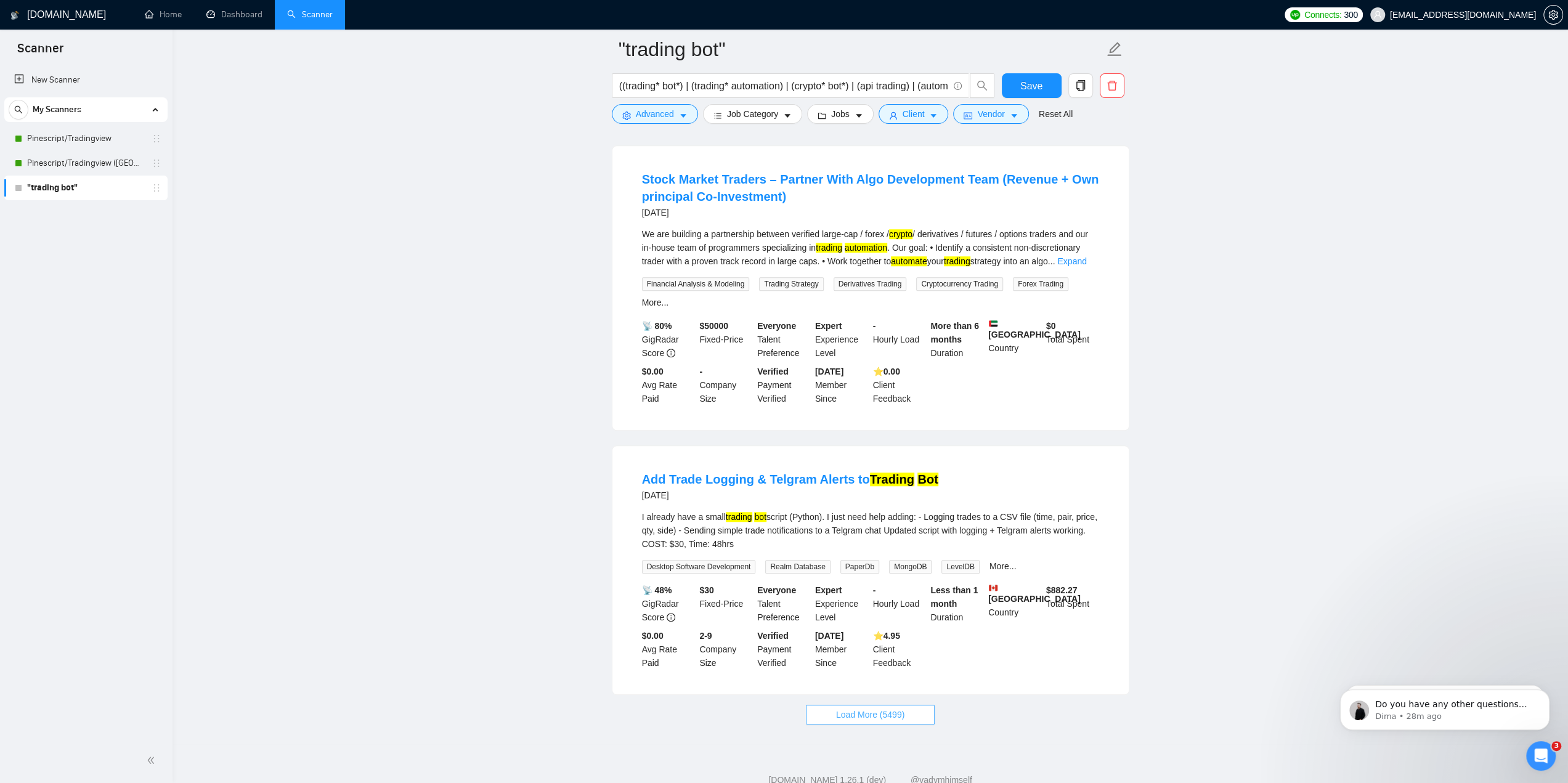
click at [885, 708] on span "Load More (5499)" at bounding box center [869, 715] width 68 height 13
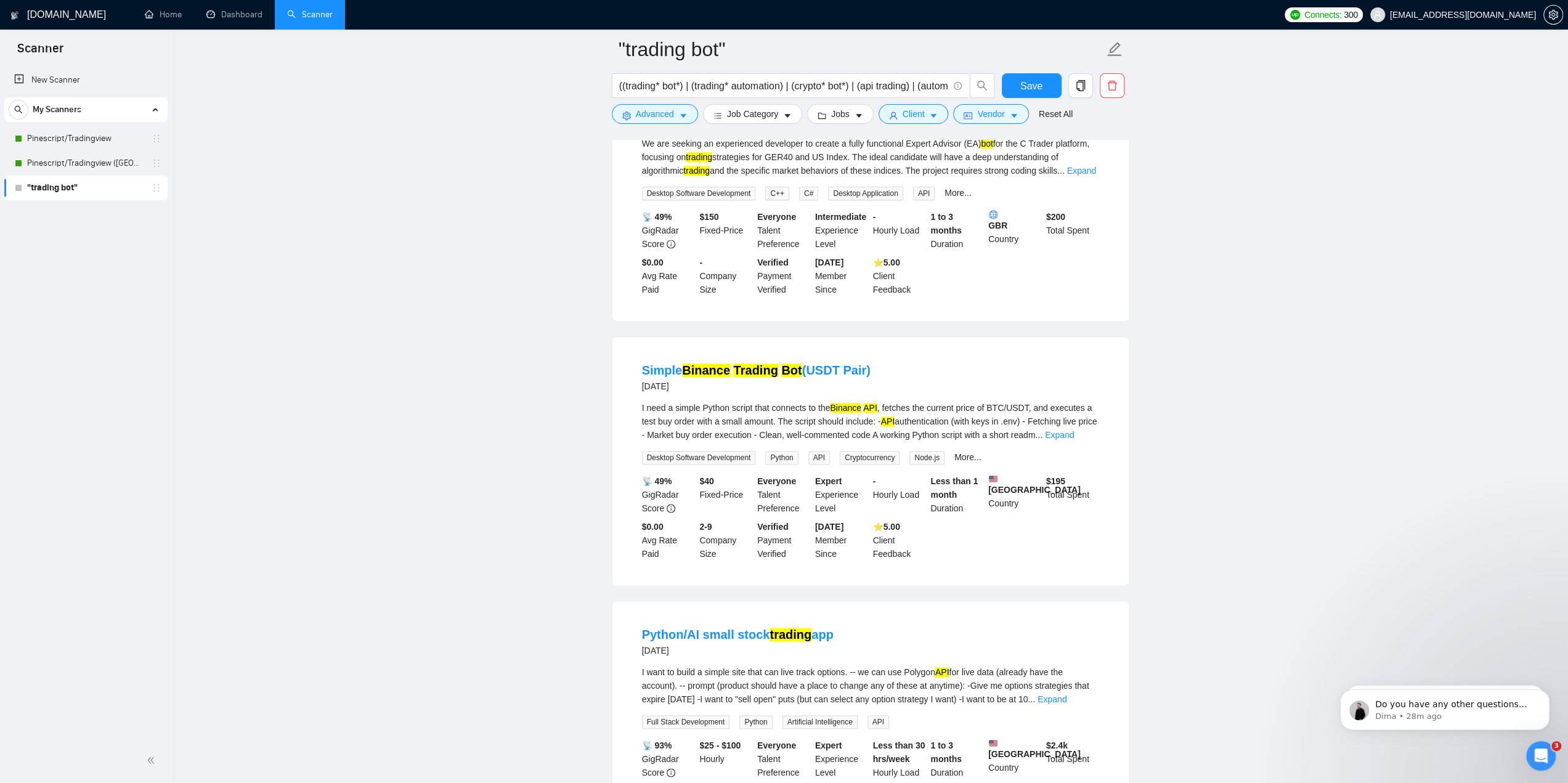
scroll to position [13046, 0]
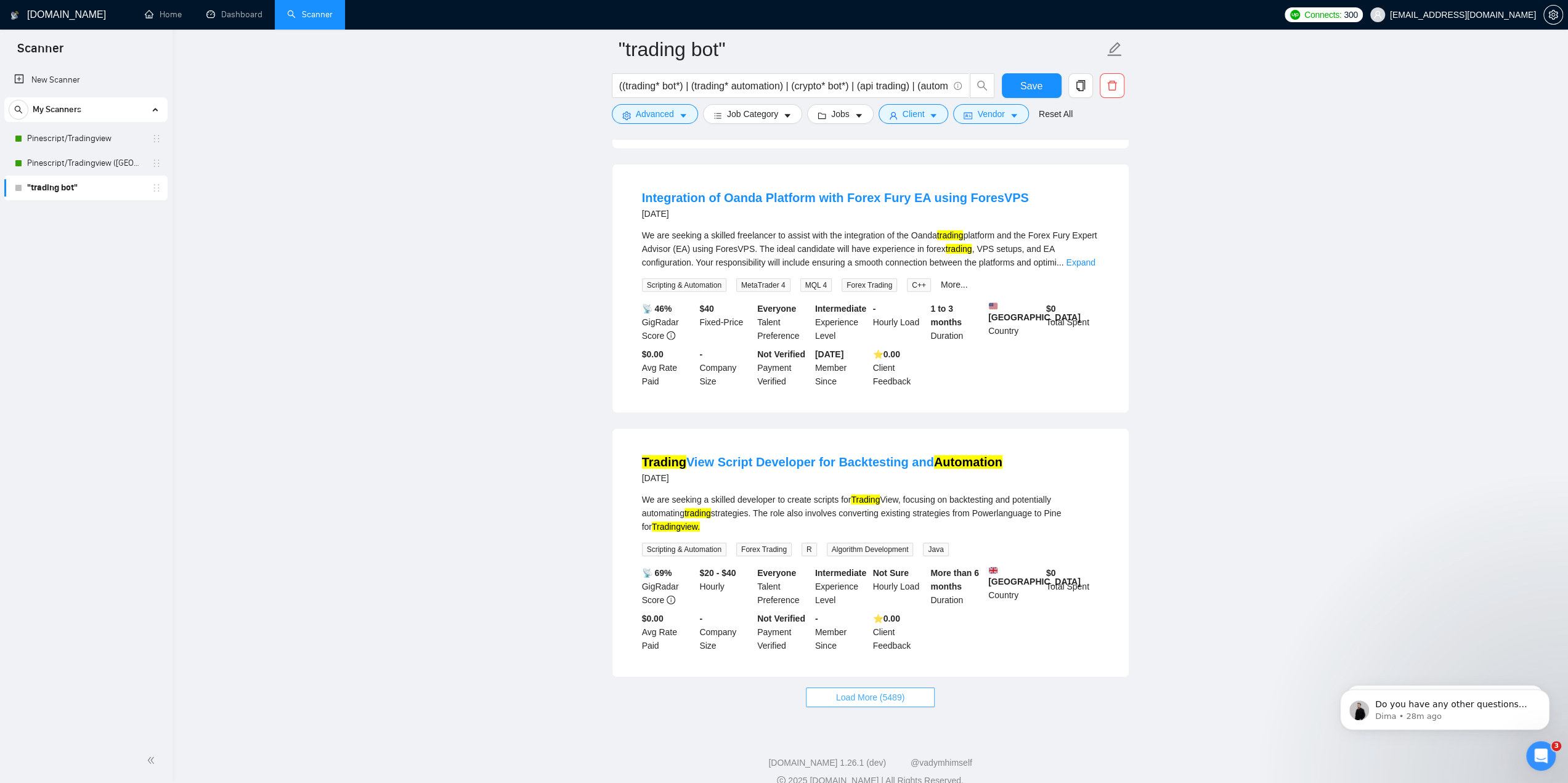
click at [905, 688] on button "Load More (5489)" at bounding box center [870, 697] width 129 height 19
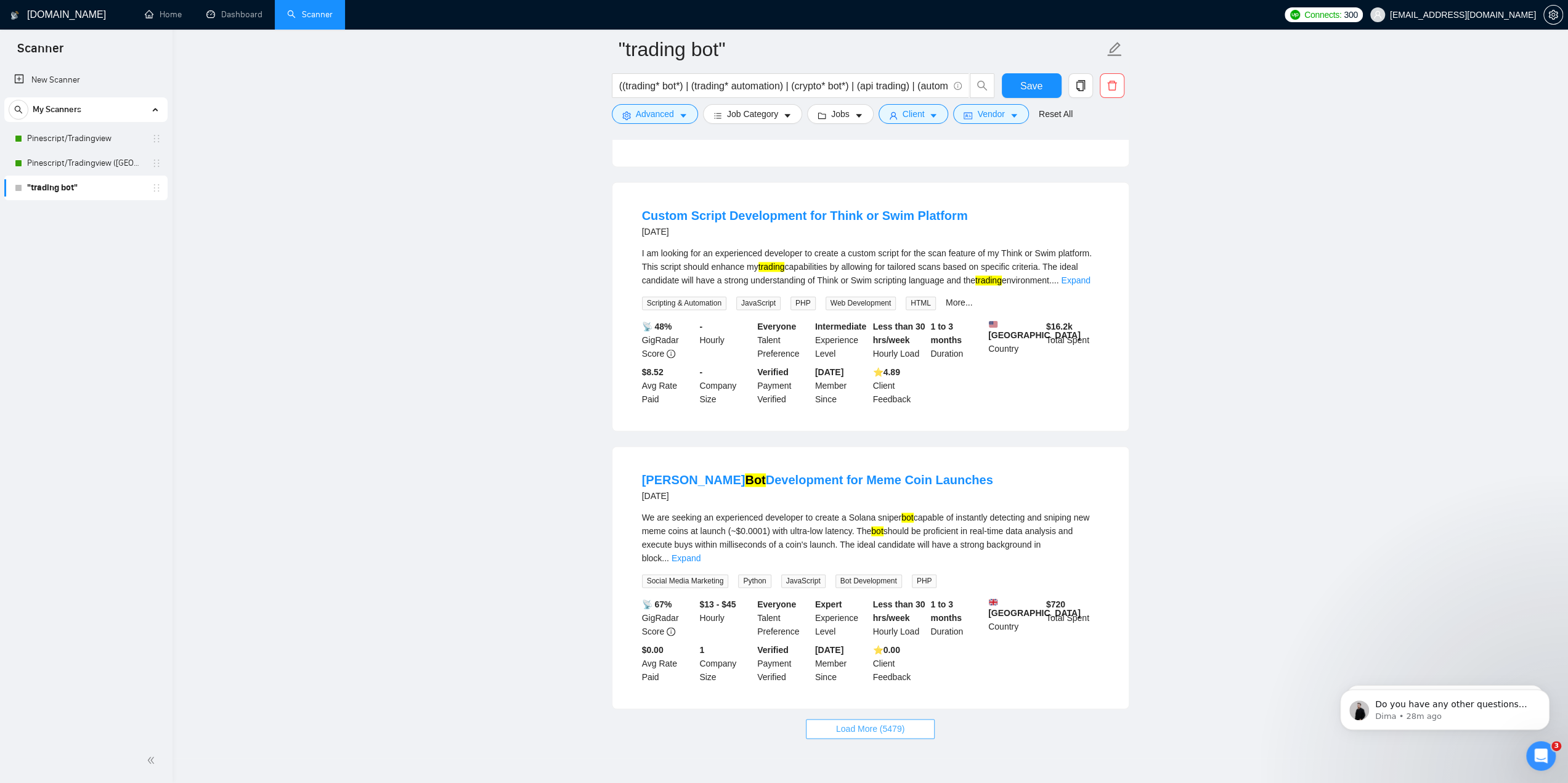
scroll to position [15739, 0]
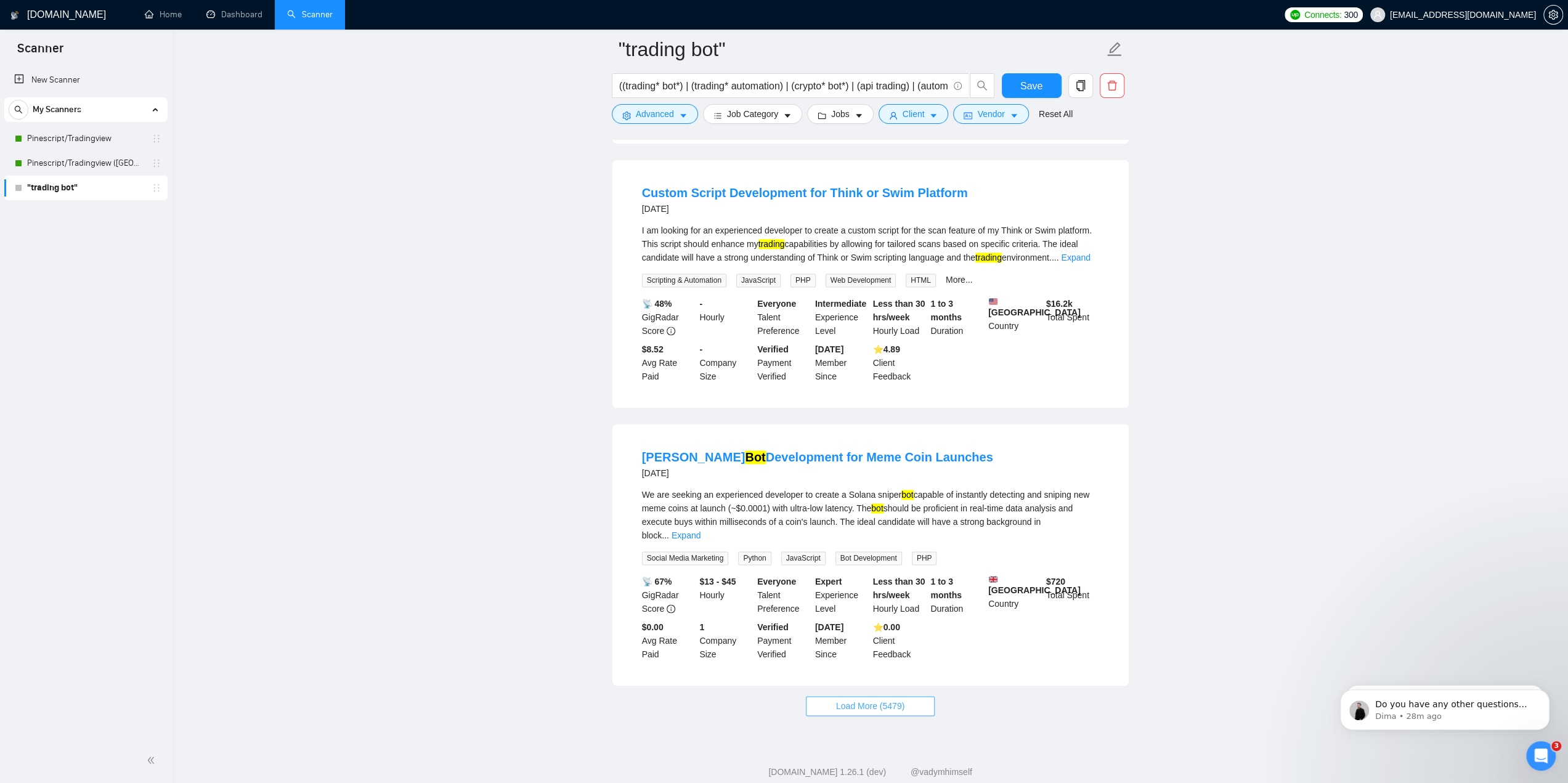
click at [905, 696] on button "Load More (5479)" at bounding box center [870, 706] width 129 height 19
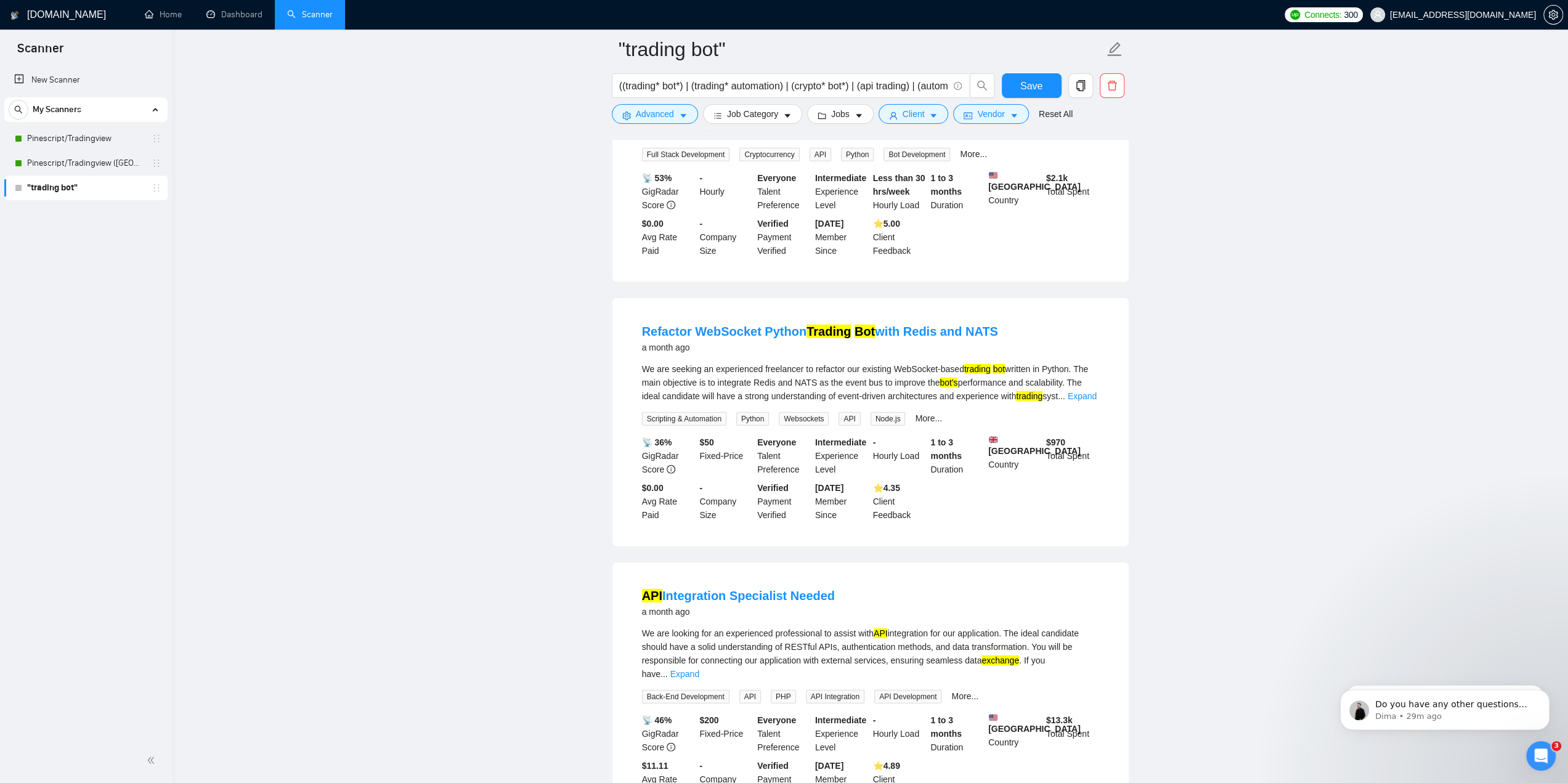
scroll to position [18419, 0]
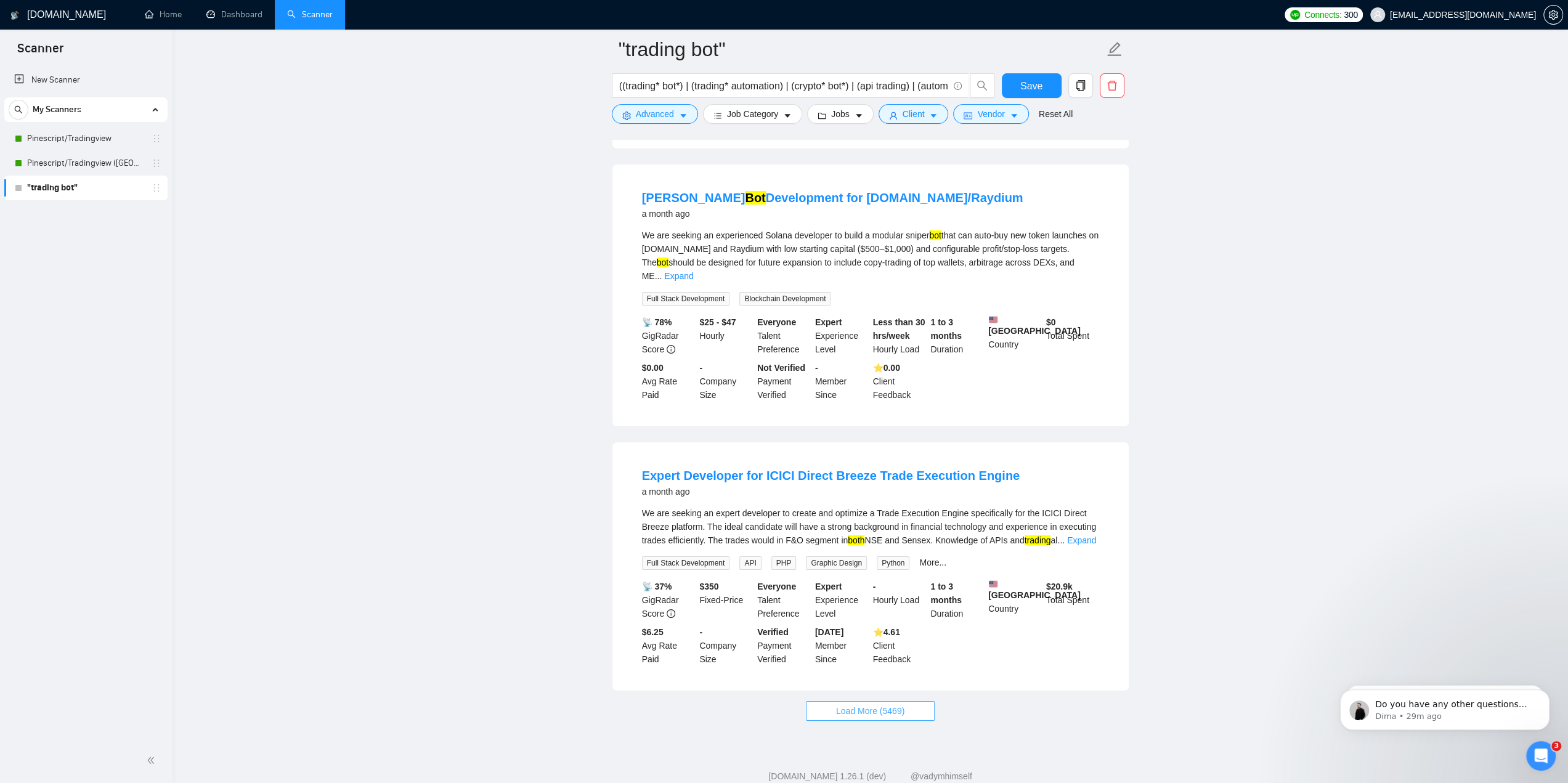
click at [891, 701] on button "Load More (5469)" at bounding box center [870, 711] width 129 height 19
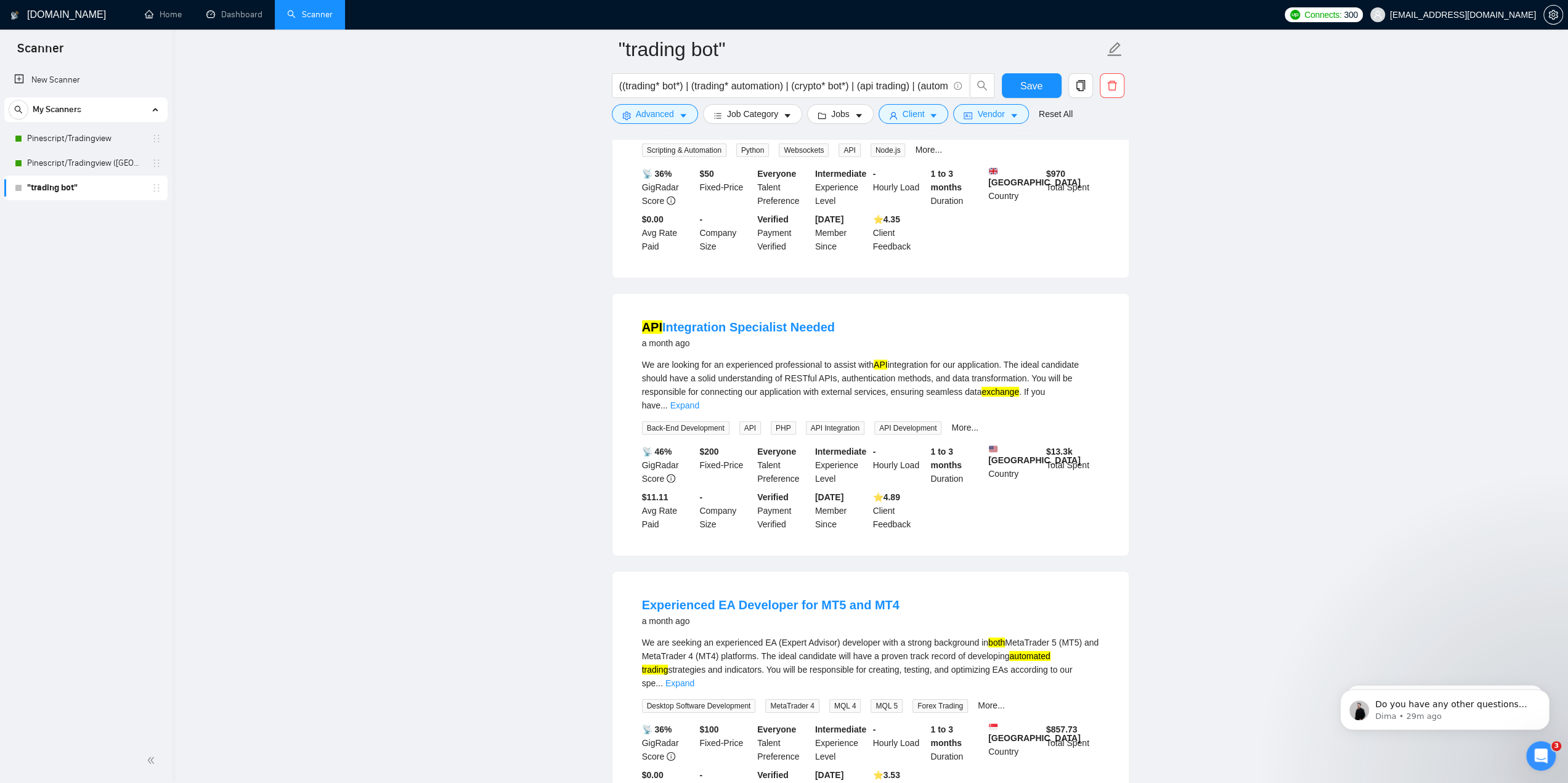
drag, startPoint x: 1574, startPoint y: 649, endPoint x: 233, endPoint y: 19, distance: 1481.6
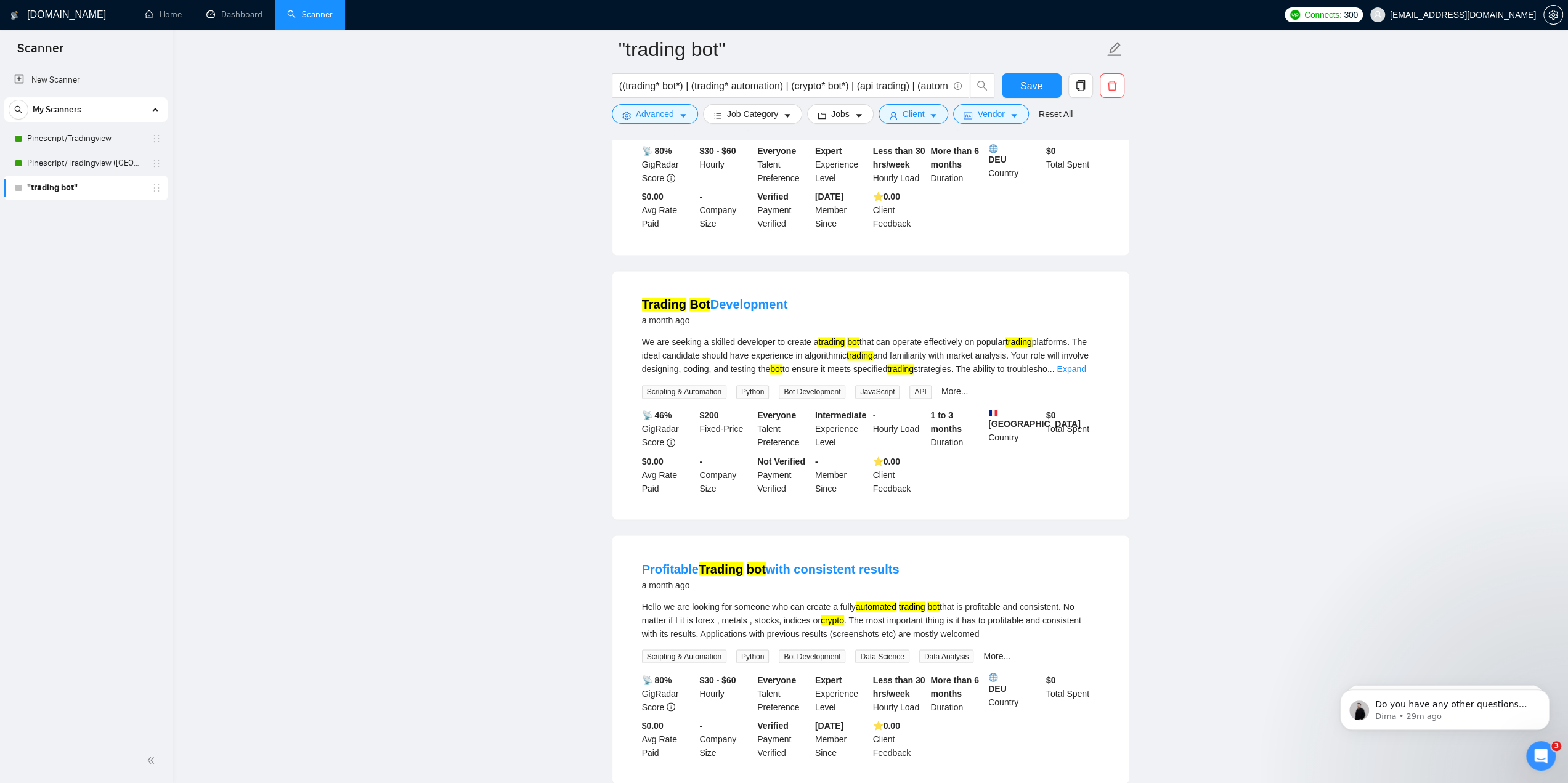
scroll to position [21117, 0]
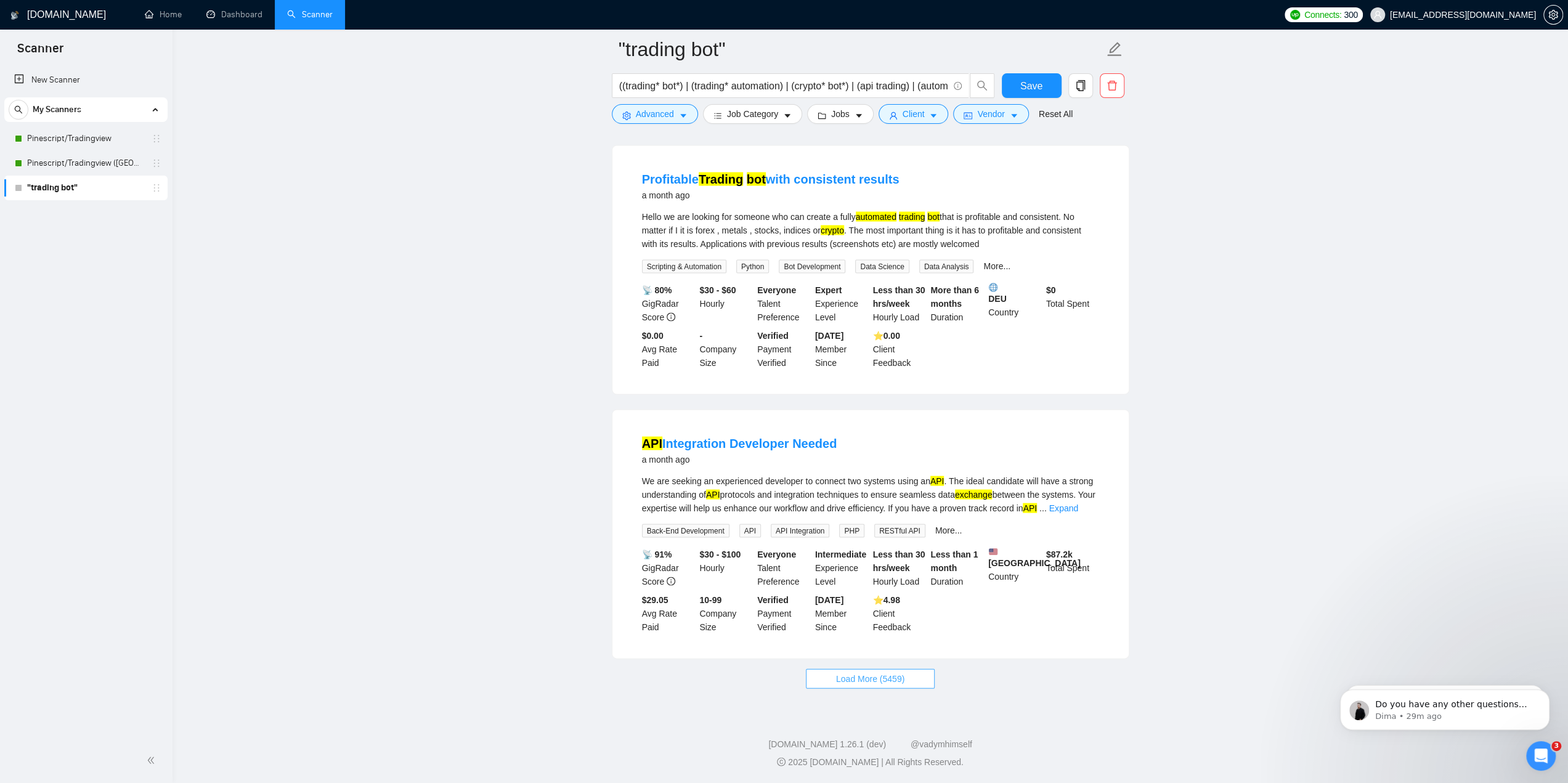
click at [904, 675] on button "Load More (5459)" at bounding box center [870, 678] width 129 height 19
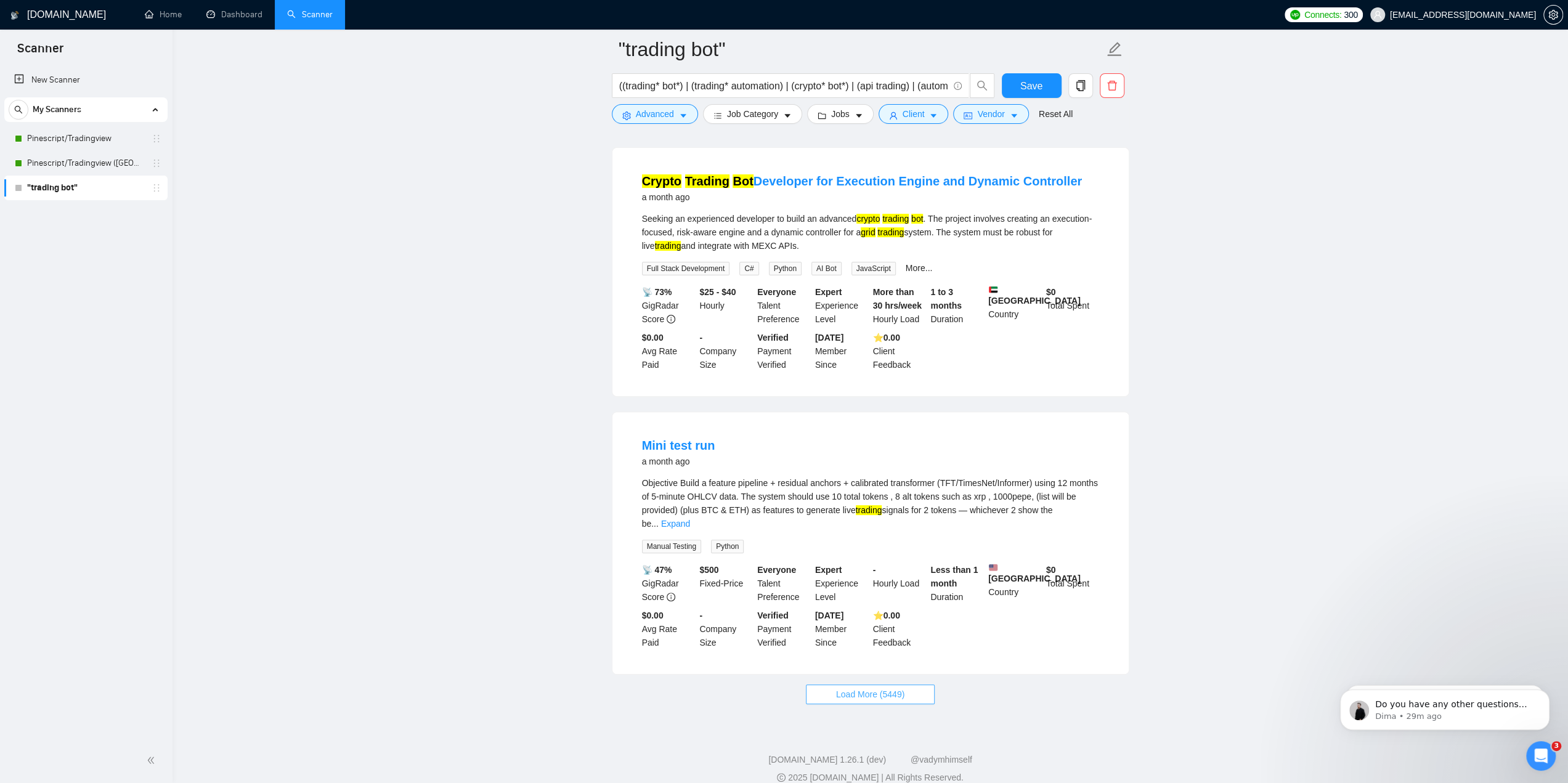
scroll to position [23802, 0]
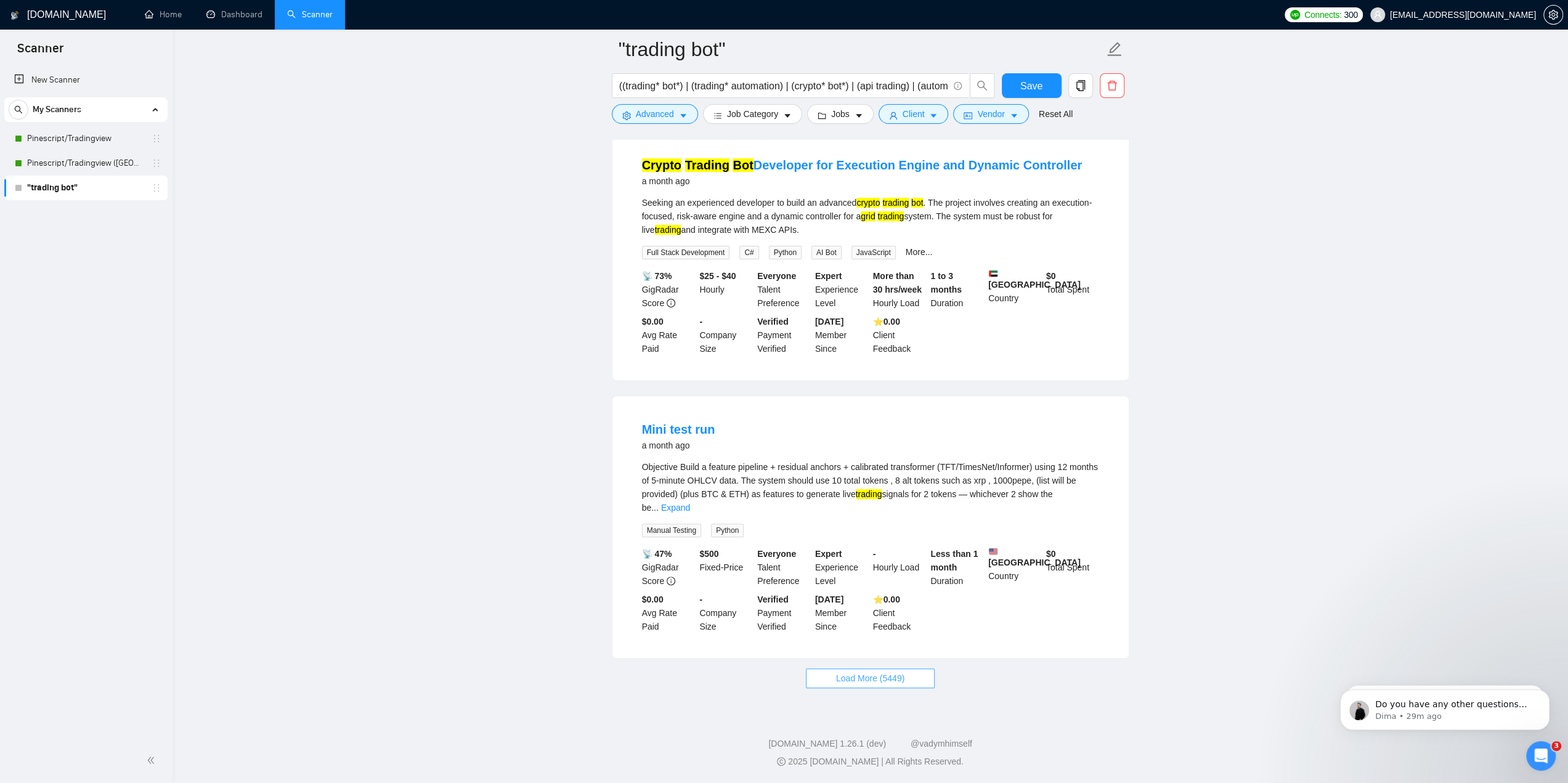
click at [892, 678] on span "Load More (5449)" at bounding box center [869, 679] width 68 height 13
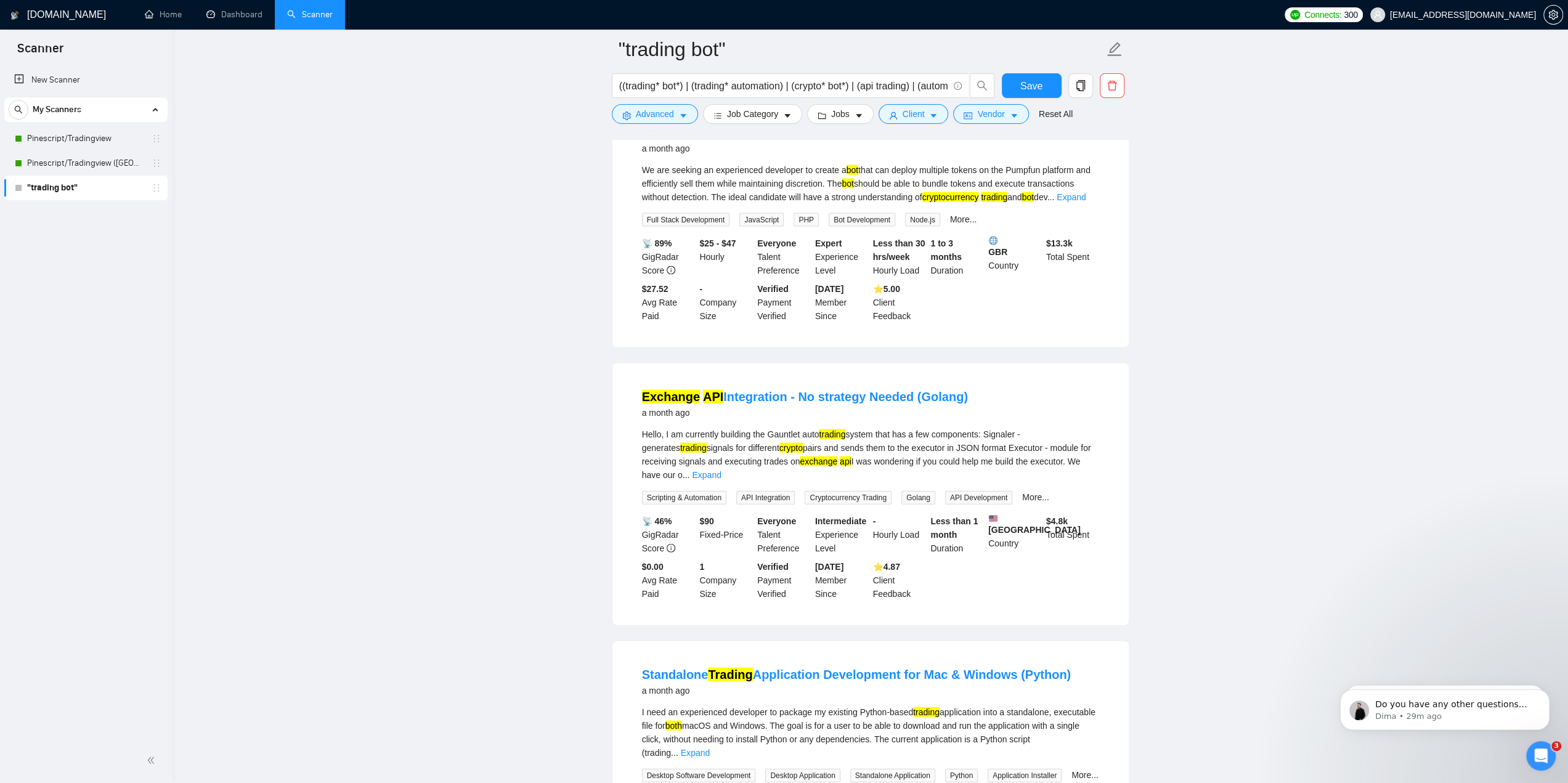
scroll to position [26490, 0]
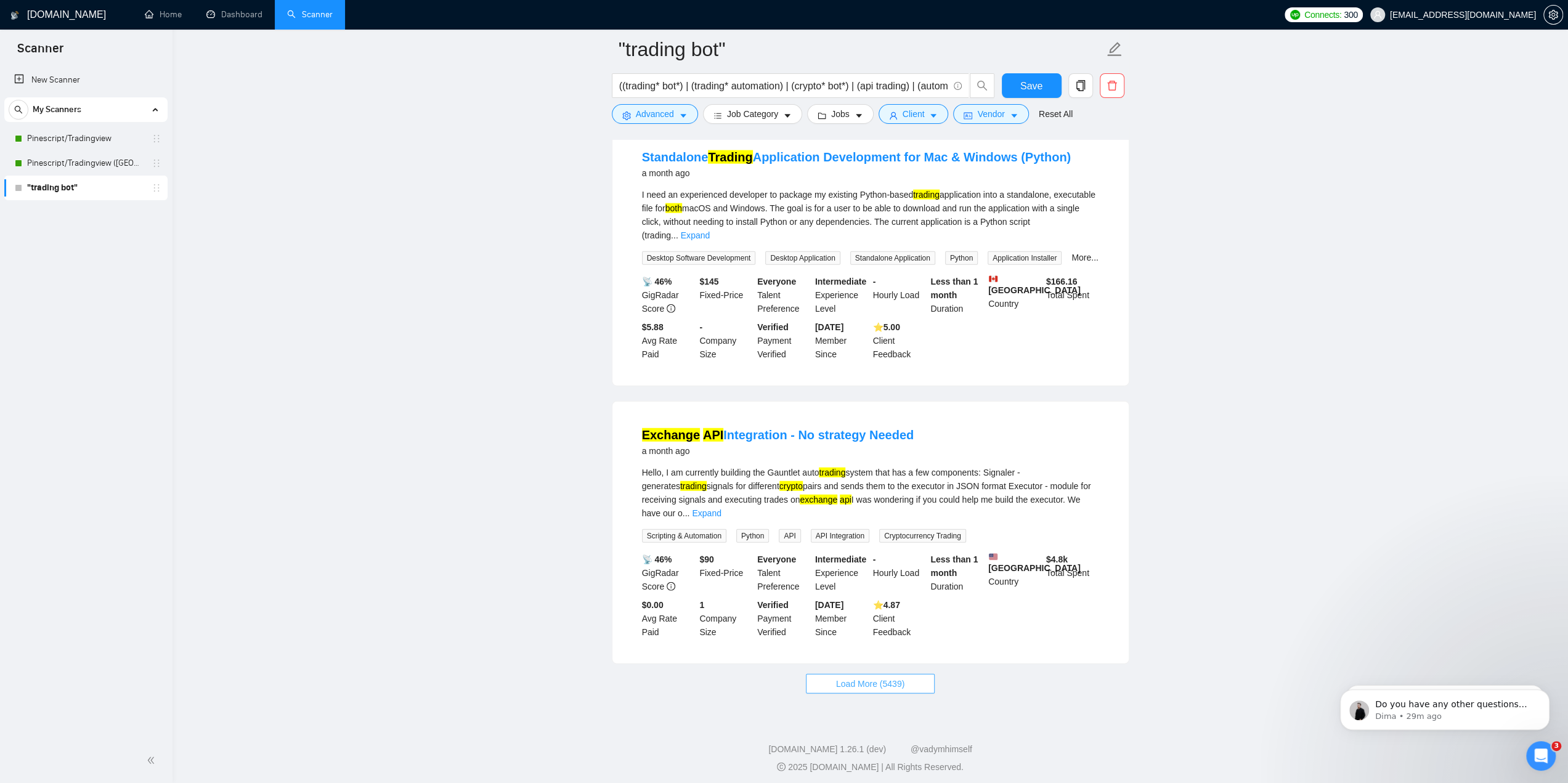
click at [896, 685] on span "Load More (5439)" at bounding box center [869, 684] width 68 height 13
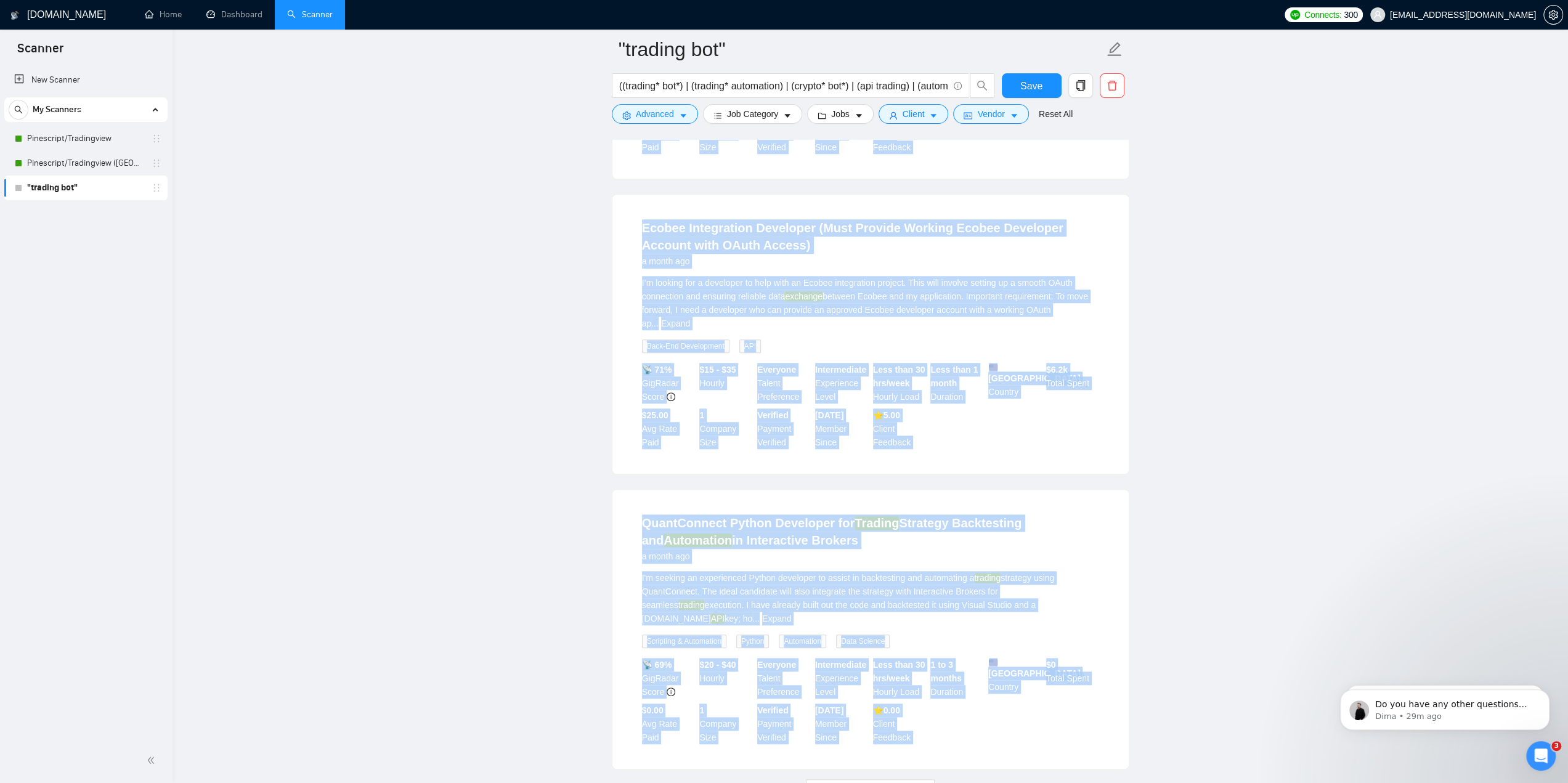
scroll to position [29227, 0]
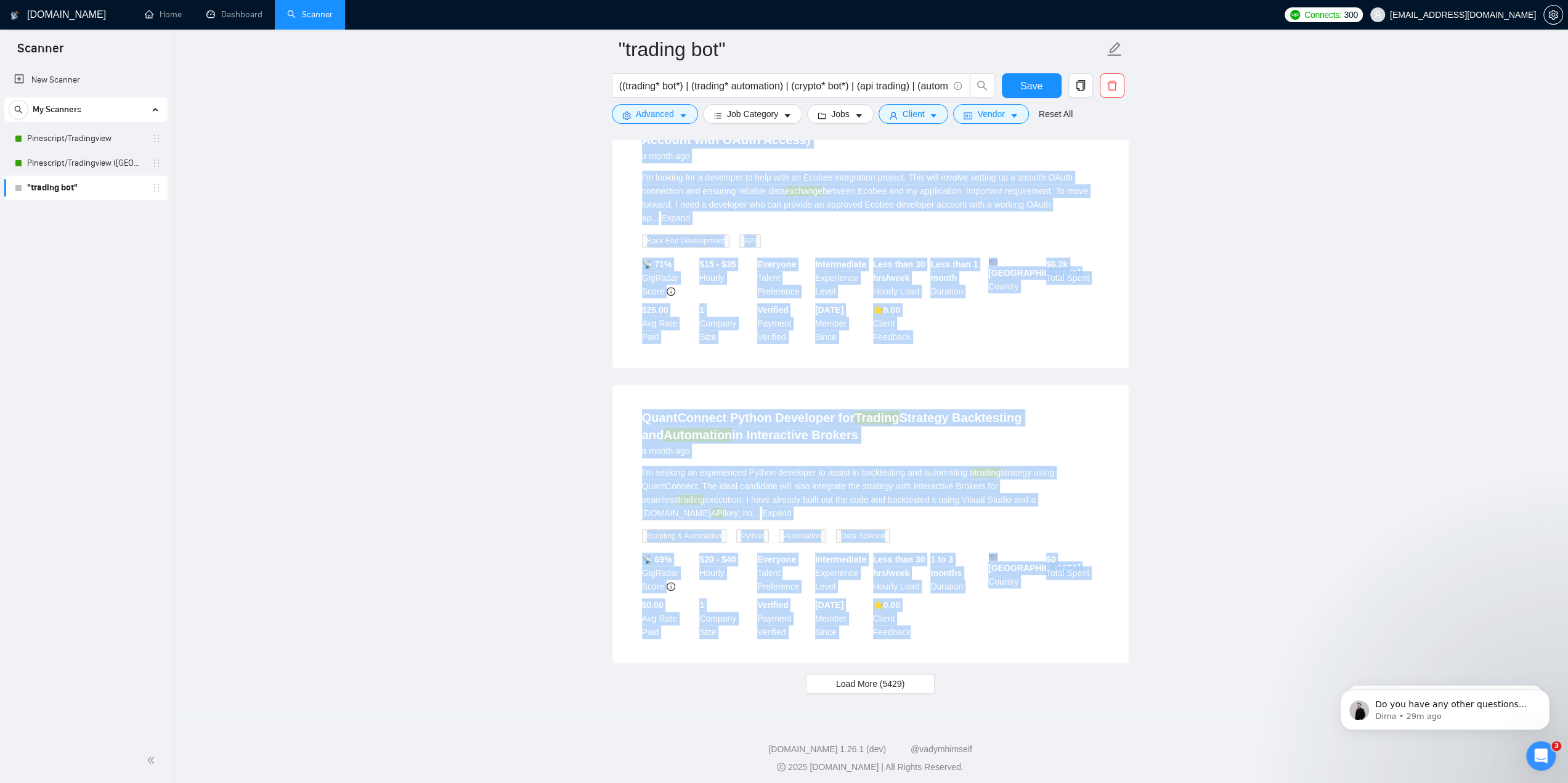
drag, startPoint x: 630, startPoint y: 277, endPoint x: 921, endPoint y: 643, distance: 467.6
copy ul "Crypto Telegram Bot Developer 2 hours ago Hi, I need someone to develop a teleg…"
click at [665, 108] on span "Advanced" at bounding box center [654, 114] width 38 height 13
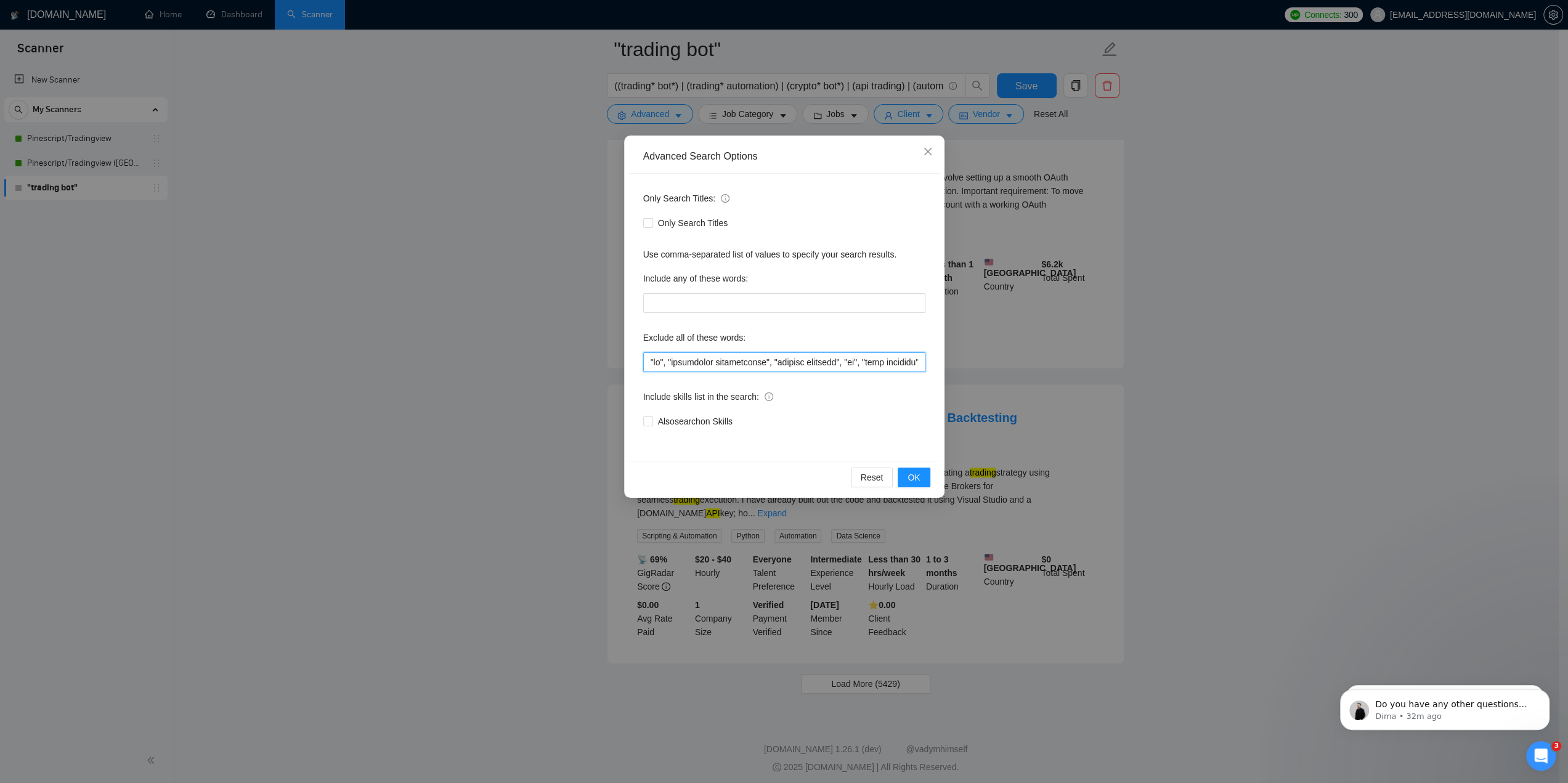
click at [785, 360] on input "text" at bounding box center [784, 362] width 282 height 19
click at [758, 361] on input "text" at bounding box center [784, 362] width 282 height 19
paste input "ai-powered", "ai powered", "ai-driven", "ai driven", "ai trading", "artificial …"
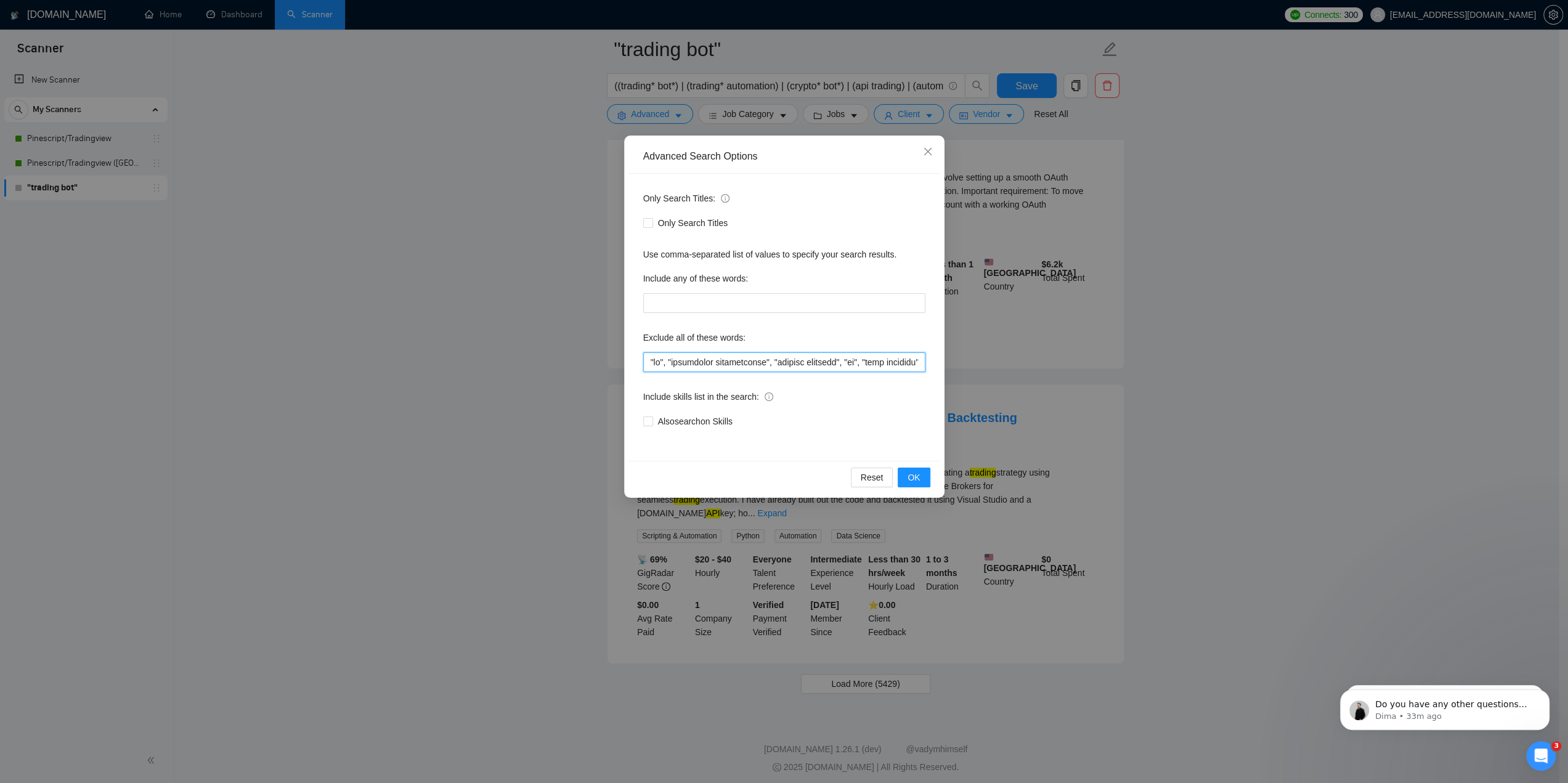
scroll to position [0, 9301]
type input ""ai", "artificial intelligence", "machine learning", "ml", "deep learning", "ne…"
click at [921, 472] on button "OK" at bounding box center [914, 477] width 32 height 19
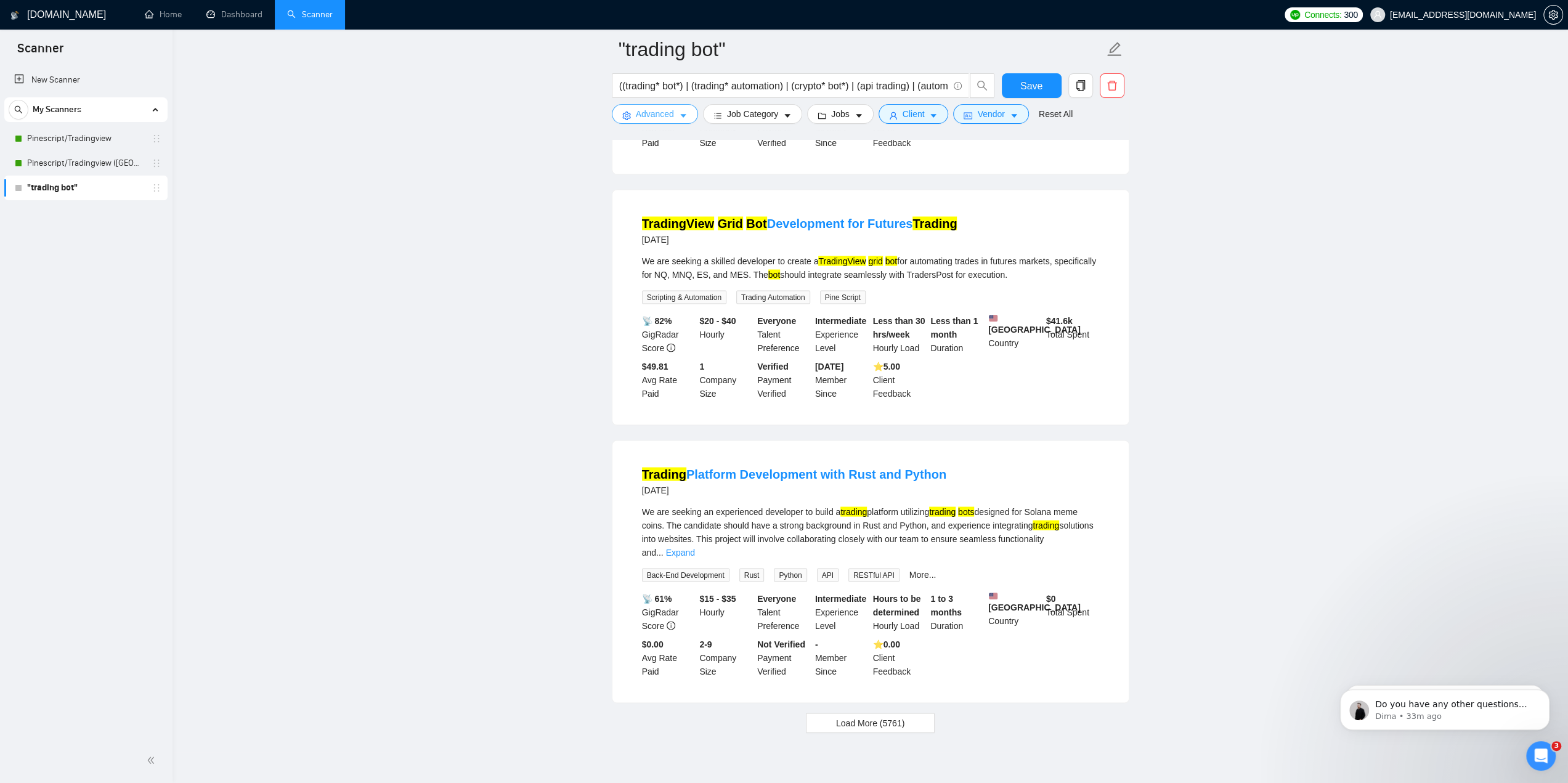
scroll to position [2219, 0]
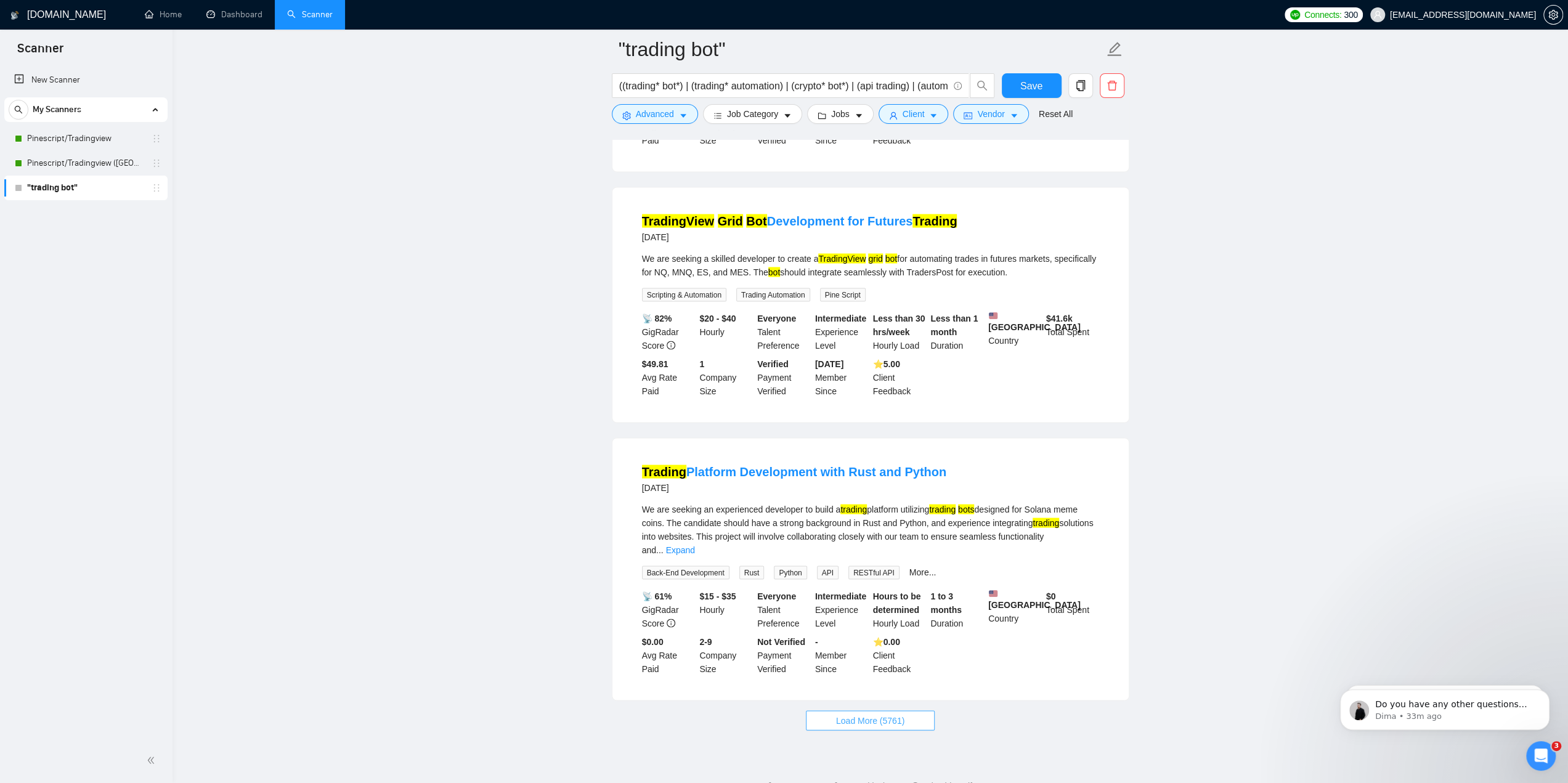
click at [884, 714] on span "Load More (5761)" at bounding box center [869, 721] width 68 height 13
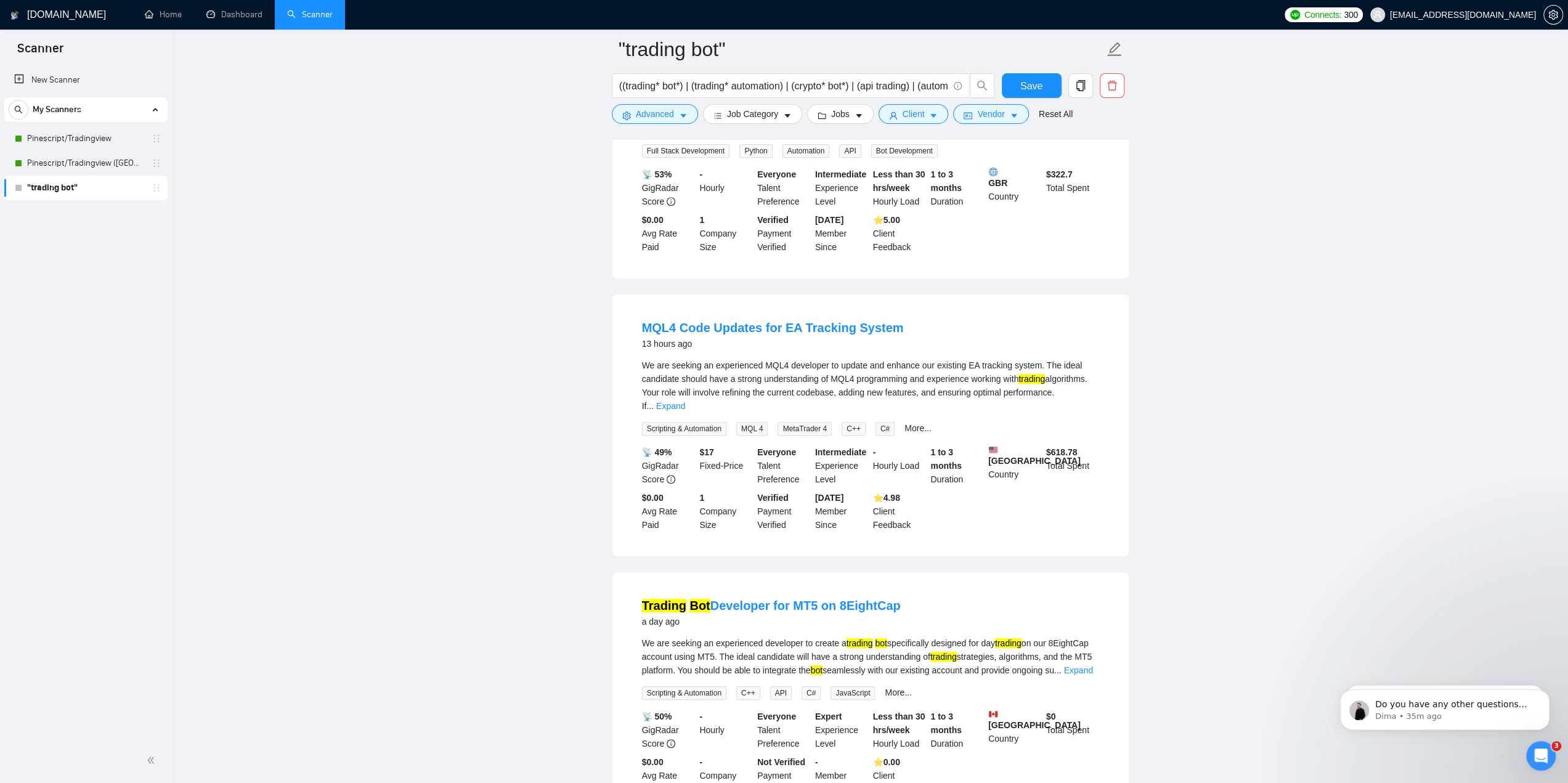
scroll to position [0, 0]
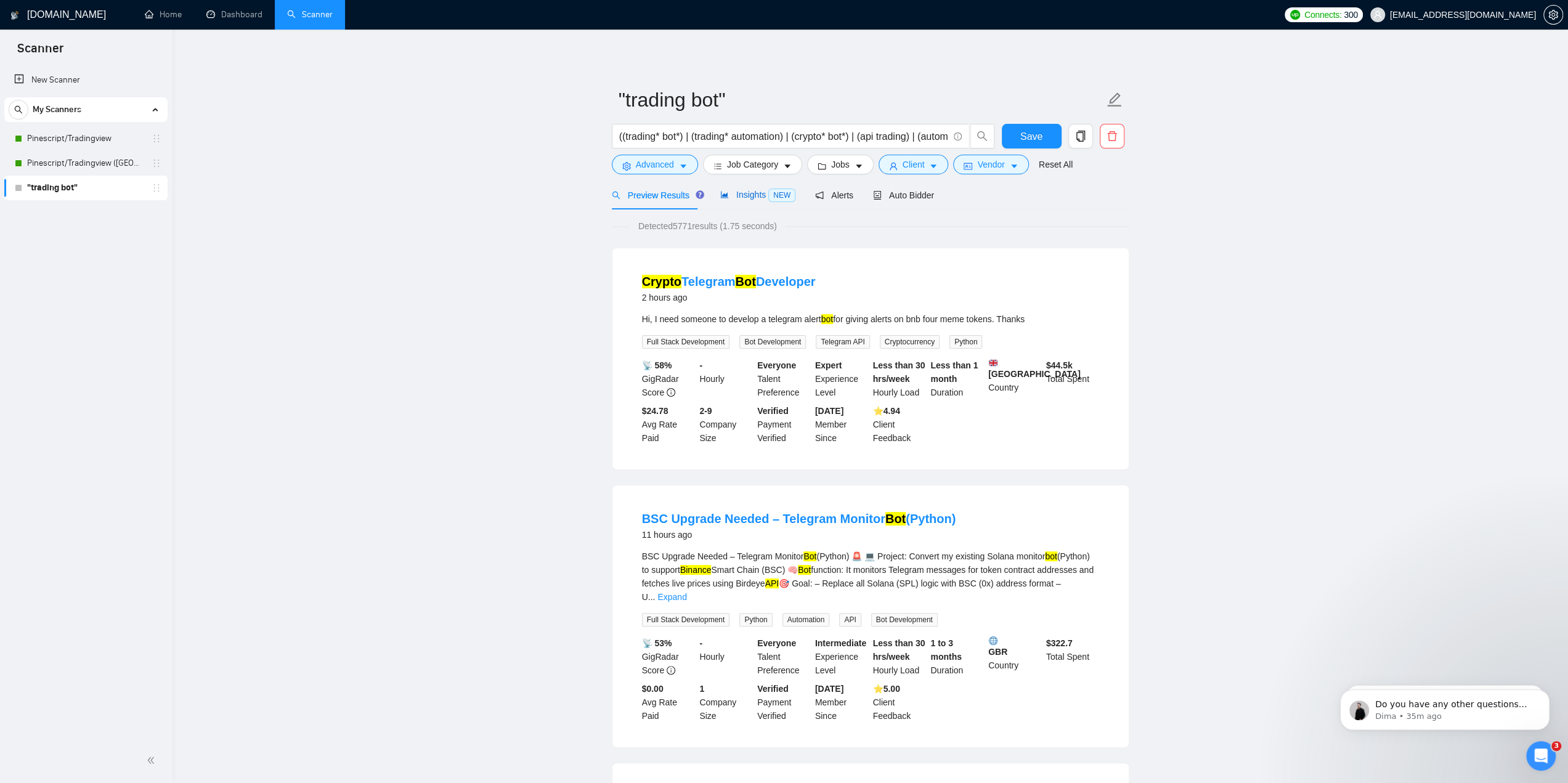
click at [768, 197] on span "NEW" at bounding box center [782, 195] width 27 height 13
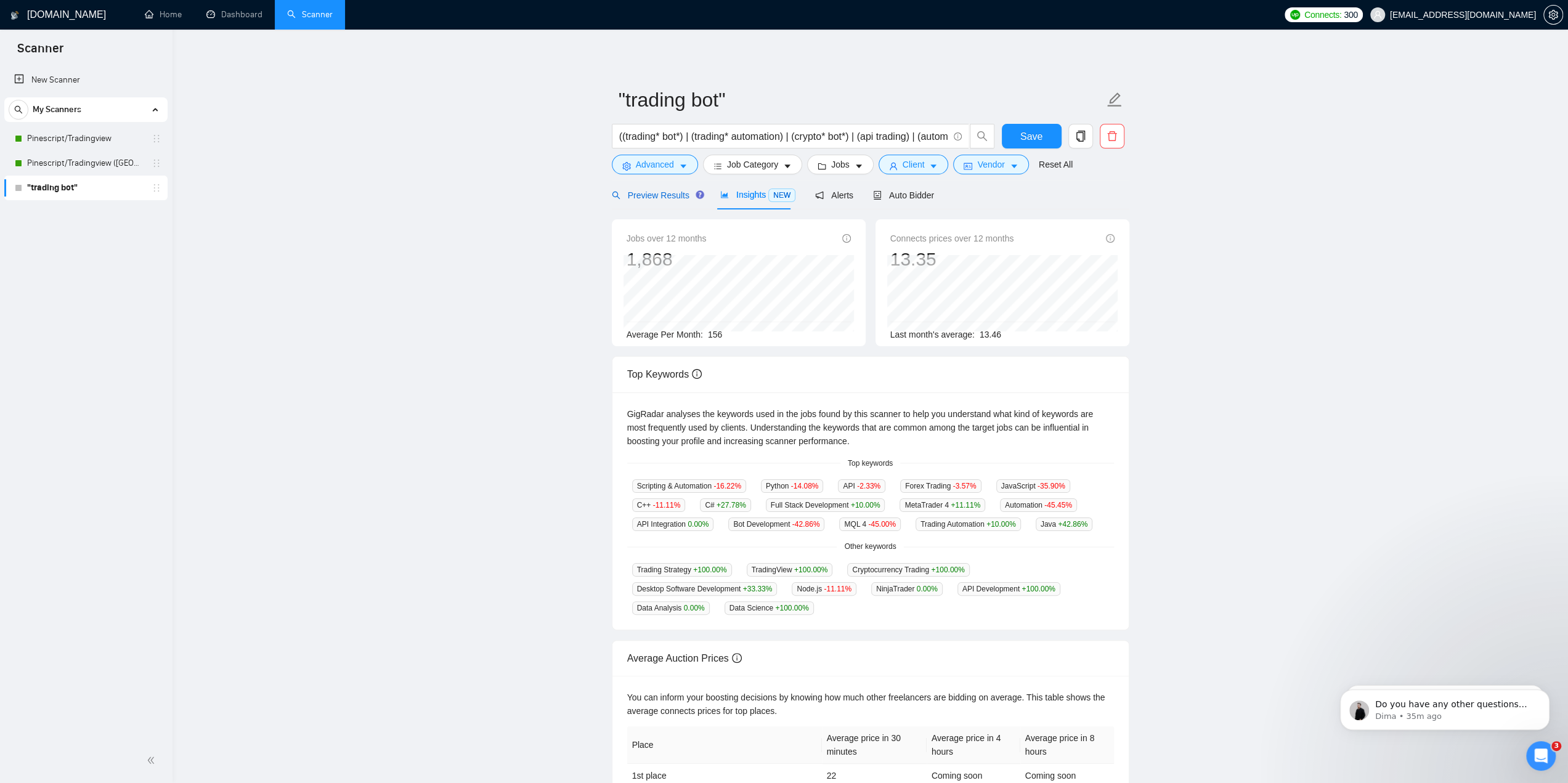
click at [673, 198] on span "Preview Results" at bounding box center [657, 195] width 89 height 10
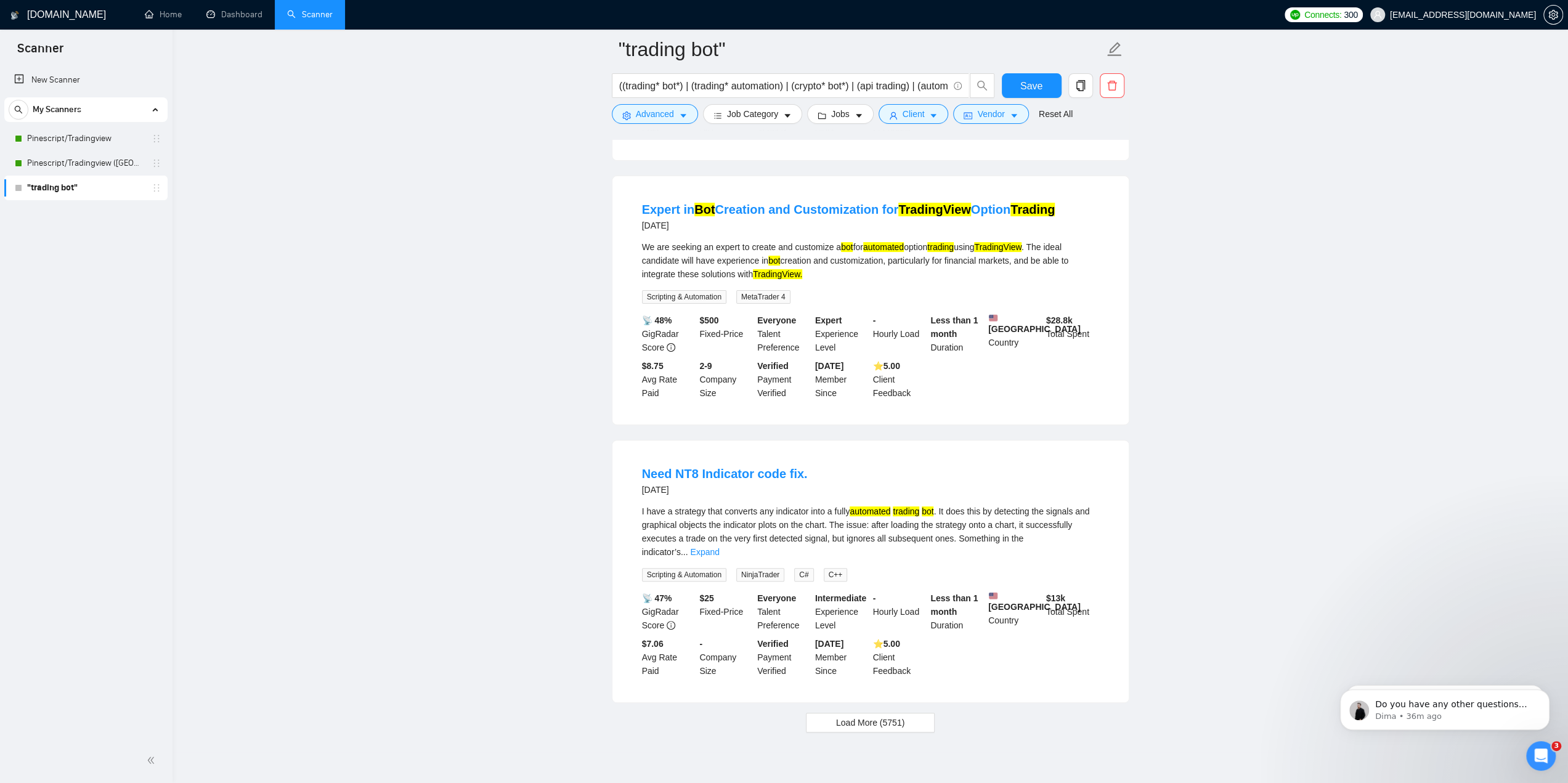
scroll to position [4918, 0]
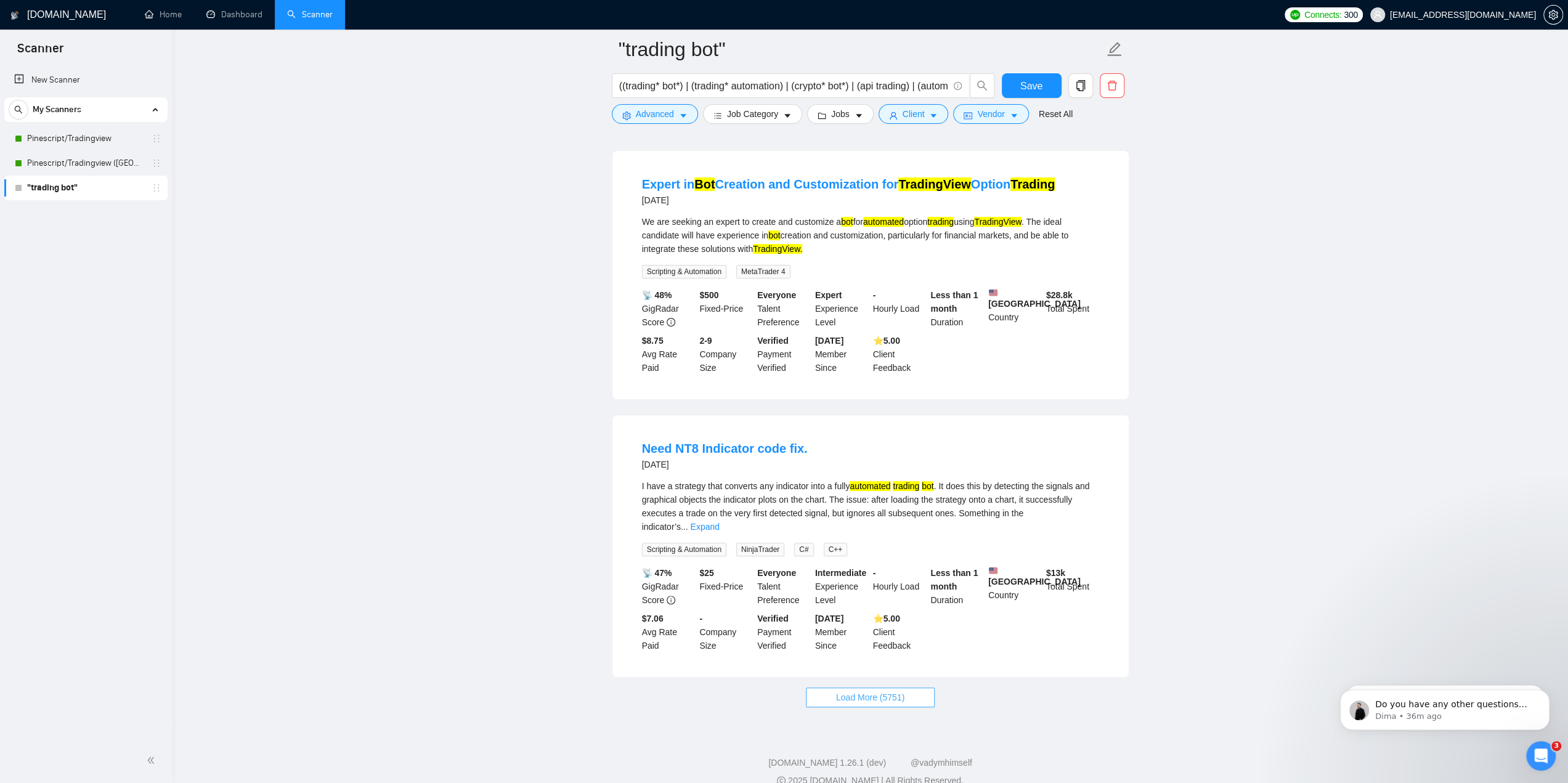
click at [865, 690] on span "Load More (5751)" at bounding box center [869, 697] width 68 height 13
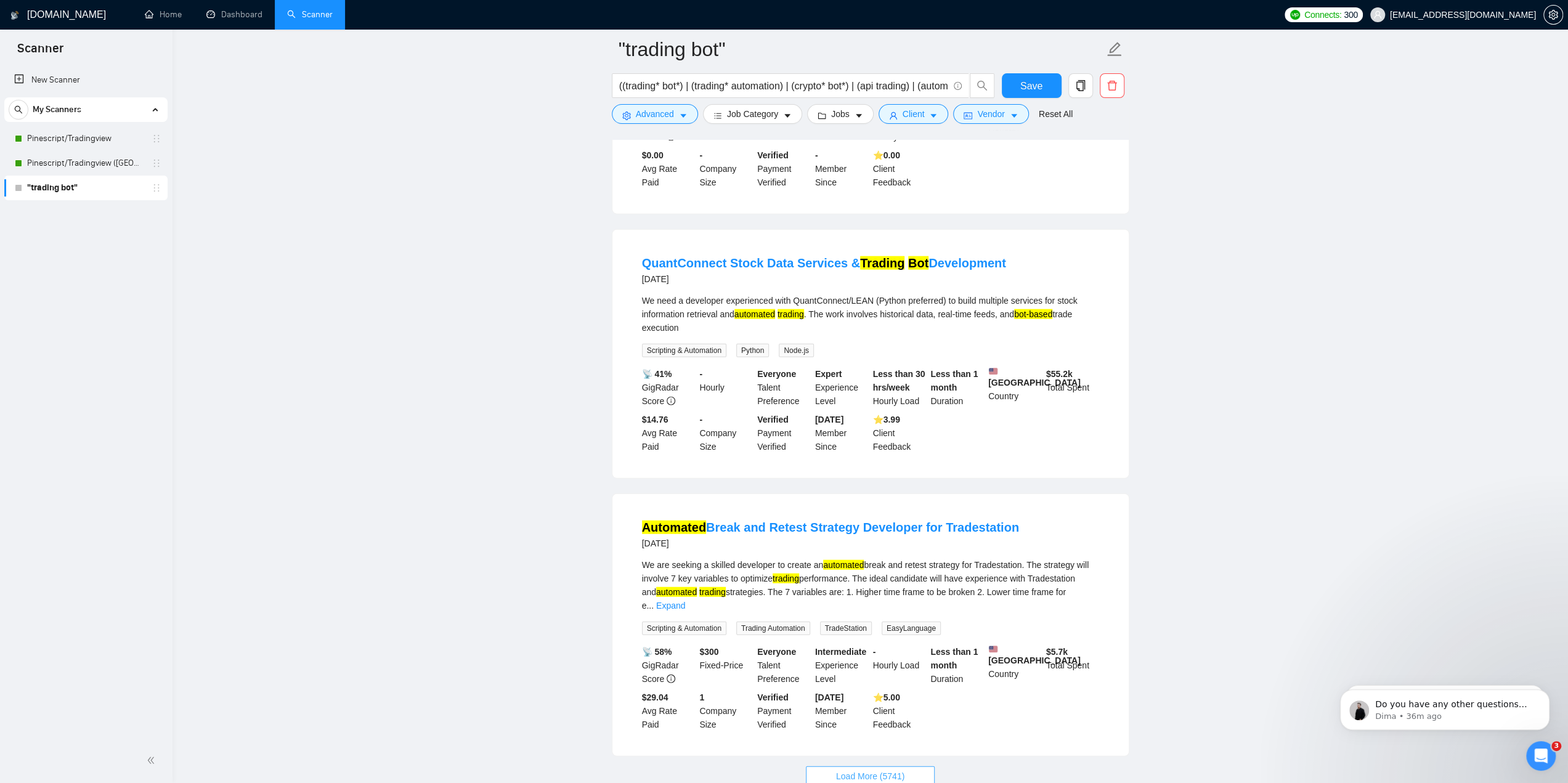
scroll to position [7563, 0]
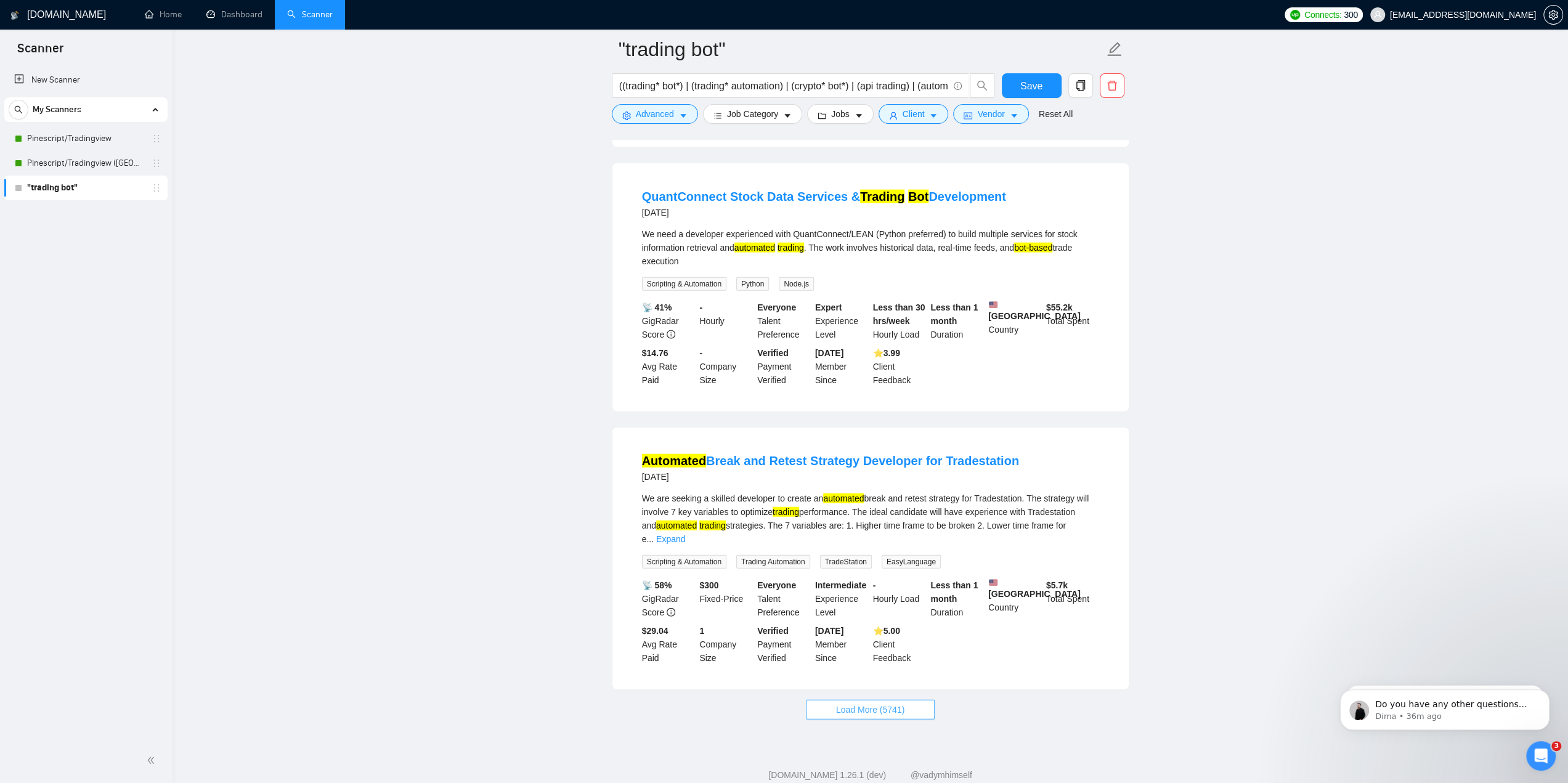
click at [868, 703] on span "Load More (5741)" at bounding box center [869, 710] width 68 height 13
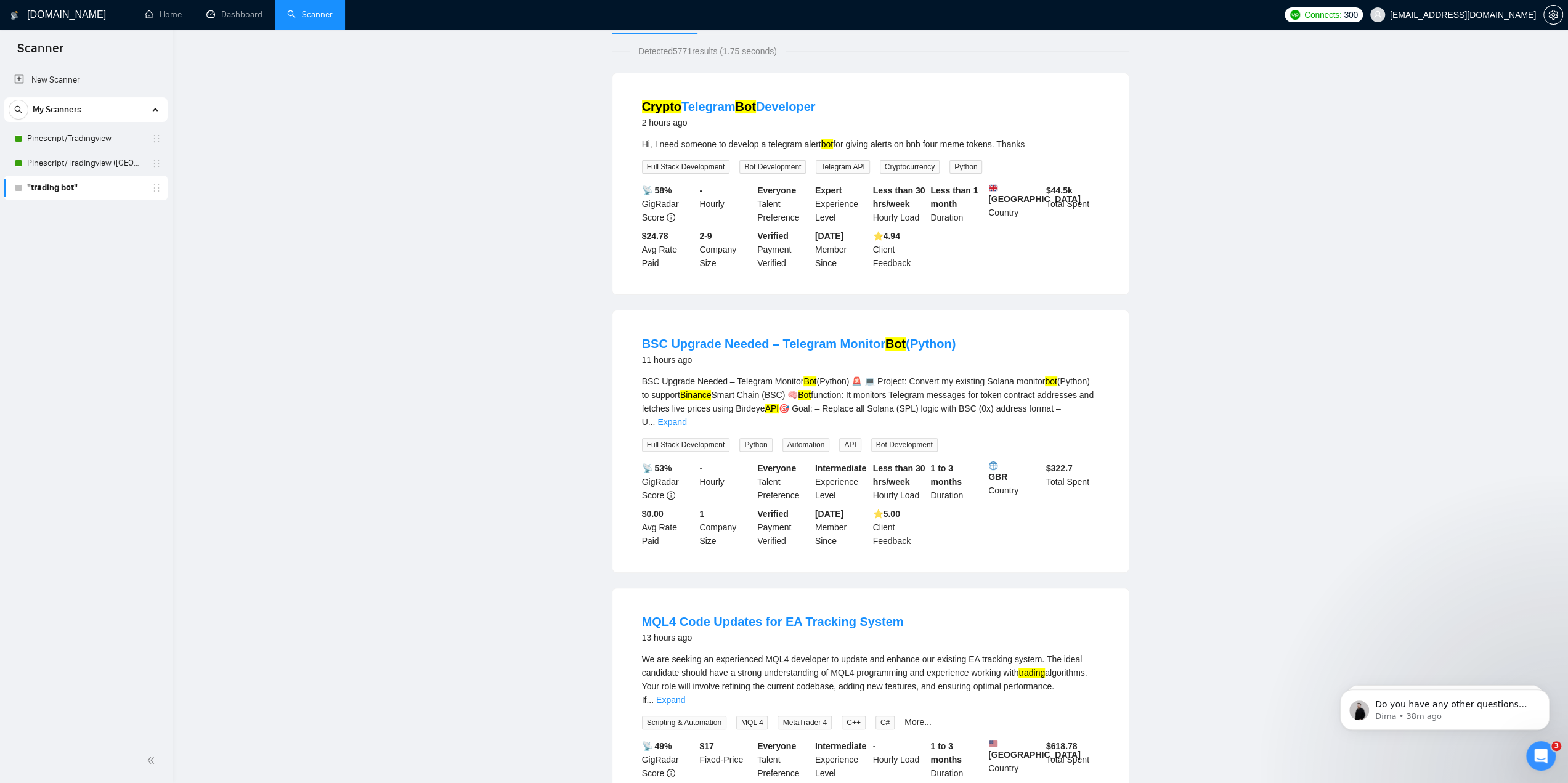
scroll to position [0, 0]
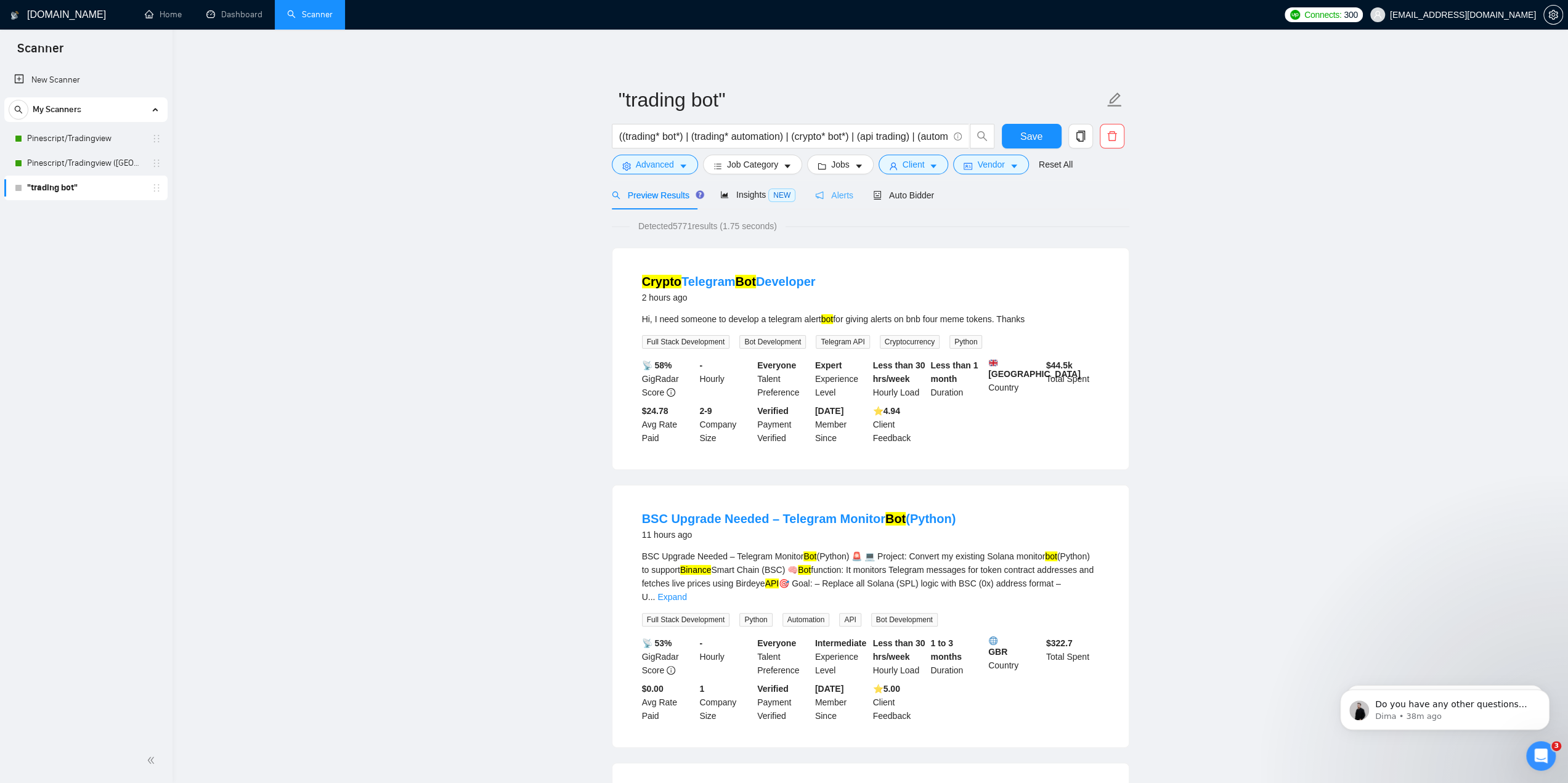
drag, startPoint x: 816, startPoint y: 186, endPoint x: 822, endPoint y: 190, distance: 7.2
click at [816, 187] on div "Alerts" at bounding box center [834, 195] width 38 height 29
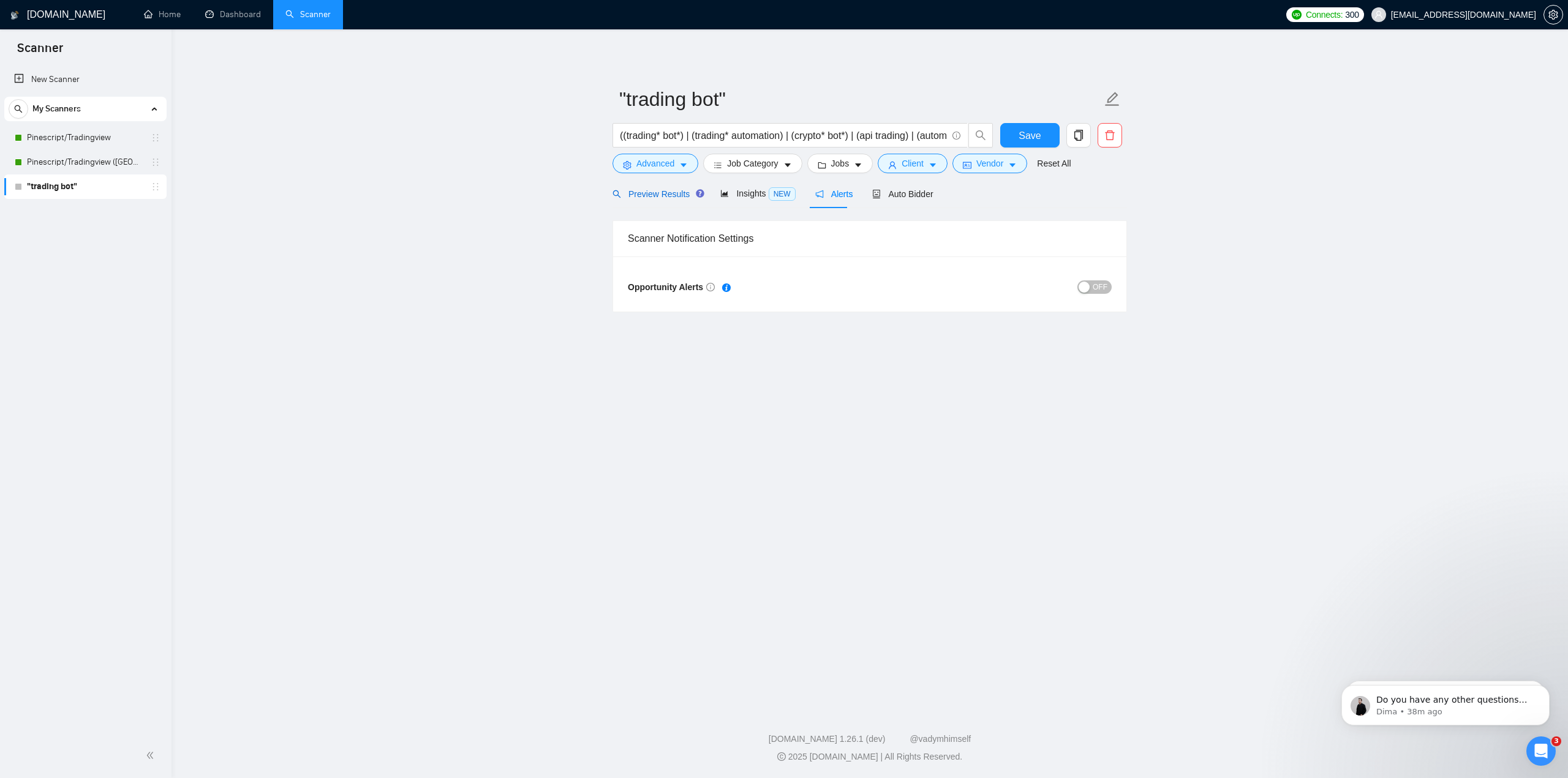
click at [650, 198] on span "Preview Results" at bounding box center [657, 194] width 89 height 10
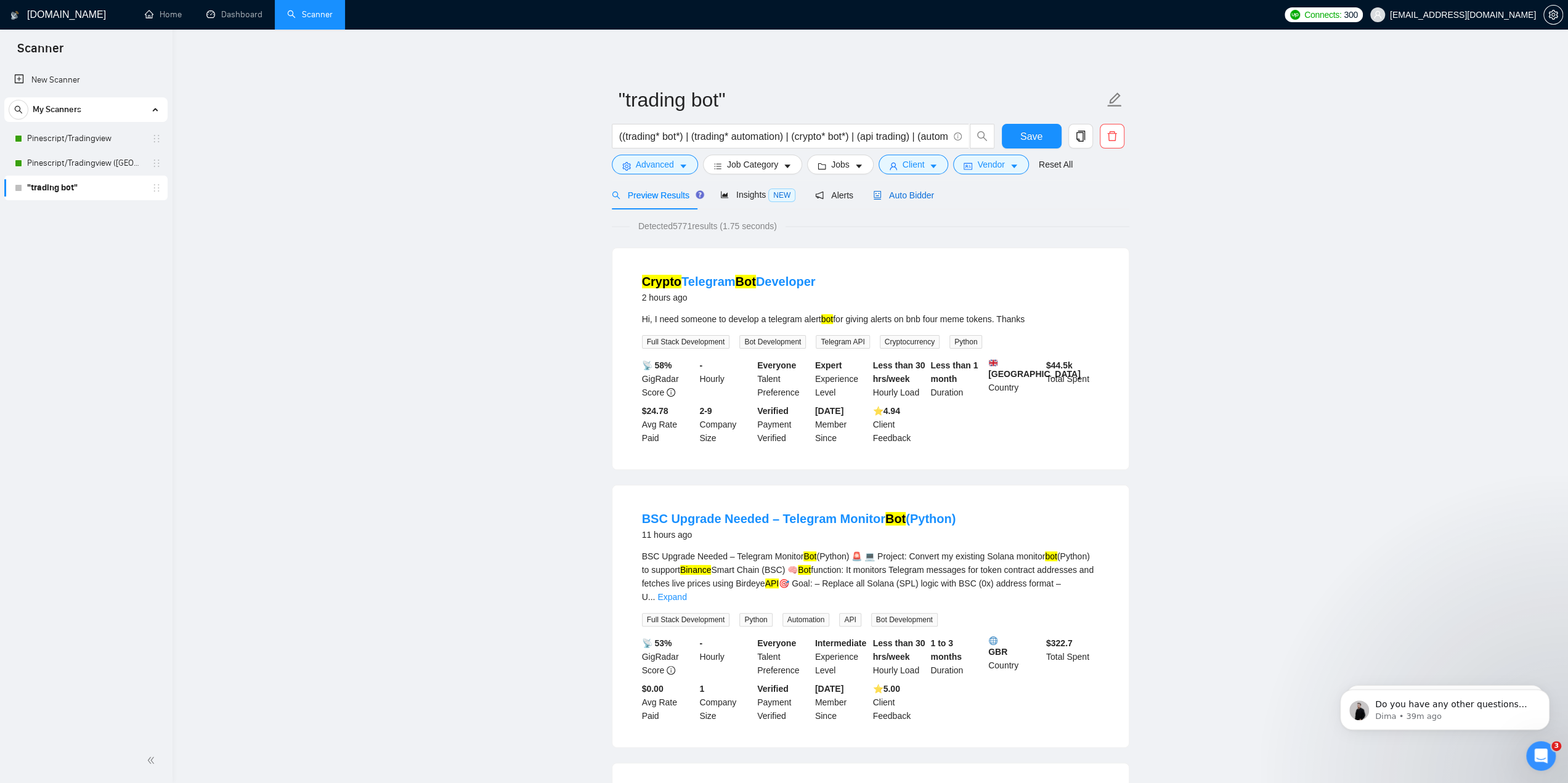
click at [900, 195] on span "Auto Bidder" at bounding box center [903, 195] width 61 height 10
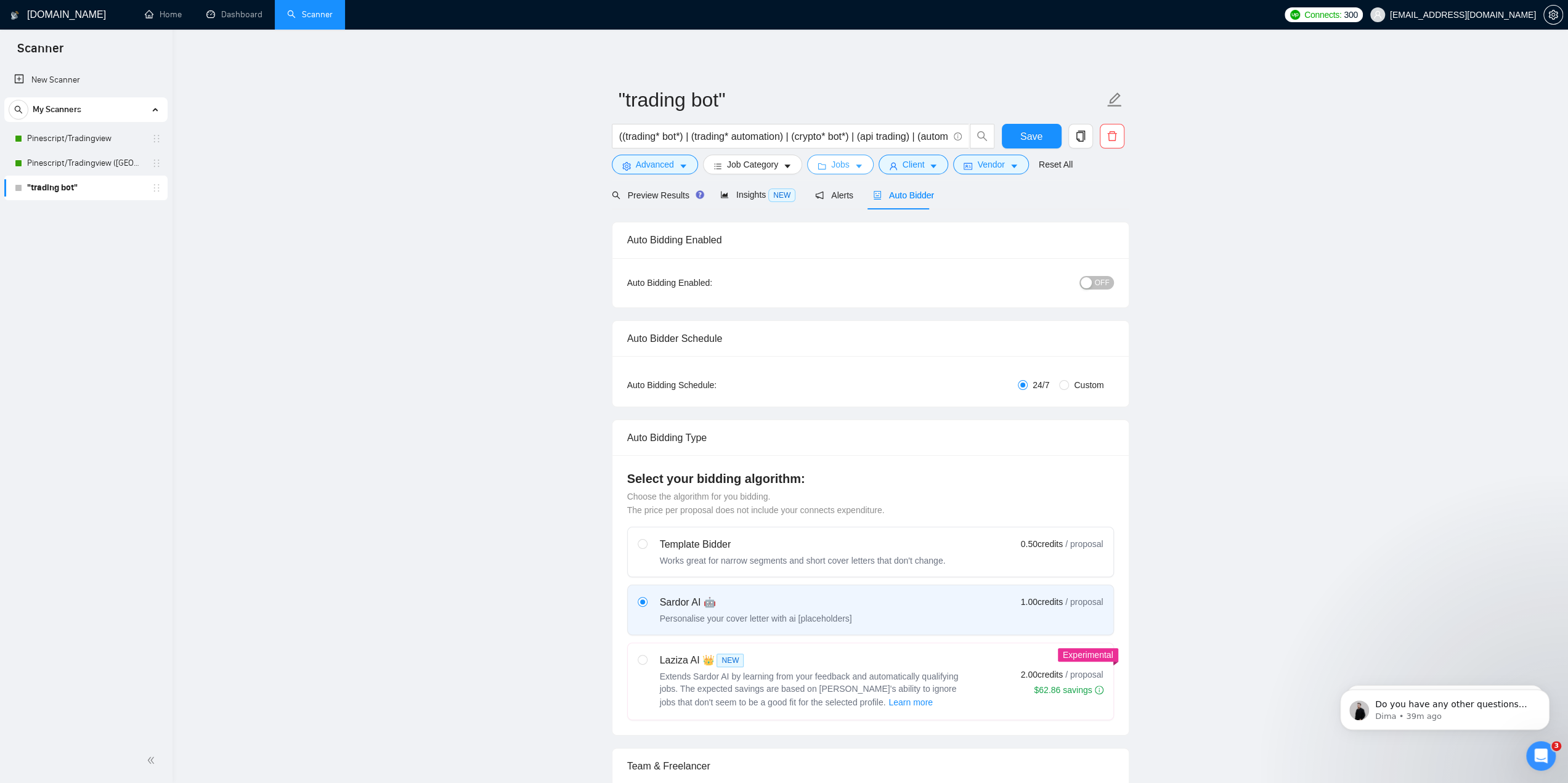
click at [820, 166] on icon "folder" at bounding box center [821, 167] width 8 height 8
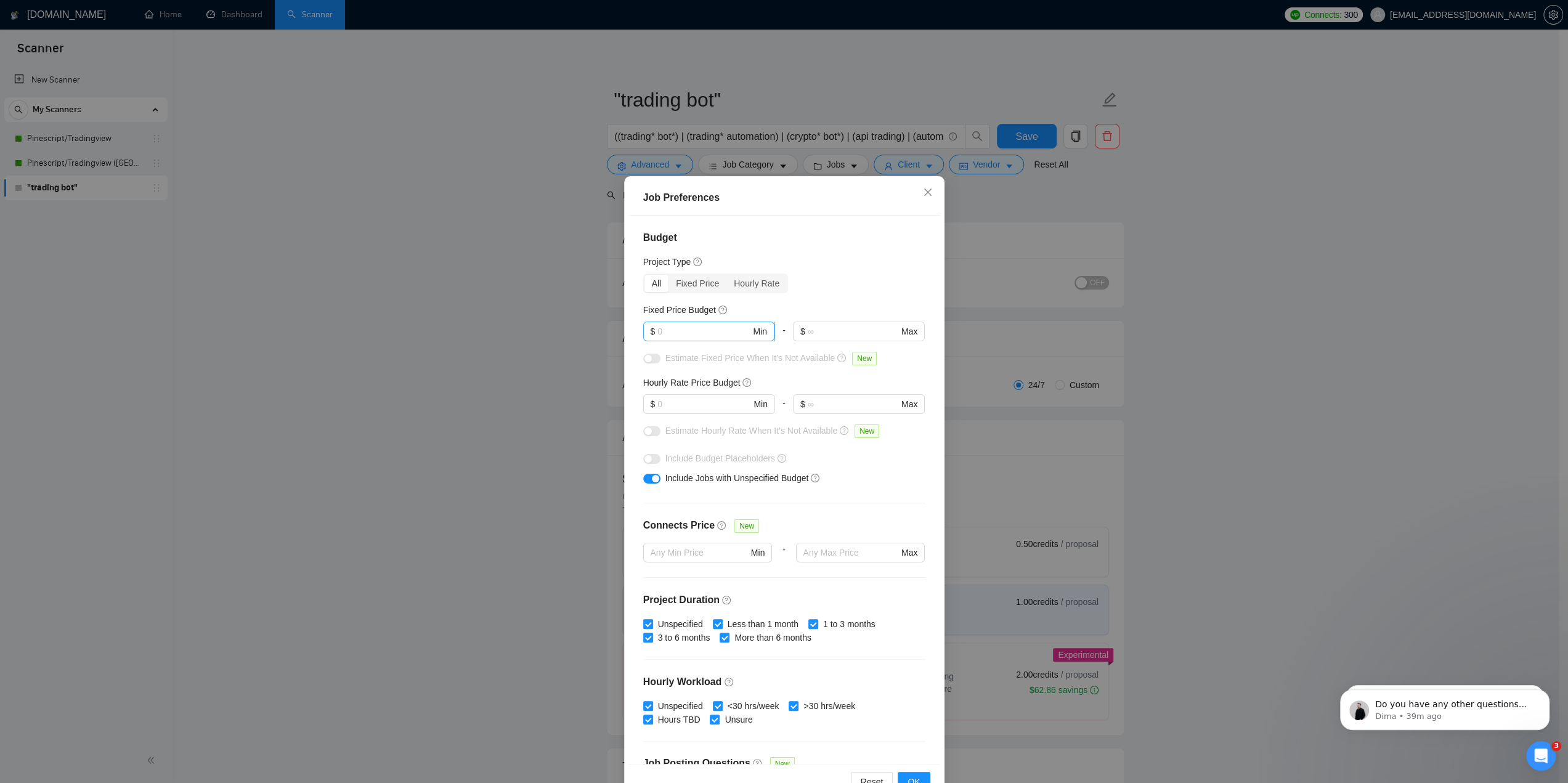
click at [701, 337] on input "text" at bounding box center [704, 331] width 93 height 13
type input "500"
click at [795, 300] on div "Budget Project Type All Fixed Price Hourly Rate Fixed Price Budget 500 $ 500 Mi…" at bounding box center [784, 489] width 312 height 548
drag, startPoint x: 715, startPoint y: 407, endPoint x: 697, endPoint y: 407, distance: 18.0
click at [697, 407] on input "text" at bounding box center [704, 405] width 93 height 13
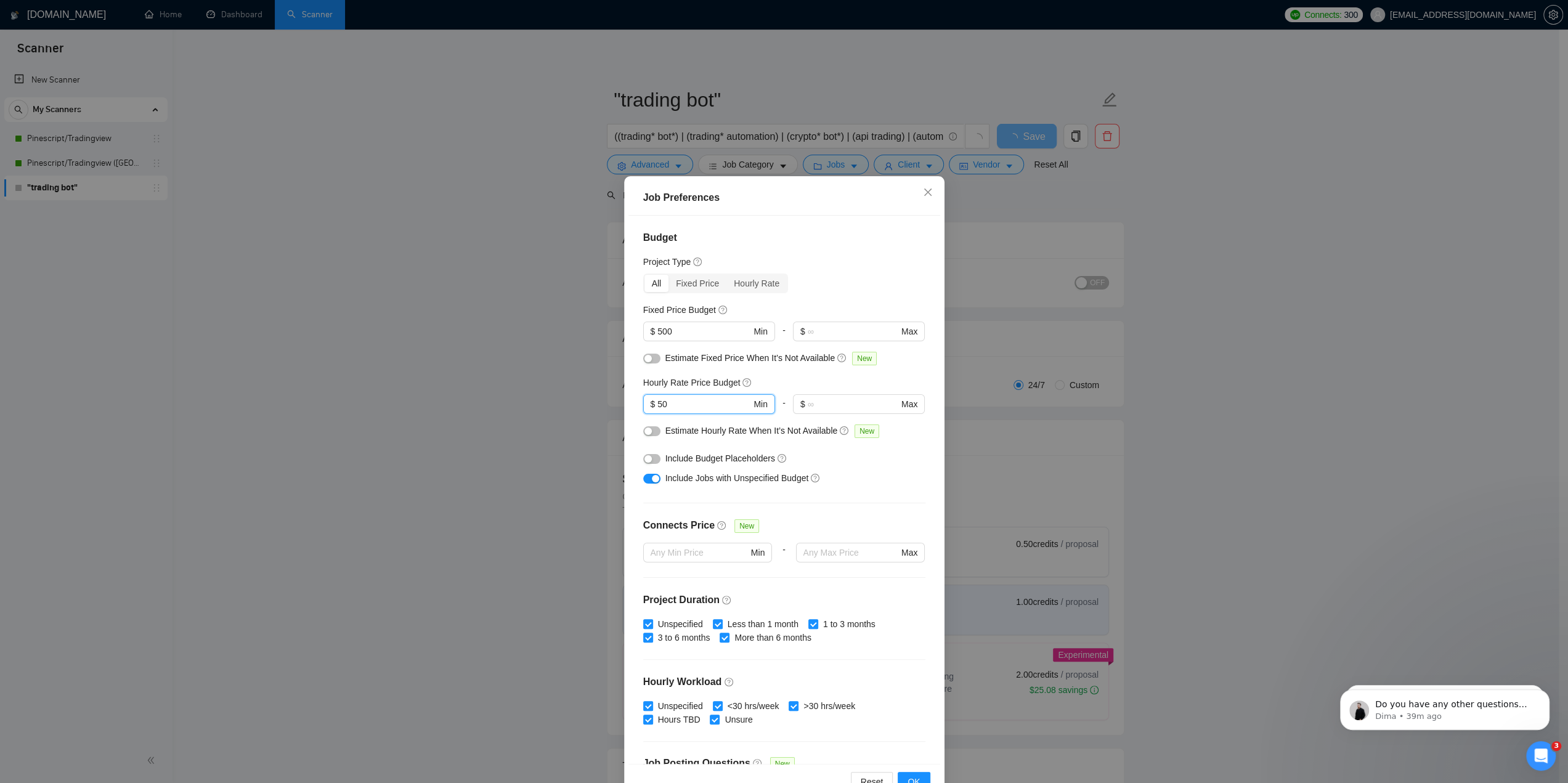
type input "50"
click at [773, 309] on div "Fixed Price Budget" at bounding box center [784, 310] width 282 height 13
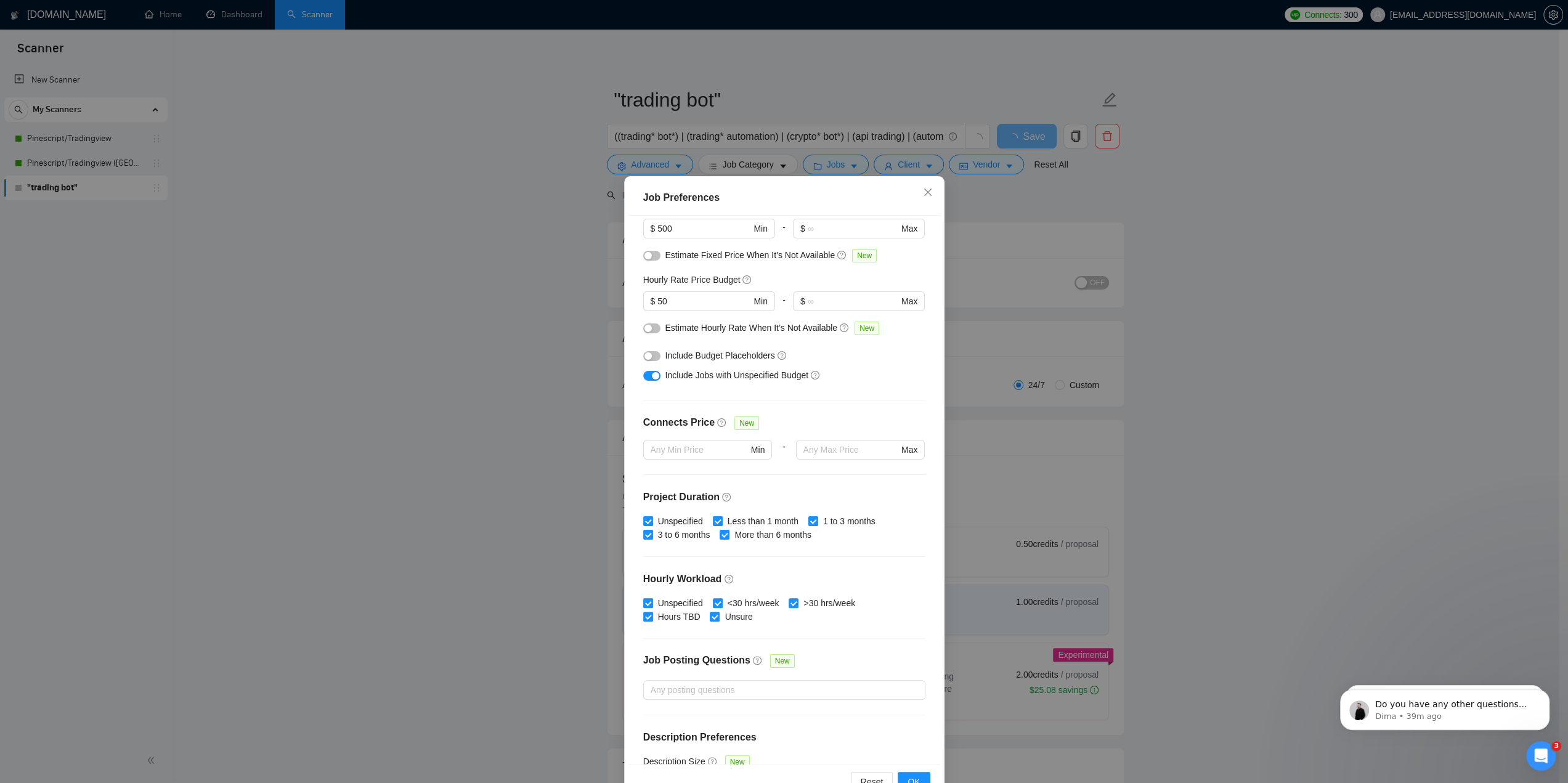
scroll to position [124, 0]
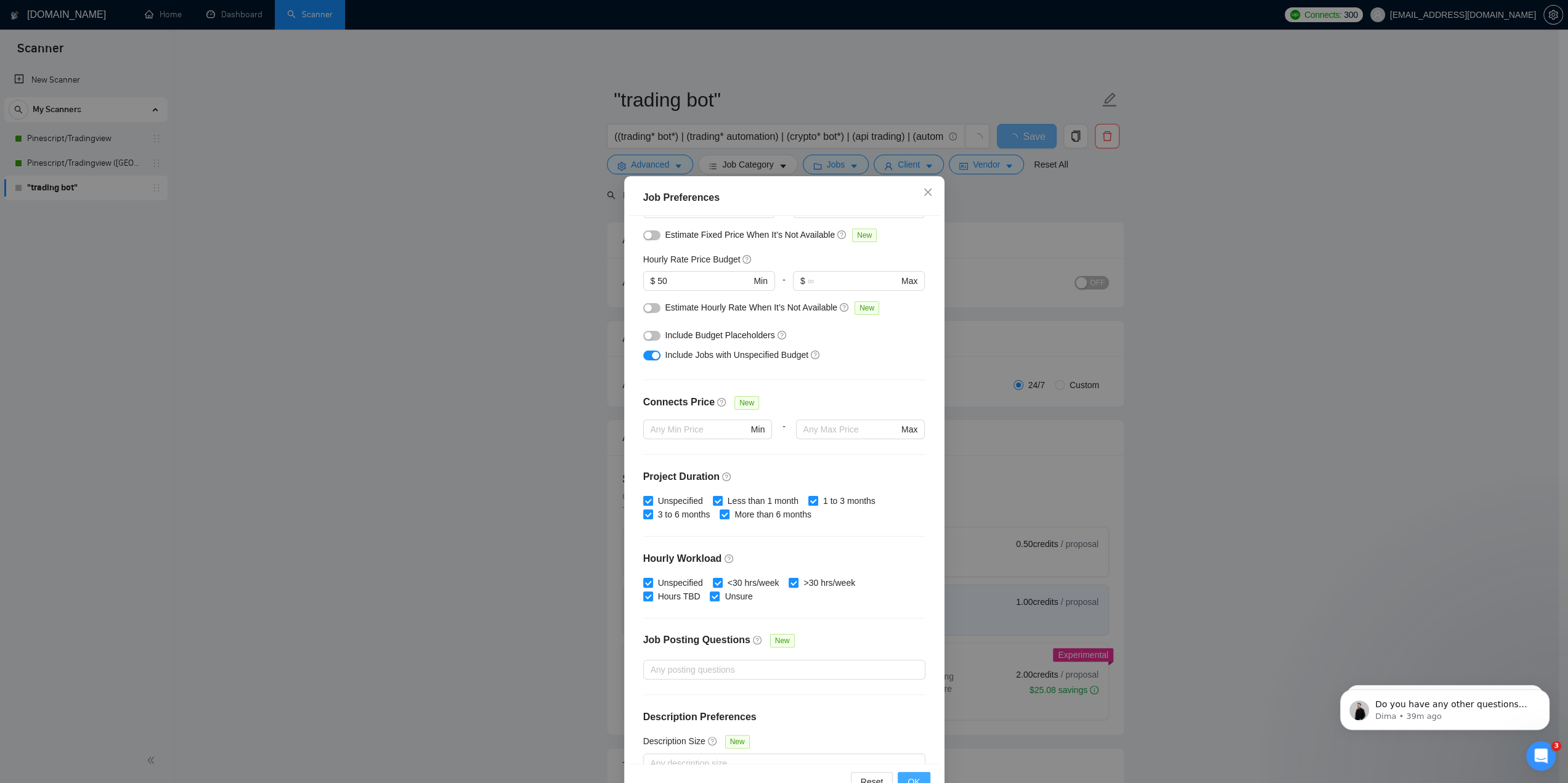
click at [907, 781] on span "OK" at bounding box center [913, 782] width 13 height 13
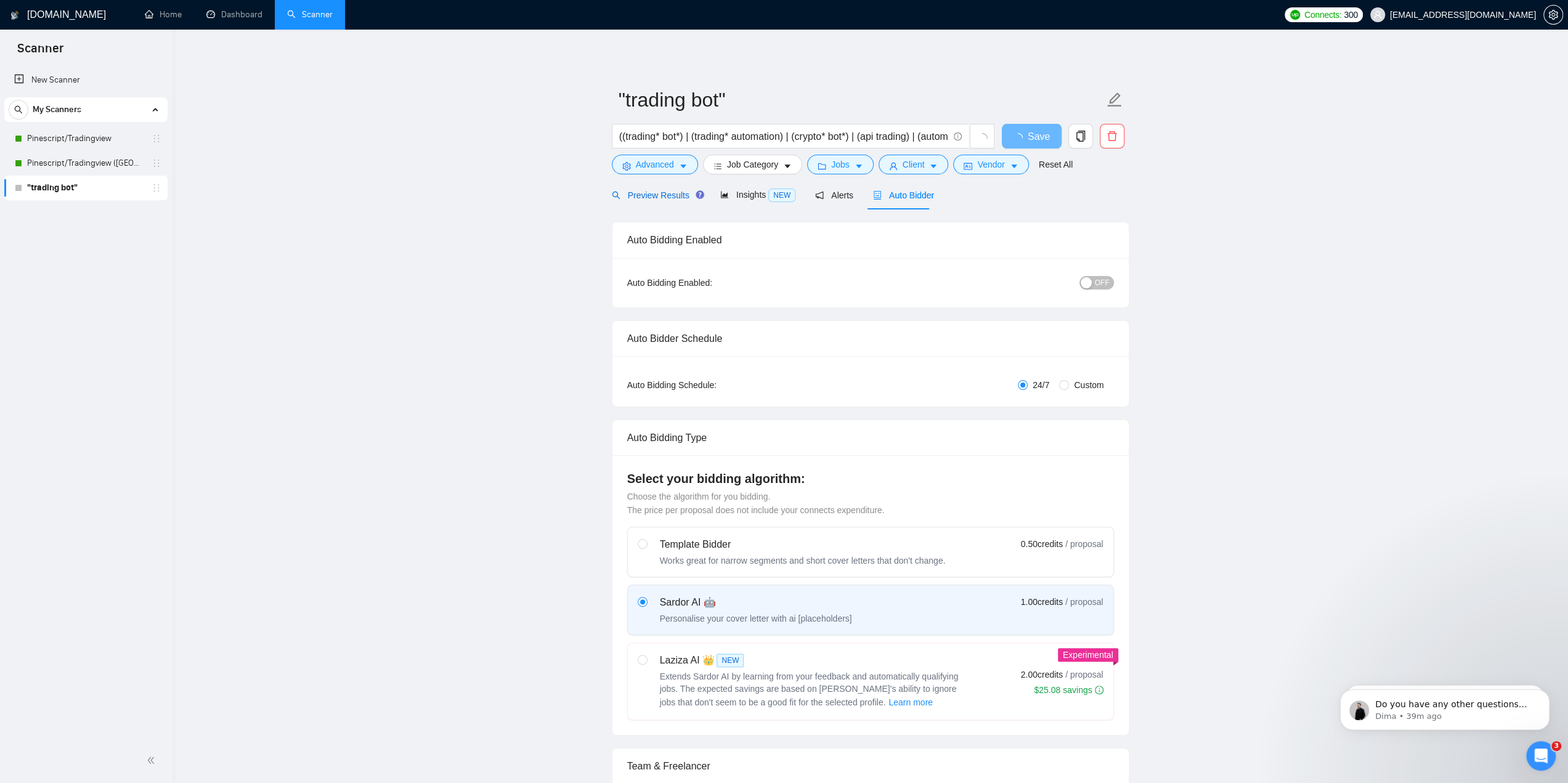
click at [671, 194] on span "Preview Results" at bounding box center [657, 195] width 89 height 10
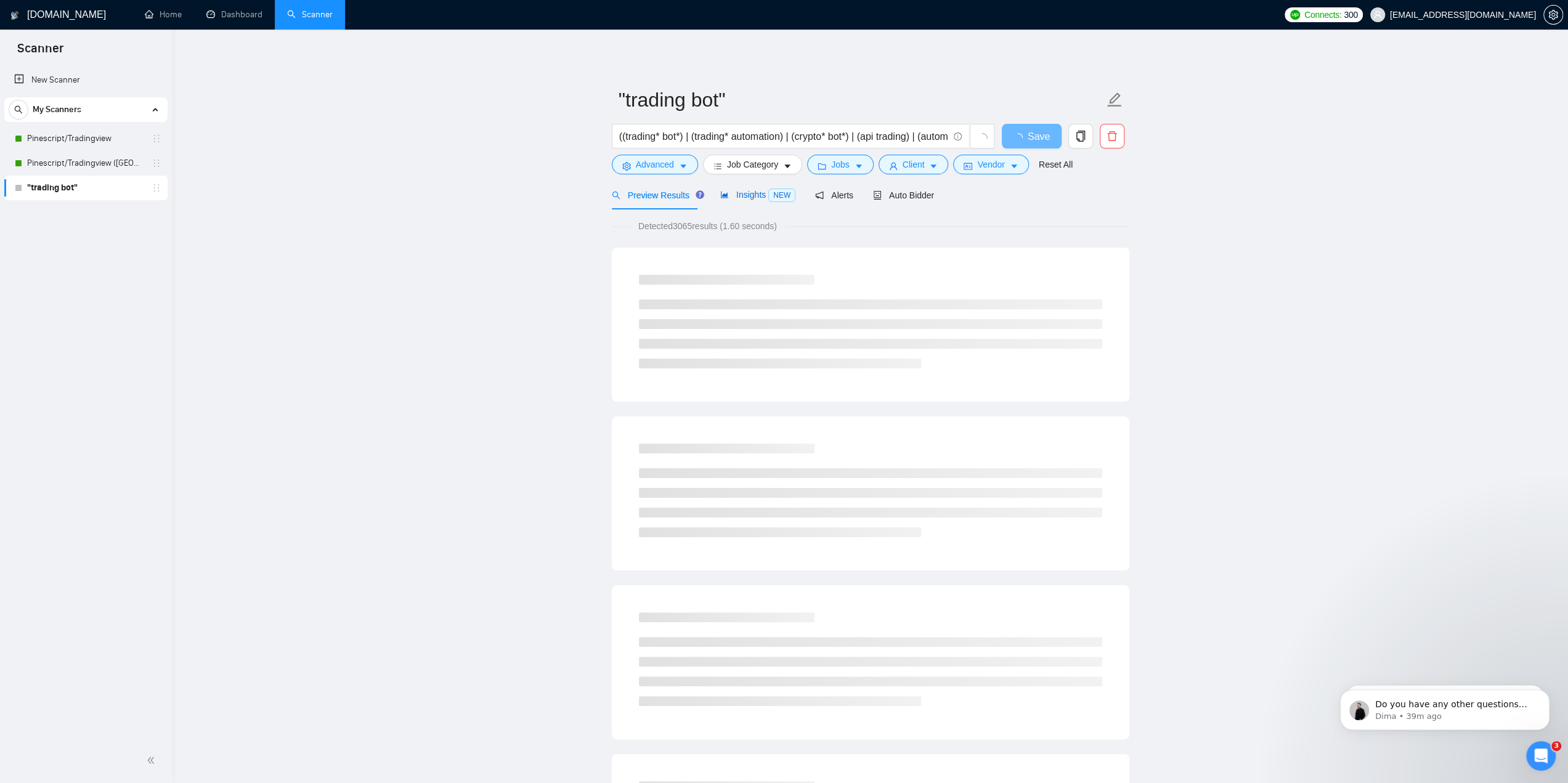
click at [741, 195] on span "Insights NEW" at bounding box center [758, 195] width 75 height 10
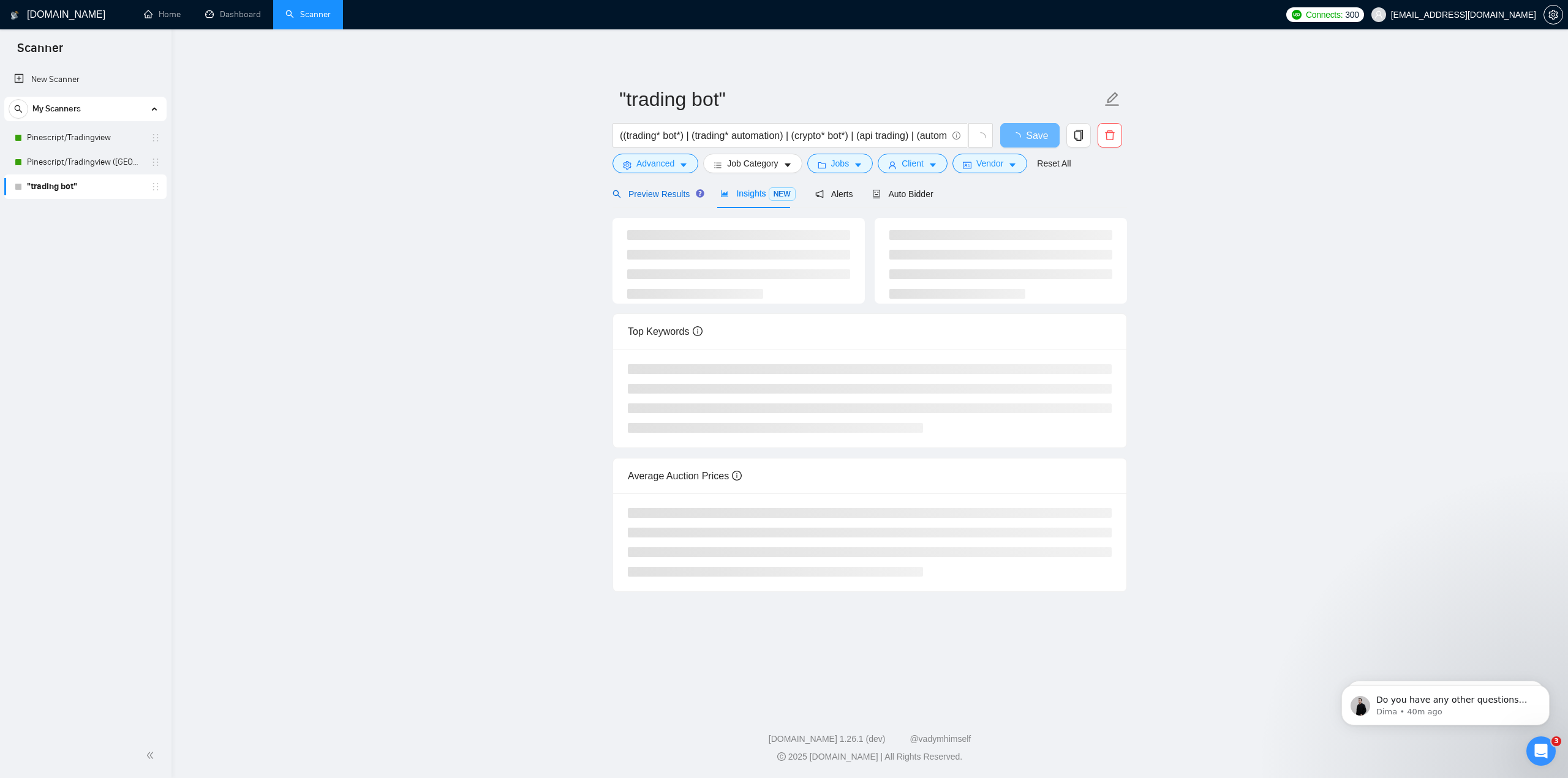
click at [660, 194] on span "Preview Results" at bounding box center [657, 194] width 89 height 10
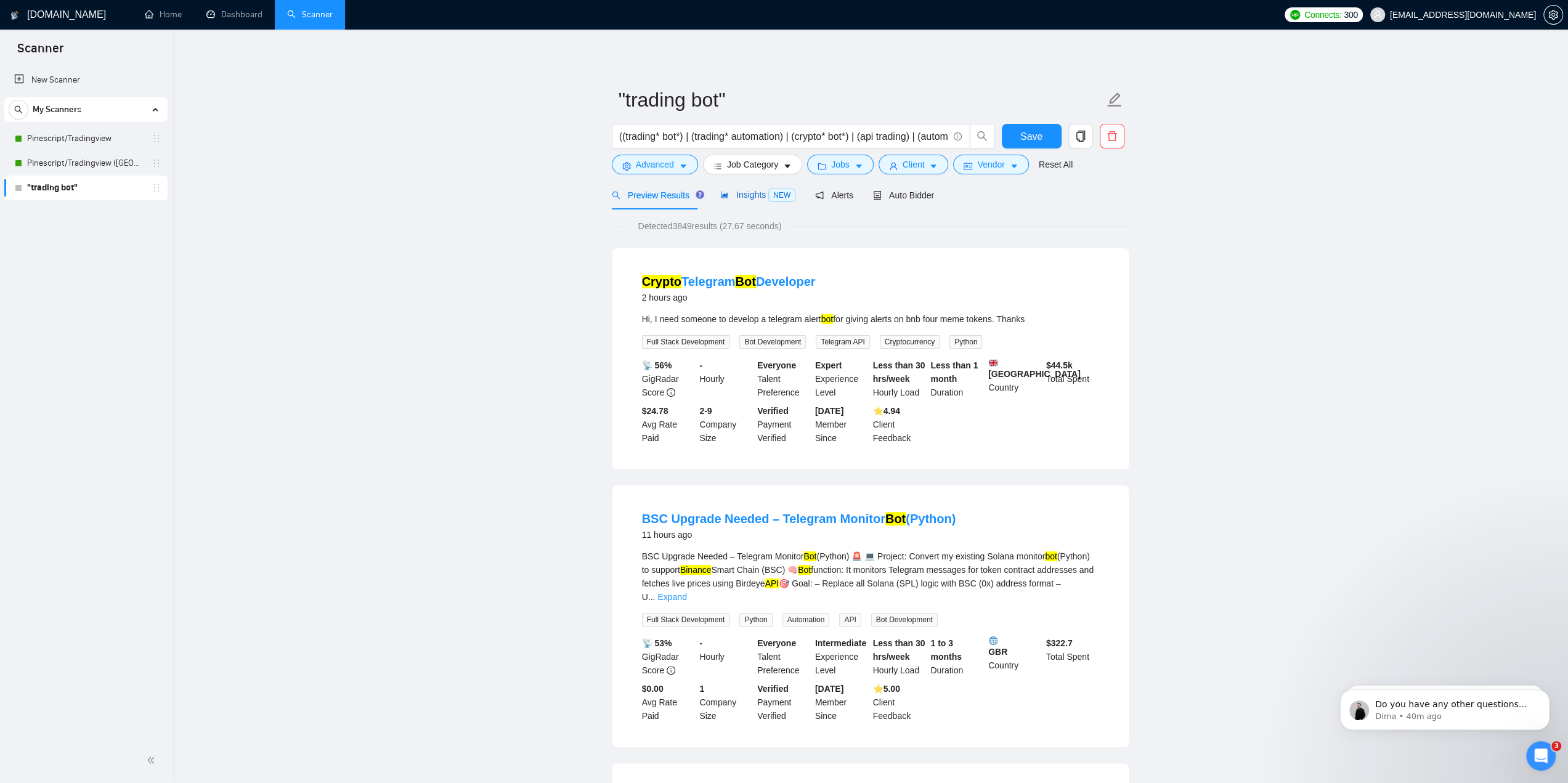
click at [752, 195] on span "Insights NEW" at bounding box center [758, 195] width 75 height 10
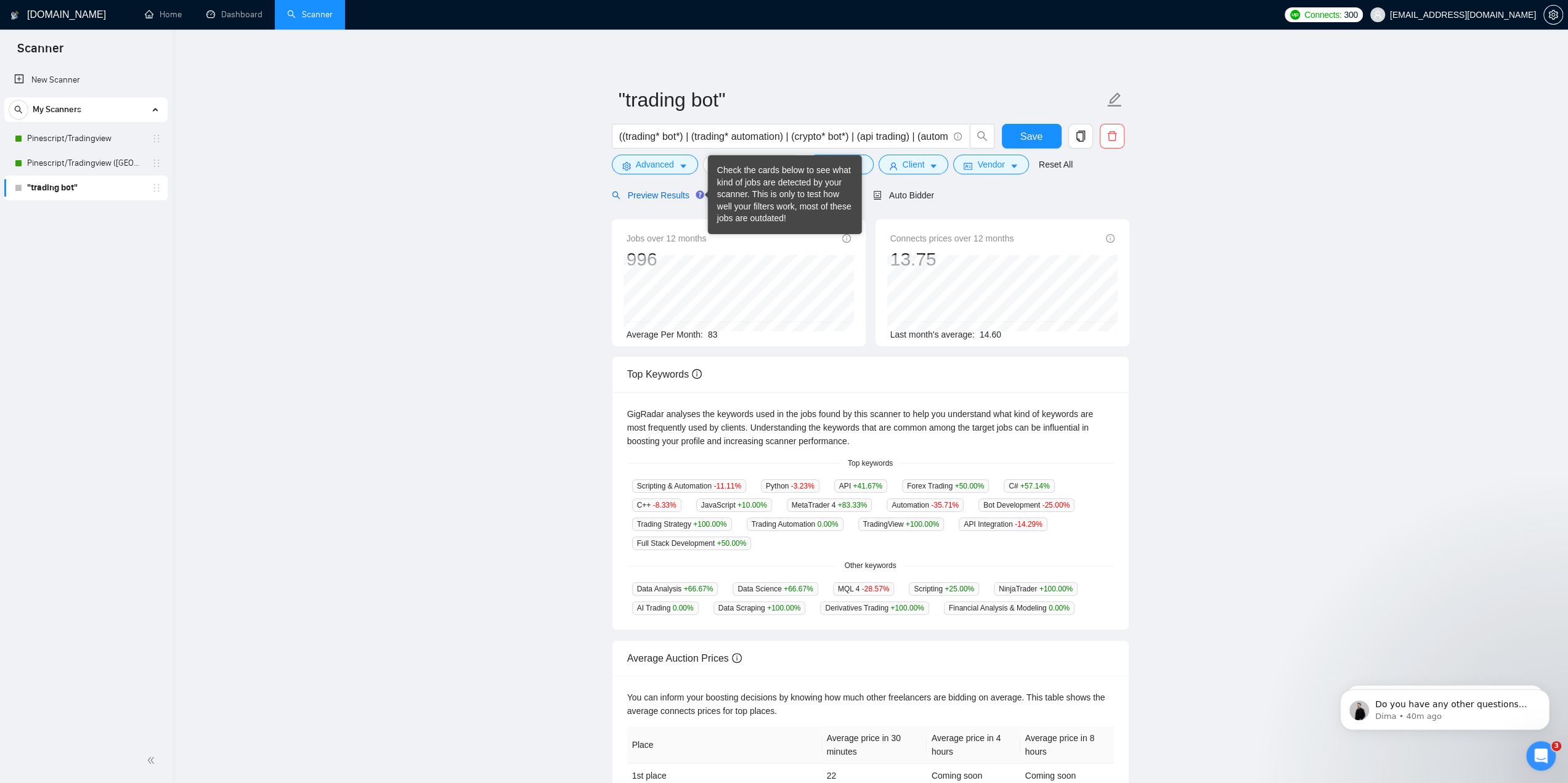
click at [654, 194] on span "Preview Results" at bounding box center [657, 195] width 89 height 10
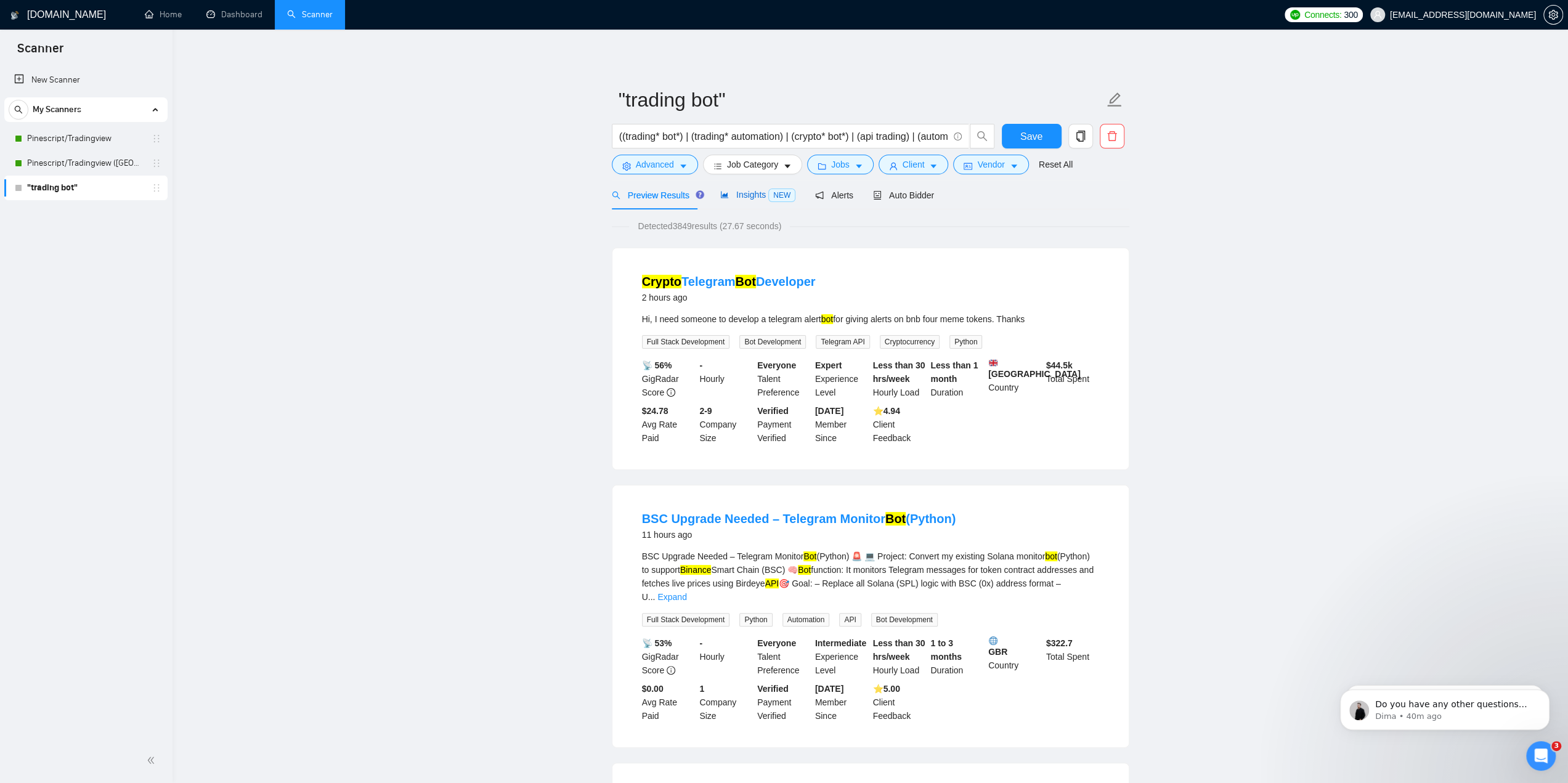
click at [730, 199] on span "Insights NEW" at bounding box center [758, 195] width 75 height 10
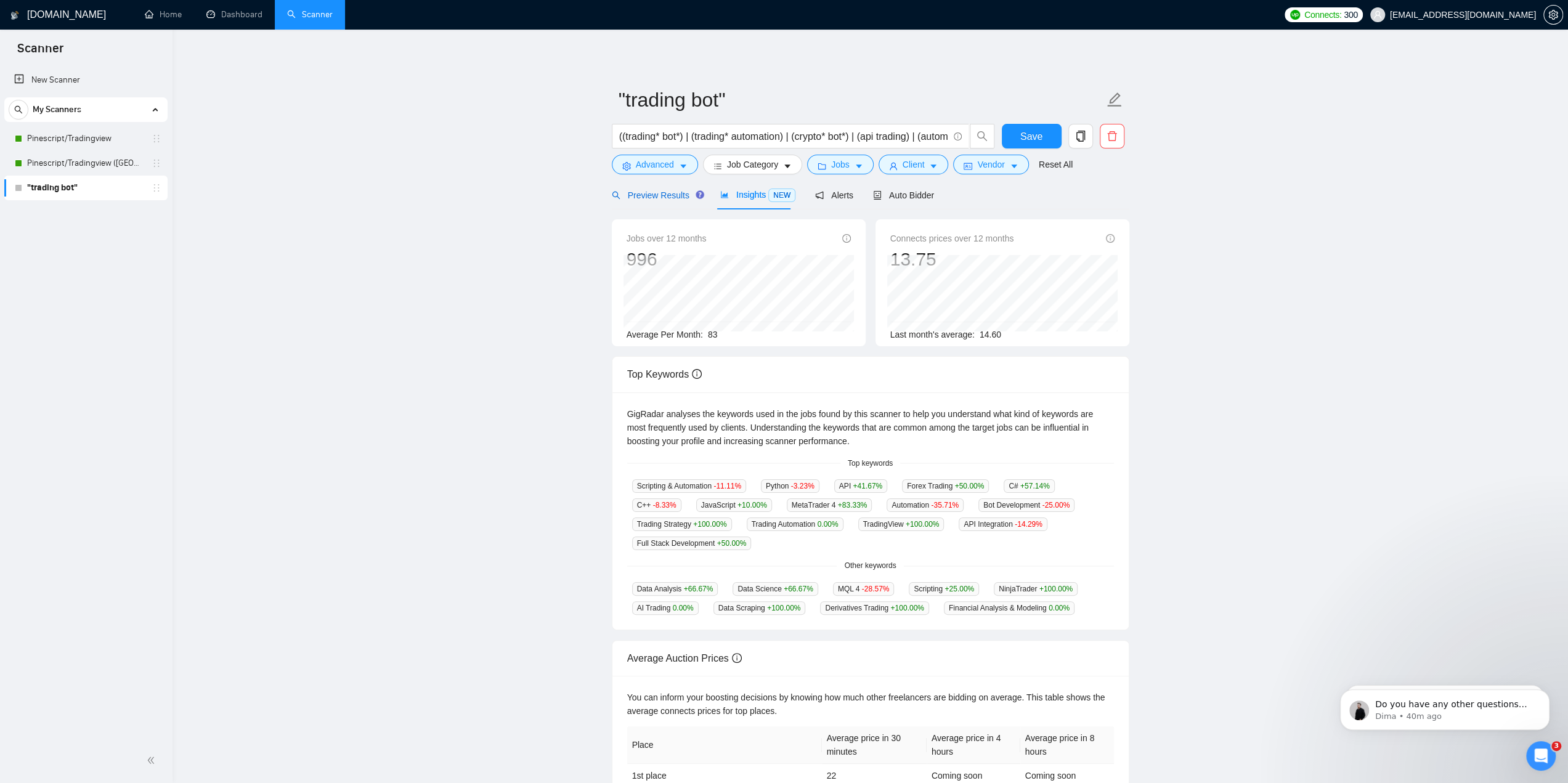
click at [668, 201] on div "Preview Results" at bounding box center [657, 195] width 89 height 13
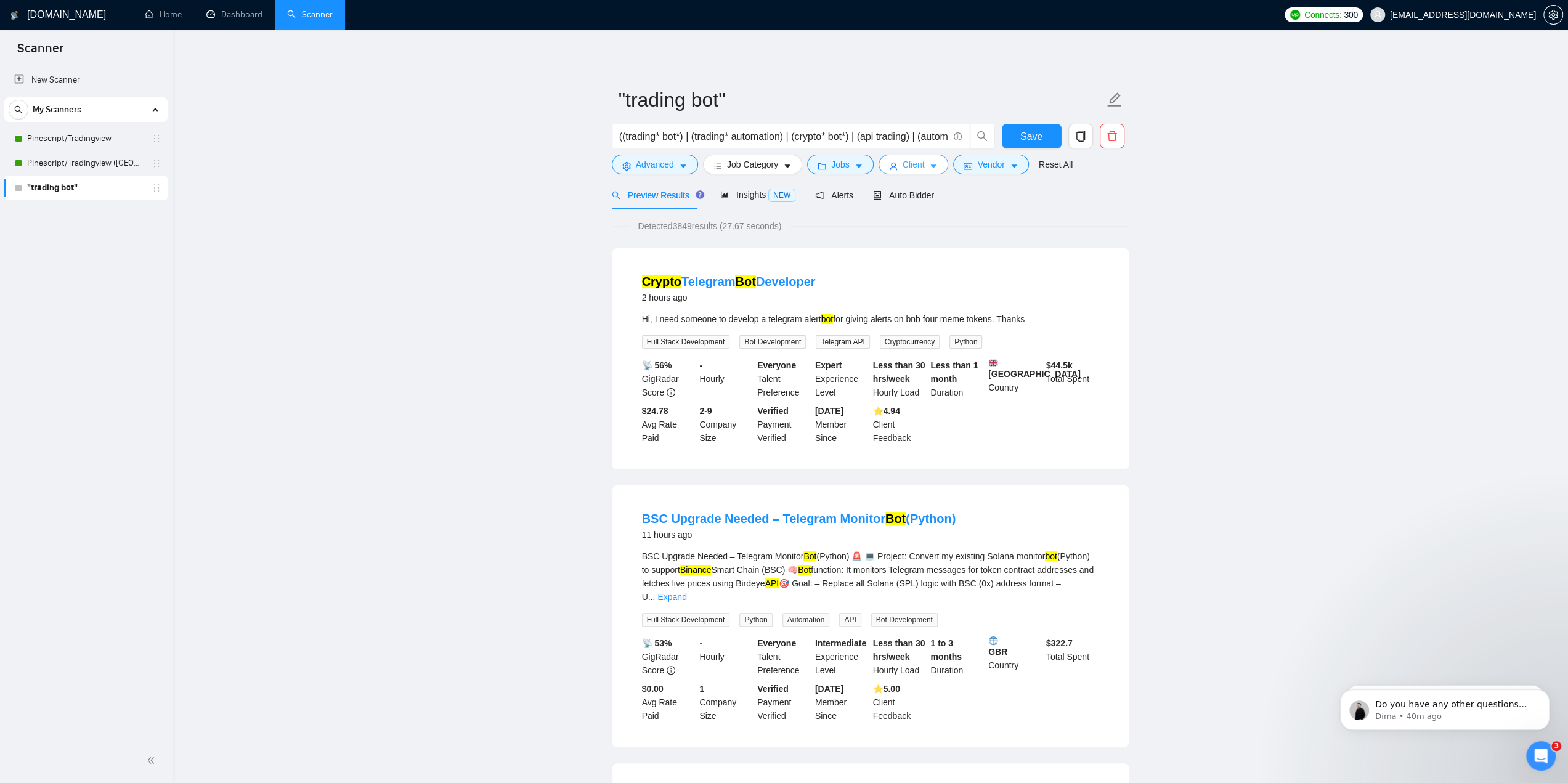
click at [916, 166] on span "Client" at bounding box center [914, 165] width 22 height 13
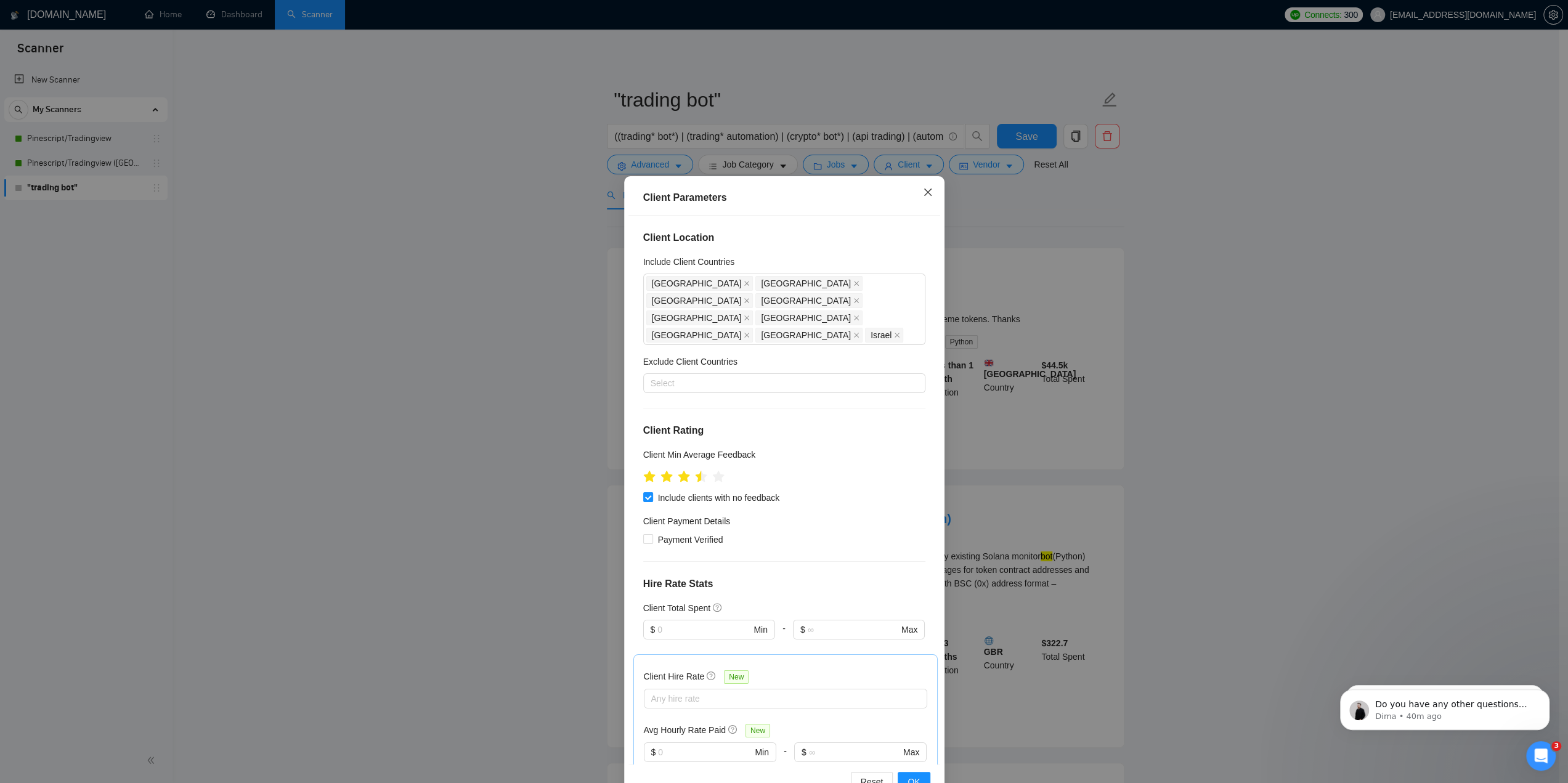
click at [923, 190] on icon "close" at bounding box center [928, 193] width 10 height 10
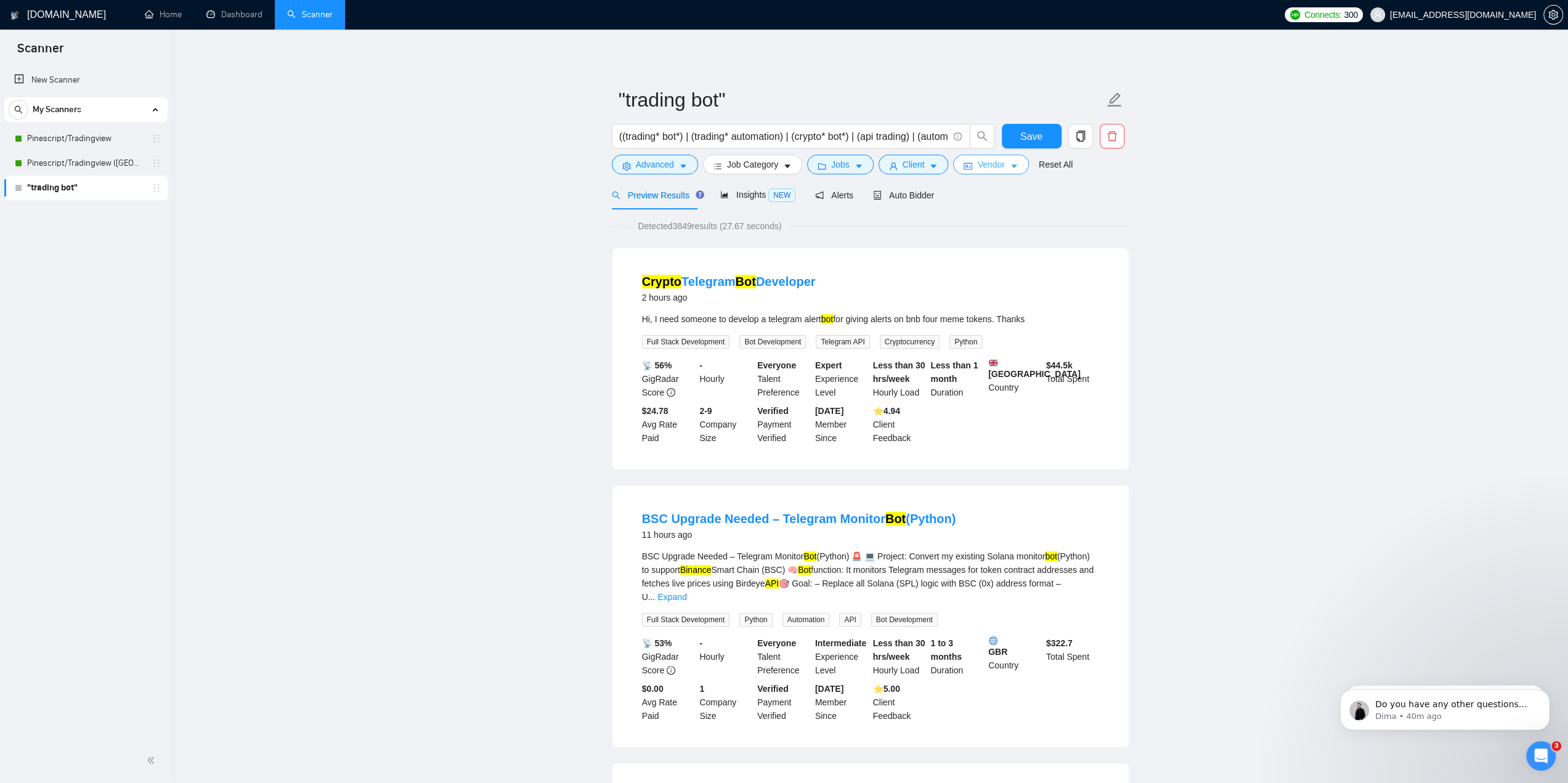
click at [968, 162] on button "Vendor" at bounding box center [990, 164] width 75 height 19
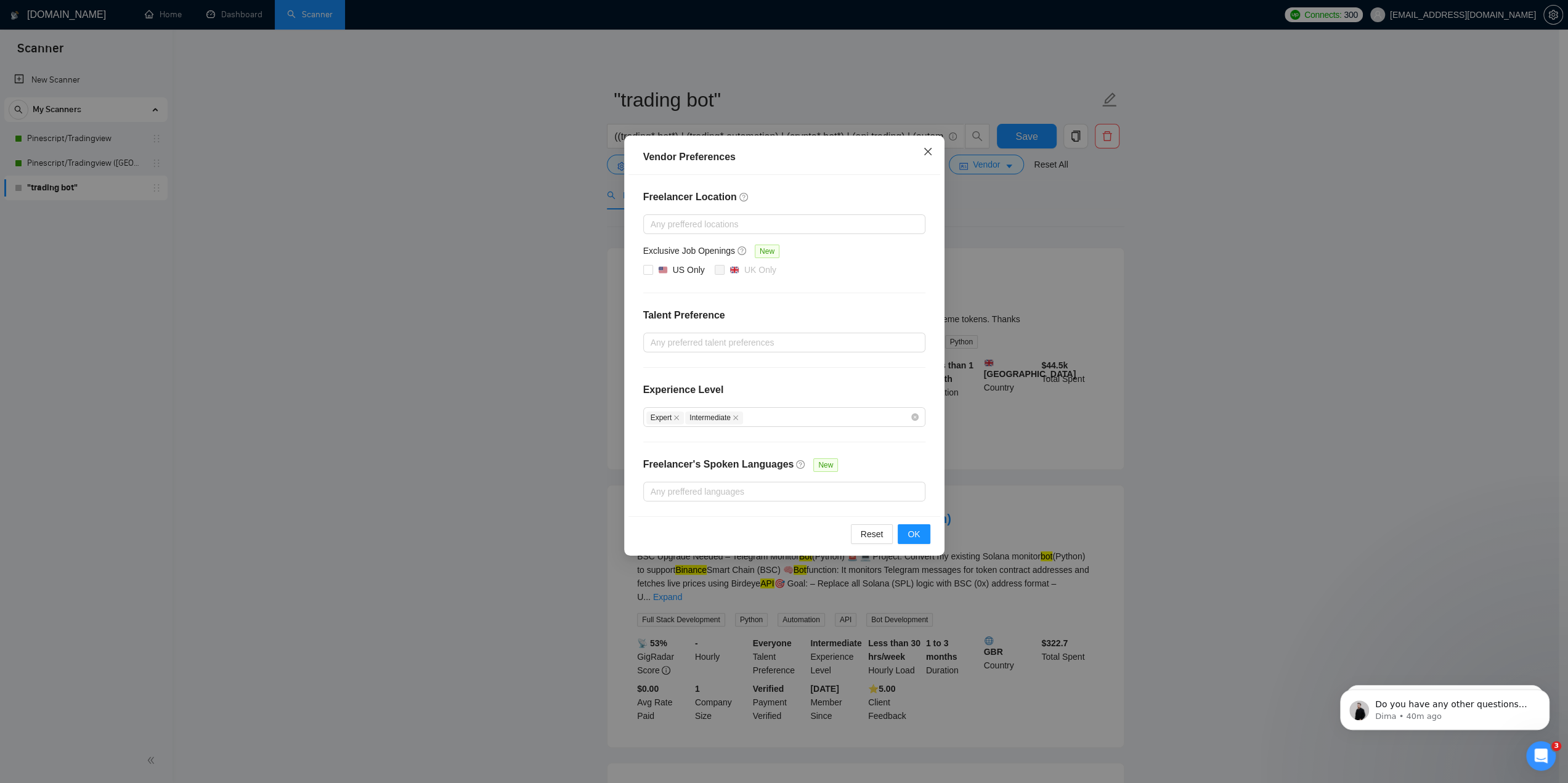
click at [919, 151] on span "Close" at bounding box center [928, 152] width 34 height 34
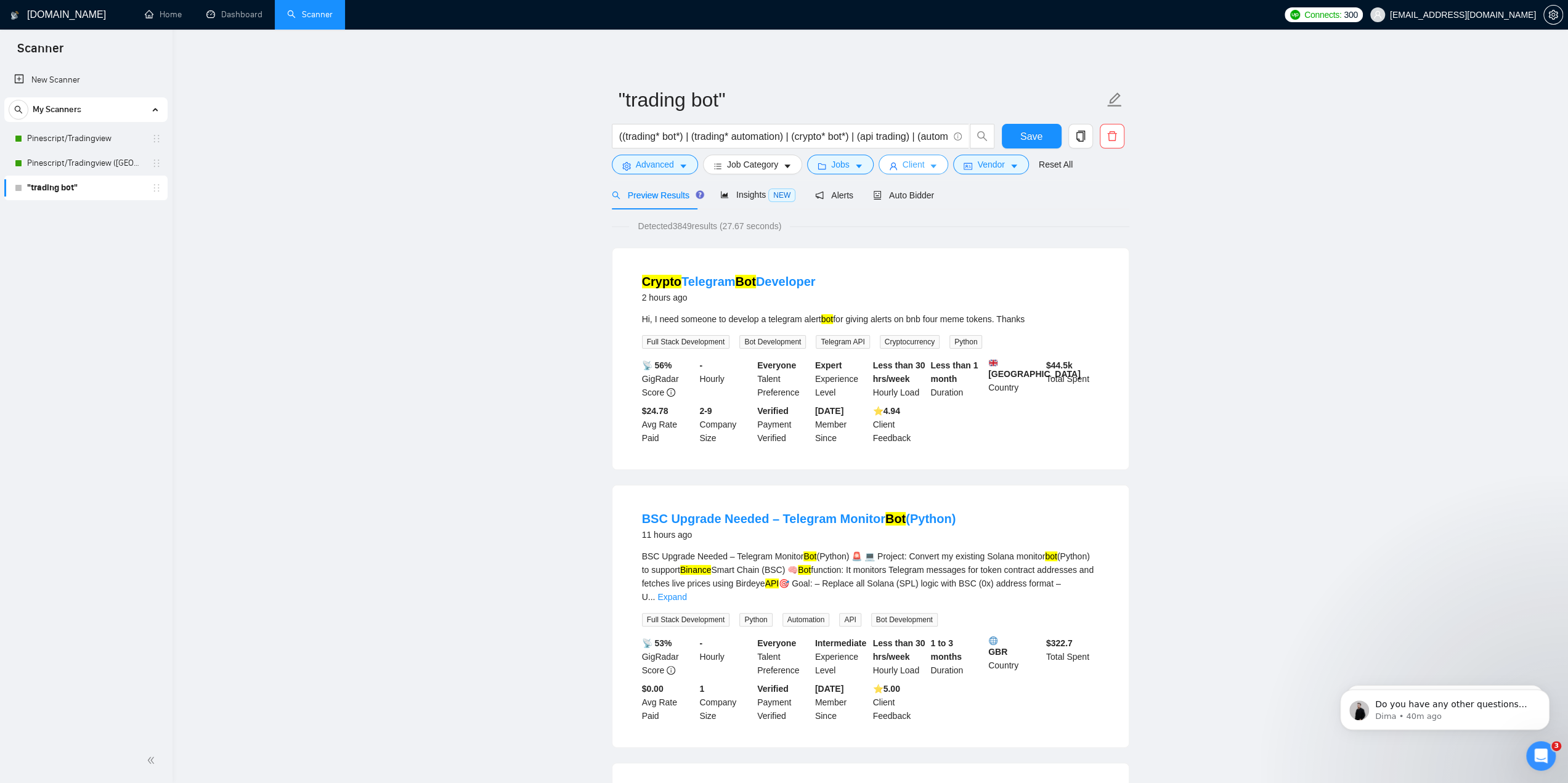
click at [912, 165] on span "Client" at bounding box center [914, 165] width 22 height 13
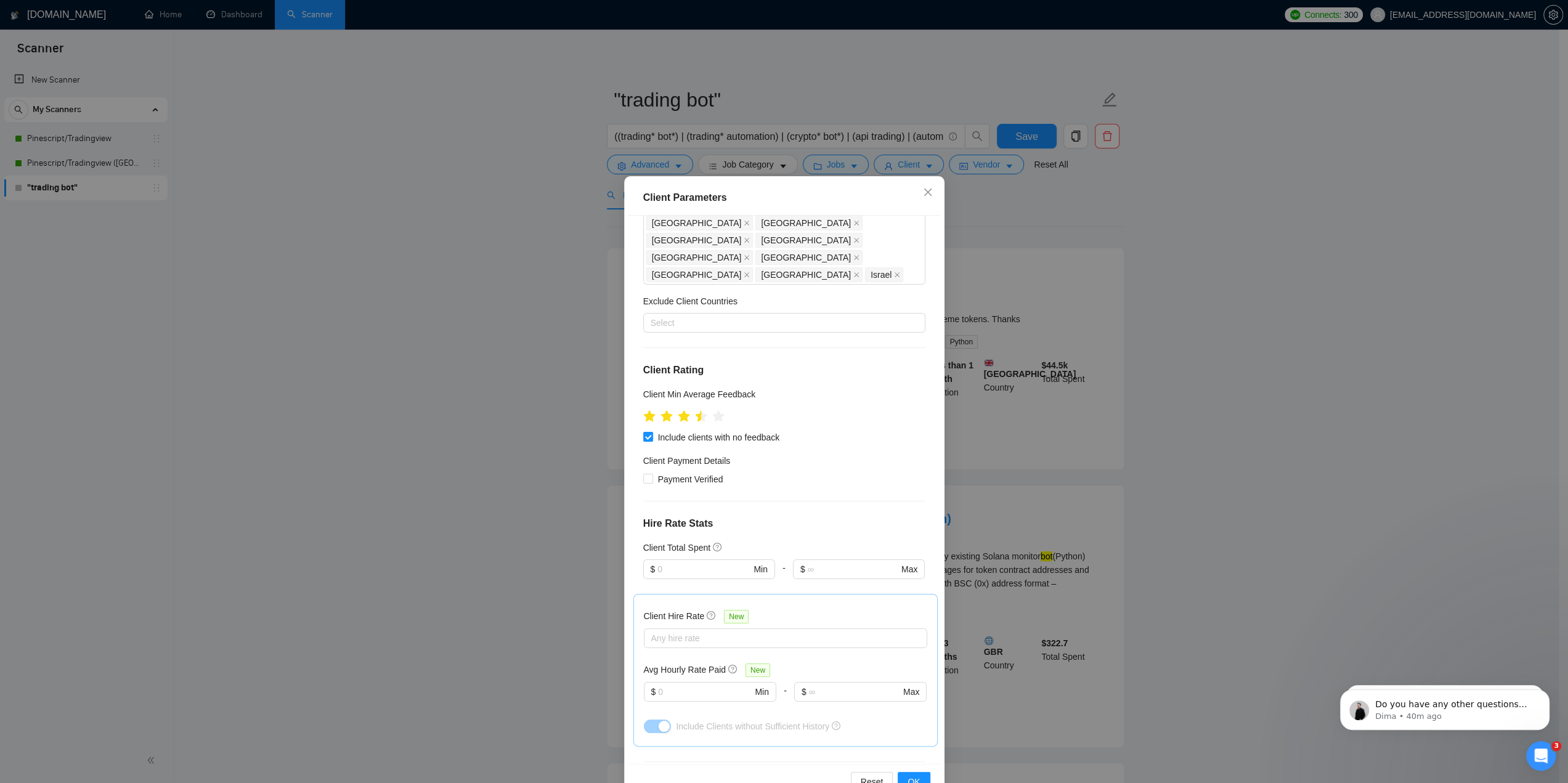
scroll to position [61, 0]
click at [924, 190] on icon "close" at bounding box center [927, 192] width 8 height 8
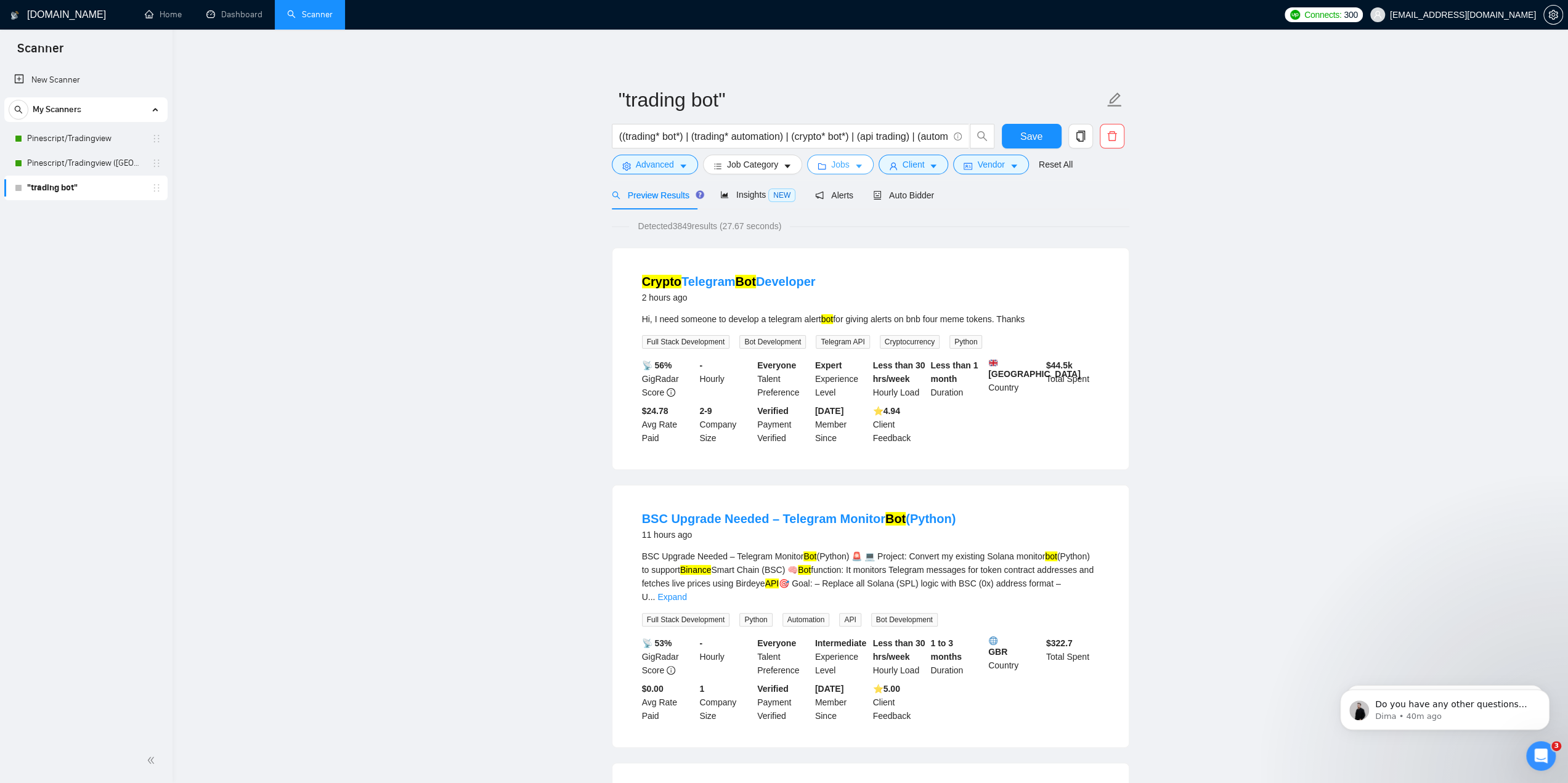
click at [838, 165] on span "Jobs" at bounding box center [841, 165] width 18 height 13
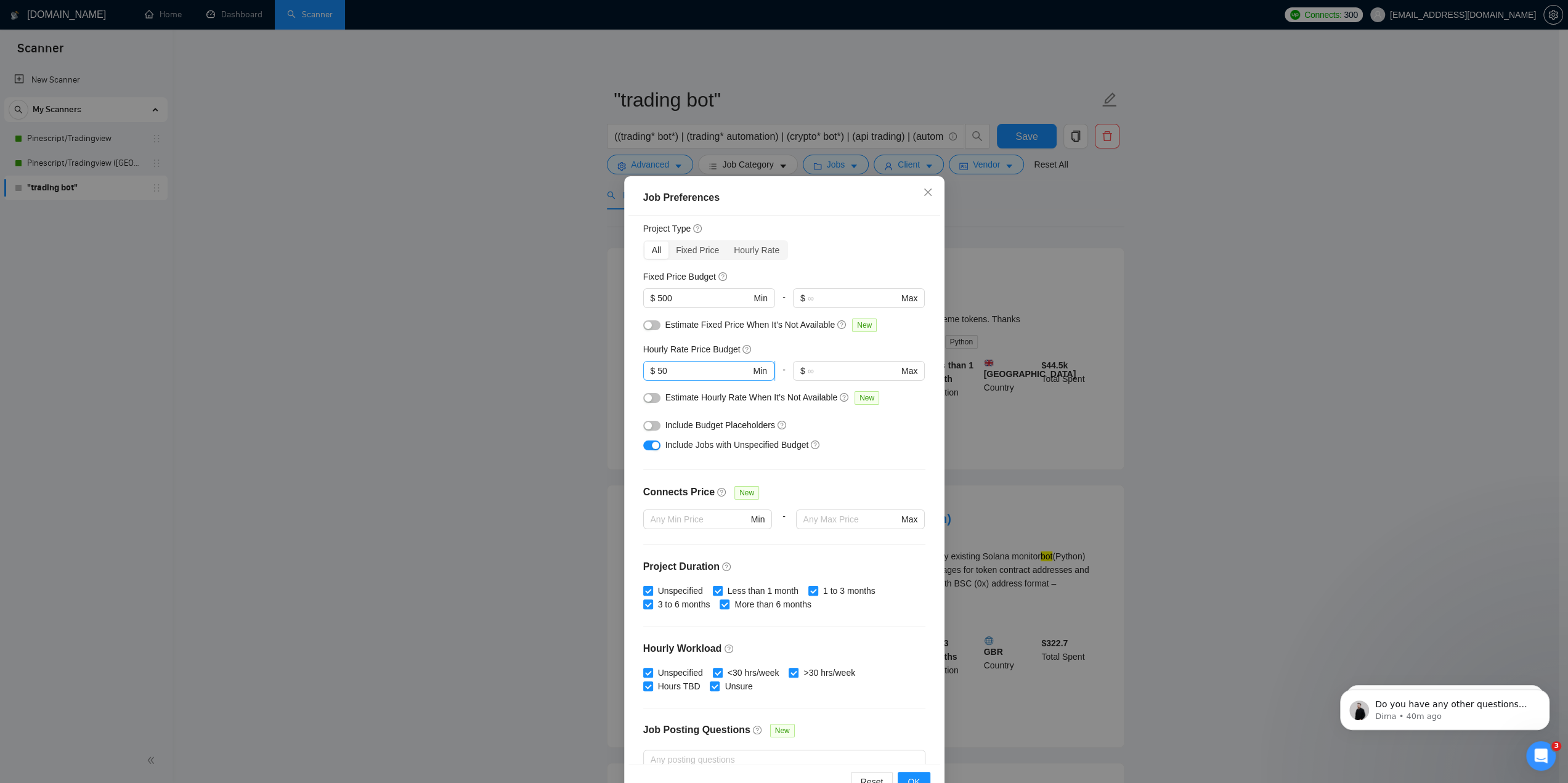
scroll to position [0, 0]
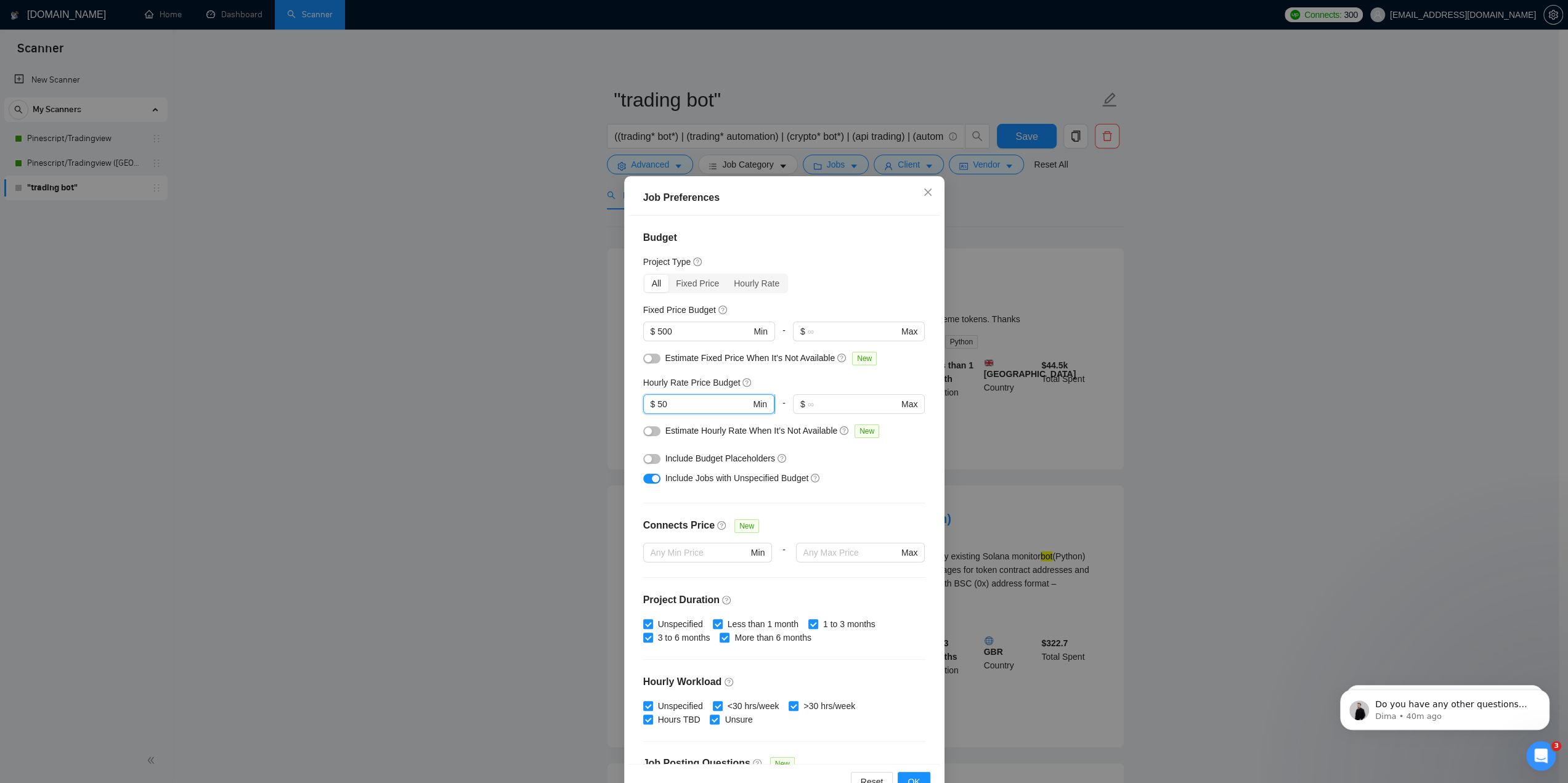
drag, startPoint x: 714, startPoint y: 404, endPoint x: 641, endPoint y: 398, distance: 73.2
click at [643, 398] on span "$ 50 Min" at bounding box center [709, 404] width 131 height 19
drag, startPoint x: 688, startPoint y: 335, endPoint x: 625, endPoint y: 321, distance: 64.5
click at [631, 330] on div "Budget Project Type All Fixed Price Hourly Rate Fixed Price Budget 500 $ 500 Mi…" at bounding box center [784, 489] width 312 height 548
click at [758, 300] on div "Budget Project Type All Fixed Price Hourly Rate Fixed Price Budget $ Min - $ Ma…" at bounding box center [784, 489] width 312 height 548
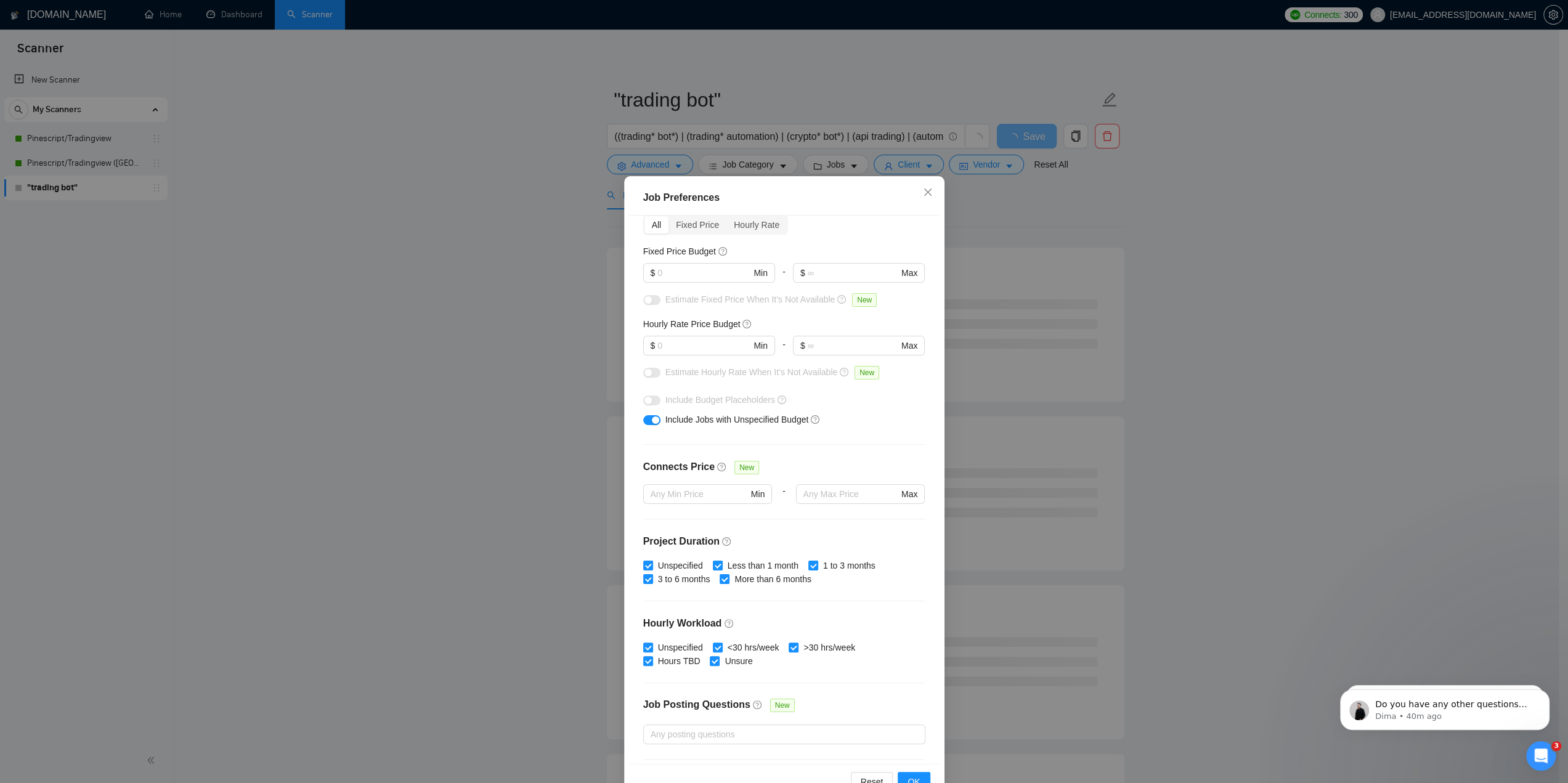
scroll to position [61, 0]
click at [912, 777] on span "OK" at bounding box center [913, 782] width 13 height 13
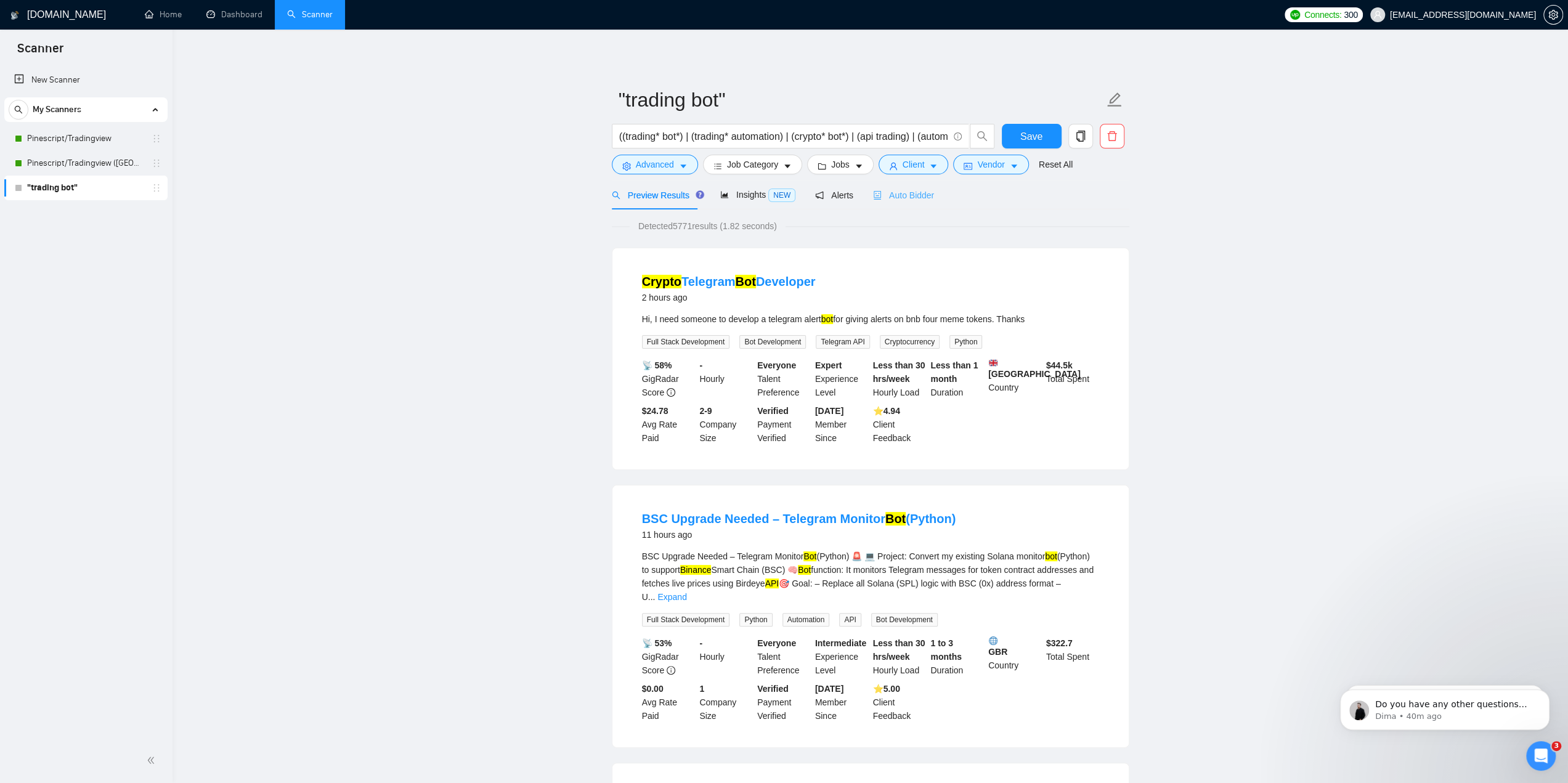
click at [911, 202] on div "Auto Bidder" at bounding box center [903, 195] width 61 height 29
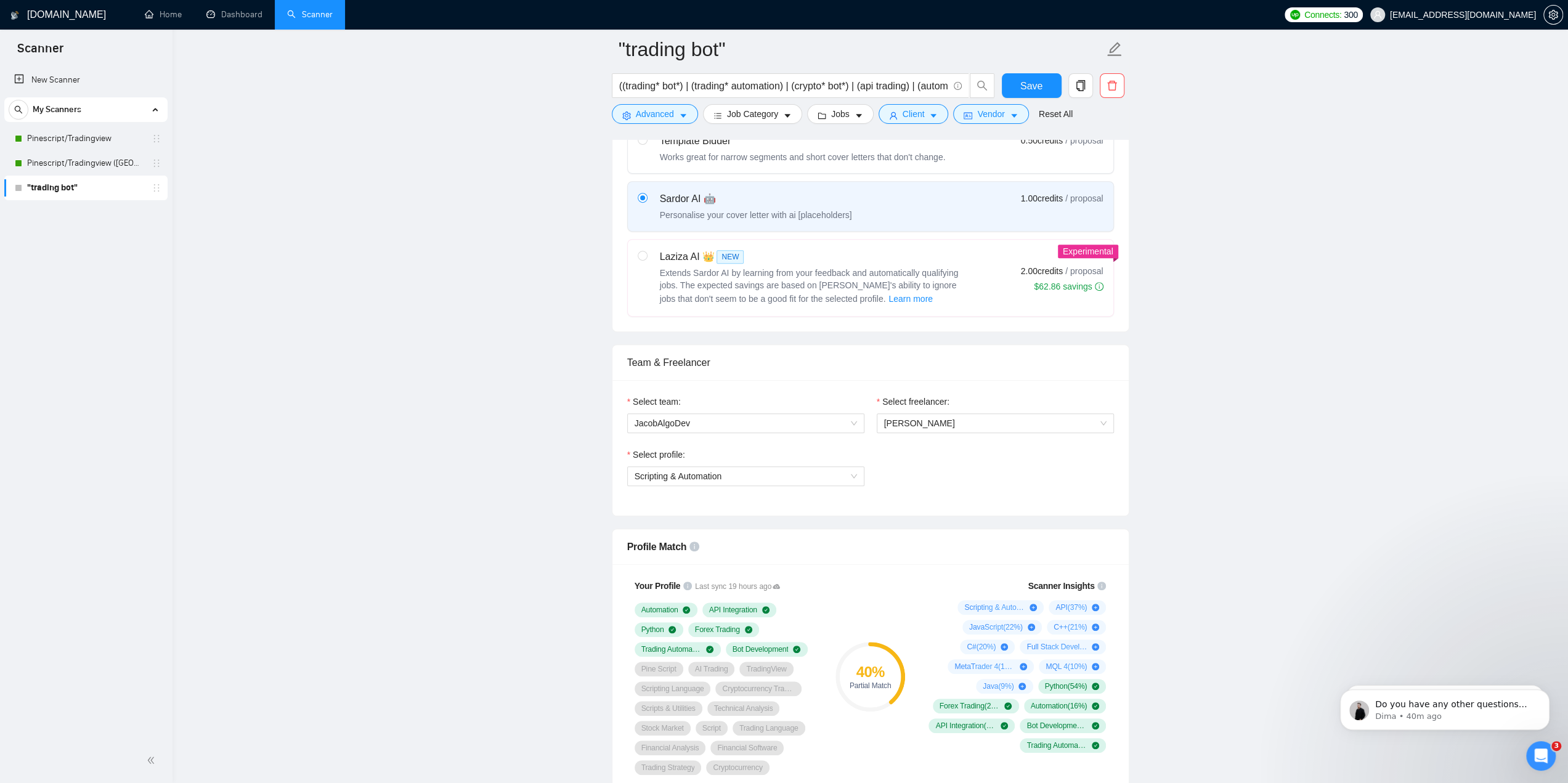
scroll to position [370, 0]
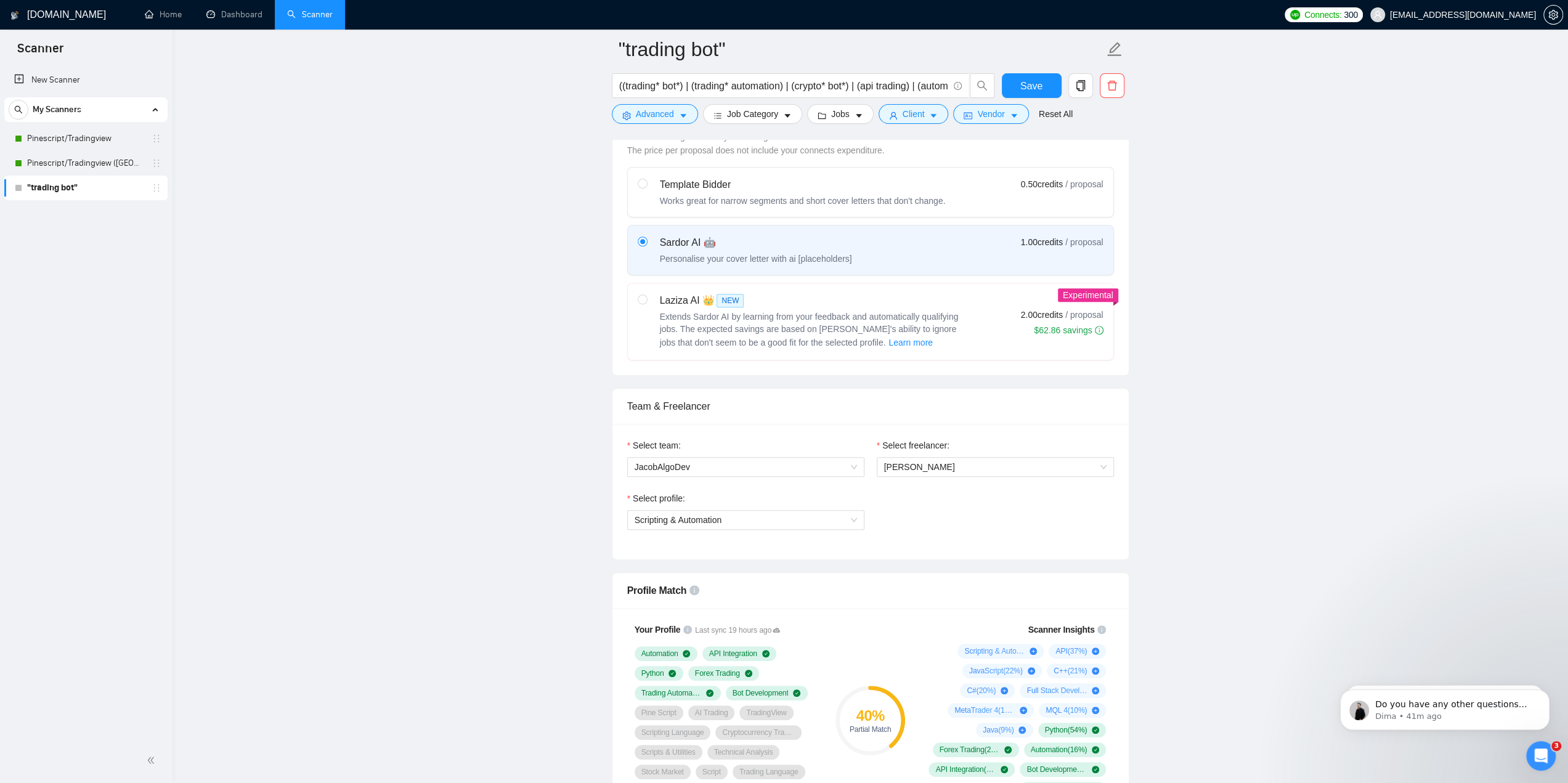
click at [870, 320] on span "Extends Sardor AI by learning from your feedback and automatically qualifying j…" at bounding box center [809, 330] width 298 height 36
click at [647, 304] on input "radio" at bounding box center [641, 299] width 8 height 8
radio input "true"
radio input "false"
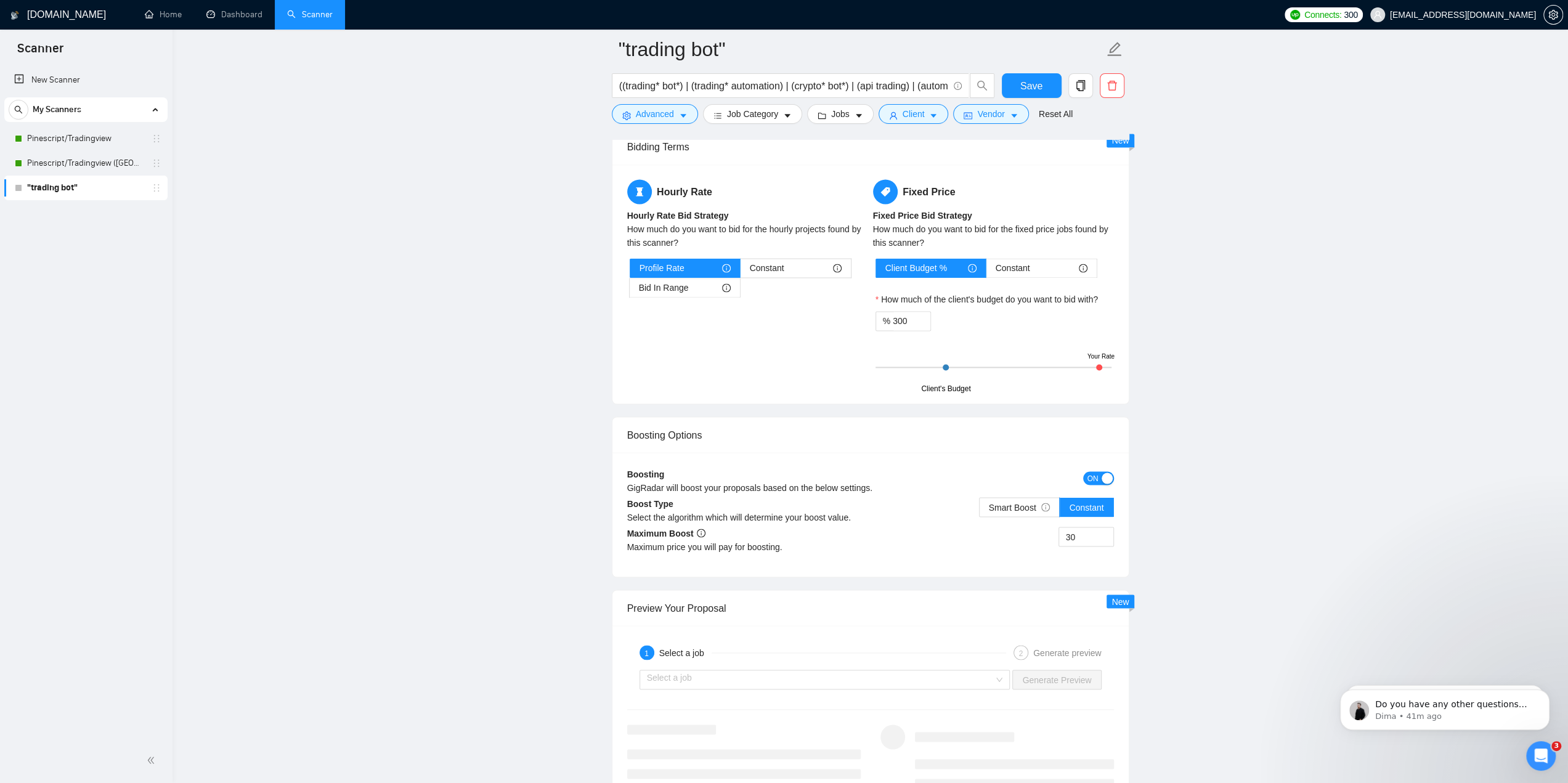
scroll to position [1972, 0]
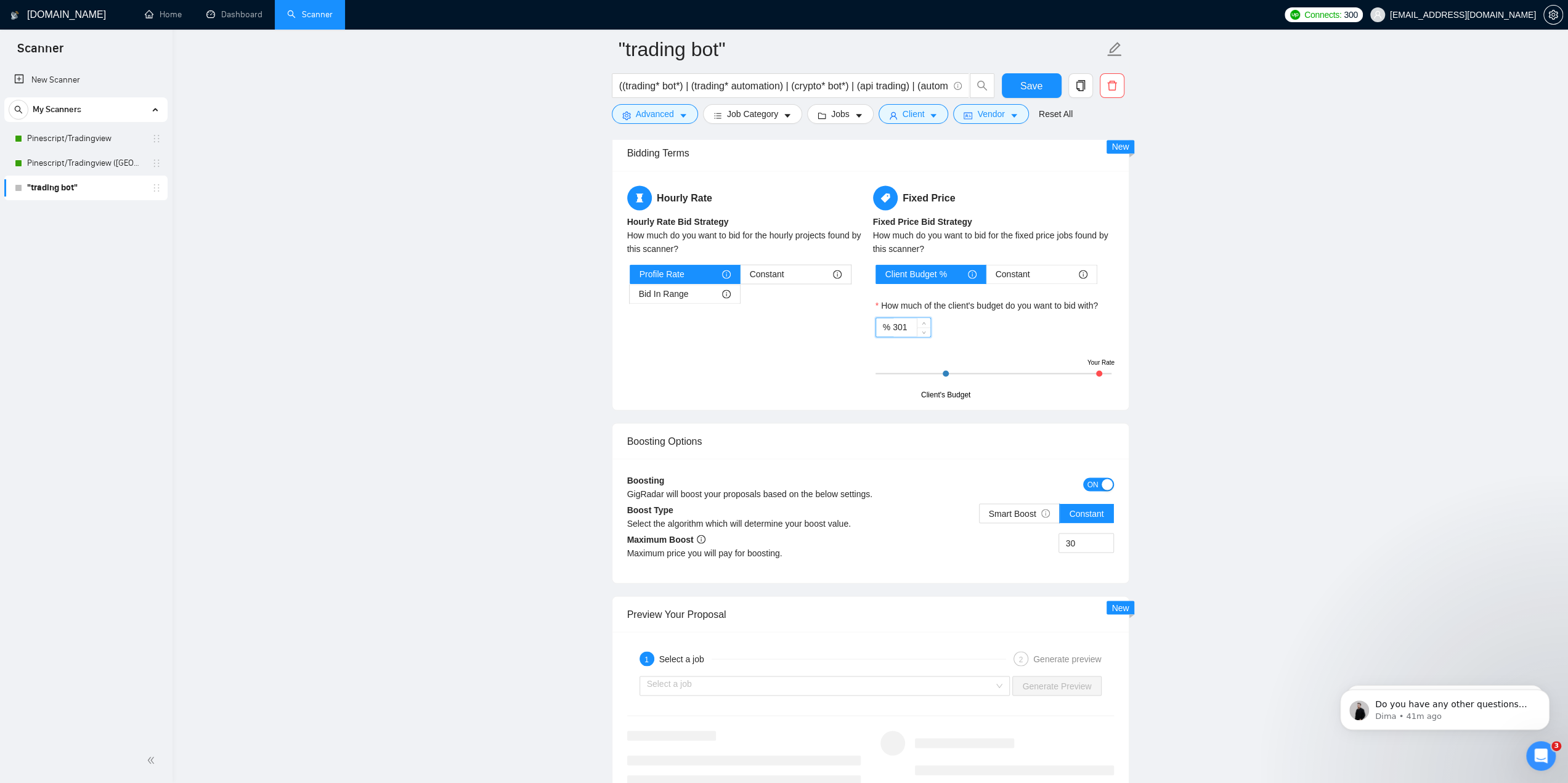
drag, startPoint x: 919, startPoint y: 315, endPoint x: 893, endPoint y: 320, distance: 26.5
click at [893, 320] on div "301" at bounding box center [911, 327] width 38 height 19
drag, startPoint x: 909, startPoint y: 321, endPoint x: 894, endPoint y: 322, distance: 15.0
click at [894, 322] on input "301" at bounding box center [911, 327] width 38 height 19
type input "500"
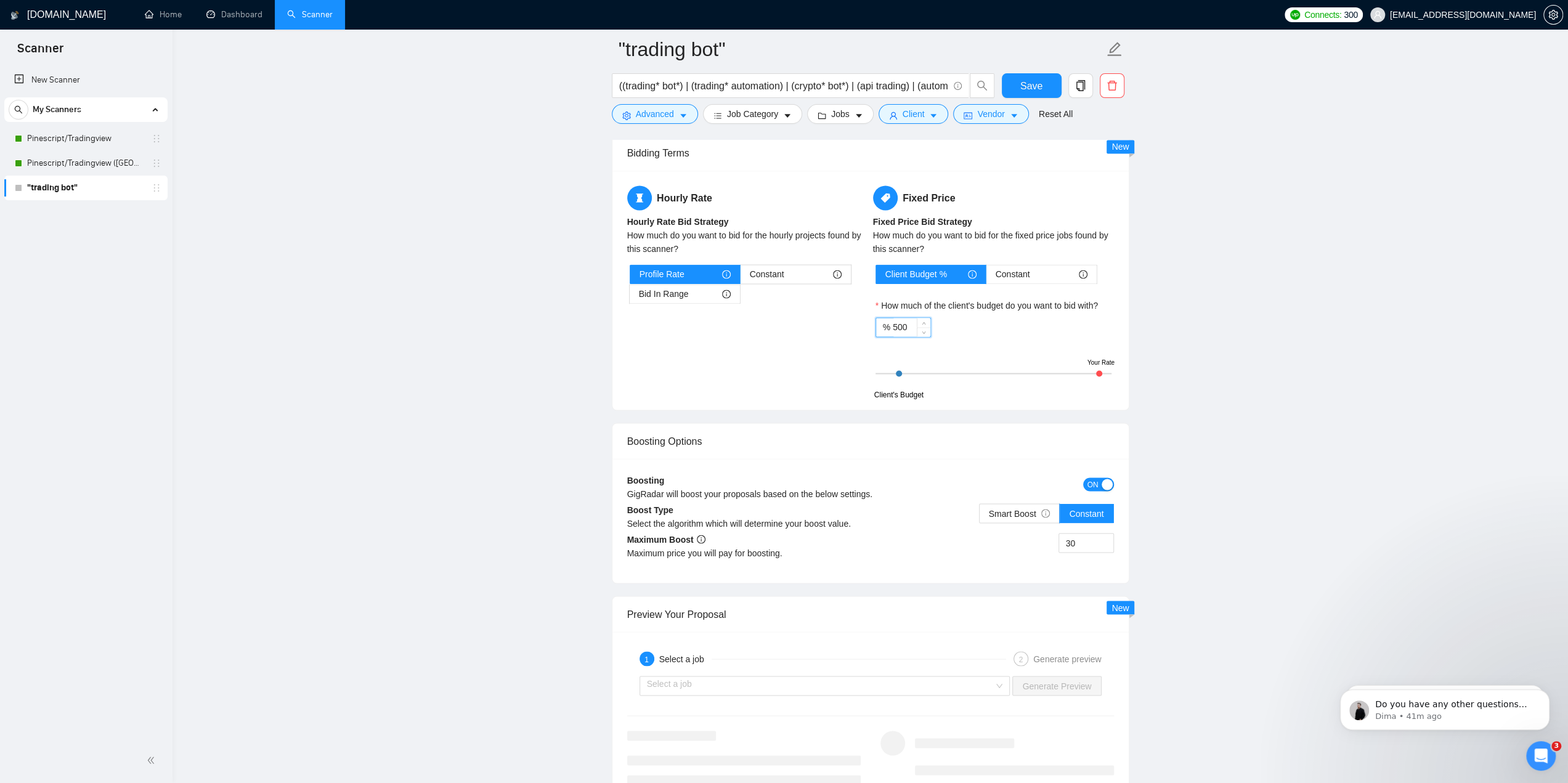
click at [781, 325] on div "Hourly Rate Hourly Rate Bid Strategy How much do you want to bid for the hourly…" at bounding box center [870, 290] width 492 height 209
click at [919, 465] on div "Boosting GigRadar will boost your proposals based on the below settings. ON Boo…" at bounding box center [870, 521] width 516 height 124
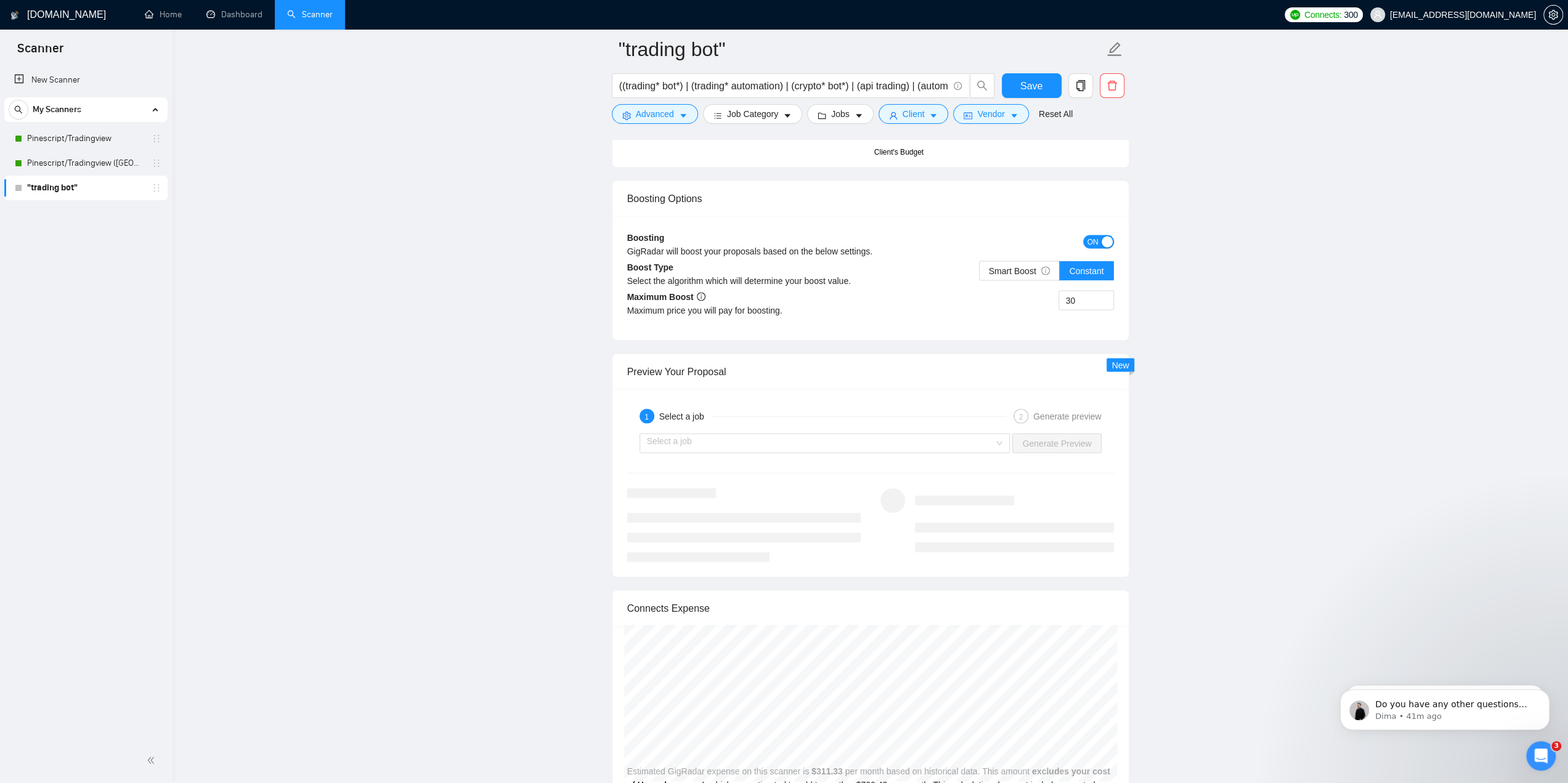
scroll to position [2219, 0]
click at [1032, 262] on span "Smart Boost" at bounding box center [1019, 267] width 61 height 10
click at [979, 270] on input "Smart Boost" at bounding box center [979, 270] width 0 height 0
click at [1005, 303] on div "30" at bounding box center [991, 304] width 243 height 34
click at [1087, 288] on input "30" at bounding box center [1086, 296] width 54 height 19
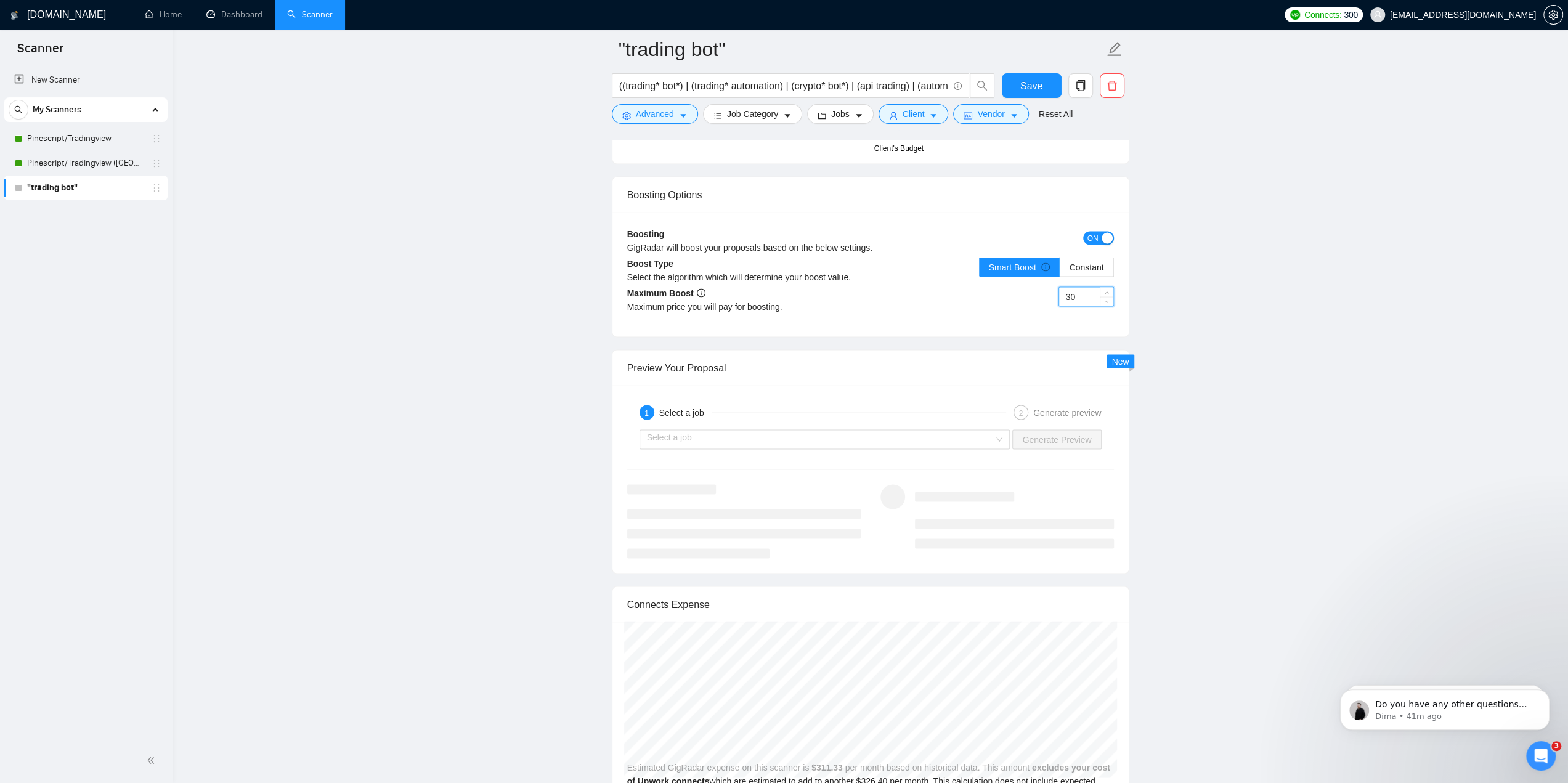
click at [986, 296] on div "30" at bounding box center [991, 304] width 243 height 34
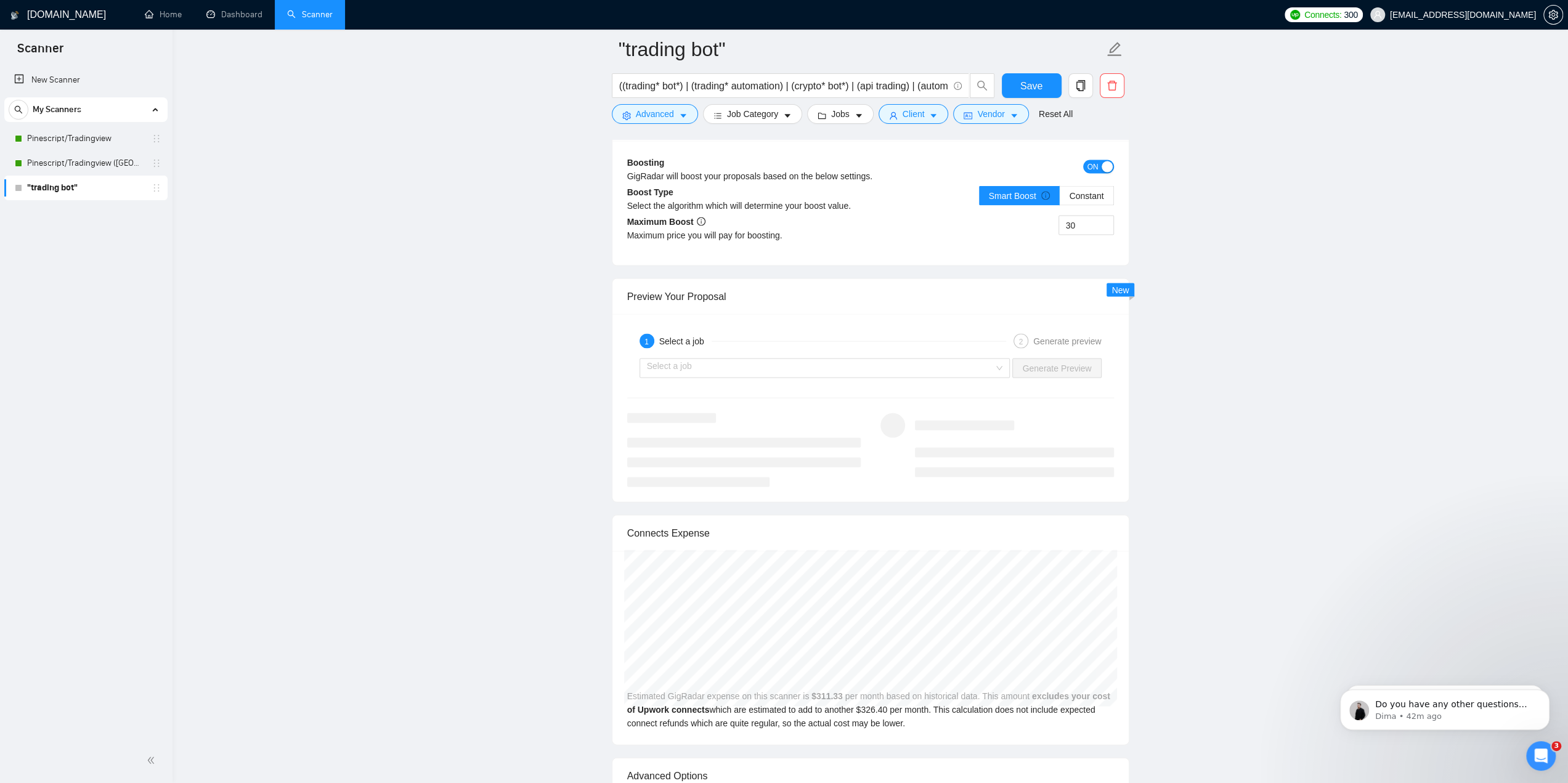
scroll to position [2342, 0]
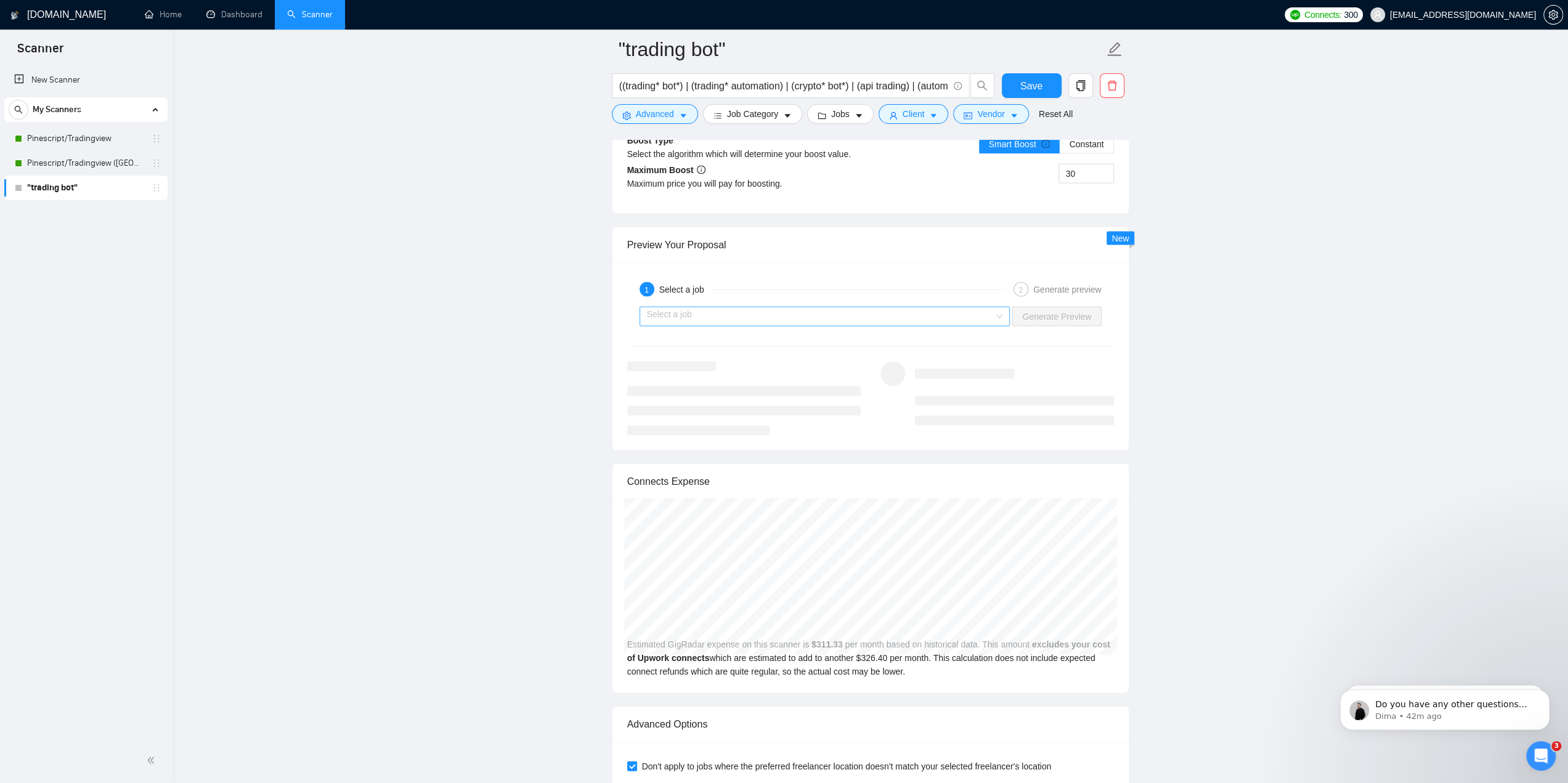
click at [874, 309] on input "search" at bounding box center [820, 316] width 347 height 19
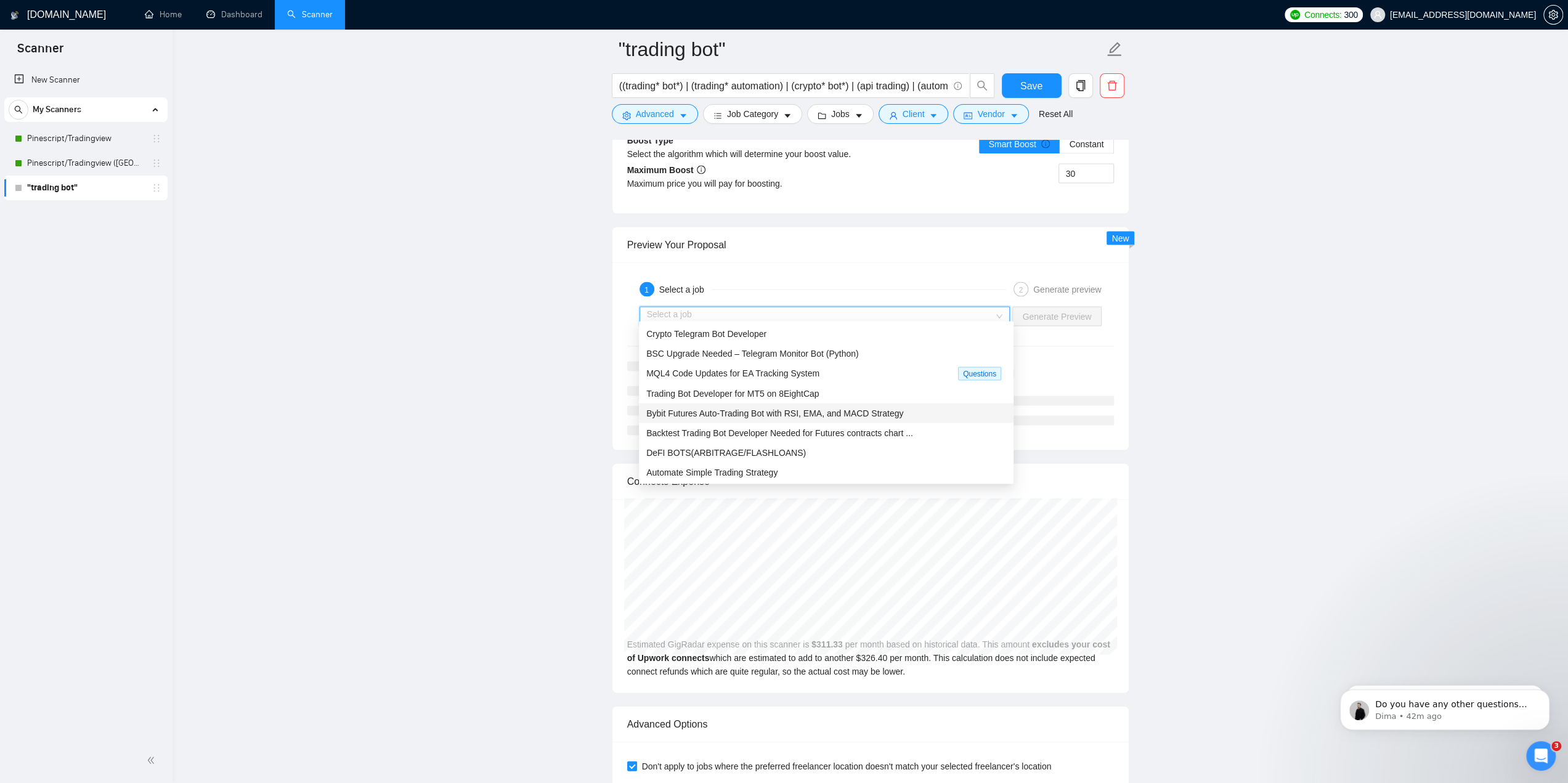
click at [828, 416] on span "Bybit Futures Auto-Trading Bot with RSI, EMA, and MACD Strategy" at bounding box center [775, 413] width 257 height 10
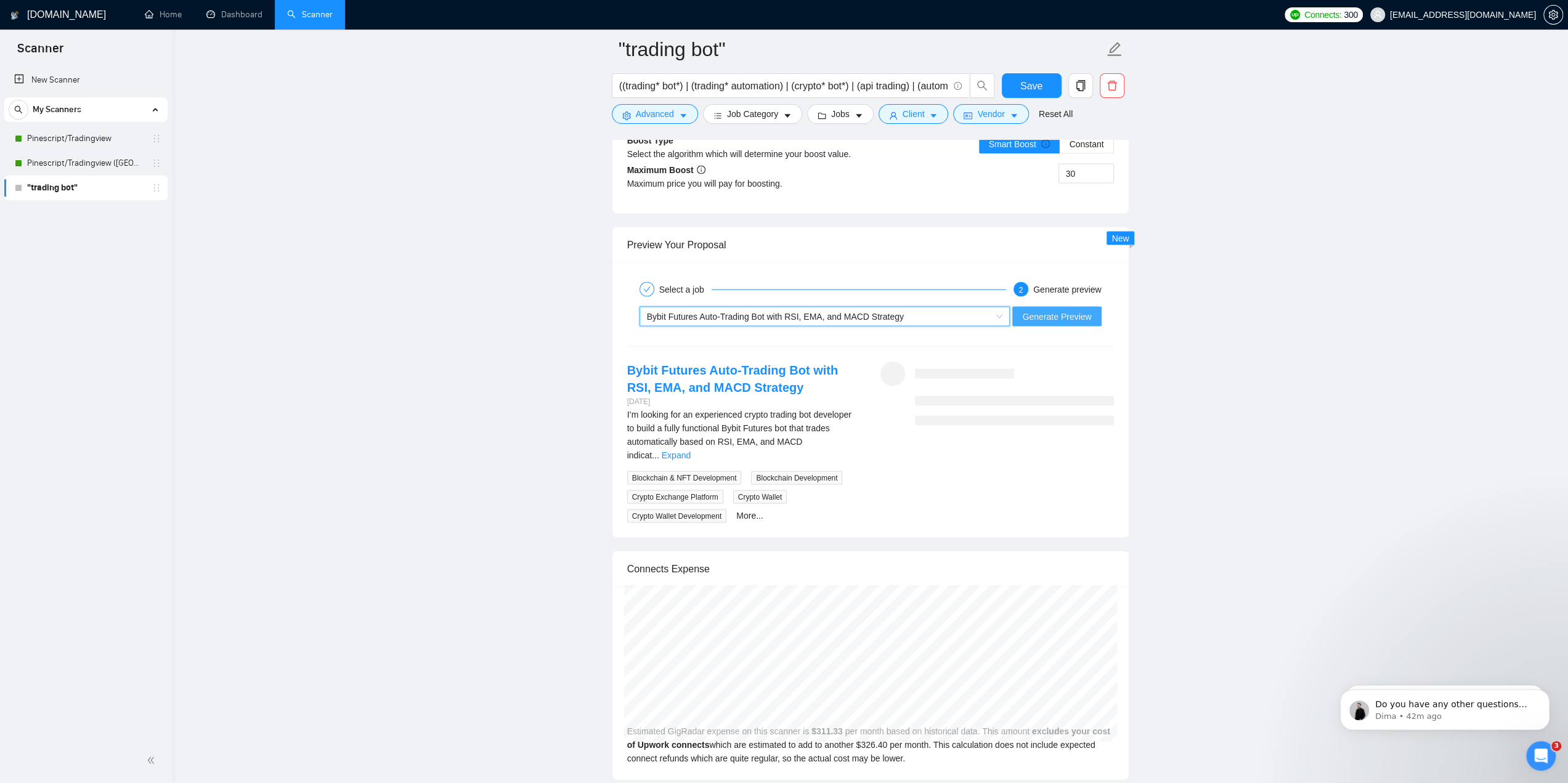
click at [1041, 309] on span "Generate Preview" at bounding box center [1057, 316] width 69 height 13
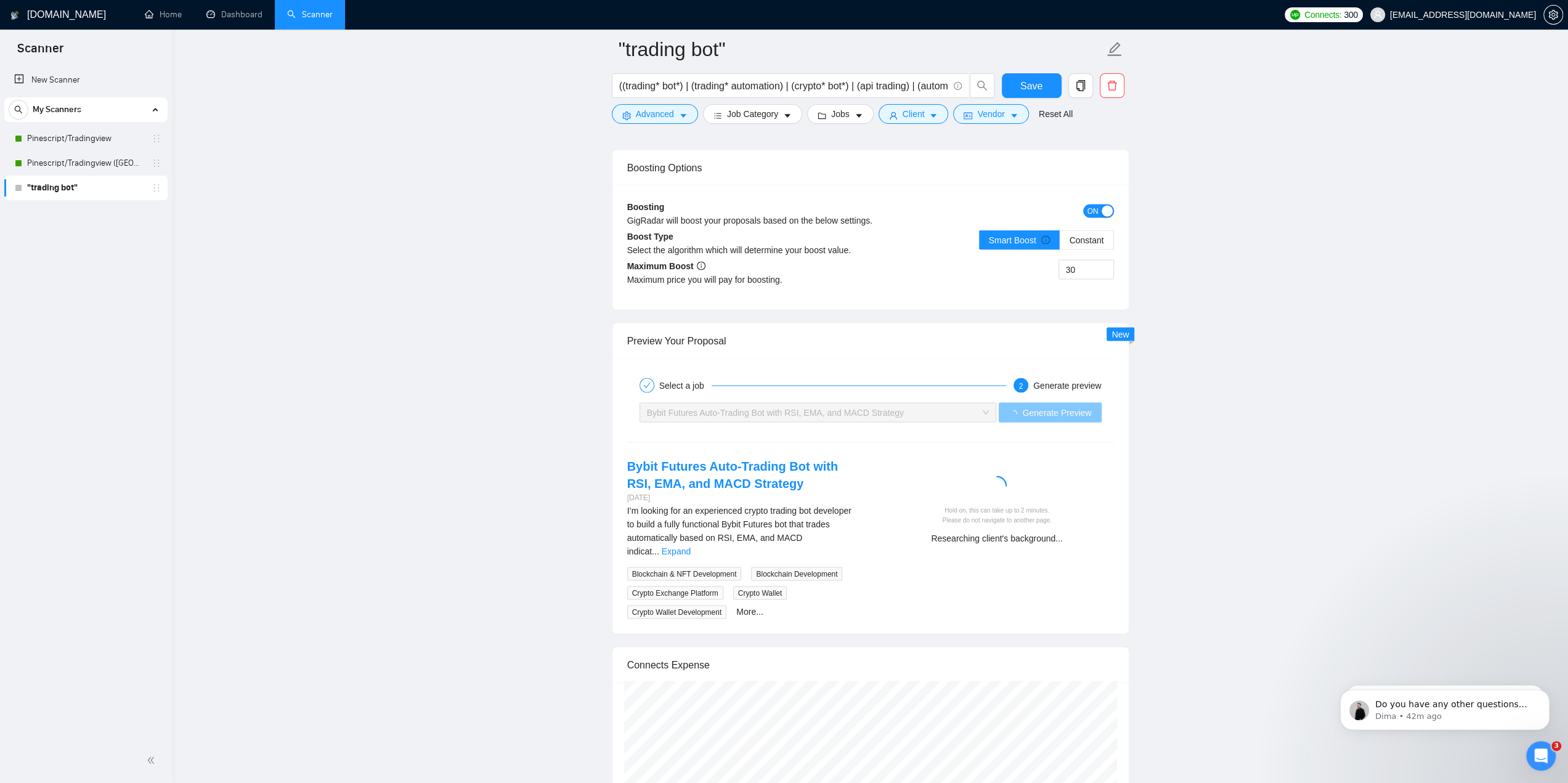
scroll to position [2248, 0]
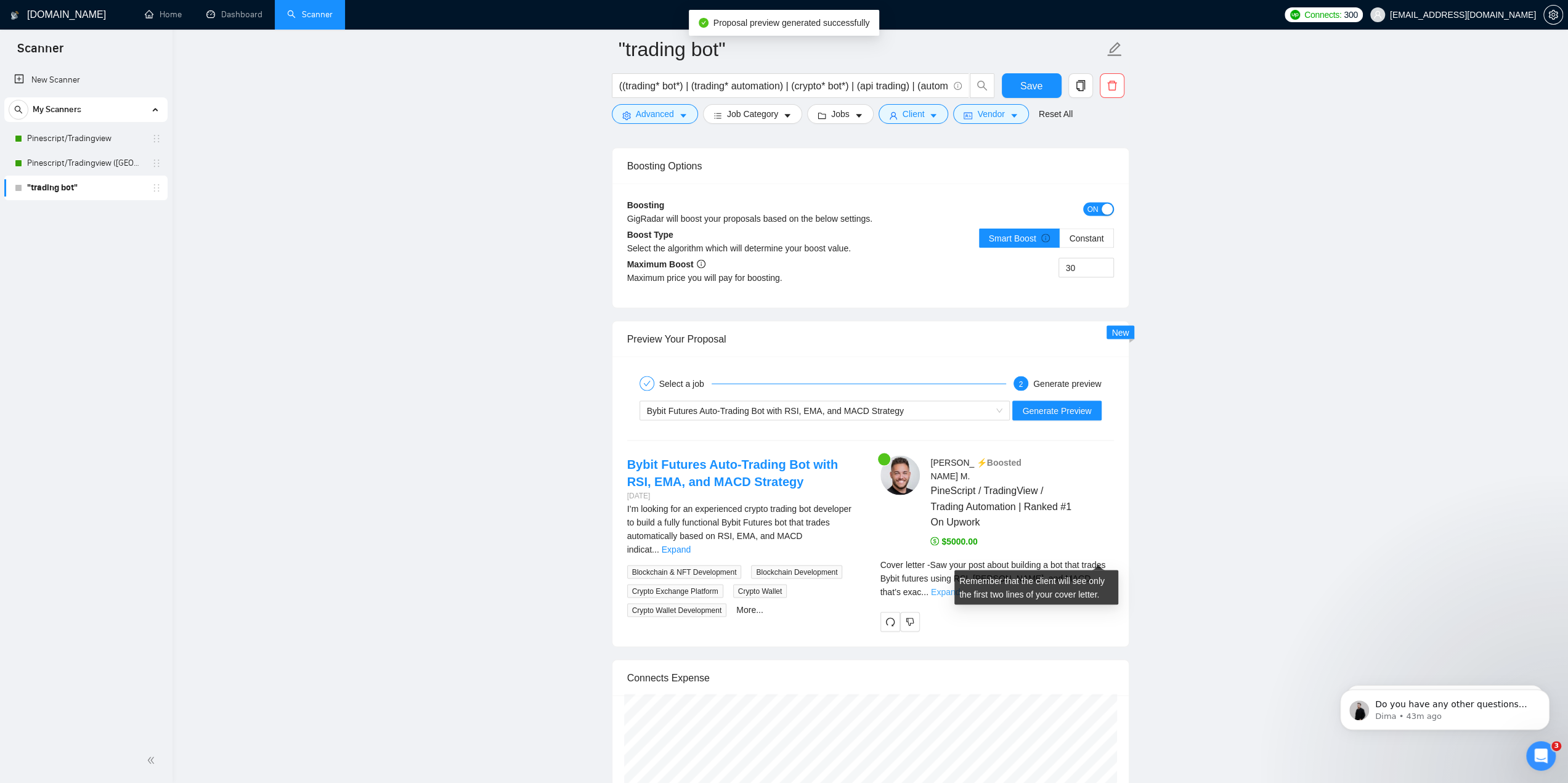
click at [960, 587] on link "Expand" at bounding box center [945, 592] width 29 height 10
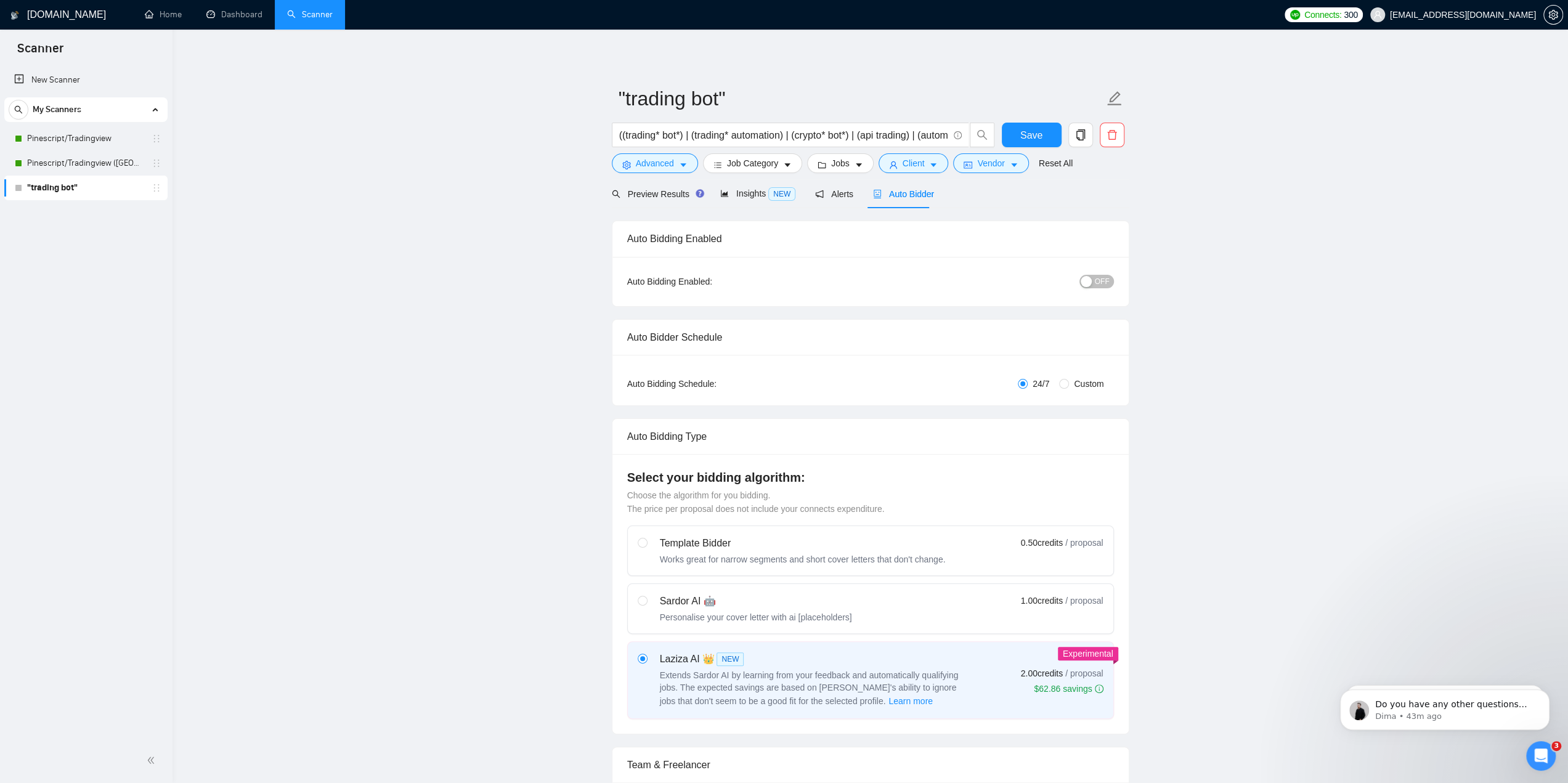
scroll to position [0, 0]
click at [1098, 282] on span "OFF" at bounding box center [1102, 283] width 15 height 13
click at [1032, 133] on span "Save" at bounding box center [1032, 136] width 22 height 15
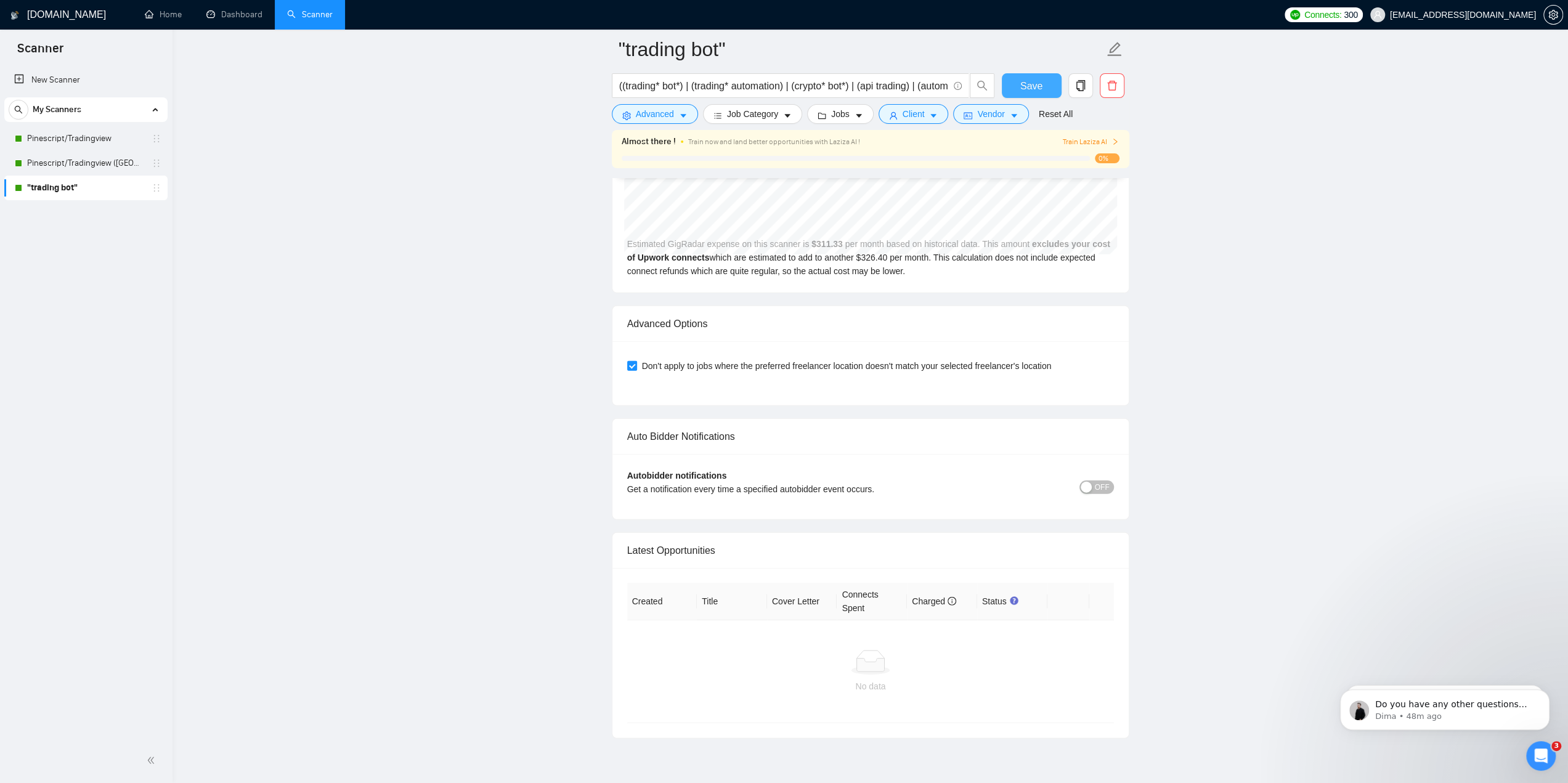
scroll to position [3057, 0]
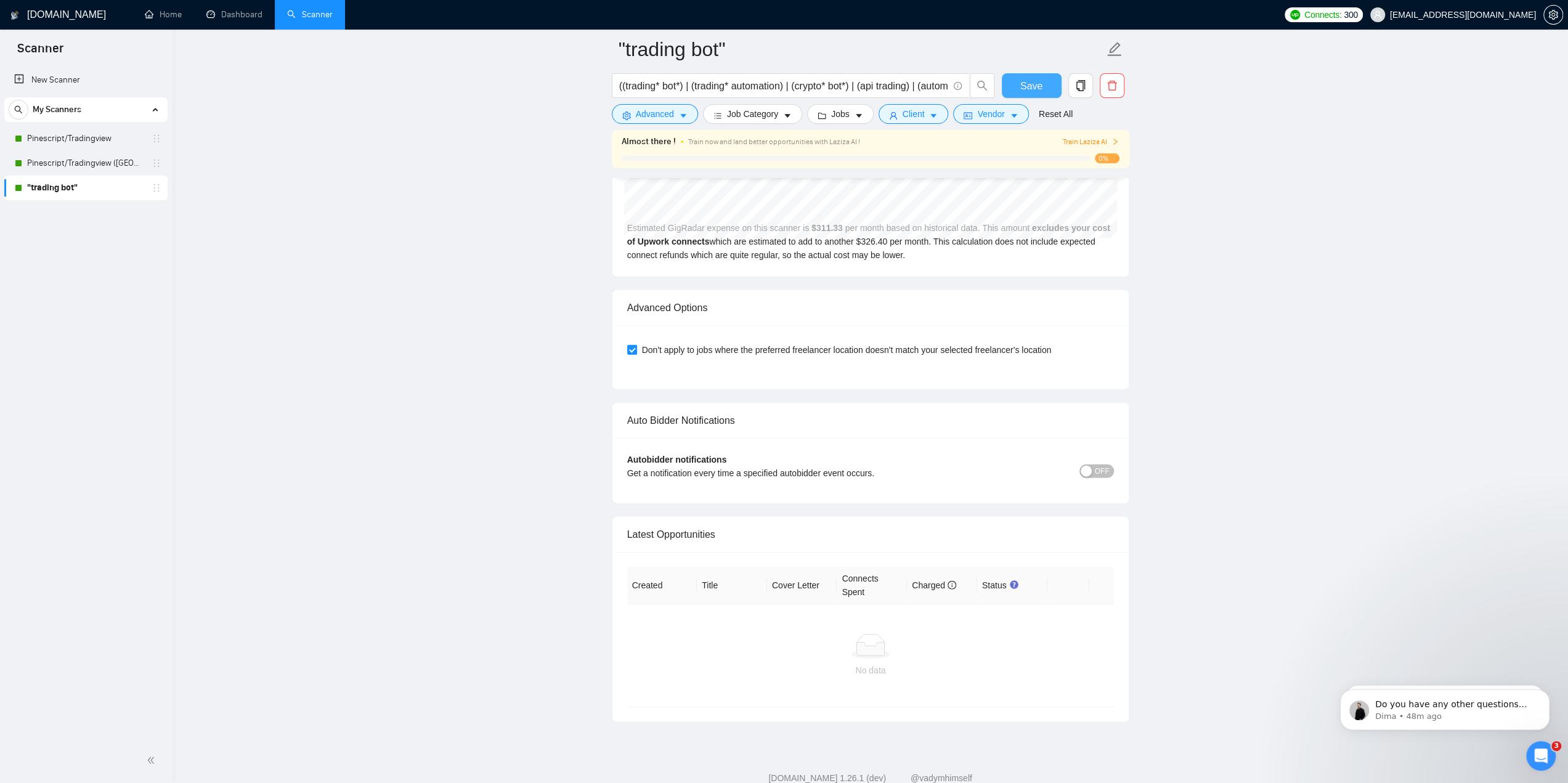
drag, startPoint x: 1571, startPoint y: 129, endPoint x: 151, endPoint y: 2, distance: 1425.7
click at [1092, 466] on div "button" at bounding box center [1085, 471] width 11 height 11
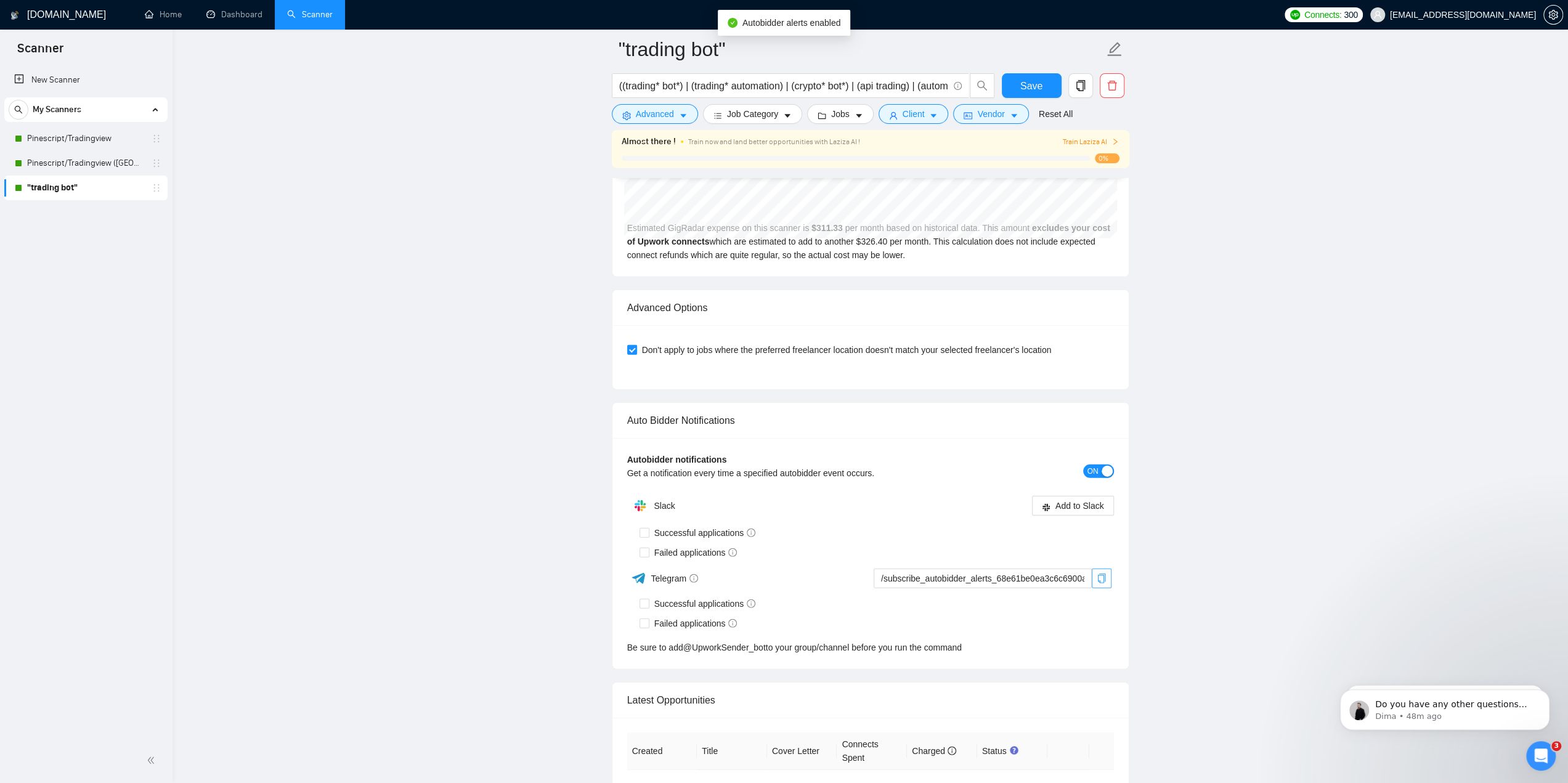
click at [1094, 574] on span "copy" at bounding box center [1101, 579] width 18 height 10
click at [688, 641] on link "@ UpworkSender_bot" at bounding box center [725, 648] width 82 height 13
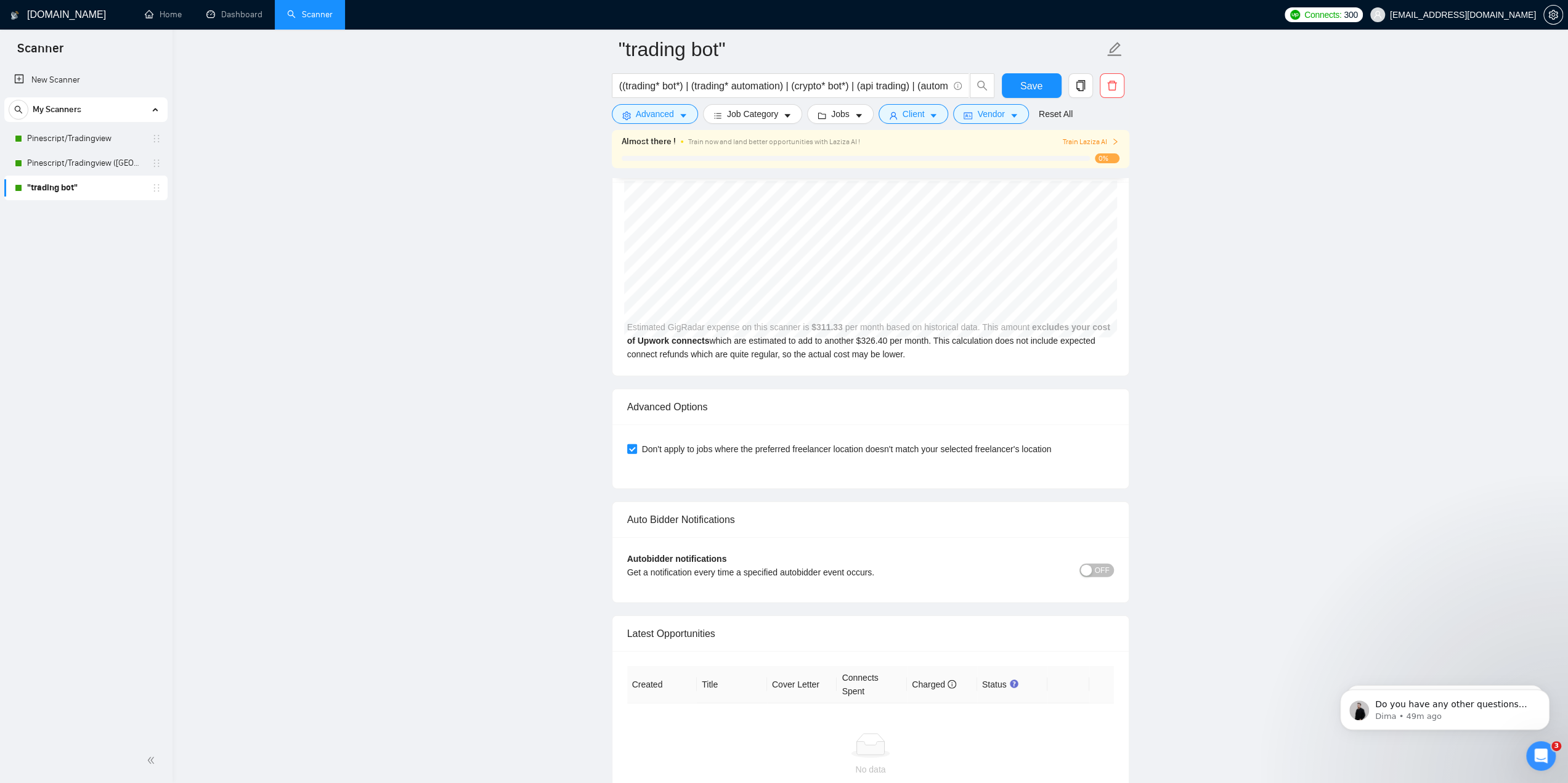
scroll to position [2706, 0]
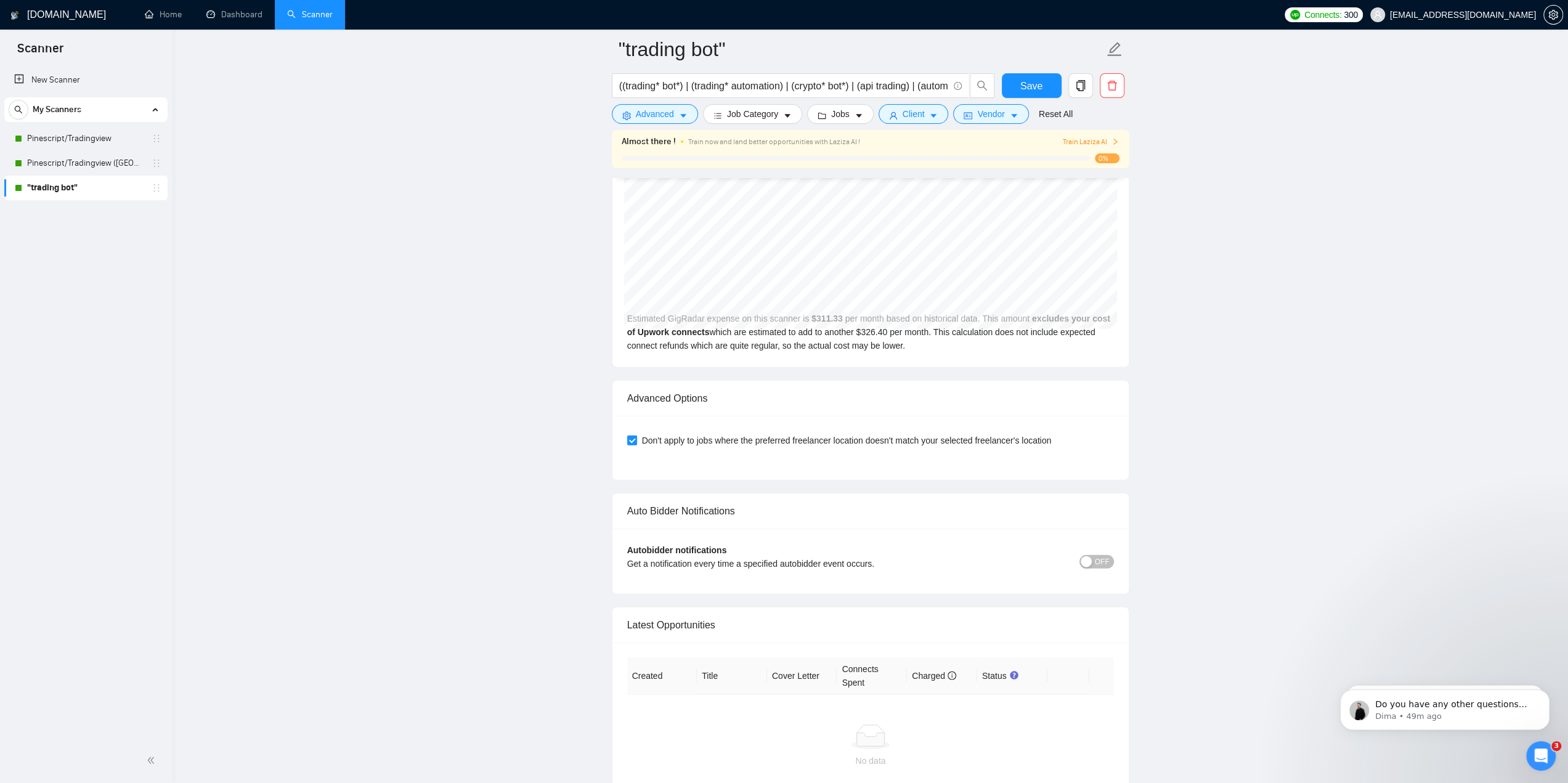
click at [1092, 557] on div "button" at bounding box center [1085, 562] width 11 height 11
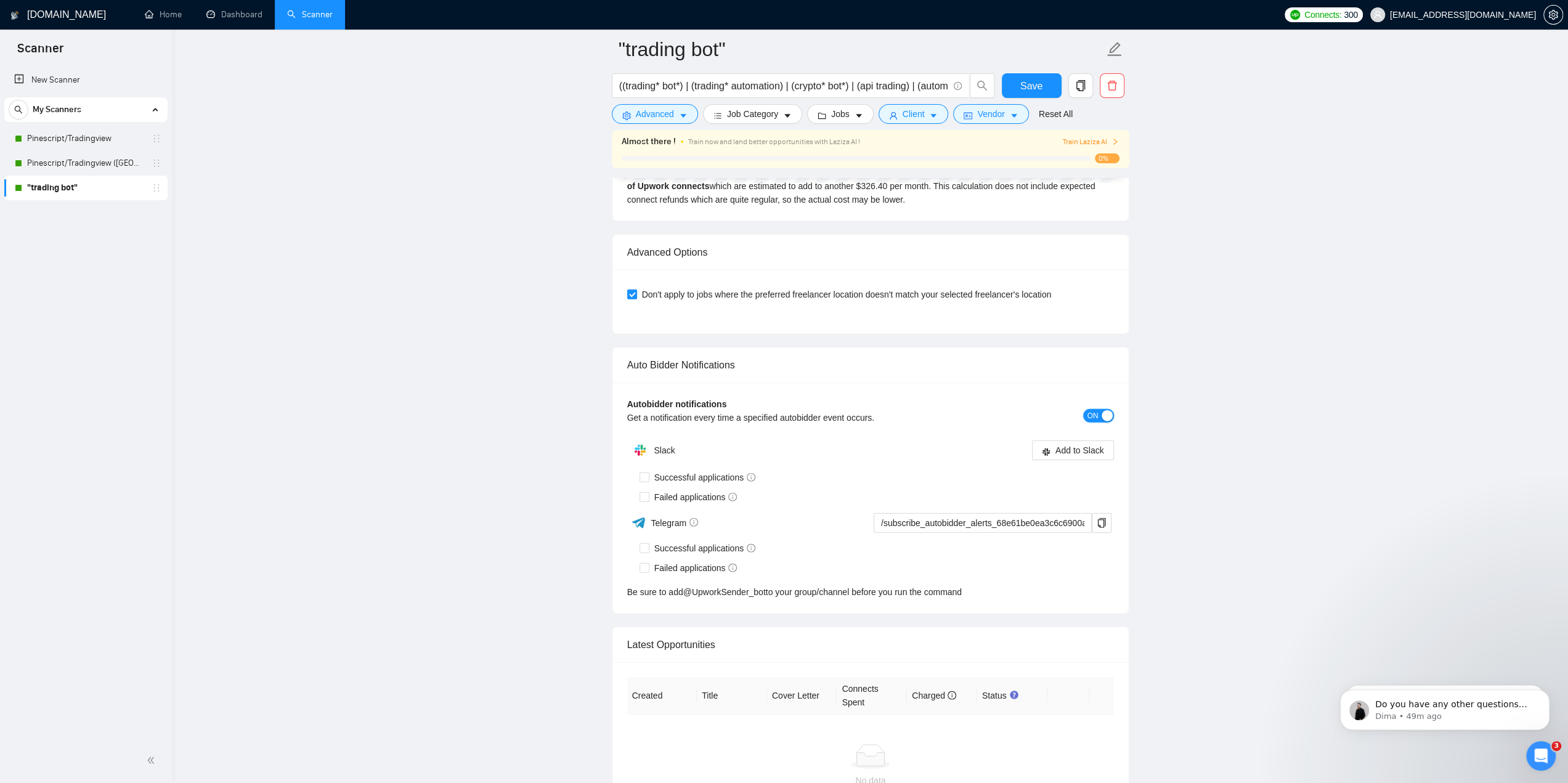
scroll to position [2849, 0]
click at [1100, 521] on icon "copy" at bounding box center [1101, 526] width 8 height 10
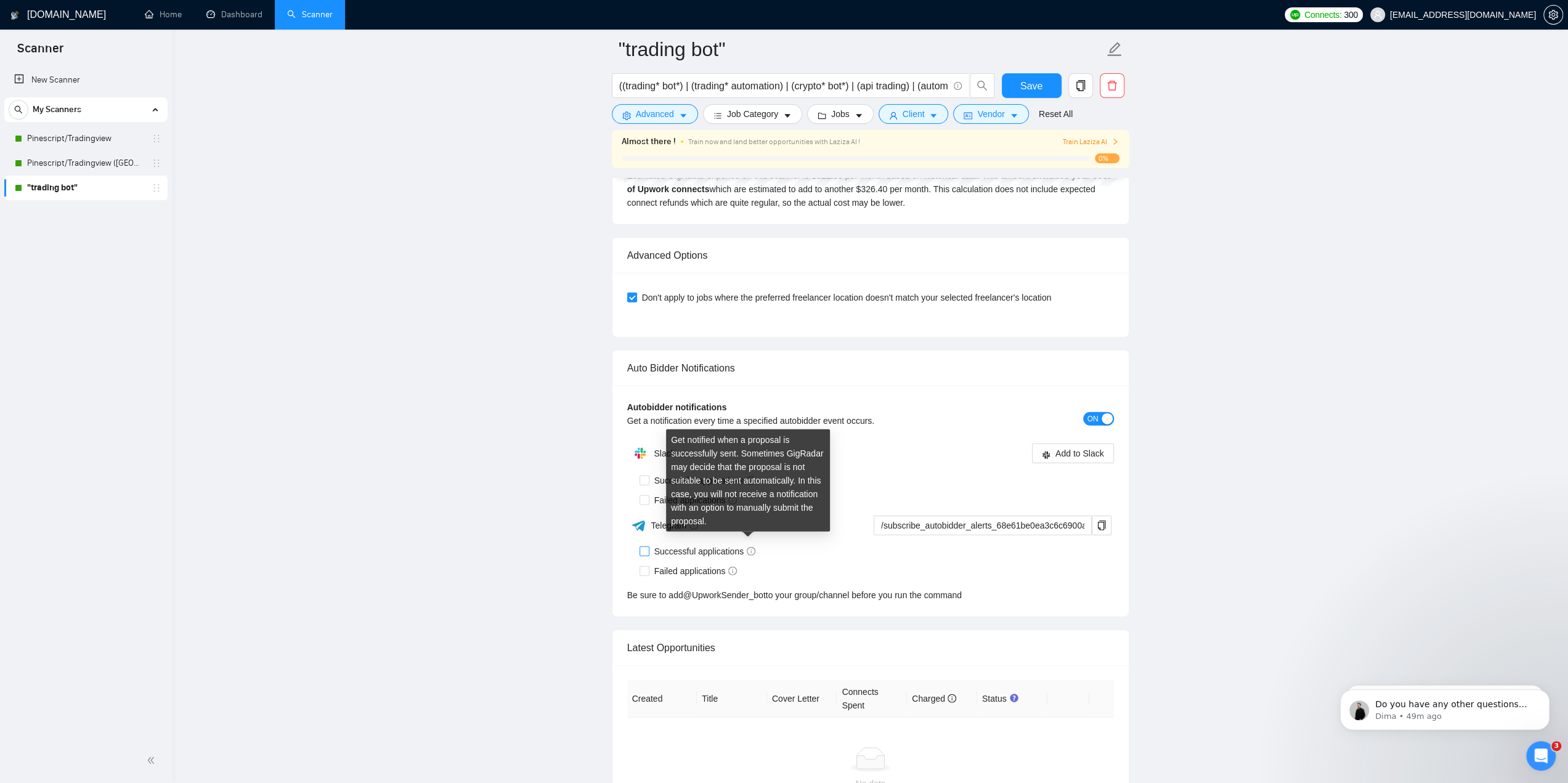
click at [747, 548] on icon "info-circle" at bounding box center [751, 552] width 8 height 8
click at [648, 547] on input "Successful applications" at bounding box center [644, 551] width 8 height 8
checkbox input "true"
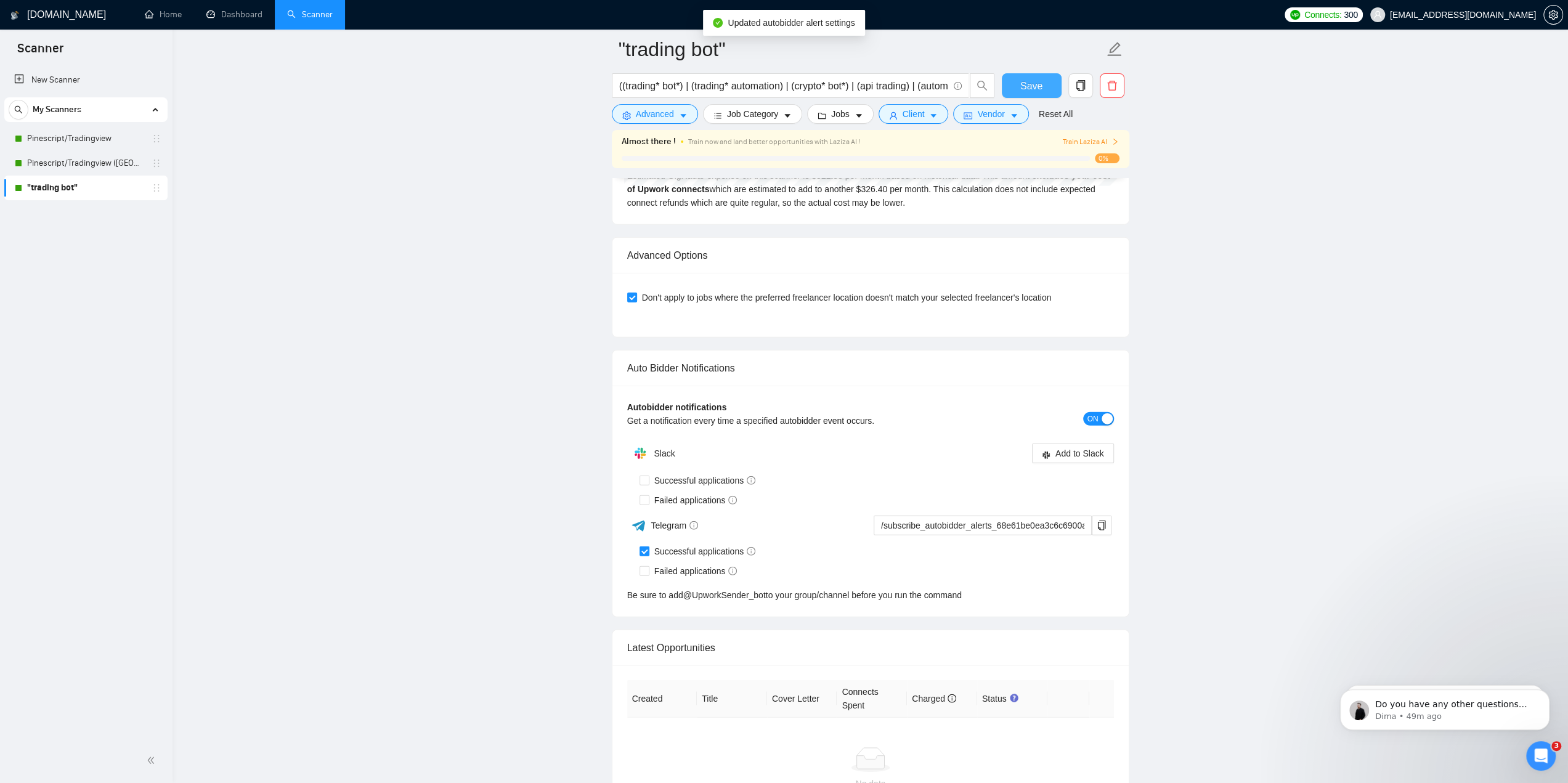
click at [1027, 82] on span "Save" at bounding box center [1032, 86] width 22 height 15
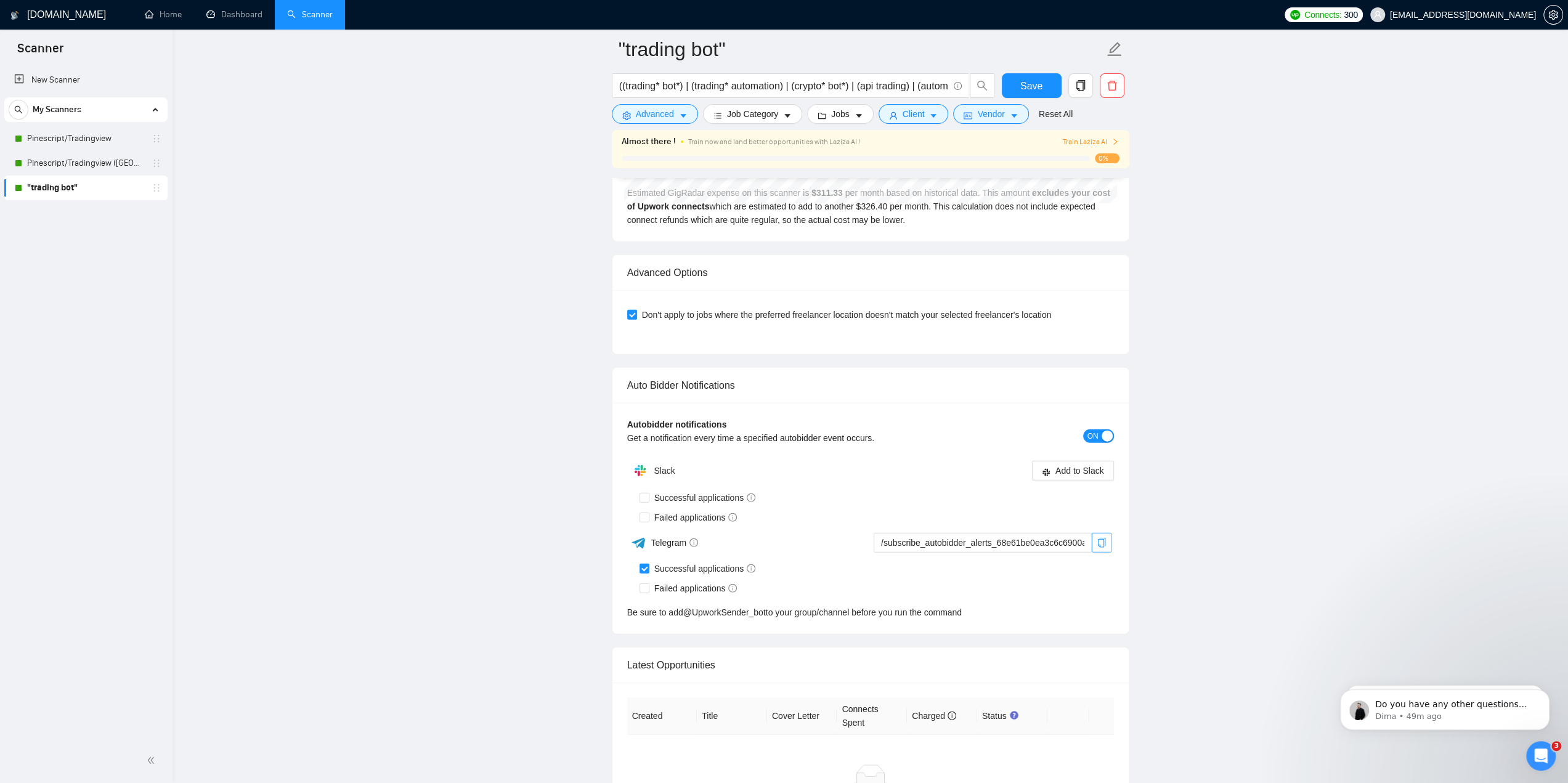
click at [1103, 538] on icon "copy" at bounding box center [1101, 543] width 10 height 10
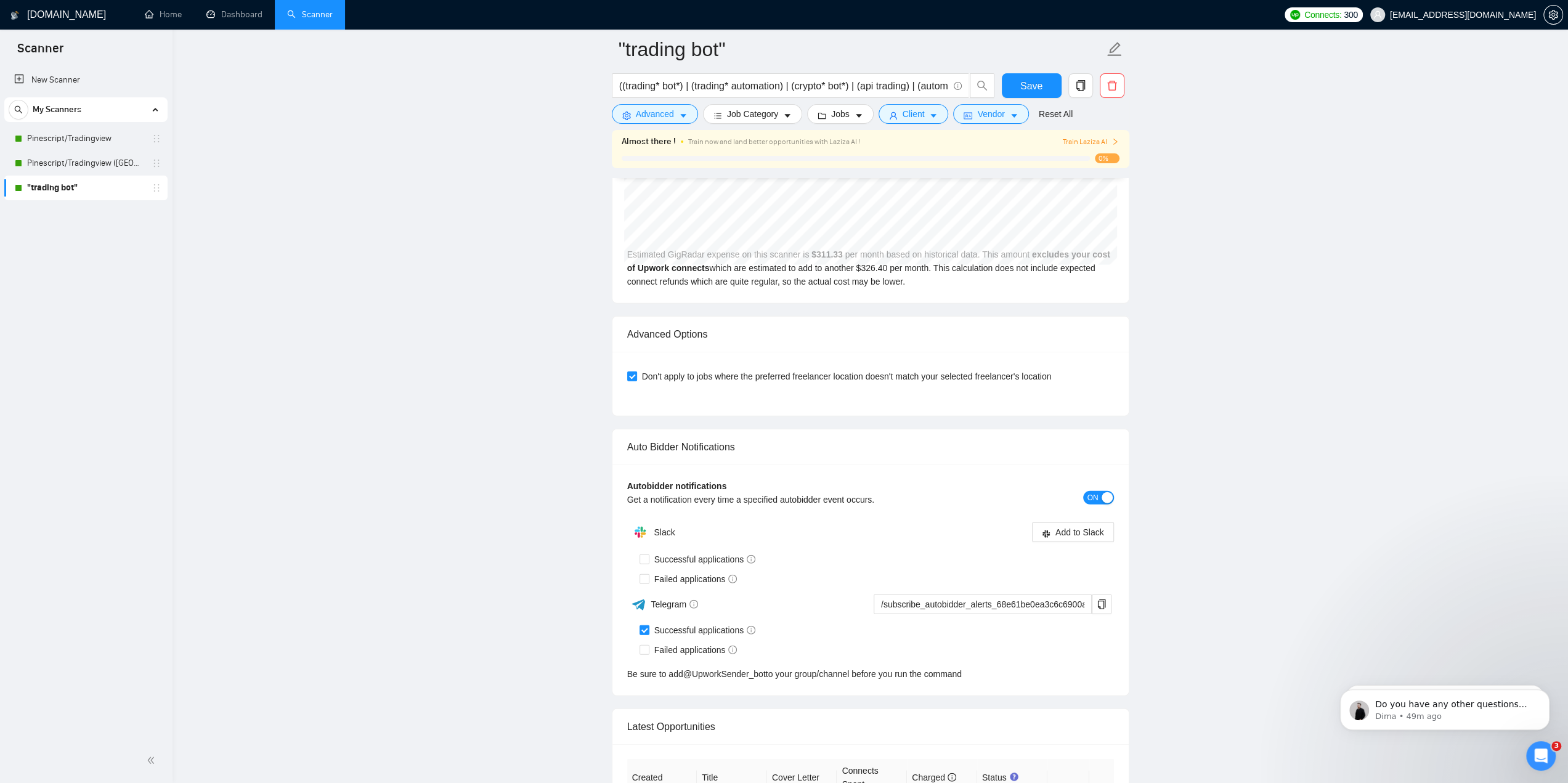
scroll to position [2708, 0]
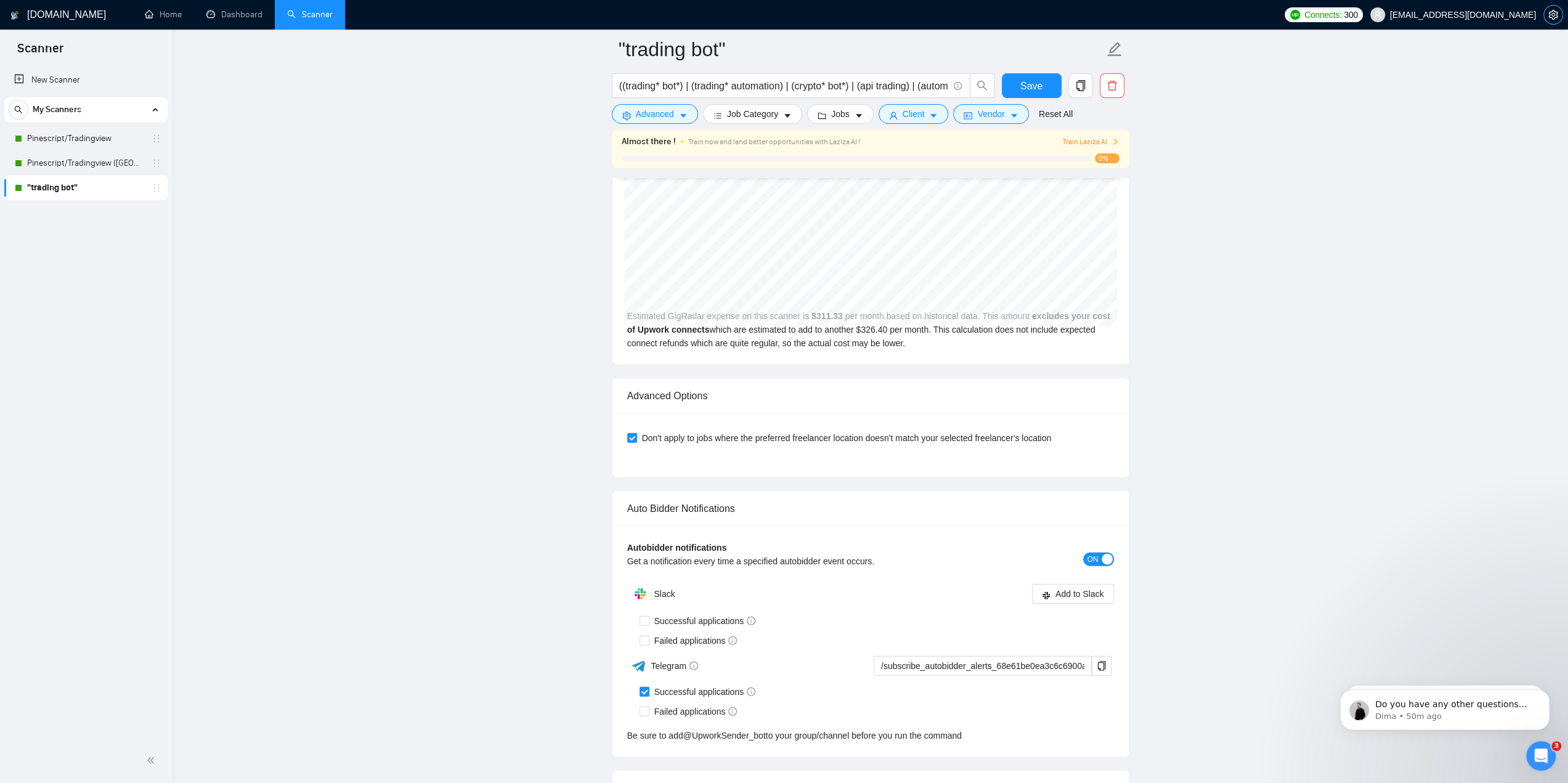
click at [1551, 12] on icon "setting" at bounding box center [1554, 15] width 10 height 10
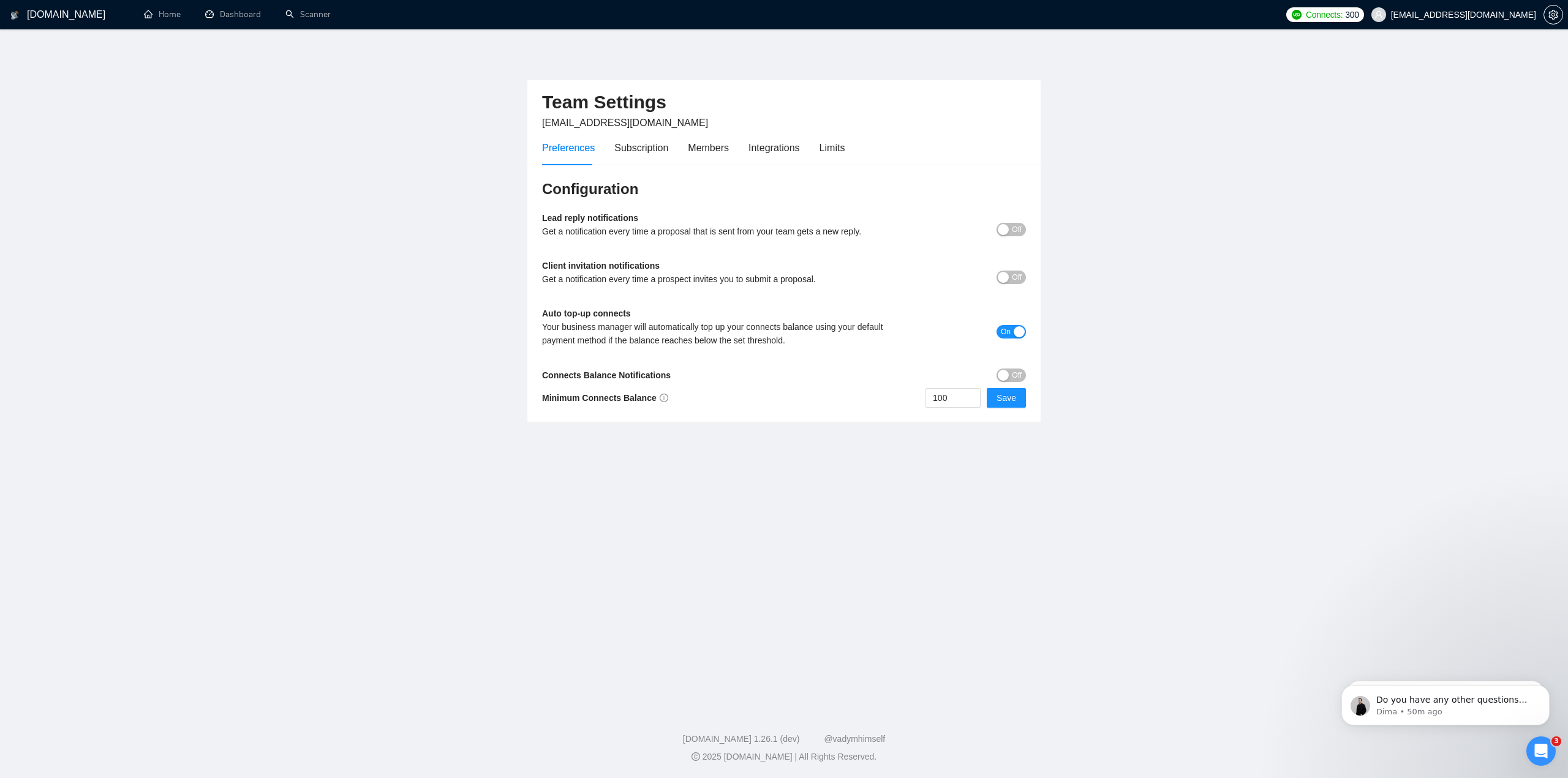
click at [1019, 278] on span "Off" at bounding box center [1017, 277] width 10 height 13
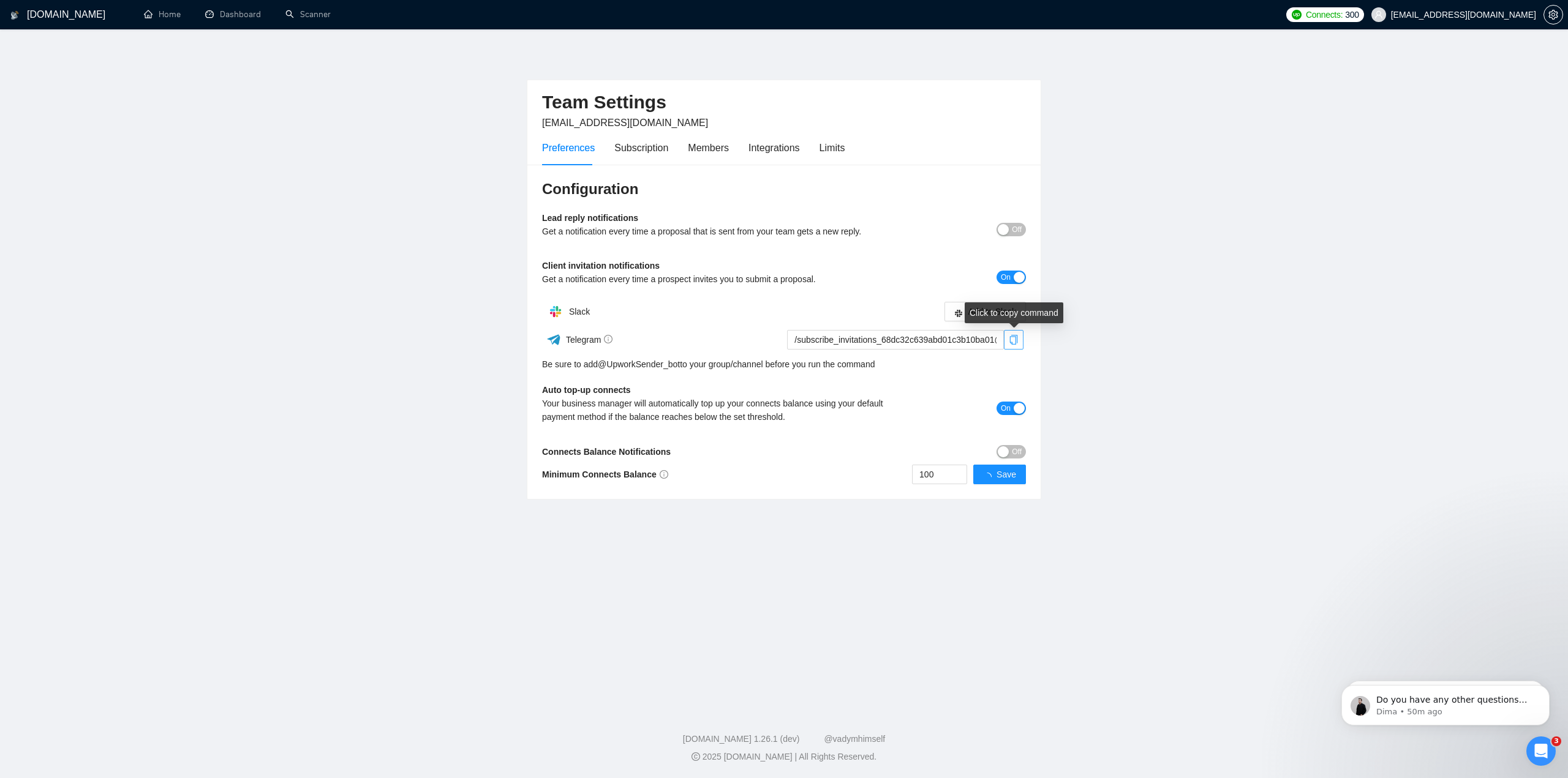
click at [1015, 340] on icon "copy" at bounding box center [1014, 340] width 10 height 10
click at [1015, 343] on icon "copy" at bounding box center [1014, 340] width 10 height 10
click at [1005, 230] on div "button" at bounding box center [1003, 229] width 11 height 11
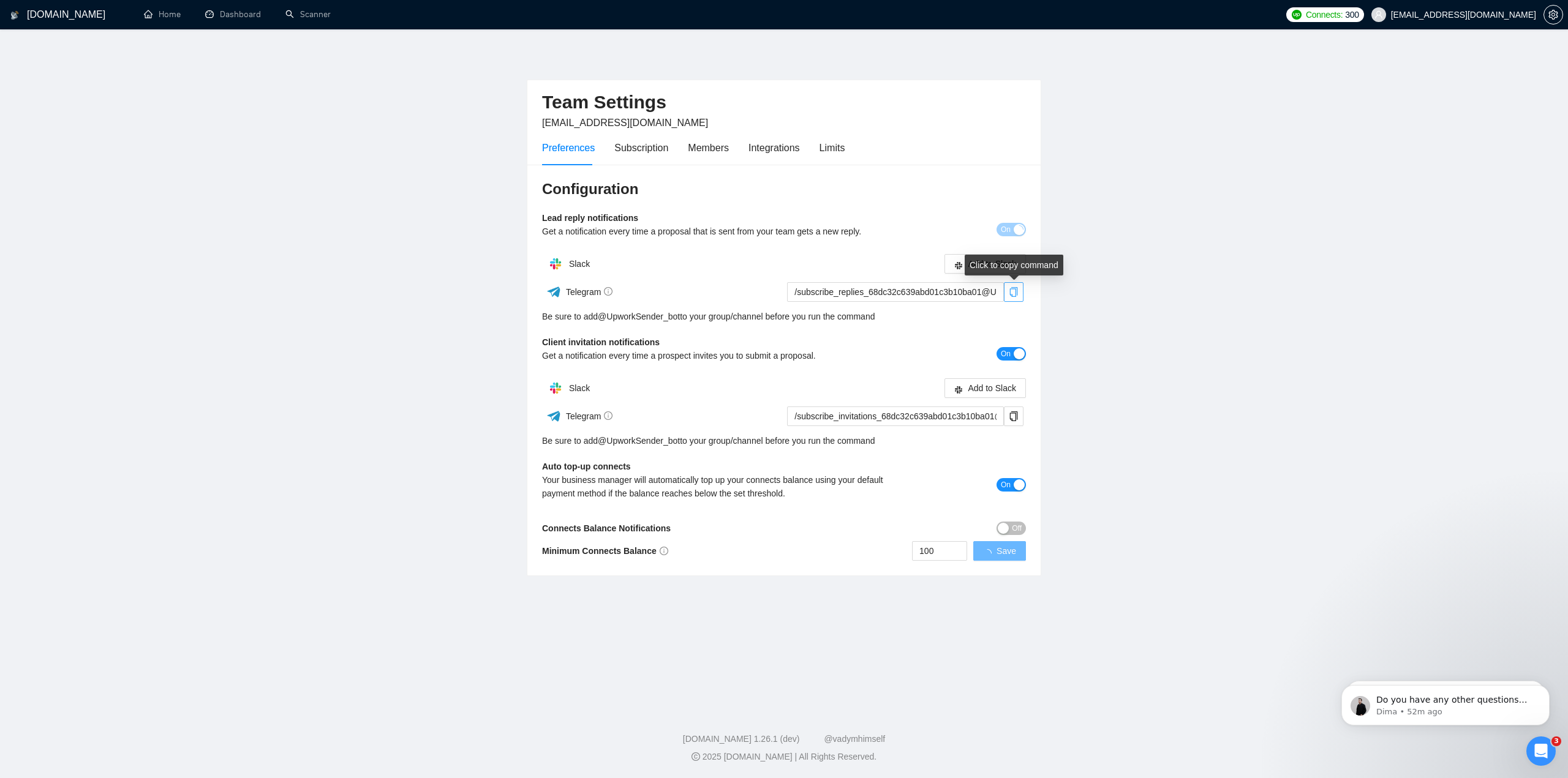
click at [1014, 292] on icon "copy" at bounding box center [1014, 292] width 10 height 10
click at [432, 420] on main "Team Settings business@jacobmagleby.com Preferences Subscription Members Integr…" at bounding box center [783, 367] width 1529 height 635
click at [1002, 527] on div "button" at bounding box center [1003, 528] width 11 height 11
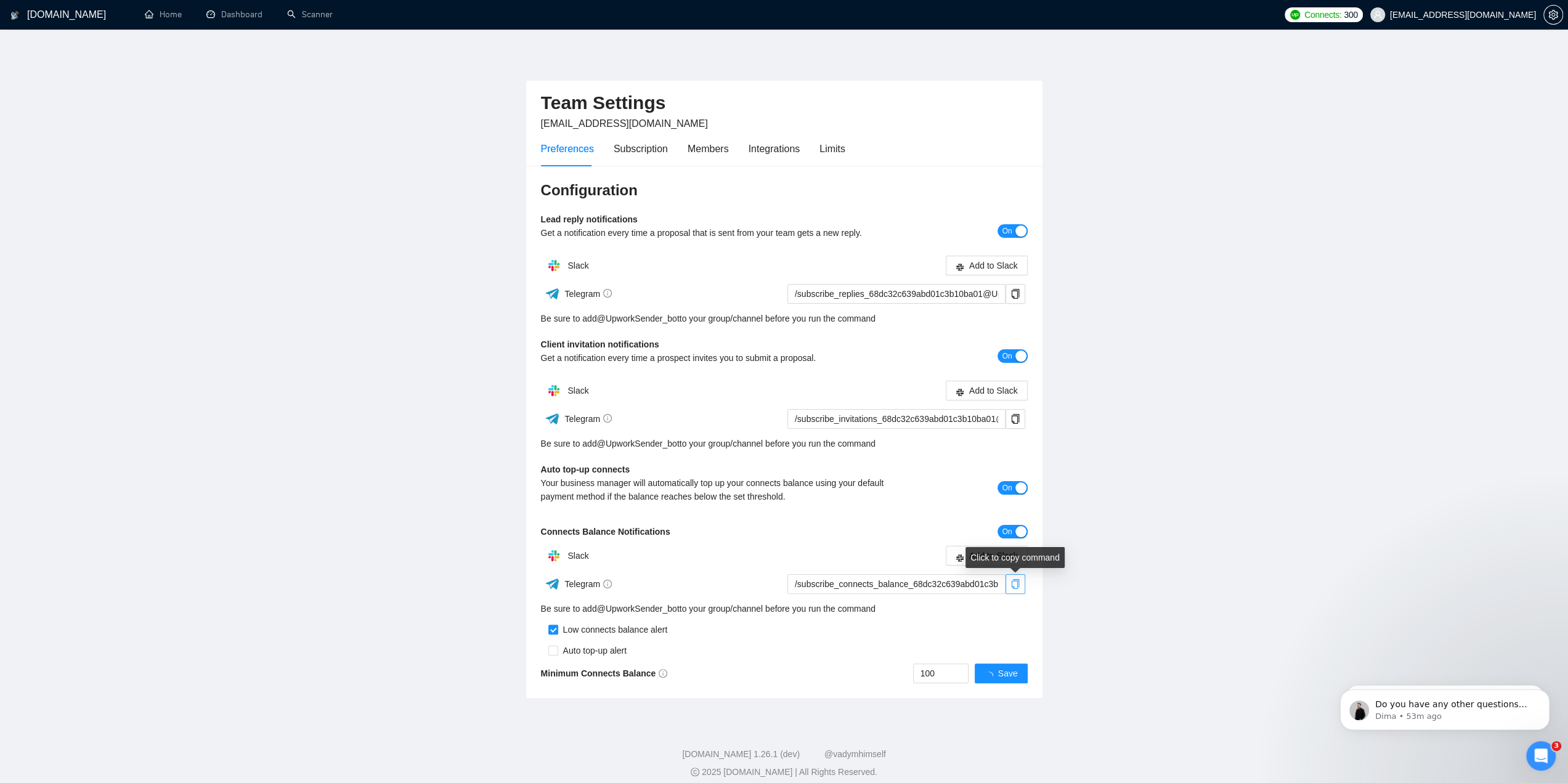
click at [1017, 586] on icon "copy" at bounding box center [1016, 585] width 8 height 10
click at [1014, 532] on button "On" at bounding box center [1011, 532] width 29 height 13
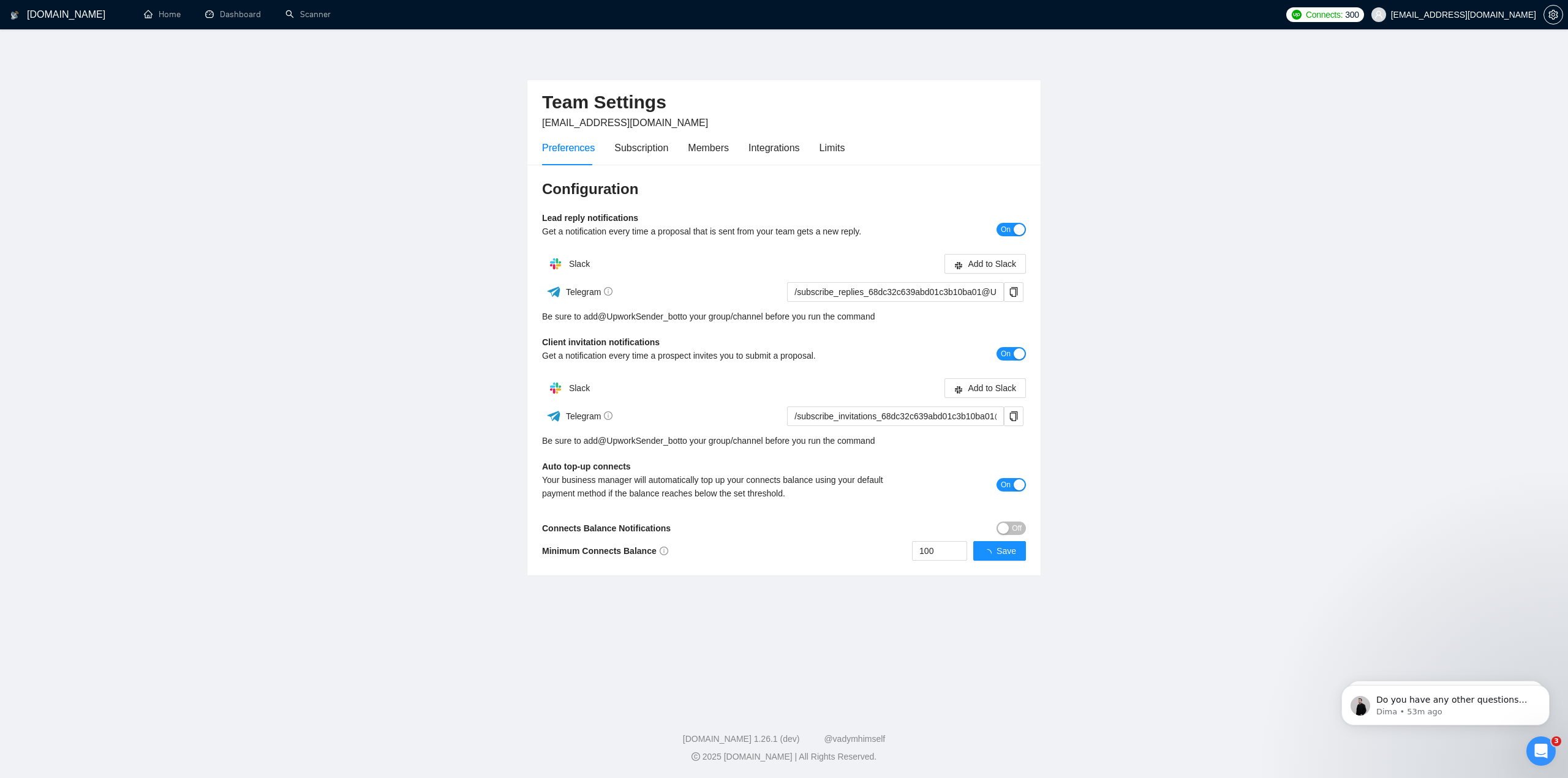
click at [506, 546] on main "Team Settings business@jacobmagleby.com Preferences Subscription Members Integr…" at bounding box center [783, 367] width 1529 height 635
click at [1010, 553] on span "Save" at bounding box center [1005, 551] width 19 height 13
click at [650, 146] on div "Subscription" at bounding box center [641, 148] width 53 height 15
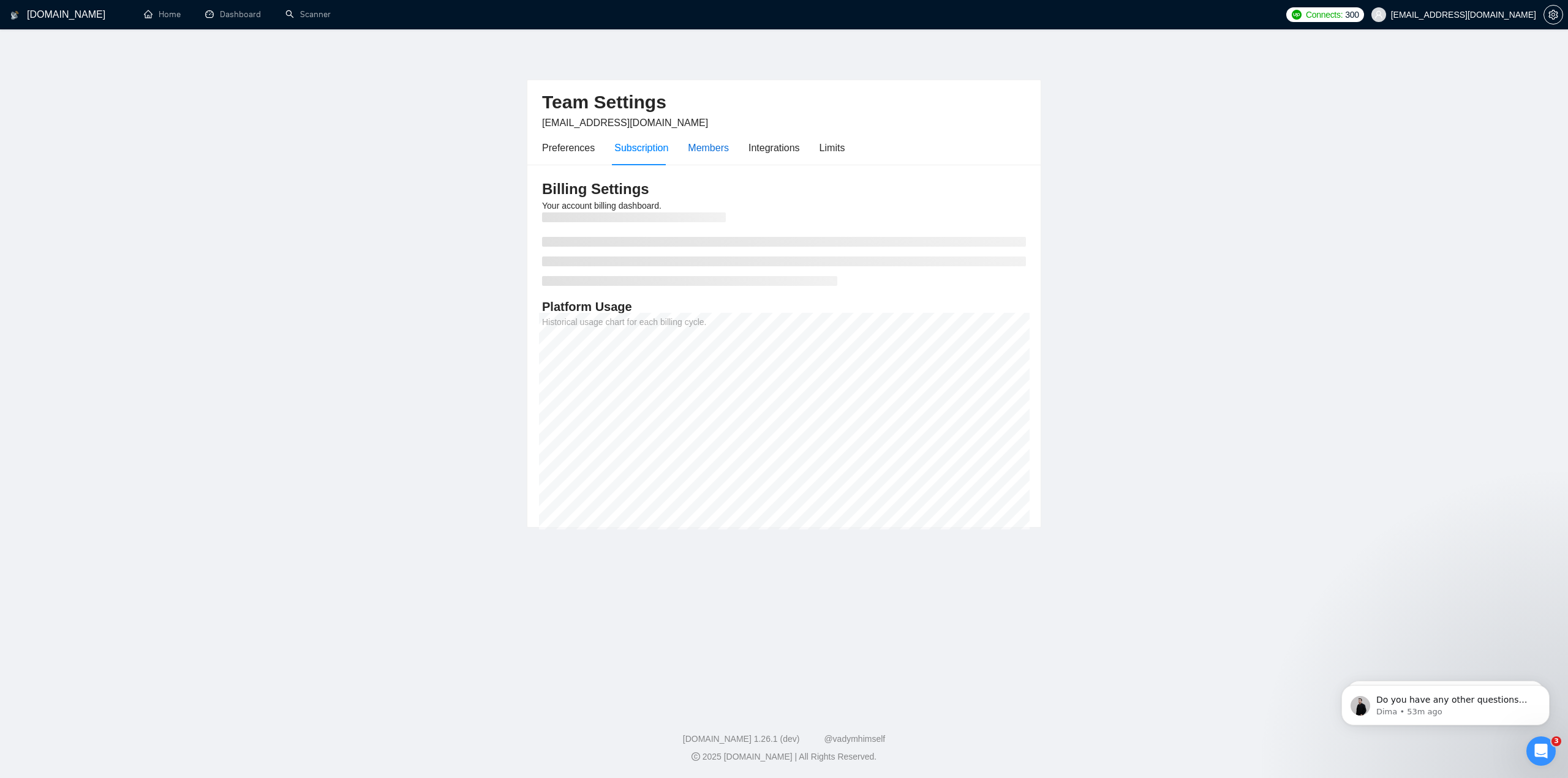
click at [710, 148] on div "Members" at bounding box center [708, 148] width 41 height 15
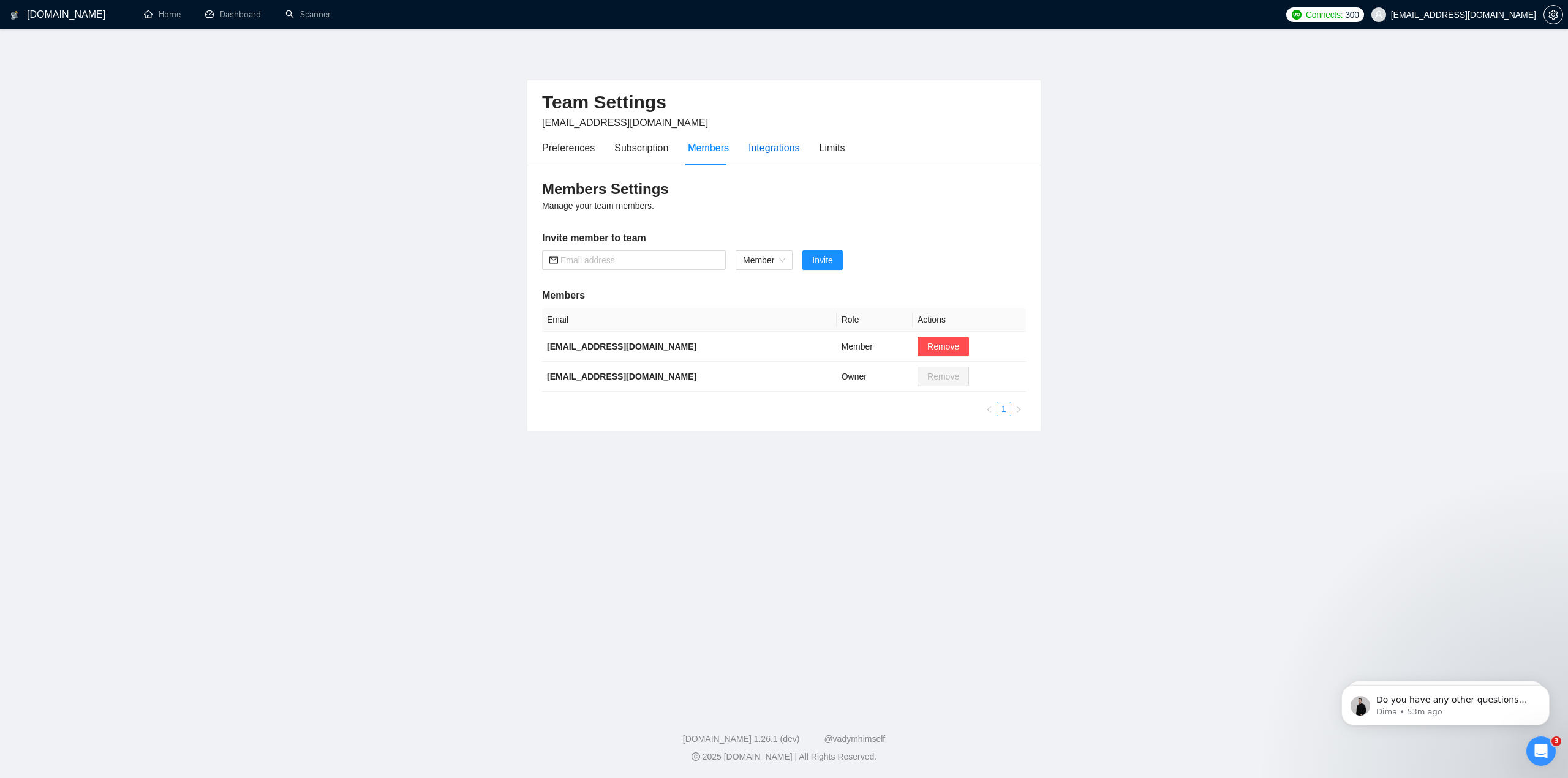
click at [766, 151] on div "Integrations" at bounding box center [775, 148] width 52 height 15
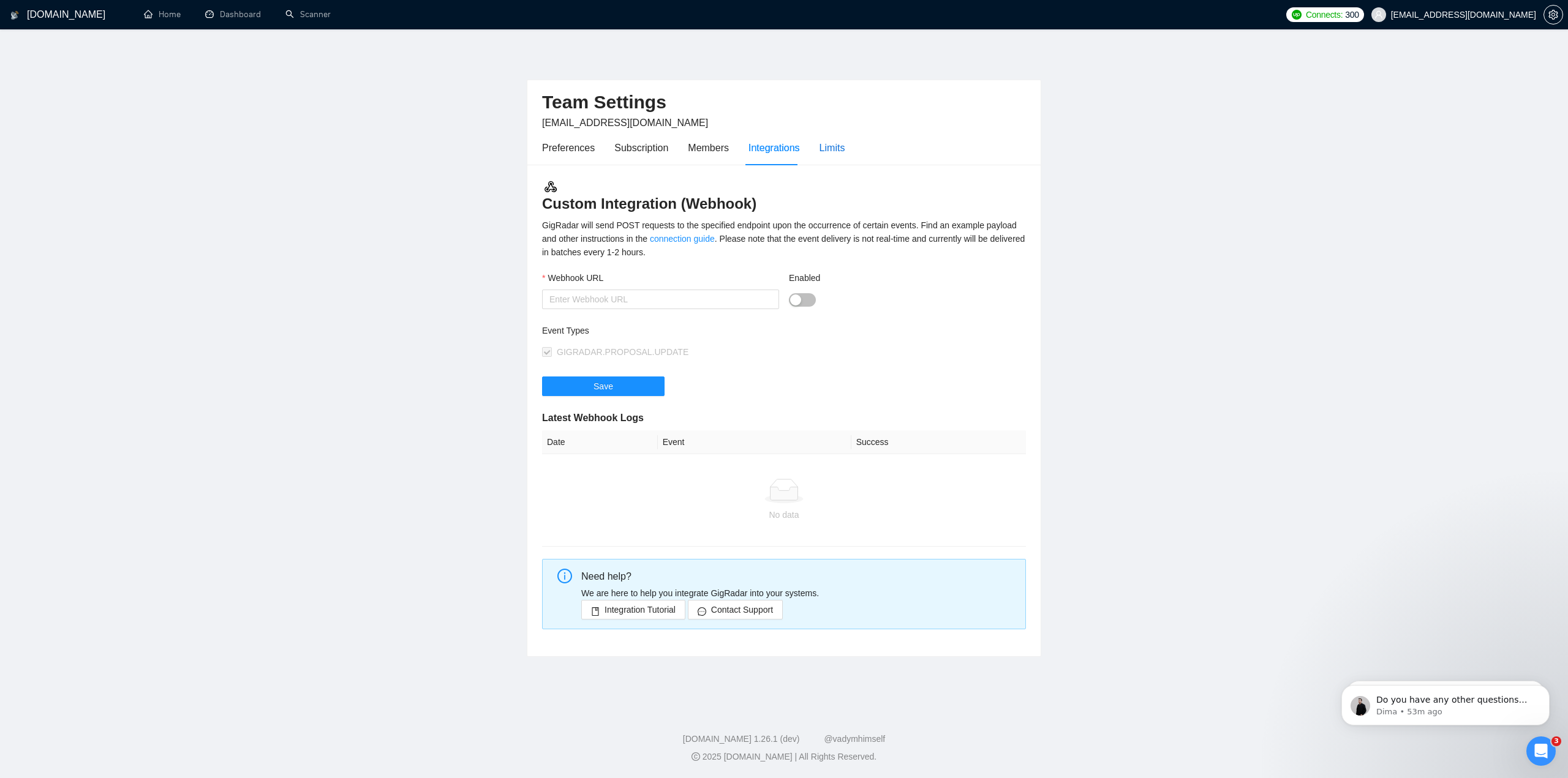
click at [832, 151] on div "Limits" at bounding box center [832, 148] width 26 height 15
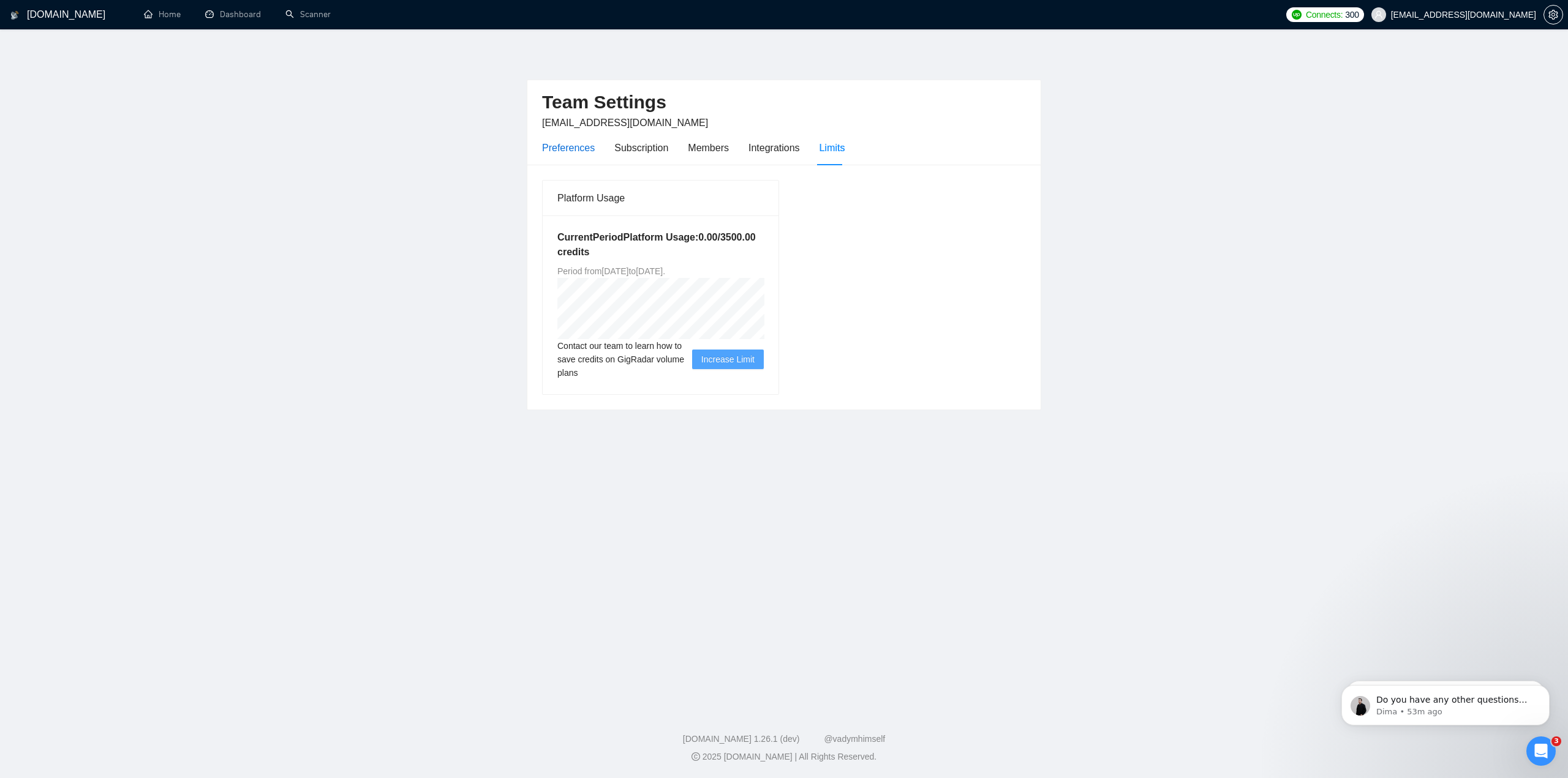
click at [561, 154] on div "Preferences" at bounding box center [568, 148] width 53 height 15
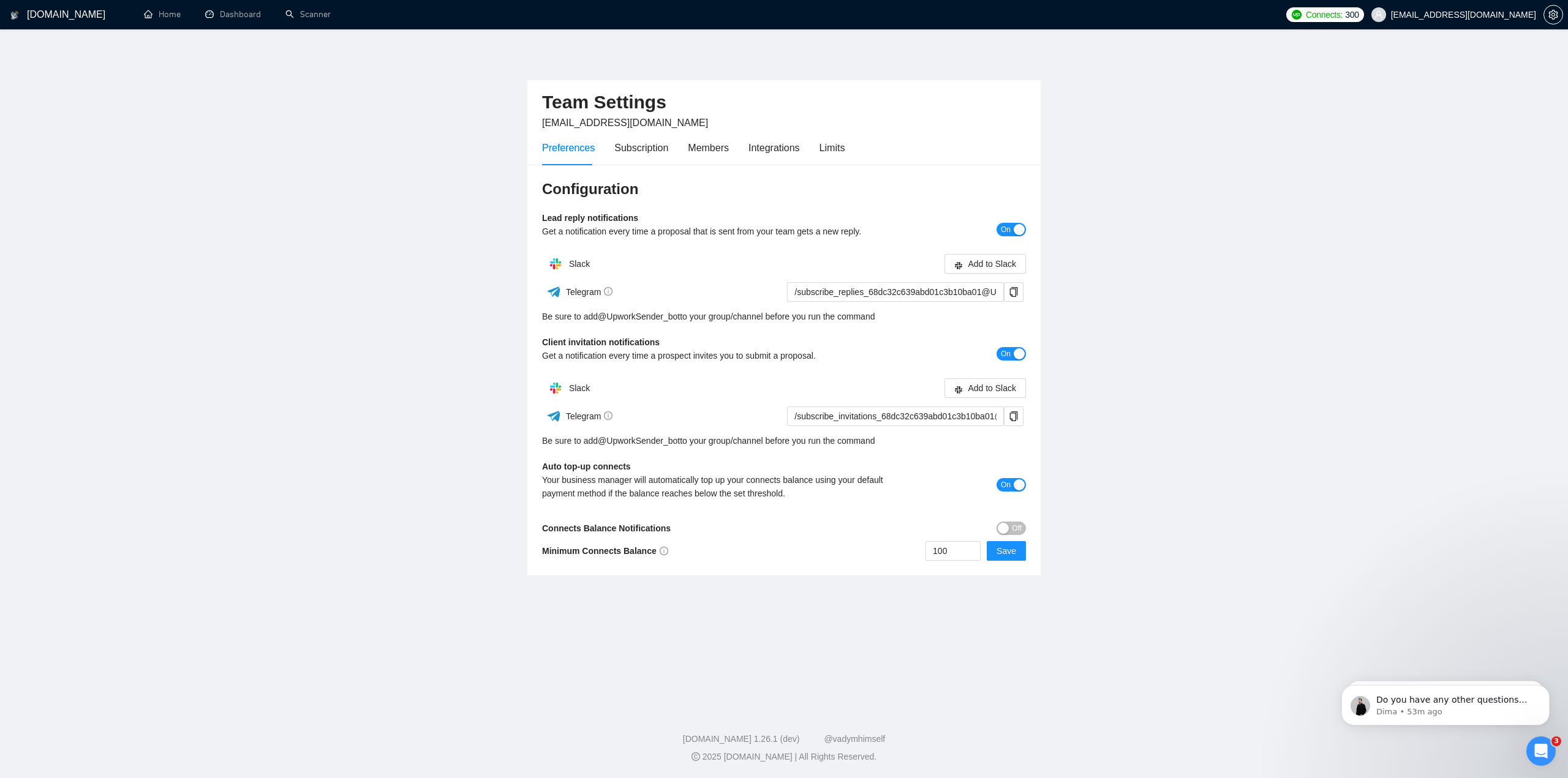
click at [473, 117] on main "Team Settings business@jacobmagleby.com Preferences Subscription Members Integr…" at bounding box center [783, 367] width 1529 height 635
click at [306, 14] on link "Scanner" at bounding box center [308, 14] width 45 height 10
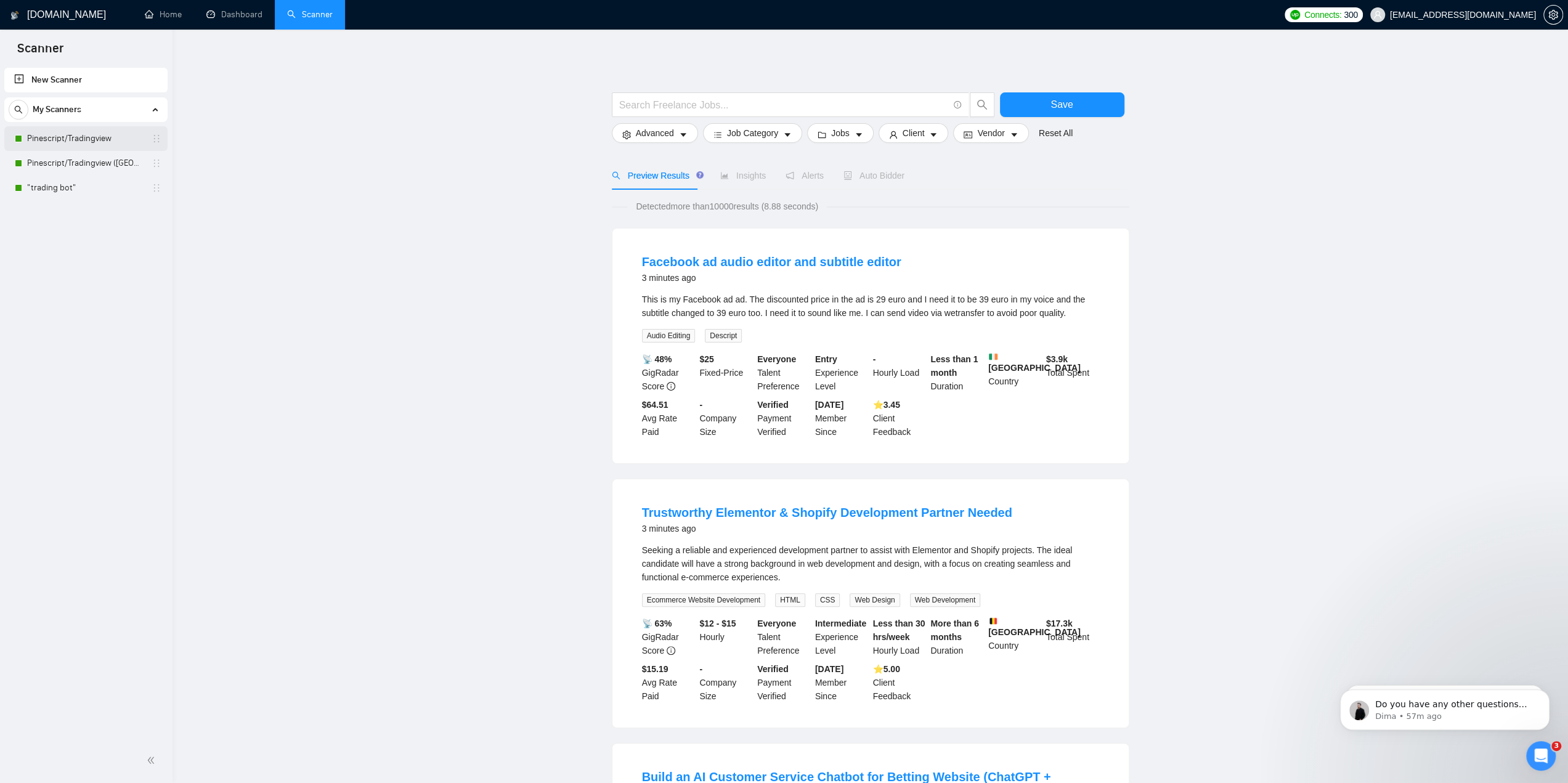
click at [82, 136] on link "Pinescript/Tradingview" at bounding box center [85, 138] width 117 height 24
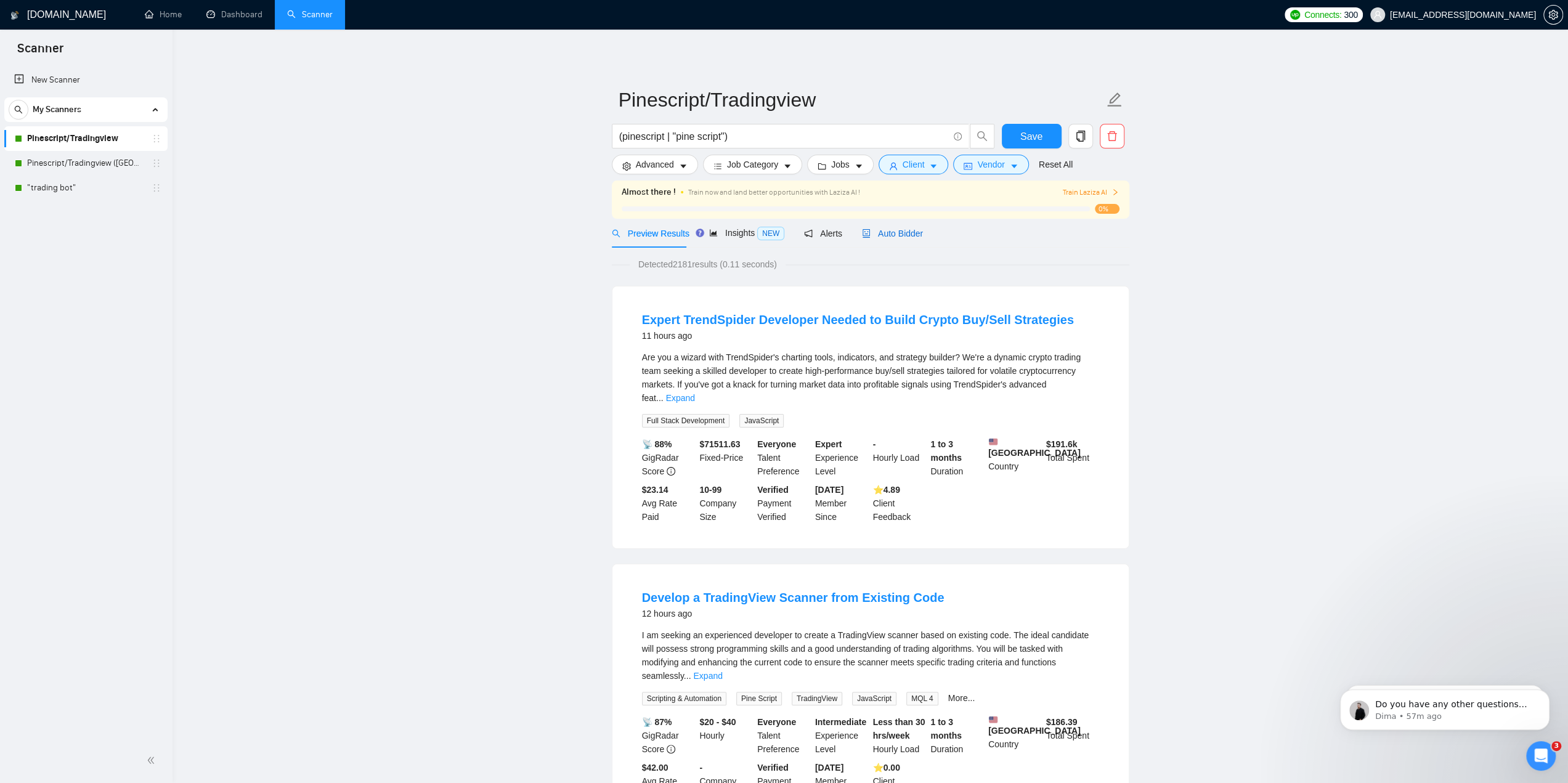
click at [879, 232] on span "Auto Bidder" at bounding box center [892, 234] width 61 height 10
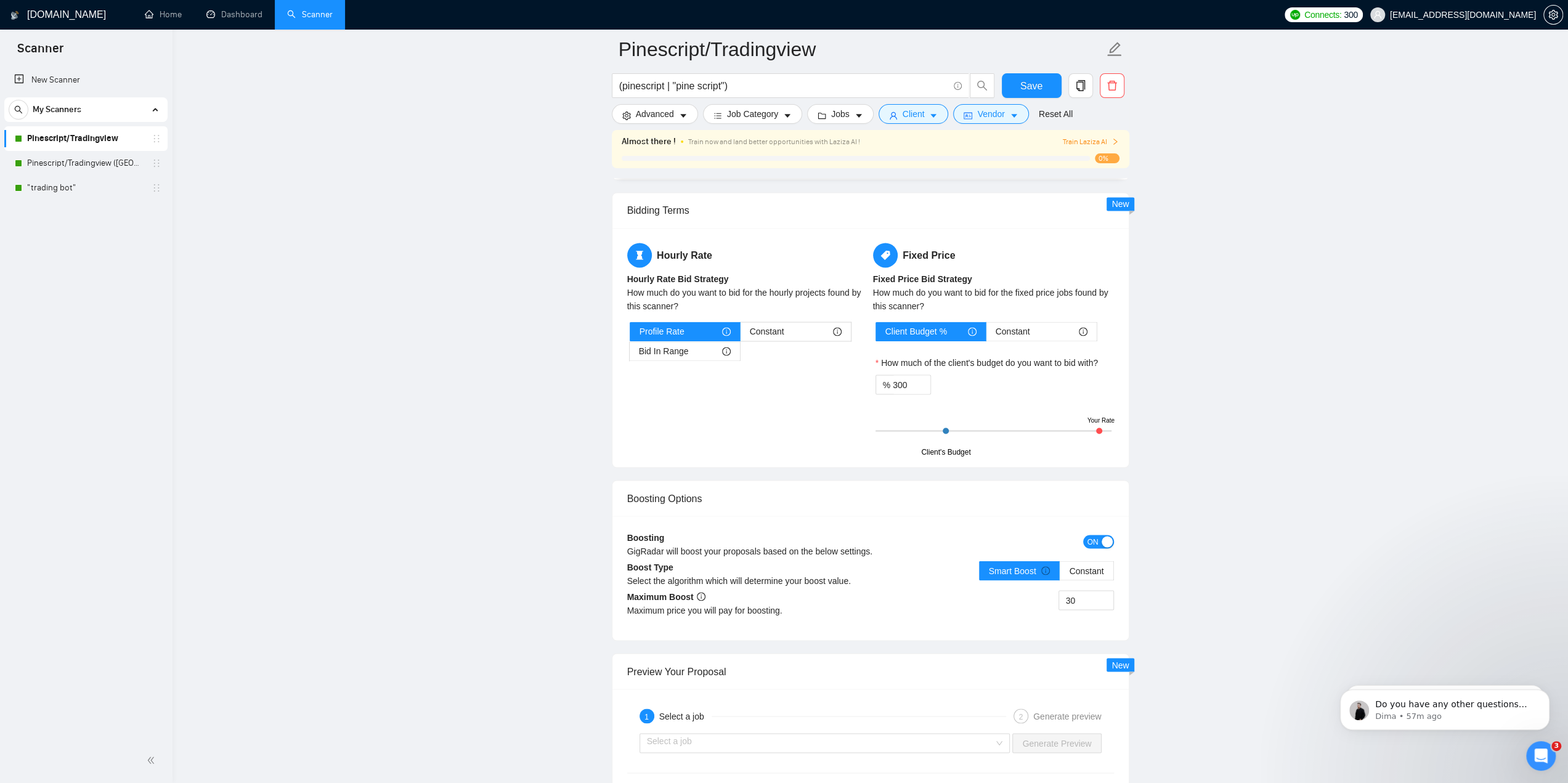
scroll to position [1972, 0]
click at [916, 382] on div "299" at bounding box center [911, 385] width 38 height 19
click at [924, 380] on icon "up" at bounding box center [923, 382] width 4 height 4
drag, startPoint x: 911, startPoint y: 378, endPoint x: 889, endPoint y: 378, distance: 22.0
click at [889, 378] on div "% 300" at bounding box center [903, 384] width 55 height 19
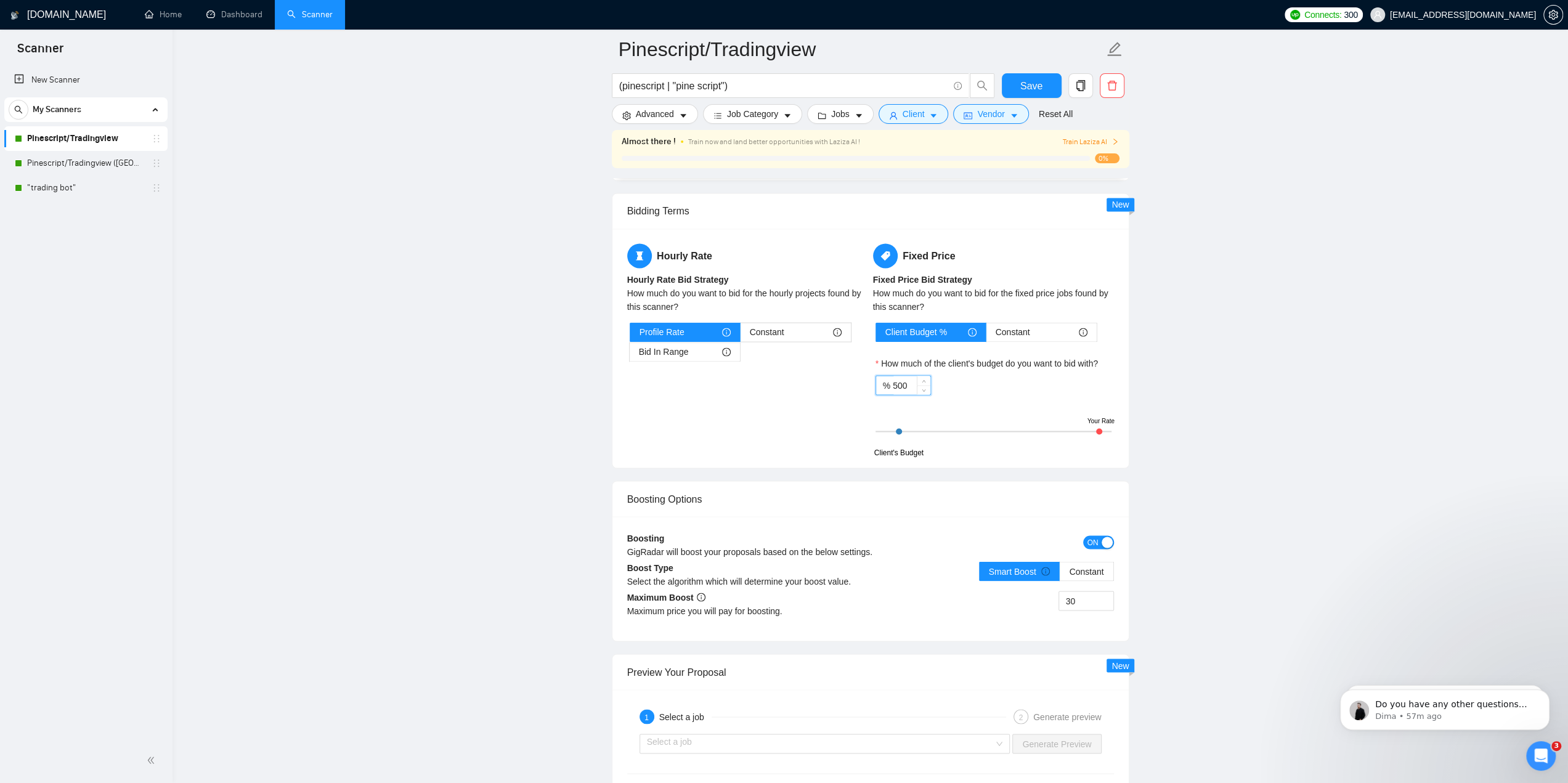
type input "500"
click at [795, 395] on div "Hourly Rate Hourly Rate Bid Strategy How much do you want to bid for the hourly…" at bounding box center [870, 347] width 492 height 209
click at [1024, 77] on button "Save" at bounding box center [1032, 85] width 60 height 24
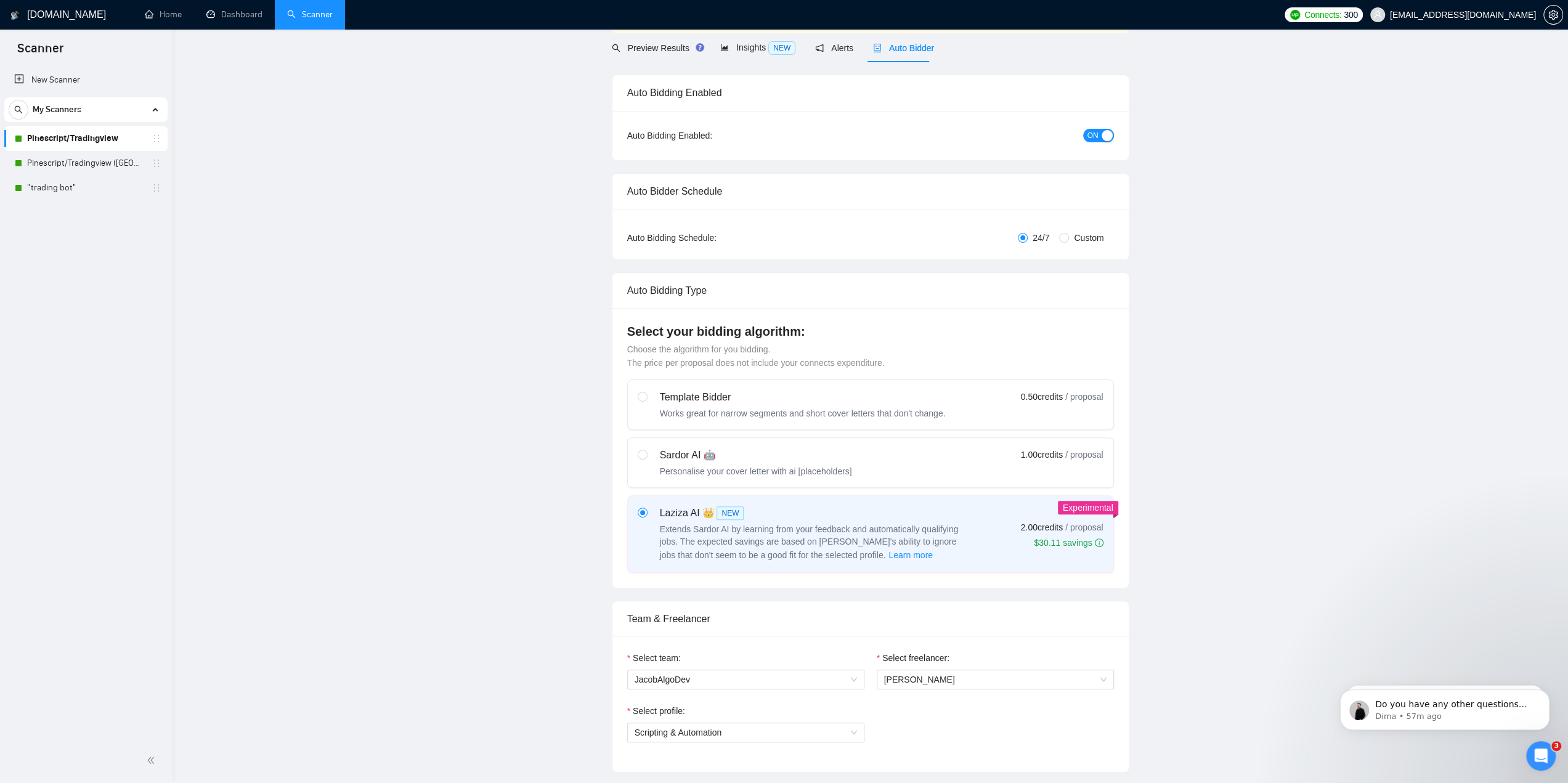
scroll to position [0, 0]
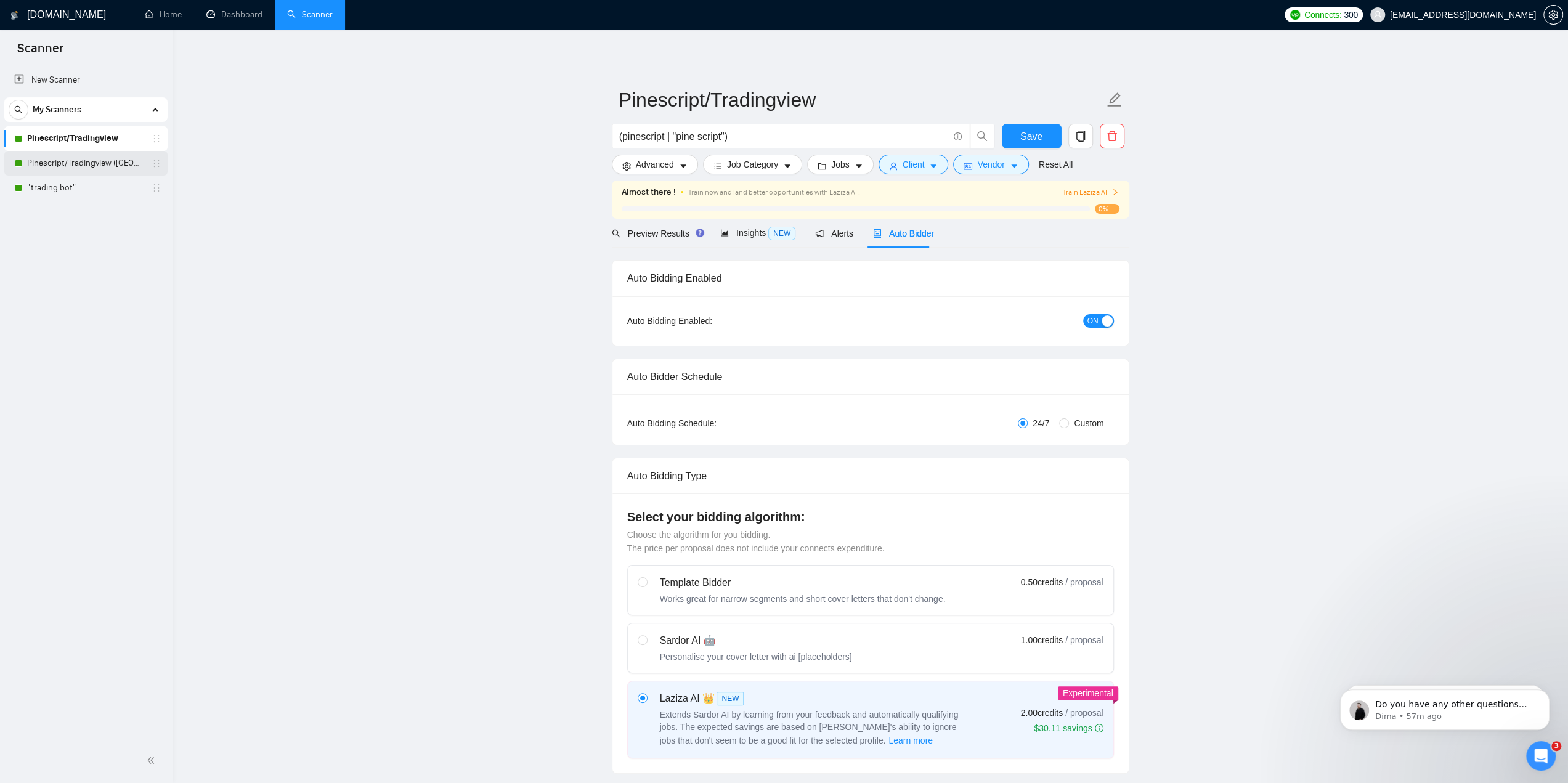
click at [92, 160] on link "Pinescript/Tradingview ([GEOGRAPHIC_DATA] Only)" at bounding box center [85, 163] width 117 height 24
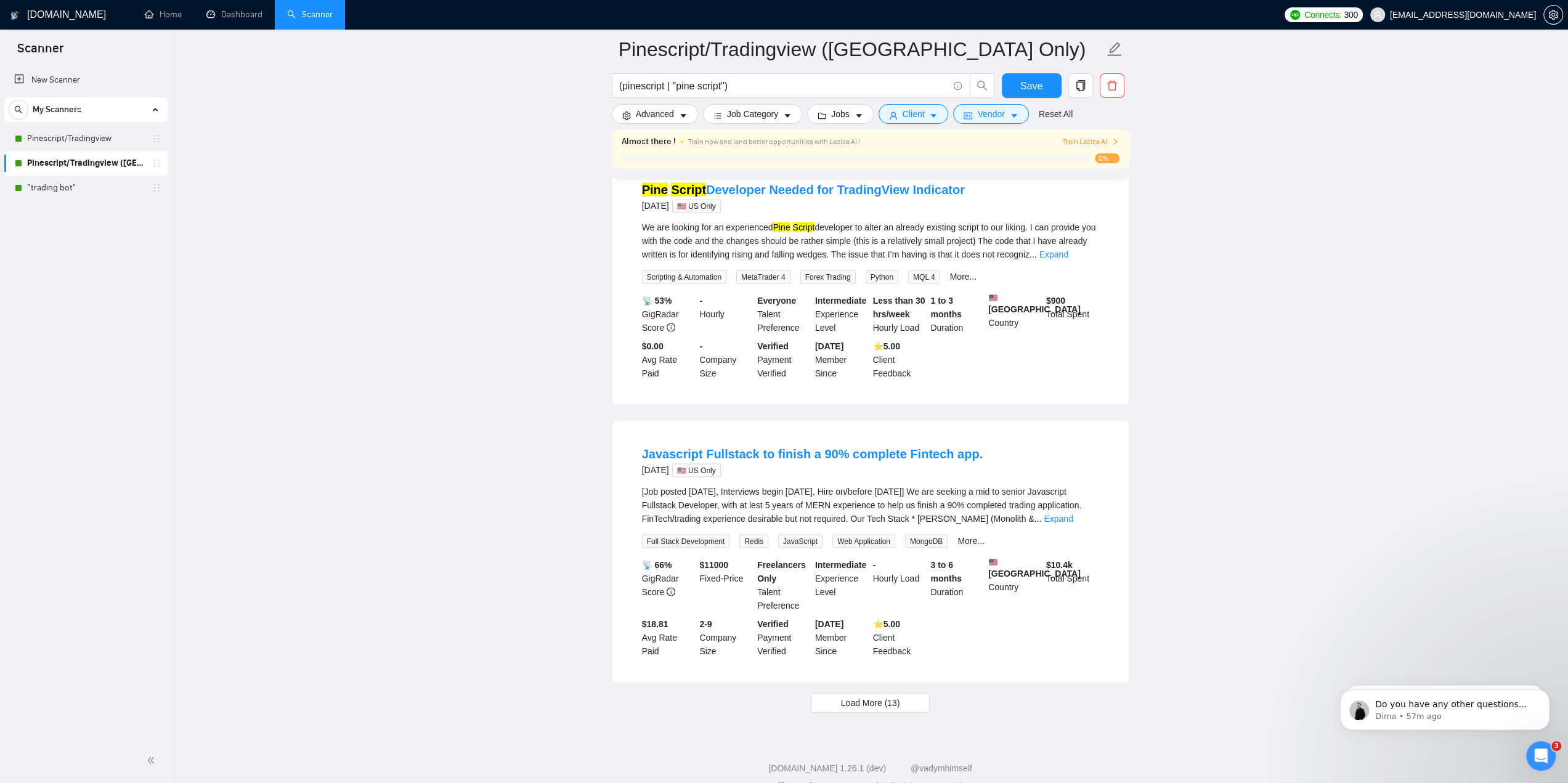
scroll to position [2351, 0]
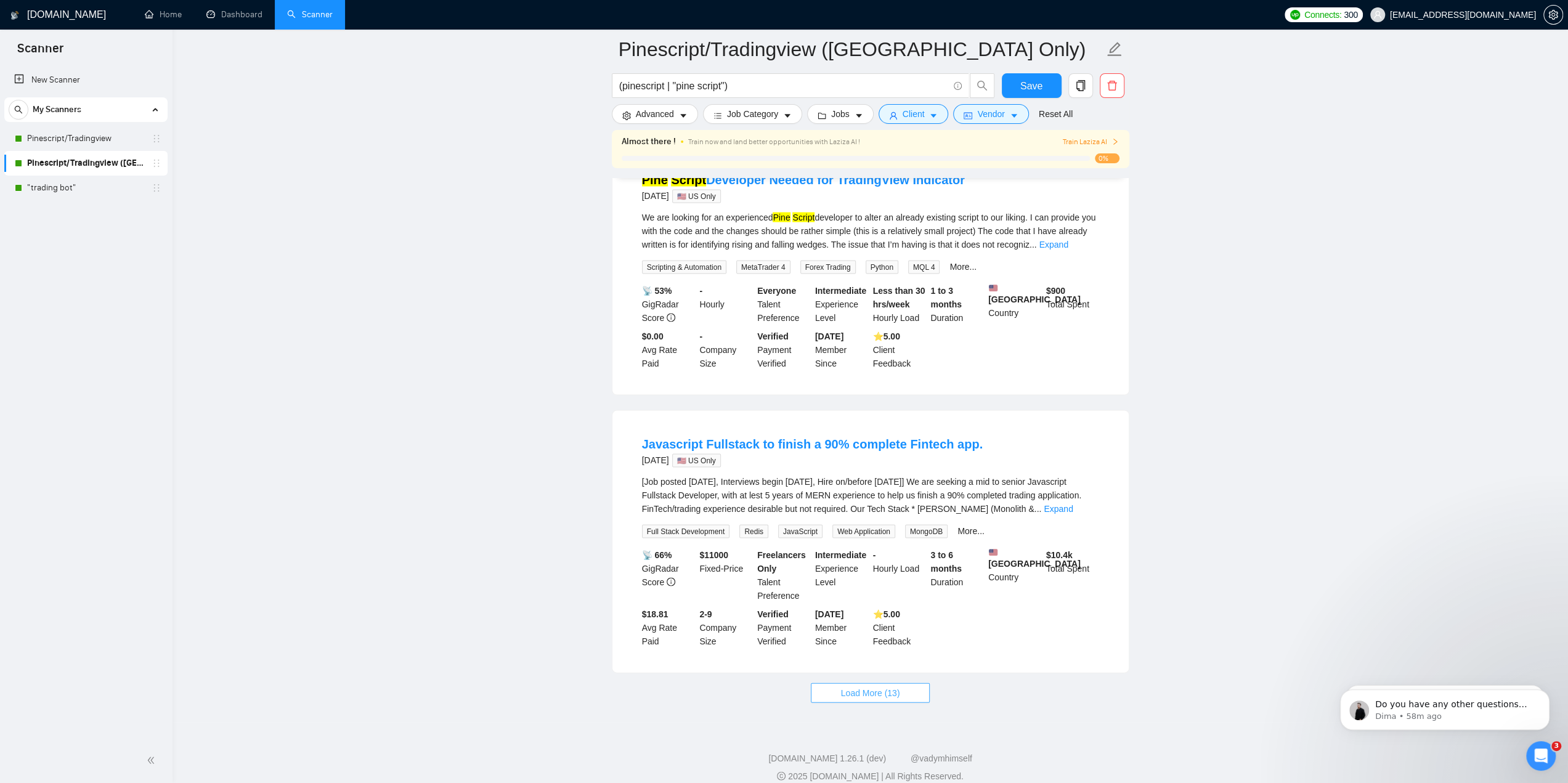
click at [875, 686] on span "Load More (13)" at bounding box center [870, 693] width 59 height 13
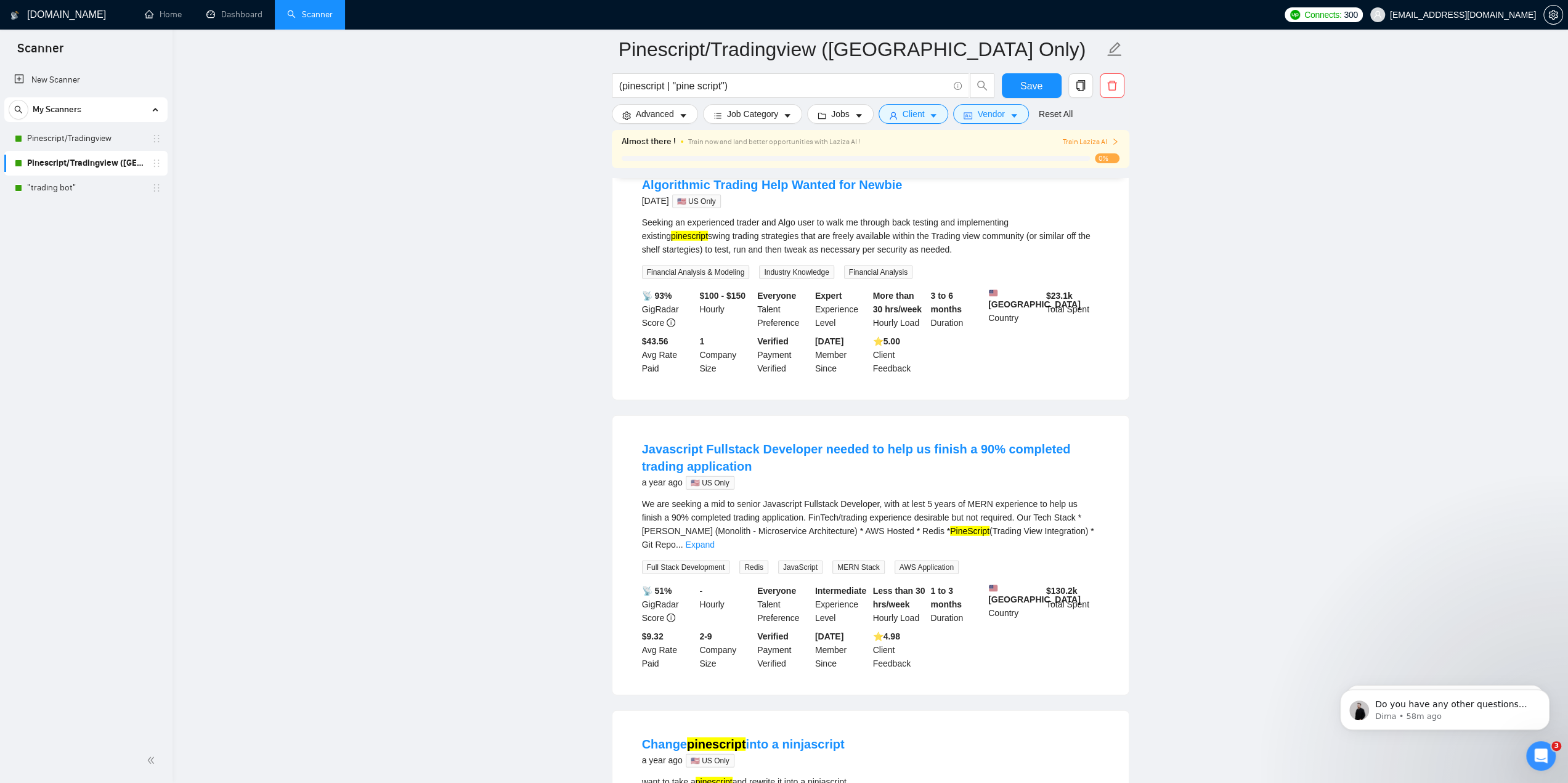
scroll to position [3152, 0]
click at [669, 110] on span "Advanced" at bounding box center [654, 114] width 38 height 13
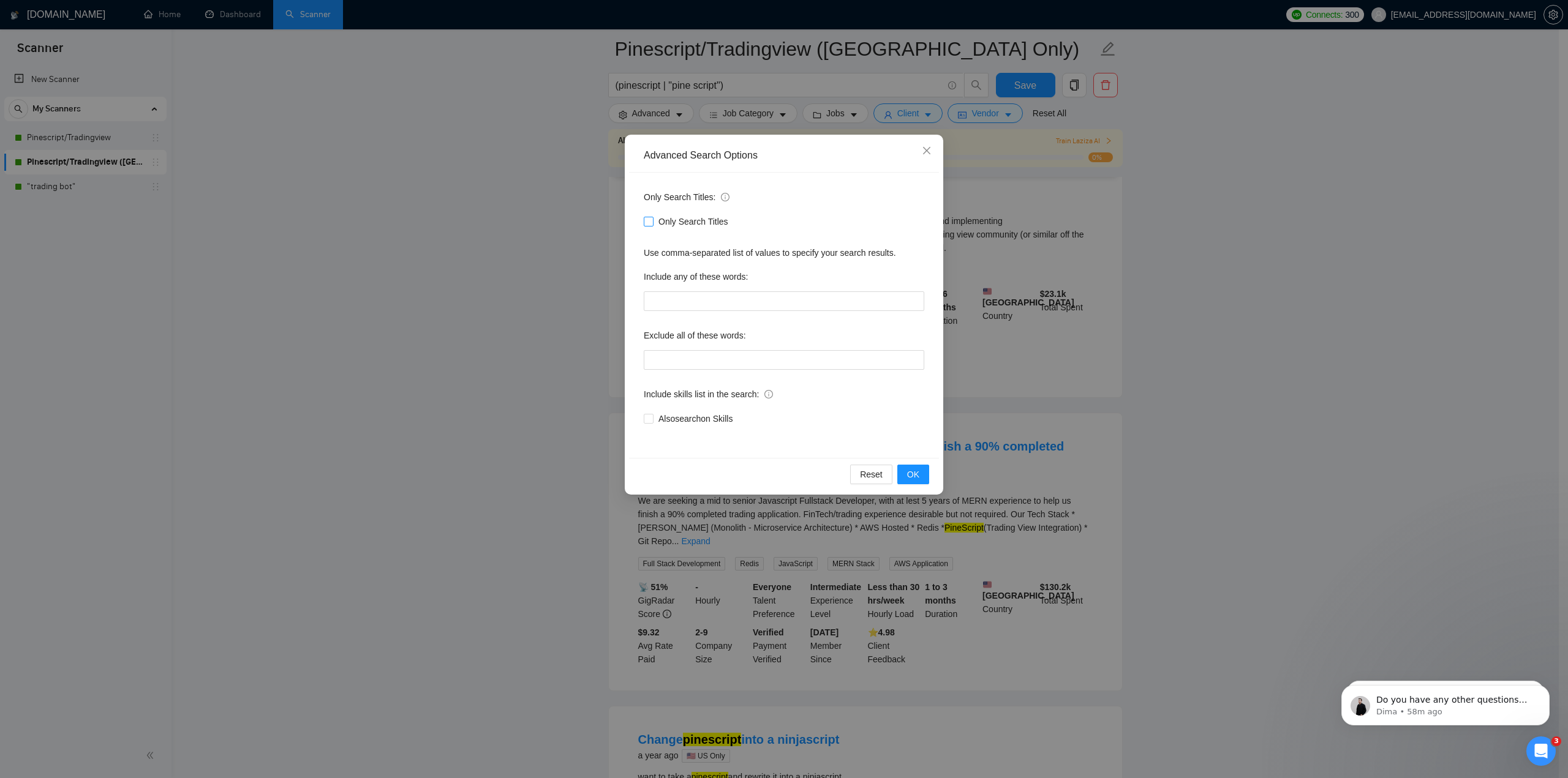
click at [654, 221] on span "Only Search Titles" at bounding box center [693, 221] width 79 height 13
click at [652, 221] on input "Only Search Titles" at bounding box center [648, 221] width 8 height 8
click at [915, 476] on span "OK" at bounding box center [913, 475] width 13 height 13
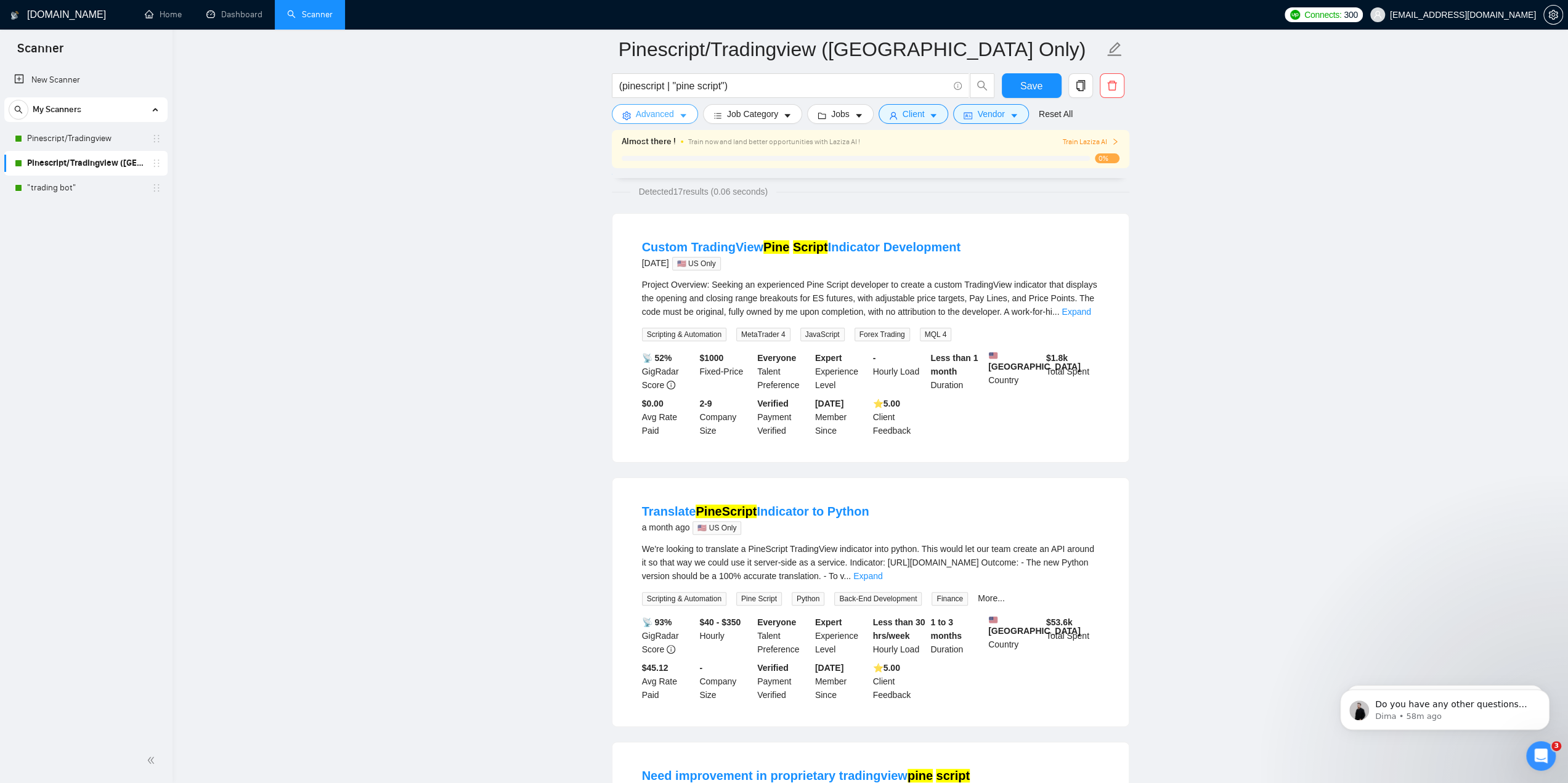
scroll to position [0, 0]
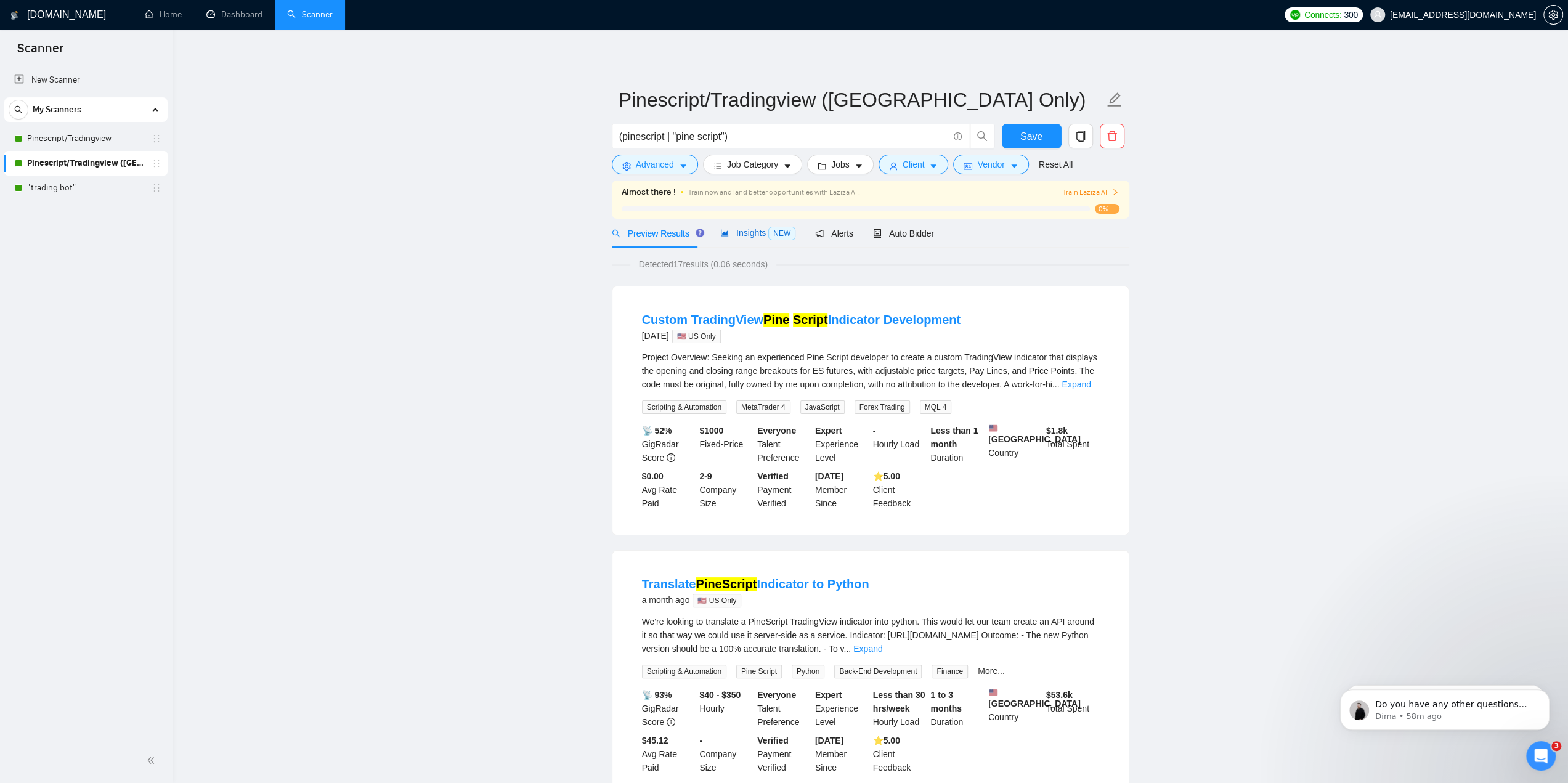
click at [749, 233] on span "Insights NEW" at bounding box center [758, 233] width 75 height 10
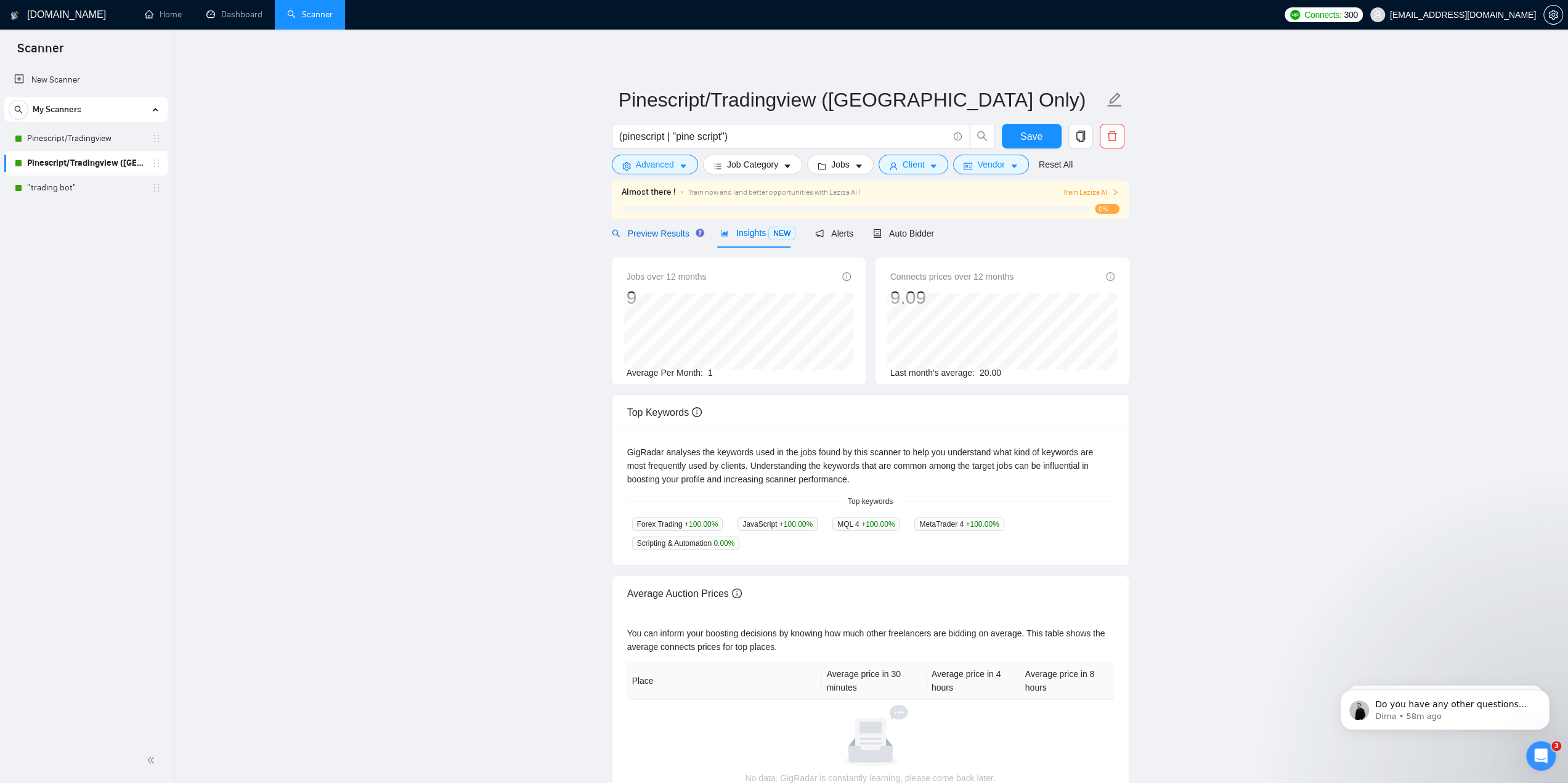
click at [668, 236] on span "Preview Results" at bounding box center [657, 234] width 89 height 10
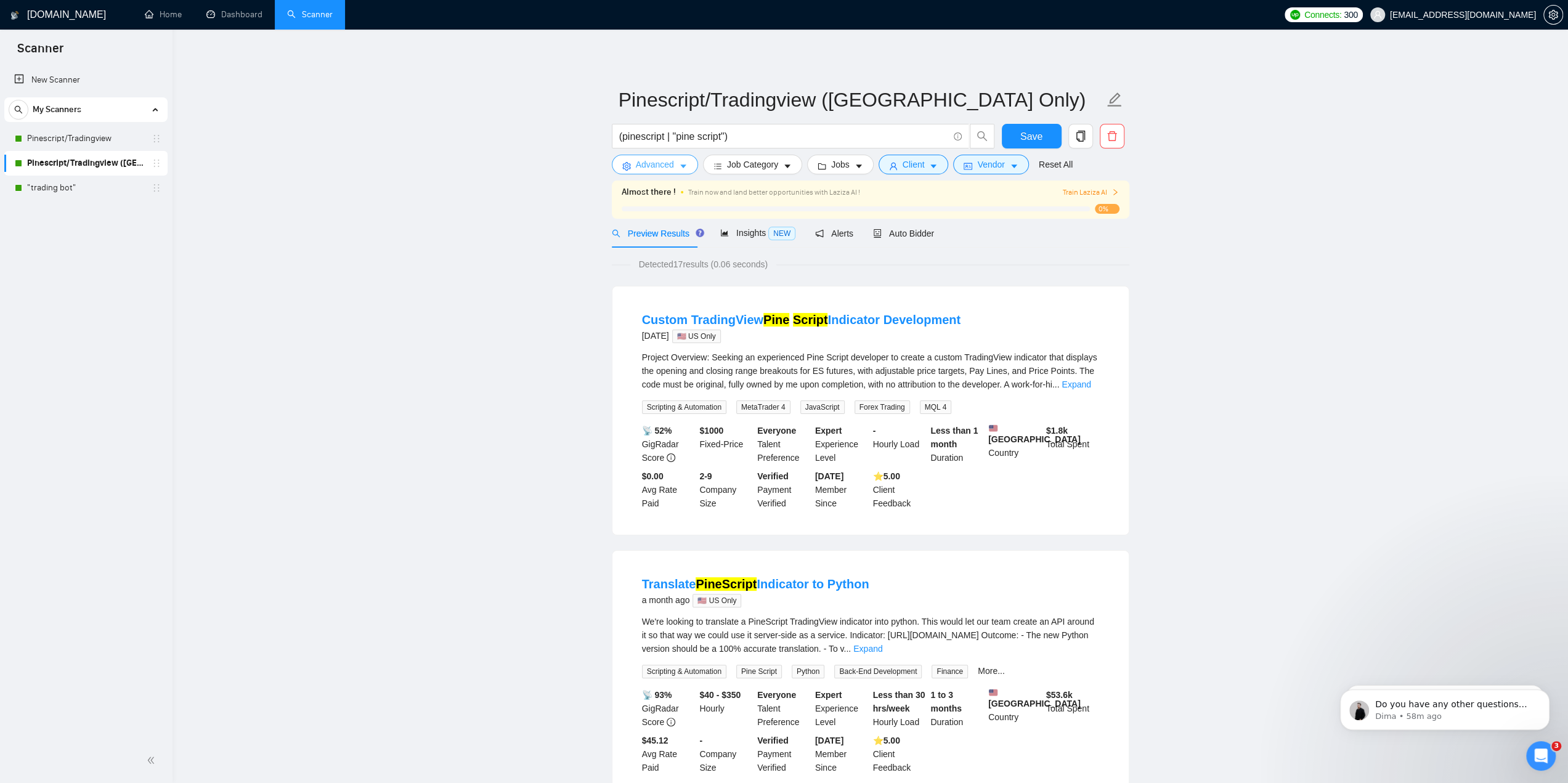
click at [679, 169] on icon "caret-down" at bounding box center [684, 167] width 8 height 8
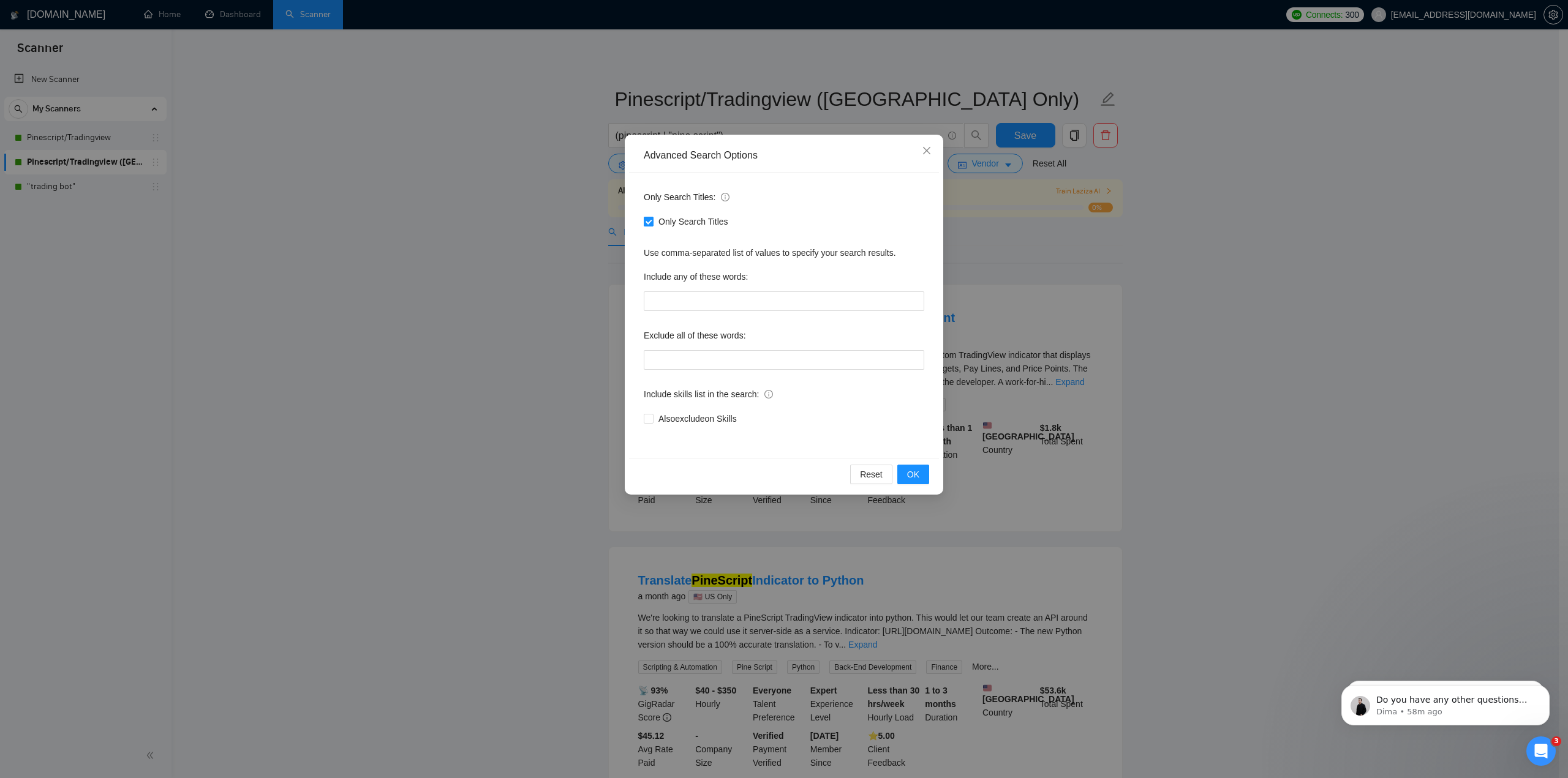
click at [653, 221] on span at bounding box center [649, 221] width 10 height 10
click at [652, 221] on input "Only Search Titles" at bounding box center [648, 221] width 8 height 8
checkbox input "false"
click at [910, 472] on span "OK" at bounding box center [913, 475] width 13 height 13
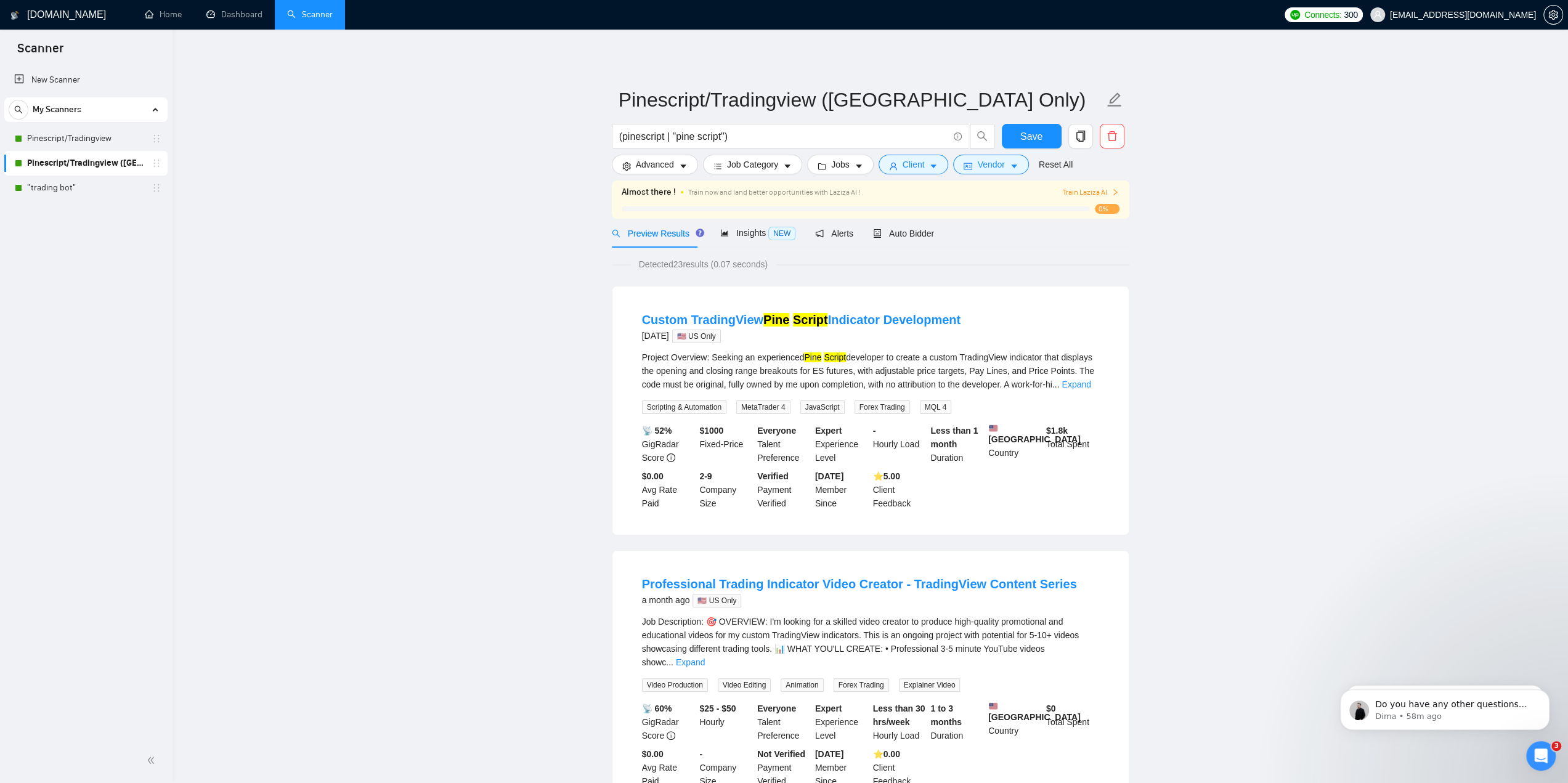
click at [677, 234] on span "Preview Results" at bounding box center [657, 234] width 89 height 10
click at [82, 137] on link "Pinescript/Tradingview" at bounding box center [85, 138] width 117 height 24
click at [1025, 137] on span "Save" at bounding box center [1032, 136] width 22 height 15
click at [90, 142] on link "Pinescript/Tradingview" at bounding box center [85, 138] width 117 height 24
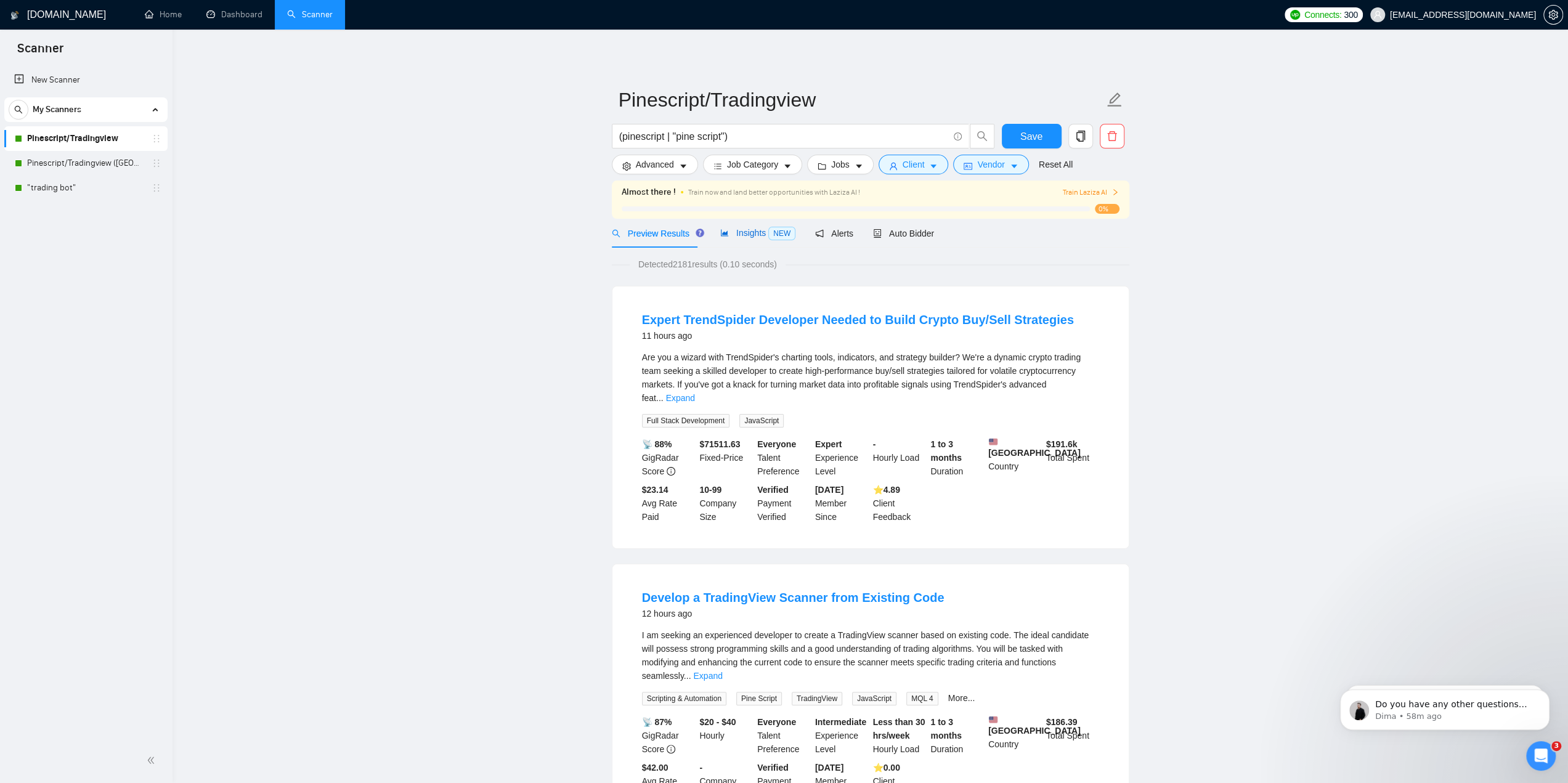
click at [736, 230] on span "Insights NEW" at bounding box center [758, 233] width 75 height 10
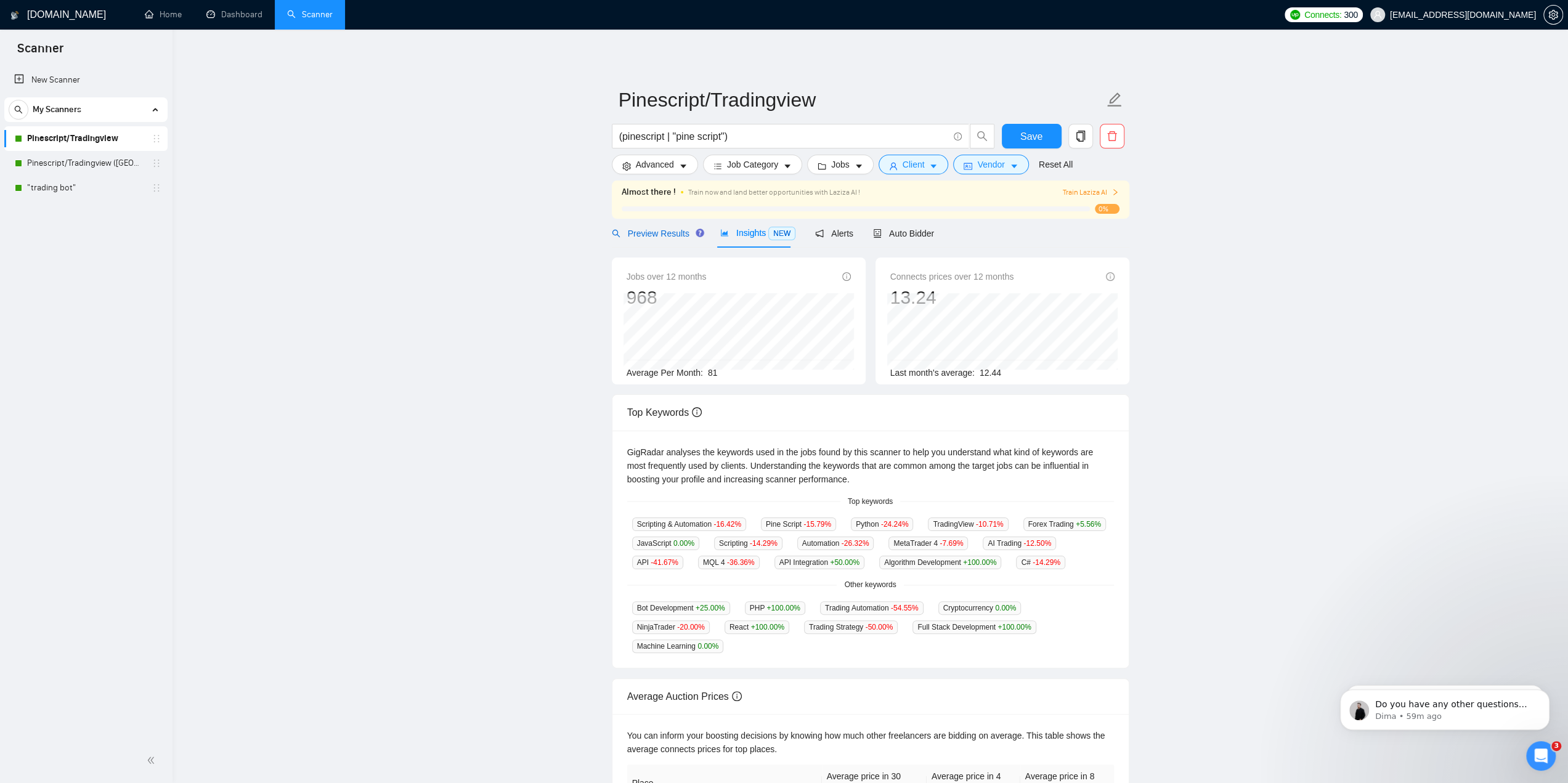
click at [663, 231] on span "Preview Results" at bounding box center [657, 234] width 89 height 10
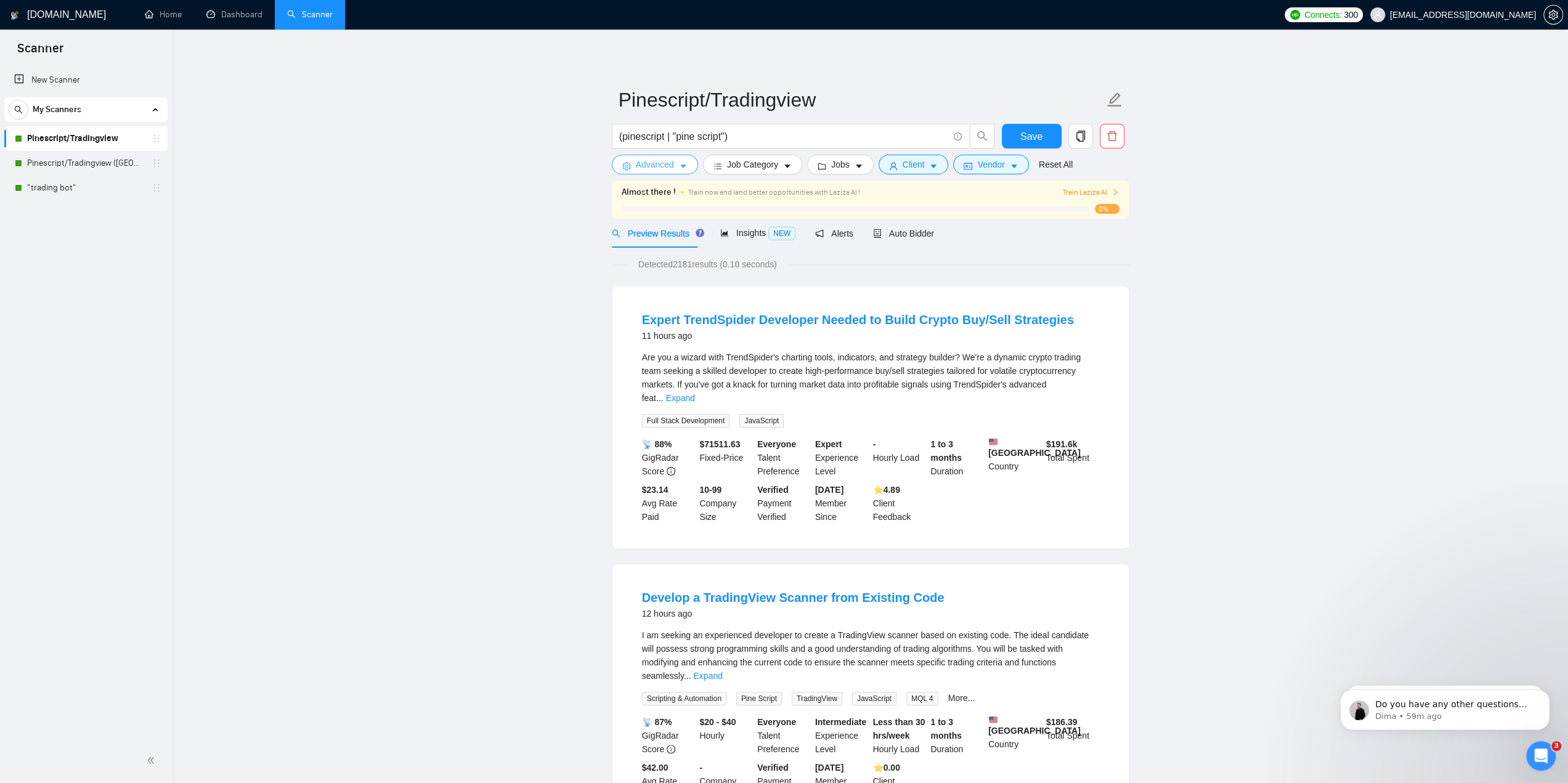
click at [675, 165] on button "Advanced" at bounding box center [655, 164] width 87 height 19
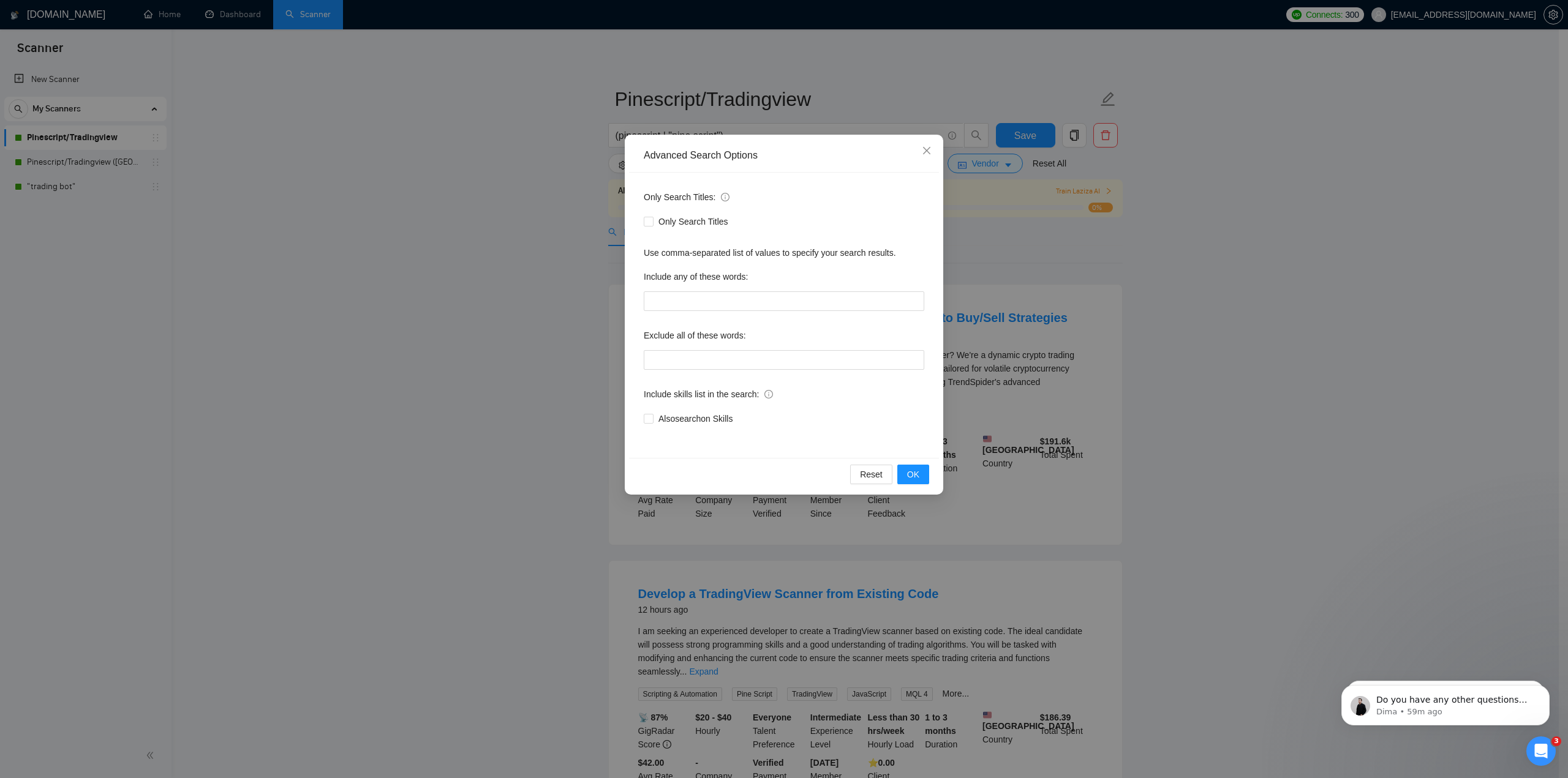
click at [571, 196] on div "Advanced Search Options Only Search Titles: Only Search Titles Use comma-separa…" at bounding box center [784, 389] width 1568 height 778
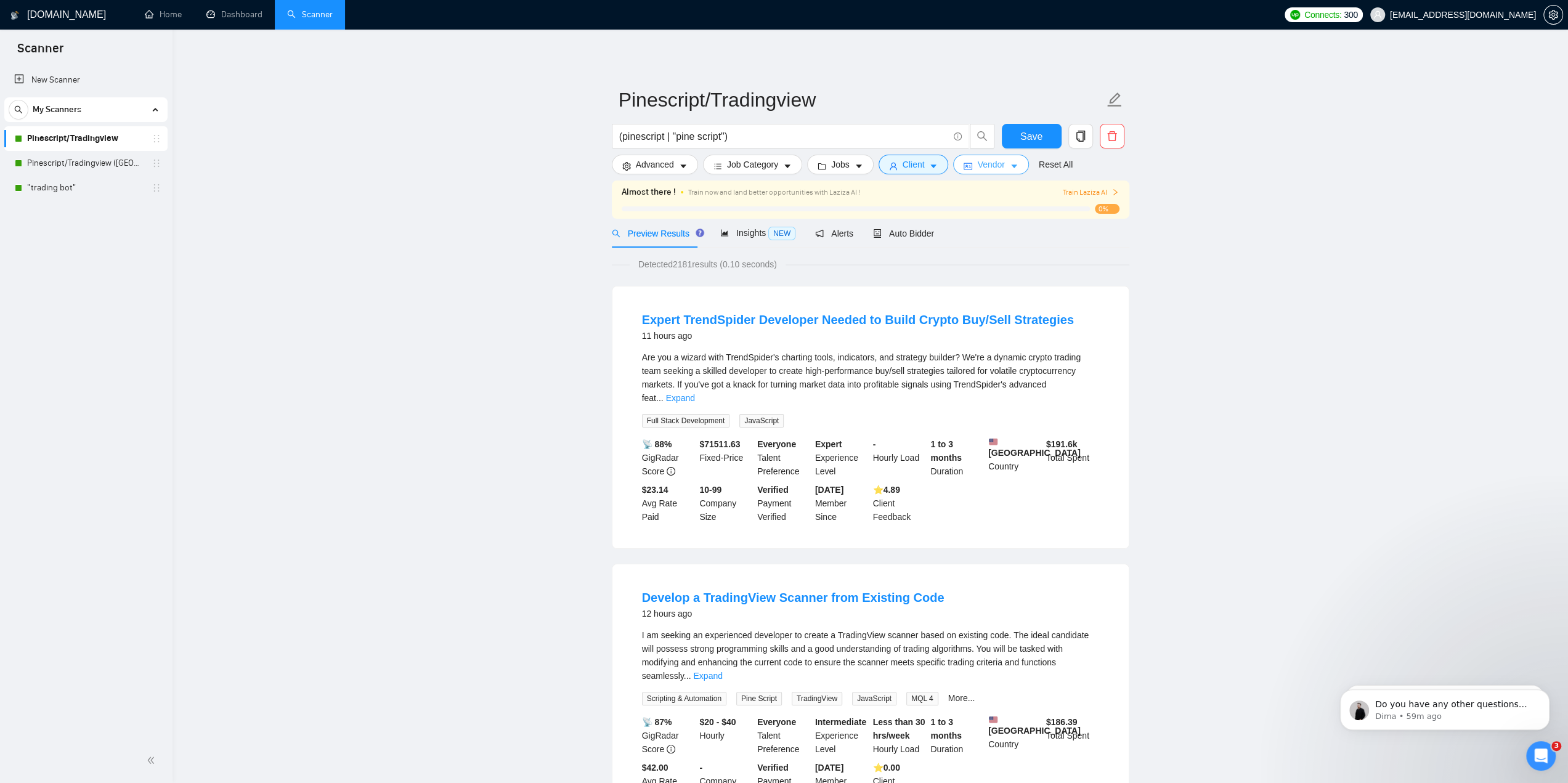
click at [1010, 165] on icon "caret-down" at bounding box center [1014, 167] width 8 height 8
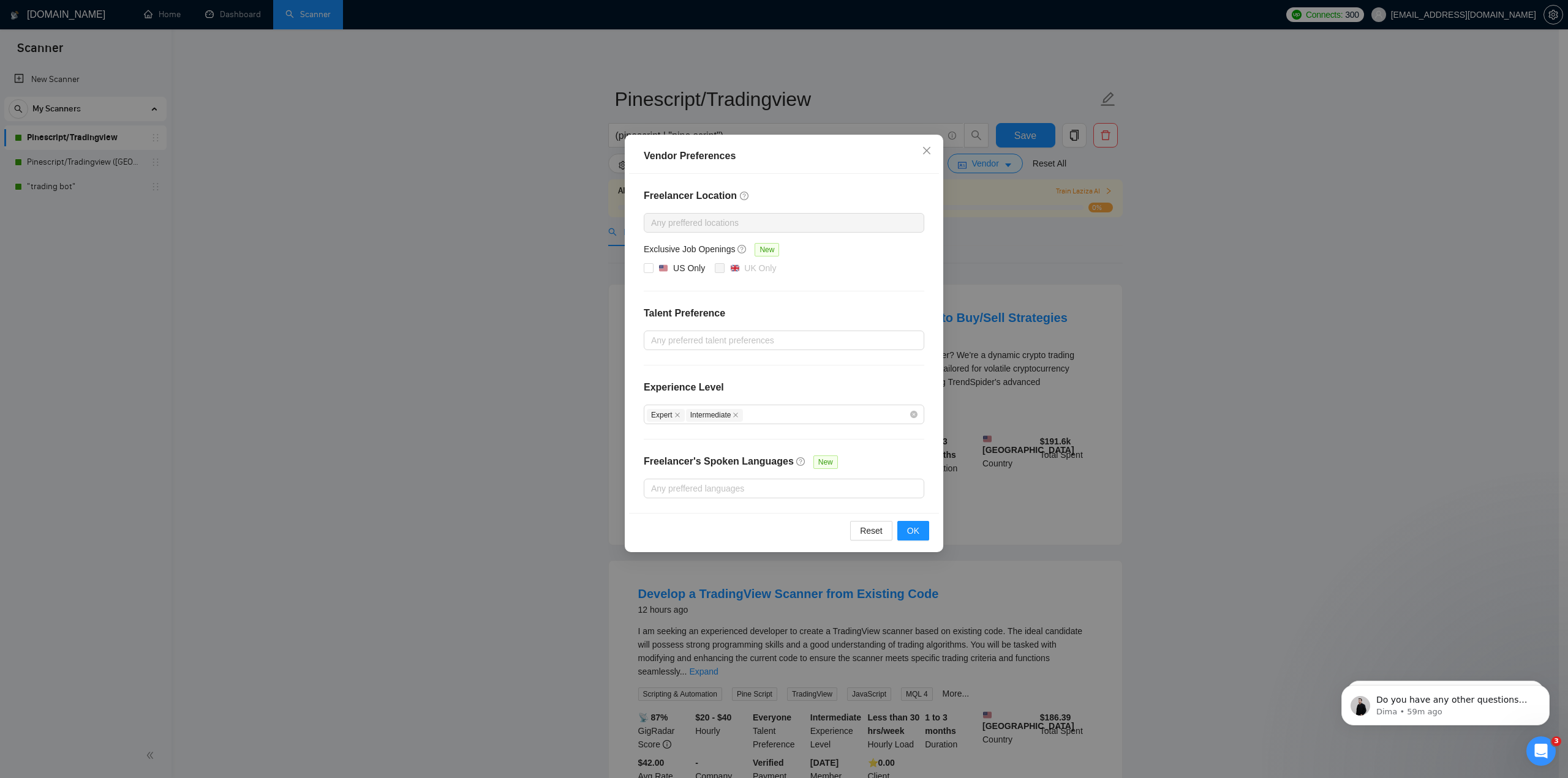
click at [574, 207] on div "Vendor Preferences Freelancer Location Any preffered locations Exclusive Job Op…" at bounding box center [784, 389] width 1568 height 778
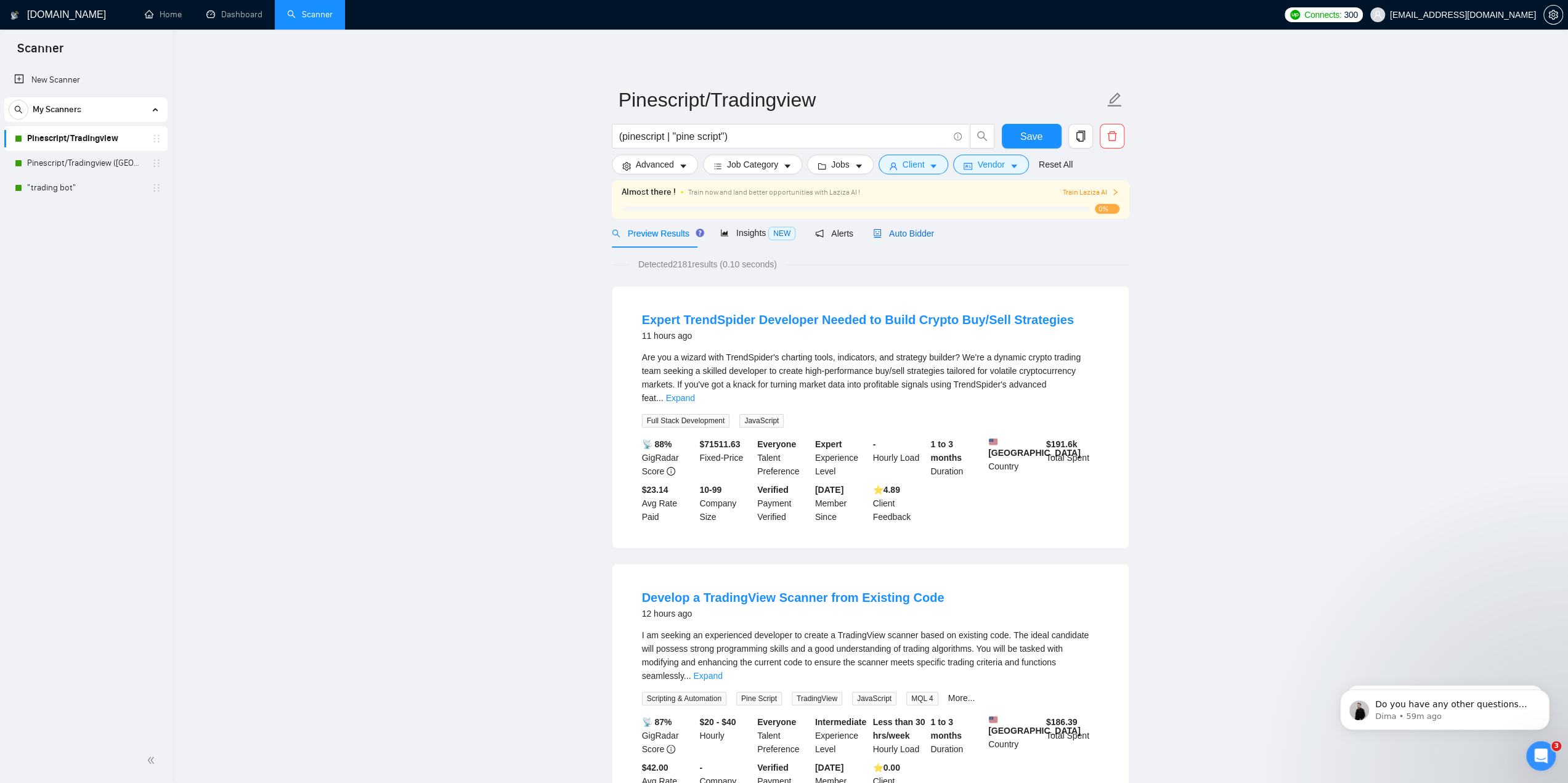
click at [890, 230] on span "Auto Bidder" at bounding box center [903, 234] width 61 height 10
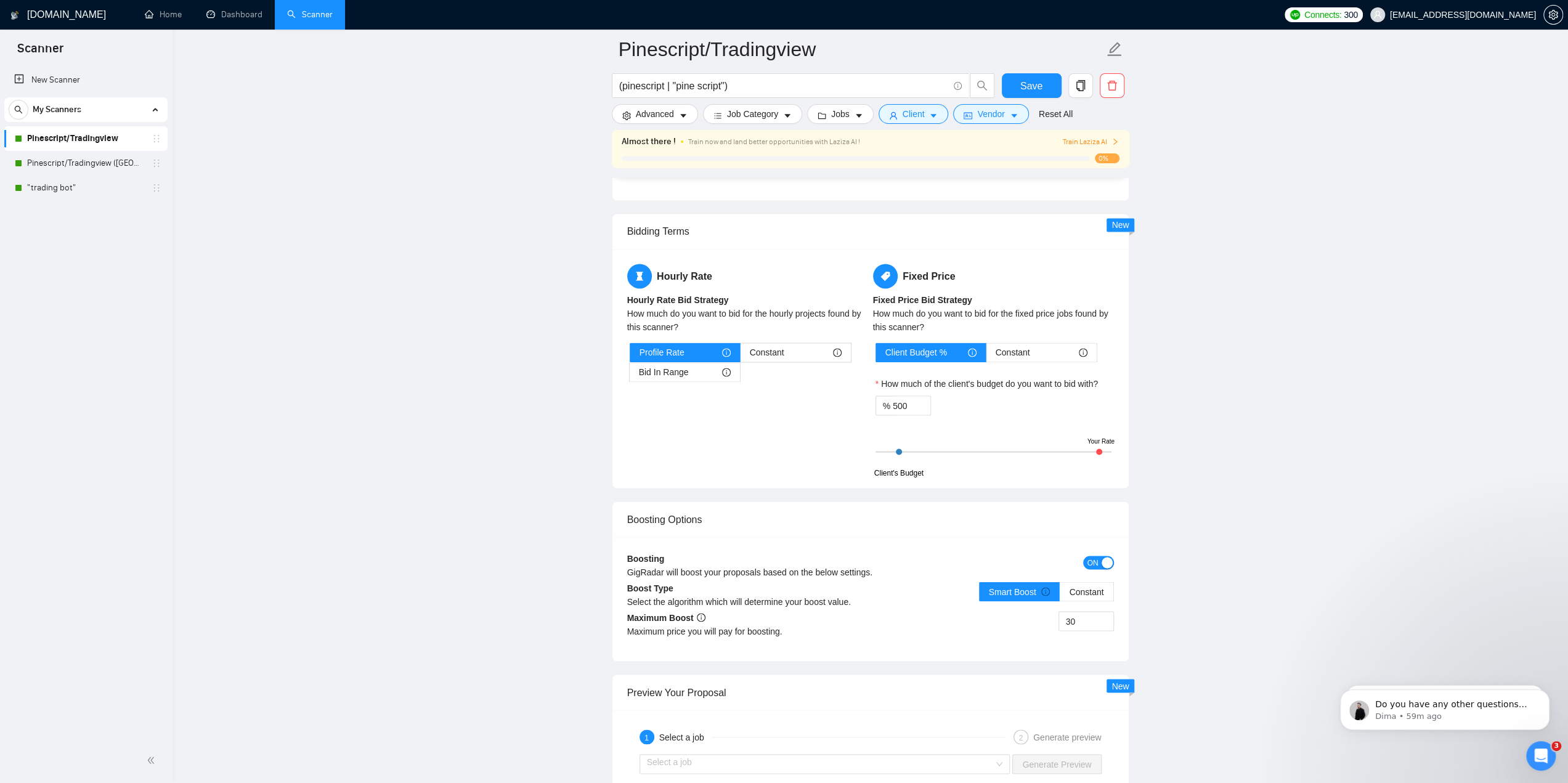
scroll to position [1863, 0]
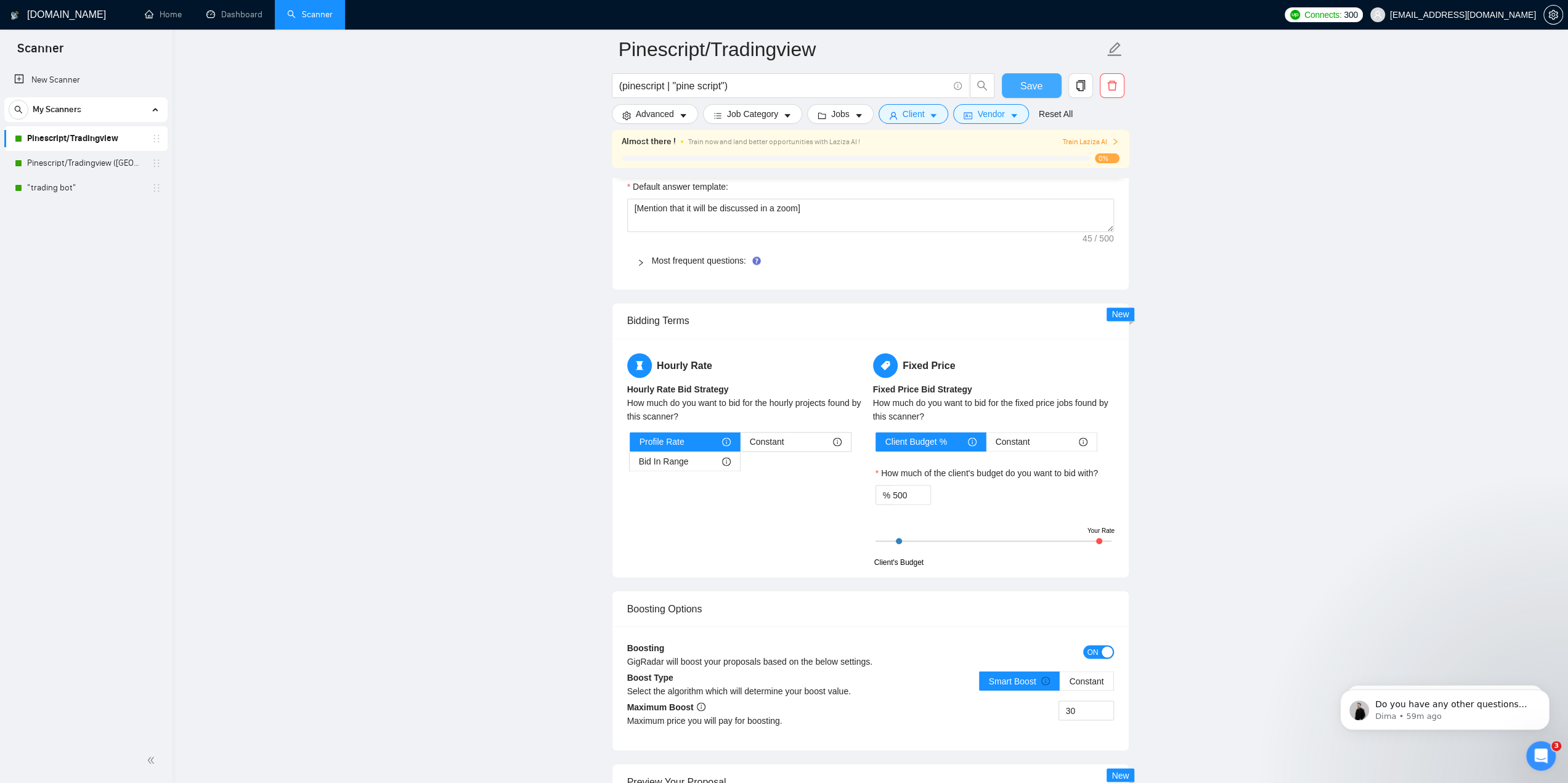
click at [1030, 82] on span "Save" at bounding box center [1032, 86] width 22 height 15
click at [109, 161] on link "Pinescript/Tradingview ([GEOGRAPHIC_DATA] Only)" at bounding box center [85, 163] width 117 height 24
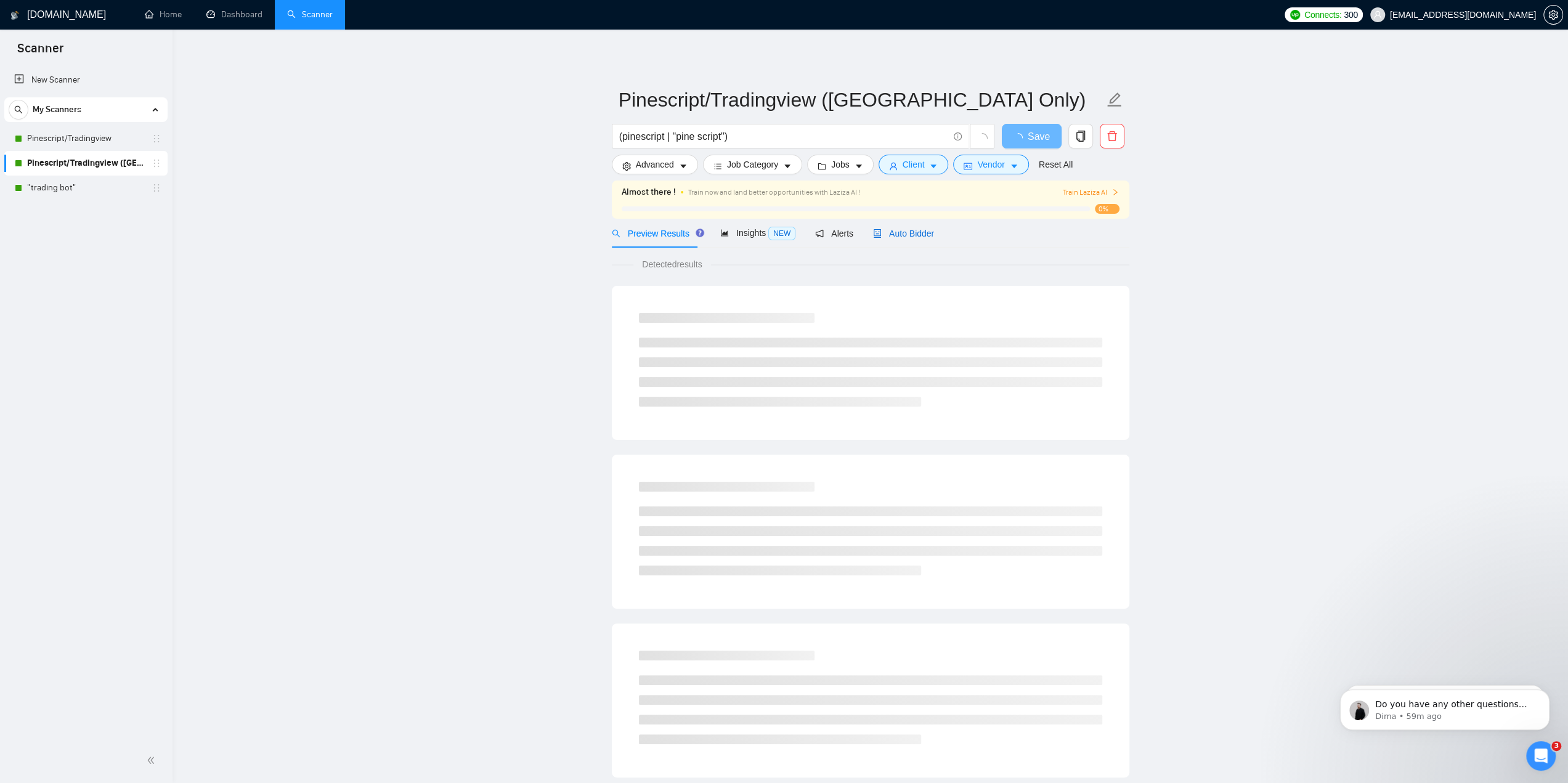
click at [924, 233] on span "Auto Bidder" at bounding box center [903, 234] width 61 height 10
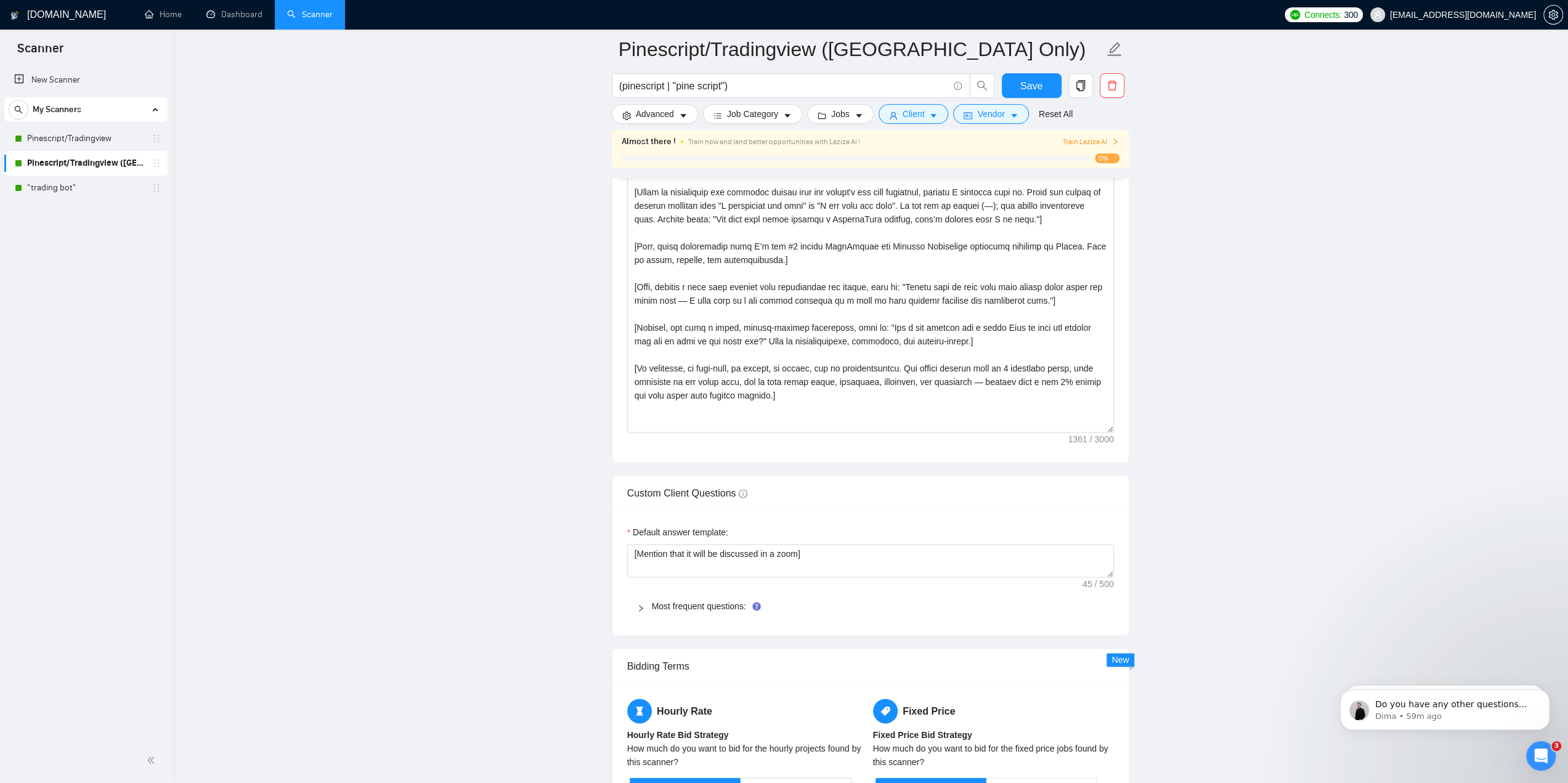
scroll to position [1911, 0]
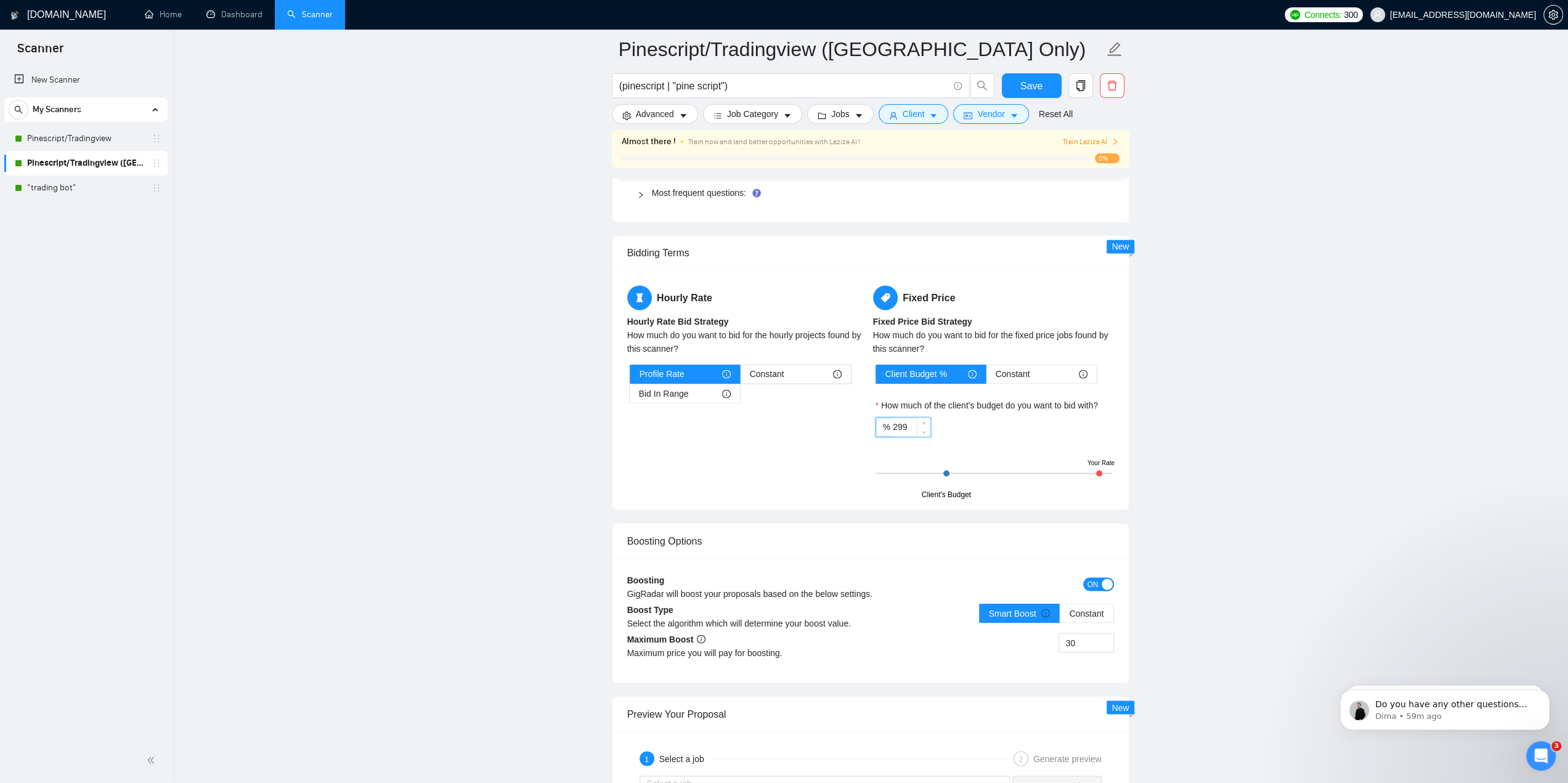
drag, startPoint x: 916, startPoint y: 423, endPoint x: 867, endPoint y: 423, distance: 49.0
click at [867, 423] on div "Hourly Rate Hourly Rate Bid Strategy How much do you want to bid for the hourly…" at bounding box center [870, 389] width 492 height 209
drag, startPoint x: 910, startPoint y: 418, endPoint x: 879, endPoint y: 417, distance: 31.0
click at [879, 417] on div "% 299" at bounding box center [903, 426] width 55 height 19
type input "500"
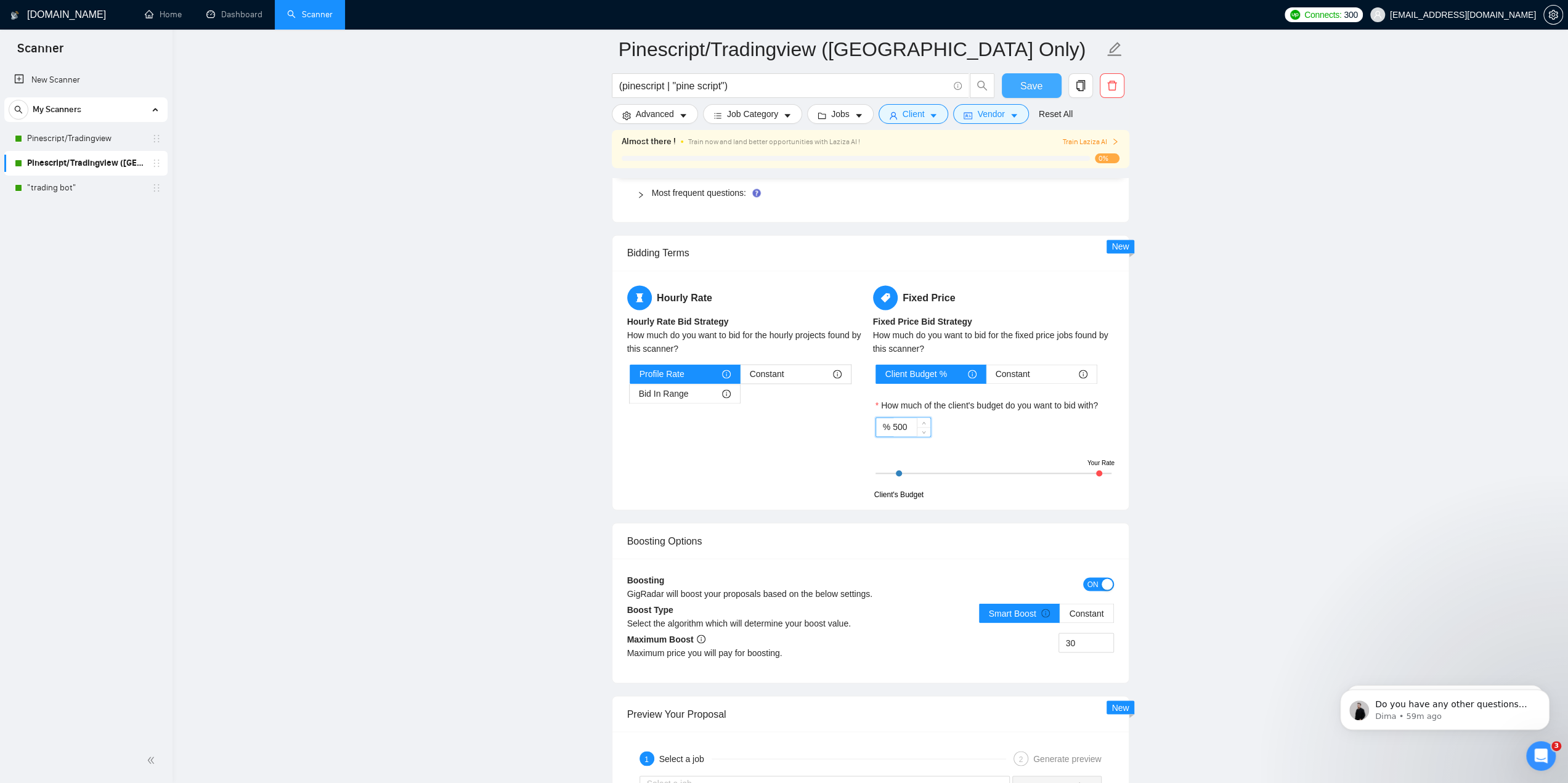
click at [1037, 93] on span "Save" at bounding box center [1032, 86] width 22 height 15
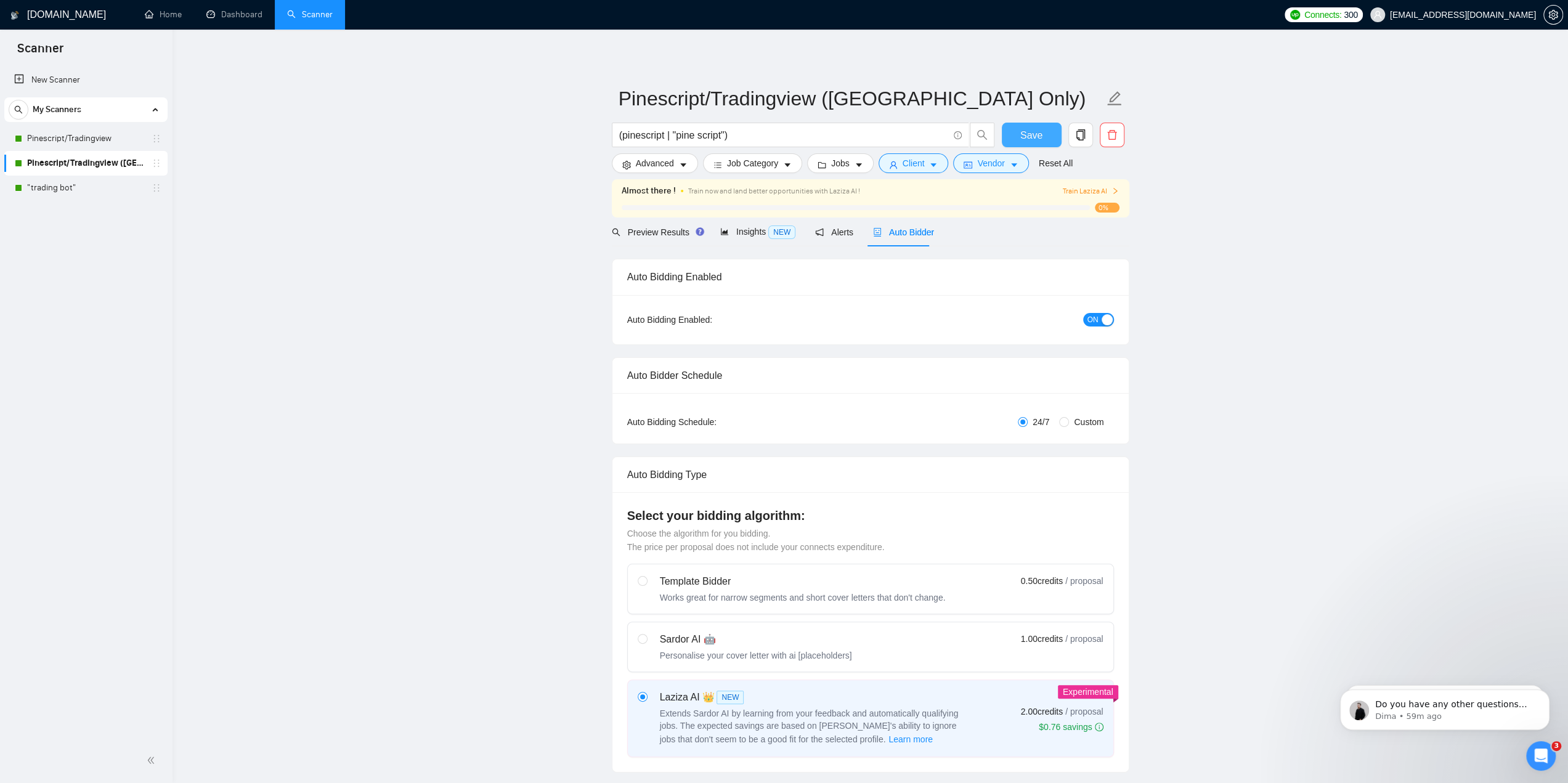
scroll to position [0, 0]
click at [929, 165] on icon "caret-down" at bounding box center [933, 167] width 8 height 8
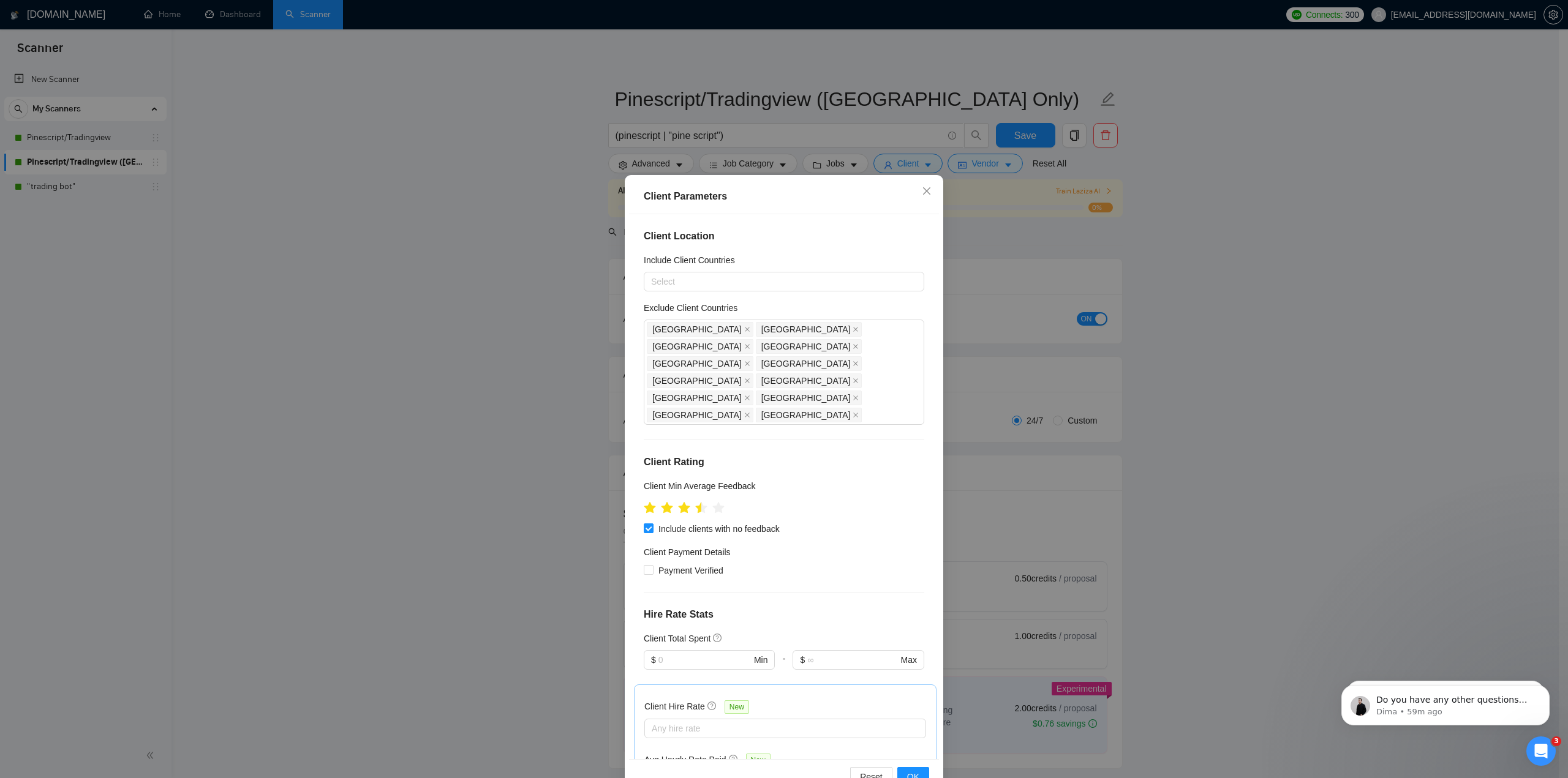
click at [981, 253] on div "Client Parameters Client Location Include Client Countries Select Exclude Clien…" at bounding box center [784, 389] width 1568 height 778
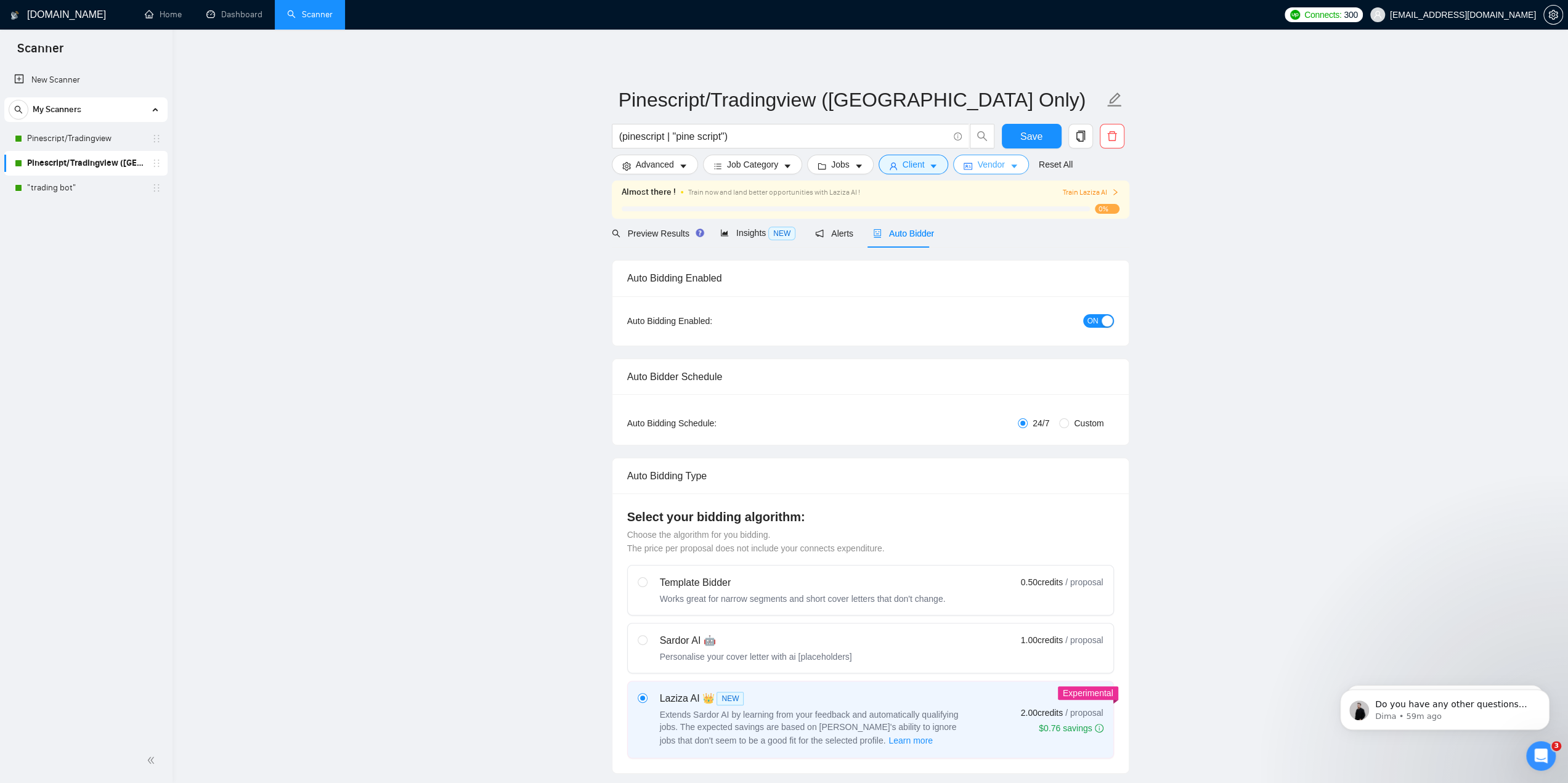
click at [998, 171] on span "Vendor" at bounding box center [990, 165] width 27 height 13
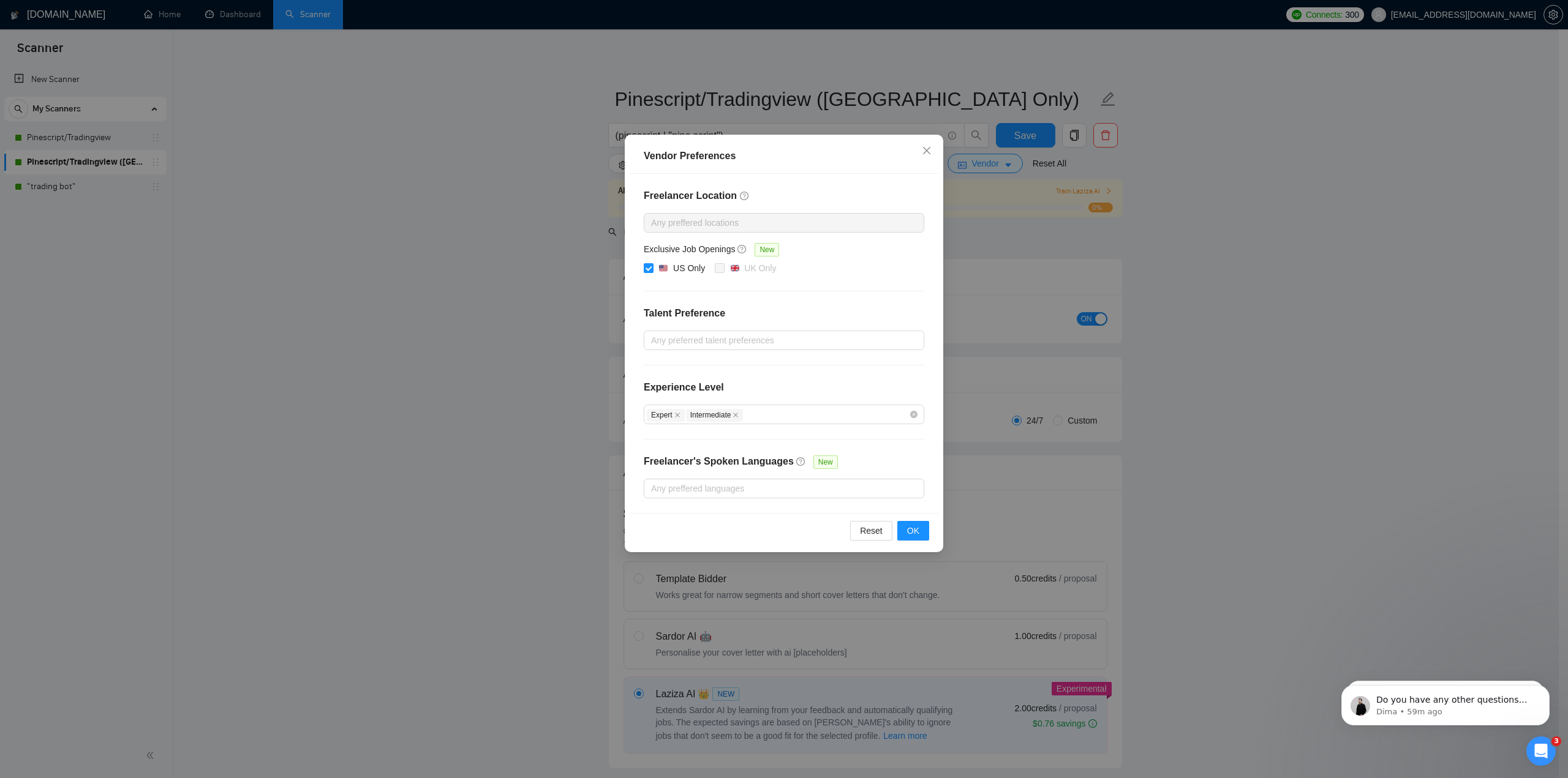
click at [1026, 251] on div "Vendor Preferences Freelancer Location Any preffered locations Exclusive Job Op…" at bounding box center [784, 389] width 1568 height 778
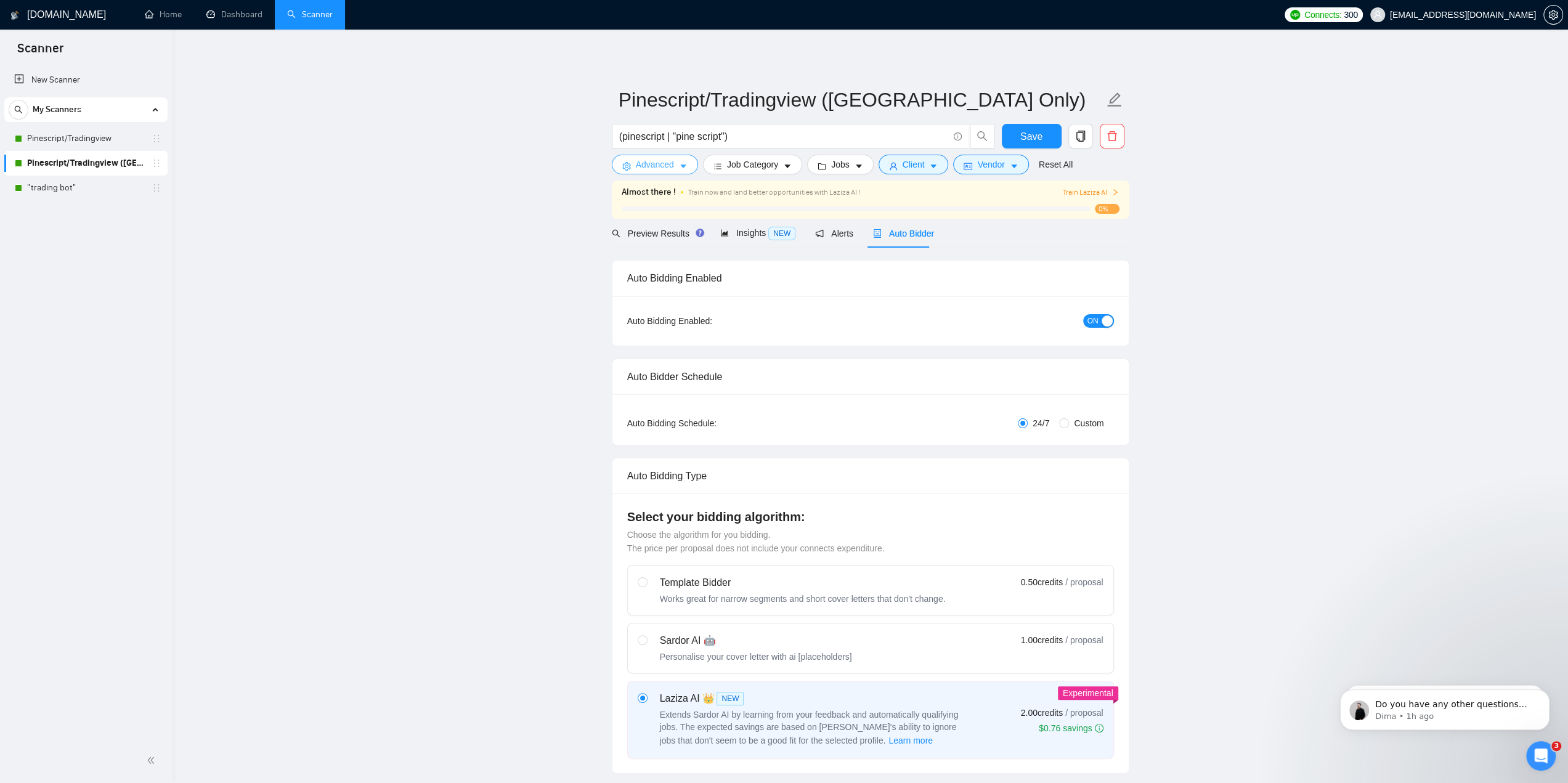
click at [683, 161] on span "caret-down" at bounding box center [684, 166] width 8 height 9
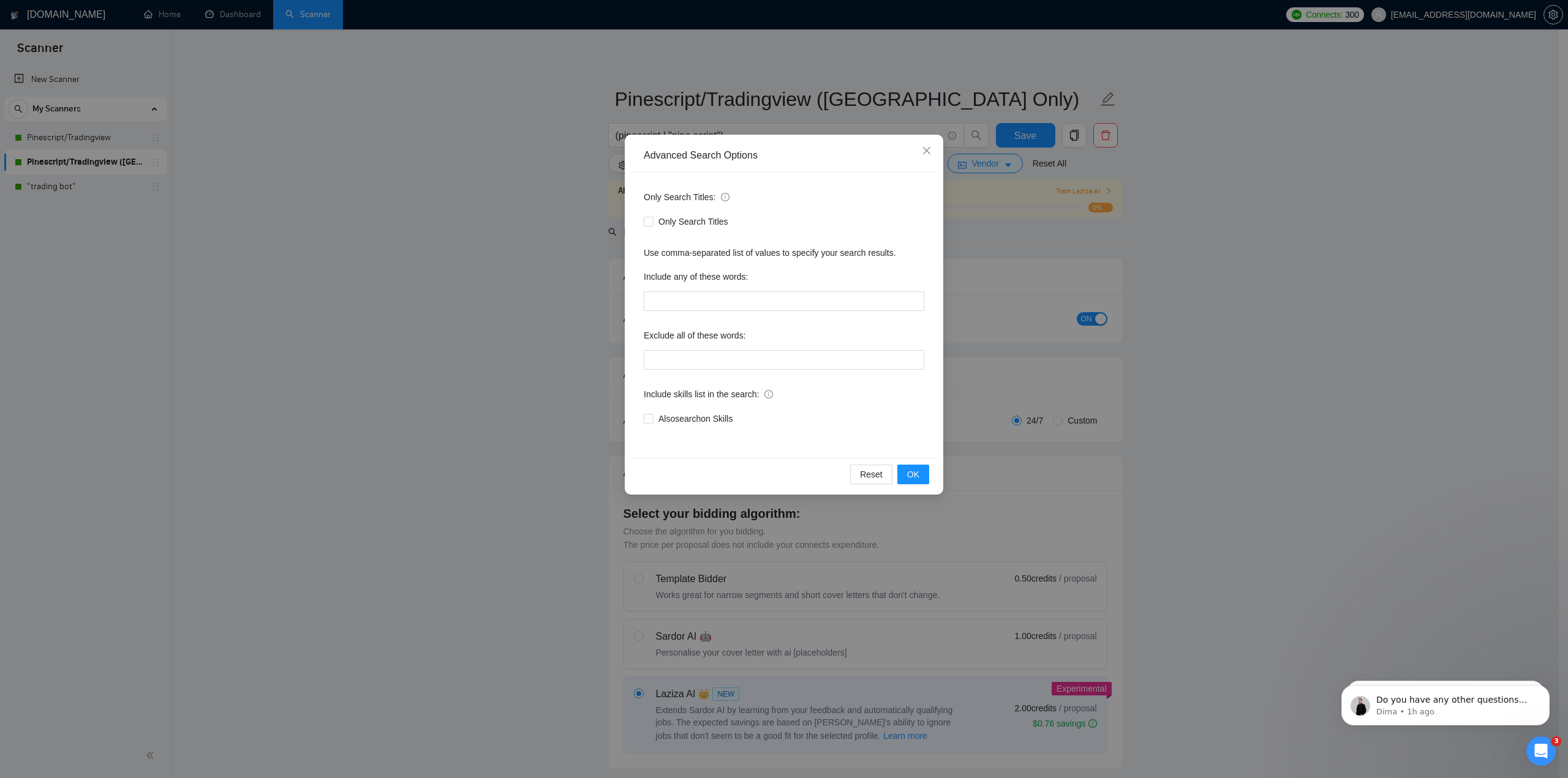
click at [602, 229] on div "Advanced Search Options Only Search Titles: Only Search Titles Use comma-separa…" at bounding box center [784, 389] width 1568 height 778
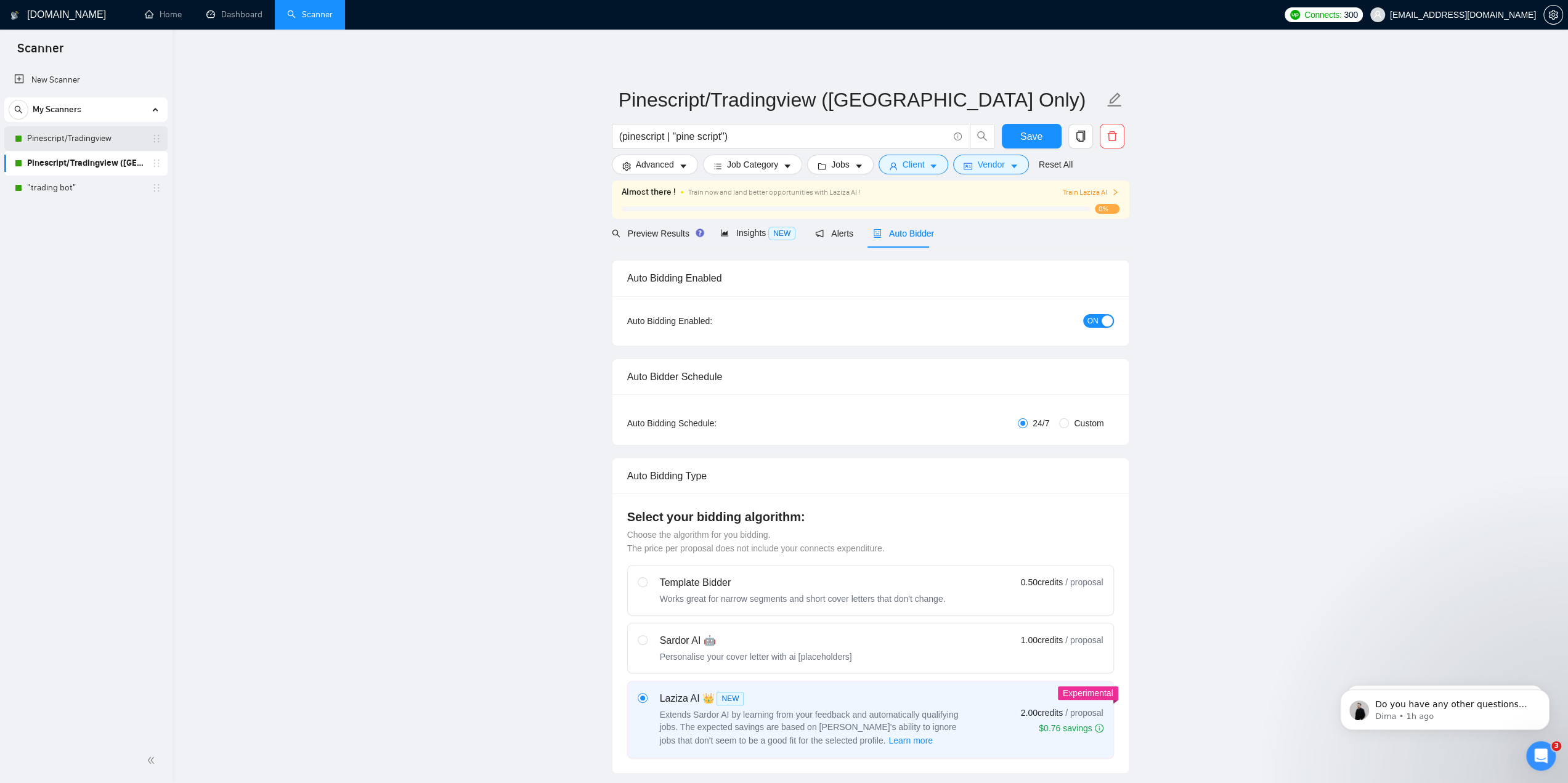
click at [93, 135] on link "Pinescript/Tradingview" at bounding box center [85, 138] width 117 height 24
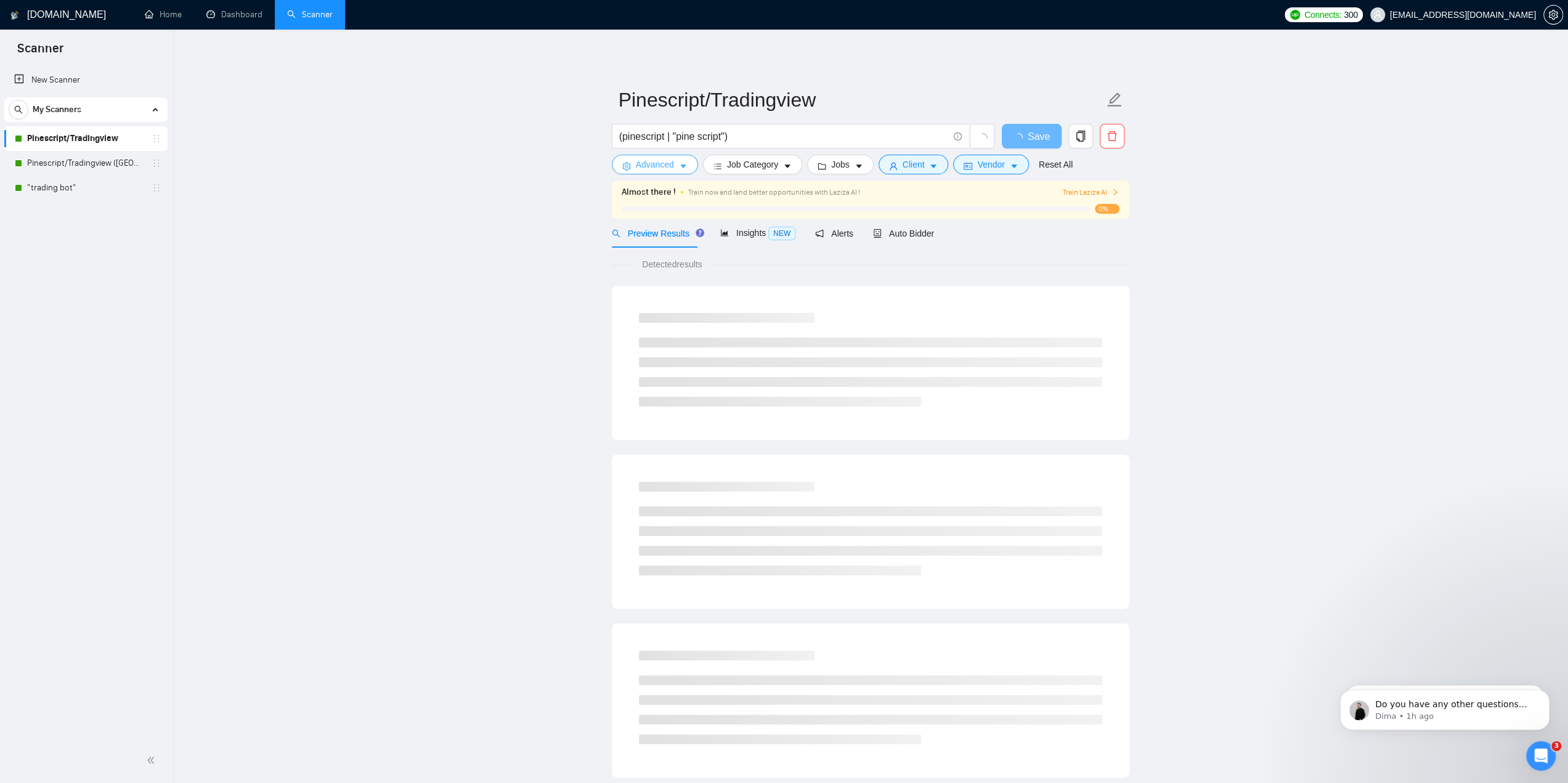
click at [649, 166] on span "Advanced" at bounding box center [654, 165] width 38 height 13
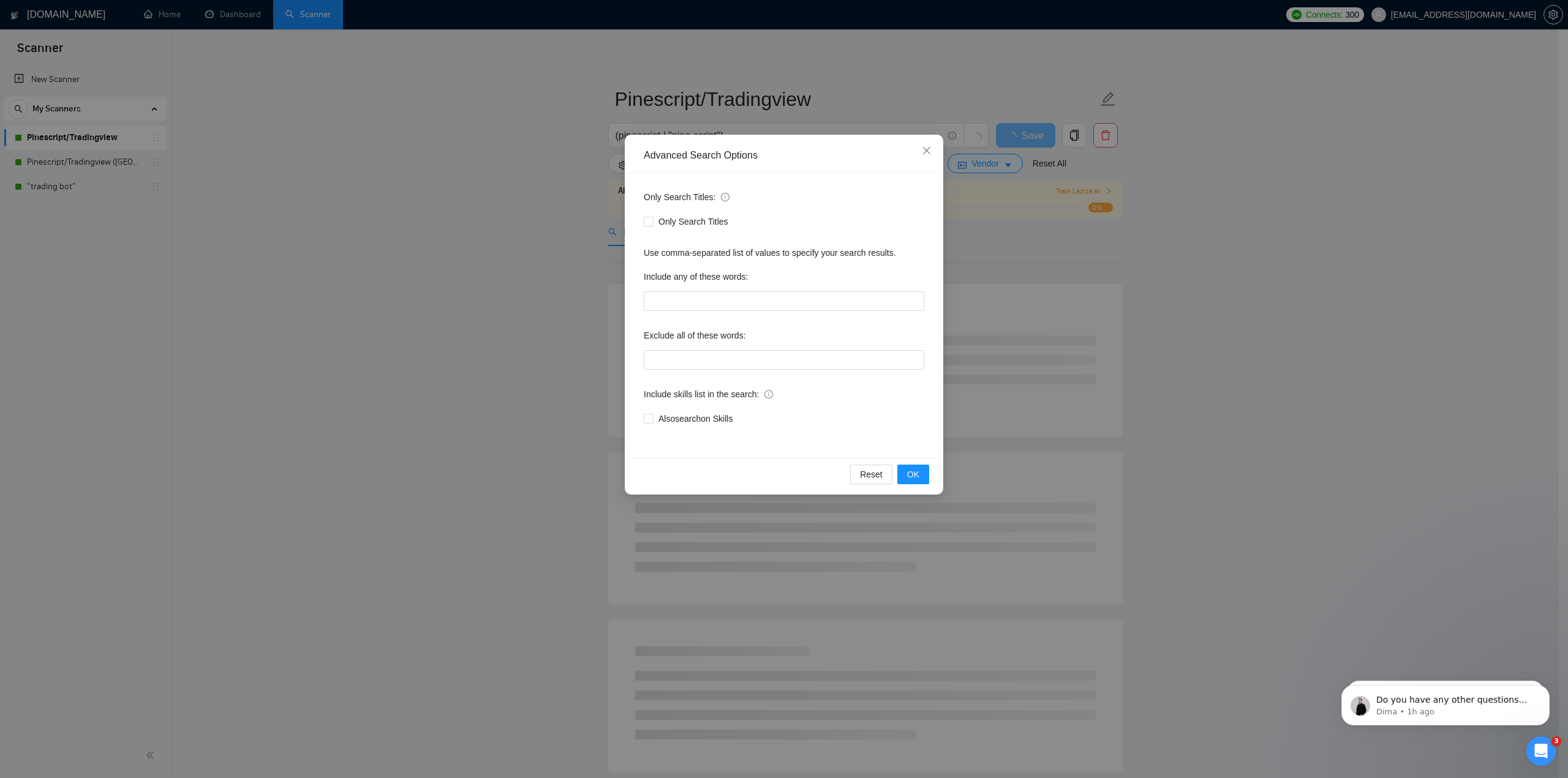
click at [531, 235] on div "Advanced Search Options Only Search Titles: Only Search Titles Use comma-separa…" at bounding box center [784, 389] width 1568 height 778
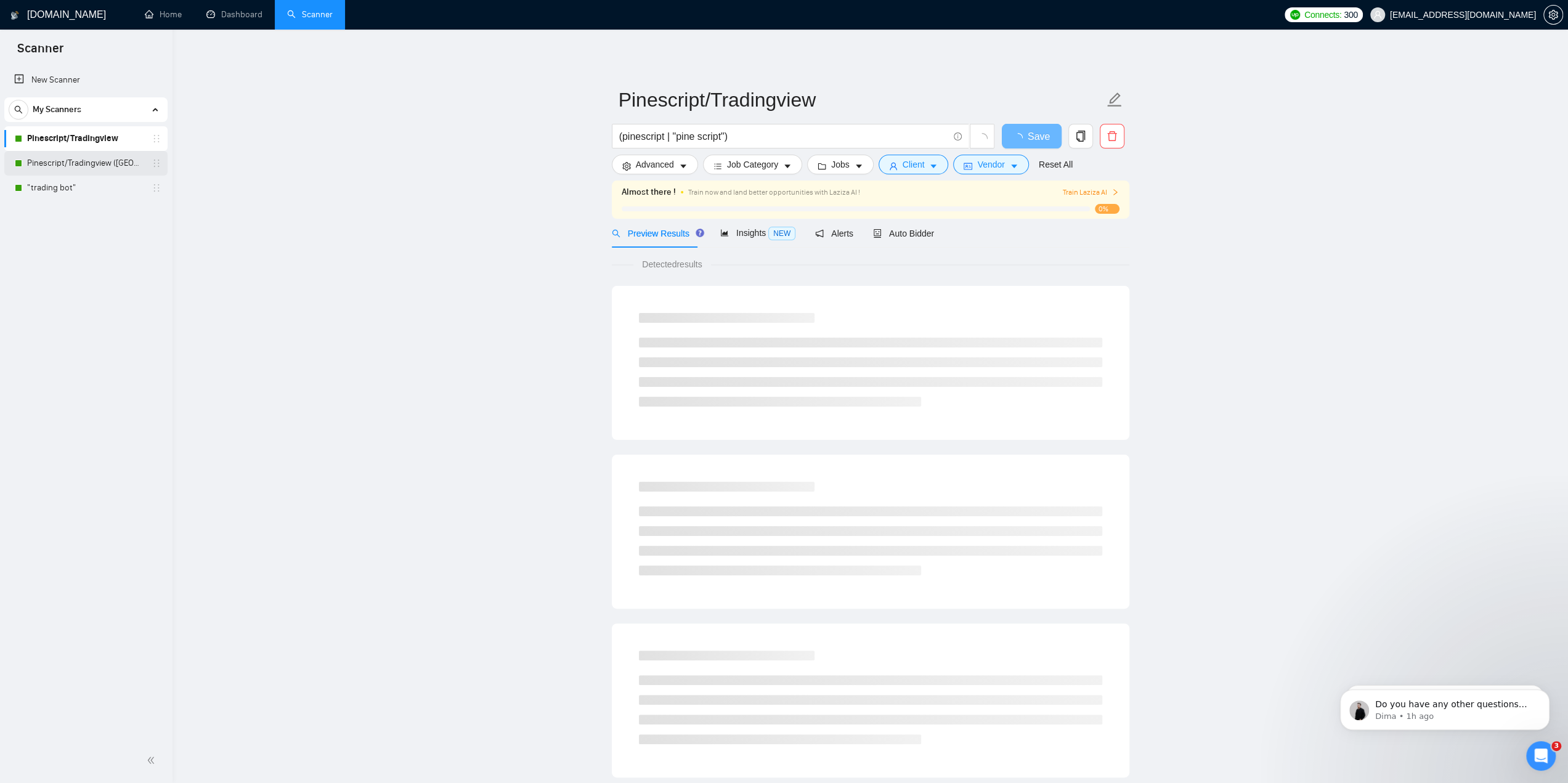
click at [112, 162] on link "Pinescript/Tradingview ([GEOGRAPHIC_DATA] Only)" at bounding box center [85, 163] width 117 height 24
click at [96, 187] on link ""trading bot"" at bounding box center [85, 188] width 117 height 24
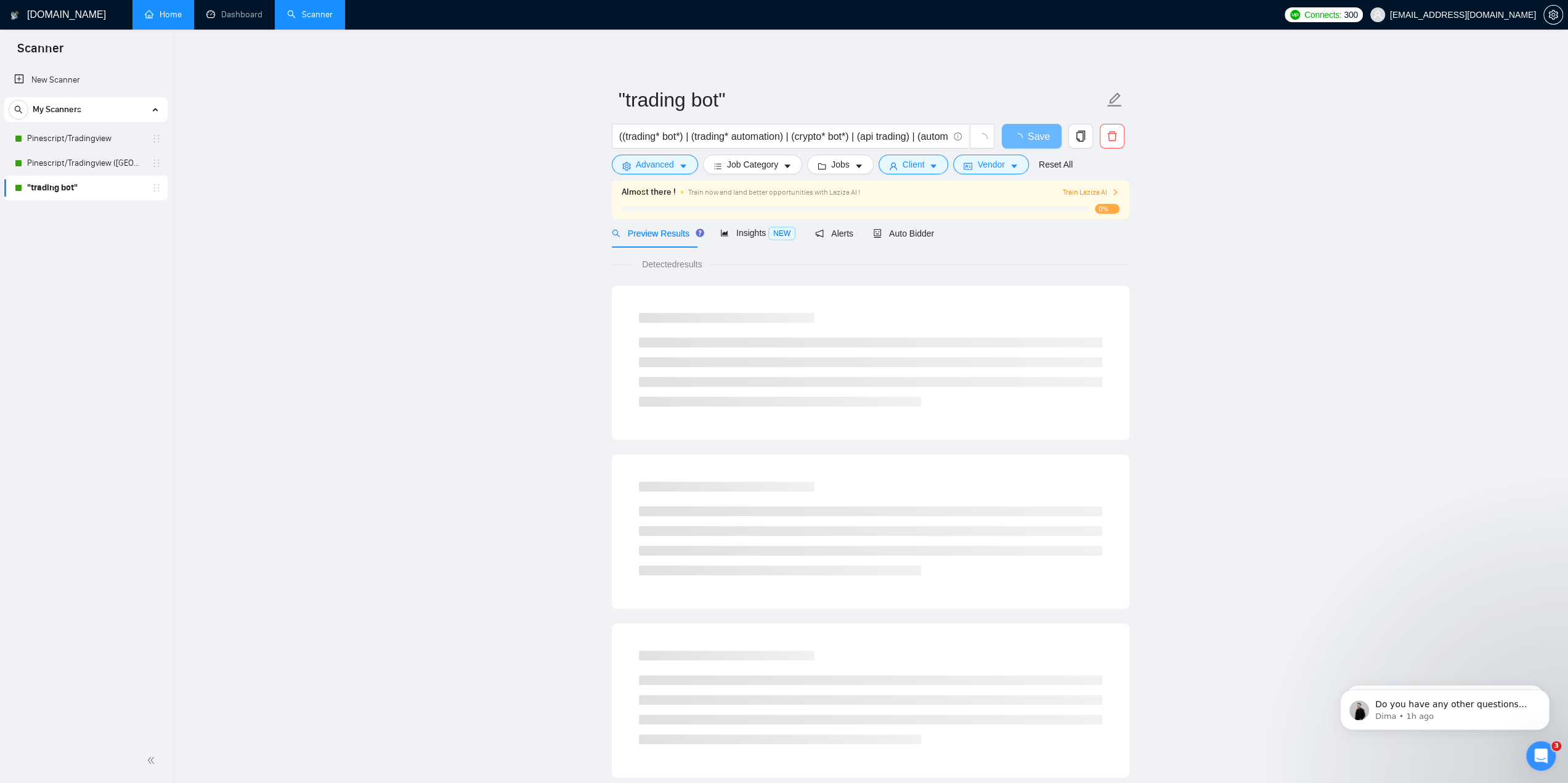
click at [172, 15] on link "Home" at bounding box center [163, 14] width 37 height 10
